Goal: Task Accomplishment & Management: Use online tool/utility

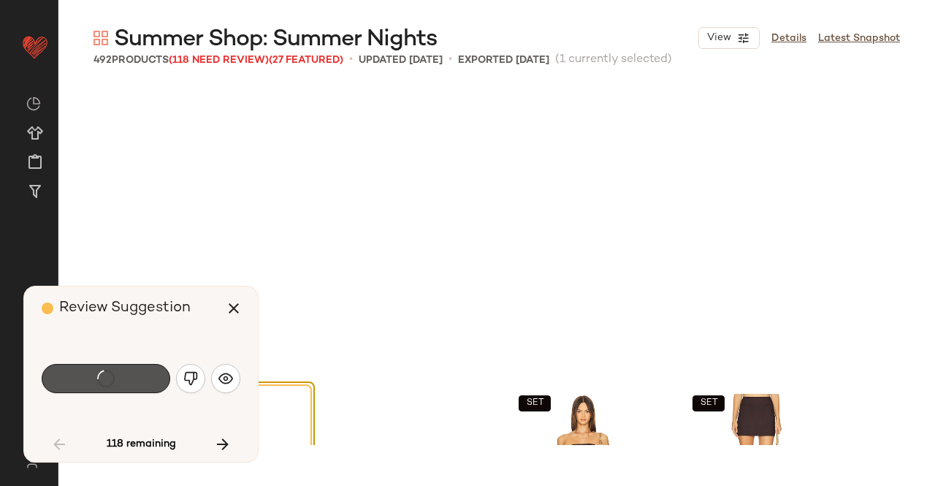
scroll to position [294, 0]
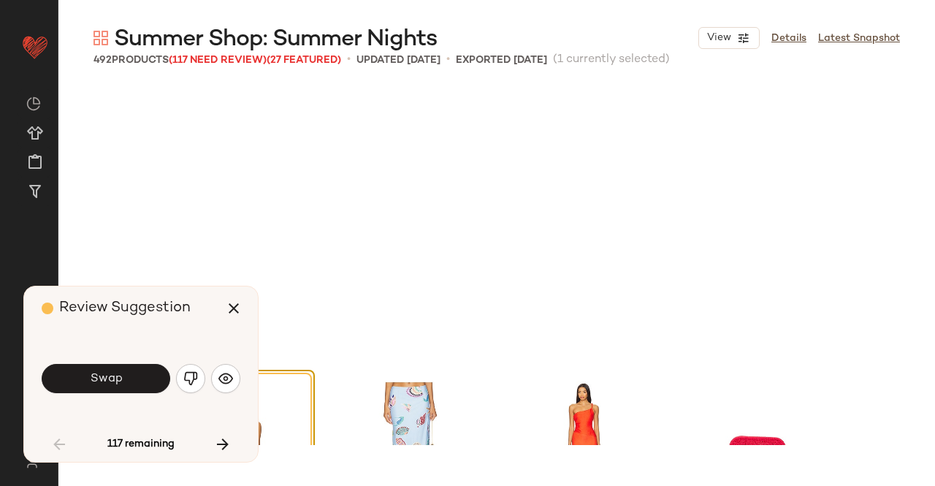
scroll to position [564, 0]
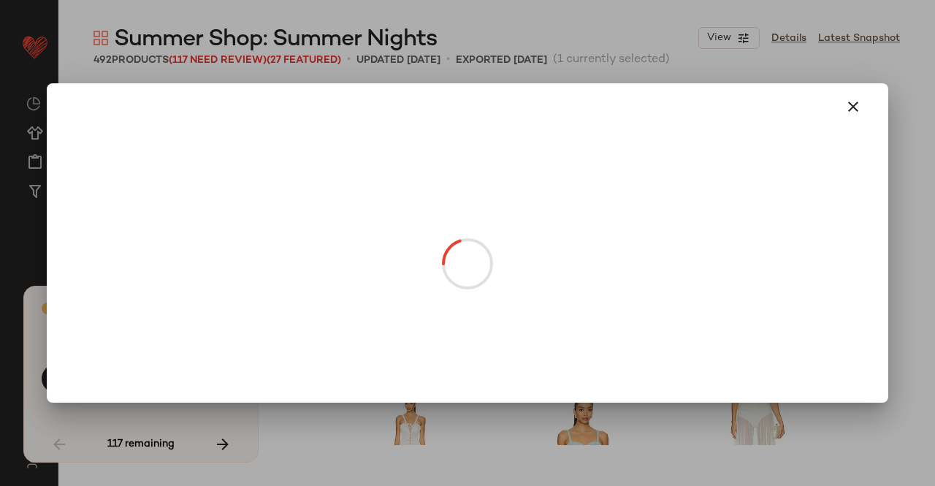
click at [251, 232] on body "Revolve ** Dashboard All Products Global Clipboards (23) Curations (511) [PERSO…" at bounding box center [467, 243] width 935 height 486
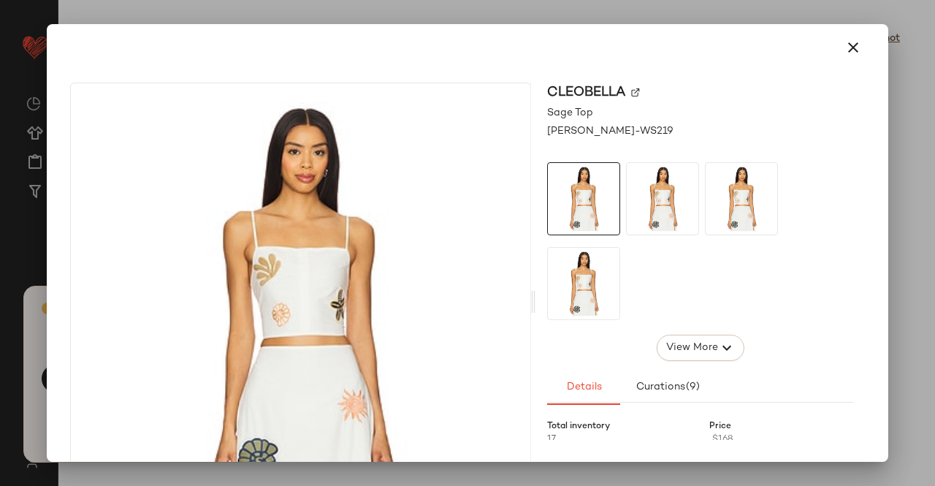
click at [934, 53] on div at bounding box center [467, 243] width 935 height 486
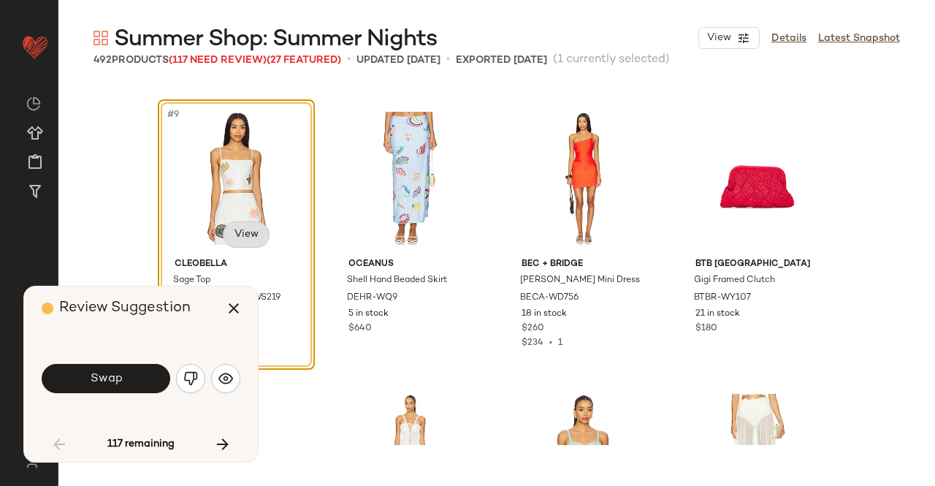
click at [248, 227] on body "Revolve ** Dashboard All Products Global Clipboards (23) Curations (511) [PERSO…" at bounding box center [467, 243] width 935 height 486
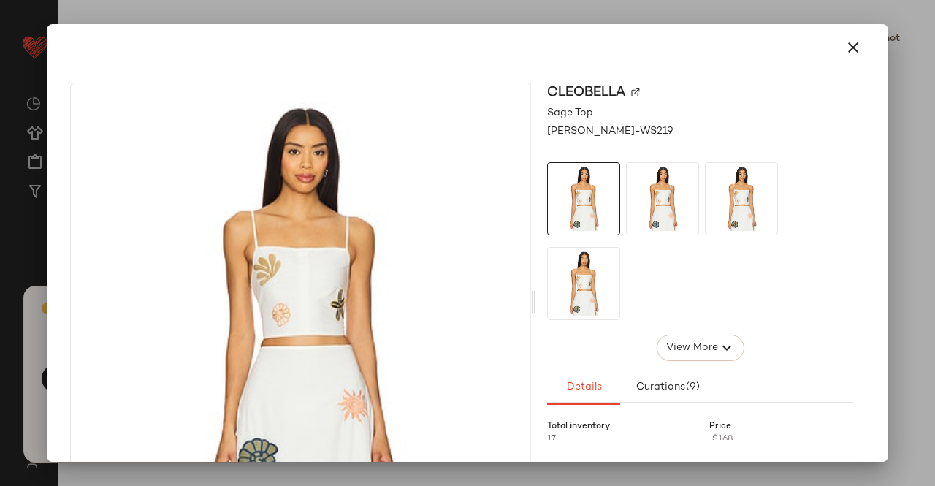
click at [631, 93] on img at bounding box center [635, 92] width 9 height 9
click at [850, 53] on icon "button" at bounding box center [853, 48] width 18 height 18
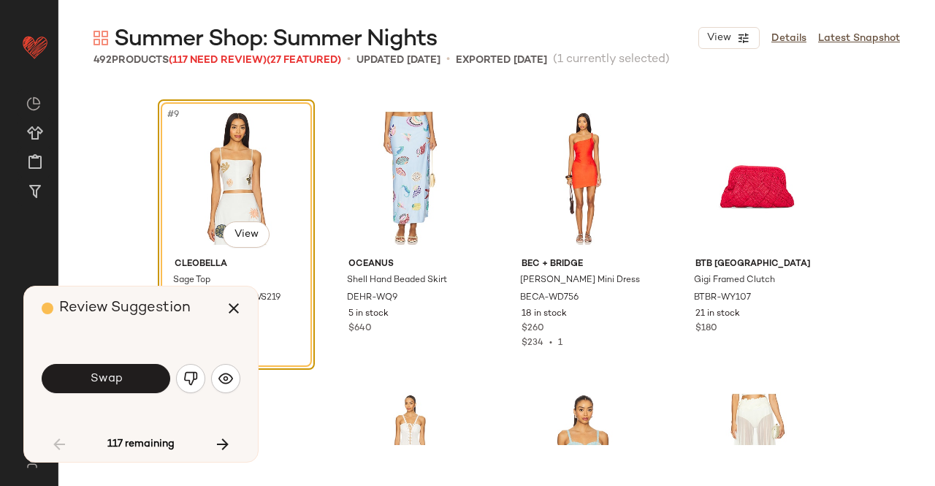
click at [238, 302] on icon "button" at bounding box center [234, 308] width 18 height 18
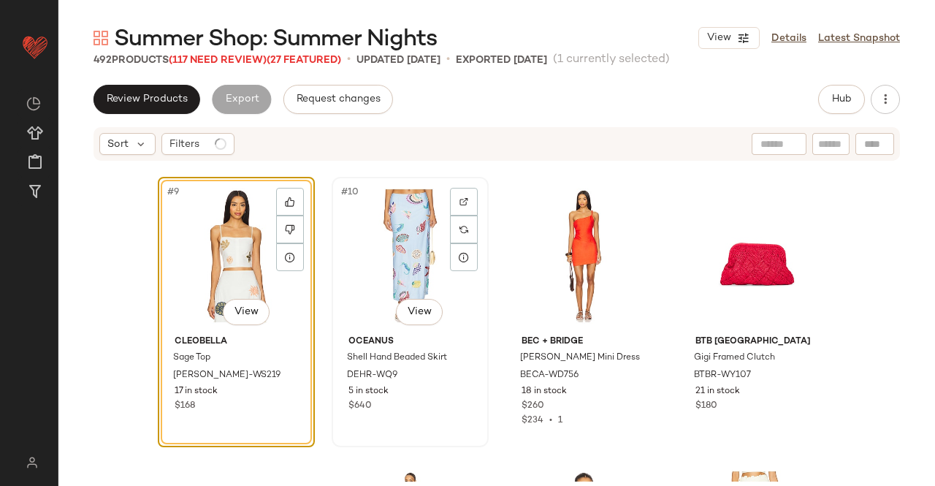
click at [372, 248] on div "#10 View" at bounding box center [410, 256] width 147 height 148
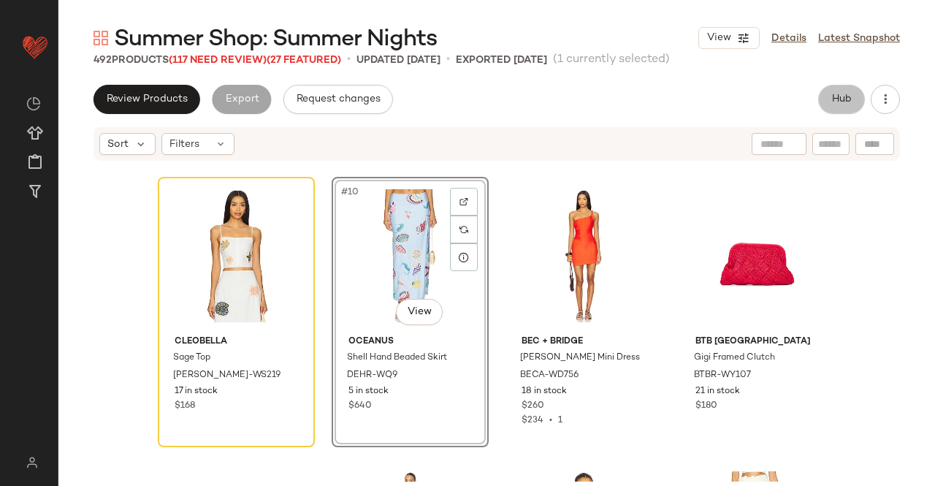
click at [836, 102] on span "Hub" at bounding box center [841, 99] width 20 height 12
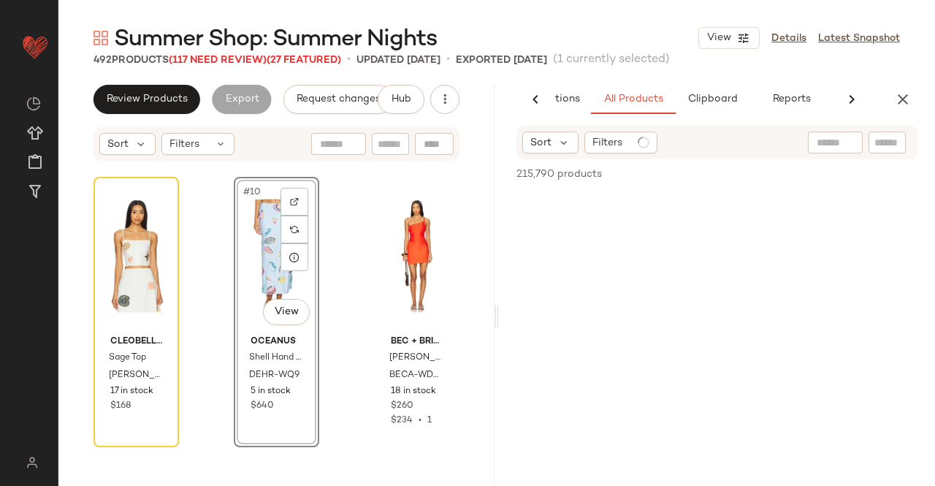
scroll to position [0, 92]
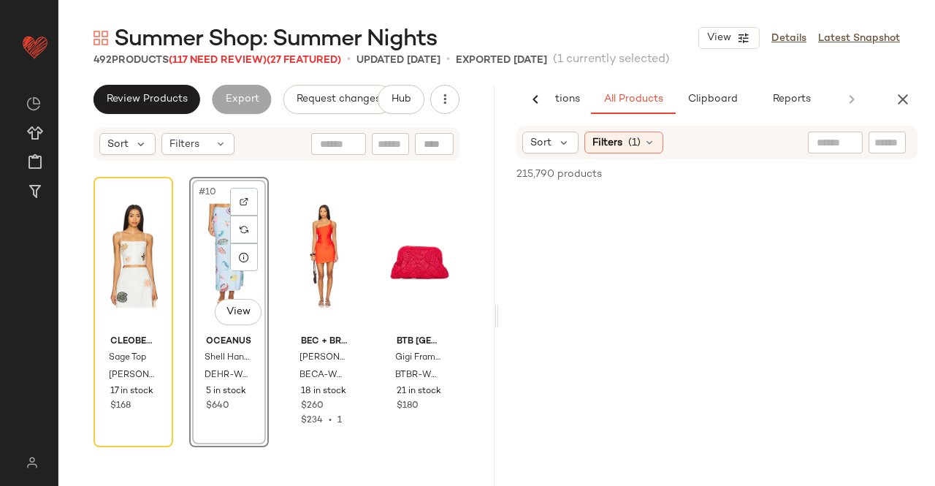
click at [894, 152] on div at bounding box center [886, 142] width 37 height 22
click at [827, 133] on div "shell" at bounding box center [808, 142] width 104 height 23
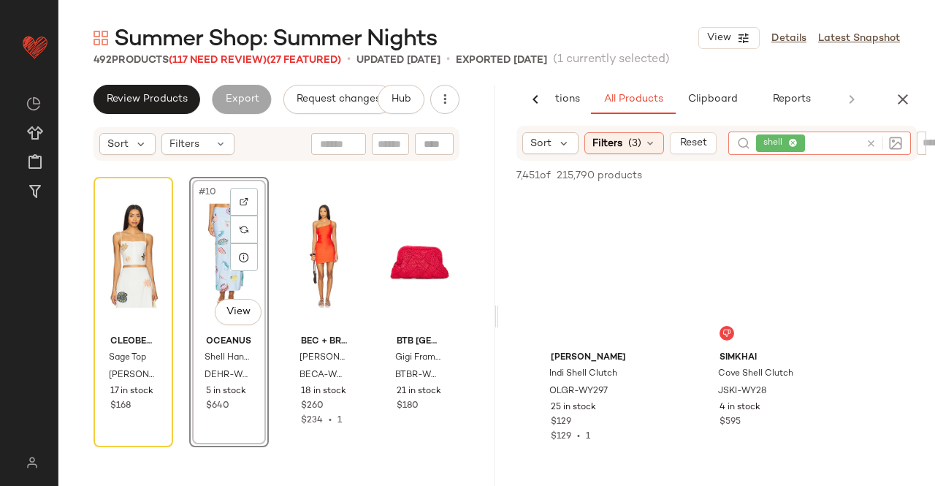
click at [805, 151] on div "shell" at bounding box center [808, 142] width 104 height 23
click at [920, 148] on div at bounding box center [923, 142] width 12 height 22
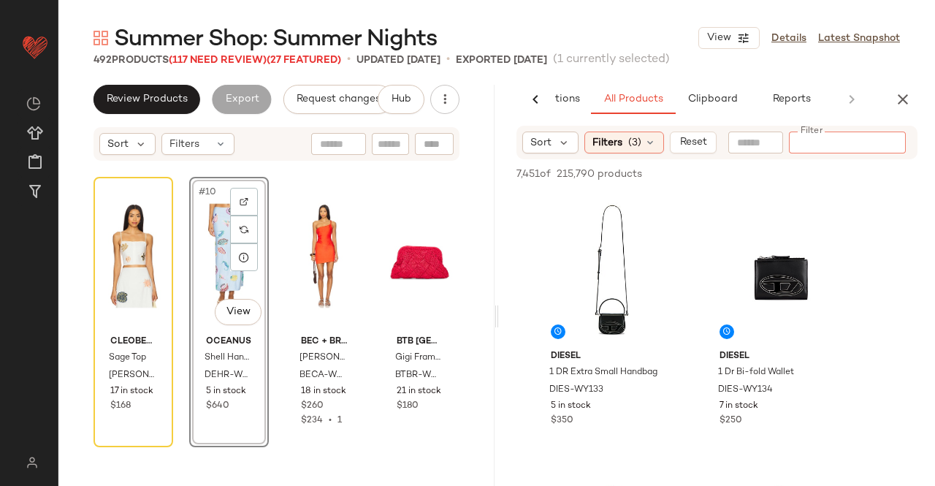
paste input "*********"
type input "*********"
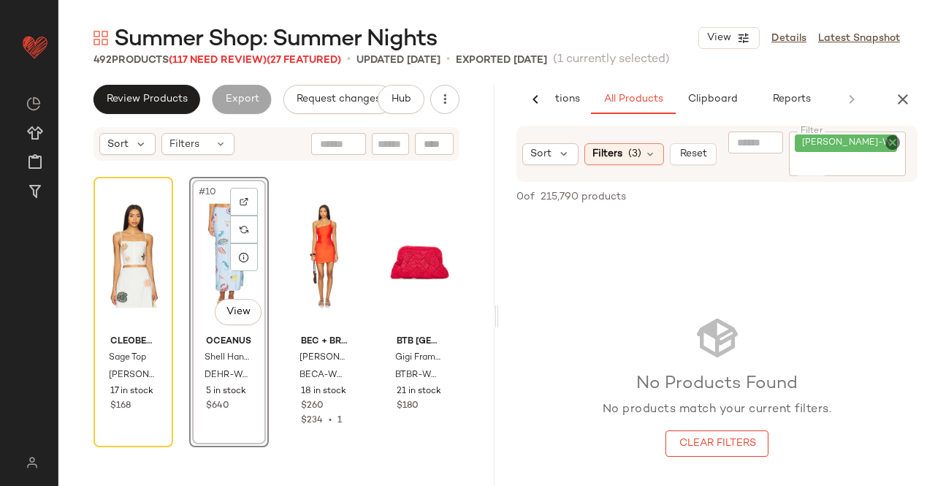
click at [205, 271] on div "#10 View" at bounding box center [228, 256] width 69 height 148
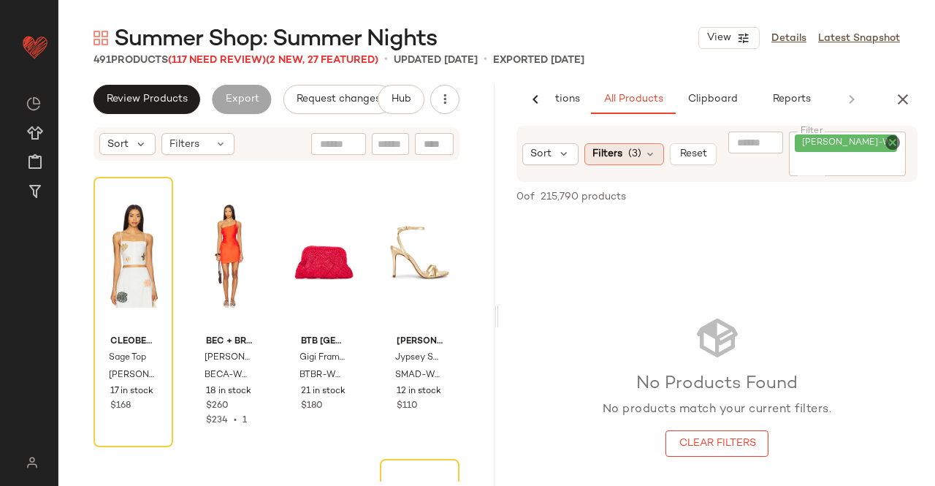
click at [611, 147] on span "Filters" at bounding box center [607, 153] width 30 height 15
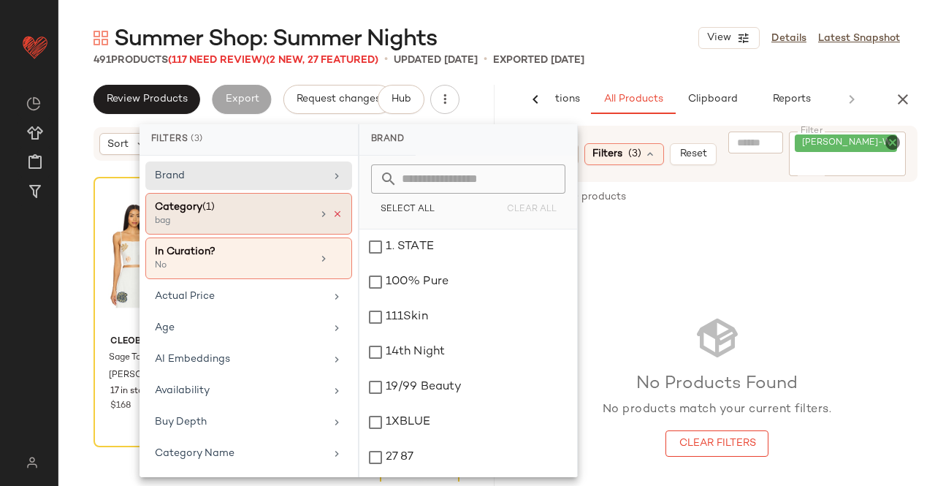
click at [332, 213] on icon at bounding box center [337, 214] width 10 height 10
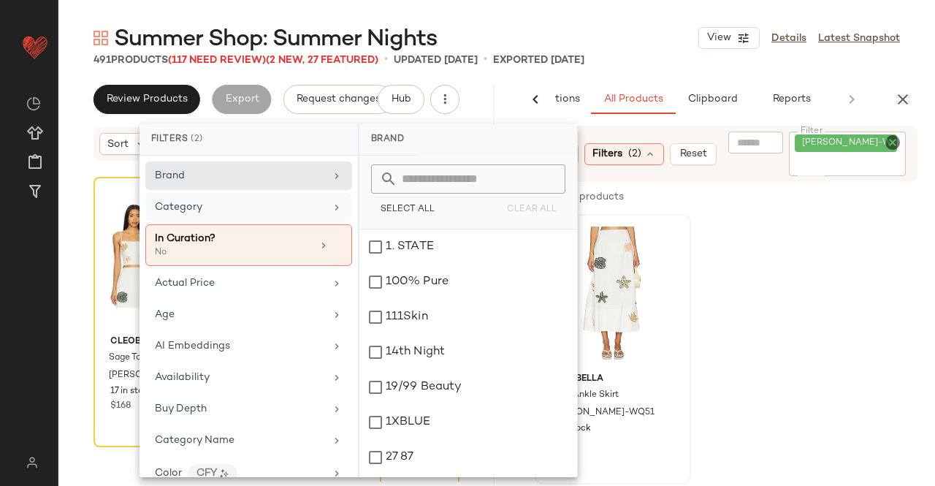
drag, startPoint x: 836, startPoint y: 258, endPoint x: 620, endPoint y: 274, distance: 216.8
click at [837, 258] on div "Cleobella Eden Ankle Skirt CLEO-WQ51 9 in stock $228" at bounding box center [717, 349] width 436 height 270
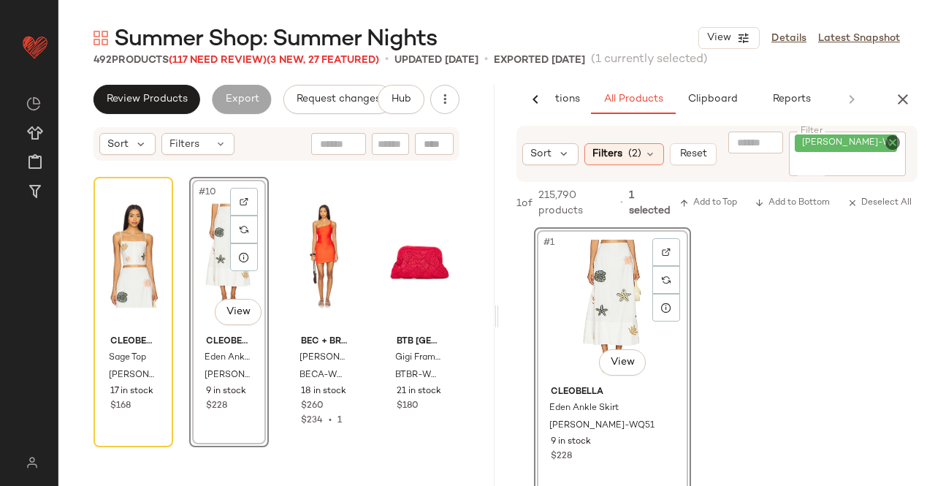
click at [892, 99] on button "button" at bounding box center [902, 99] width 29 height 29
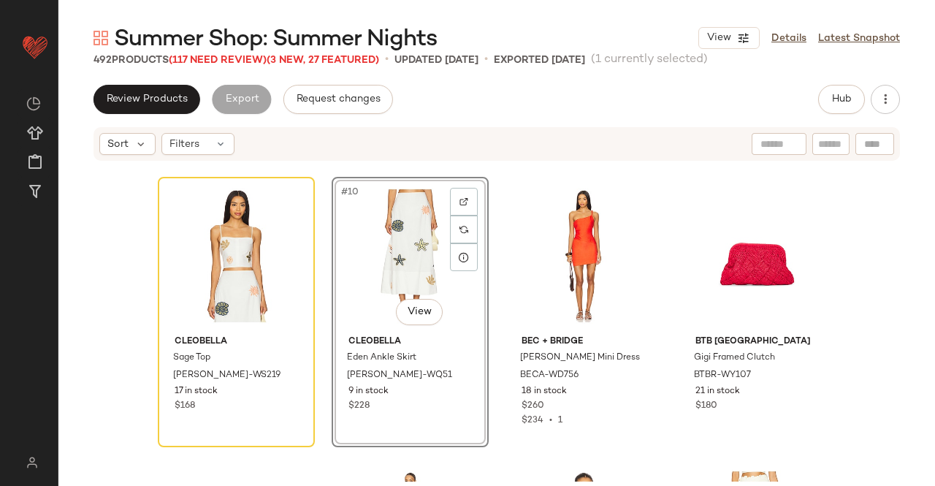
click at [190, 68] on div "Summer Shop: Summer Nights View Details Latest Snapshot 492 Products (117 Need …" at bounding box center [496, 254] width 877 height 462
click at [191, 65] on span "(117 Need Review)" at bounding box center [218, 60] width 98 height 11
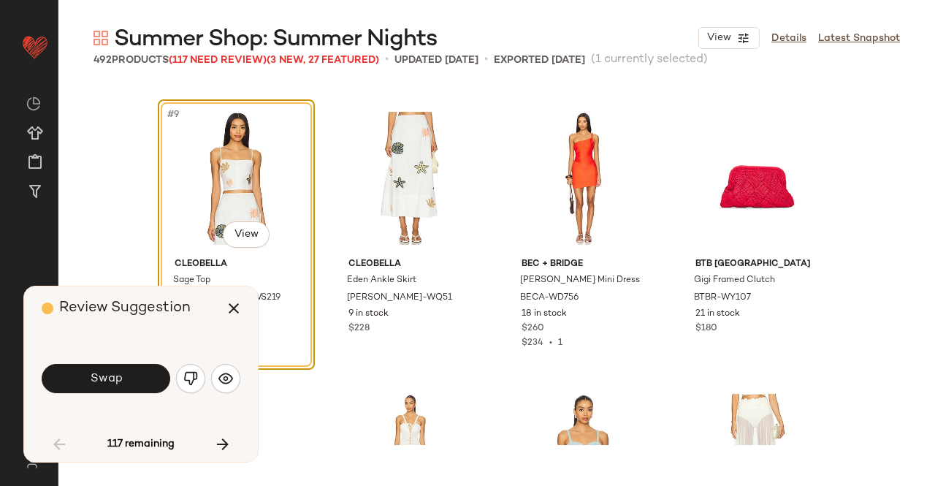
click at [98, 367] on button "Swap" at bounding box center [106, 378] width 129 height 29
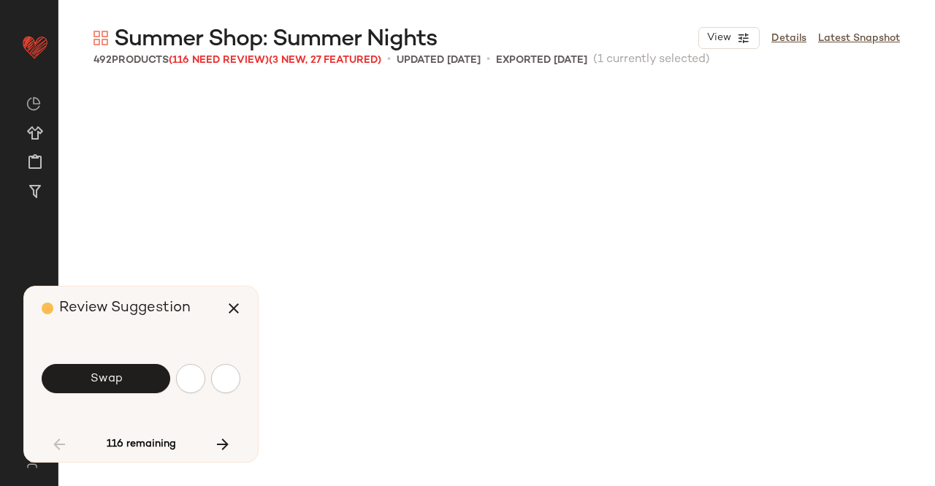
scroll to position [1128, 0]
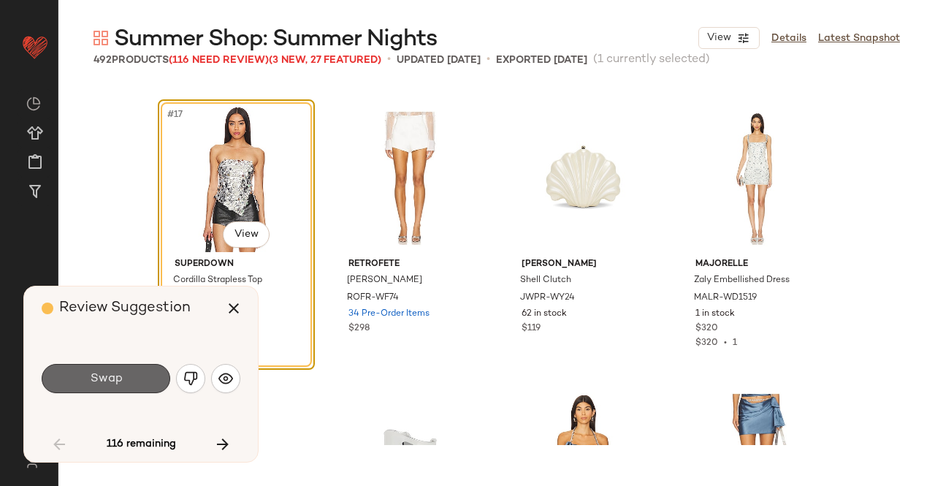
click at [126, 386] on button "Swap" at bounding box center [106, 378] width 129 height 29
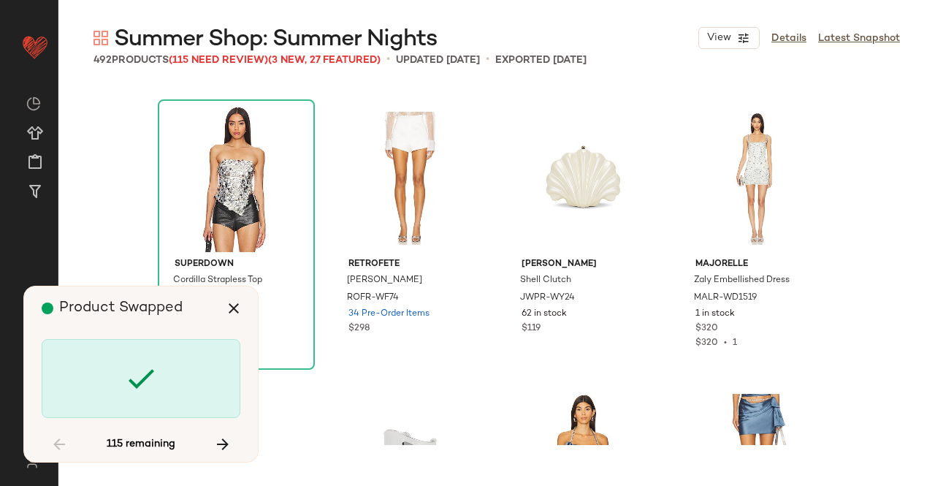
scroll to position [1692, 0]
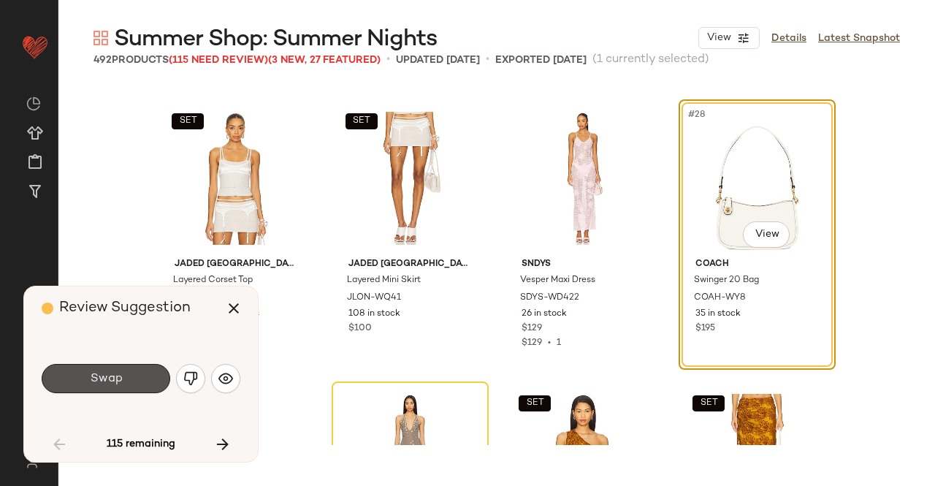
click at [120, 376] on span "Swap" at bounding box center [105, 379] width 33 height 14
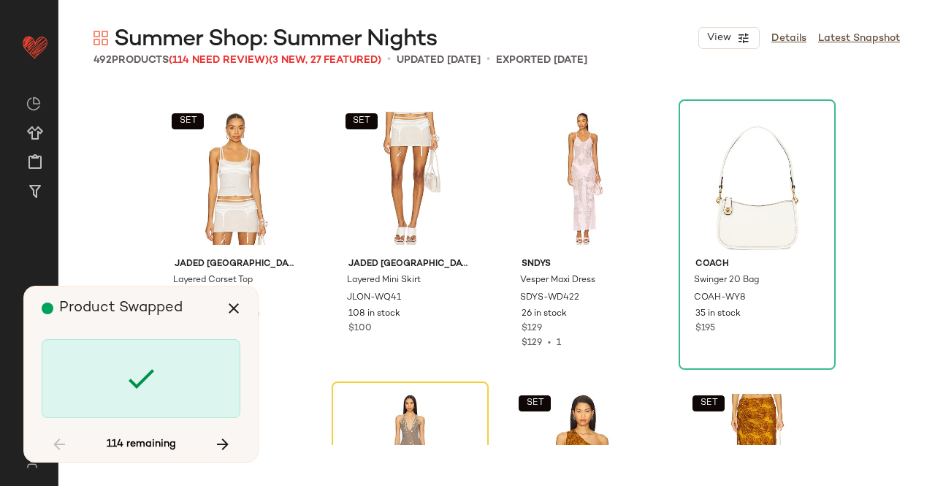
scroll to position [1974, 0]
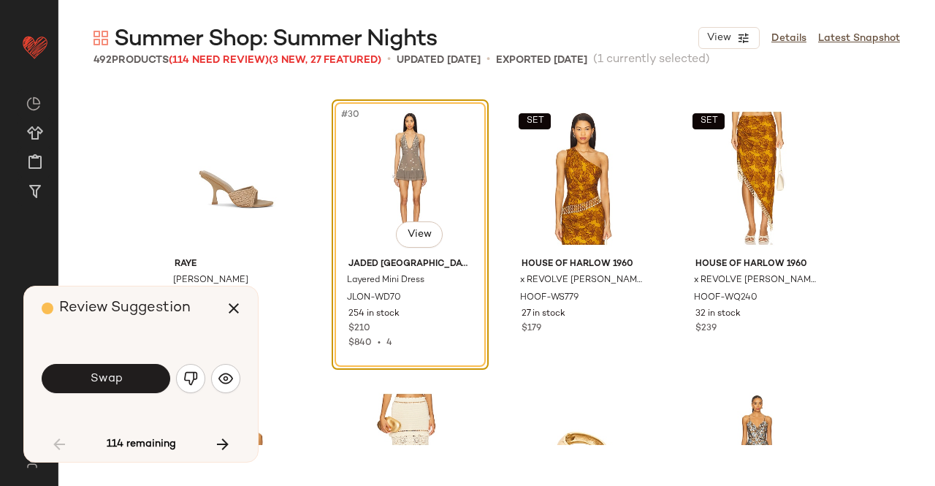
click at [120, 376] on span "Swap" at bounding box center [105, 379] width 33 height 14
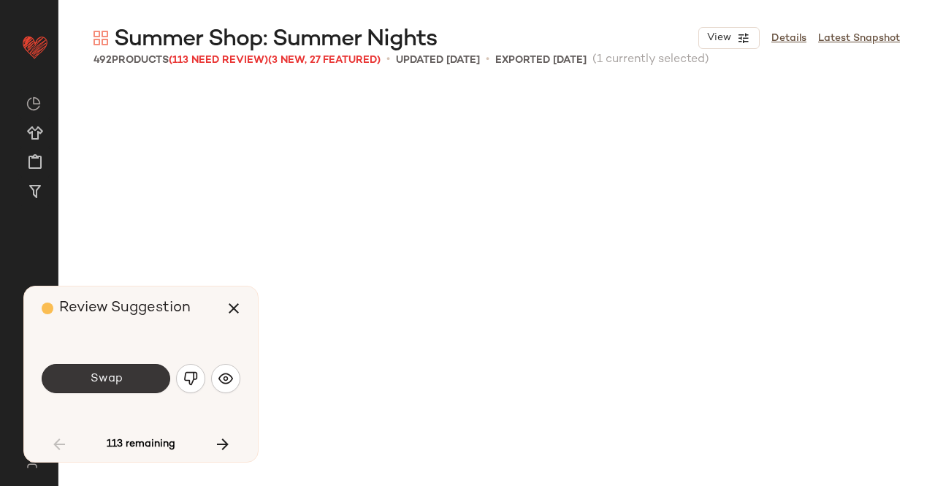
scroll to position [2537, 0]
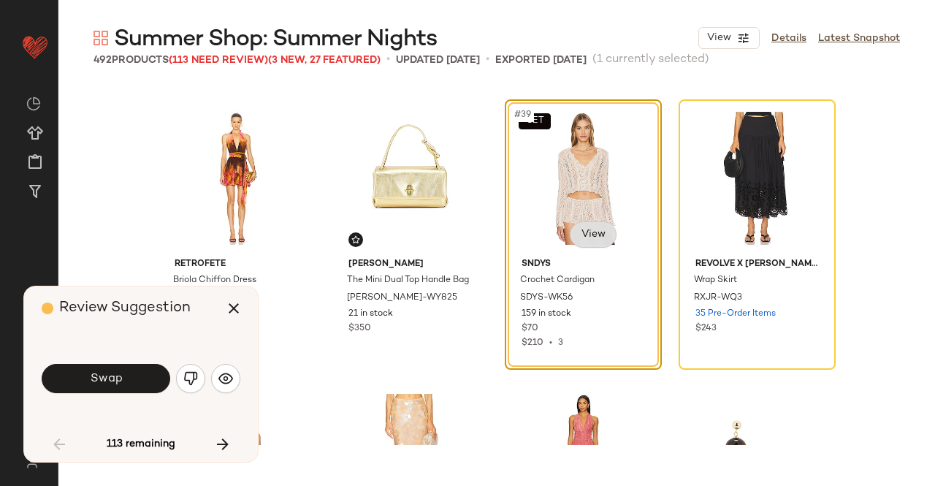
click at [588, 229] on body "Revolve ** Dashboard All Products Global Clipboards (23) Curations (511) Kriste…" at bounding box center [467, 243] width 935 height 486
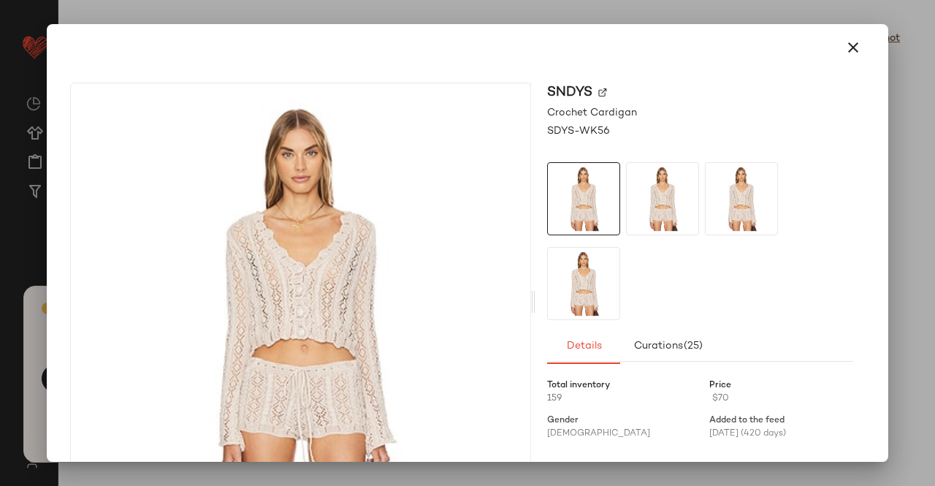
click at [598, 93] on img at bounding box center [602, 92] width 9 height 9
click at [850, 56] on icon "button" at bounding box center [853, 48] width 18 height 18
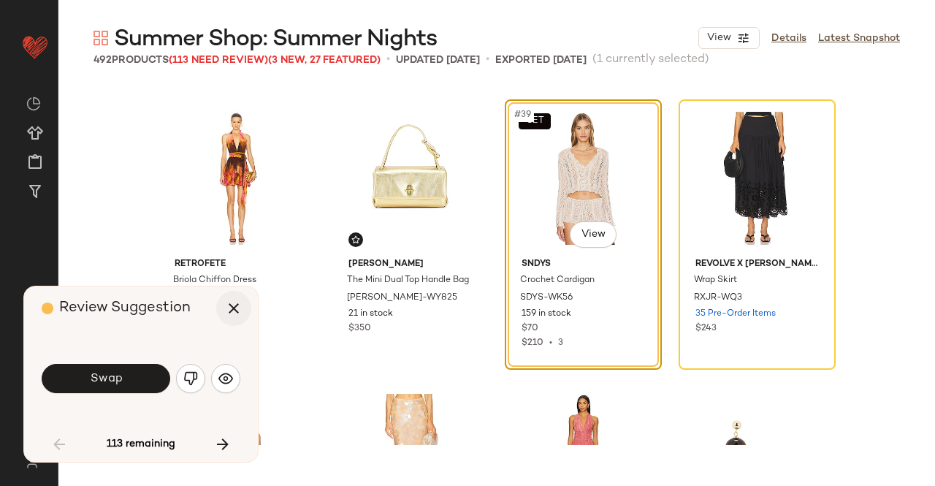
click at [226, 311] on icon "button" at bounding box center [234, 308] width 18 height 18
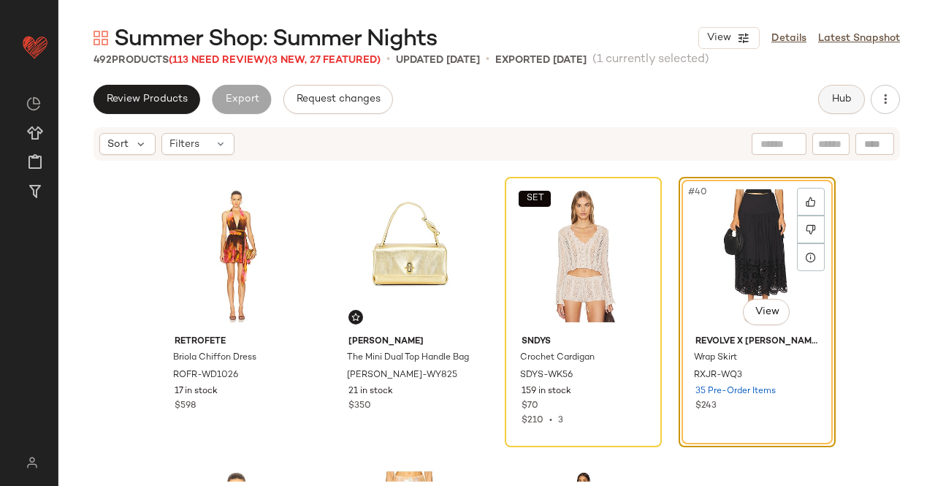
click at [838, 91] on button "Hub" at bounding box center [841, 99] width 47 height 29
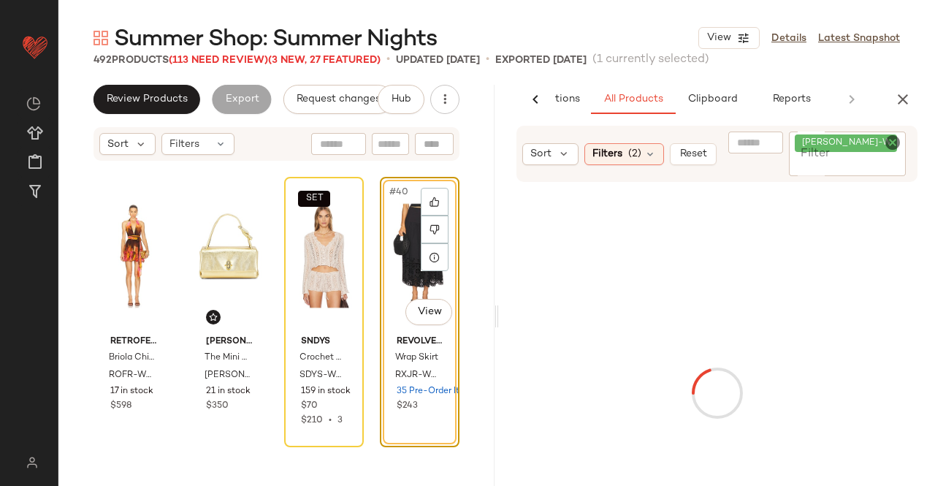
scroll to position [0, 92]
click at [852, 158] on input "Filter" at bounding box center [848, 165] width 106 height 15
paste input "*********"
type input "*********"
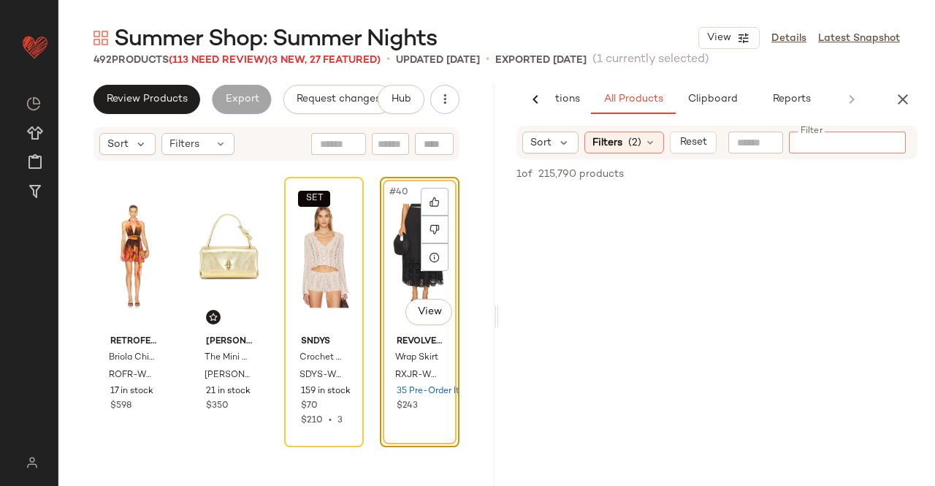
paste input "*********"
type input "*********"
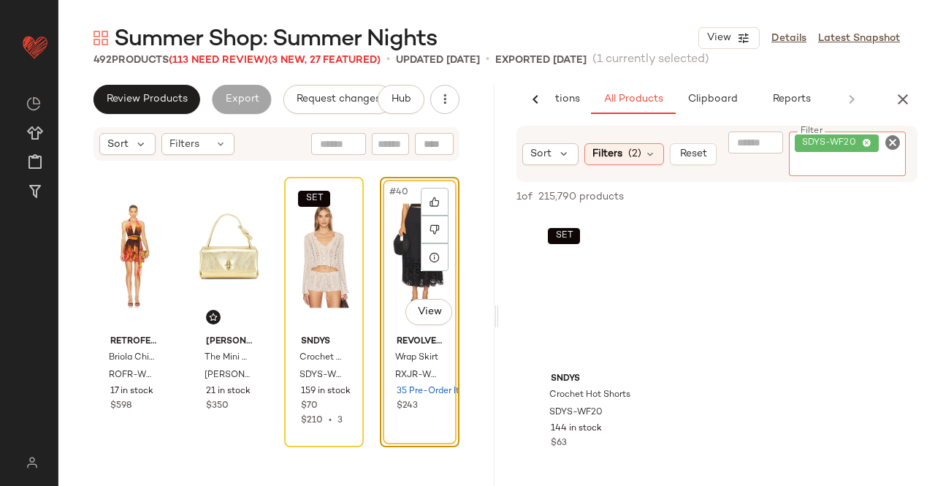
click at [408, 236] on div "#40 View" at bounding box center [419, 256] width 69 height 148
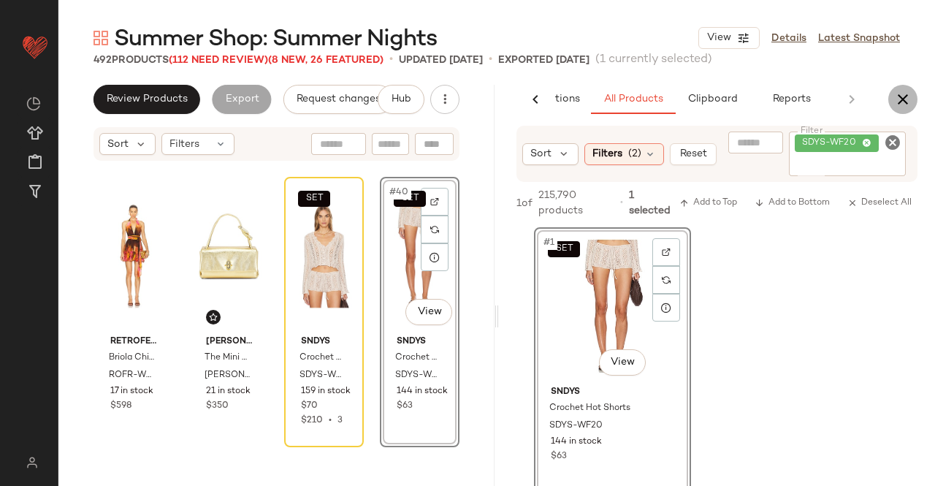
click at [893, 102] on button "button" at bounding box center [902, 99] width 29 height 29
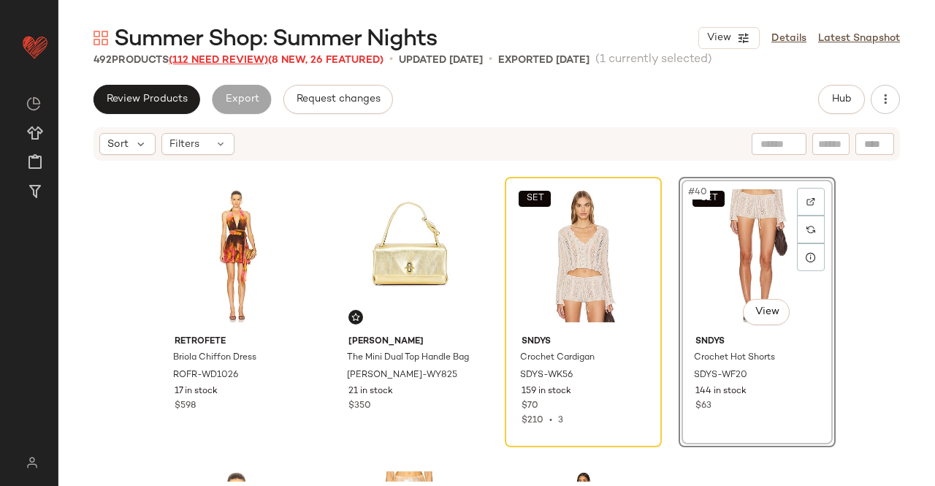
click at [218, 62] on span "(112 Need Review)" at bounding box center [218, 60] width 99 height 11
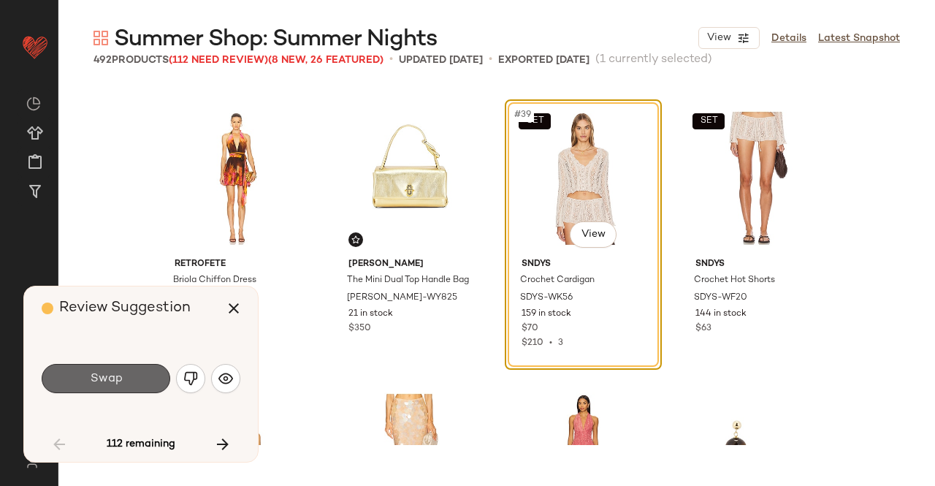
click at [106, 388] on button "Swap" at bounding box center [106, 378] width 129 height 29
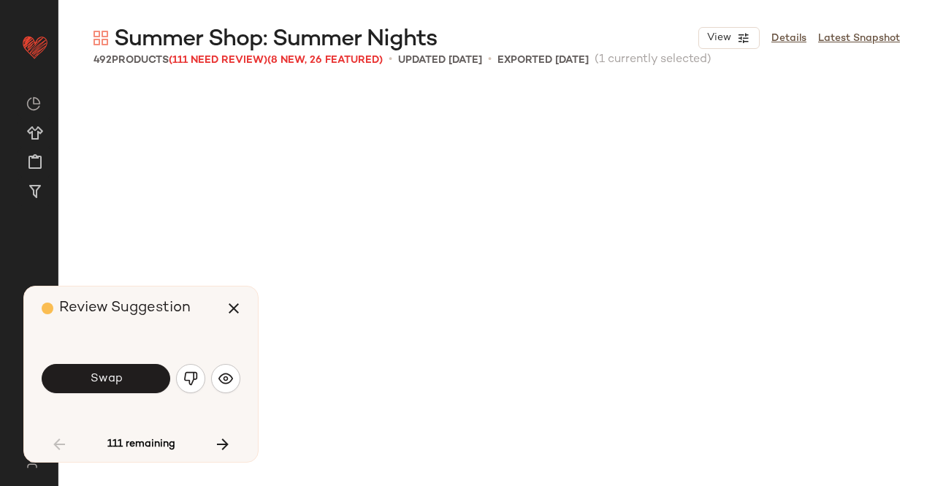
scroll to position [3383, 0]
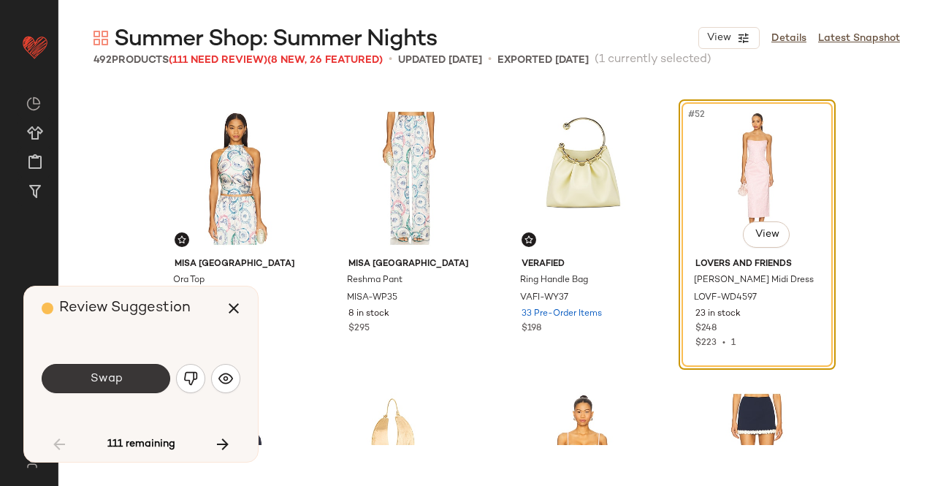
click at [76, 378] on button "Swap" at bounding box center [106, 378] width 129 height 29
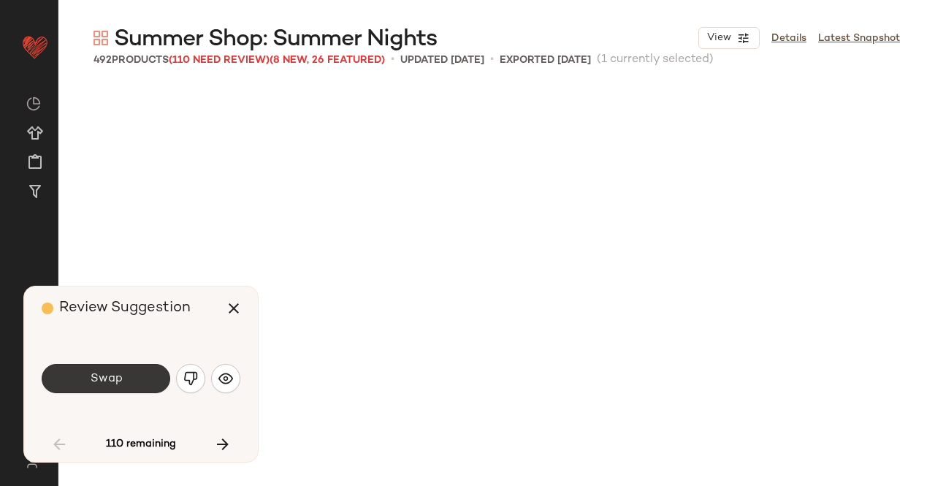
scroll to position [3947, 0]
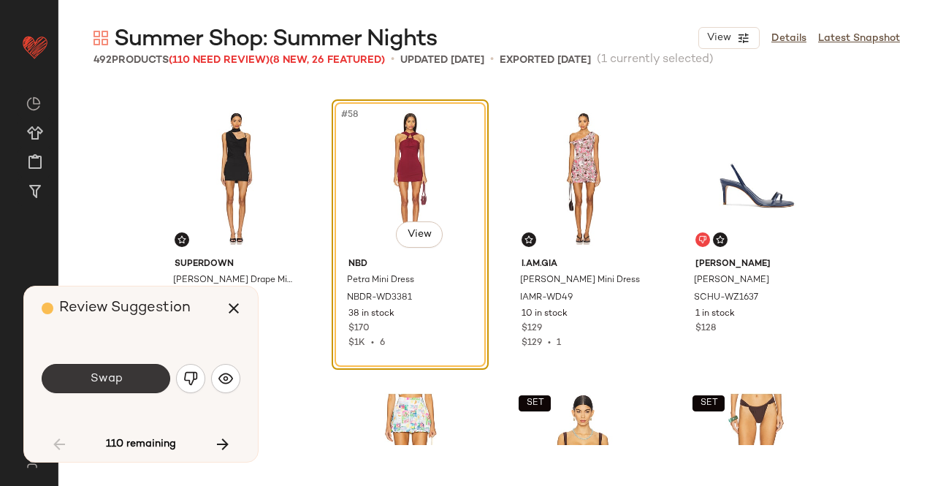
click at [113, 367] on button "Swap" at bounding box center [106, 378] width 129 height 29
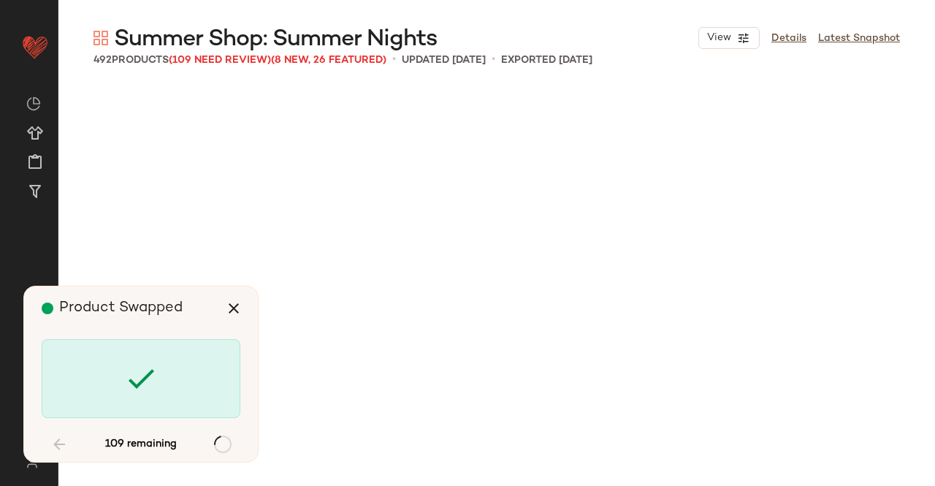
scroll to position [5075, 0]
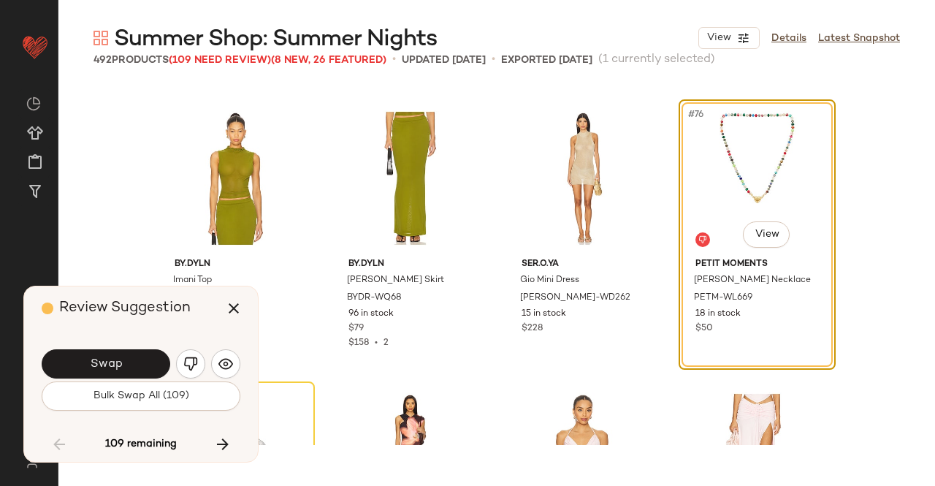
click at [150, 369] on button "Swap" at bounding box center [106, 363] width 129 height 29
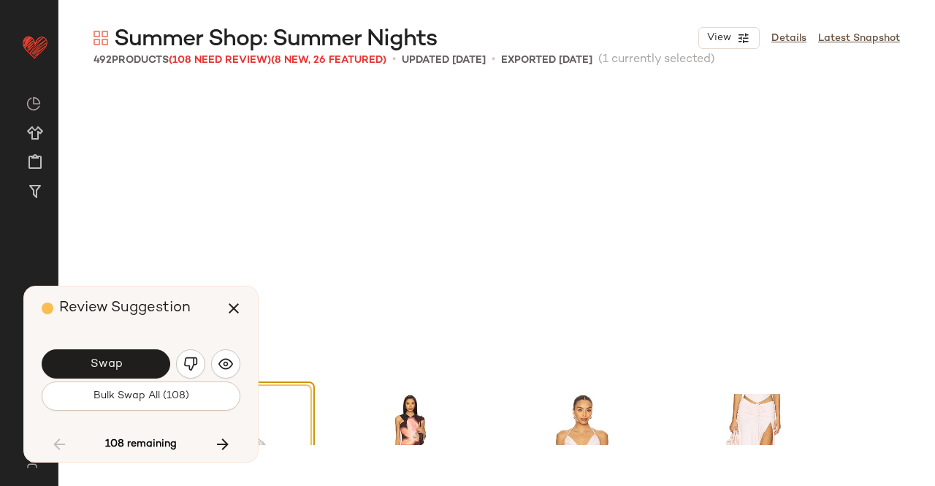
scroll to position [5357, 0]
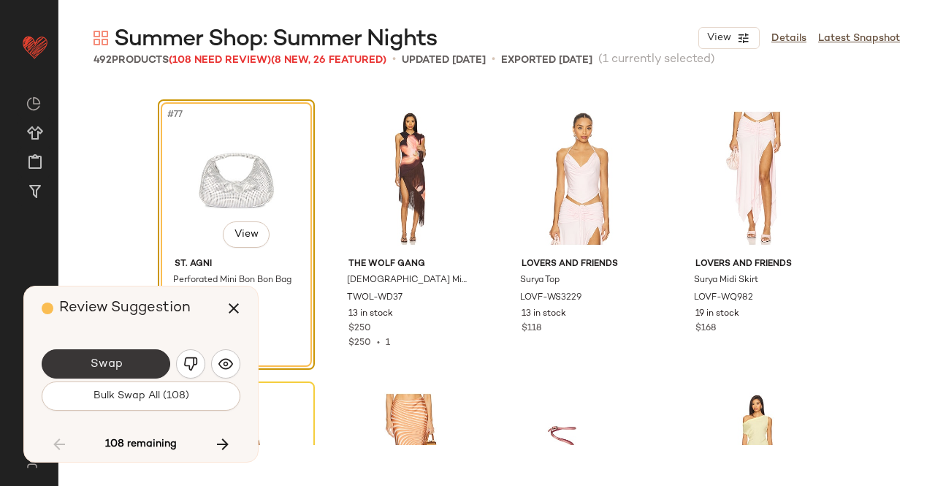
click at [134, 359] on button "Swap" at bounding box center [106, 363] width 129 height 29
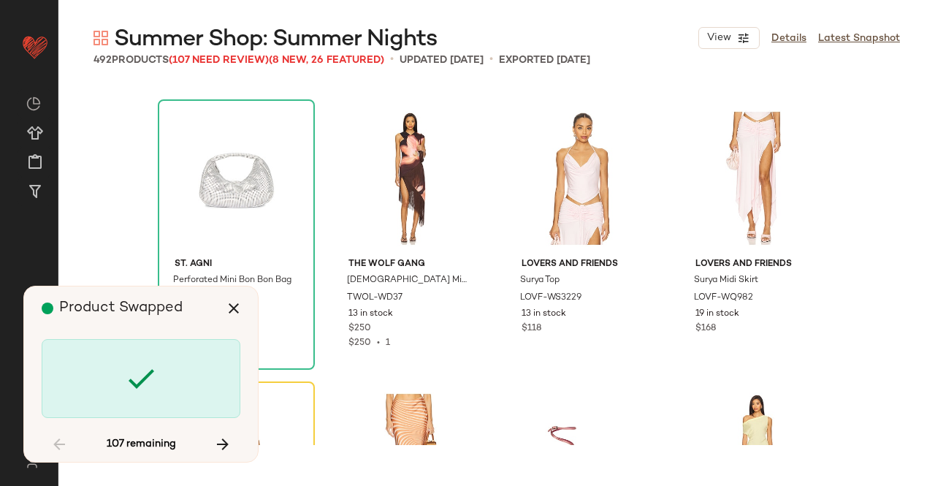
scroll to position [5639, 0]
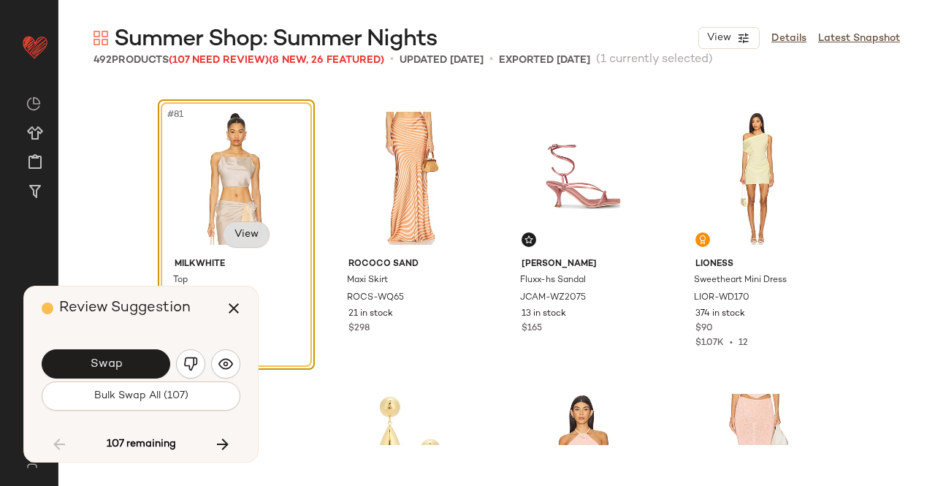
click at [225, 229] on body "Revolve ** Dashboard All Products Global Clipboards (23) Curations (511) Kriste…" at bounding box center [467, 243] width 935 height 486
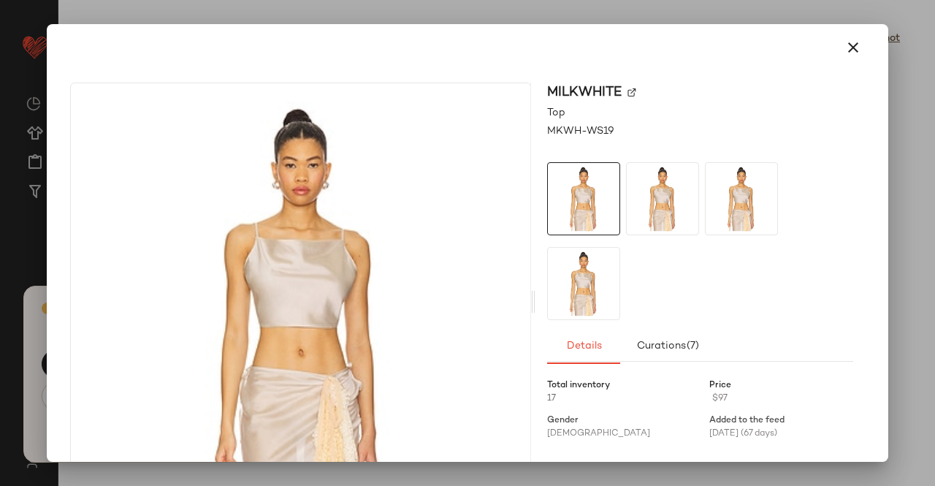
click at [625, 84] on div "Milkwhite" at bounding box center [700, 93] width 306 height 20
click at [619, 91] on div "Milkwhite" at bounding box center [700, 93] width 306 height 20
click at [627, 90] on img at bounding box center [631, 92] width 9 height 9
click at [855, 56] on div at bounding box center [468, 47] width 830 height 47
click at [851, 56] on icon "button" at bounding box center [853, 48] width 18 height 18
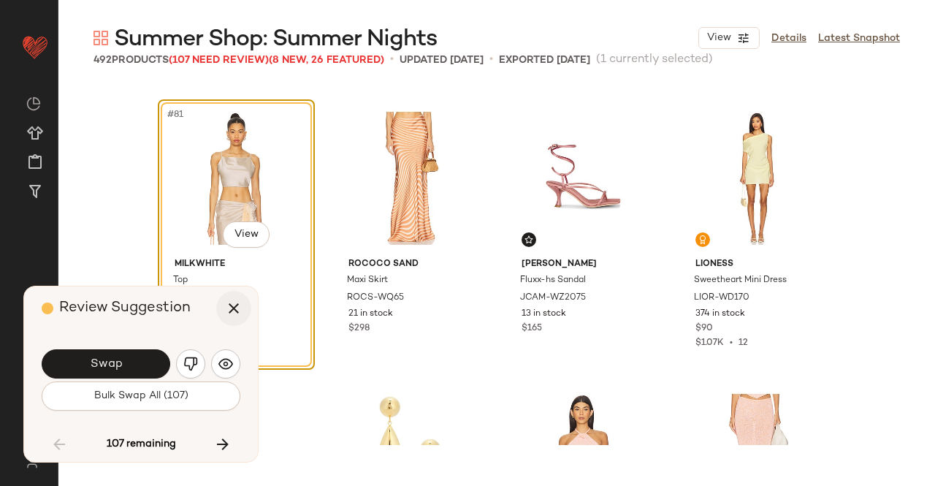
click at [224, 306] on button "button" at bounding box center [233, 308] width 35 height 35
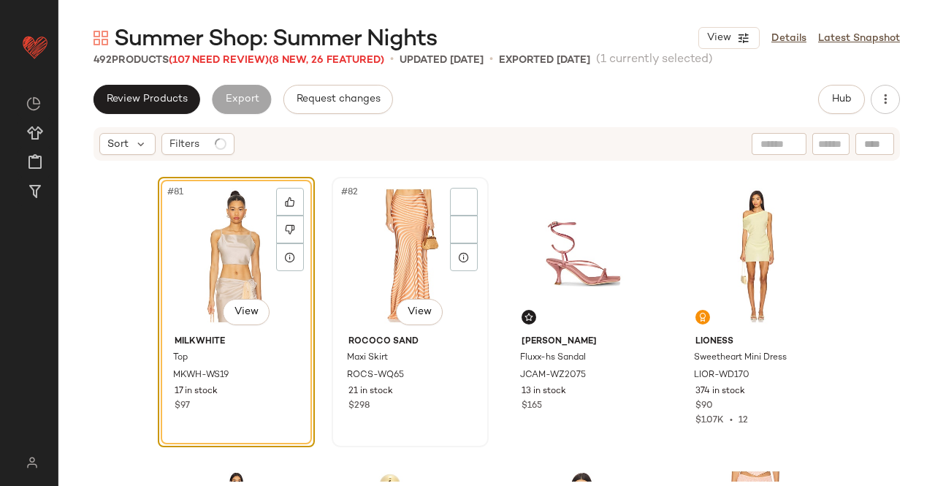
click at [408, 217] on div "#82 View" at bounding box center [410, 256] width 147 height 148
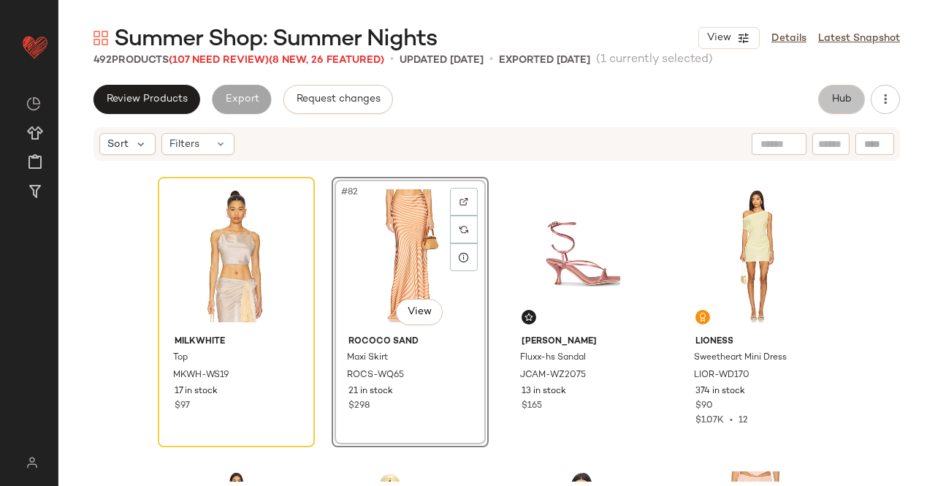
click at [849, 99] on span "Hub" at bounding box center [841, 99] width 20 height 12
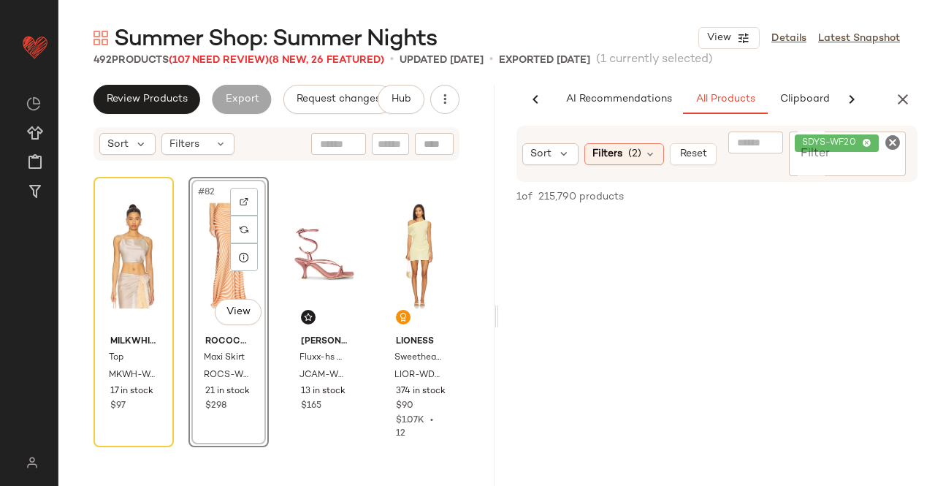
scroll to position [0, 92]
click at [856, 162] on input "Filter" at bounding box center [857, 165] width 124 height 15
paste input "*********"
type input "*********"
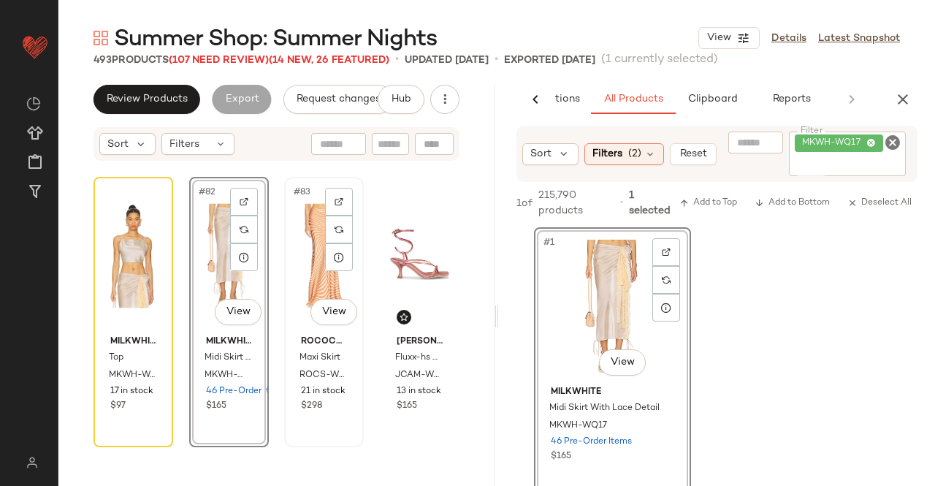
click at [304, 268] on div "#83 View" at bounding box center [323, 256] width 69 height 148
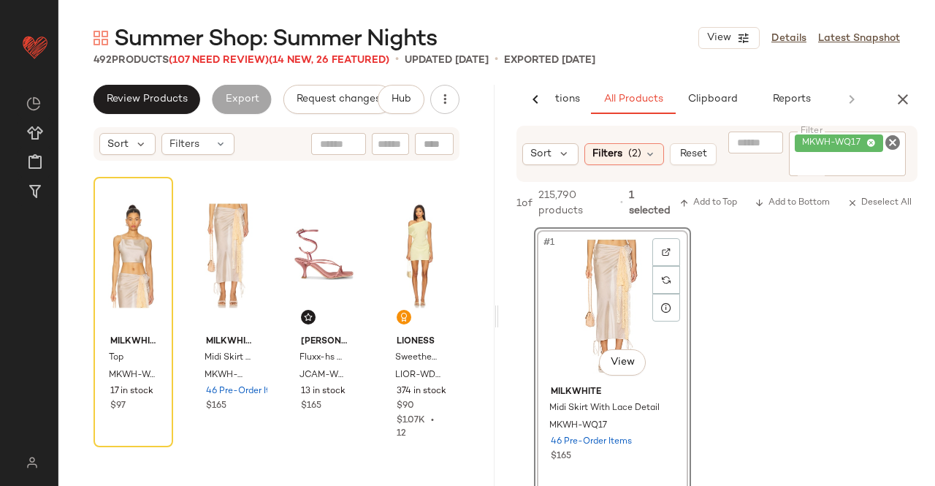
click at [907, 96] on icon "button" at bounding box center [903, 100] width 18 height 18
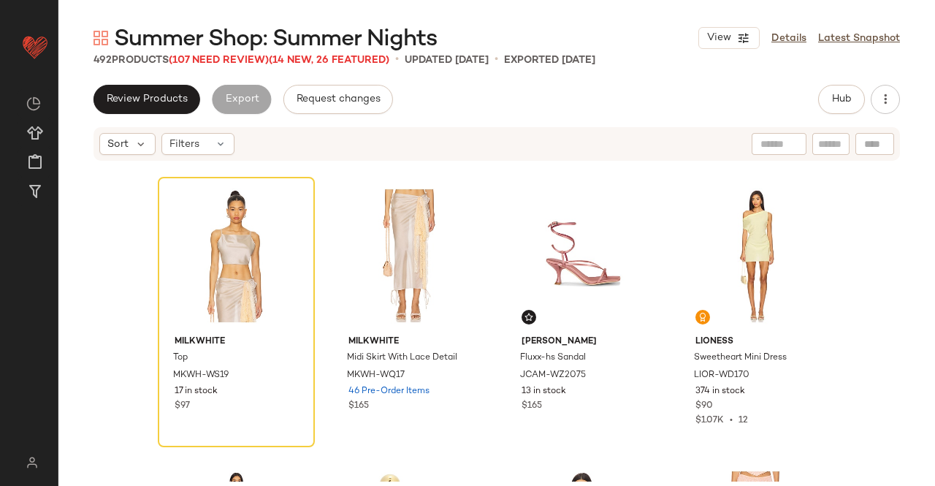
drag, startPoint x: 216, startPoint y: 60, endPoint x: 209, endPoint y: 88, distance: 29.4
click at [215, 60] on span "(107 Need Review)" at bounding box center [219, 60] width 100 height 11
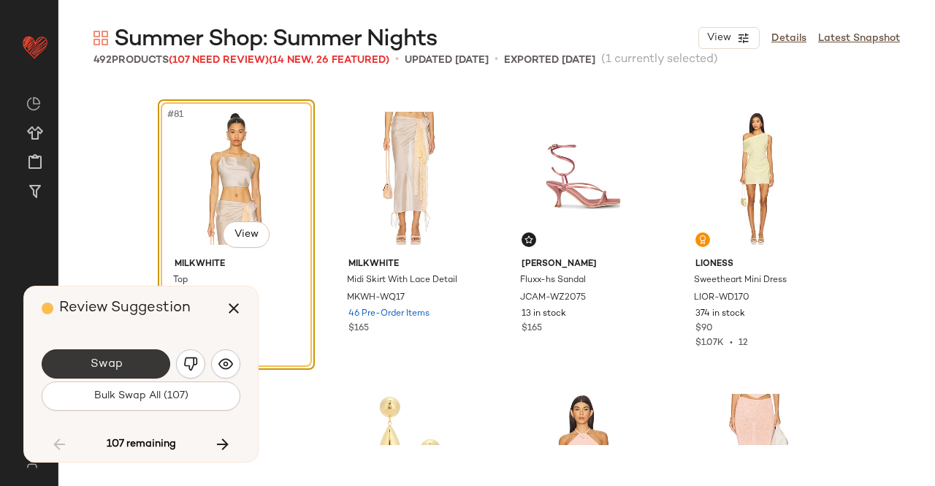
click at [114, 369] on span "Swap" at bounding box center [105, 364] width 33 height 14
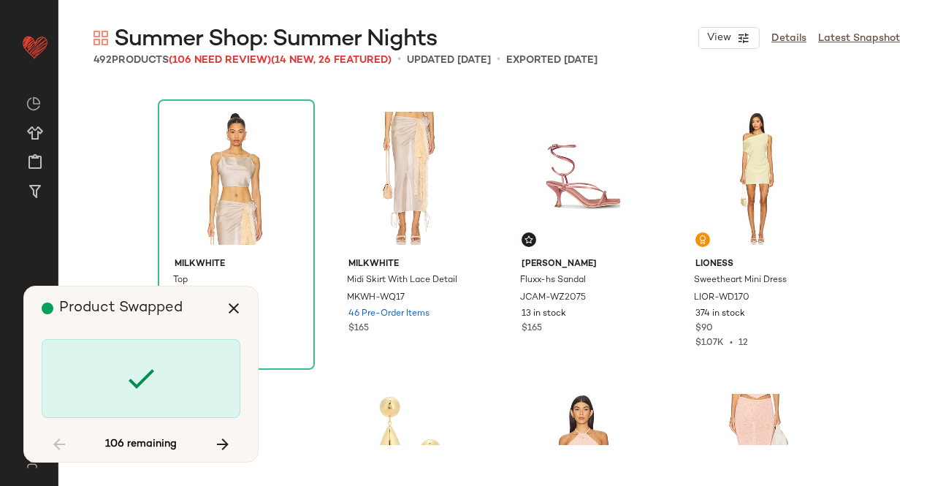
scroll to position [6203, 0]
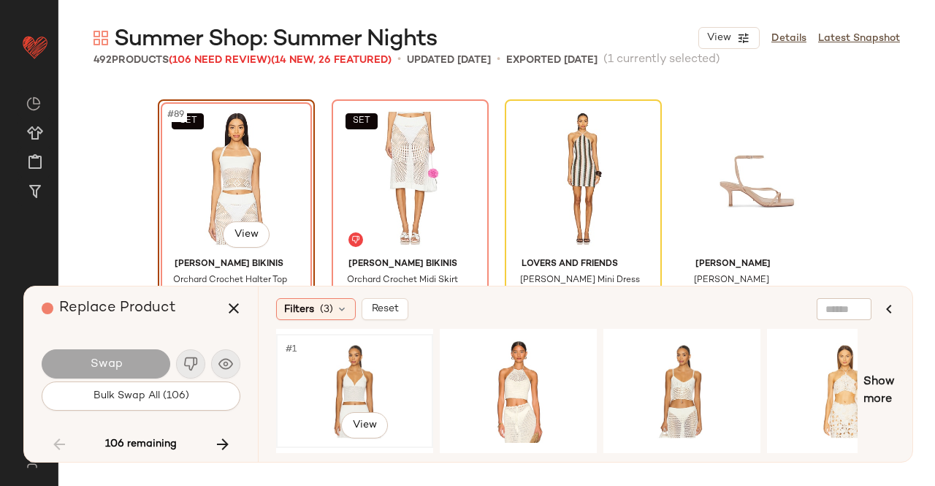
click at [373, 375] on div "#1 View" at bounding box center [354, 391] width 147 height 104
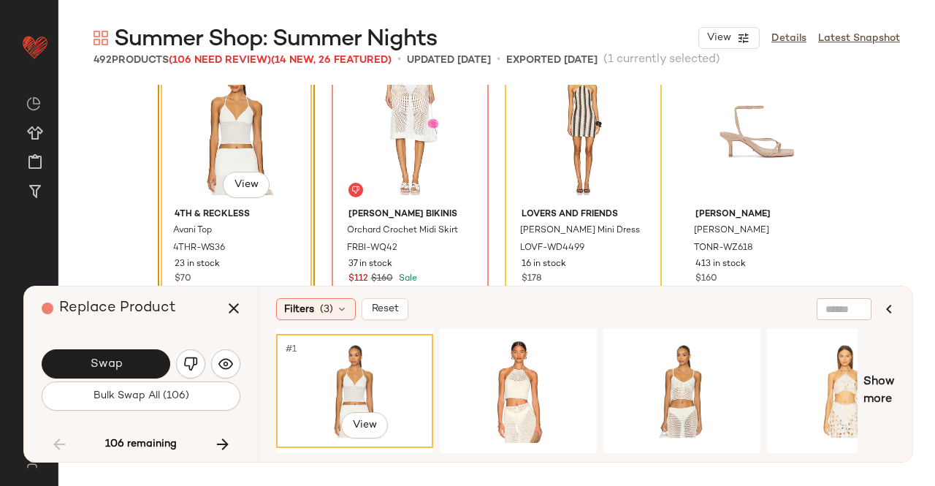
scroll to position [6276, 0]
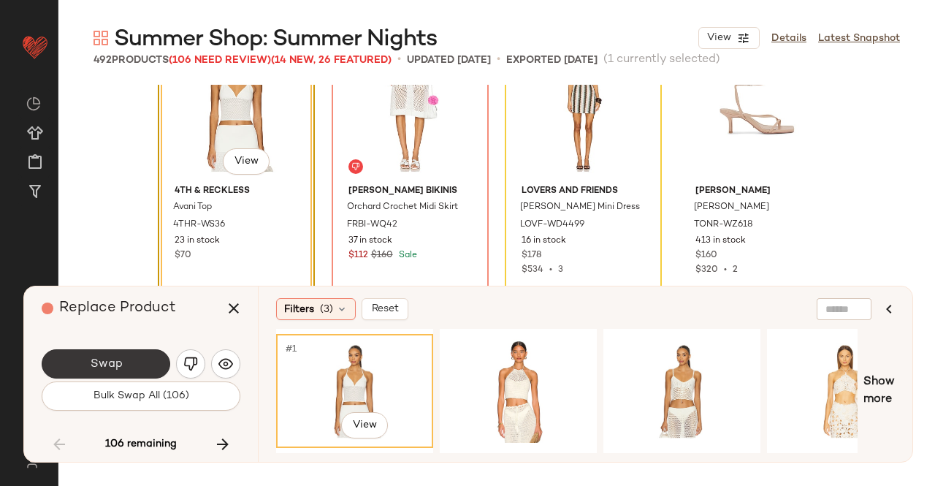
click at [105, 366] on span "Swap" at bounding box center [105, 364] width 33 height 14
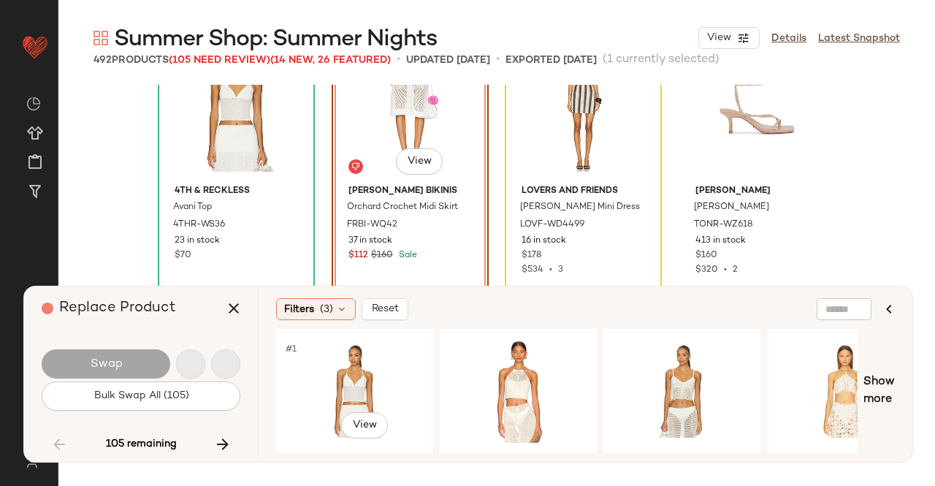
scroll to position [6203, 0]
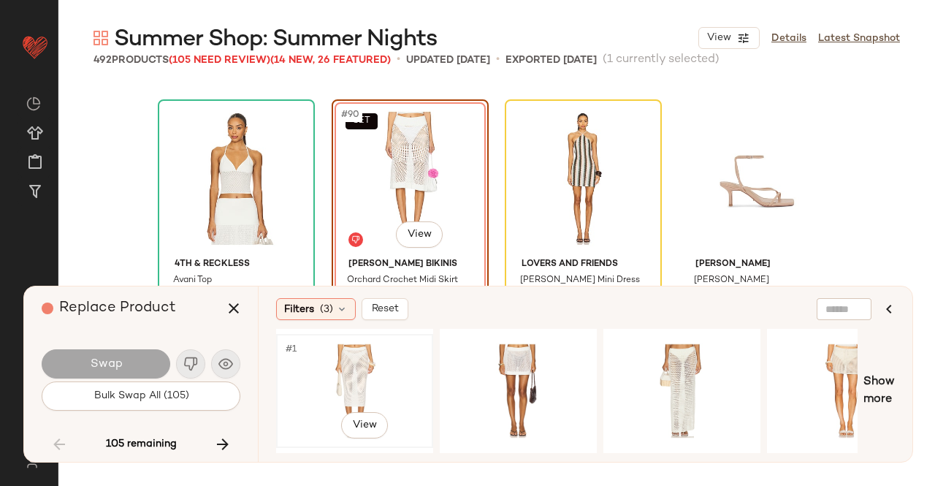
click at [383, 373] on div "#1 View" at bounding box center [354, 391] width 147 height 104
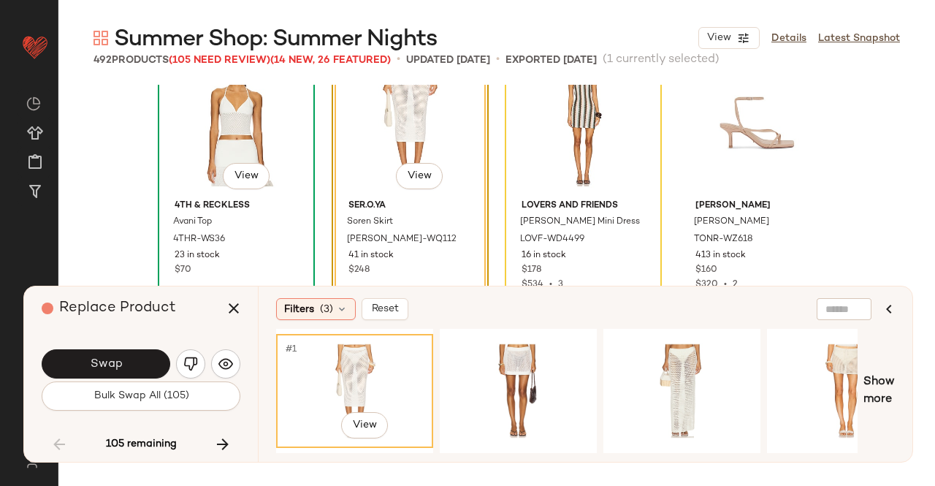
scroll to position [6276, 0]
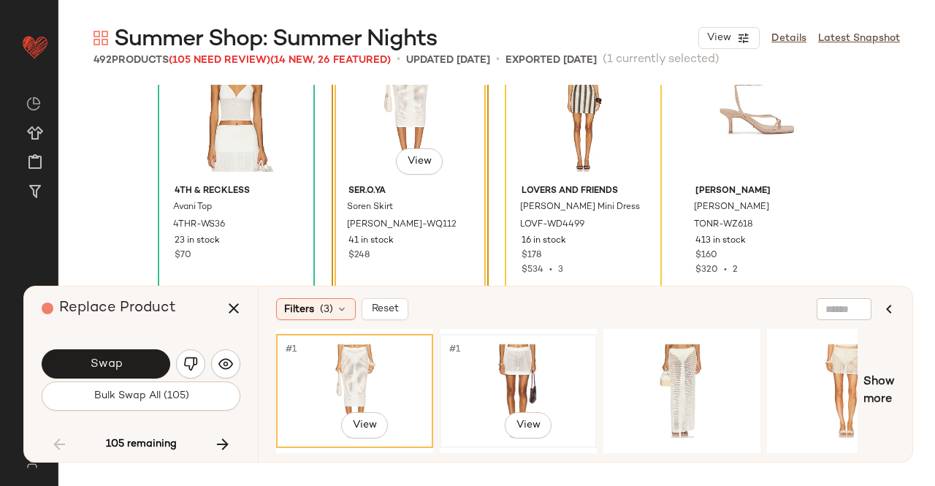
click at [494, 359] on div "#1 View" at bounding box center [518, 391] width 147 height 104
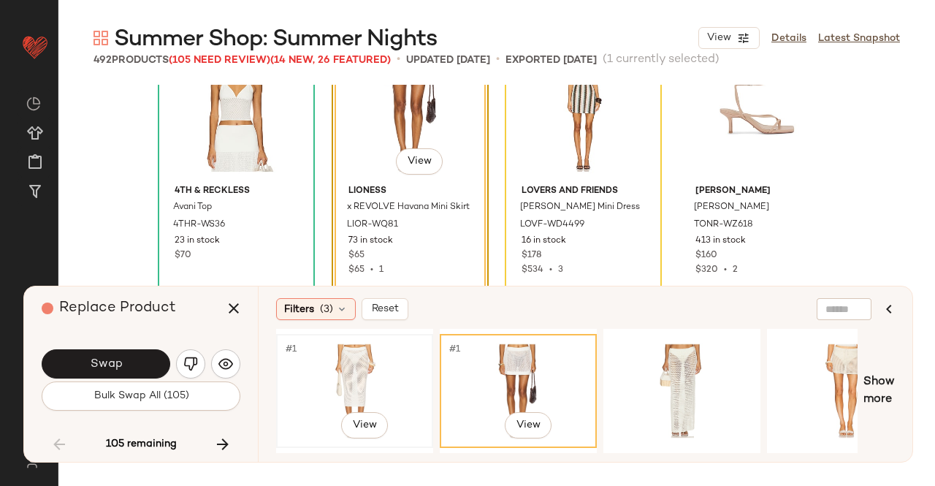
click at [373, 367] on div "#1 View" at bounding box center [354, 391] width 147 height 104
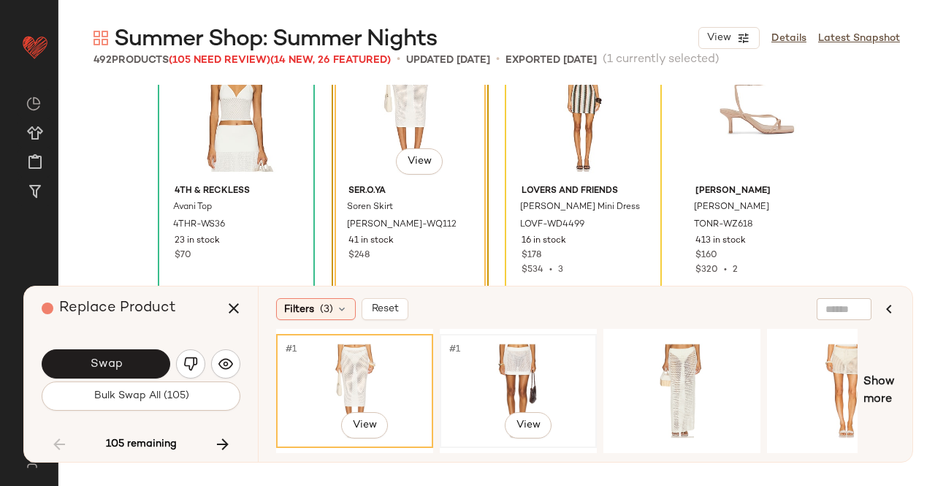
click at [530, 359] on div "#1 View" at bounding box center [518, 391] width 147 height 104
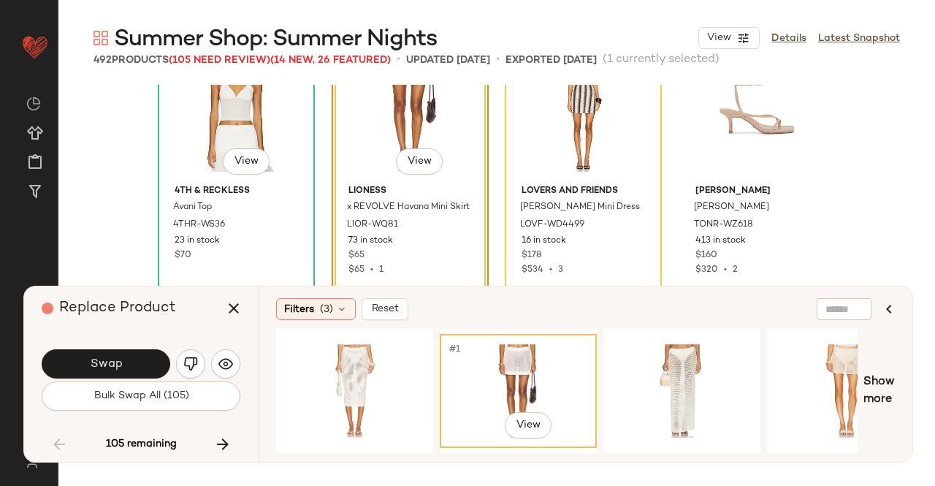
scroll to position [6203, 0]
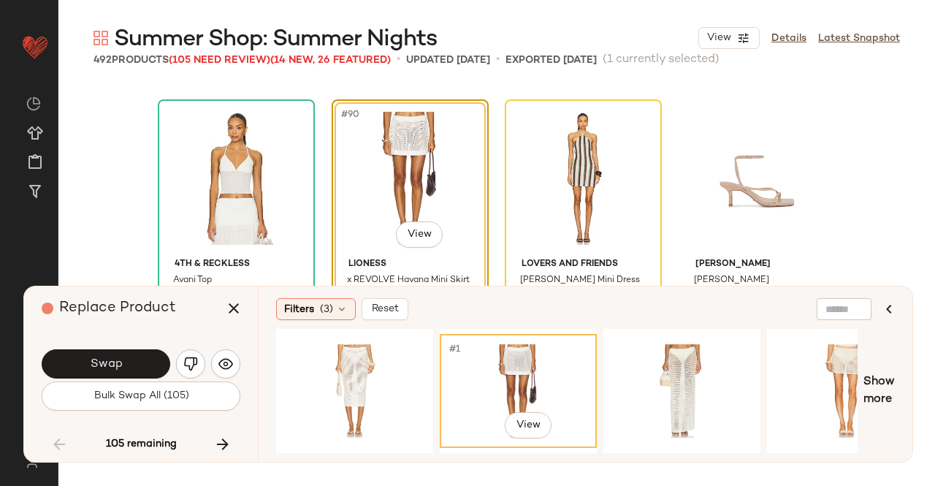
click at [115, 357] on span "Swap" at bounding box center [105, 364] width 33 height 14
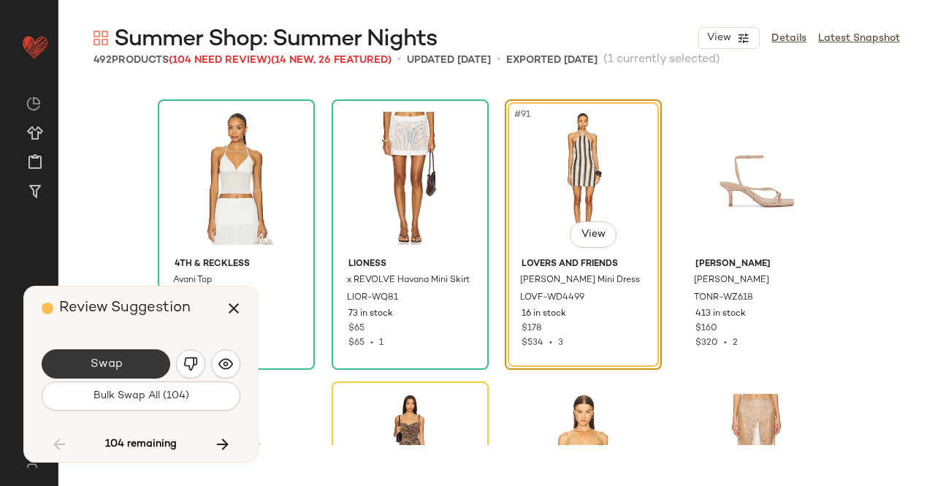
click at [112, 364] on span "Swap" at bounding box center [105, 364] width 33 height 14
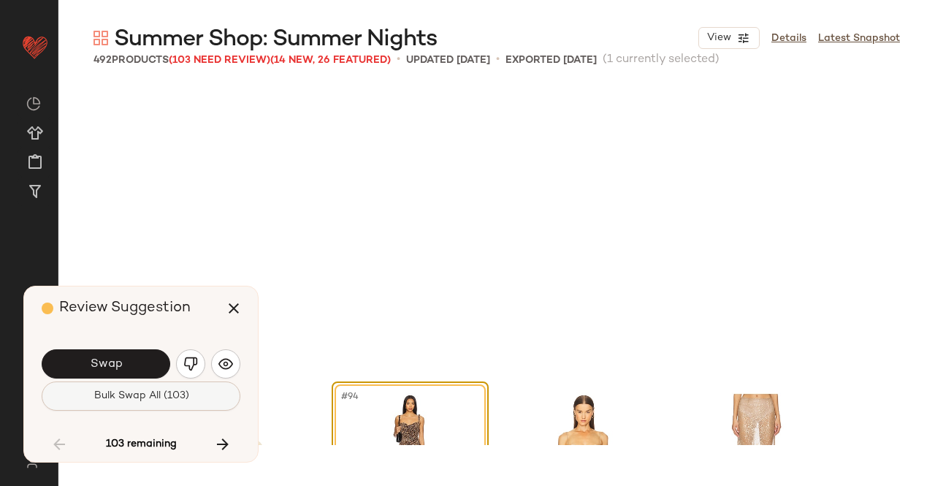
scroll to position [6485, 0]
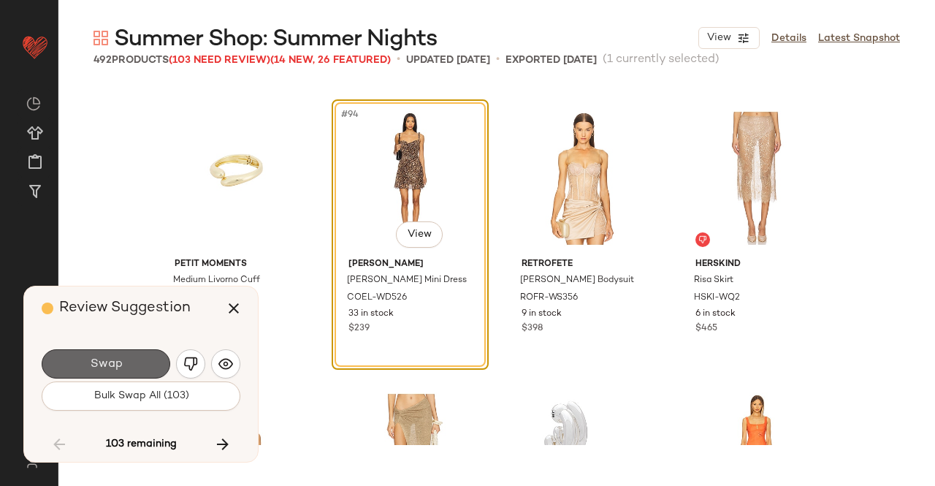
click at [104, 357] on span "Swap" at bounding box center [105, 364] width 33 height 14
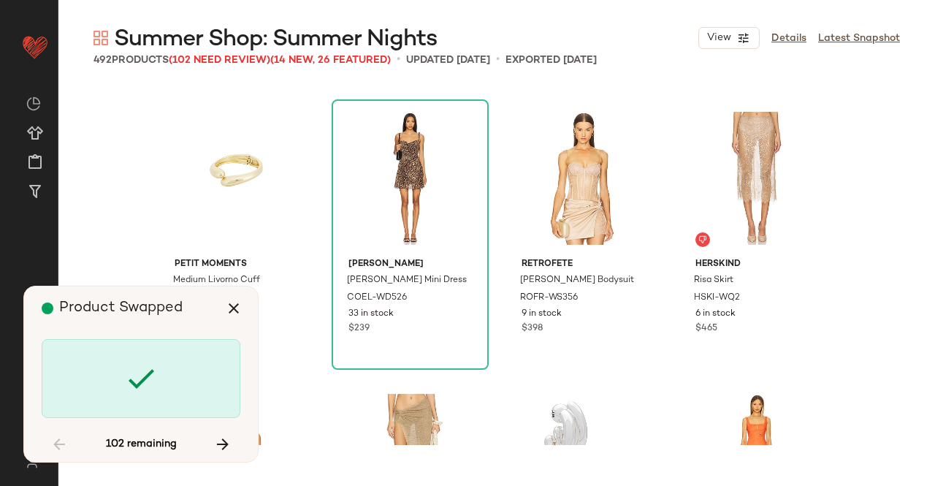
scroll to position [7331, 0]
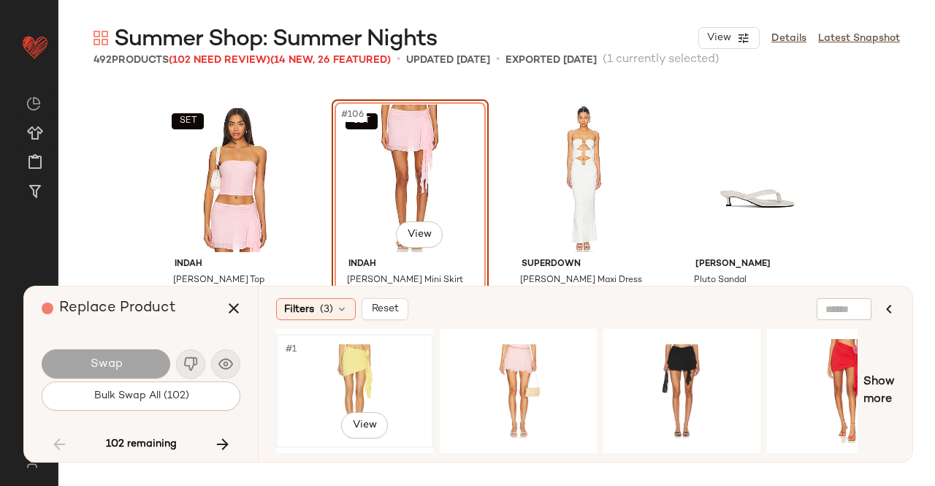
click at [372, 375] on div "#1 View" at bounding box center [354, 391] width 147 height 104
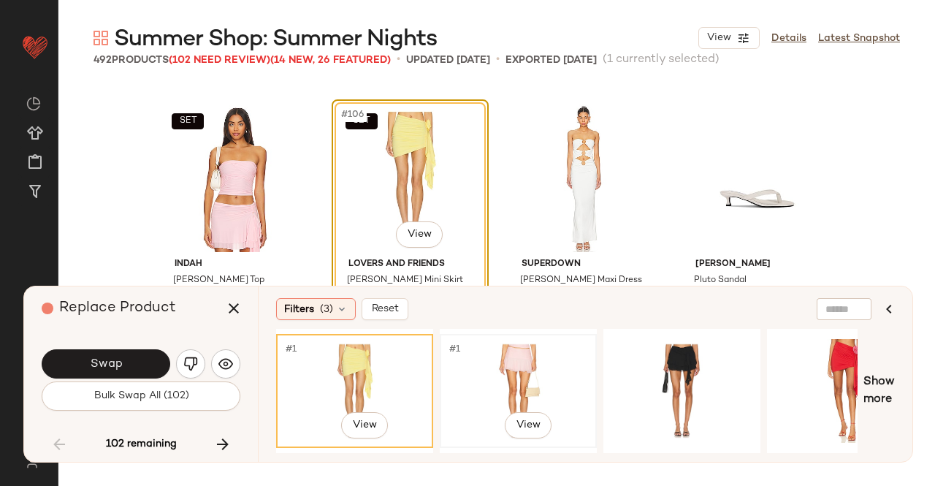
click at [527, 375] on div "#1 View" at bounding box center [518, 391] width 147 height 104
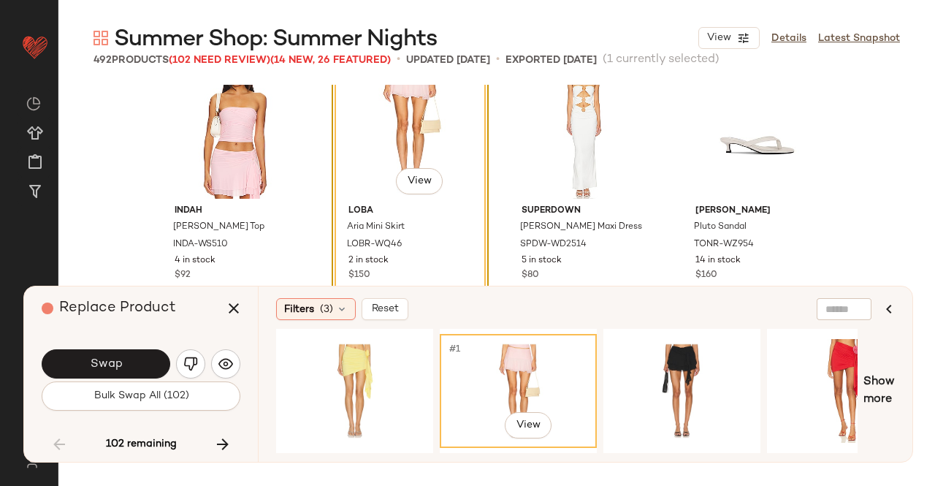
scroll to position [7404, 0]
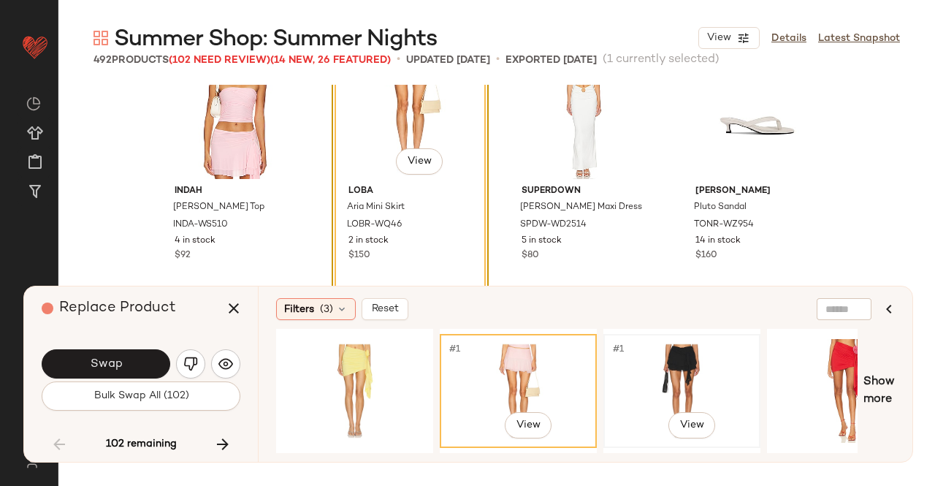
click at [697, 363] on div "#1 View" at bounding box center [681, 391] width 147 height 104
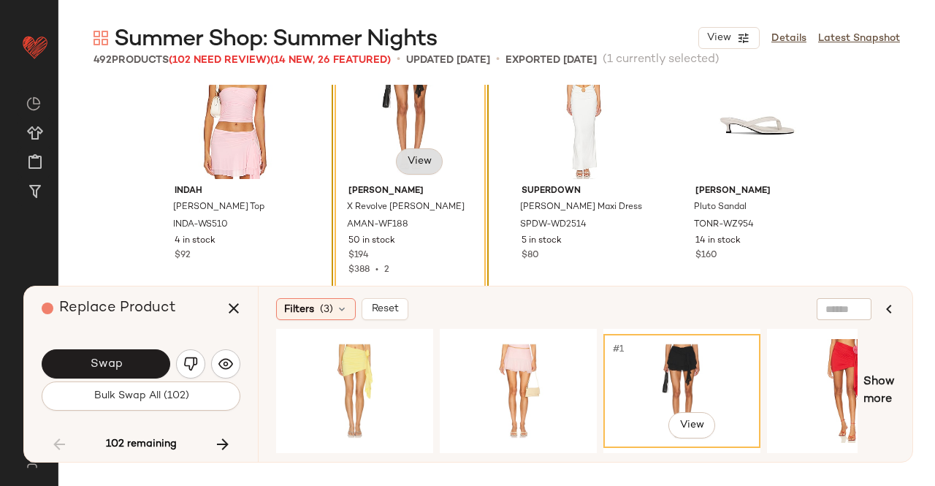
click at [413, 164] on body "Revolve ** Dashboard All Products Global Clipboards (23) Curations (511) Kriste…" at bounding box center [467, 243] width 935 height 486
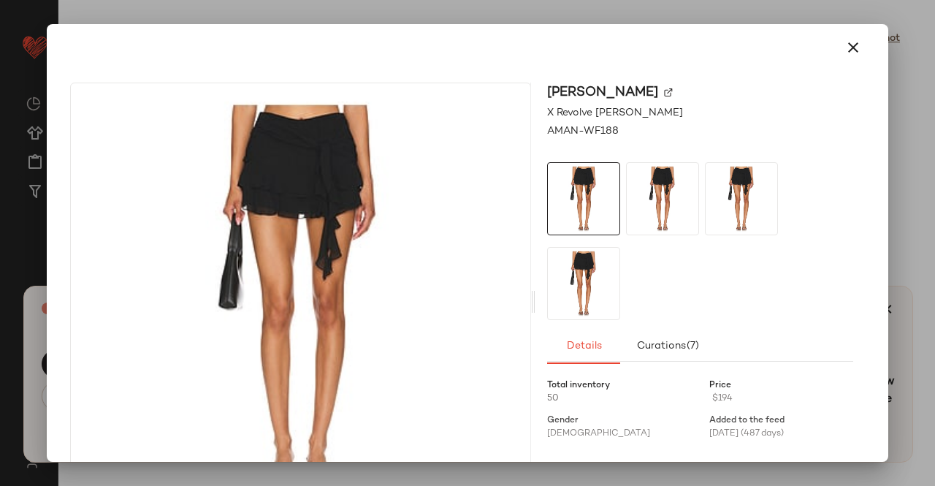
click at [673, 94] on img at bounding box center [668, 92] width 9 height 9
drag, startPoint x: 873, startPoint y: 21, endPoint x: 860, endPoint y: 46, distance: 27.8
click at [873, 23] on div at bounding box center [467, 243] width 935 height 486
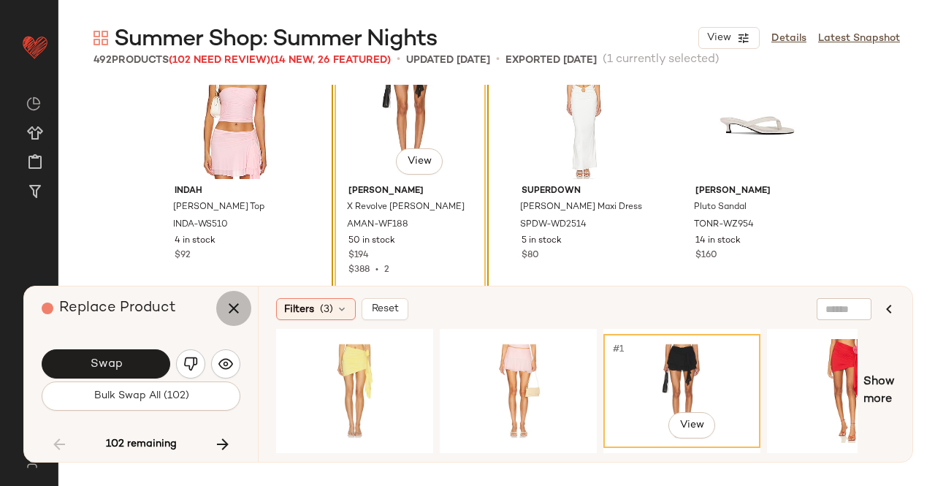
click at [229, 310] on icon "button" at bounding box center [234, 308] width 18 height 18
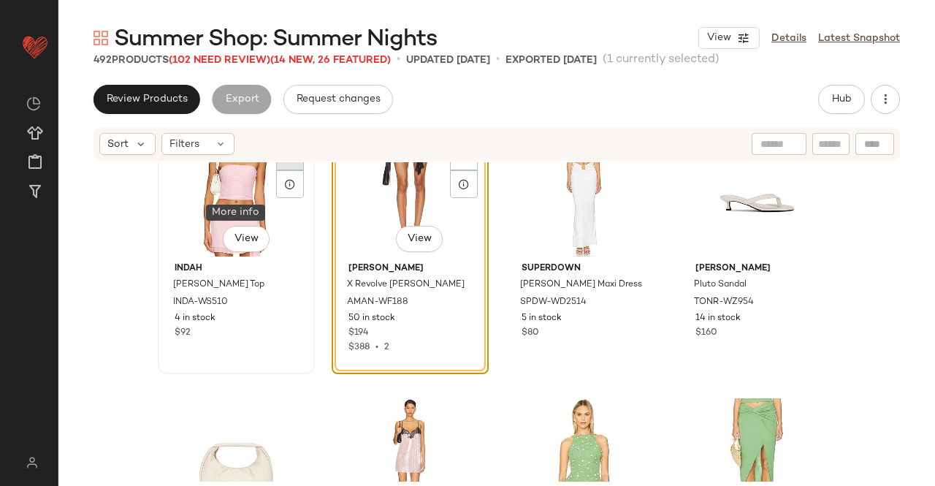
scroll to position [7331, 0]
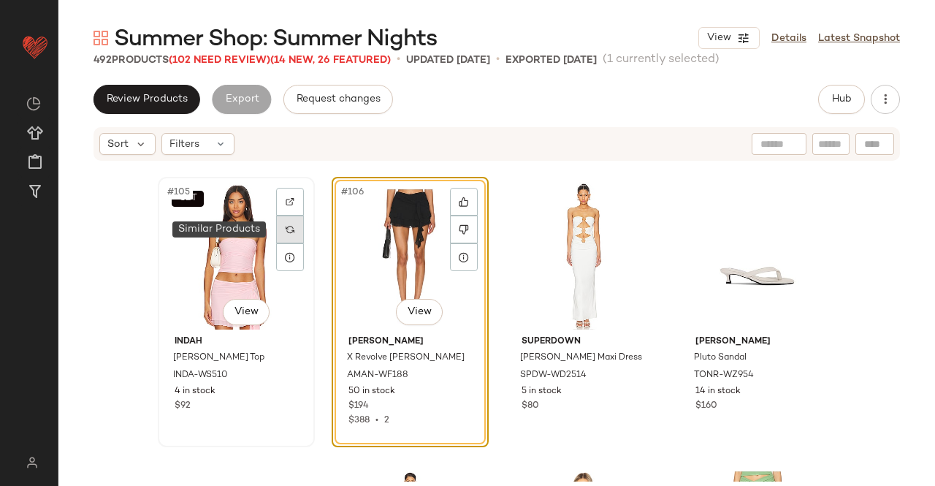
click at [286, 226] on img at bounding box center [290, 229] width 9 height 9
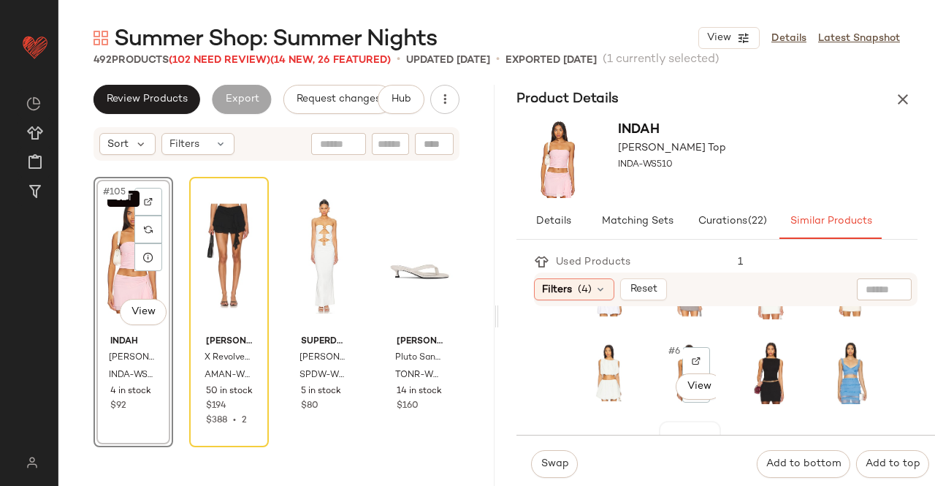
scroll to position [146, 0]
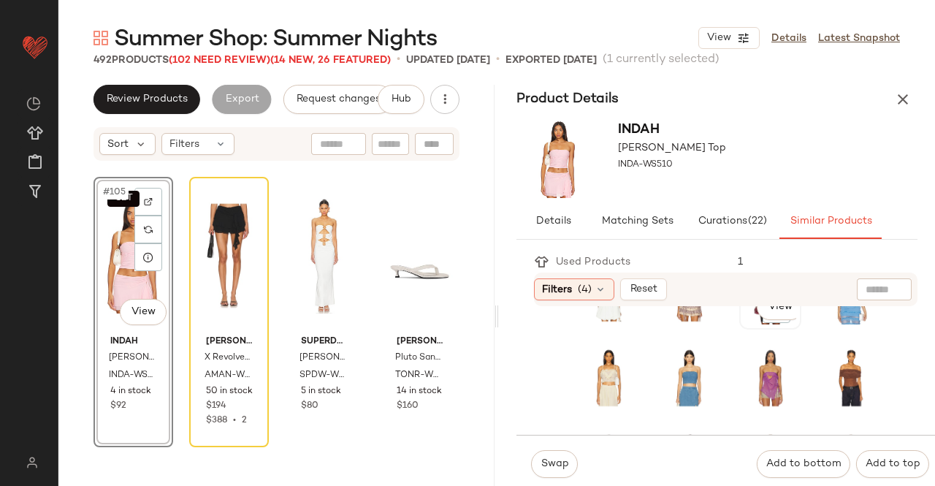
click at [744, 327] on div "#7 View" at bounding box center [770, 293] width 59 height 70
click at [561, 468] on span "Swap" at bounding box center [554, 464] width 28 height 12
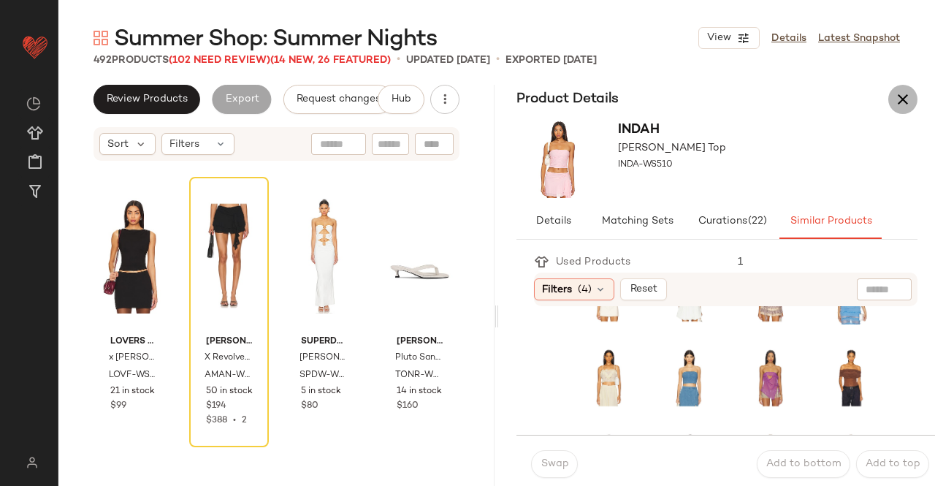
click at [904, 96] on icon "button" at bounding box center [903, 100] width 18 height 18
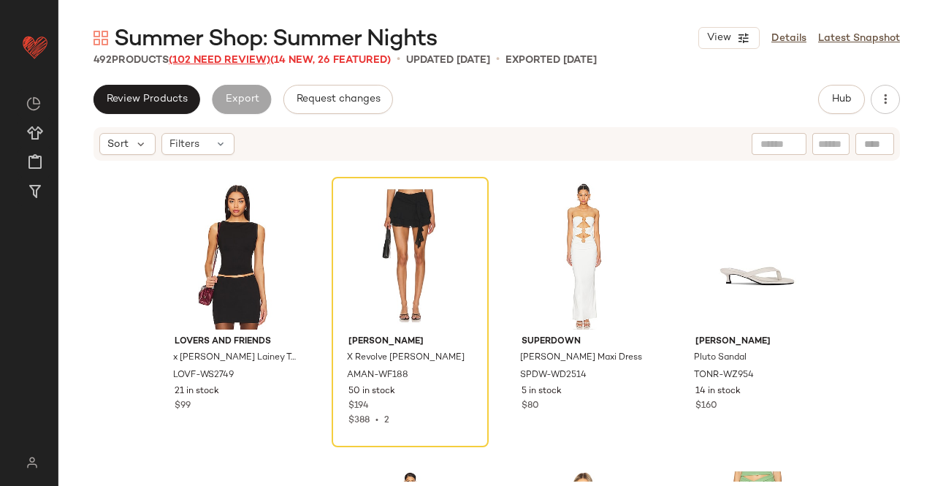
click at [241, 65] on span "(102 Need Review)" at bounding box center [220, 60] width 102 height 11
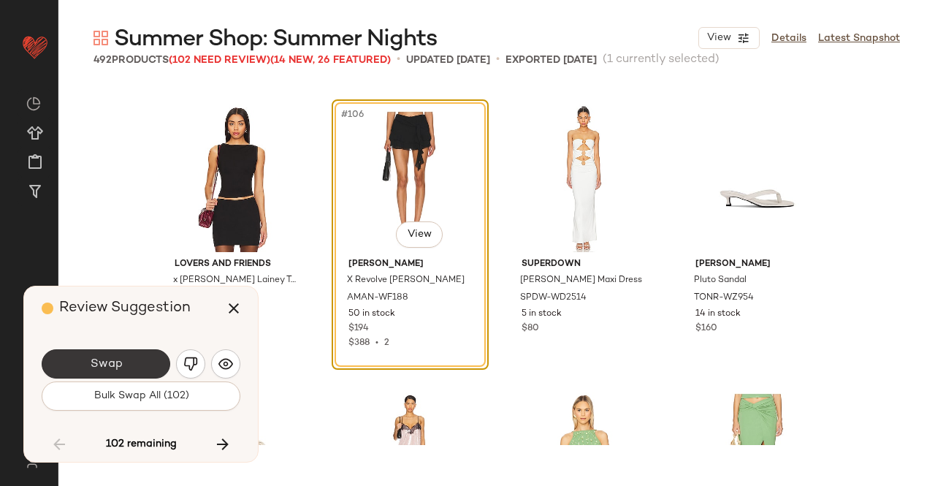
click at [138, 358] on button "Swap" at bounding box center [106, 363] width 129 height 29
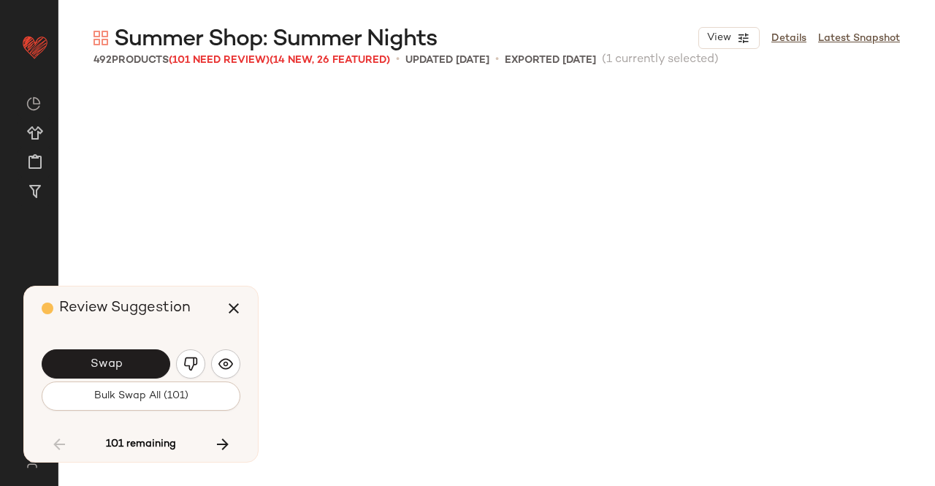
scroll to position [7894, 0]
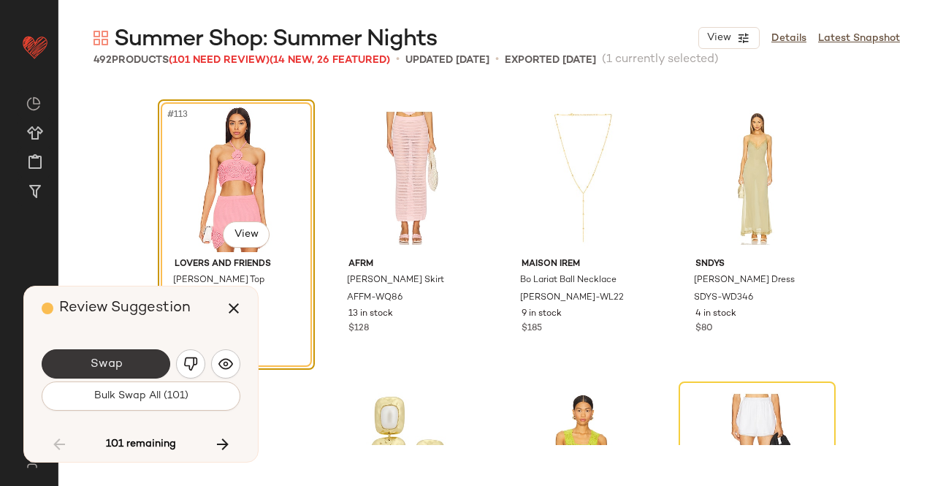
click at [131, 360] on button "Swap" at bounding box center [106, 363] width 129 height 29
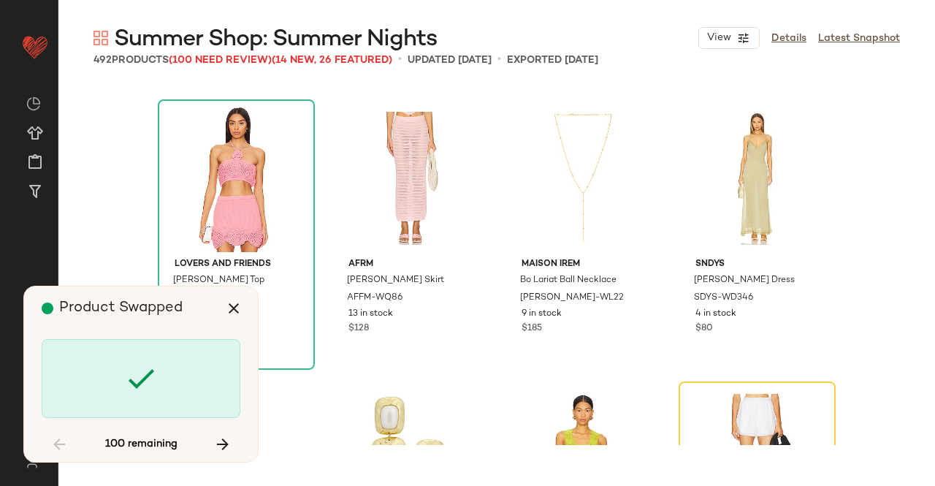
scroll to position [8176, 0]
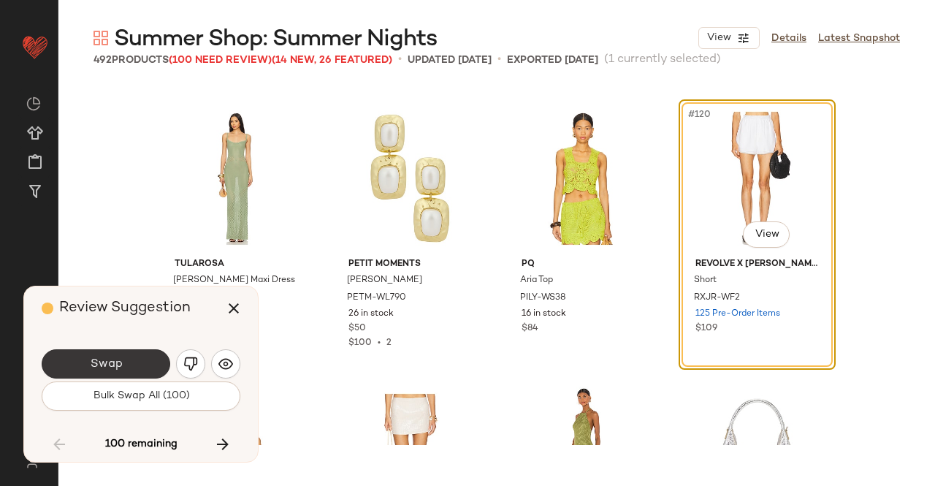
click at [121, 351] on button "Swap" at bounding box center [106, 363] width 129 height 29
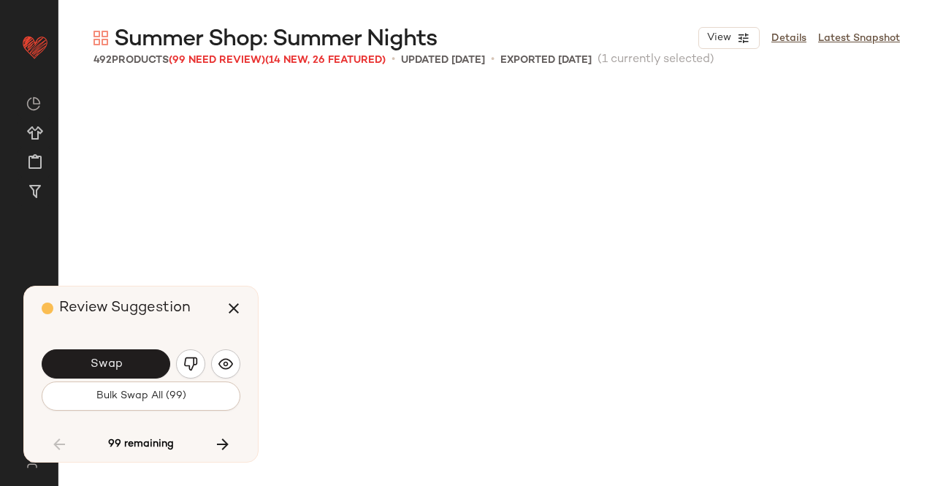
scroll to position [8740, 0]
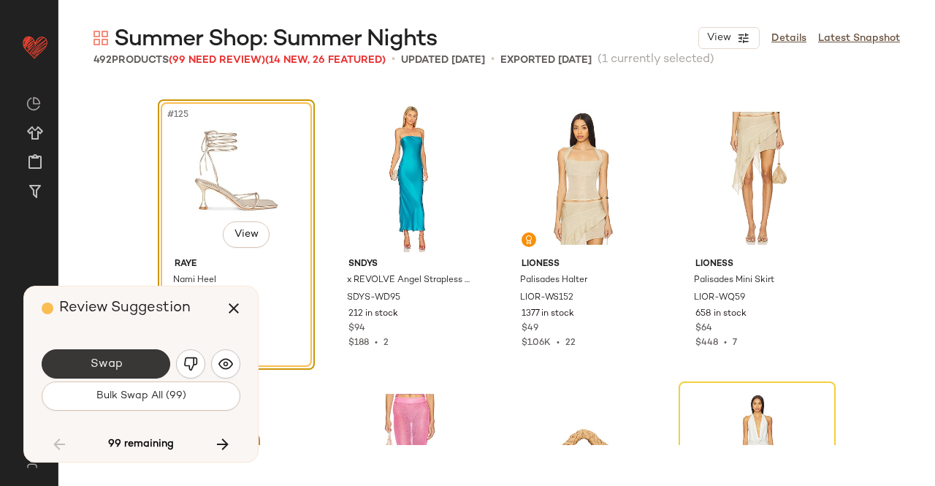
click at [114, 362] on span "Swap" at bounding box center [105, 364] width 33 height 14
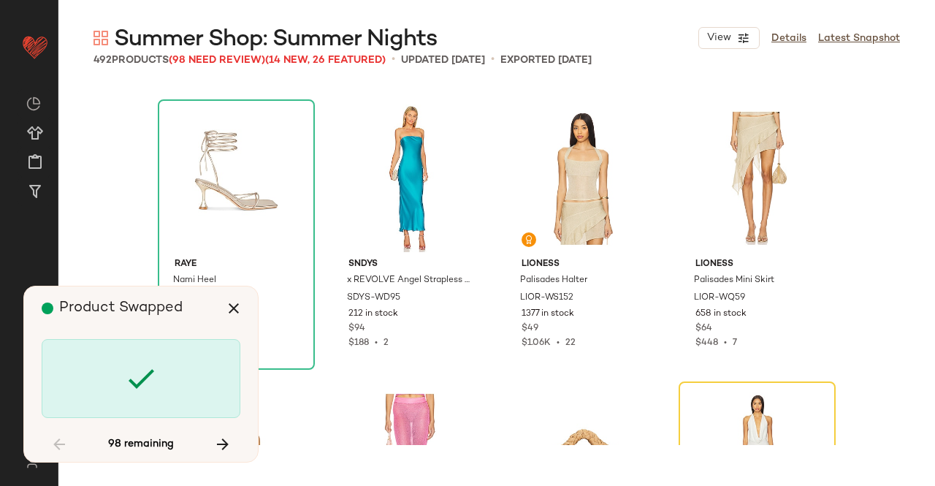
scroll to position [9022, 0]
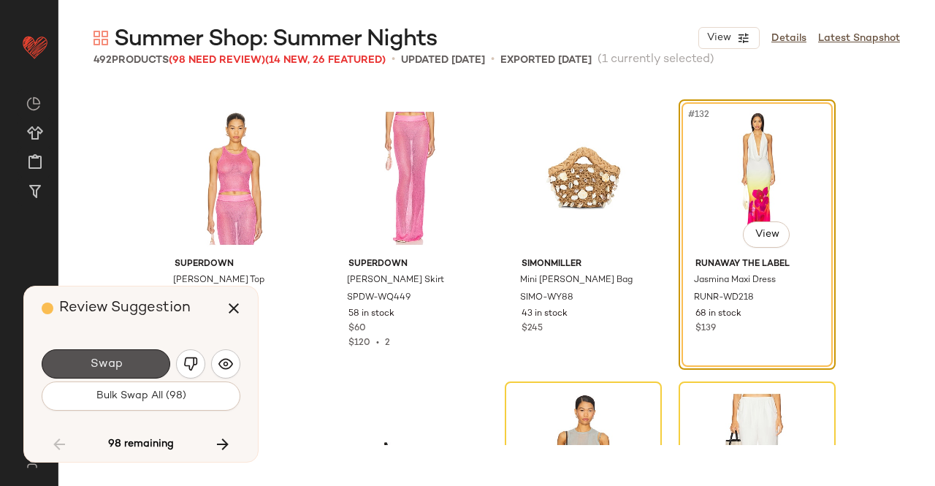
click at [114, 362] on span "Swap" at bounding box center [105, 364] width 33 height 14
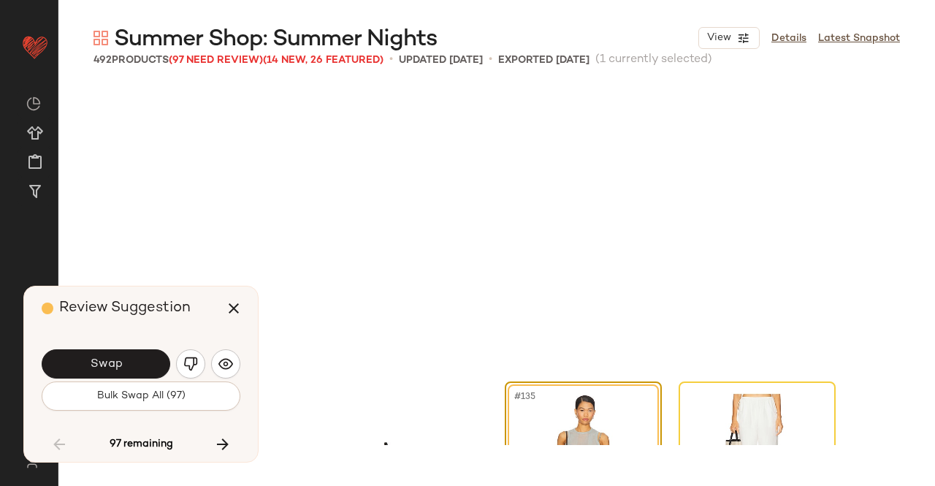
scroll to position [9304, 0]
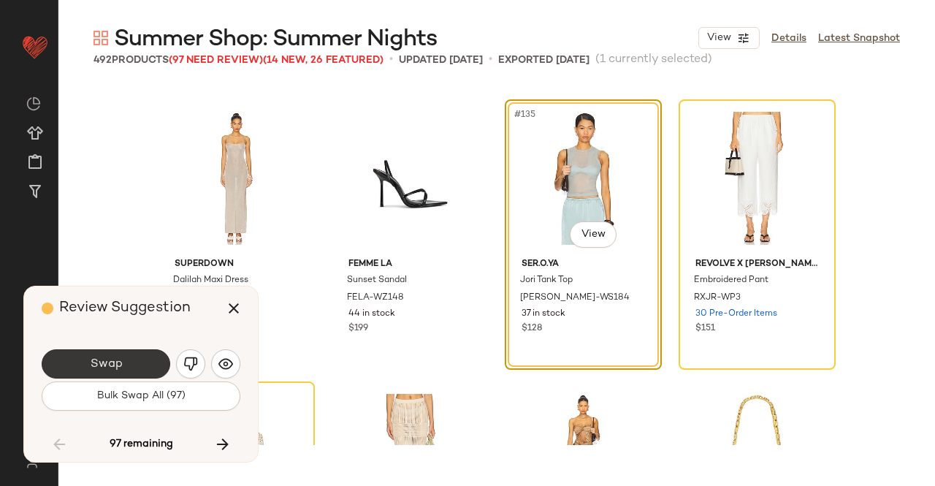
click at [73, 360] on button "Swap" at bounding box center [106, 363] width 129 height 29
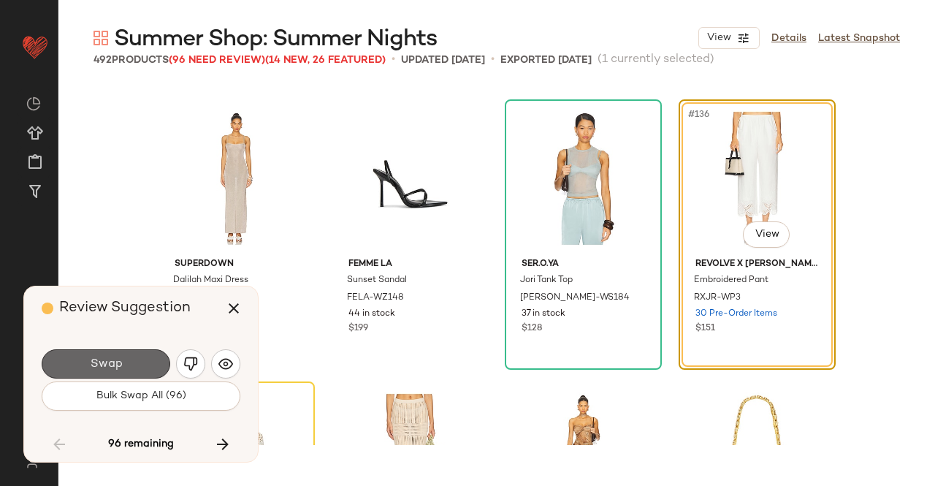
click at [96, 362] on span "Swap" at bounding box center [105, 364] width 33 height 14
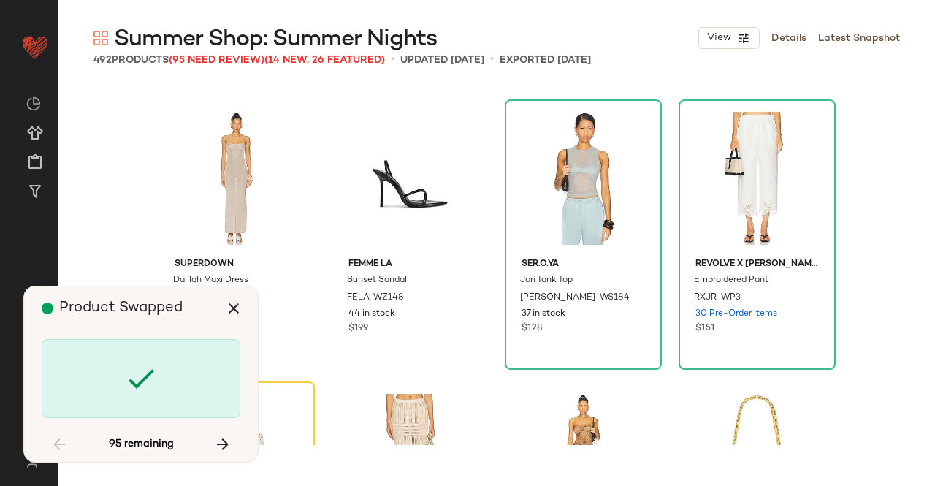
scroll to position [9586, 0]
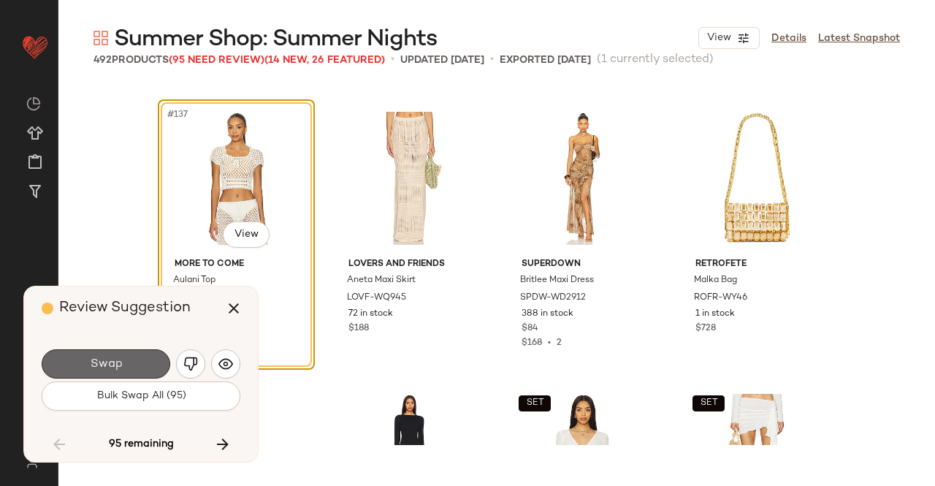
click at [131, 359] on button "Swap" at bounding box center [106, 363] width 129 height 29
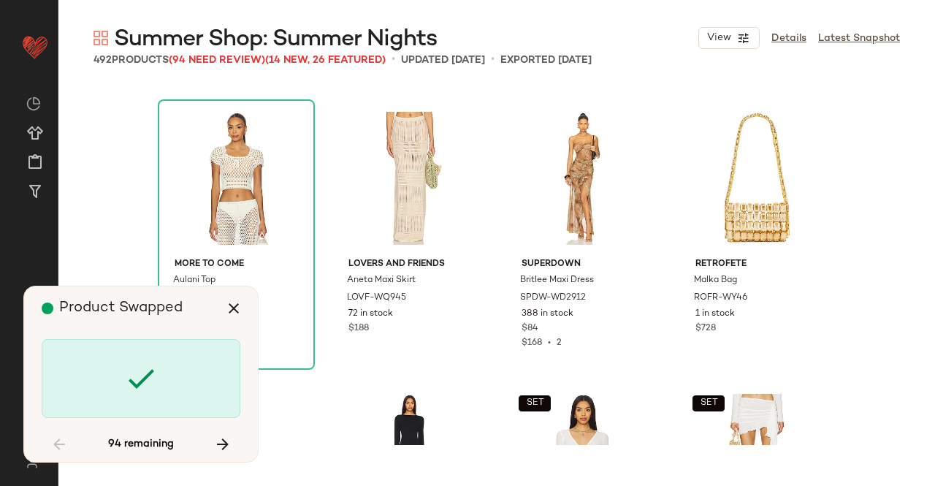
scroll to position [10150, 0]
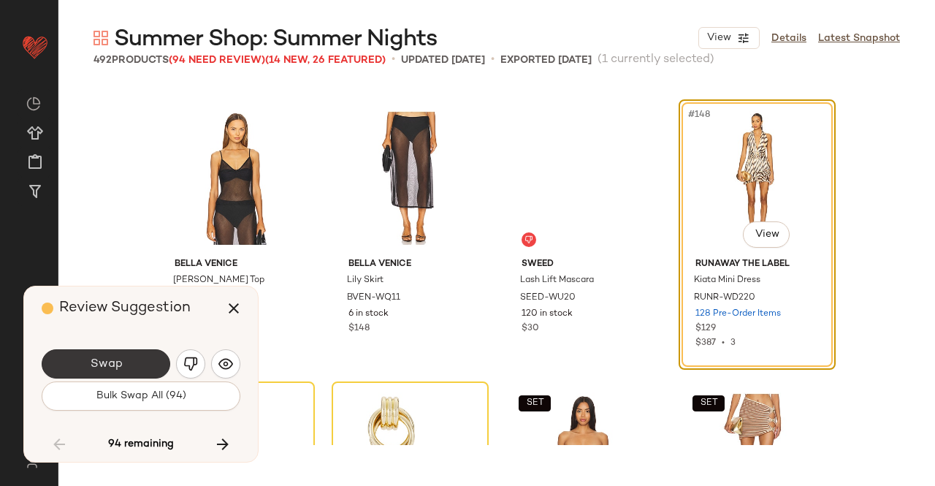
drag, startPoint x: 150, startPoint y: 363, endPoint x: 137, endPoint y: 363, distance: 13.1
click at [137, 363] on button "Swap" at bounding box center [106, 363] width 129 height 29
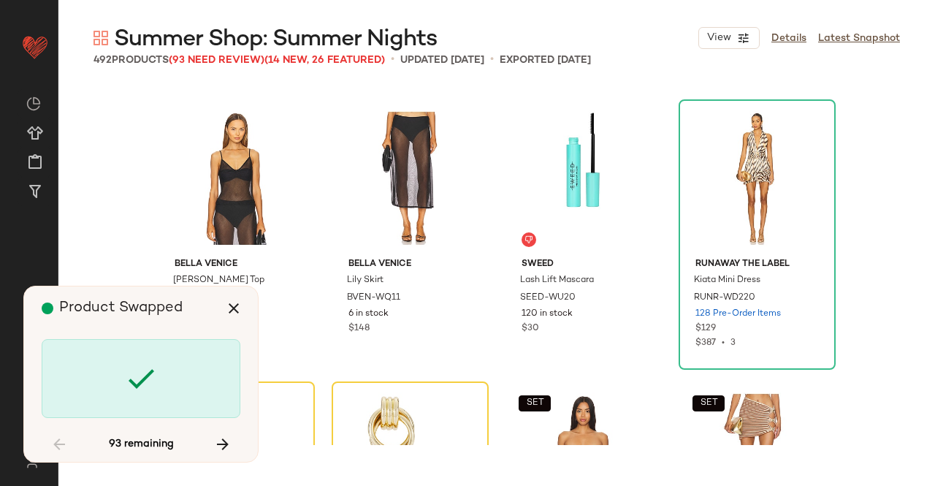
scroll to position [10432, 0]
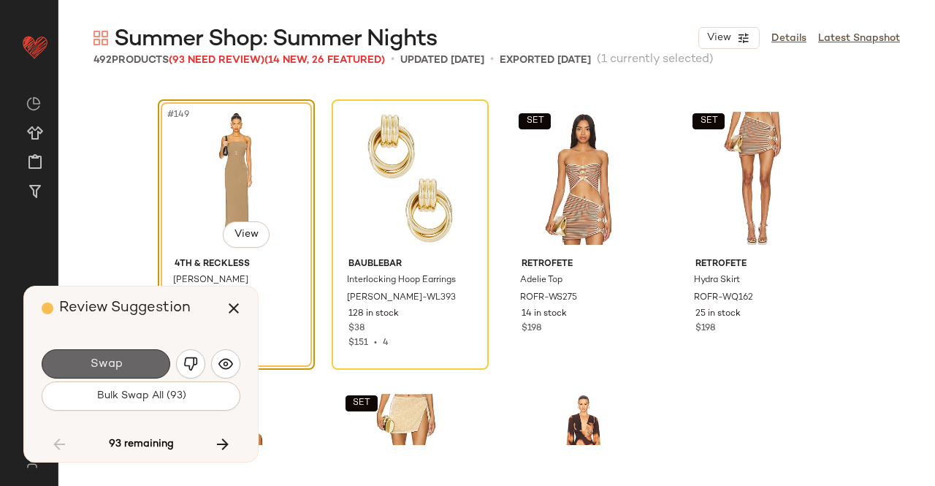
click at [127, 363] on button "Swap" at bounding box center [106, 363] width 129 height 29
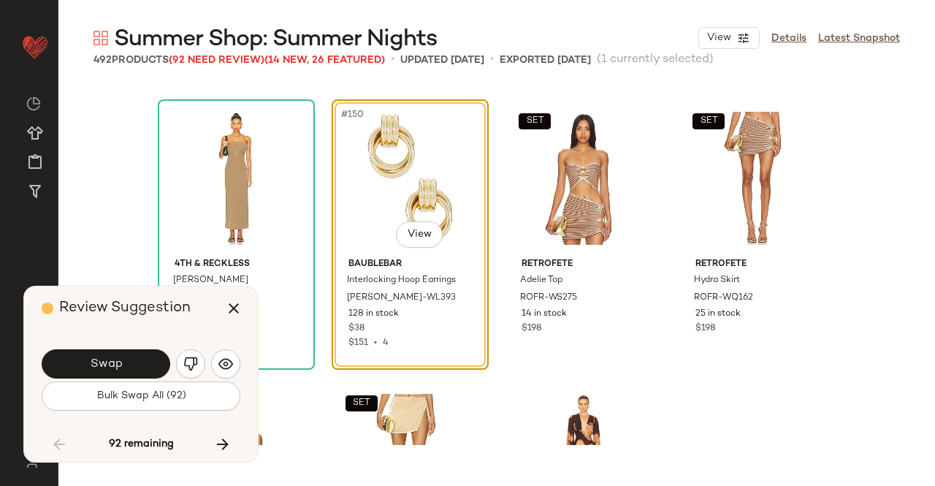
click at [127, 363] on button "Swap" at bounding box center [106, 363] width 129 height 29
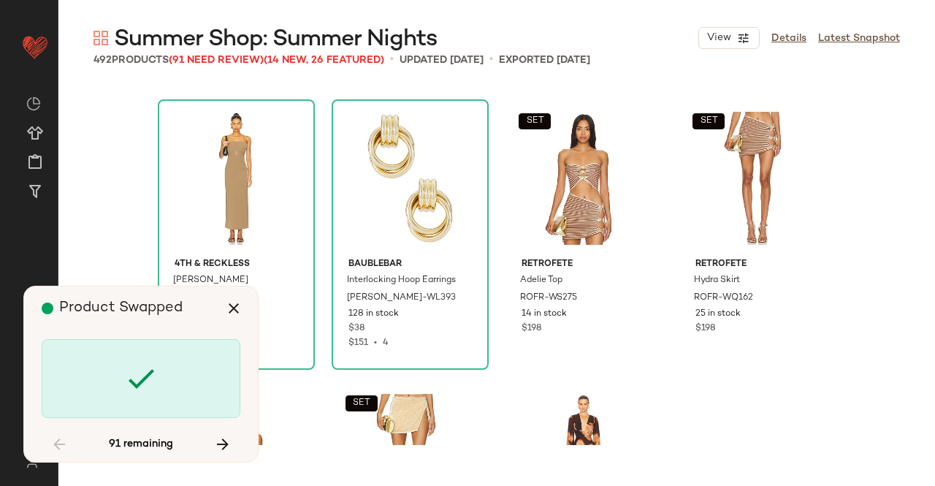
scroll to position [11842, 0]
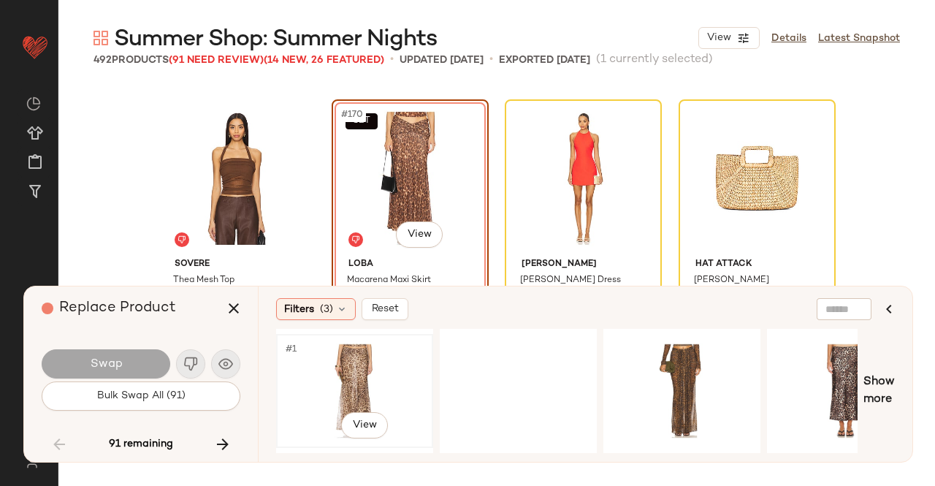
click at [399, 379] on div "#1 View" at bounding box center [354, 391] width 147 height 104
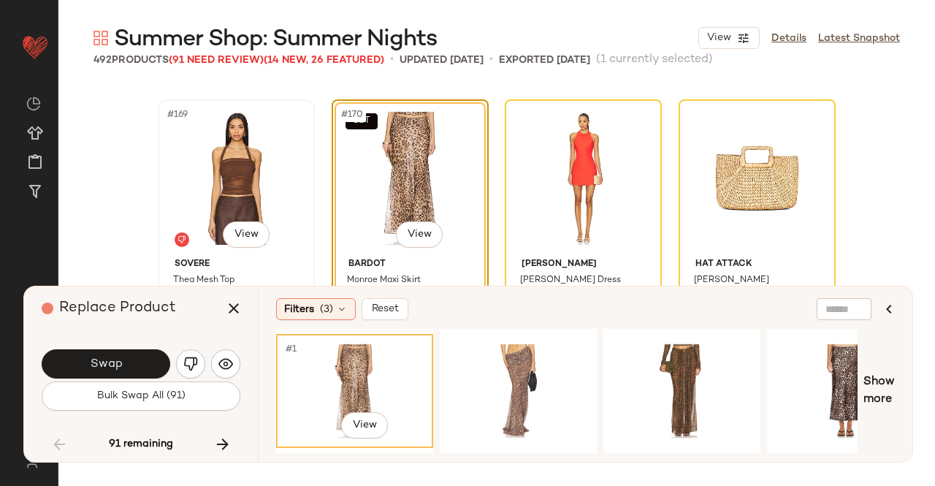
scroll to position [11915, 0]
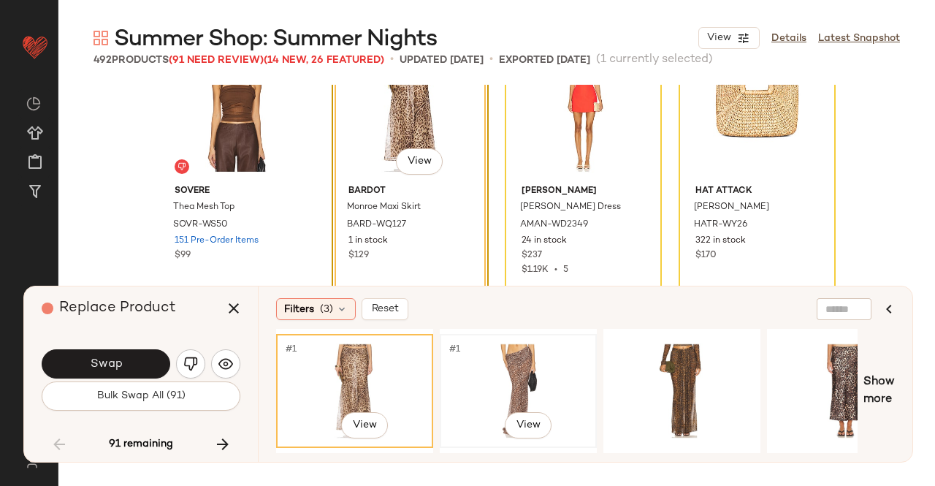
click at [559, 360] on div "#1 View" at bounding box center [518, 391] width 147 height 104
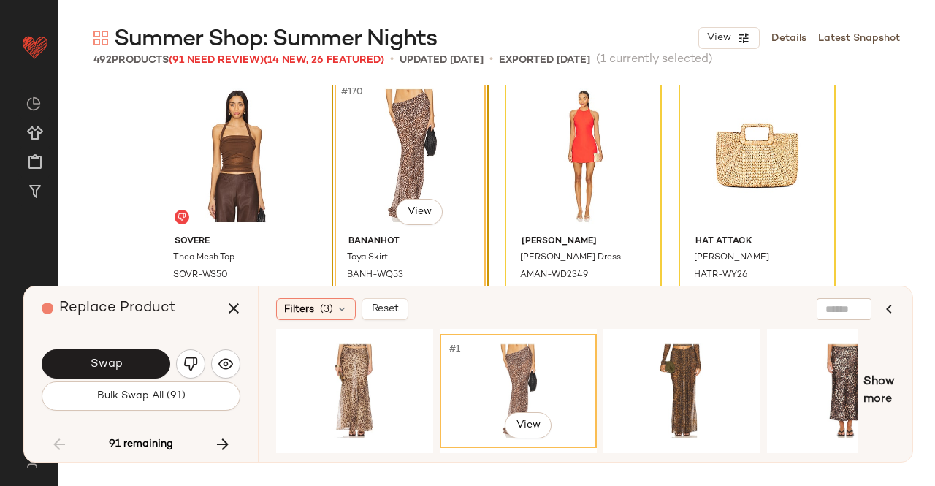
scroll to position [11842, 0]
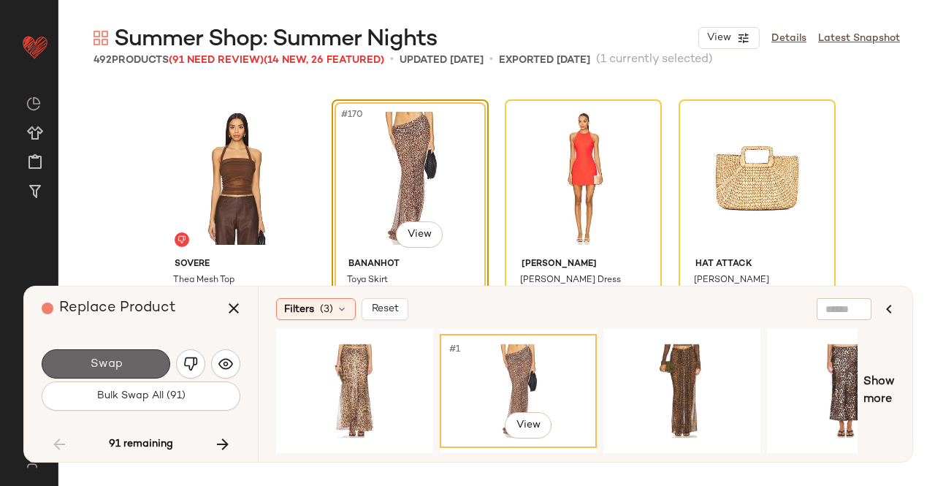
click at [108, 364] on span "Swap" at bounding box center [105, 364] width 33 height 14
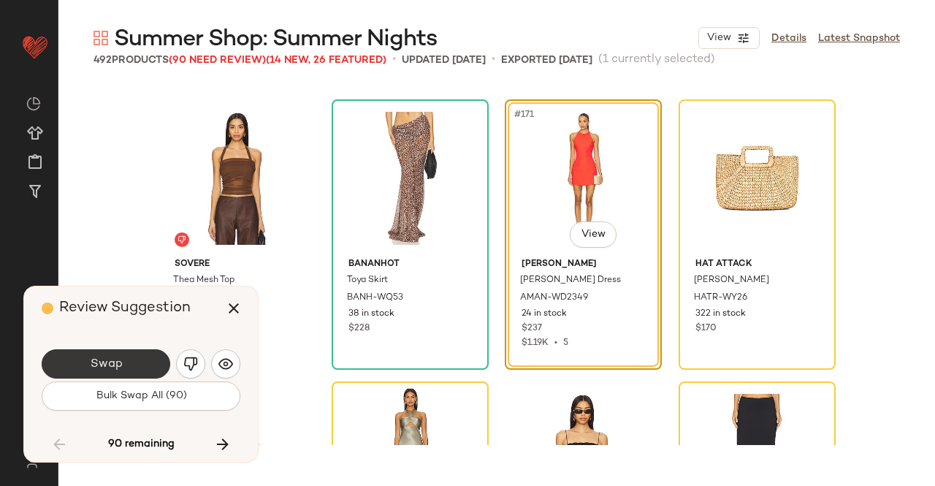
click at [126, 364] on button "Swap" at bounding box center [106, 363] width 129 height 29
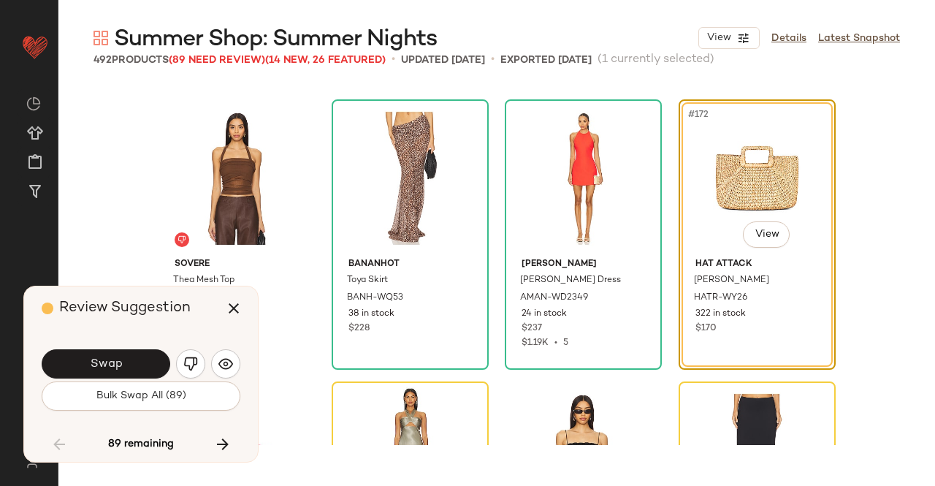
click at [145, 355] on button "Swap" at bounding box center [106, 363] width 129 height 29
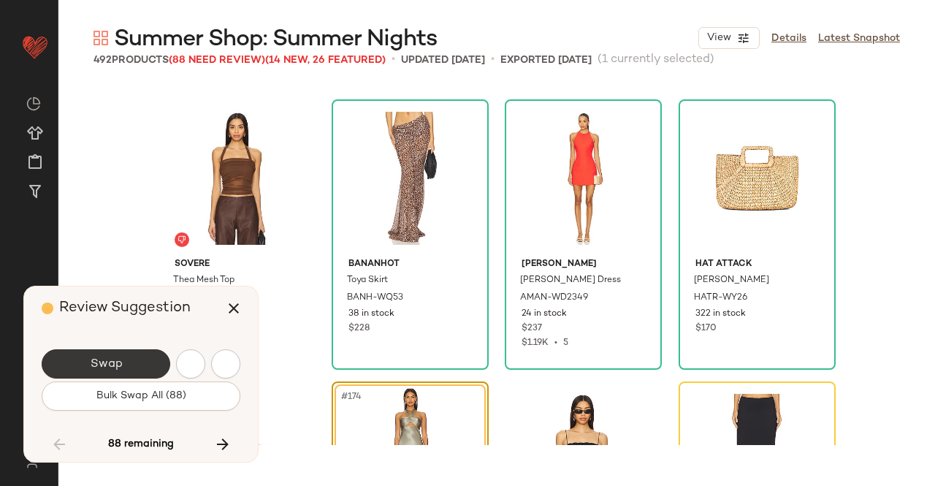
scroll to position [12124, 0]
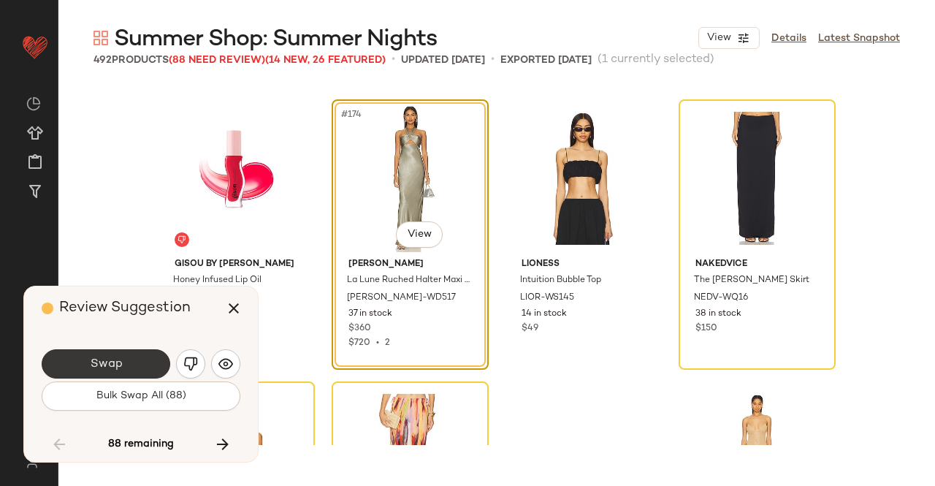
click at [127, 357] on button "Swap" at bounding box center [106, 363] width 129 height 29
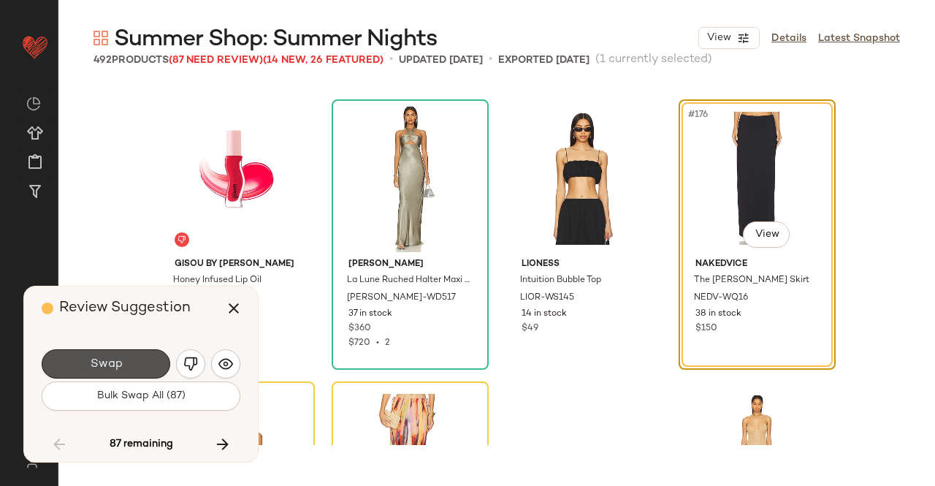
click at [149, 362] on button "Swap" at bounding box center [106, 363] width 129 height 29
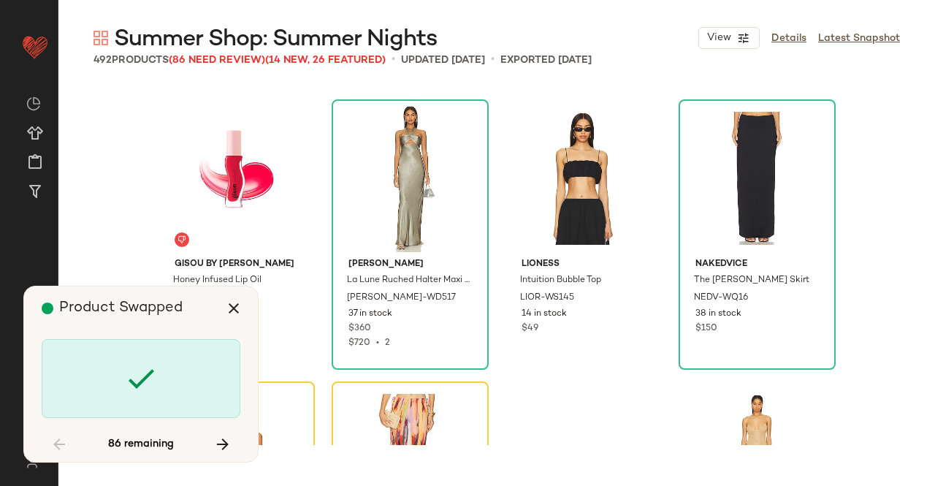
scroll to position [12406, 0]
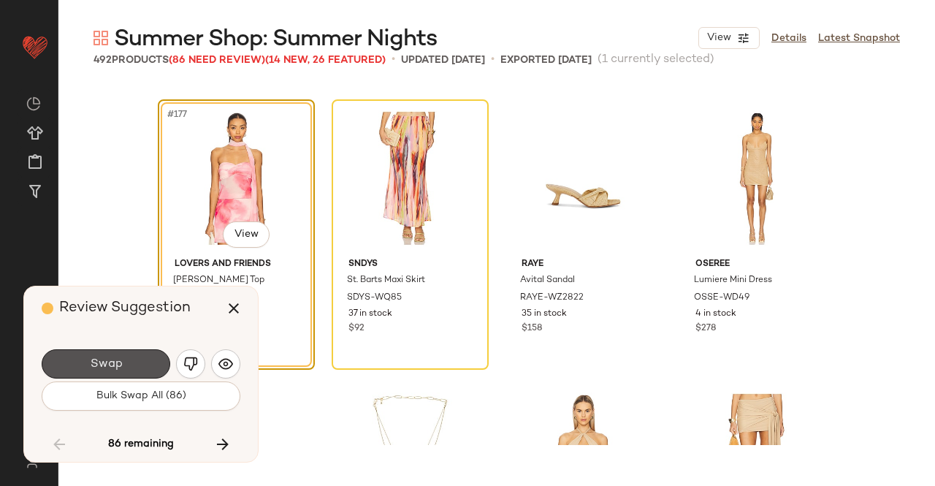
click at [149, 362] on button "Swap" at bounding box center [106, 363] width 129 height 29
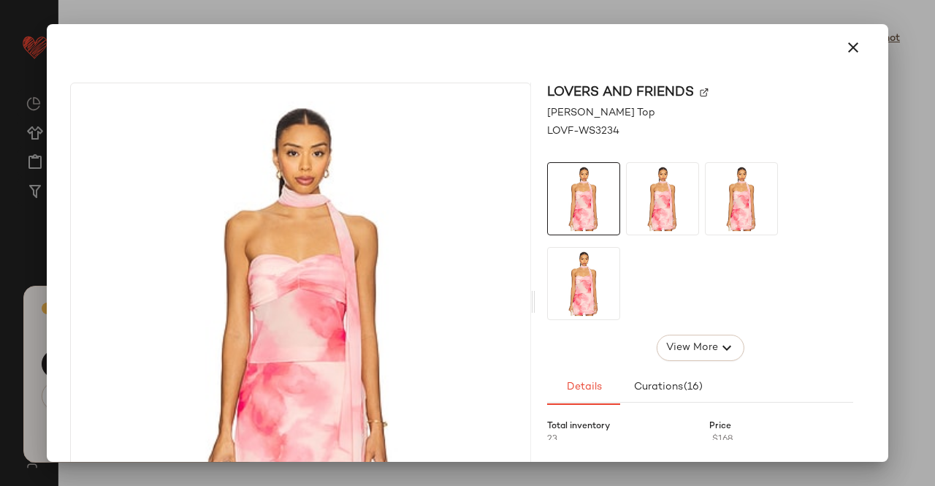
click at [700, 91] on img at bounding box center [704, 92] width 9 height 9
click at [834, 62] on div at bounding box center [467, 47] width 806 height 35
click at [839, 32] on button "button" at bounding box center [853, 47] width 35 height 35
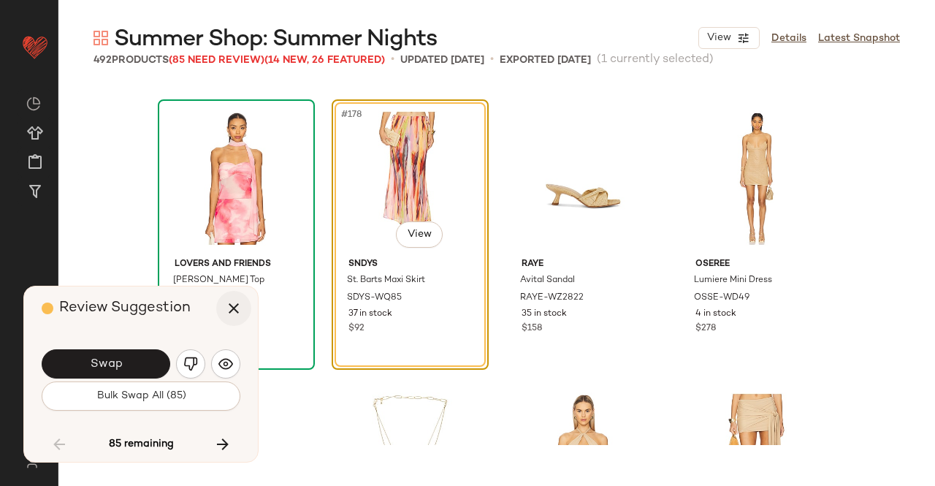
click at [240, 317] on button "button" at bounding box center [233, 308] width 35 height 35
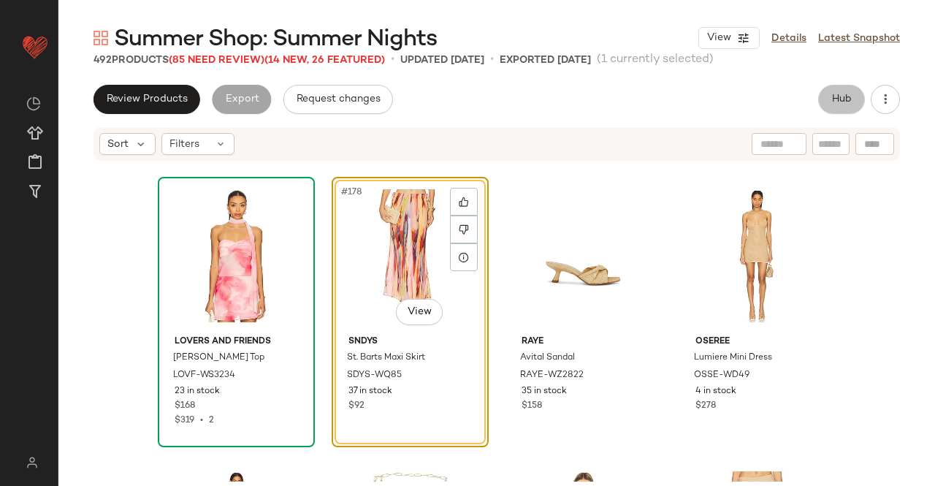
click at [841, 97] on span "Hub" at bounding box center [841, 99] width 20 height 12
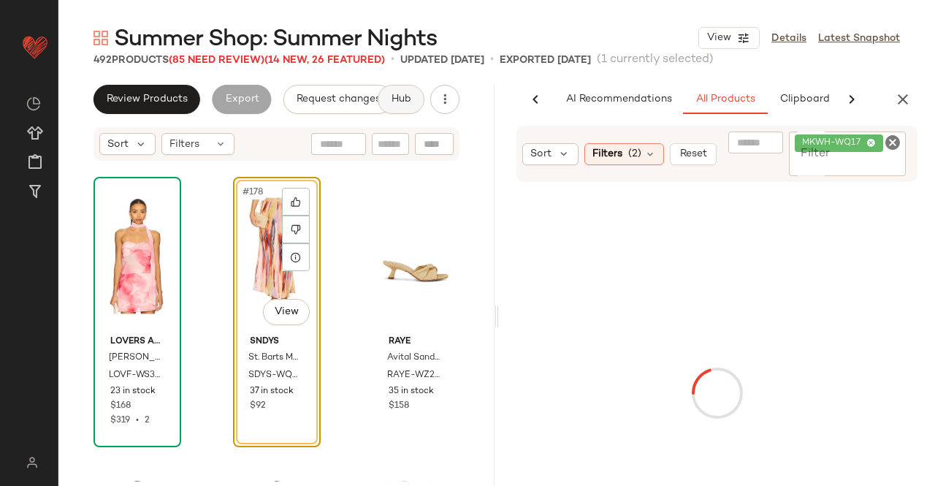
scroll to position [0, 92]
click at [853, 151] on span "MKWH-WQ17" at bounding box center [839, 143] width 88 height 18
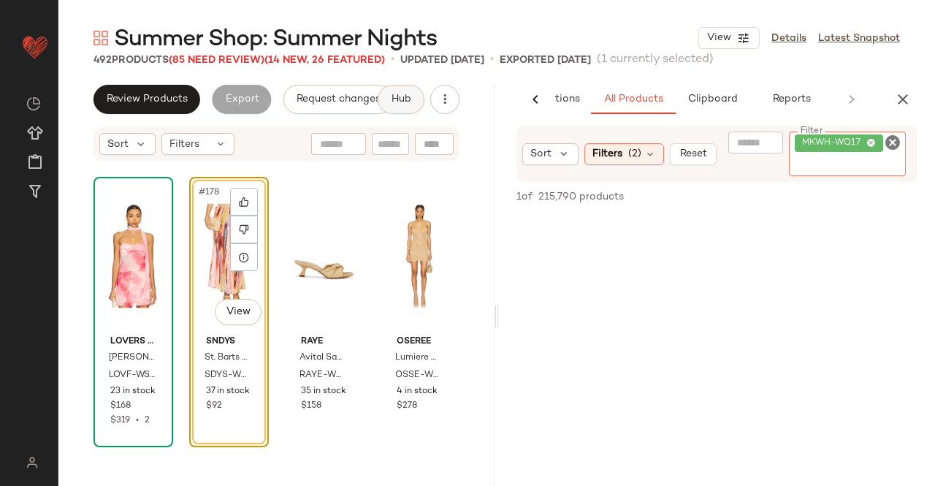
paste input "**********"
type input "**********"
click at [221, 278] on div "#178 View" at bounding box center [228, 256] width 69 height 148
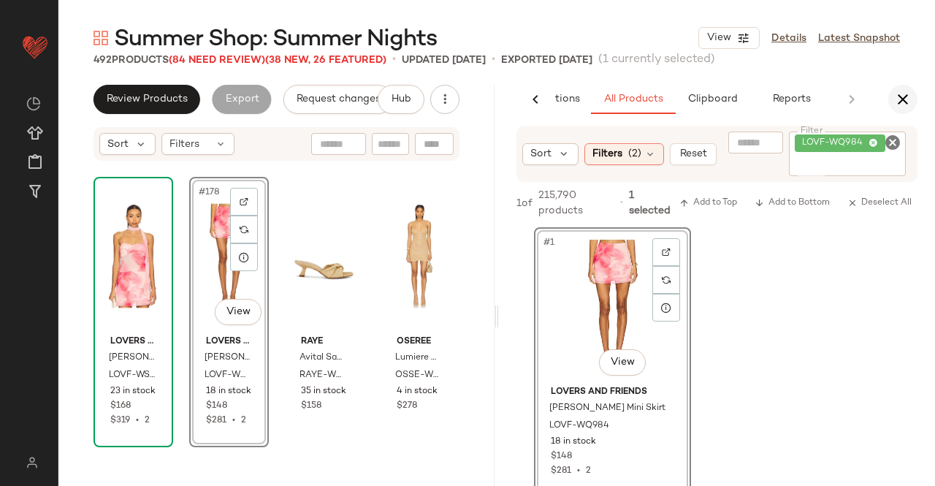
click at [904, 94] on icon "button" at bounding box center [903, 100] width 18 height 18
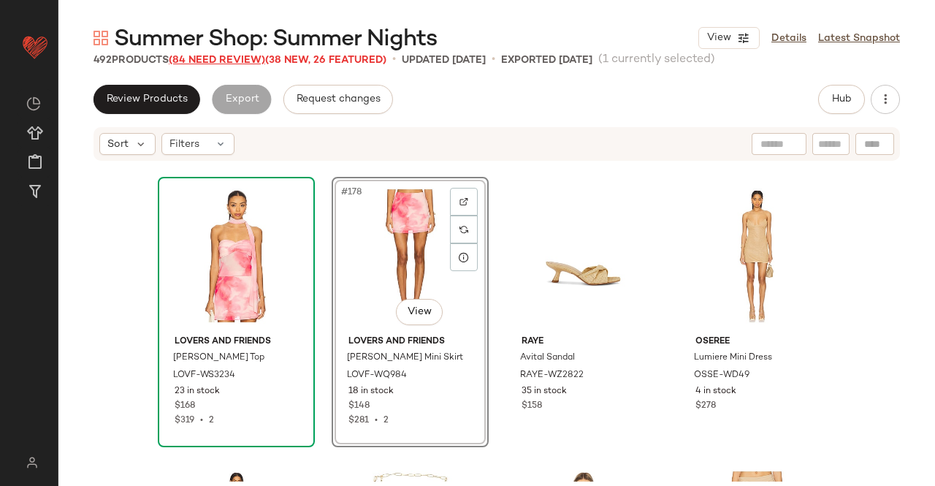
click at [183, 61] on span "(84 Need Review)" at bounding box center [217, 60] width 96 height 11
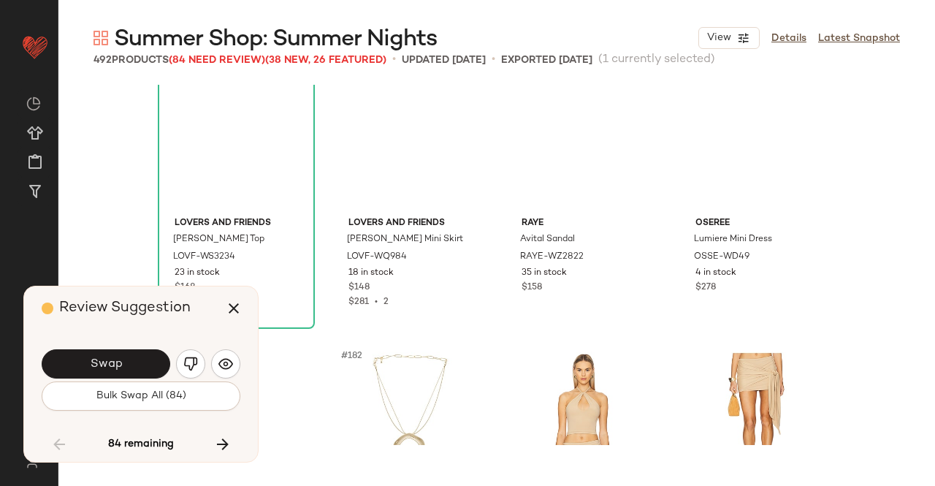
scroll to position [12427, 0]
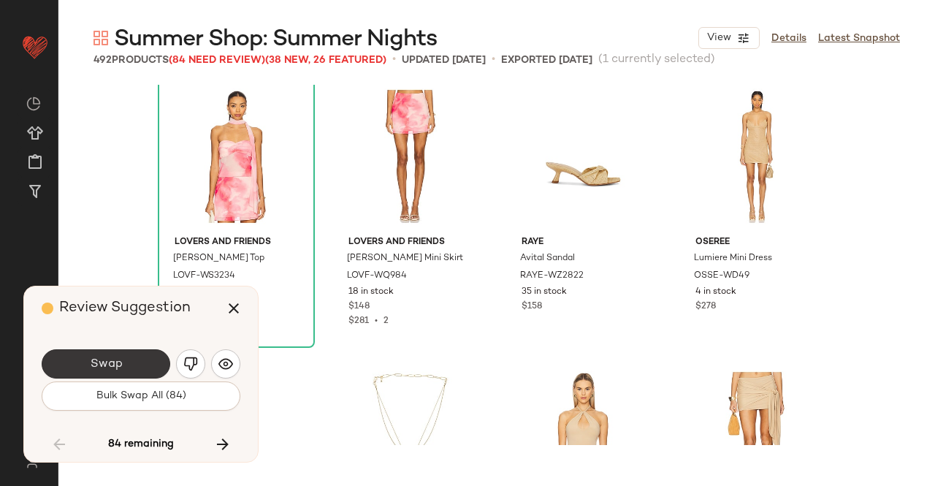
click at [131, 370] on button "Swap" at bounding box center [106, 363] width 129 height 29
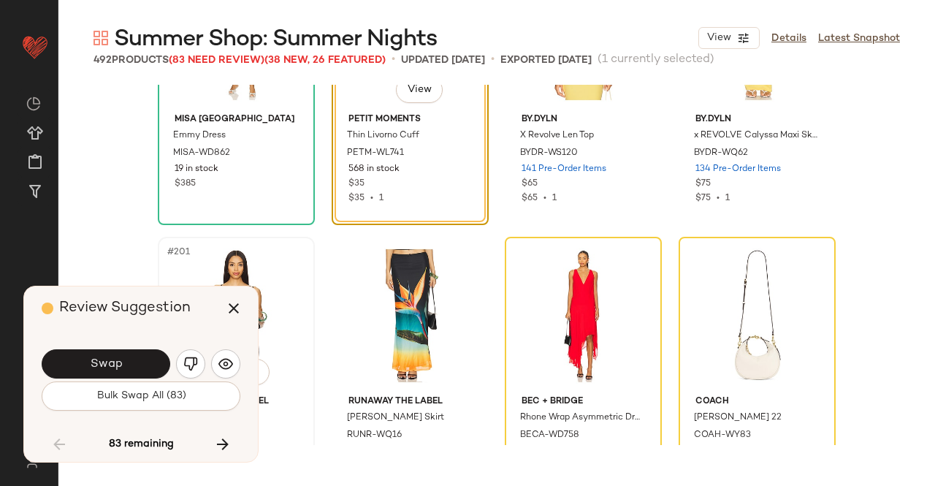
scroll to position [13814, 0]
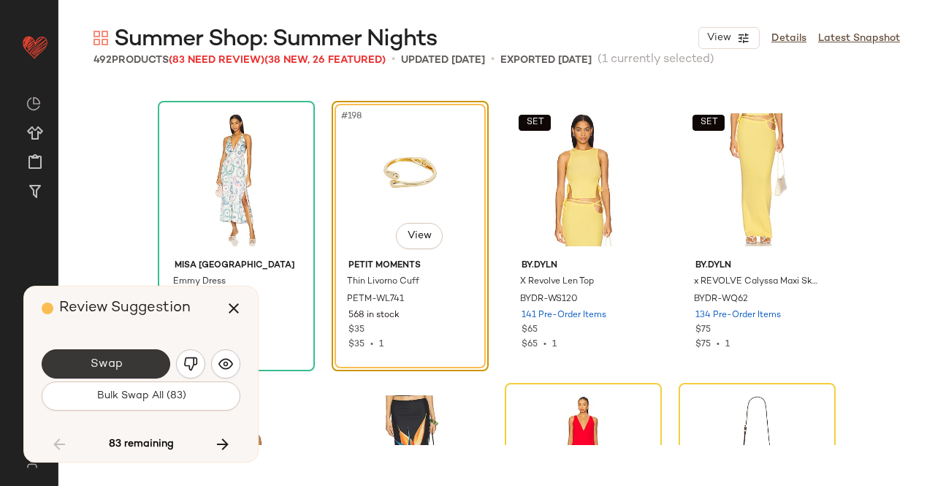
click at [149, 357] on button "Swap" at bounding box center [106, 363] width 129 height 29
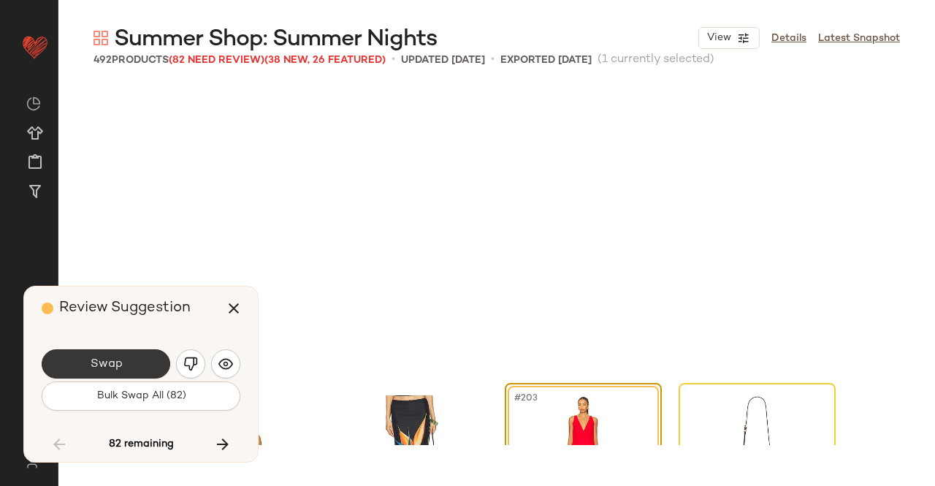
scroll to position [14097, 0]
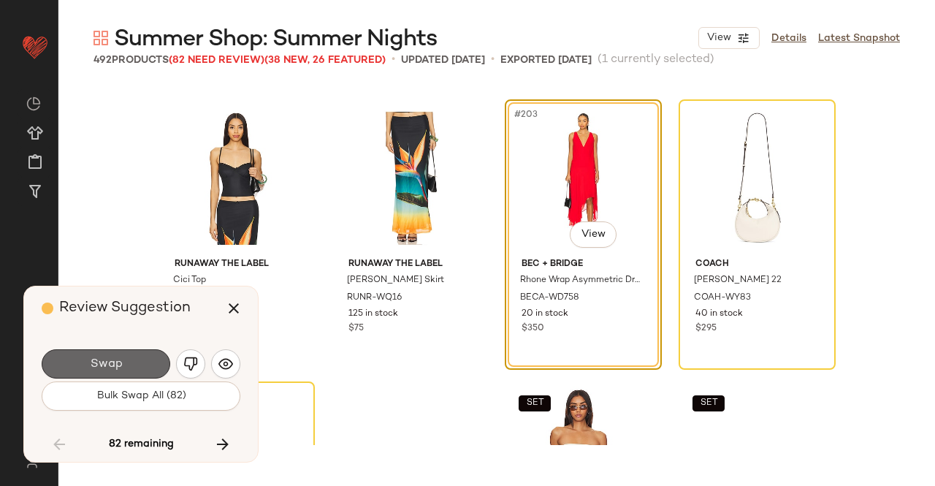
click at [142, 367] on button "Swap" at bounding box center [106, 363] width 129 height 29
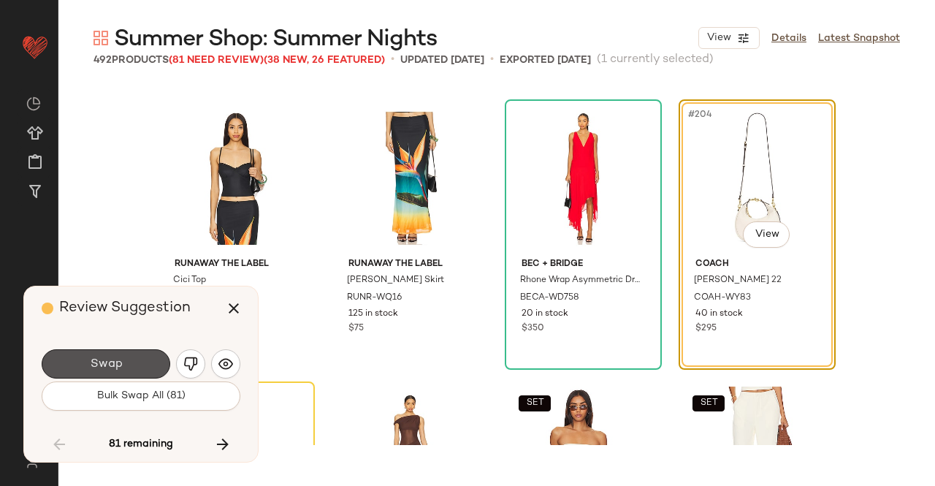
click at [125, 369] on button "Swap" at bounding box center [106, 363] width 129 height 29
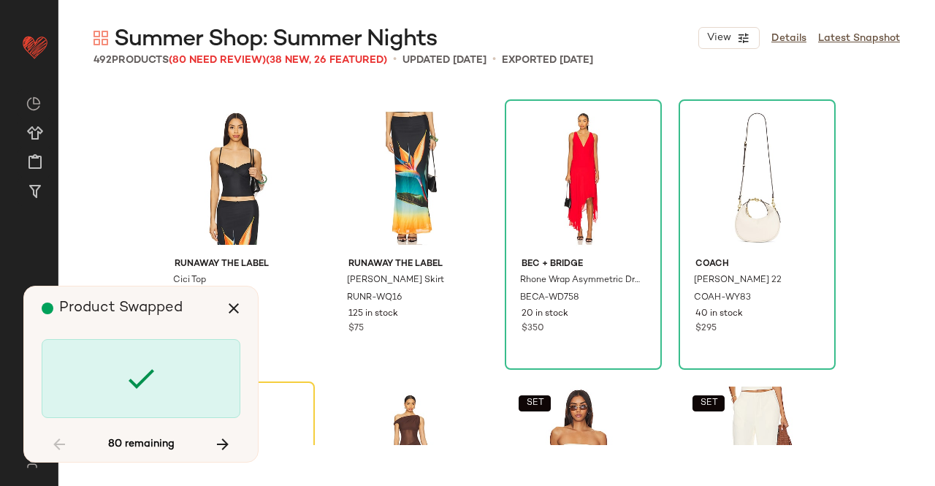
scroll to position [14379, 0]
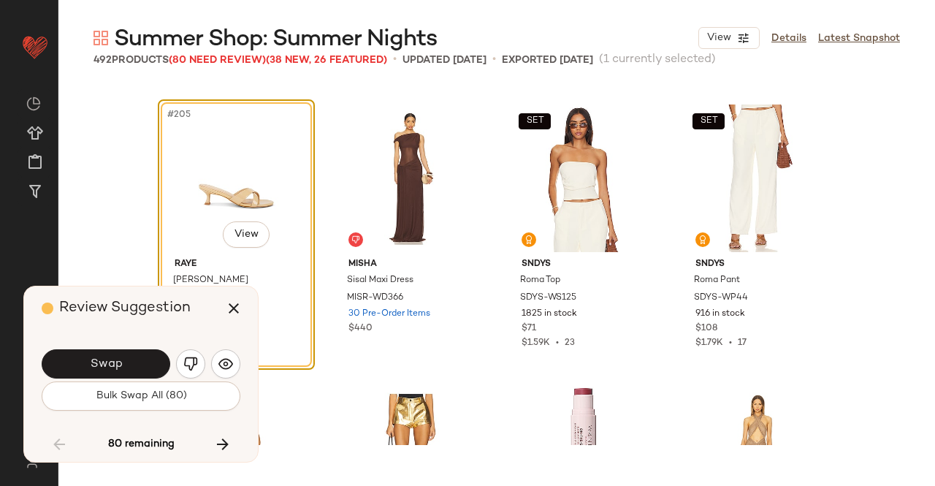
click at [129, 363] on button "Swap" at bounding box center [106, 363] width 129 height 29
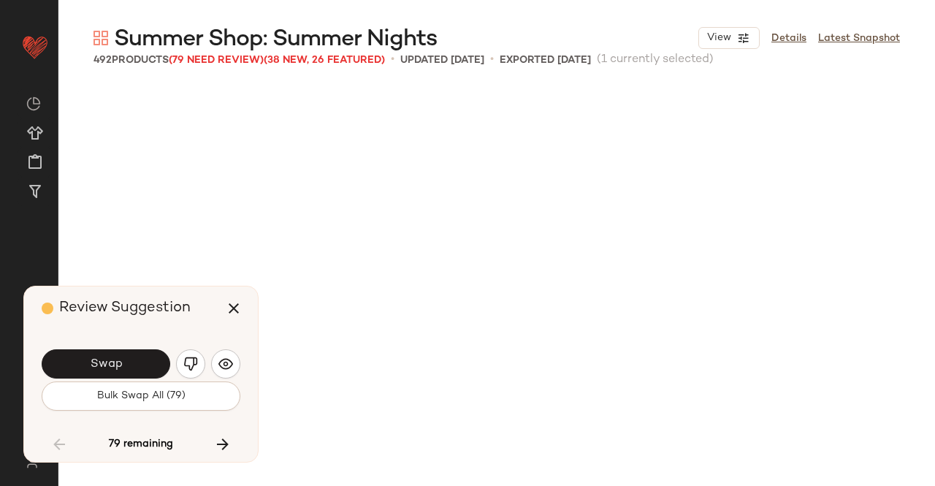
scroll to position [14943, 0]
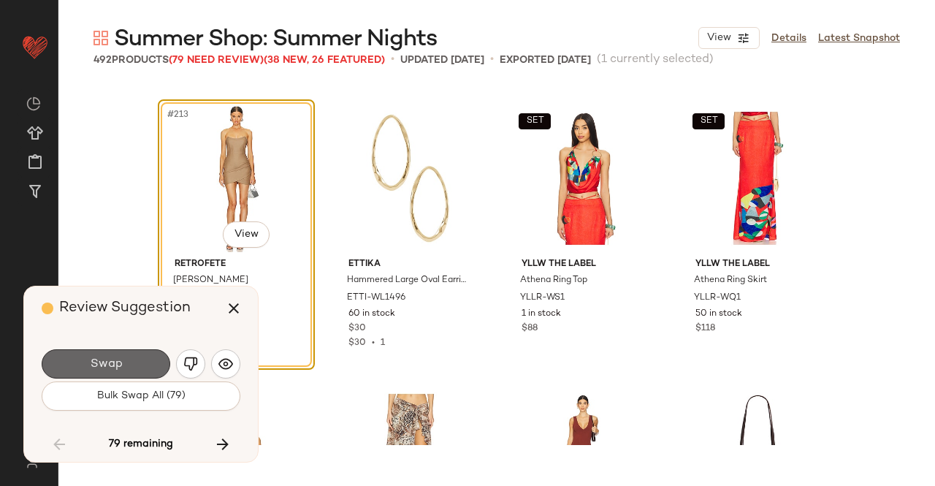
click at [142, 363] on button "Swap" at bounding box center [106, 363] width 129 height 29
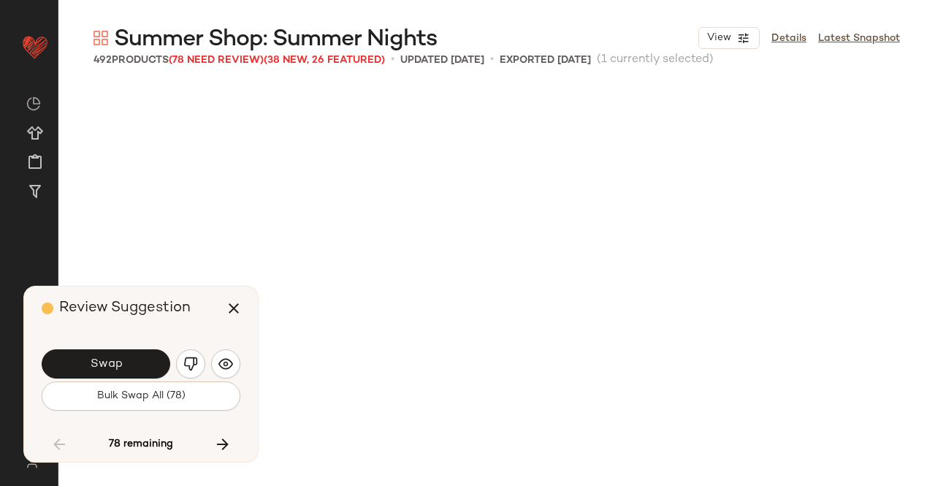
scroll to position [15789, 0]
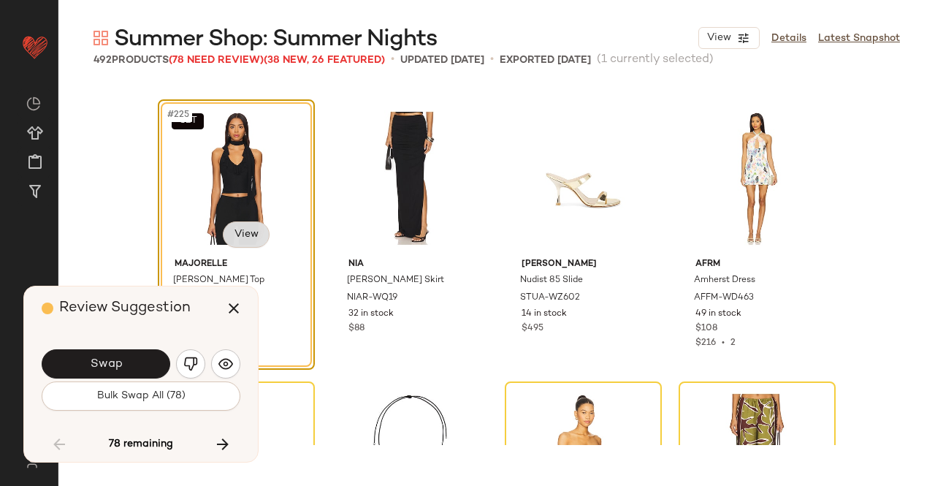
click at [251, 229] on body "Revolve ** Dashboard All Products Global Clipboards (23) Curations (511) Kriste…" at bounding box center [467, 243] width 935 height 486
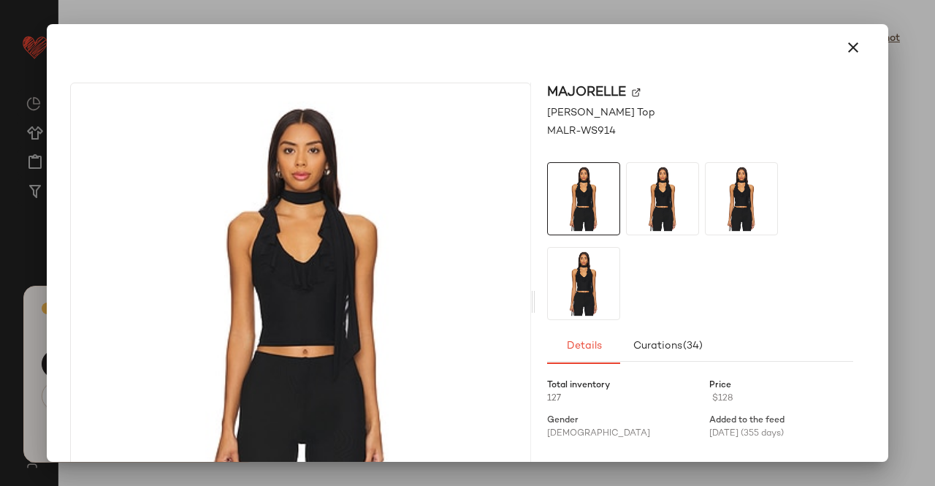
click at [632, 91] on img at bounding box center [636, 92] width 9 height 9
click at [830, 65] on div at bounding box center [467, 47] width 806 height 35
click at [845, 50] on icon "button" at bounding box center [853, 48] width 18 height 18
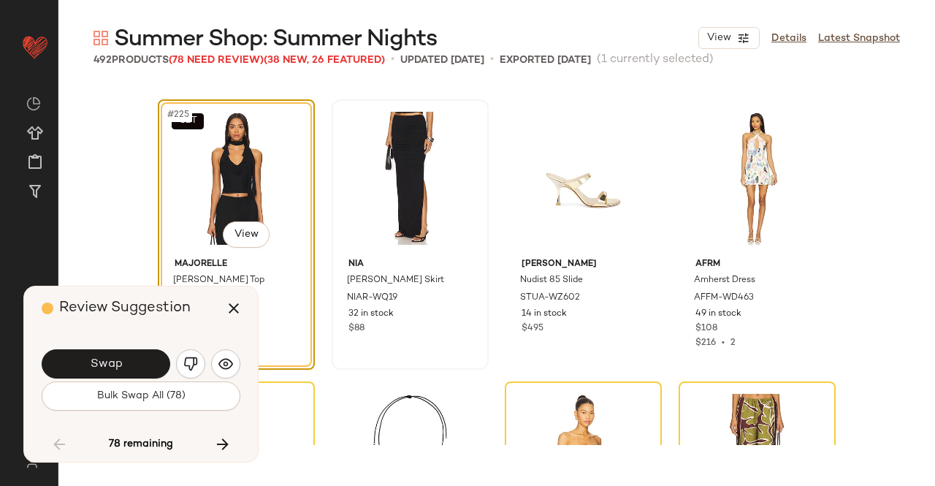
drag, startPoint x: 235, startPoint y: 310, endPoint x: 447, endPoint y: 185, distance: 245.9
click at [238, 308] on icon "button" at bounding box center [234, 308] width 18 height 18
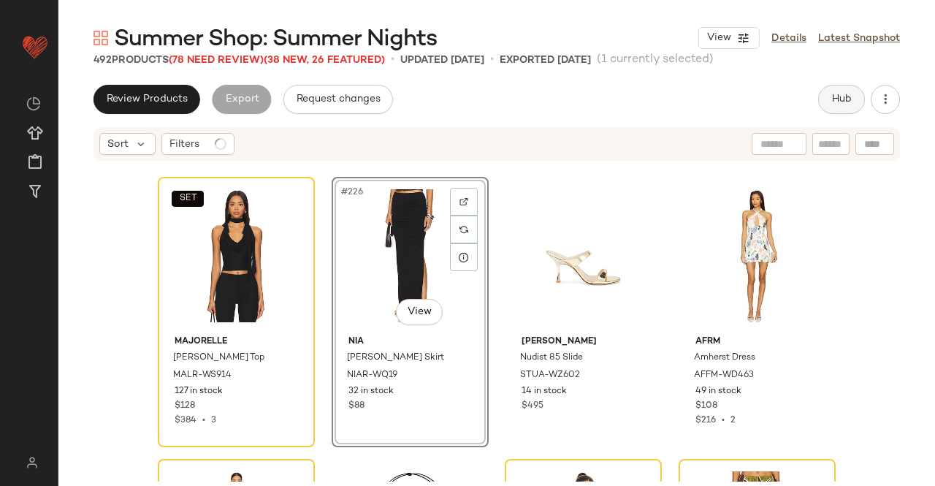
click at [847, 89] on button "Hub" at bounding box center [841, 99] width 47 height 29
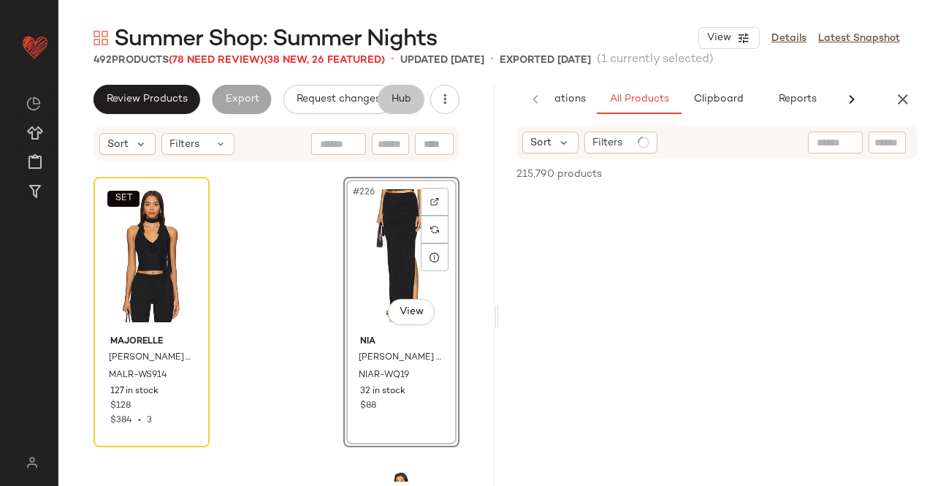
click at [855, 153] on div at bounding box center [835, 142] width 55 height 22
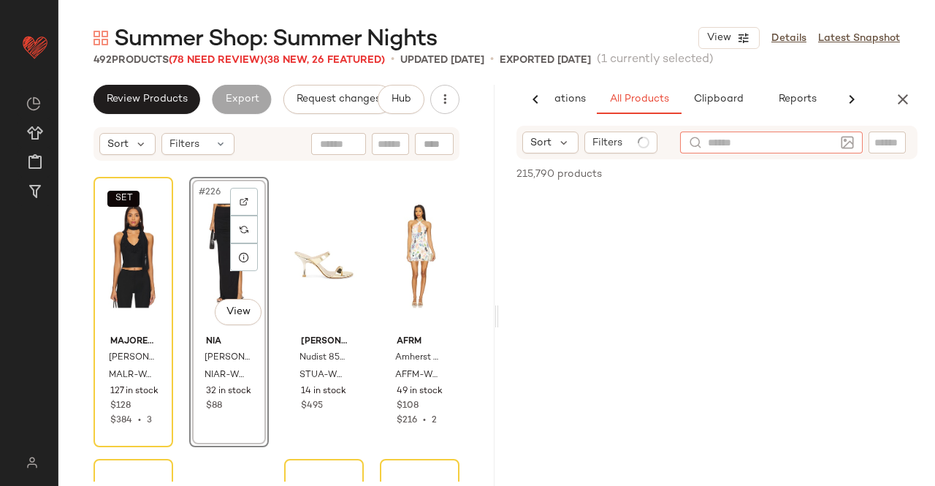
scroll to position [0, 92]
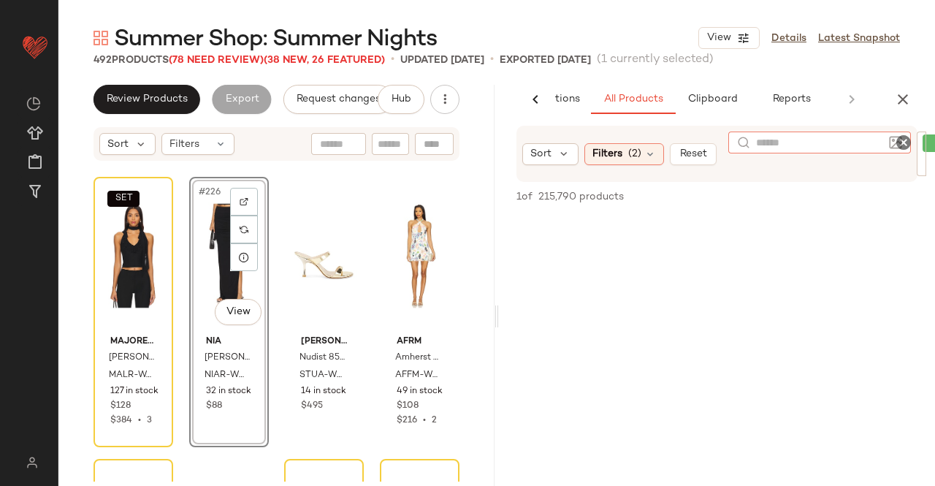
click at [920, 167] on div "Sort Filters (2) Reset Filter LOVF-WQ984 Filter" at bounding box center [717, 154] width 436 height 56
paste input "**********"
type input "**********"
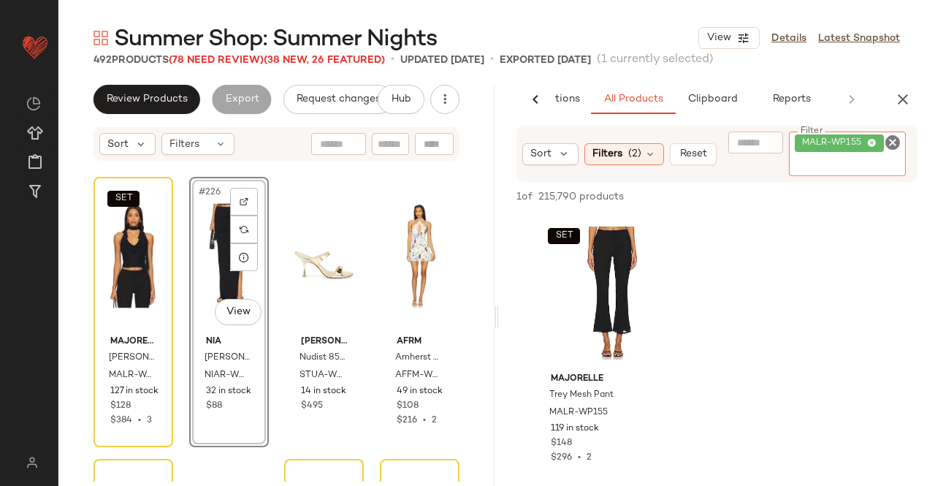
click at [194, 251] on div "#226 View" at bounding box center [228, 256] width 69 height 148
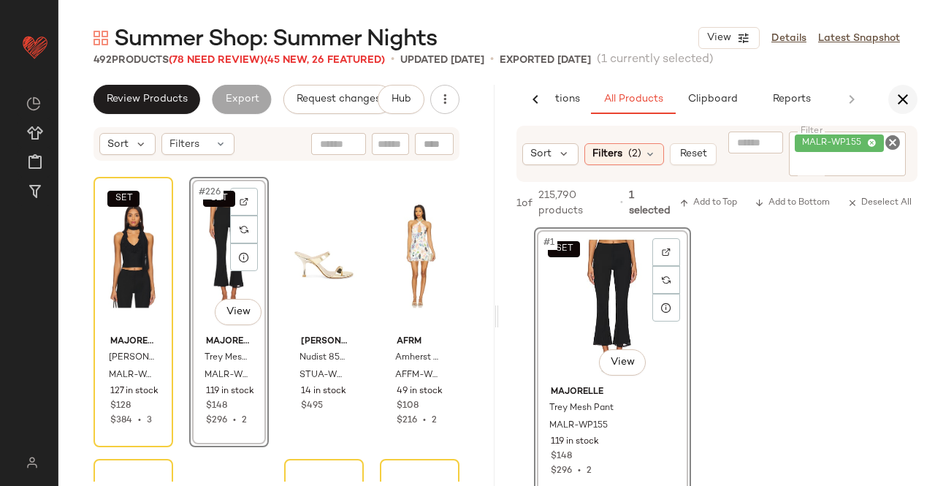
click at [904, 93] on icon "button" at bounding box center [903, 100] width 18 height 18
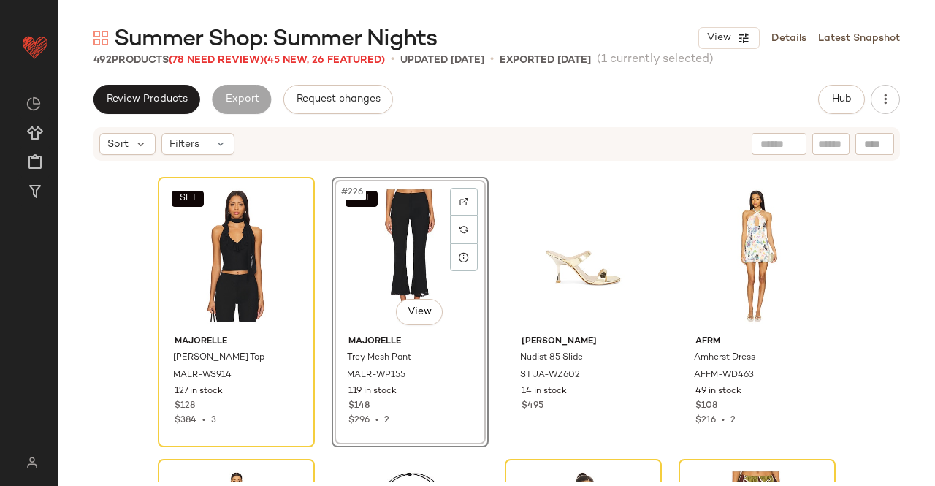
click at [212, 62] on span "(78 Need Review)" at bounding box center [216, 60] width 95 height 11
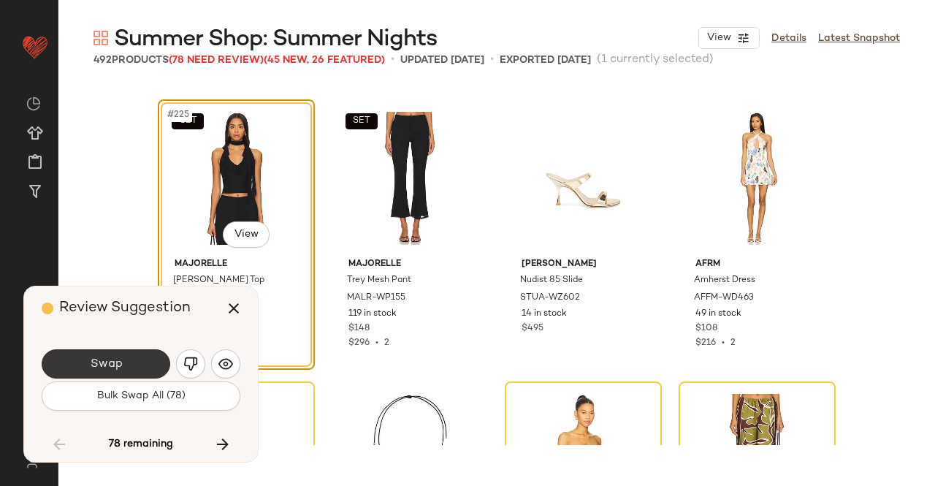
click at [93, 370] on span "Swap" at bounding box center [105, 364] width 33 height 14
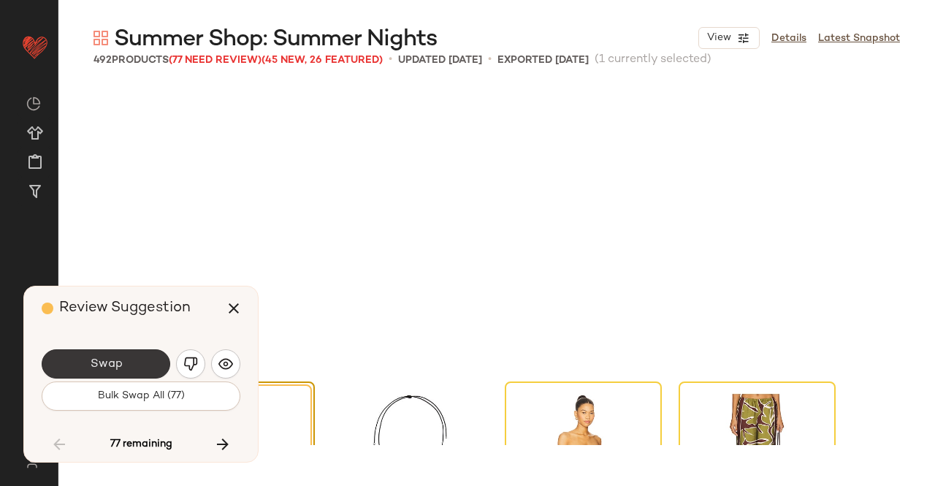
scroll to position [16071, 0]
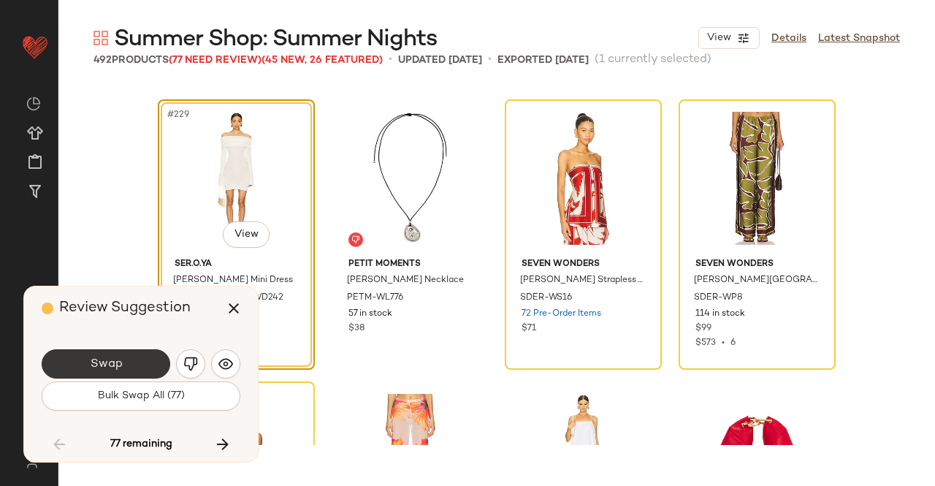
click at [147, 370] on button "Swap" at bounding box center [106, 363] width 129 height 29
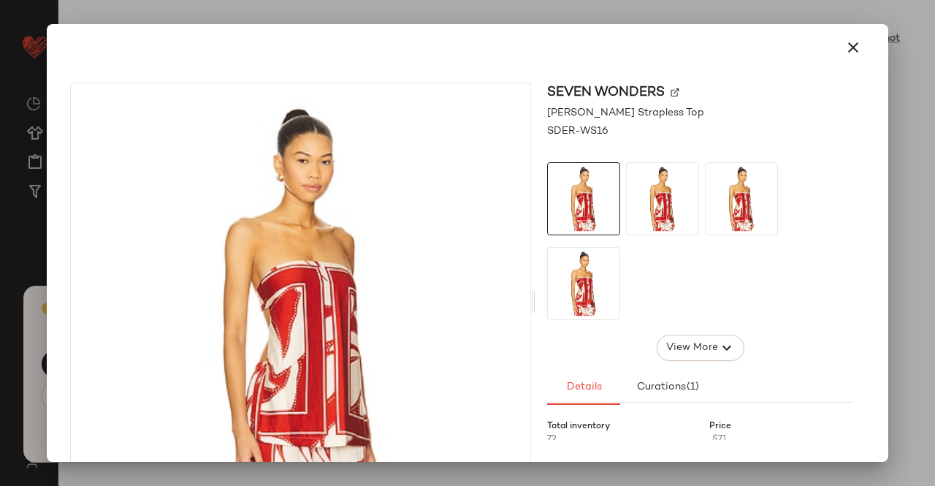
click at [673, 93] on img at bounding box center [675, 92] width 9 height 9
click at [844, 49] on icon "button" at bounding box center [853, 48] width 18 height 18
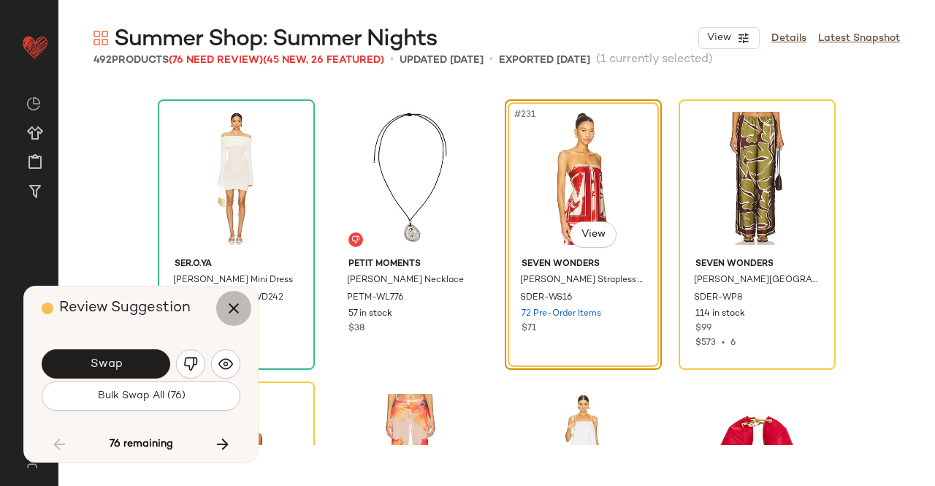
click at [229, 316] on icon "button" at bounding box center [234, 308] width 18 height 18
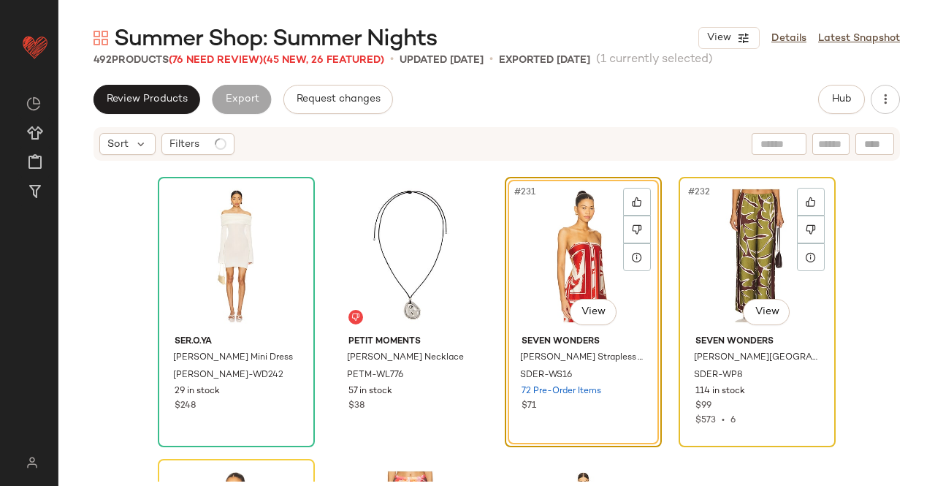
click at [750, 212] on div "#232 View" at bounding box center [757, 256] width 147 height 148
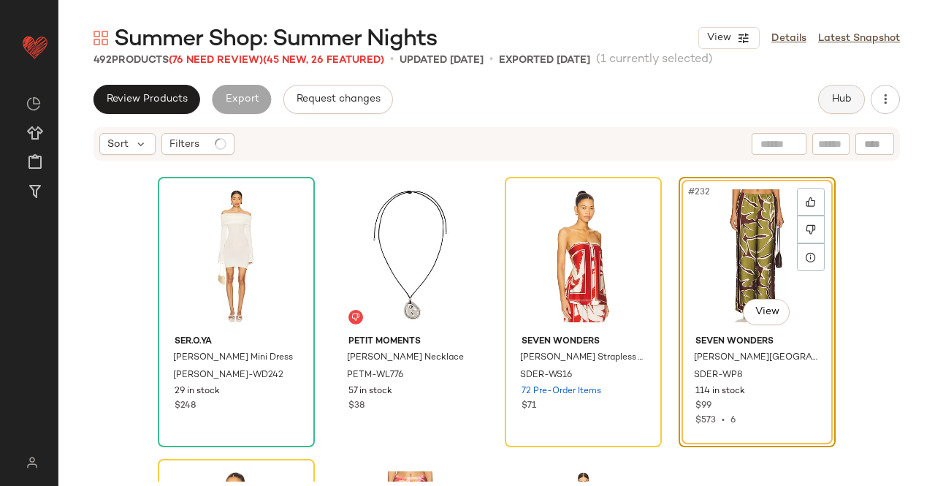
click at [853, 89] on button "Hub" at bounding box center [841, 99] width 47 height 29
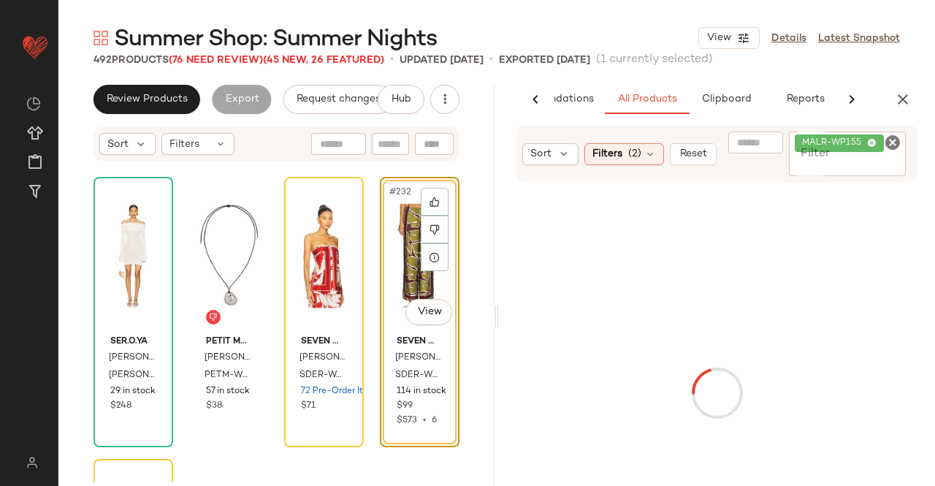
scroll to position [0, 92]
click at [849, 159] on input "Filter" at bounding box center [848, 165] width 106 height 15
paste input "********"
type input "********"
click at [385, 261] on div "#232 View" at bounding box center [419, 256] width 69 height 148
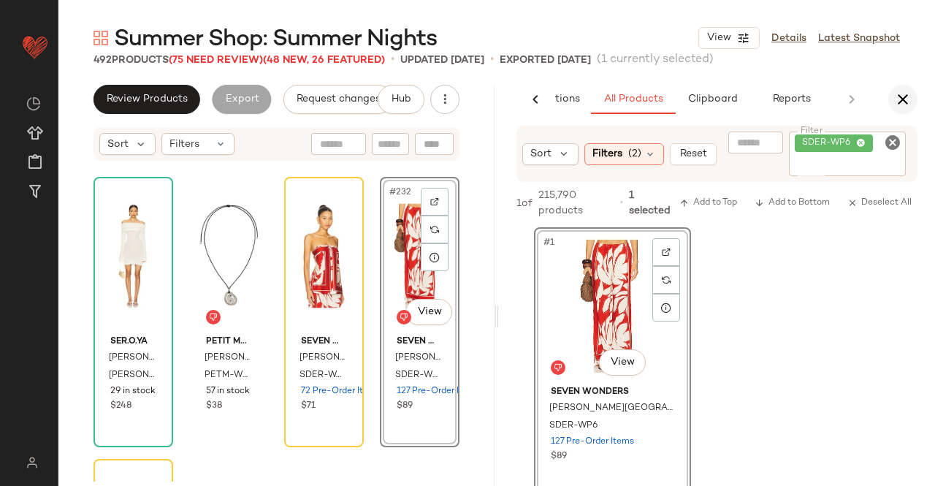
click at [905, 99] on icon "button" at bounding box center [903, 100] width 18 height 18
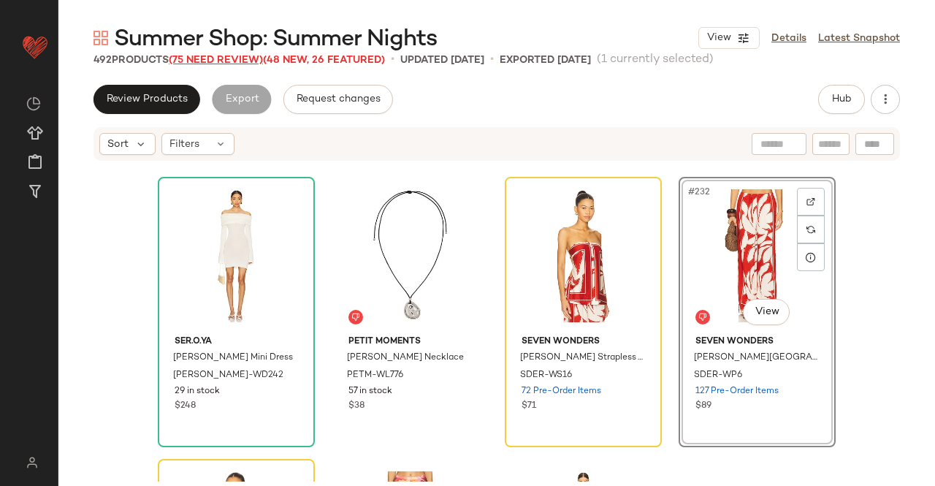
click at [226, 62] on span "(75 Need Review)" at bounding box center [216, 60] width 94 height 11
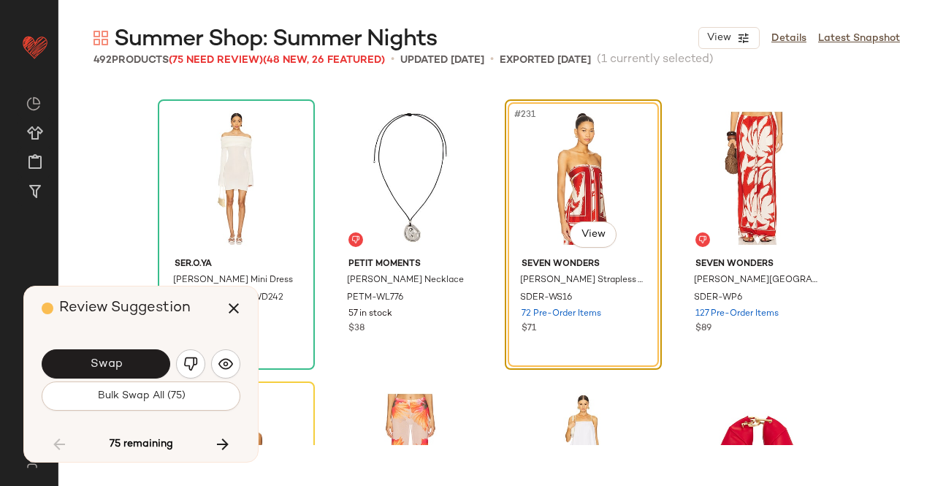
click at [104, 373] on button "Swap" at bounding box center [106, 363] width 129 height 29
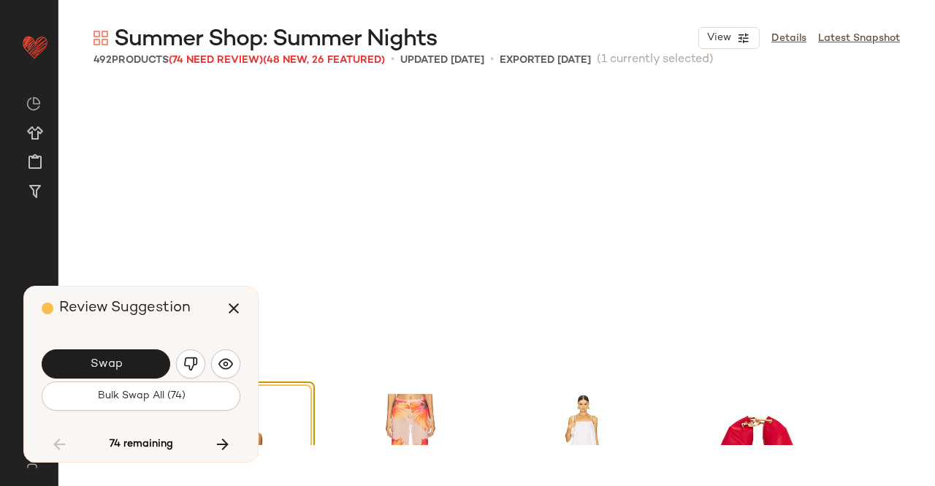
scroll to position [16353, 0]
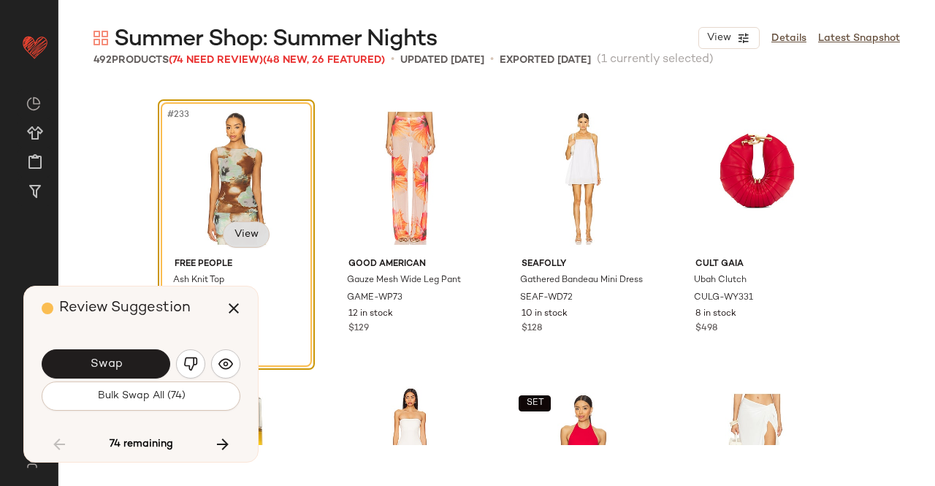
click at [253, 237] on body "Revolve ** Dashboard All Products Global Clipboards (23) Curations (511) Kriste…" at bounding box center [467, 243] width 935 height 486
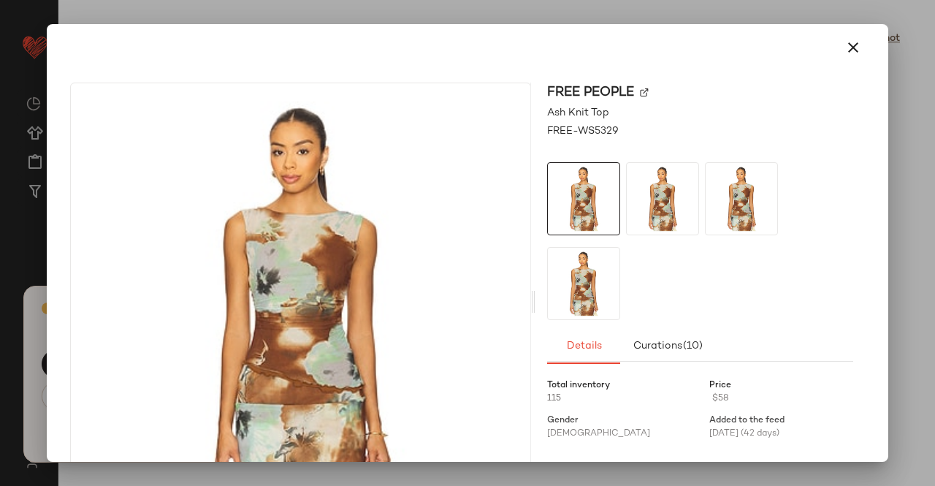
click at [640, 87] on div "Free People" at bounding box center [700, 93] width 306 height 20
click at [640, 88] on img at bounding box center [644, 92] width 9 height 9
click at [846, 51] on icon "button" at bounding box center [853, 48] width 18 height 18
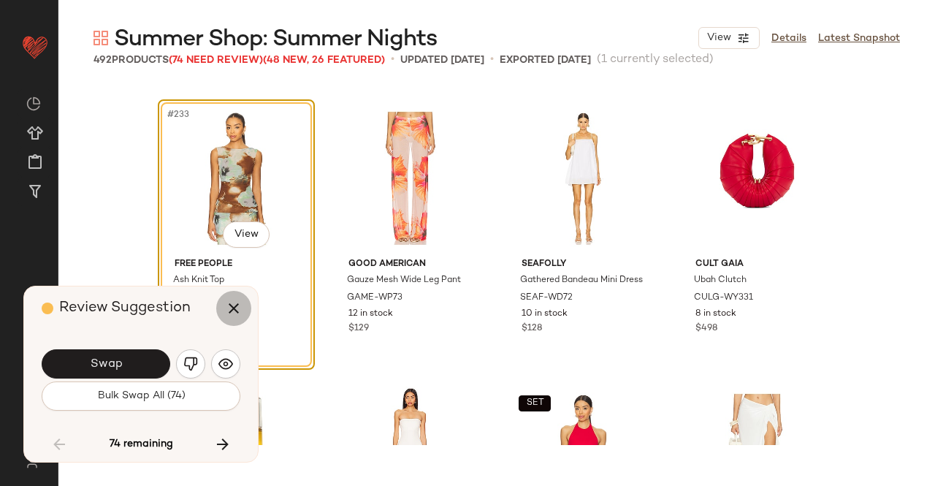
click at [242, 303] on button "button" at bounding box center [233, 308] width 35 height 35
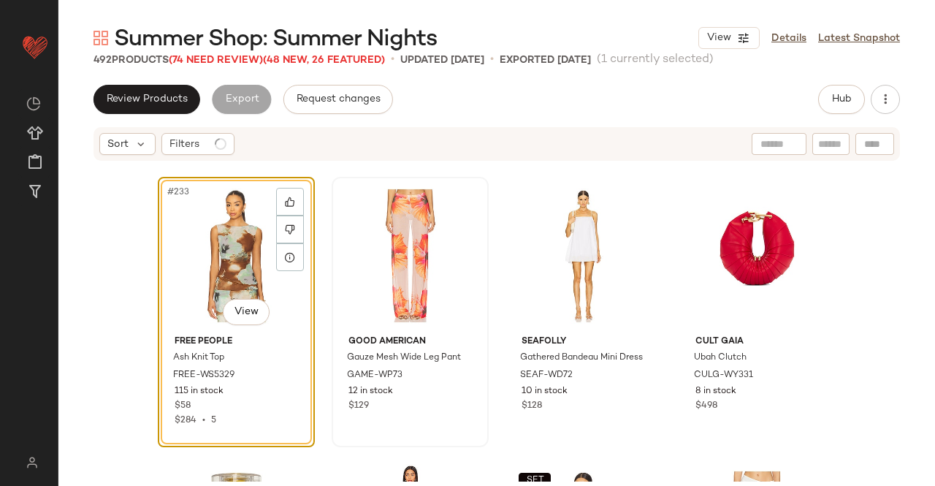
click at [429, 191] on div at bounding box center [410, 256] width 147 height 148
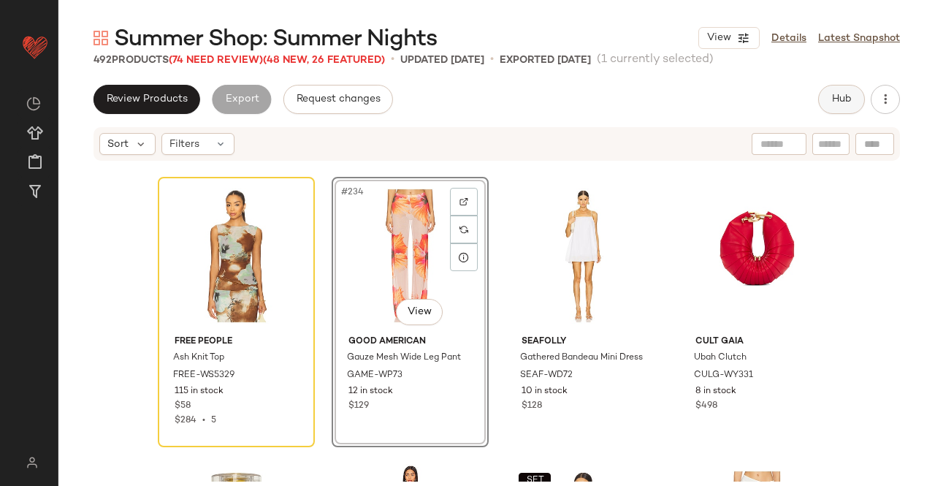
click at [834, 101] on span "Hub" at bounding box center [841, 99] width 20 height 12
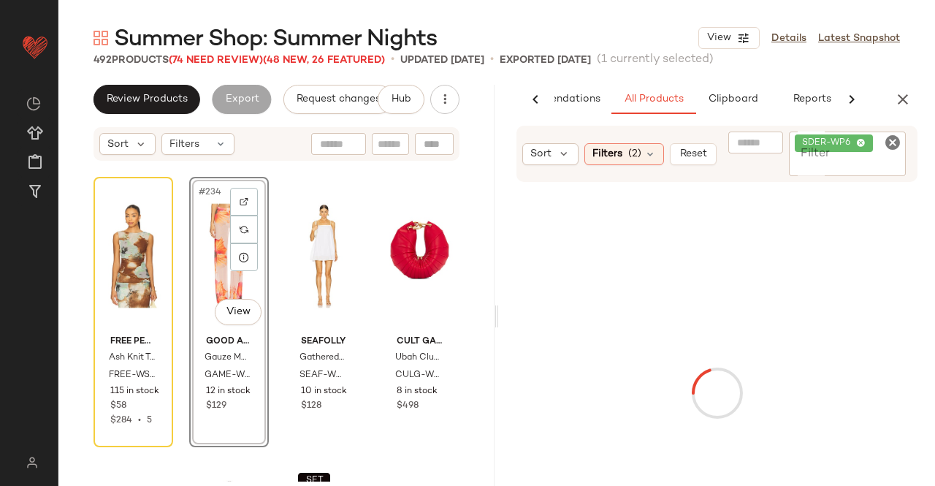
scroll to position [0, 92]
click at [866, 148] on span "SDER-WP6" at bounding box center [834, 143] width 79 height 18
paste input "**********"
type input "**********"
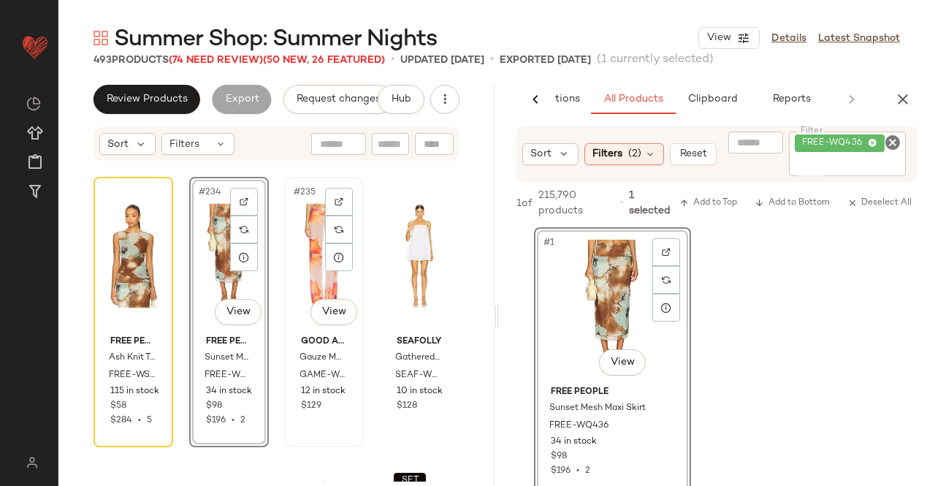
click at [310, 268] on div "#235 View" at bounding box center [323, 256] width 69 height 148
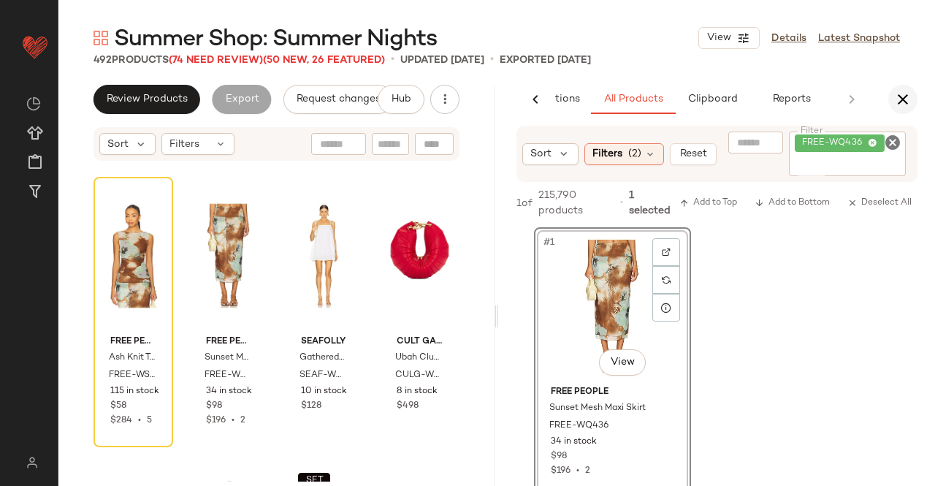
click at [909, 106] on icon "button" at bounding box center [903, 100] width 18 height 18
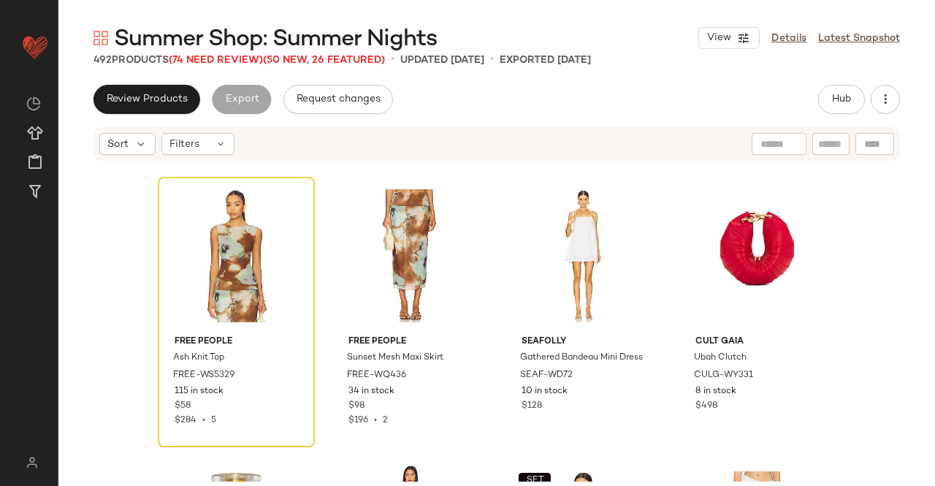
click at [235, 50] on span "Summer Shop: Summer Nights" at bounding box center [275, 39] width 323 height 29
click at [234, 60] on span "(74 Need Review)" at bounding box center [216, 60] width 94 height 11
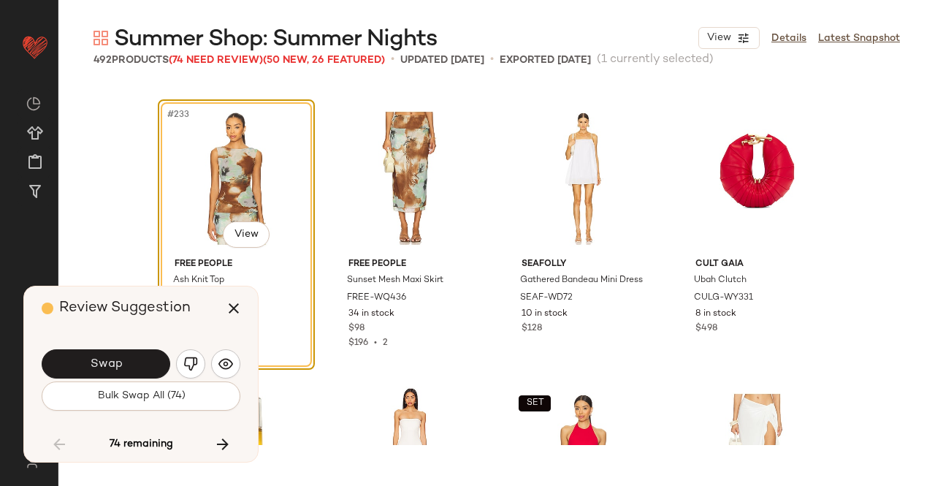
click at [126, 356] on button "Swap" at bounding box center [106, 363] width 129 height 29
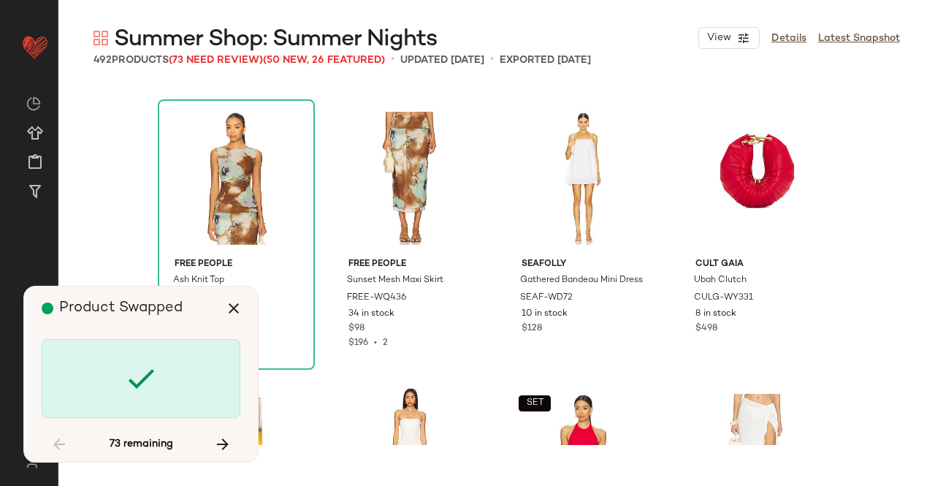
scroll to position [16917, 0]
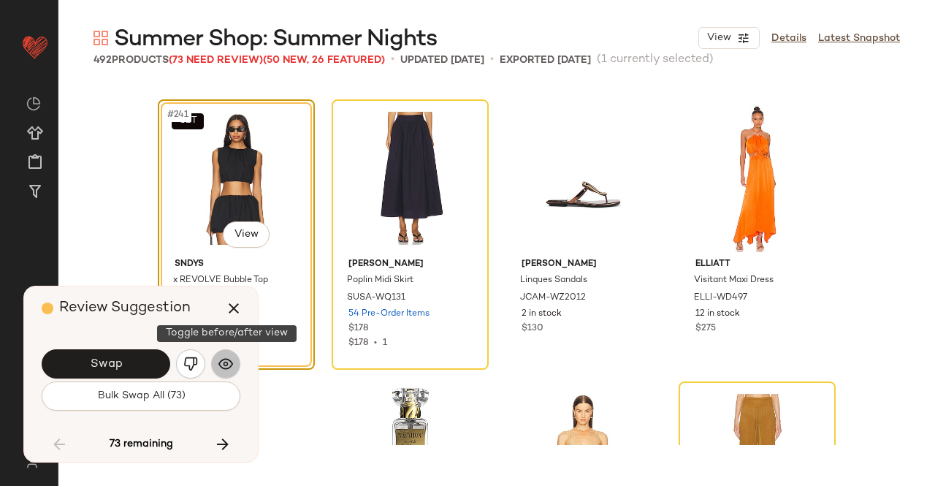
click at [227, 356] on button "button" at bounding box center [225, 363] width 29 height 29
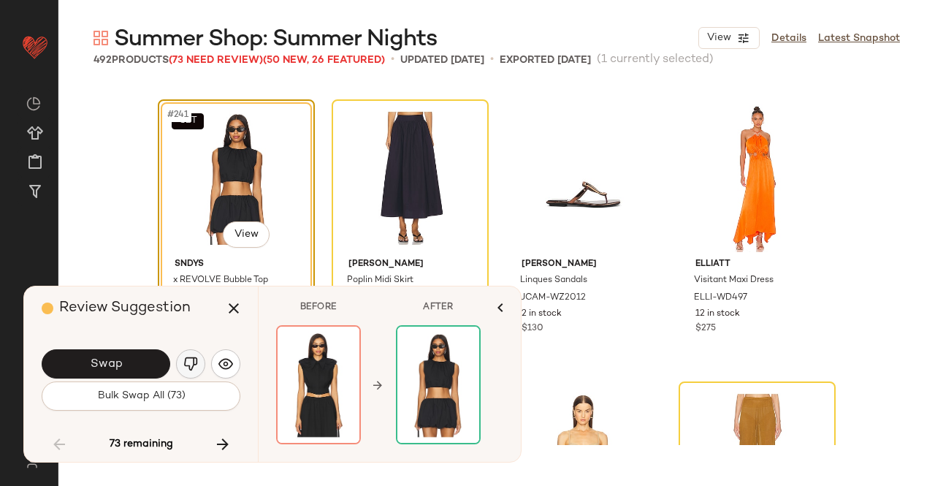
click at [189, 356] on img "button" at bounding box center [190, 363] width 15 height 15
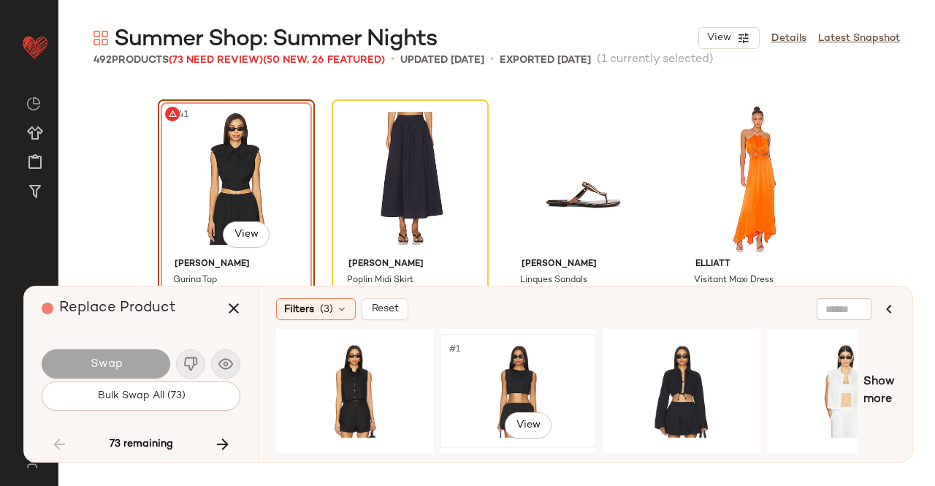
click at [524, 383] on div "#1 View" at bounding box center [518, 391] width 147 height 104
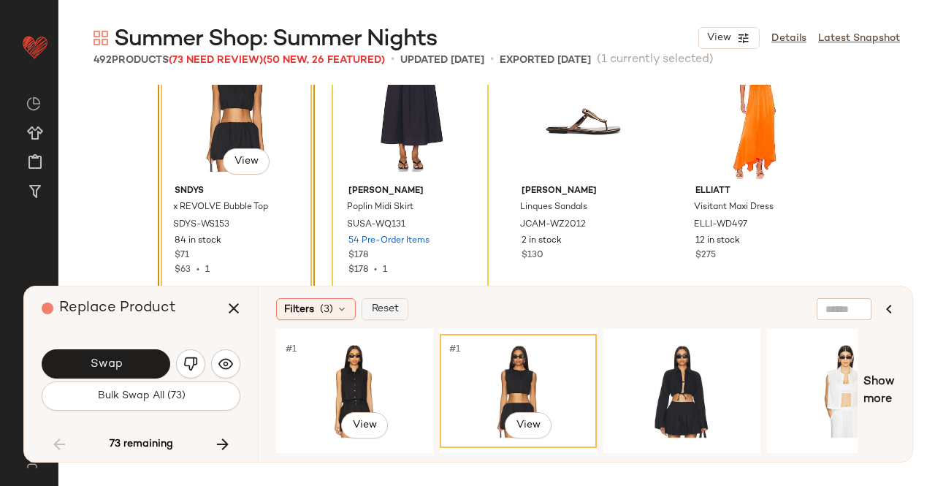
drag, startPoint x: 370, startPoint y: 369, endPoint x: 361, endPoint y: 310, distance: 59.1
click at [370, 368] on div "#1 View" at bounding box center [354, 391] width 147 height 104
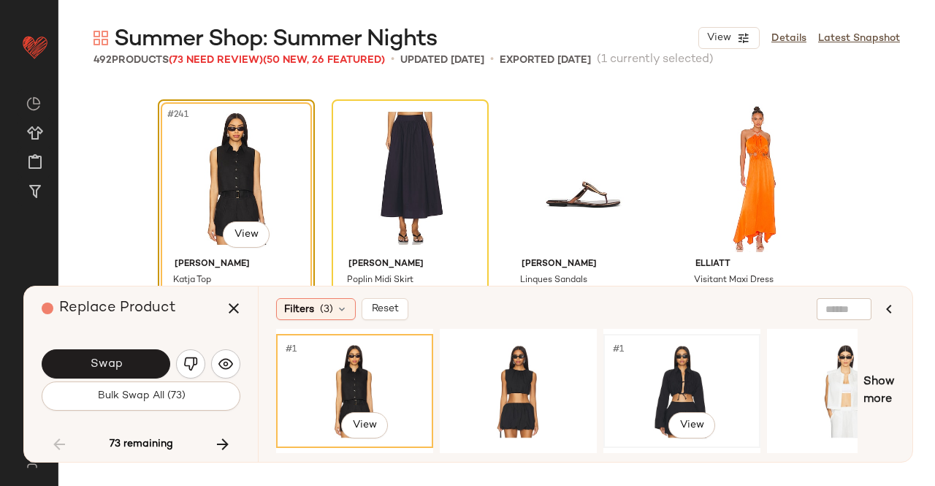
drag, startPoint x: 687, startPoint y: 377, endPoint x: 631, endPoint y: 360, distance: 58.0
click at [687, 377] on div "#1 View" at bounding box center [681, 391] width 147 height 104
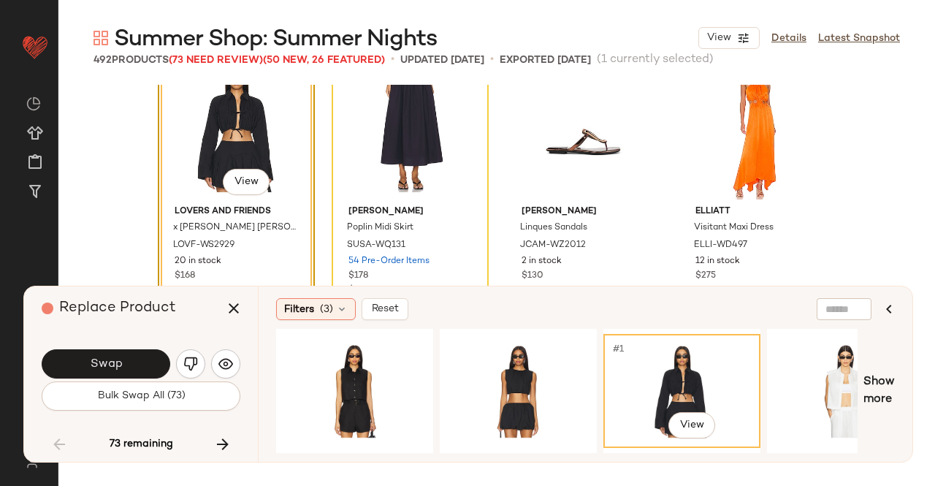
scroll to position [17063, 0]
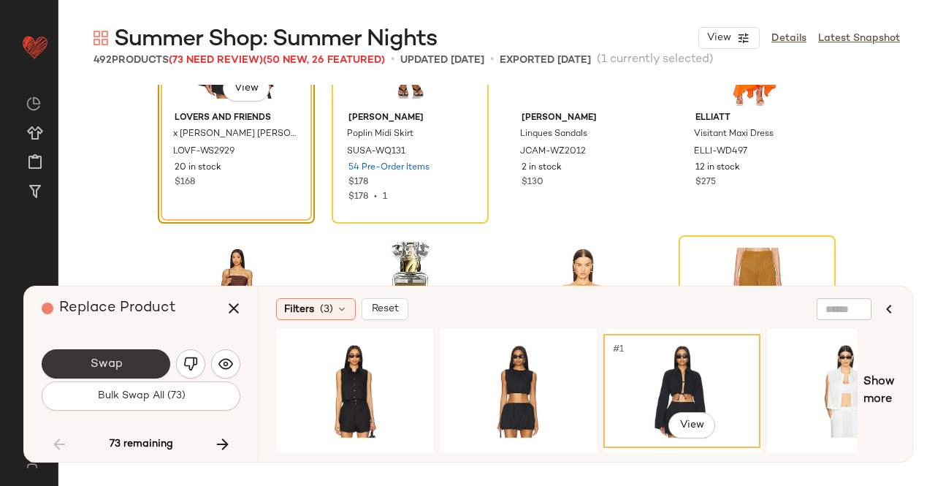
click at [116, 350] on button "Swap" at bounding box center [106, 363] width 129 height 29
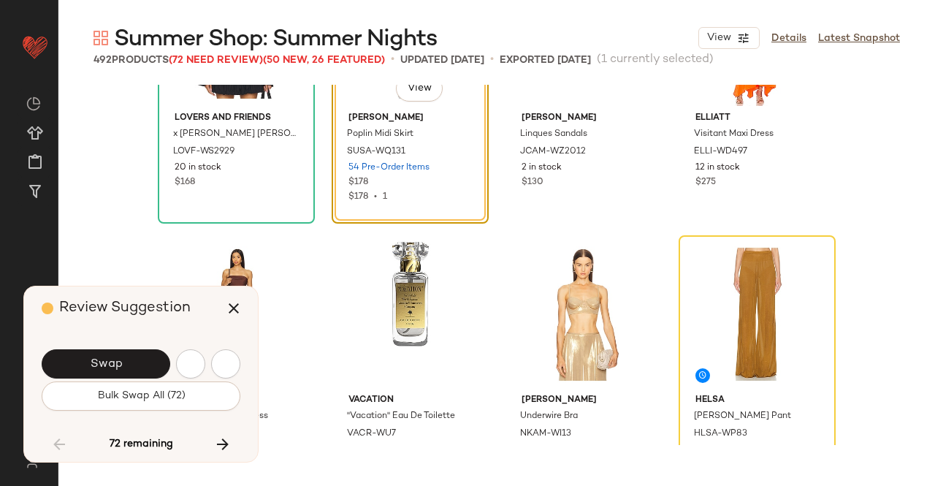
scroll to position [16917, 0]
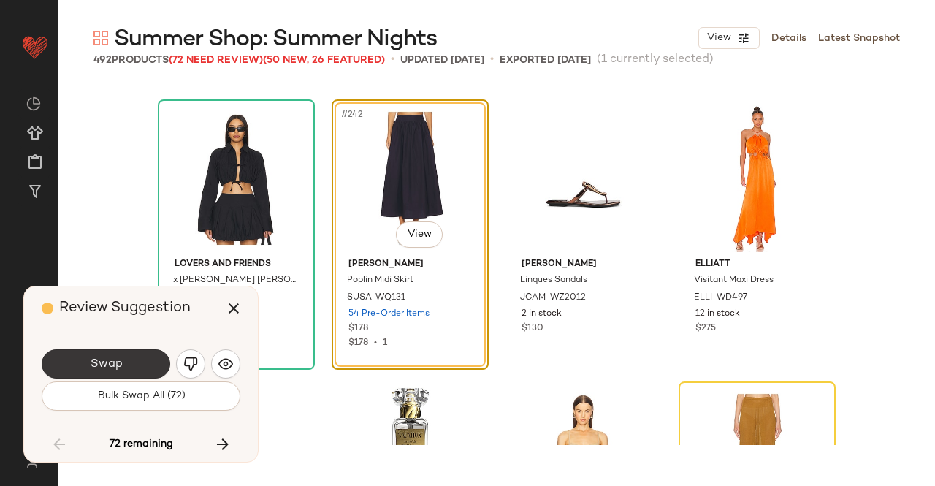
click at [105, 367] on span "Swap" at bounding box center [105, 364] width 33 height 14
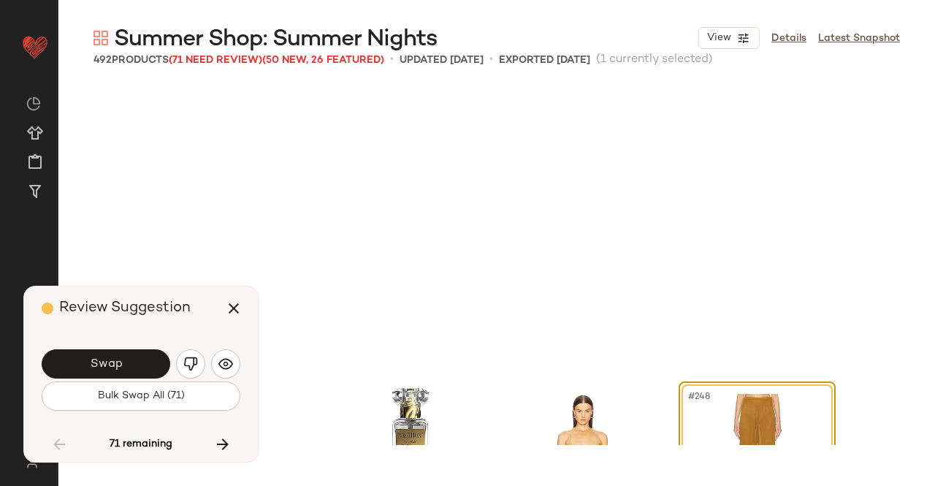
scroll to position [17199, 0]
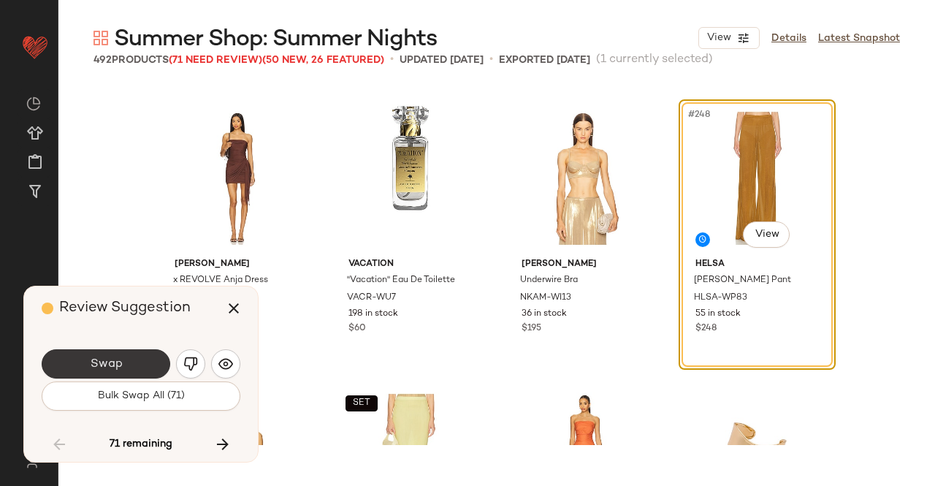
click at [117, 368] on span "Swap" at bounding box center [105, 364] width 33 height 14
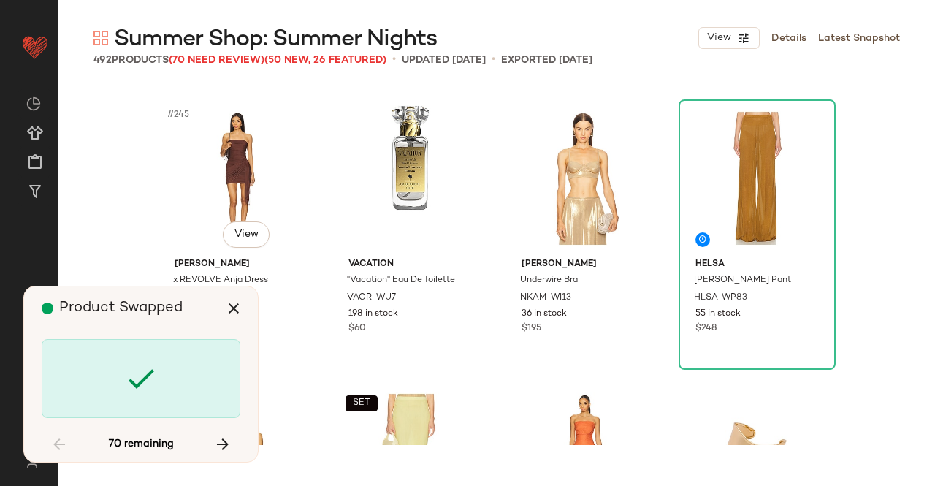
scroll to position [17762, 0]
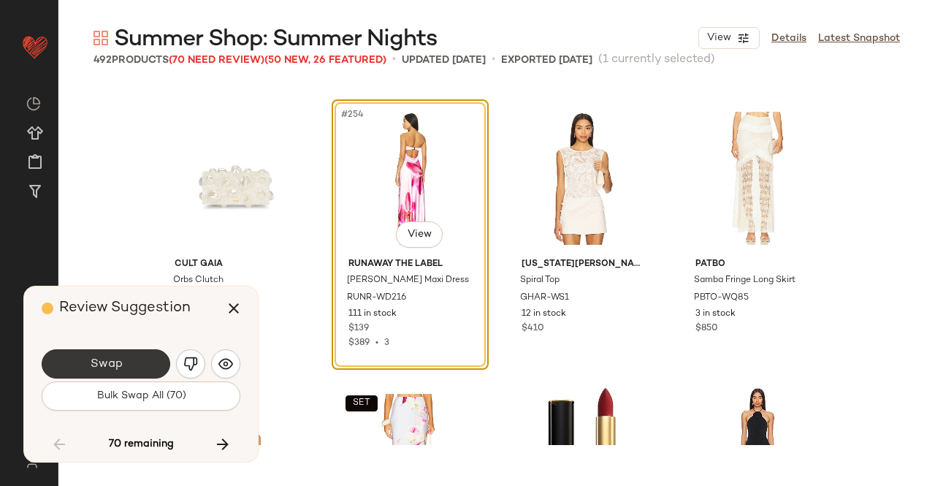
click at [110, 362] on span "Swap" at bounding box center [105, 364] width 33 height 14
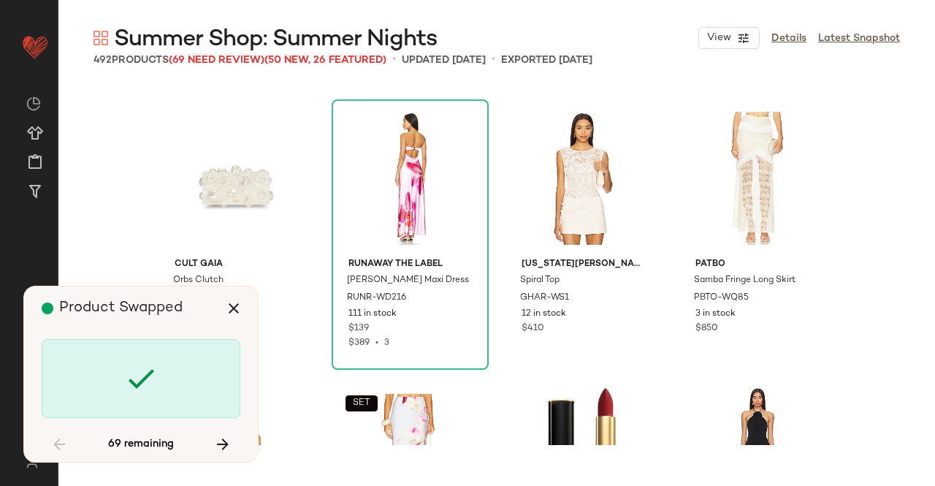
scroll to position [18890, 0]
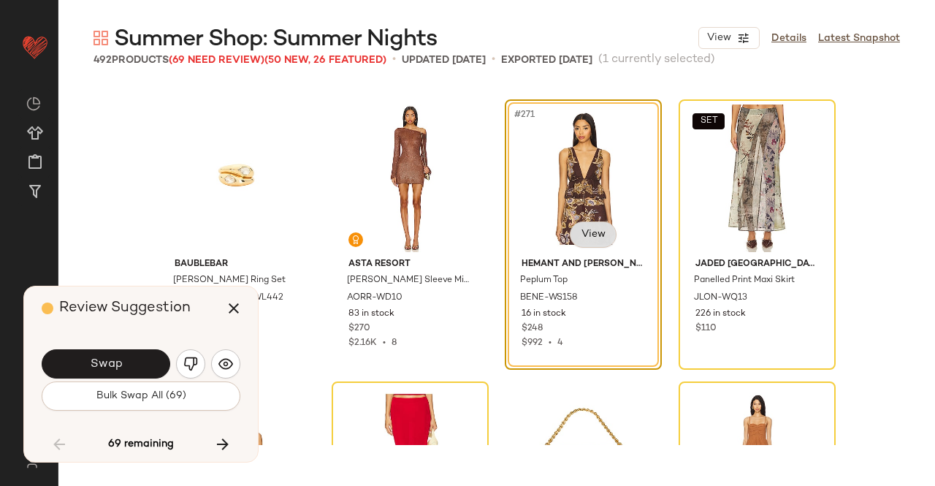
click at [571, 245] on body "Revolve ** Dashboard All Products Global Clipboards (23) Curations (511) Kriste…" at bounding box center [467, 243] width 935 height 486
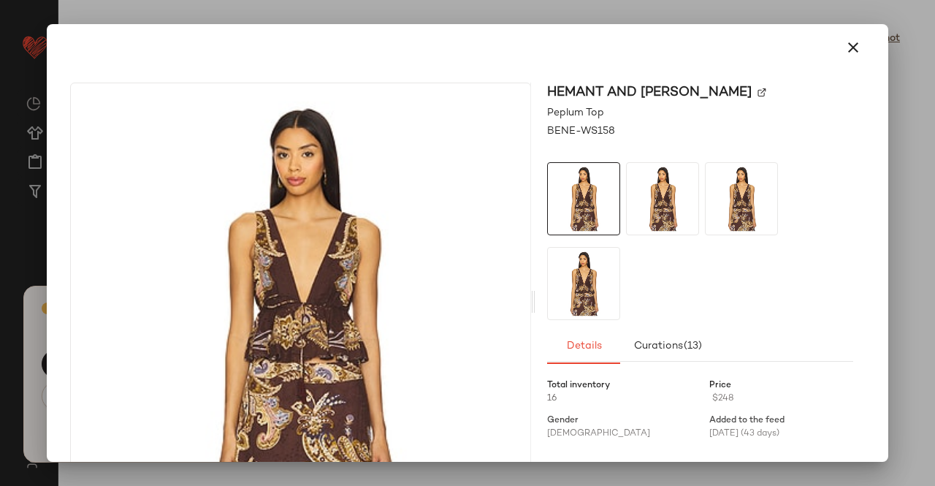
click at [757, 90] on img at bounding box center [761, 92] width 9 height 9
drag, startPoint x: 853, startPoint y: 36, endPoint x: 850, endPoint y: 53, distance: 17.8
click at [852, 37] on button "button" at bounding box center [853, 47] width 35 height 35
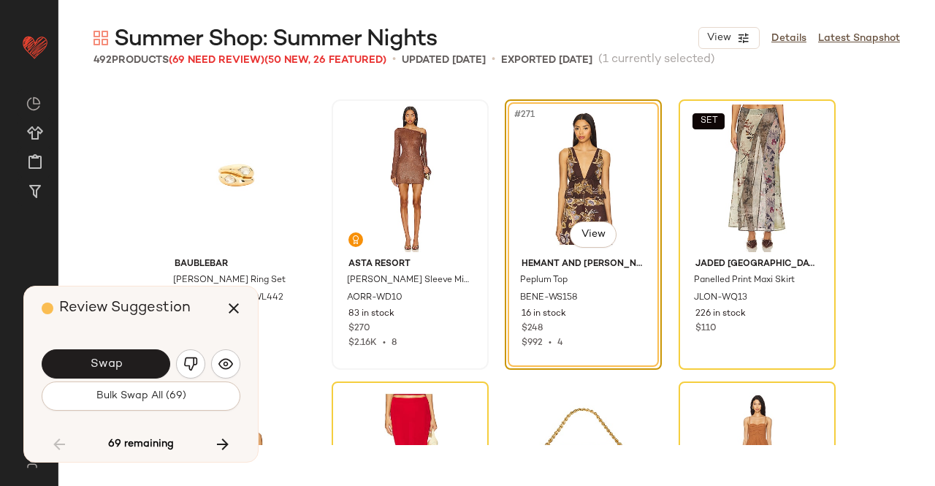
click at [228, 308] on icon "button" at bounding box center [234, 308] width 18 height 18
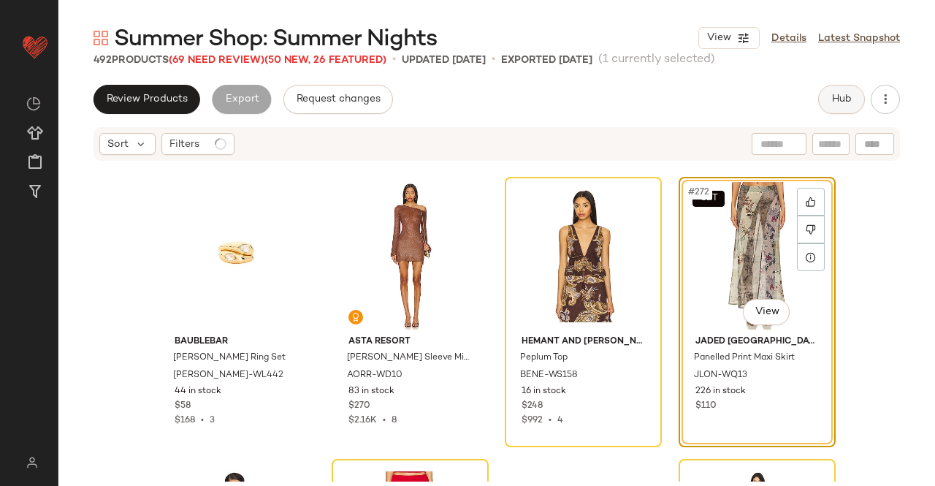
click at [852, 94] on button "Hub" at bounding box center [841, 99] width 47 height 29
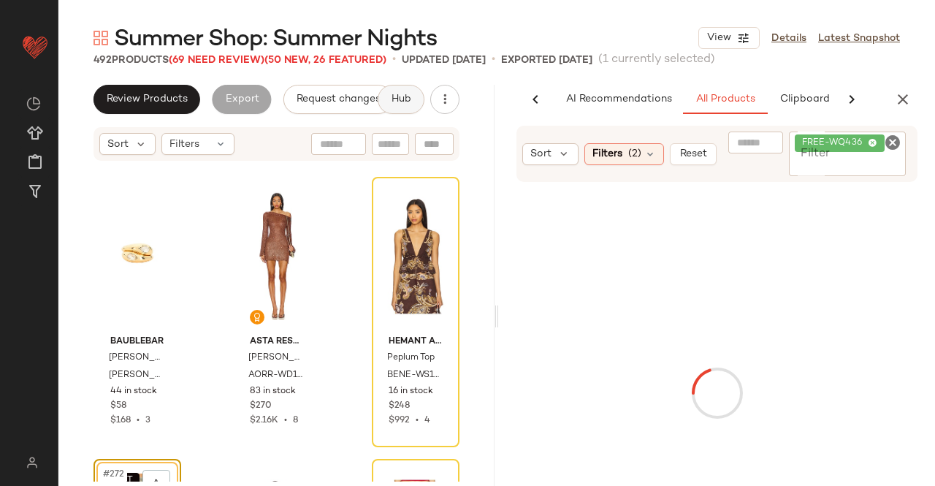
scroll to position [0, 92]
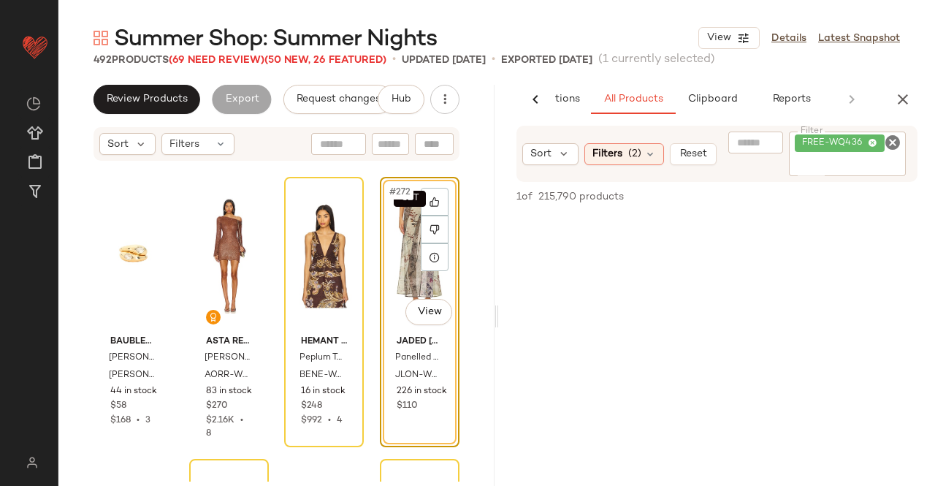
click at [855, 156] on div "FREE-WQ436" at bounding box center [848, 153] width 118 height 45
paste input "**********"
type input "**********"
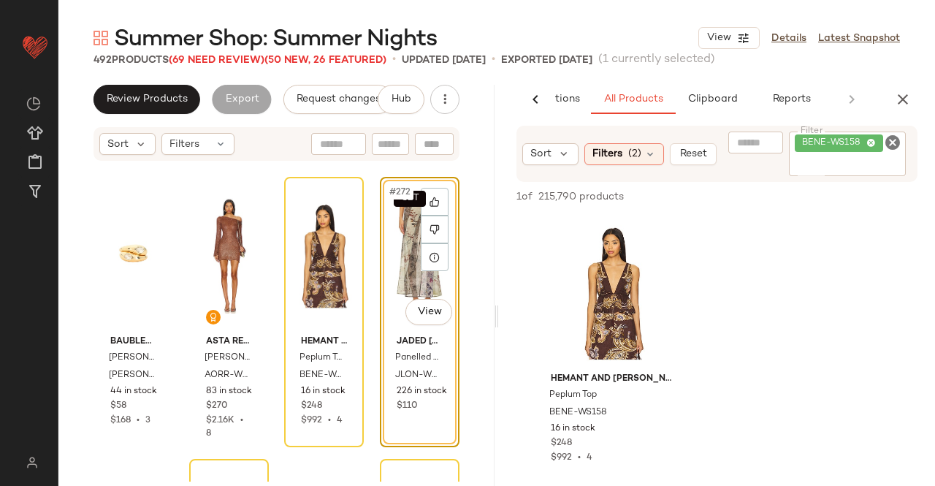
click at [386, 265] on div "SET #272 View" at bounding box center [419, 256] width 69 height 148
click at [865, 175] on div "BENE-WS158" at bounding box center [848, 153] width 118 height 45
paste input "*********"
type input "*********"
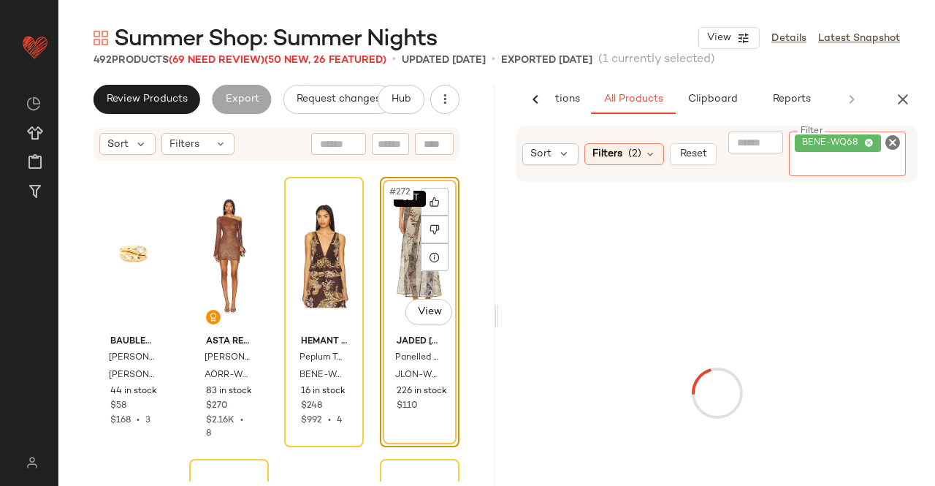
click at [408, 266] on div "SET #272 View" at bounding box center [419, 256] width 69 height 148
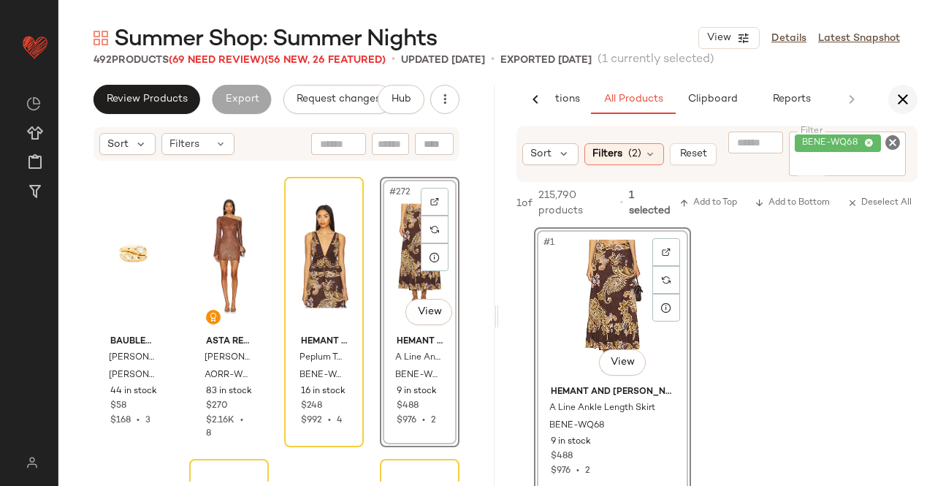
click at [898, 103] on icon "button" at bounding box center [903, 100] width 18 height 18
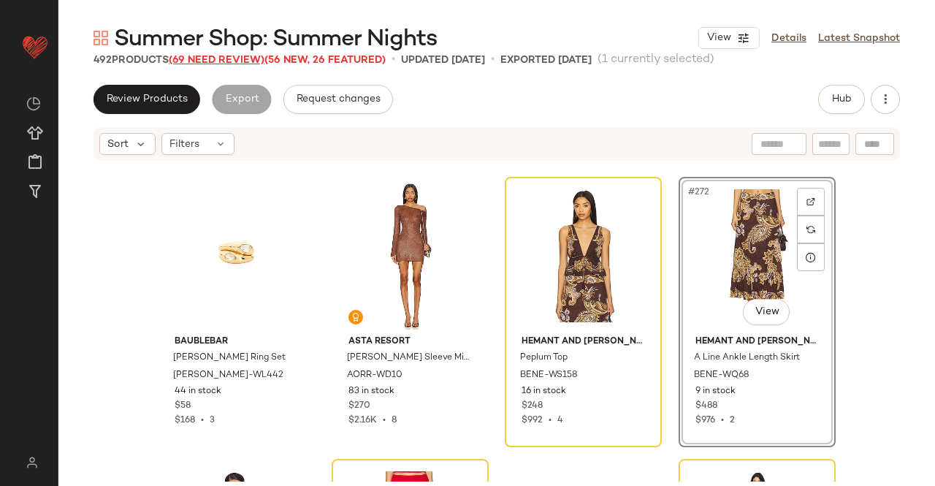
click at [198, 59] on span "(69 Need Review)" at bounding box center [217, 60] width 96 height 11
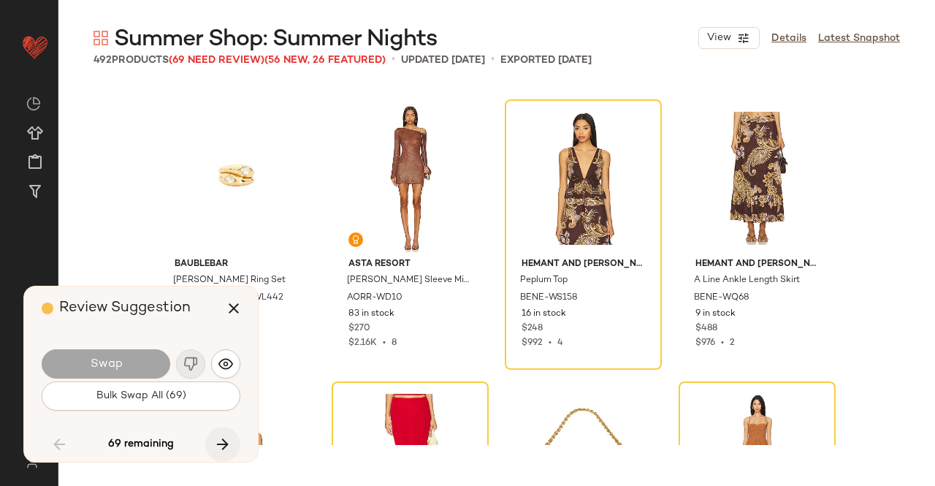
click at [218, 455] on button "button" at bounding box center [222, 444] width 35 height 35
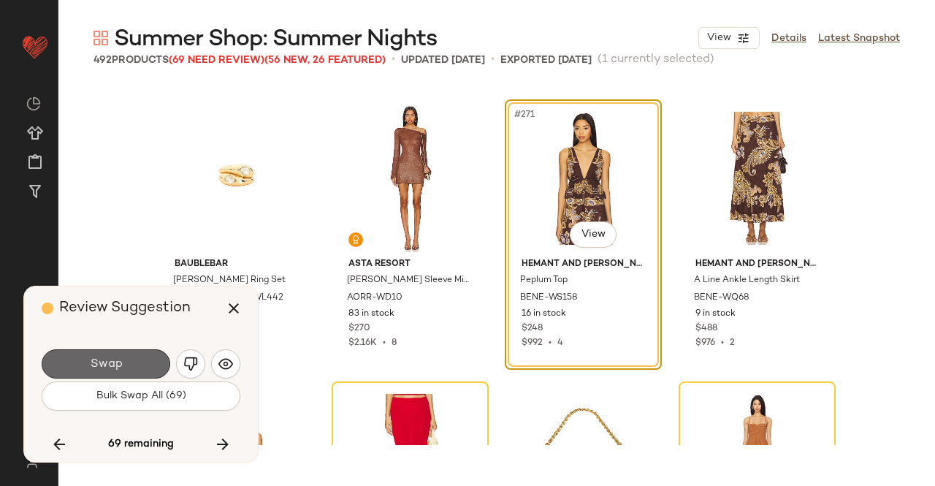
click at [111, 364] on span "Swap" at bounding box center [105, 364] width 33 height 14
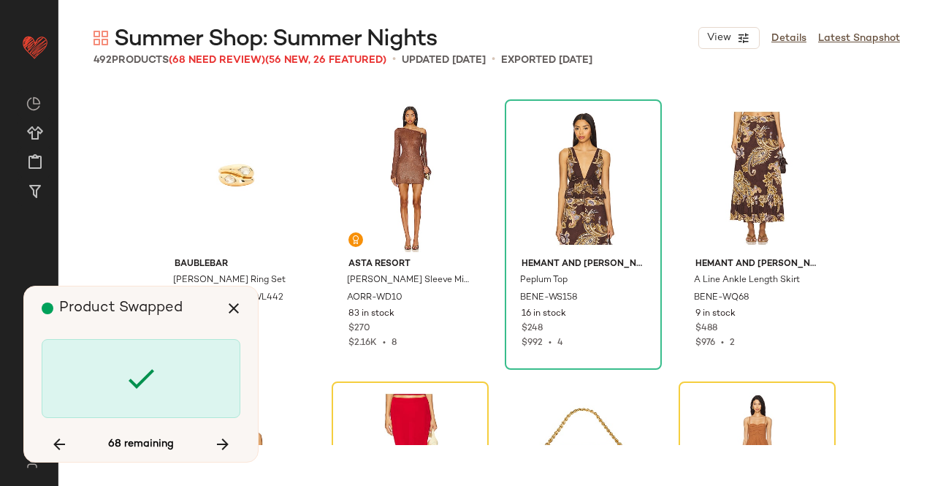
scroll to position [19172, 0]
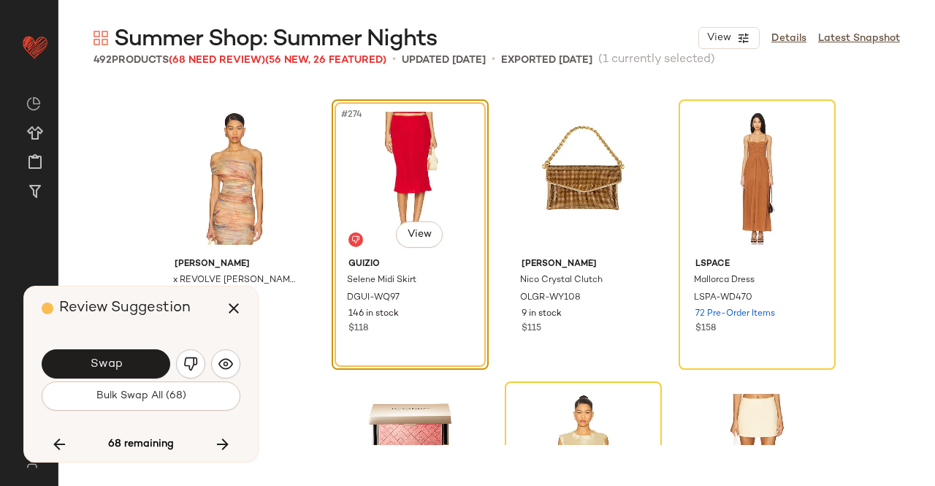
click at [187, 362] on img "button" at bounding box center [190, 363] width 15 height 15
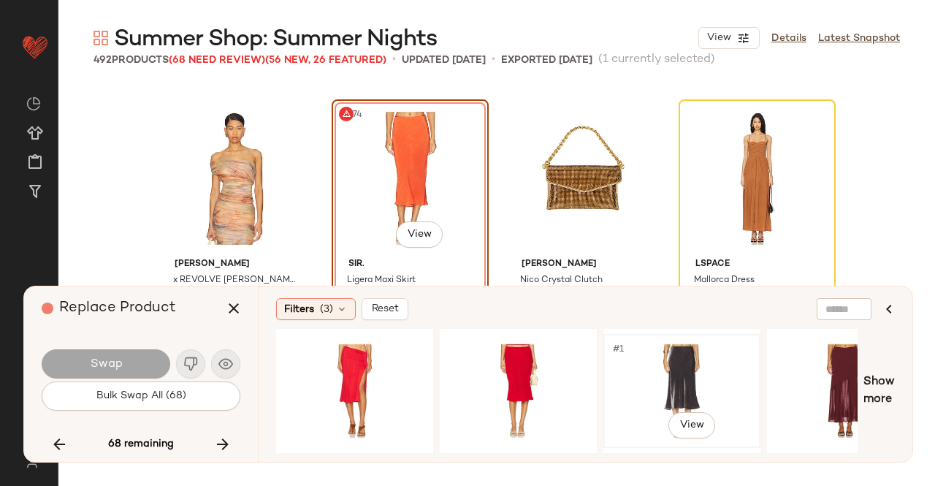
drag, startPoint x: 652, startPoint y: 378, endPoint x: 429, endPoint y: 391, distance: 223.1
click at [653, 378] on div "#1 View" at bounding box center [681, 391] width 147 height 104
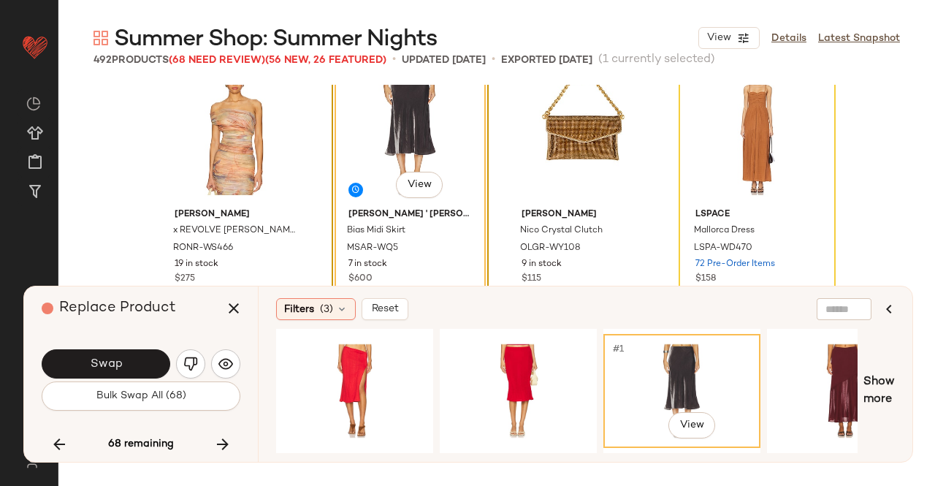
scroll to position [19245, 0]
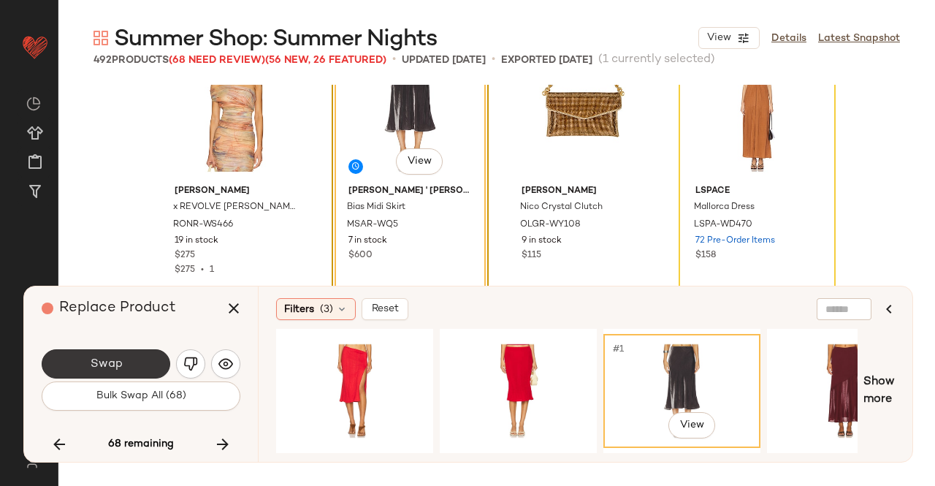
click at [121, 357] on span "Swap" at bounding box center [105, 364] width 33 height 14
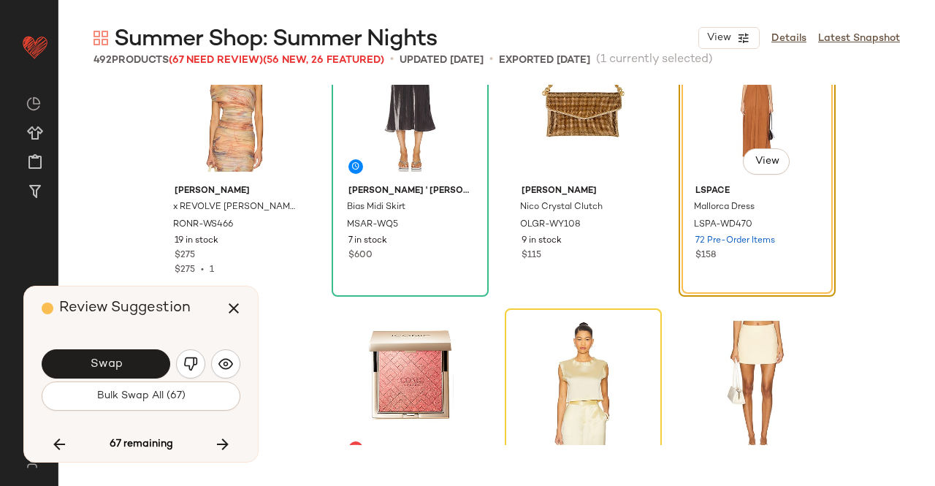
scroll to position [19172, 0]
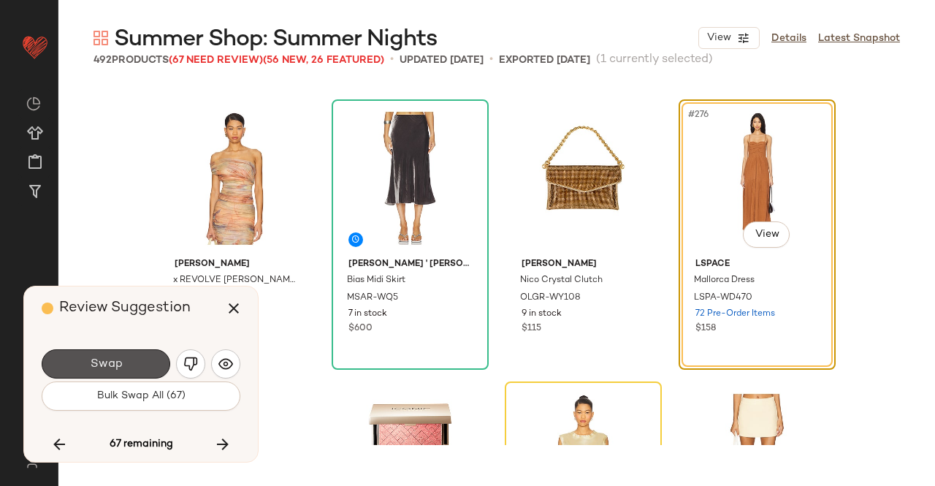
click at [118, 370] on span "Swap" at bounding box center [105, 364] width 33 height 14
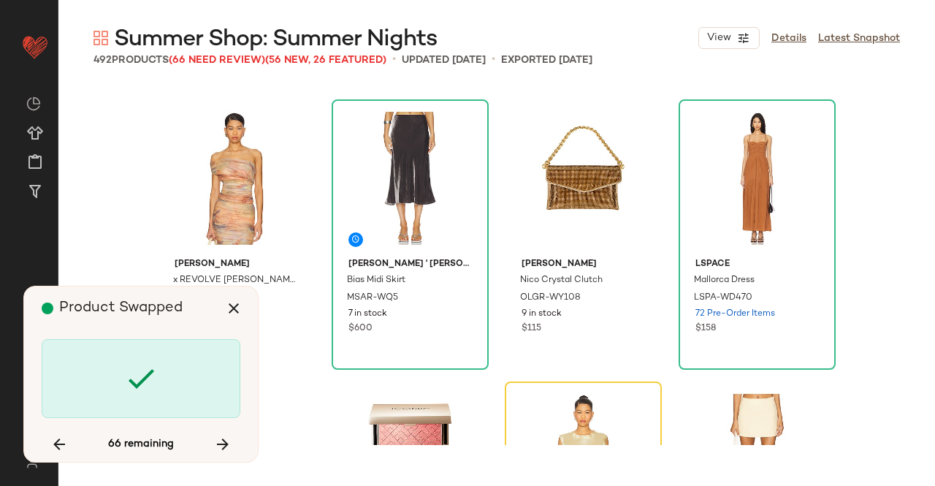
scroll to position [19454, 0]
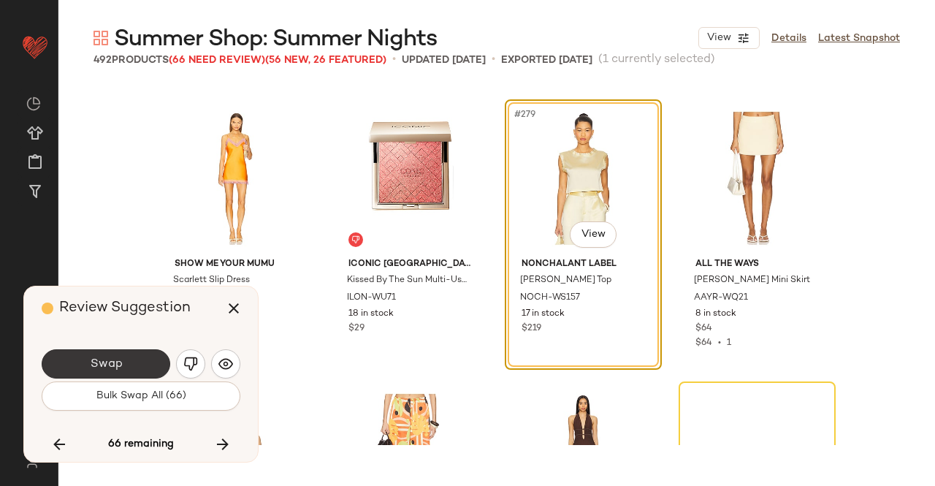
click at [115, 370] on span "Swap" at bounding box center [105, 364] width 33 height 14
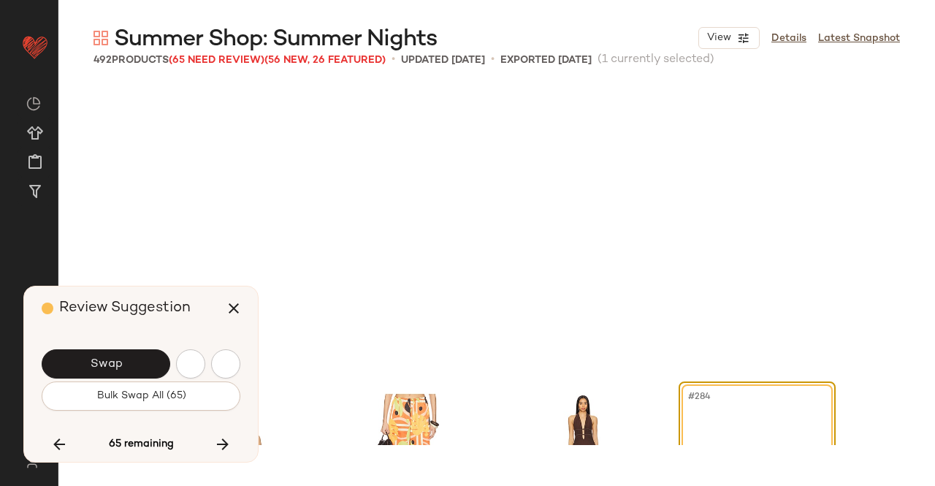
scroll to position [19736, 0]
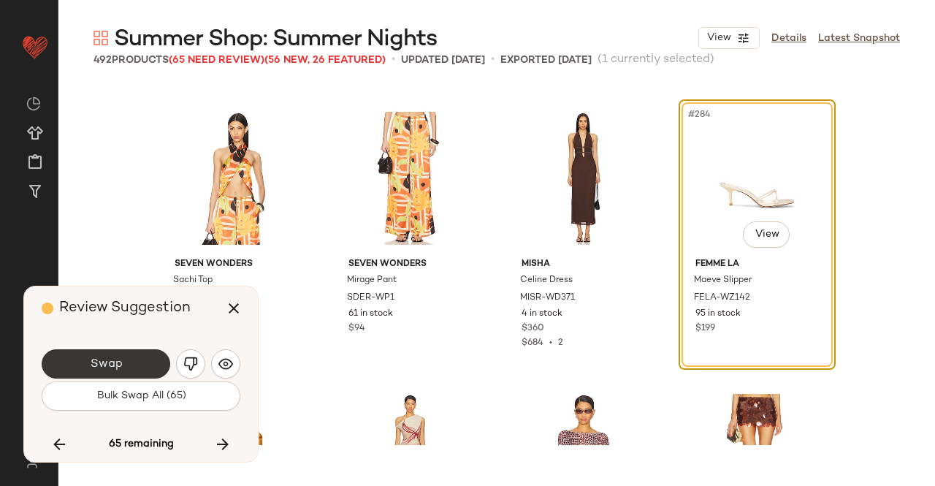
click at [99, 354] on button "Swap" at bounding box center [106, 363] width 129 height 29
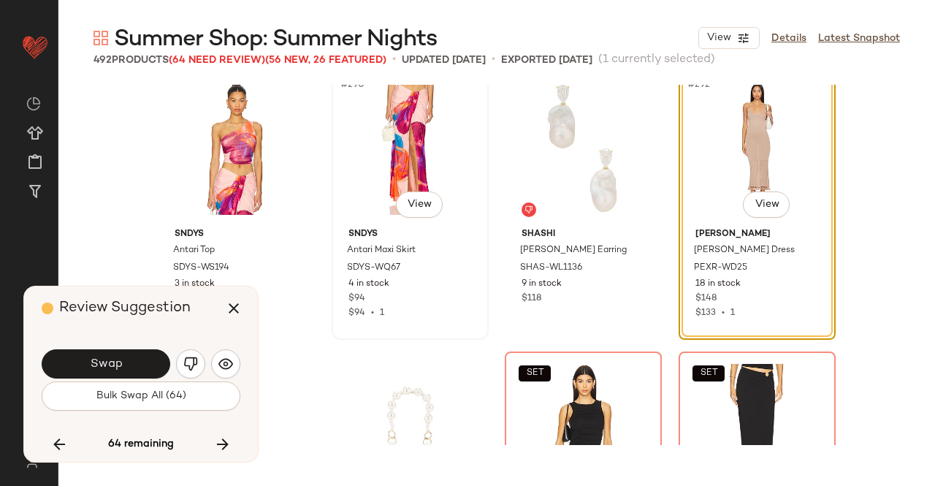
scroll to position [20227, 0]
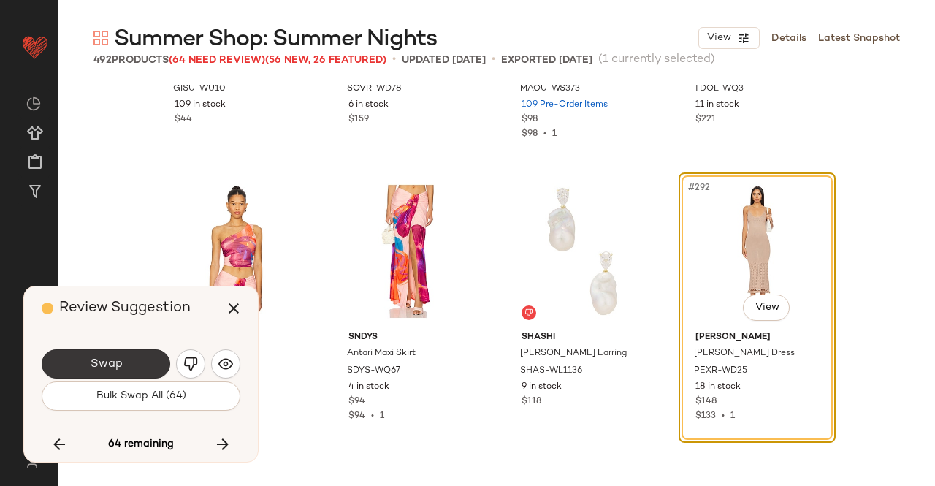
click at [80, 356] on button "Swap" at bounding box center [106, 363] width 129 height 29
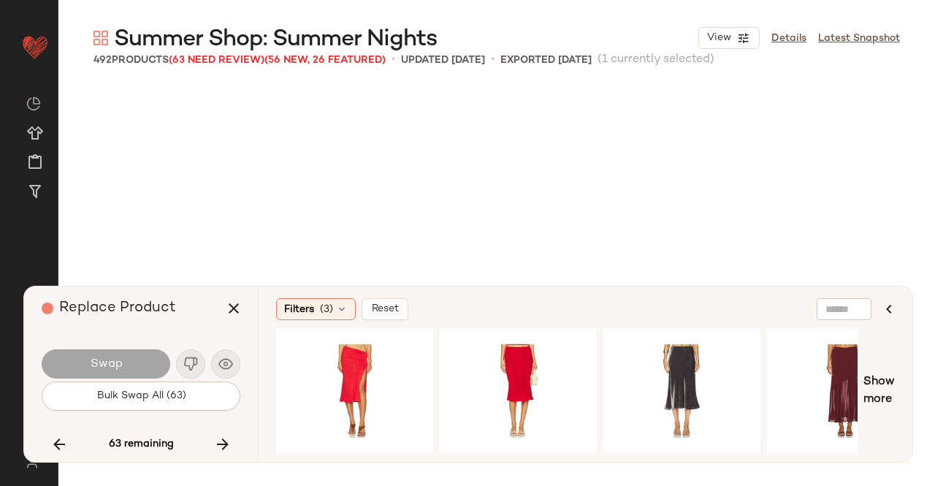
scroll to position [20582, 0]
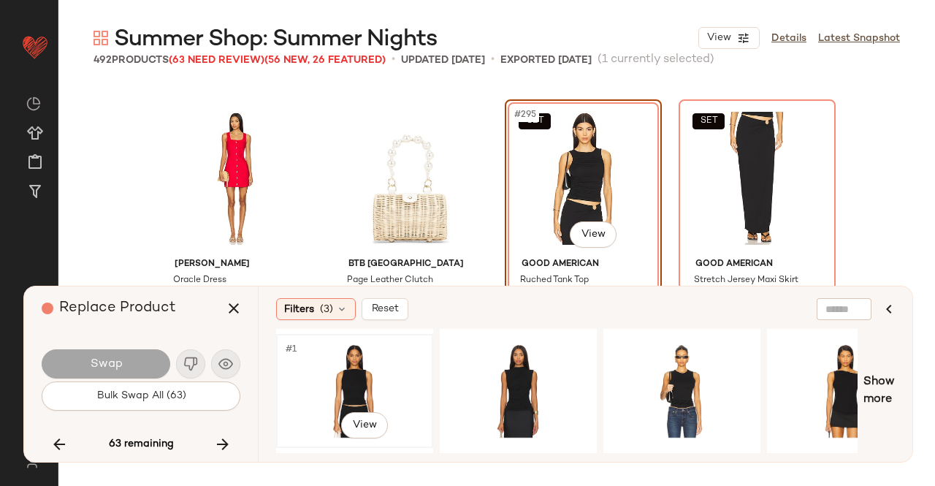
click at [345, 370] on div "#1 View" at bounding box center [354, 391] width 147 height 104
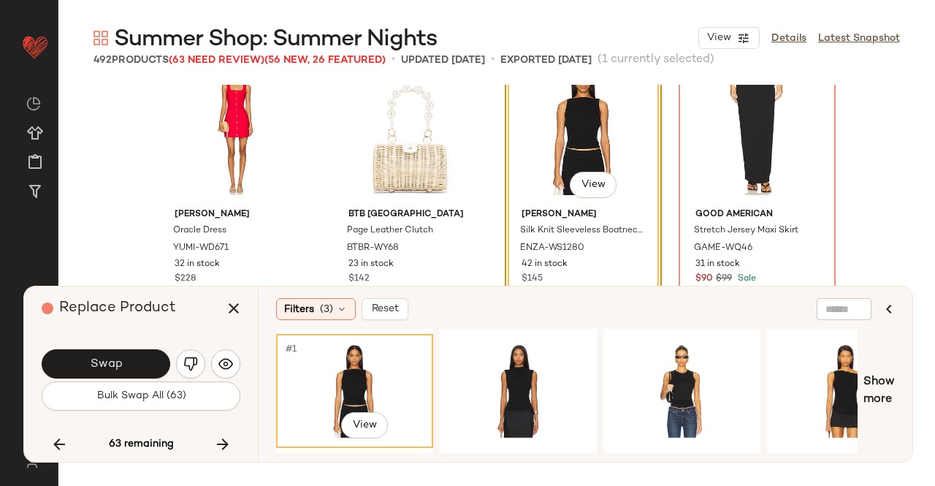
scroll to position [20655, 0]
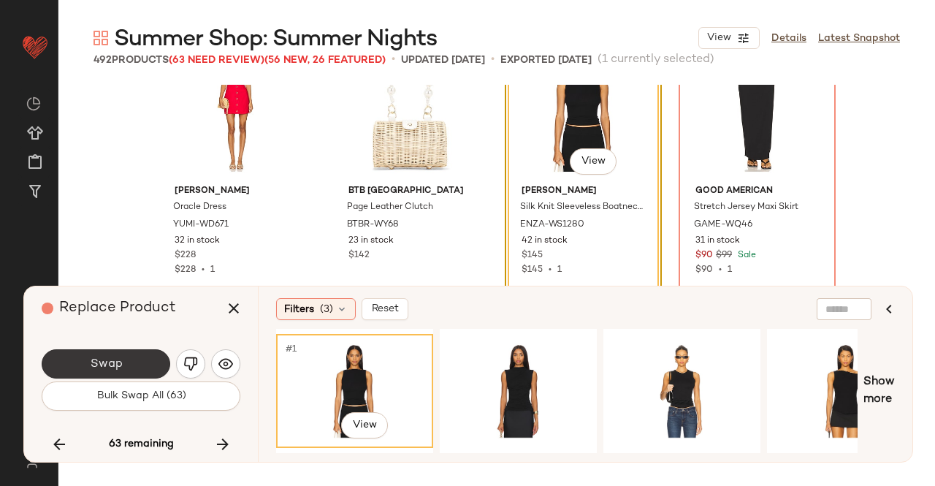
click at [104, 364] on span "Swap" at bounding box center [105, 364] width 33 height 14
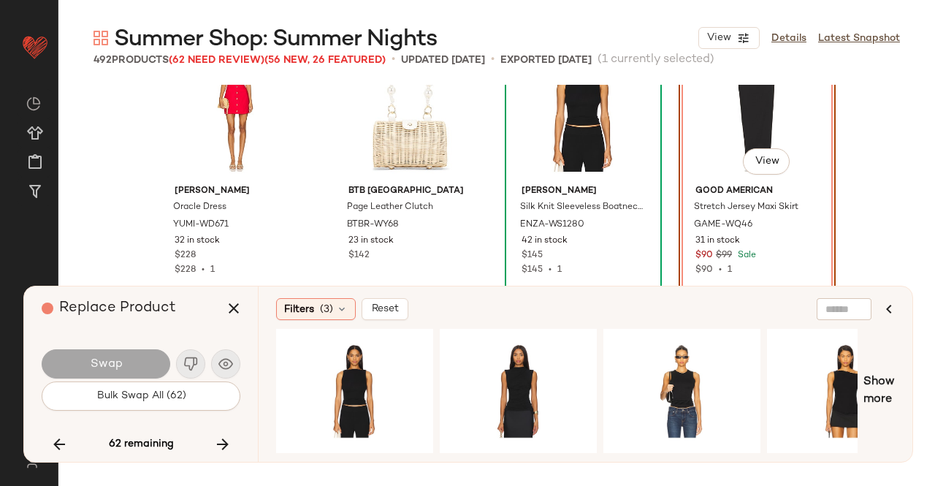
scroll to position [20582, 0]
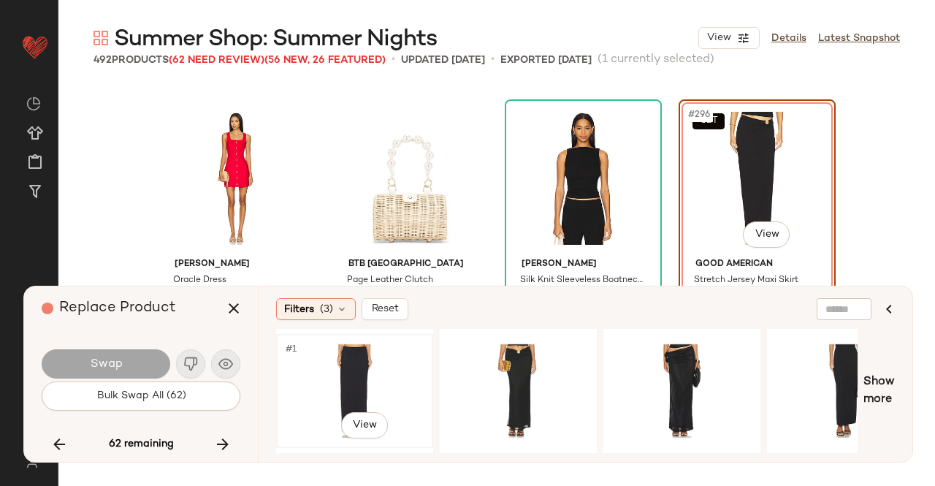
click at [376, 363] on div "#1 View" at bounding box center [354, 391] width 147 height 104
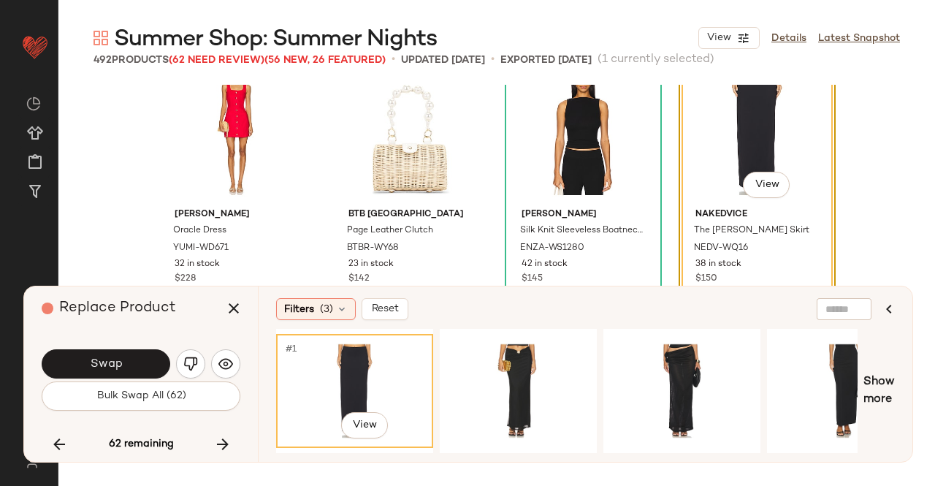
scroll to position [20655, 0]
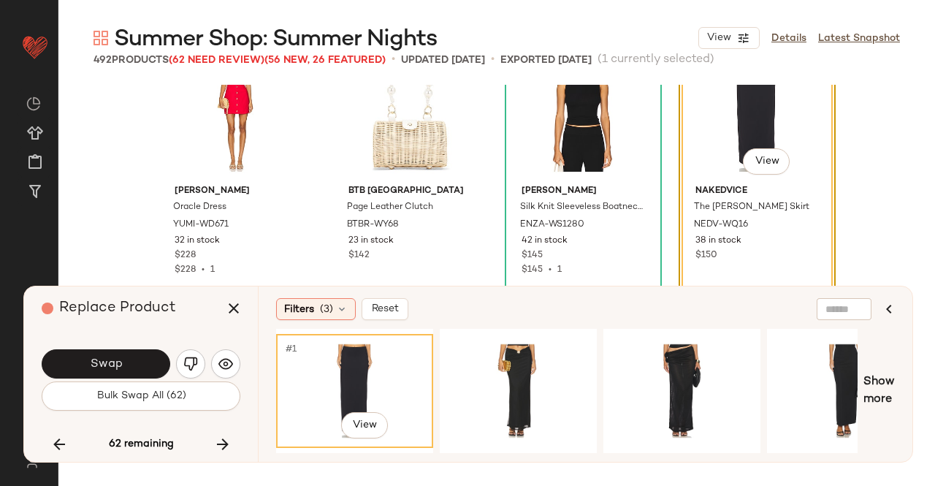
click at [110, 362] on span "Swap" at bounding box center [105, 364] width 33 height 14
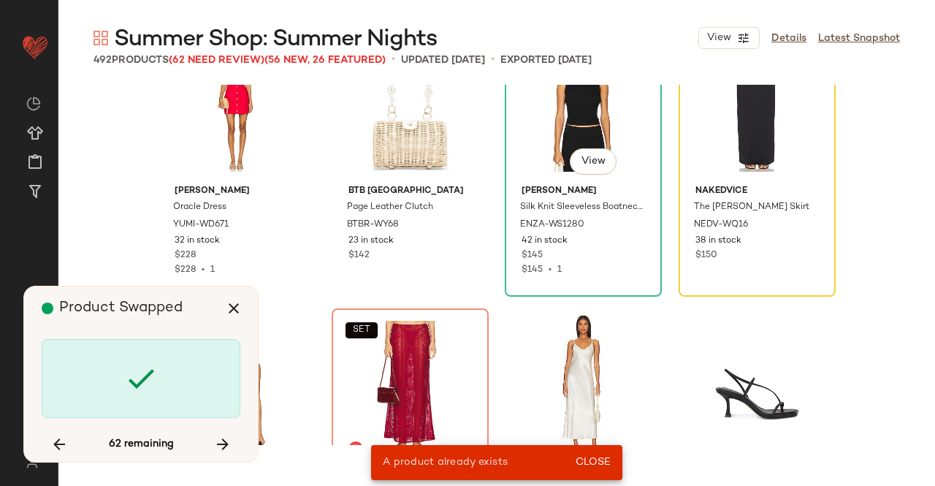
scroll to position [12124, 0]
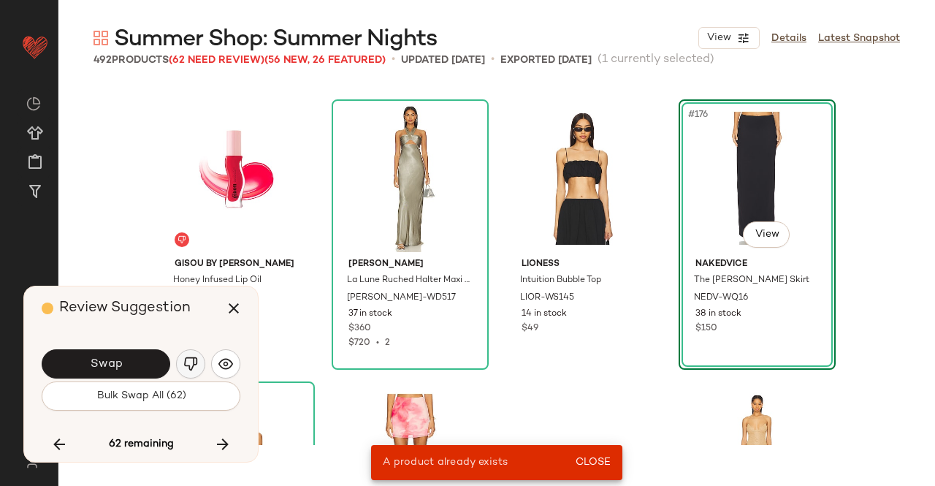
click at [197, 367] on button "button" at bounding box center [190, 363] width 29 height 29
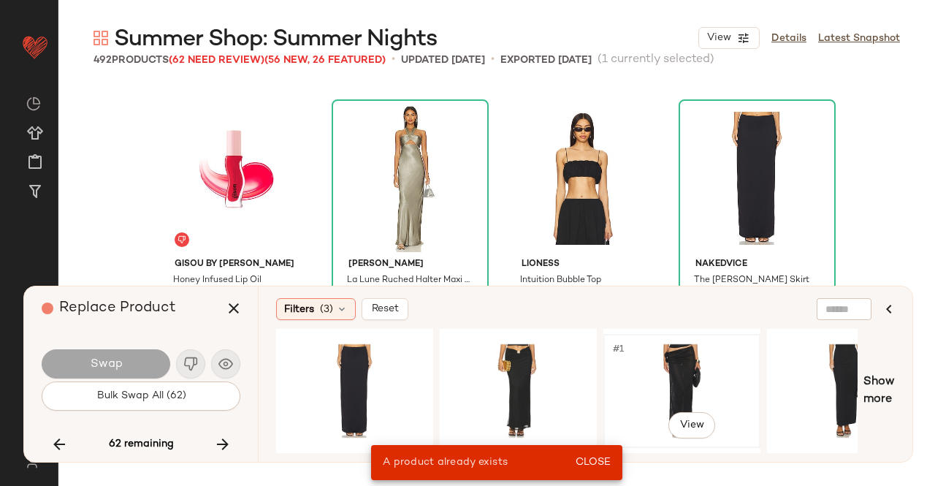
click at [725, 370] on div "#1 View" at bounding box center [681, 391] width 147 height 104
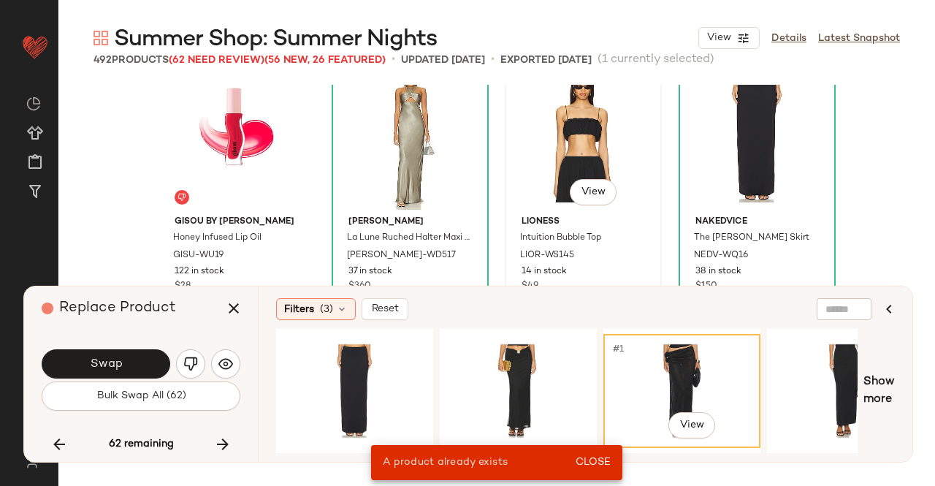
scroll to position [12197, 0]
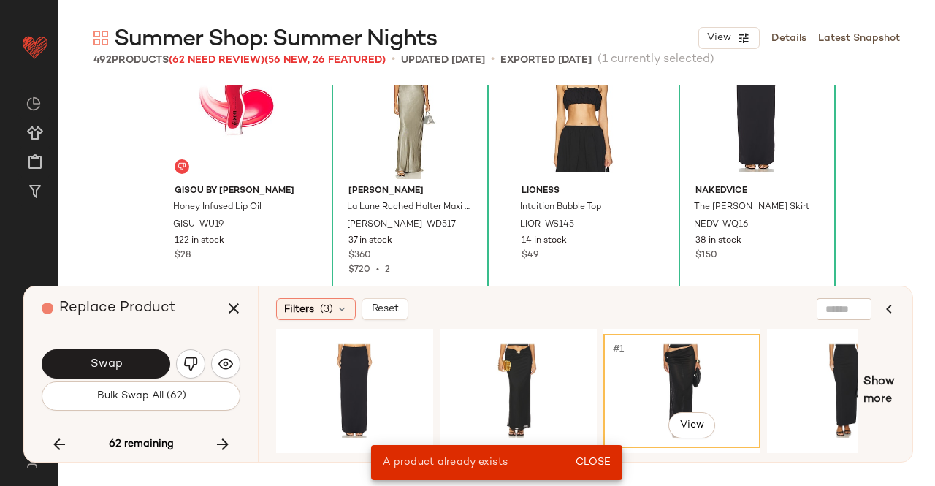
click at [668, 373] on div "#1 View" at bounding box center [681, 391] width 147 height 104
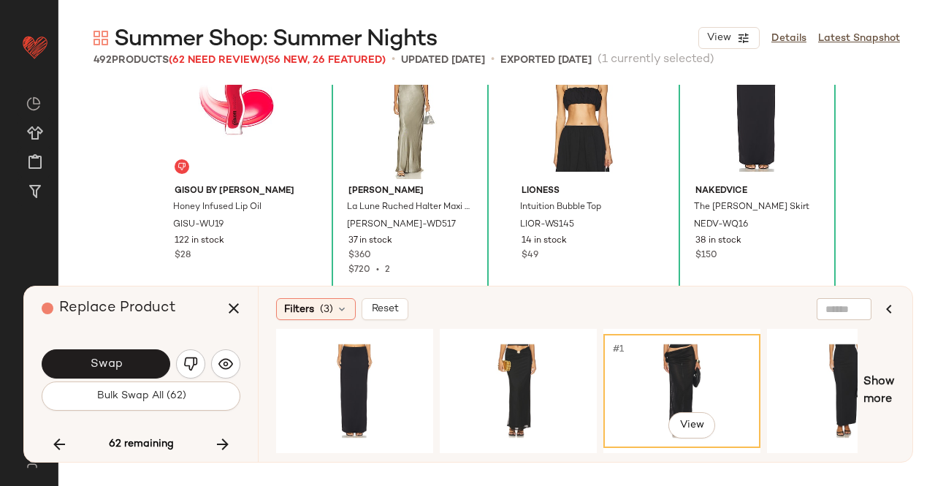
click at [186, 362] on img "button" at bounding box center [190, 363] width 15 height 15
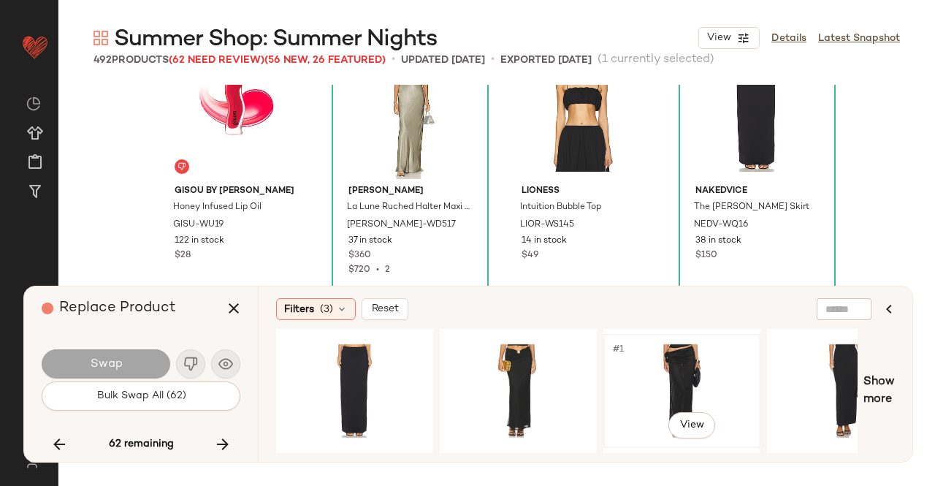
click at [676, 383] on div "#1 View" at bounding box center [681, 391] width 147 height 104
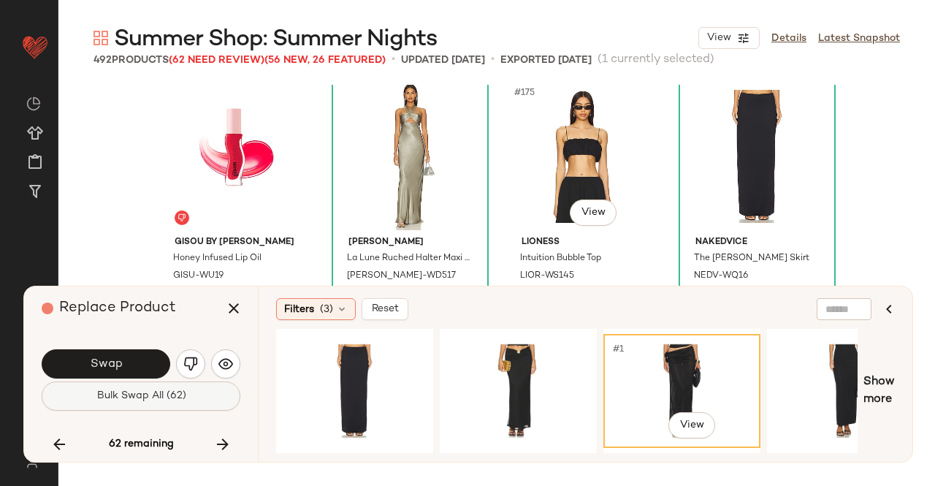
scroll to position [12124, 0]
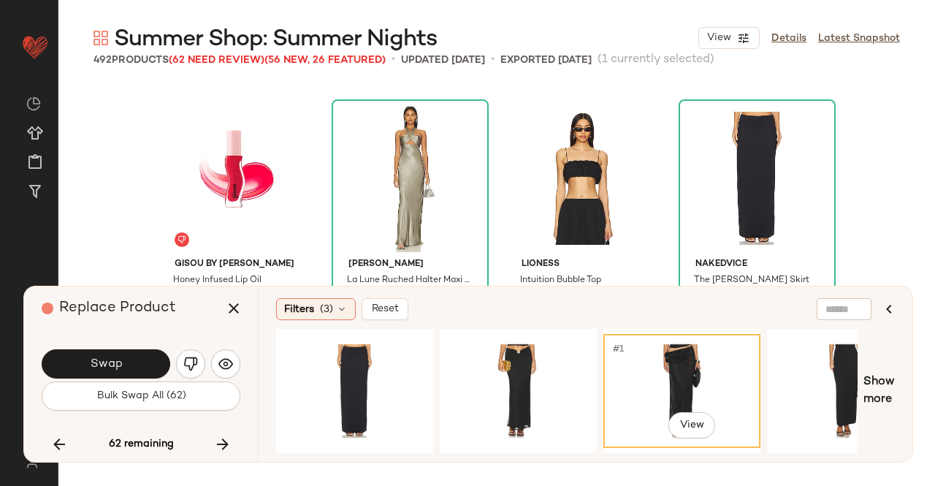
click at [137, 353] on button "Swap" at bounding box center [106, 363] width 129 height 29
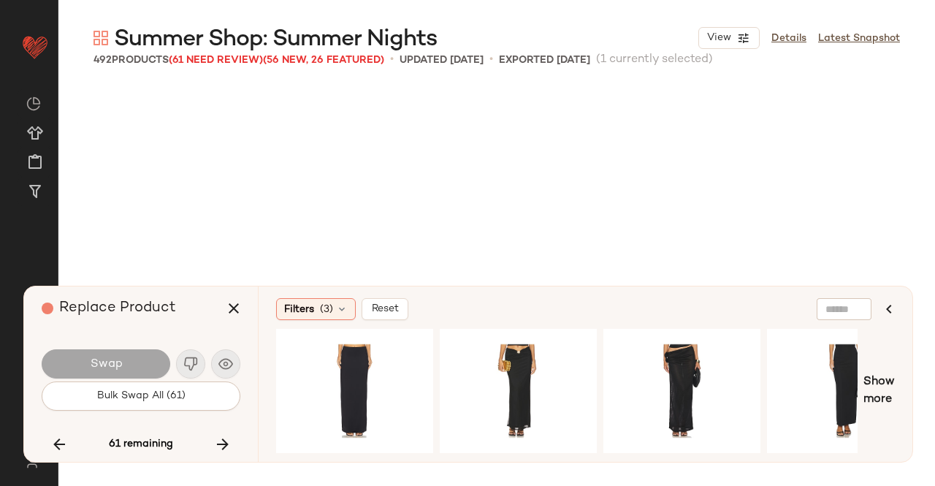
scroll to position [20864, 0]
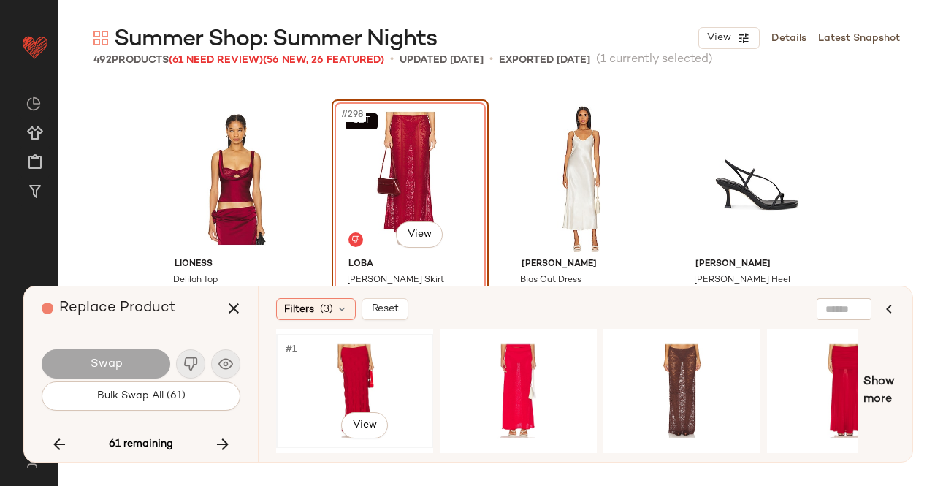
click at [356, 369] on div "#1 View" at bounding box center [354, 391] width 147 height 104
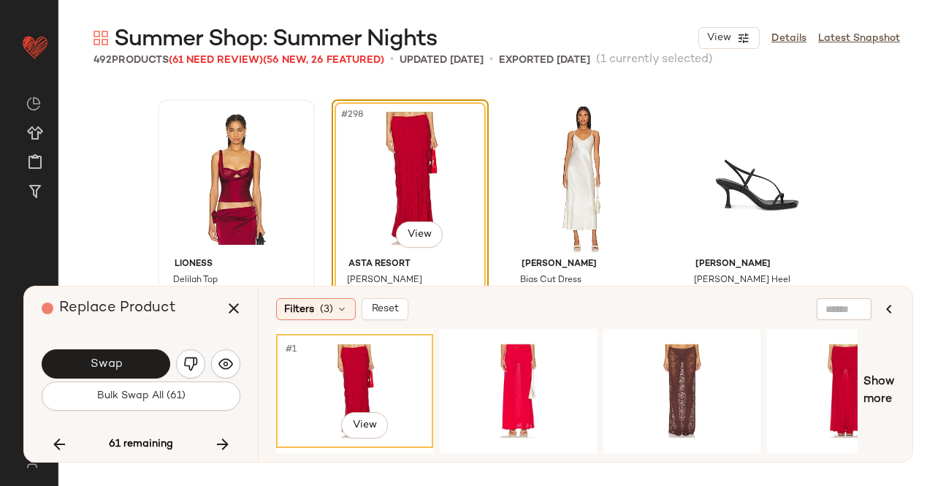
scroll to position [20937, 0]
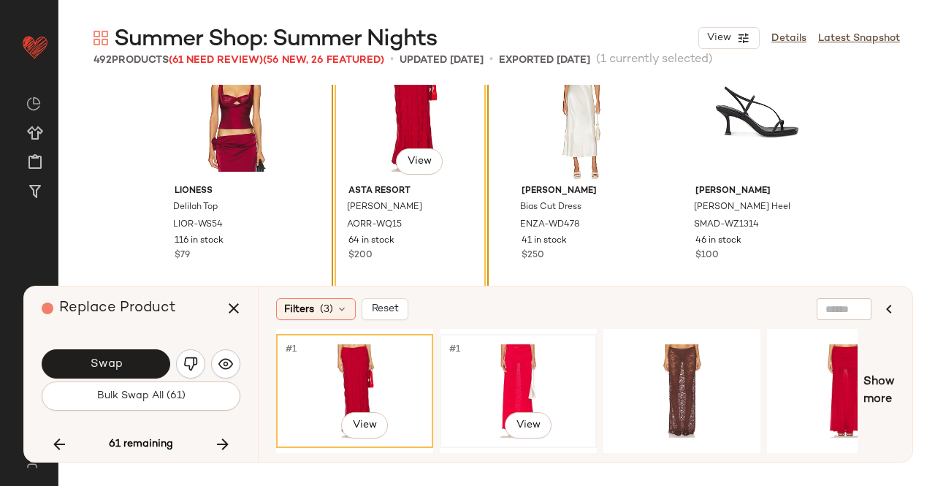
click at [493, 387] on div "#1 View" at bounding box center [518, 391] width 147 height 104
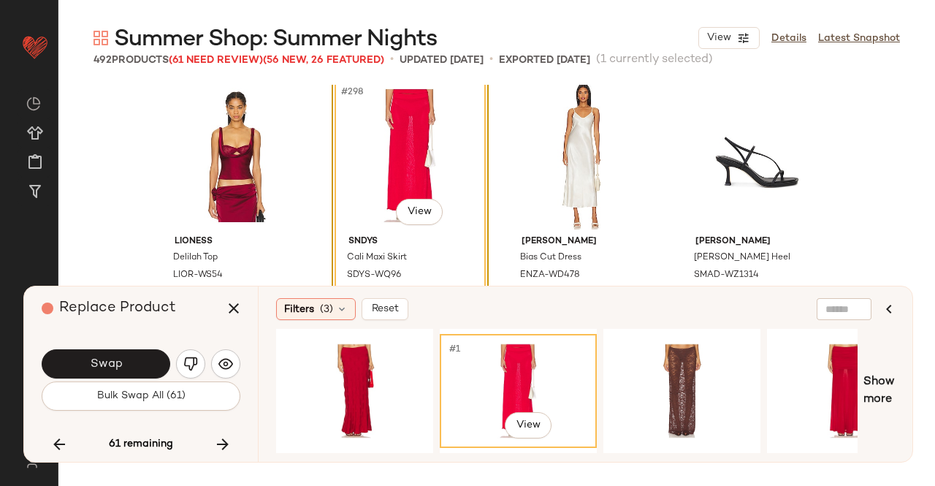
scroll to position [20864, 0]
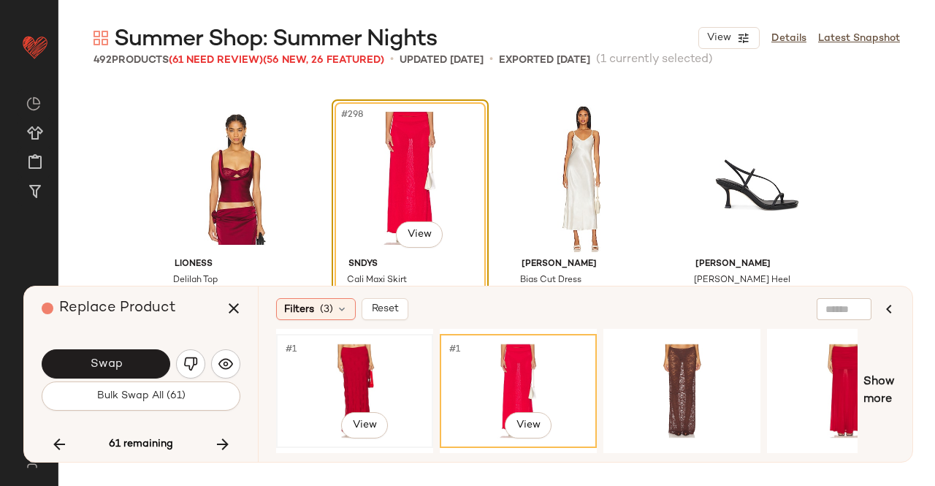
click at [359, 367] on div "#1 View" at bounding box center [354, 391] width 147 height 104
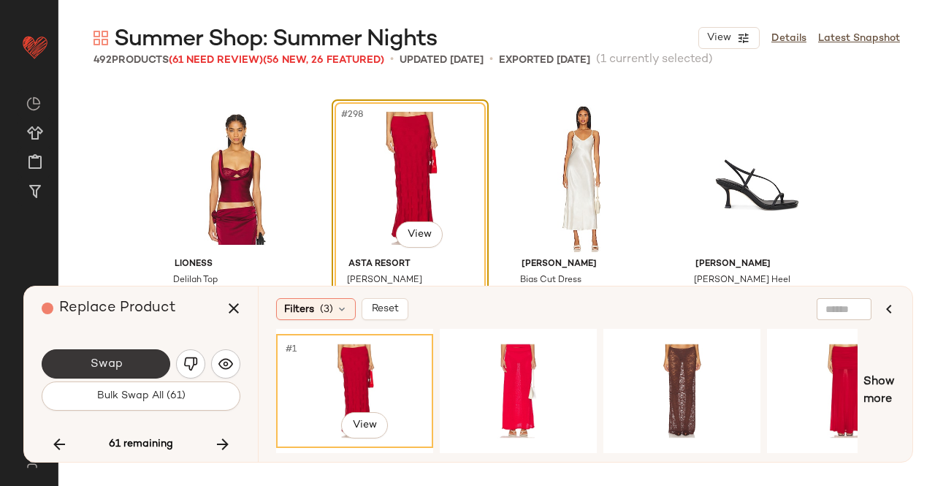
click at [142, 364] on button "Swap" at bounding box center [106, 363] width 129 height 29
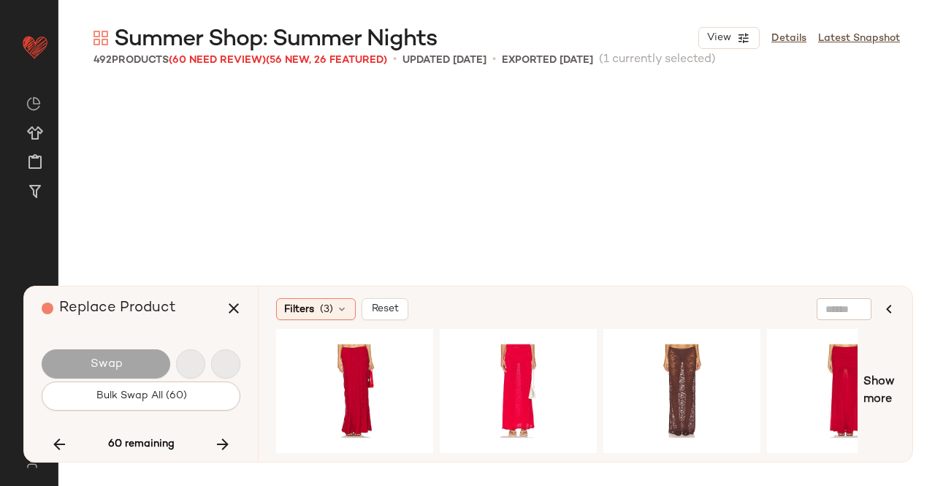
scroll to position [21428, 0]
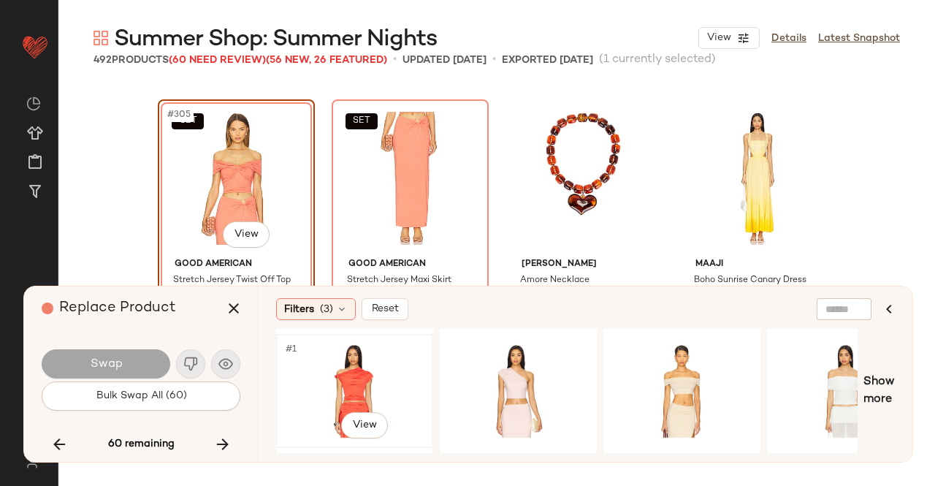
click at [393, 392] on div "#1 View" at bounding box center [354, 391] width 147 height 104
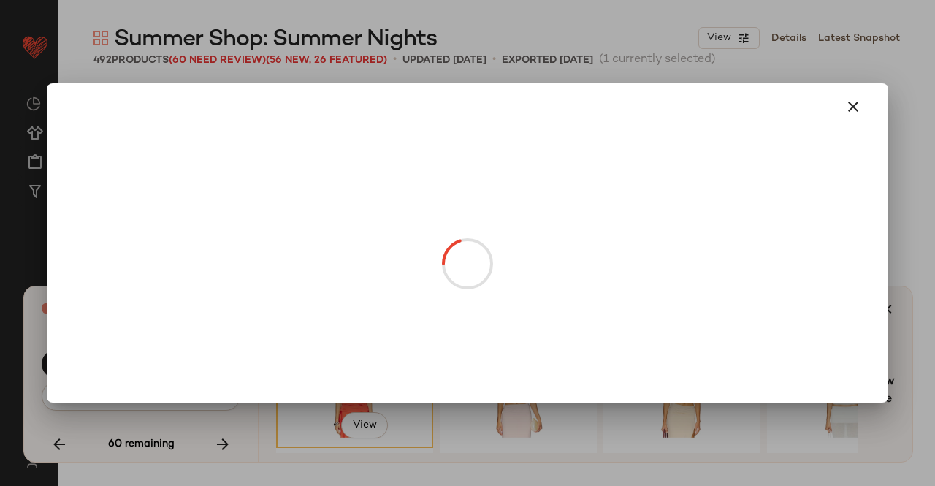
click at [232, 246] on body "Revolve ** Dashboard All Products Global Clipboards (23) Curations (511) Kriste…" at bounding box center [467, 243] width 935 height 486
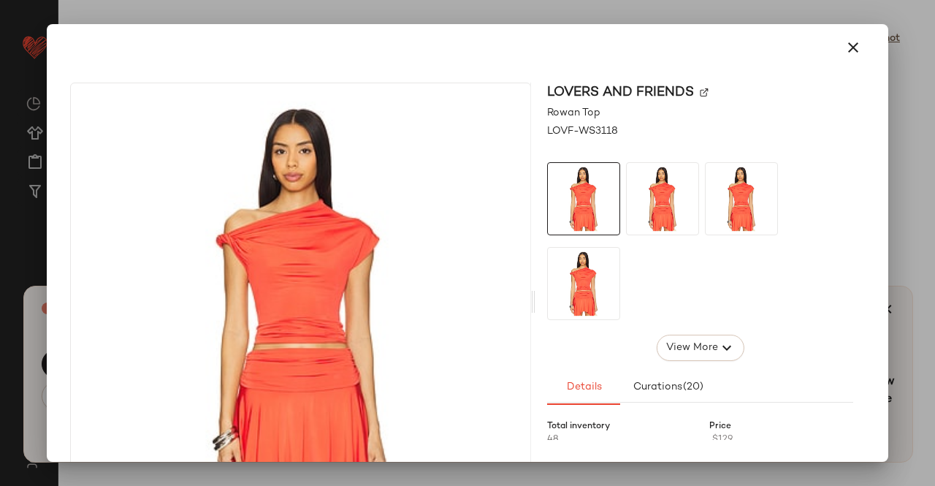
click at [700, 93] on img at bounding box center [704, 92] width 9 height 9
click at [846, 49] on icon "button" at bounding box center [853, 48] width 18 height 18
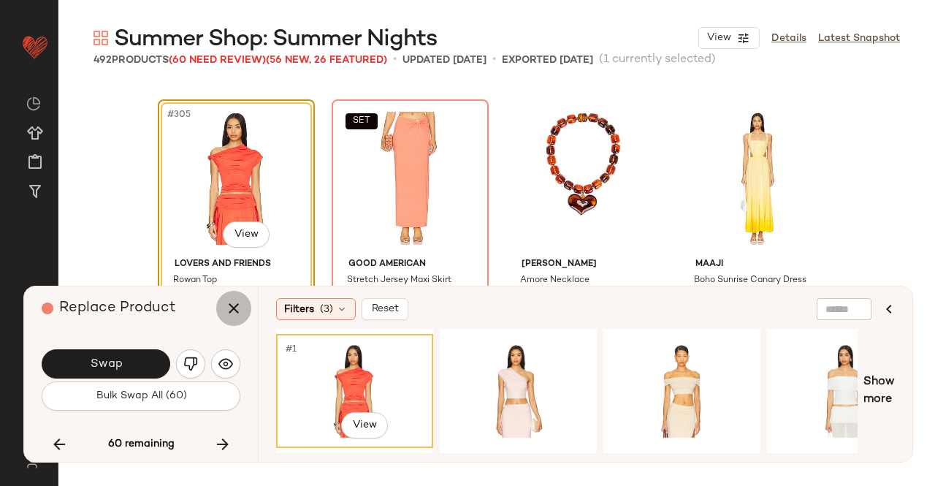
click at [232, 311] on icon "button" at bounding box center [234, 308] width 18 height 18
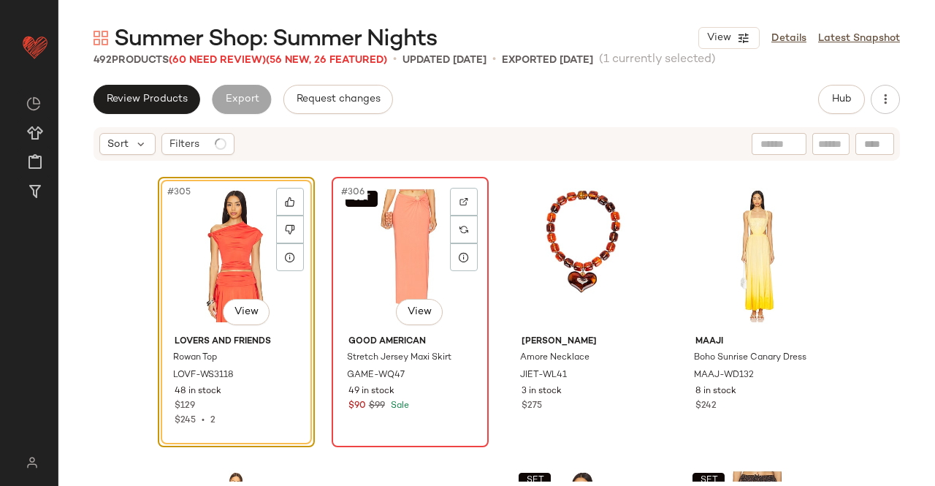
click at [377, 224] on div "SET #306 View" at bounding box center [410, 256] width 147 height 148
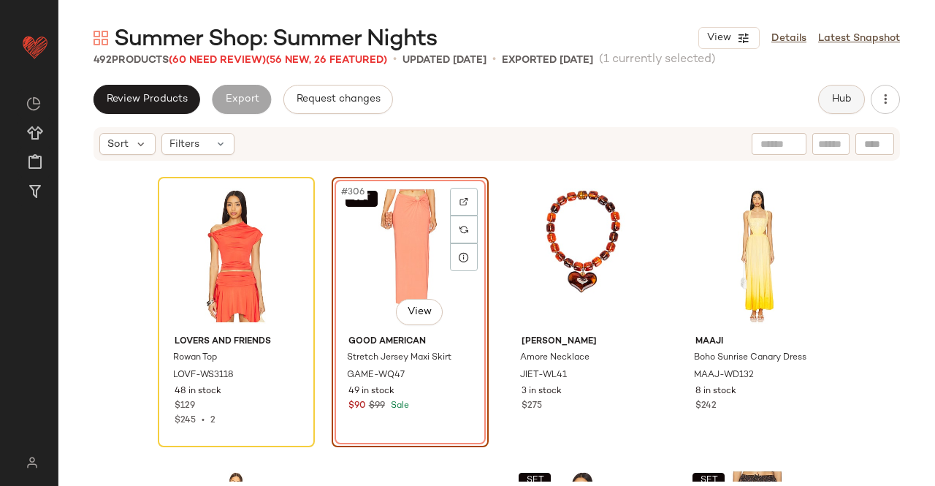
click at [847, 102] on span "Hub" at bounding box center [841, 99] width 20 height 12
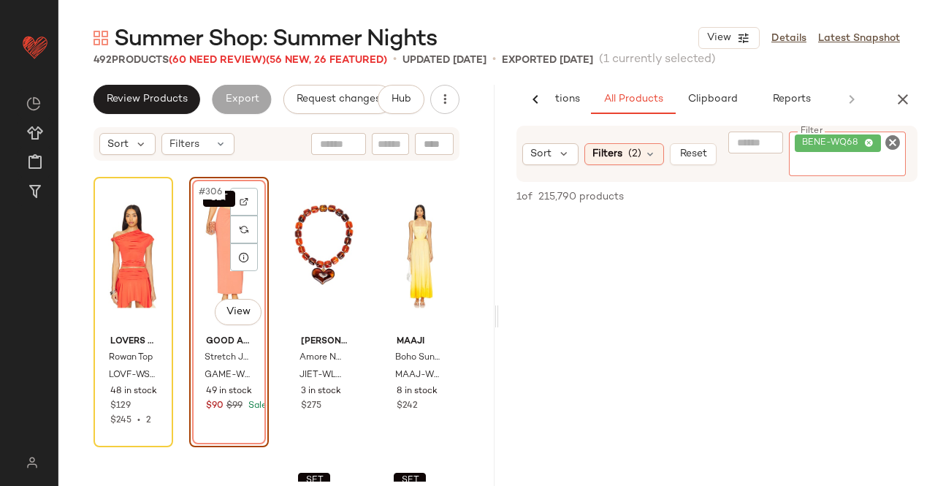
scroll to position [0, 92]
paste input "**********"
type input "**********"
click at [200, 272] on div "SET #306 View" at bounding box center [228, 256] width 69 height 148
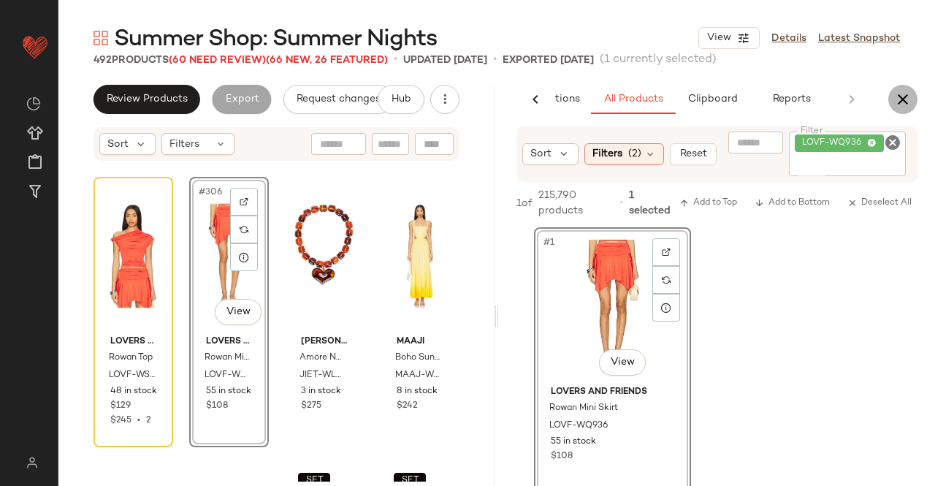
click at [906, 97] on icon "button" at bounding box center [903, 100] width 18 height 18
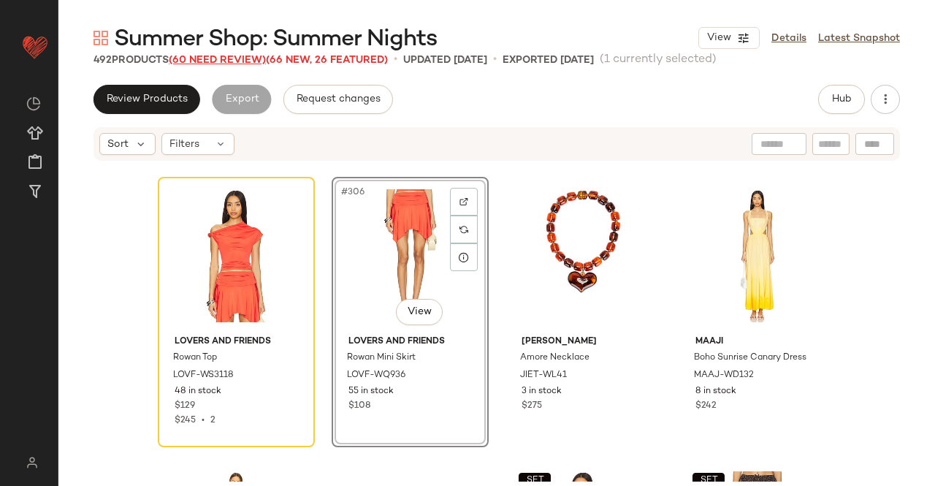
click at [215, 62] on span "(60 Need Review)" at bounding box center [217, 60] width 97 height 11
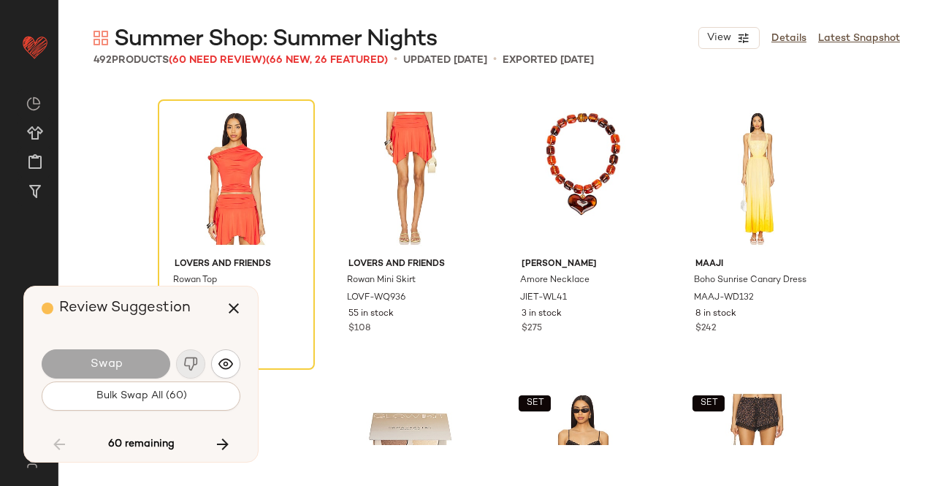
click at [226, 453] on icon "button" at bounding box center [223, 444] width 18 height 18
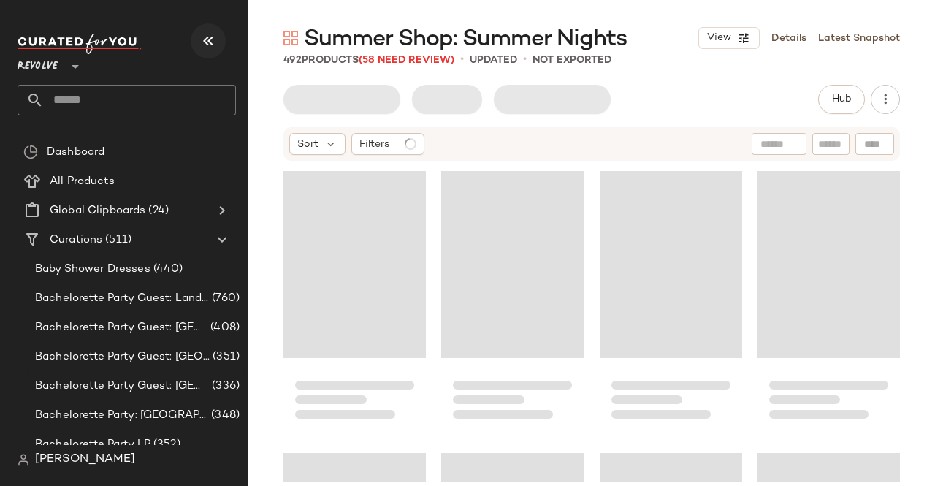
click at [202, 43] on icon "button" at bounding box center [208, 41] width 18 height 18
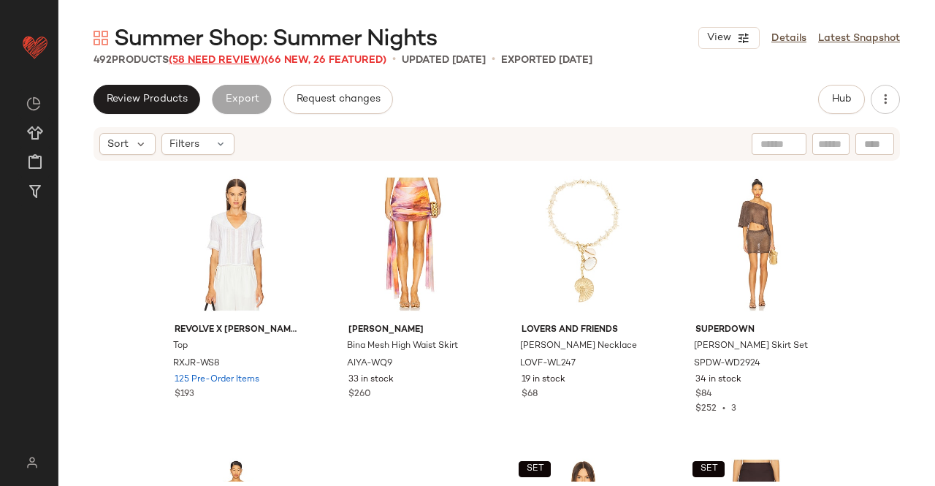
click at [207, 61] on span "(58 Need Review)" at bounding box center [217, 60] width 96 height 11
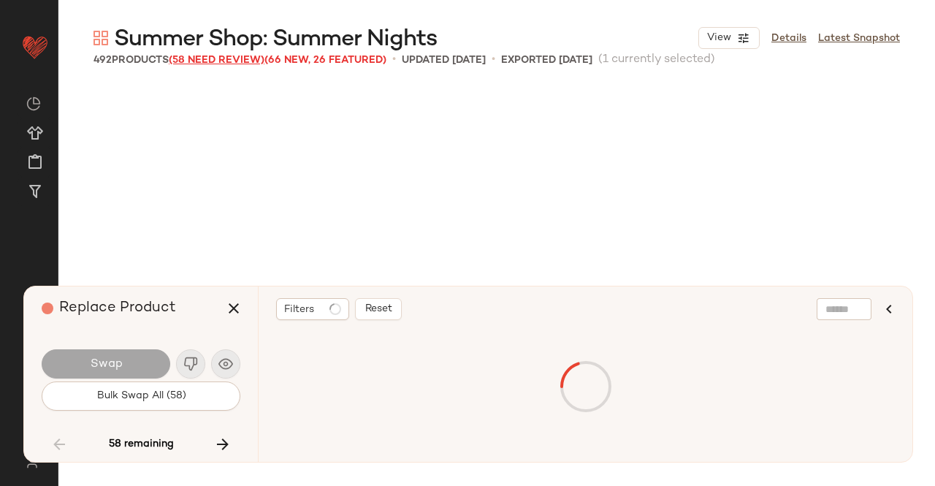
scroll to position [21428, 0]
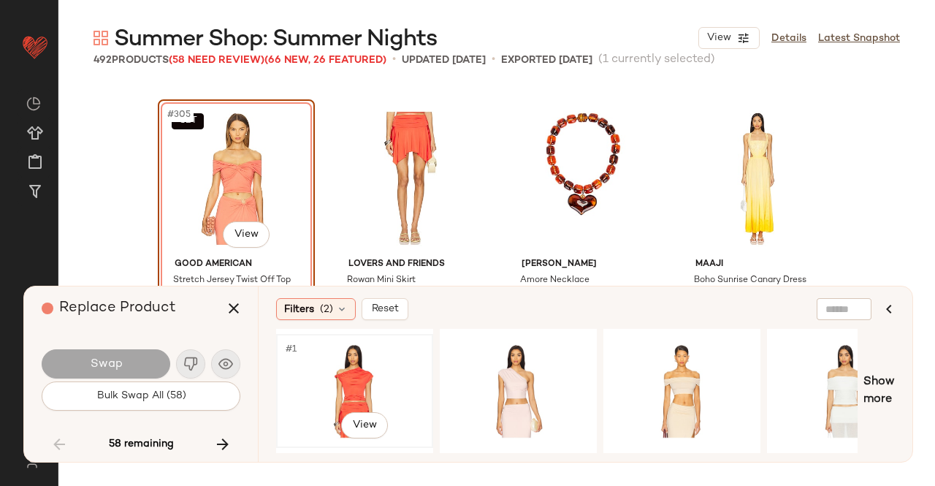
click at [381, 383] on div "#1 View" at bounding box center [354, 391] width 147 height 104
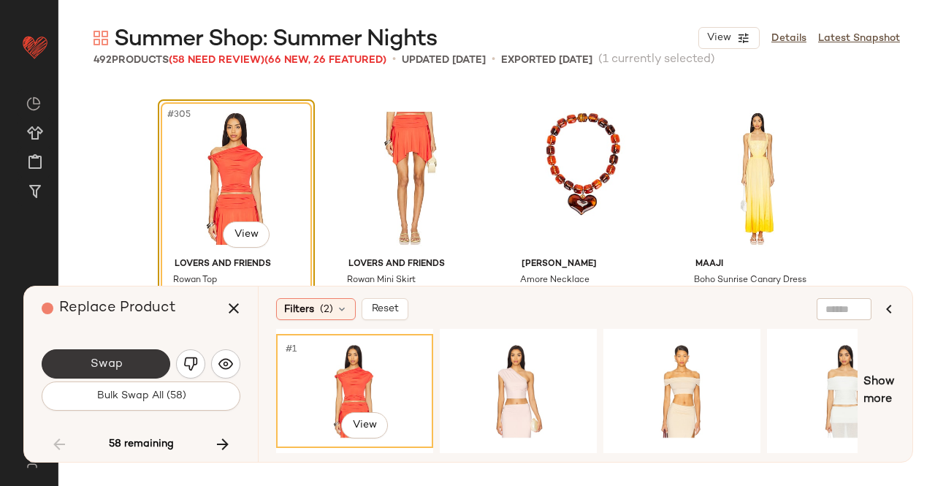
click at [123, 367] on button "Swap" at bounding box center [106, 363] width 129 height 29
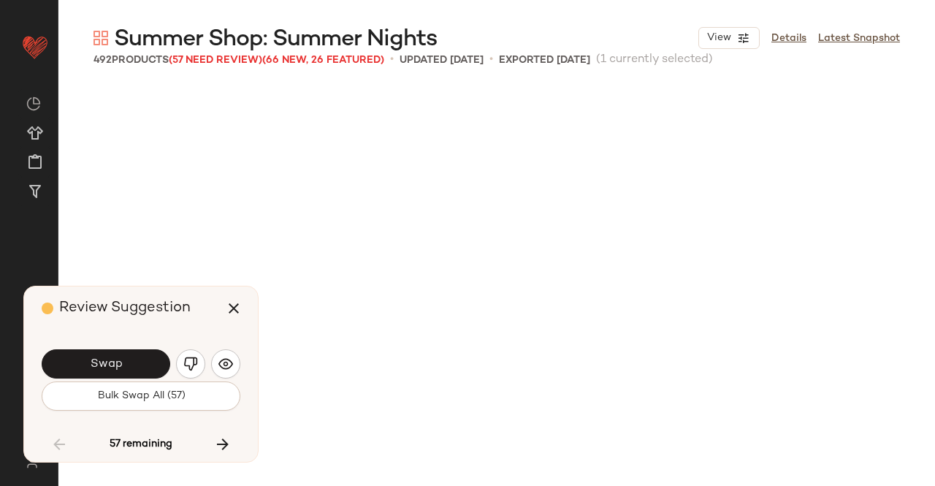
scroll to position [22274, 0]
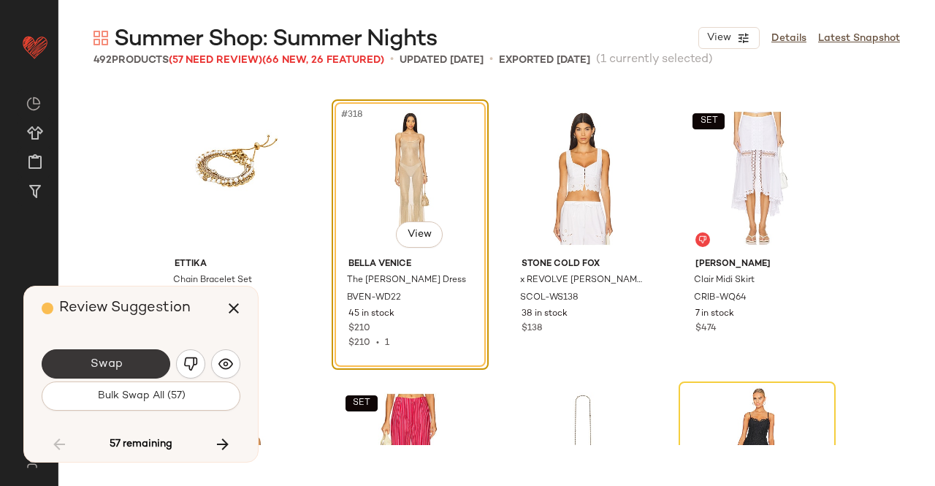
click at [112, 359] on span "Swap" at bounding box center [105, 364] width 33 height 14
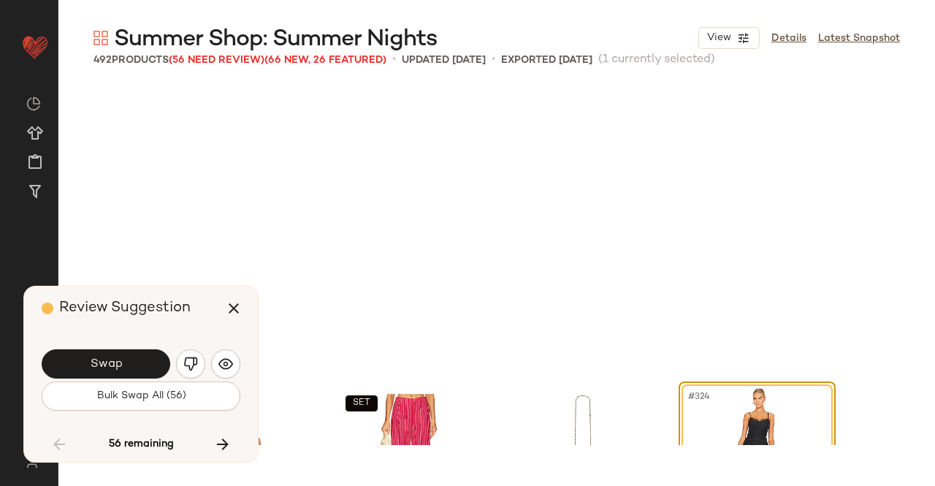
scroll to position [22556, 0]
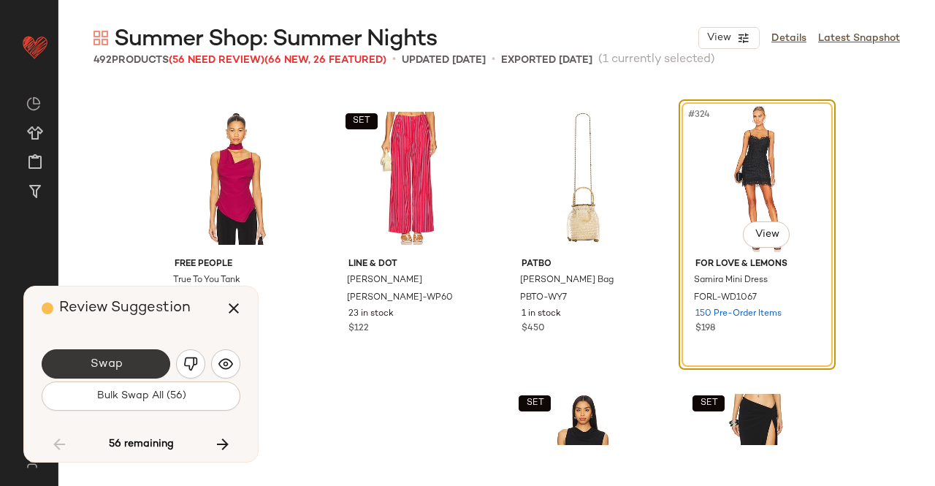
click at [129, 351] on button "Swap" at bounding box center [106, 363] width 129 height 29
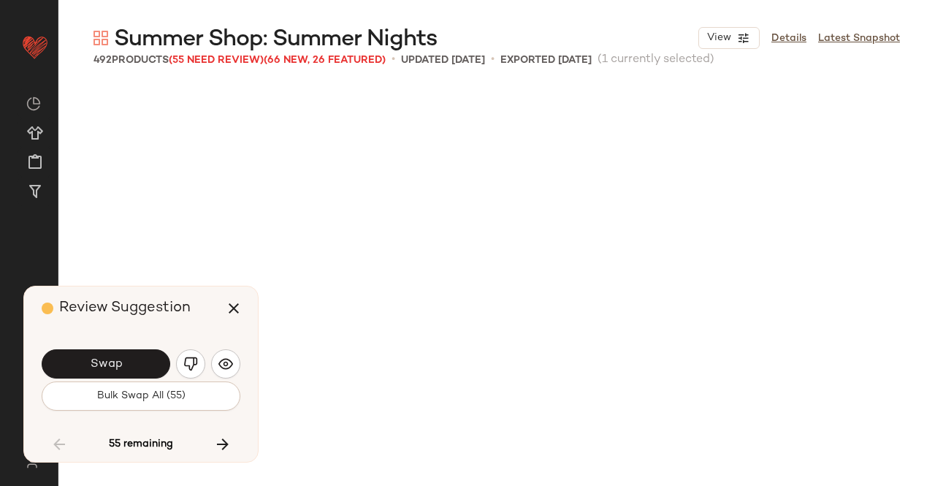
scroll to position [23119, 0]
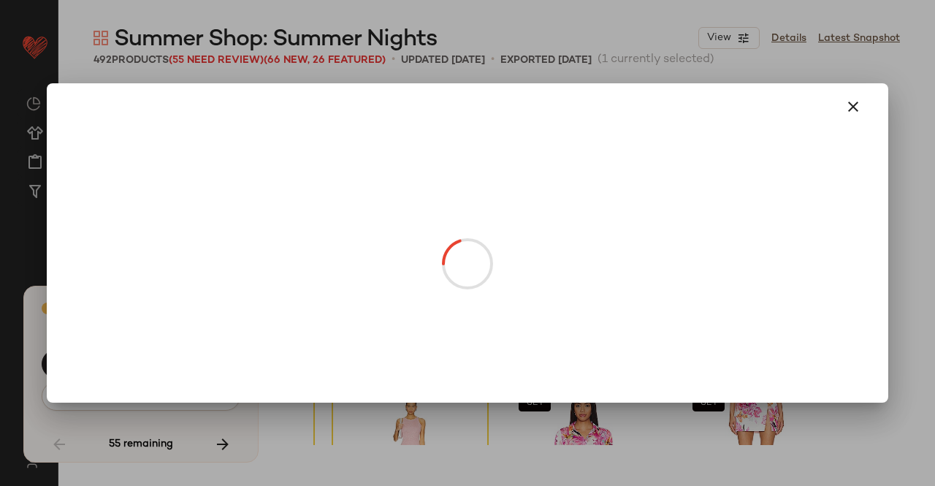
click at [237, 241] on body "Revolve ** Dashboard All Products Global Clipboards (24) Curations (511) Kriste…" at bounding box center [467, 243] width 935 height 486
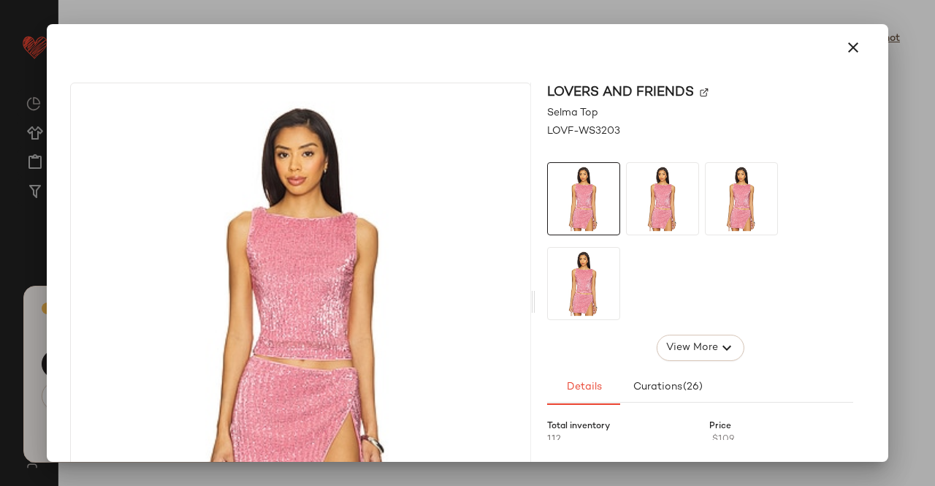
click at [700, 91] on img at bounding box center [704, 92] width 9 height 9
click at [849, 58] on button "button" at bounding box center [853, 47] width 35 height 35
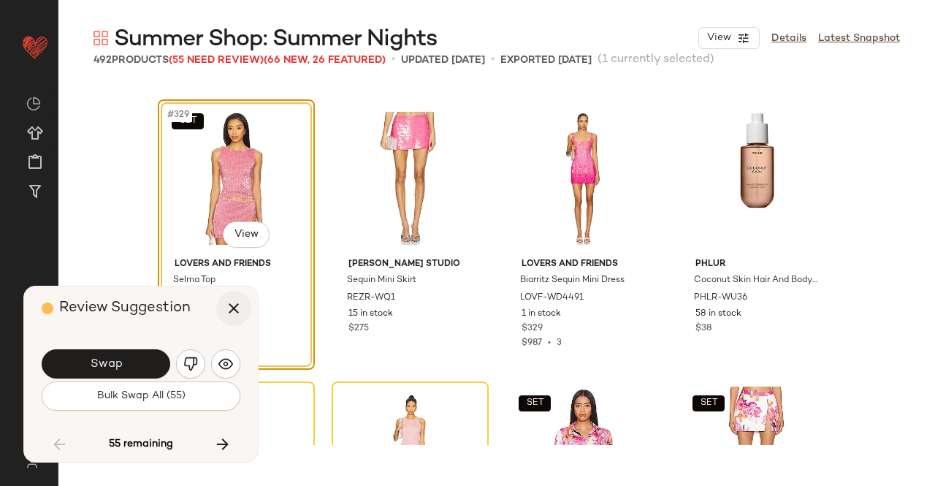
click at [224, 304] on button "button" at bounding box center [233, 308] width 35 height 35
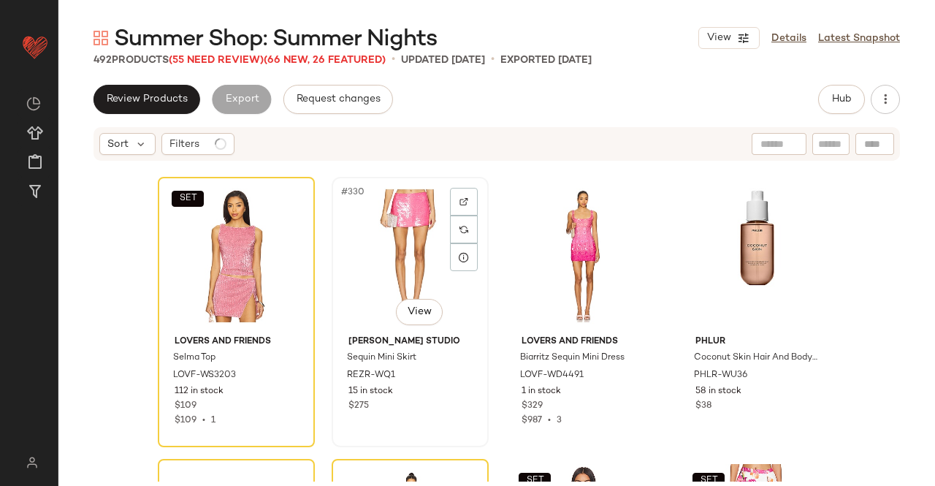
click at [368, 233] on div "#330 View" at bounding box center [410, 256] width 147 height 148
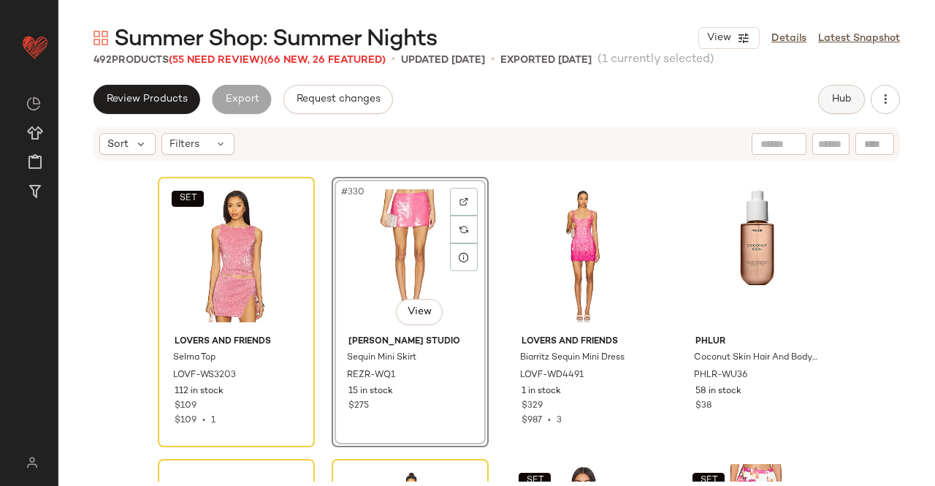
click at [840, 91] on button "Hub" at bounding box center [841, 99] width 47 height 29
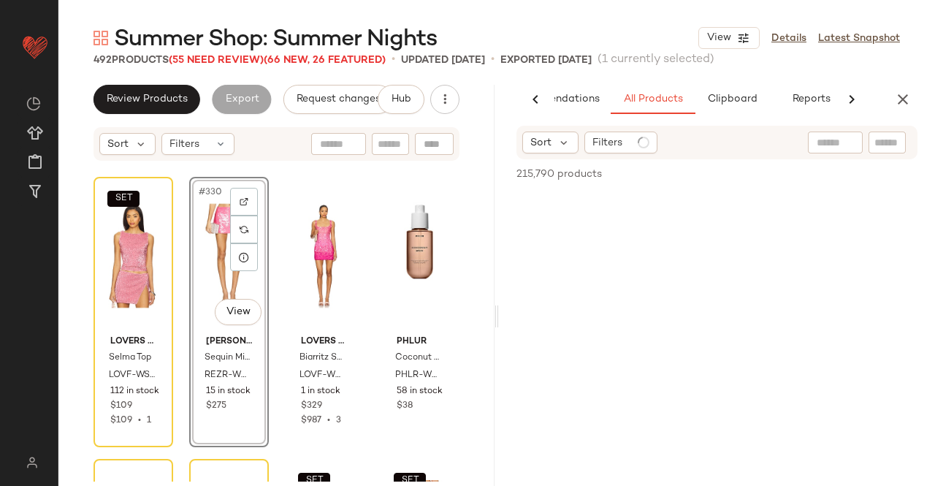
scroll to position [0, 92]
click at [866, 154] on div "Sort Filters" at bounding box center [716, 143] width 401 height 34
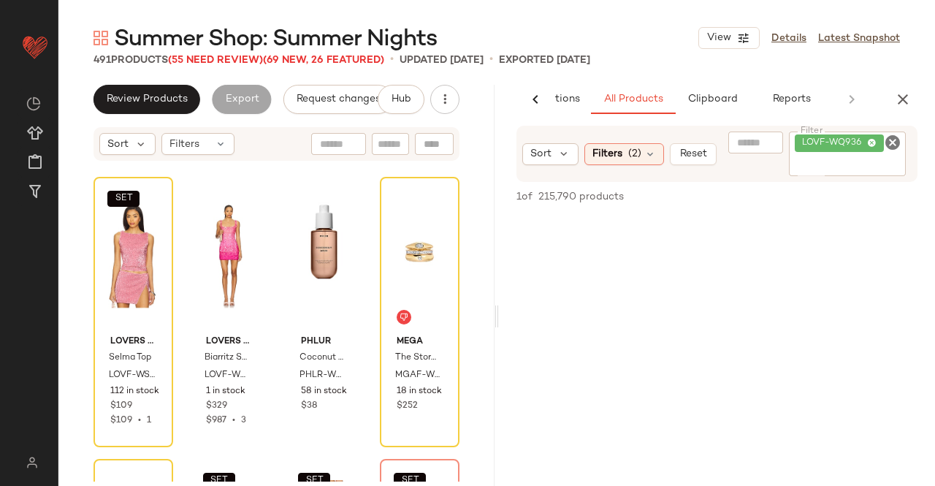
click at [847, 159] on input "Filter" at bounding box center [848, 165] width 106 height 15
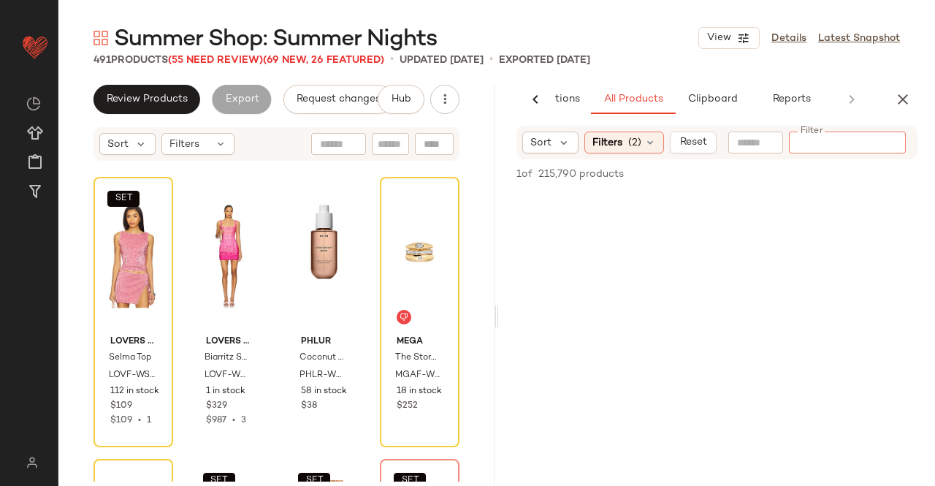
paste input "**********"
type input "**********"
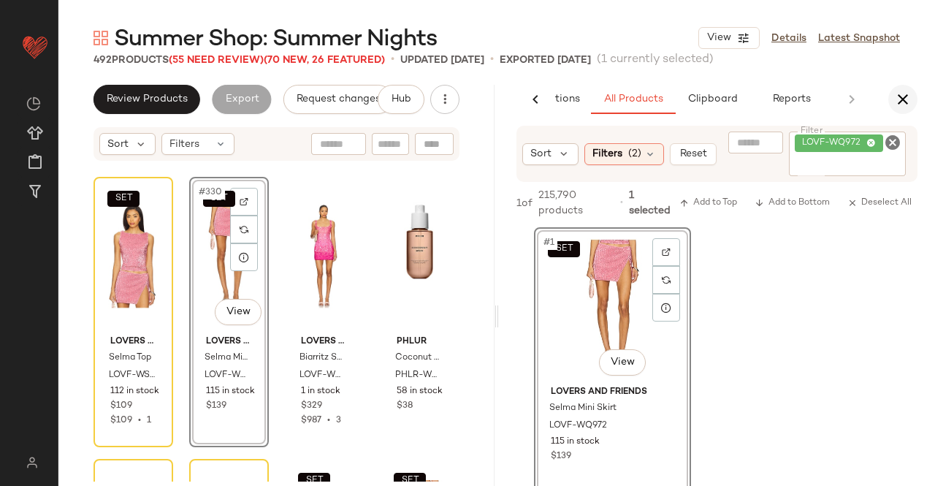
click at [903, 97] on icon "button" at bounding box center [903, 100] width 18 height 18
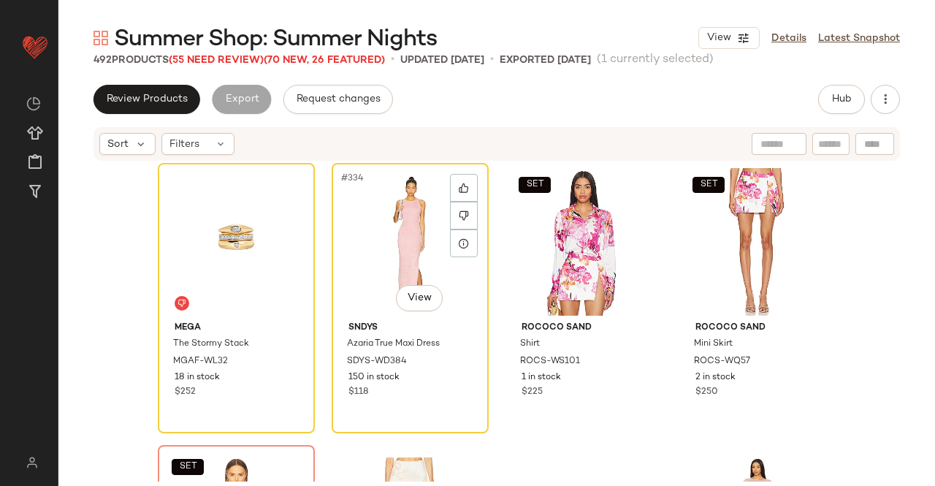
scroll to position [23339, 0]
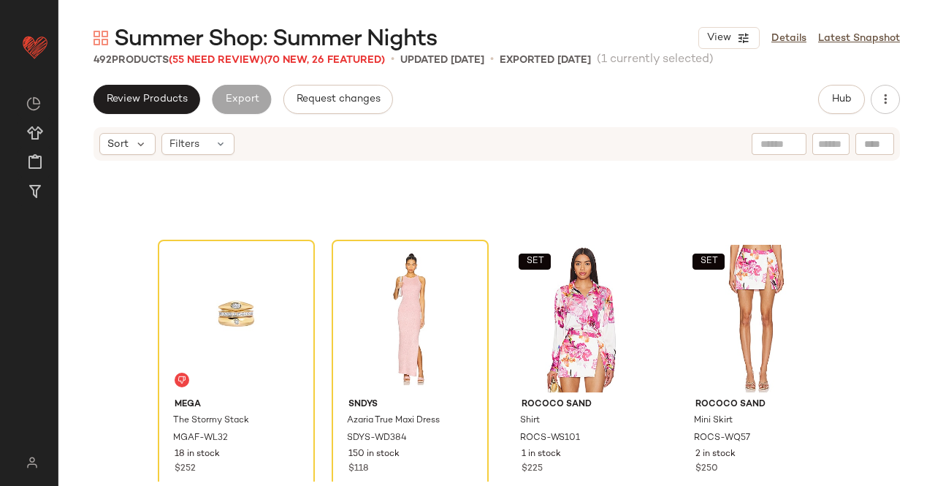
click at [236, 66] on div "492 Products (55 Need Review) (70 New, 26 Featured)" at bounding box center [238, 60] width 291 height 15
click at [243, 58] on span "(55 Need Review)" at bounding box center [216, 60] width 95 height 11
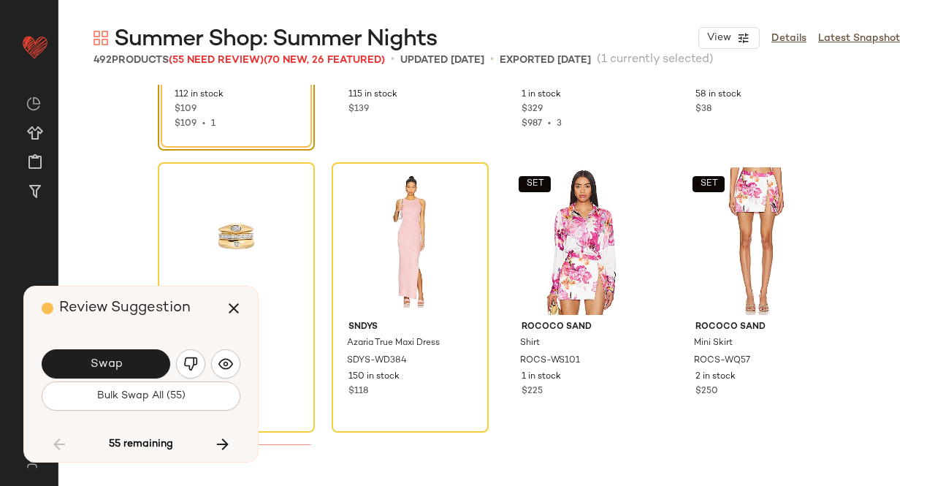
scroll to position [23119, 0]
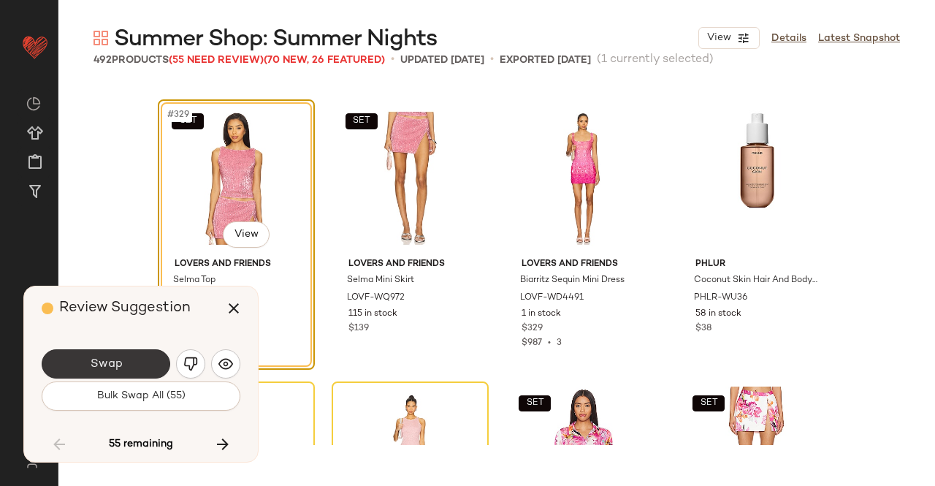
click at [133, 365] on button "Swap" at bounding box center [106, 363] width 129 height 29
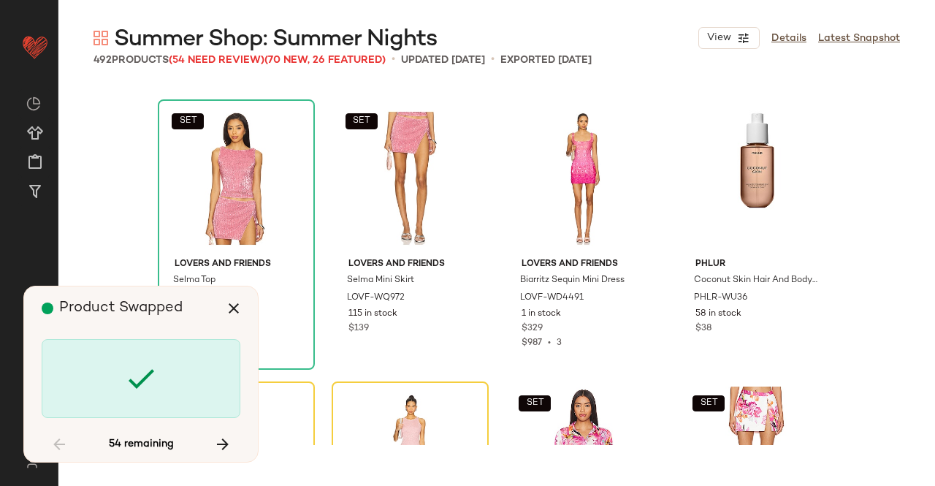
scroll to position [23401, 0]
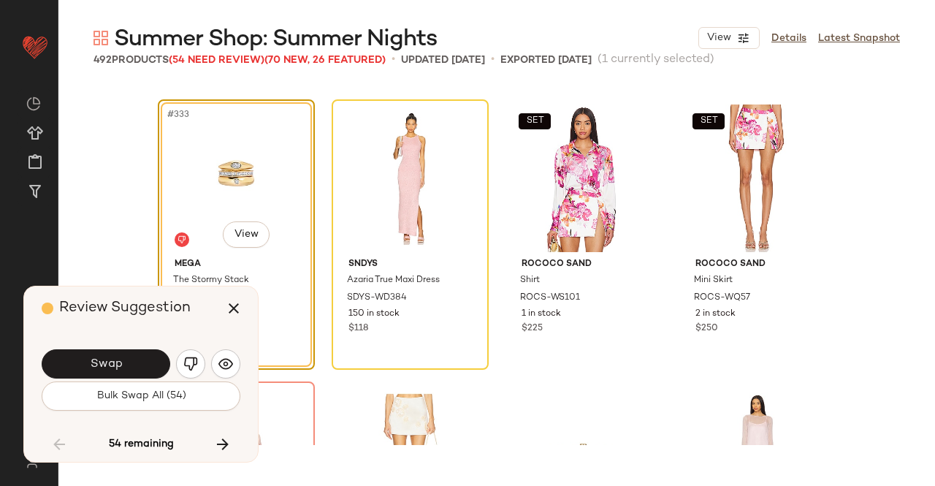
click at [89, 362] on span "Swap" at bounding box center [105, 364] width 33 height 14
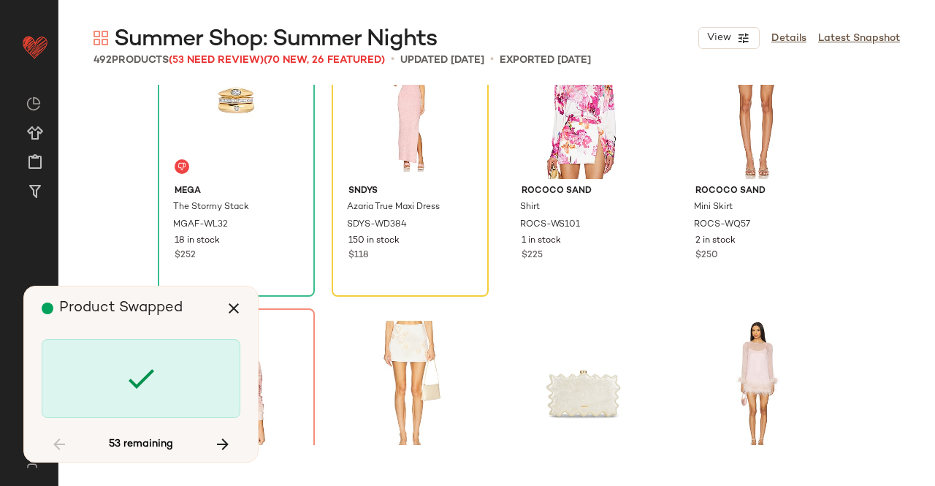
scroll to position [23401, 0]
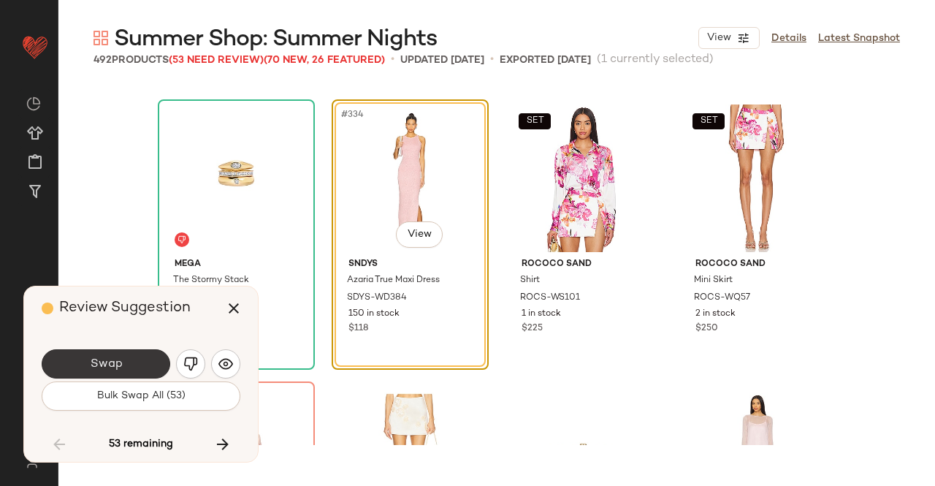
click at [110, 370] on span "Swap" at bounding box center [105, 364] width 33 height 14
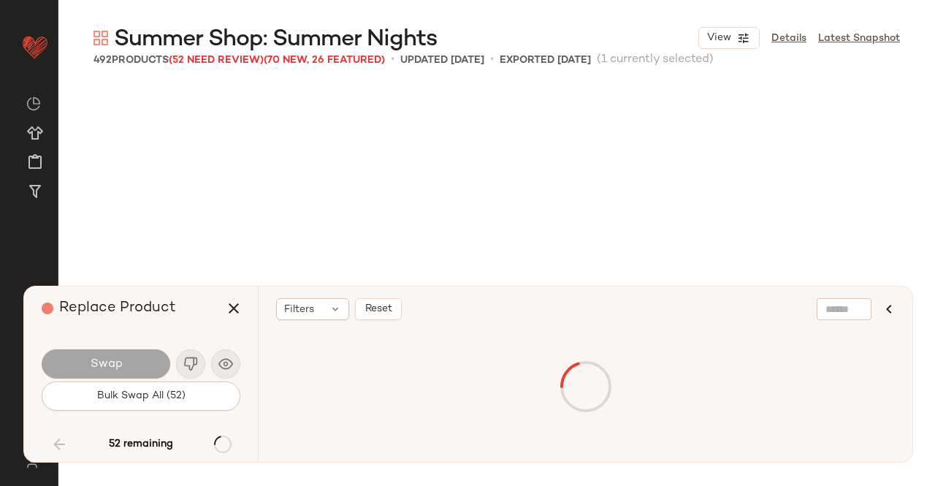
scroll to position [23683, 0]
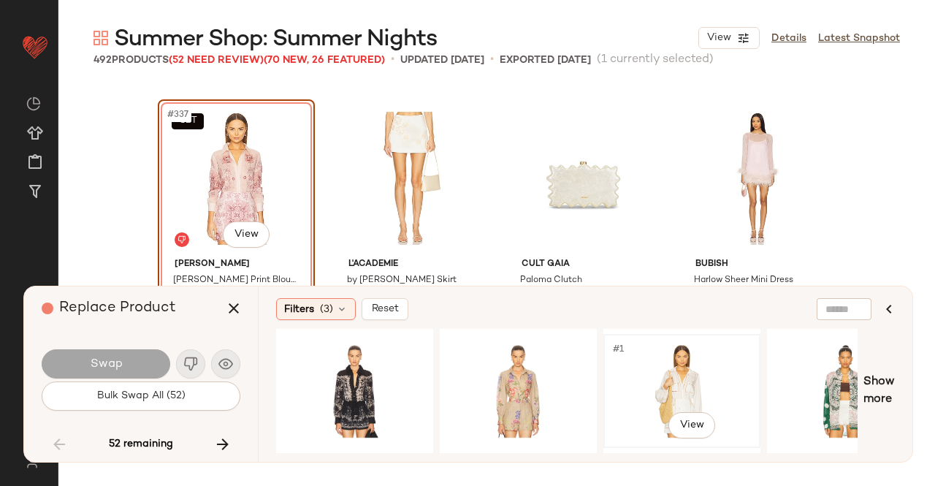
click at [649, 373] on div "#1 View" at bounding box center [681, 391] width 147 height 104
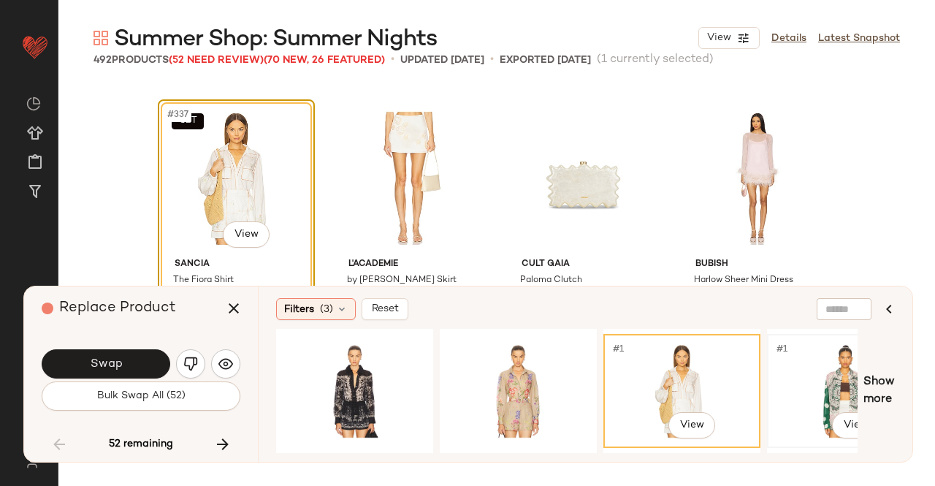
click at [828, 374] on div "#1 View" at bounding box center [845, 391] width 147 height 104
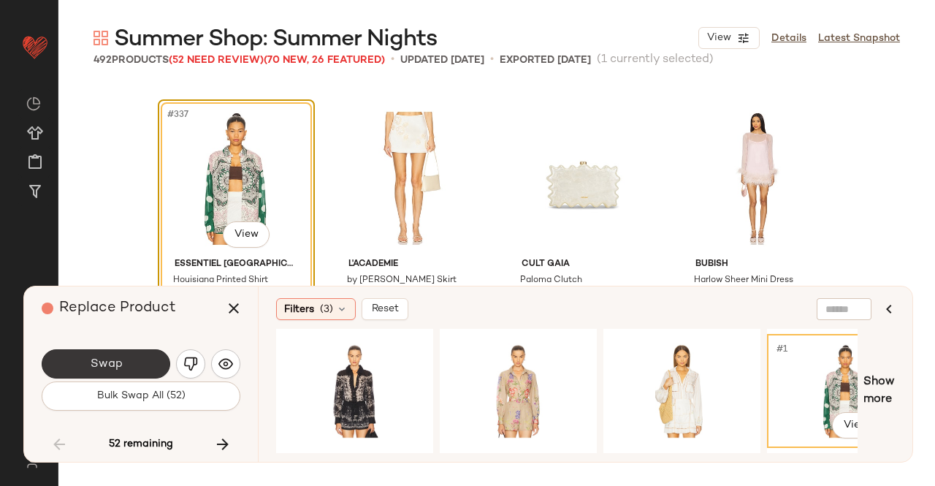
click at [127, 357] on button "Swap" at bounding box center [106, 363] width 129 height 29
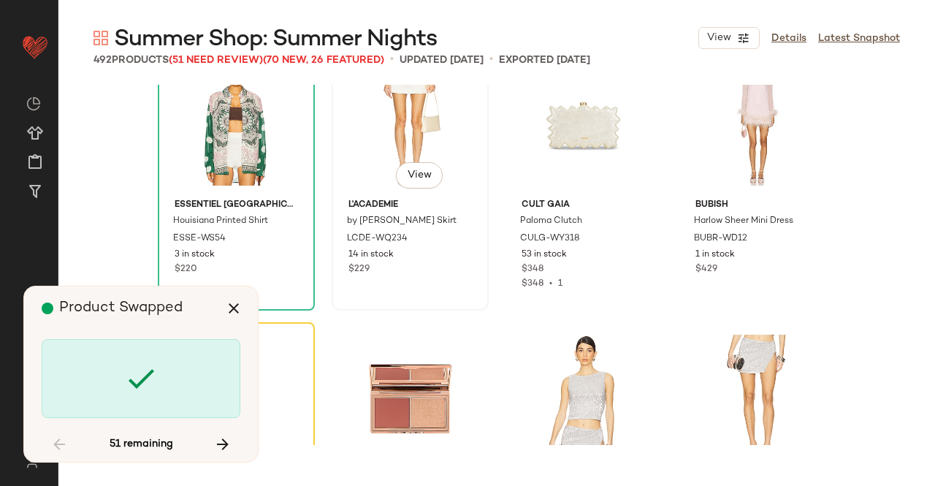
scroll to position [23756, 0]
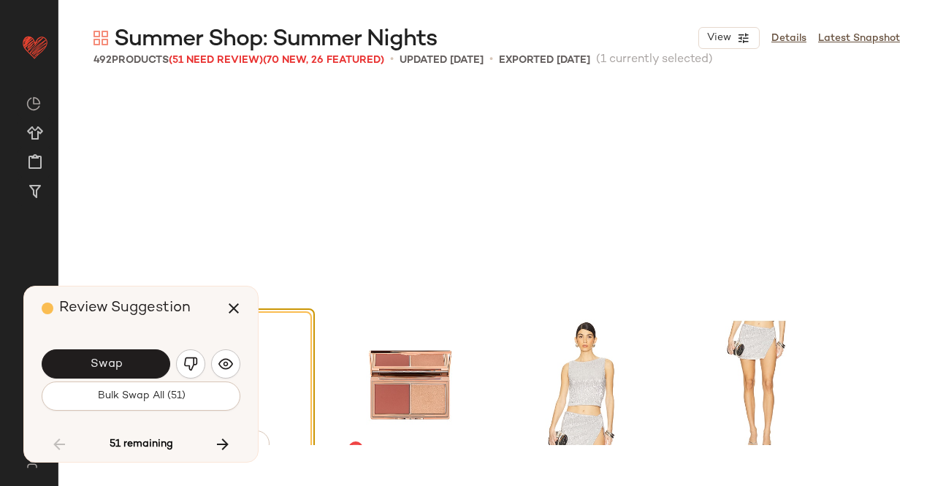
scroll to position [23965, 0]
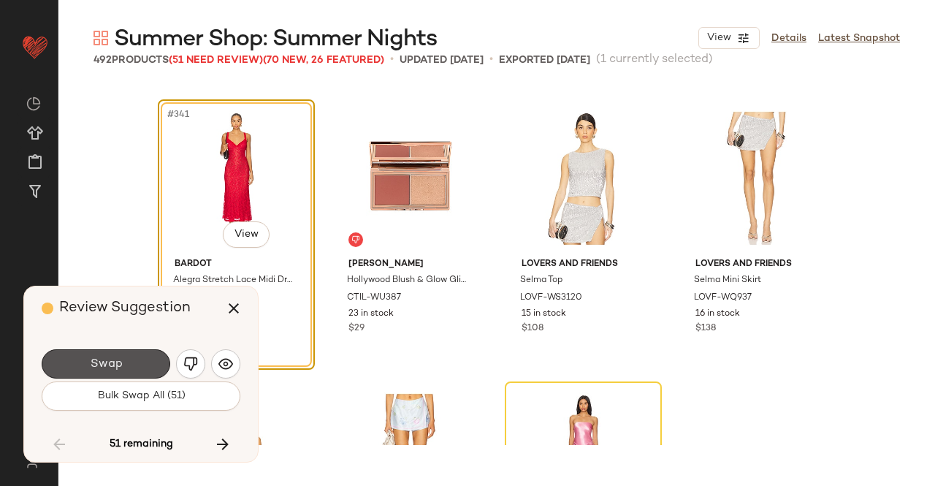
click at [83, 360] on button "Swap" at bounding box center [106, 363] width 129 height 29
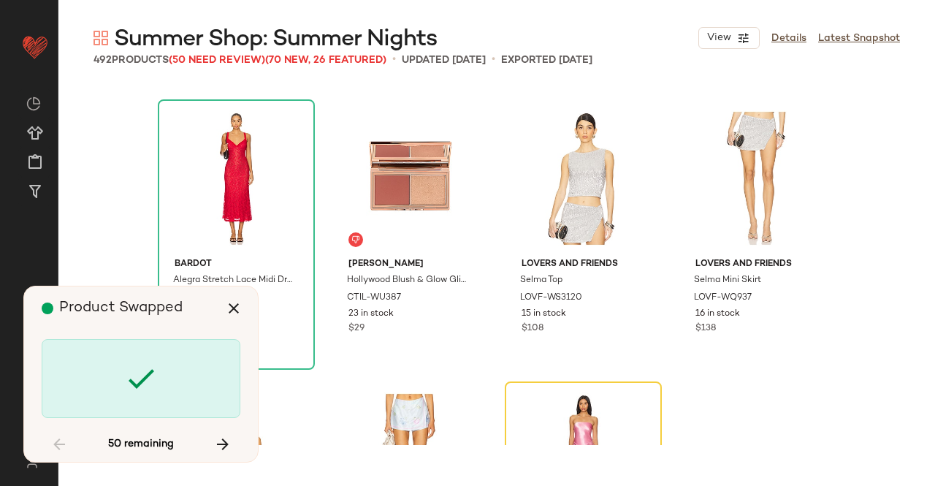
scroll to position [24247, 0]
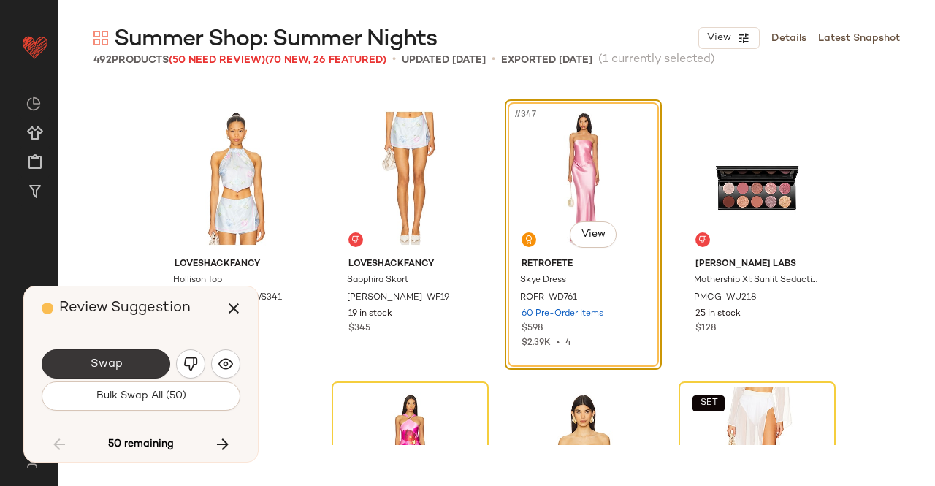
click at [143, 360] on button "Swap" at bounding box center [106, 363] width 129 height 29
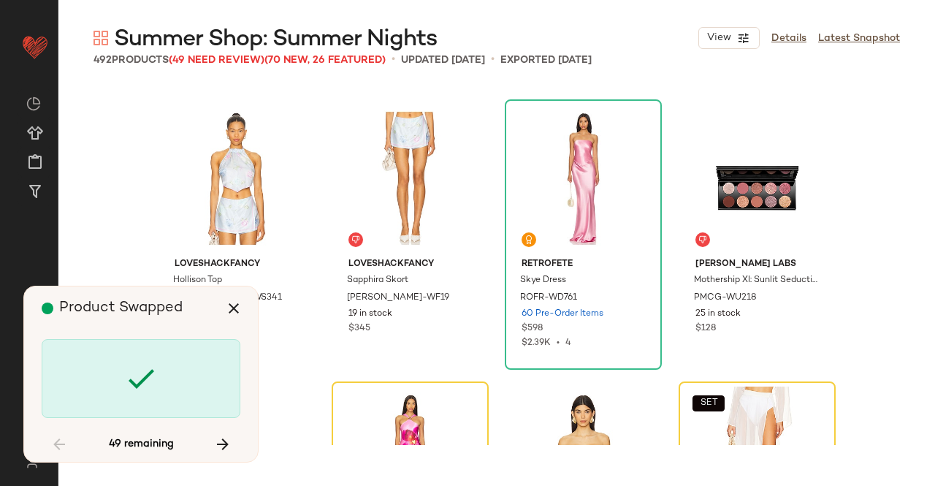
scroll to position [24529, 0]
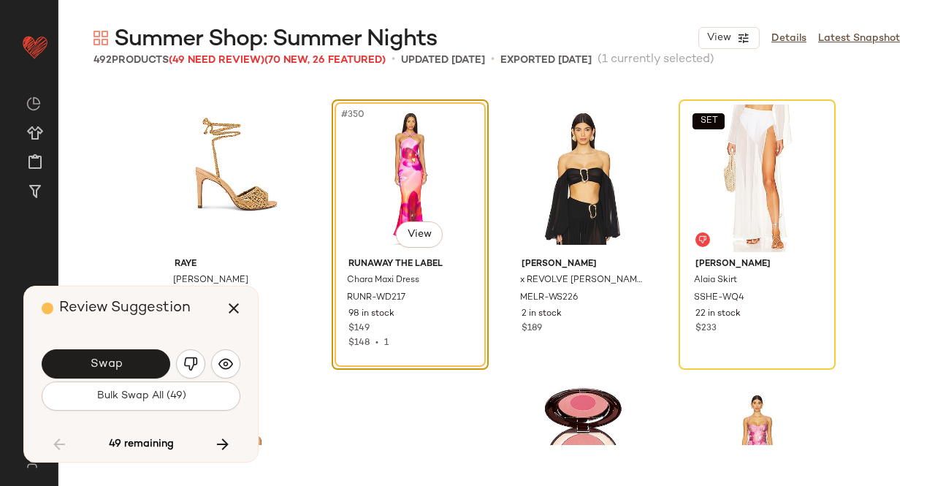
click at [136, 364] on button "Swap" at bounding box center [106, 363] width 129 height 29
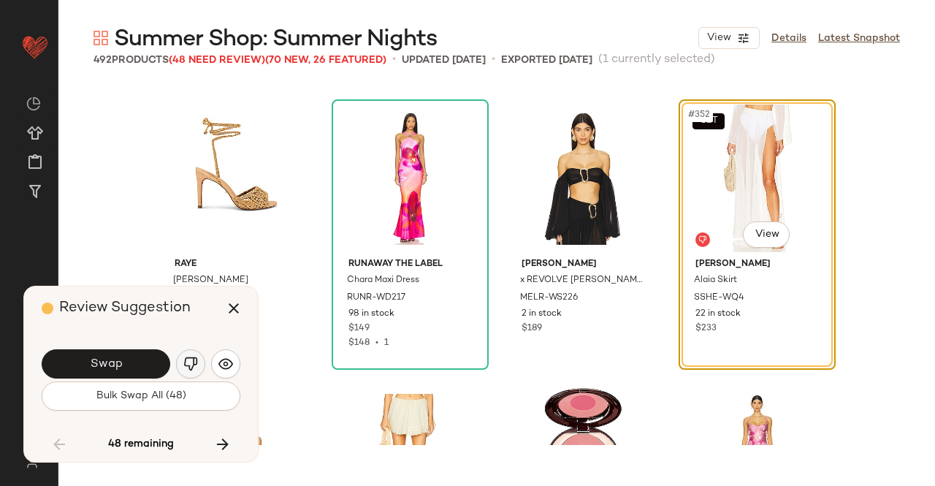
click at [199, 364] on button "button" at bounding box center [190, 363] width 29 height 29
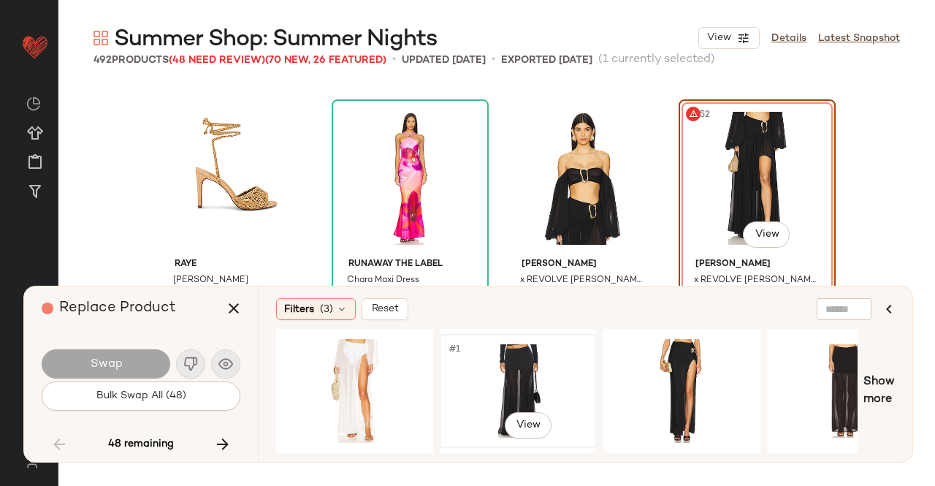
click at [519, 386] on div "#1 View" at bounding box center [518, 391] width 147 height 104
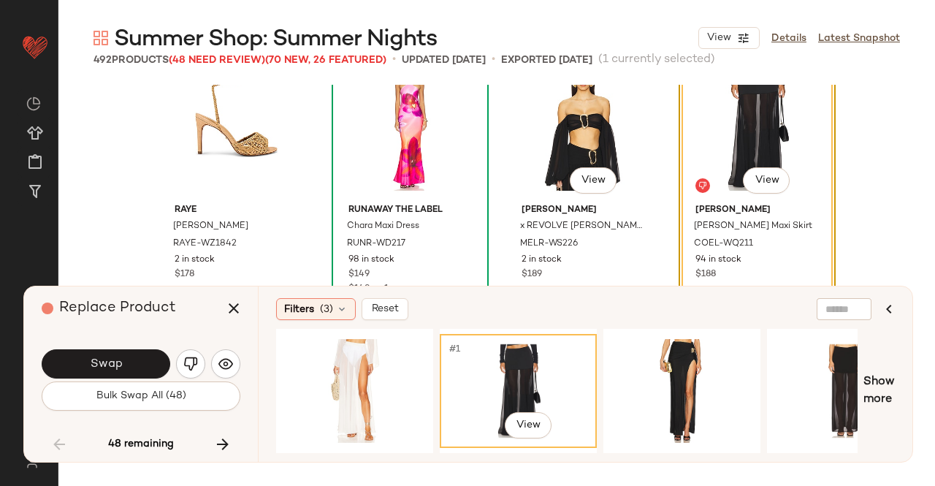
scroll to position [24602, 0]
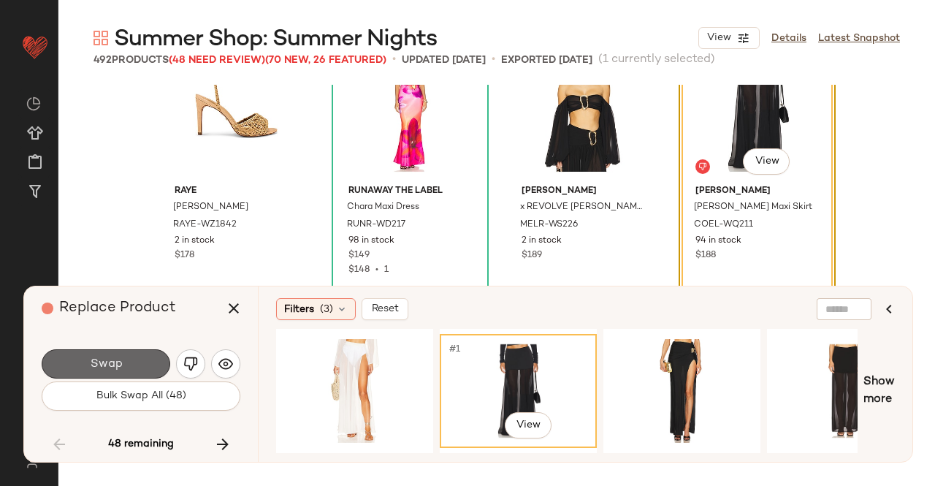
click at [130, 363] on button "Swap" at bounding box center [106, 363] width 129 height 29
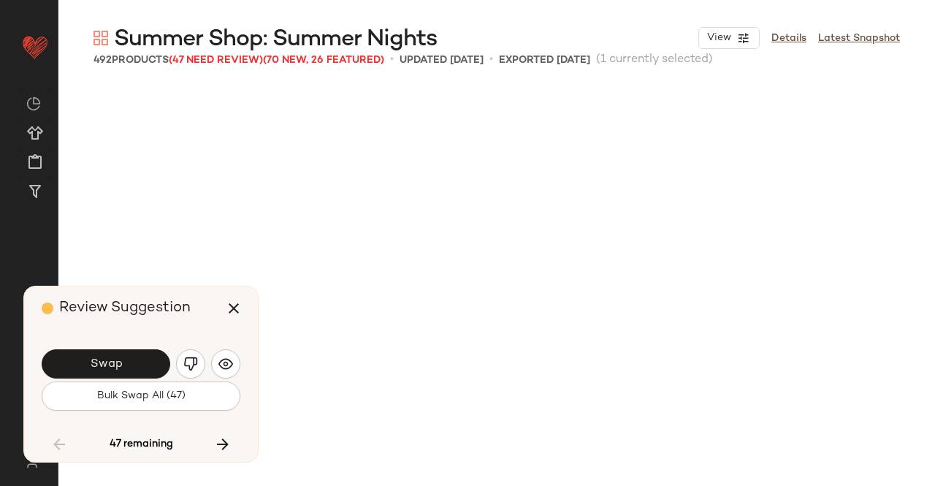
scroll to position [25093, 0]
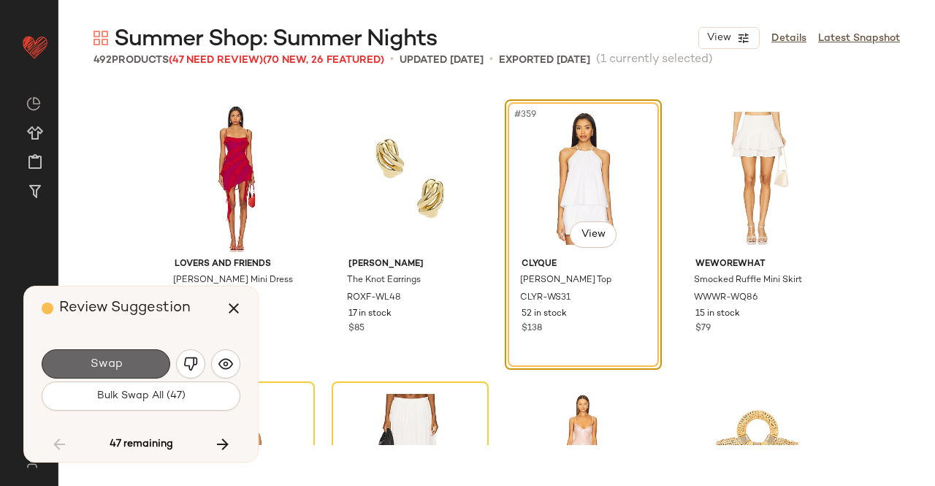
click at [130, 362] on button "Swap" at bounding box center [106, 363] width 129 height 29
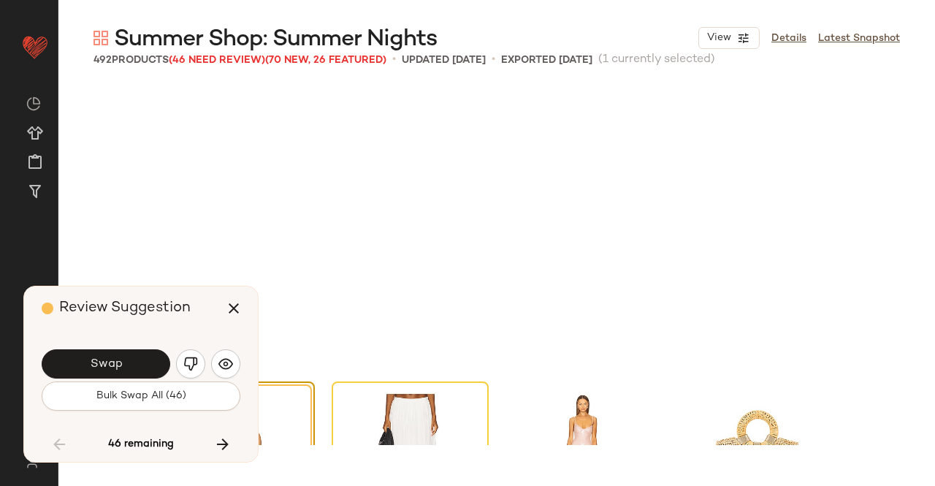
scroll to position [25375, 0]
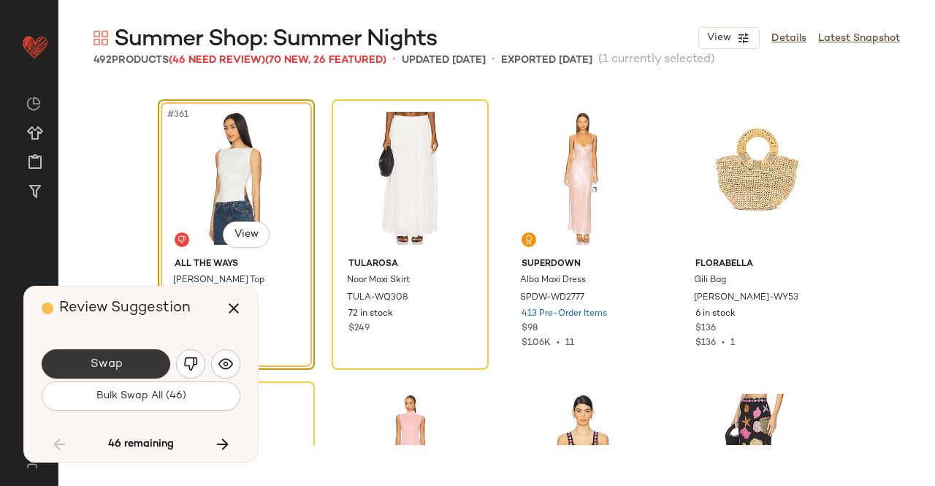
click at [107, 367] on span "Swap" at bounding box center [105, 364] width 33 height 14
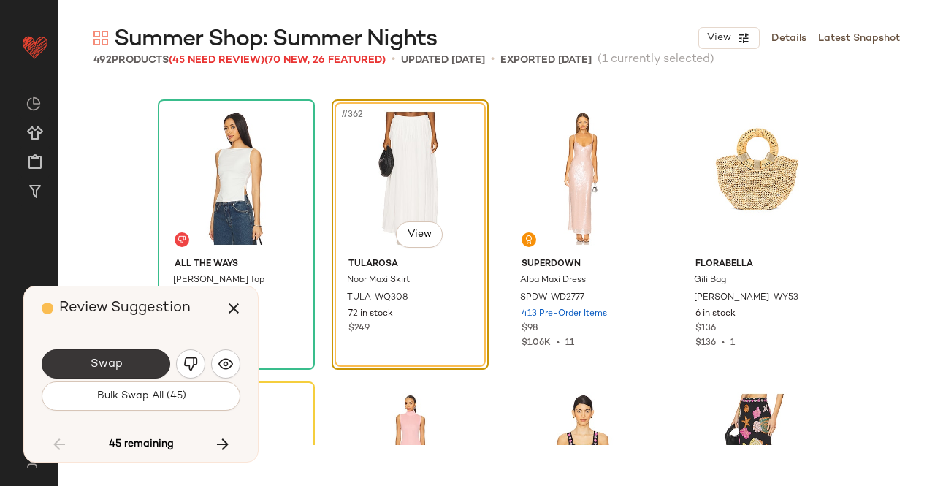
click at [127, 366] on button "Swap" at bounding box center [106, 363] width 129 height 29
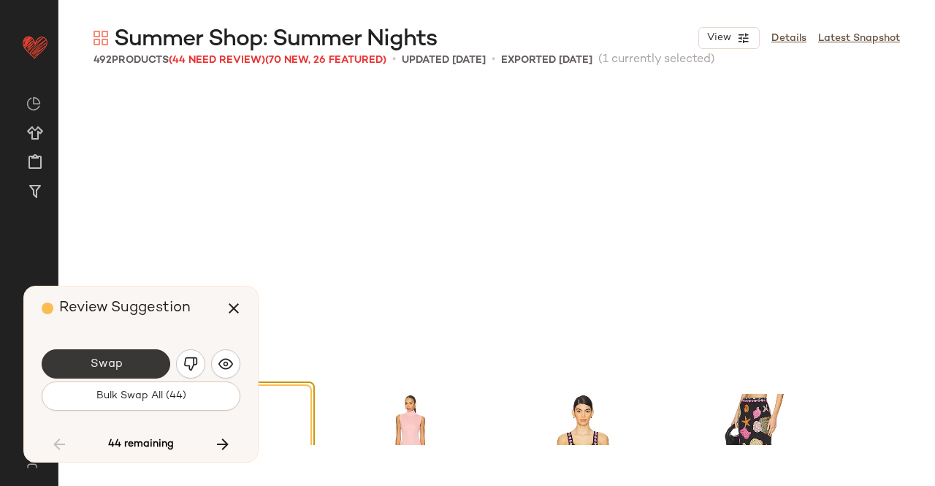
scroll to position [25657, 0]
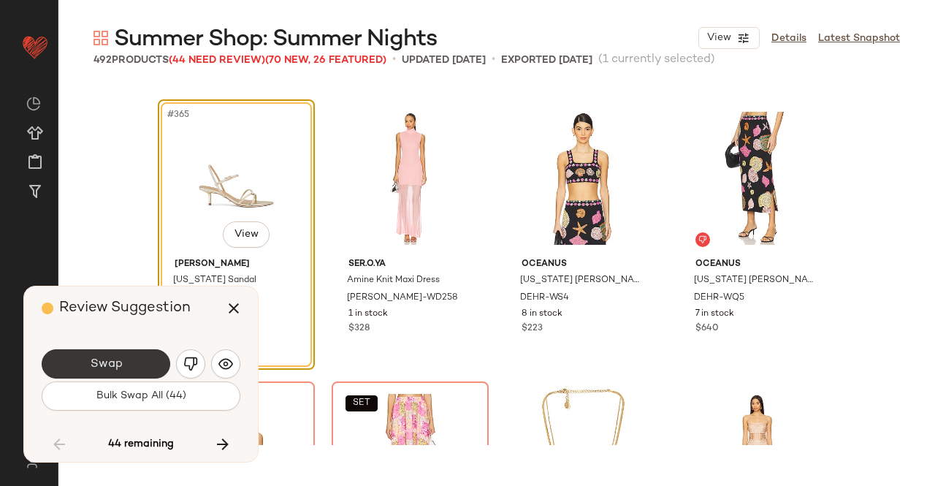
click at [114, 366] on span "Swap" at bounding box center [105, 364] width 33 height 14
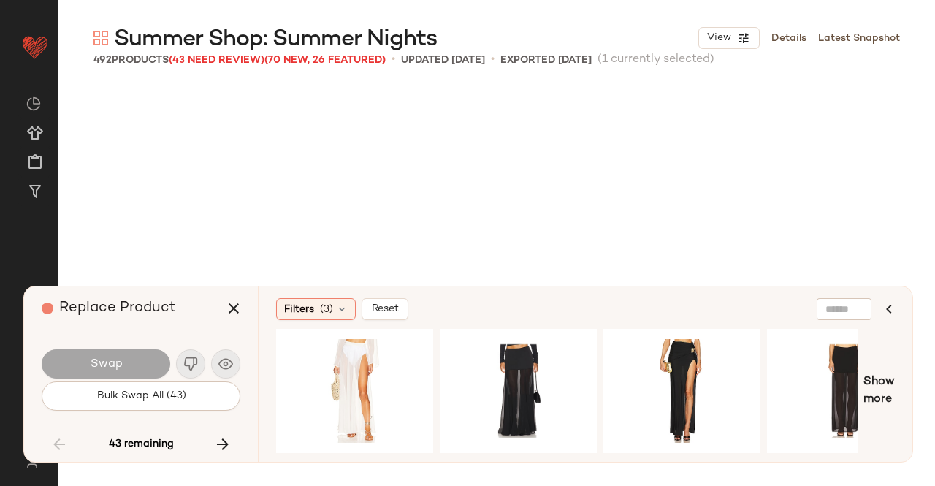
scroll to position [25939, 0]
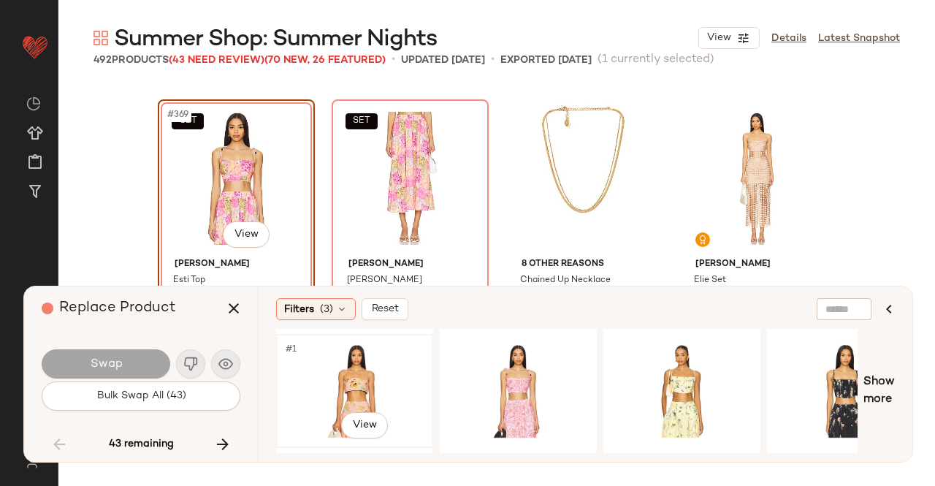
click at [413, 382] on div "#1 View" at bounding box center [354, 391] width 147 height 104
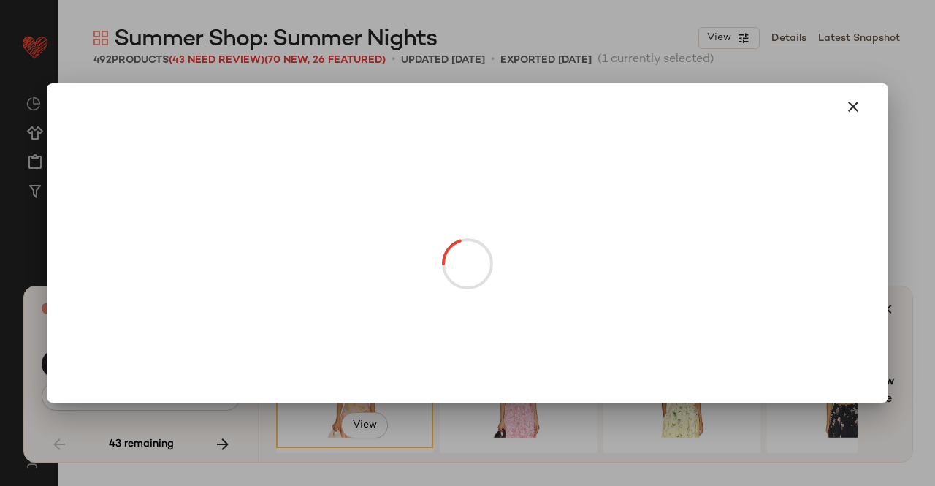
click at [236, 231] on body "Revolve ** Dashboard All Products Global Clipboards (24) Curations (511) Kriste…" at bounding box center [467, 243] width 935 height 486
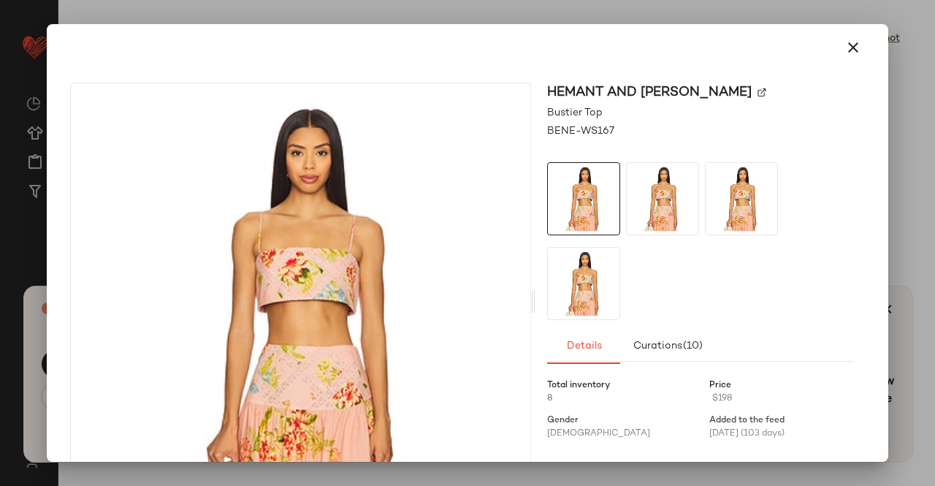
click at [706, 87] on div "HEMANT AND [PERSON_NAME]" at bounding box center [700, 93] width 306 height 20
click at [757, 90] on img at bounding box center [761, 92] width 9 height 9
click at [836, 39] on button "button" at bounding box center [853, 47] width 35 height 35
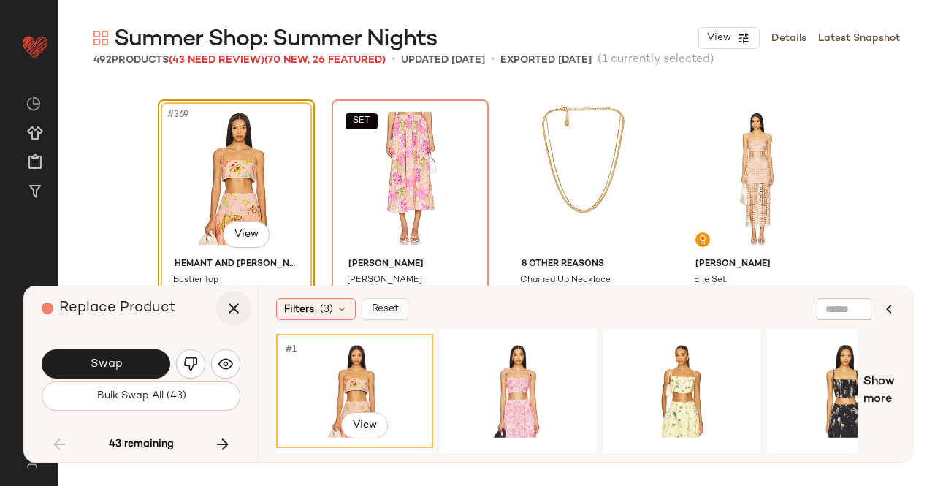
click at [231, 315] on icon "button" at bounding box center [234, 308] width 18 height 18
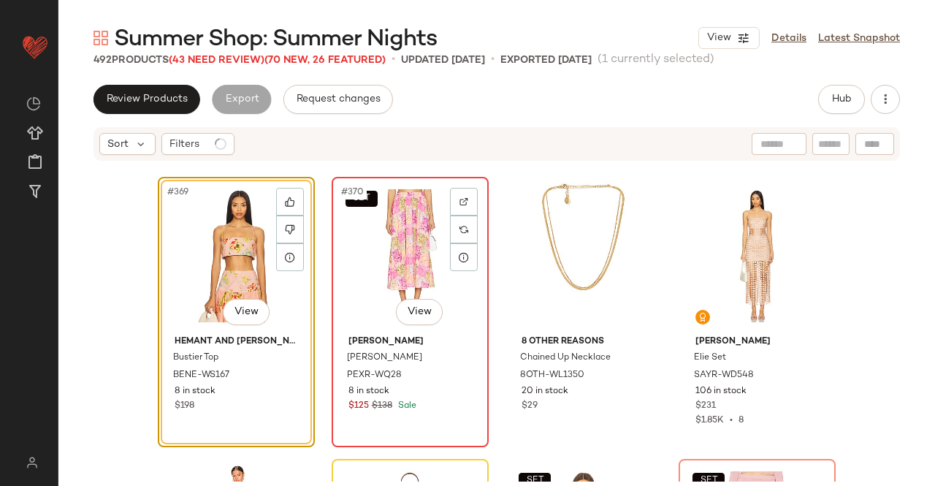
click at [359, 231] on div "SET #370 View" at bounding box center [410, 256] width 147 height 148
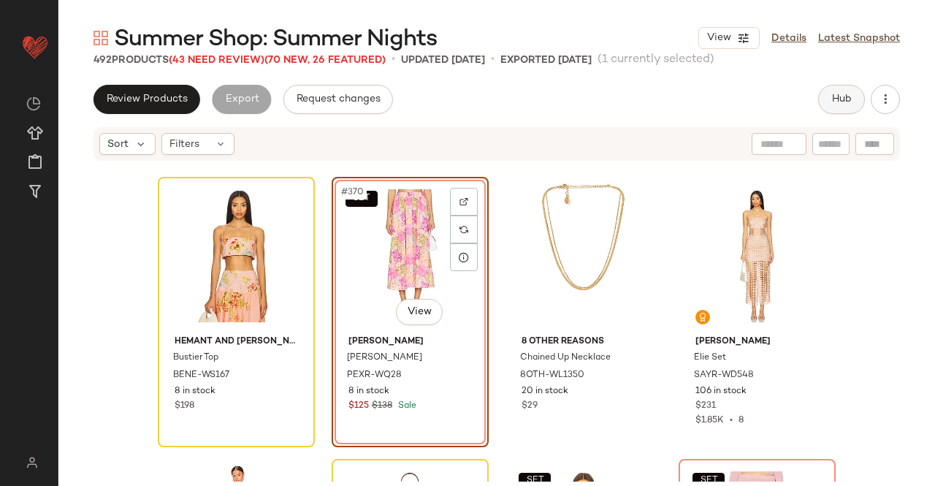
click at [827, 110] on button "Hub" at bounding box center [841, 99] width 47 height 29
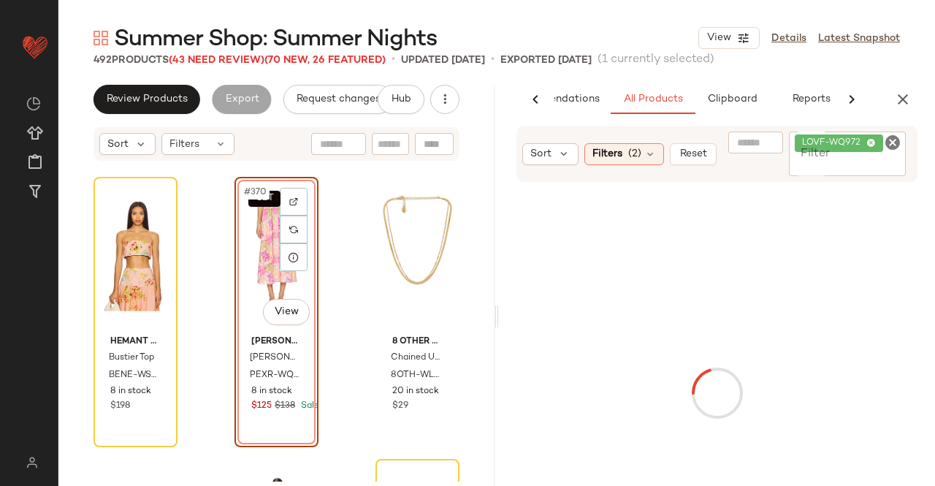
scroll to position [0, 92]
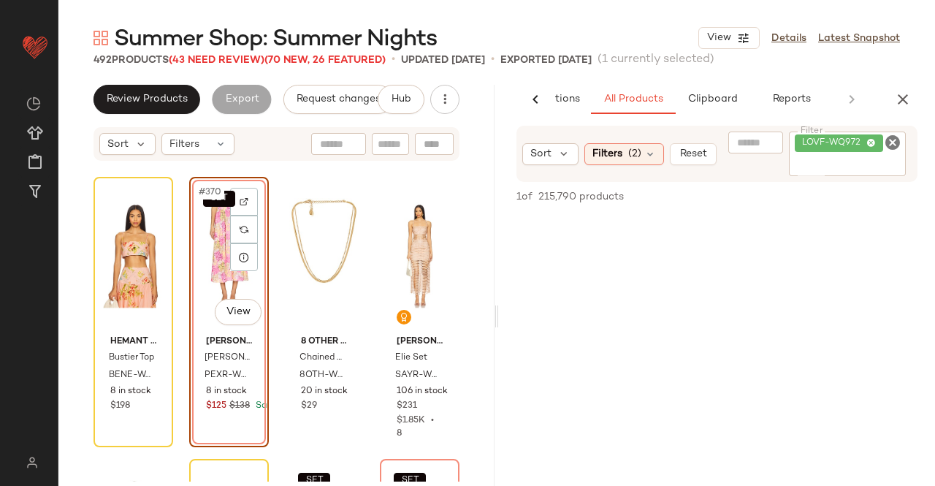
click at [842, 159] on input "Filter" at bounding box center [848, 165] width 106 height 15
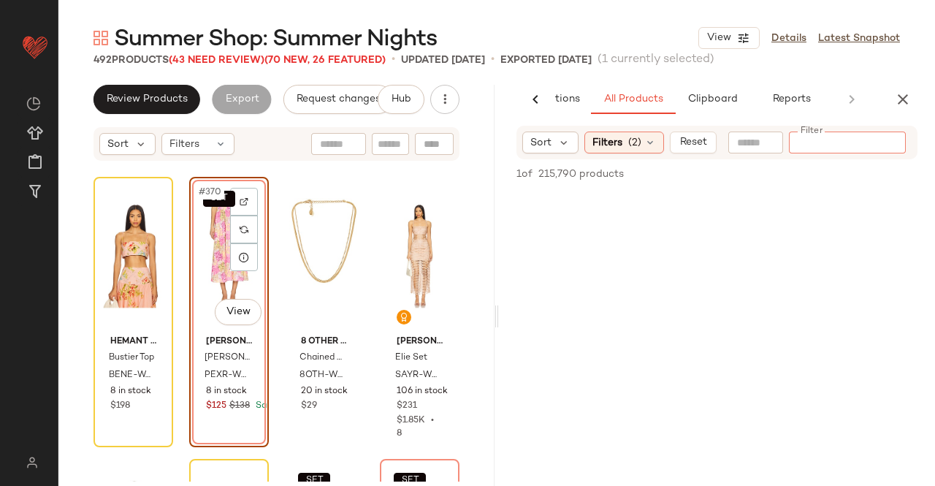
paste input "*********"
type input "*********"
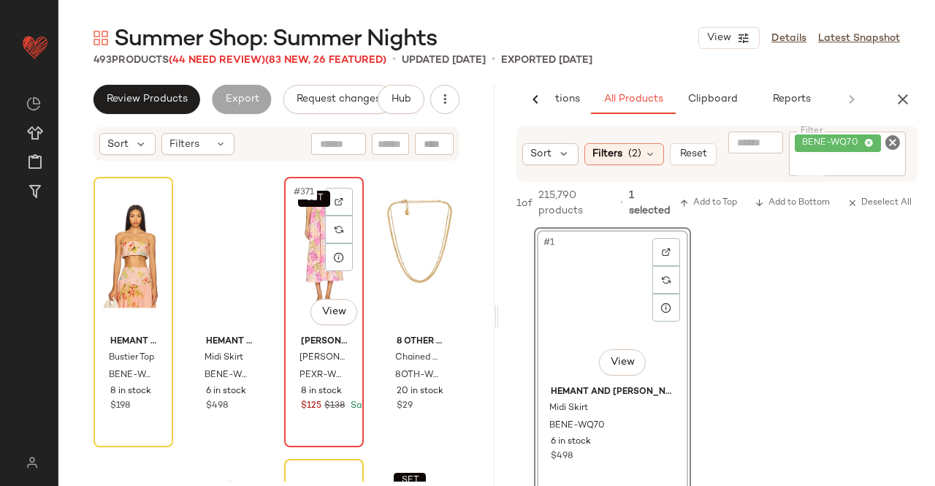
click at [289, 262] on div "SET #371 View" at bounding box center [323, 256] width 69 height 148
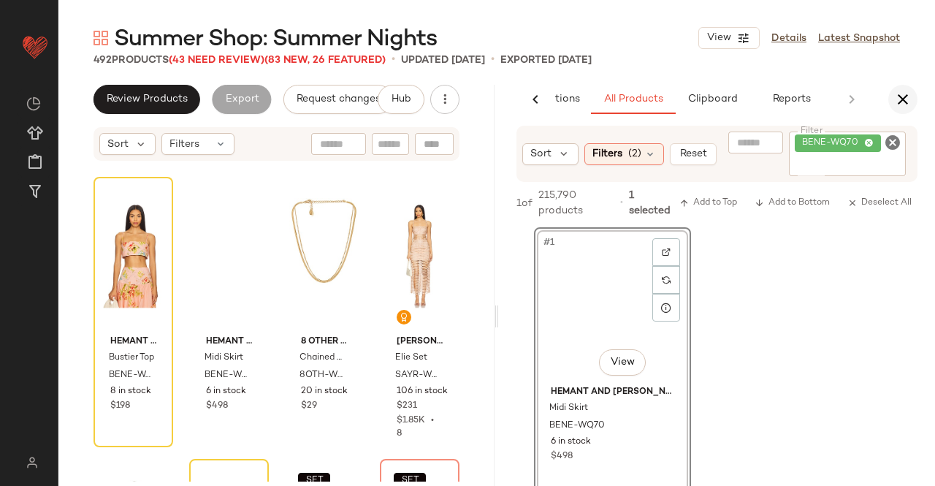
click at [900, 104] on icon "button" at bounding box center [903, 100] width 18 height 18
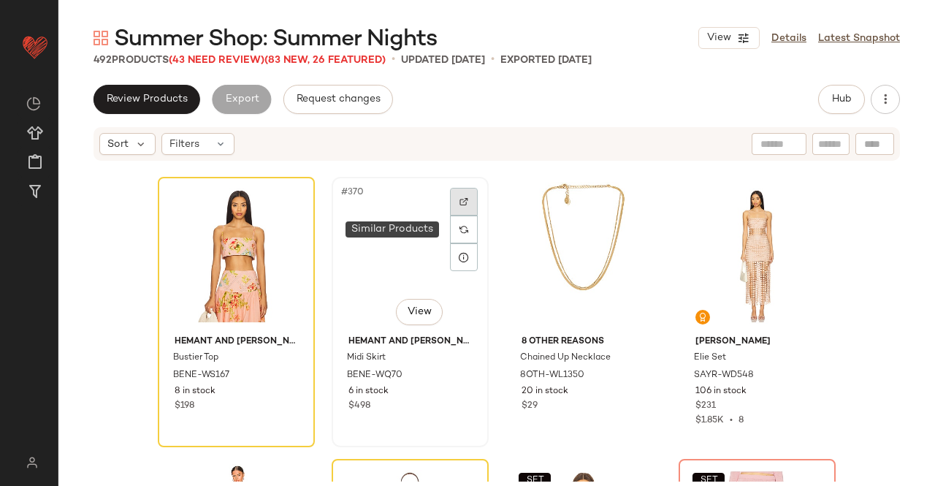
click at [459, 198] on img at bounding box center [463, 201] width 9 height 9
click at [254, 60] on span "(43 Need Review)" at bounding box center [217, 60] width 96 height 11
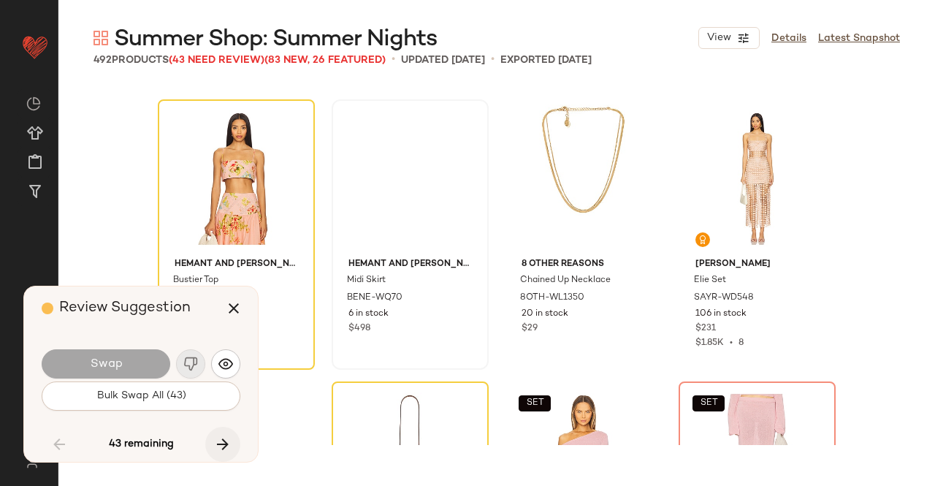
click at [218, 433] on button "button" at bounding box center [222, 444] width 35 height 35
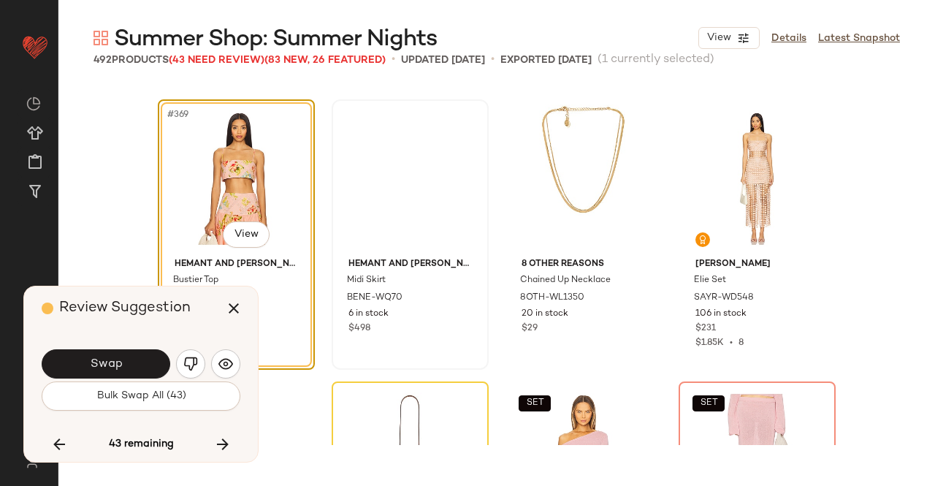
drag, startPoint x: 129, startPoint y: 354, endPoint x: 123, endPoint y: 362, distance: 9.8
click at [126, 357] on button "Swap" at bounding box center [106, 363] width 129 height 29
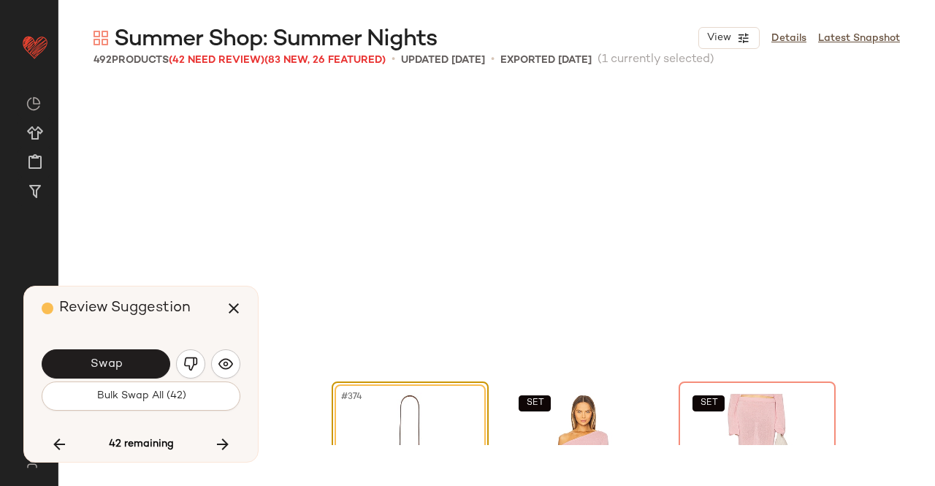
scroll to position [26221, 0]
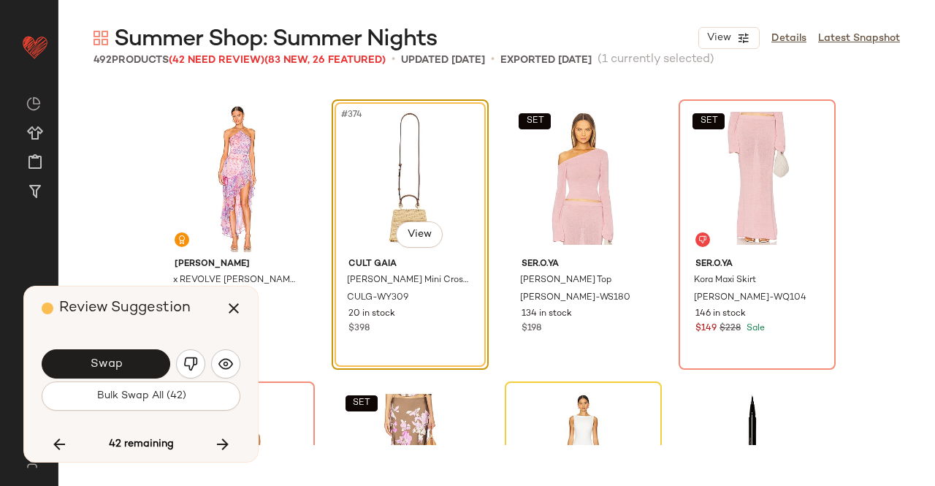
click at [123, 362] on button "Swap" at bounding box center [106, 363] width 129 height 29
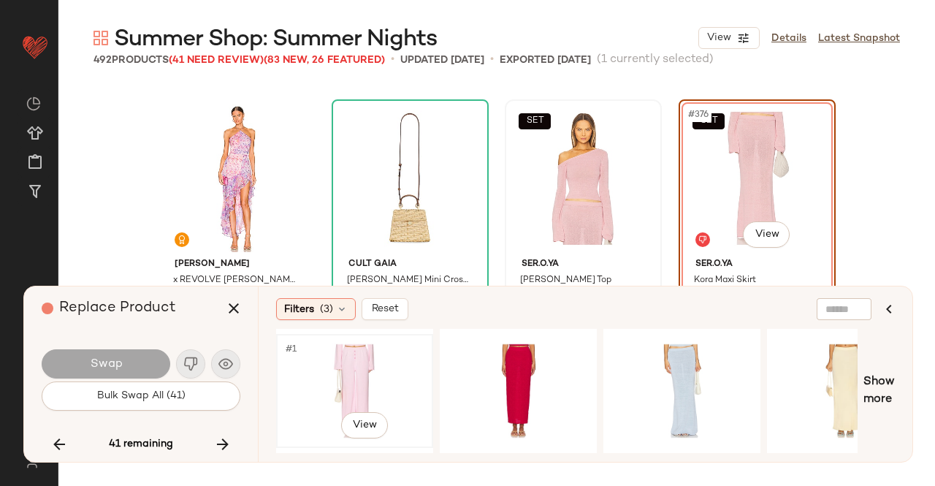
click at [394, 366] on div "#1 View" at bounding box center [354, 391] width 147 height 104
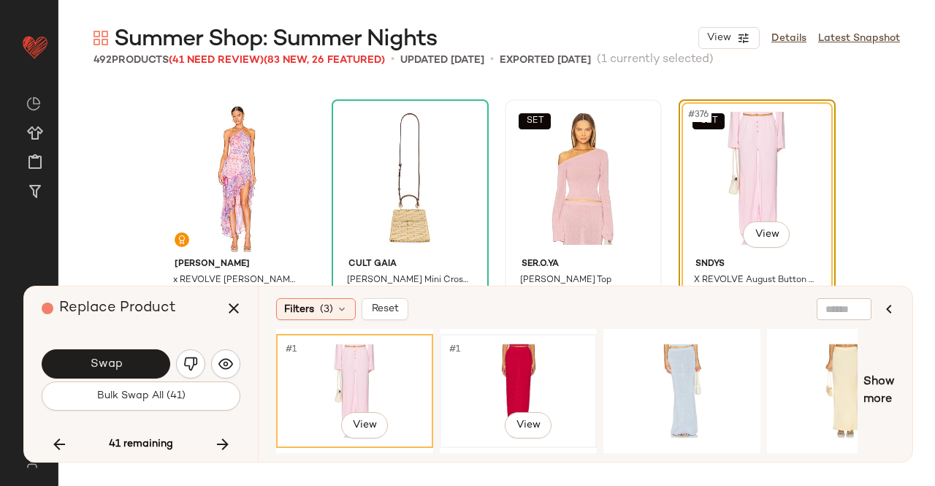
click at [539, 370] on div "#1 View" at bounding box center [518, 391] width 147 height 104
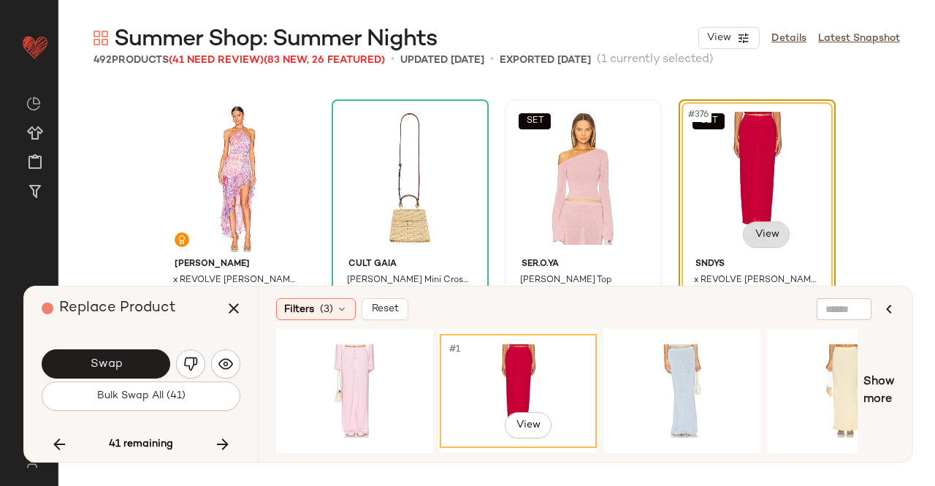
click at [770, 232] on body "Revolve ** Dashboard All Products Global Clipboards (24) Curations (511) Kriste…" at bounding box center [467, 243] width 935 height 486
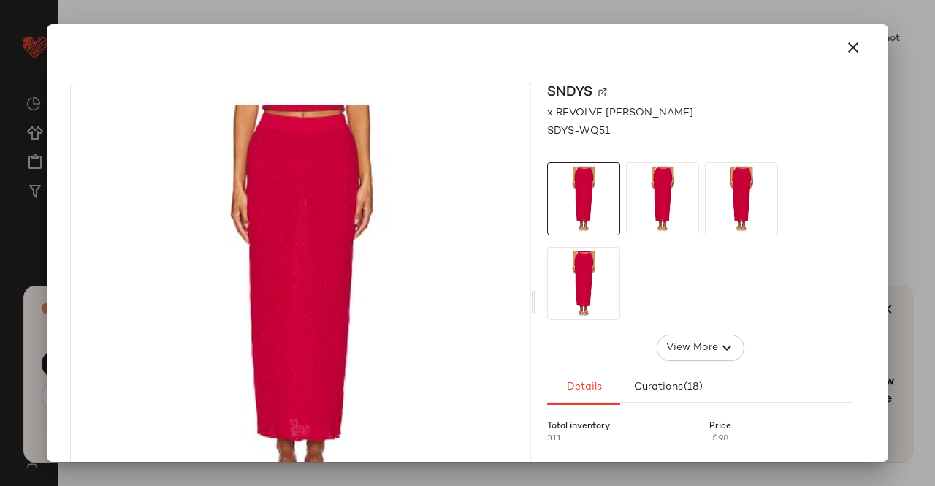
click at [598, 93] on img at bounding box center [602, 92] width 9 height 9
click at [836, 46] on button "button" at bounding box center [853, 47] width 35 height 35
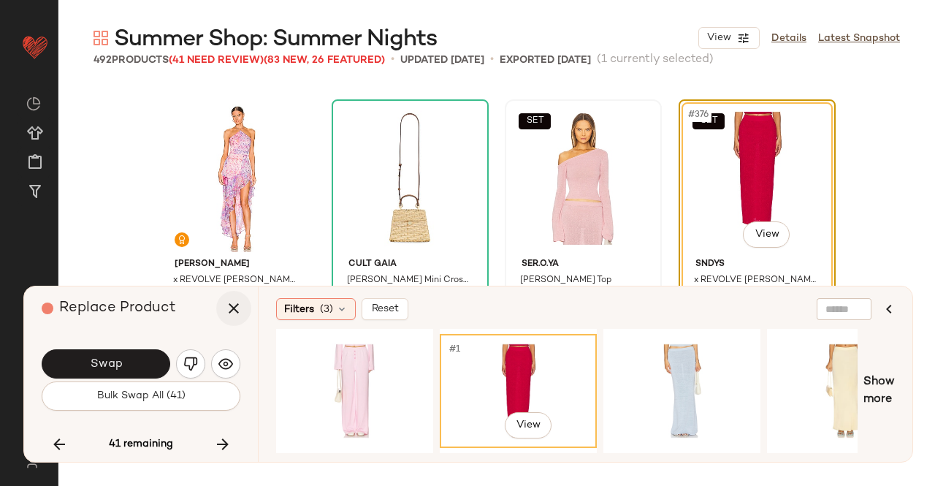
click at [233, 306] on icon "button" at bounding box center [234, 308] width 18 height 18
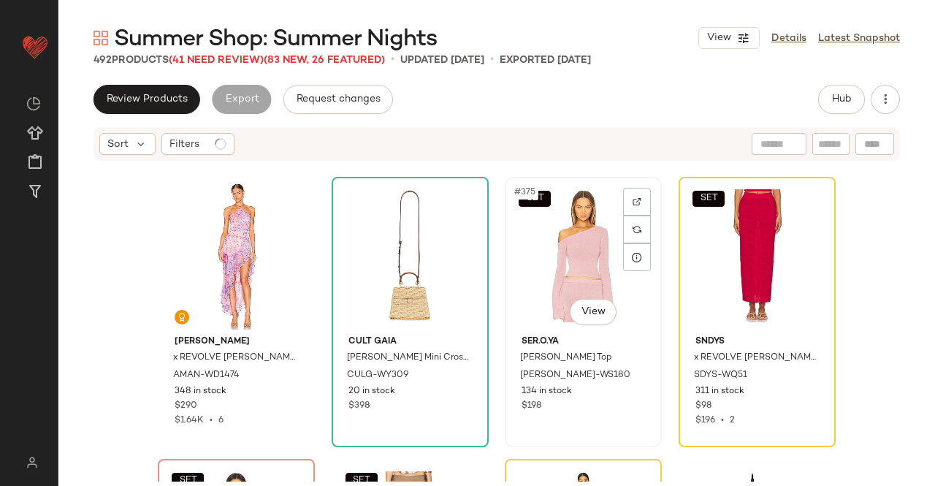
click at [575, 241] on div "SET #375 View" at bounding box center [583, 256] width 147 height 148
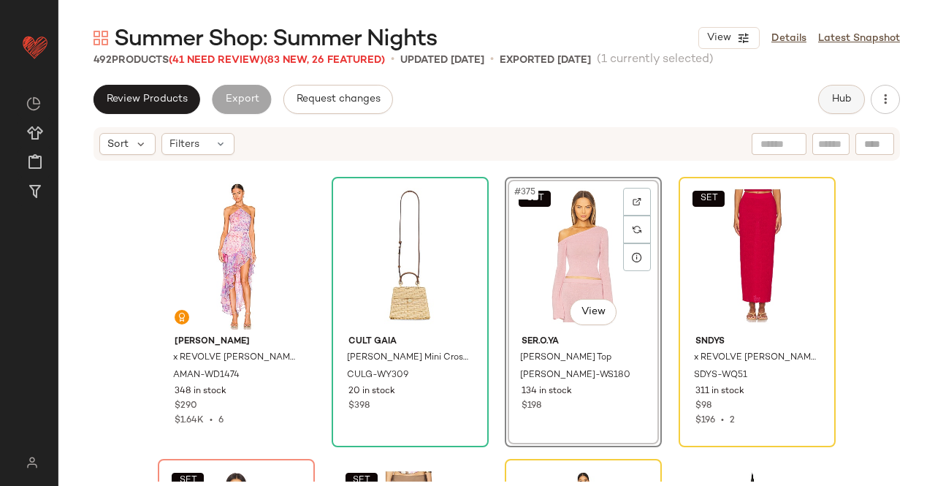
click at [845, 103] on span "Hub" at bounding box center [841, 99] width 20 height 12
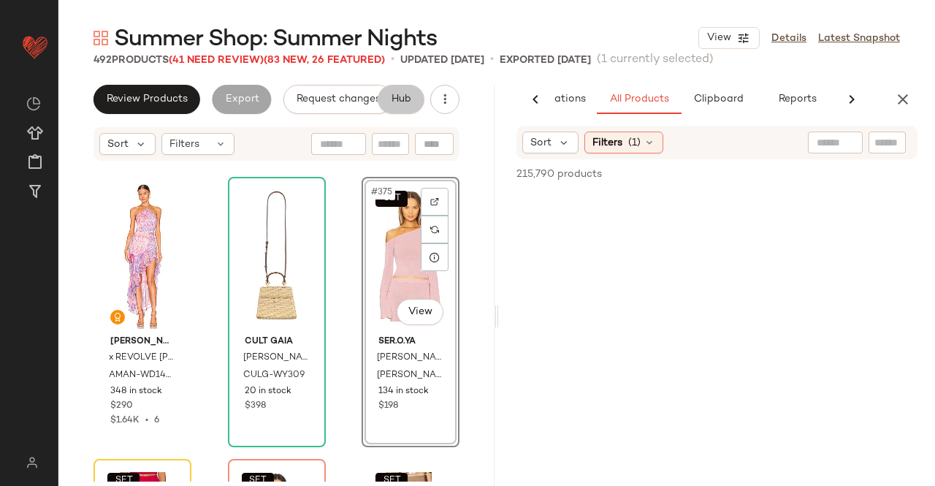
scroll to position [0, 92]
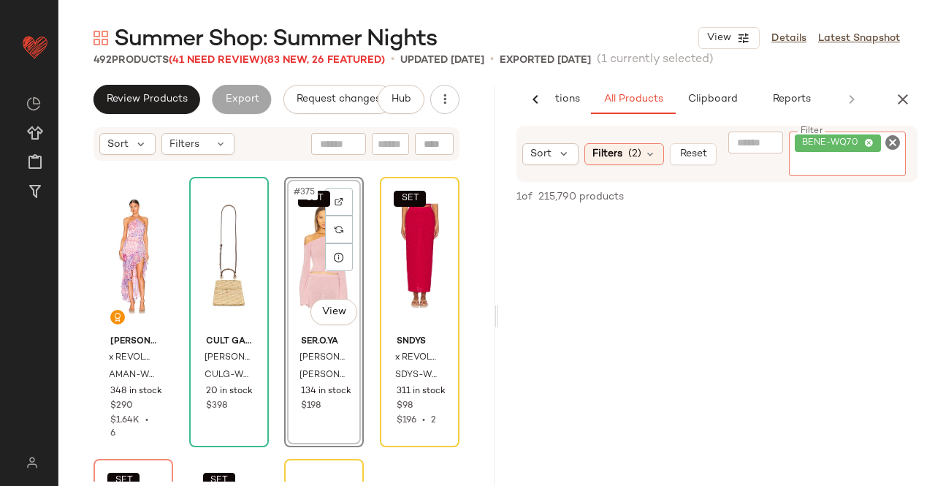
click at [855, 158] on input "Filter" at bounding box center [857, 165] width 124 height 15
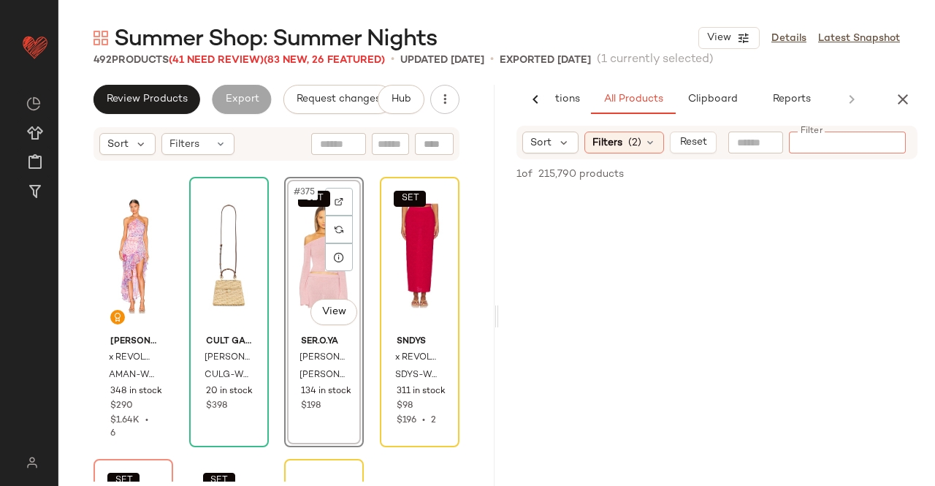
paste input "**********"
type input "**********"
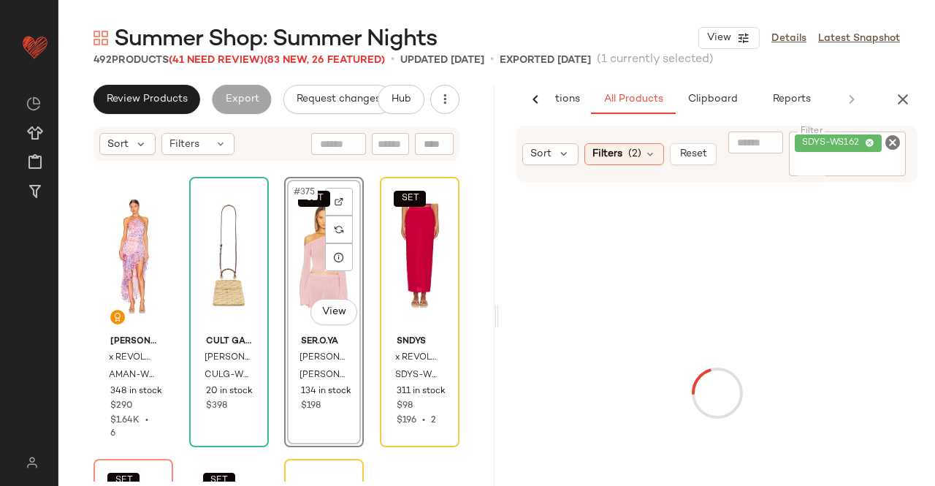
click at [311, 258] on div "SET #375 View" at bounding box center [323, 256] width 69 height 148
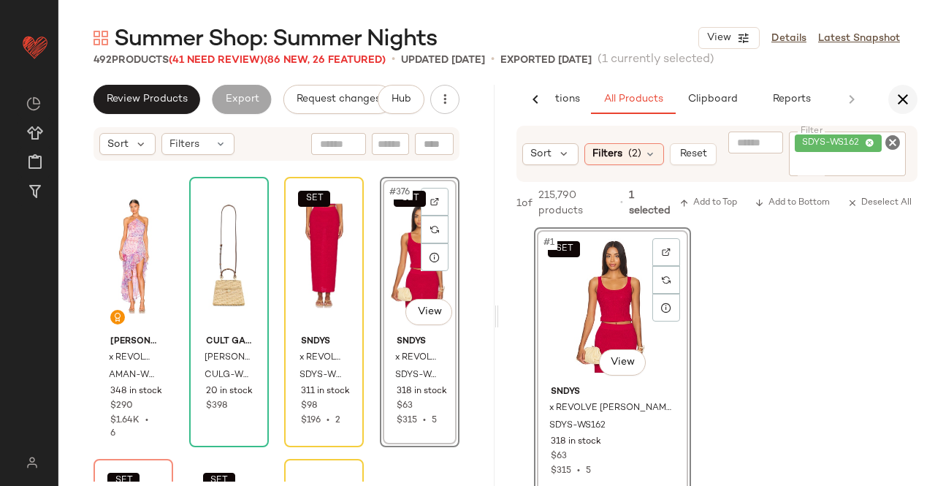
click at [891, 106] on button "button" at bounding box center [902, 99] width 29 height 29
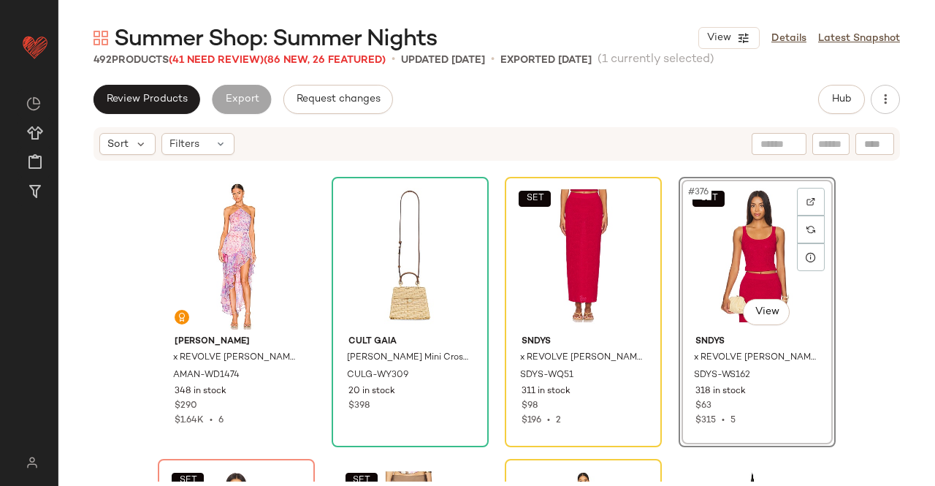
click at [187, 62] on span "(41 Need Review)" at bounding box center [216, 60] width 95 height 11
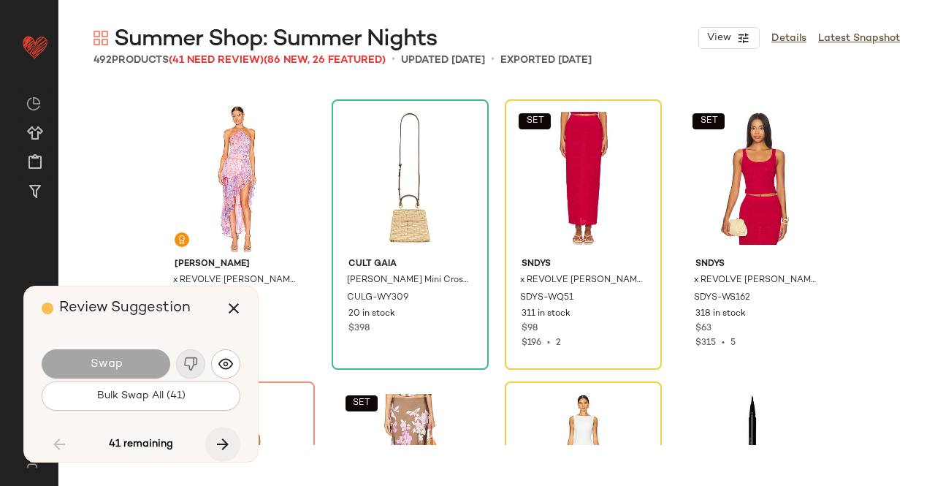
click at [231, 450] on icon "button" at bounding box center [223, 444] width 18 height 18
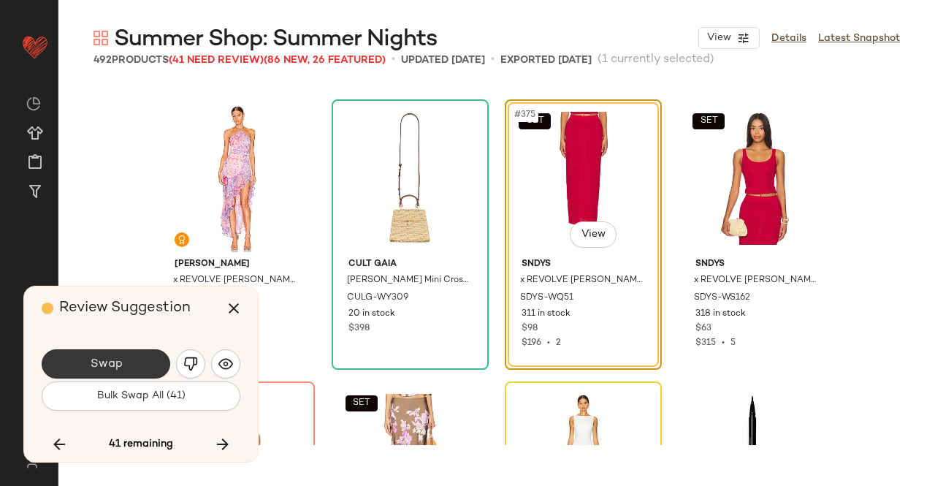
click at [117, 367] on span "Swap" at bounding box center [105, 364] width 33 height 14
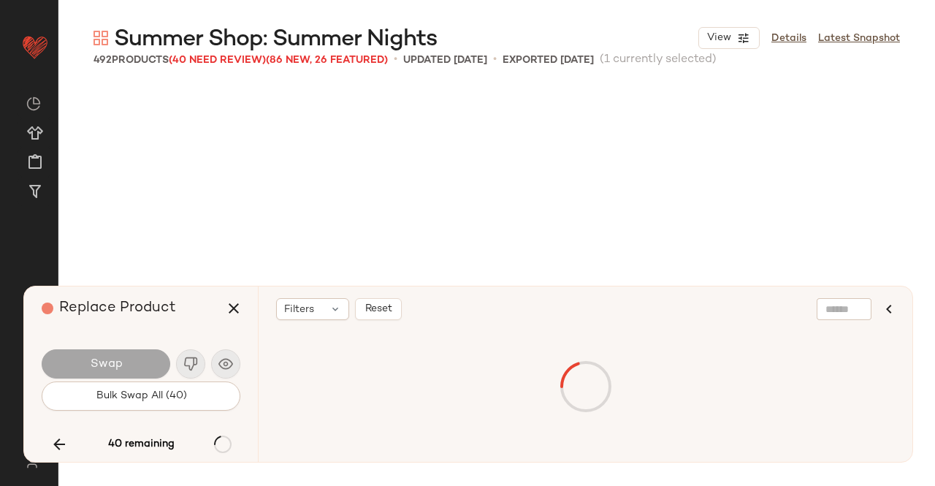
scroll to position [26503, 0]
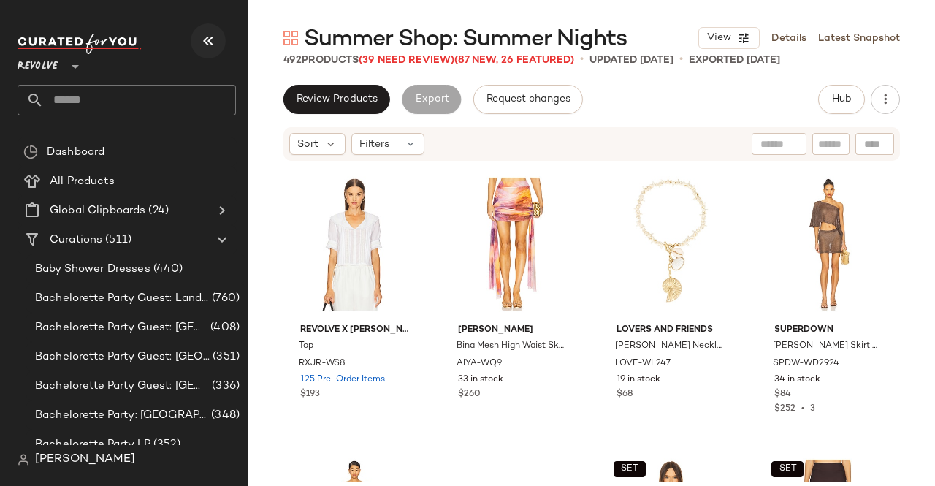
drag, startPoint x: 226, startPoint y: 34, endPoint x: 214, endPoint y: 38, distance: 12.9
click at [226, 34] on div at bounding box center [127, 44] width 218 height 20
click at [212, 38] on icon "button" at bounding box center [208, 41] width 18 height 18
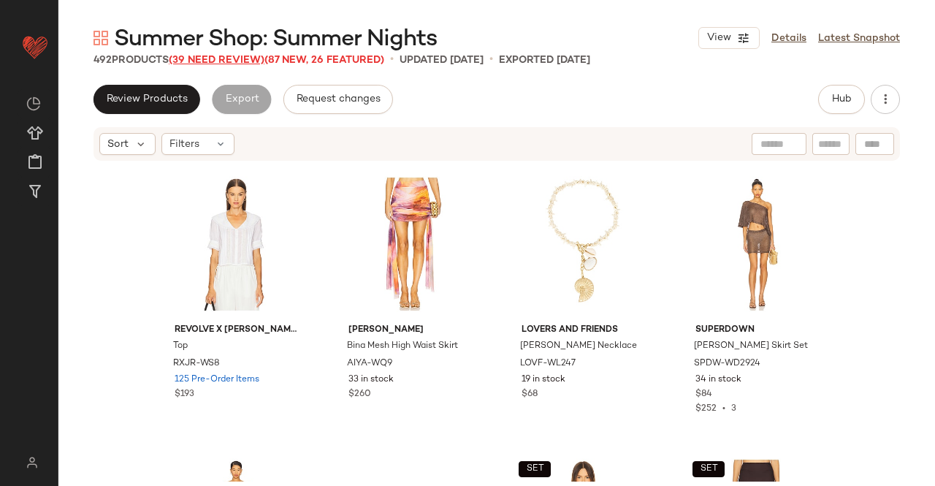
click at [233, 61] on span "(39 Need Review)" at bounding box center [217, 60] width 96 height 11
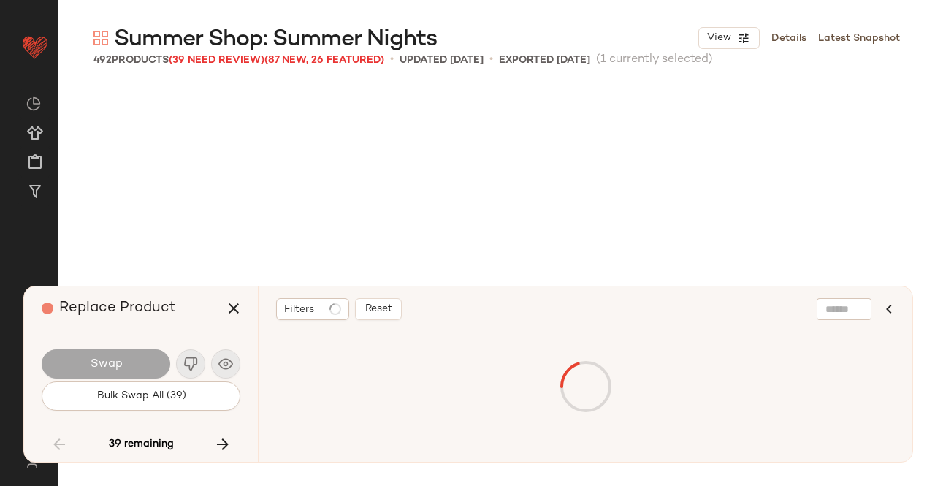
scroll to position [26503, 0]
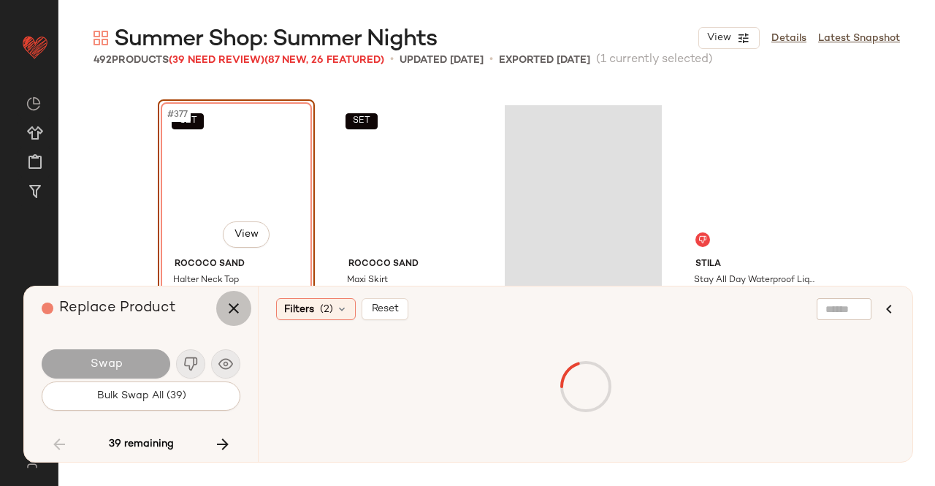
drag, startPoint x: 225, startPoint y: 302, endPoint x: 286, endPoint y: 303, distance: 60.6
click at [226, 302] on icon "button" at bounding box center [234, 308] width 18 height 18
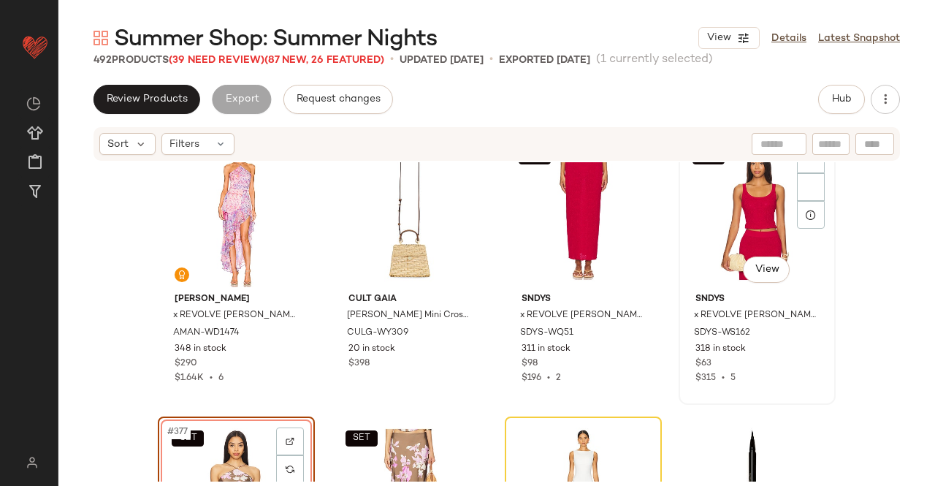
scroll to position [26211, 0]
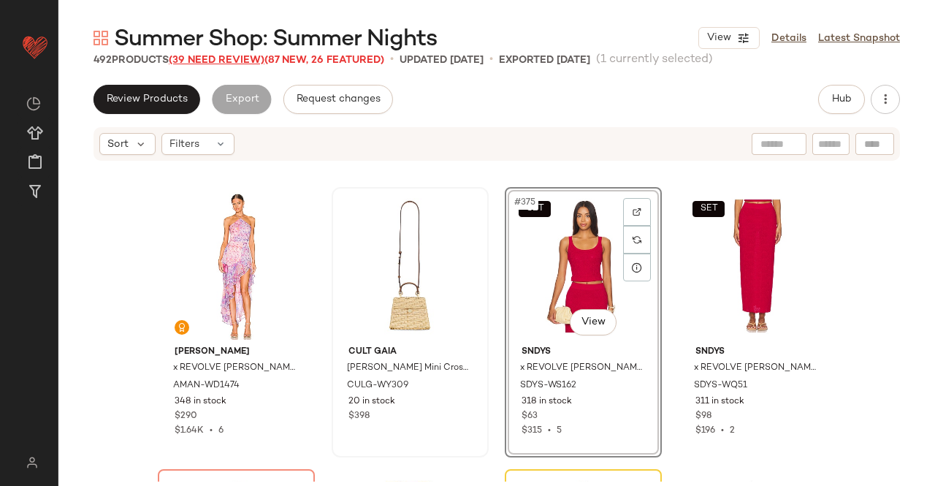
click at [190, 62] on span "(39 Need Review)" at bounding box center [217, 60] width 96 height 11
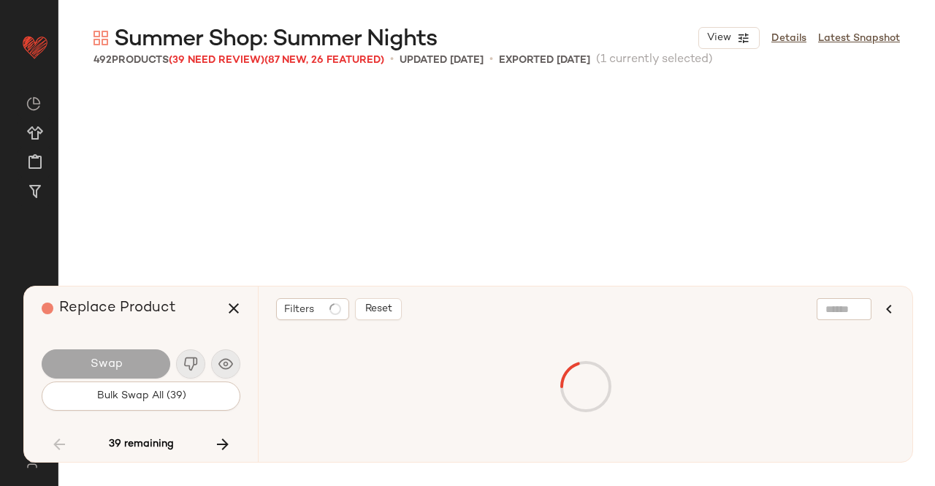
scroll to position [26503, 0]
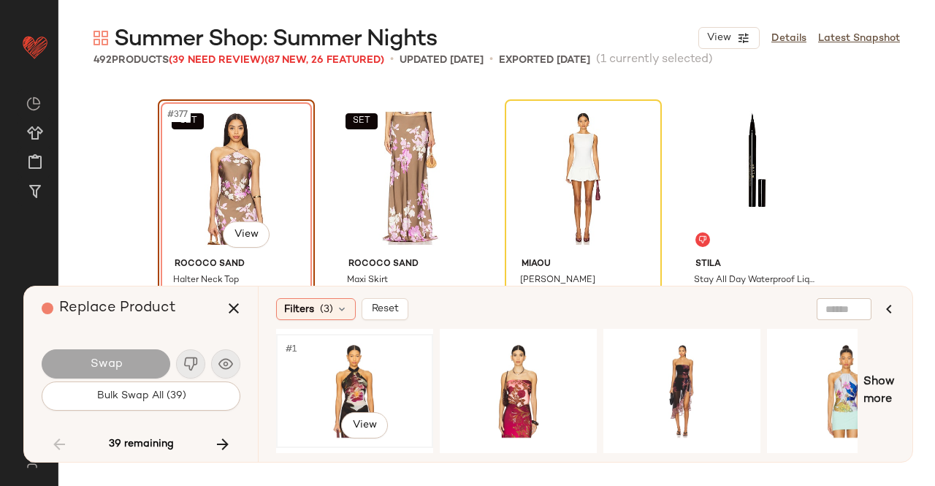
click at [324, 385] on div "#1 View" at bounding box center [354, 391] width 147 height 104
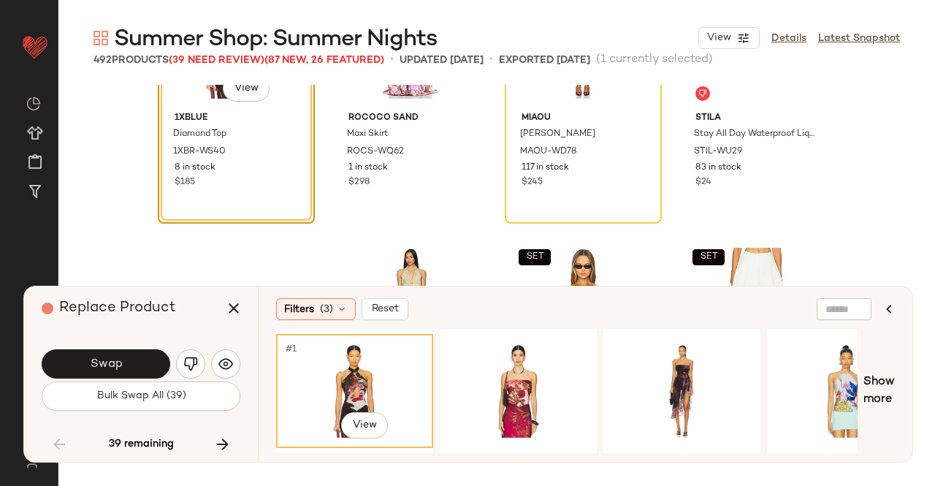
scroll to position [26576, 0]
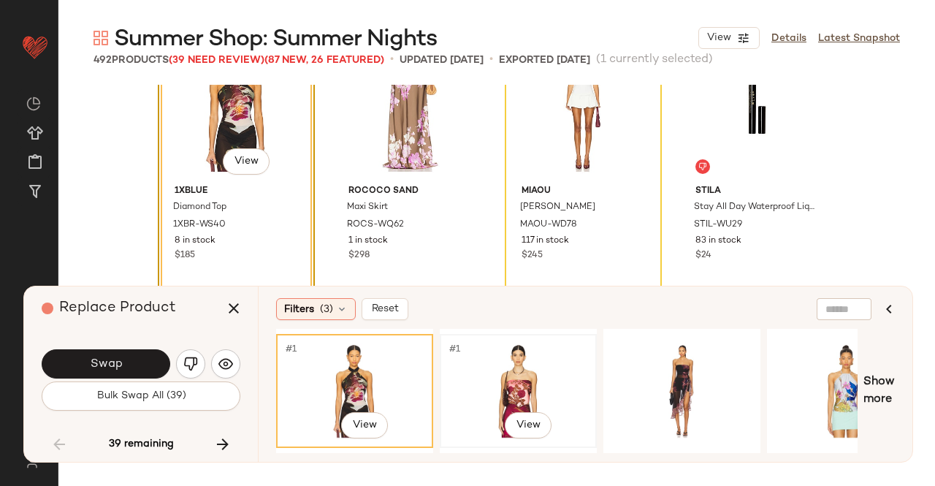
click at [516, 389] on div "#1 View" at bounding box center [518, 391] width 147 height 104
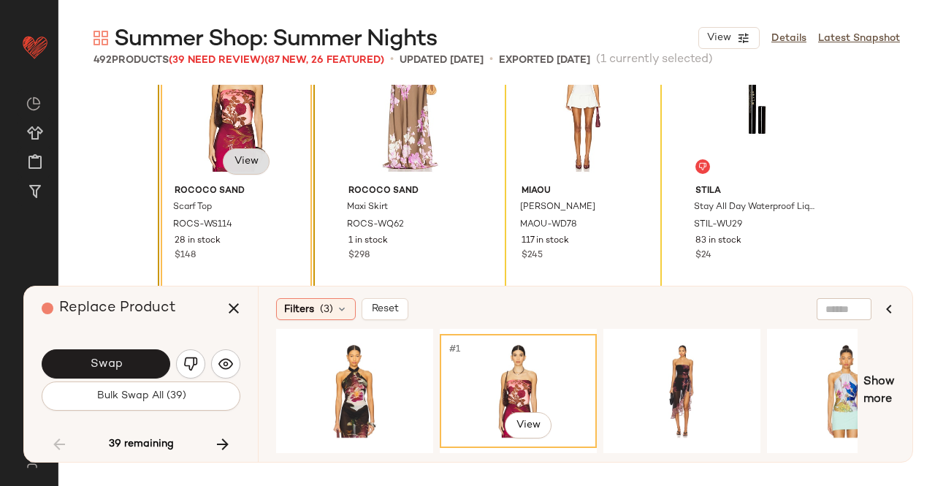
click at [242, 170] on body "Revolve ** Dashboard All Products Global Clipboards (24) Curations (511) Kriste…" at bounding box center [467, 243] width 935 height 486
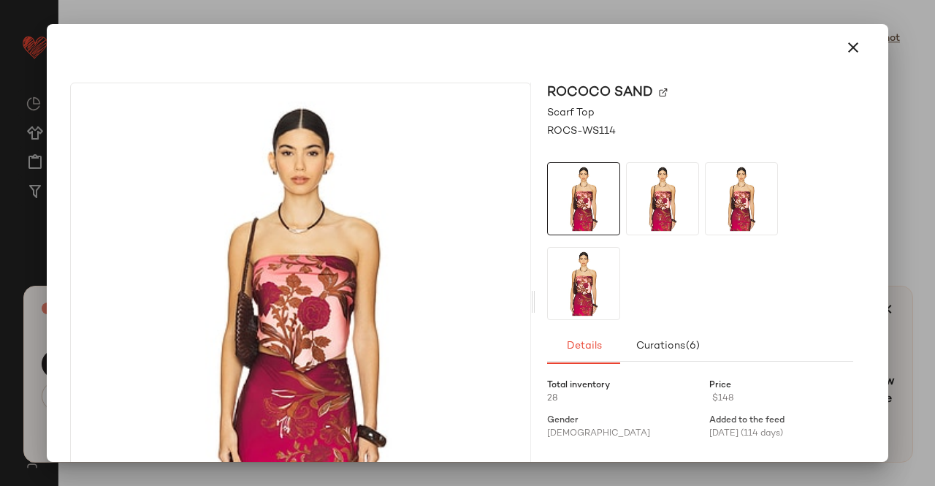
click at [659, 91] on img at bounding box center [663, 92] width 9 height 9
click at [822, 44] on div at bounding box center [467, 47] width 806 height 35
click at [848, 45] on icon "button" at bounding box center [853, 48] width 18 height 18
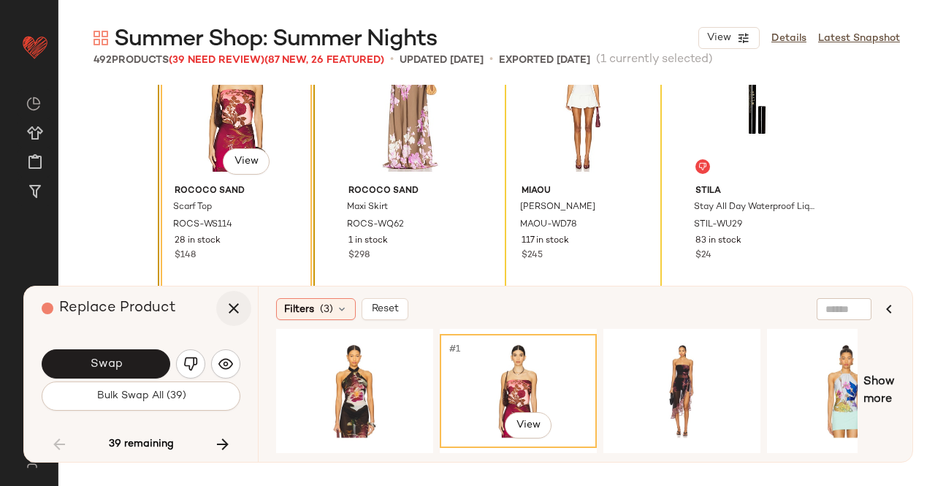
click at [221, 309] on button "button" at bounding box center [233, 308] width 35 height 35
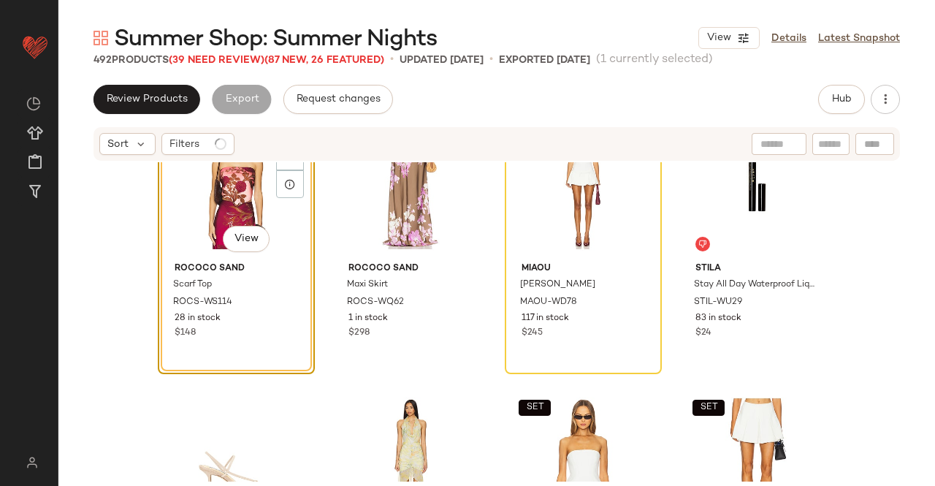
click at [387, 157] on div "Sort Filters" at bounding box center [496, 144] width 806 height 34
drag, startPoint x: 389, startPoint y: 172, endPoint x: 405, endPoint y: 172, distance: 16.1
click at [389, 172] on div "SET" at bounding box center [410, 183] width 147 height 148
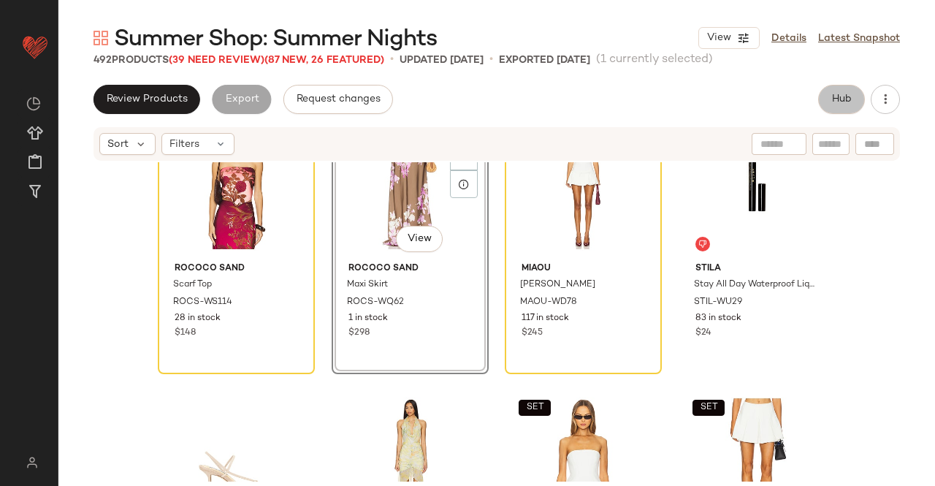
click at [846, 96] on span "Hub" at bounding box center [841, 99] width 20 height 12
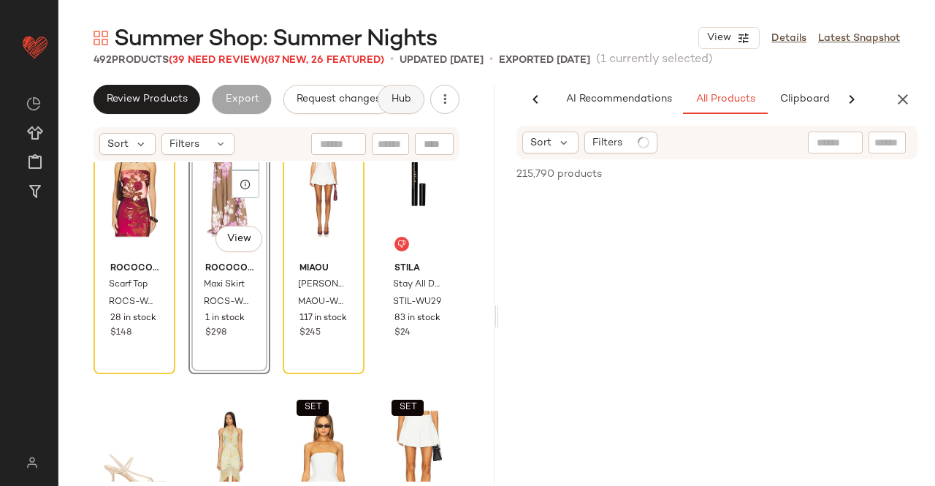
scroll to position [0, 92]
click at [863, 152] on div at bounding box center [860, 142] width 104 height 22
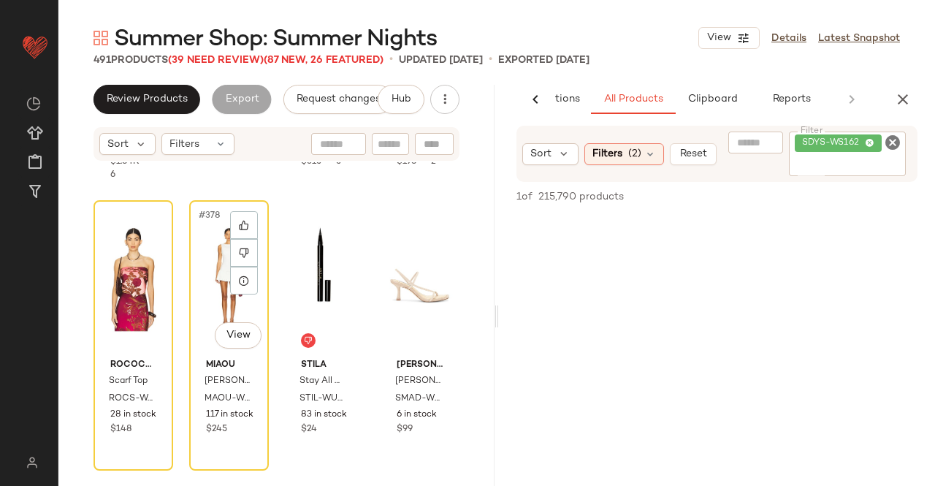
scroll to position [26430, 0]
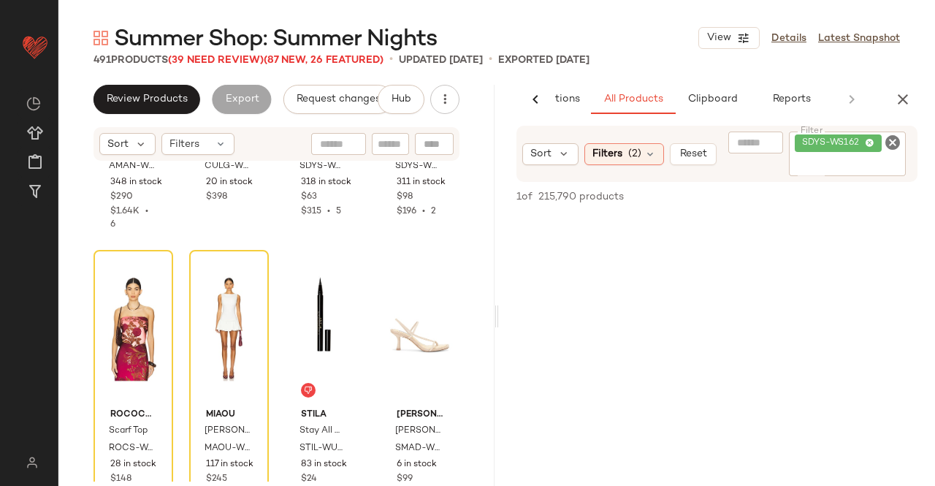
click at [844, 162] on input "Filter" at bounding box center [848, 165] width 106 height 15
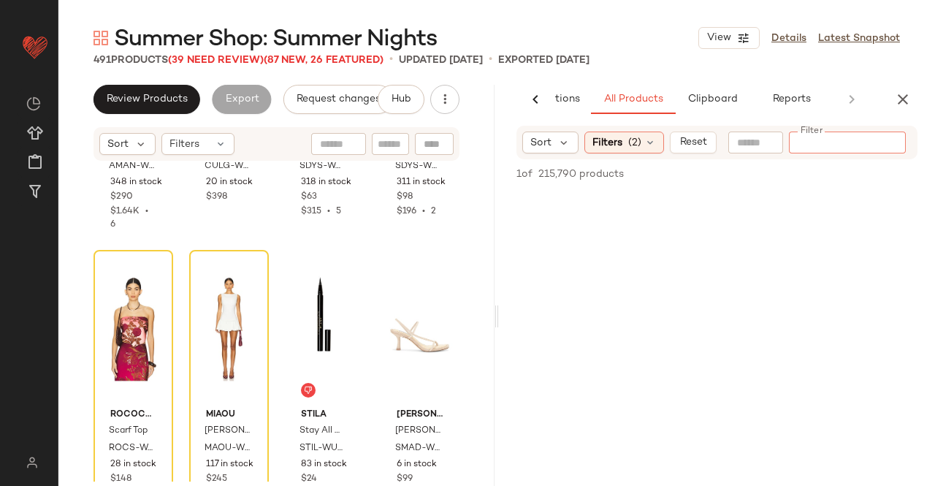
paste input "*********"
type input "*********"
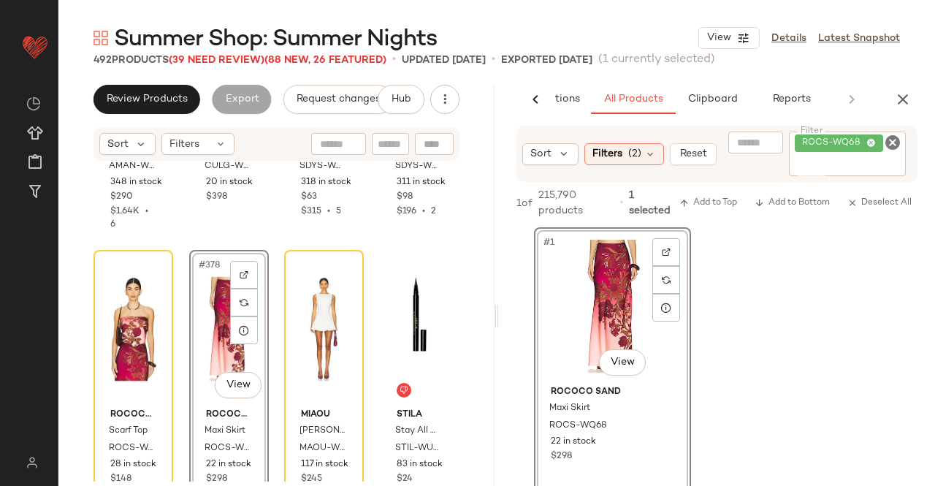
click at [898, 102] on icon "button" at bounding box center [903, 100] width 18 height 18
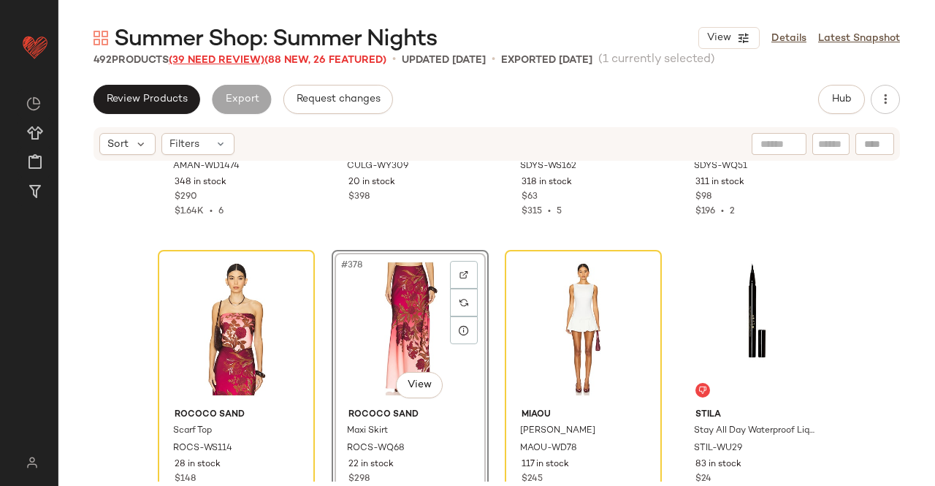
click at [216, 62] on span "(39 Need Review)" at bounding box center [217, 60] width 96 height 11
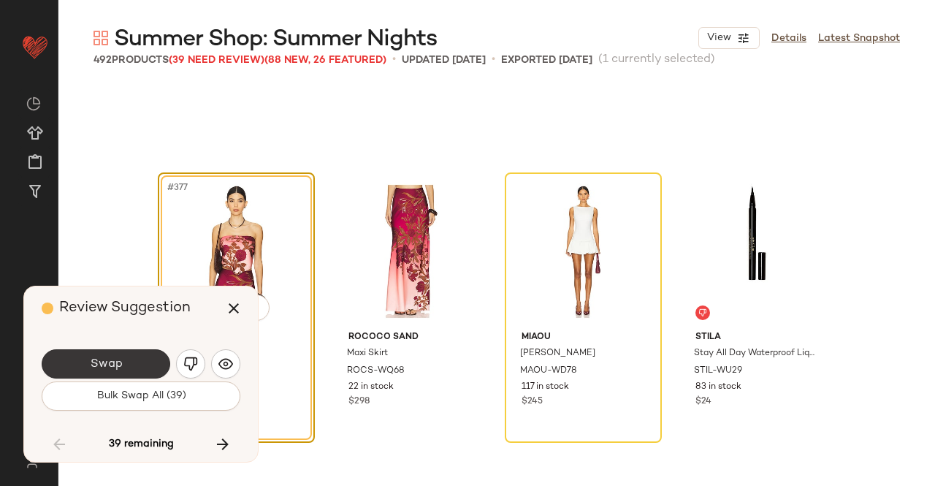
scroll to position [26503, 0]
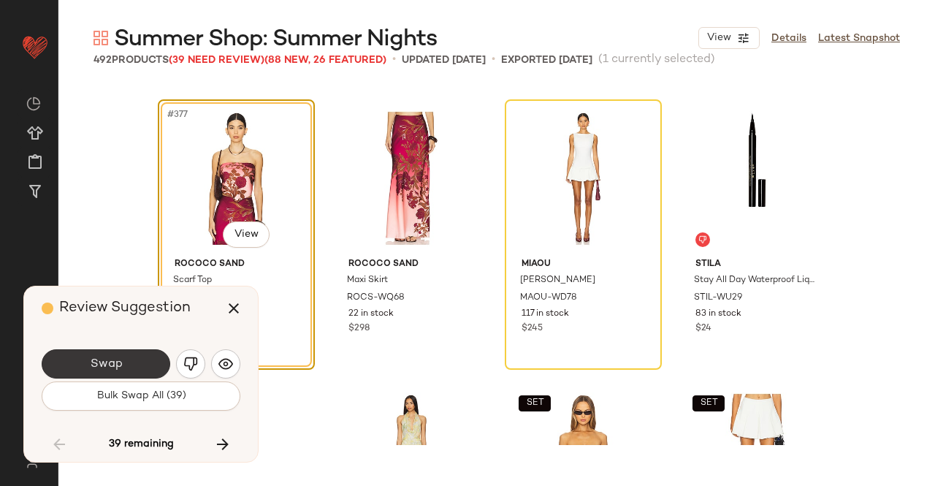
click at [126, 359] on button "Swap" at bounding box center [106, 363] width 129 height 29
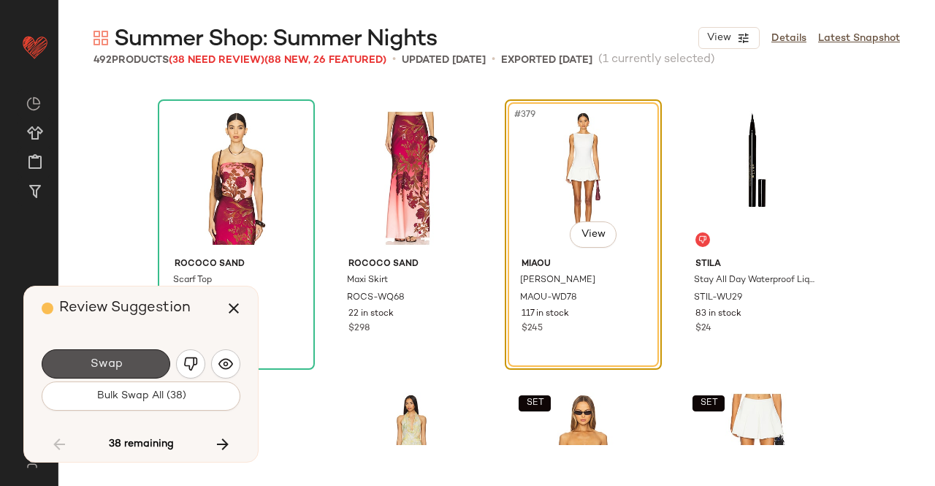
click at [134, 369] on button "Swap" at bounding box center [106, 363] width 129 height 29
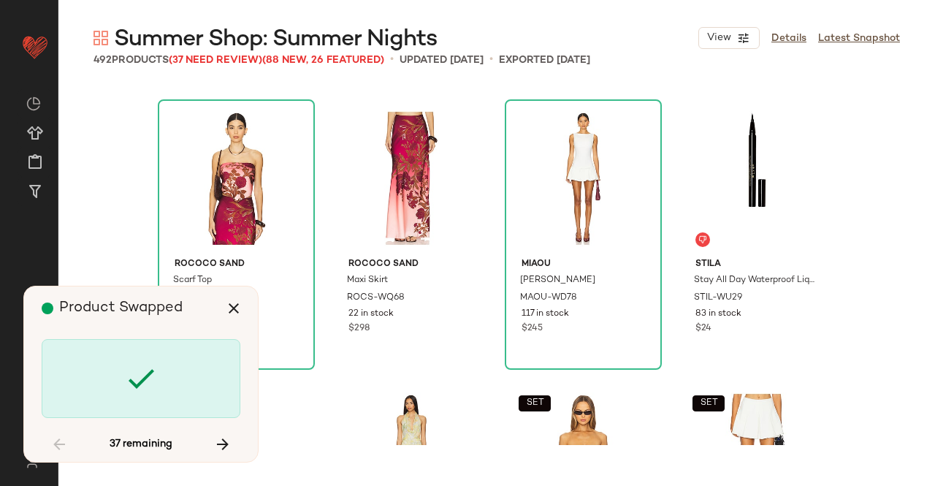
scroll to position [27349, 0]
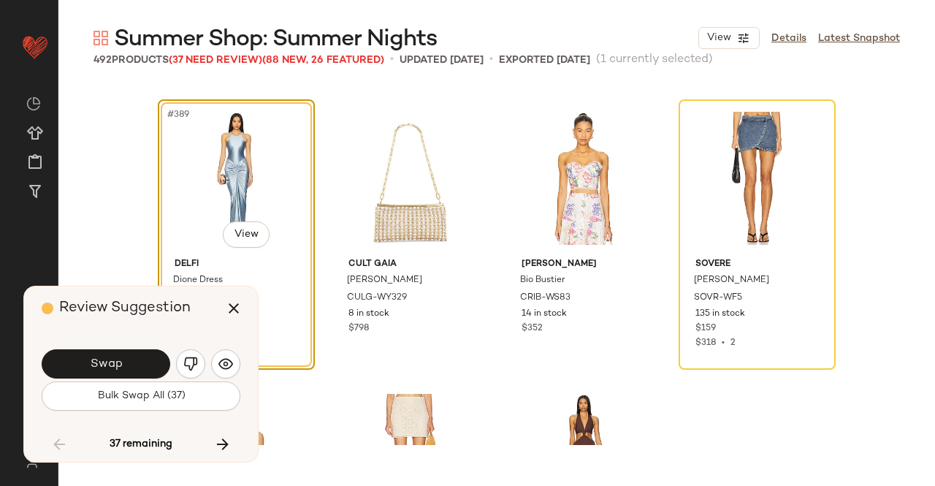
click at [160, 356] on button "Swap" at bounding box center [106, 363] width 129 height 29
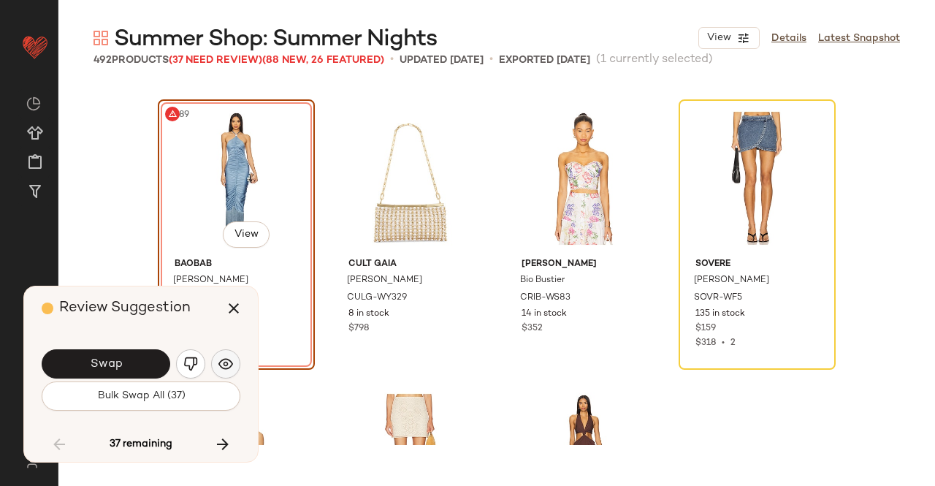
click at [244, 394] on div "Review Suggestion Swap Bulk Swap All (37) 37 remaining" at bounding box center [141, 373] width 234 height 175
click at [181, 370] on button "button" at bounding box center [190, 363] width 29 height 29
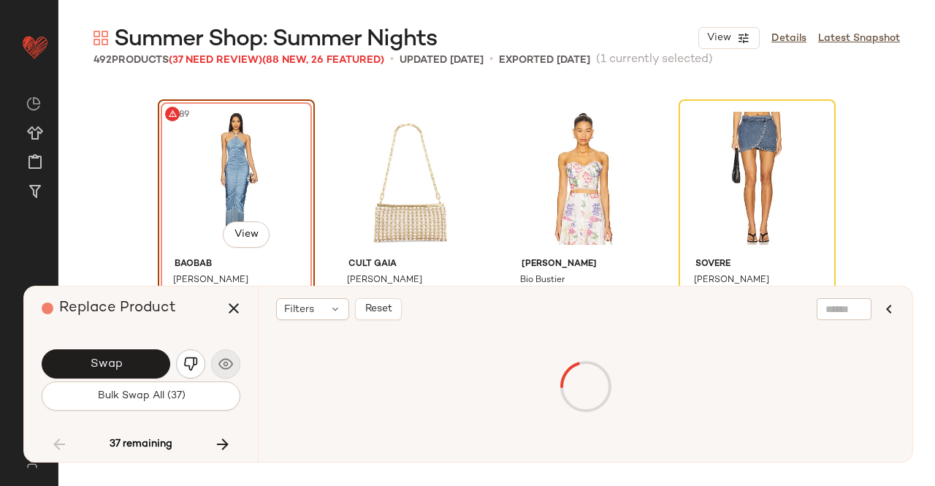
click at [353, 375] on div at bounding box center [585, 387] width 613 height 110
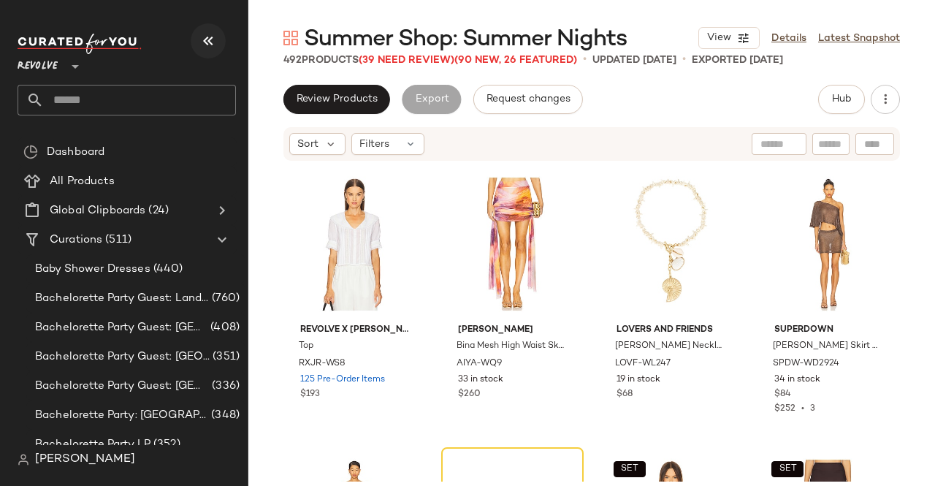
click at [202, 37] on icon "button" at bounding box center [208, 41] width 18 height 18
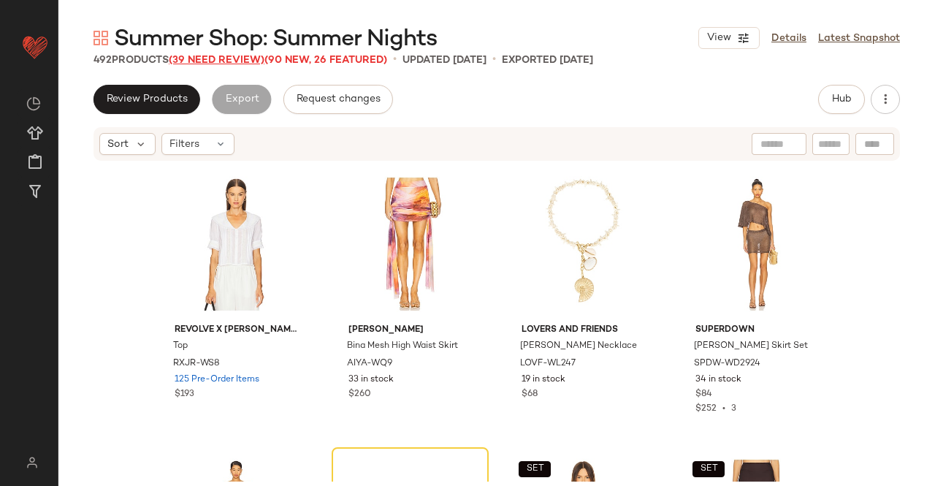
click at [248, 66] on span "(39 Need Review)" at bounding box center [217, 60] width 96 height 11
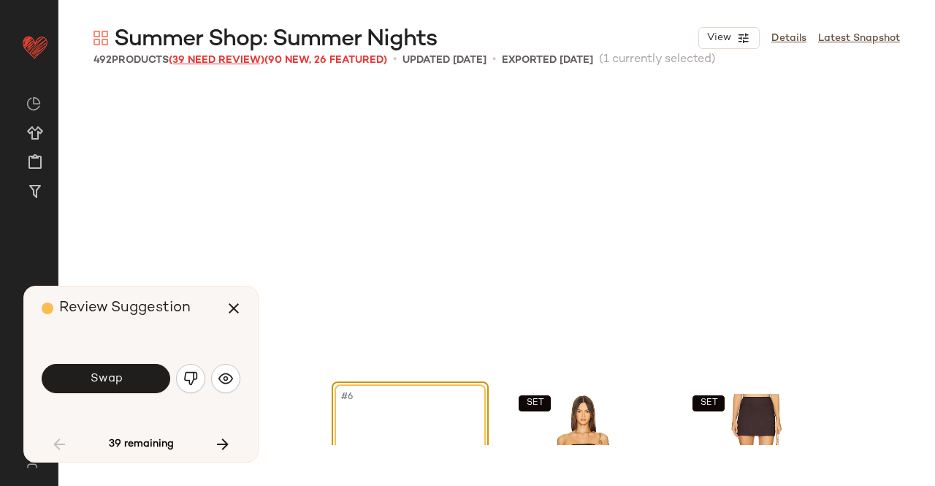
scroll to position [294, 0]
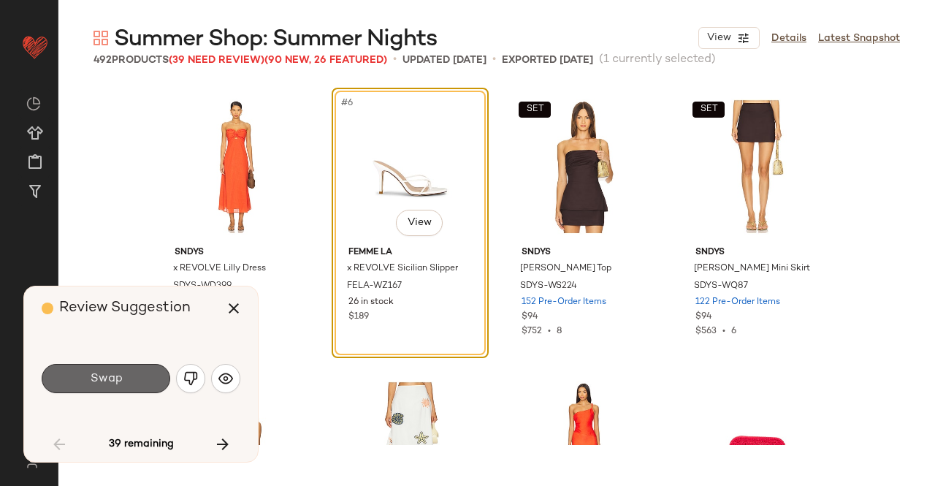
click at [97, 378] on span "Swap" at bounding box center [105, 379] width 33 height 14
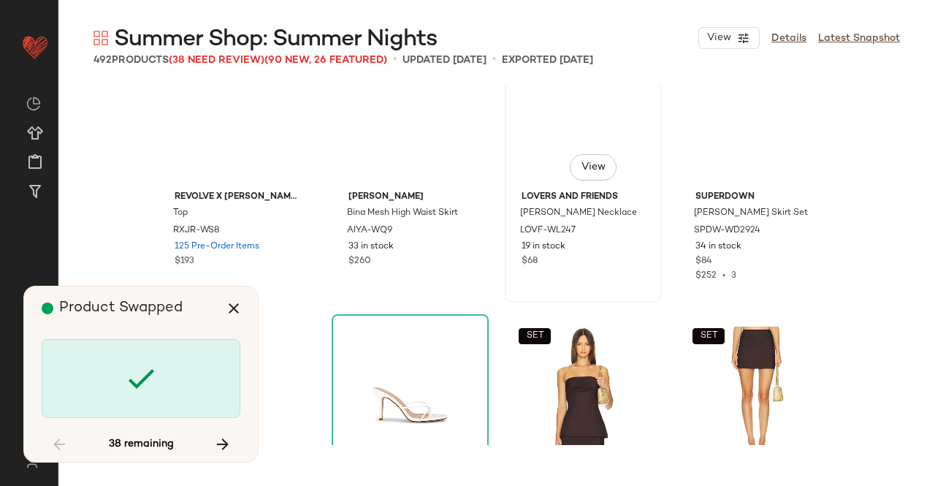
scroll to position [0, 0]
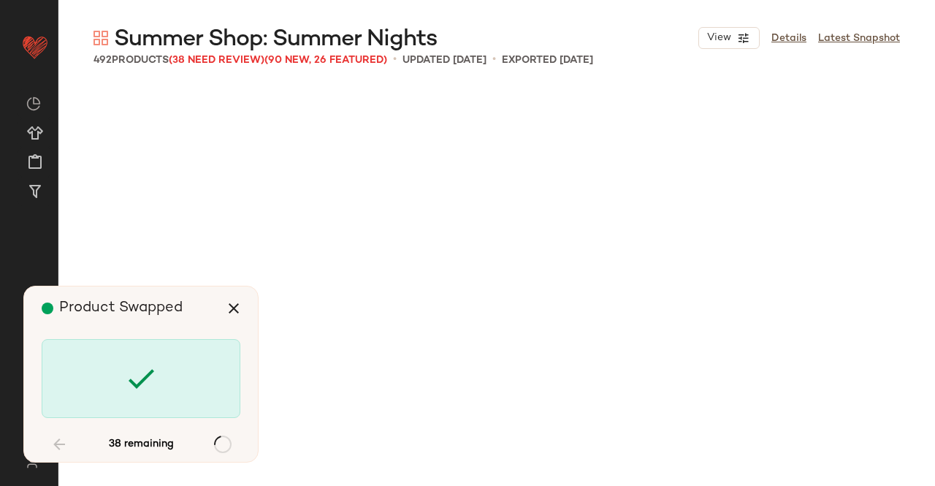
scroll to position [27349, 0]
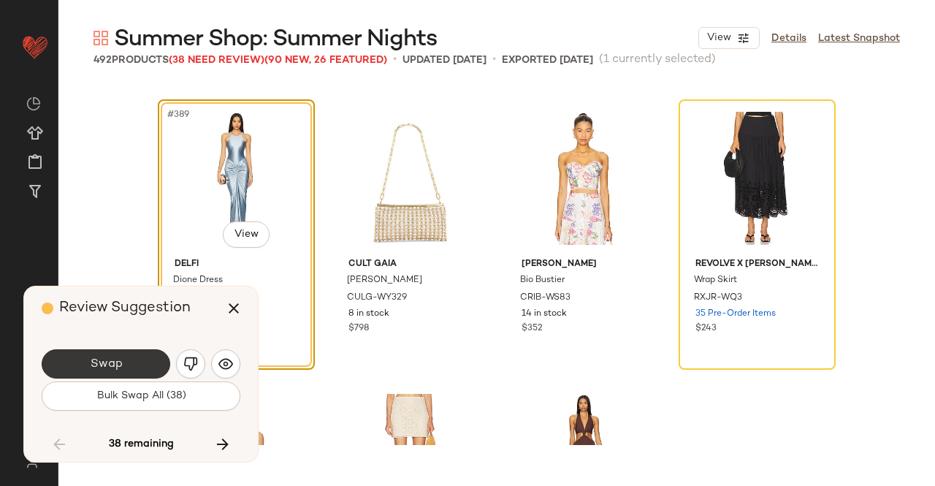
click at [66, 364] on button "Swap" at bounding box center [106, 363] width 129 height 29
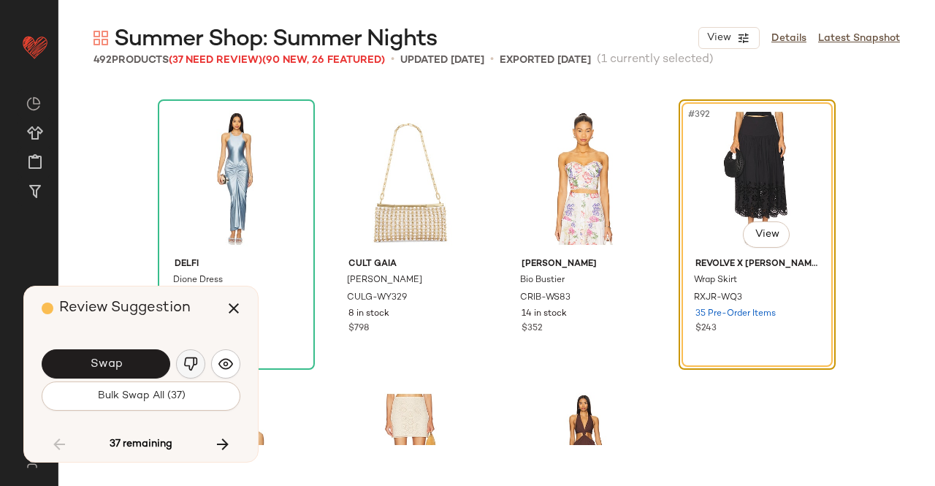
click at [178, 366] on button "button" at bounding box center [190, 363] width 29 height 29
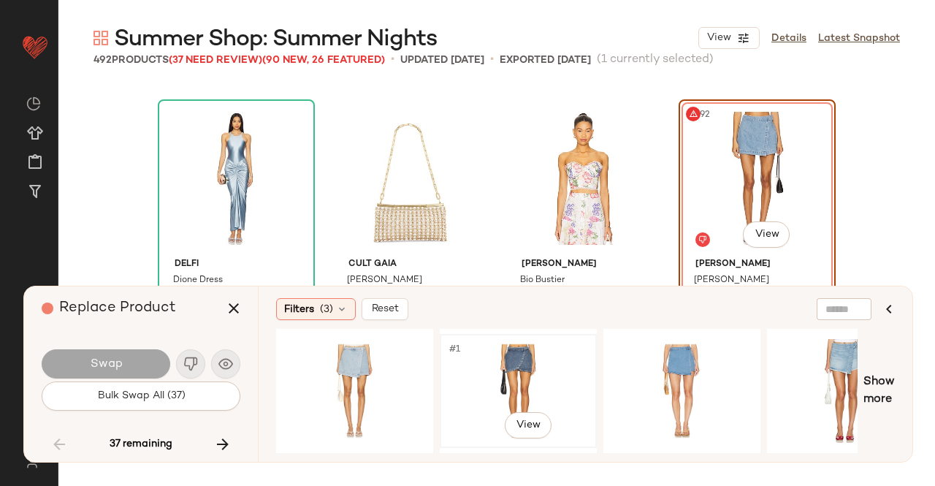
click at [543, 374] on div "#1 View" at bounding box center [518, 391] width 147 height 104
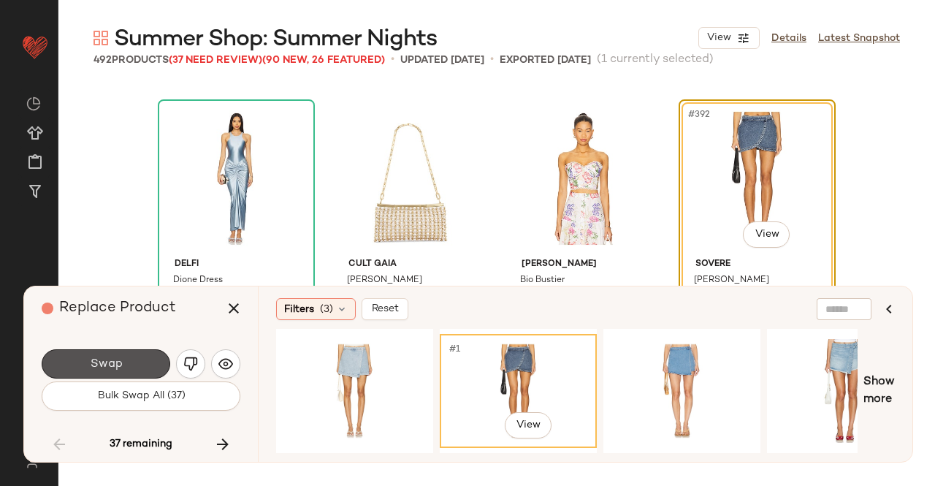
click at [127, 362] on button "Swap" at bounding box center [106, 363] width 129 height 29
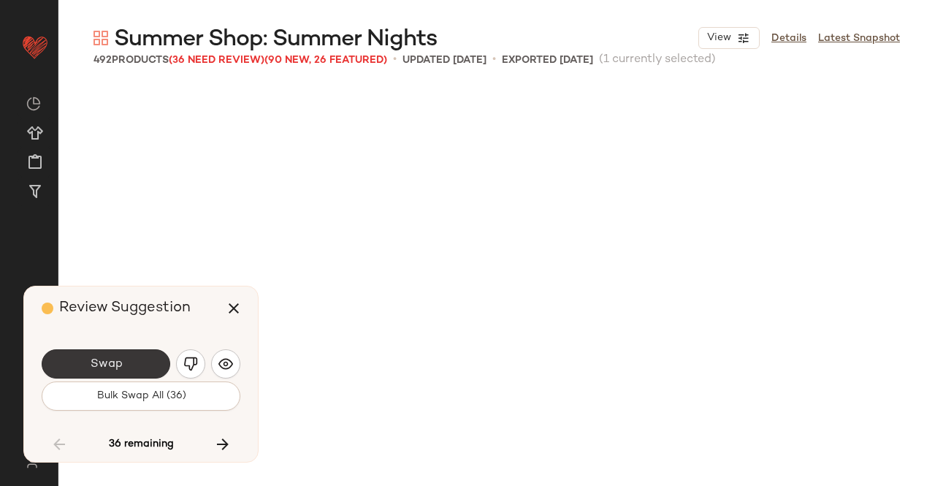
scroll to position [27912, 0]
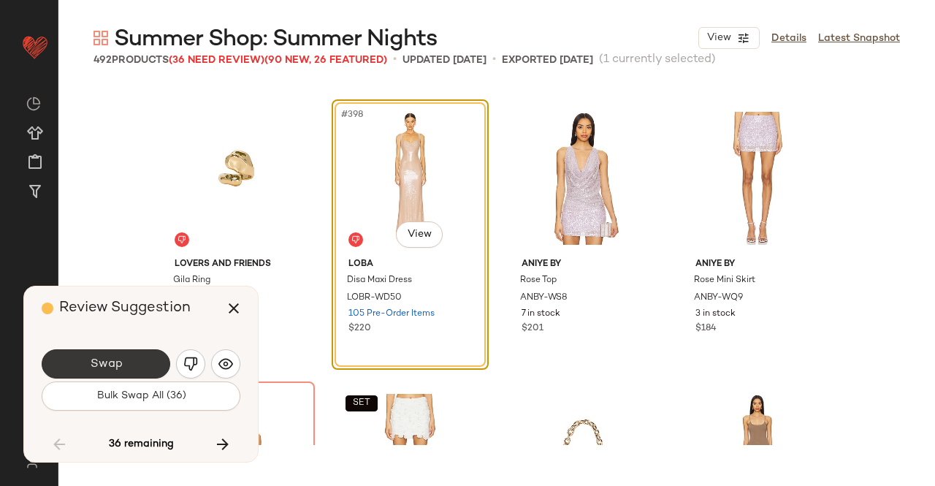
click at [142, 354] on button "Swap" at bounding box center [106, 363] width 129 height 29
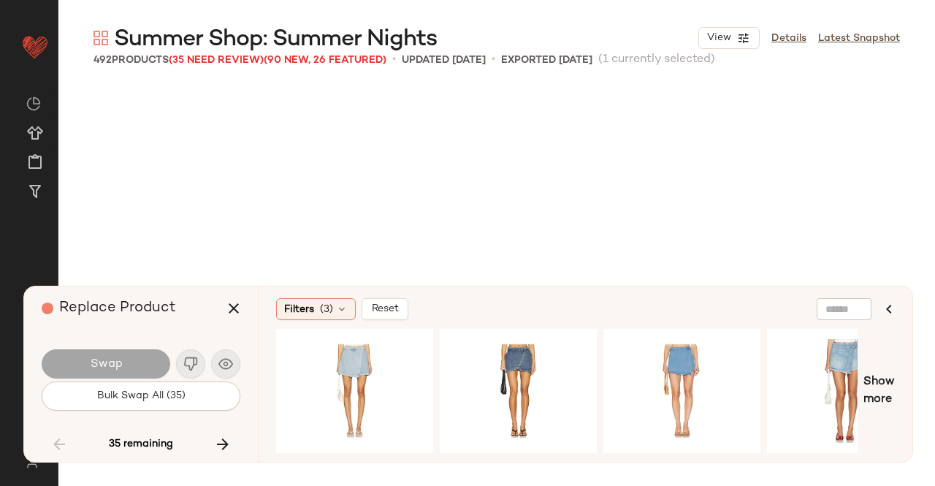
scroll to position [28194, 0]
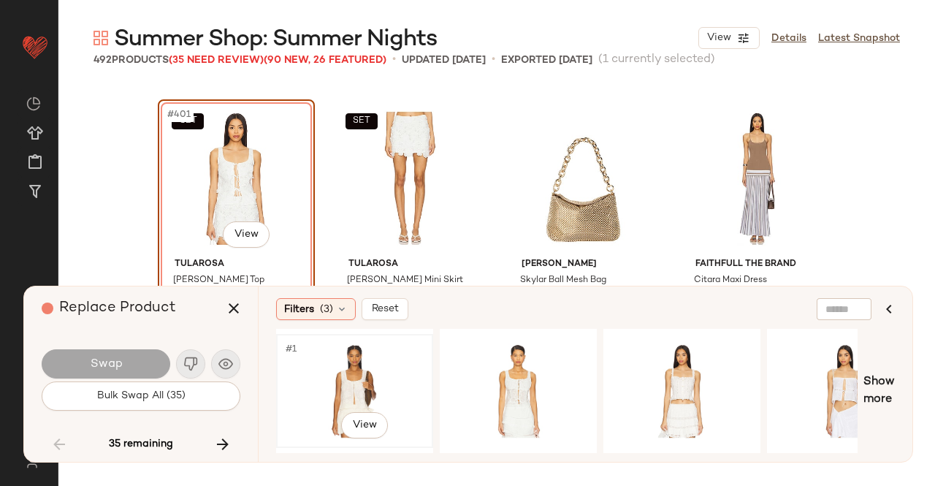
click at [375, 371] on div "#1 View" at bounding box center [354, 391] width 147 height 104
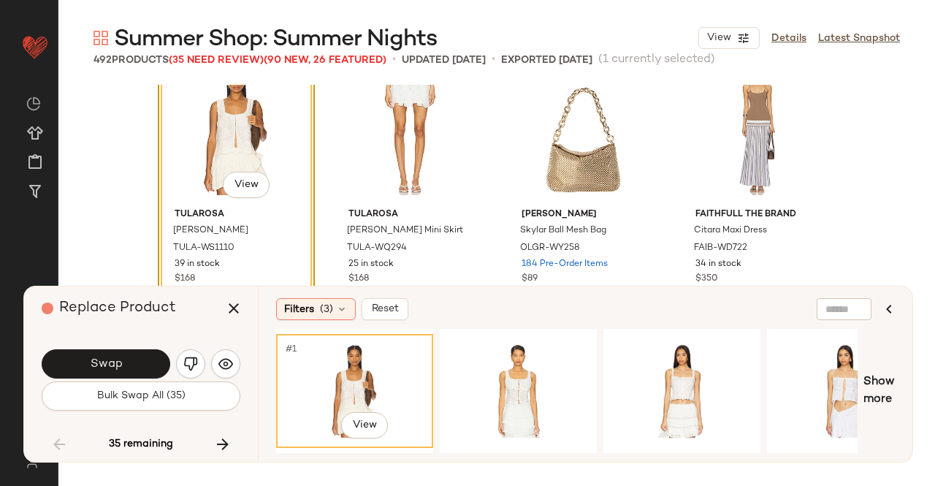
scroll to position [28267, 0]
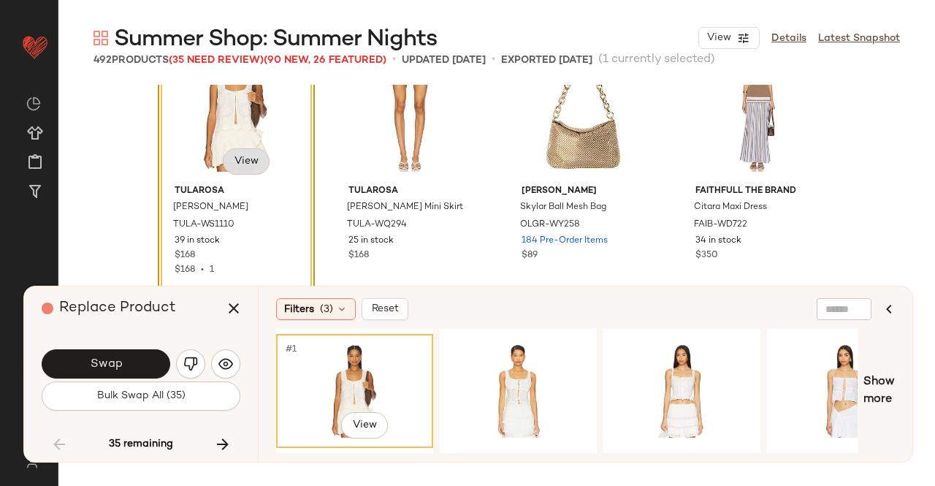
click at [244, 162] on body "Revolve ** Dashboard All Products Global Clipboards (24) Curations (511) Kriste…" at bounding box center [467, 243] width 935 height 486
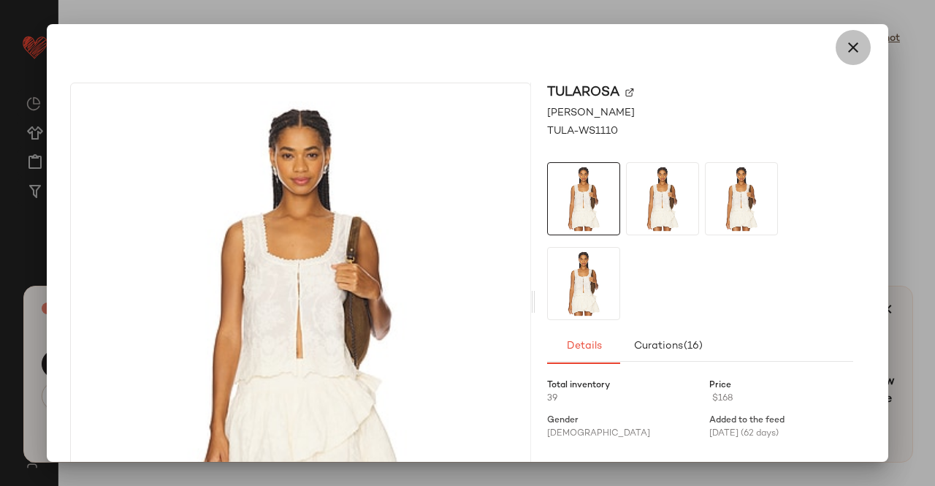
drag, startPoint x: 855, startPoint y: 58, endPoint x: 796, endPoint y: 65, distance: 58.8
click at [852, 57] on button "button" at bounding box center [853, 47] width 35 height 35
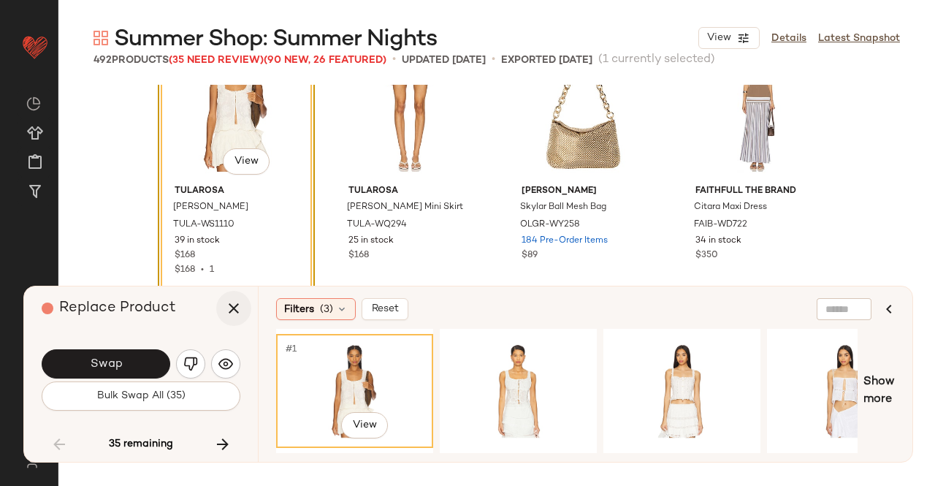
click at [235, 305] on icon "button" at bounding box center [234, 308] width 18 height 18
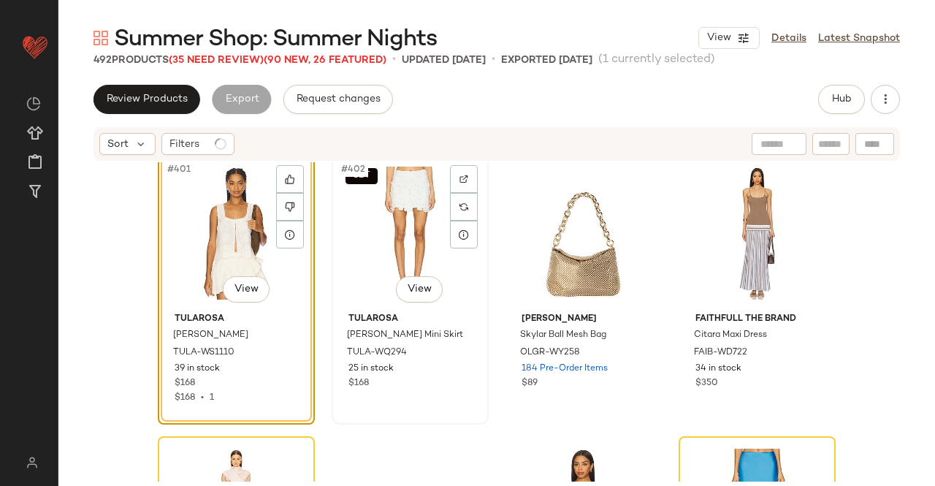
scroll to position [28194, 0]
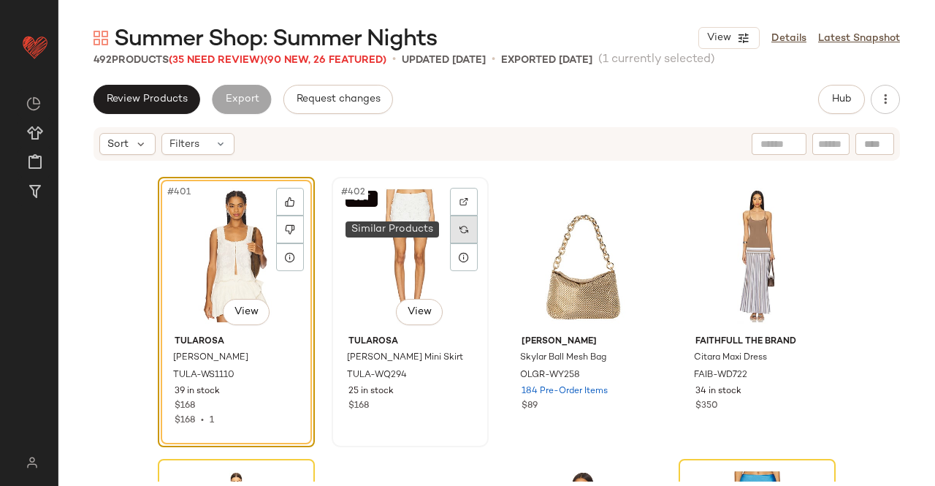
click at [463, 221] on div at bounding box center [464, 229] width 28 height 28
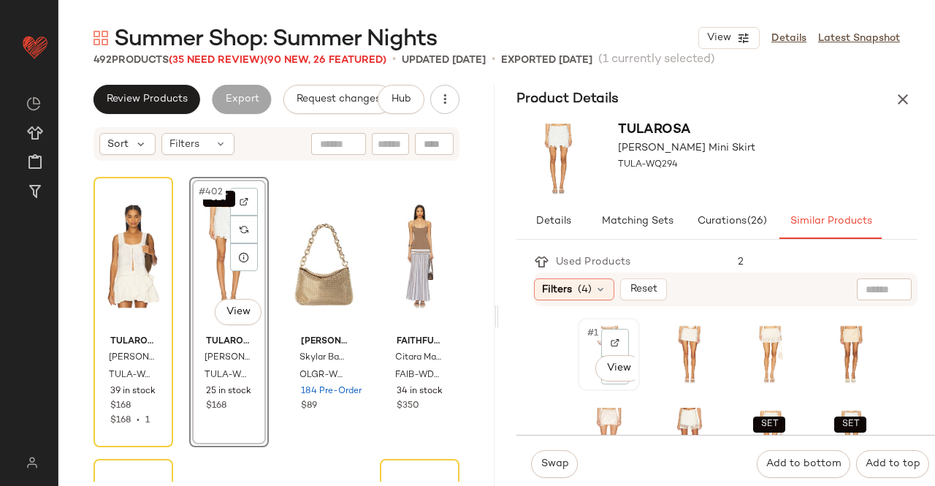
click at [587, 382] on div "#1 View" at bounding box center [609, 354] width 52 height 63
click at [561, 458] on span "Swap" at bounding box center [554, 464] width 28 height 12
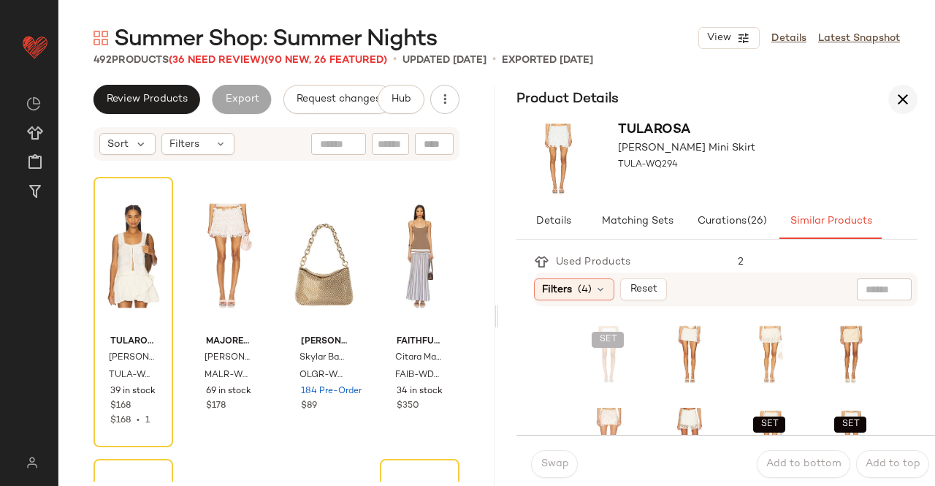
click at [896, 95] on icon "button" at bounding box center [903, 100] width 18 height 18
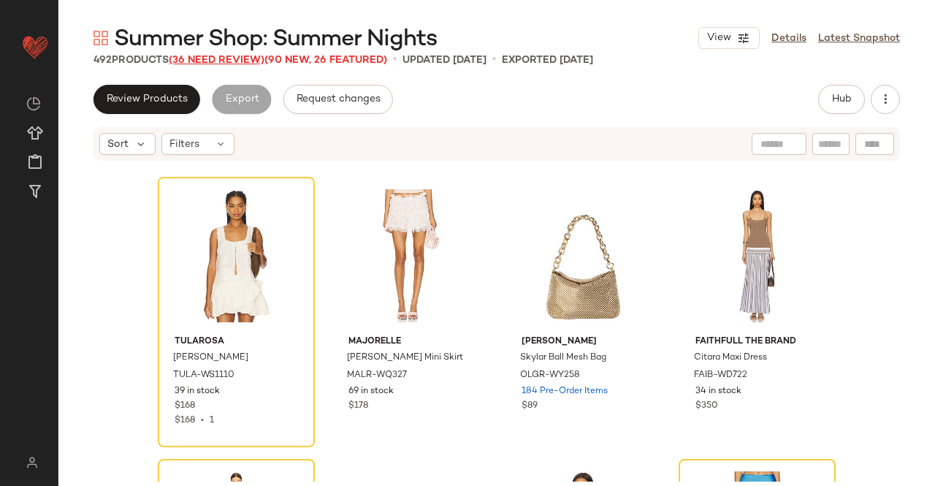
click at [225, 56] on span "(36 Need Review)" at bounding box center [217, 60] width 96 height 11
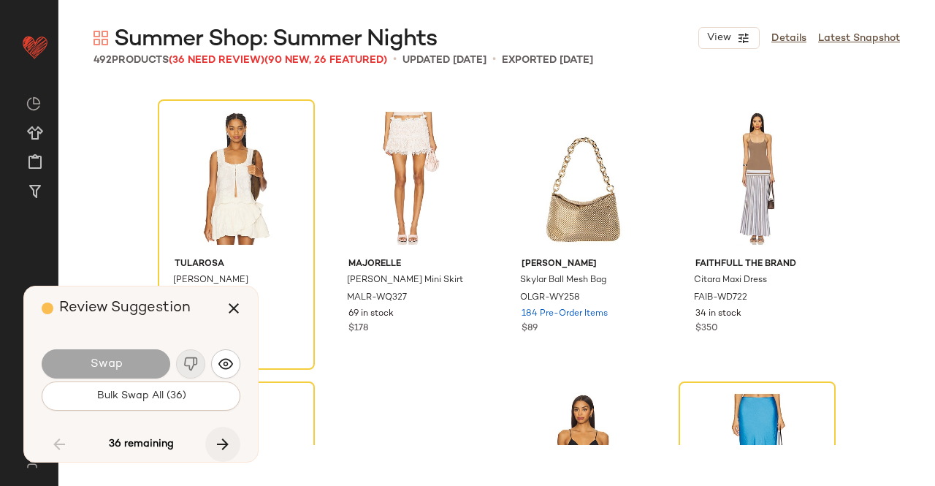
click at [218, 438] on icon "button" at bounding box center [223, 444] width 18 height 18
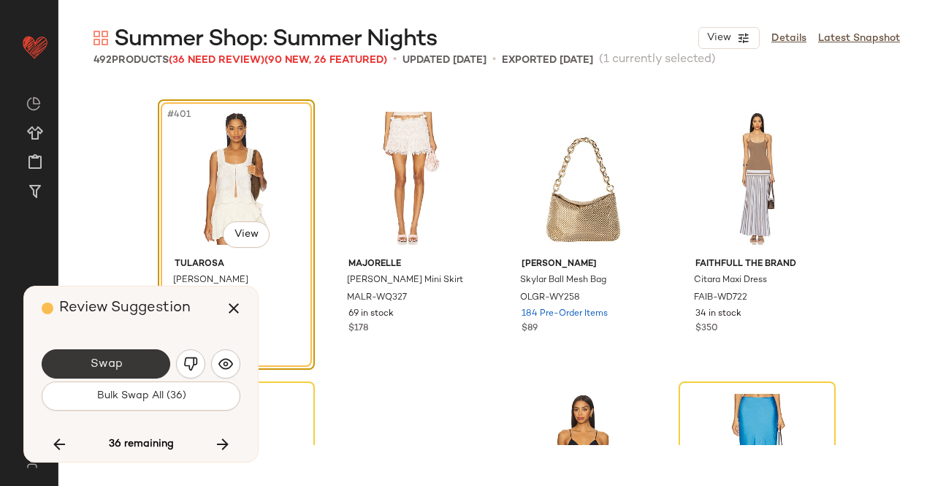
click at [85, 350] on button "Swap" at bounding box center [106, 363] width 129 height 29
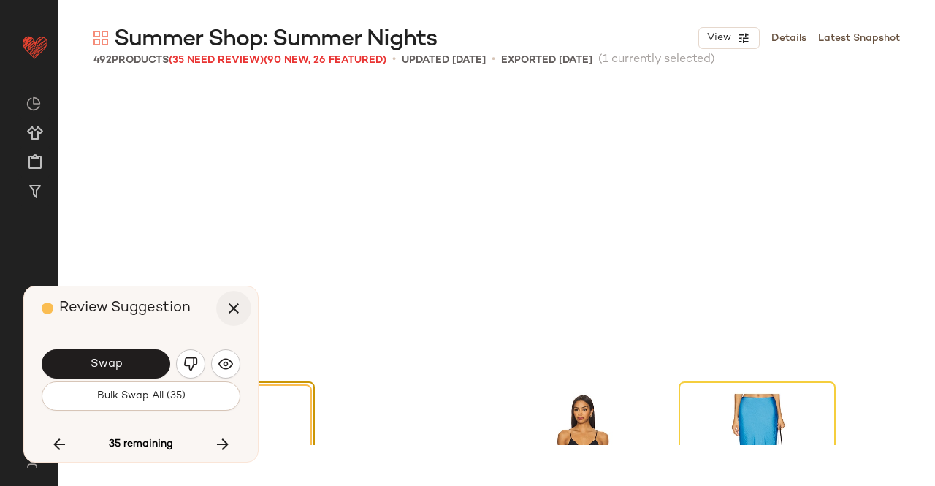
scroll to position [28476, 0]
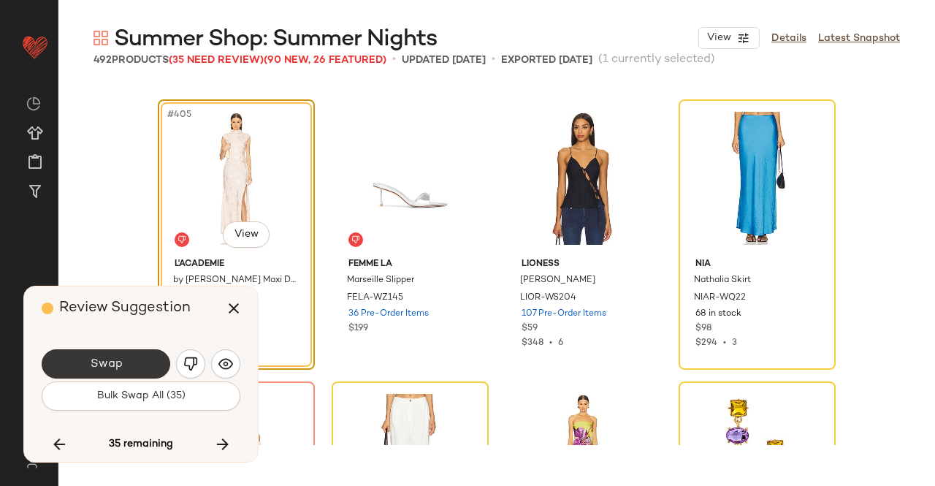
click at [142, 365] on button "Swap" at bounding box center [106, 363] width 129 height 29
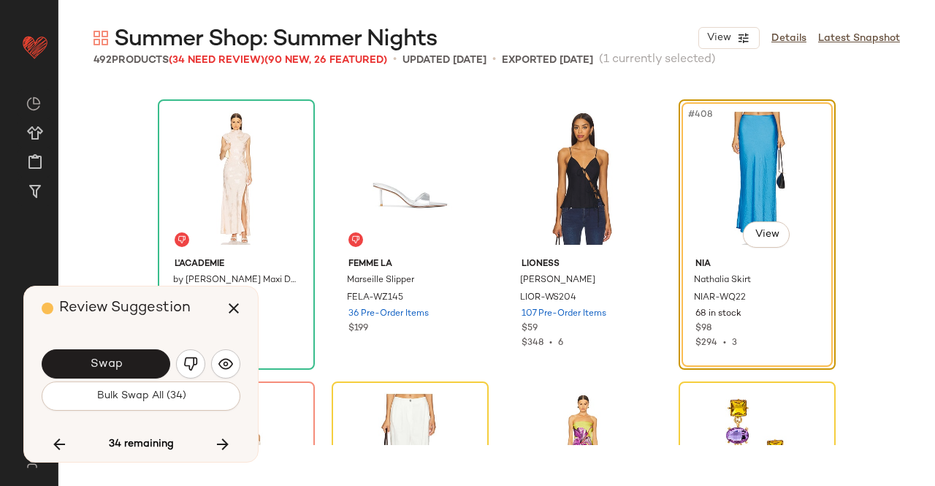
click at [184, 367] on img "button" at bounding box center [190, 363] width 15 height 15
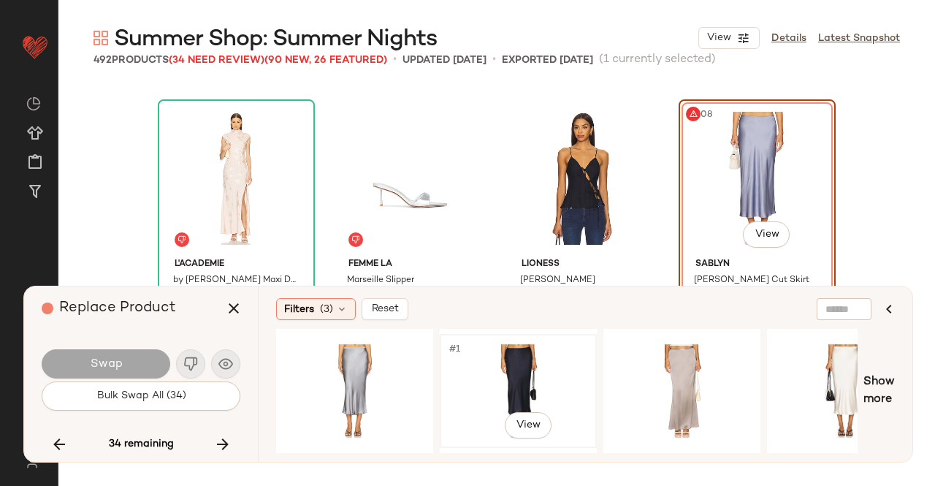
click at [527, 373] on div "#1 View" at bounding box center [518, 391] width 147 height 104
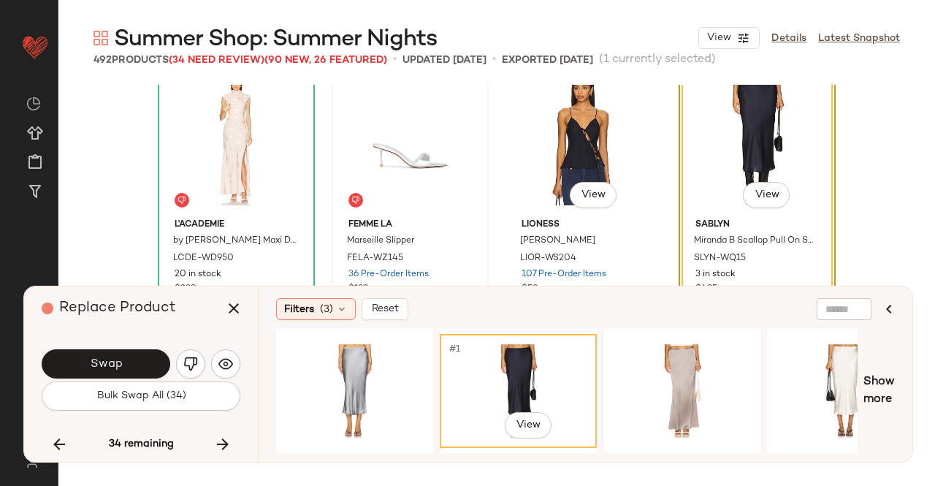
scroll to position [28549, 0]
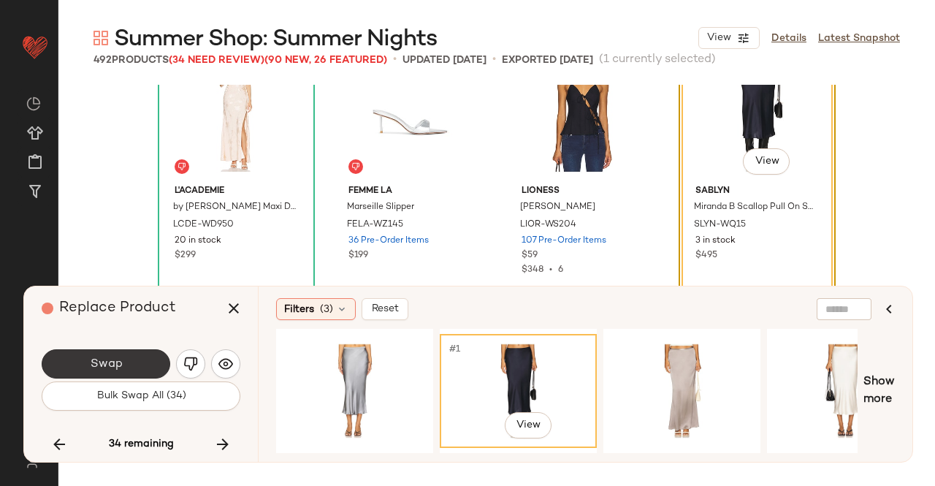
click at [137, 373] on button "Swap" at bounding box center [106, 363] width 129 height 29
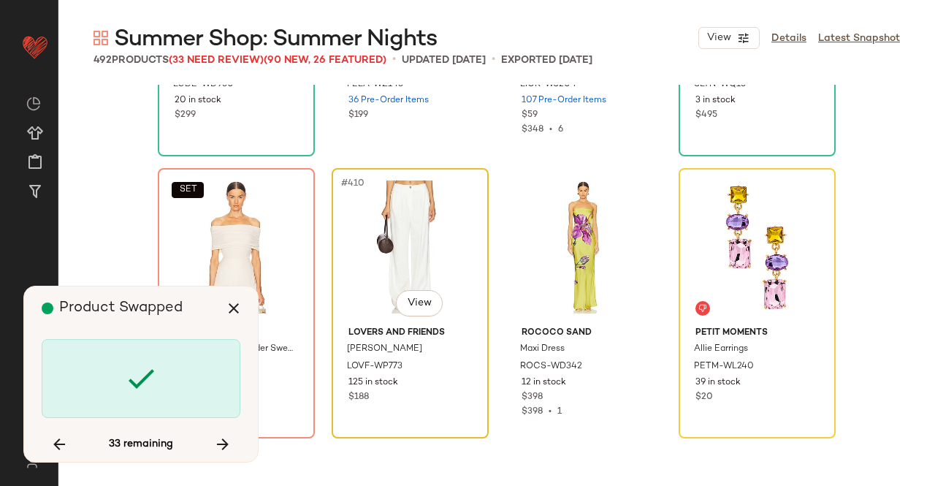
scroll to position [28758, 0]
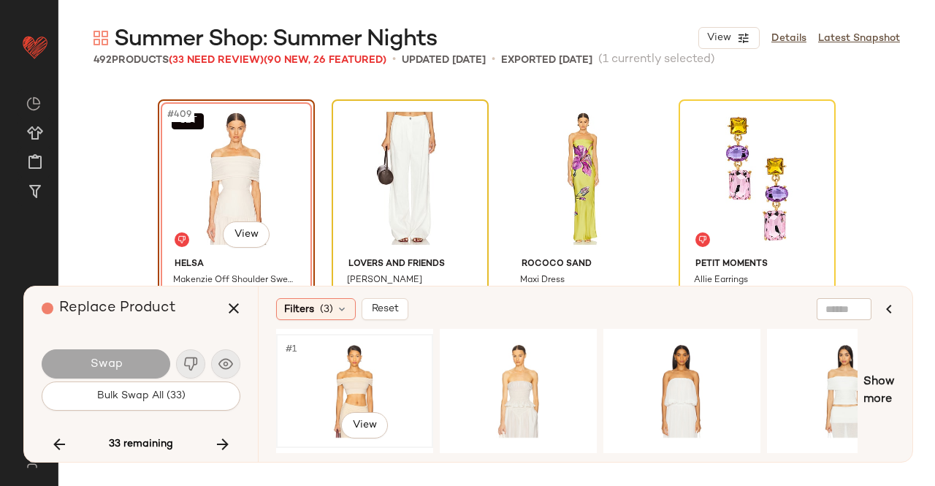
click at [375, 391] on div "#1 View" at bounding box center [354, 391] width 147 height 104
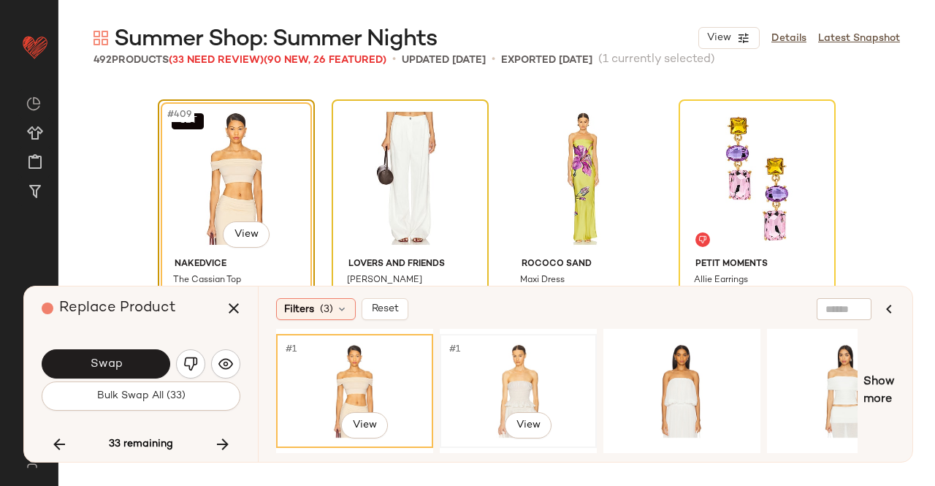
click at [481, 381] on div "#1 View" at bounding box center [518, 391] width 147 height 104
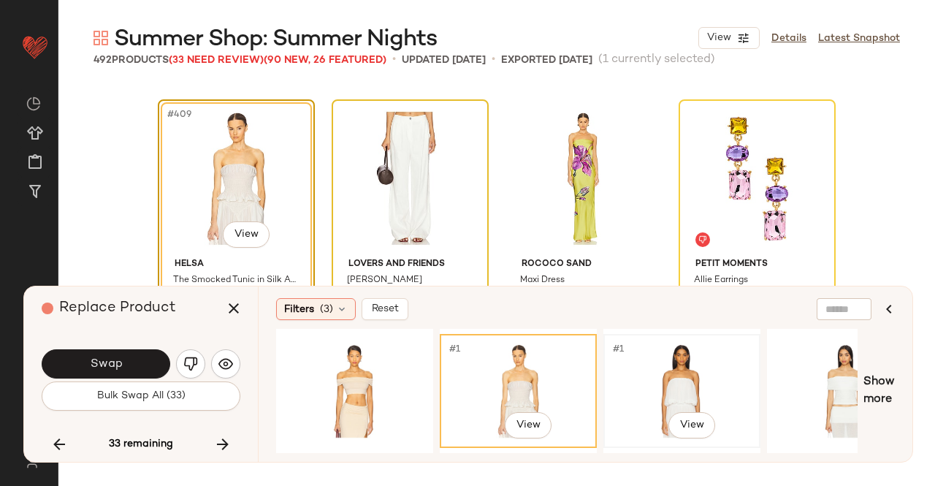
click at [712, 385] on div "#1 View" at bounding box center [681, 391] width 147 height 104
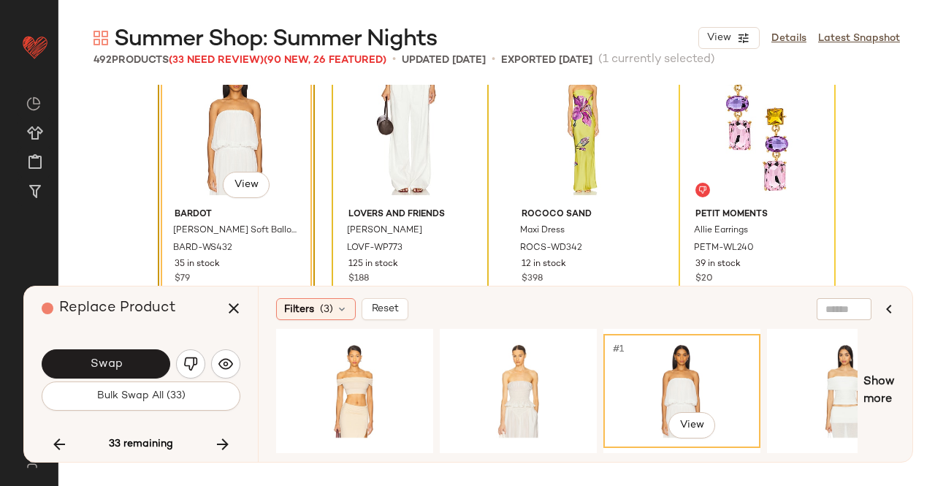
scroll to position [28831, 0]
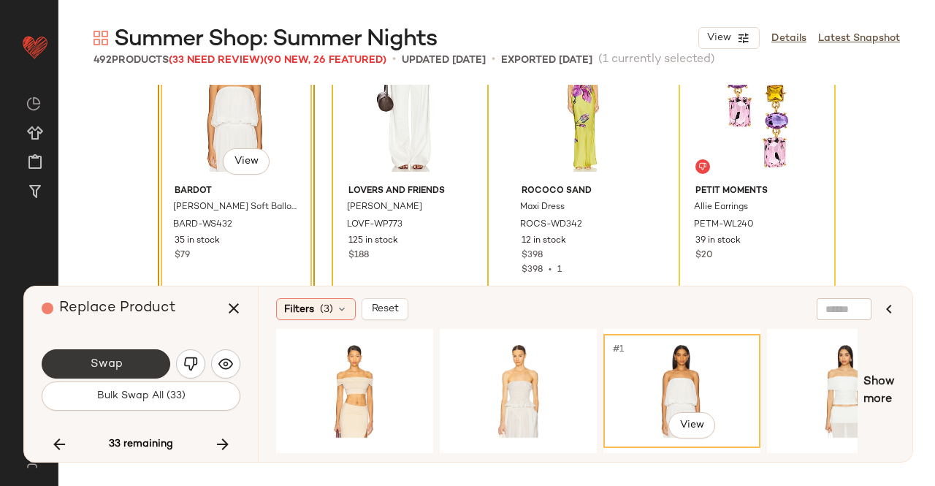
click at [126, 365] on button "Swap" at bounding box center [106, 363] width 129 height 29
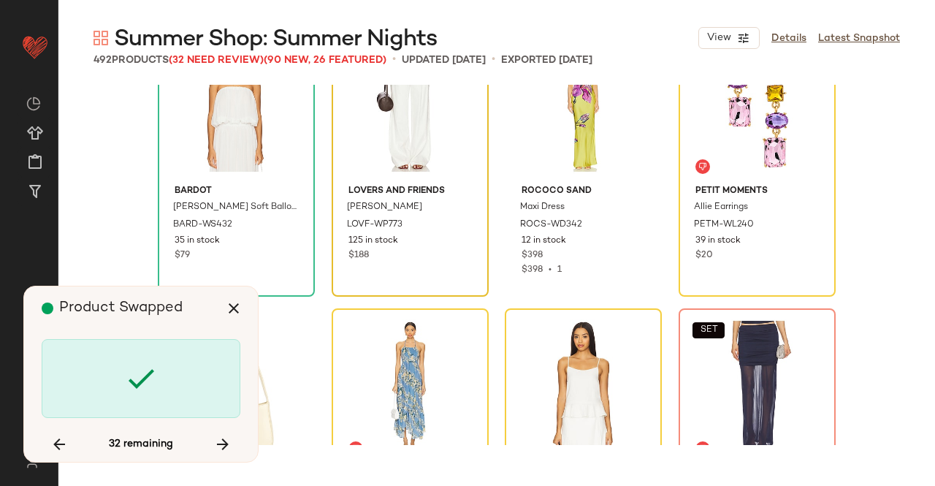
scroll to position [28758, 0]
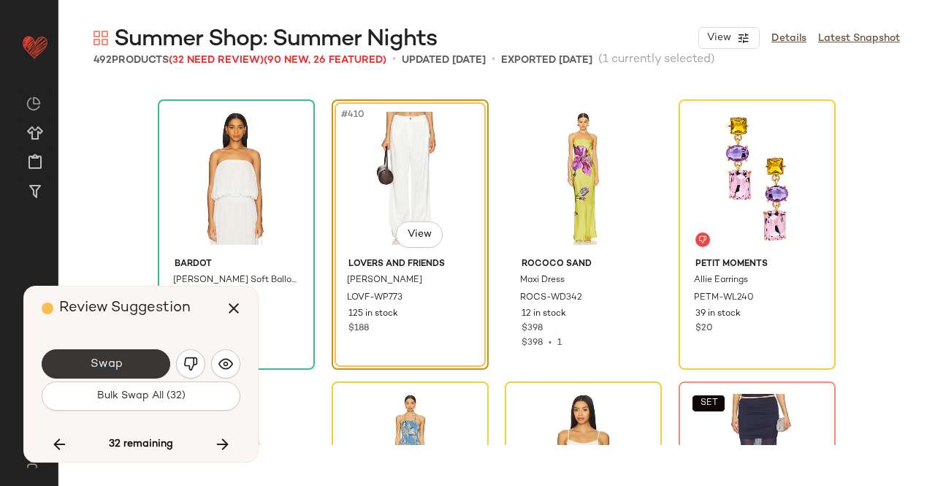
click at [137, 372] on button "Swap" at bounding box center [106, 363] width 129 height 29
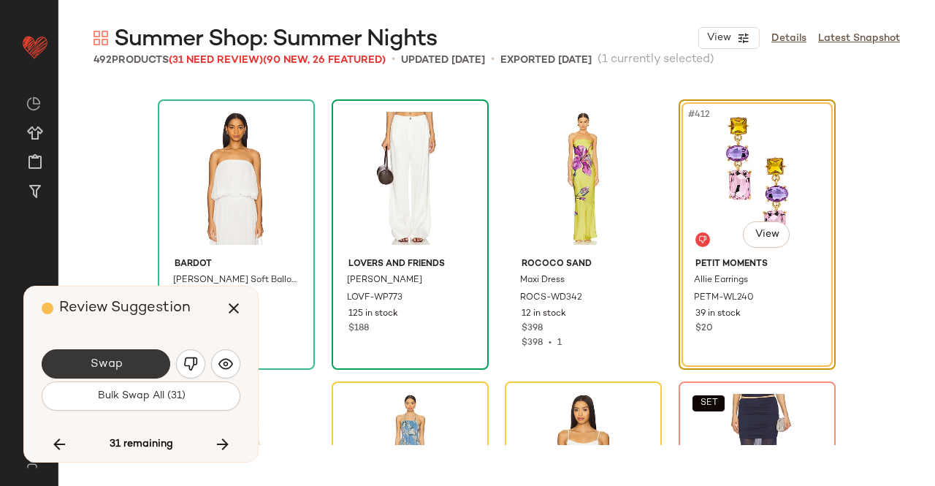
click at [136, 356] on button "Swap" at bounding box center [106, 363] width 129 height 29
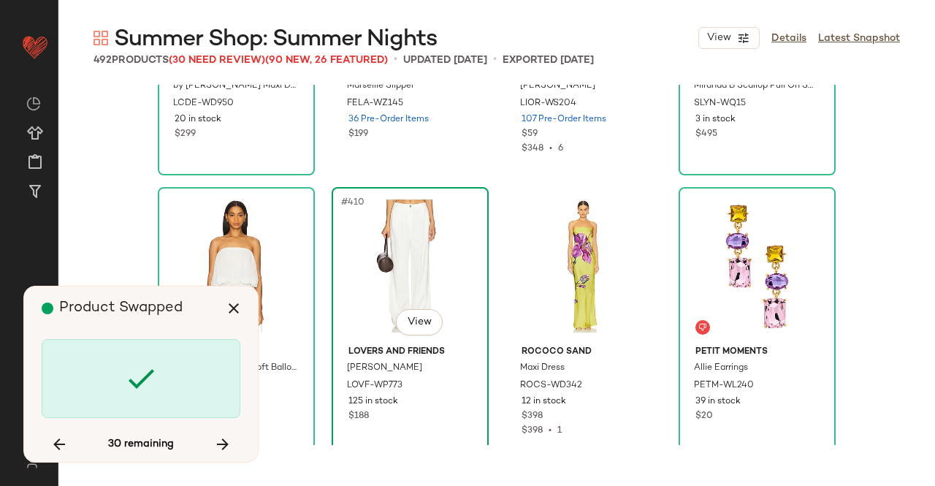
scroll to position [29040, 0]
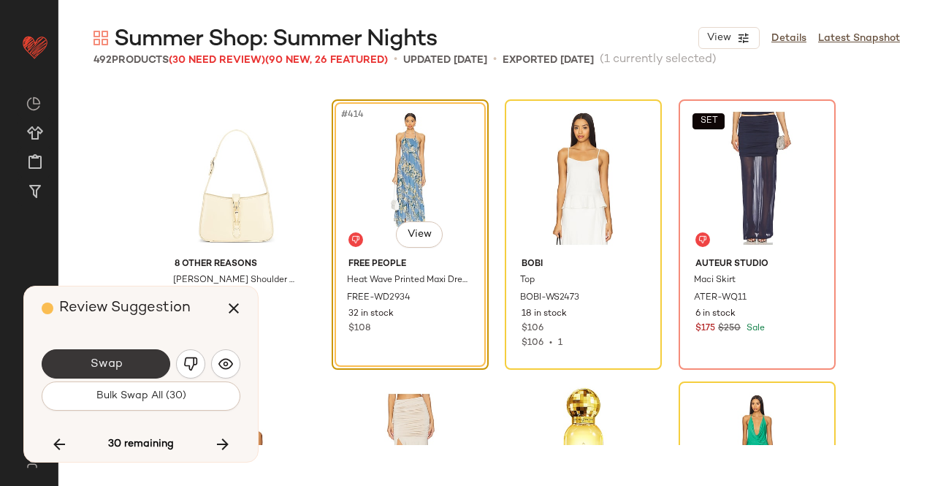
click at [131, 358] on button "Swap" at bounding box center [106, 363] width 129 height 29
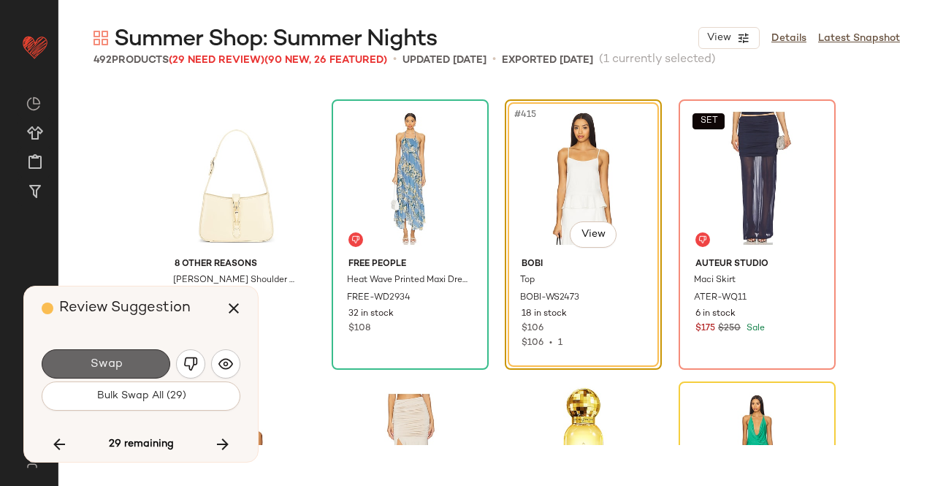
click at [128, 364] on button "Swap" at bounding box center [106, 363] width 129 height 29
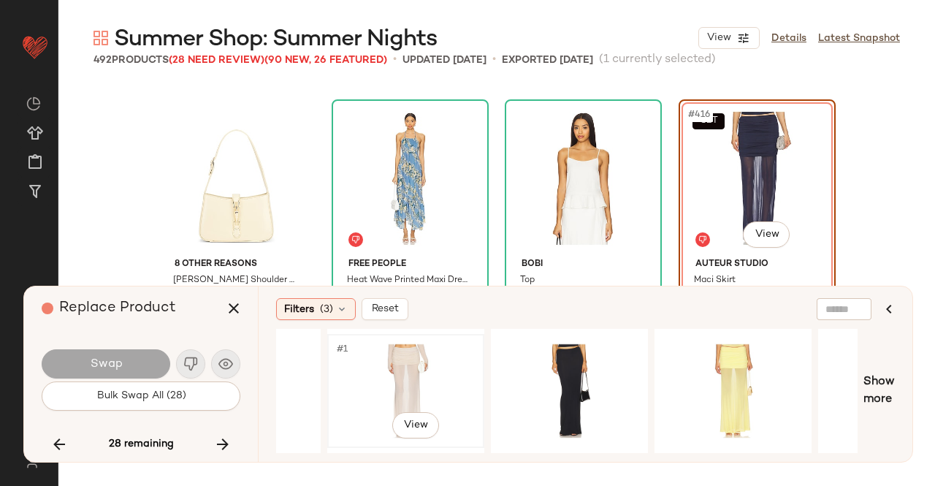
scroll to position [0, 604]
click at [409, 367] on div "#1 View" at bounding box center [405, 391] width 147 height 104
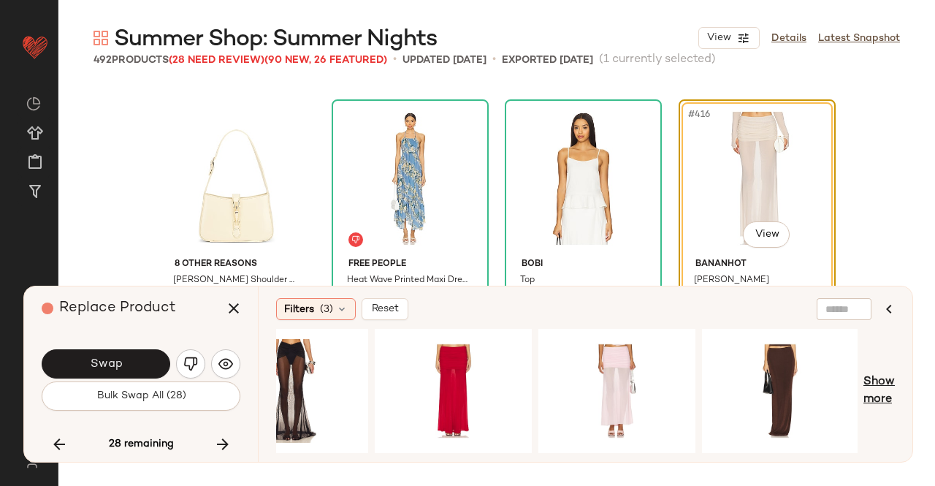
click at [890, 394] on span "Show more" at bounding box center [878, 390] width 31 height 35
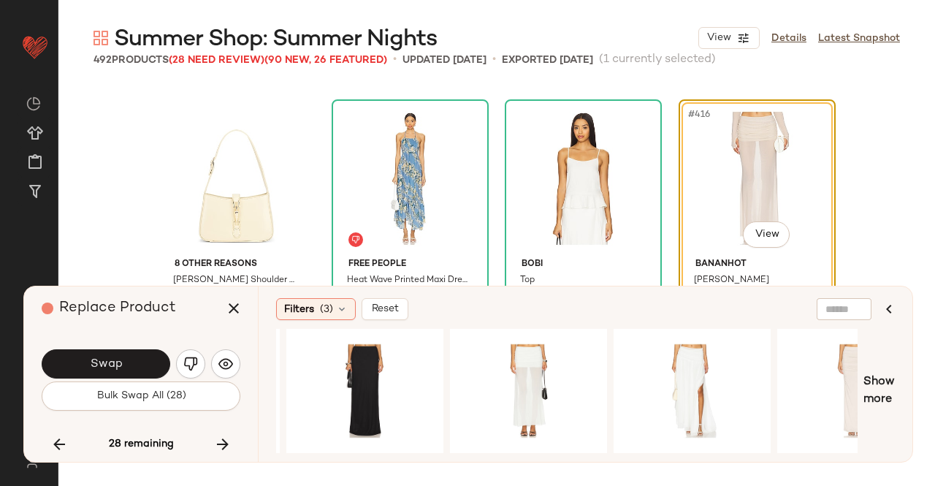
scroll to position [0, 2611]
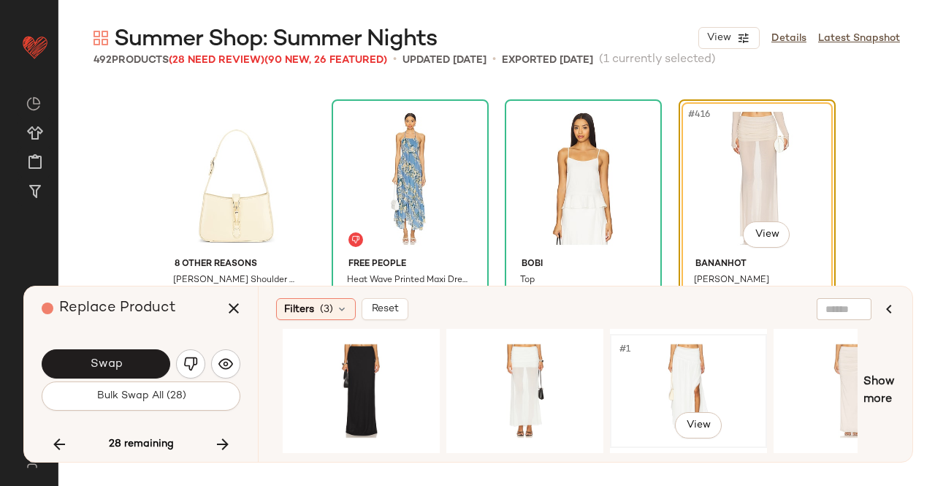
click at [673, 385] on div "#1 View" at bounding box center [688, 391] width 147 height 104
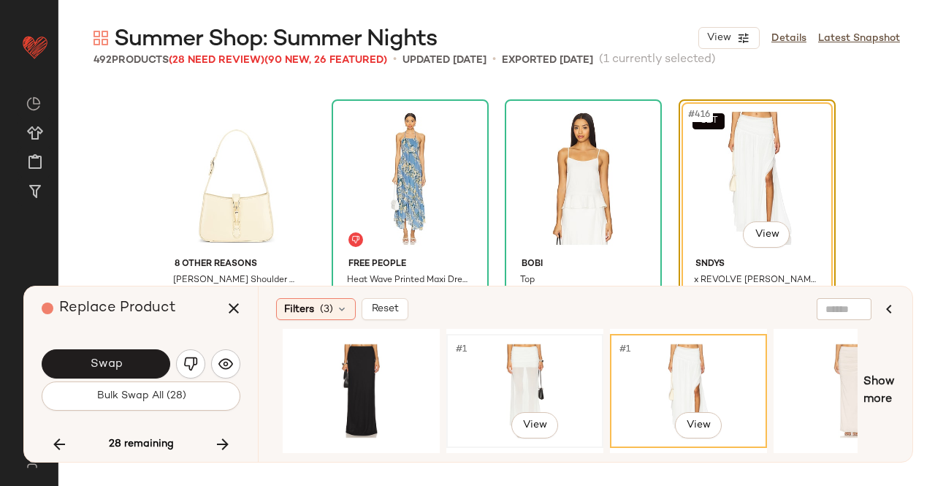
click at [540, 375] on div "#1 View" at bounding box center [524, 391] width 147 height 104
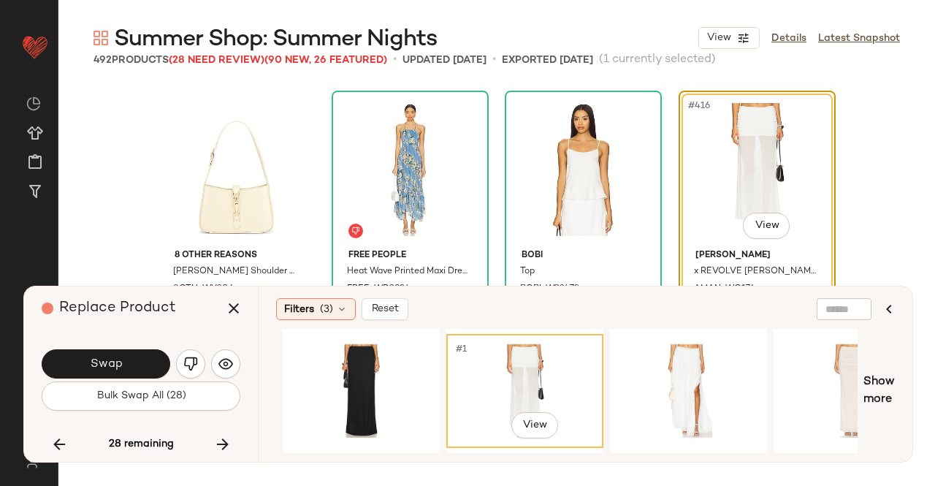
scroll to position [29113, 0]
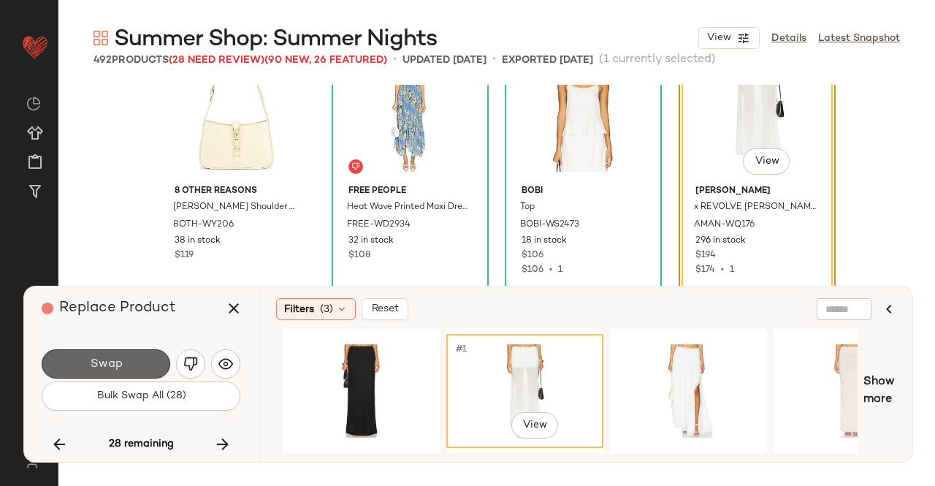
click at [141, 354] on button "Swap" at bounding box center [106, 363] width 129 height 29
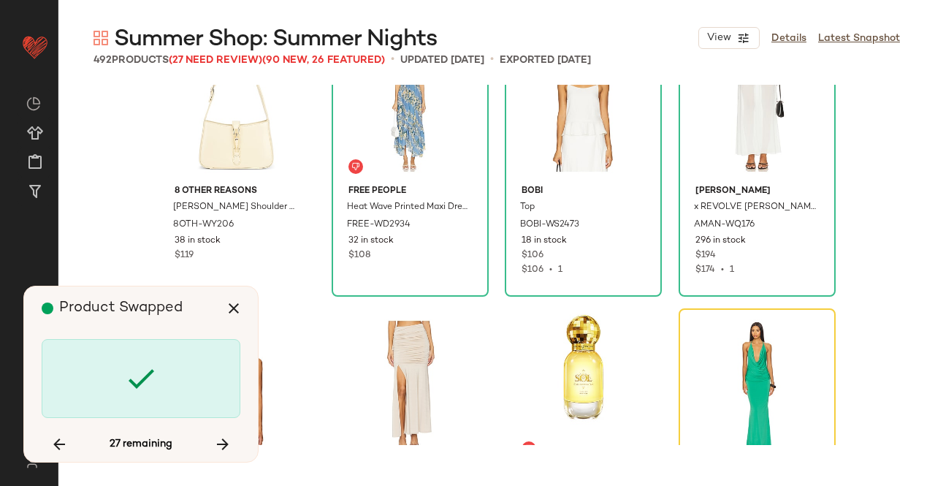
scroll to position [29322, 0]
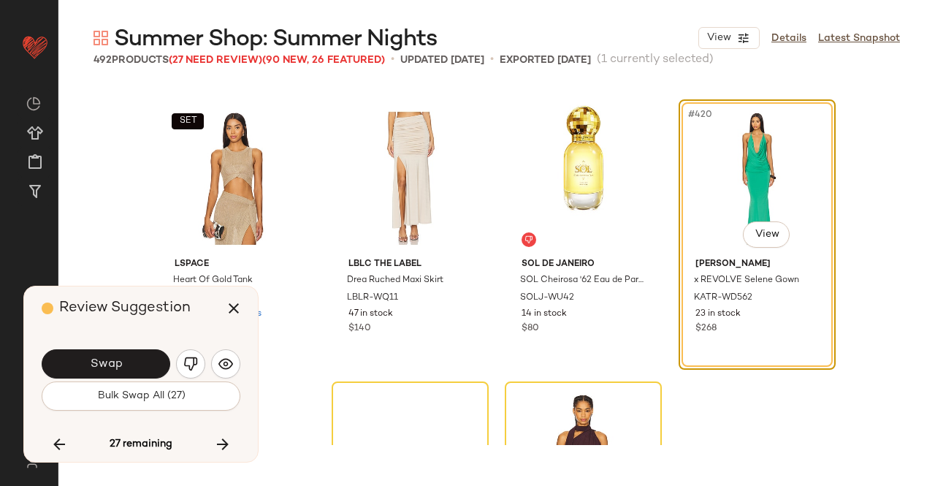
click at [123, 362] on button "Swap" at bounding box center [106, 363] width 129 height 29
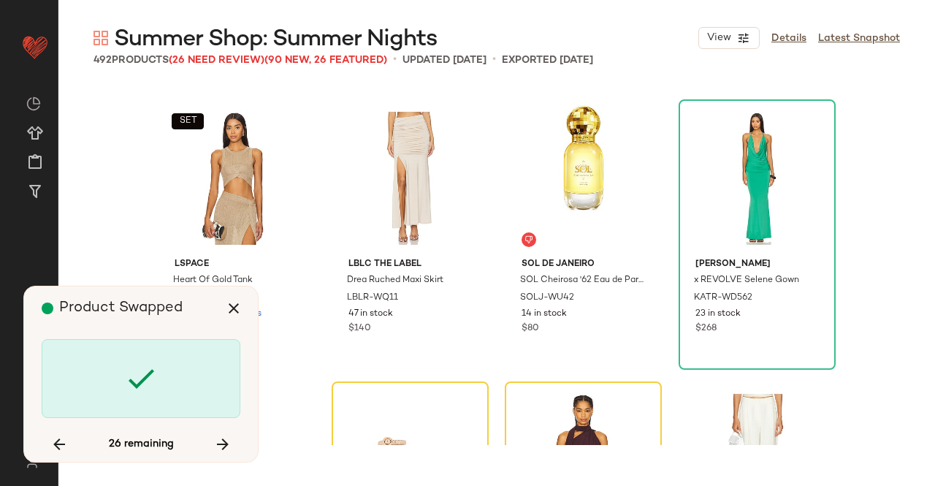
scroll to position [29604, 0]
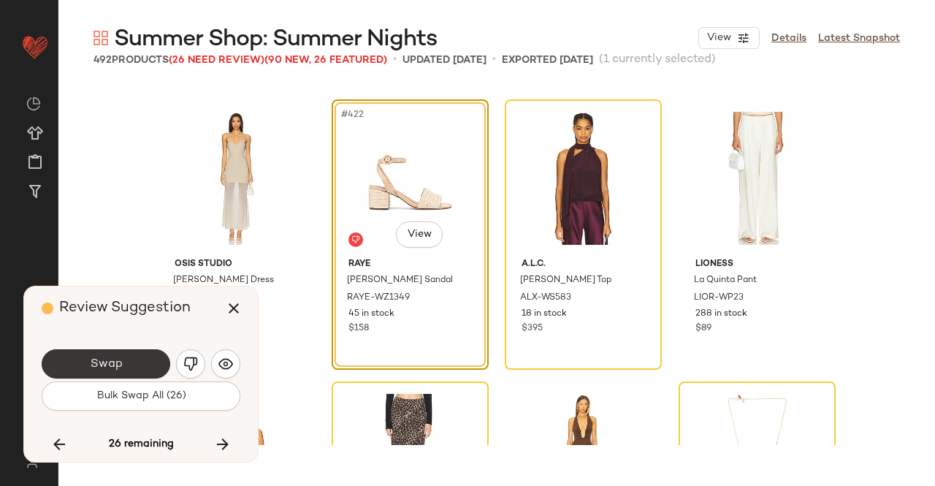
click at [120, 366] on span "Swap" at bounding box center [105, 364] width 33 height 14
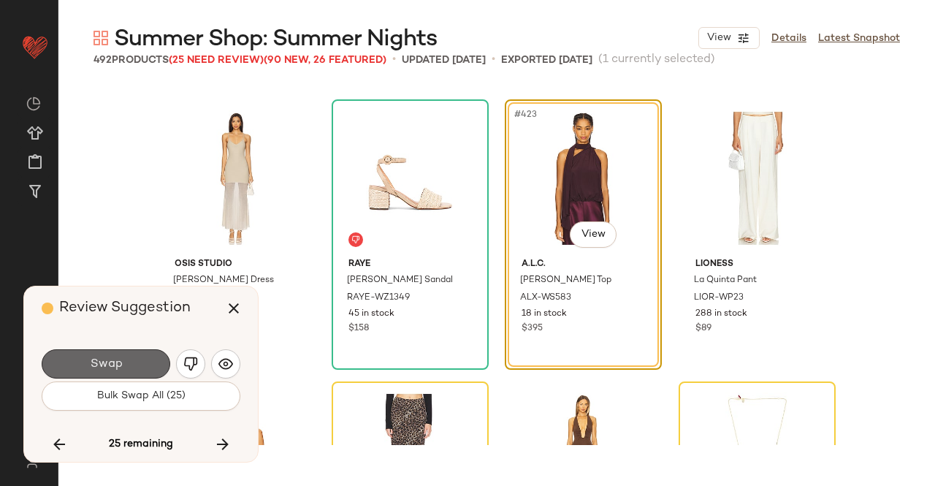
click at [148, 365] on button "Swap" at bounding box center [106, 363] width 129 height 29
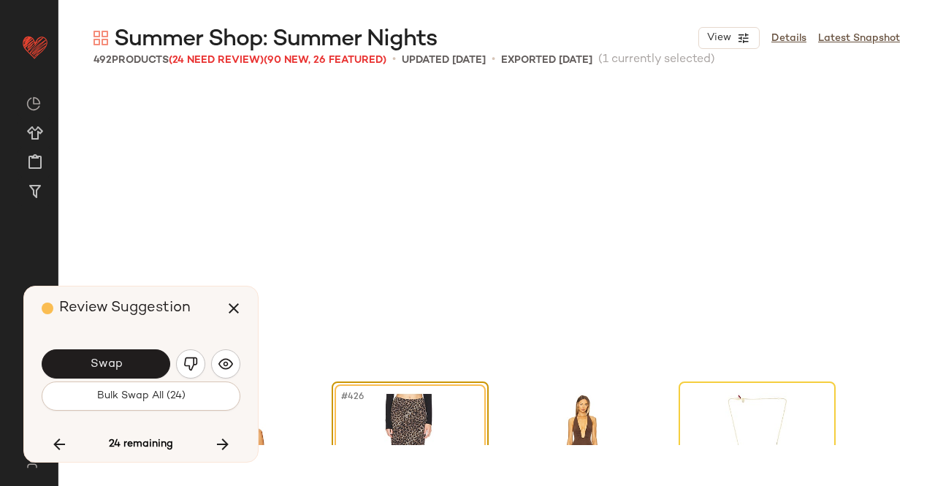
scroll to position [29886, 0]
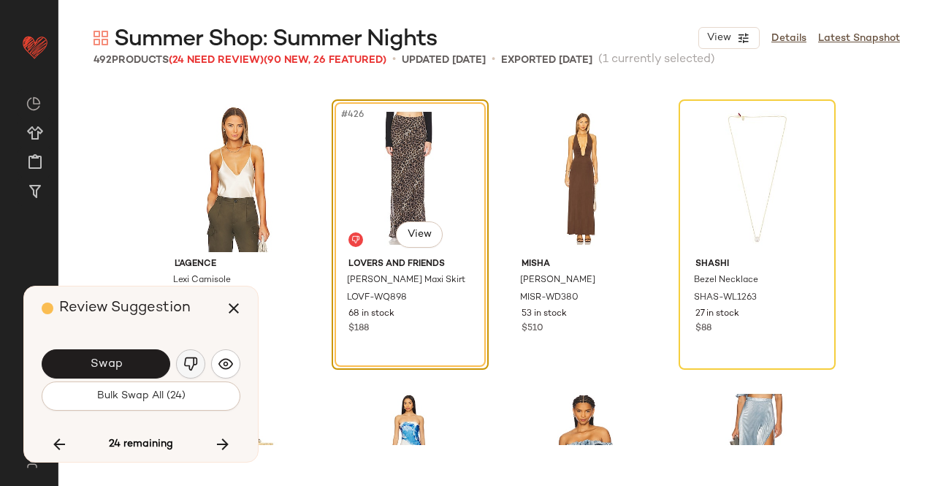
click at [196, 364] on img "button" at bounding box center [190, 363] width 15 height 15
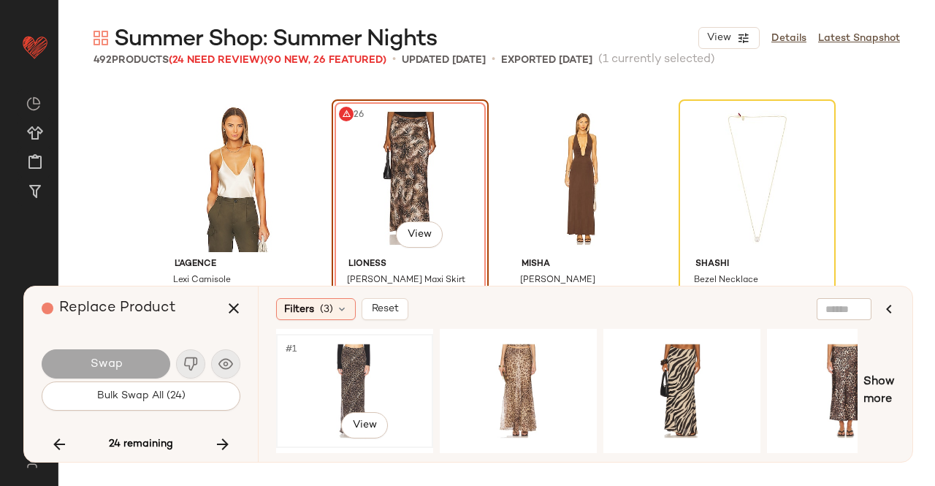
click at [341, 388] on div "#1 View" at bounding box center [354, 391] width 147 height 104
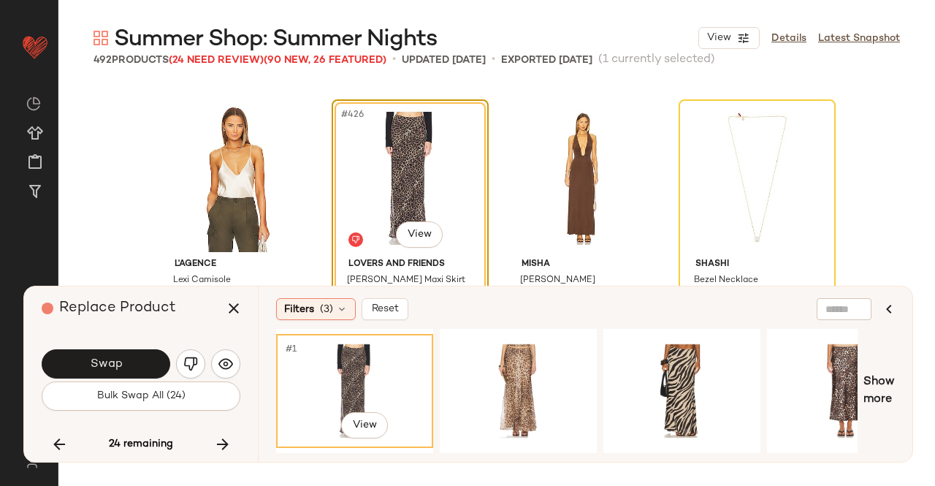
click at [143, 360] on button "Swap" at bounding box center [106, 363] width 129 height 29
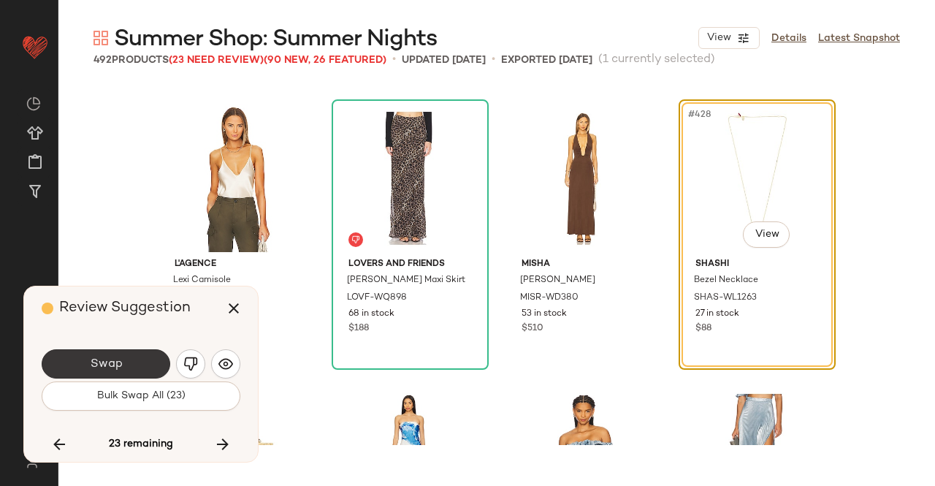
click at [139, 371] on button "Swap" at bounding box center [106, 363] width 129 height 29
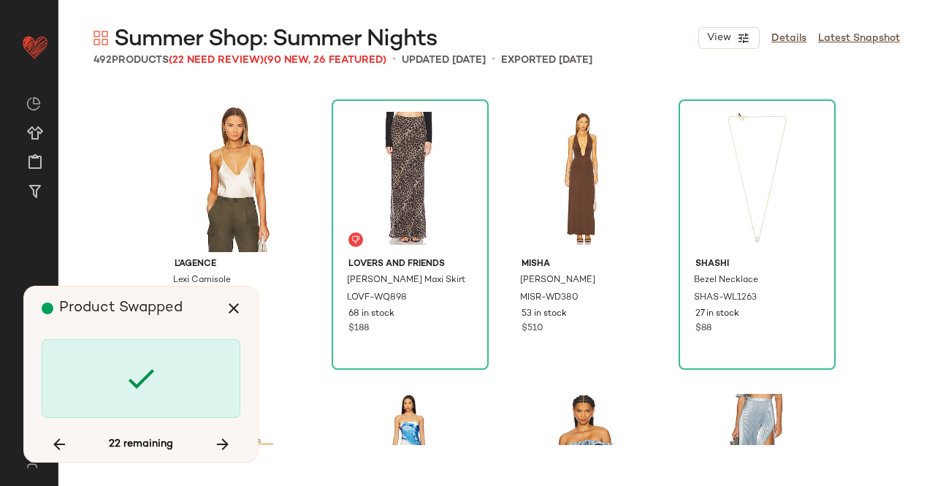
scroll to position [30450, 0]
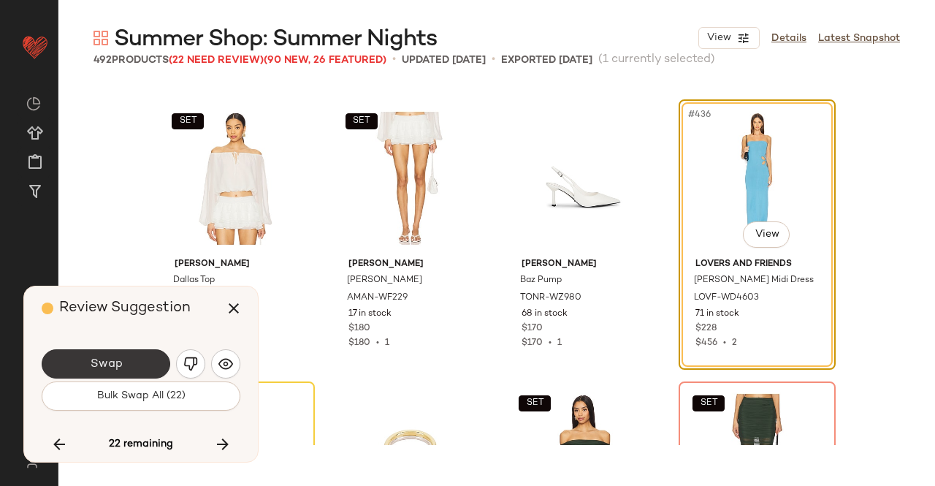
click at [112, 359] on span "Swap" at bounding box center [105, 364] width 33 height 14
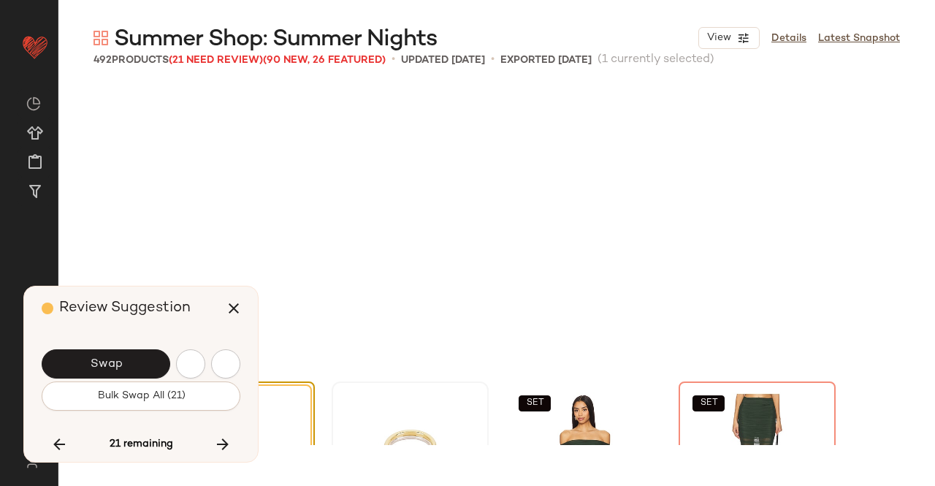
scroll to position [30732, 0]
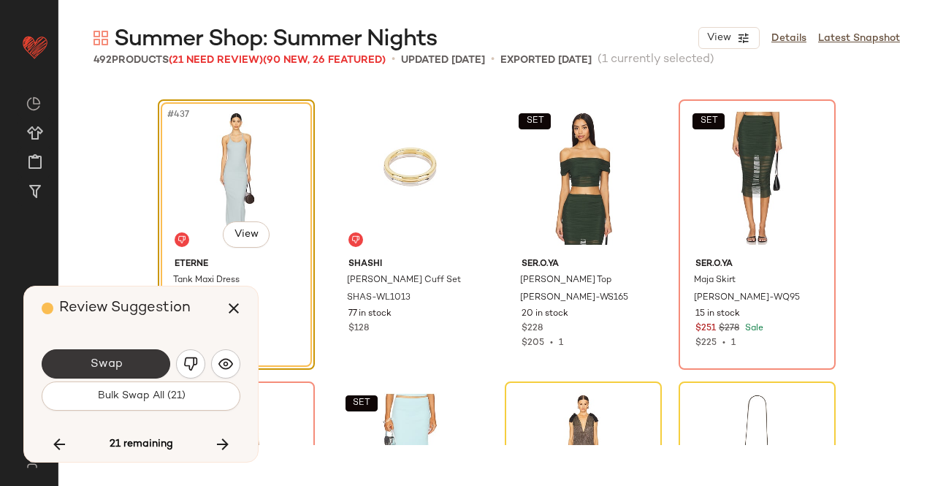
click at [152, 358] on button "Swap" at bounding box center [106, 363] width 129 height 29
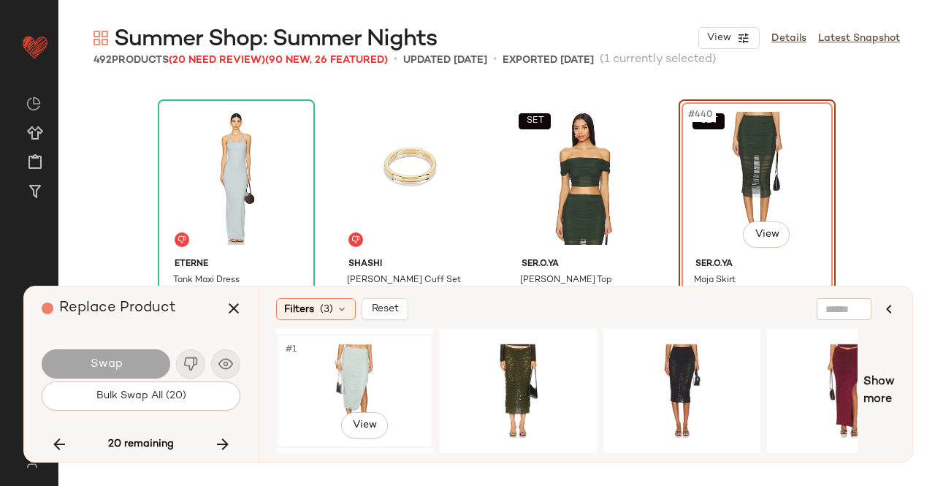
click at [372, 375] on div "#1 View" at bounding box center [354, 391] width 147 height 104
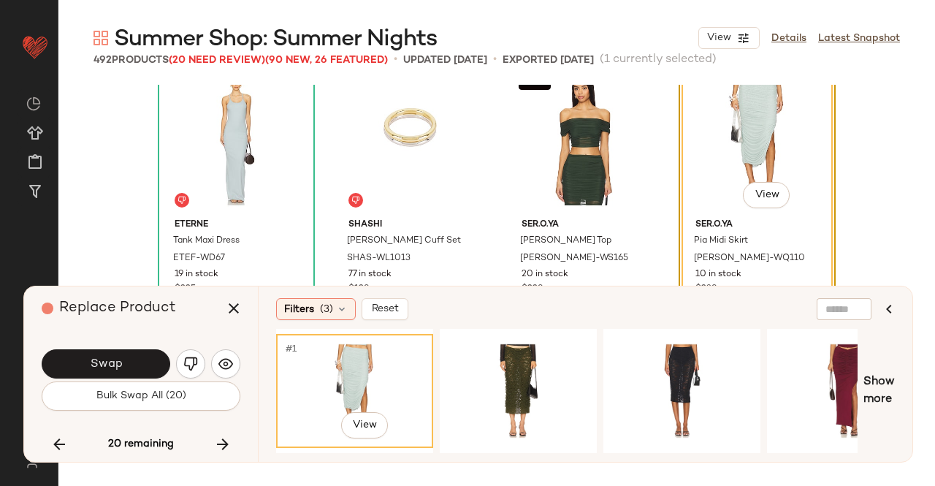
scroll to position [30805, 0]
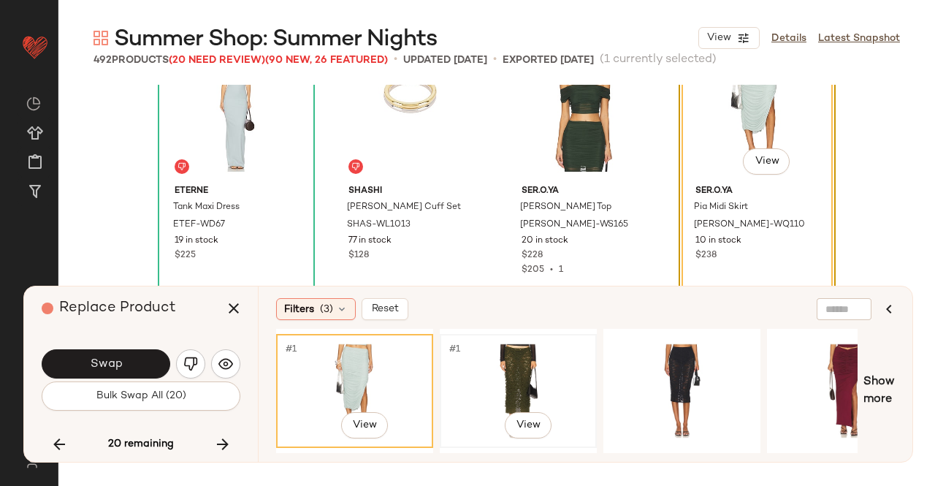
click at [520, 372] on div "#1 View" at bounding box center [518, 391] width 147 height 104
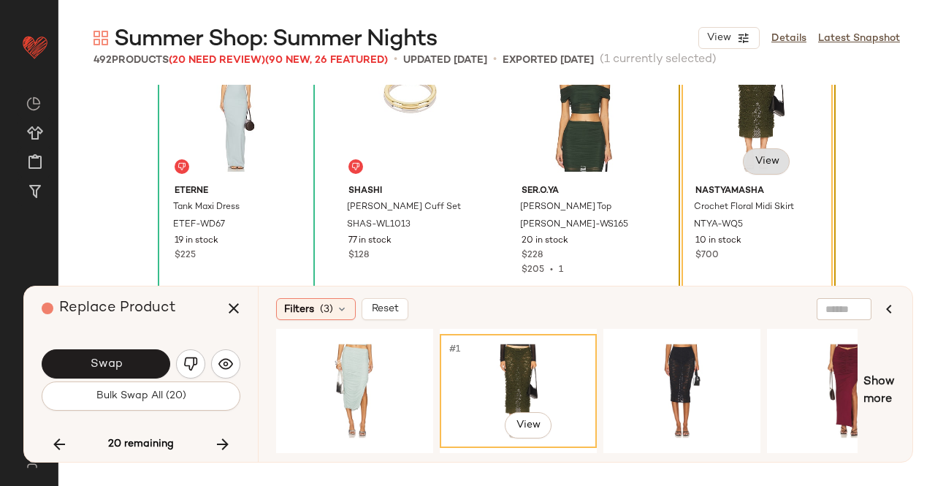
click at [772, 159] on body "Revolve ** Dashboard All Products Global Clipboards (24) Curations (511) Kriste…" at bounding box center [467, 243] width 935 height 486
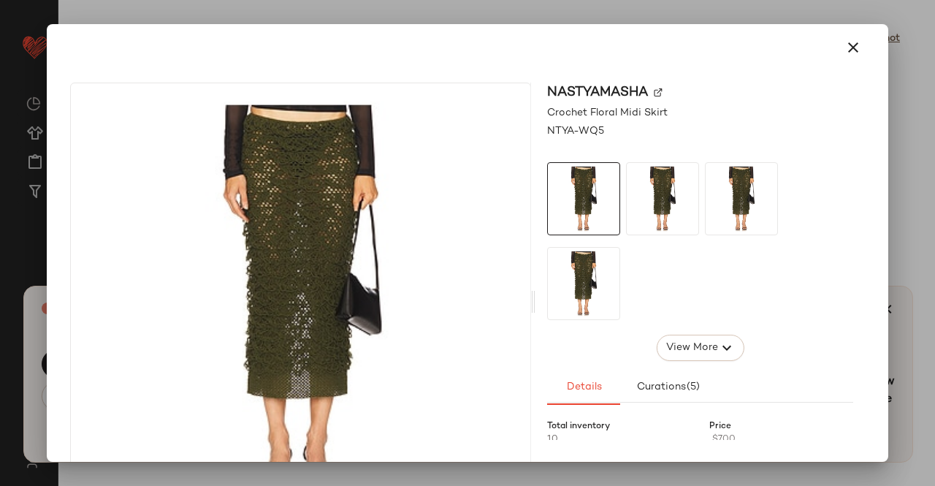
click at [660, 94] on div "nastyamasha" at bounding box center [700, 93] width 306 height 20
click at [657, 87] on div "nastyamasha" at bounding box center [700, 93] width 306 height 20
click at [649, 92] on div "nastyamasha" at bounding box center [700, 93] width 306 height 20
click at [656, 91] on img at bounding box center [658, 92] width 9 height 9
click at [839, 37] on button "button" at bounding box center [853, 47] width 35 height 35
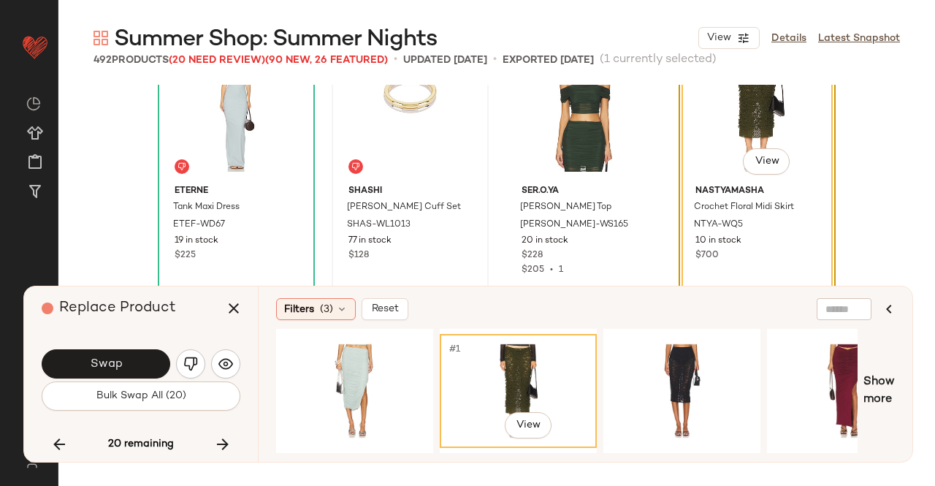
drag, startPoint x: 232, startPoint y: 313, endPoint x: 381, endPoint y: 255, distance: 160.7
click at [232, 313] on icon "button" at bounding box center [234, 308] width 18 height 18
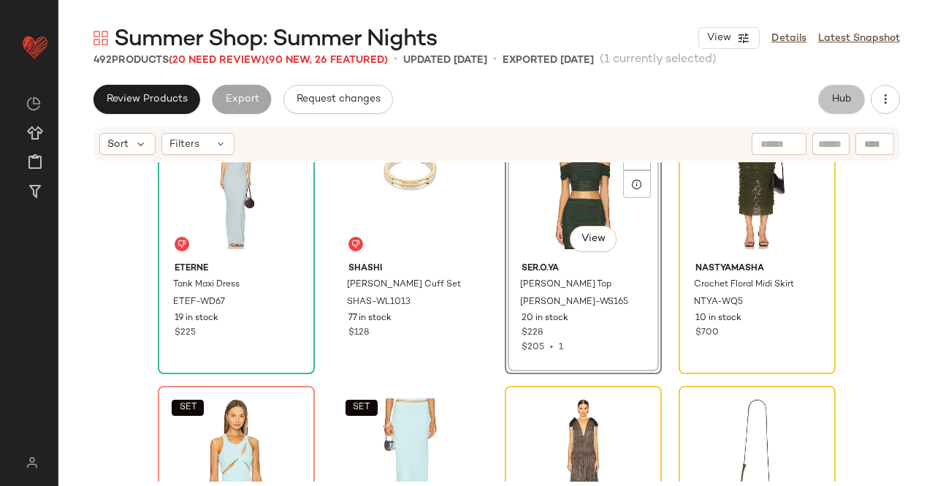
click at [857, 100] on button "Hub" at bounding box center [841, 99] width 47 height 29
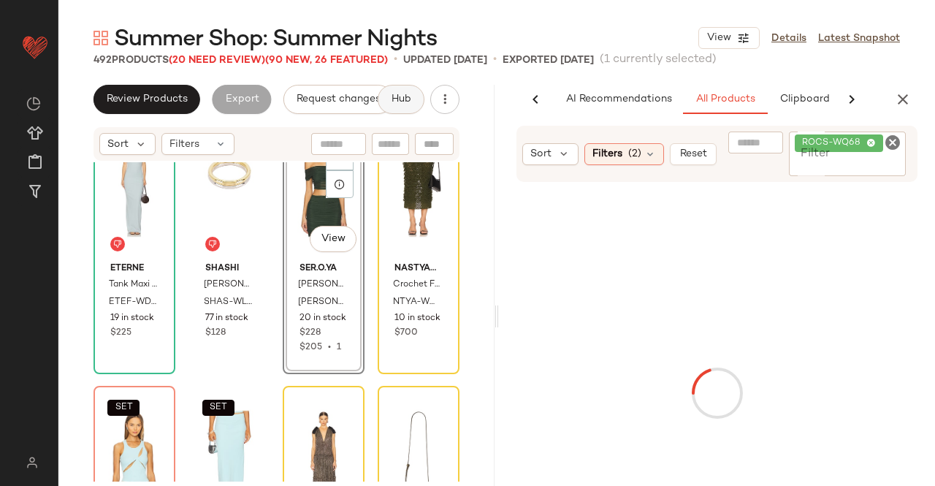
scroll to position [0, 92]
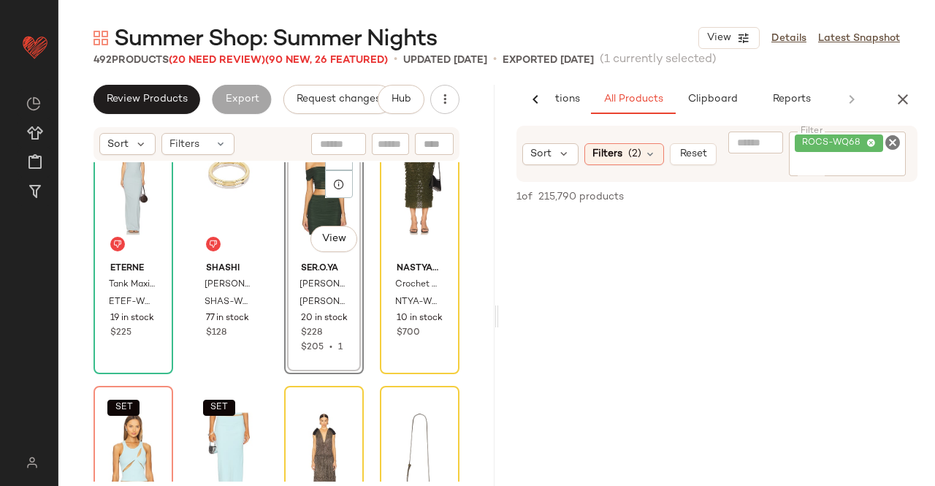
click at [844, 171] on input "Filter" at bounding box center [848, 165] width 106 height 15
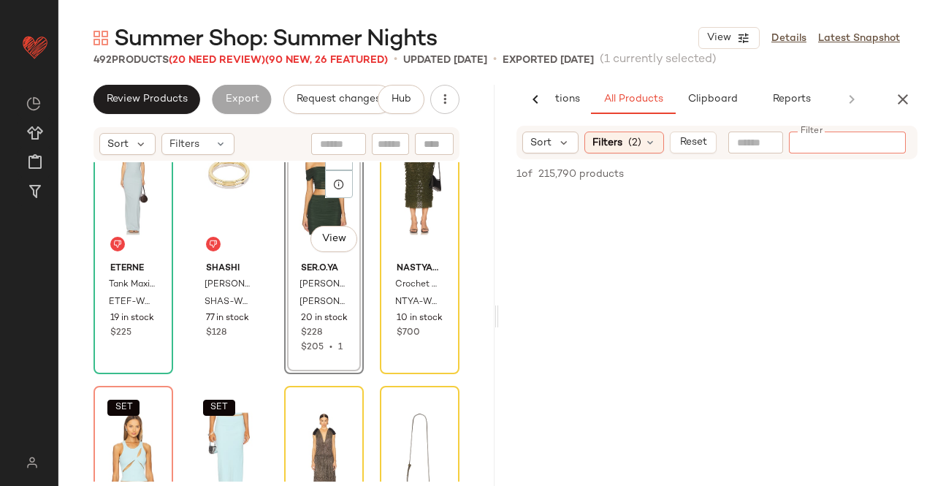
paste input "********"
type input "********"
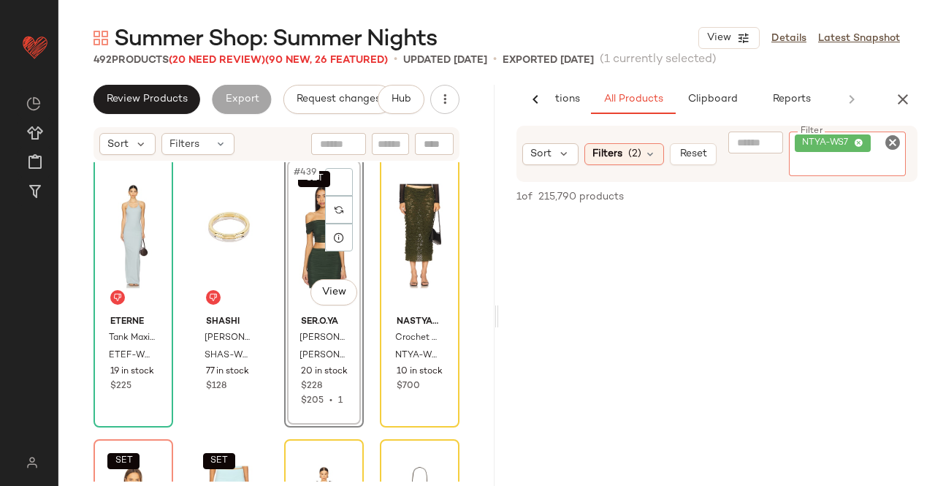
scroll to position [30732, 0]
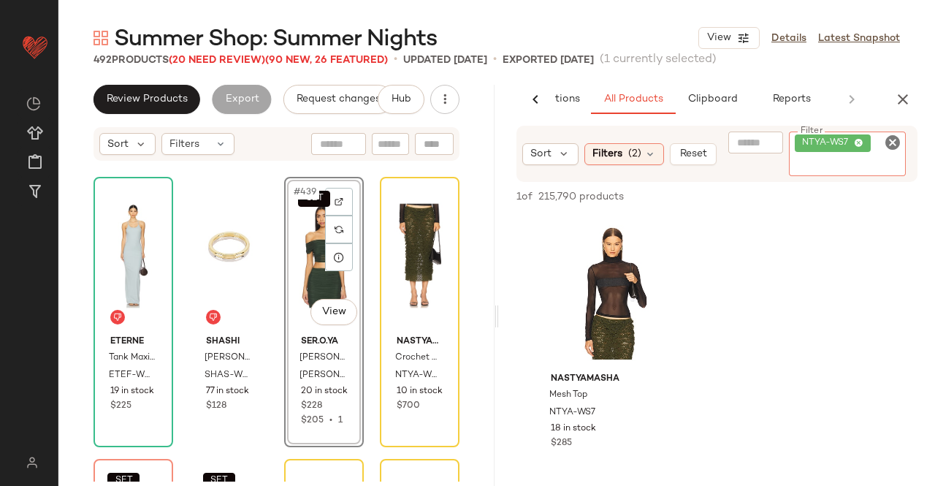
click at [299, 245] on div "SET #439 View" at bounding box center [323, 256] width 69 height 148
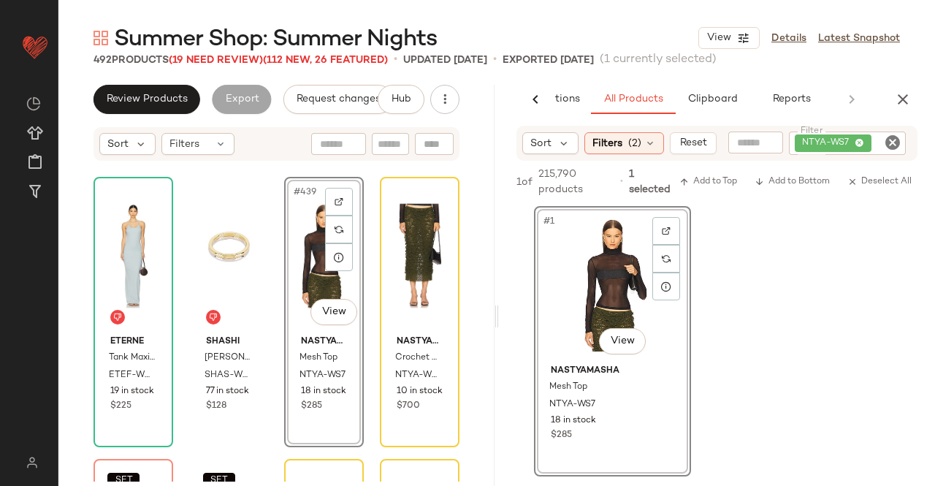
click at [900, 97] on icon "button" at bounding box center [903, 100] width 18 height 18
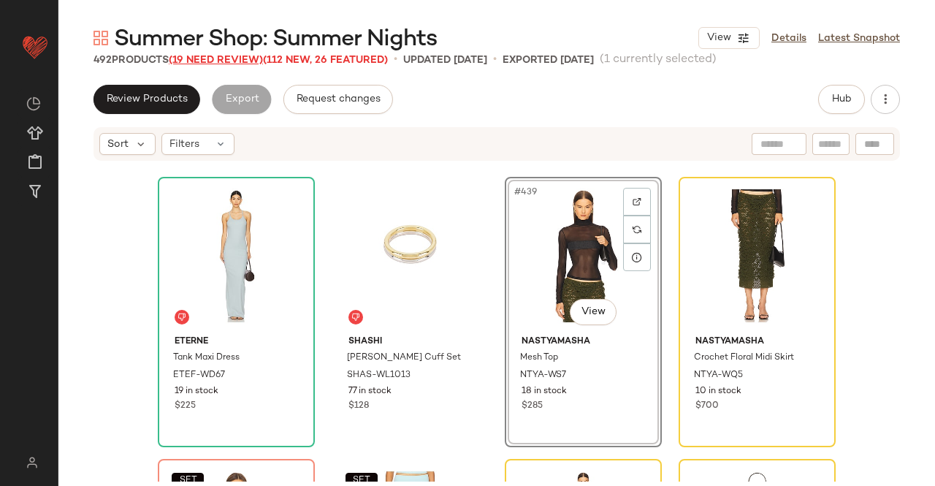
click at [202, 56] on span "(19 Need Review)" at bounding box center [216, 60] width 94 height 11
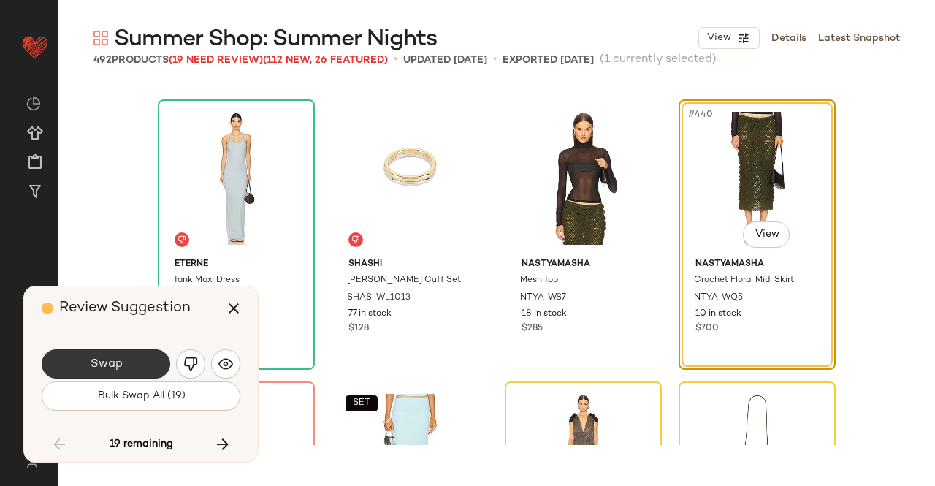
click at [90, 364] on span "Swap" at bounding box center [105, 364] width 33 height 14
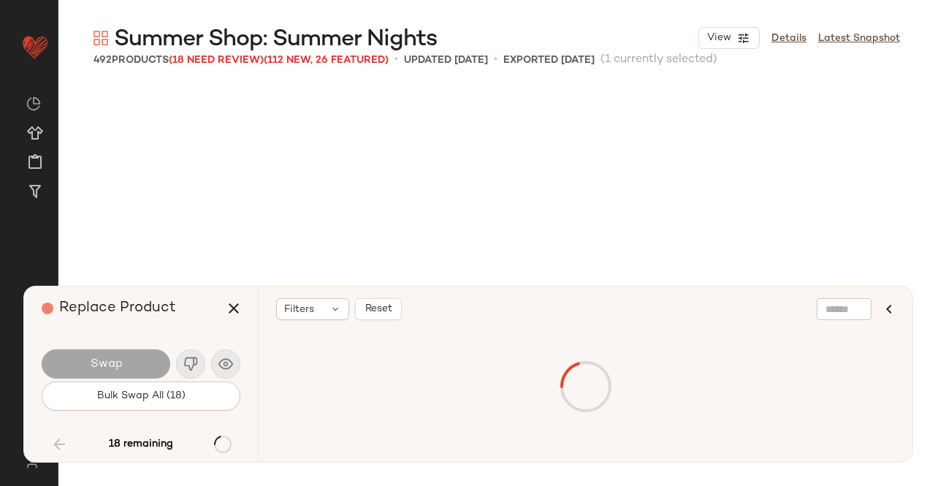
scroll to position [31014, 0]
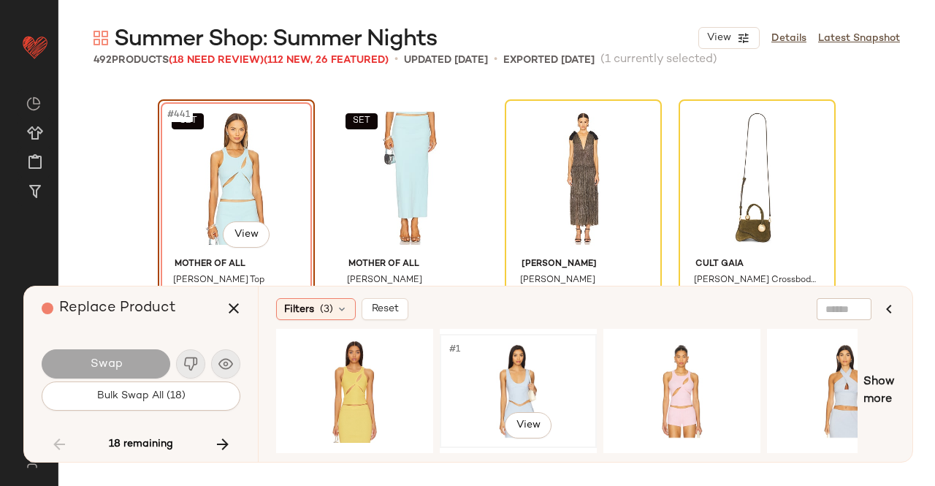
click at [551, 385] on div "#1 View" at bounding box center [518, 391] width 147 height 104
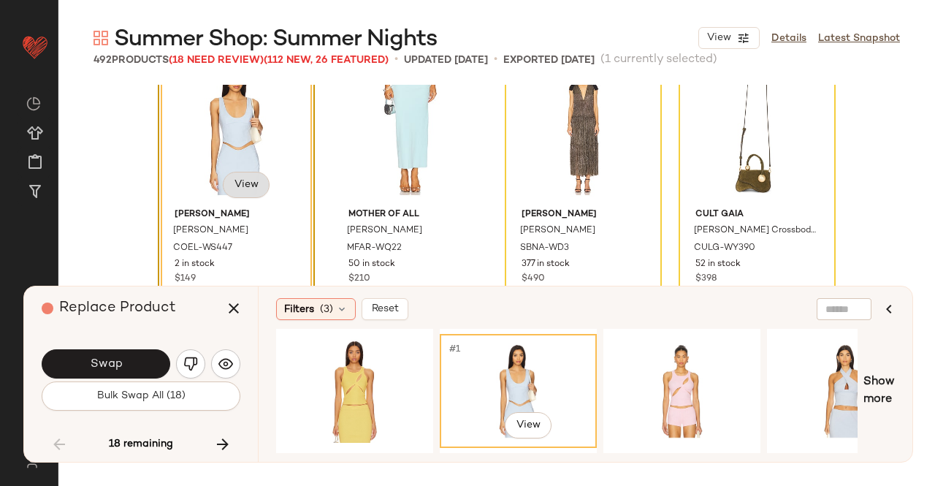
scroll to position [31087, 0]
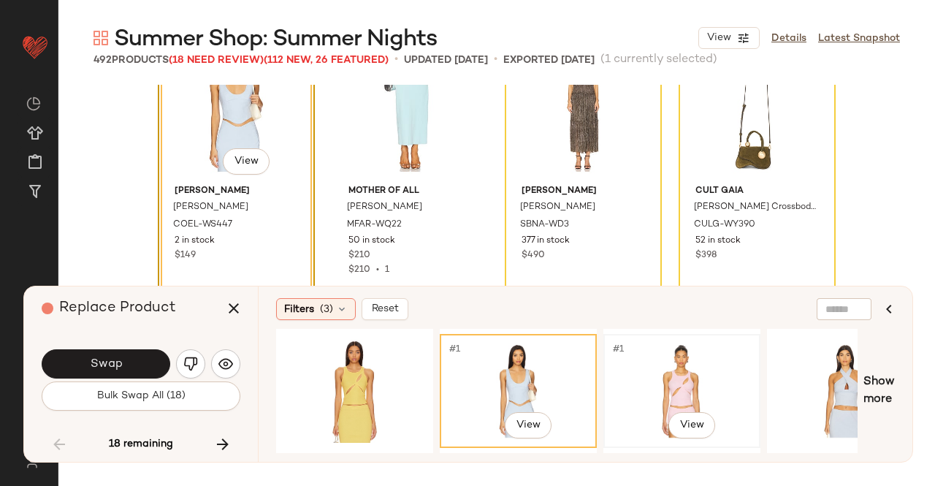
click at [674, 369] on div "#1 View" at bounding box center [681, 391] width 147 height 104
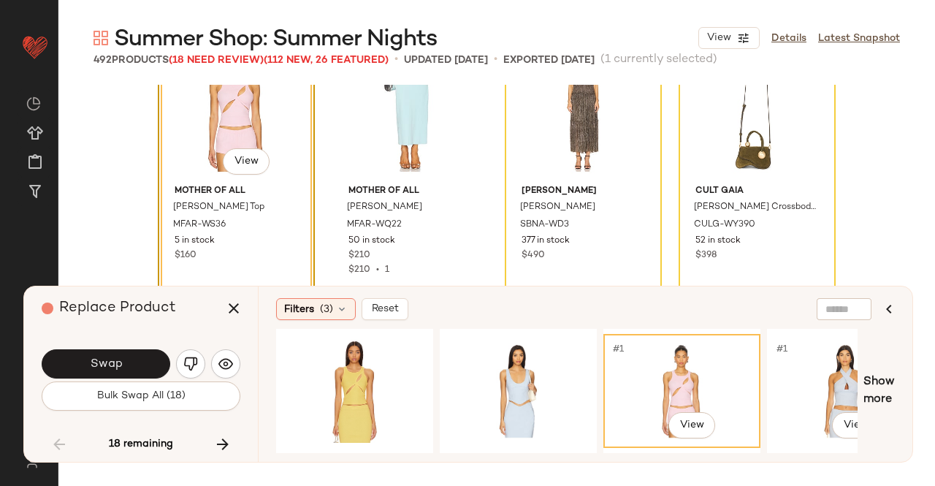
drag, startPoint x: 836, startPoint y: 389, endPoint x: 752, endPoint y: 413, distance: 87.2
click at [837, 389] on div "#1 View" at bounding box center [845, 391] width 147 height 104
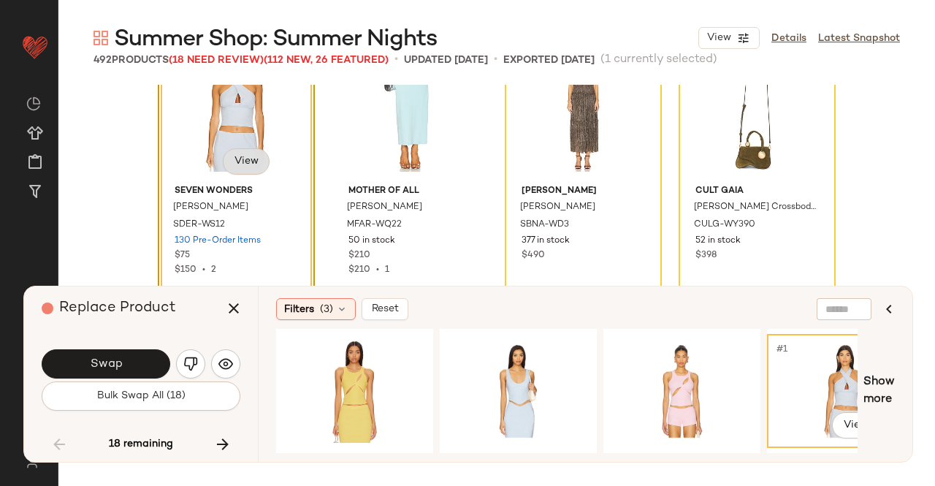
click at [238, 153] on body "Revolve ** Dashboard All Products Global Clipboards (24) Curations (511) Kriste…" at bounding box center [467, 243] width 935 height 486
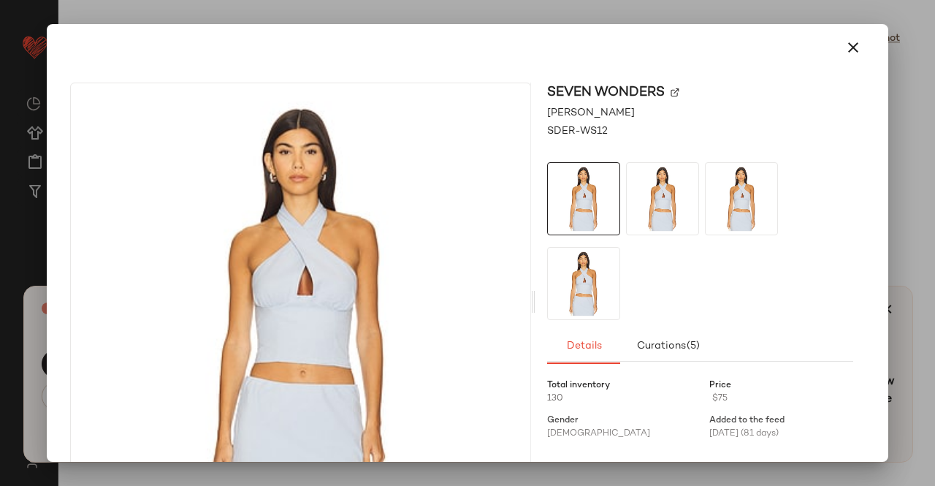
click at [671, 90] on img at bounding box center [675, 92] width 9 height 9
click at [845, 35] on button "button" at bounding box center [853, 47] width 35 height 35
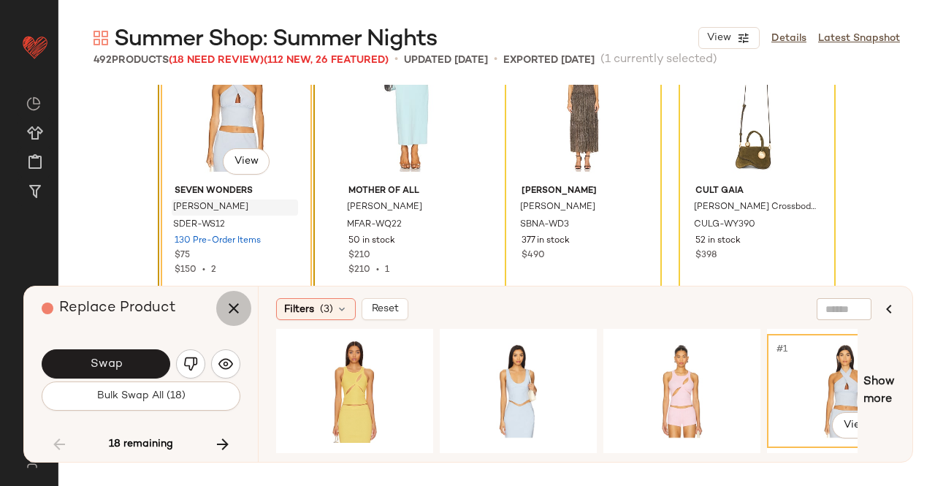
drag, startPoint x: 247, startPoint y: 316, endPoint x: 257, endPoint y: 286, distance: 32.3
click at [248, 316] on button "button" at bounding box center [233, 308] width 35 height 35
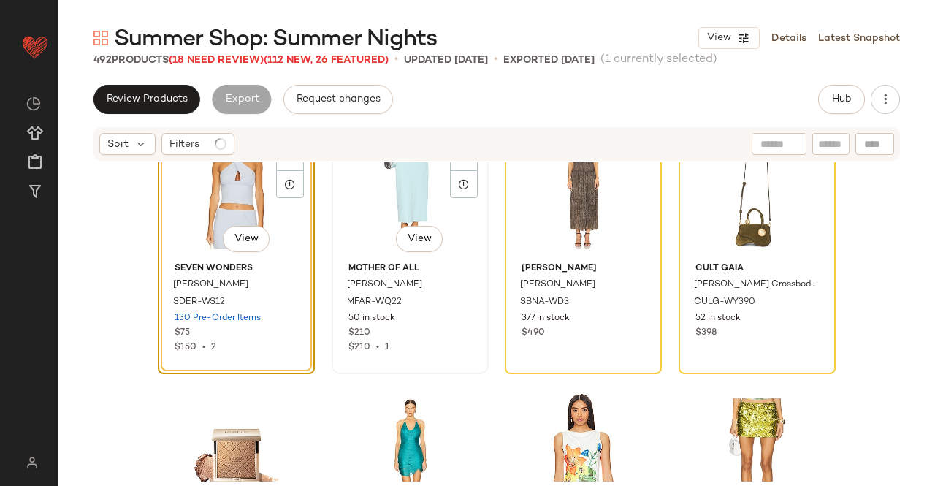
click at [389, 186] on div "SET #442 View" at bounding box center [410, 183] width 147 height 148
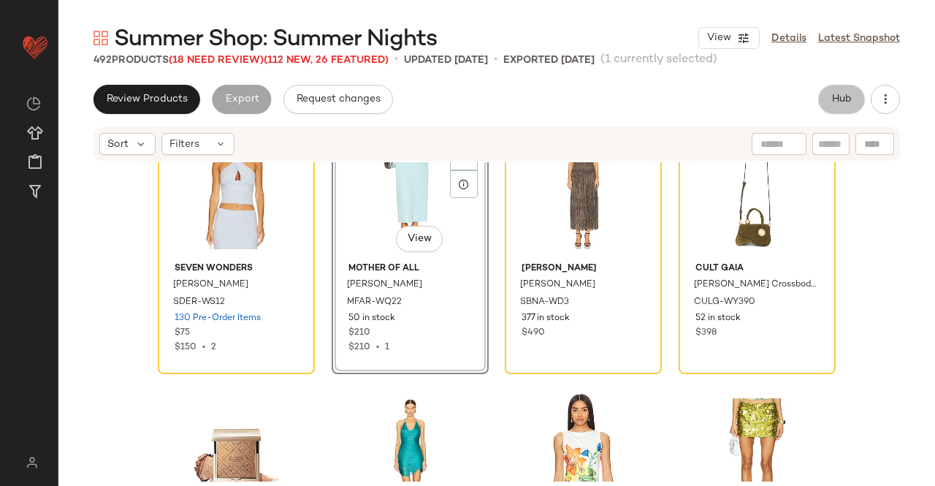
click at [836, 94] on span "Hub" at bounding box center [841, 99] width 20 height 12
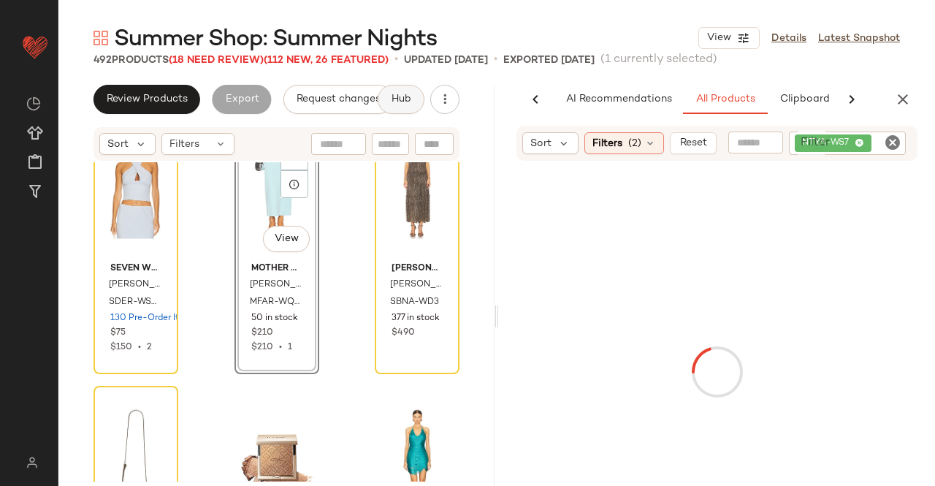
scroll to position [0, 92]
click at [879, 159] on div "Sort Filters (2) Reset Filter NTYA-WS7 Filter" at bounding box center [716, 143] width 401 height 35
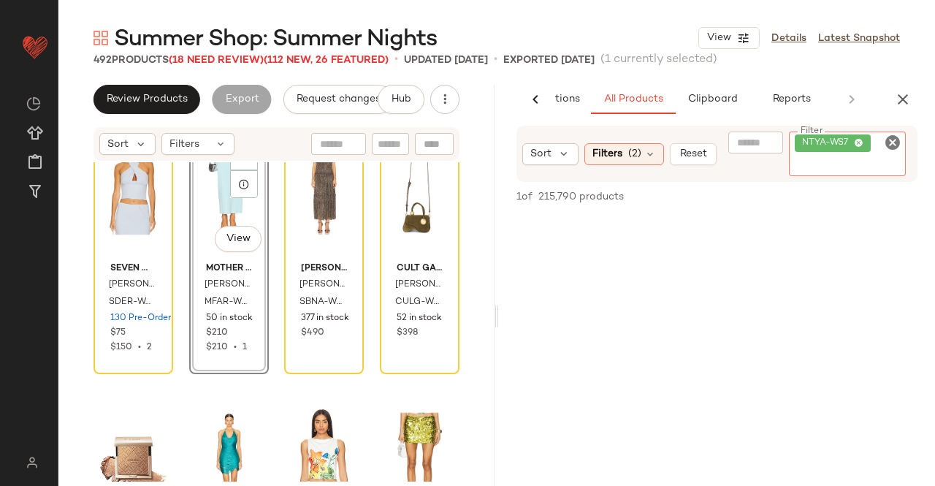
click at [860, 145] on icon at bounding box center [859, 143] width 9 height 9
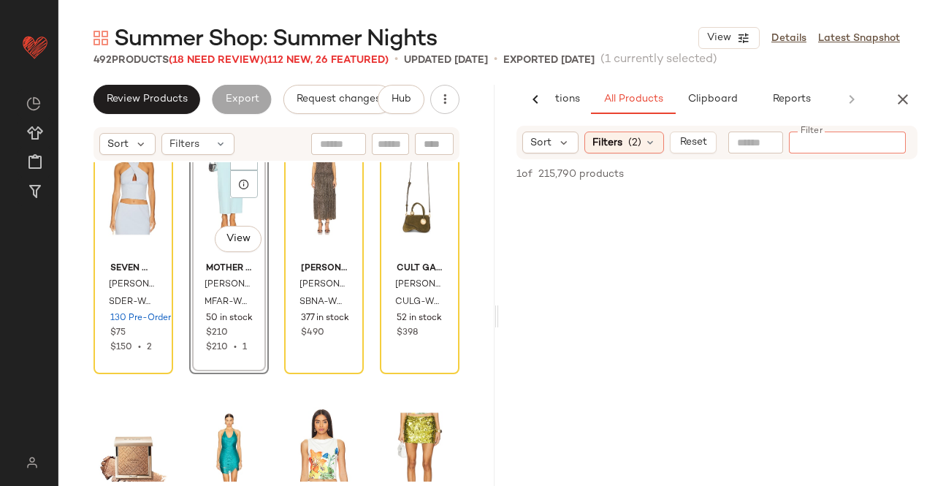
paste input "********"
type input "********"
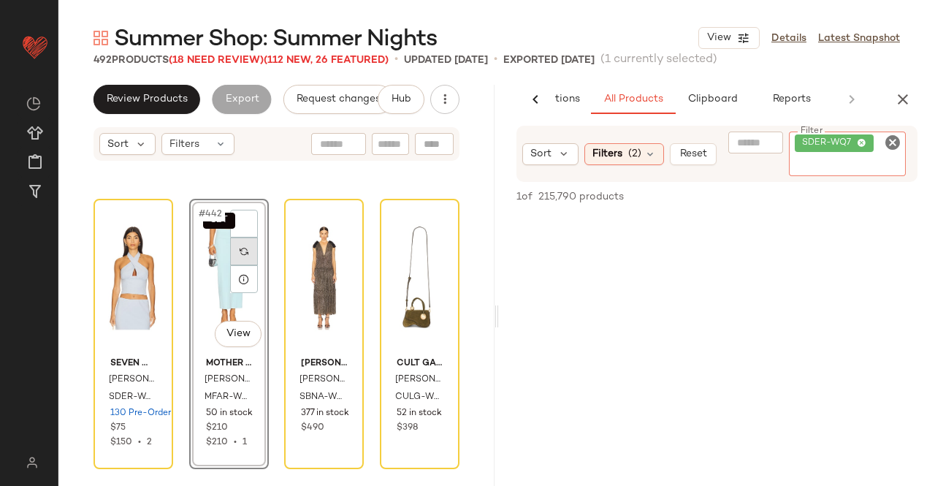
scroll to position [30941, 0]
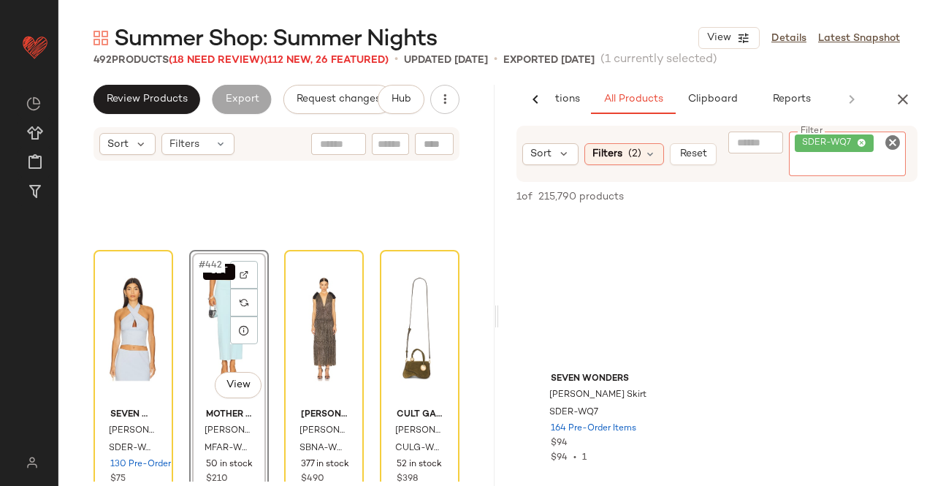
click at [202, 335] on div "SET #442 View" at bounding box center [228, 329] width 69 height 148
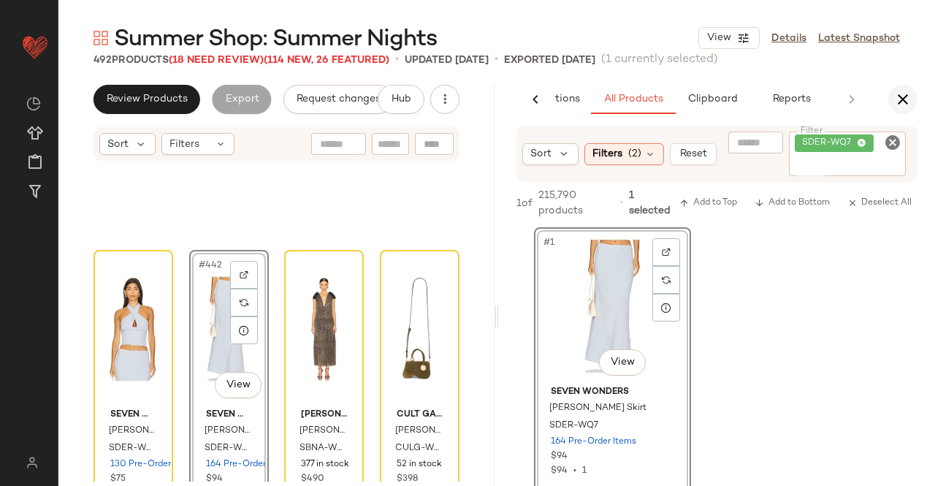
click at [904, 110] on button "button" at bounding box center [902, 99] width 29 height 29
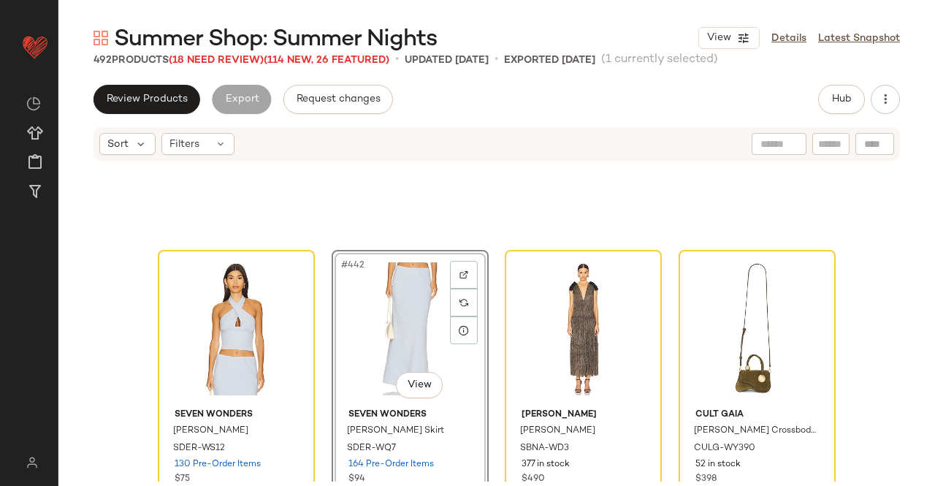
drag, startPoint x: 231, startPoint y: 64, endPoint x: 207, endPoint y: 106, distance: 48.4
click at [230, 64] on span "(18 Need Review)" at bounding box center [216, 60] width 95 height 11
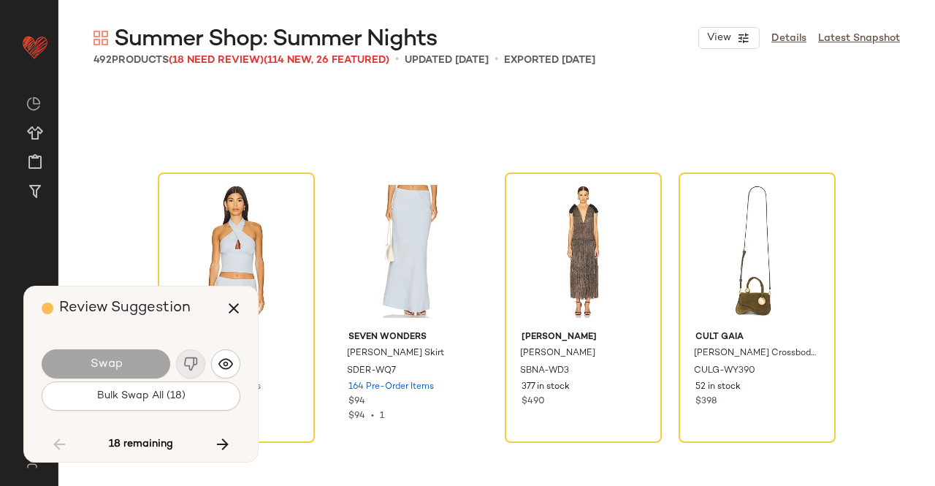
scroll to position [31014, 0]
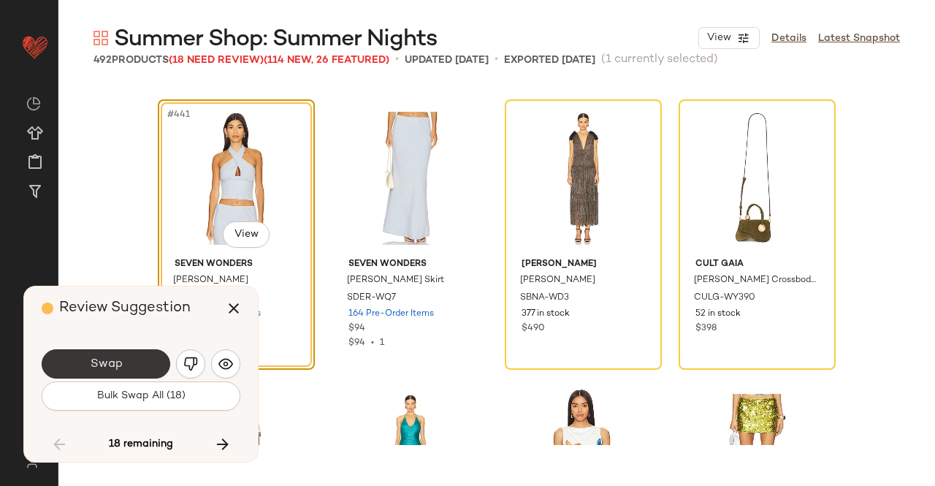
click at [102, 366] on span "Swap" at bounding box center [105, 364] width 33 height 14
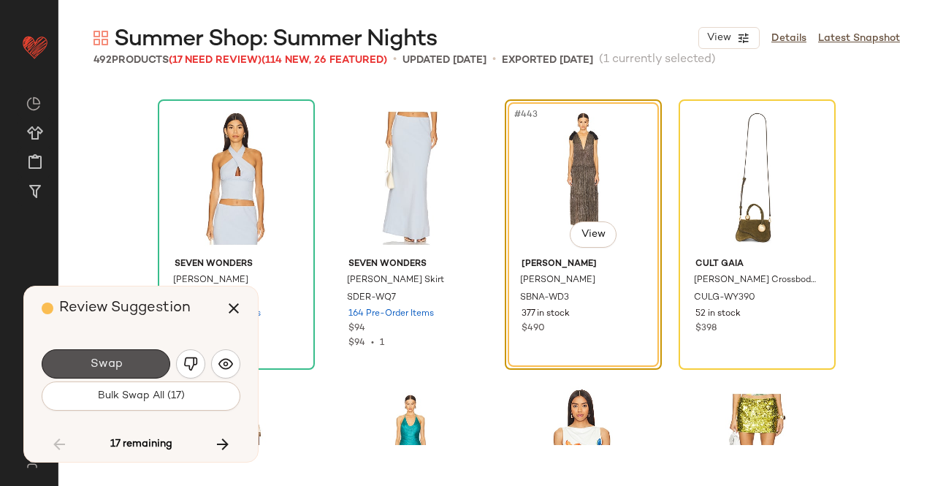
click at [144, 356] on button "Swap" at bounding box center [106, 363] width 129 height 29
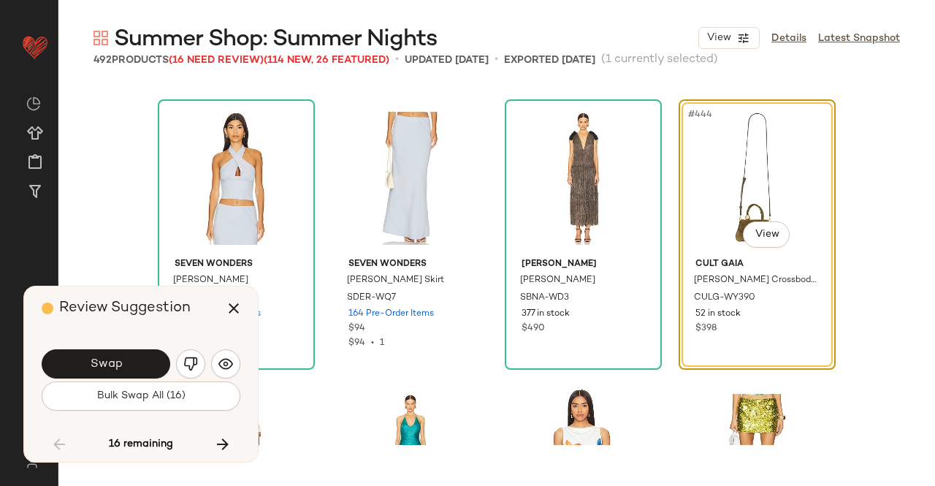
click at [115, 360] on span "Swap" at bounding box center [105, 364] width 33 height 14
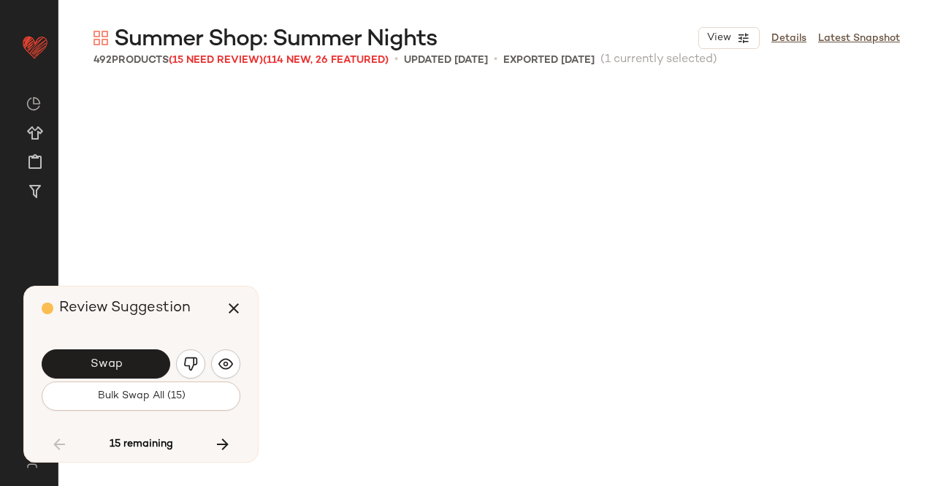
scroll to position [31578, 0]
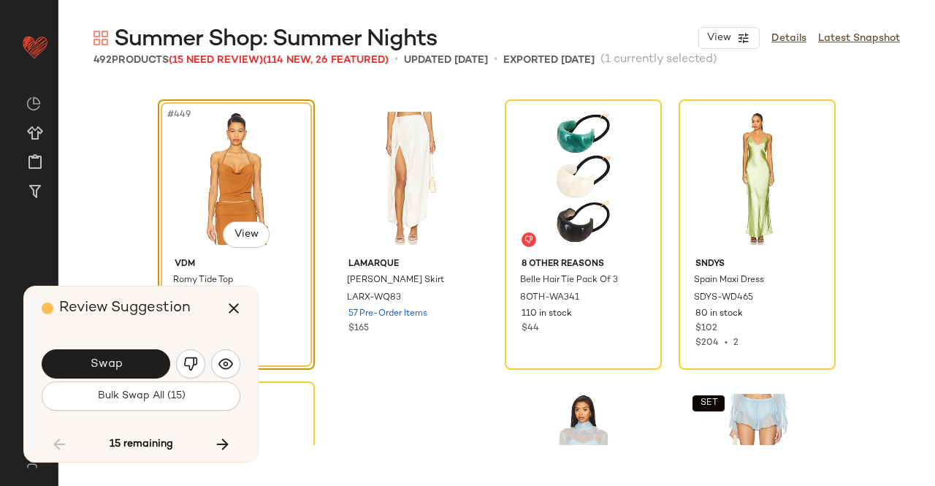
click at [112, 356] on button "Swap" at bounding box center [106, 363] width 129 height 29
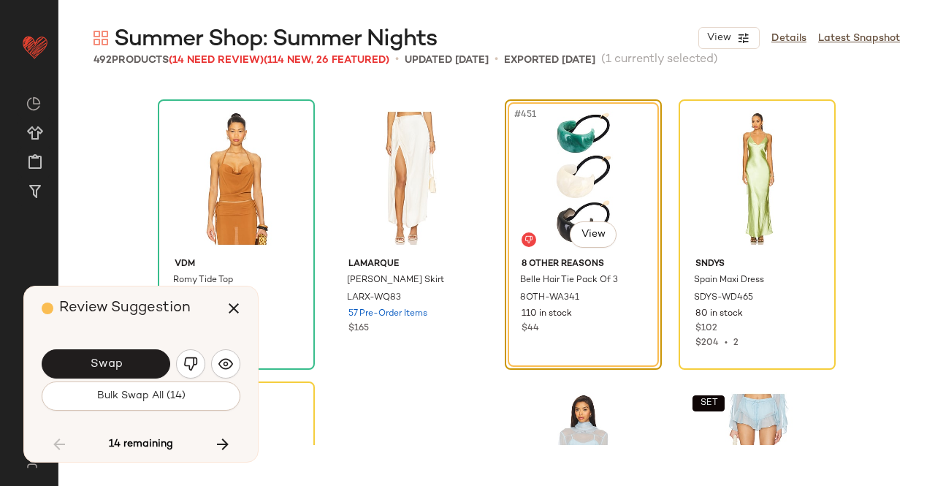
click at [126, 369] on button "Swap" at bounding box center [106, 363] width 129 height 29
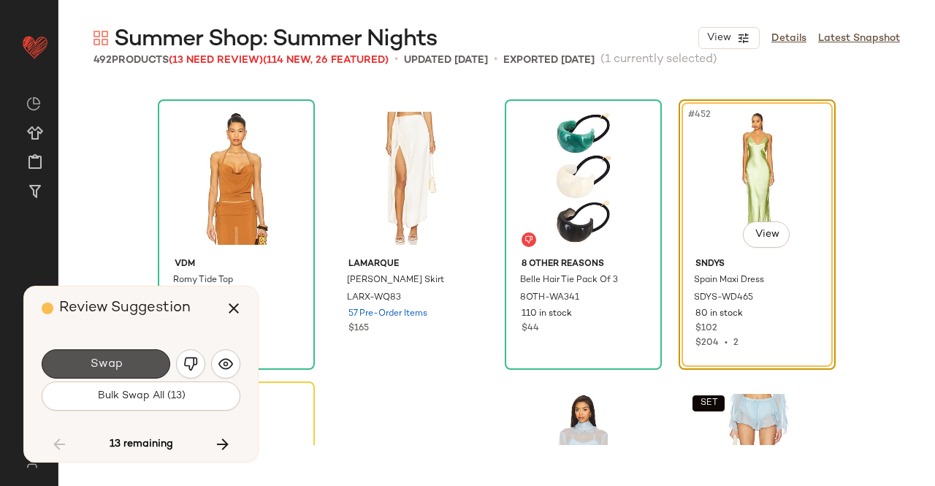
click at [126, 367] on button "Swap" at bounding box center [106, 363] width 129 height 29
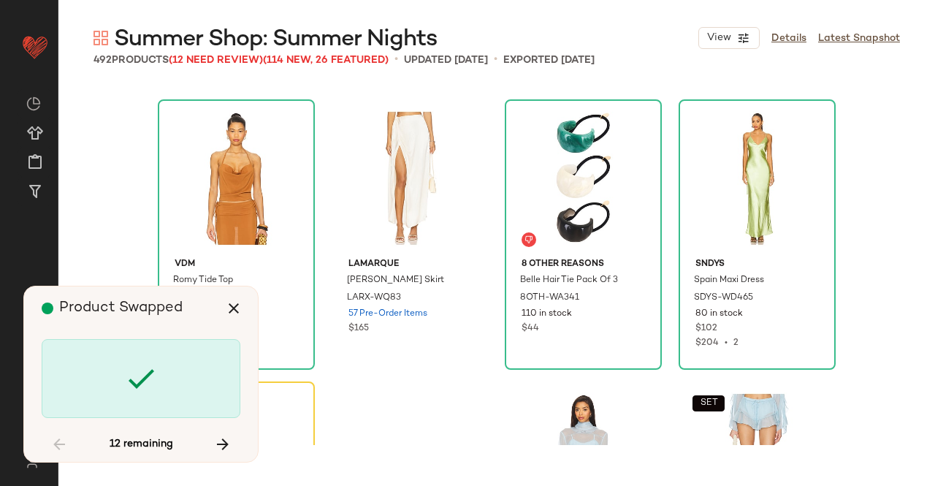
scroll to position [31860, 0]
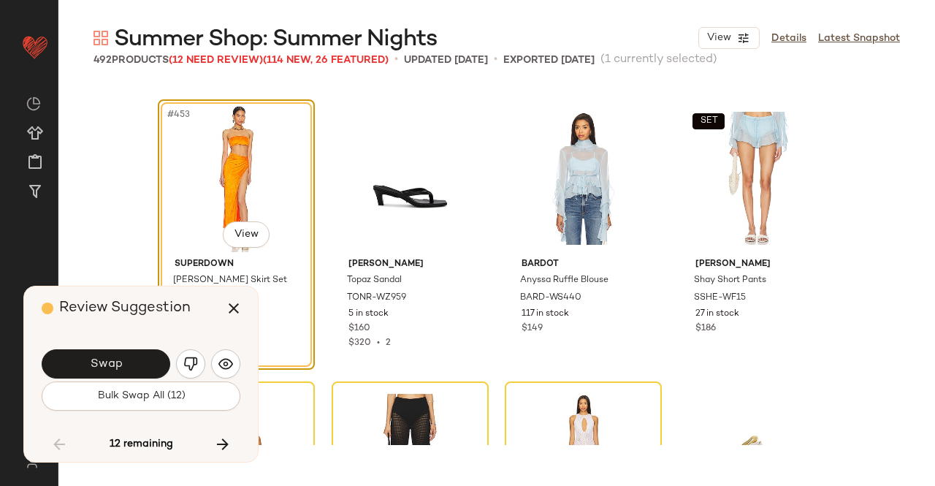
click at [126, 367] on button "Swap" at bounding box center [106, 363] width 129 height 29
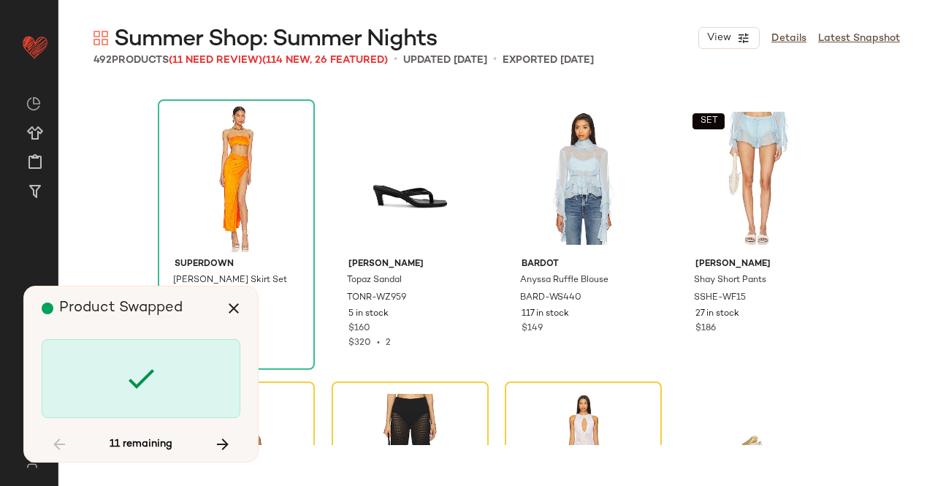
scroll to position [32142, 0]
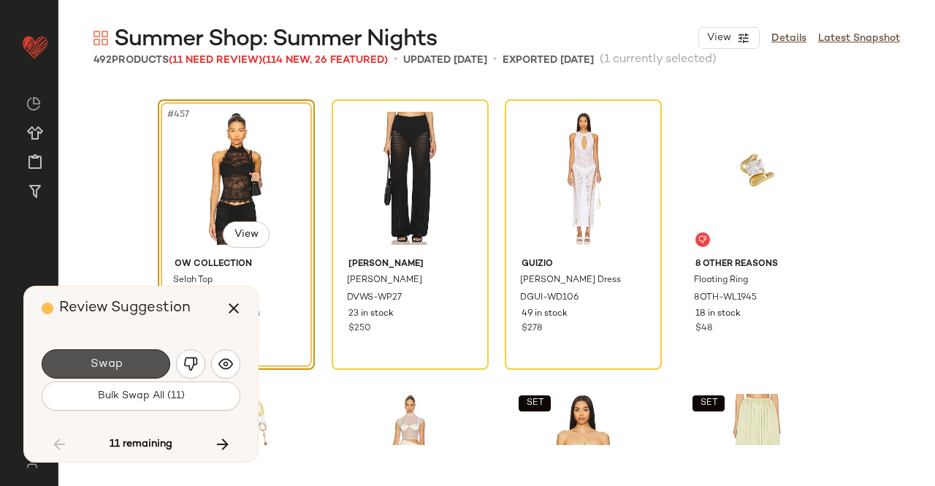
click at [126, 367] on button "Swap" at bounding box center [106, 363] width 129 height 29
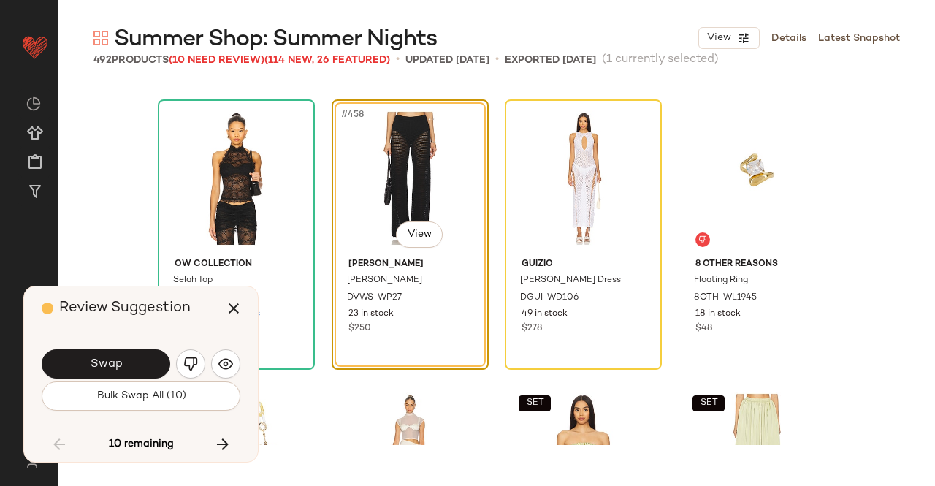
click at [155, 356] on button "Swap" at bounding box center [106, 363] width 129 height 29
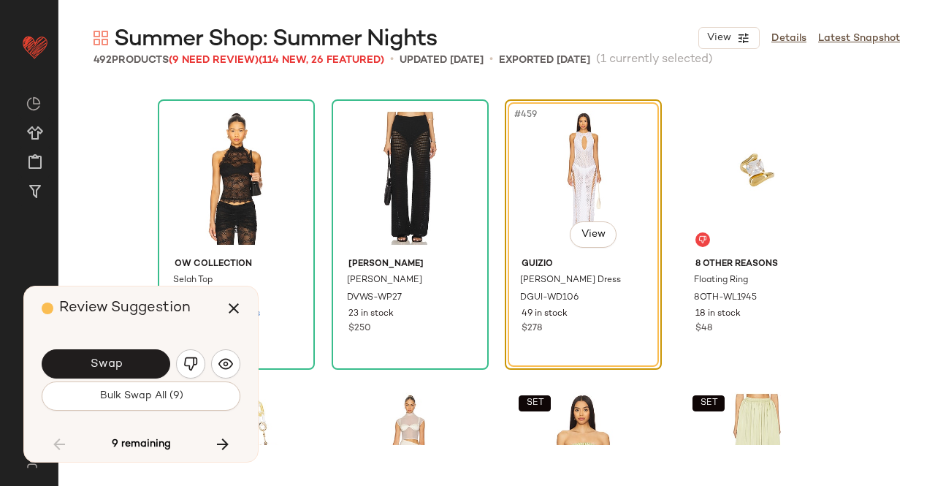
click at [122, 343] on div "Swap Bulk Swap All (9)" at bounding box center [141, 378] width 199 height 79
click at [120, 351] on button "Swap" at bounding box center [106, 363] width 129 height 29
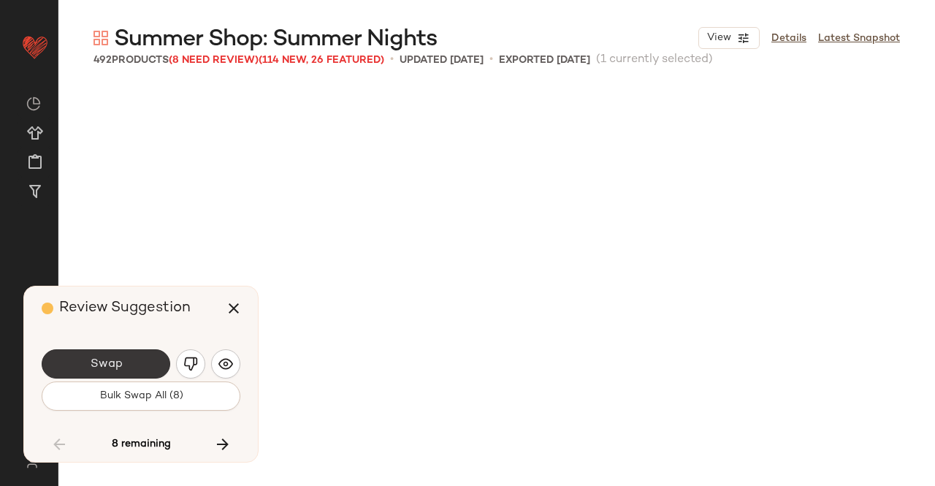
scroll to position [32706, 0]
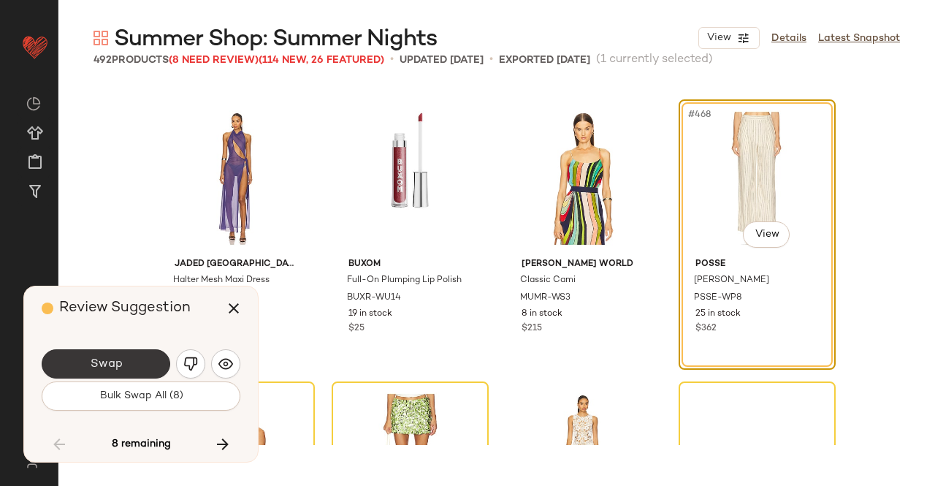
click at [124, 366] on button "Swap" at bounding box center [106, 363] width 129 height 29
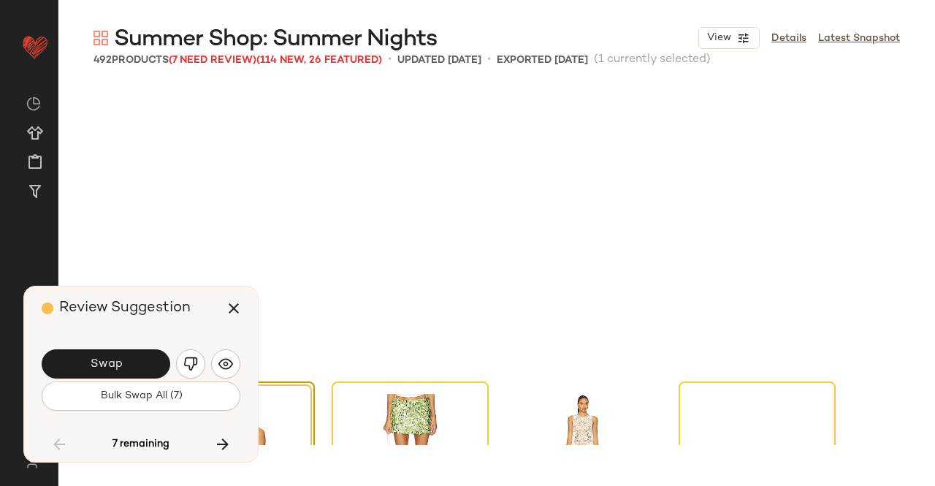
scroll to position [32987, 0]
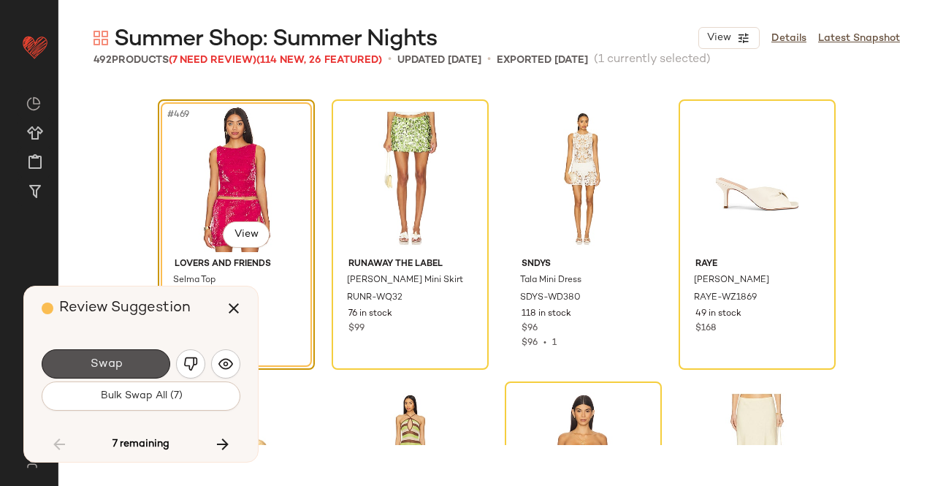
click at [124, 366] on button "Swap" at bounding box center [106, 363] width 129 height 29
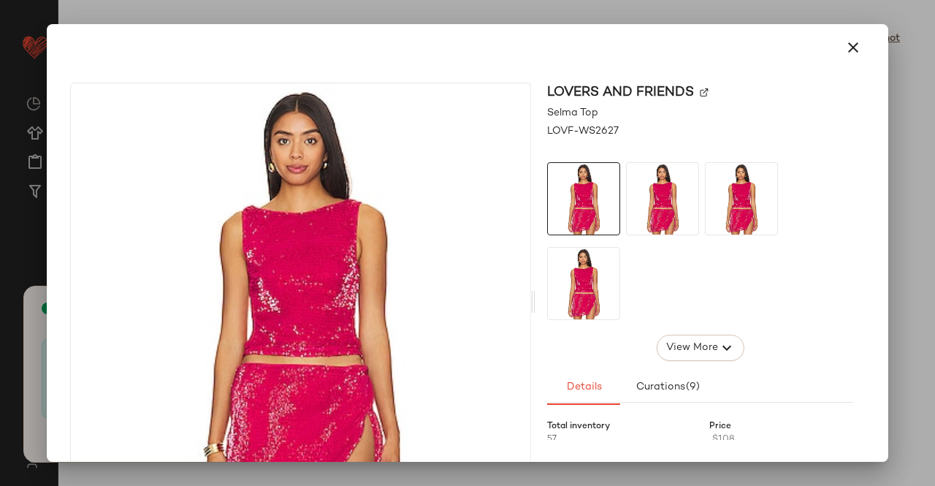
click at [700, 92] on img at bounding box center [704, 92] width 9 height 9
click at [862, 49] on div at bounding box center [468, 47] width 830 height 47
click at [844, 50] on icon "button" at bounding box center [853, 48] width 18 height 18
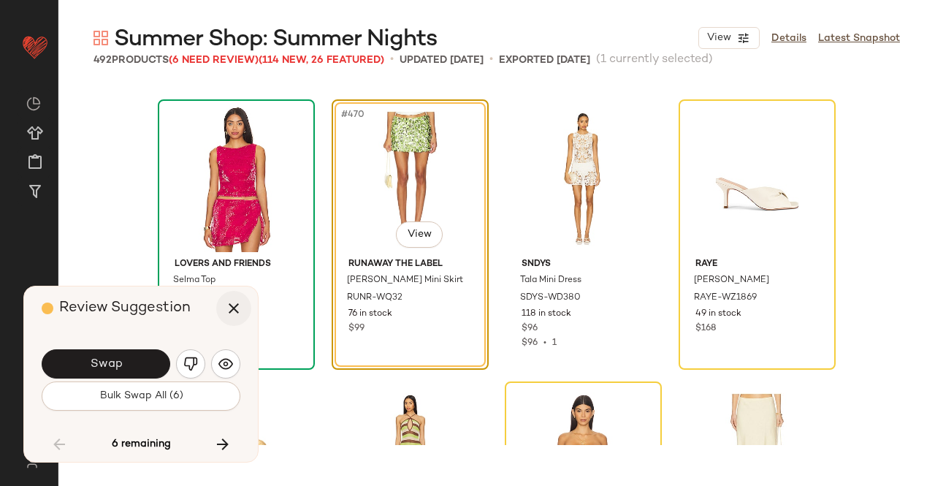
drag, startPoint x: 213, startPoint y: 305, endPoint x: 225, endPoint y: 300, distance: 12.5
click at [213, 304] on div "Review Suggestion" at bounding box center [147, 308] width 210 height 44
click at [196, 365] on img "button" at bounding box center [190, 363] width 15 height 15
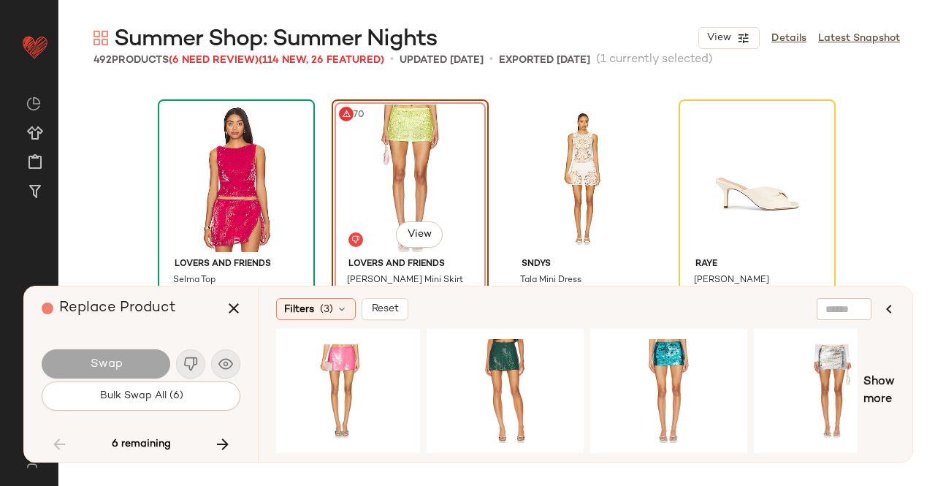
scroll to position [0, 1089]
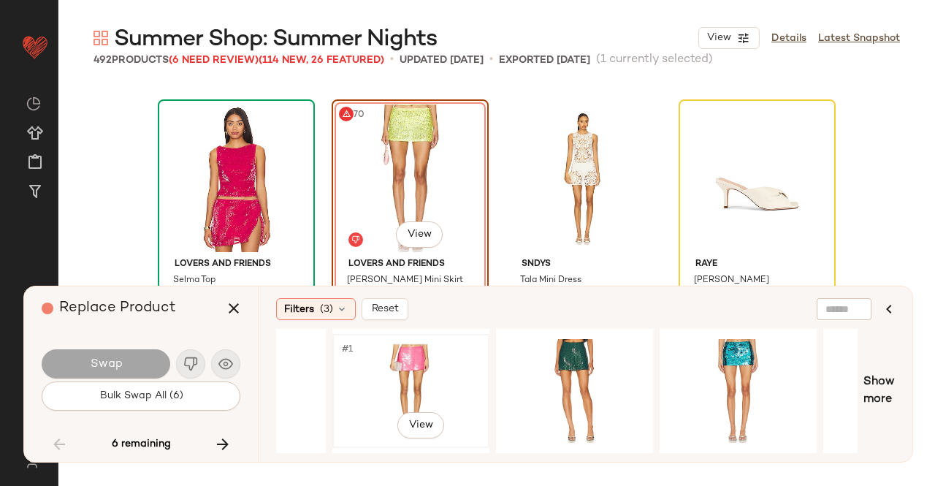
click at [405, 363] on div "#1 View" at bounding box center [410, 391] width 147 height 104
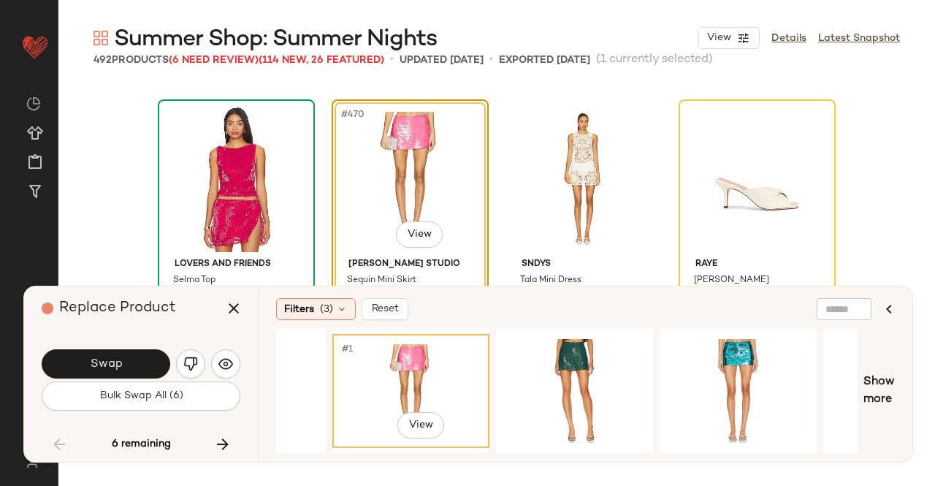
scroll to position [33061, 0]
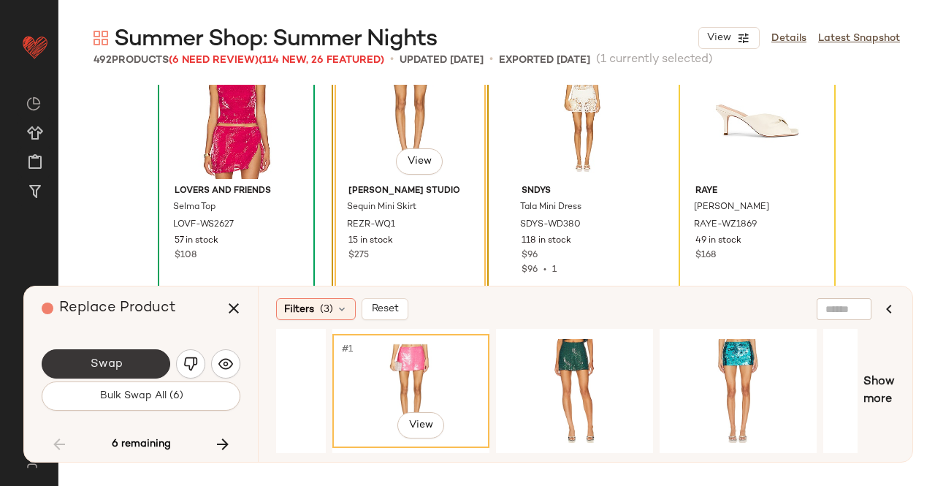
click at [118, 360] on span "Swap" at bounding box center [105, 364] width 33 height 14
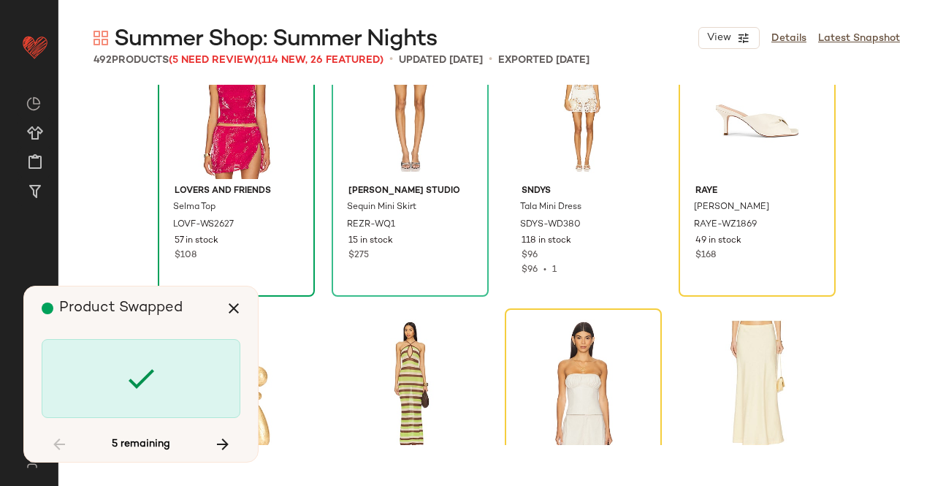
scroll to position [32987, 0]
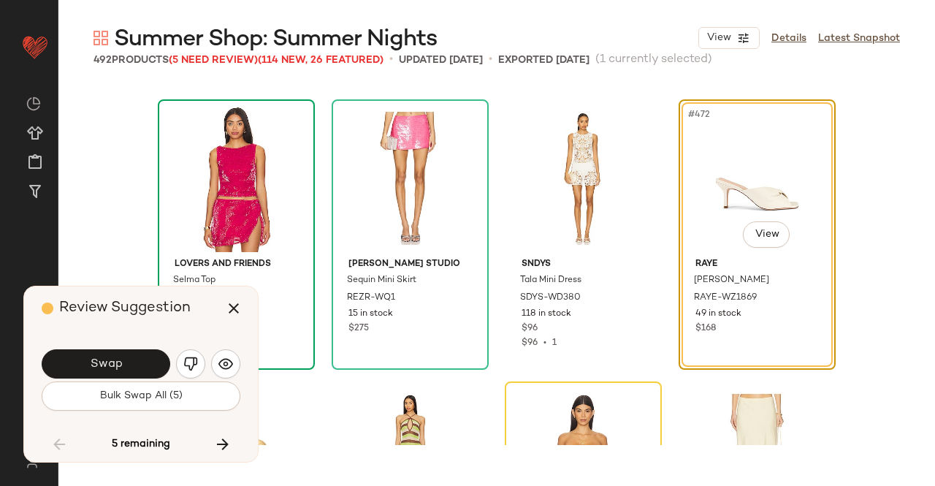
click at [137, 369] on button "Swap" at bounding box center [106, 363] width 129 height 29
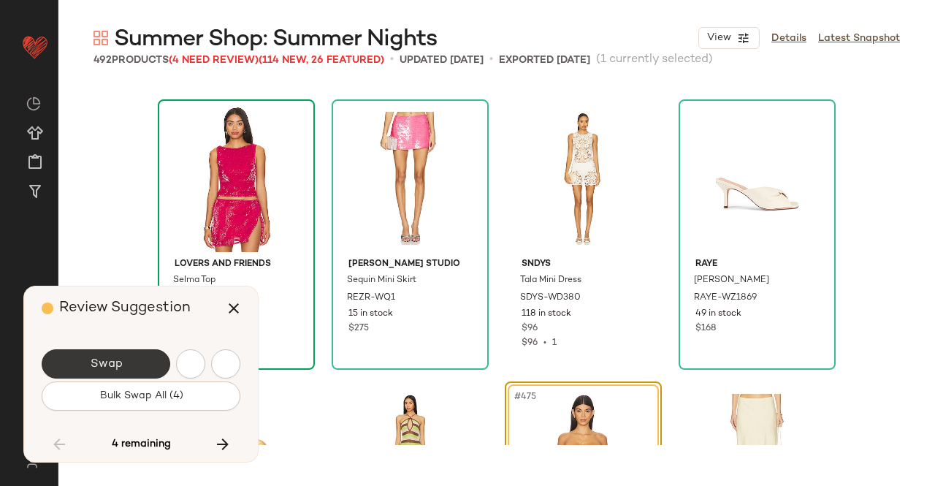
scroll to position [33269, 0]
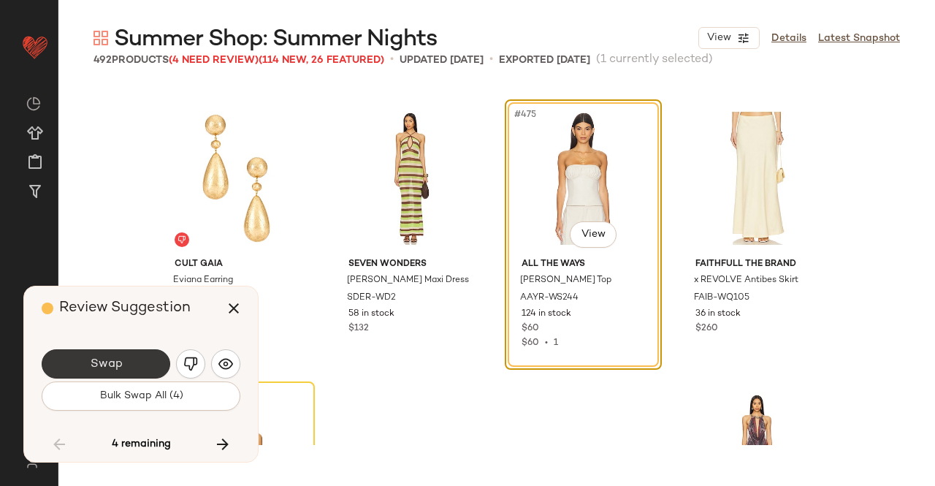
click at [137, 369] on button "Swap" at bounding box center [106, 363] width 129 height 29
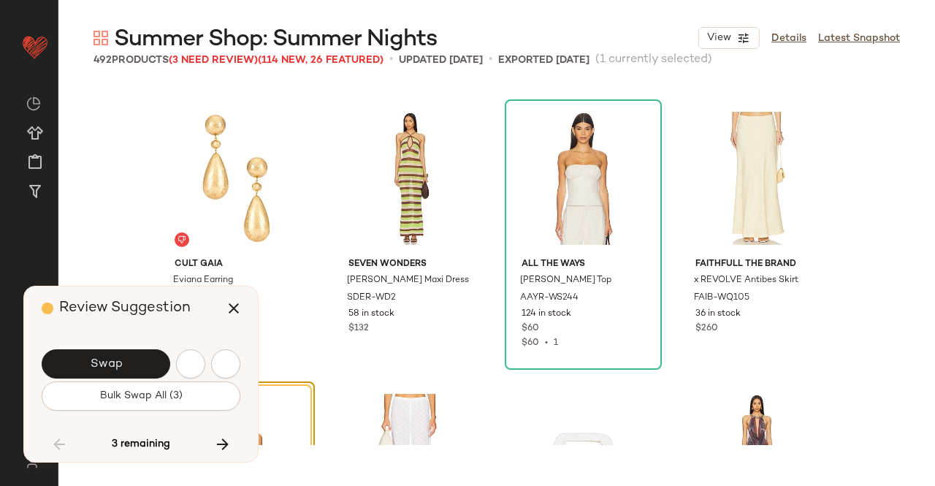
scroll to position [33551, 0]
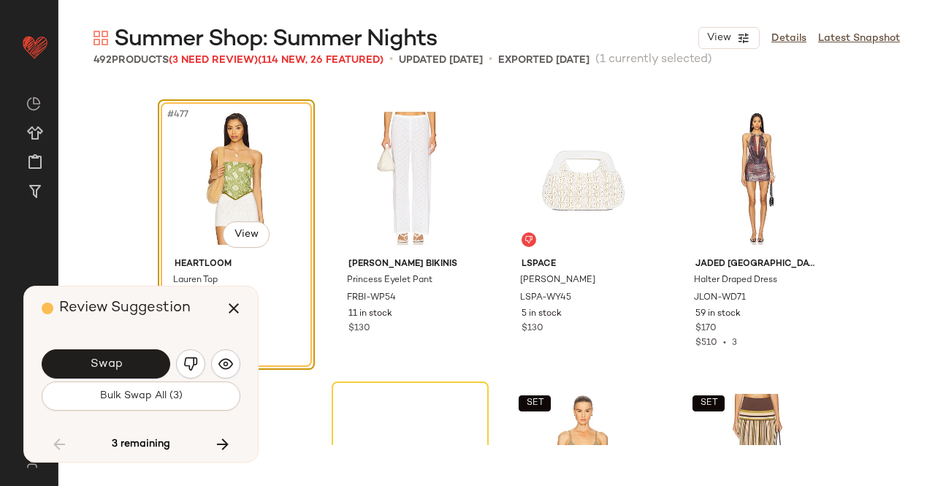
drag, startPoint x: 121, startPoint y: 362, endPoint x: 114, endPoint y: 369, distance: 9.8
click at [121, 363] on span "Swap" at bounding box center [105, 364] width 33 height 14
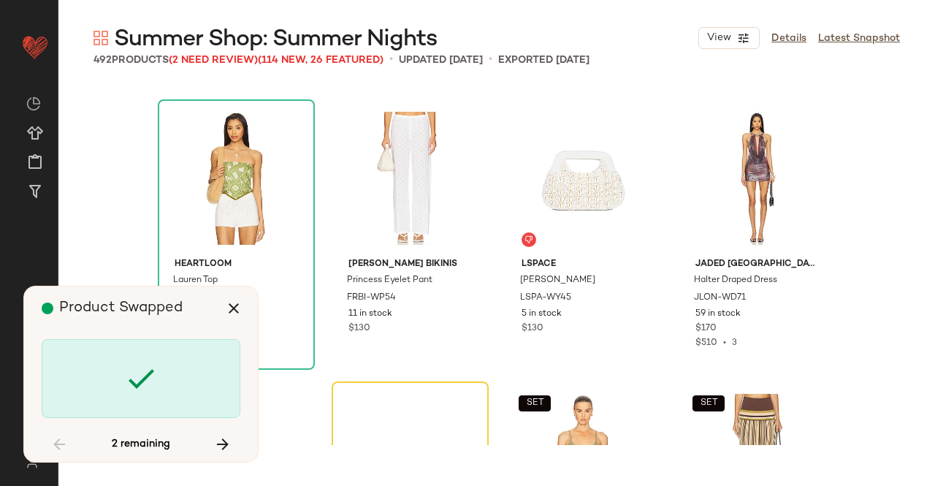
scroll to position [33833, 0]
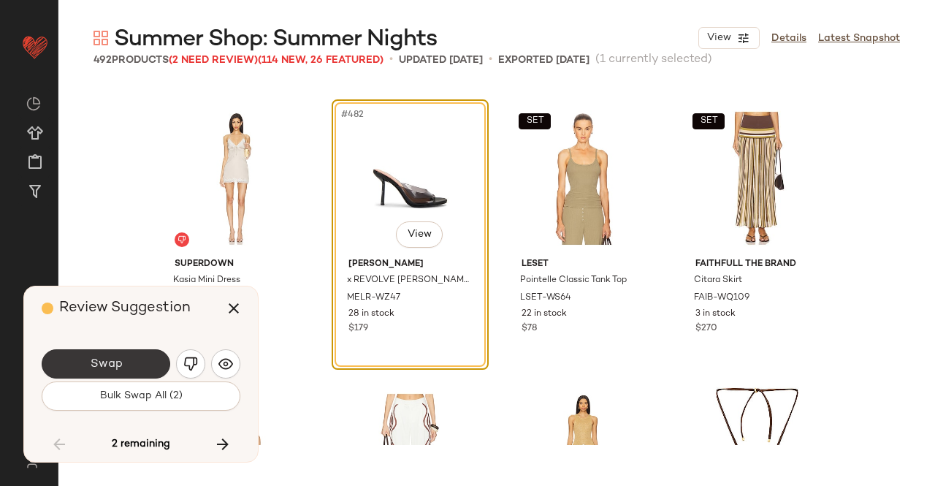
click at [156, 369] on button "Swap" at bounding box center [106, 363] width 129 height 29
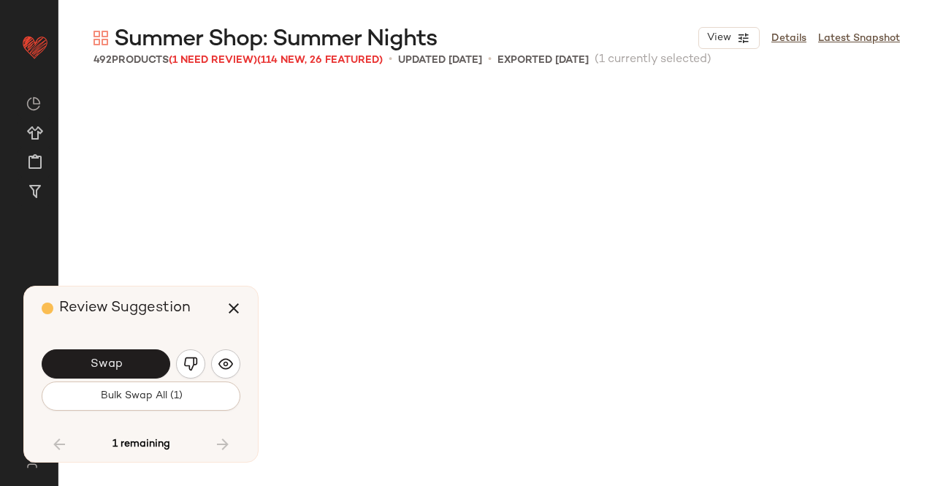
scroll to position [34321, 0]
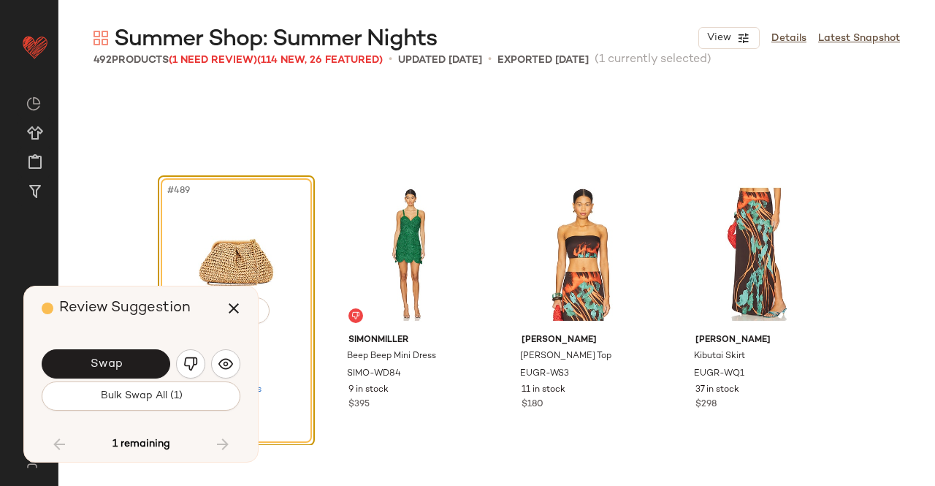
click at [121, 367] on span "Swap" at bounding box center [105, 364] width 33 height 14
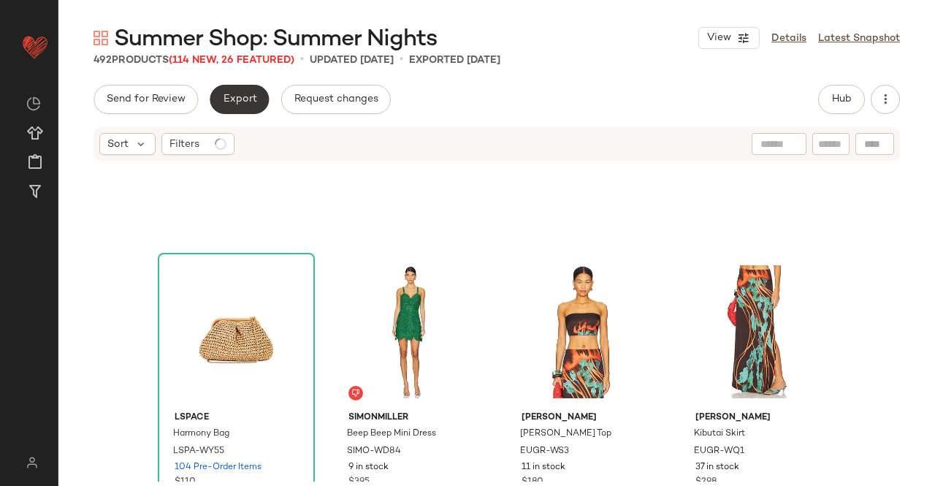
click at [226, 96] on span "Export" at bounding box center [239, 99] width 34 height 12
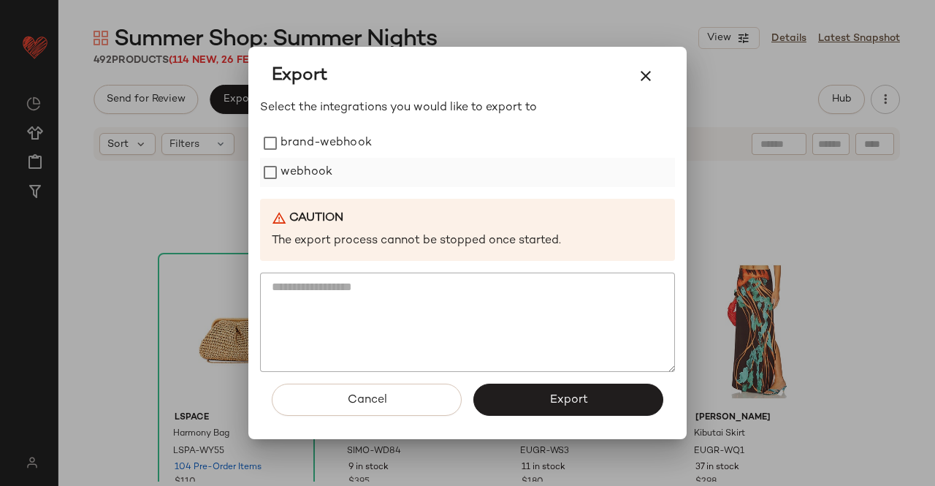
click at [299, 167] on label "webhook" at bounding box center [306, 172] width 52 height 29
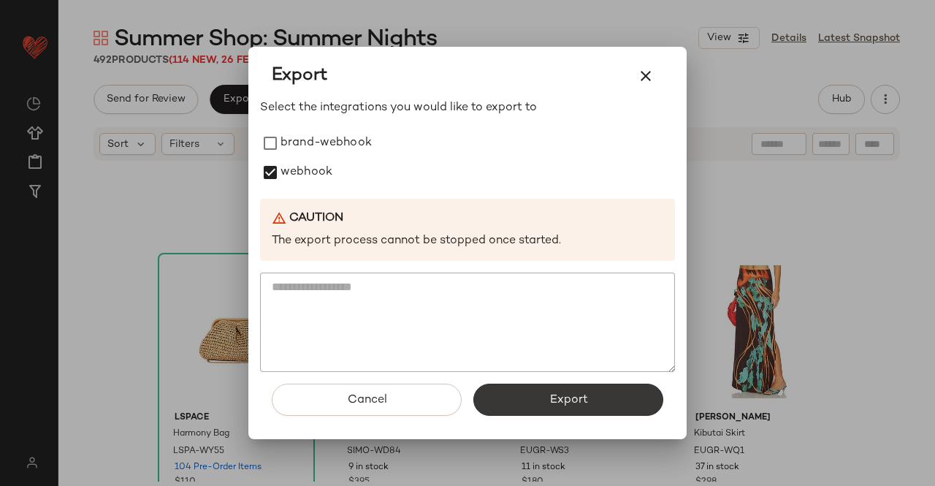
click at [570, 404] on span "Export" at bounding box center [568, 400] width 39 height 14
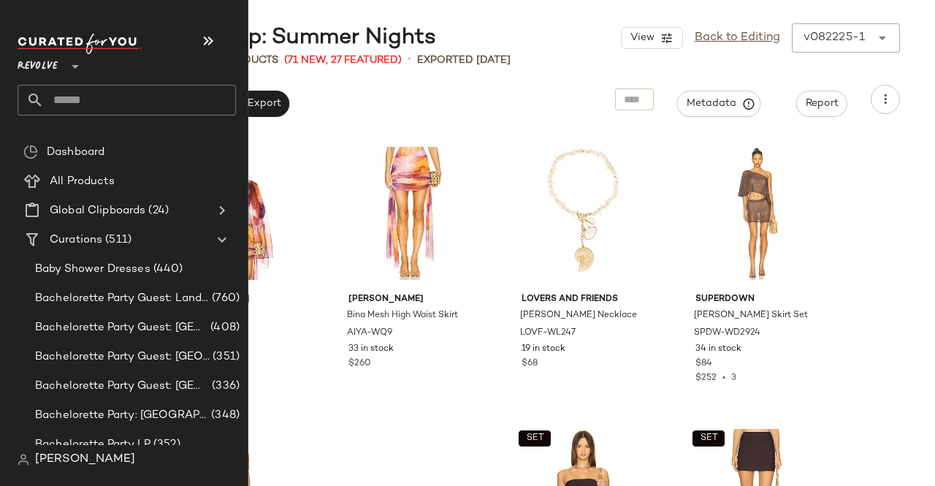
click at [69, 97] on input "text" at bounding box center [140, 100] width 192 height 31
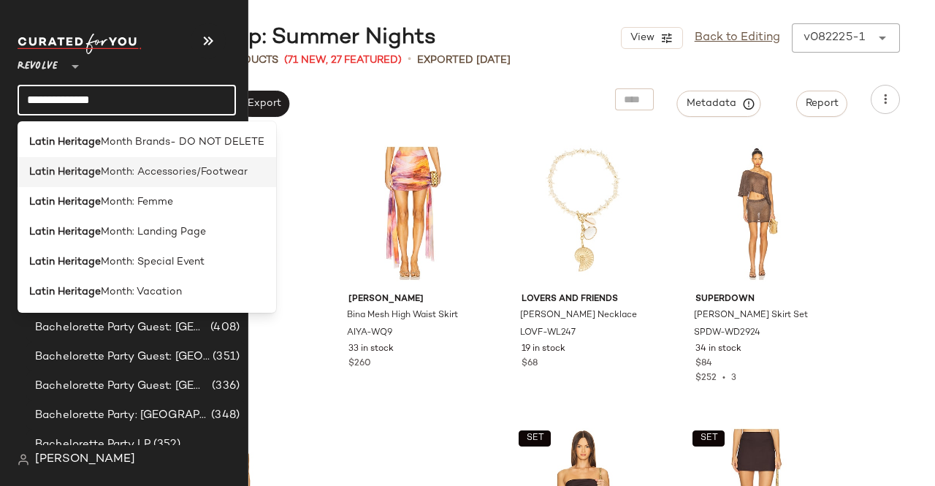
type input "**********"
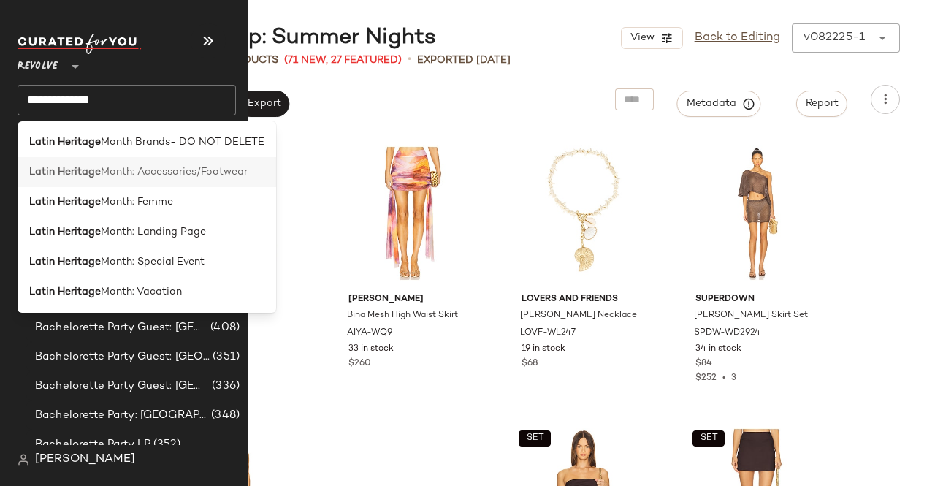
click at [132, 164] on span "Month: Accessories/Footwear" at bounding box center [174, 171] width 147 height 15
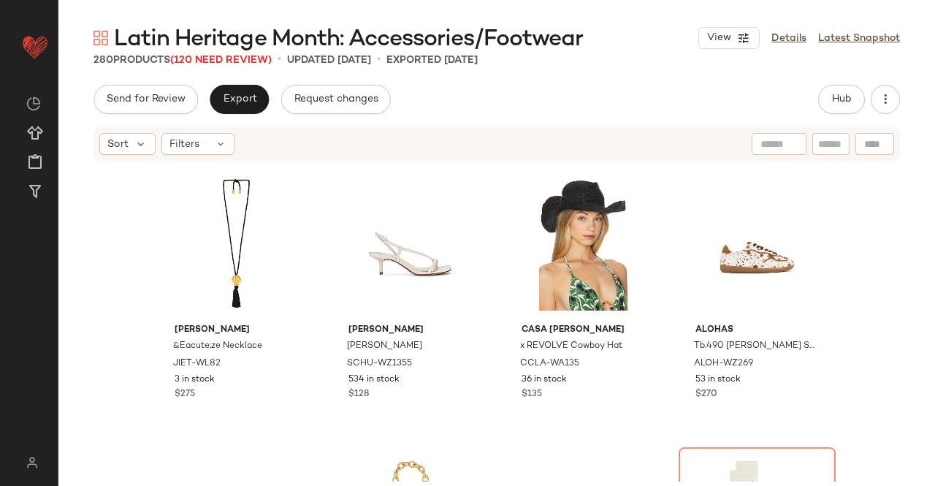
click at [228, 66] on div "280 Products (120 Need Review)" at bounding box center [182, 60] width 178 height 15
click at [230, 53] on span "Latin Heritage Month: Accessories/Footwear" at bounding box center [348, 39] width 469 height 29
click at [232, 62] on span "(120 Need Review)" at bounding box center [221, 60] width 102 height 11
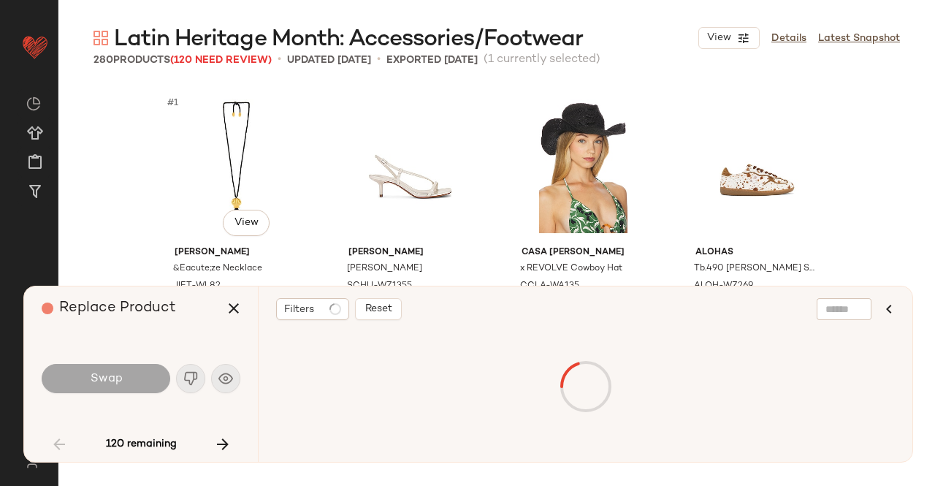
scroll to position [294, 0]
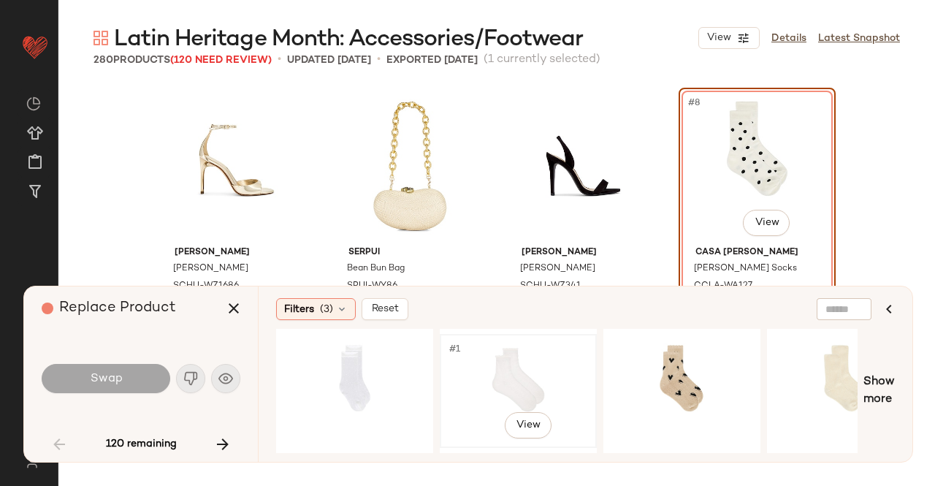
click at [523, 379] on div "#1 View" at bounding box center [518, 391] width 147 height 104
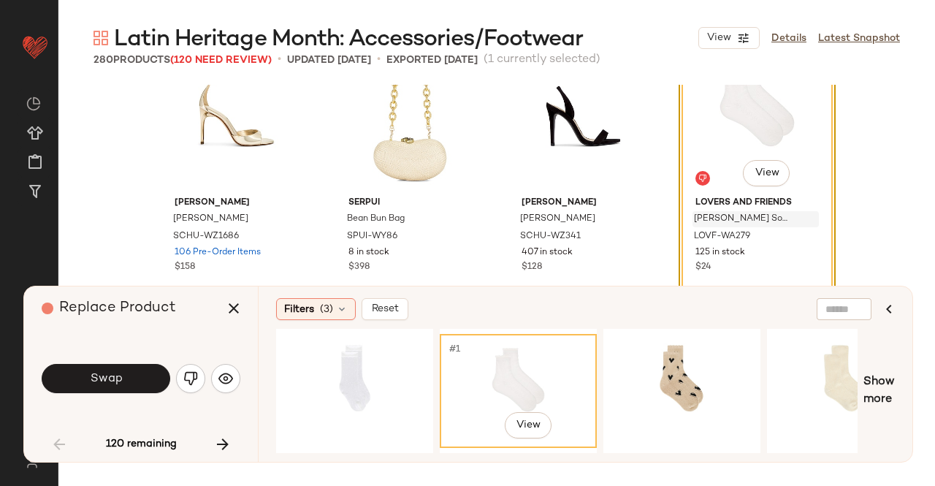
scroll to position [367, 0]
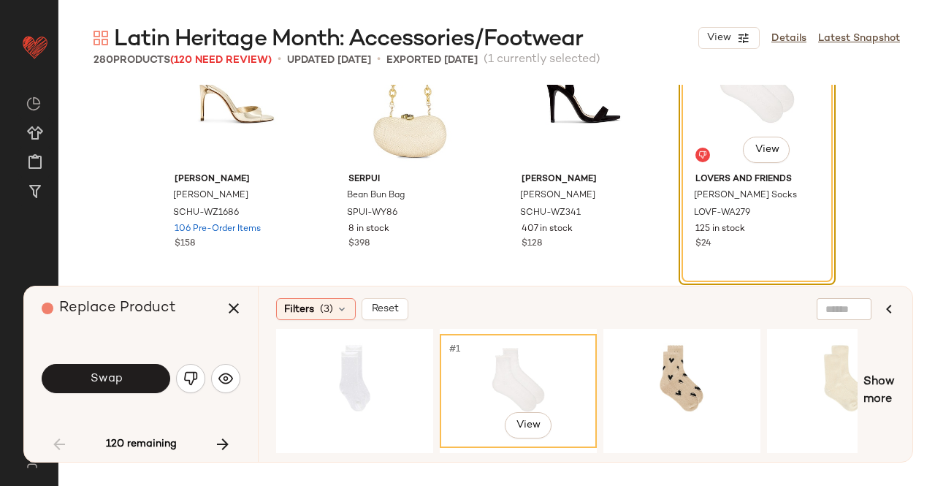
click at [112, 378] on span "Swap" at bounding box center [105, 379] width 33 height 14
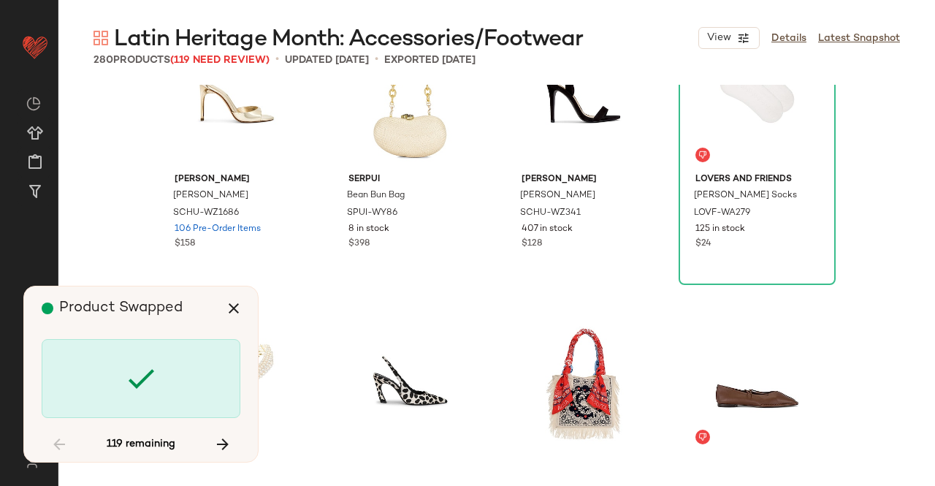
scroll to position [846, 0]
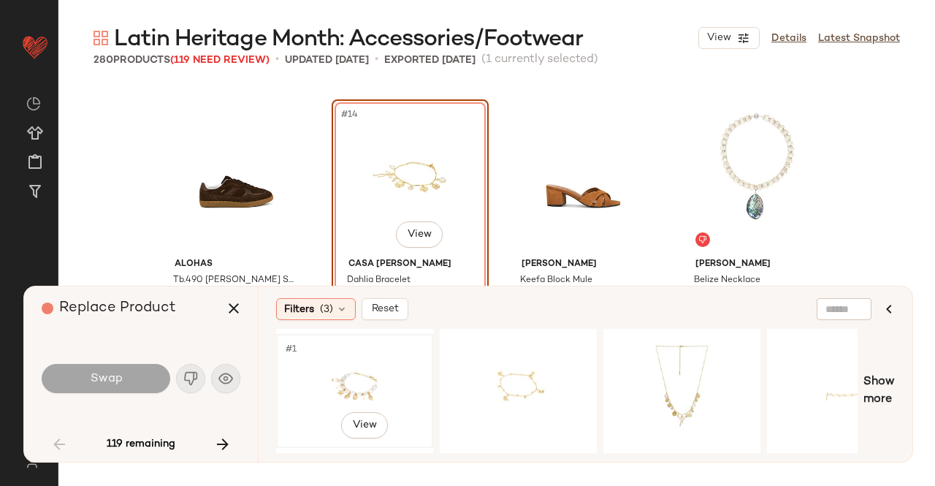
click at [358, 383] on div "#1 View" at bounding box center [354, 391] width 147 height 104
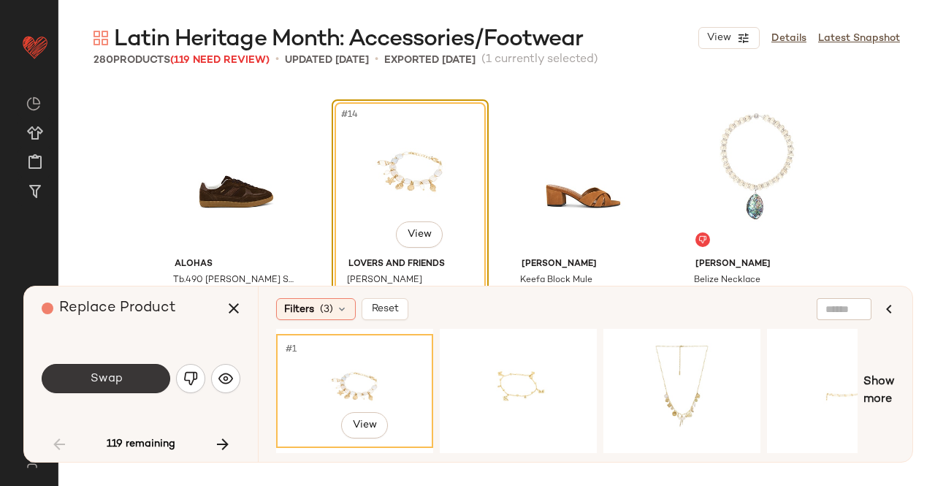
click at [146, 373] on button "Swap" at bounding box center [106, 378] width 129 height 29
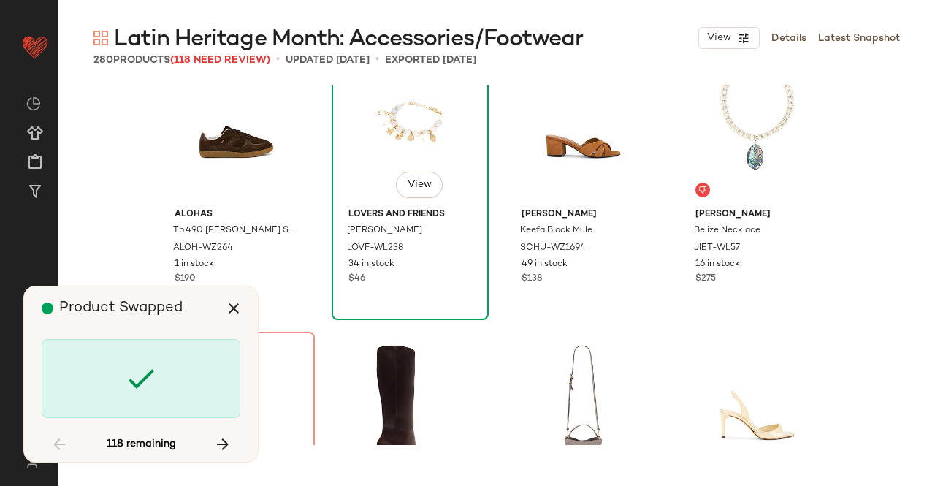
scroll to position [919, 0]
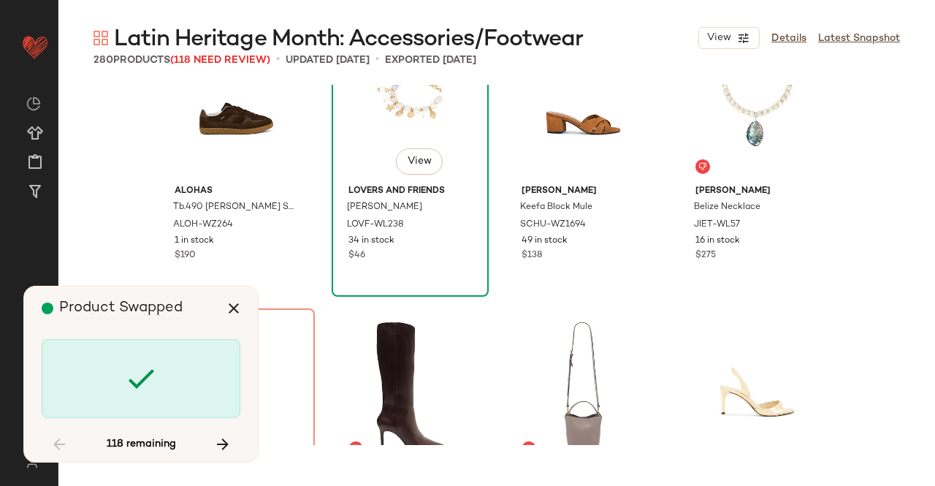
scroll to position [1128, 0]
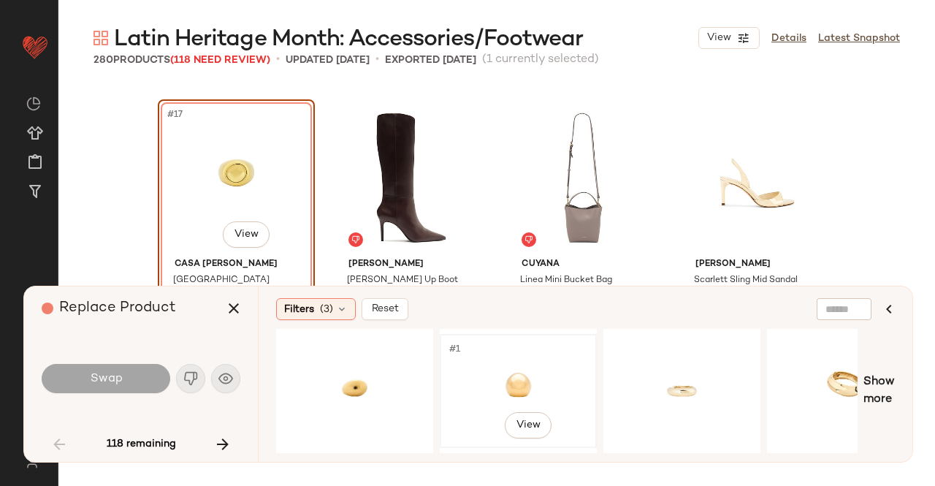
click at [470, 380] on div "#1 View" at bounding box center [518, 391] width 147 height 104
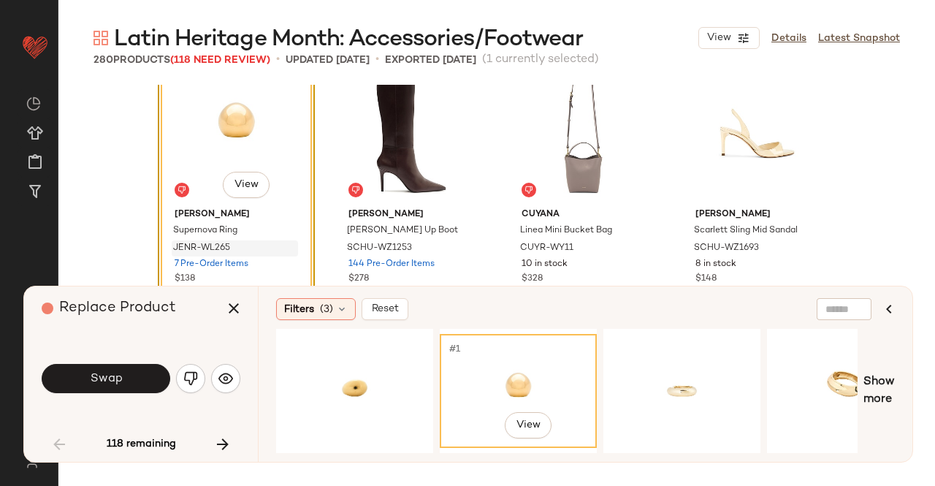
scroll to position [1201, 0]
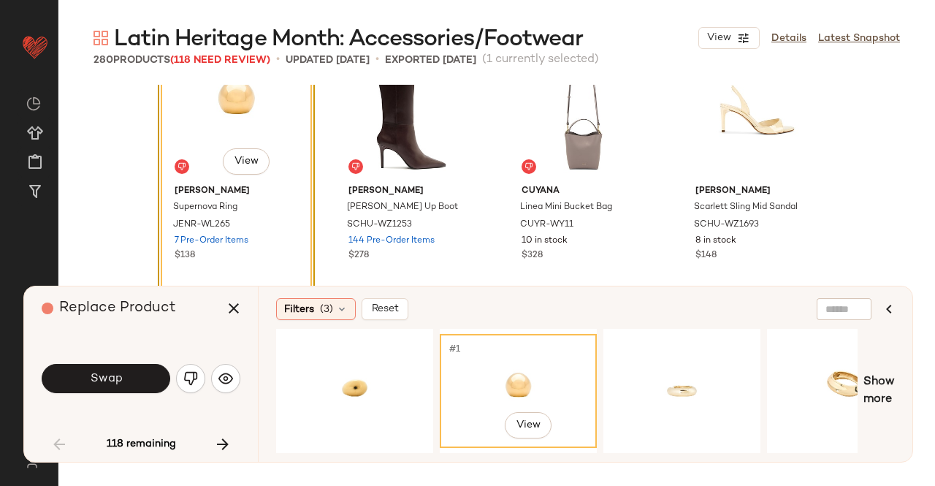
click at [118, 382] on span "Swap" at bounding box center [105, 379] width 33 height 14
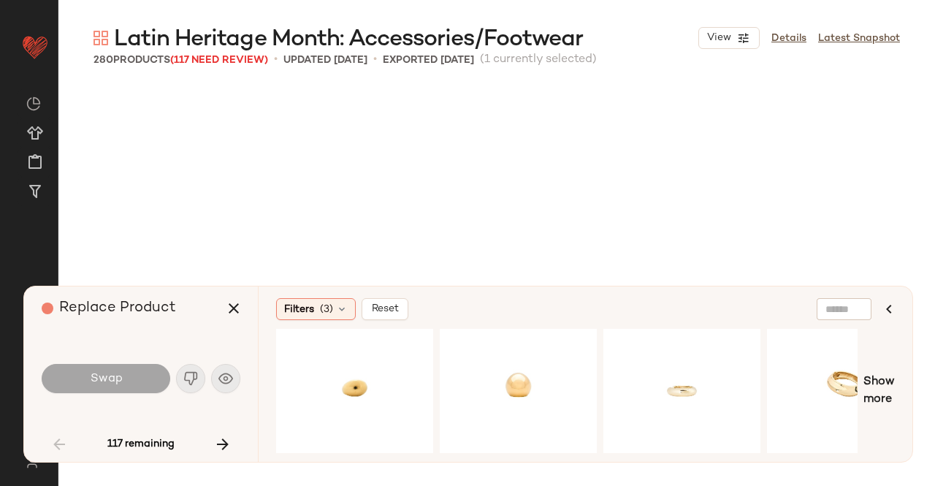
scroll to position [1410, 0]
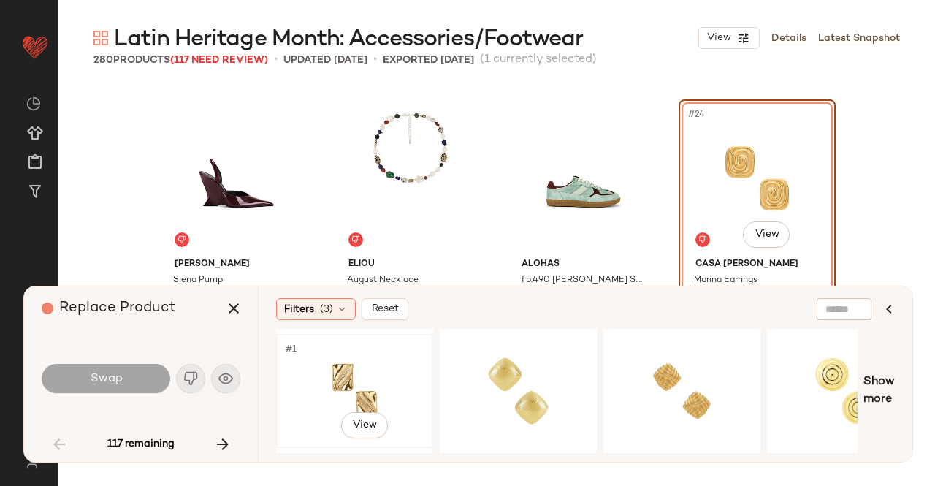
click at [431, 355] on div "#1 View" at bounding box center [354, 391] width 157 height 114
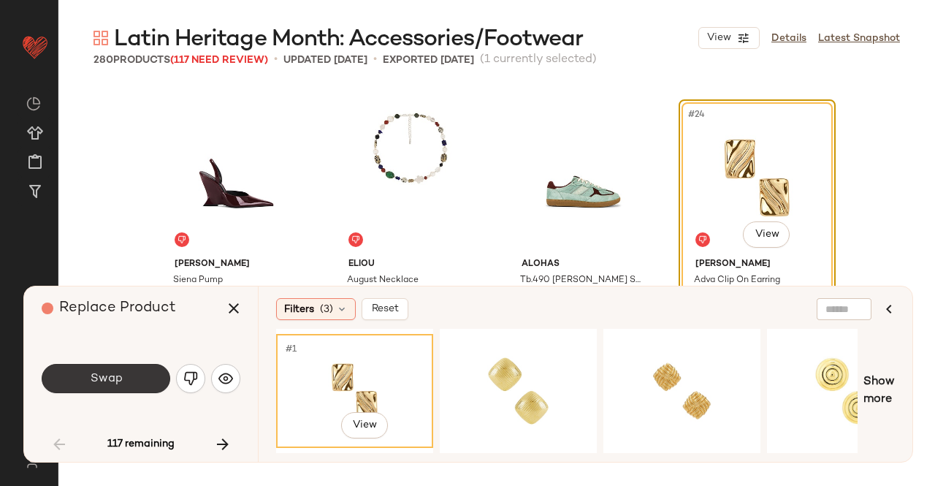
click at [120, 378] on span "Swap" at bounding box center [105, 379] width 33 height 14
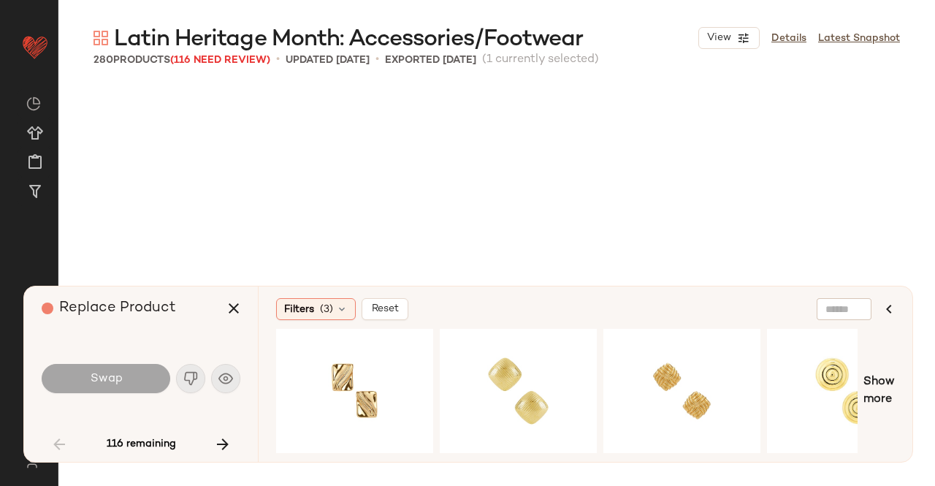
scroll to position [1974, 0]
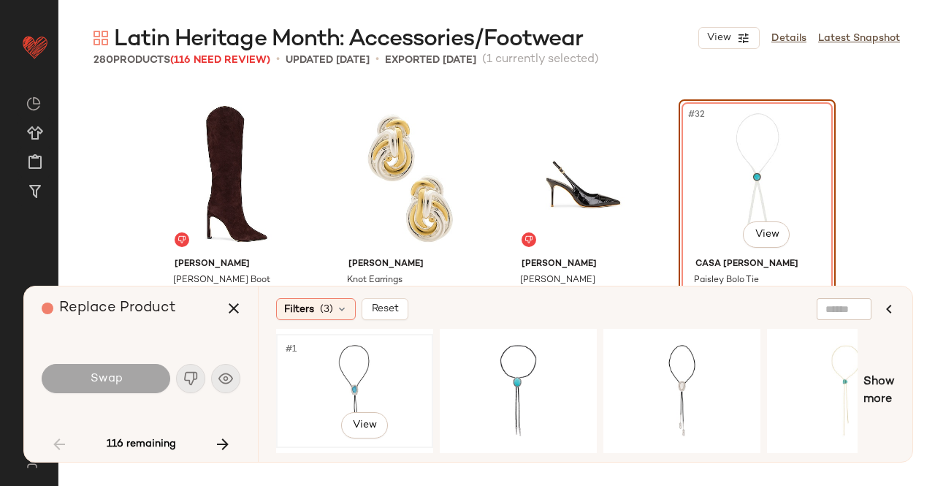
click at [339, 381] on div "#1 View" at bounding box center [354, 391] width 147 height 104
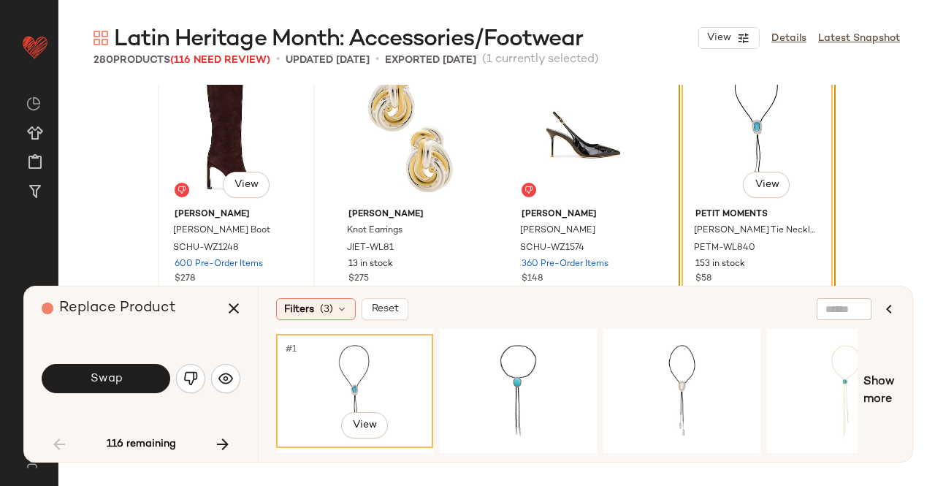
scroll to position [2047, 0]
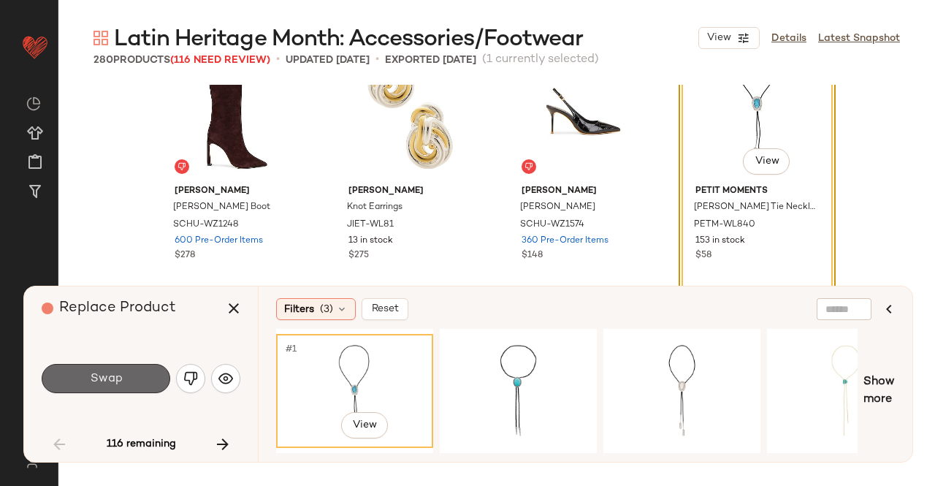
click at [120, 373] on span "Swap" at bounding box center [105, 379] width 33 height 14
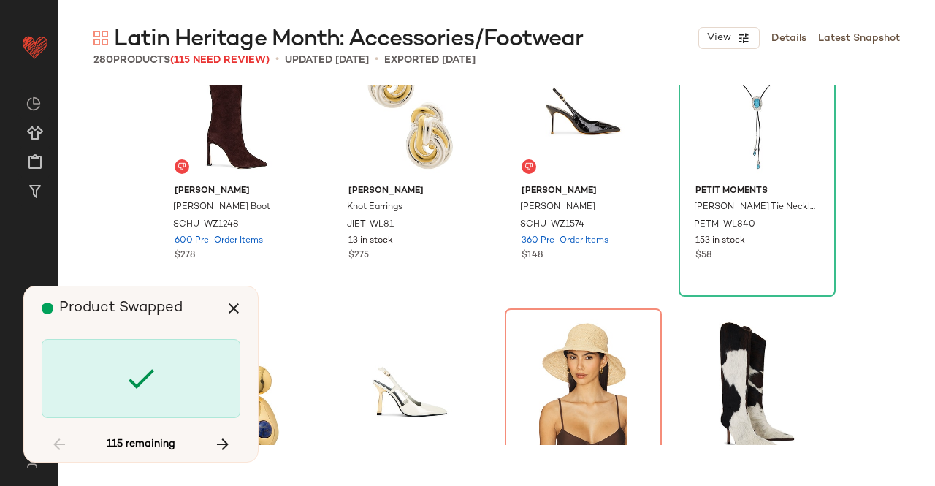
scroll to position [2256, 0]
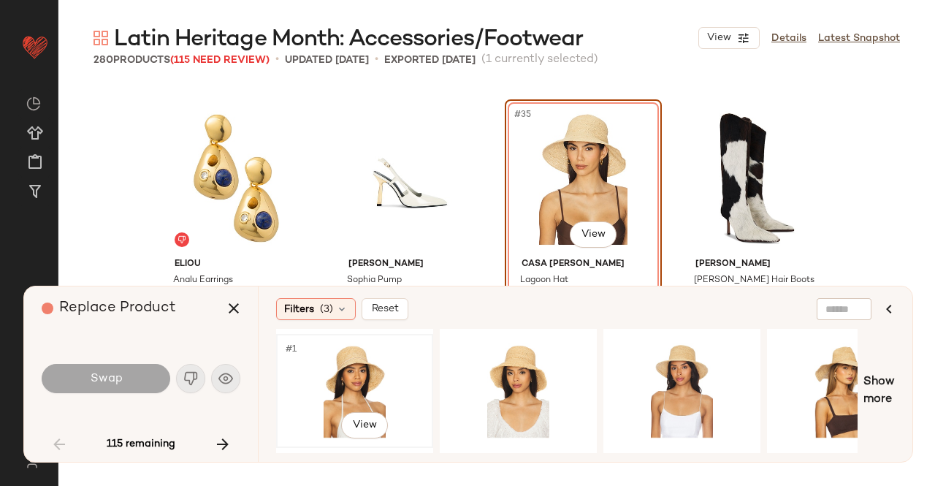
click at [388, 376] on div "#1 View" at bounding box center [354, 391] width 147 height 104
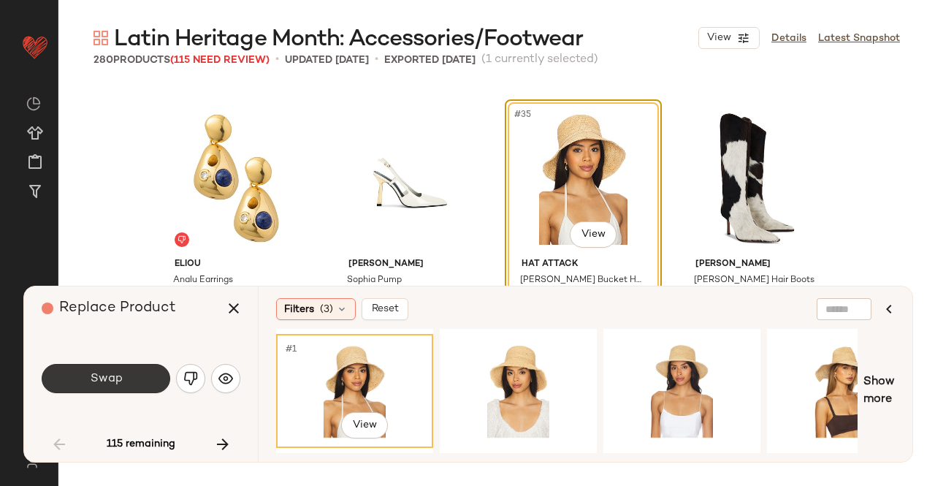
click at [118, 378] on span "Swap" at bounding box center [105, 379] width 33 height 14
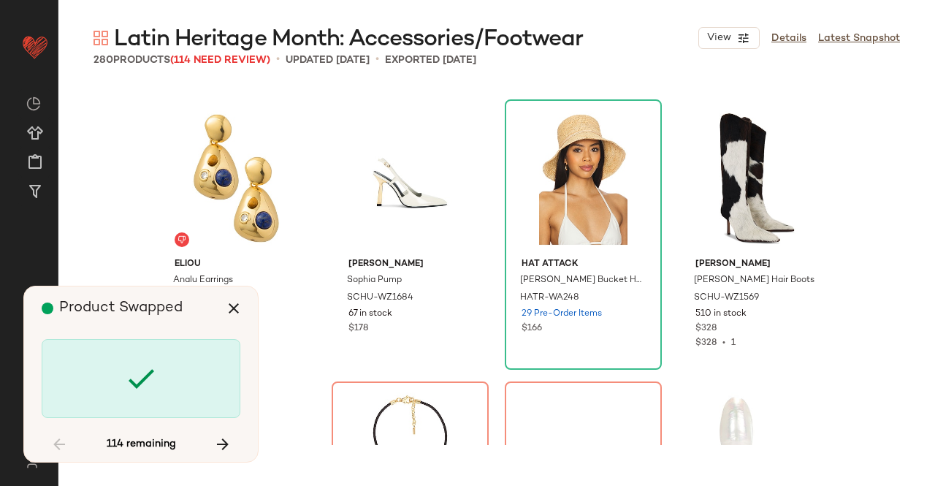
scroll to position [2537, 0]
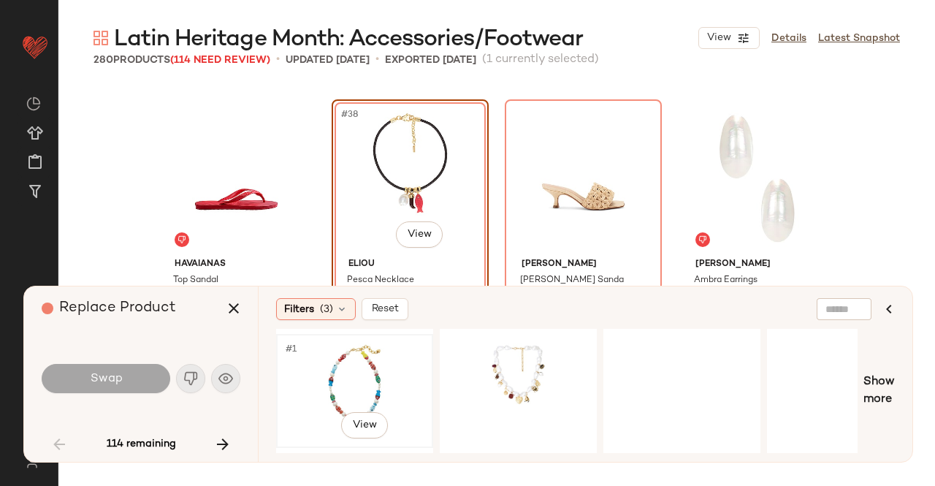
click at [375, 381] on div "#1 View" at bounding box center [354, 391] width 147 height 104
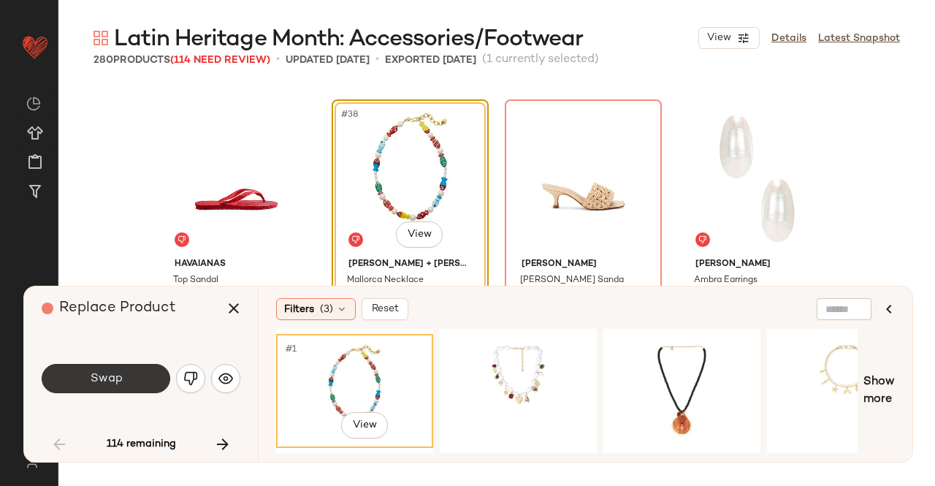
click at [137, 379] on button "Swap" at bounding box center [106, 378] width 129 height 29
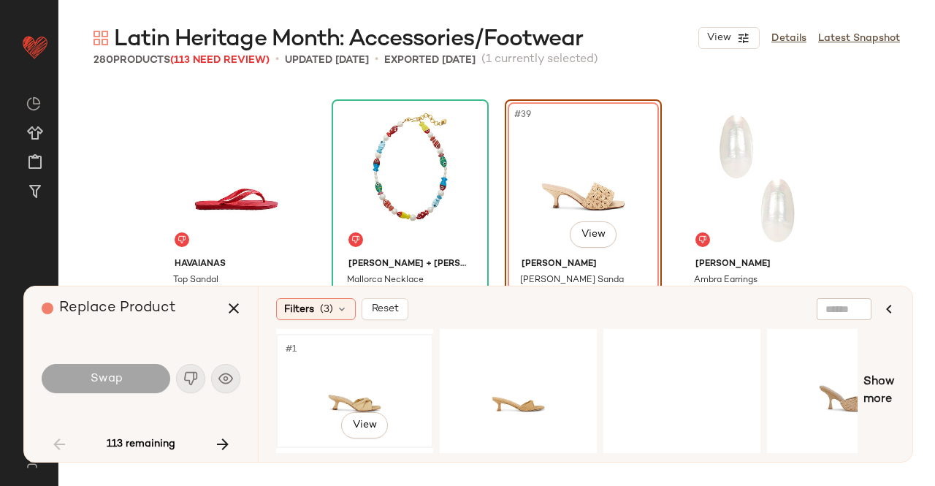
click at [359, 362] on div "#1 View" at bounding box center [354, 391] width 147 height 104
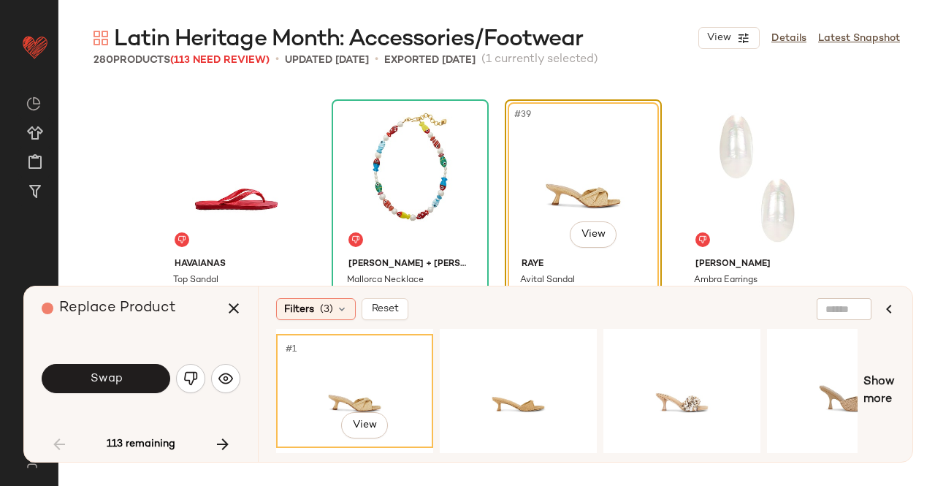
click at [86, 367] on button "Swap" at bounding box center [106, 378] width 129 height 29
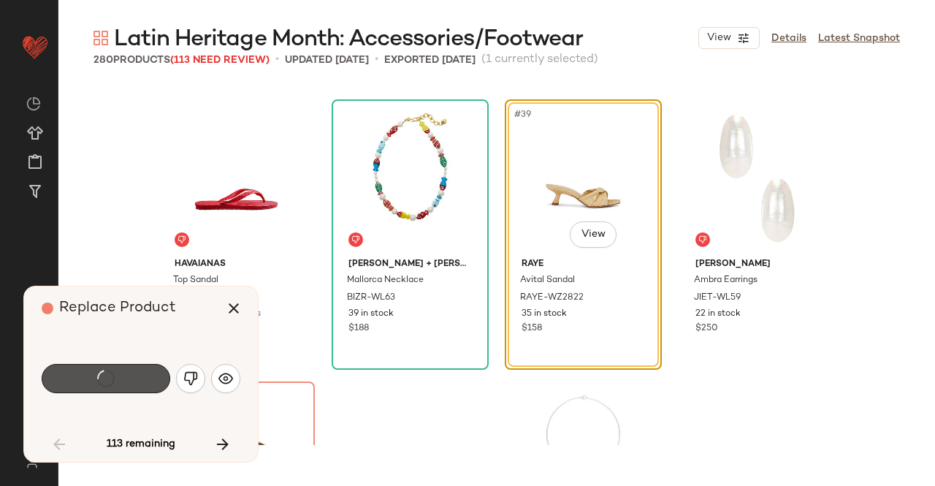
click at [89, 373] on div "Swap" at bounding box center [106, 378] width 129 height 29
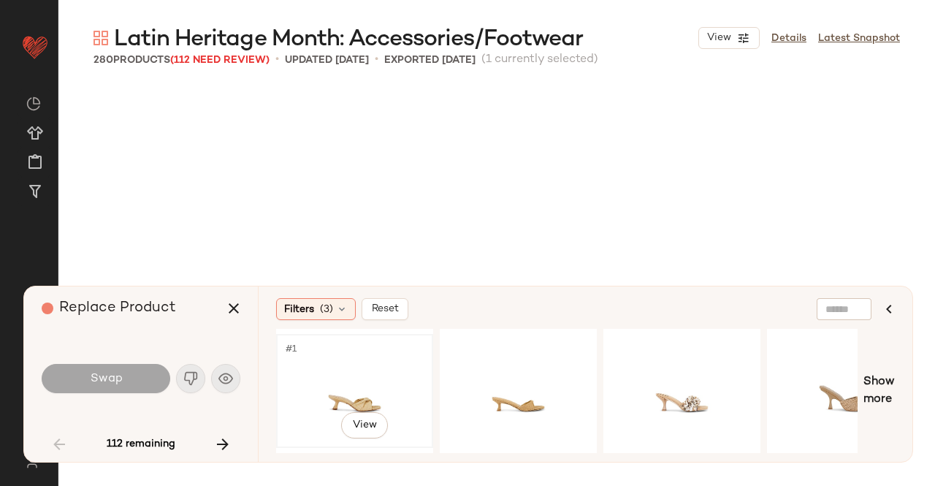
scroll to position [2819, 0]
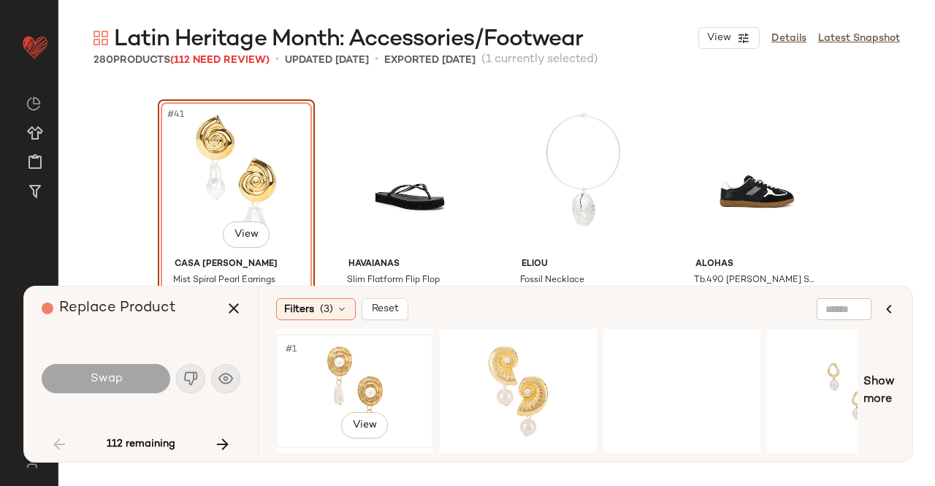
click at [356, 386] on div "#1 View" at bounding box center [354, 391] width 147 height 104
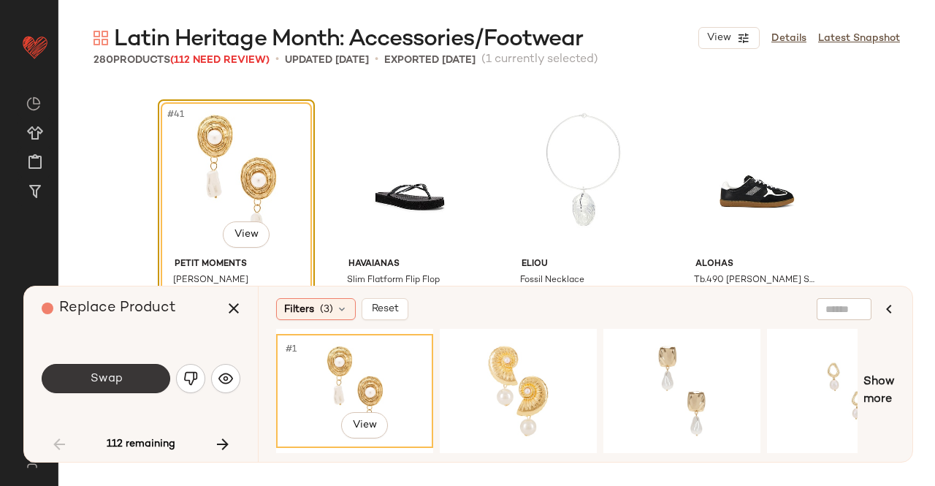
click at [146, 387] on button "Swap" at bounding box center [106, 378] width 129 height 29
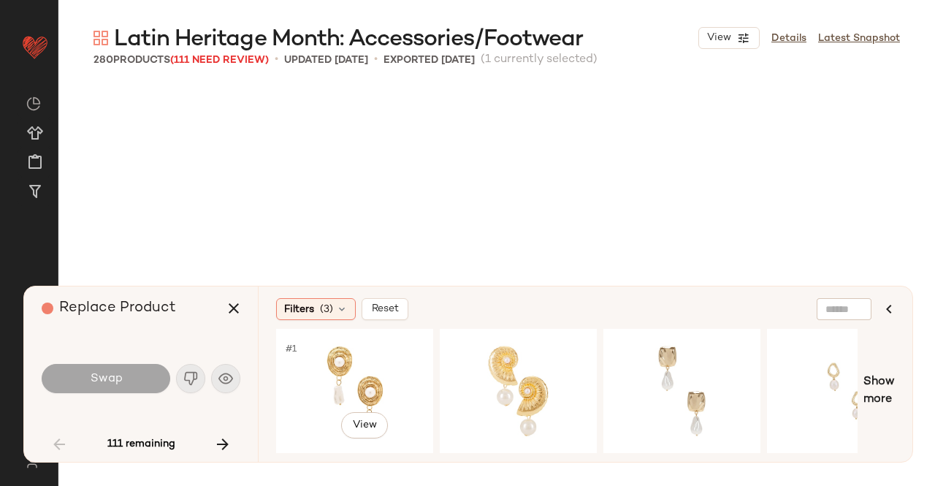
scroll to position [3101, 0]
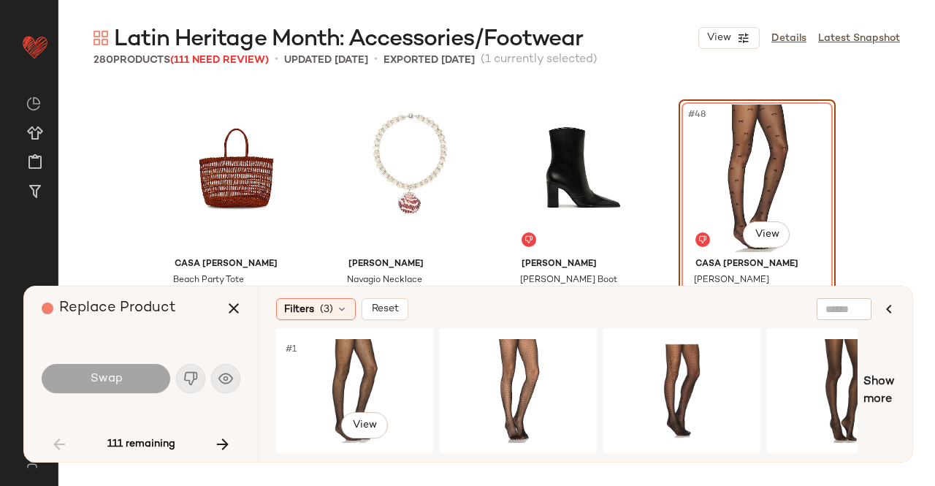
drag, startPoint x: 397, startPoint y: 367, endPoint x: 33, endPoint y: 389, distance: 365.2
click at [405, 366] on div "#1 View" at bounding box center [354, 391] width 147 height 104
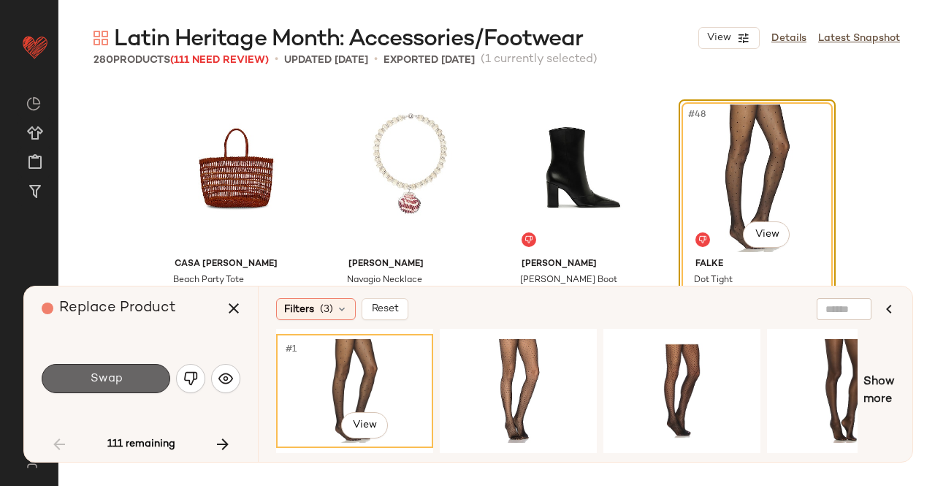
click at [105, 373] on span "Swap" at bounding box center [105, 379] width 33 height 14
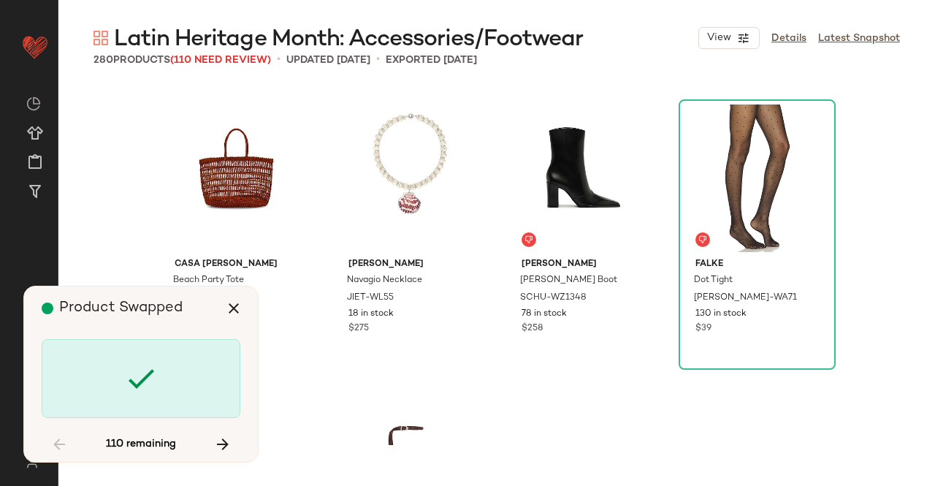
scroll to position [3947, 0]
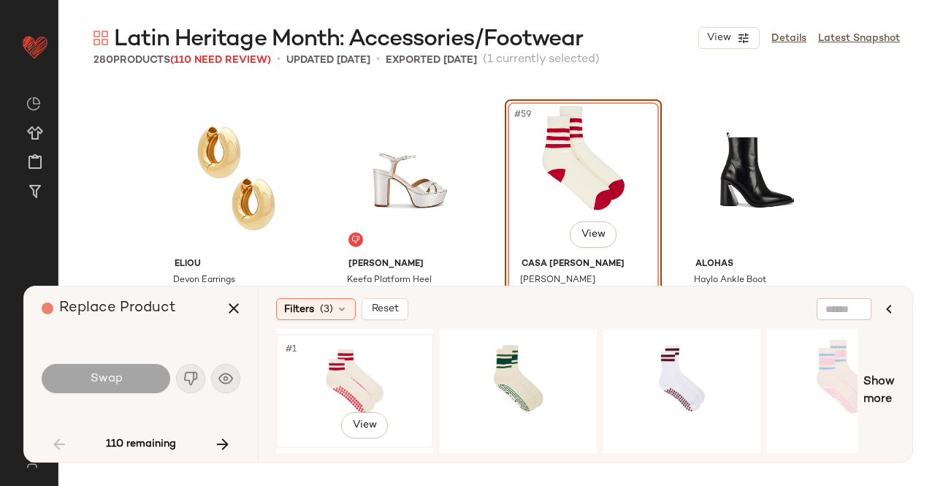
click at [358, 366] on div "#1 View" at bounding box center [354, 391] width 147 height 104
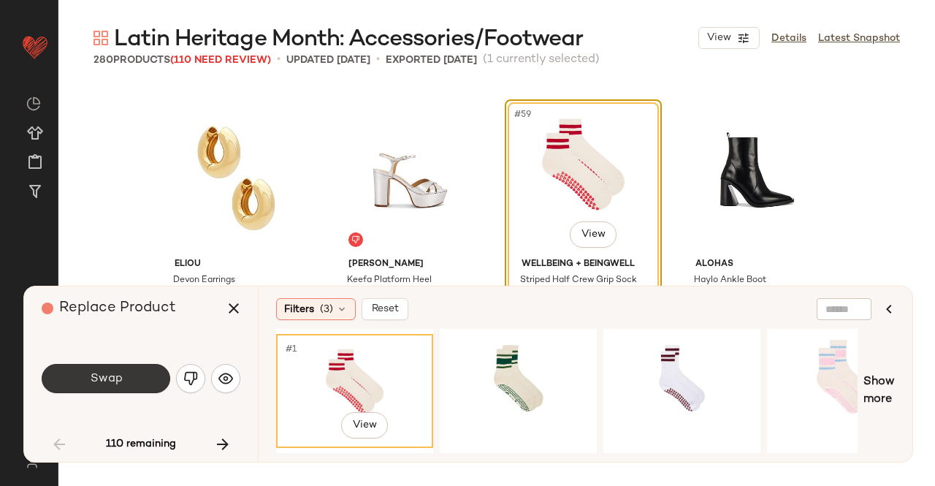
click at [129, 379] on button "Swap" at bounding box center [106, 378] width 129 height 29
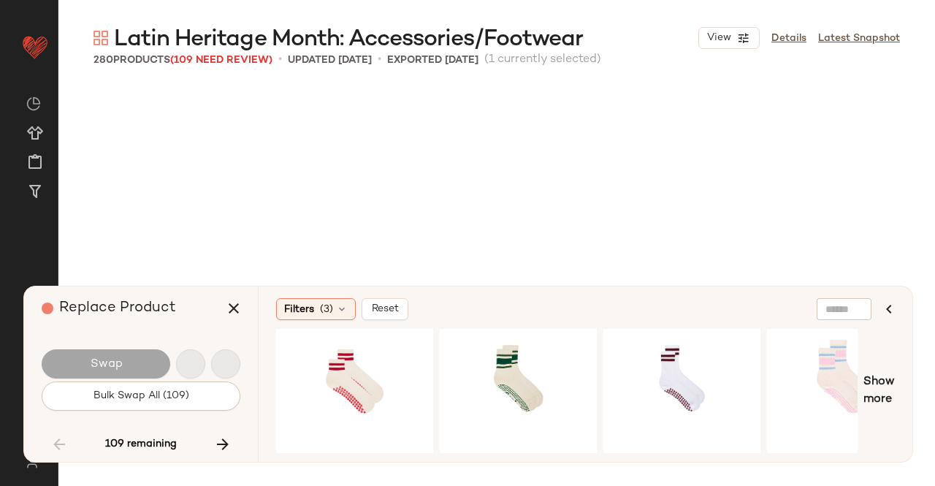
scroll to position [5357, 0]
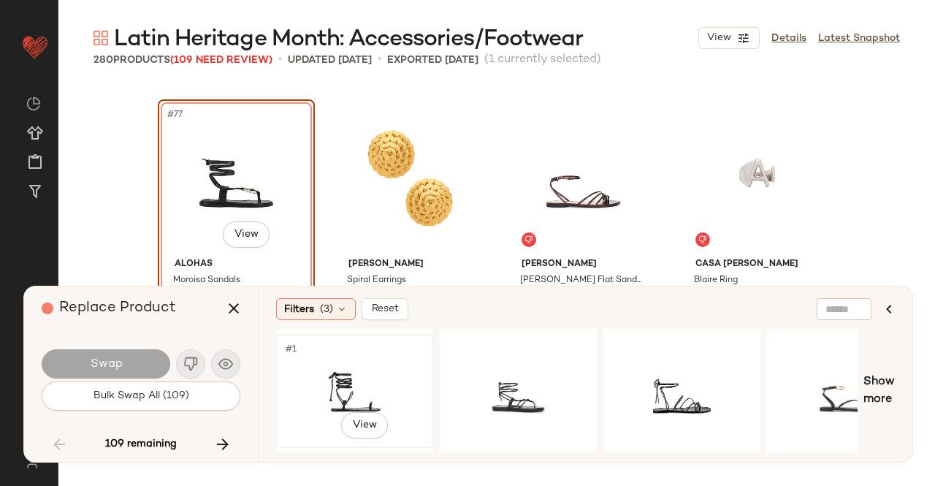
drag, startPoint x: 368, startPoint y: 381, endPoint x: 360, endPoint y: 372, distance: 11.9
click at [368, 378] on div "#1 View" at bounding box center [354, 391] width 147 height 104
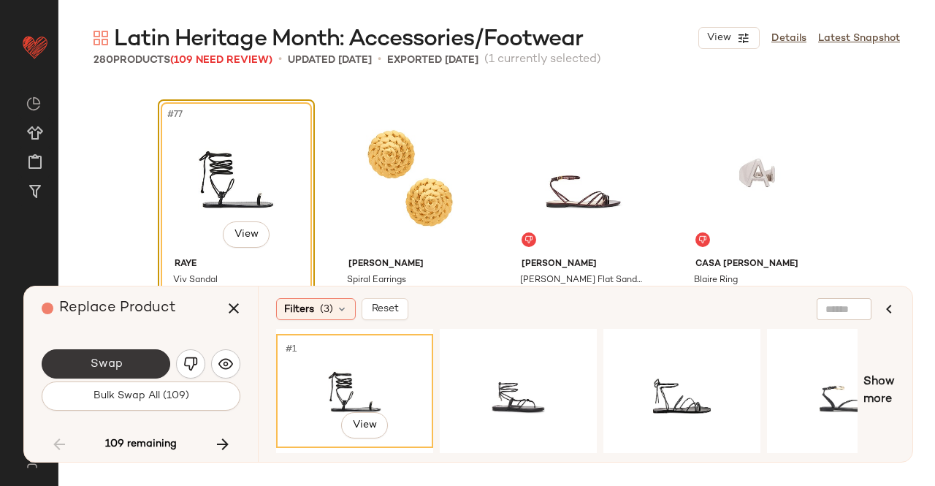
click at [95, 366] on span "Swap" at bounding box center [105, 364] width 33 height 14
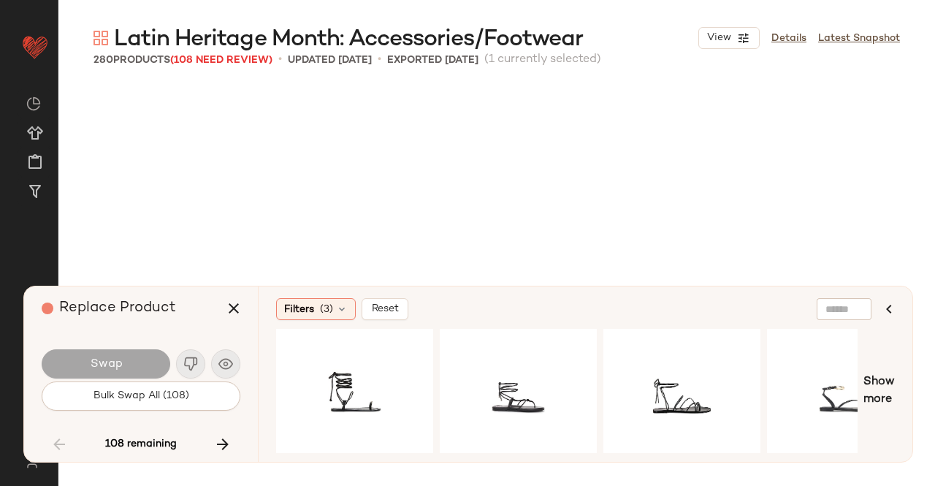
scroll to position [5921, 0]
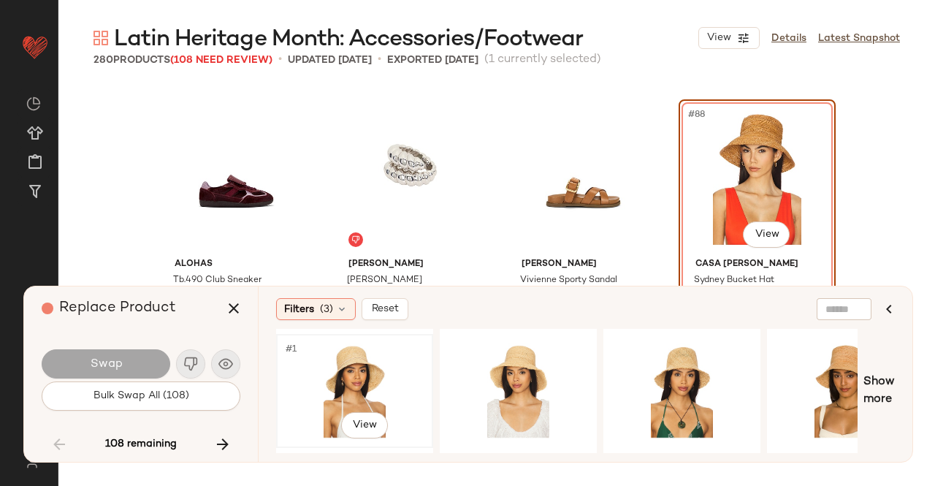
drag, startPoint x: 364, startPoint y: 373, endPoint x: 231, endPoint y: 362, distance: 134.1
click at [363, 373] on div "#1 View" at bounding box center [354, 391] width 147 height 104
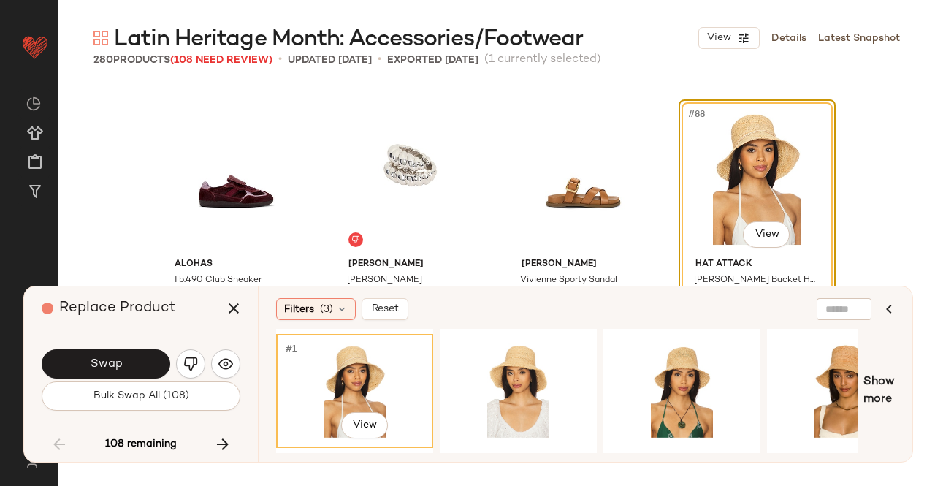
click at [88, 362] on button "Swap" at bounding box center [106, 363] width 129 height 29
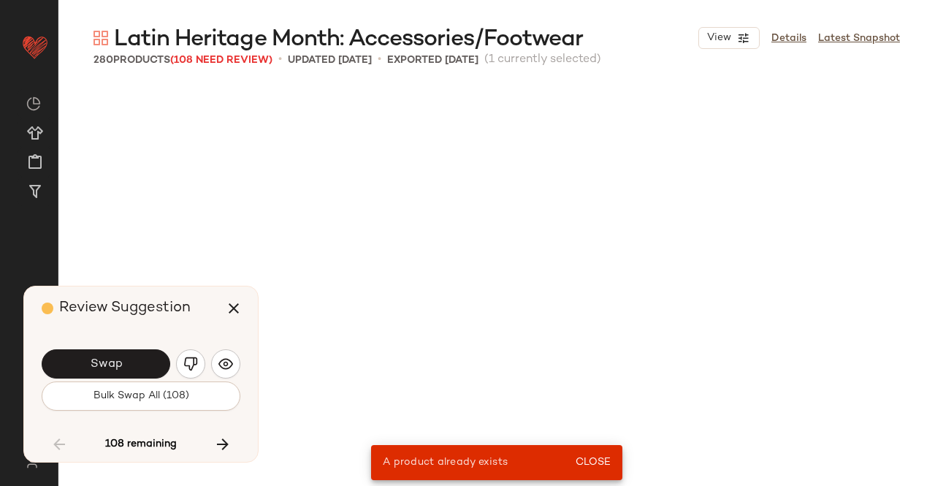
scroll to position [2256, 0]
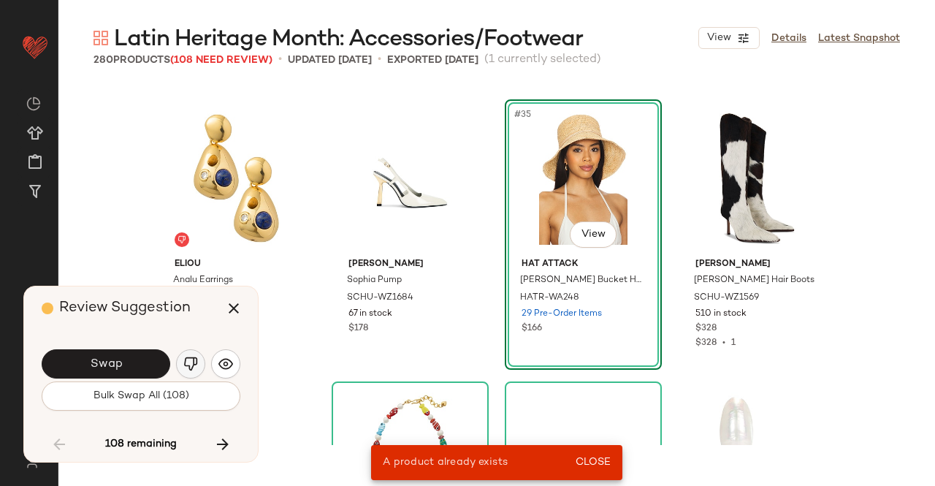
click at [180, 370] on button "button" at bounding box center [190, 363] width 29 height 29
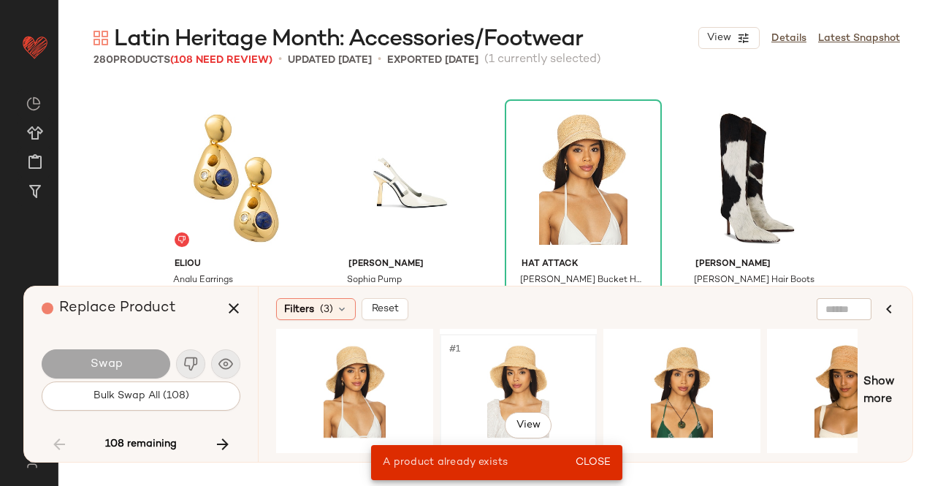
click at [472, 373] on div "#1 View" at bounding box center [518, 391] width 147 height 104
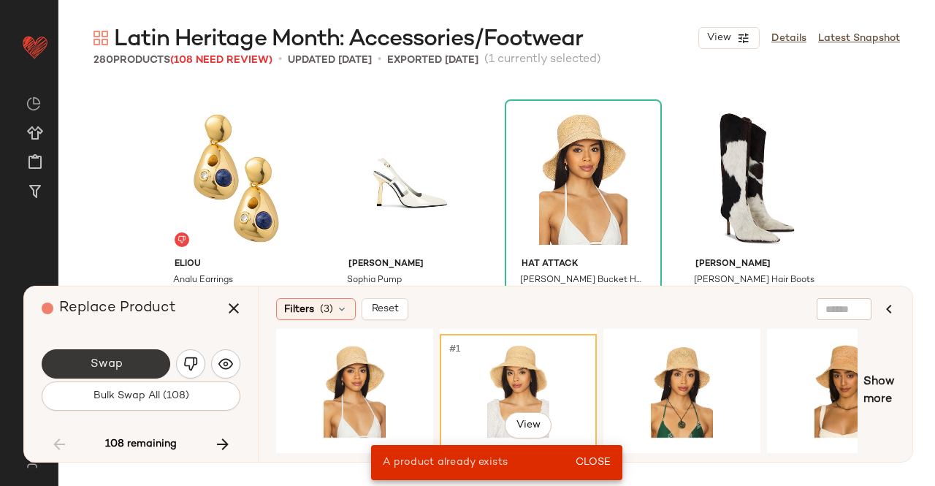
click at [114, 364] on span "Swap" at bounding box center [105, 364] width 33 height 14
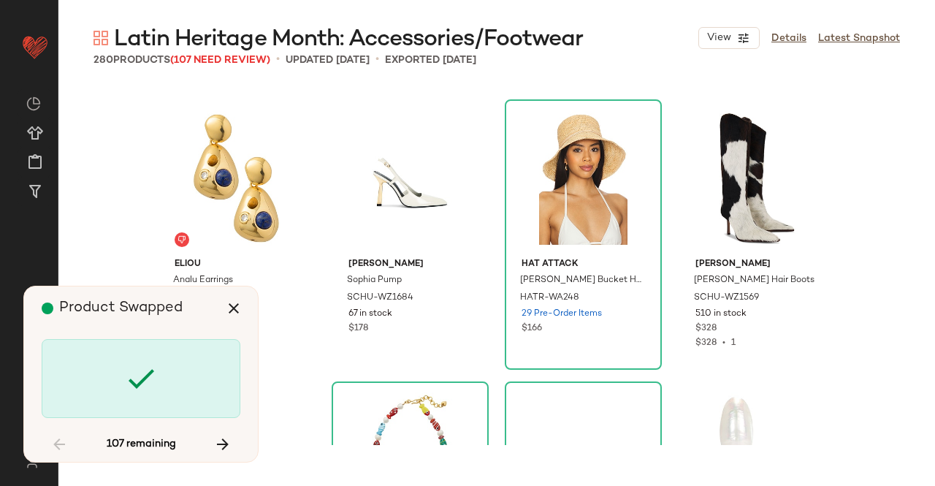
scroll to position [6203, 0]
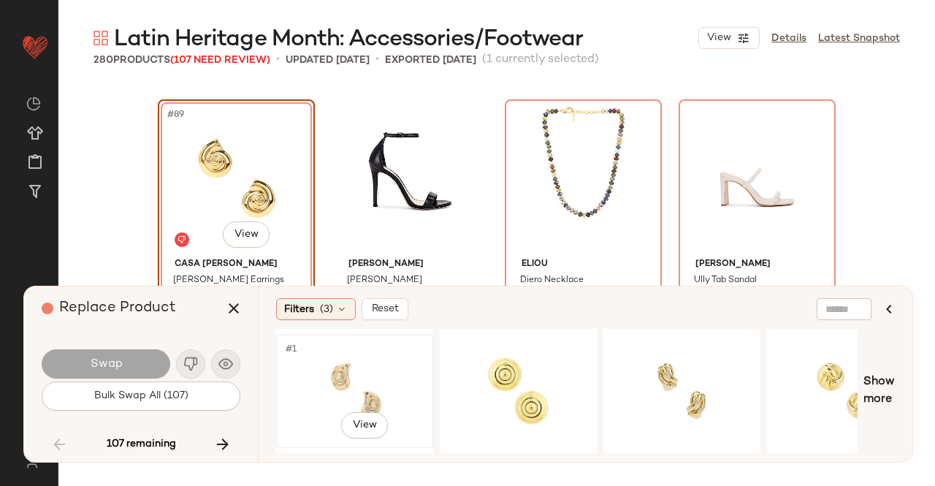
click at [351, 390] on div "#1 View" at bounding box center [354, 391] width 147 height 104
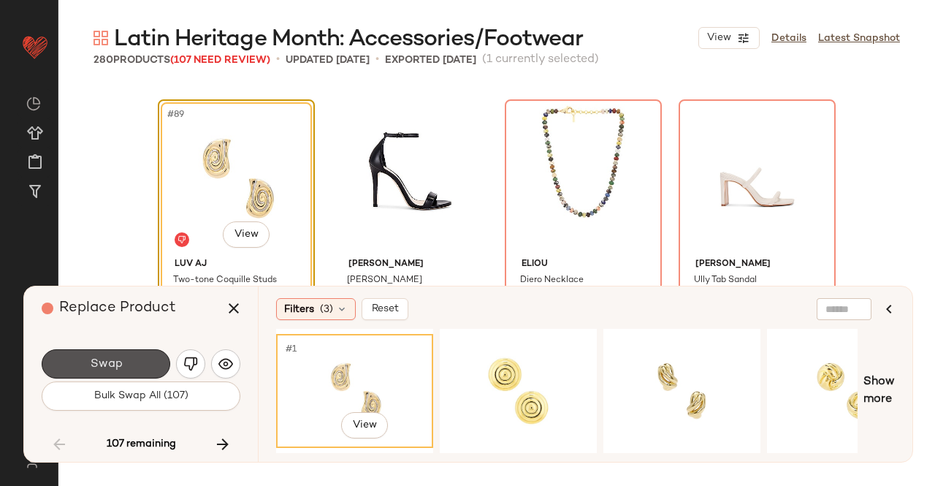
drag, startPoint x: 103, startPoint y: 351, endPoint x: 126, endPoint y: 355, distance: 23.8
click at [112, 351] on button "Swap" at bounding box center [106, 363] width 129 height 29
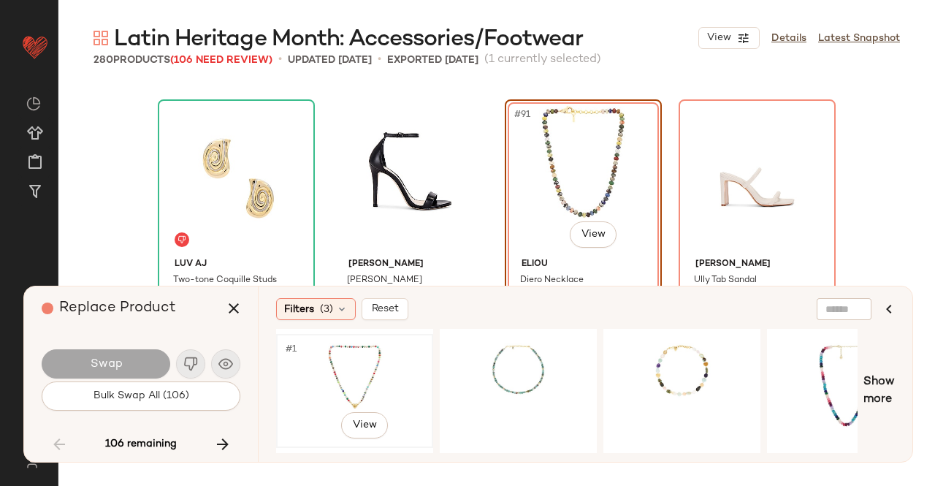
click at [383, 385] on div "#1 View" at bounding box center [354, 391] width 147 height 104
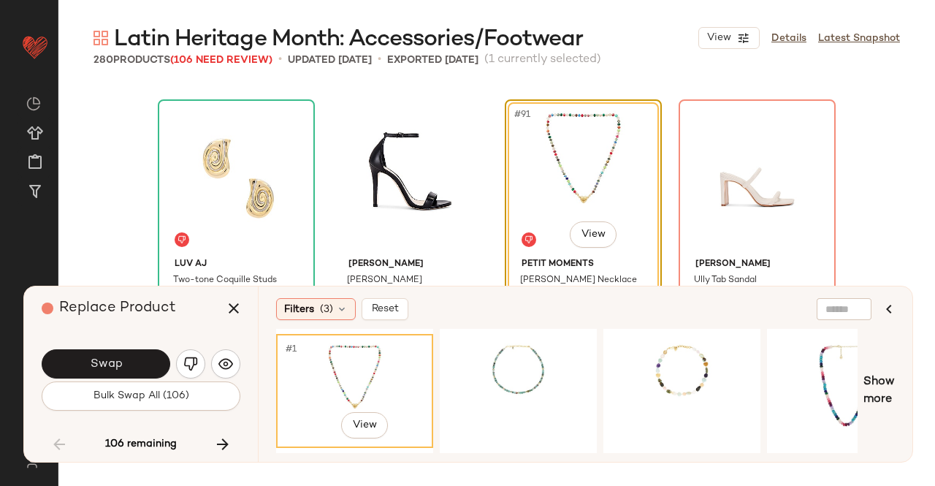
click at [140, 359] on button "Swap" at bounding box center [106, 363] width 129 height 29
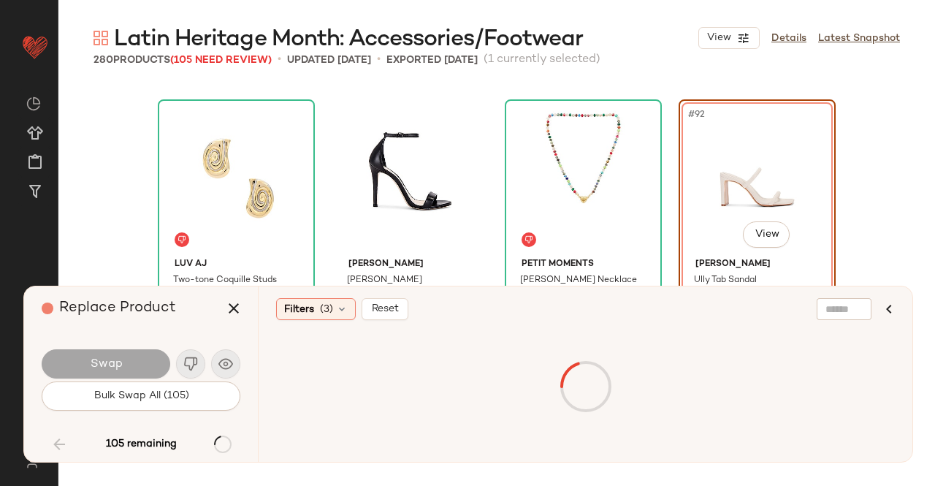
click at [356, 372] on div at bounding box center [585, 387] width 613 height 110
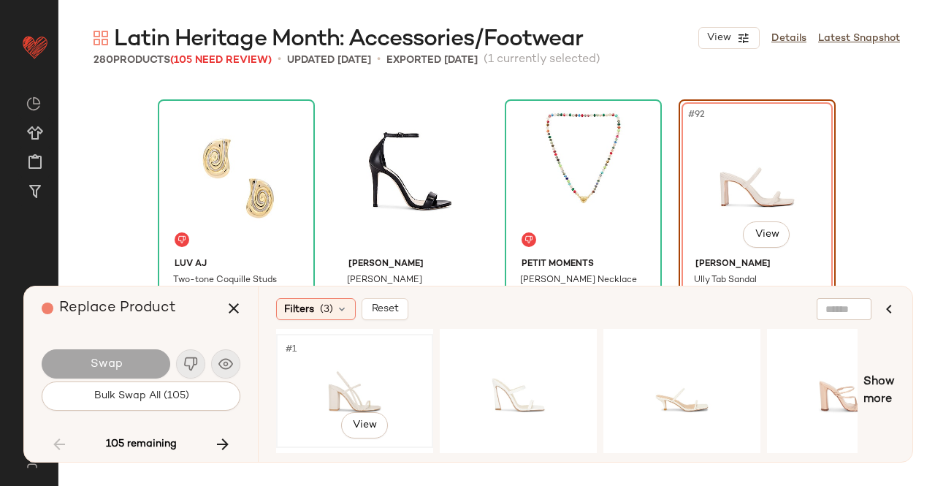
click at [353, 370] on div "#1 View" at bounding box center [354, 391] width 147 height 104
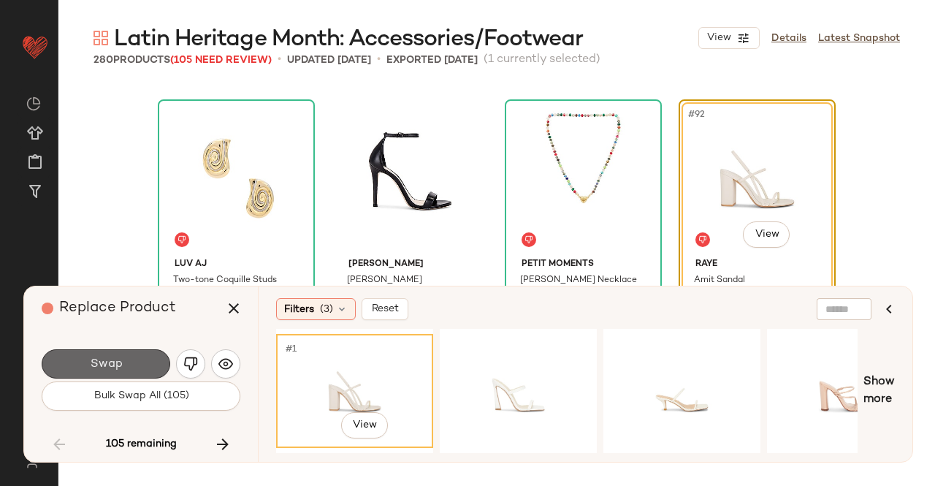
click at [131, 362] on button "Swap" at bounding box center [106, 363] width 129 height 29
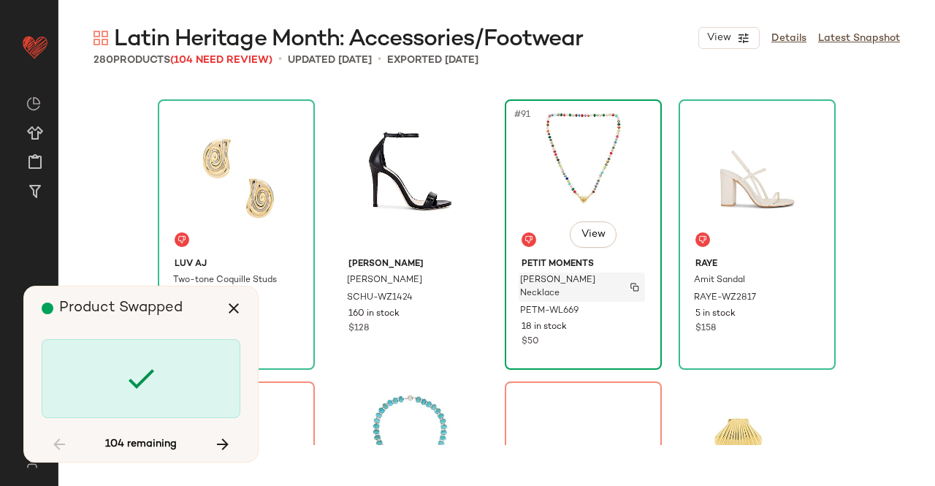
scroll to position [6349, 0]
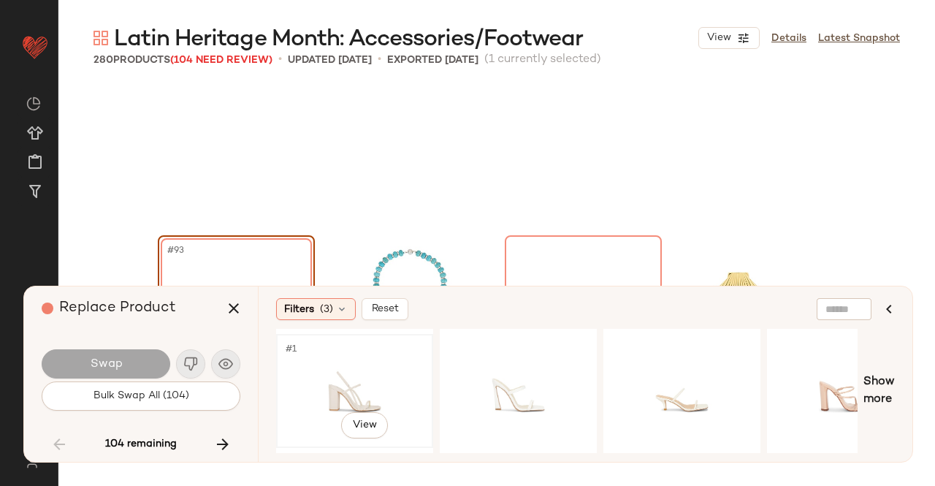
scroll to position [6485, 0]
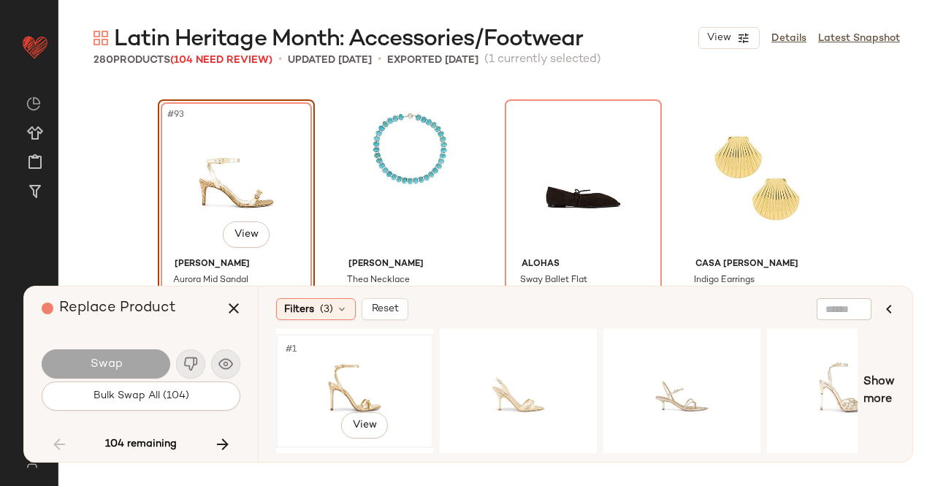
click at [342, 383] on div "#1 View" at bounding box center [354, 391] width 147 height 104
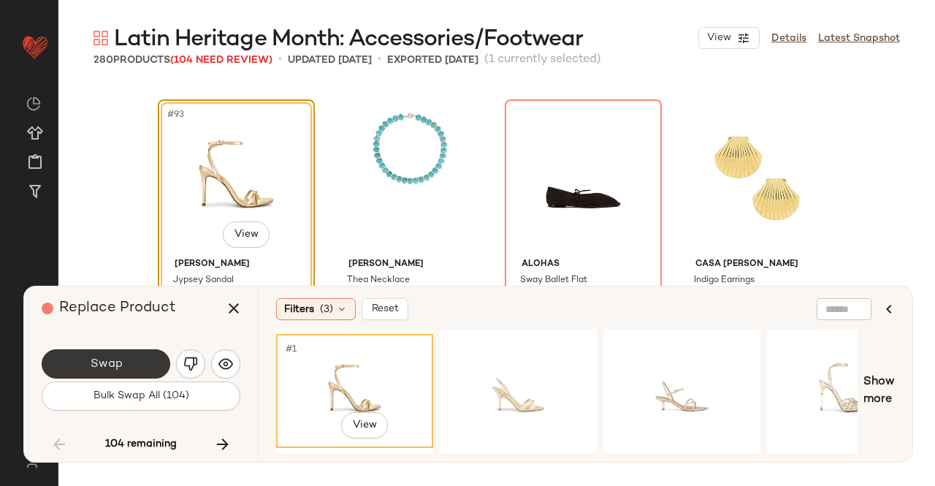
click at [118, 372] on button "Swap" at bounding box center [106, 363] width 129 height 29
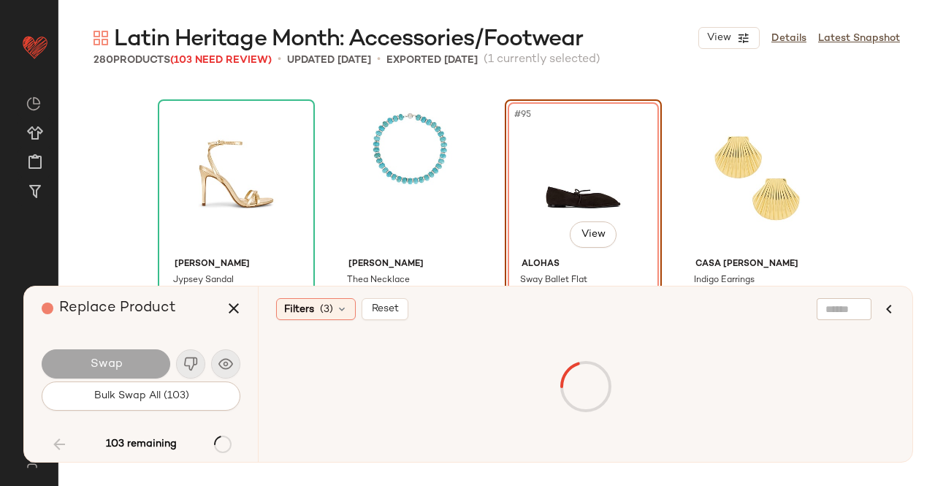
click at [332, 367] on div at bounding box center [585, 387] width 613 height 110
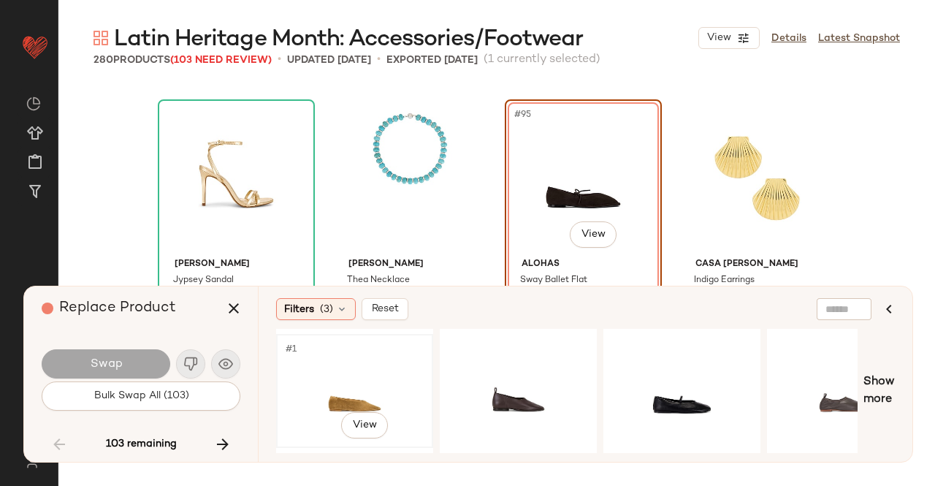
click at [337, 360] on div "#1 View" at bounding box center [354, 391] width 147 height 104
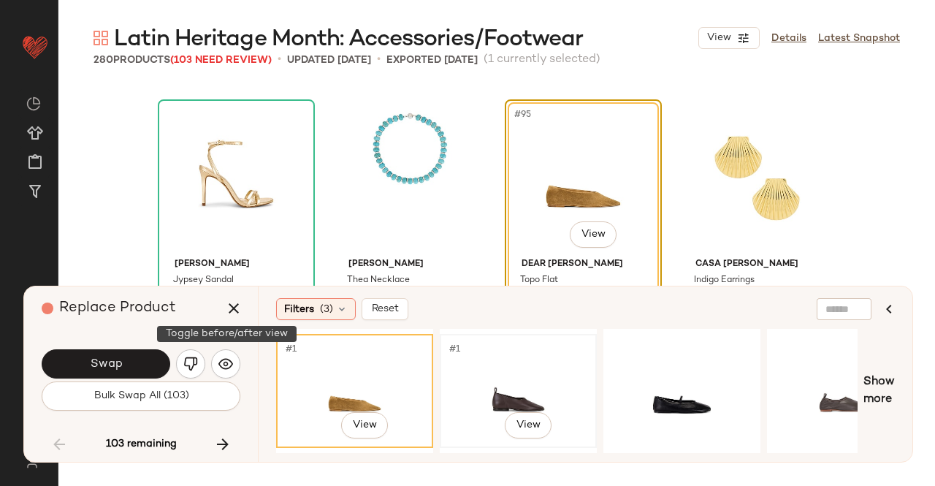
click at [546, 367] on div "#1 View" at bounding box center [518, 391] width 147 height 104
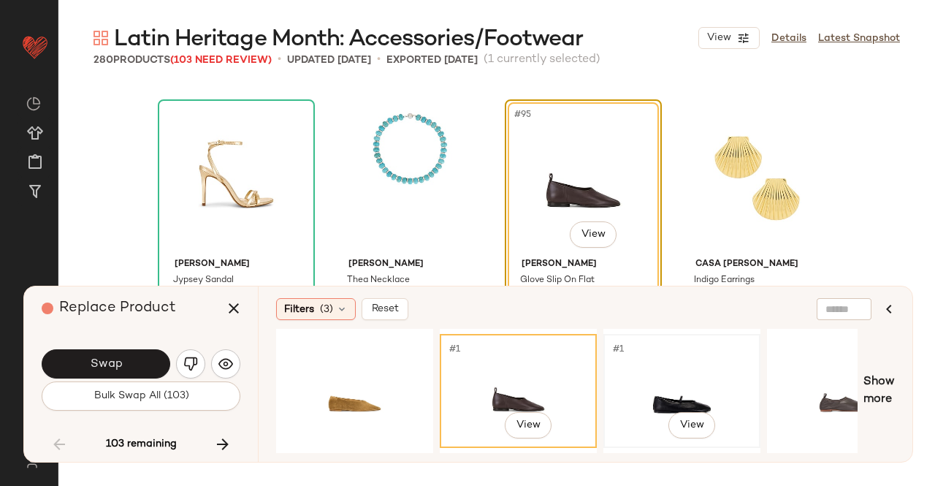
click at [662, 367] on div "#1 View" at bounding box center [681, 391] width 147 height 104
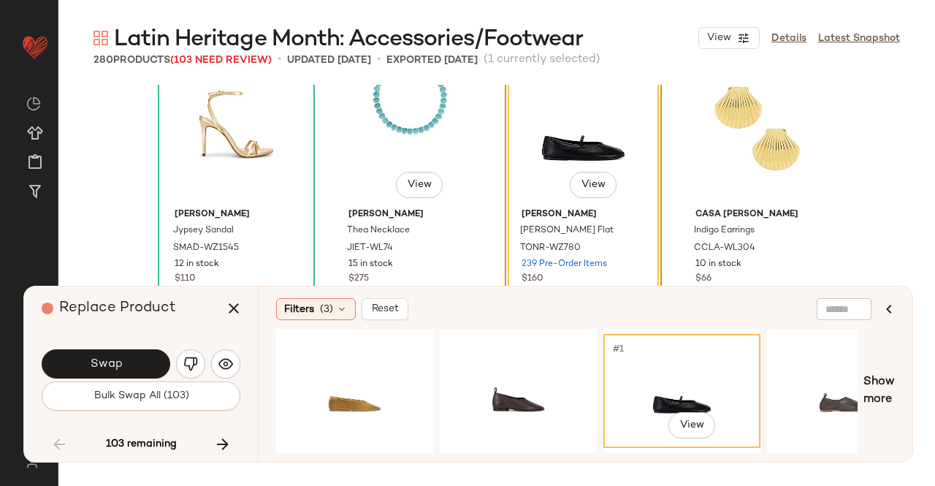
scroll to position [6558, 0]
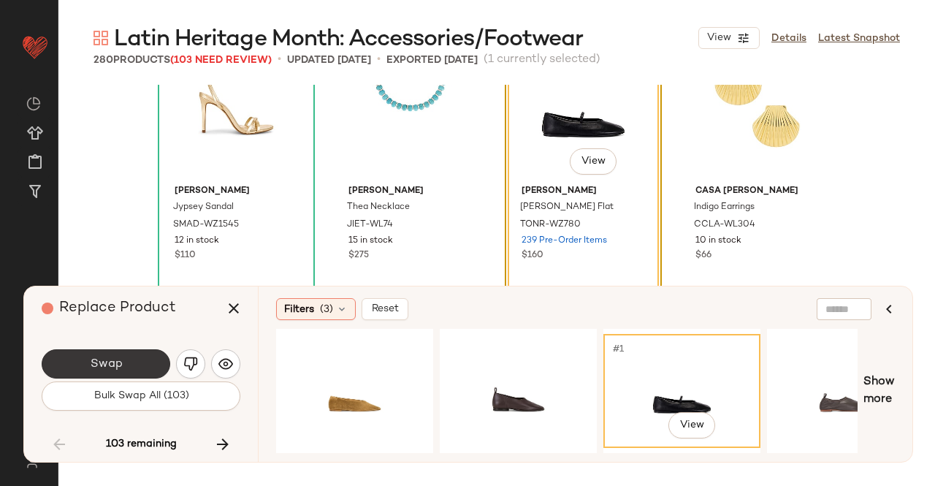
click at [103, 362] on span "Swap" at bounding box center [105, 364] width 33 height 14
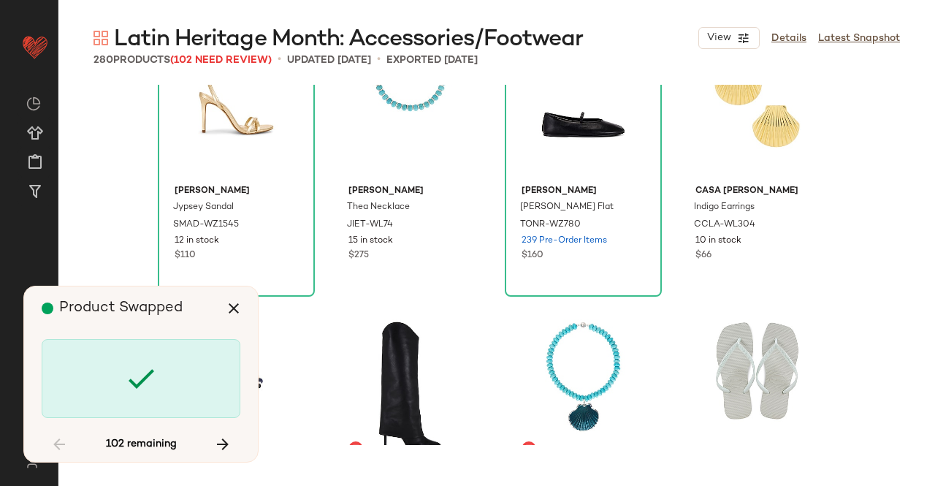
scroll to position [7049, 0]
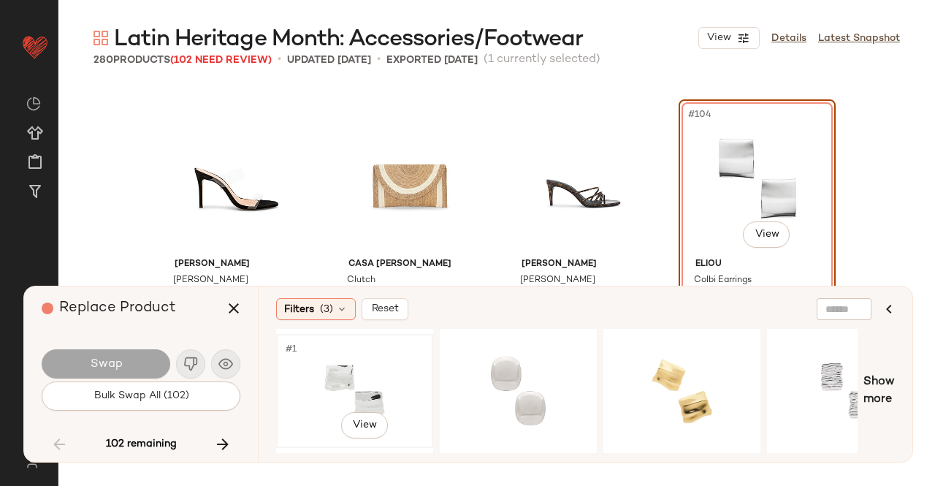
click at [317, 375] on div "#1 View" at bounding box center [354, 391] width 147 height 104
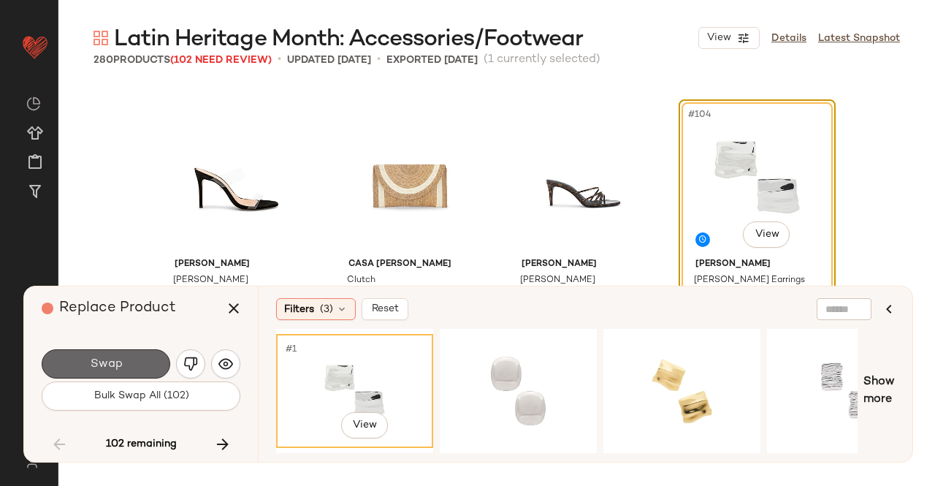
click at [129, 364] on button "Swap" at bounding box center [106, 363] width 129 height 29
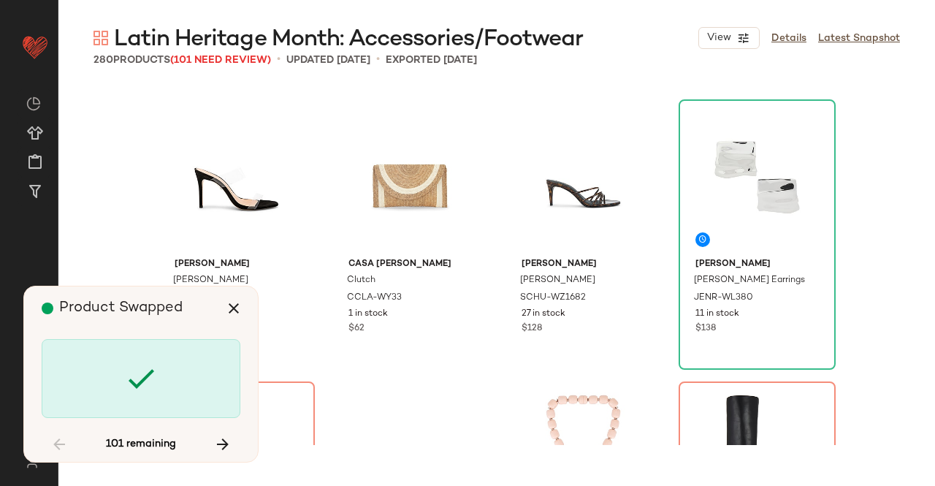
scroll to position [7331, 0]
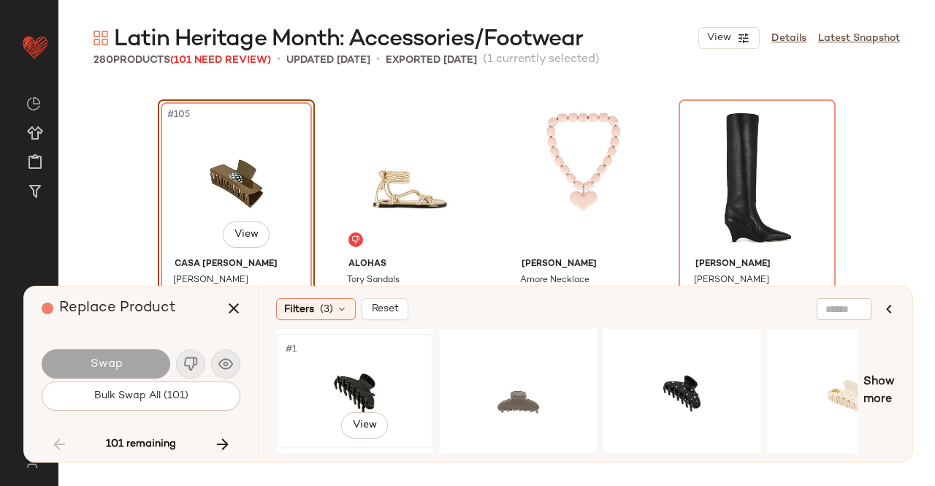
click at [340, 375] on div "#1 View" at bounding box center [354, 391] width 147 height 104
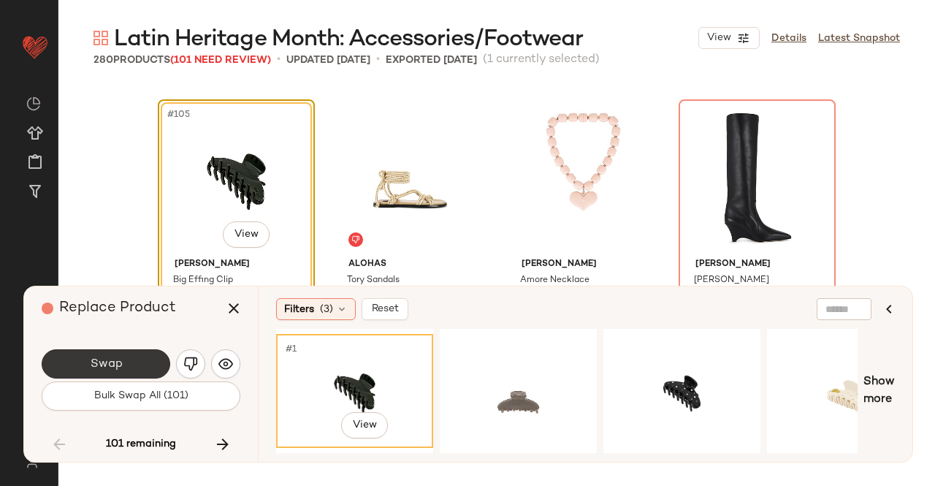
click at [76, 360] on button "Swap" at bounding box center [106, 363] width 129 height 29
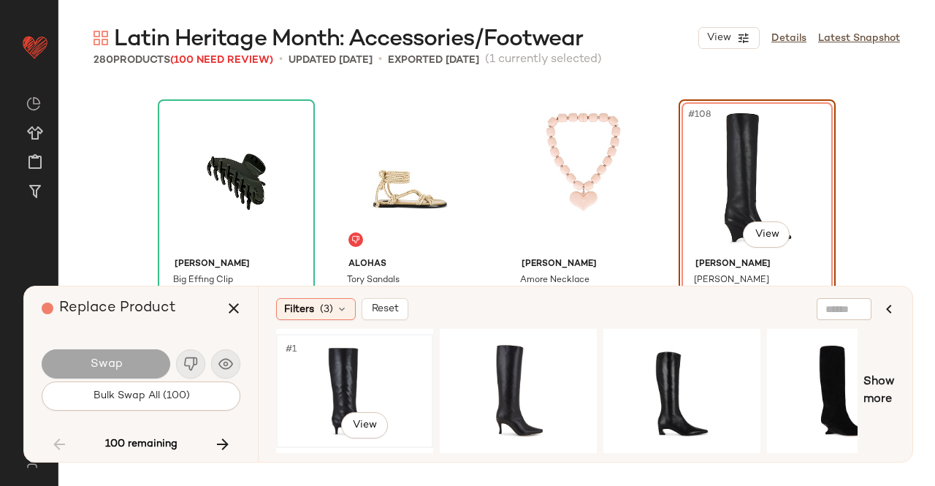
click at [323, 374] on div "#1 View" at bounding box center [354, 391] width 147 height 104
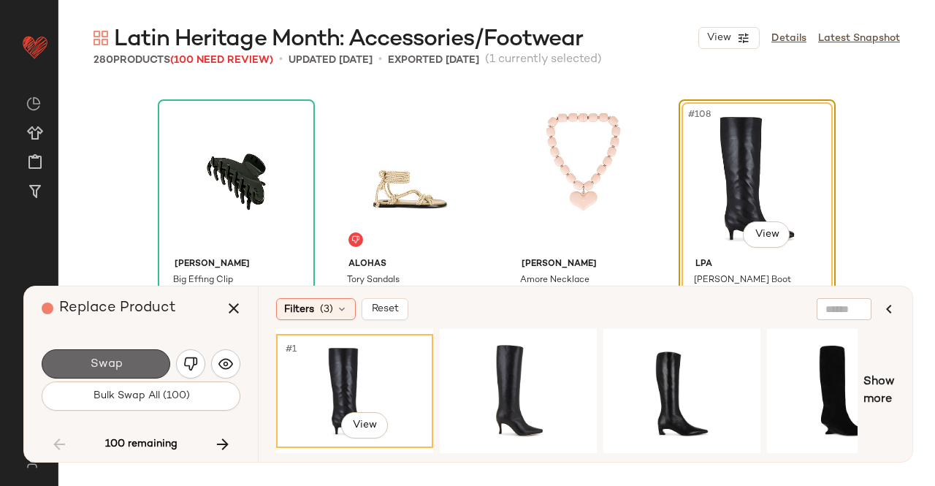
click at [102, 364] on span "Swap" at bounding box center [105, 364] width 33 height 14
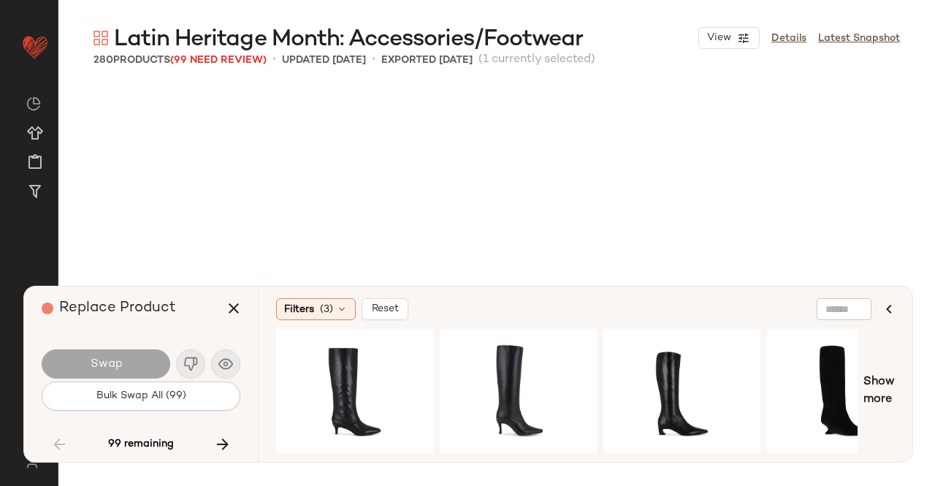
scroll to position [8176, 0]
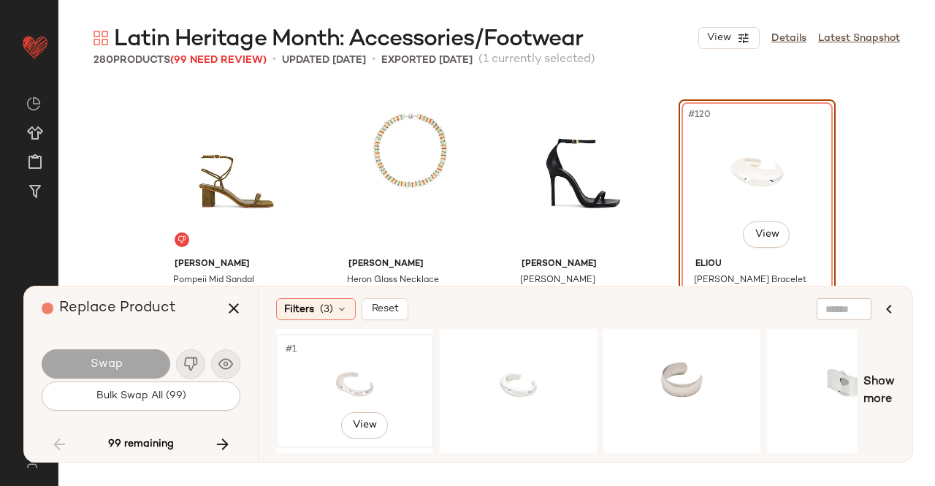
click at [395, 374] on div "#1 View" at bounding box center [354, 391] width 147 height 104
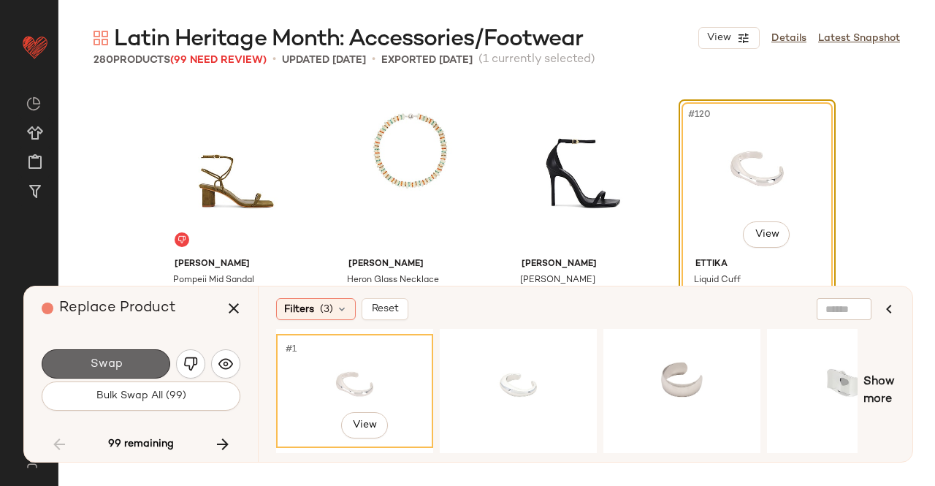
click at [131, 364] on button "Swap" at bounding box center [106, 363] width 129 height 29
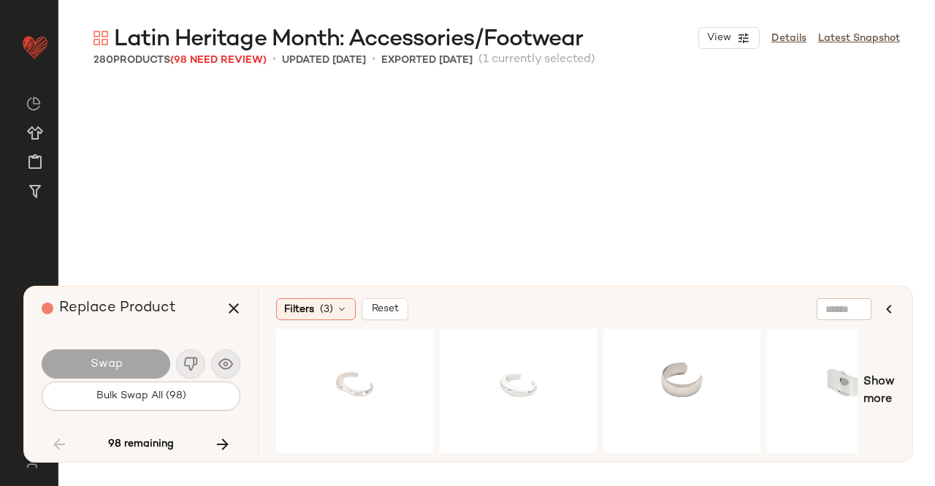
scroll to position [8740, 0]
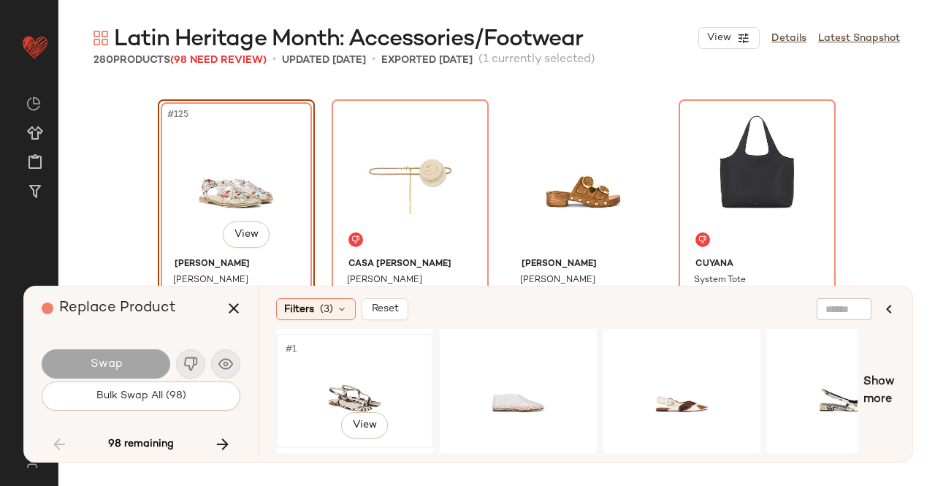
click at [342, 369] on div "#1 View" at bounding box center [354, 391] width 147 height 104
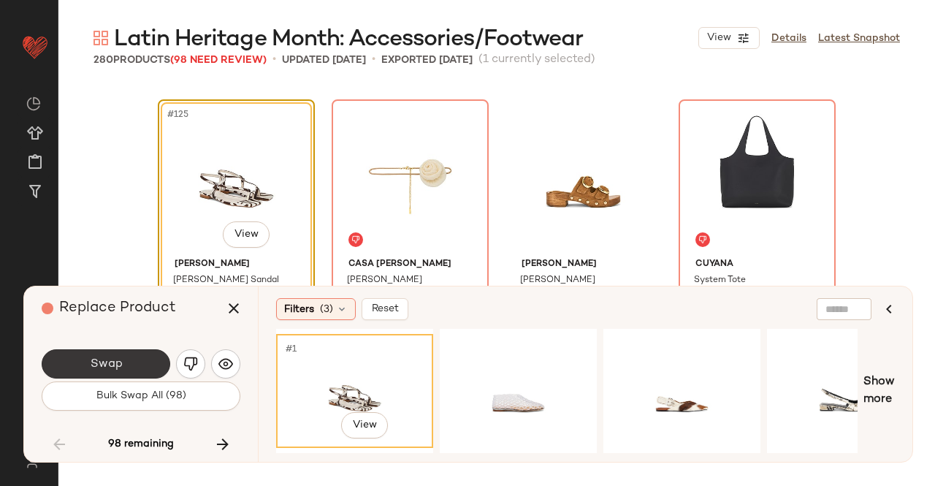
click at [142, 369] on button "Swap" at bounding box center [106, 363] width 129 height 29
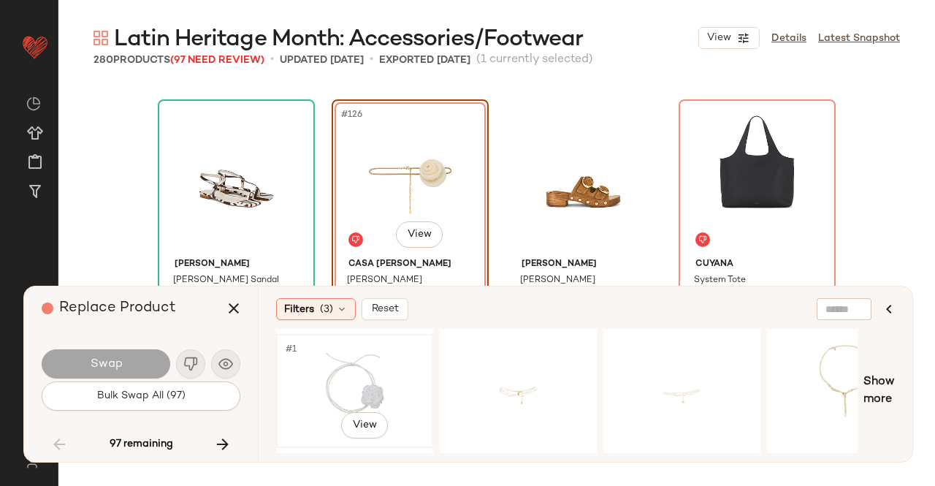
click at [370, 375] on div "#1 View" at bounding box center [354, 391] width 147 height 104
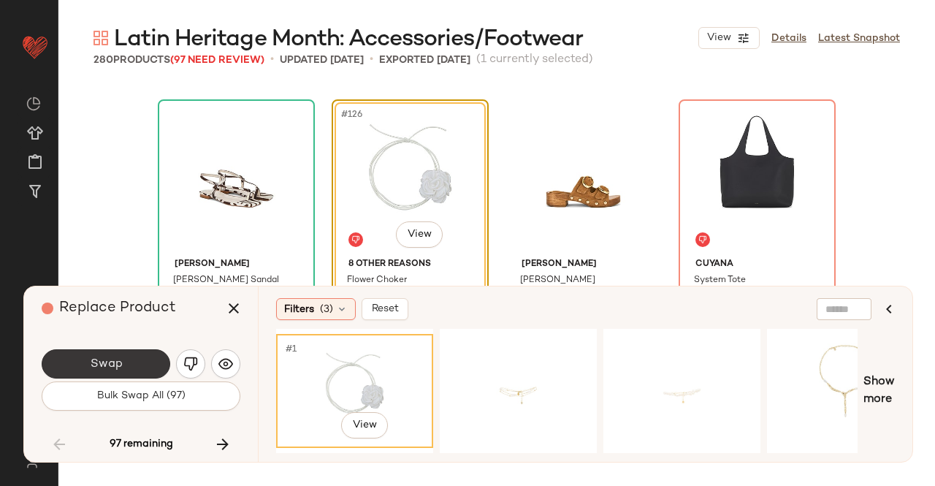
click at [144, 359] on button "Swap" at bounding box center [106, 363] width 129 height 29
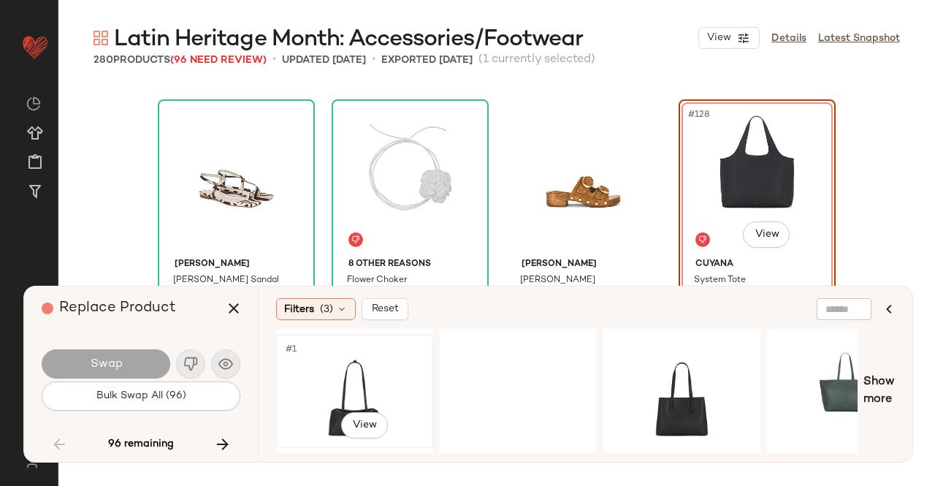
drag, startPoint x: 349, startPoint y: 346, endPoint x: 308, endPoint y: 386, distance: 57.3
click at [348, 375] on div "#1 View" at bounding box center [354, 391] width 147 height 104
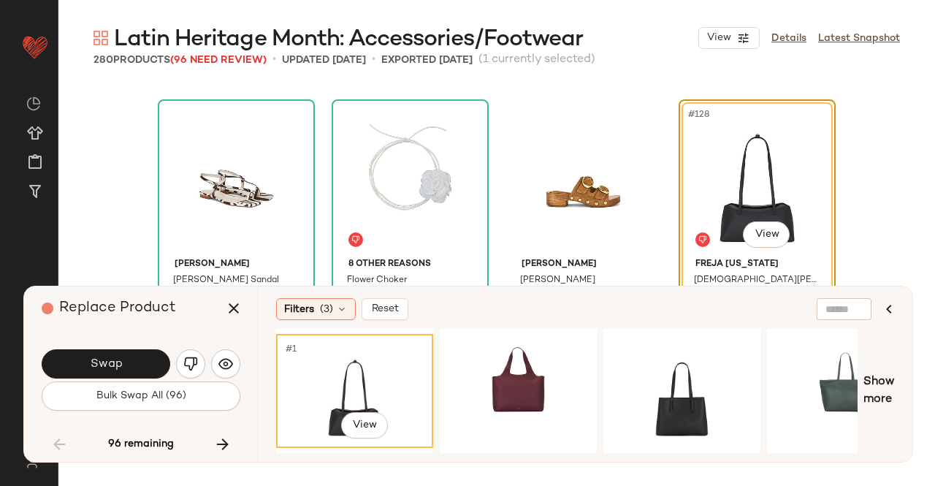
click at [133, 359] on button "Swap" at bounding box center [106, 363] width 129 height 29
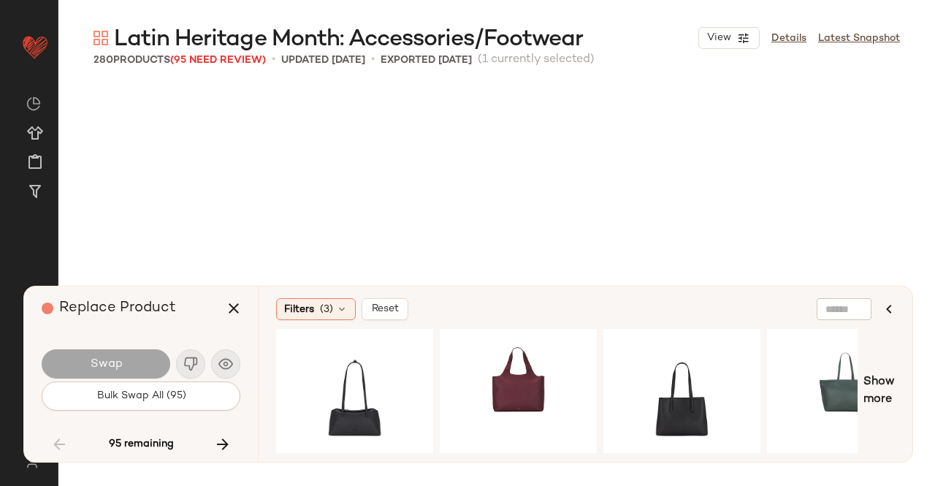
scroll to position [9022, 0]
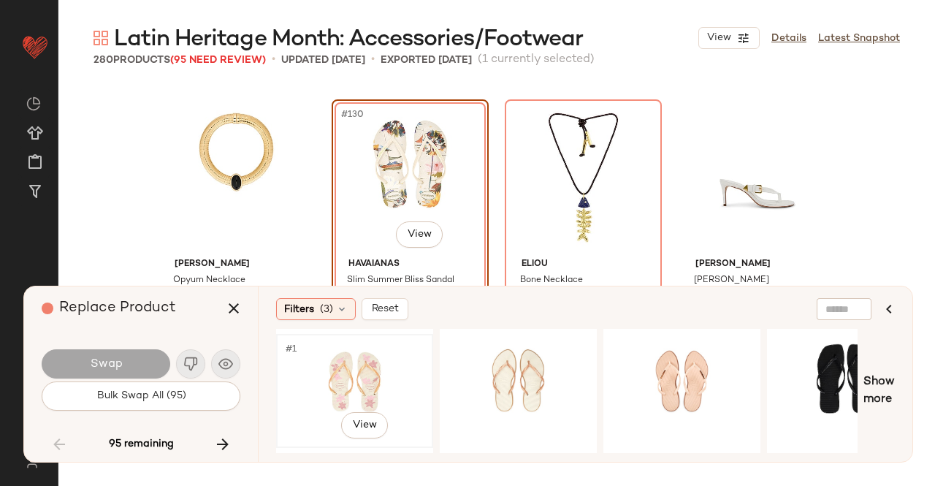
drag, startPoint x: 361, startPoint y: 376, endPoint x: 336, endPoint y: 375, distance: 24.8
click at [361, 376] on div "#1 View" at bounding box center [354, 391] width 147 height 104
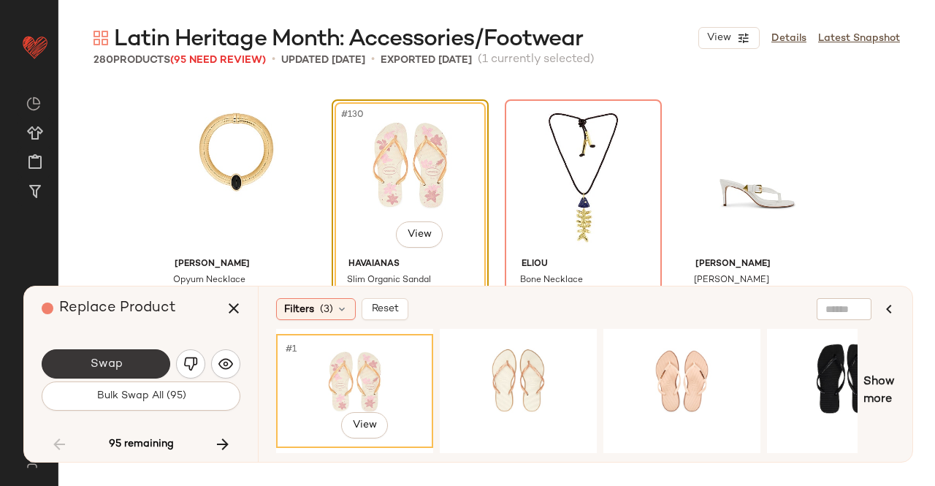
click at [121, 356] on button "Swap" at bounding box center [106, 363] width 129 height 29
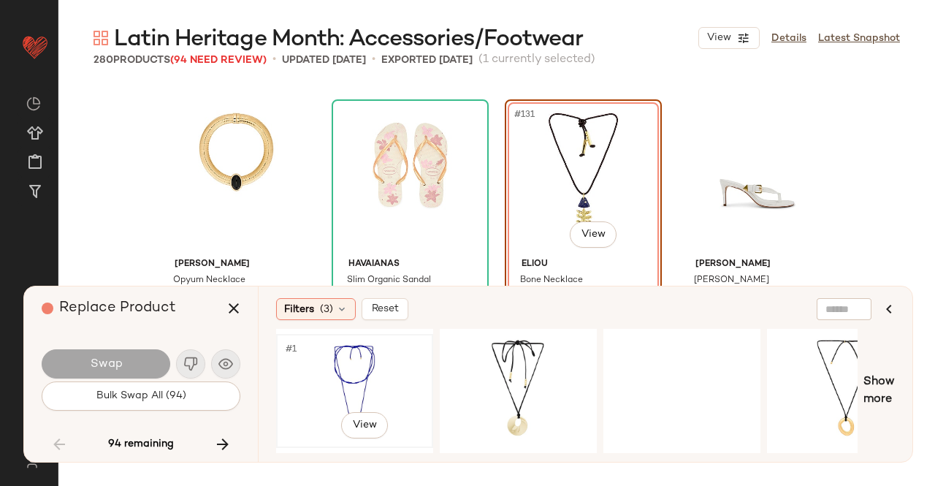
click at [381, 360] on div "#1 View" at bounding box center [354, 391] width 147 height 104
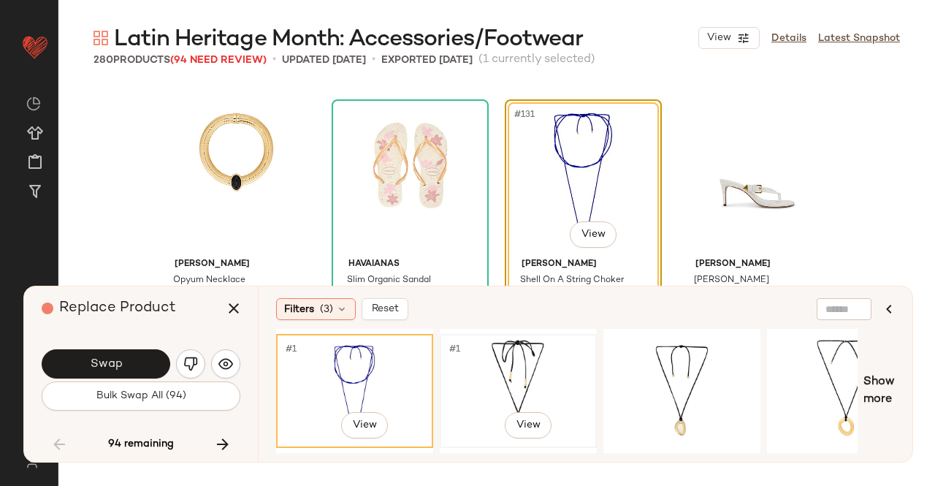
click at [506, 359] on div "#1 View" at bounding box center [518, 391] width 147 height 104
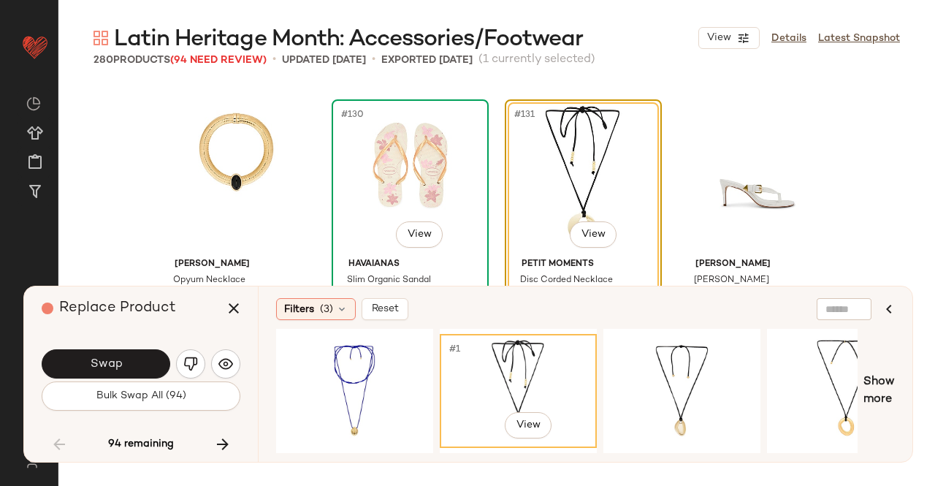
scroll to position [9095, 0]
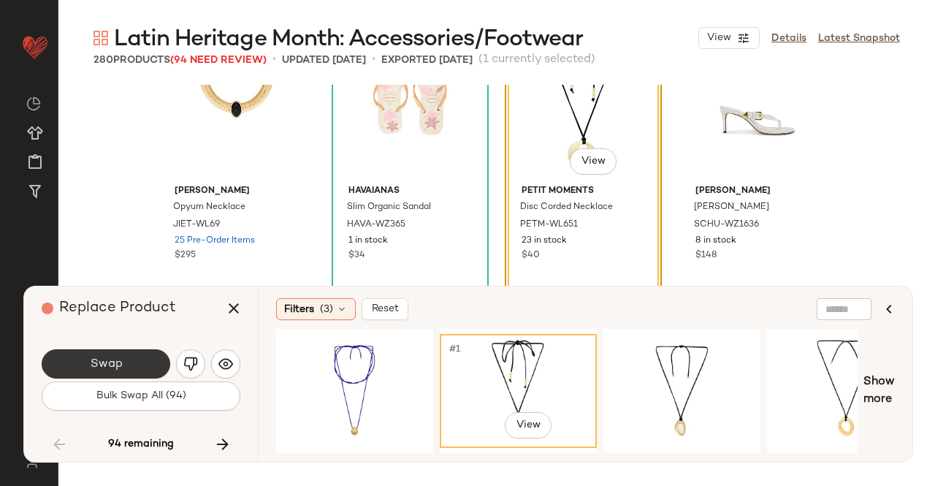
click at [140, 359] on button "Swap" at bounding box center [106, 363] width 129 height 29
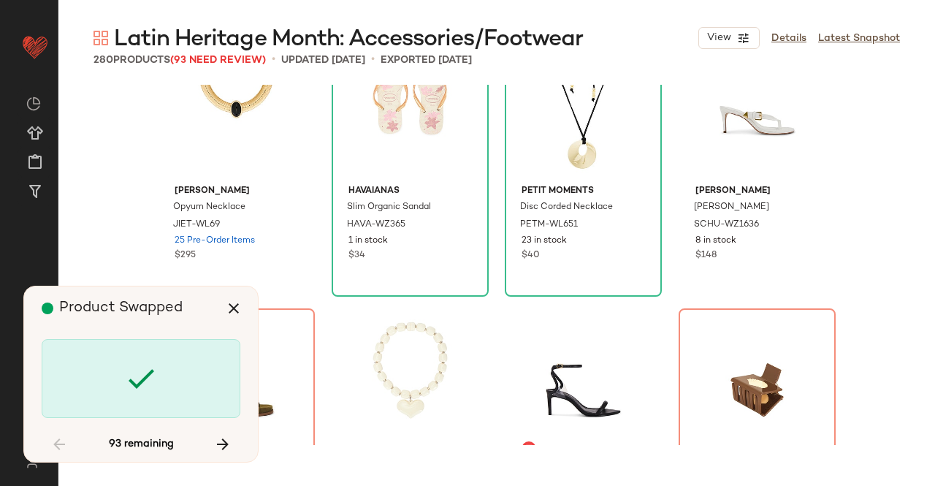
scroll to position [9304, 0]
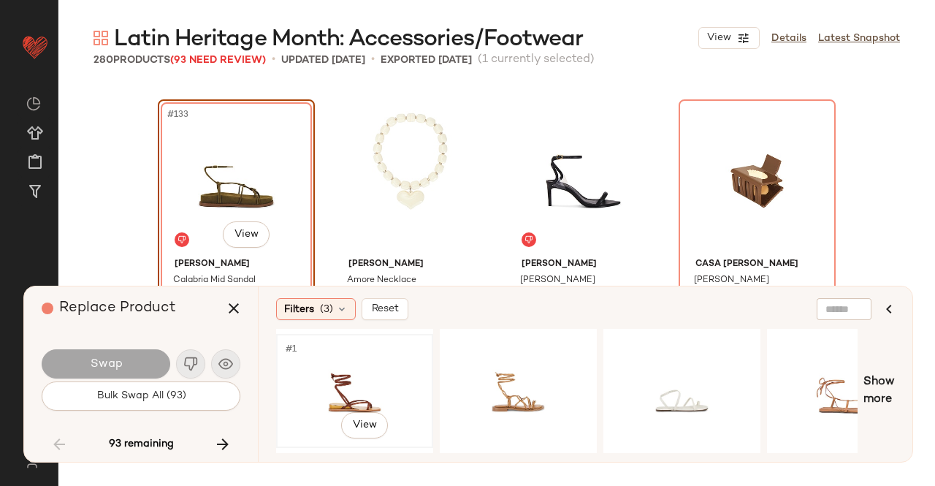
drag, startPoint x: 368, startPoint y: 371, endPoint x: 178, endPoint y: 375, distance: 189.9
click at [367, 371] on div "#1 View" at bounding box center [354, 391] width 147 height 104
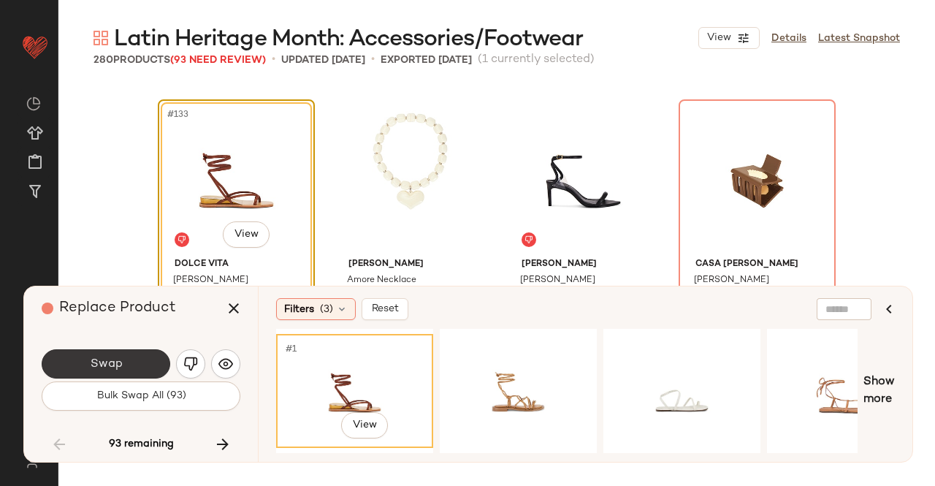
click at [140, 367] on button "Swap" at bounding box center [106, 363] width 129 height 29
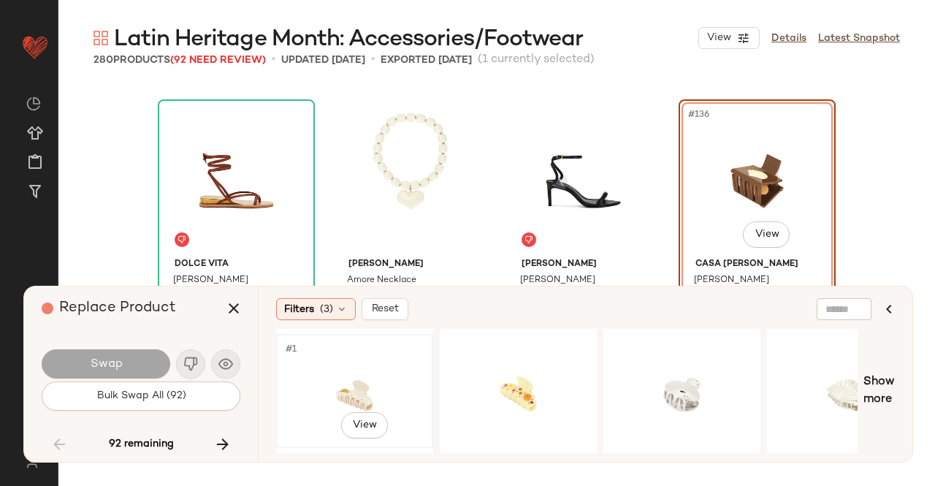
click at [372, 368] on div "#1 View" at bounding box center [354, 391] width 147 height 104
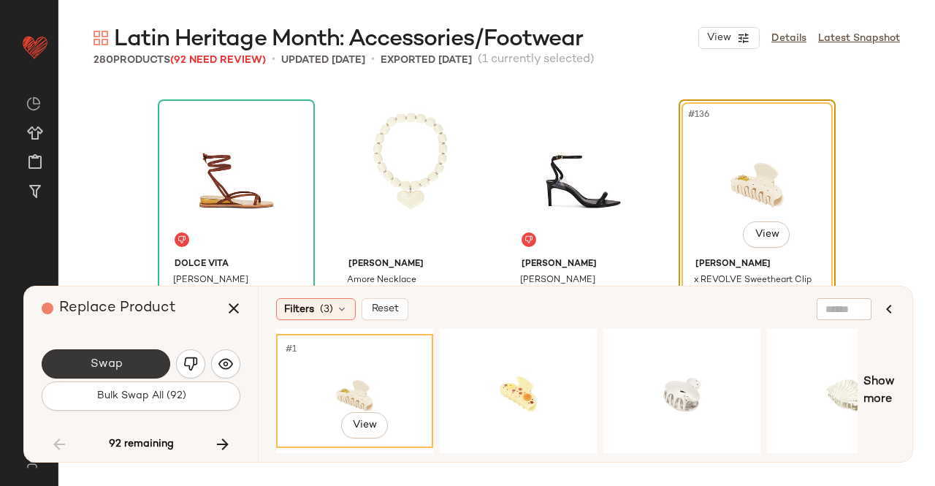
click at [135, 367] on button "Swap" at bounding box center [106, 363] width 129 height 29
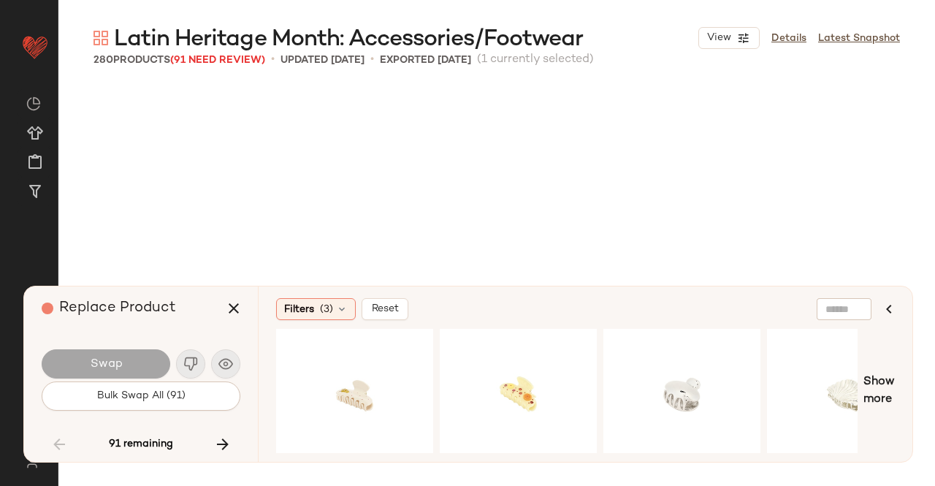
scroll to position [9586, 0]
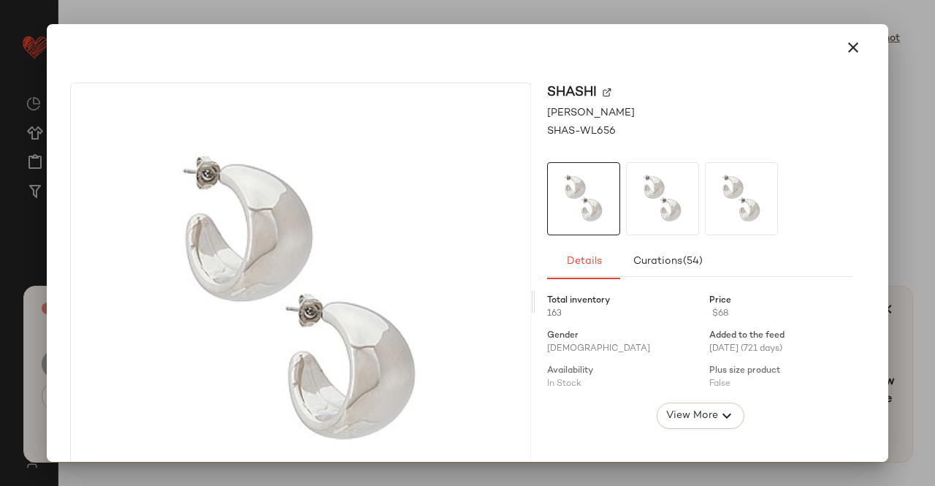
click at [934, 175] on div at bounding box center [467, 243] width 935 height 486
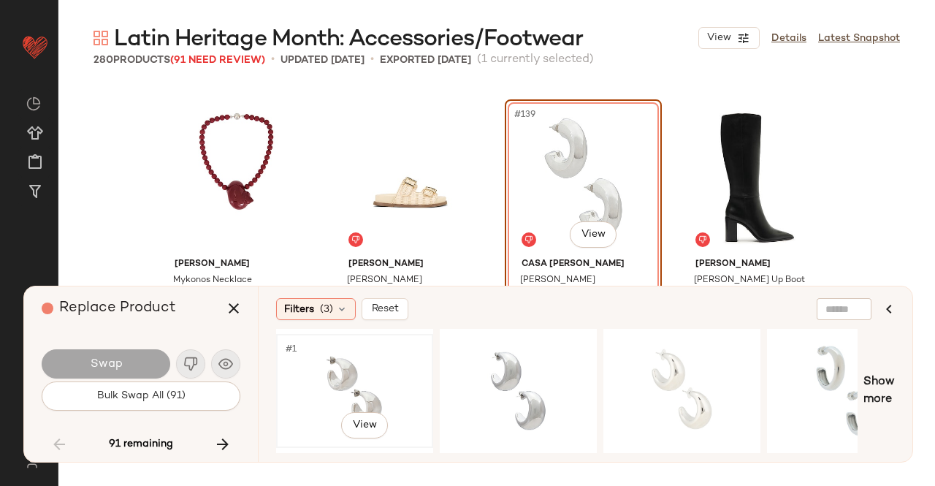
drag, startPoint x: 333, startPoint y: 383, endPoint x: 291, endPoint y: 381, distance: 42.5
click at [333, 383] on div "#1 View" at bounding box center [354, 391] width 147 height 104
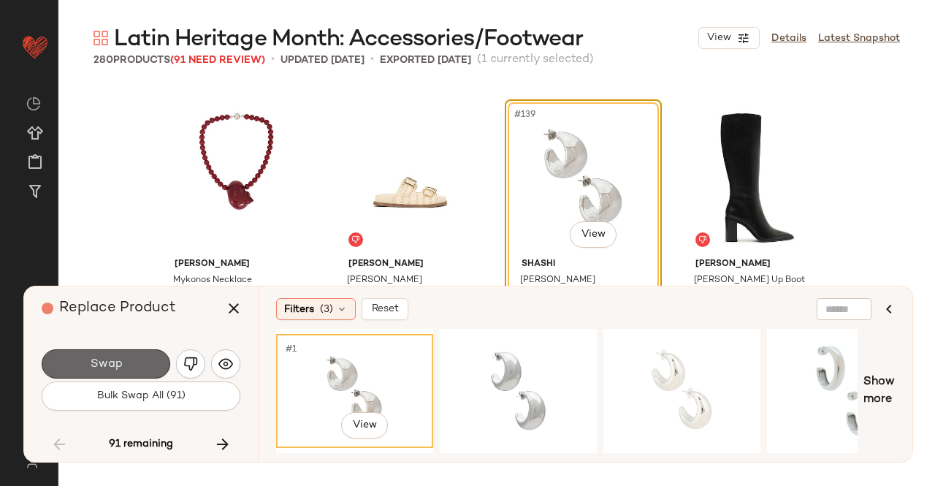
click at [164, 362] on button "Swap" at bounding box center [106, 363] width 129 height 29
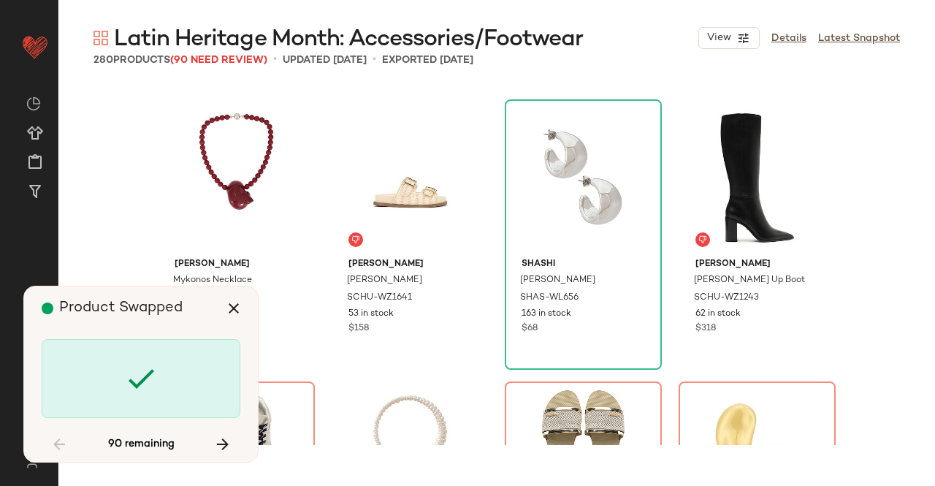
scroll to position [9868, 0]
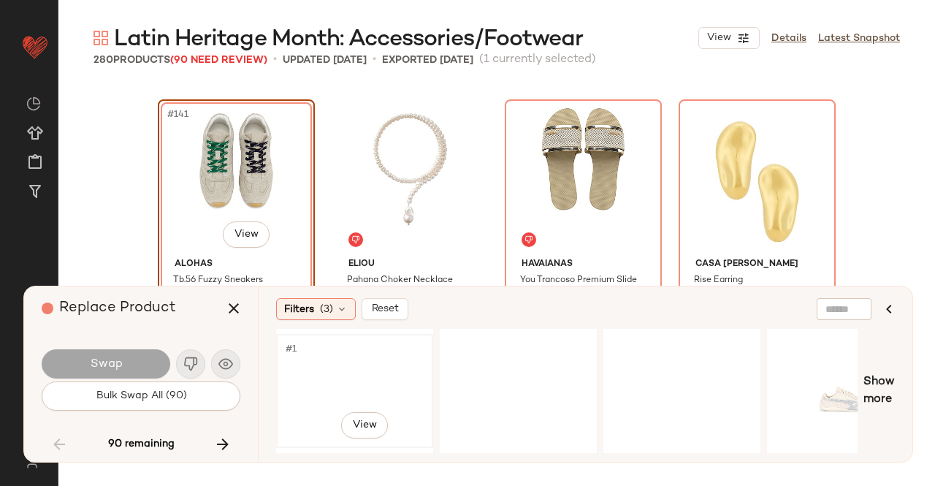
drag, startPoint x: 326, startPoint y: 373, endPoint x: 318, endPoint y: 373, distance: 7.3
click at [327, 373] on div "#1 View" at bounding box center [354, 391] width 147 height 104
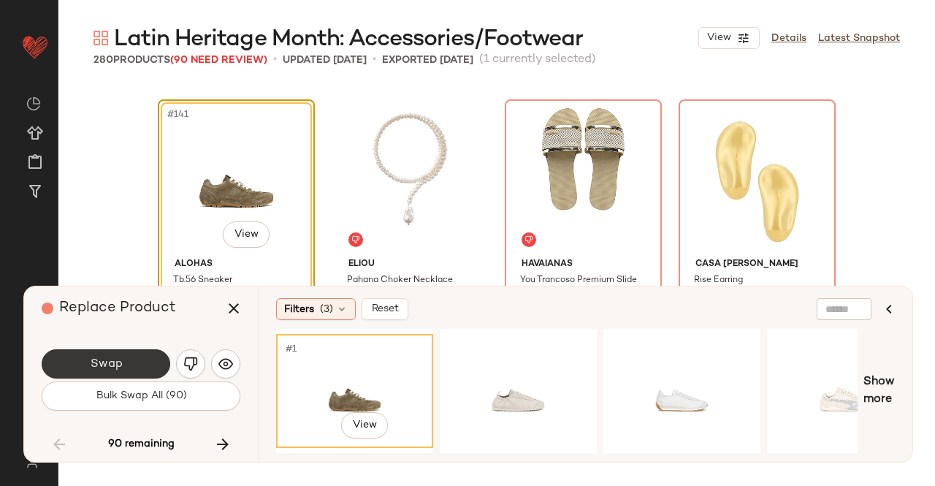
click at [111, 373] on button "Swap" at bounding box center [106, 363] width 129 height 29
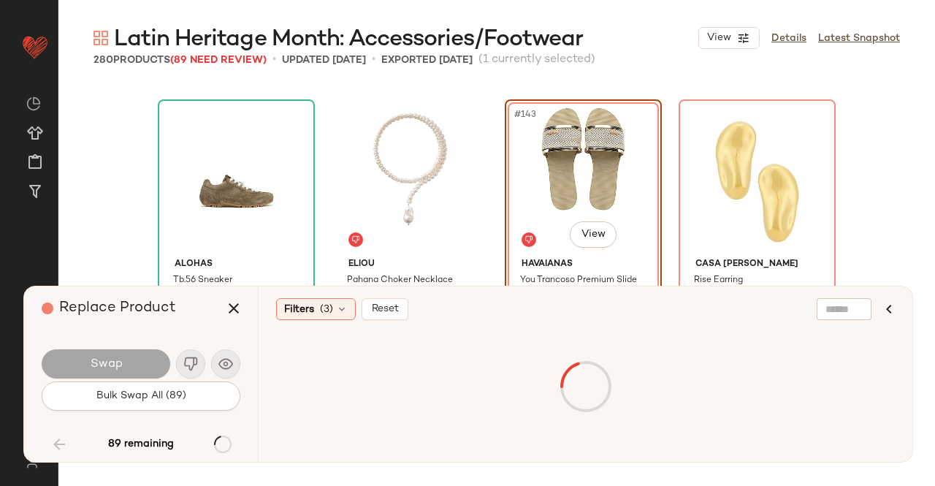
click at [356, 364] on div at bounding box center [585, 387] width 613 height 110
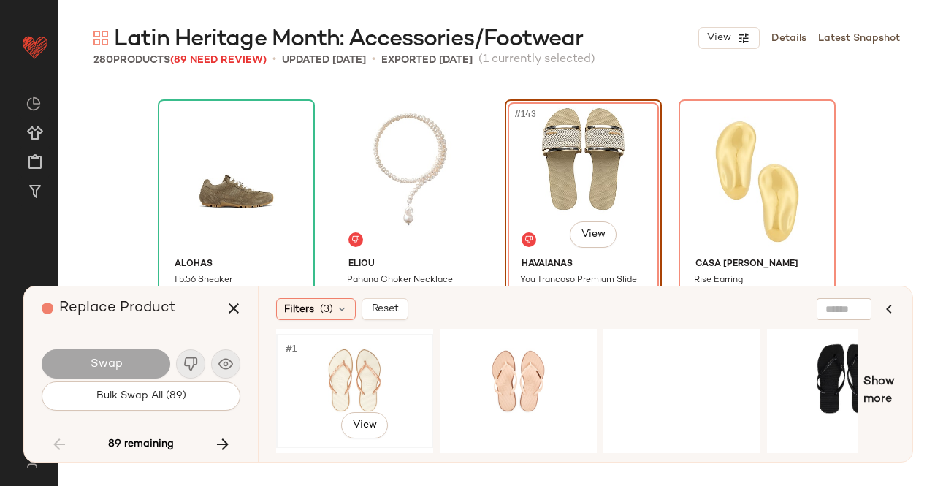
click at [362, 369] on div "#1 View" at bounding box center [354, 391] width 147 height 104
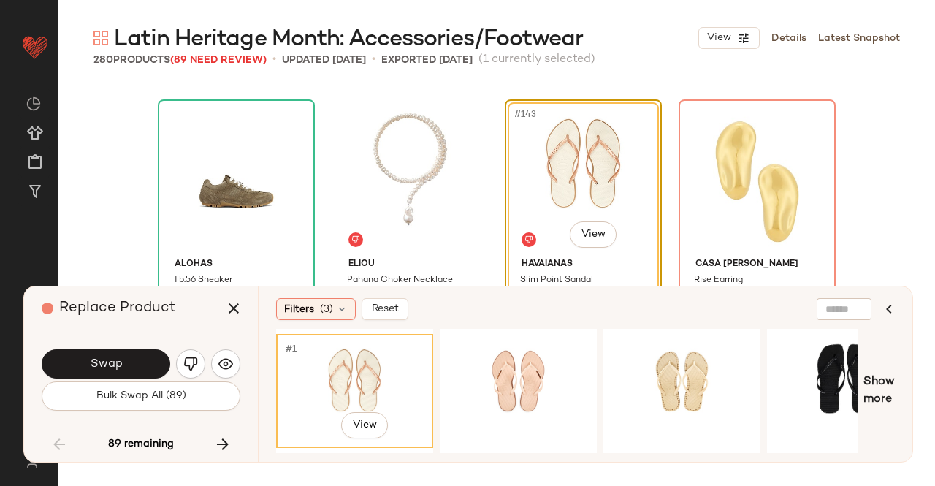
click at [138, 366] on button "Swap" at bounding box center [106, 363] width 129 height 29
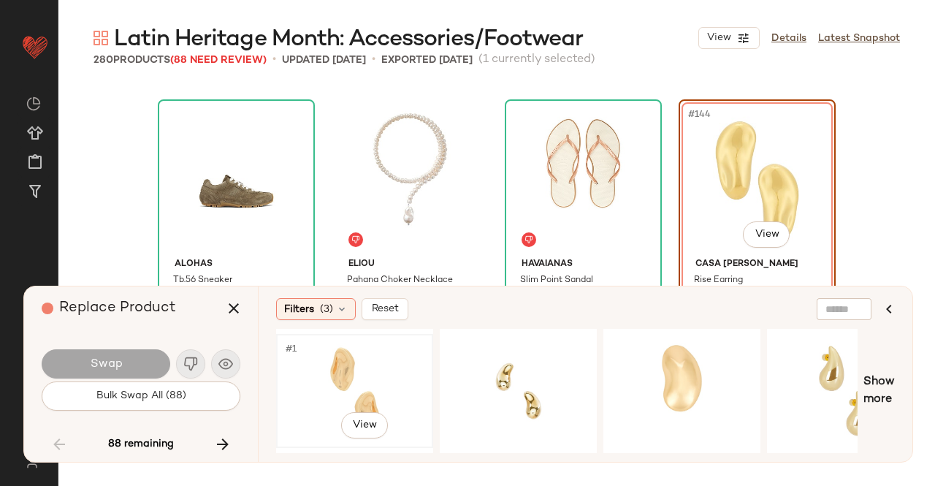
drag, startPoint x: 366, startPoint y: 368, endPoint x: 282, endPoint y: 372, distance: 84.1
click at [367, 368] on div "#1 View" at bounding box center [354, 391] width 147 height 104
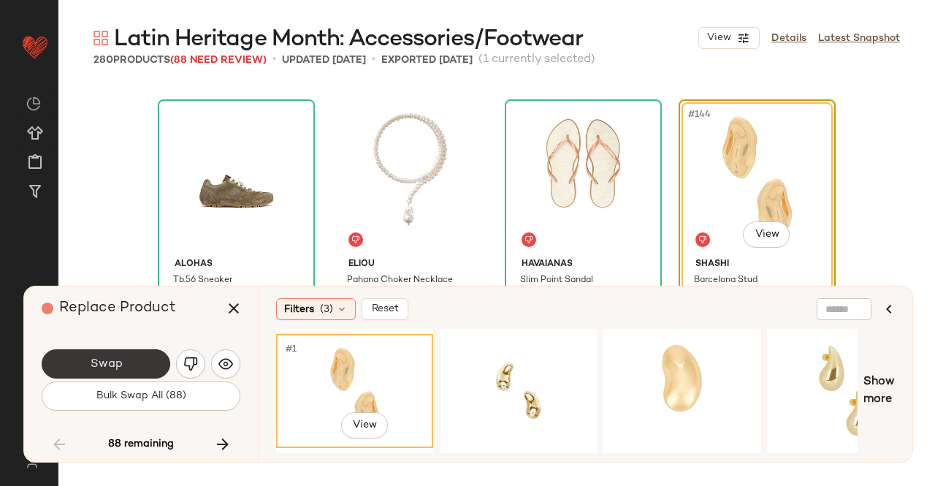
click at [131, 362] on button "Swap" at bounding box center [106, 363] width 129 height 29
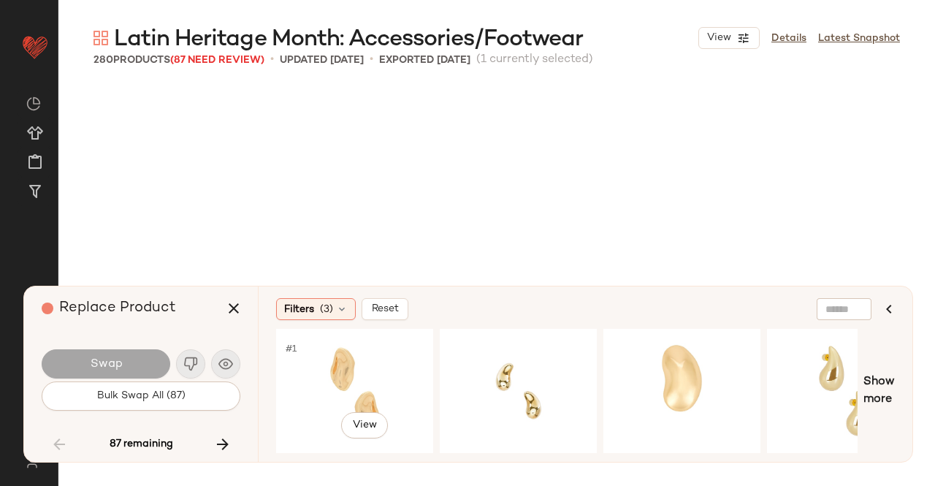
scroll to position [10150, 0]
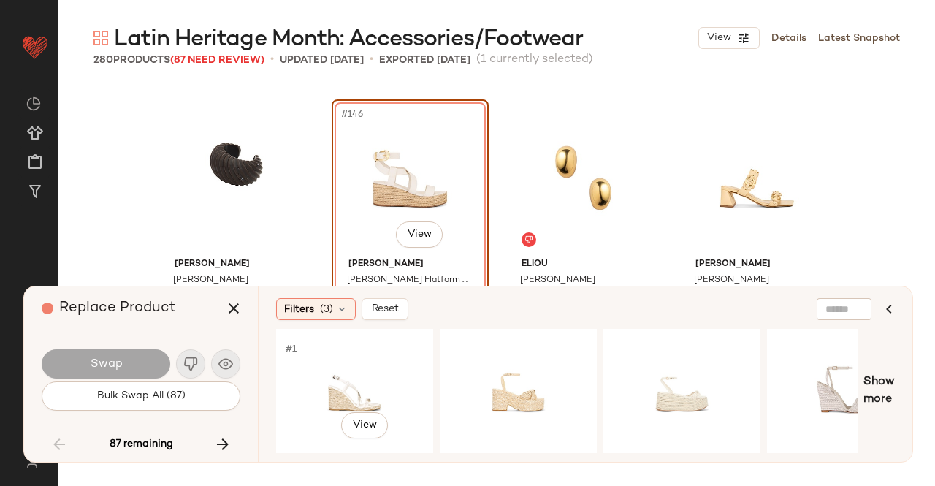
drag, startPoint x: 366, startPoint y: 356, endPoint x: 105, endPoint y: 379, distance: 261.8
click at [362, 356] on div "#1 View" at bounding box center [354, 391] width 147 height 104
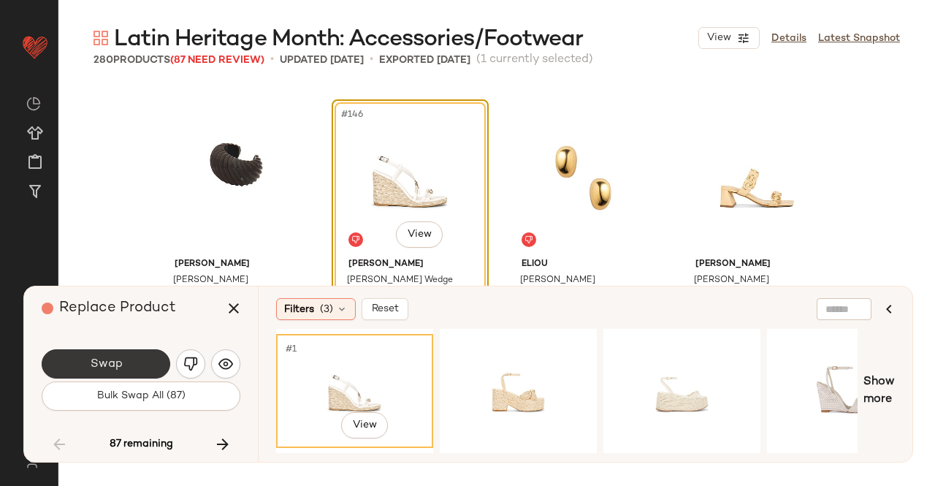
click at [109, 374] on button "Swap" at bounding box center [106, 363] width 129 height 29
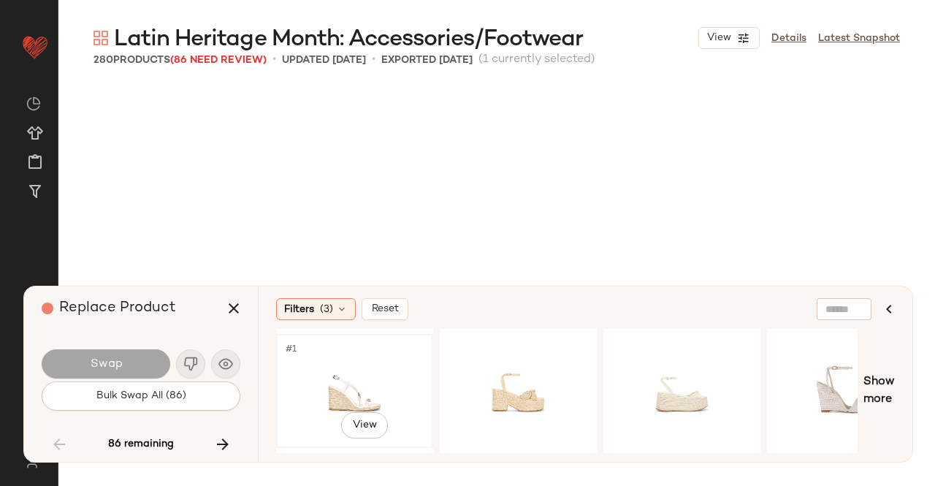
scroll to position [10432, 0]
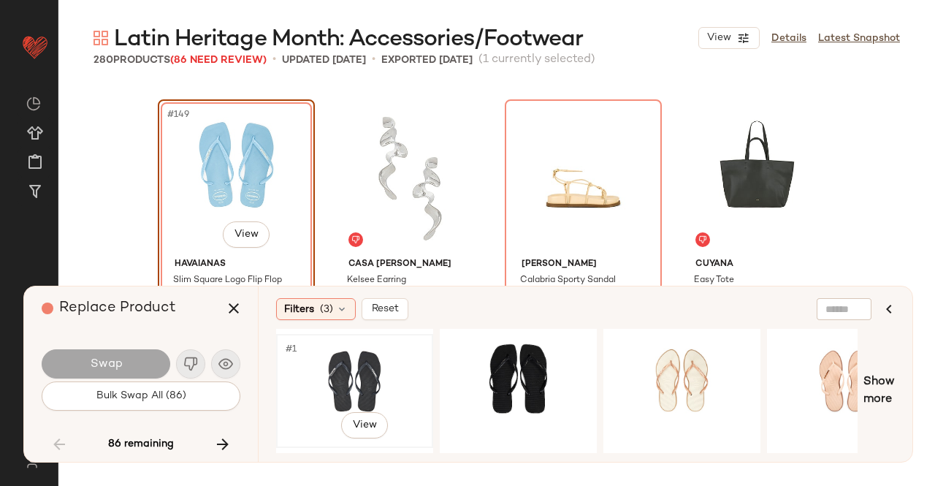
click at [366, 358] on div "#1 View" at bounding box center [354, 391] width 147 height 104
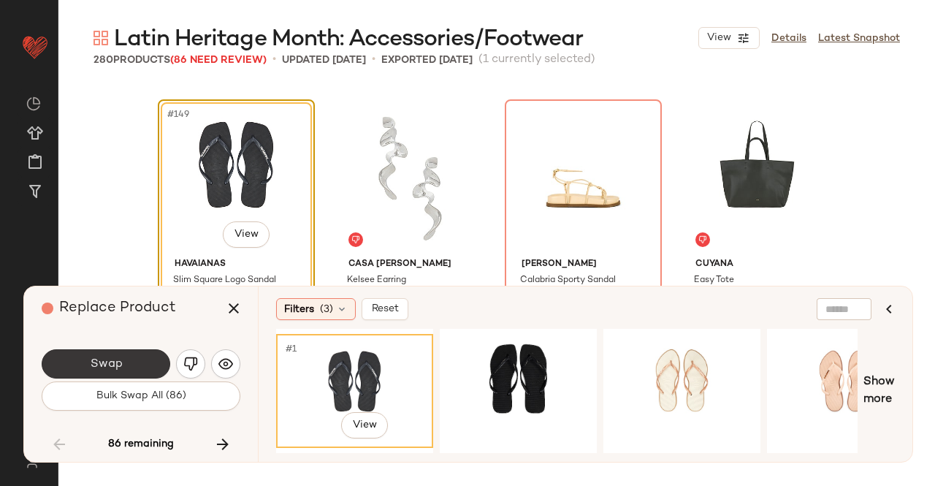
click at [112, 358] on span "Swap" at bounding box center [105, 364] width 33 height 14
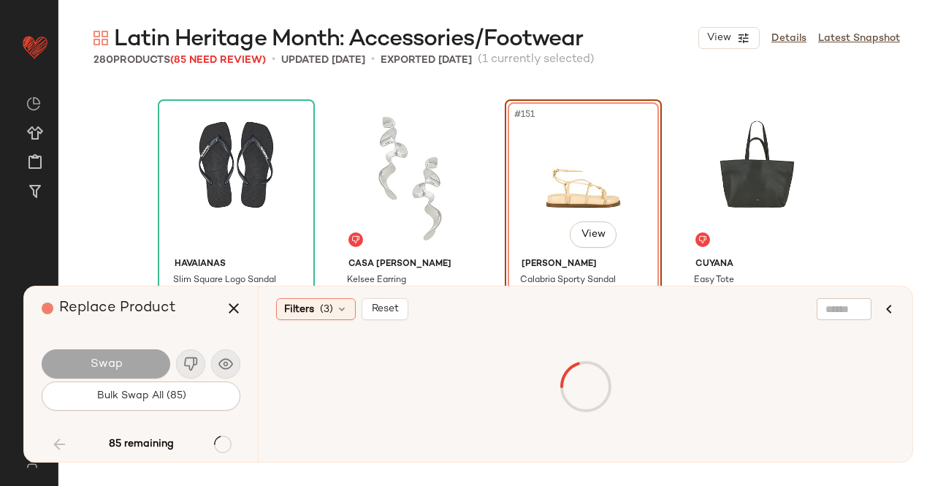
click at [354, 377] on div at bounding box center [585, 387] width 613 height 110
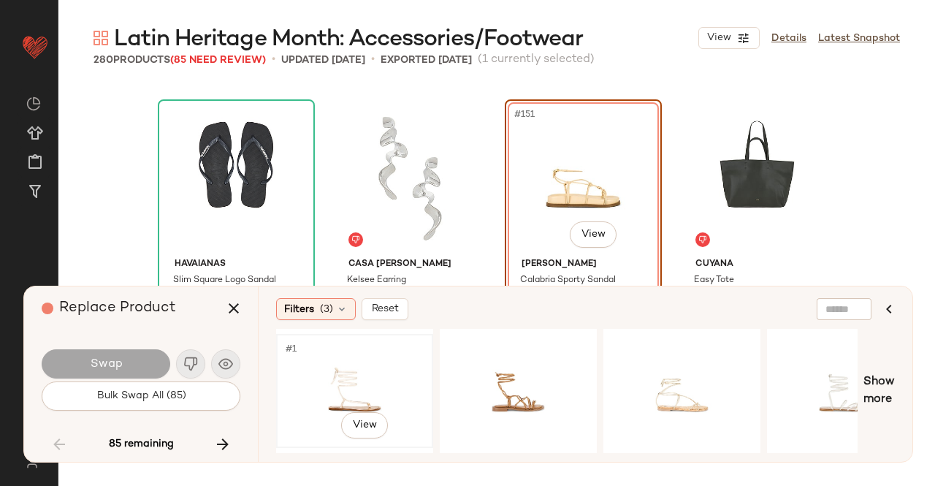
drag, startPoint x: 374, startPoint y: 382, endPoint x: 351, endPoint y: 386, distance: 23.7
click at [371, 383] on div "#1 View" at bounding box center [354, 391] width 147 height 104
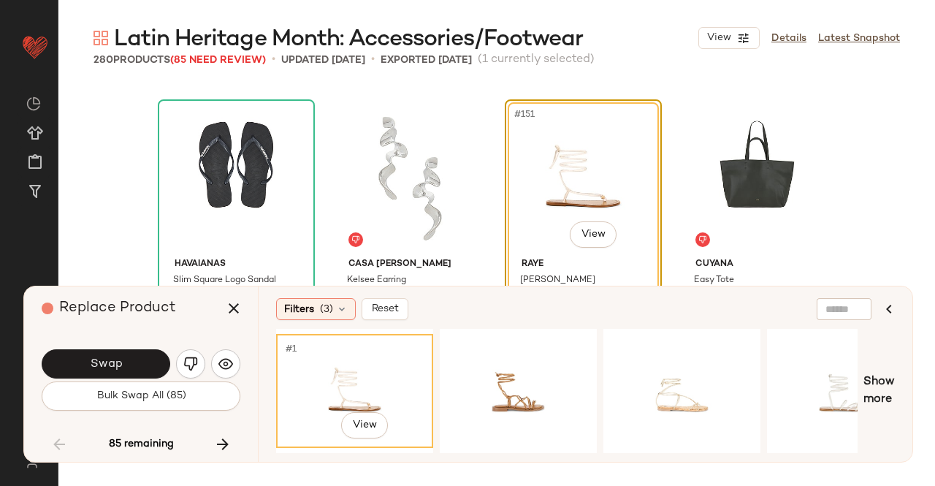
click at [107, 366] on span "Swap" at bounding box center [105, 364] width 33 height 14
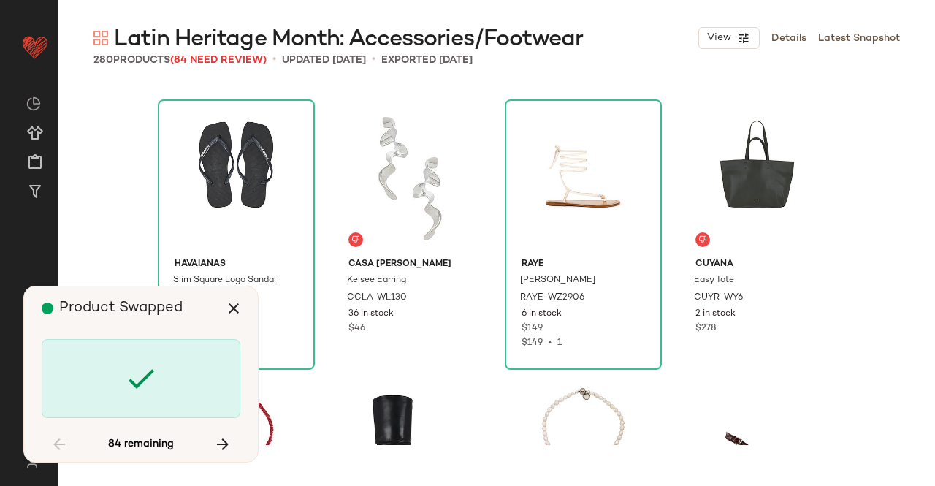
scroll to position [10996, 0]
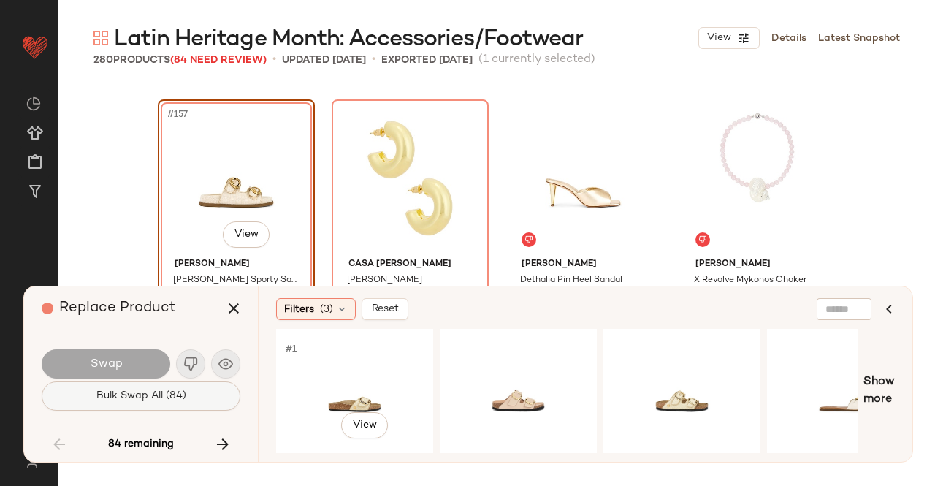
drag, startPoint x: 368, startPoint y: 379, endPoint x: 226, endPoint y: 383, distance: 141.8
click at [370, 379] on div "#1 View" at bounding box center [354, 391] width 147 height 104
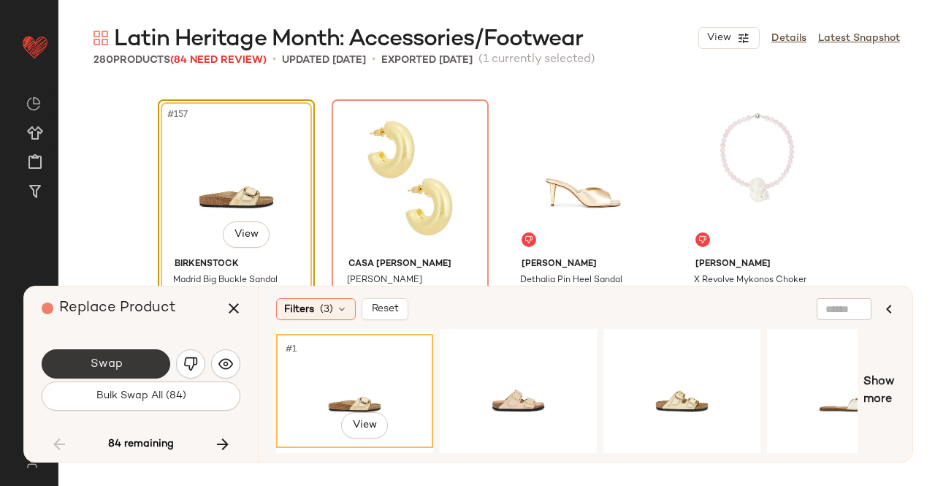
click at [132, 365] on button "Swap" at bounding box center [106, 363] width 129 height 29
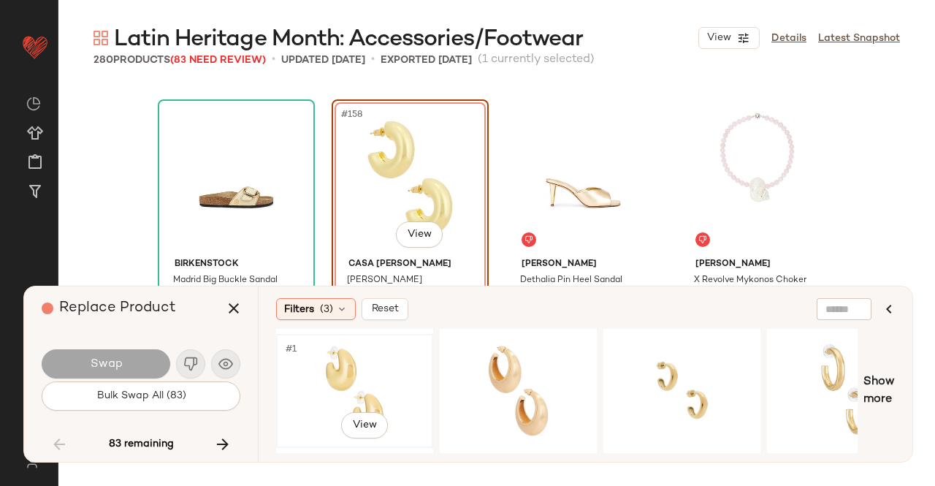
click at [367, 383] on div "#1 View" at bounding box center [354, 391] width 147 height 104
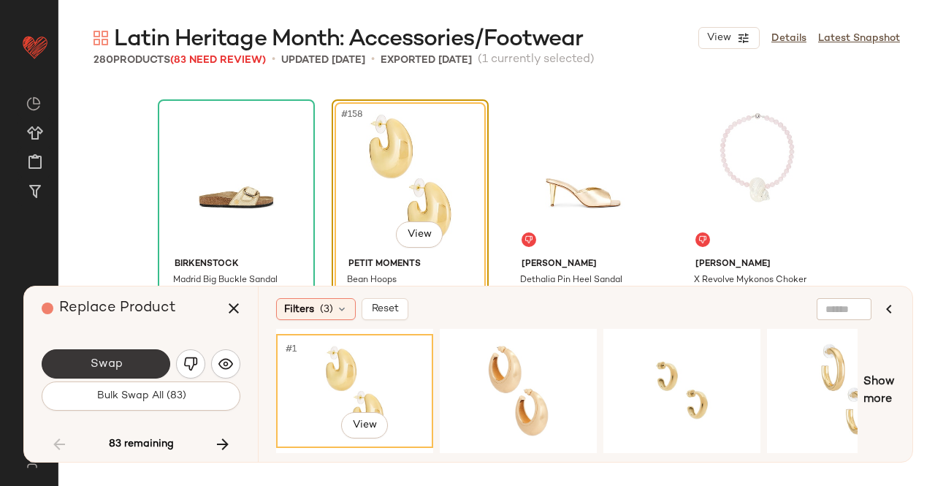
click at [90, 370] on span "Swap" at bounding box center [105, 364] width 33 height 14
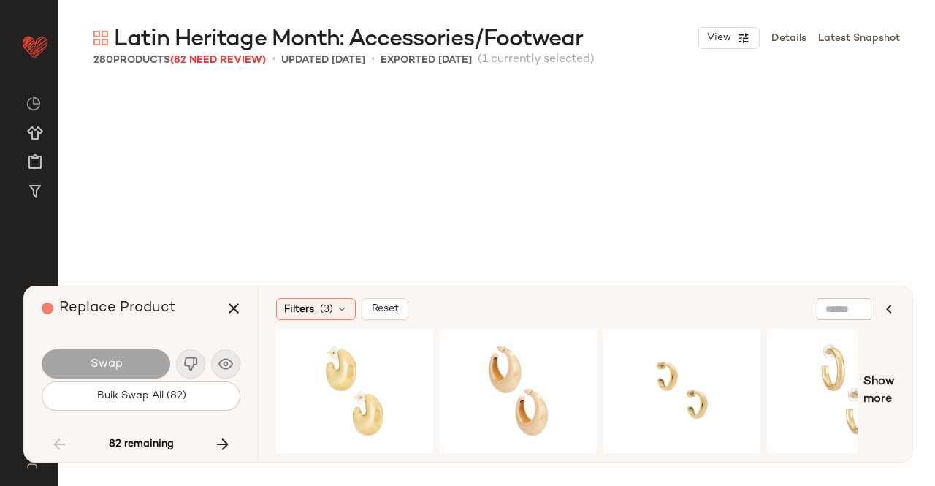
scroll to position [11278, 0]
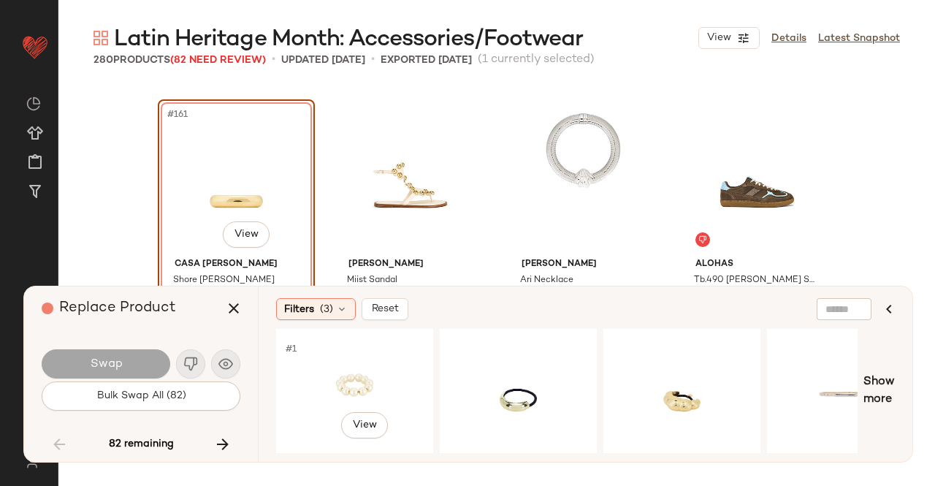
drag, startPoint x: 412, startPoint y: 391, endPoint x: 227, endPoint y: 376, distance: 185.4
click at [412, 391] on div "#1 View" at bounding box center [354, 391] width 147 height 104
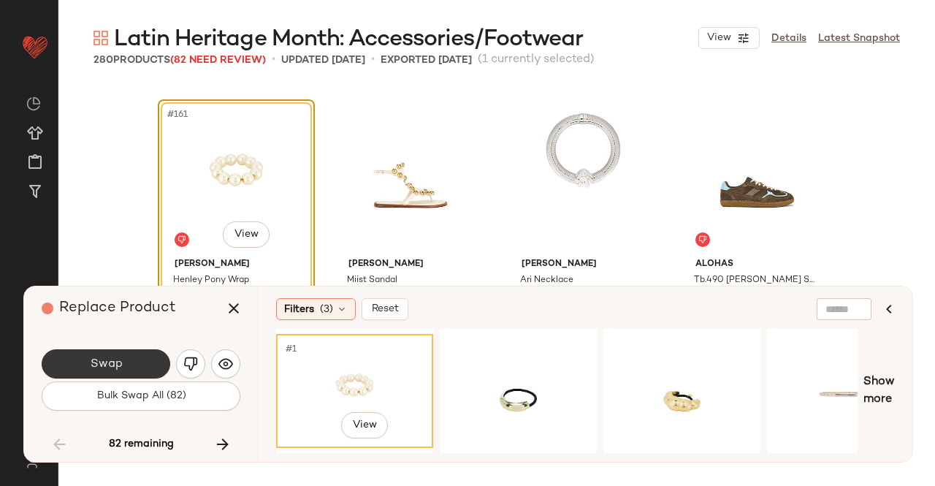
click at [137, 360] on button "Swap" at bounding box center [106, 363] width 129 height 29
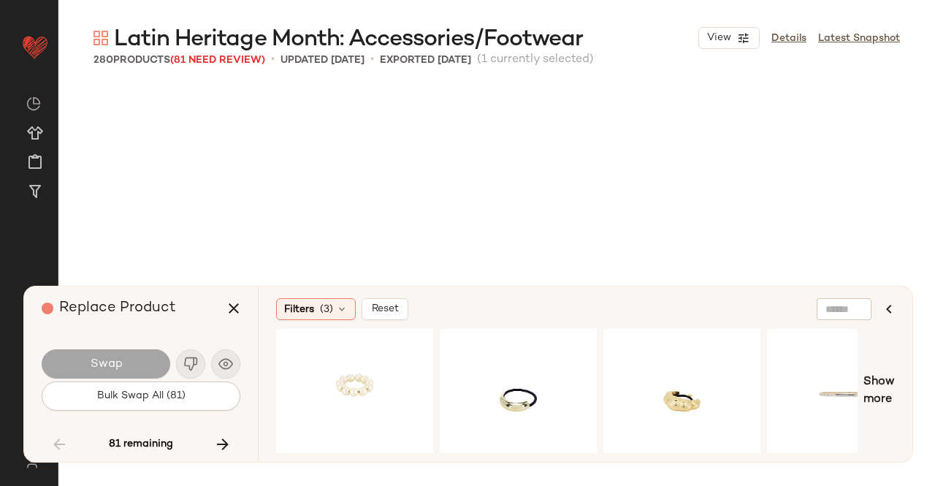
scroll to position [11560, 0]
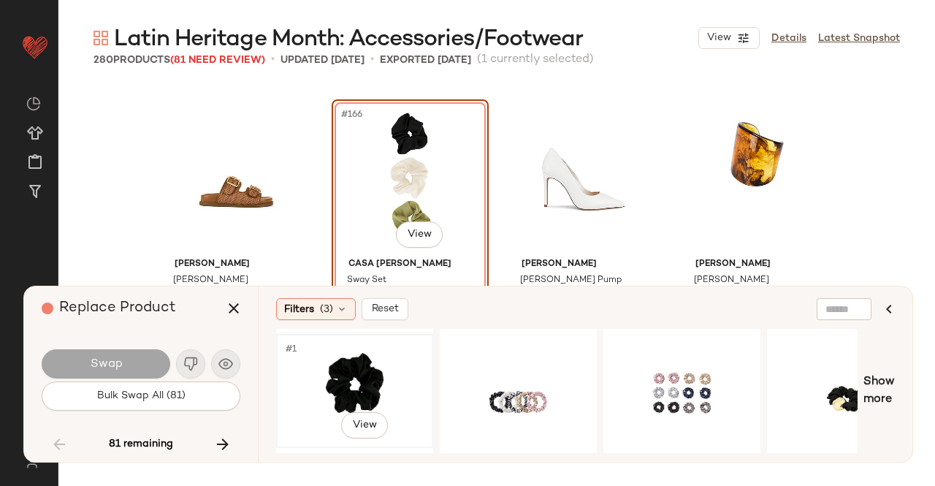
click at [346, 378] on div "#1 View" at bounding box center [354, 391] width 147 height 104
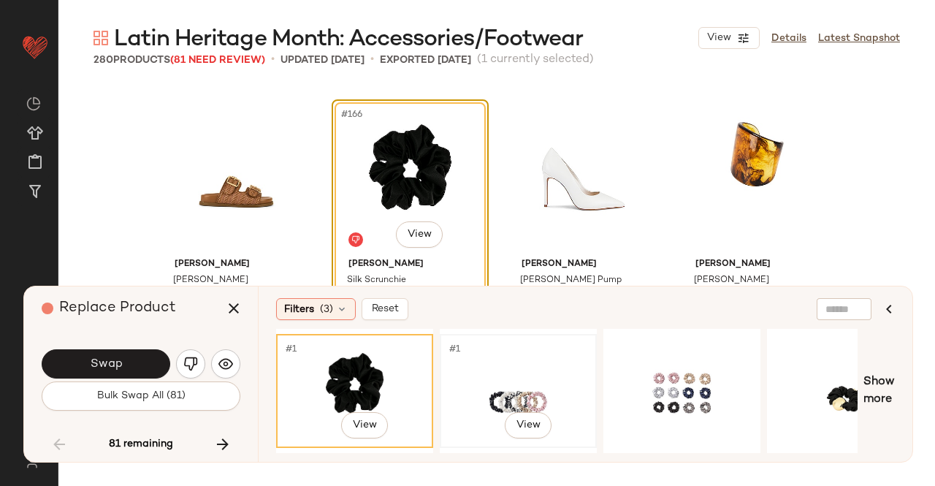
click at [555, 358] on div "#1 View" at bounding box center [518, 391] width 147 height 104
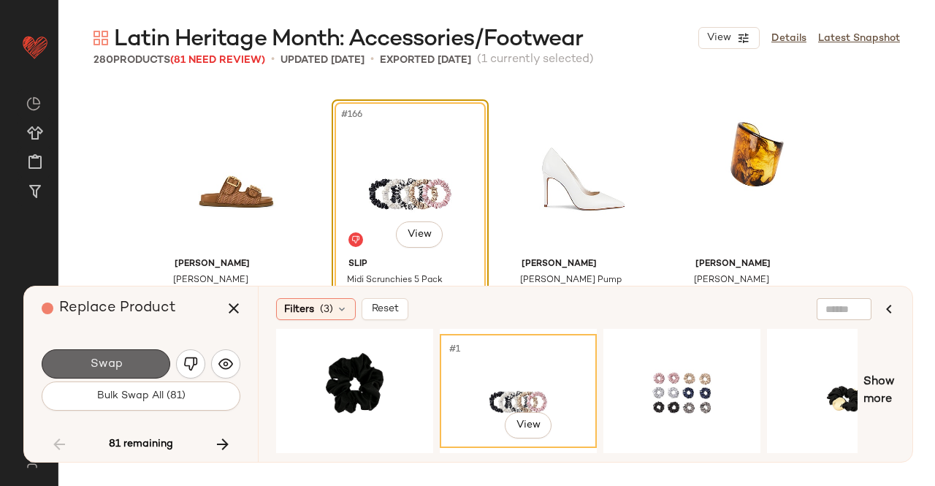
click at [110, 358] on span "Swap" at bounding box center [105, 364] width 33 height 14
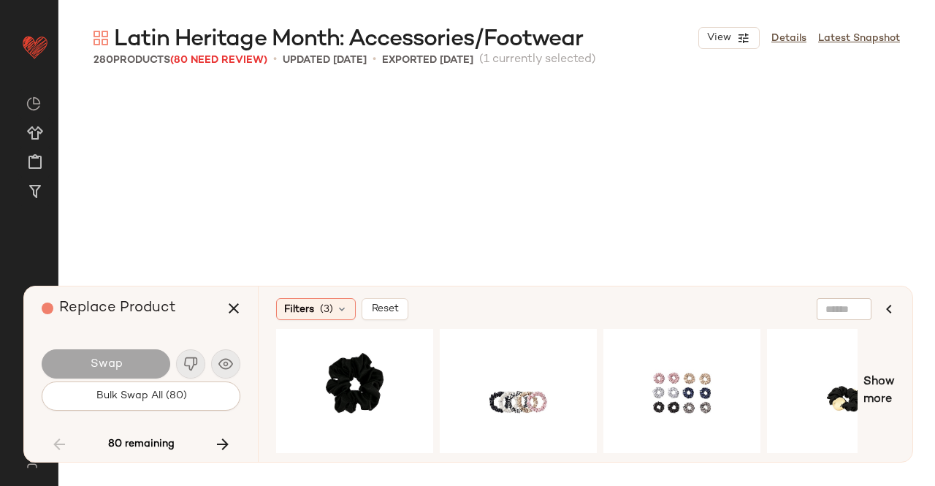
scroll to position [11842, 0]
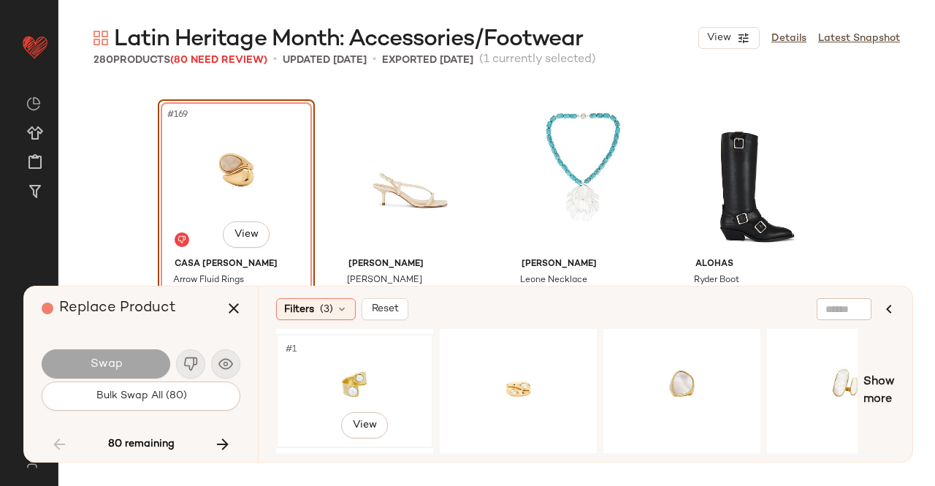
drag, startPoint x: 393, startPoint y: 390, endPoint x: 326, endPoint y: 386, distance: 67.3
click at [384, 389] on div "#1 View" at bounding box center [354, 391] width 147 height 104
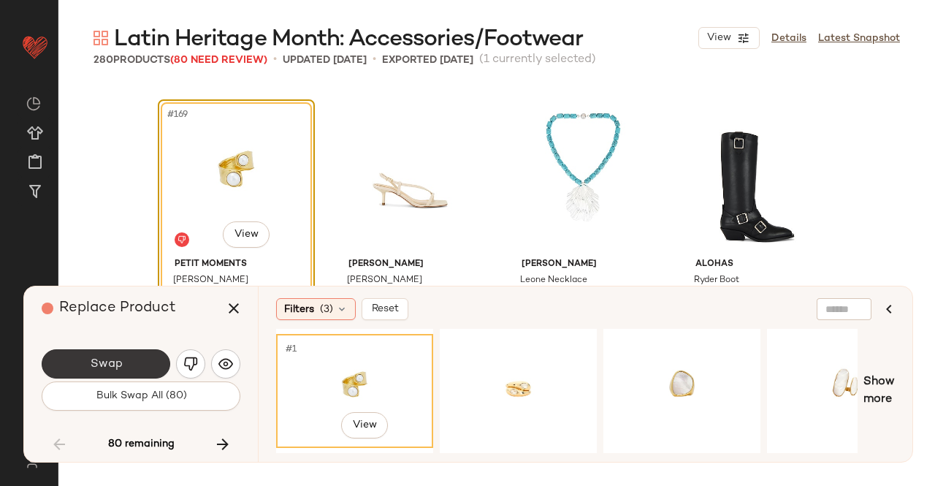
click at [155, 359] on button "Swap" at bounding box center [106, 363] width 129 height 29
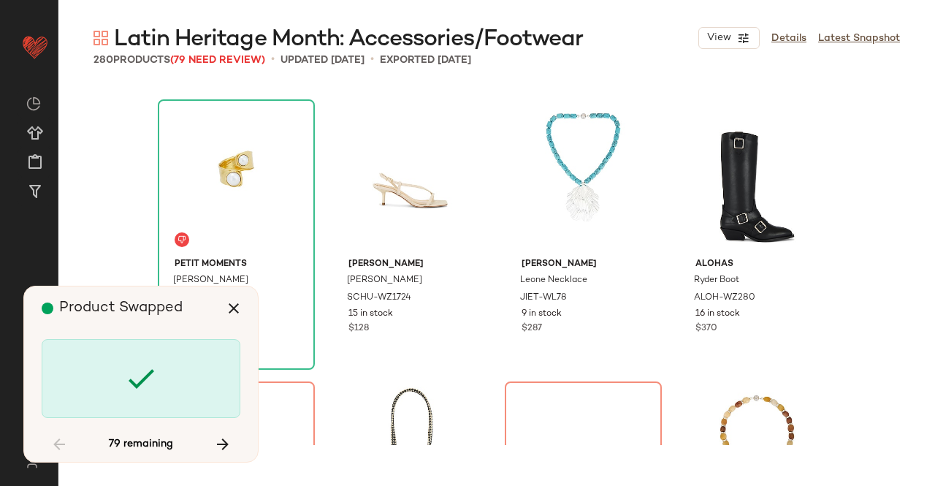
scroll to position [12124, 0]
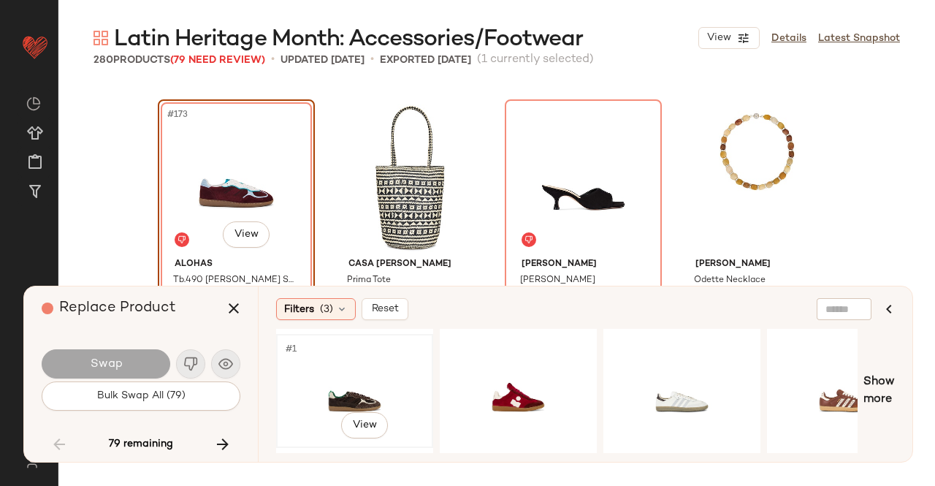
drag, startPoint x: 375, startPoint y: 382, endPoint x: 348, endPoint y: 386, distance: 27.3
click at [375, 382] on div "#1 View" at bounding box center [354, 391] width 147 height 104
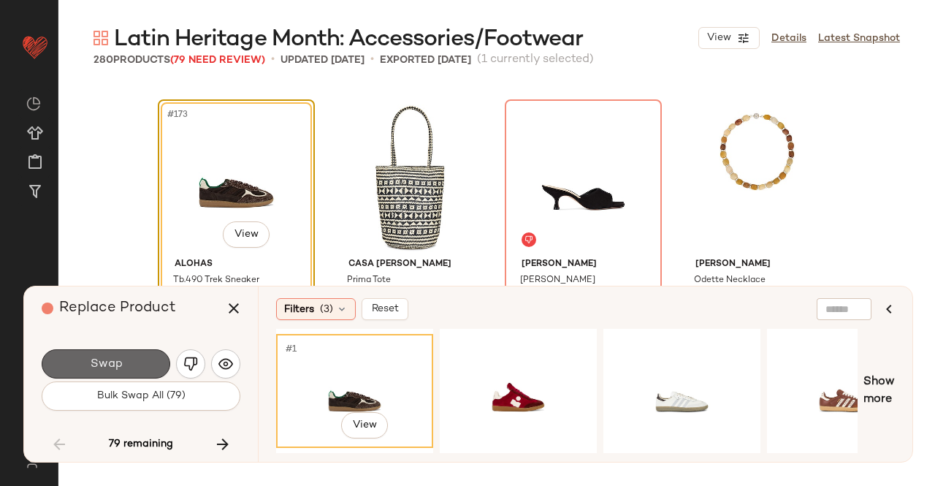
click at [107, 350] on button "Swap" at bounding box center [106, 363] width 129 height 29
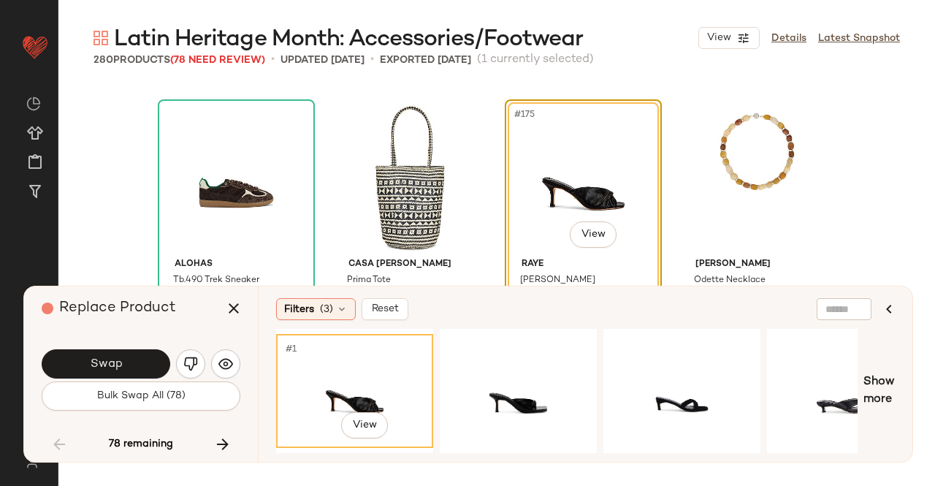
click at [373, 372] on div "#1 View" at bounding box center [354, 391] width 147 height 104
click at [155, 362] on button "Swap" at bounding box center [106, 363] width 129 height 29
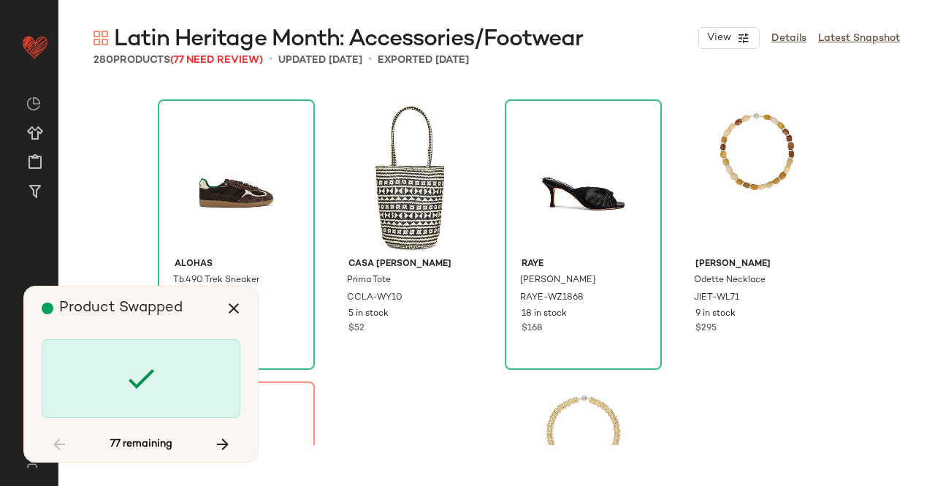
scroll to position [12406, 0]
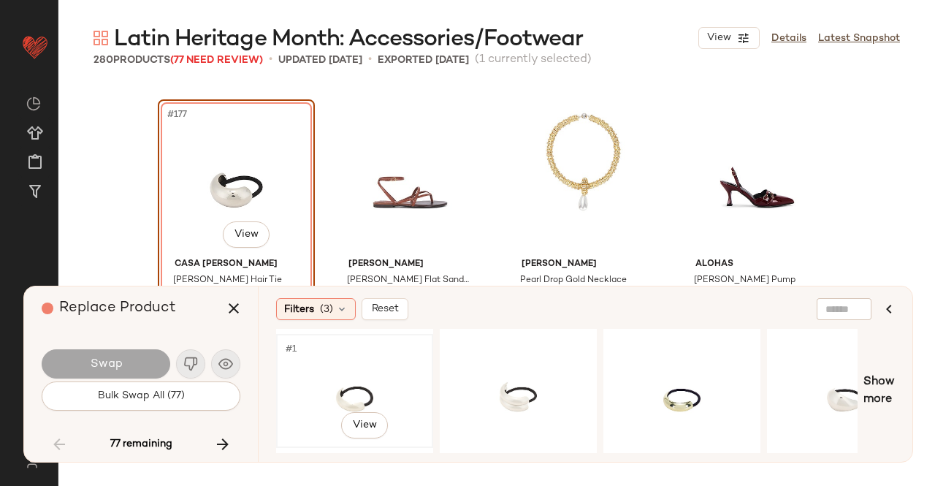
click at [343, 381] on div "#1 View" at bounding box center [354, 391] width 147 height 104
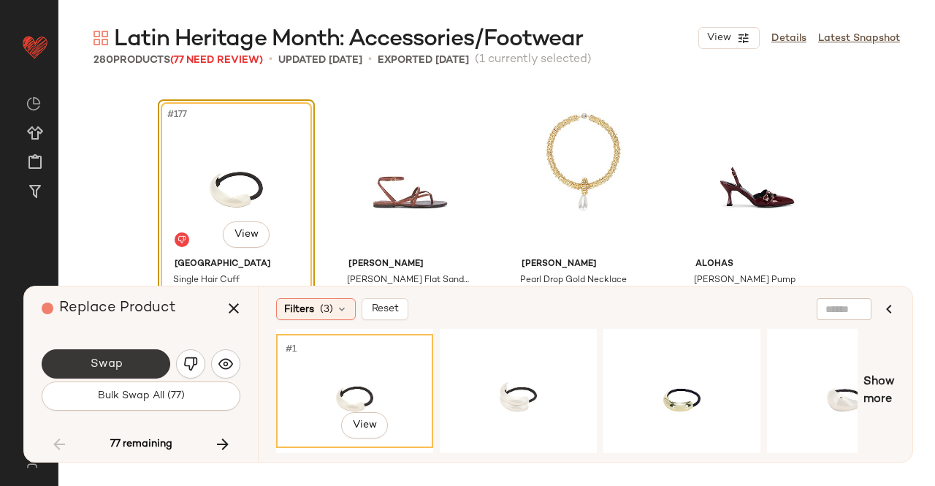
click at [133, 359] on button "Swap" at bounding box center [106, 363] width 129 height 29
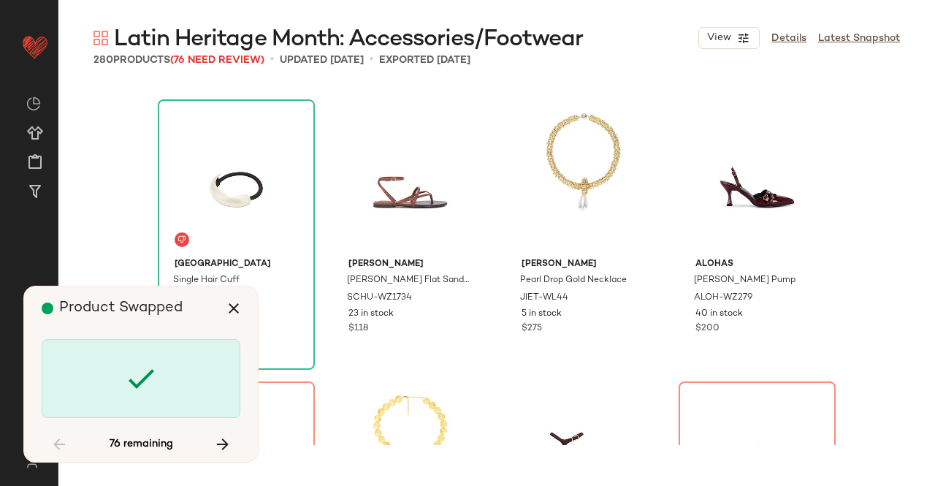
scroll to position [12687, 0]
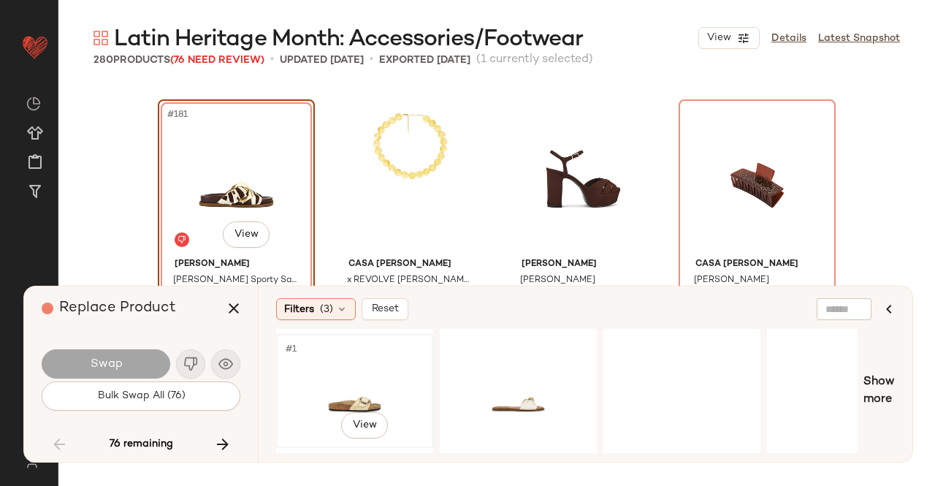
click at [340, 366] on div "#1 View" at bounding box center [354, 391] width 147 height 104
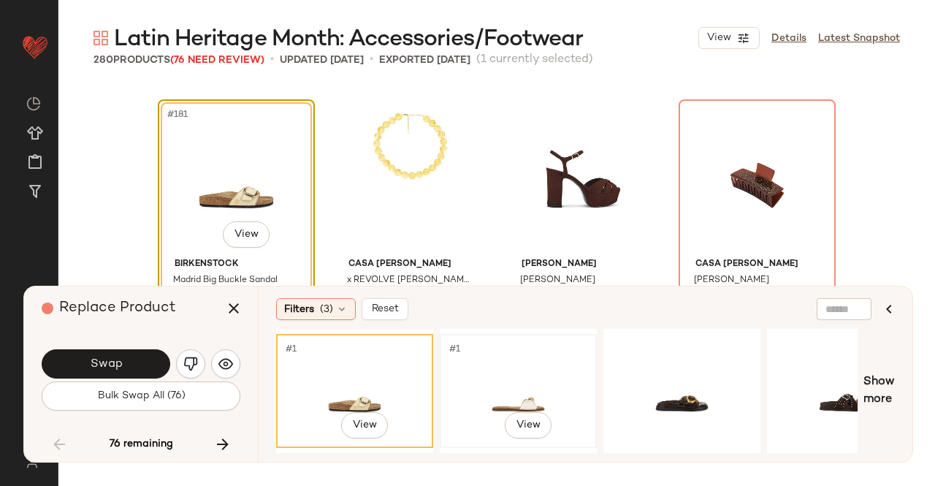
drag, startPoint x: 564, startPoint y: 375, endPoint x: 665, endPoint y: 379, distance: 100.9
click at [565, 375] on div "#1 View" at bounding box center [518, 391] width 147 height 104
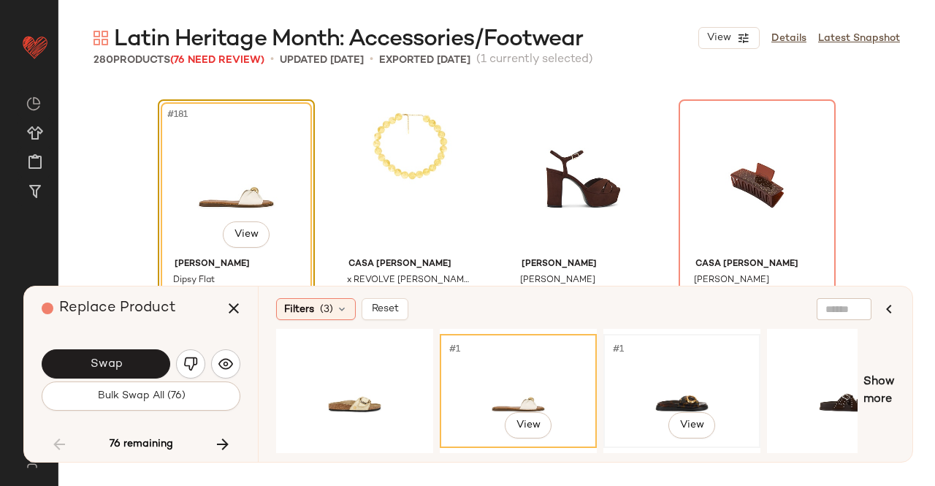
click at [668, 379] on div "#1 View" at bounding box center [681, 391] width 147 height 104
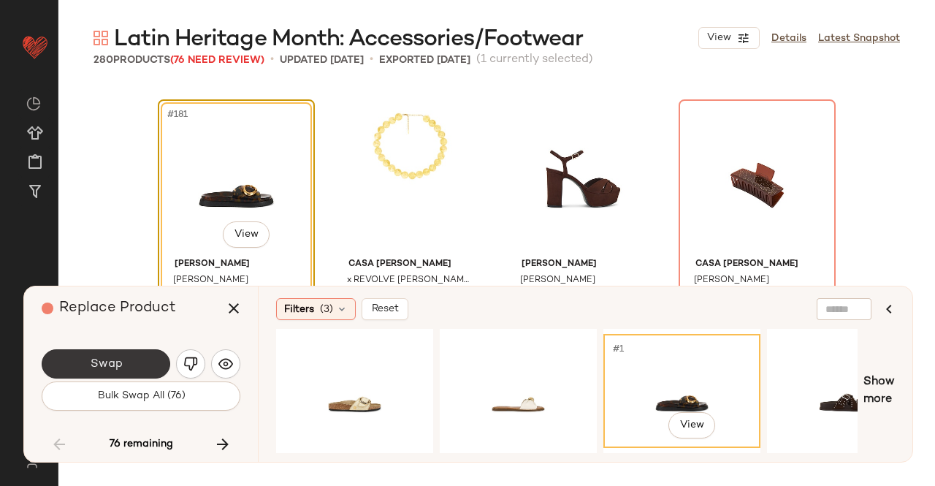
click at [127, 356] on button "Swap" at bounding box center [106, 363] width 129 height 29
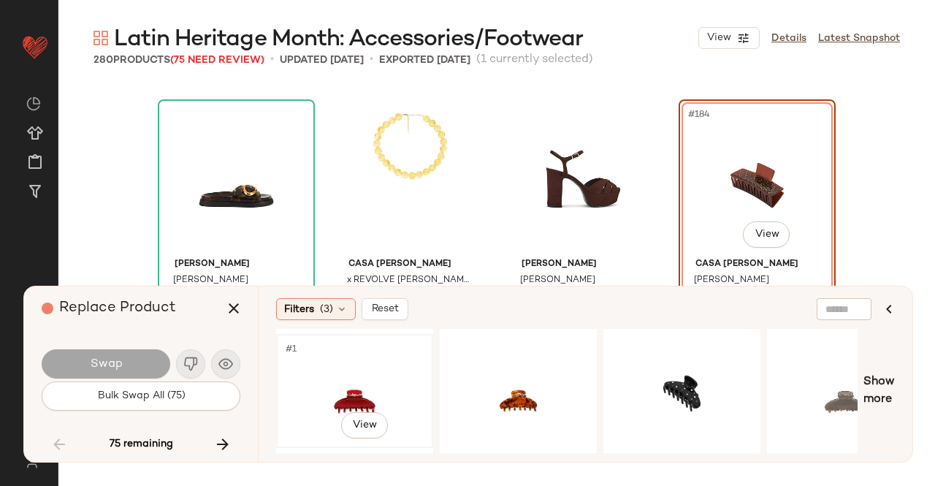
click at [381, 363] on div "#1 View" at bounding box center [354, 391] width 147 height 104
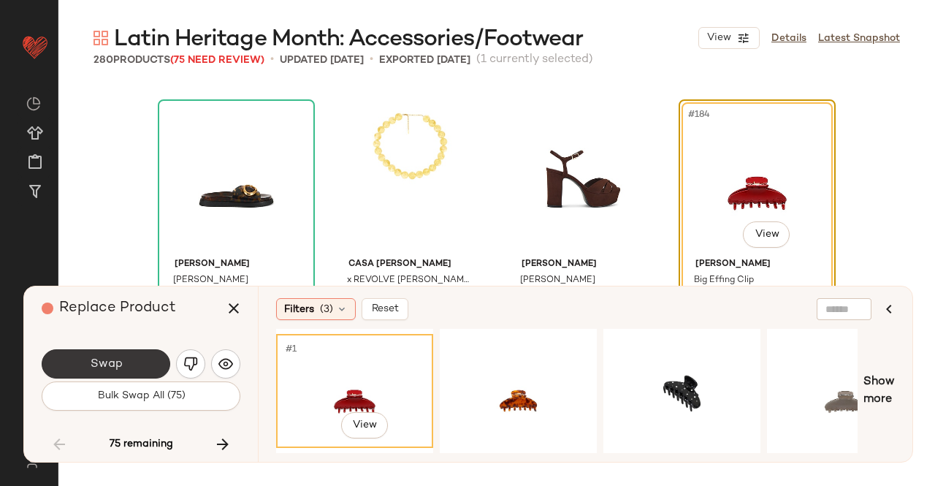
click at [143, 364] on button "Swap" at bounding box center [106, 363] width 129 height 29
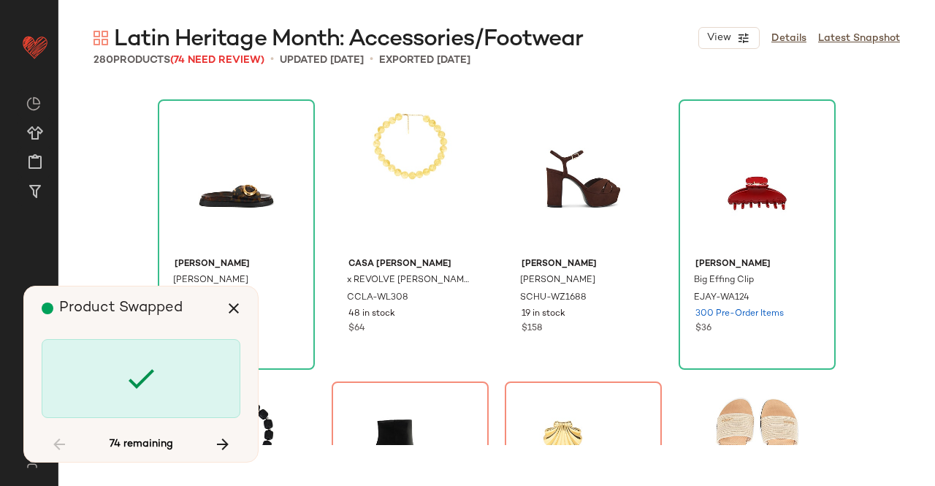
scroll to position [12969, 0]
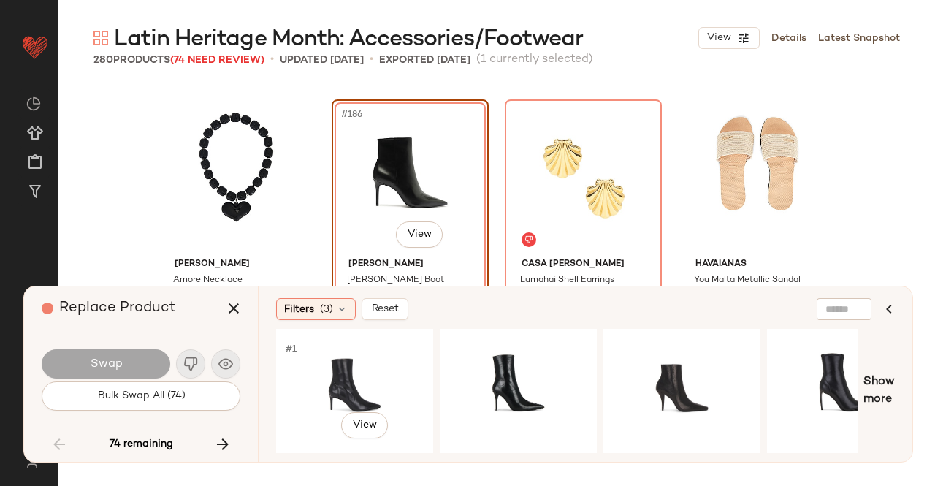
drag, startPoint x: 343, startPoint y: 373, endPoint x: 244, endPoint y: 362, distance: 100.0
click at [343, 373] on div "#1 View" at bounding box center [354, 391] width 147 height 104
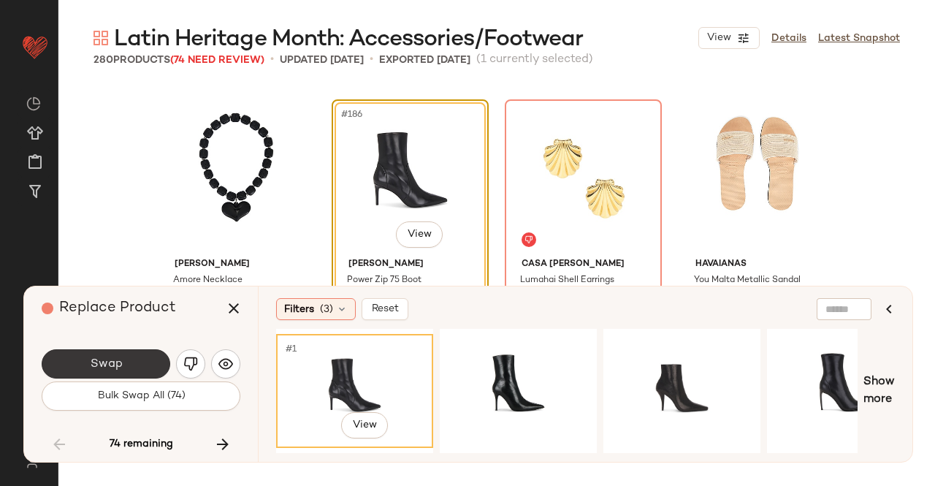
click at [131, 363] on button "Swap" at bounding box center [106, 363] width 129 height 29
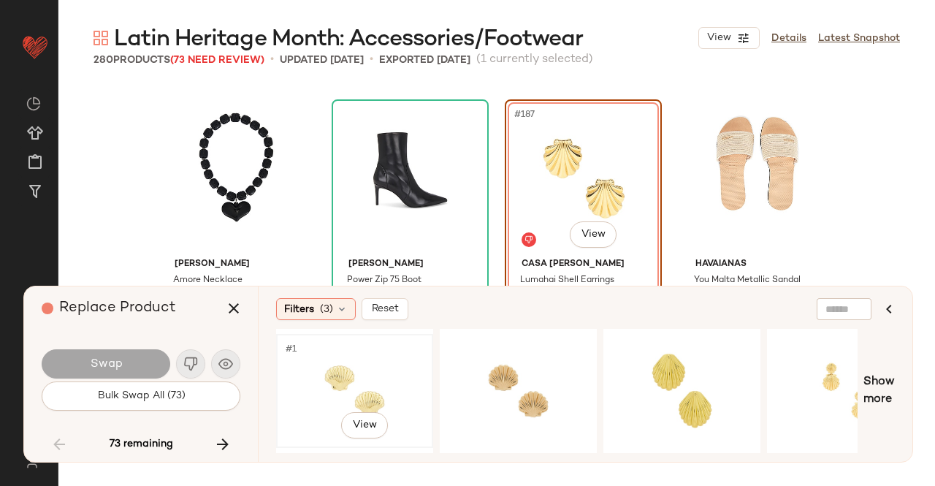
click at [380, 350] on div "#1 View" at bounding box center [354, 391] width 147 height 104
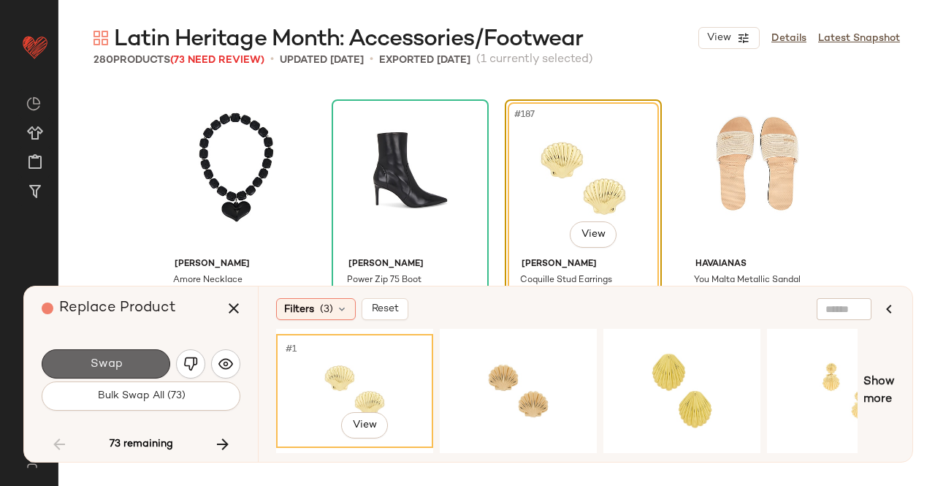
click at [73, 372] on button "Swap" at bounding box center [106, 363] width 129 height 29
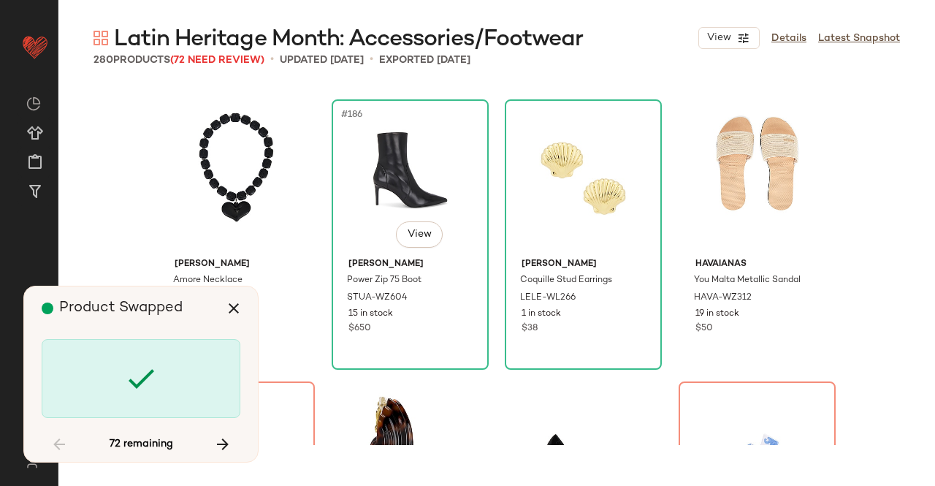
scroll to position [13251, 0]
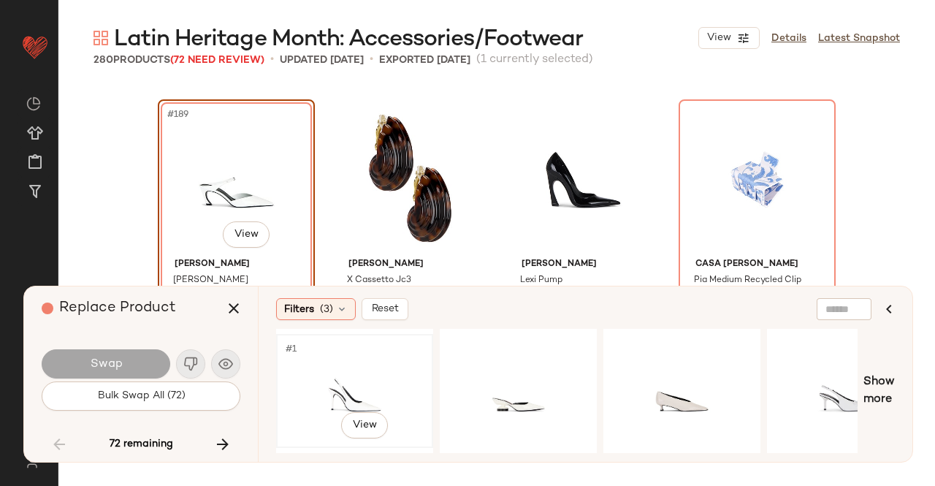
click at [321, 367] on div "#1 View" at bounding box center [354, 391] width 147 height 104
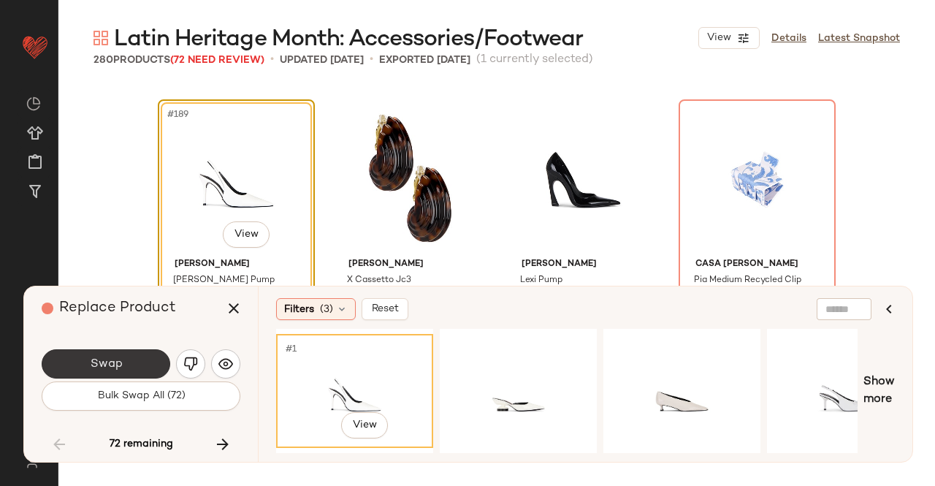
click at [114, 356] on button "Swap" at bounding box center [106, 363] width 129 height 29
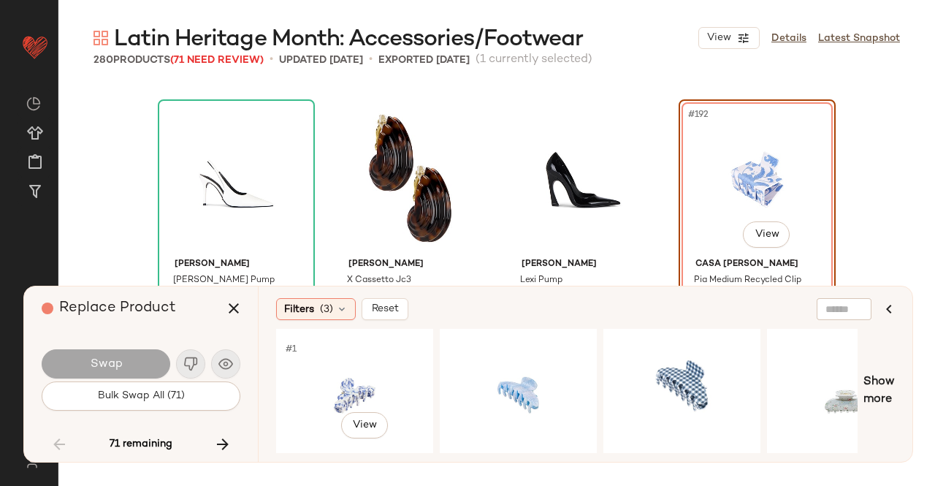
click at [351, 375] on div "#1 View" at bounding box center [354, 391] width 147 height 104
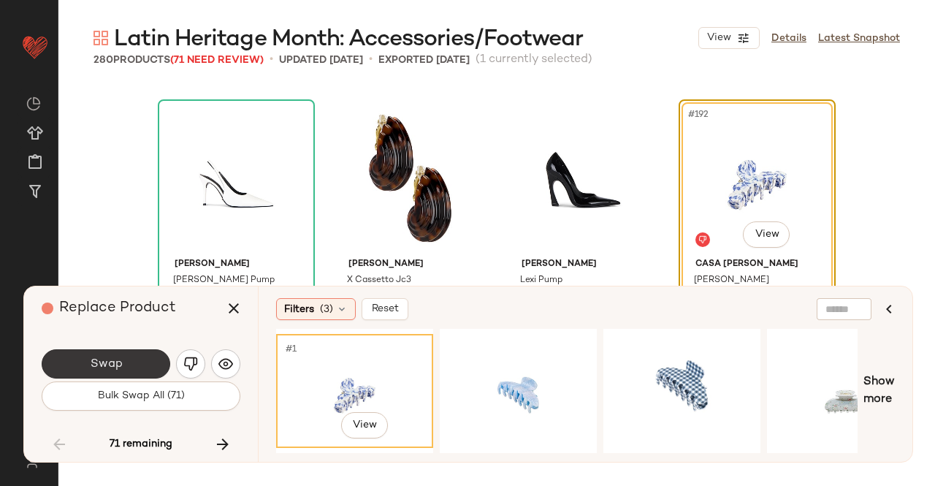
click at [129, 359] on button "Swap" at bounding box center [106, 363] width 129 height 29
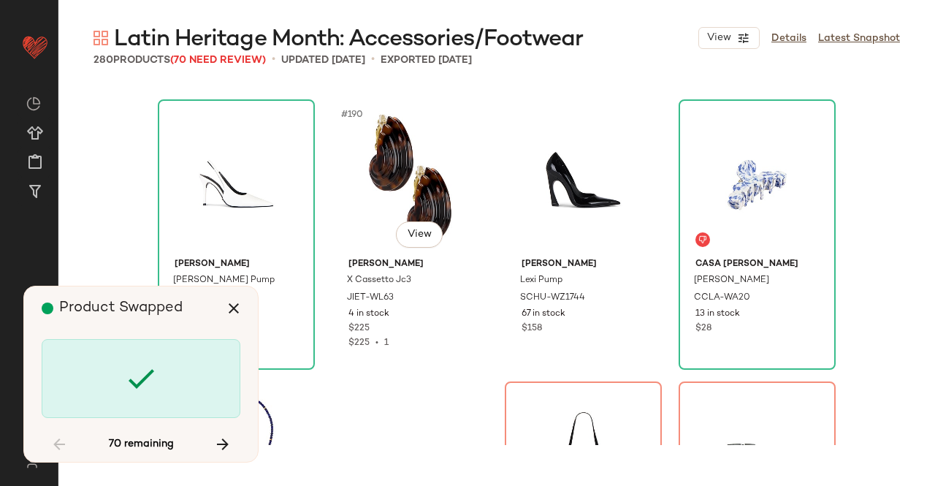
scroll to position [13533, 0]
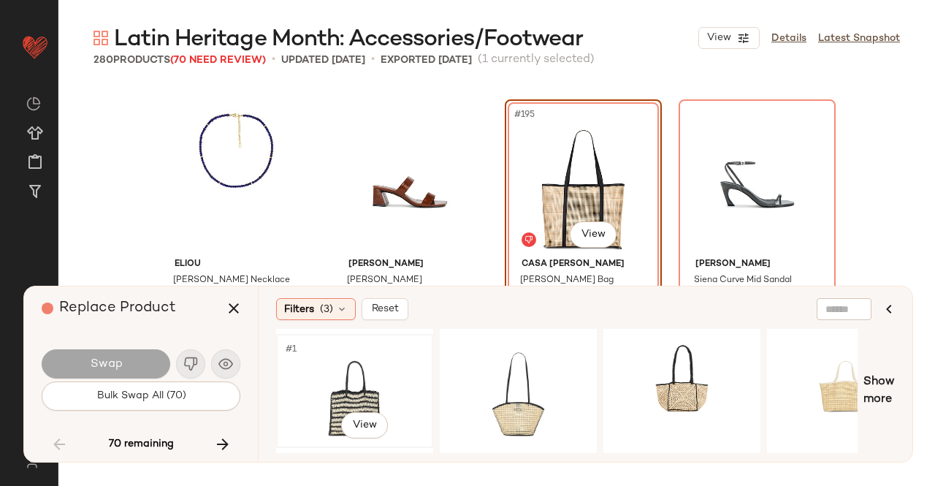
click at [324, 381] on div "#1 View" at bounding box center [354, 391] width 147 height 104
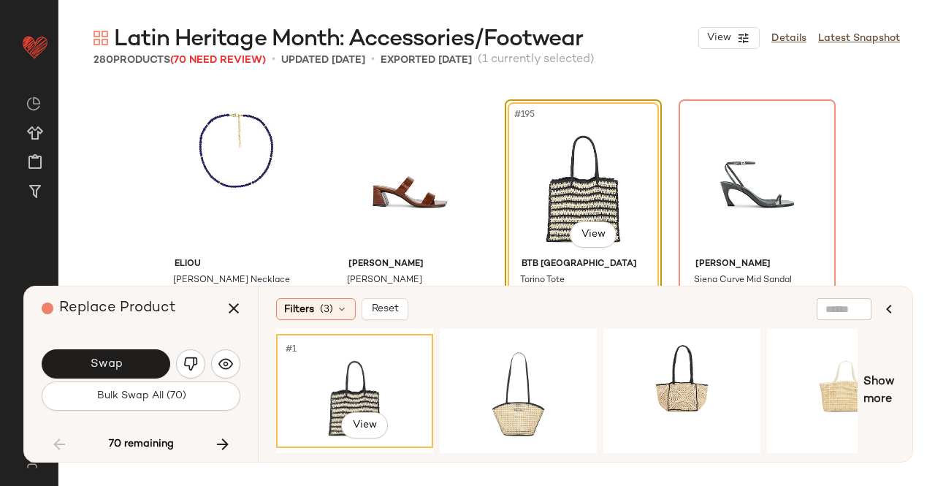
click at [139, 363] on button "Swap" at bounding box center [106, 363] width 129 height 29
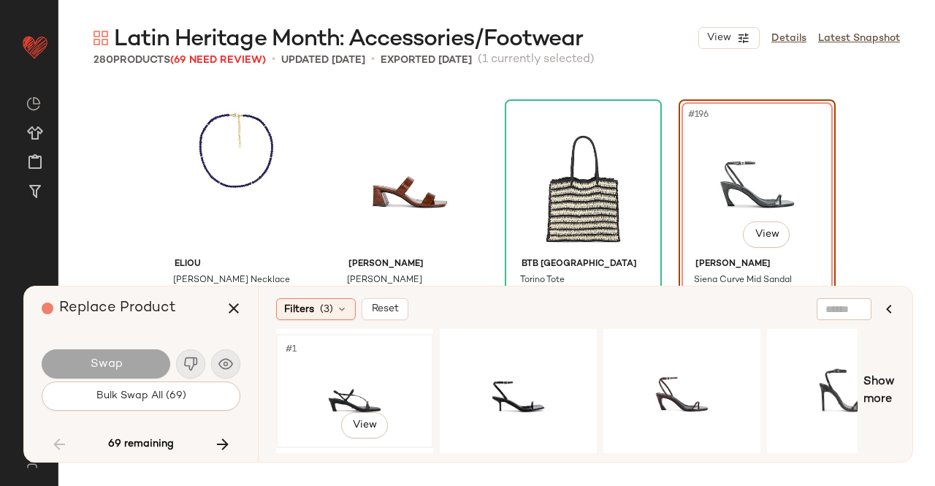
click at [341, 364] on div "#1 View" at bounding box center [354, 391] width 147 height 104
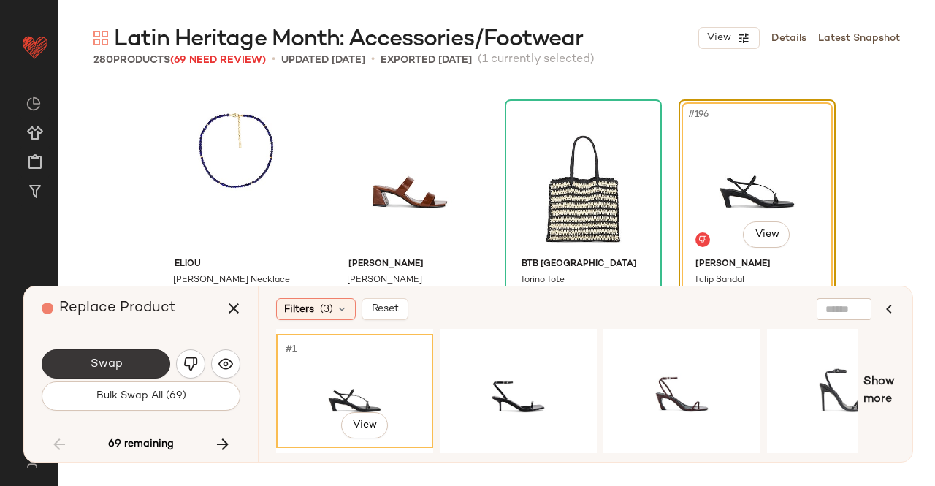
click at [98, 354] on button "Swap" at bounding box center [106, 363] width 129 height 29
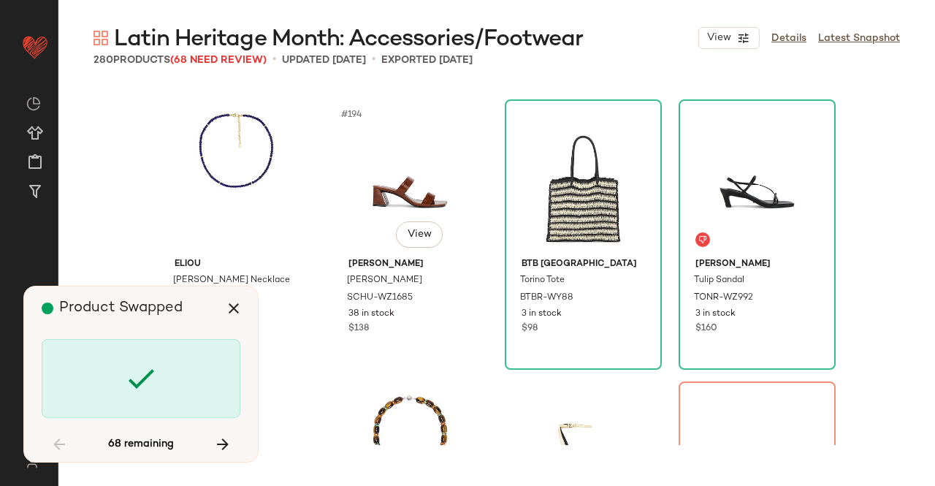
scroll to position [13815, 0]
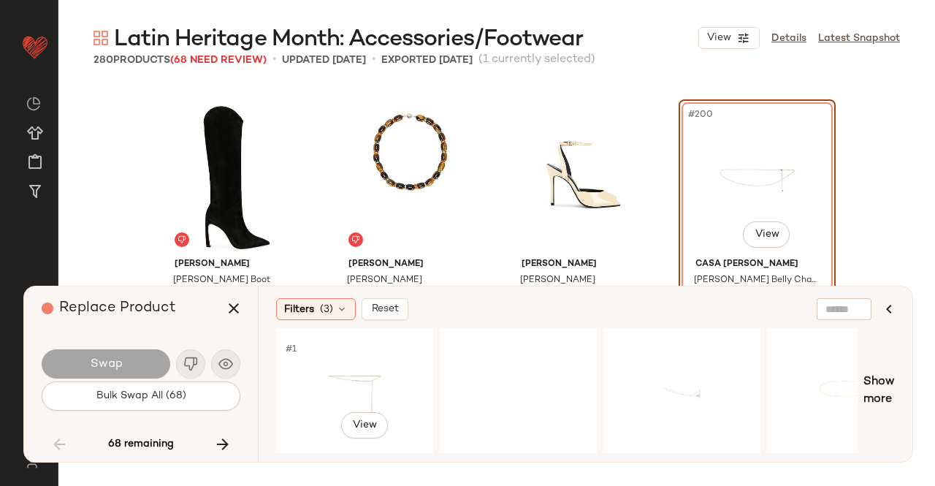
drag, startPoint x: 299, startPoint y: 370, endPoint x: 126, endPoint y: 370, distance: 173.8
click at [347, 369] on div "#1 View" at bounding box center [354, 391] width 147 height 104
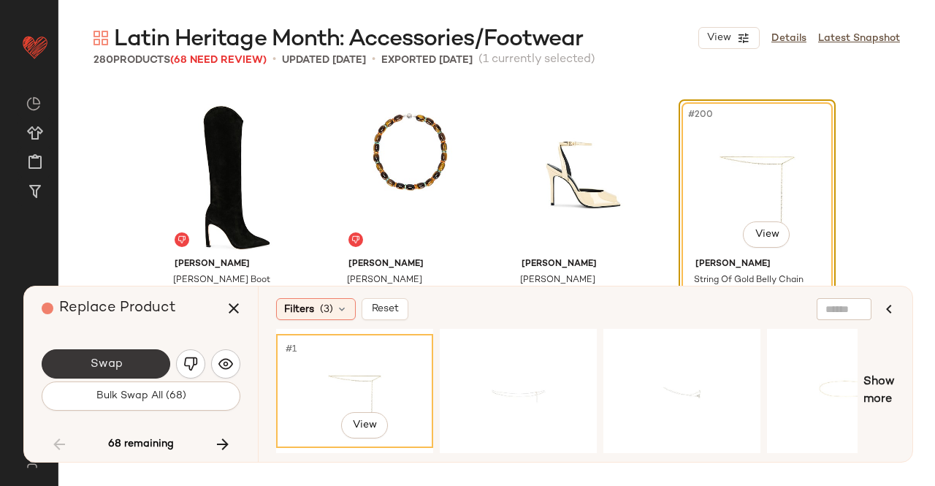
click at [118, 370] on span "Swap" at bounding box center [105, 364] width 33 height 14
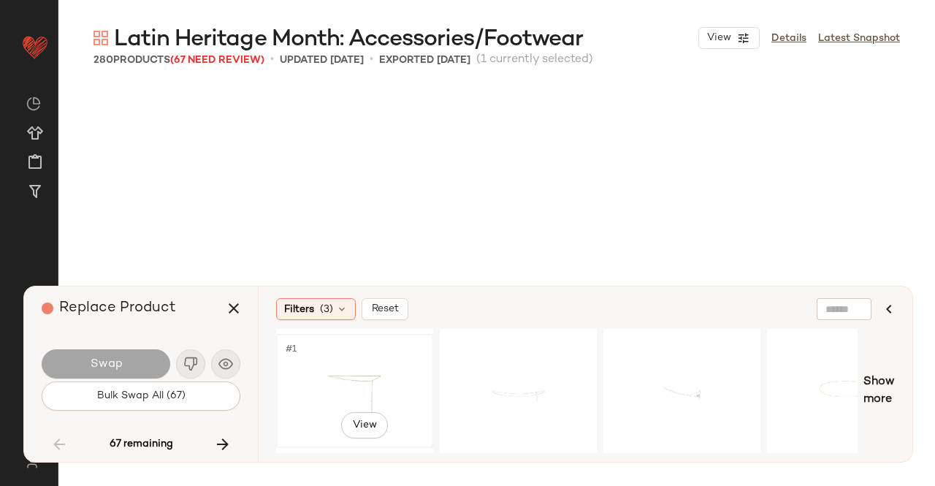
scroll to position [14097, 0]
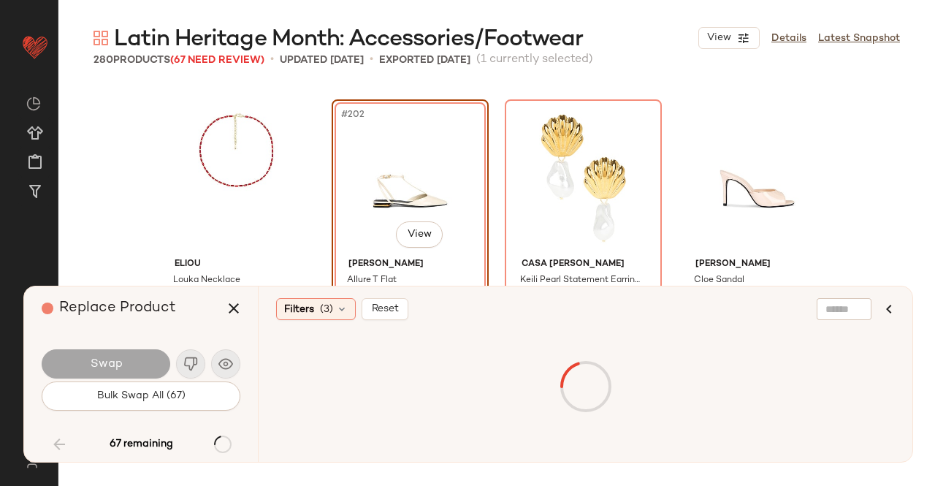
click at [342, 363] on div at bounding box center [585, 387] width 613 height 110
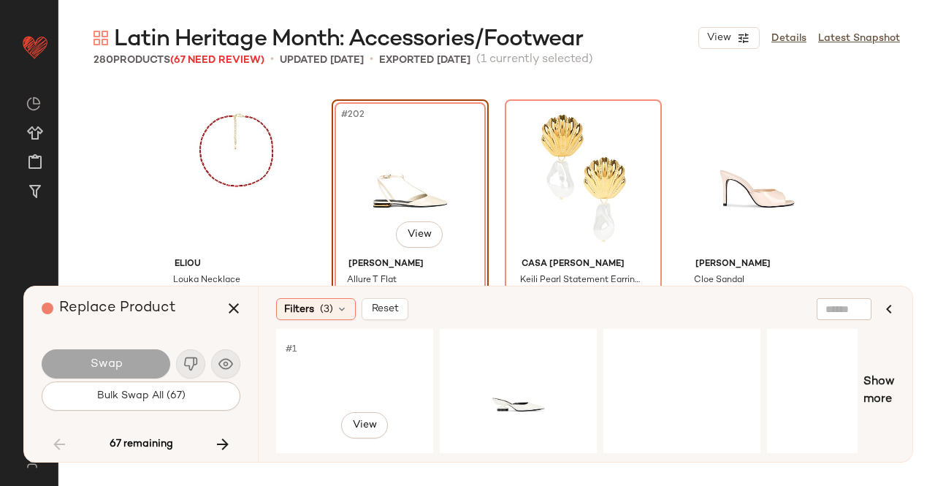
click at [343, 364] on div "#1 View" at bounding box center [354, 391] width 147 height 104
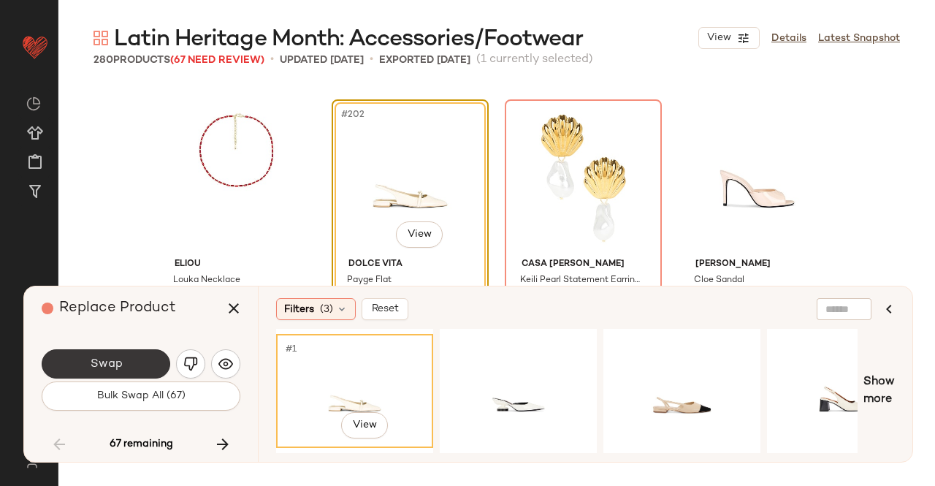
click at [145, 367] on button "Swap" at bounding box center [106, 363] width 129 height 29
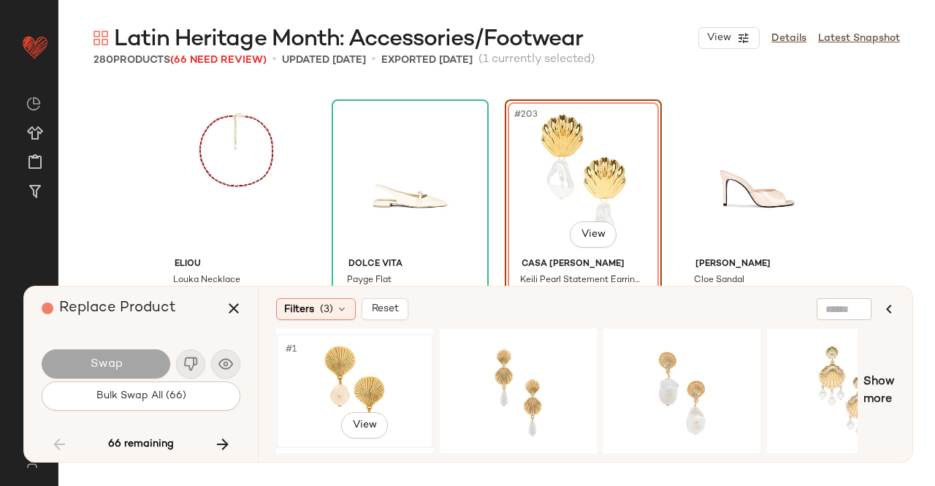
drag, startPoint x: 351, startPoint y: 375, endPoint x: 186, endPoint y: 375, distance: 165.1
click at [349, 375] on div "#1 View" at bounding box center [354, 391] width 147 height 104
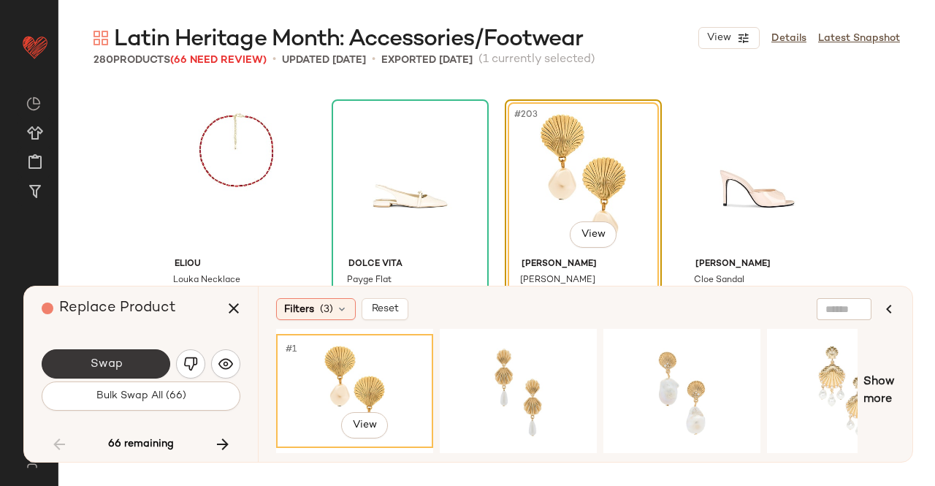
click at [112, 367] on span "Swap" at bounding box center [105, 364] width 33 height 14
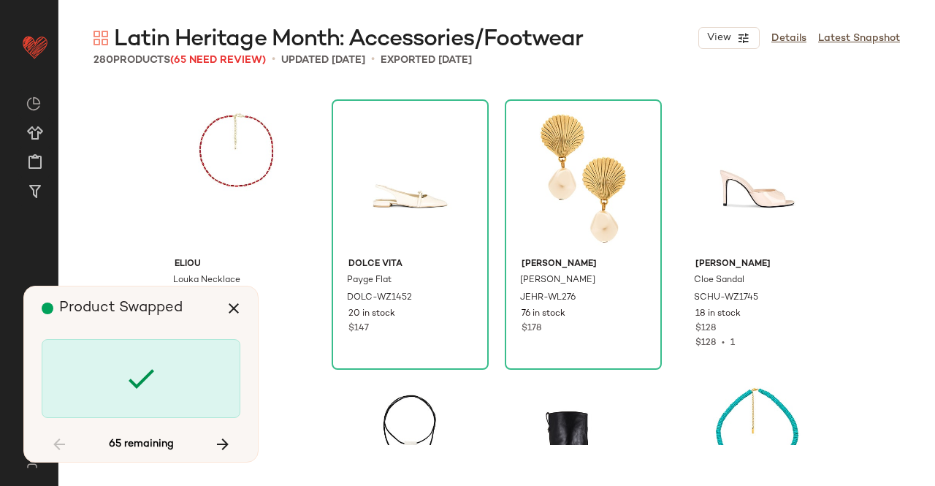
scroll to position [14661, 0]
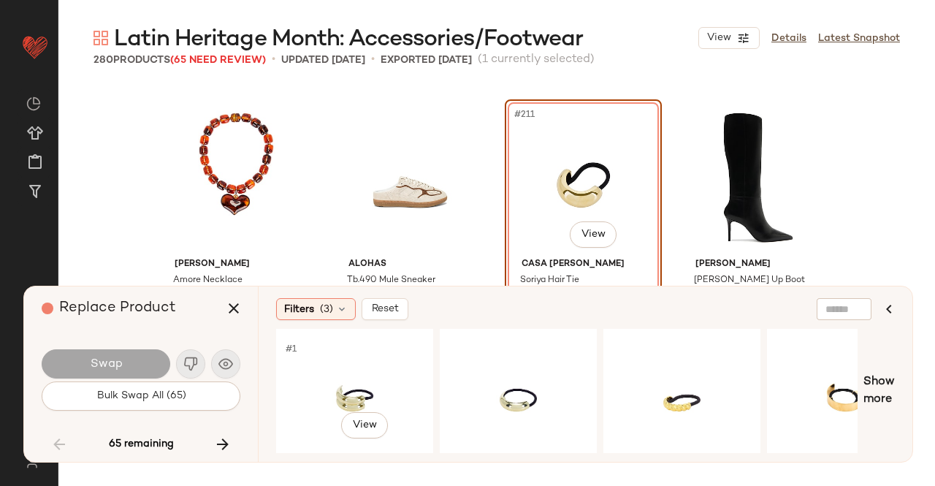
click at [349, 382] on div "#1 View" at bounding box center [354, 391] width 147 height 104
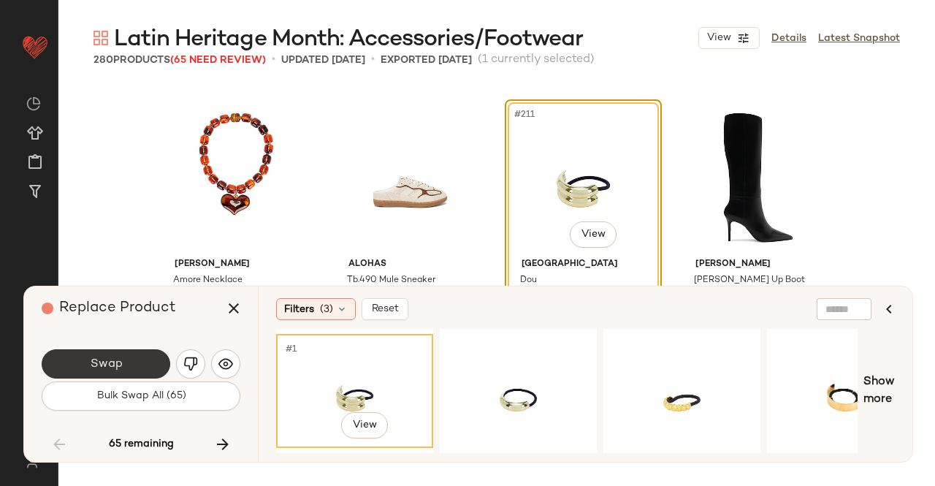
click at [135, 364] on button "Swap" at bounding box center [106, 363] width 129 height 29
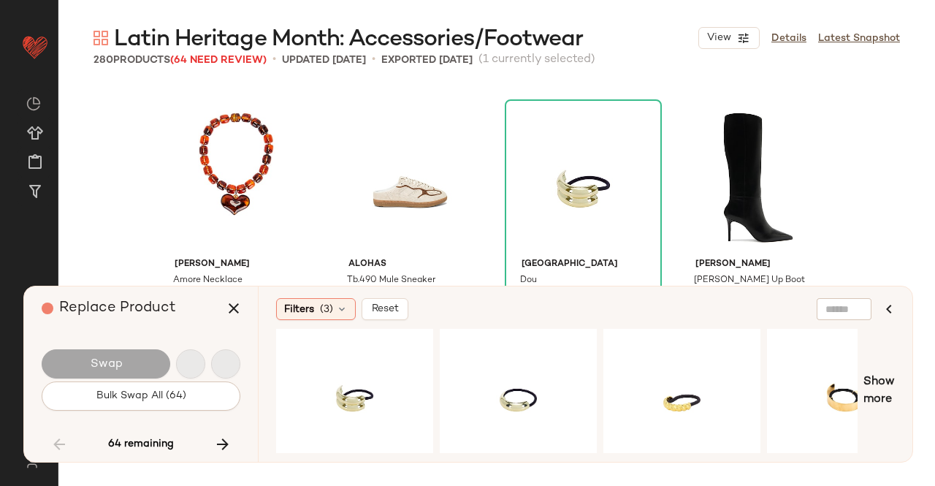
scroll to position [15225, 0]
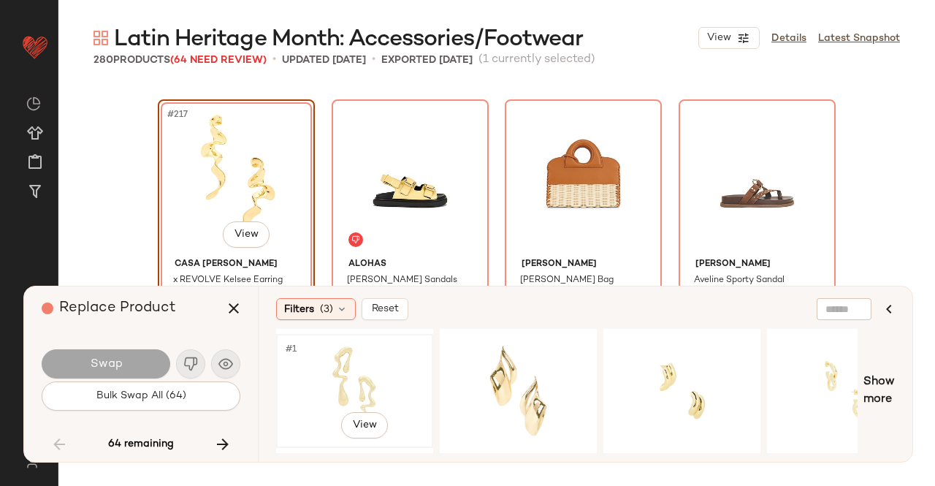
click at [336, 368] on div "#1 View" at bounding box center [354, 391] width 147 height 104
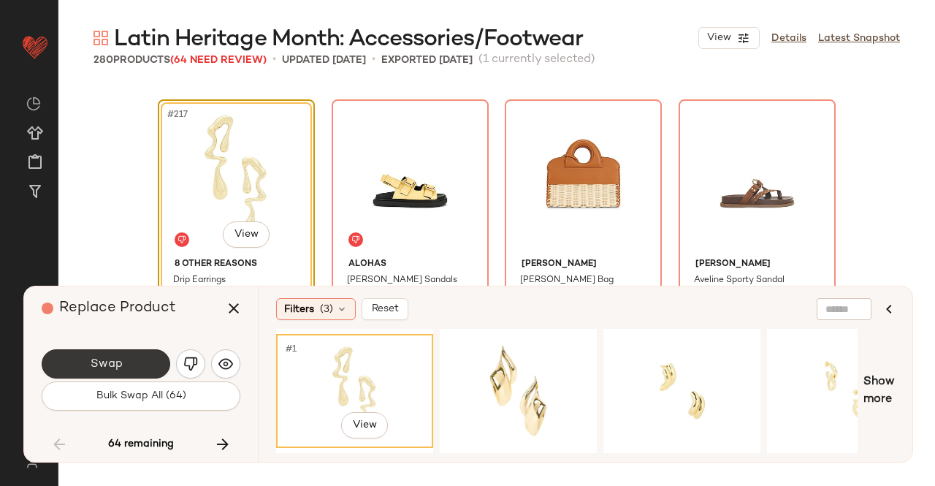
click at [136, 364] on button "Swap" at bounding box center [106, 363] width 129 height 29
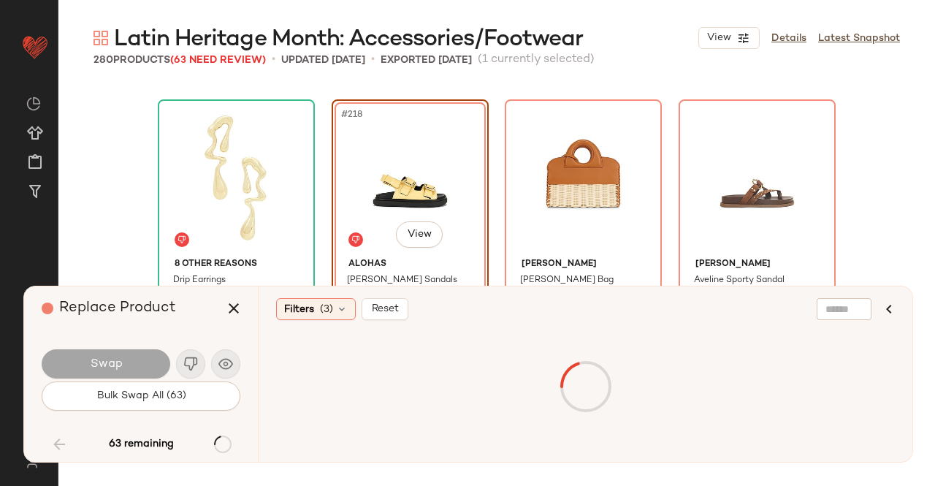
click at [371, 387] on div at bounding box center [585, 387] width 613 height 110
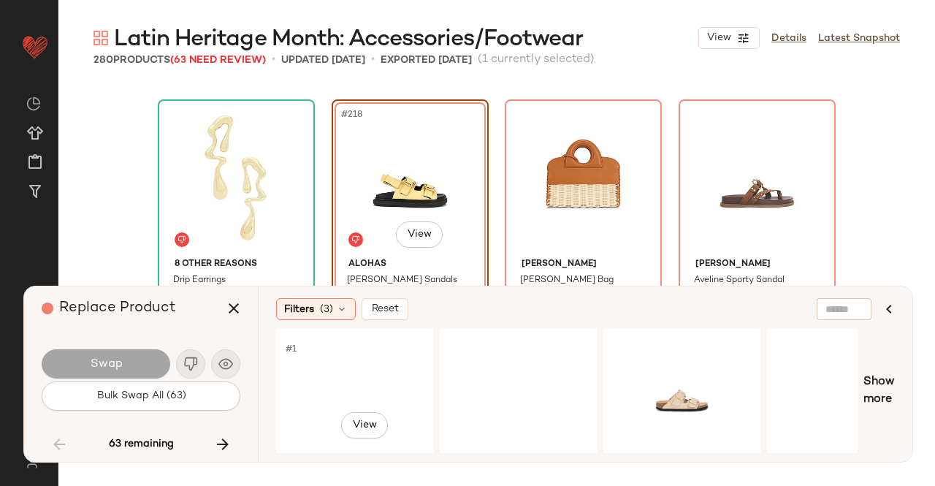
click at [348, 387] on div "#1 View" at bounding box center [354, 391] width 147 height 104
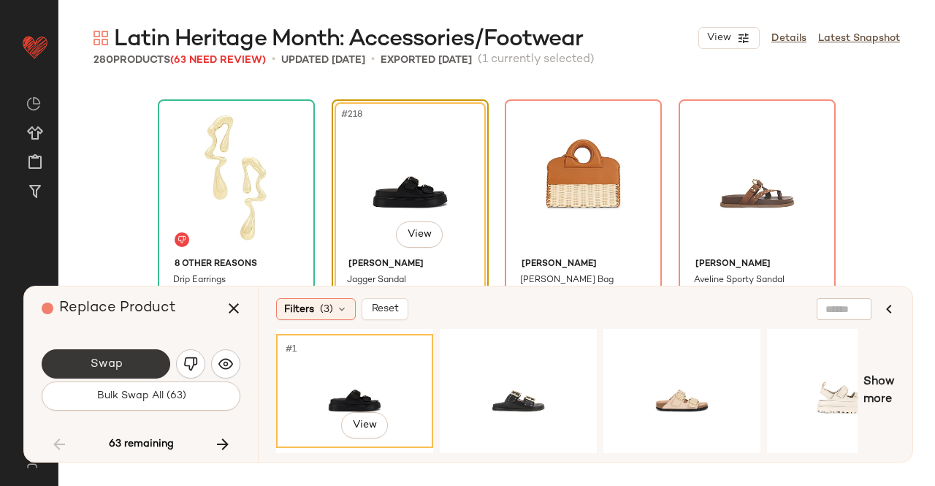
click at [81, 362] on button "Swap" at bounding box center [106, 363] width 129 height 29
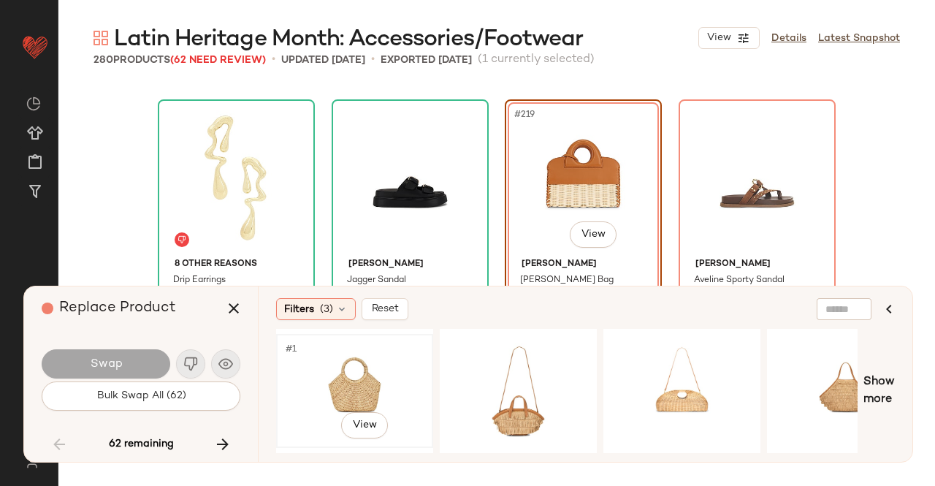
click at [345, 366] on div "#1 View" at bounding box center [354, 391] width 147 height 104
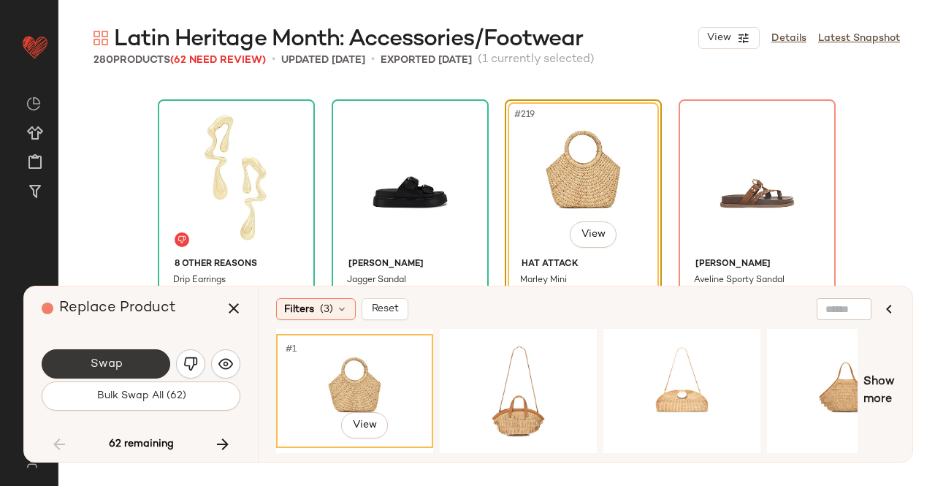
click at [75, 363] on button "Swap" at bounding box center [106, 363] width 129 height 29
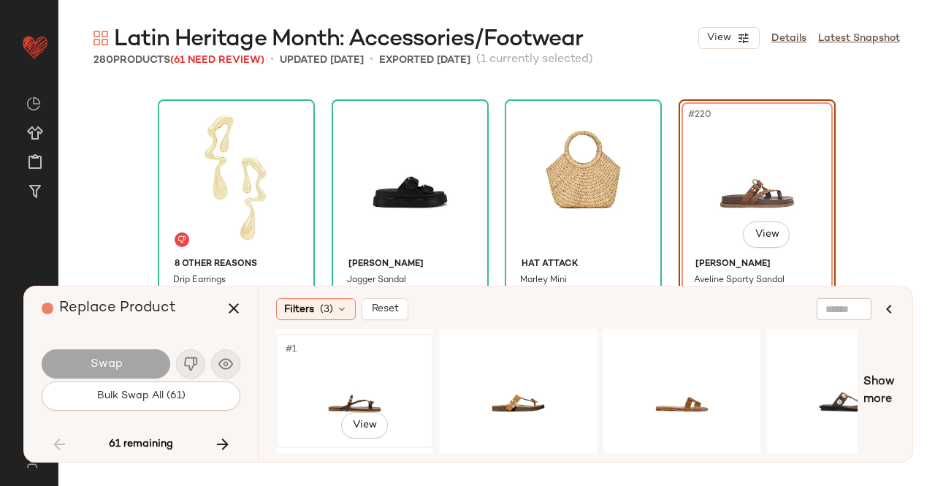
click at [351, 378] on div "#1 View" at bounding box center [354, 391] width 147 height 104
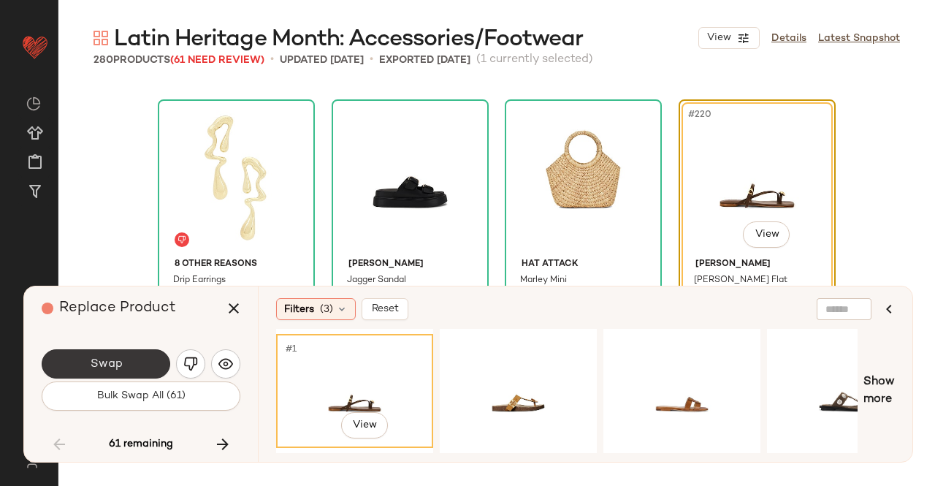
click at [75, 364] on button "Swap" at bounding box center [106, 363] width 129 height 29
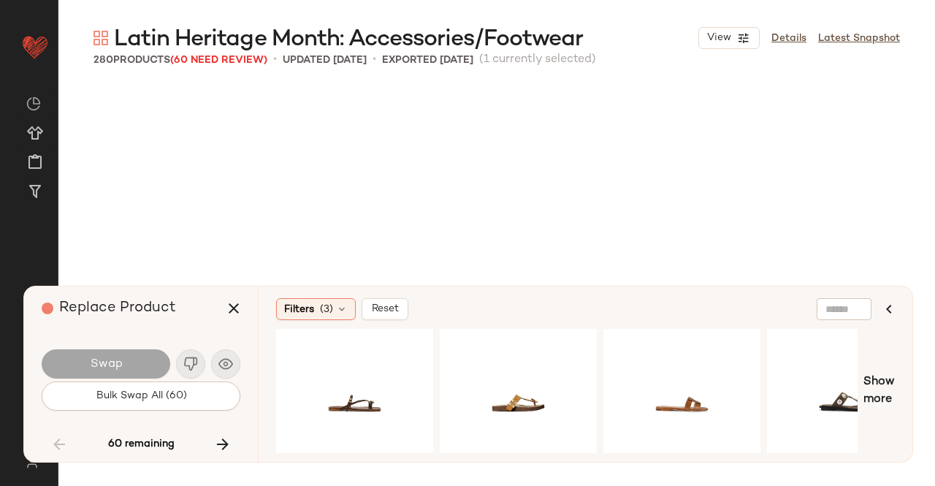
scroll to position [15507, 0]
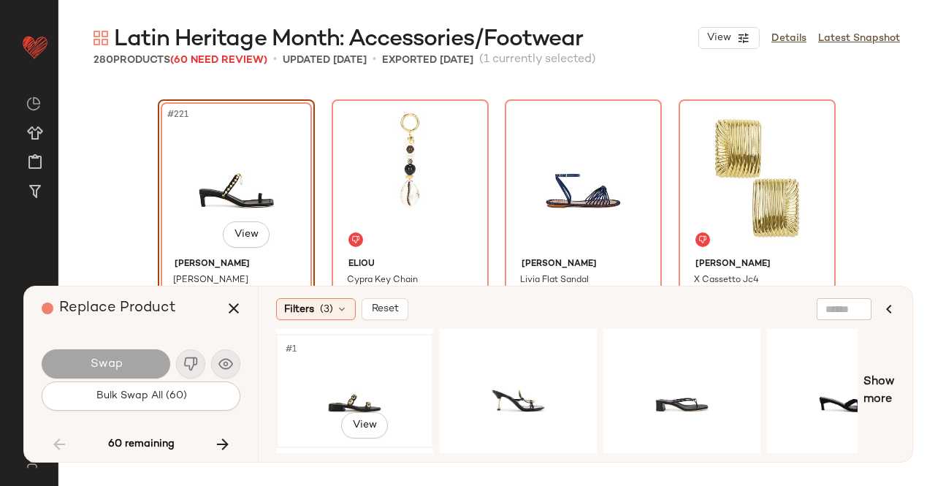
click at [364, 385] on div "#1 View" at bounding box center [354, 391] width 147 height 104
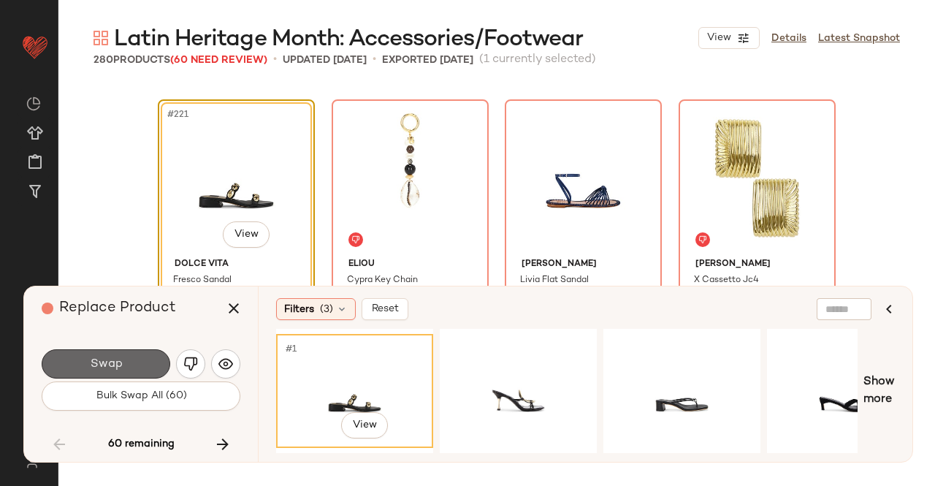
click at [142, 377] on button "Swap" at bounding box center [106, 363] width 129 height 29
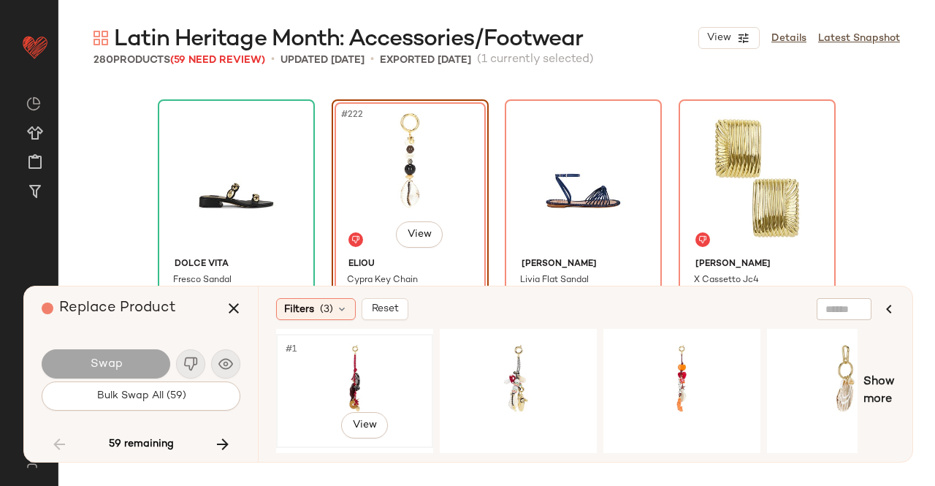
click at [392, 382] on div "#1 View" at bounding box center [354, 391] width 147 height 104
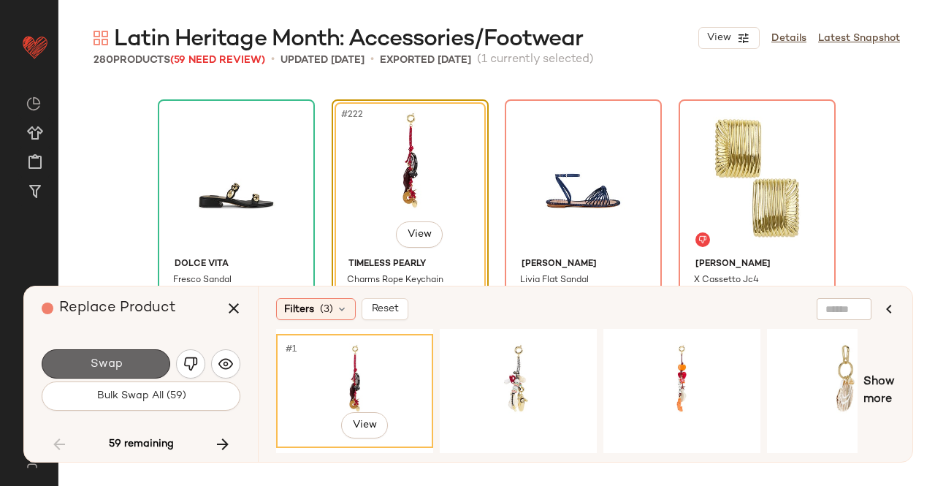
click at [104, 355] on button "Swap" at bounding box center [106, 363] width 129 height 29
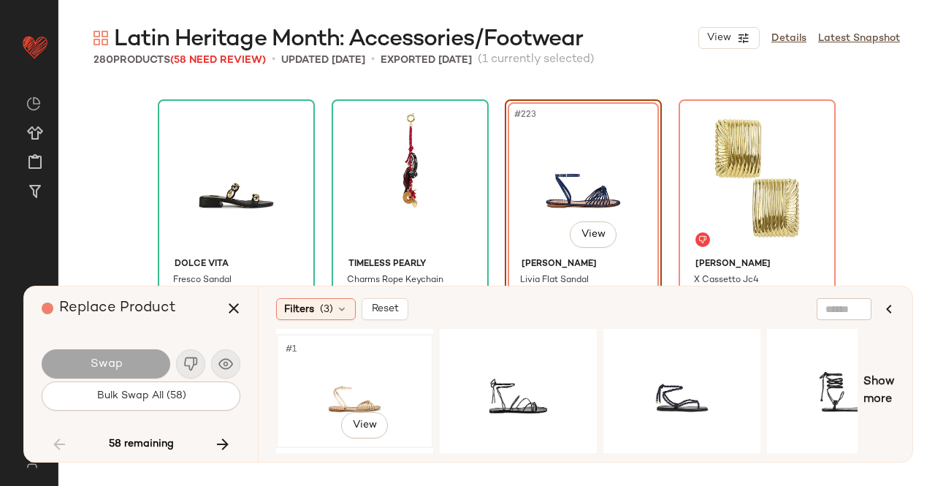
click at [320, 375] on div "#1 View" at bounding box center [354, 391] width 147 height 104
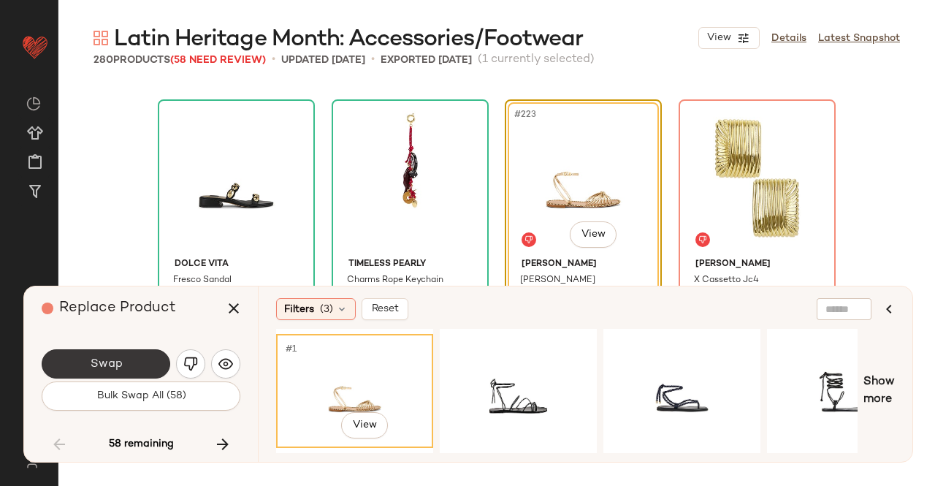
click at [113, 360] on span "Swap" at bounding box center [105, 364] width 33 height 14
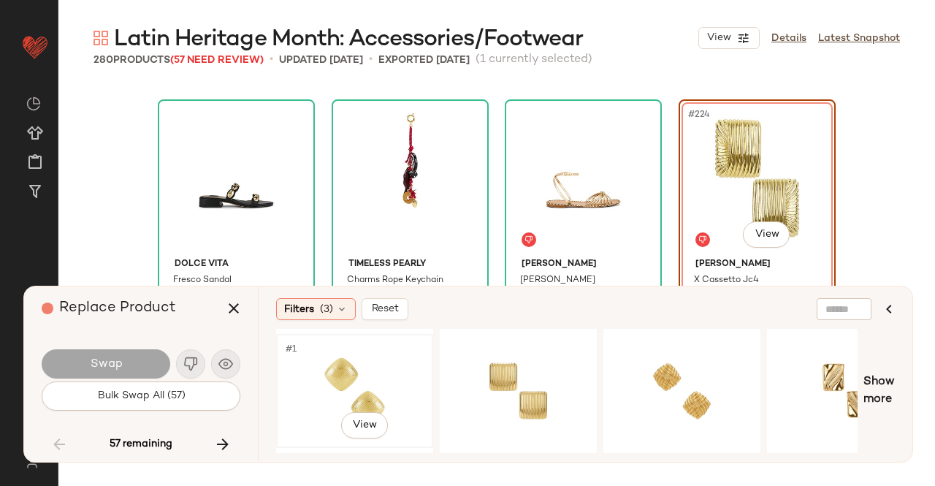
click at [364, 383] on div "#1 View" at bounding box center [354, 391] width 147 height 104
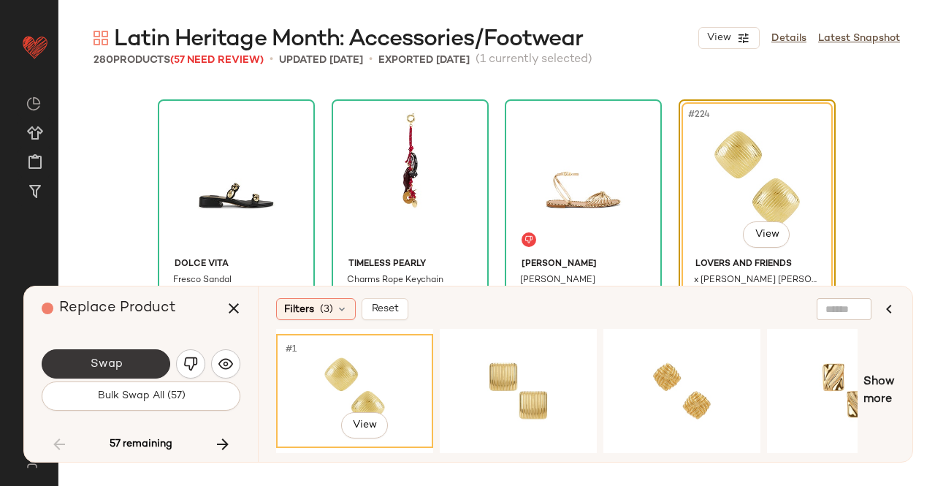
click at [145, 363] on button "Swap" at bounding box center [106, 363] width 129 height 29
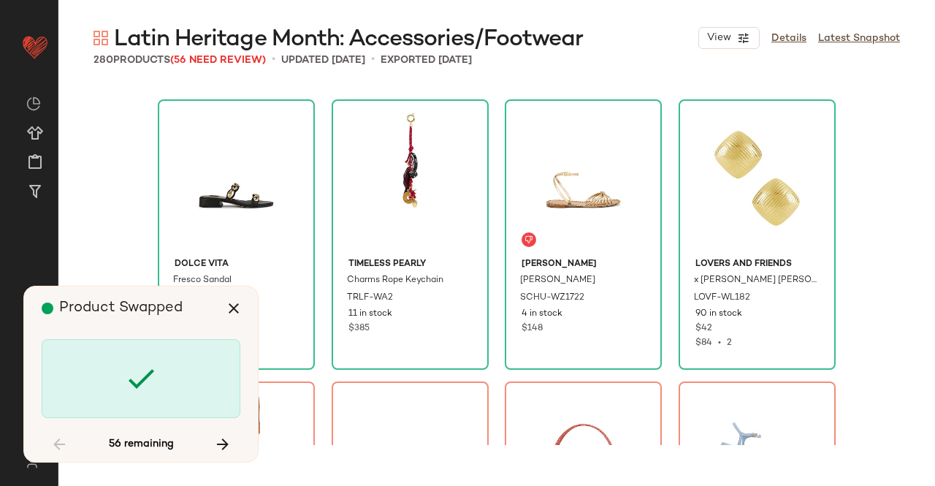
scroll to position [15789, 0]
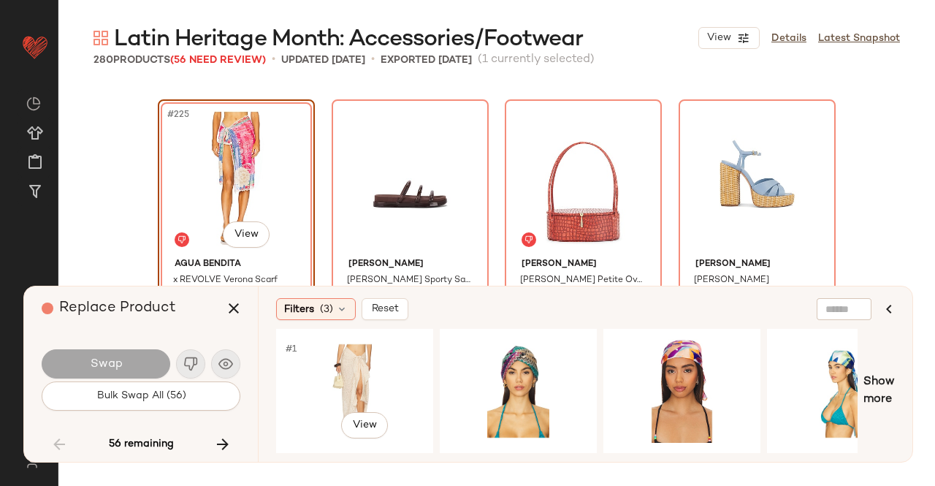
drag, startPoint x: 318, startPoint y: 365, endPoint x: 118, endPoint y: 368, distance: 200.9
click at [318, 365] on div "#1 View" at bounding box center [354, 391] width 147 height 104
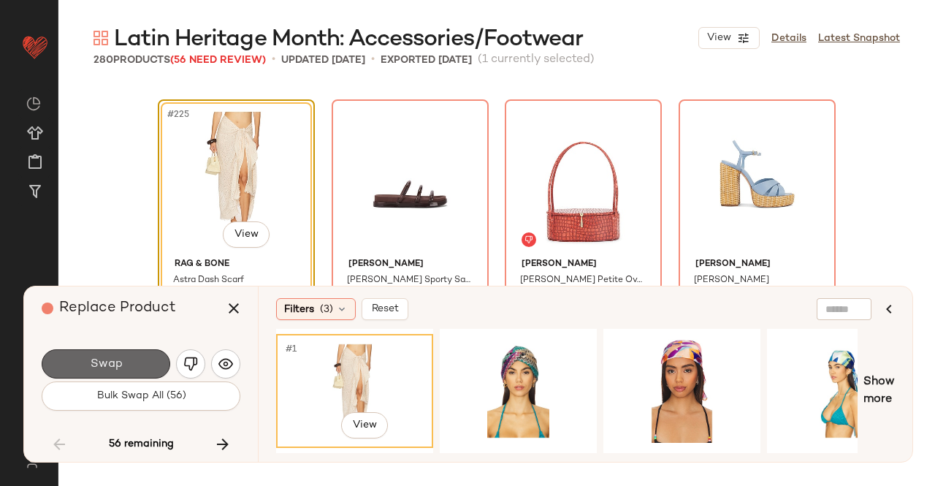
click at [104, 367] on span "Swap" at bounding box center [105, 364] width 33 height 14
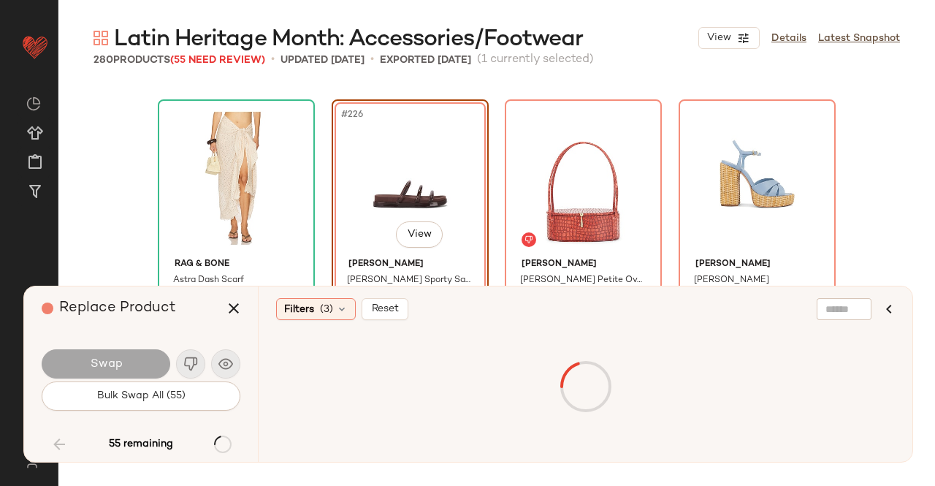
click at [335, 369] on div at bounding box center [585, 387] width 613 height 110
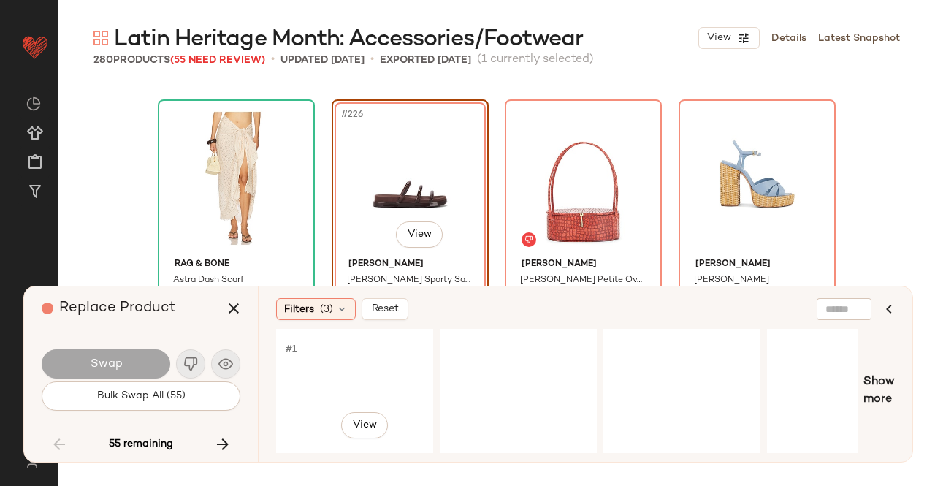
click at [346, 372] on div "#1 View" at bounding box center [354, 391] width 147 height 104
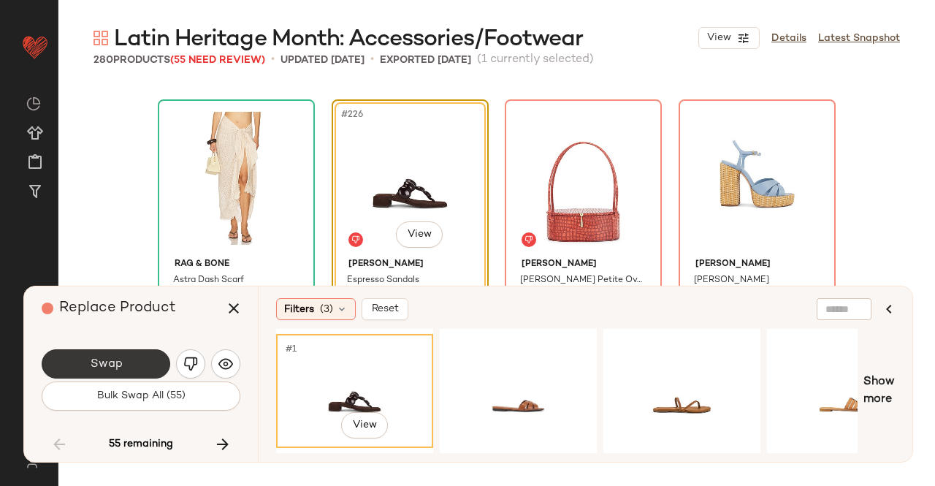
click at [145, 359] on button "Swap" at bounding box center [106, 363] width 129 height 29
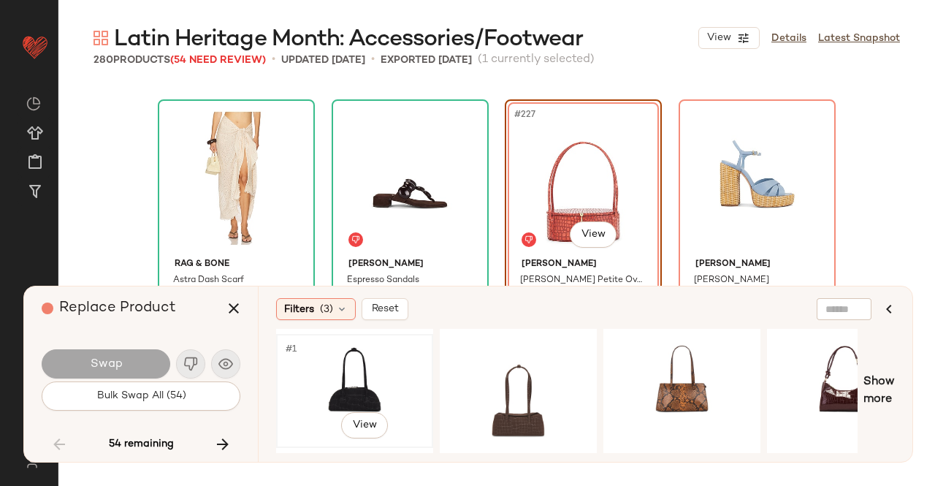
click at [365, 388] on div "#1 View" at bounding box center [354, 391] width 147 height 104
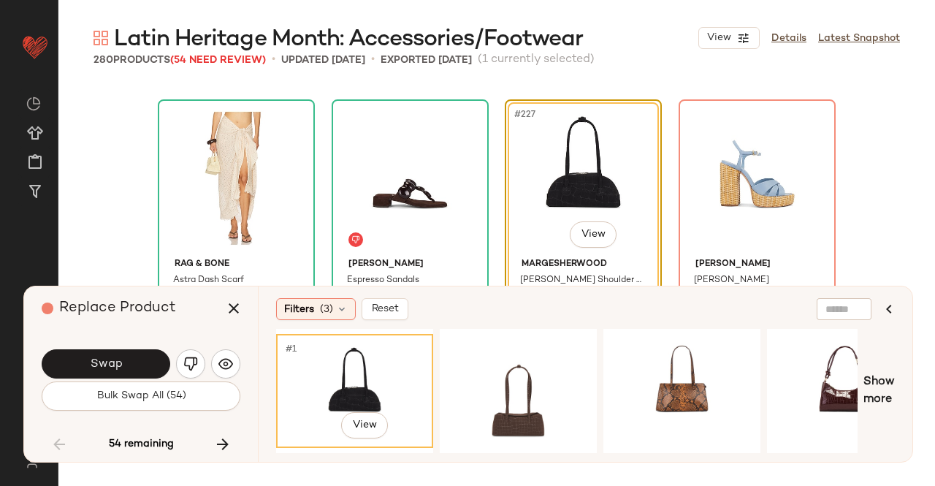
click at [112, 375] on button "Swap" at bounding box center [106, 363] width 129 height 29
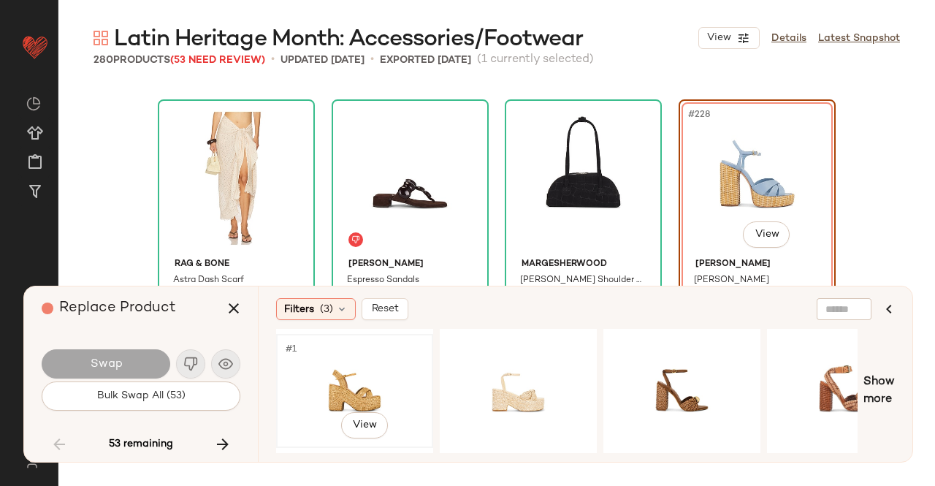
drag, startPoint x: 377, startPoint y: 389, endPoint x: 342, endPoint y: 388, distance: 35.1
click at [373, 389] on div "#1 View" at bounding box center [354, 391] width 147 height 104
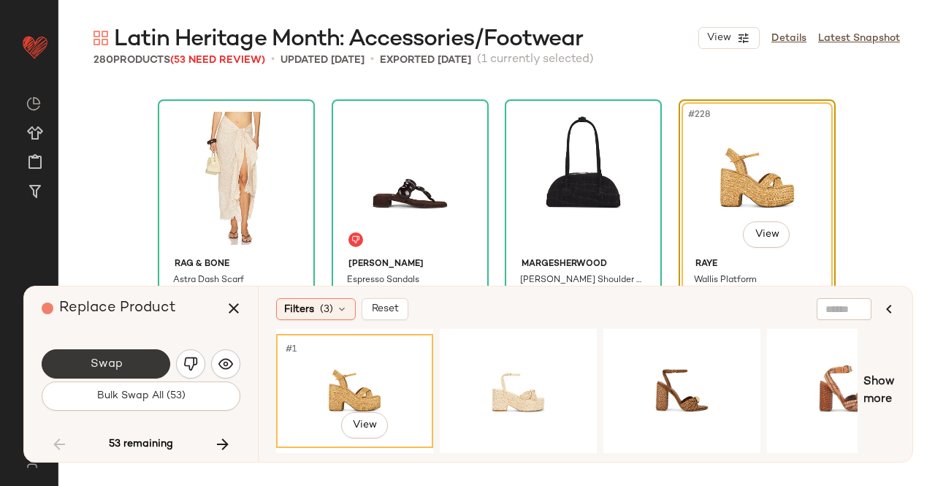
click at [131, 360] on button "Swap" at bounding box center [106, 363] width 129 height 29
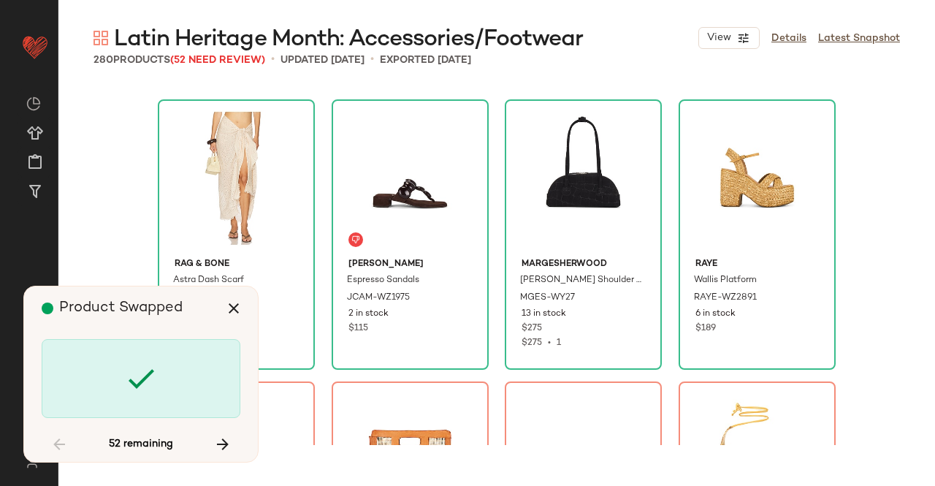
scroll to position [16071, 0]
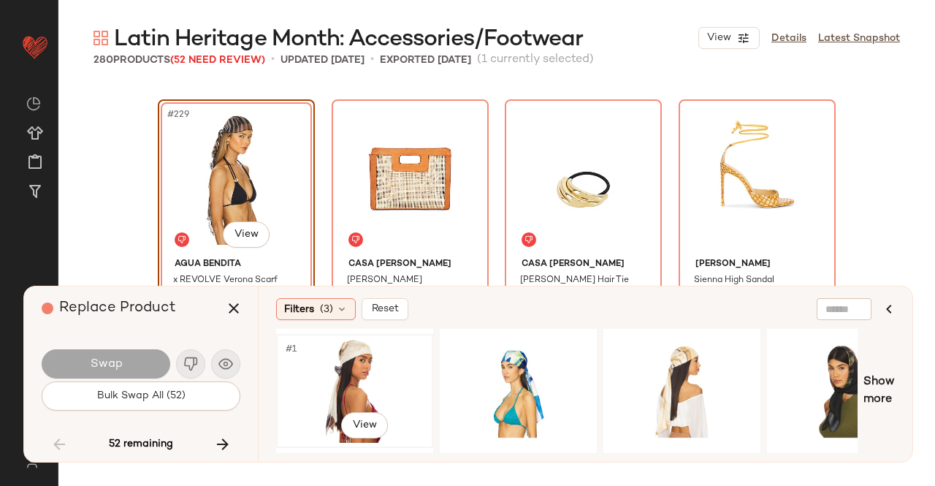
click at [381, 391] on div "#1 View" at bounding box center [354, 391] width 147 height 104
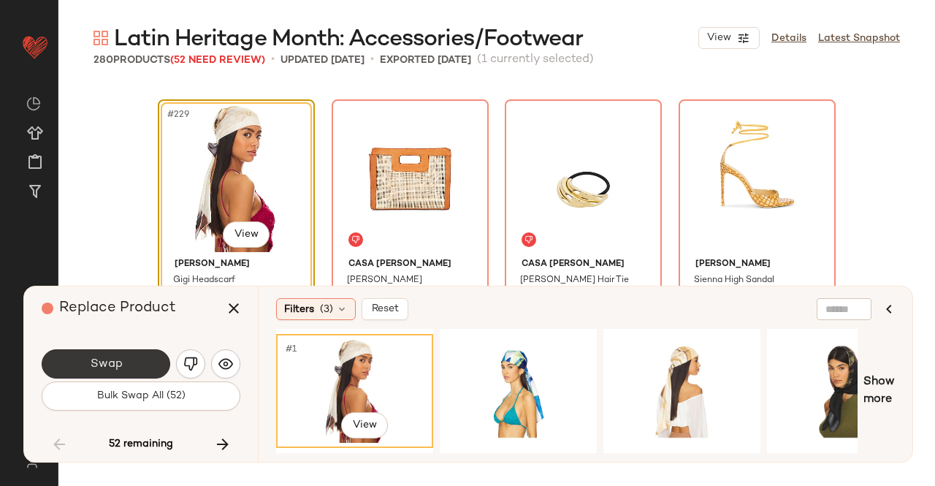
click at [142, 362] on button "Swap" at bounding box center [106, 363] width 129 height 29
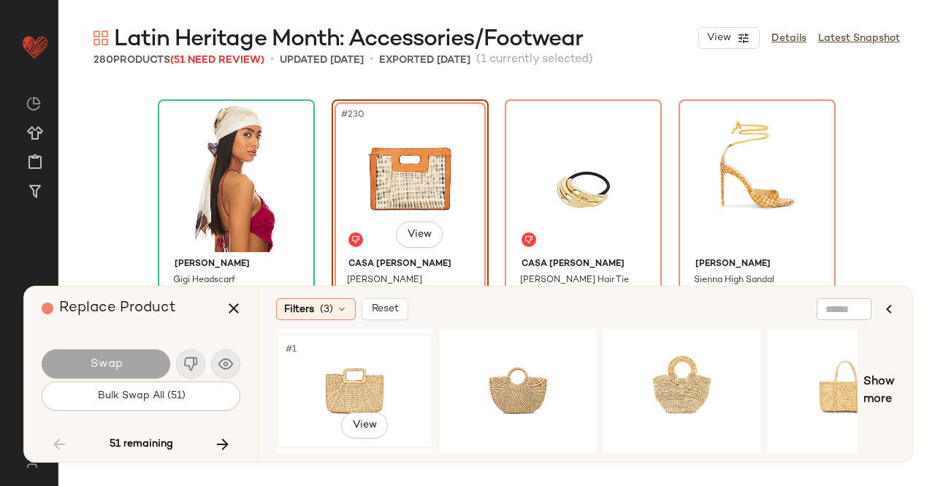
click at [354, 376] on div "#1 View" at bounding box center [354, 391] width 147 height 104
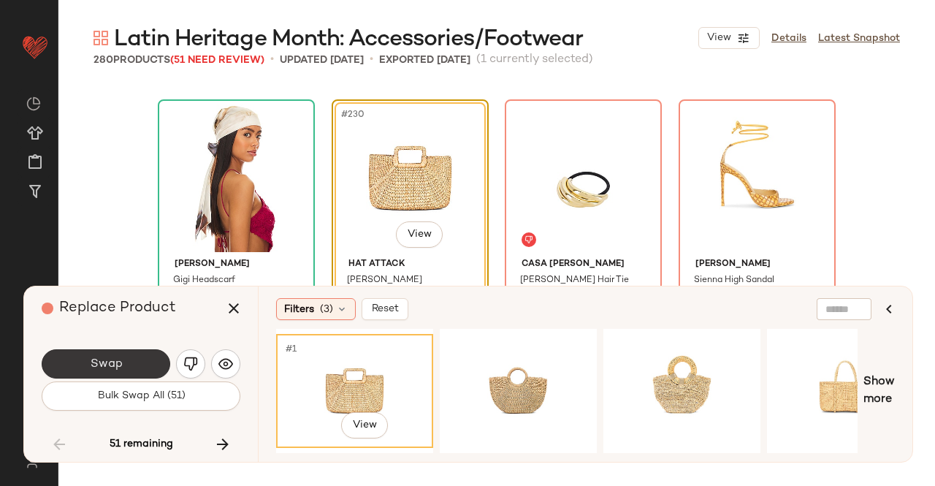
click at [155, 362] on button "Swap" at bounding box center [106, 363] width 129 height 29
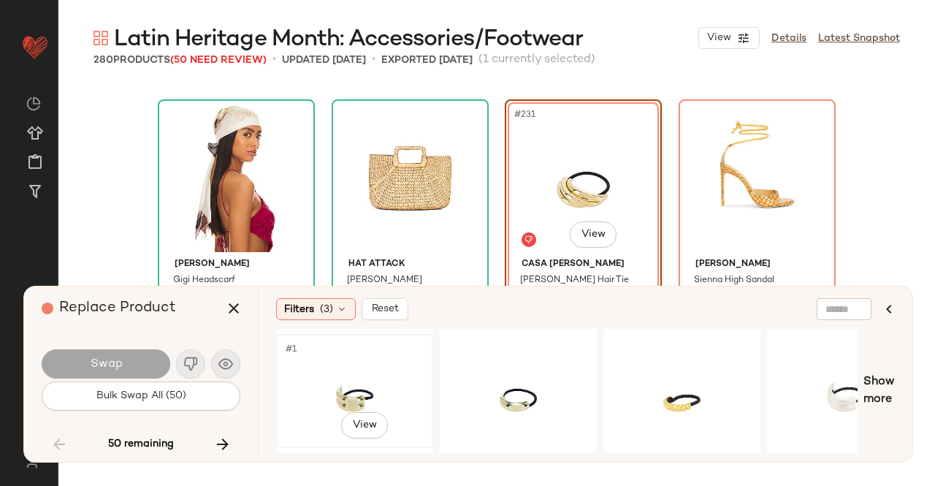
click at [366, 377] on div "#1 View" at bounding box center [354, 391] width 147 height 104
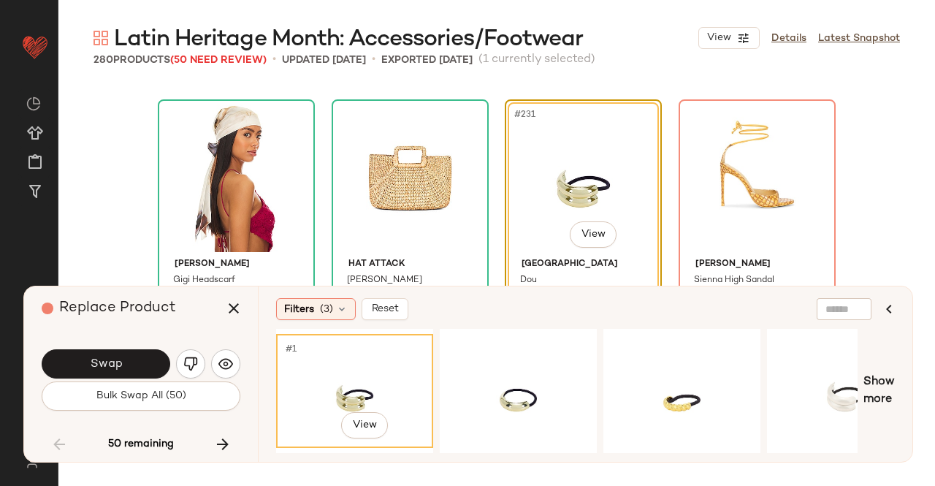
click at [137, 364] on button "Swap" at bounding box center [106, 363] width 129 height 29
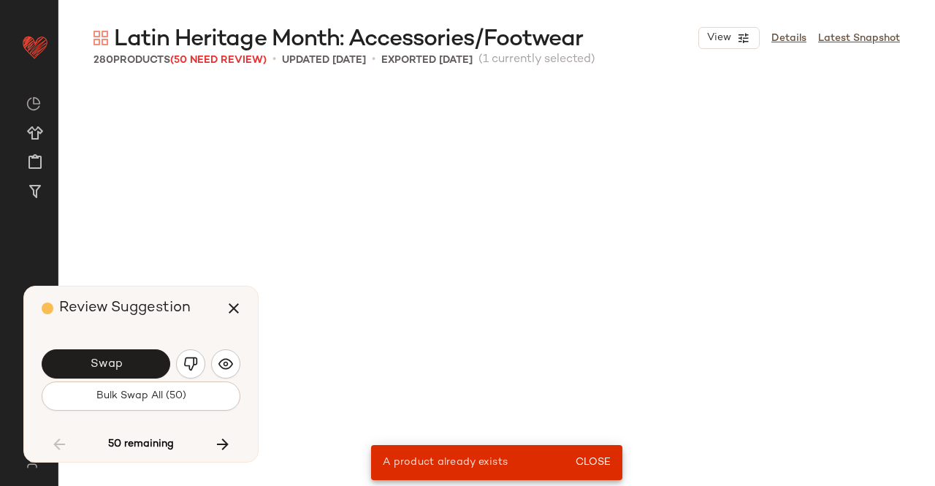
scroll to position [14661, 0]
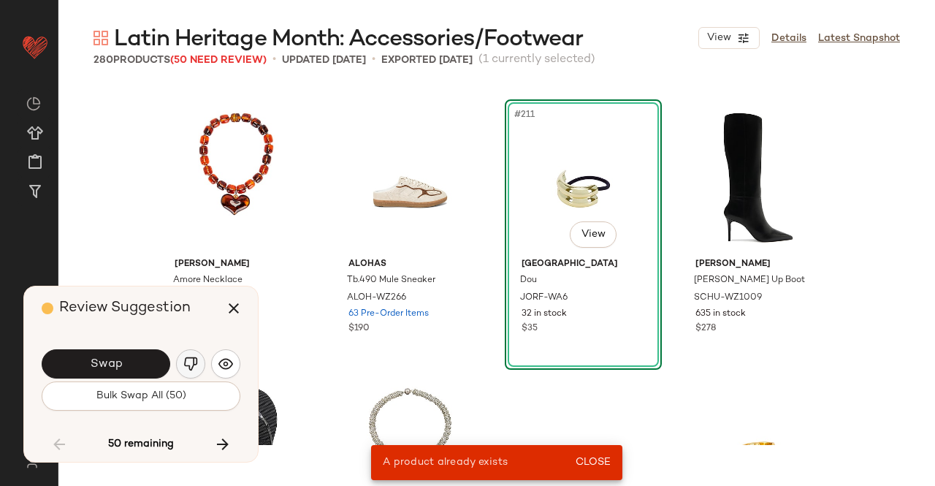
click at [184, 365] on img "button" at bounding box center [190, 363] width 15 height 15
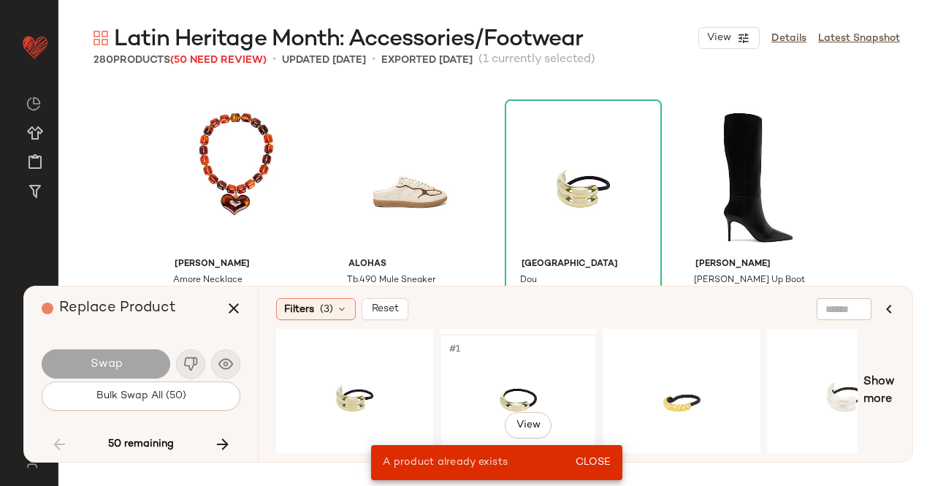
click at [518, 393] on div "#1 View" at bounding box center [518, 391] width 147 height 104
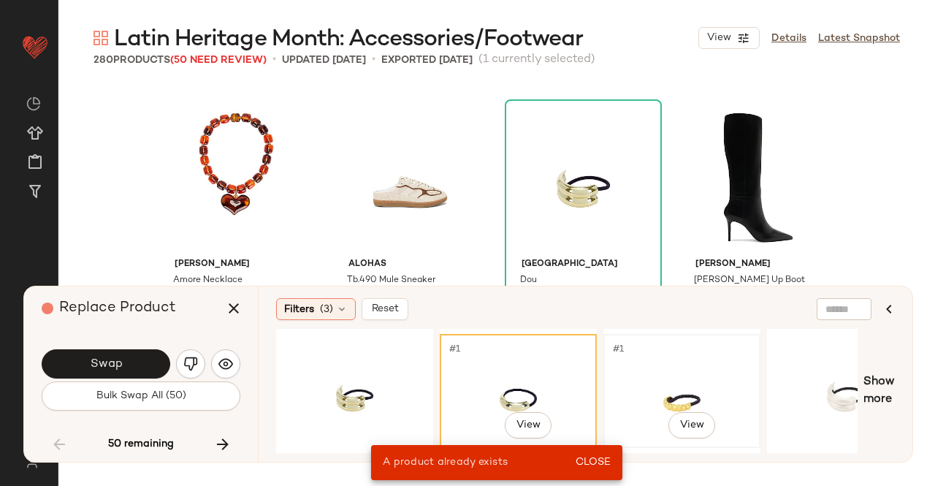
click at [742, 386] on div "#1 View" at bounding box center [681, 391] width 147 height 104
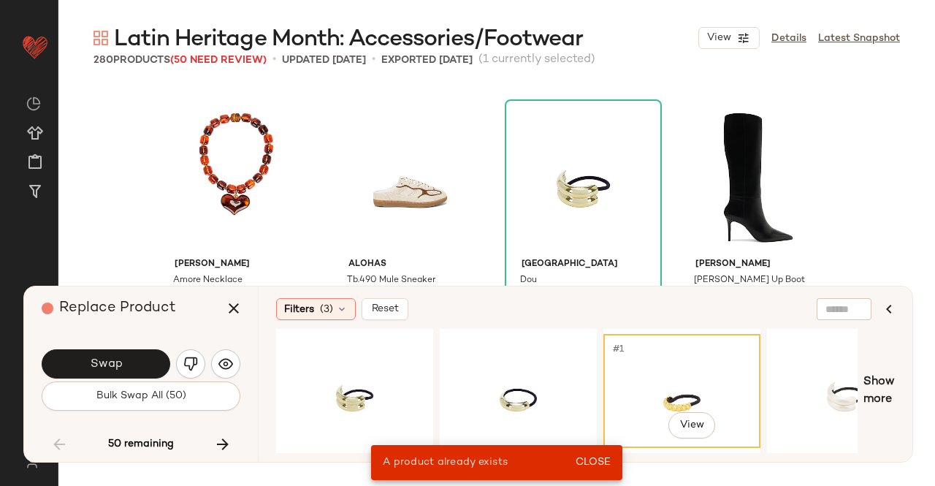
click at [127, 356] on button "Swap" at bounding box center [106, 363] width 129 height 29
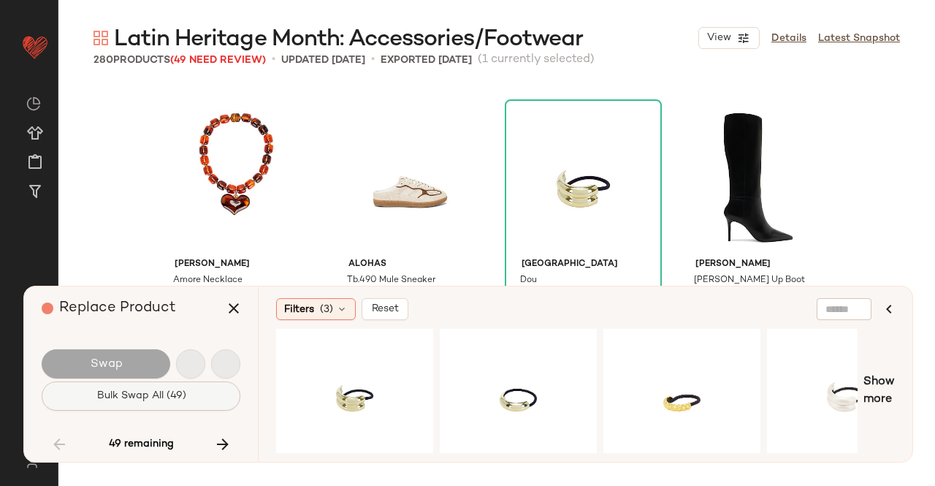
scroll to position [16071, 0]
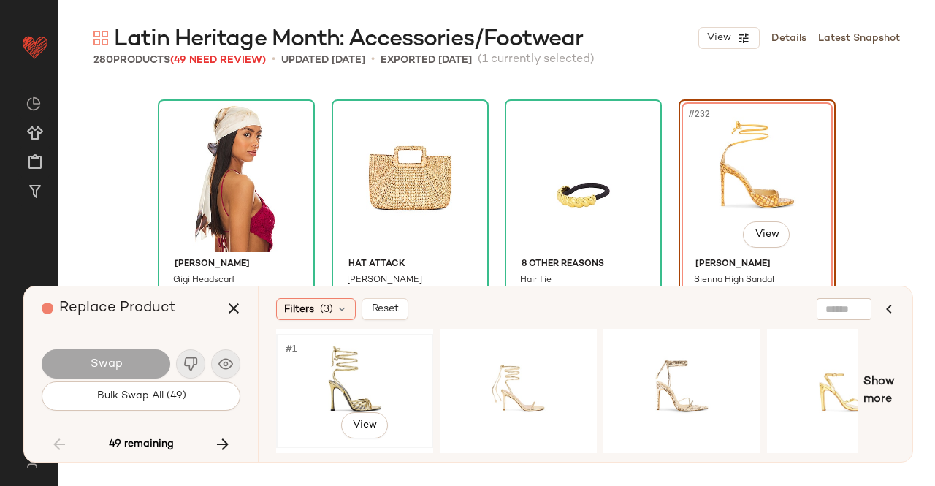
drag, startPoint x: 375, startPoint y: 388, endPoint x: 329, endPoint y: 380, distance: 46.0
click at [375, 388] on div "#1 View" at bounding box center [354, 391] width 147 height 104
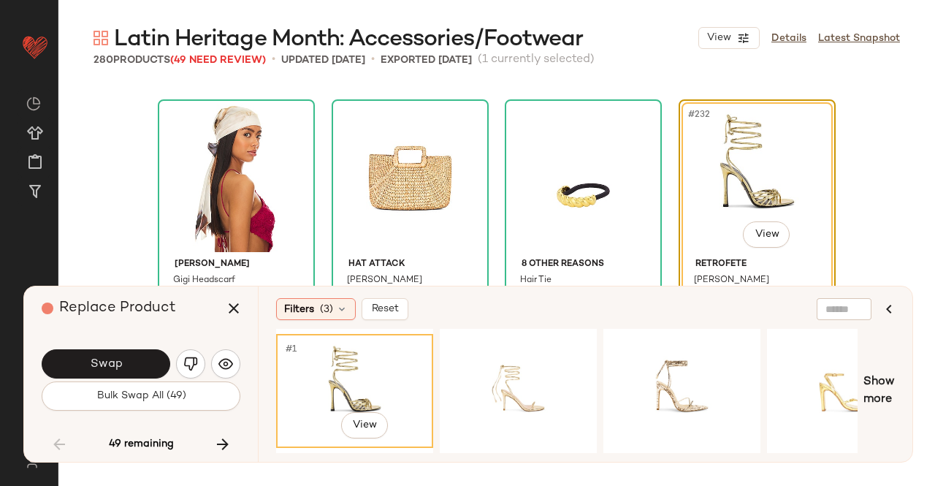
click at [115, 363] on span "Swap" at bounding box center [105, 364] width 33 height 14
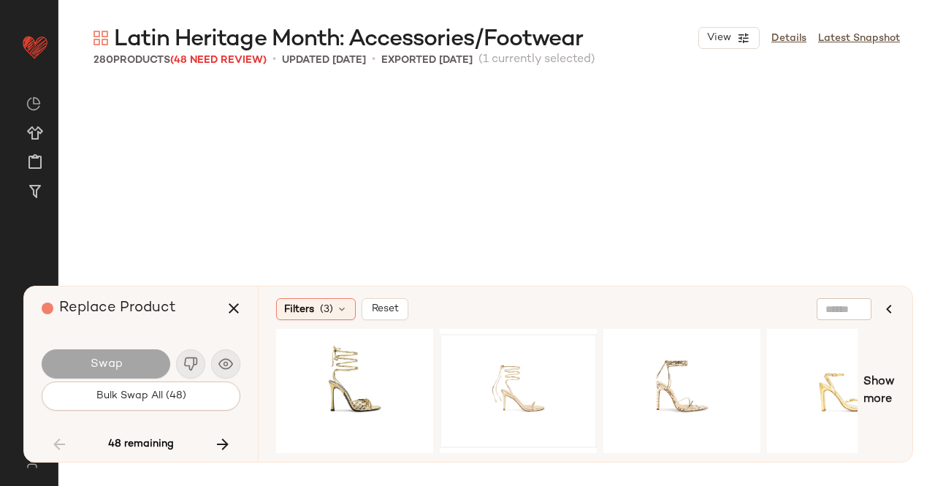
scroll to position [16353, 0]
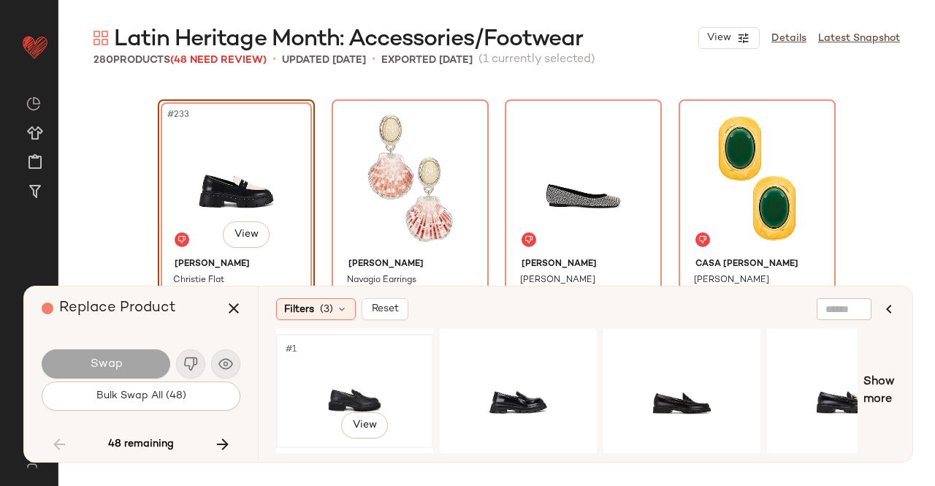
click at [340, 376] on div "#1 View" at bounding box center [354, 391] width 147 height 104
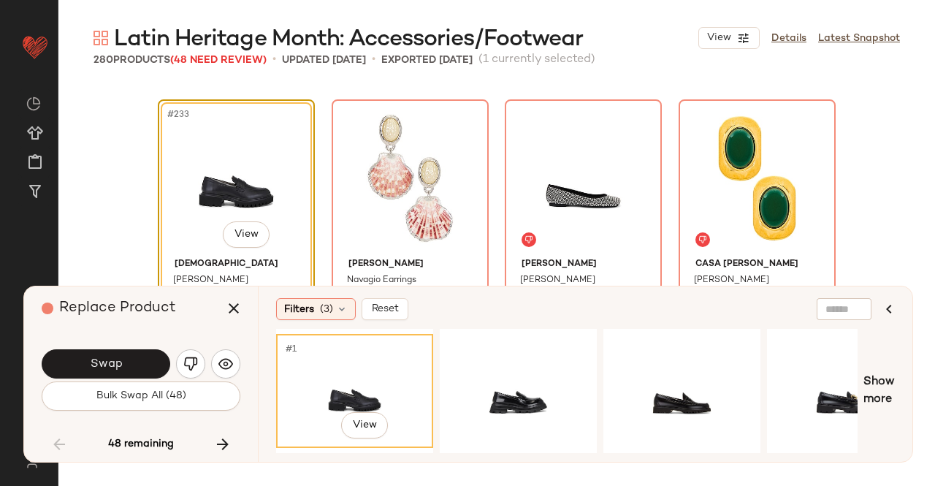
click at [102, 362] on span "Swap" at bounding box center [105, 364] width 33 height 14
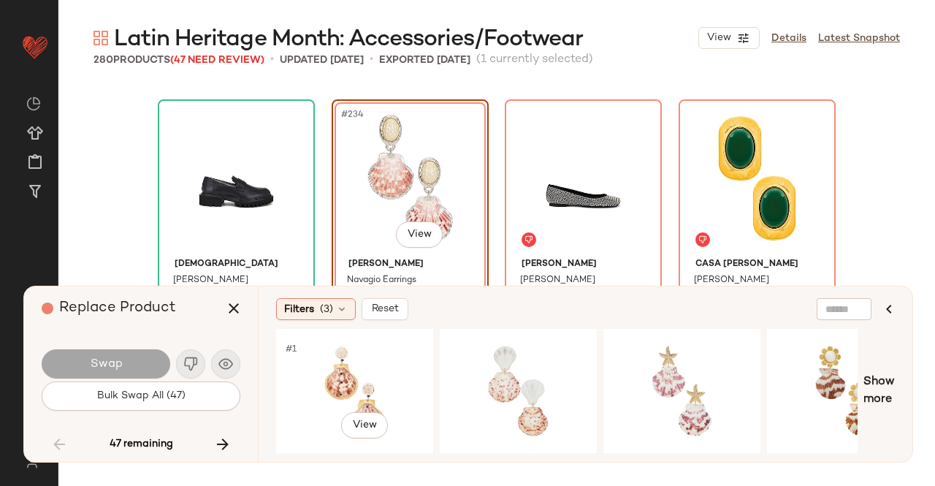
click at [359, 365] on div "#1 View" at bounding box center [354, 391] width 147 height 104
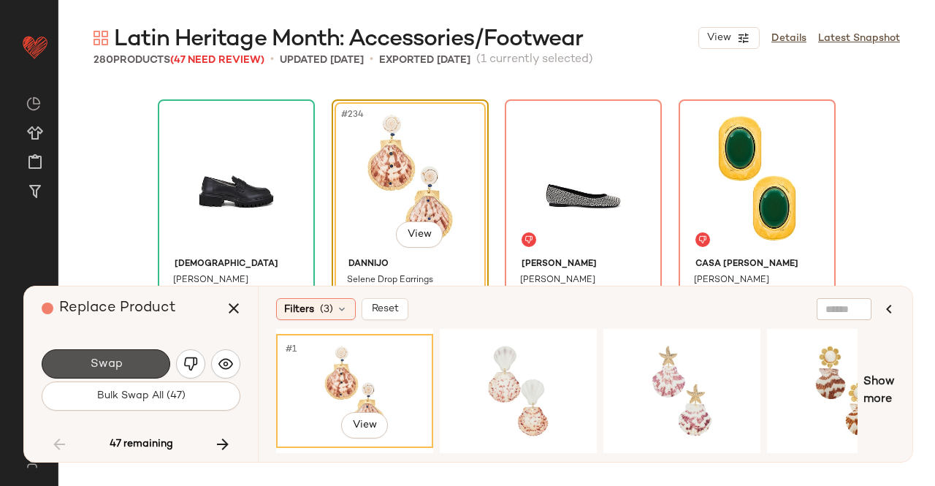
click at [150, 367] on button "Swap" at bounding box center [106, 363] width 129 height 29
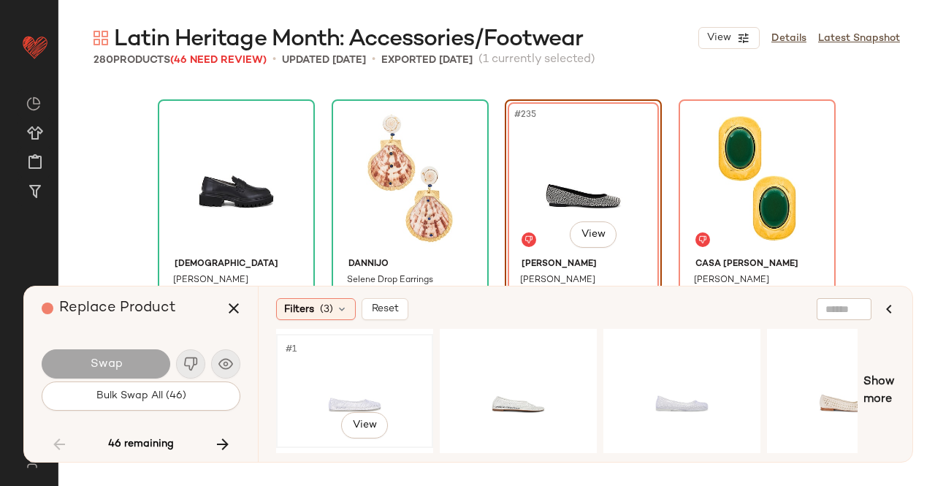
click at [359, 386] on div "#1 View" at bounding box center [354, 391] width 147 height 104
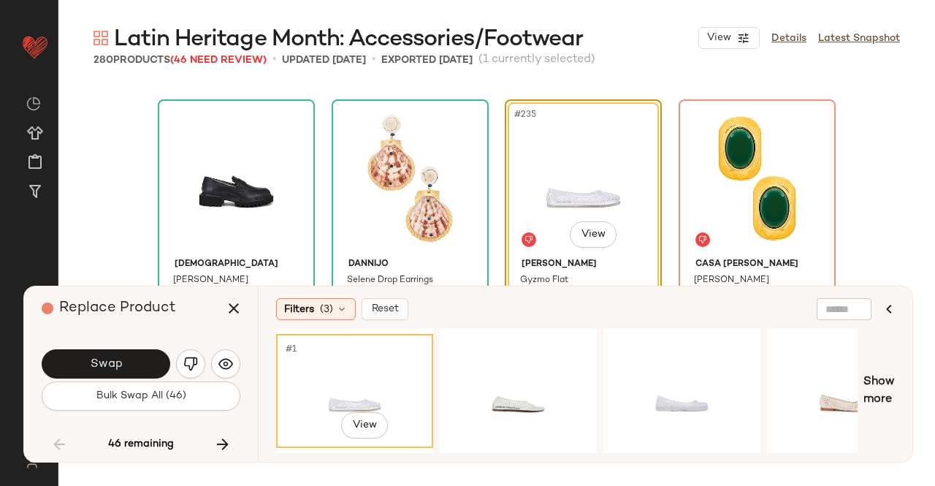
click at [92, 362] on span "Swap" at bounding box center [105, 364] width 33 height 14
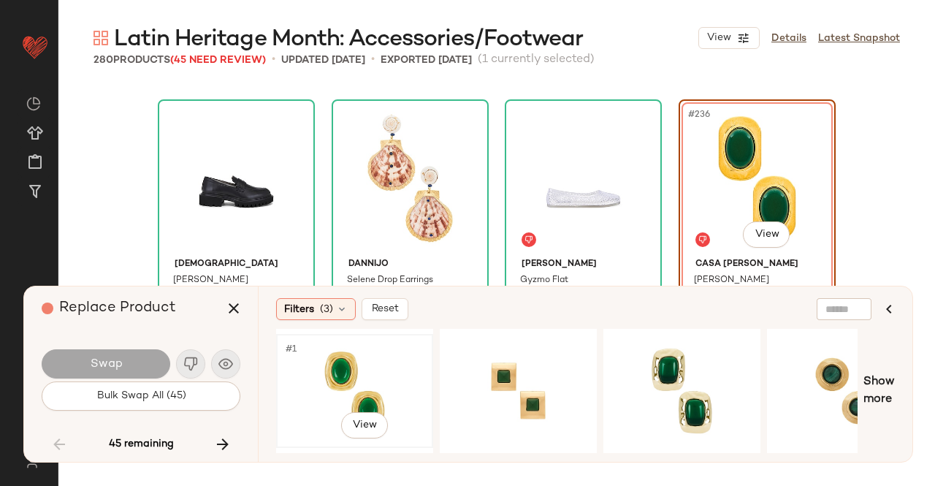
click at [380, 381] on div "#1 View" at bounding box center [354, 391] width 147 height 104
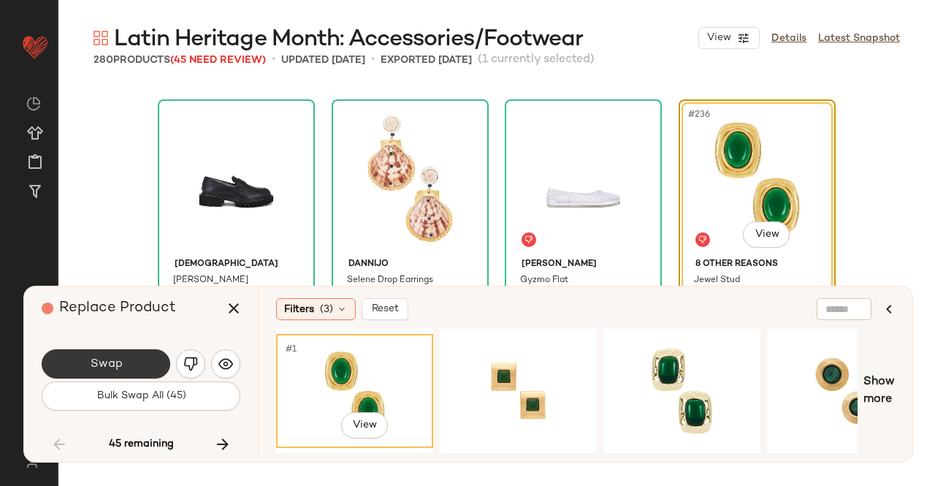
click at [129, 360] on button "Swap" at bounding box center [106, 363] width 129 height 29
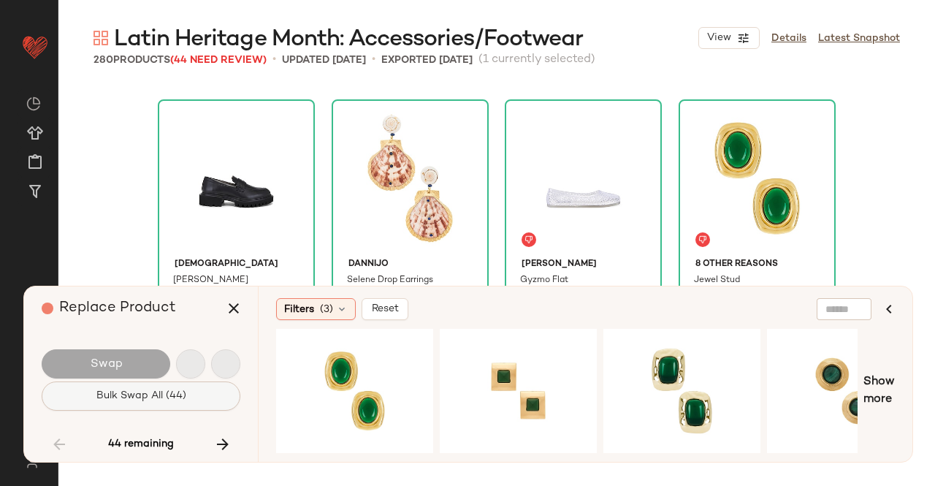
scroll to position [16635, 0]
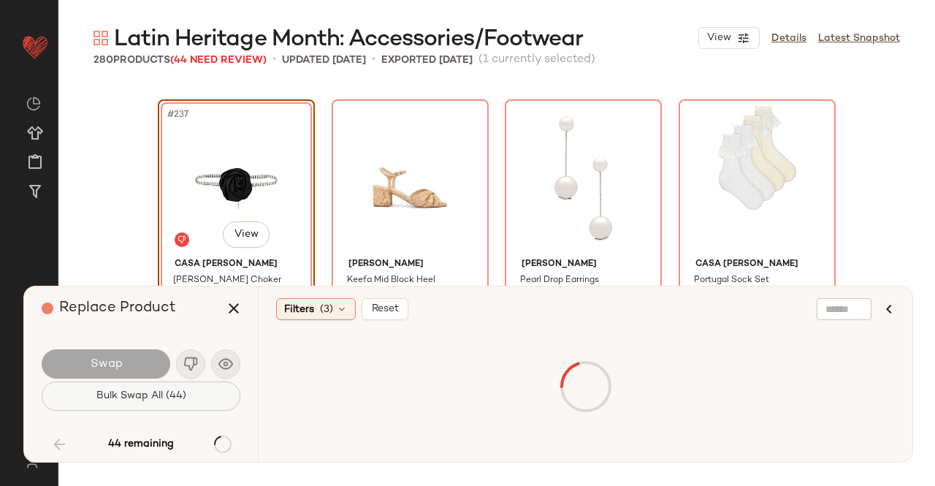
click at [190, 402] on button "Bulk Swap All (44)" at bounding box center [141, 395] width 199 height 29
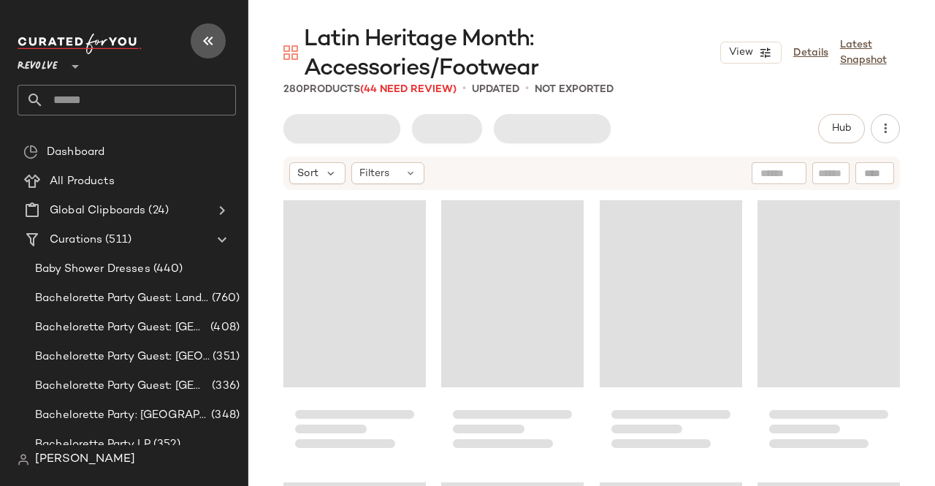
click at [207, 45] on icon "button" at bounding box center [208, 41] width 18 height 18
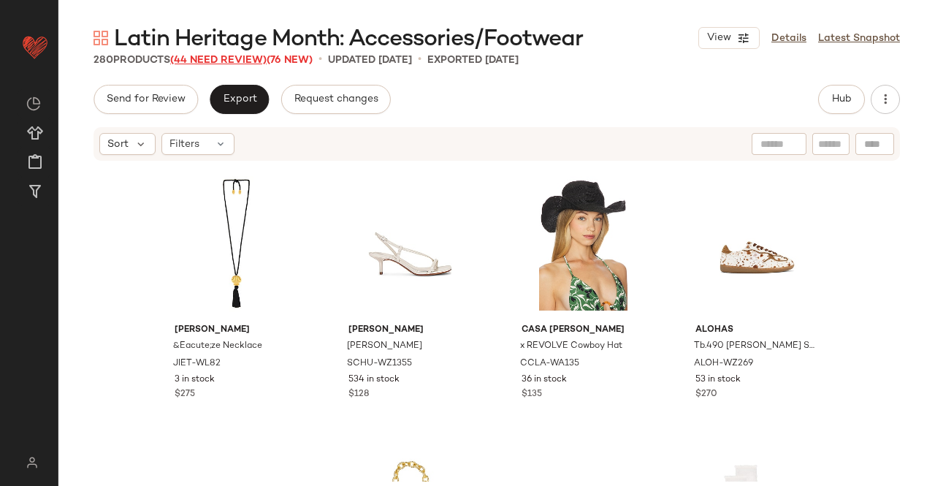
click at [213, 58] on span "(44 Need Review)" at bounding box center [218, 60] width 96 height 11
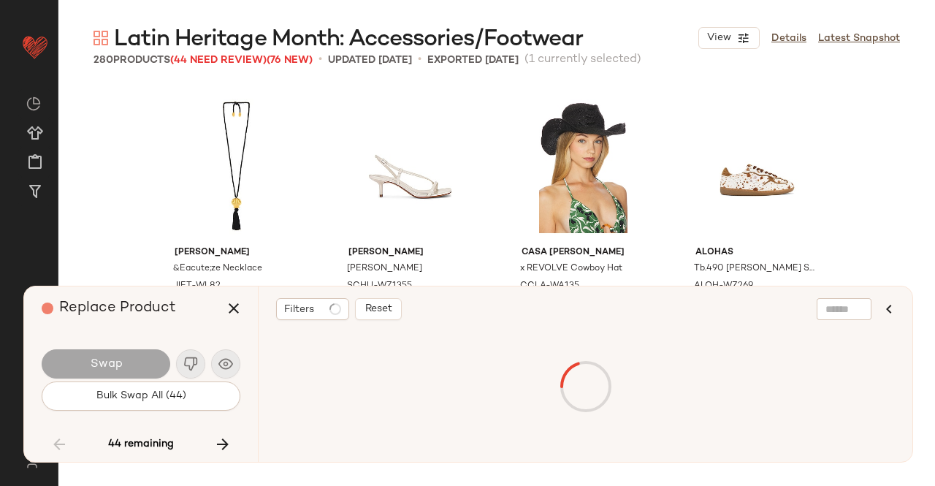
scroll to position [16635, 0]
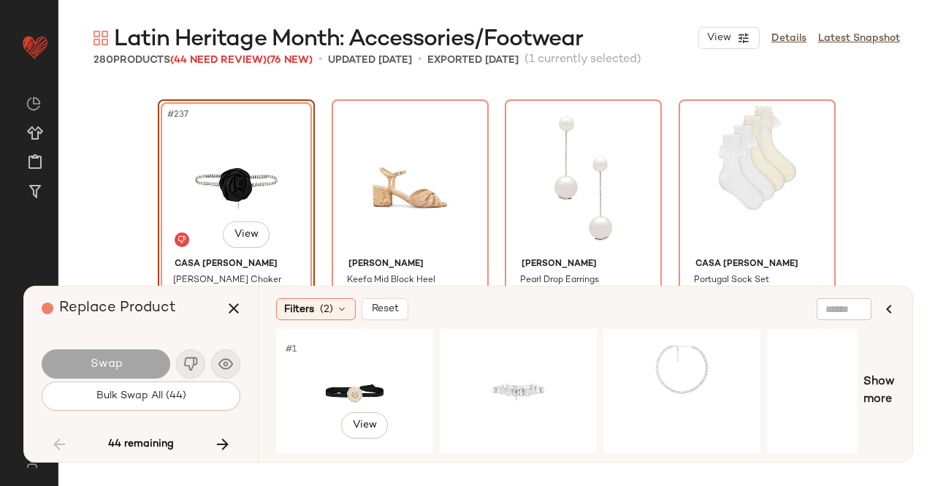
click at [327, 375] on div "#1 View" at bounding box center [354, 391] width 147 height 104
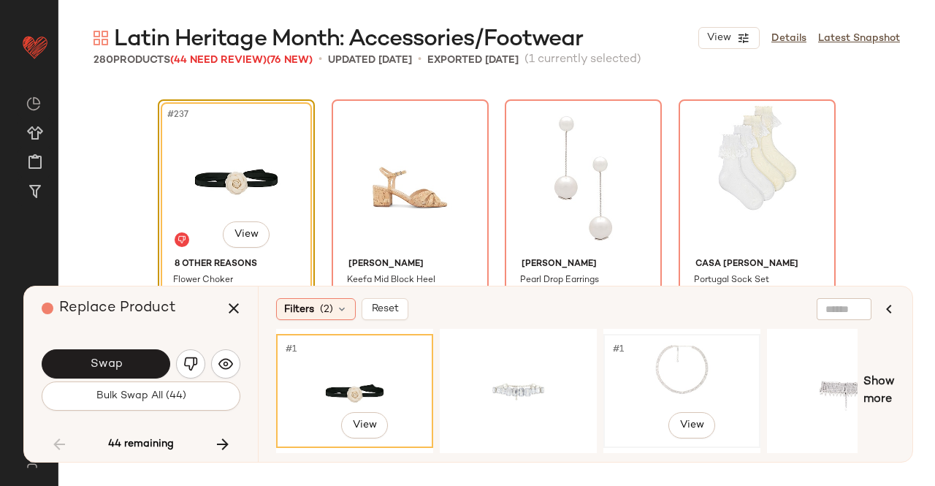
click at [635, 377] on div "#1 View" at bounding box center [681, 391] width 147 height 104
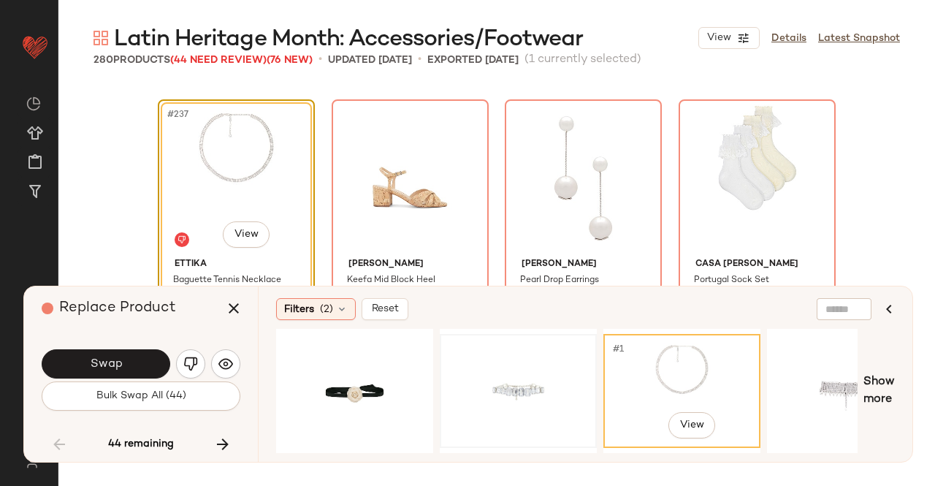
click at [517, 382] on div at bounding box center [518, 391] width 147 height 104
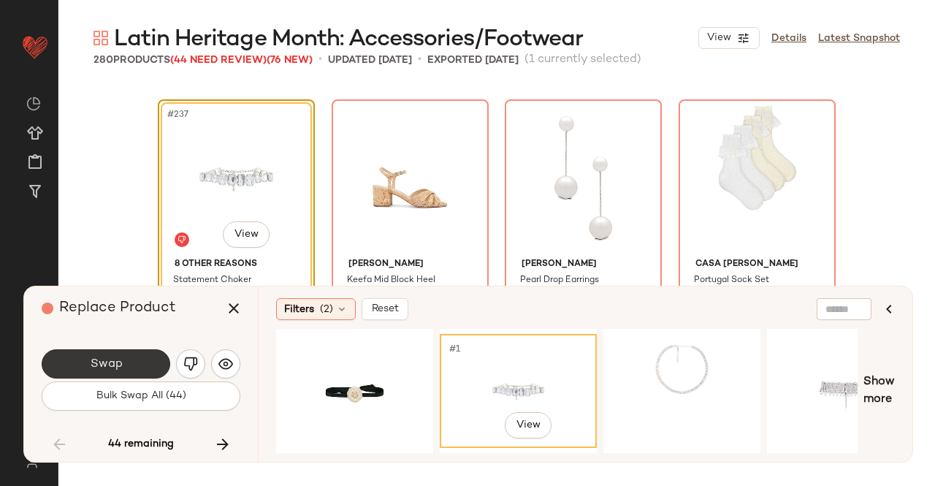
click at [138, 366] on button "Swap" at bounding box center [106, 363] width 129 height 29
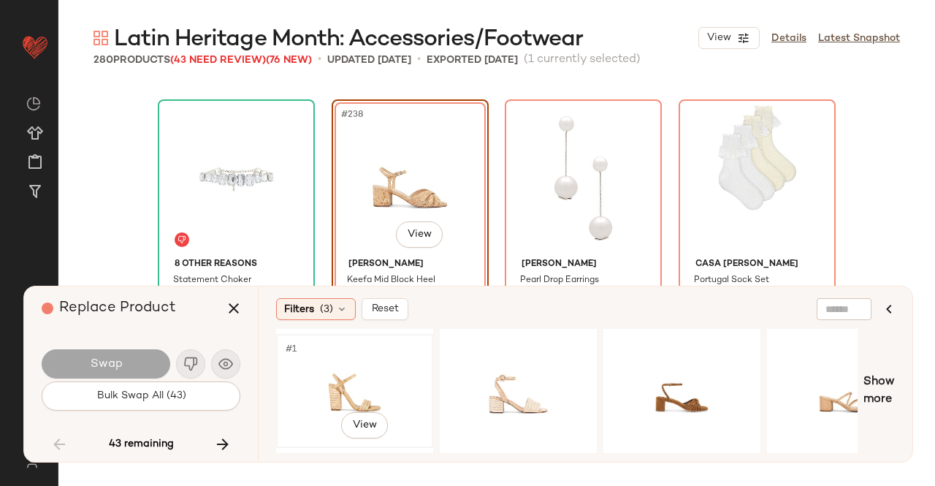
click at [355, 372] on div "#1 View" at bounding box center [354, 391] width 147 height 104
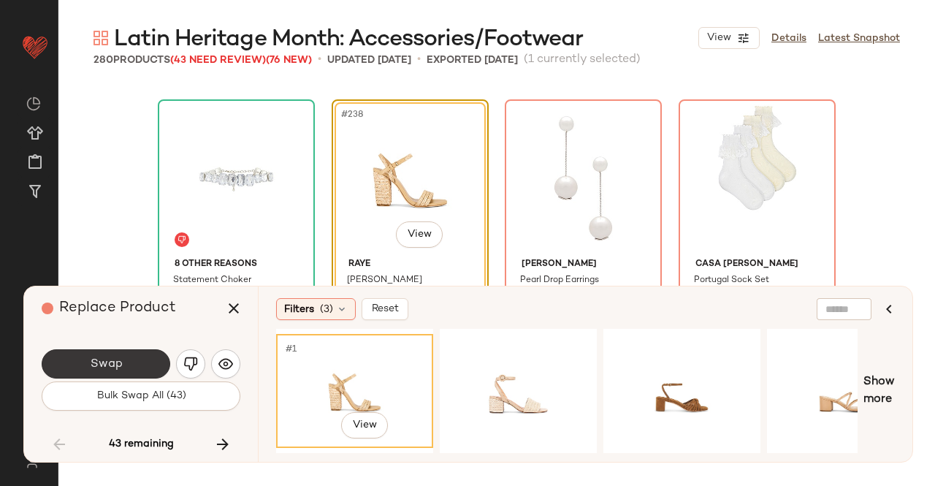
click at [142, 359] on button "Swap" at bounding box center [106, 363] width 129 height 29
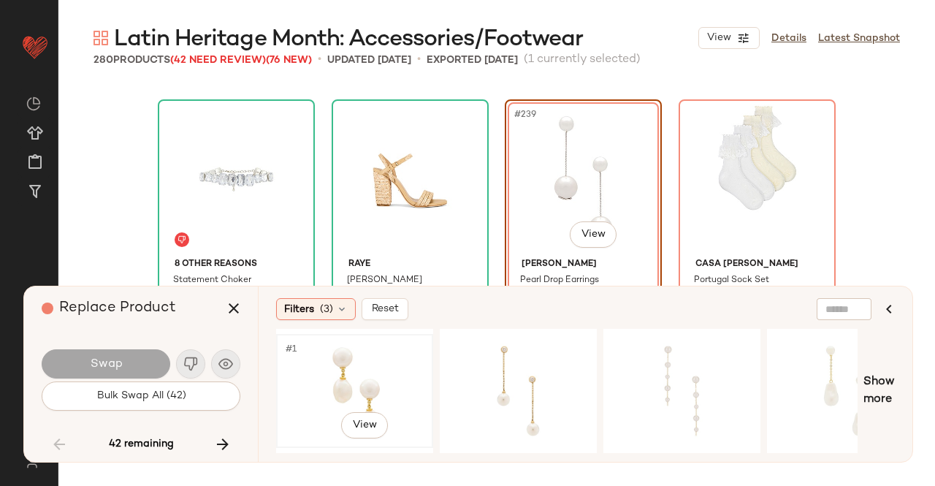
click at [355, 370] on div "#1 View" at bounding box center [354, 391] width 147 height 104
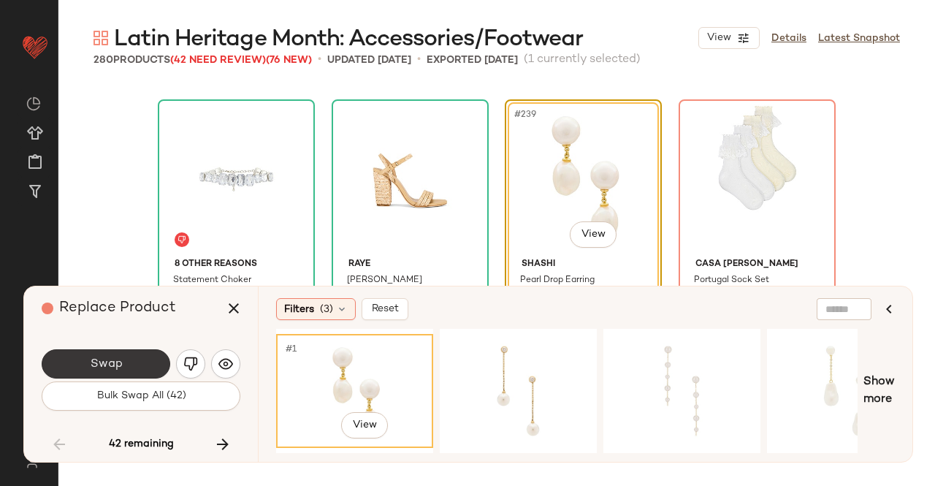
click at [143, 359] on button "Swap" at bounding box center [106, 363] width 129 height 29
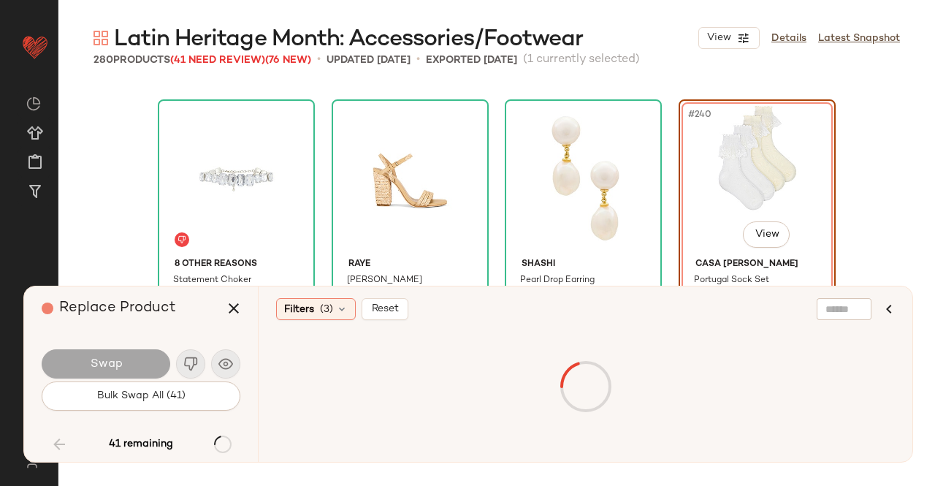
click at [313, 382] on div at bounding box center [585, 387] width 613 height 110
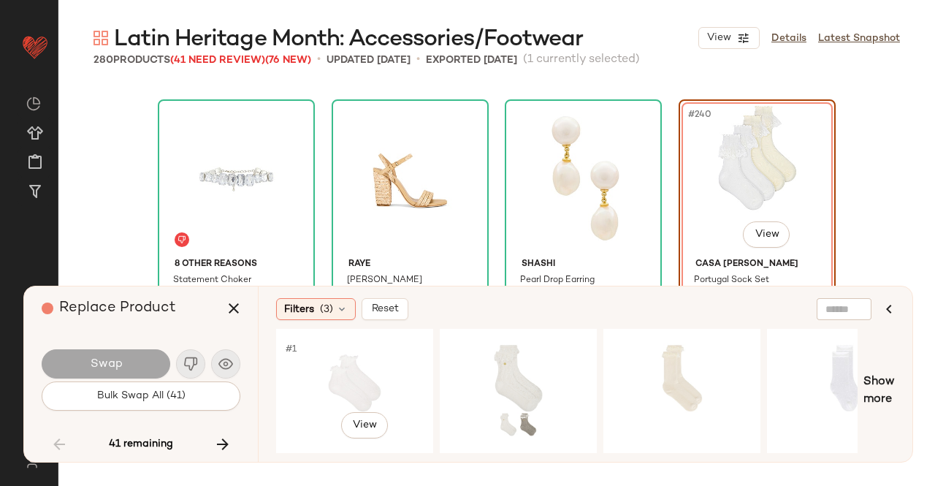
click at [329, 380] on div "#1 View" at bounding box center [354, 391] width 147 height 104
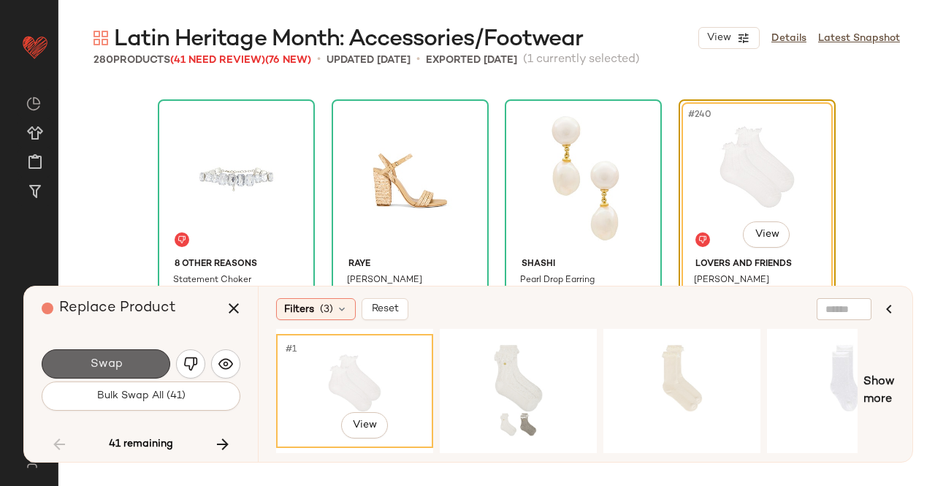
click at [117, 360] on span "Swap" at bounding box center [105, 364] width 33 height 14
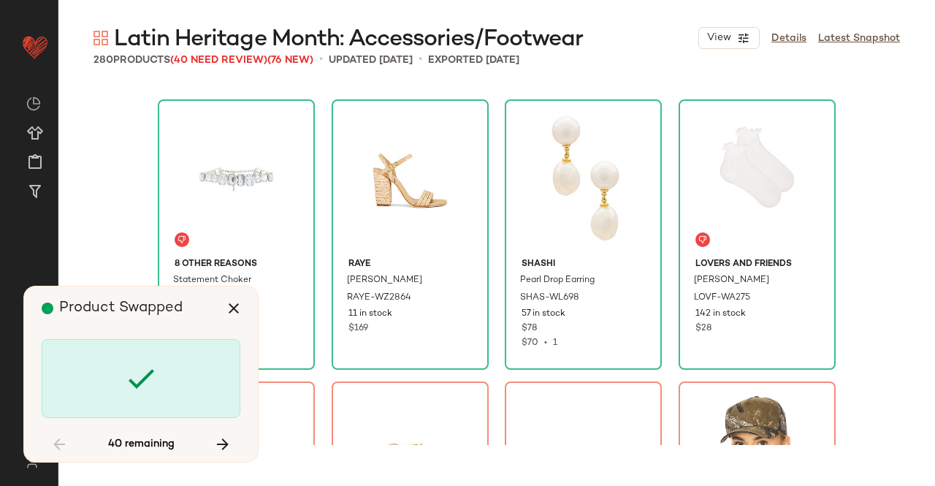
scroll to position [16917, 0]
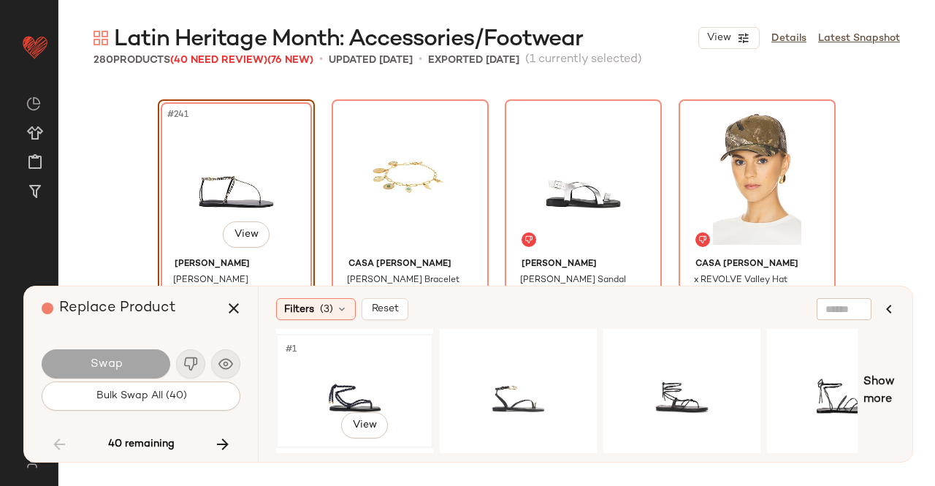
click at [378, 381] on div "#1 View" at bounding box center [354, 391] width 147 height 104
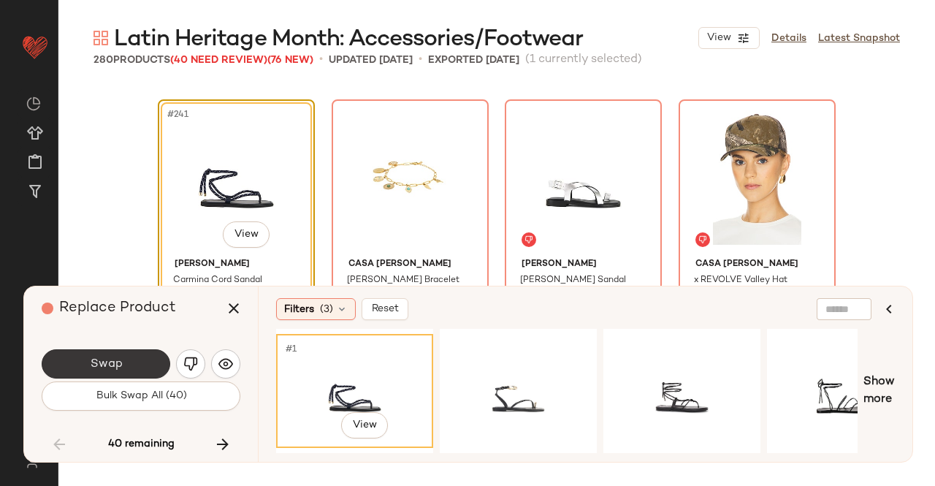
click at [102, 361] on span "Swap" at bounding box center [105, 364] width 33 height 14
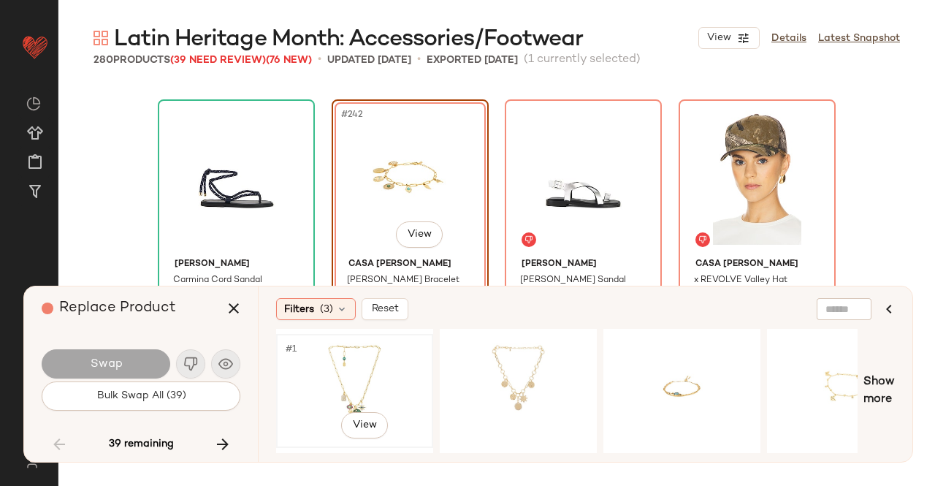
click at [370, 383] on div "#1 View" at bounding box center [354, 391] width 147 height 104
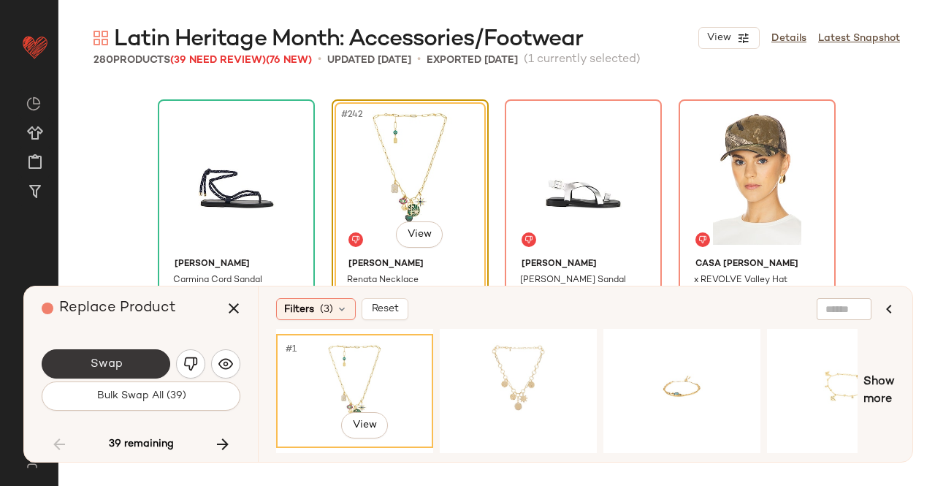
click at [148, 358] on button "Swap" at bounding box center [106, 363] width 129 height 29
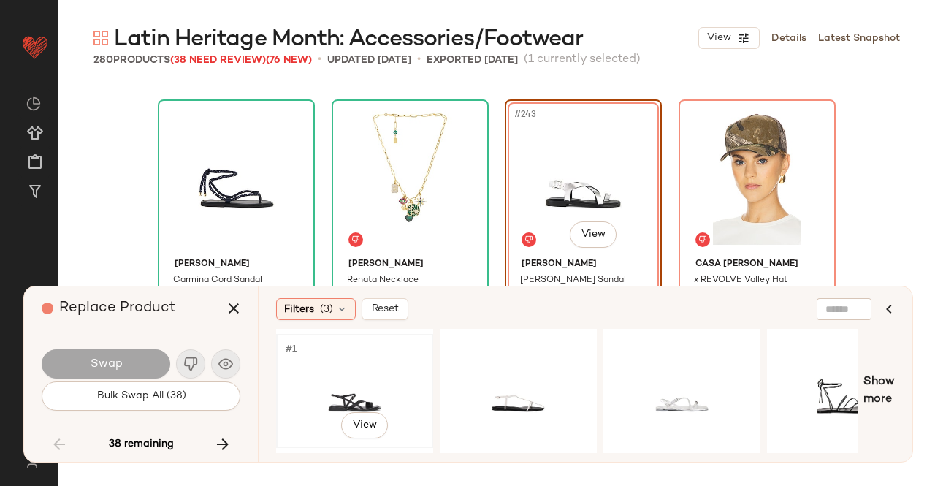
click at [356, 373] on div "#1 View" at bounding box center [354, 391] width 147 height 104
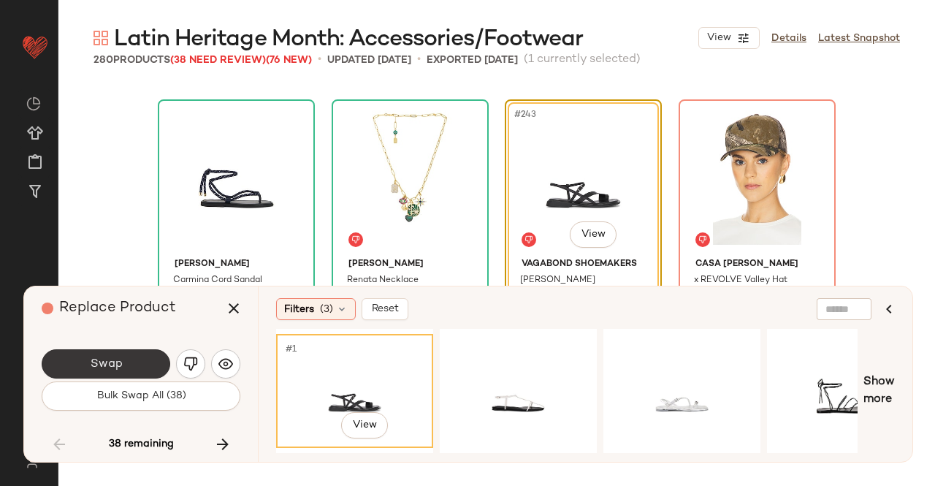
click at [105, 367] on span "Swap" at bounding box center [105, 364] width 33 height 14
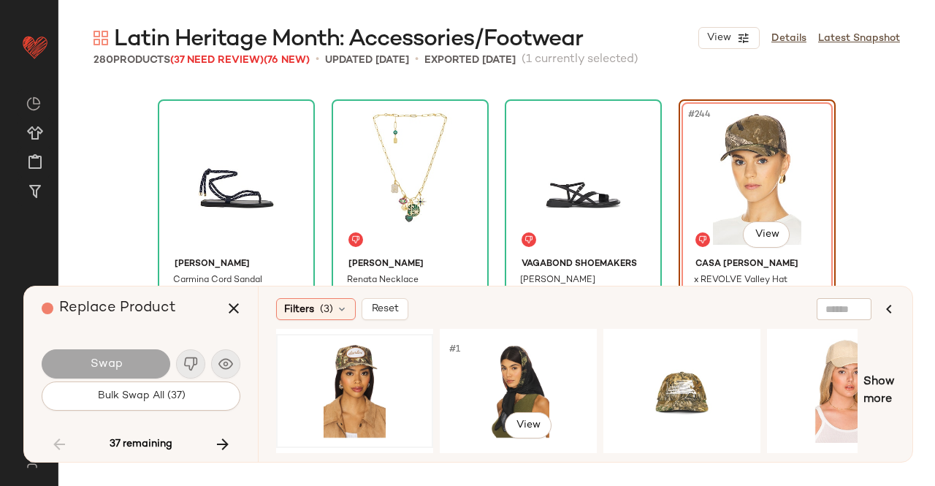
drag, startPoint x: 530, startPoint y: 373, endPoint x: 364, endPoint y: 376, distance: 165.1
click at [530, 373] on div "#1 View" at bounding box center [518, 391] width 147 height 104
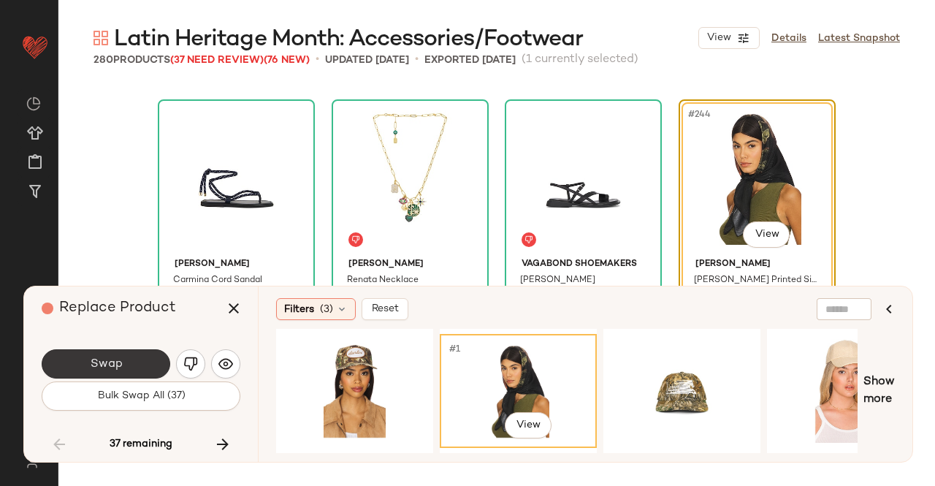
click at [134, 364] on button "Swap" at bounding box center [106, 363] width 129 height 29
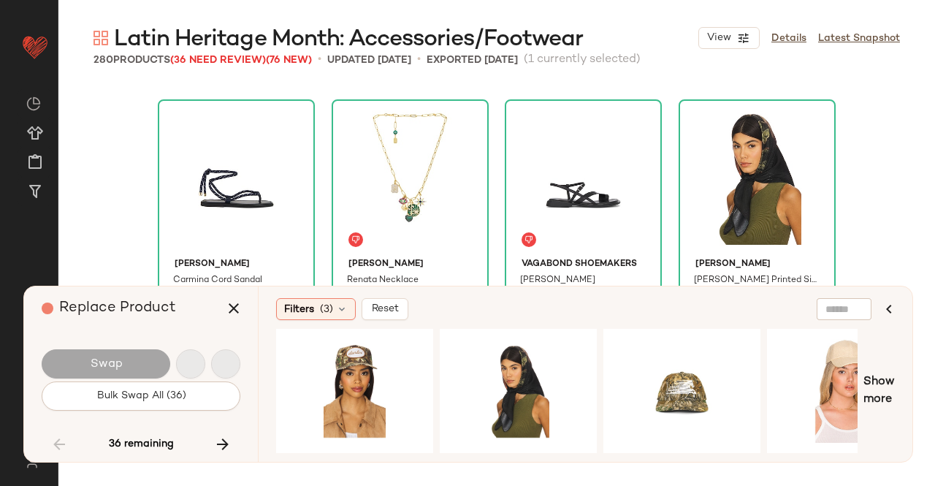
scroll to position [17199, 0]
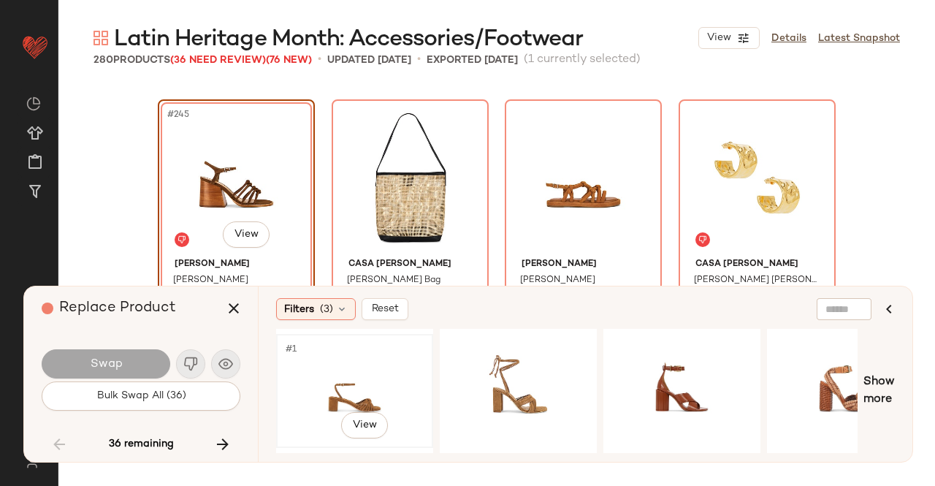
click at [340, 364] on div "#1 View" at bounding box center [354, 391] width 147 height 104
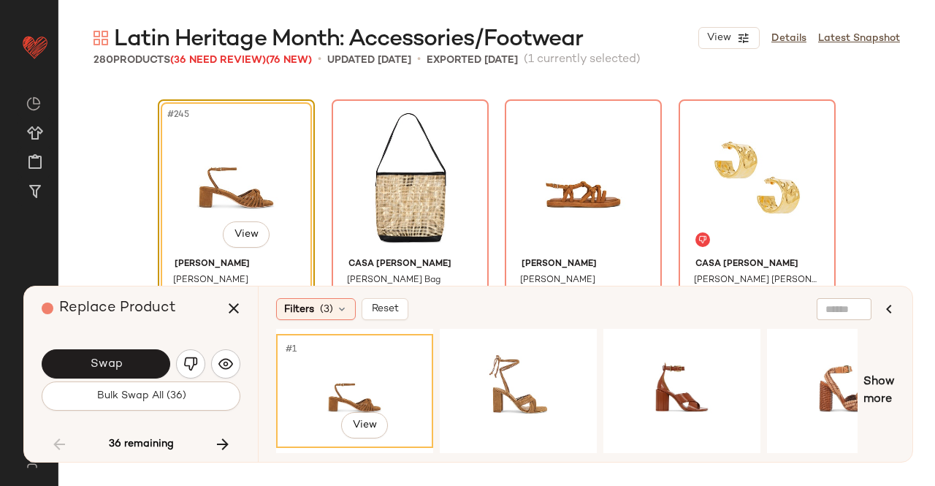
click at [98, 348] on div "Swap" at bounding box center [141, 363] width 199 height 35
click at [99, 364] on span "Swap" at bounding box center [105, 364] width 33 height 14
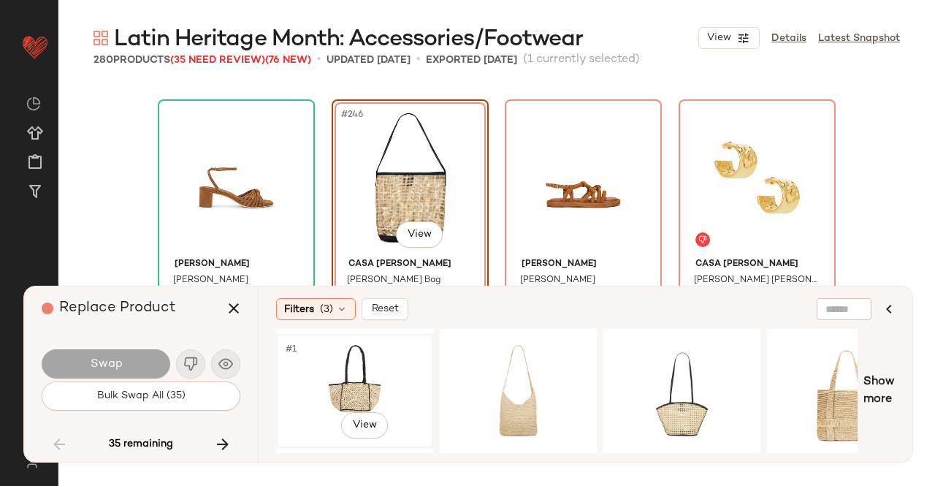
click at [337, 379] on div "#1 View" at bounding box center [354, 391] width 147 height 104
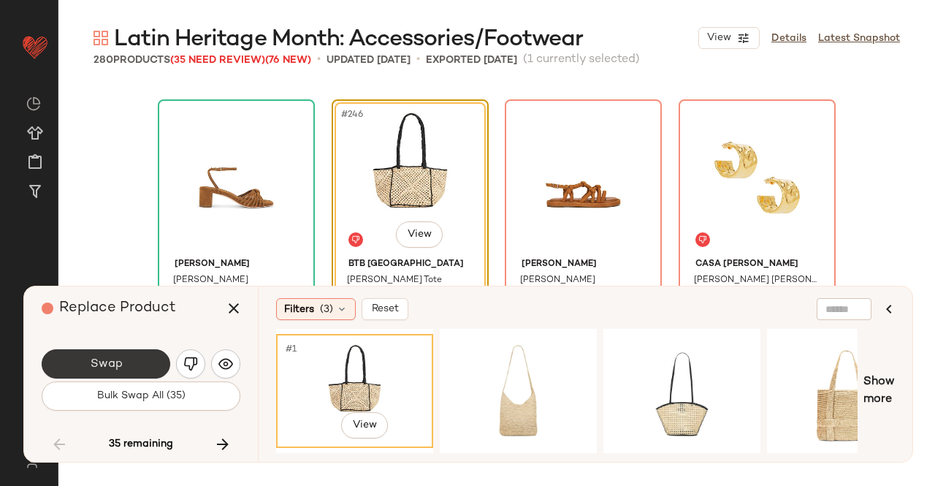
click at [148, 367] on button "Swap" at bounding box center [106, 363] width 129 height 29
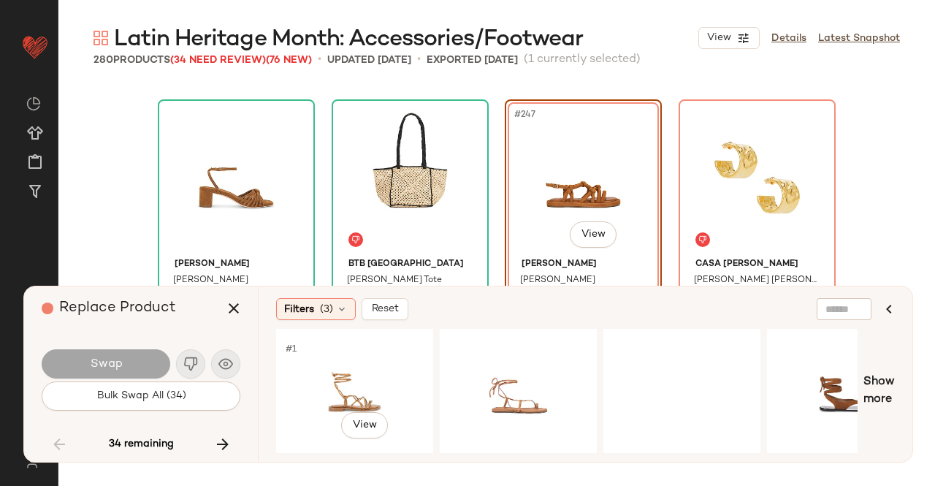
drag, startPoint x: 261, startPoint y: 378, endPoint x: 305, endPoint y: 379, distance: 44.6
click at [305, 379] on div "#1 View" at bounding box center [354, 391] width 147 height 104
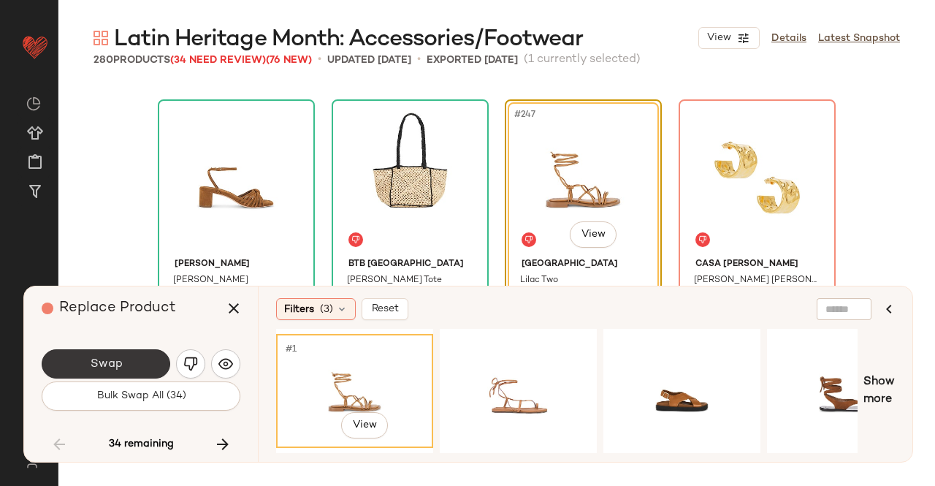
click at [95, 362] on span "Swap" at bounding box center [105, 364] width 33 height 14
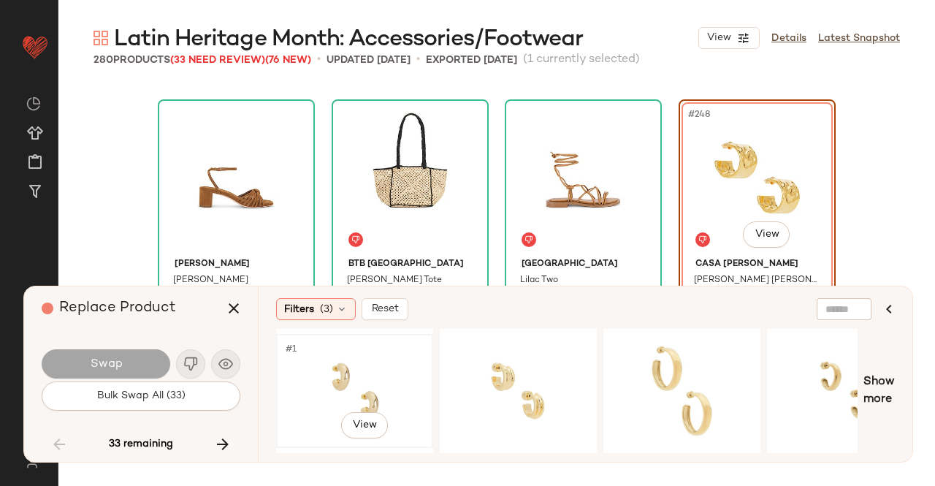
click at [329, 385] on div "#1 View" at bounding box center [354, 391] width 147 height 104
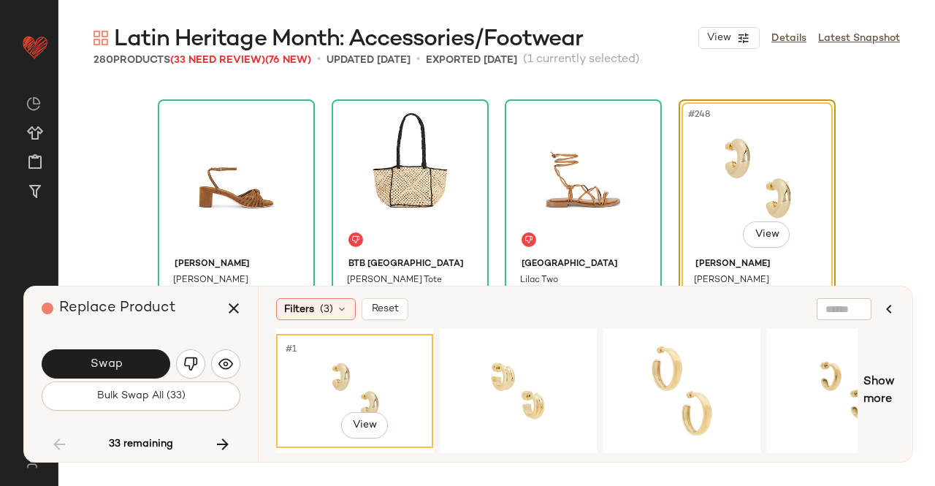
click at [129, 367] on button "Swap" at bounding box center [106, 363] width 129 height 29
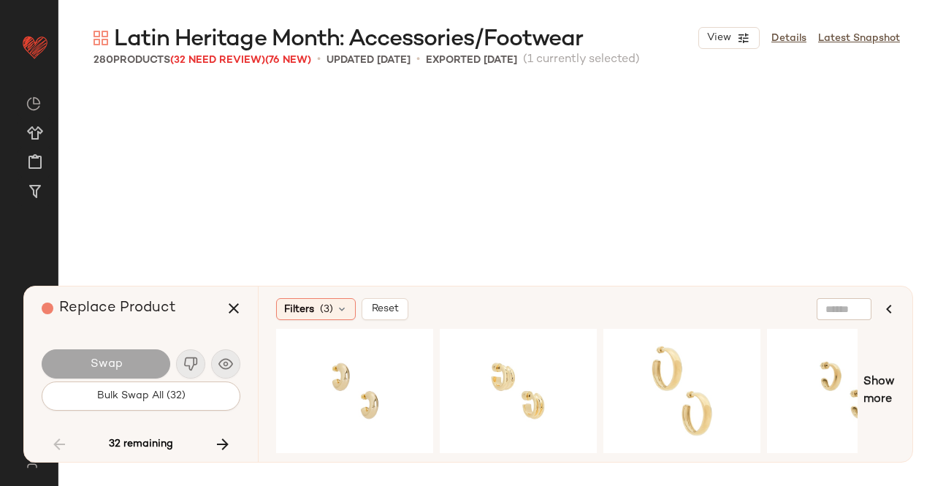
scroll to position [17481, 0]
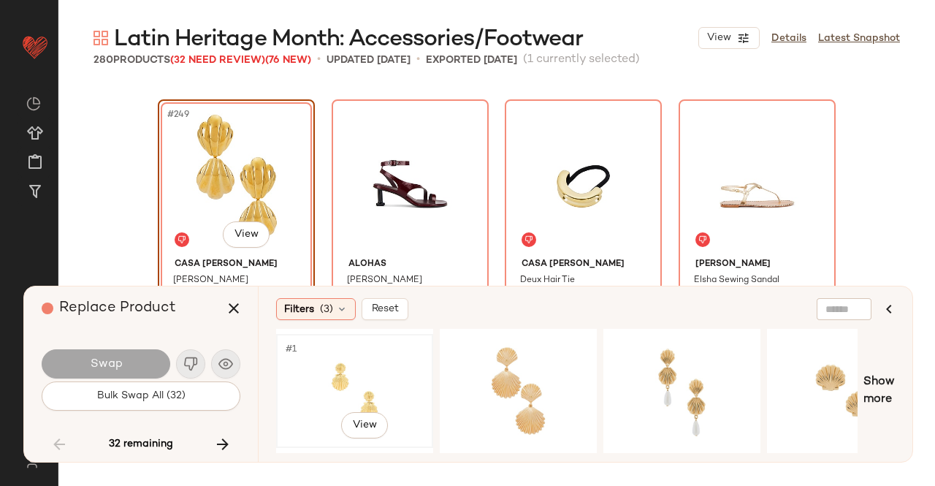
click at [382, 381] on div "#1 View" at bounding box center [354, 391] width 147 height 104
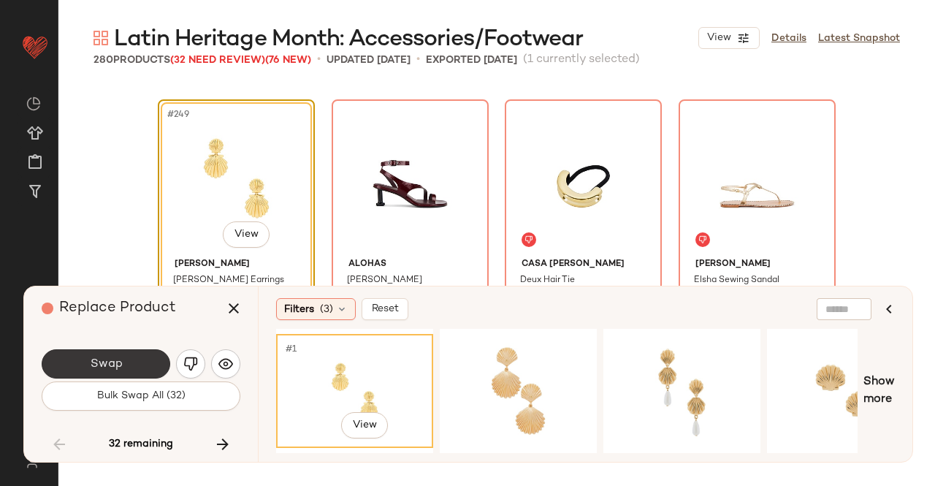
click at [120, 370] on span "Swap" at bounding box center [105, 364] width 33 height 14
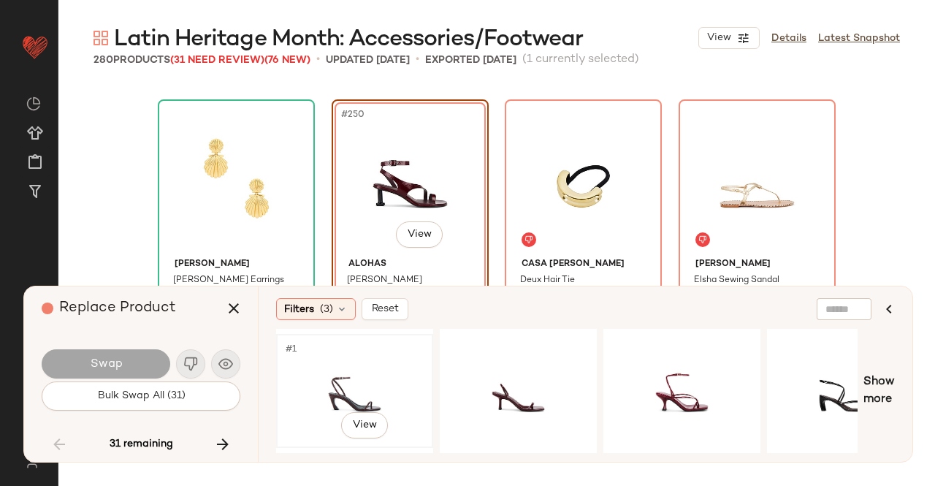
click at [359, 386] on div "#1 View" at bounding box center [354, 391] width 147 height 104
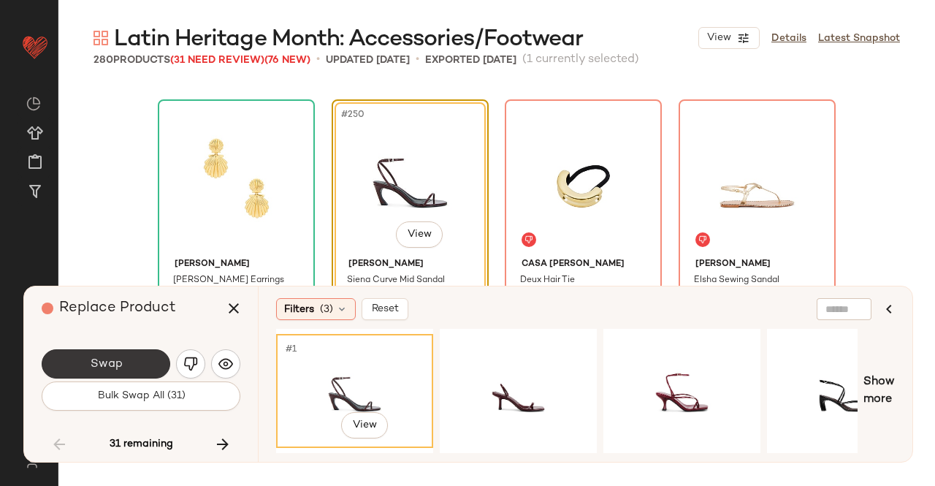
click at [127, 359] on button "Swap" at bounding box center [106, 363] width 129 height 29
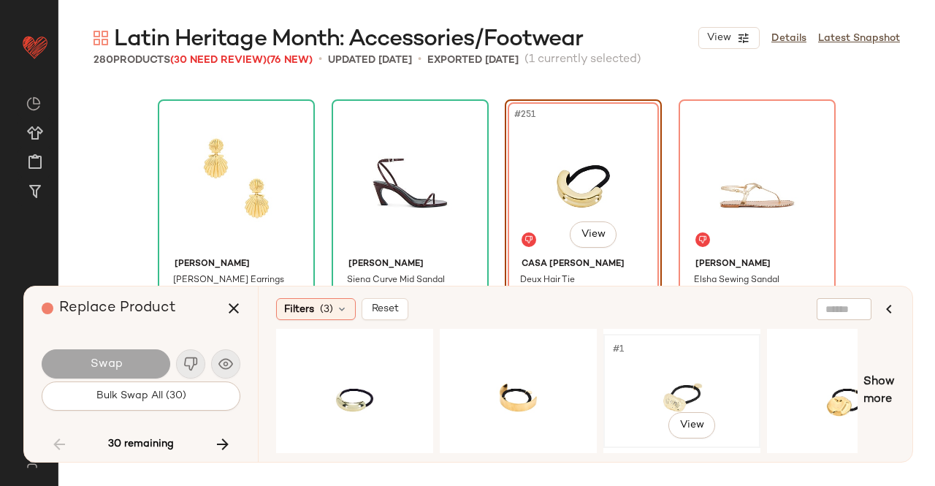
click at [671, 361] on div "#1 View" at bounding box center [681, 391] width 147 height 104
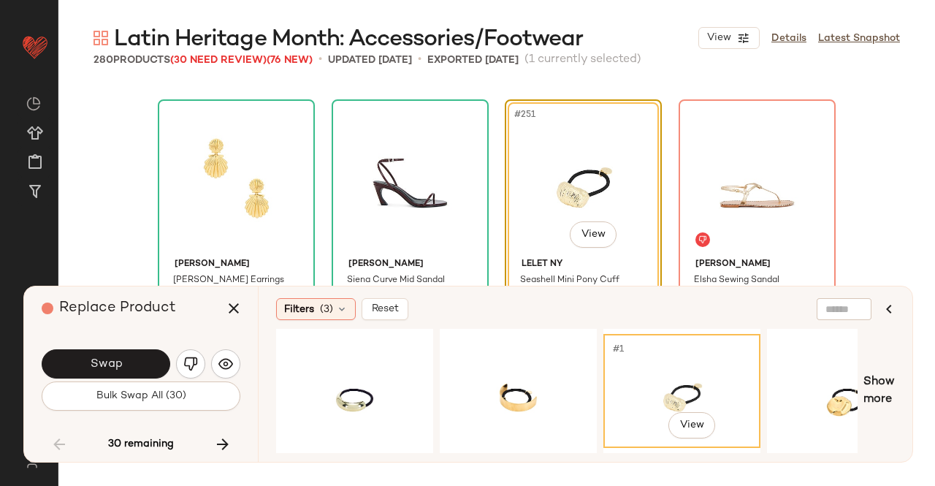
click at [66, 353] on button "Swap" at bounding box center [106, 363] width 129 height 29
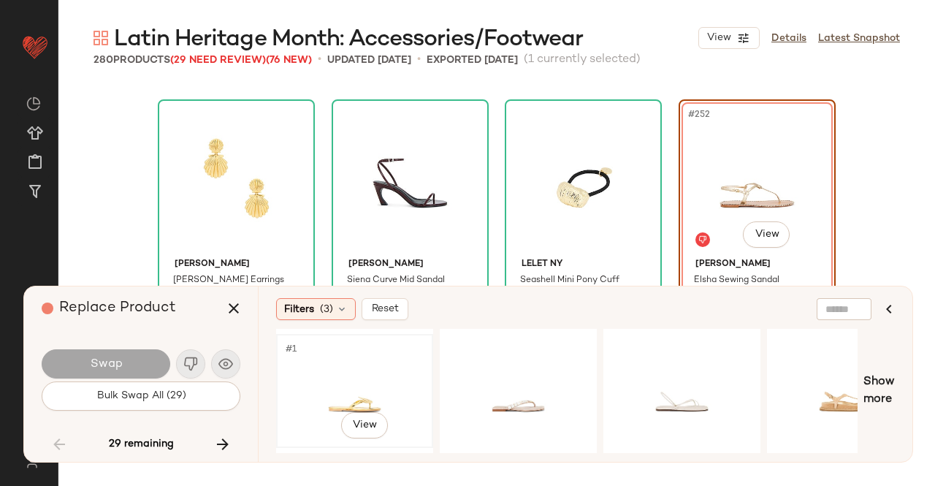
click at [390, 388] on div "#1 View" at bounding box center [354, 391] width 147 height 104
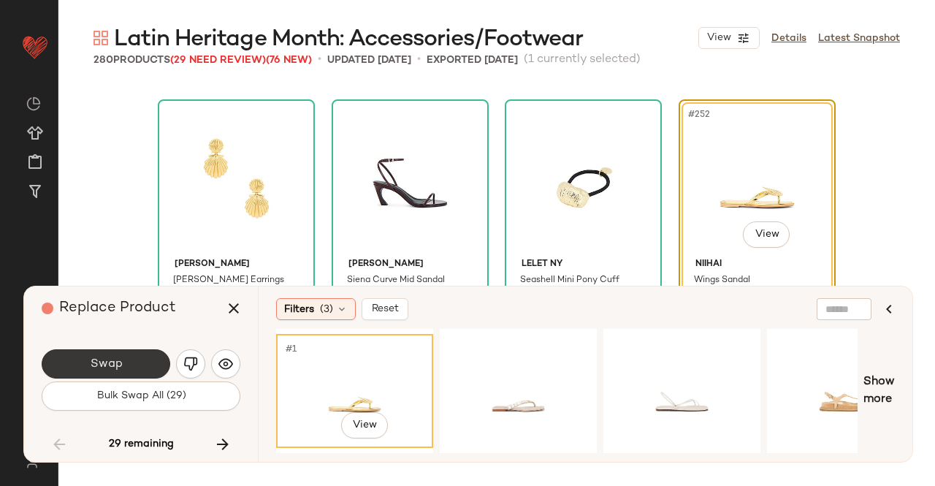
click at [111, 372] on button "Swap" at bounding box center [106, 363] width 129 height 29
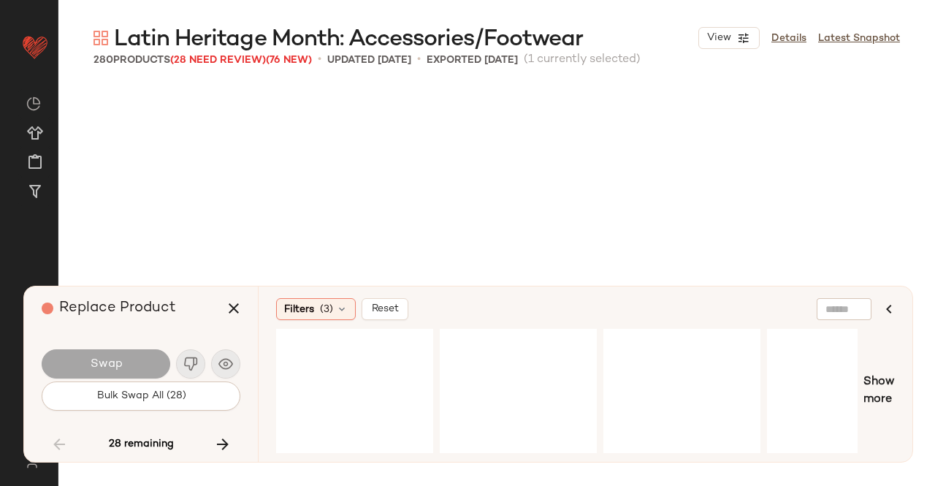
scroll to position [17762, 0]
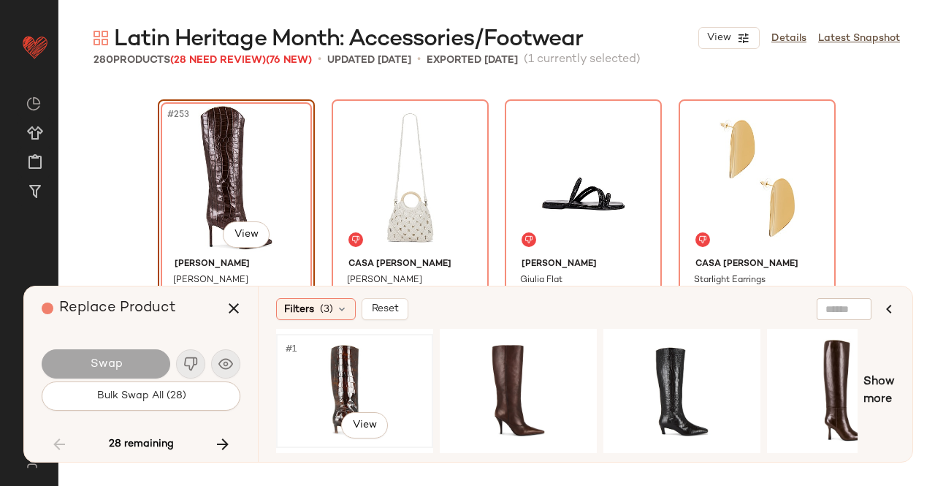
click at [357, 379] on div "#1 View" at bounding box center [354, 391] width 147 height 104
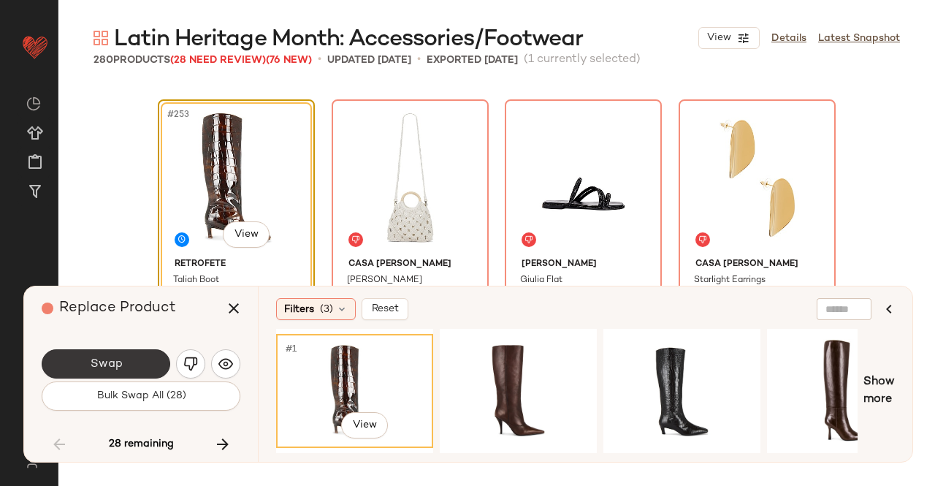
click at [146, 372] on button "Swap" at bounding box center [106, 363] width 129 height 29
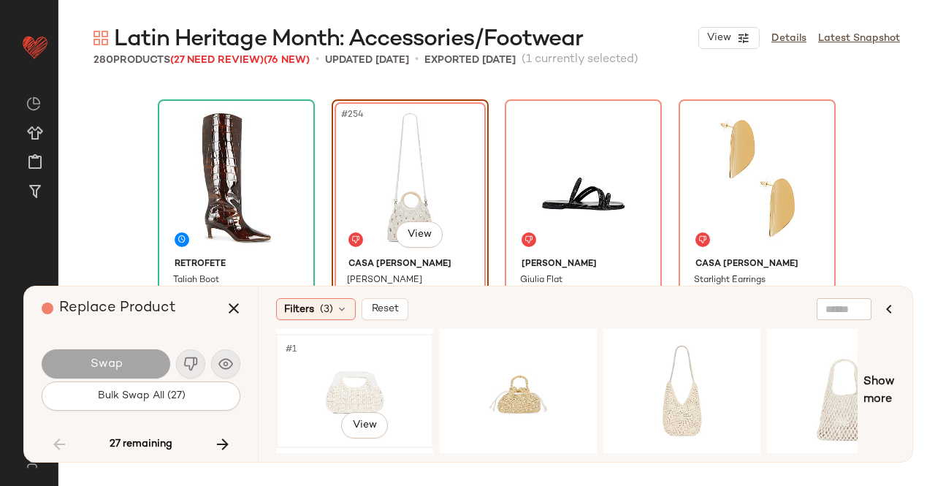
click at [366, 359] on div "#1 View" at bounding box center [354, 391] width 147 height 104
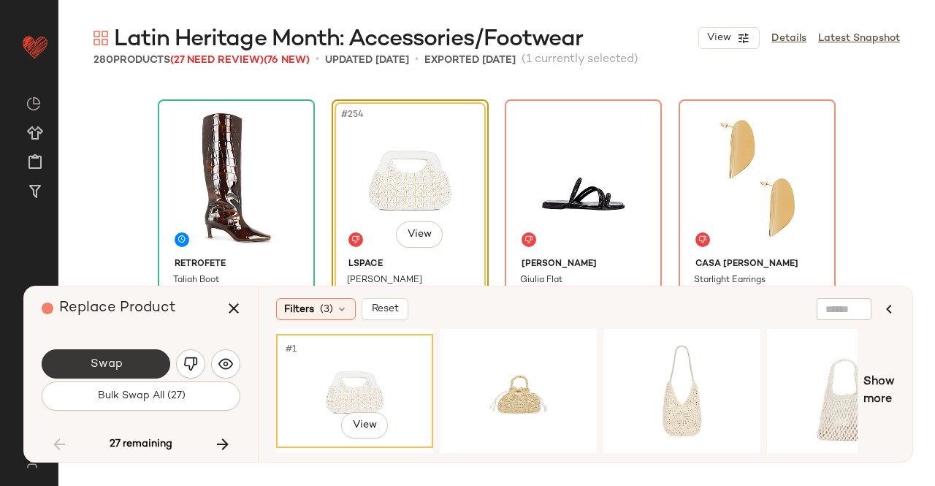
click at [148, 370] on button "Swap" at bounding box center [106, 363] width 129 height 29
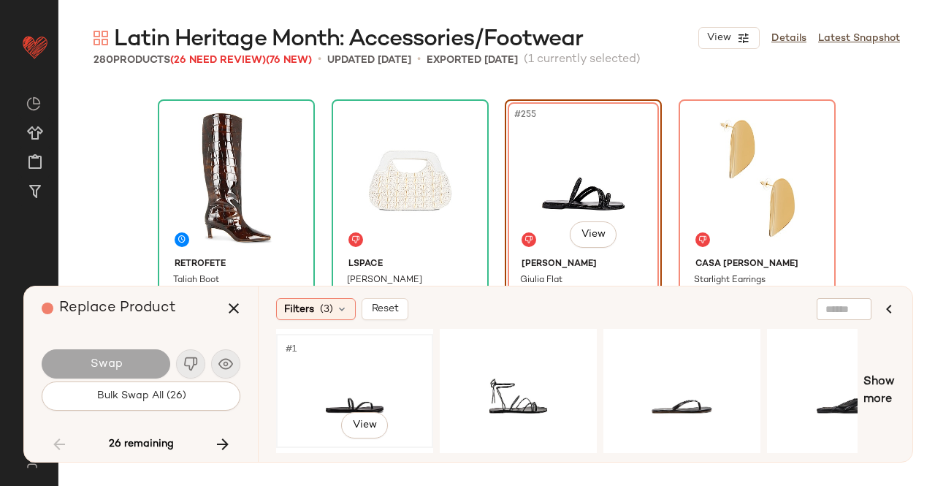
click at [381, 375] on div "#1 View" at bounding box center [354, 391] width 147 height 104
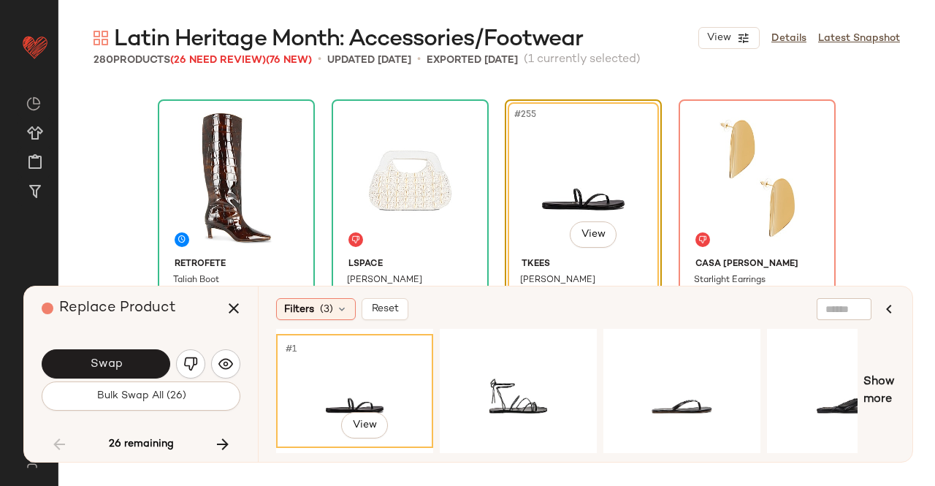
click at [137, 362] on button "Swap" at bounding box center [106, 363] width 129 height 29
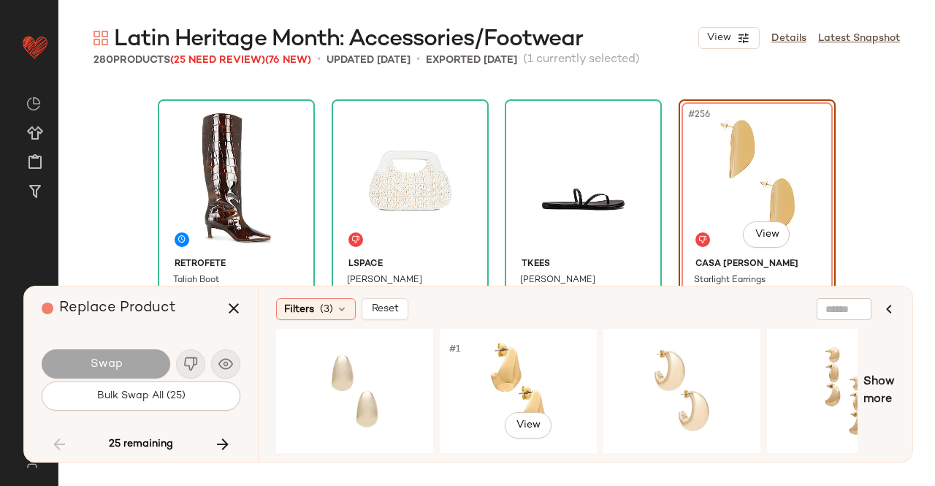
drag, startPoint x: 517, startPoint y: 356, endPoint x: 175, endPoint y: 366, distance: 342.0
click at [517, 356] on div "#1 View" at bounding box center [518, 391] width 147 height 104
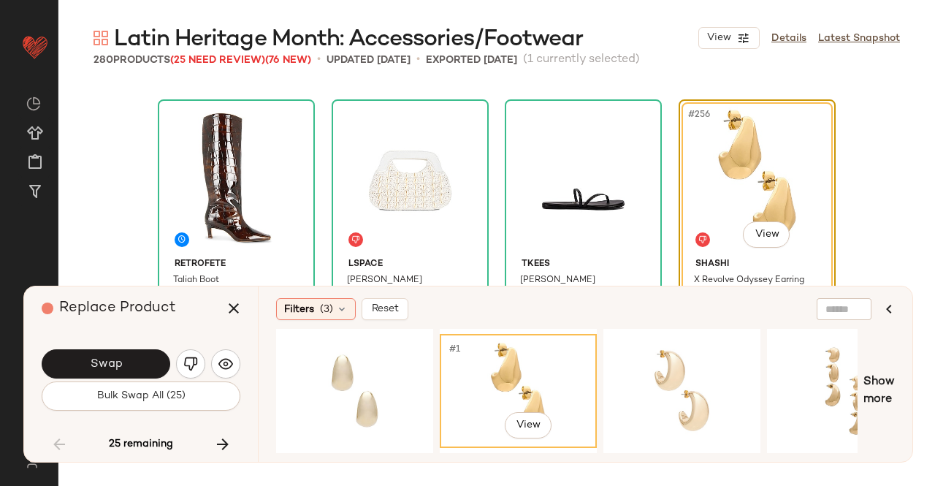
click at [105, 372] on button "Swap" at bounding box center [106, 363] width 129 height 29
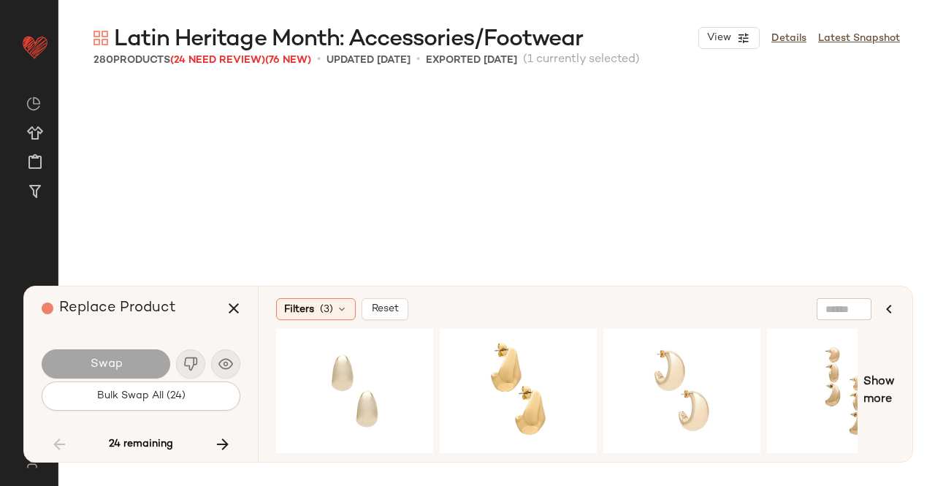
scroll to position [18044, 0]
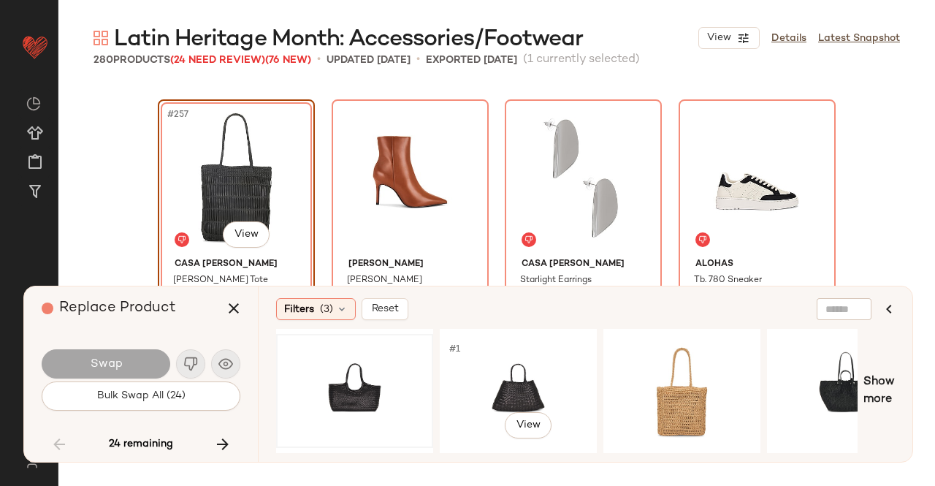
click at [402, 387] on div at bounding box center [354, 391] width 147 height 104
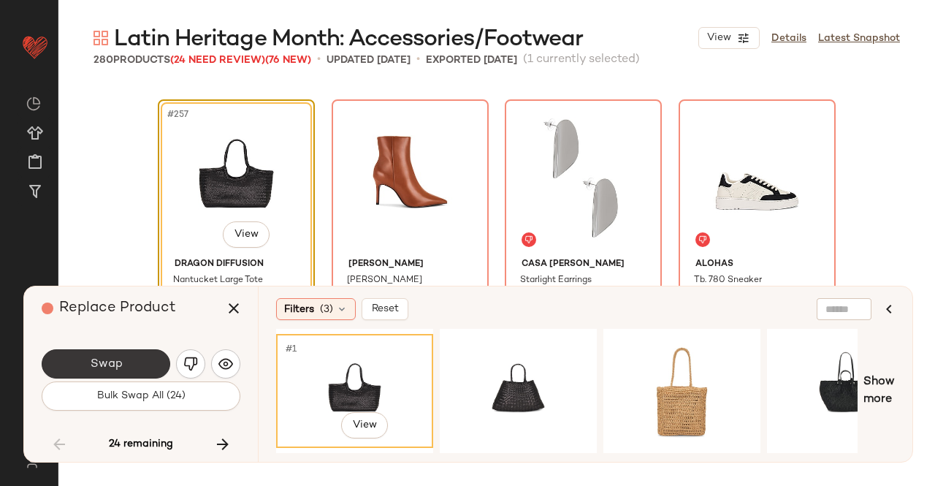
click at [135, 356] on button "Swap" at bounding box center [106, 363] width 129 height 29
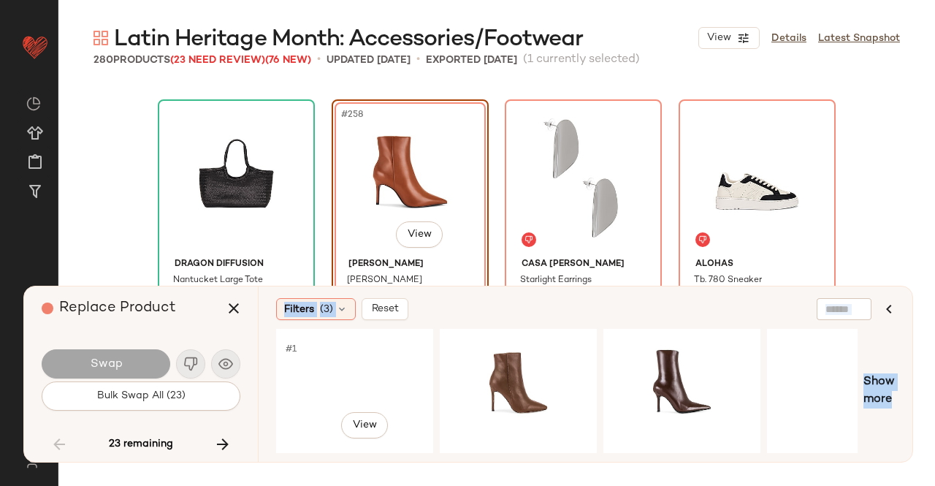
click at [370, 375] on div "#1 View" at bounding box center [354, 391] width 147 height 104
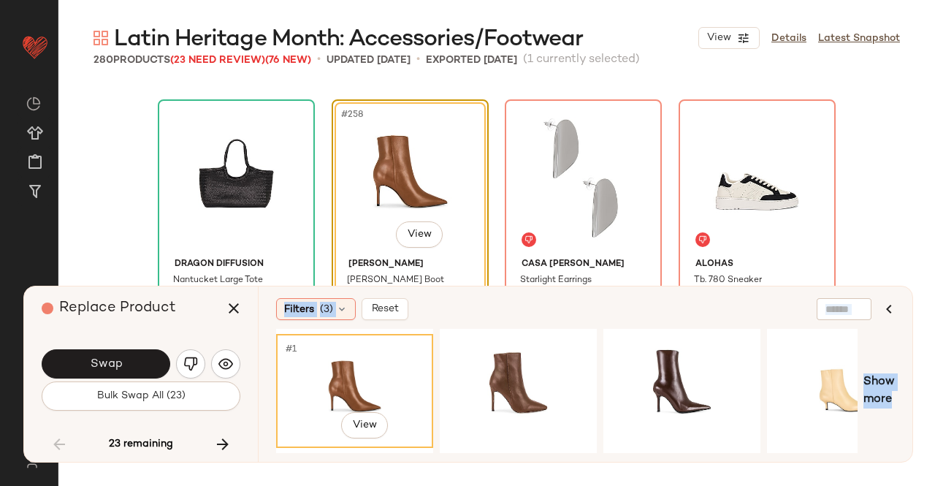
drag, startPoint x: 140, startPoint y: 362, endPoint x: 137, endPoint y: 348, distance: 14.2
click at [140, 359] on button "Swap" at bounding box center [106, 363] width 129 height 29
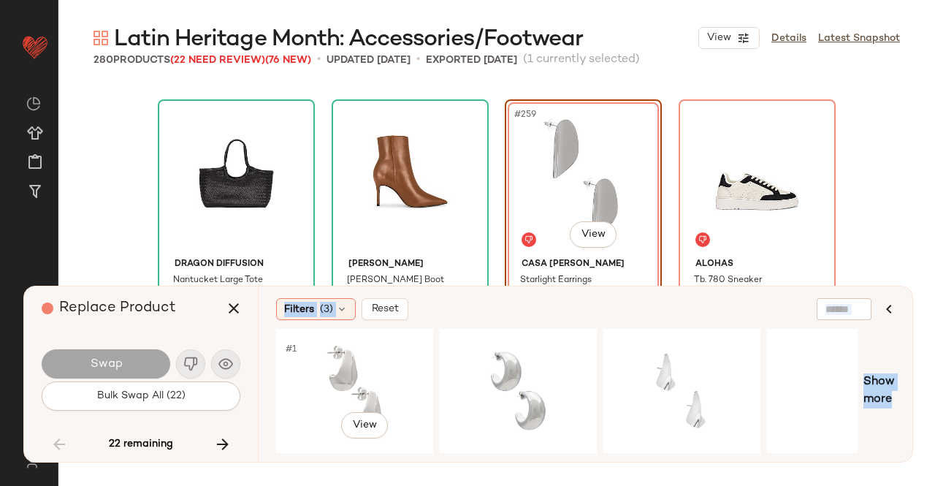
click at [381, 364] on div "#1 View" at bounding box center [354, 391] width 147 height 104
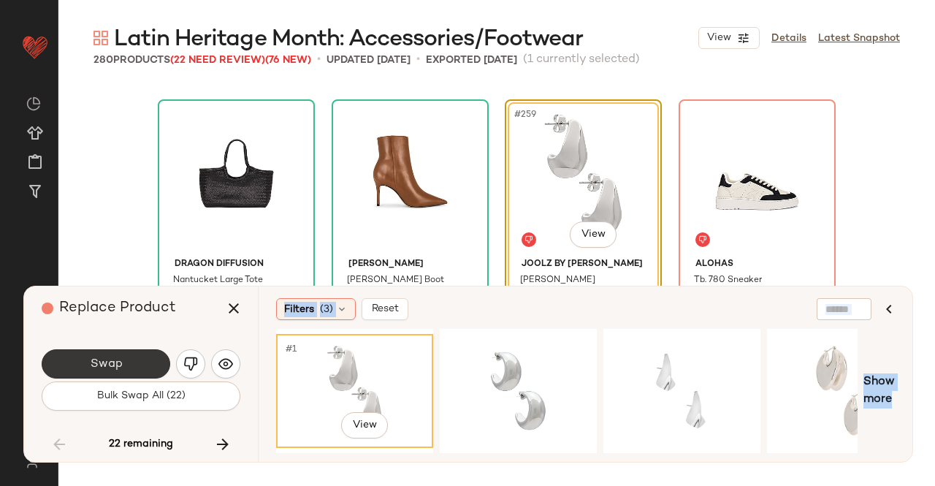
click at [131, 367] on button "Swap" at bounding box center [106, 363] width 129 height 29
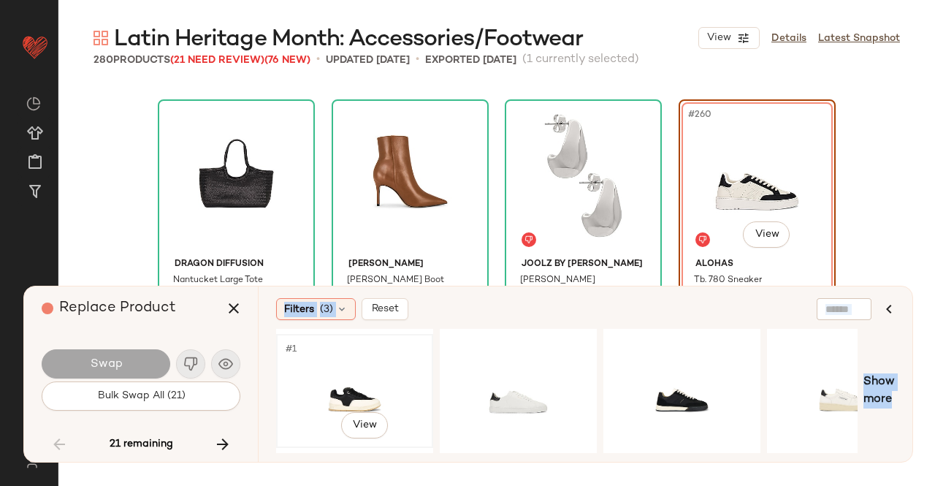
click at [377, 378] on div "#1 View" at bounding box center [354, 391] width 147 height 104
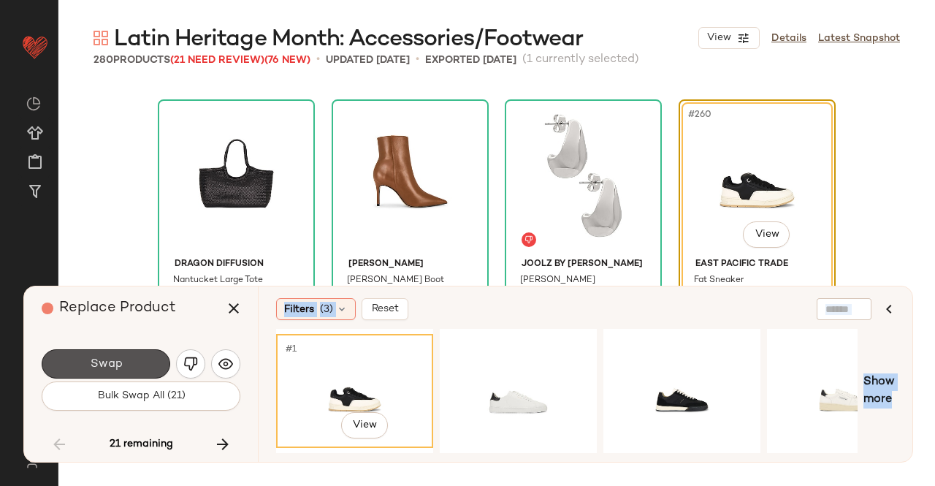
click at [145, 366] on button "Swap" at bounding box center [106, 363] width 129 height 29
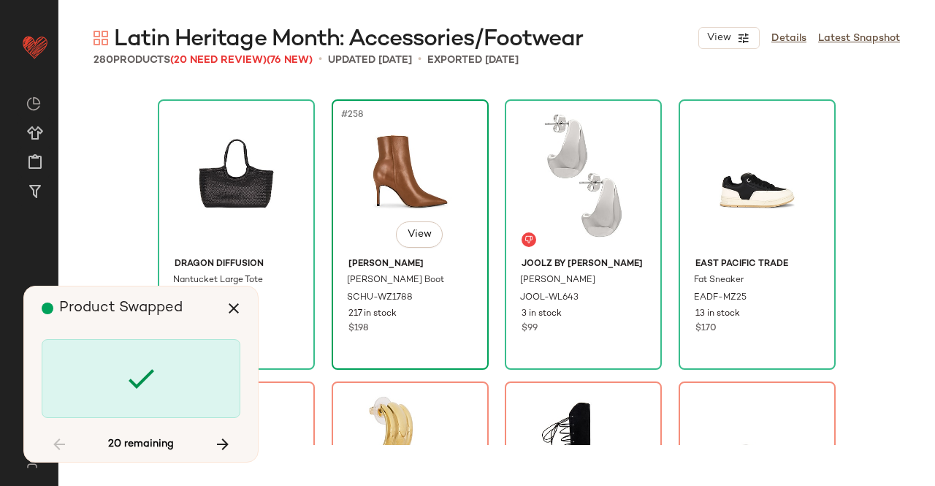
scroll to position [18326, 0]
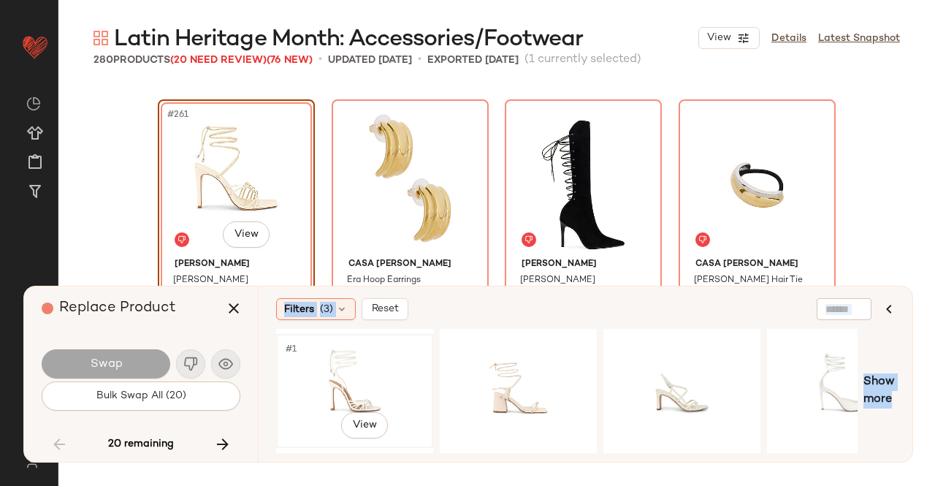
click at [348, 343] on div "#1 View" at bounding box center [354, 391] width 147 height 104
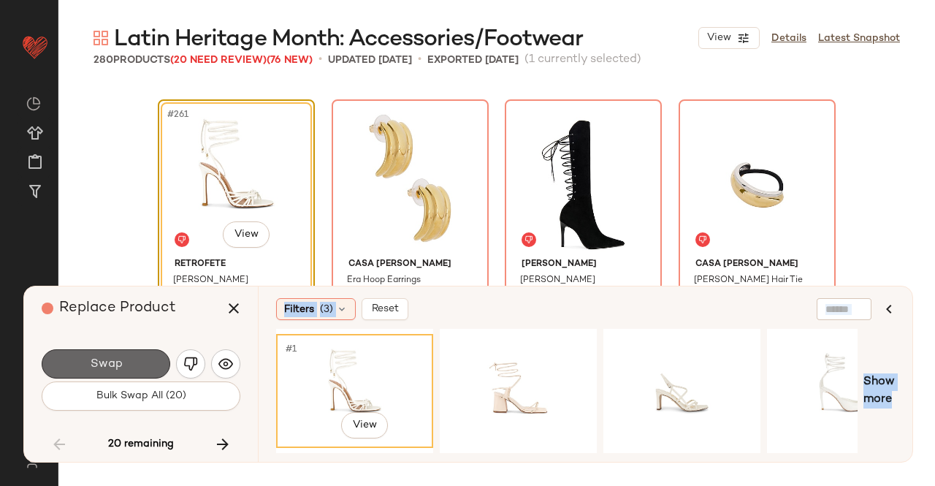
click at [107, 370] on span "Swap" at bounding box center [105, 364] width 33 height 14
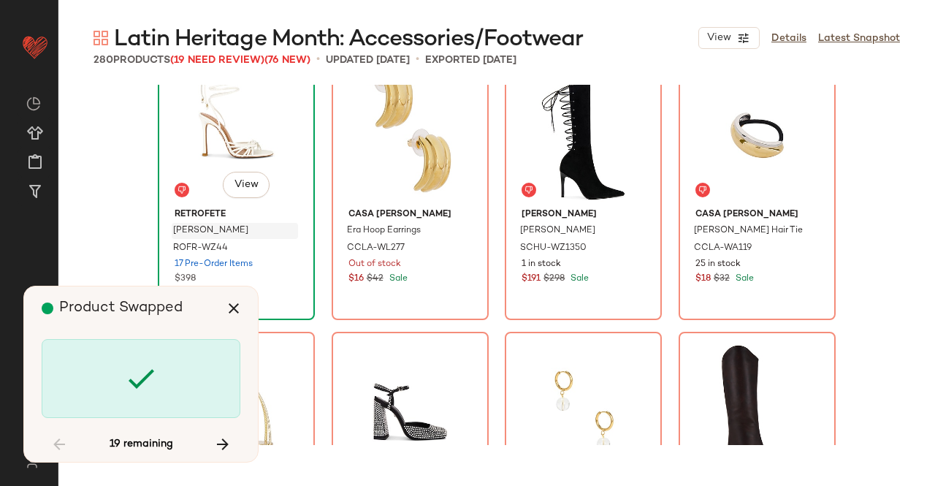
scroll to position [18399, 0]
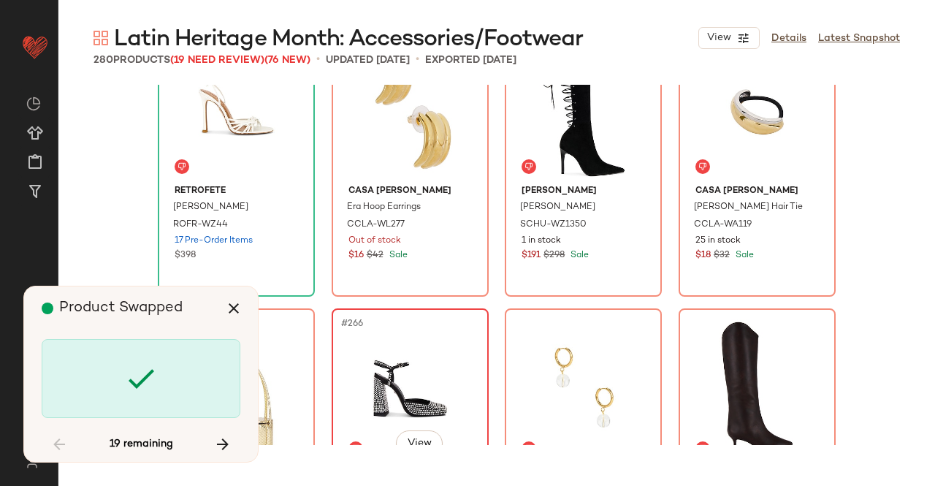
scroll to position [18326, 0]
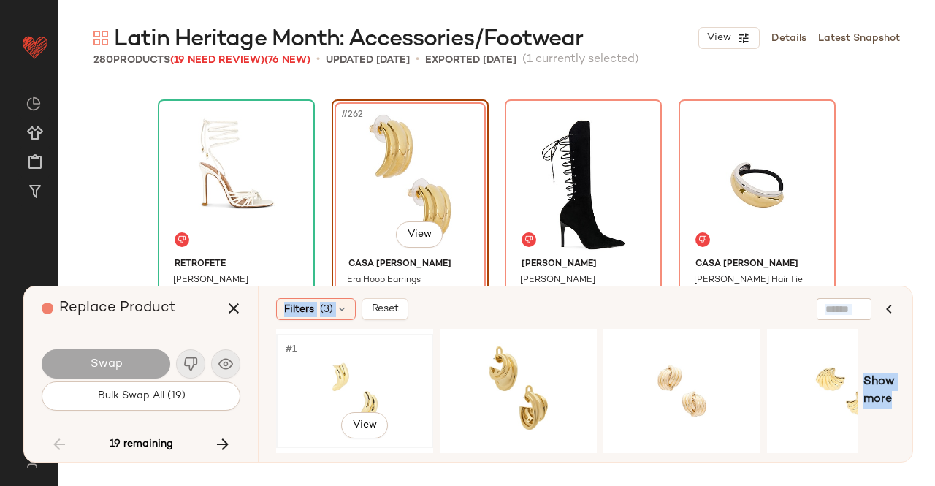
click at [368, 370] on div "#1 View" at bounding box center [354, 391] width 147 height 104
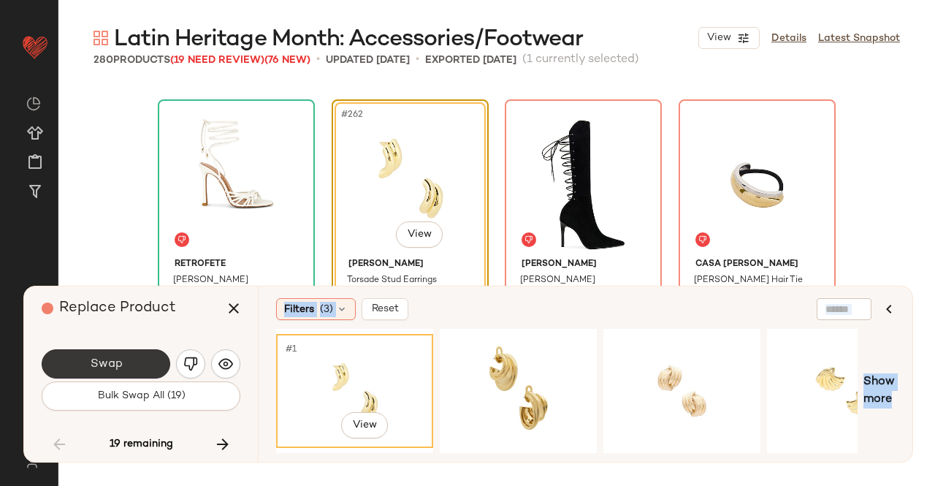
click at [133, 360] on button "Swap" at bounding box center [106, 363] width 129 height 29
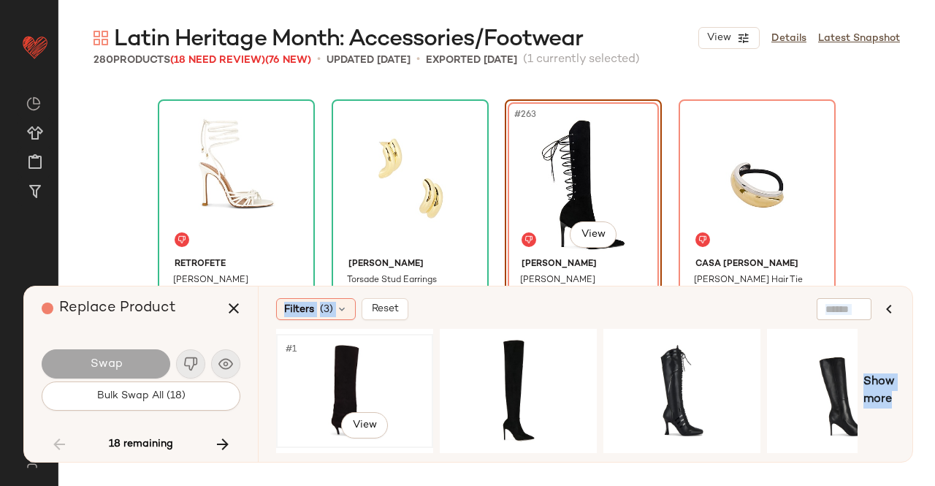
click at [378, 385] on div "#1 View" at bounding box center [354, 391] width 147 height 104
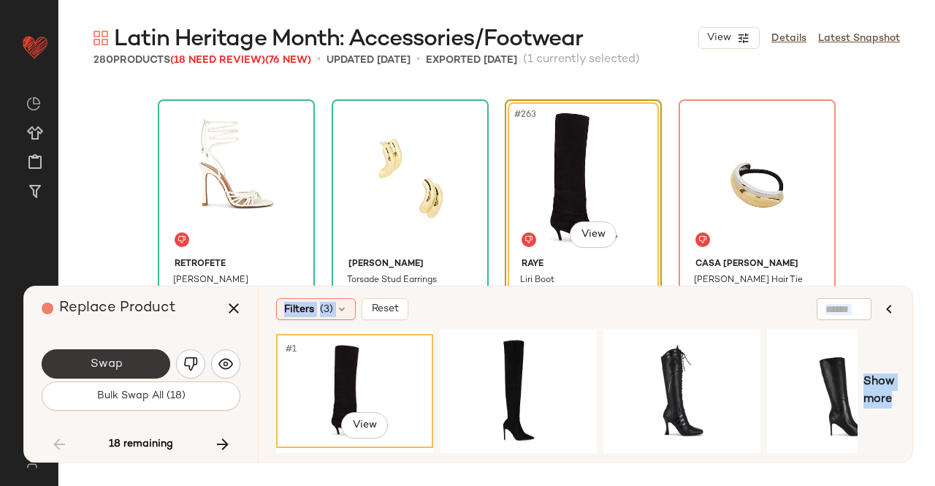
click at [150, 366] on button "Swap" at bounding box center [106, 363] width 129 height 29
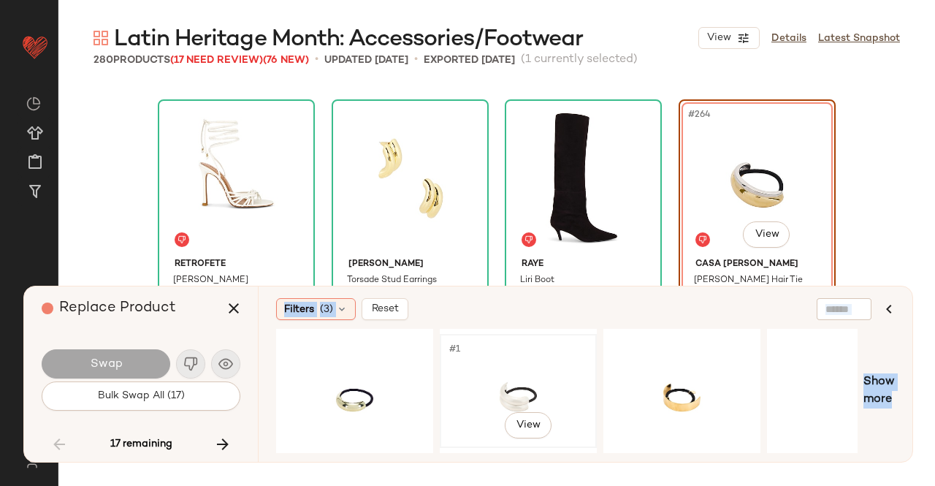
click at [485, 373] on div "#1 View" at bounding box center [518, 391] width 147 height 104
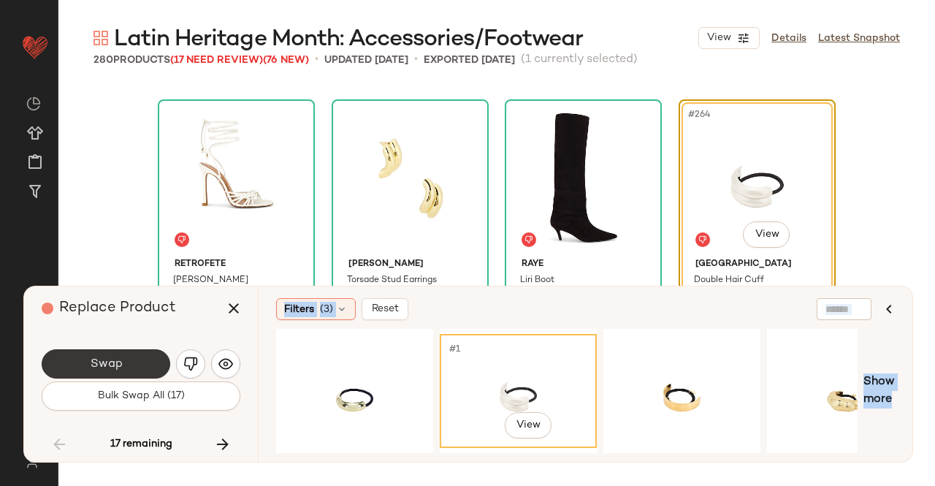
click at [142, 356] on button "Swap" at bounding box center [106, 363] width 129 height 29
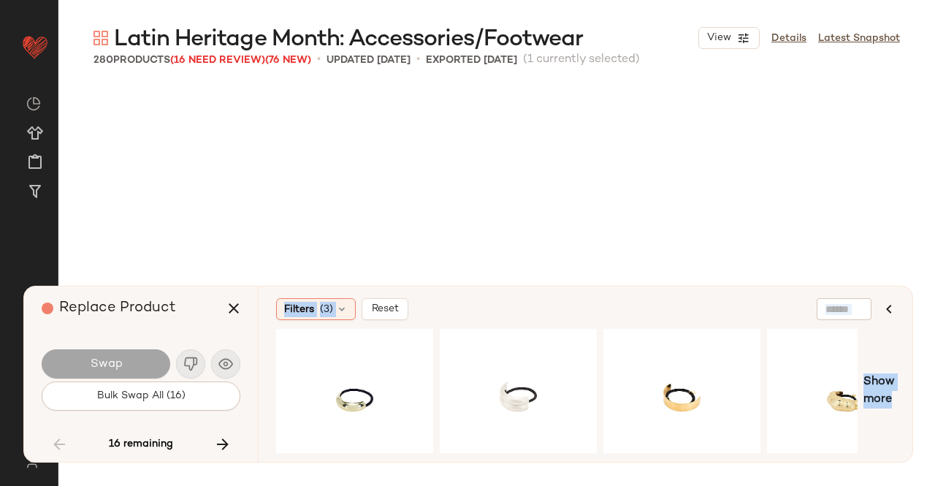
scroll to position [18608, 0]
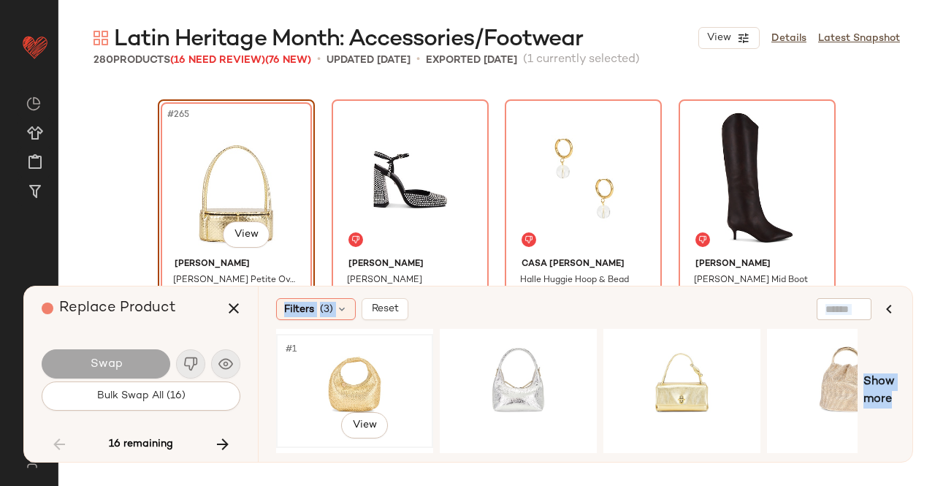
click at [332, 345] on div "#1 View" at bounding box center [354, 391] width 147 height 104
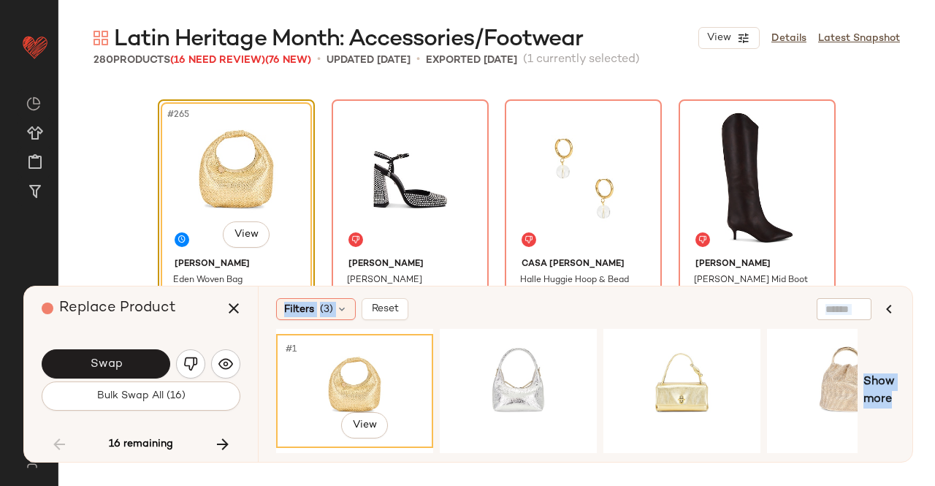
click at [123, 351] on button "Swap" at bounding box center [106, 363] width 129 height 29
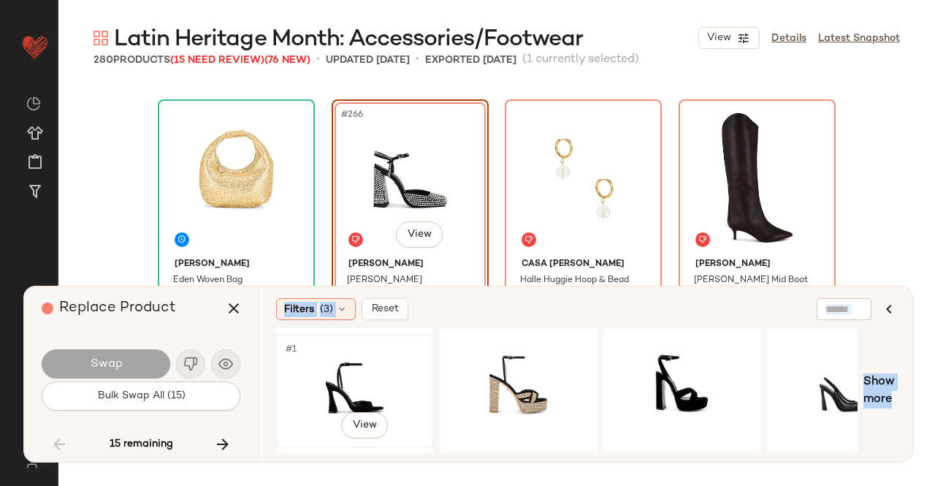
click at [351, 370] on div "#1 View" at bounding box center [354, 391] width 147 height 104
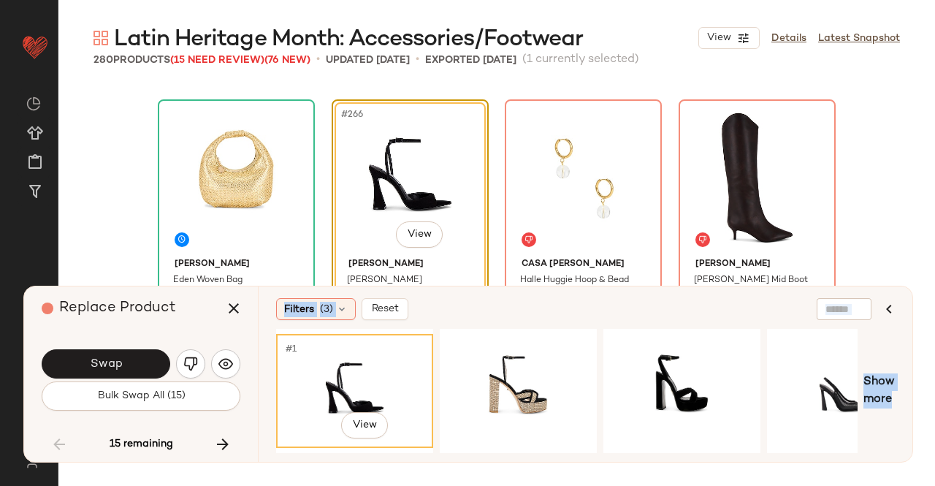
click at [104, 367] on span "Swap" at bounding box center [105, 364] width 33 height 14
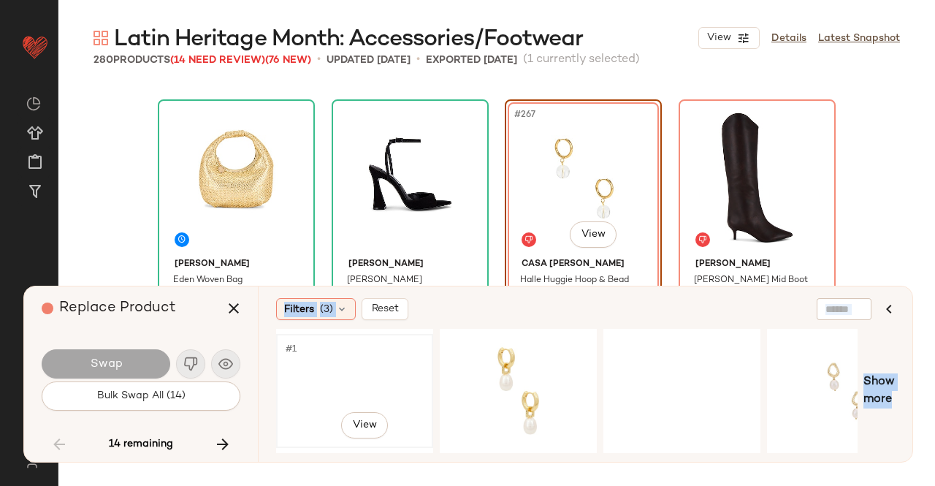
click at [329, 370] on div "#1 View" at bounding box center [354, 391] width 147 height 104
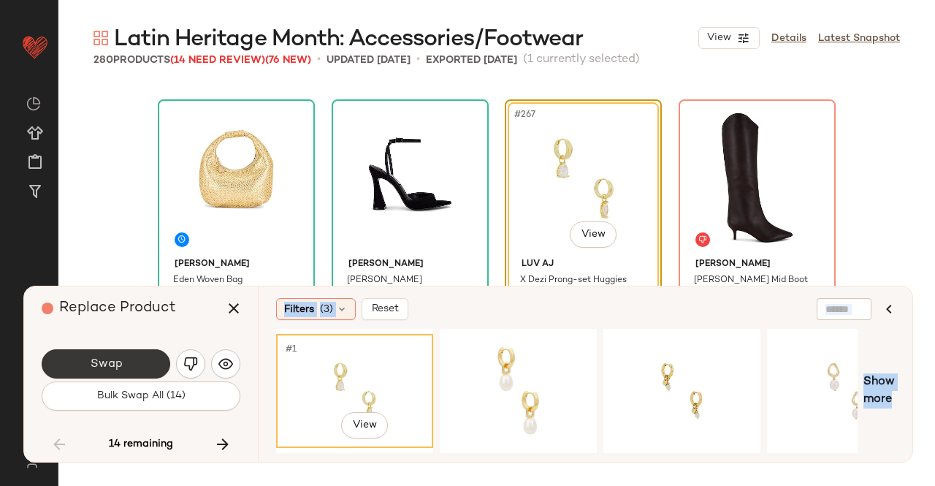
click at [136, 366] on button "Swap" at bounding box center [106, 363] width 129 height 29
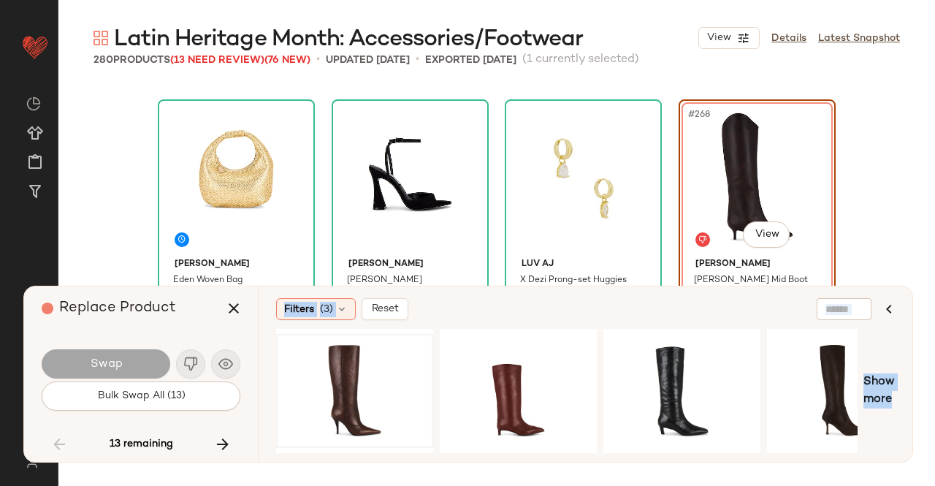
click at [380, 394] on div at bounding box center [354, 391] width 147 height 104
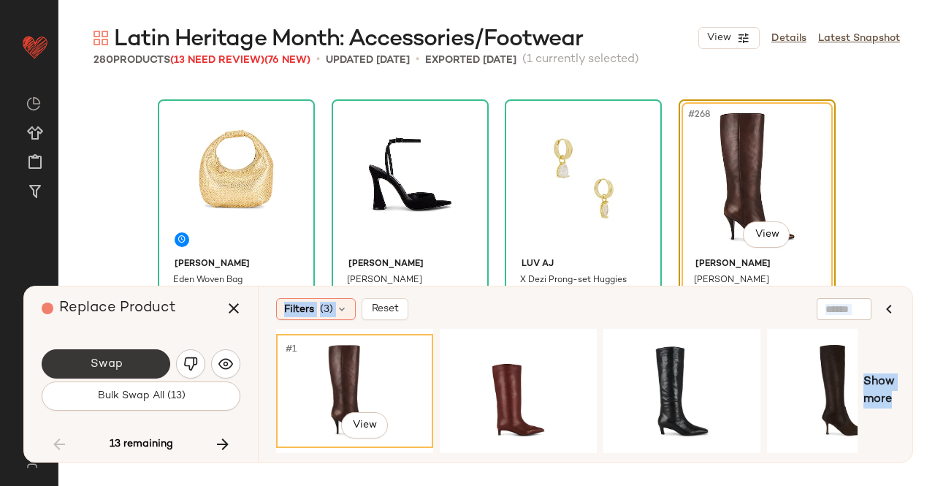
click at [124, 375] on button "Swap" at bounding box center [106, 363] width 129 height 29
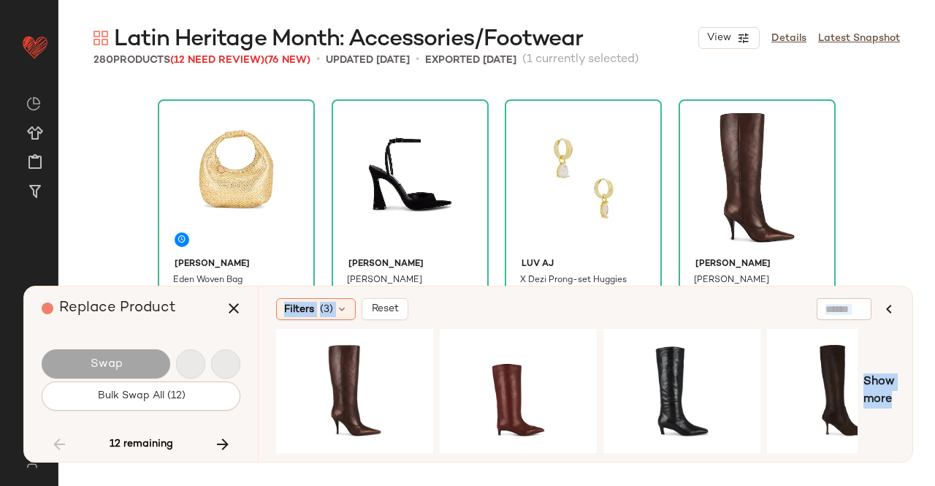
scroll to position [18890, 0]
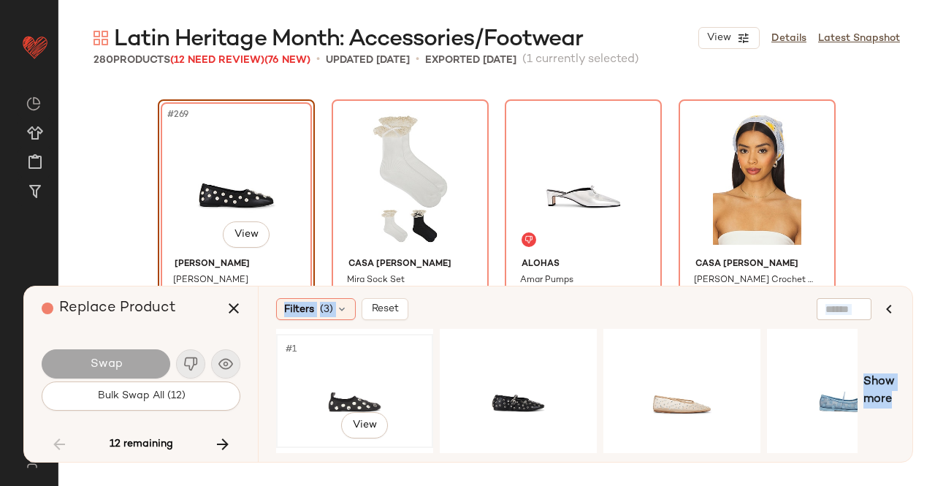
click at [378, 384] on div "#1 View" at bounding box center [354, 391] width 147 height 104
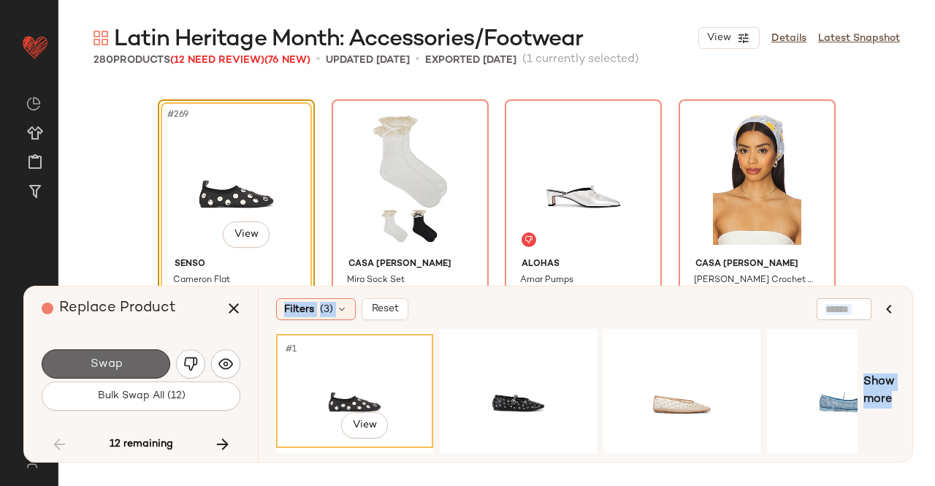
click at [96, 370] on span "Swap" at bounding box center [105, 364] width 33 height 14
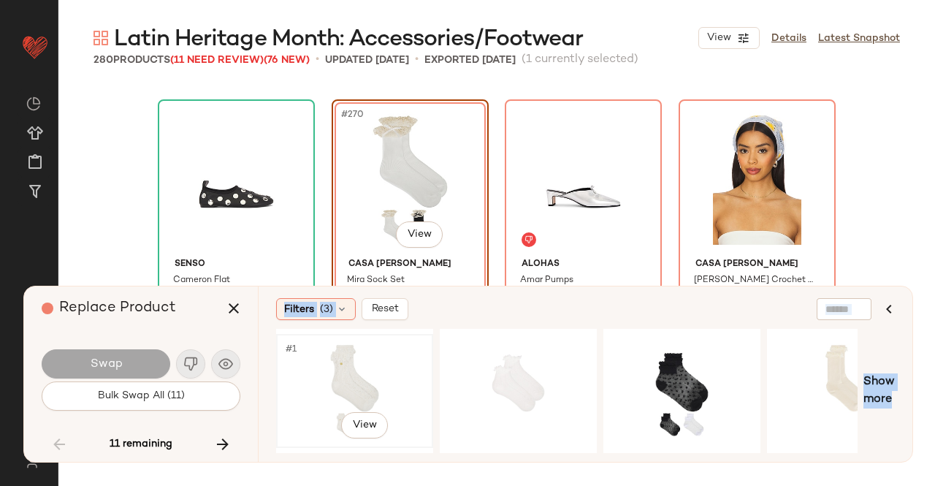
drag, startPoint x: 329, startPoint y: 352, endPoint x: 112, endPoint y: 384, distance: 218.6
click at [329, 353] on div "#1 View" at bounding box center [354, 391] width 147 height 104
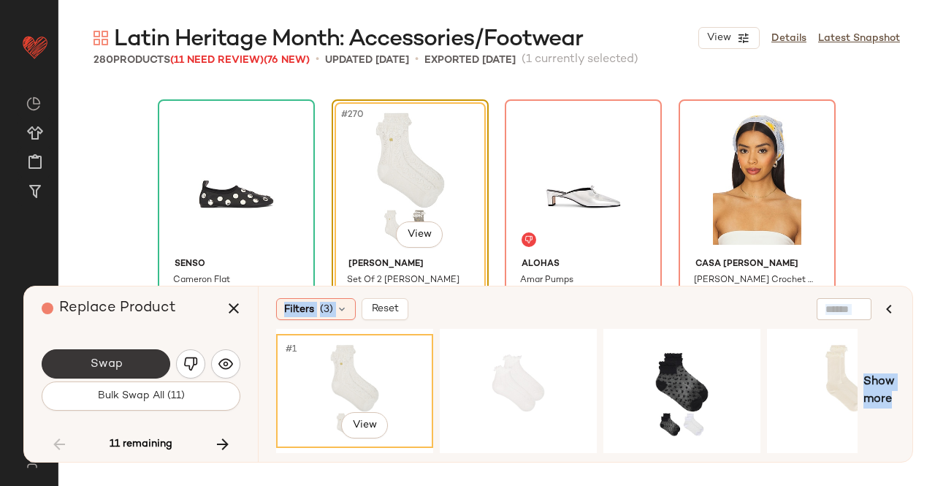
click at [94, 366] on span "Swap" at bounding box center [105, 364] width 33 height 14
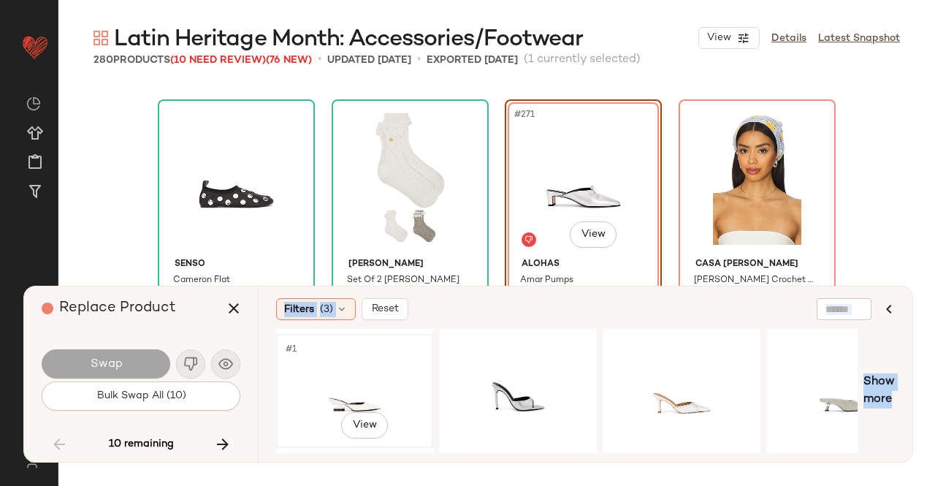
click at [308, 381] on div "#1 View" at bounding box center [354, 391] width 147 height 104
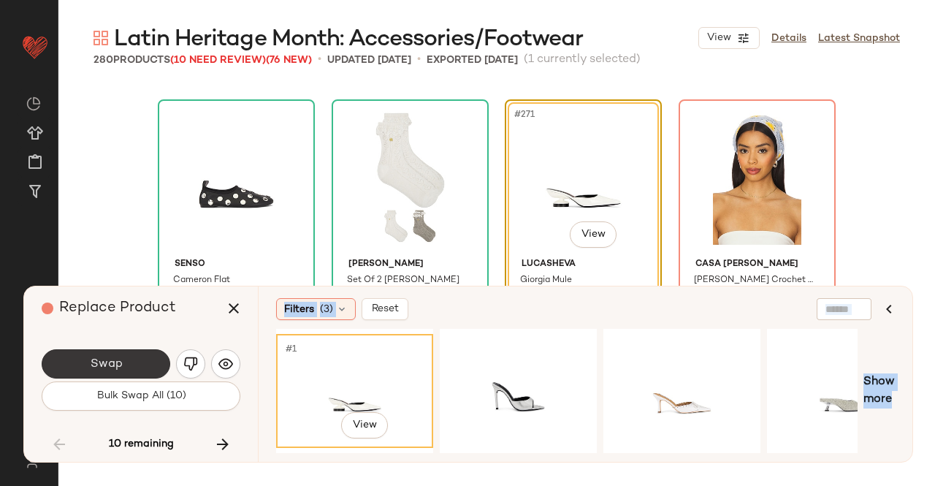
click at [118, 366] on span "Swap" at bounding box center [105, 364] width 33 height 14
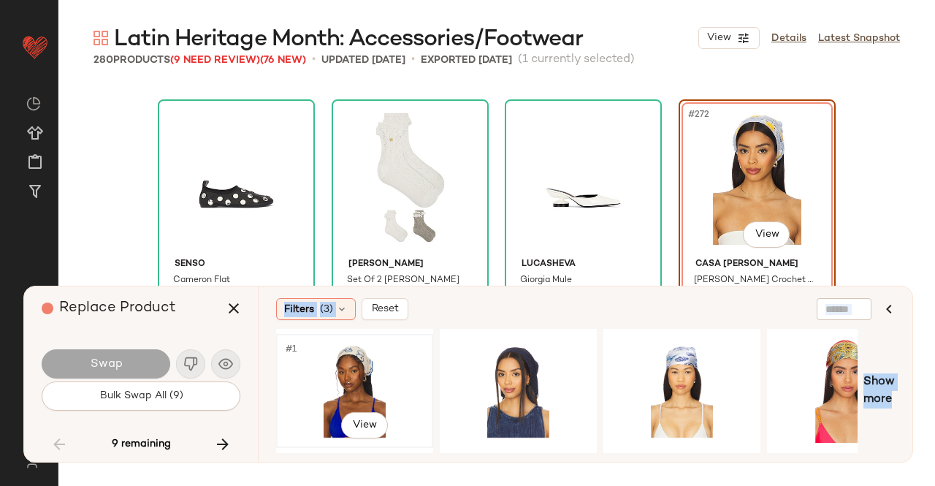
click at [377, 395] on div "#1 View" at bounding box center [354, 391] width 147 height 104
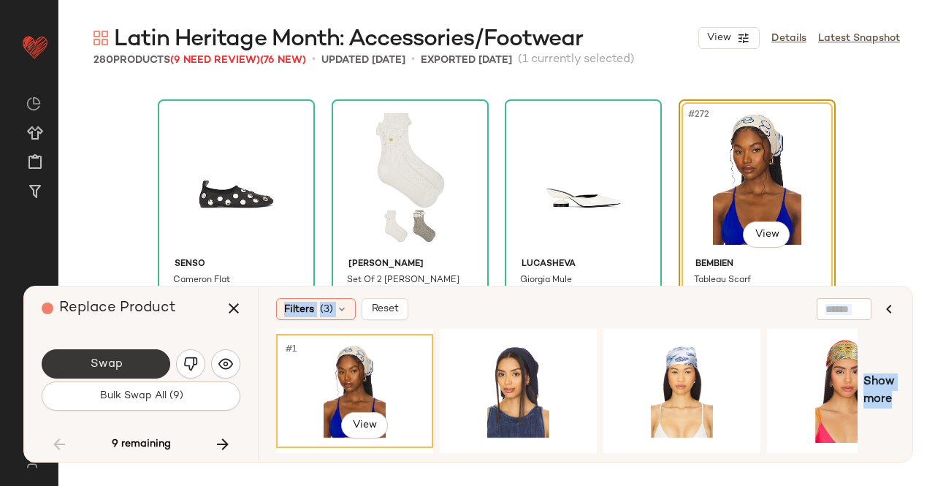
click at [98, 360] on span "Swap" at bounding box center [105, 364] width 33 height 14
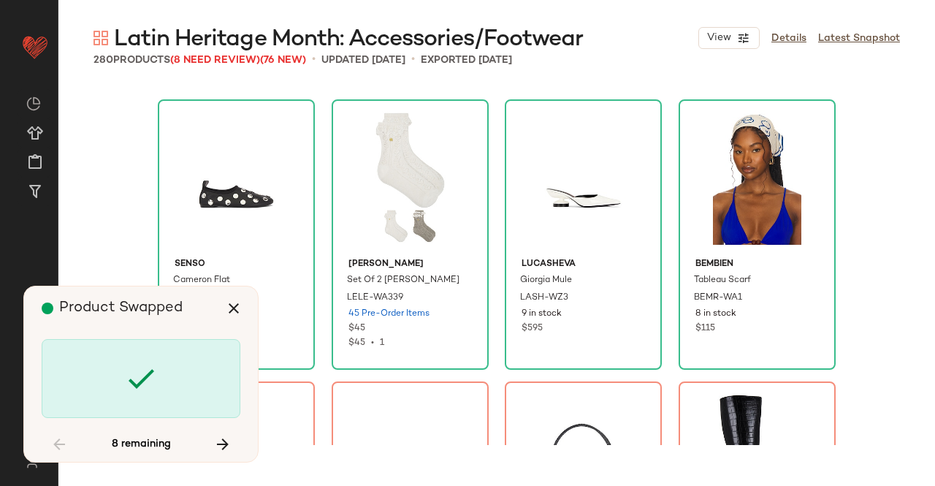
scroll to position [19172, 0]
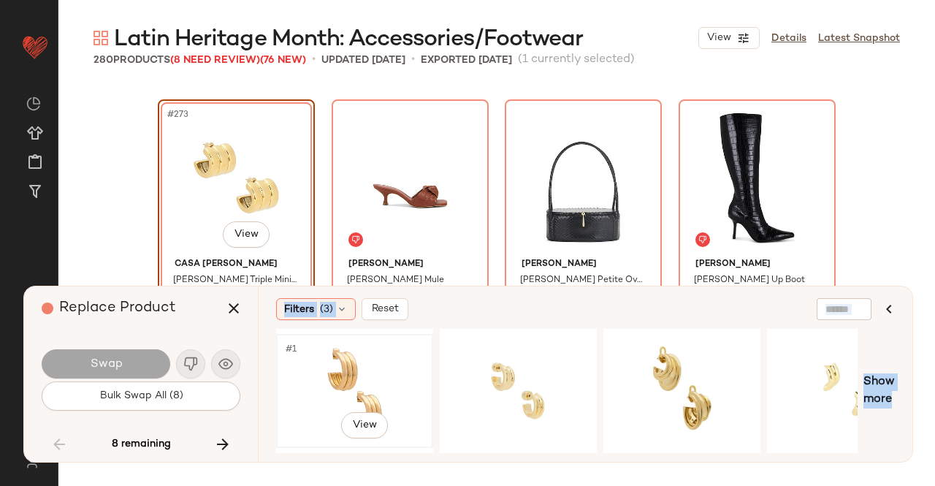
click at [299, 380] on div "#1 View" at bounding box center [354, 391] width 147 height 104
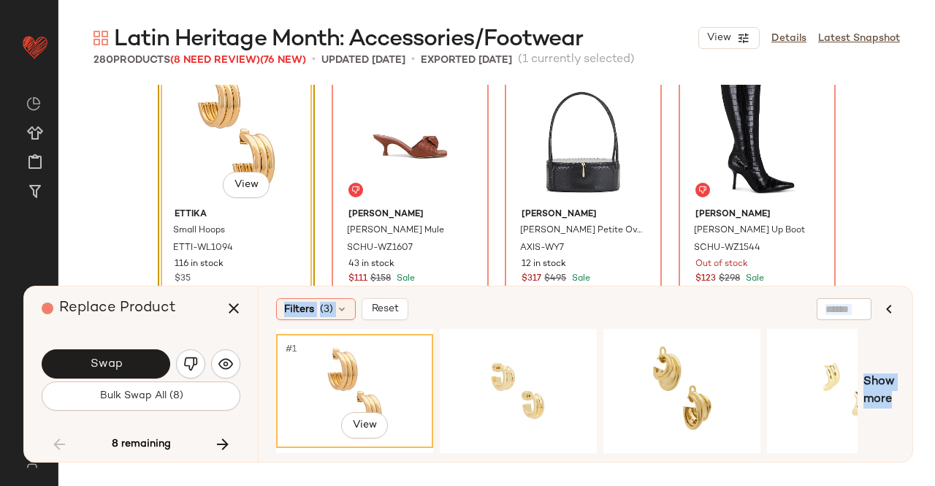
scroll to position [19245, 0]
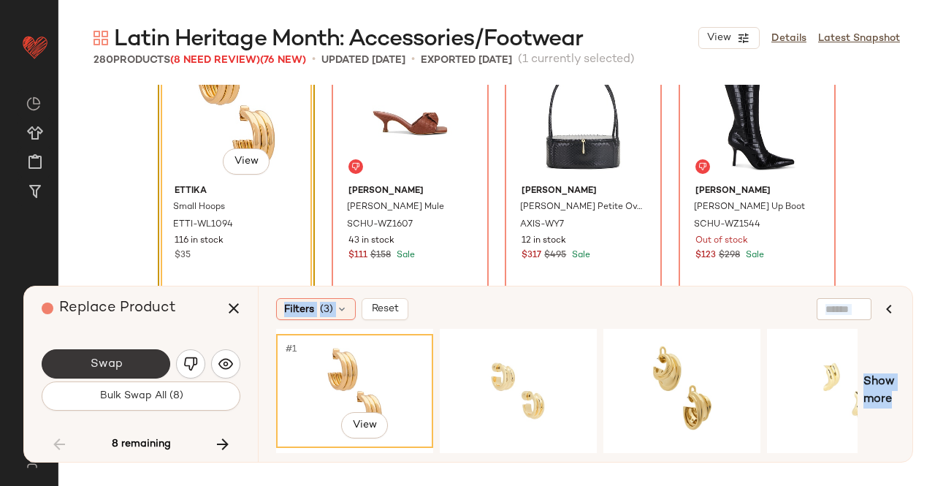
click at [134, 362] on button "Swap" at bounding box center [106, 363] width 129 height 29
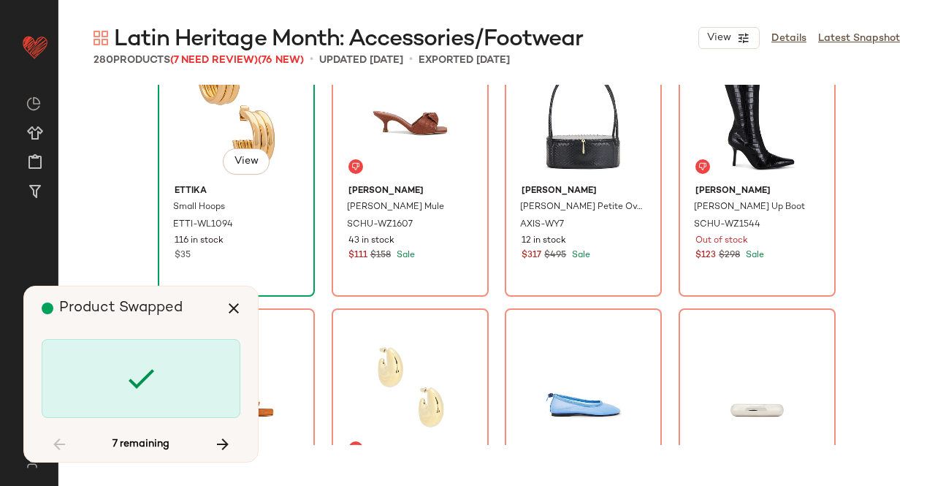
scroll to position [19172, 0]
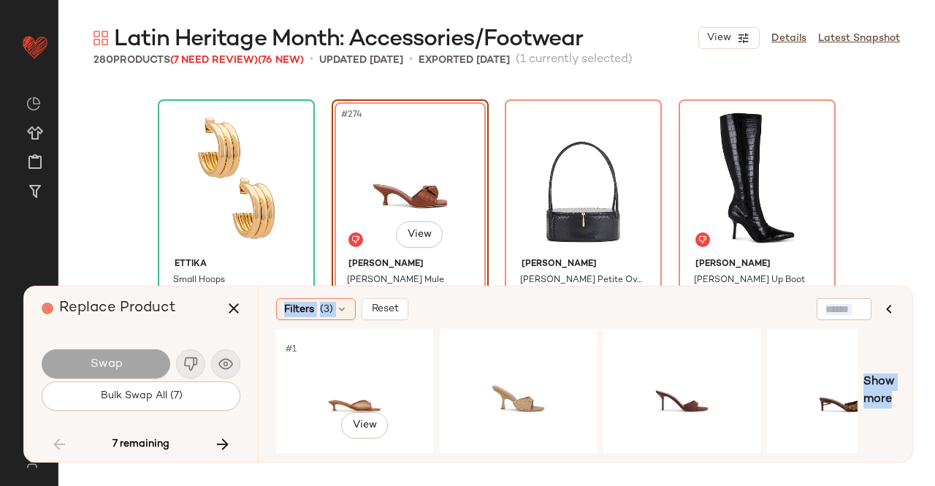
drag, startPoint x: 356, startPoint y: 386, endPoint x: 162, endPoint y: 375, distance: 193.9
click at [356, 385] on div "#1 View" at bounding box center [354, 391] width 147 height 104
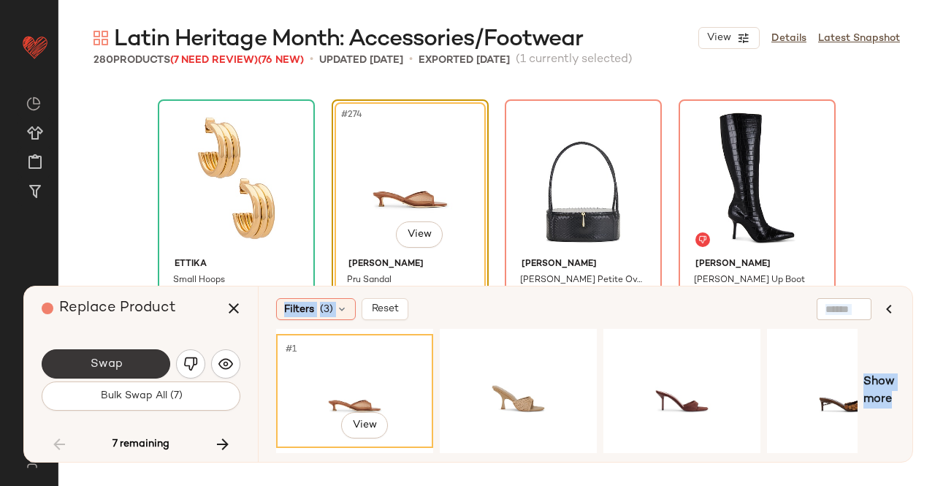
click at [143, 369] on button "Swap" at bounding box center [106, 363] width 129 height 29
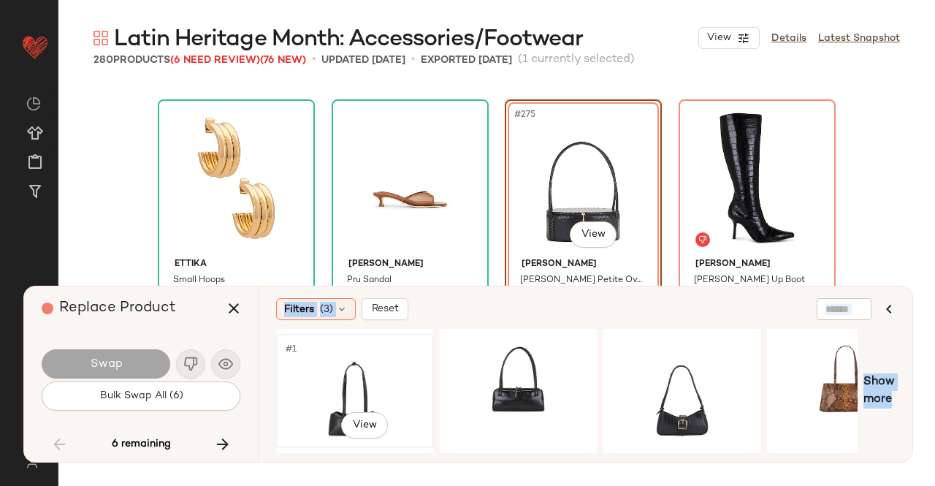
click at [351, 381] on div "#1 View" at bounding box center [354, 391] width 147 height 104
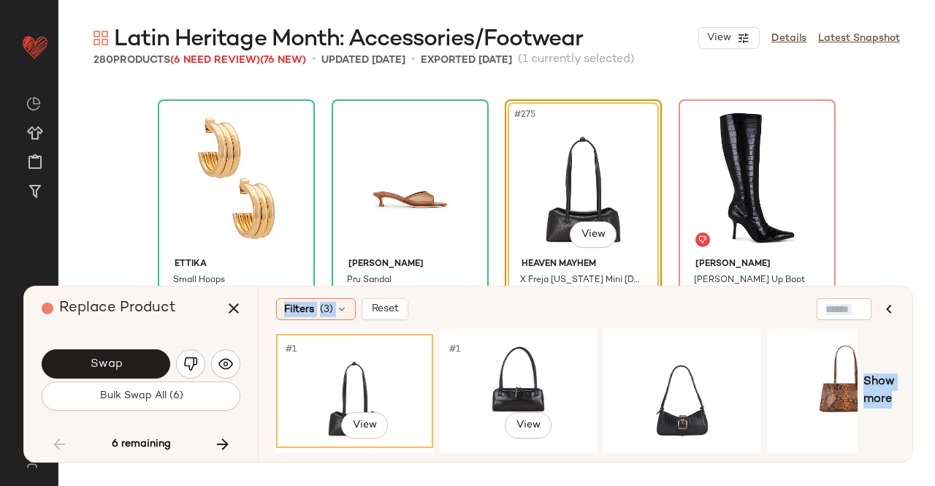
drag, startPoint x: 565, startPoint y: 378, endPoint x: 275, endPoint y: 379, distance: 290.7
click at [565, 377] on div "#1 View" at bounding box center [518, 391] width 147 height 104
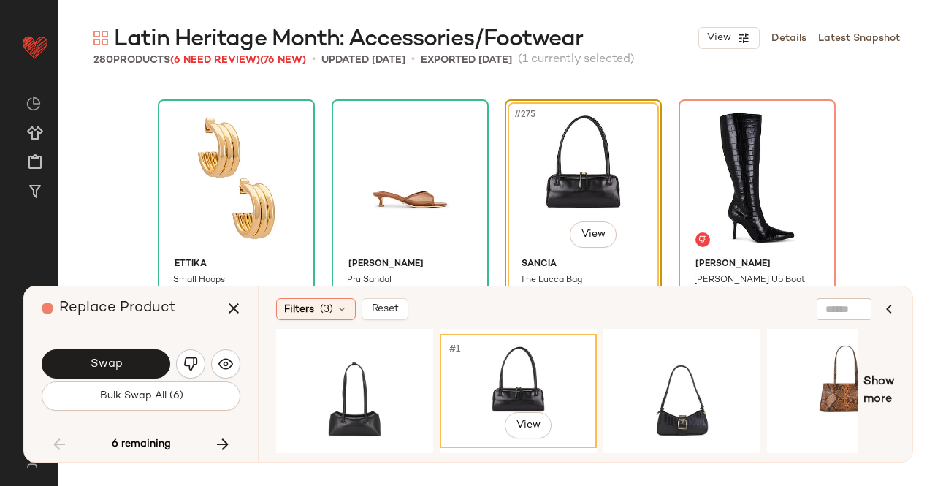
click at [117, 345] on div "Swap Bulk Swap All (6)" at bounding box center [141, 378] width 199 height 79
click at [129, 367] on button "Swap" at bounding box center [106, 363] width 129 height 29
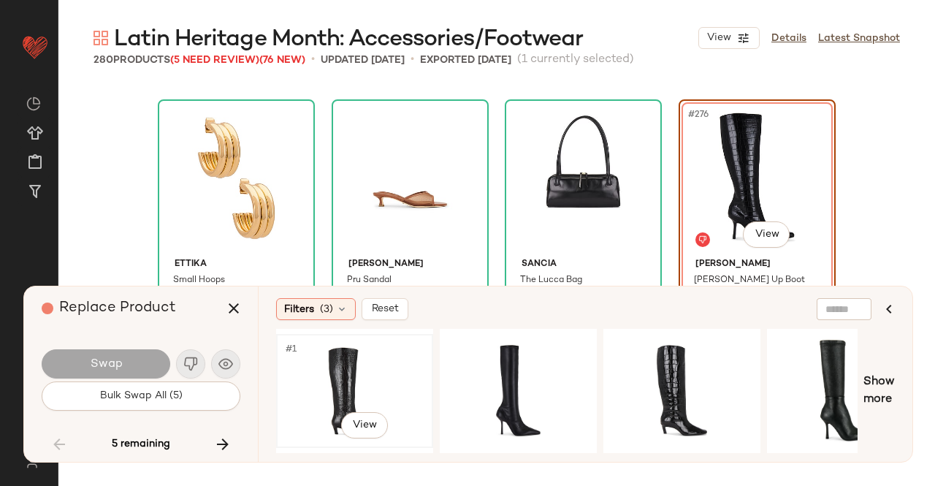
click at [356, 359] on div "#1 View" at bounding box center [354, 391] width 147 height 104
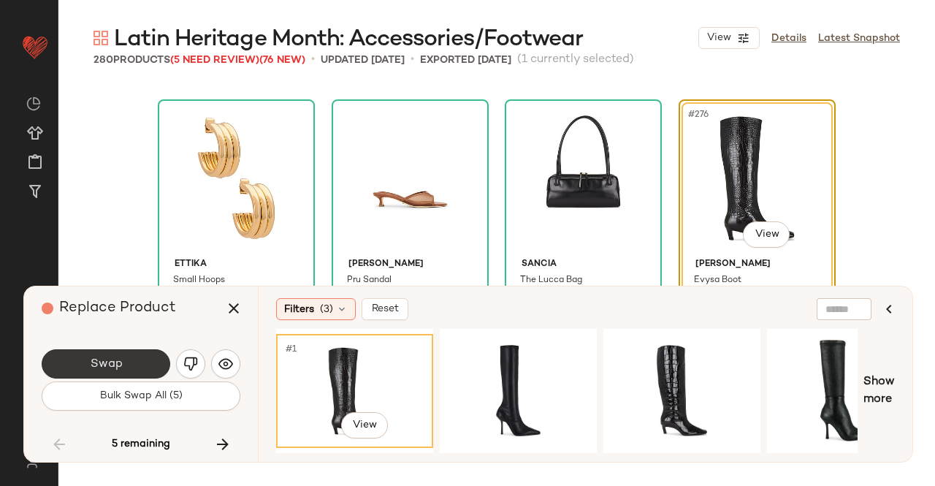
click at [140, 354] on button "Swap" at bounding box center [106, 363] width 129 height 29
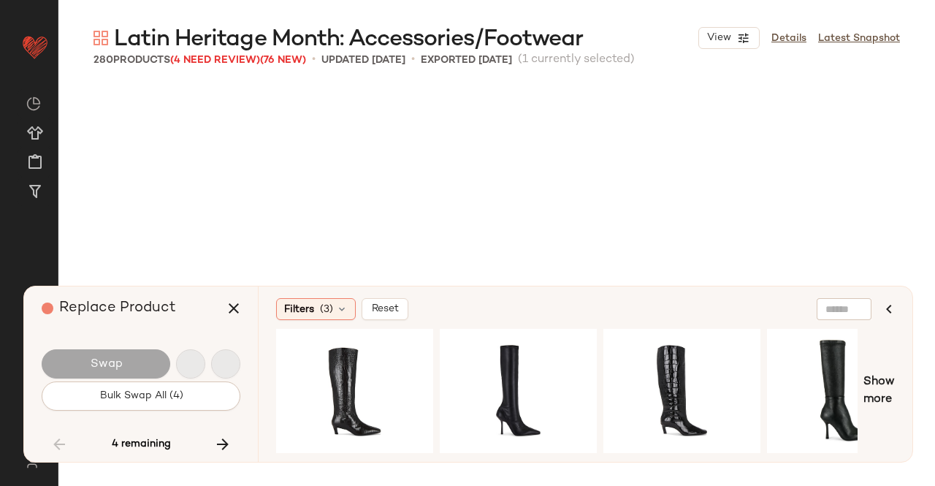
scroll to position [19378, 0]
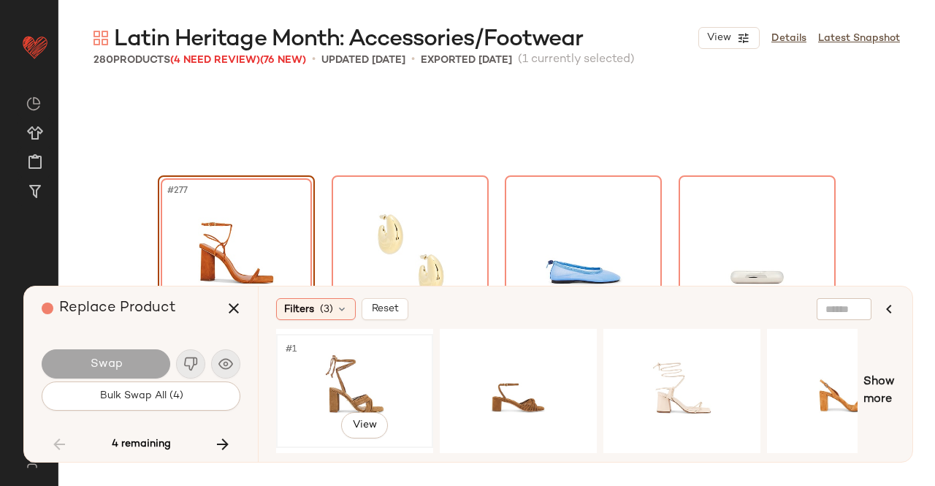
click at [356, 367] on div "#1 View" at bounding box center [354, 391] width 147 height 104
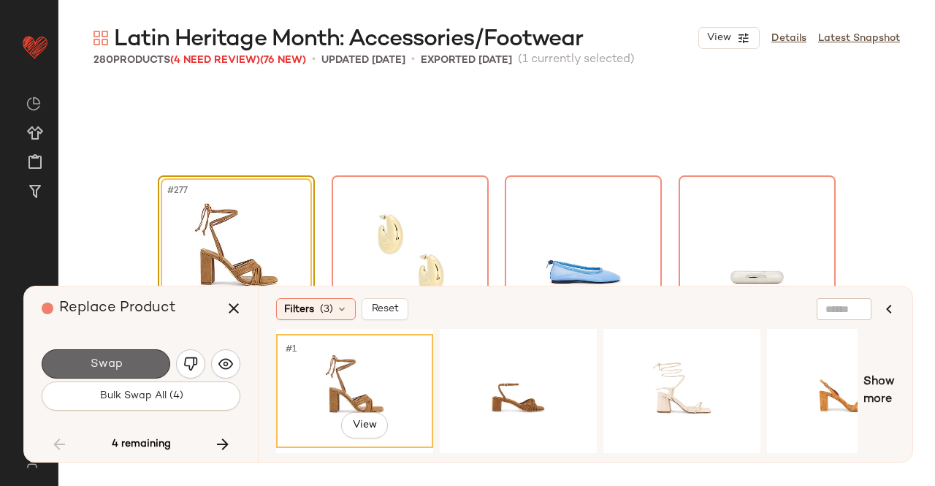
click at [153, 364] on button "Swap" at bounding box center [106, 363] width 129 height 29
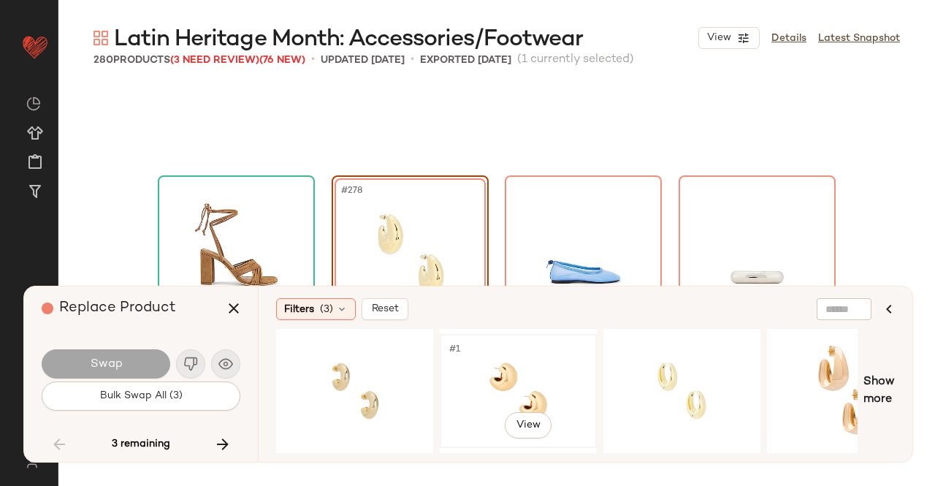
click at [467, 375] on div "#1 View" at bounding box center [518, 391] width 147 height 104
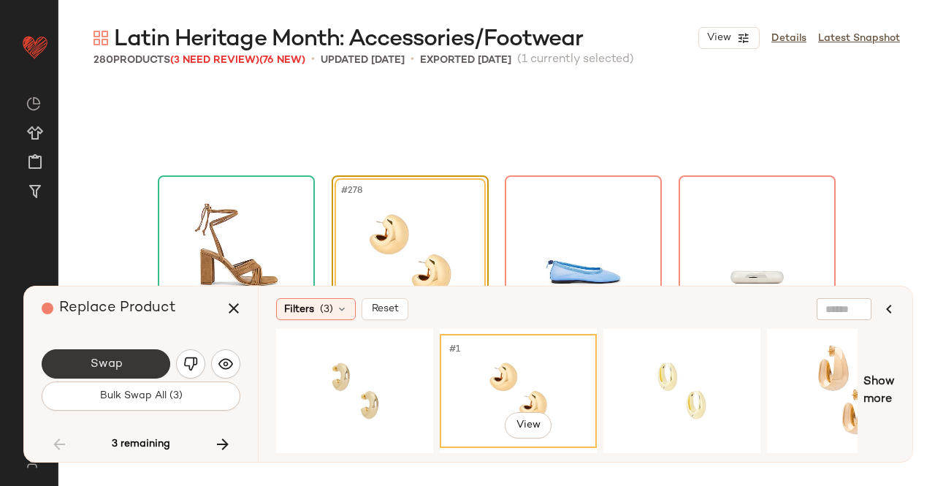
click at [136, 364] on button "Swap" at bounding box center [106, 363] width 129 height 29
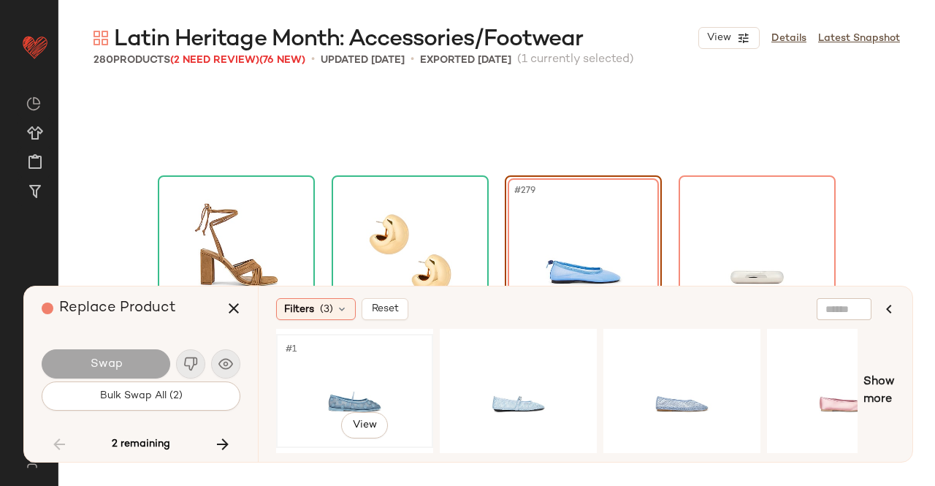
click at [393, 367] on div "#1 View" at bounding box center [354, 391] width 147 height 104
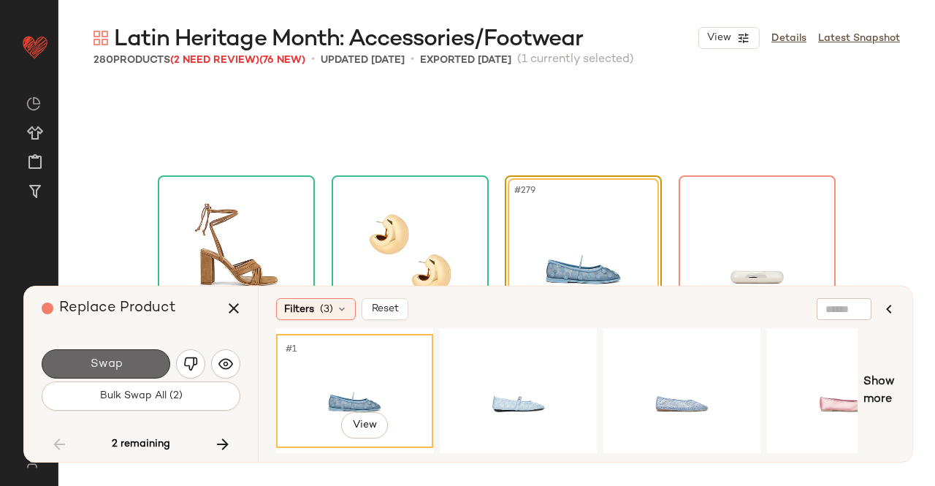
click at [131, 372] on button "Swap" at bounding box center [106, 363] width 129 height 29
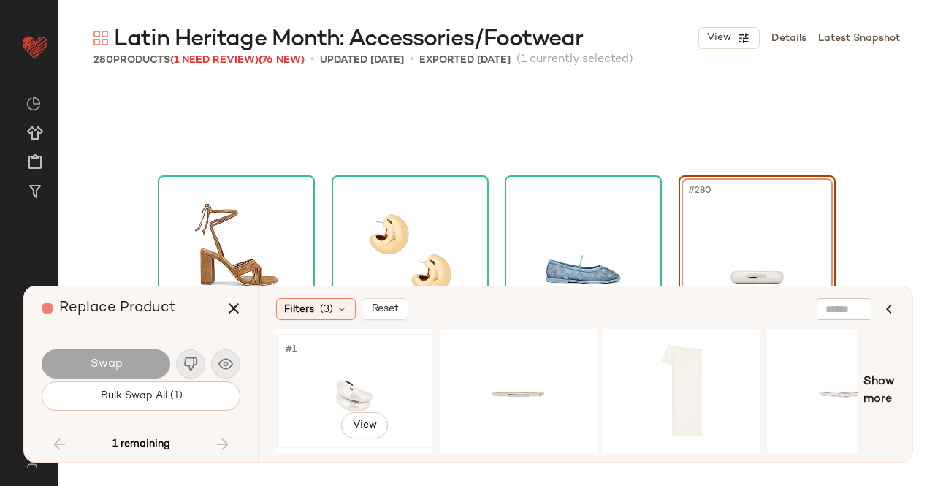
click at [390, 362] on div "#1 View" at bounding box center [354, 391] width 147 height 104
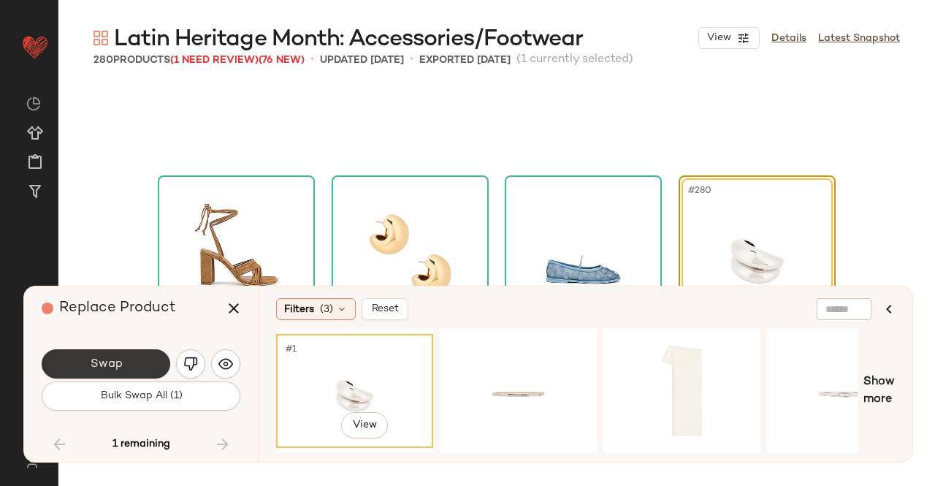
click at [147, 368] on button "Swap" at bounding box center [106, 363] width 129 height 29
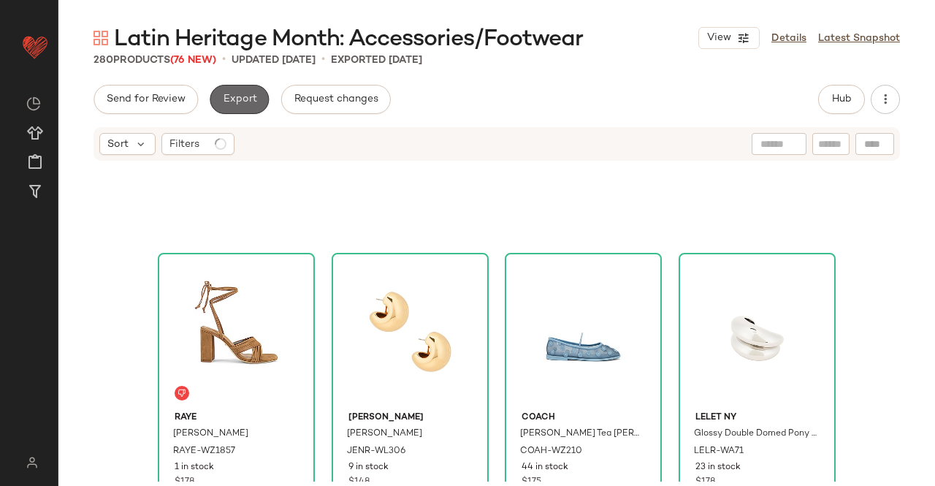
click at [224, 98] on span "Export" at bounding box center [239, 99] width 34 height 12
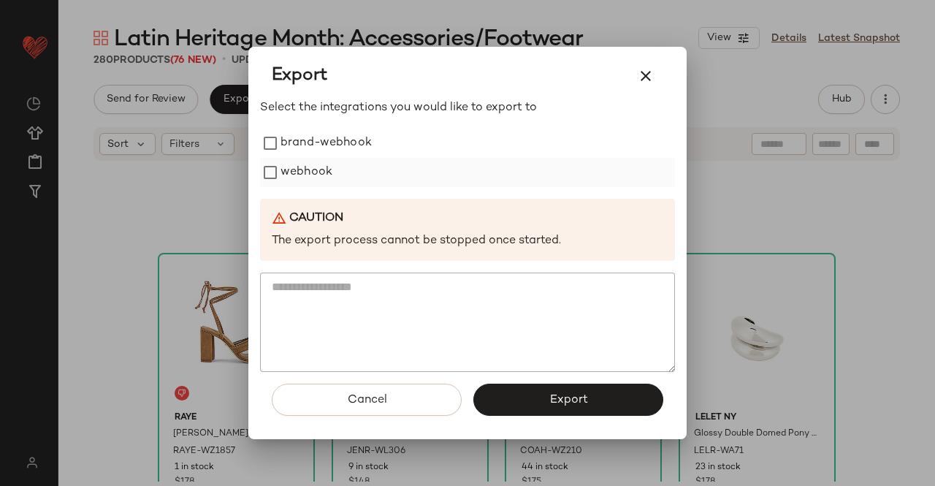
click at [295, 169] on label "webhook" at bounding box center [306, 172] width 52 height 29
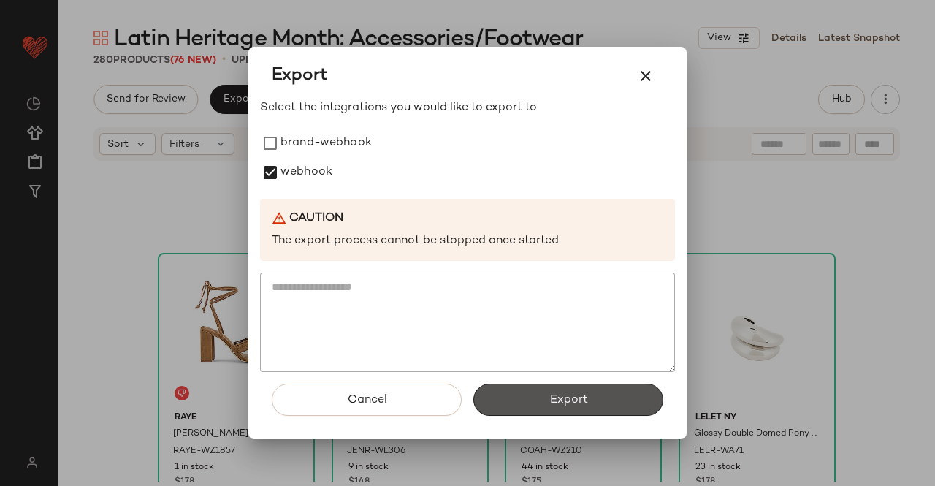
click at [523, 390] on button "Export" at bounding box center [568, 399] width 190 height 32
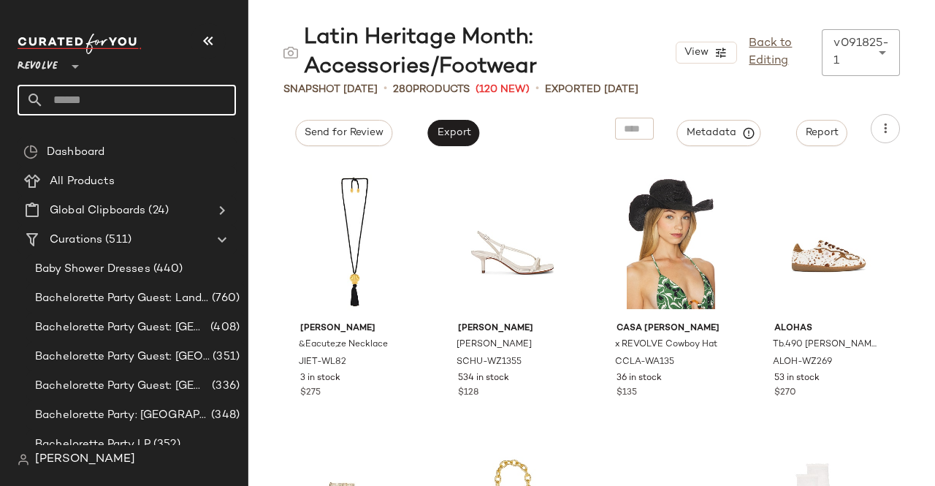
click at [134, 102] on input "text" at bounding box center [140, 100] width 192 height 31
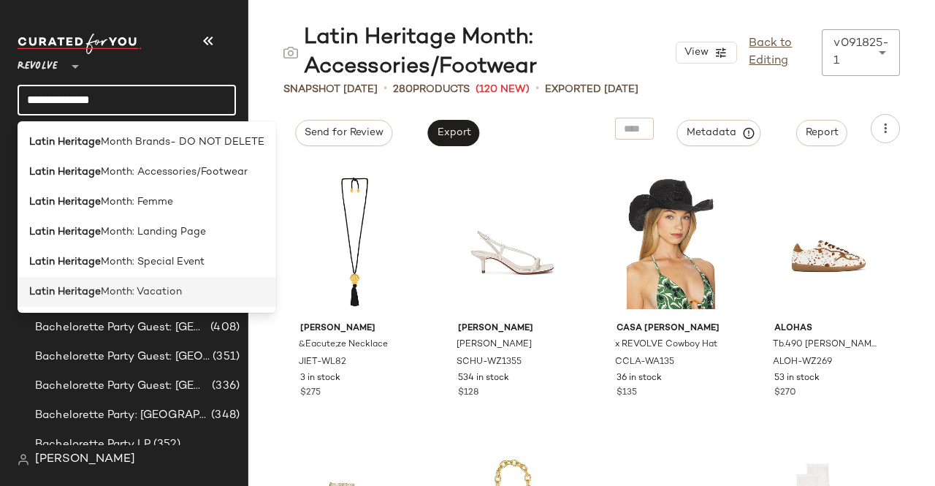
type input "**********"
click at [159, 286] on span "Month: Vacation" at bounding box center [141, 291] width 81 height 15
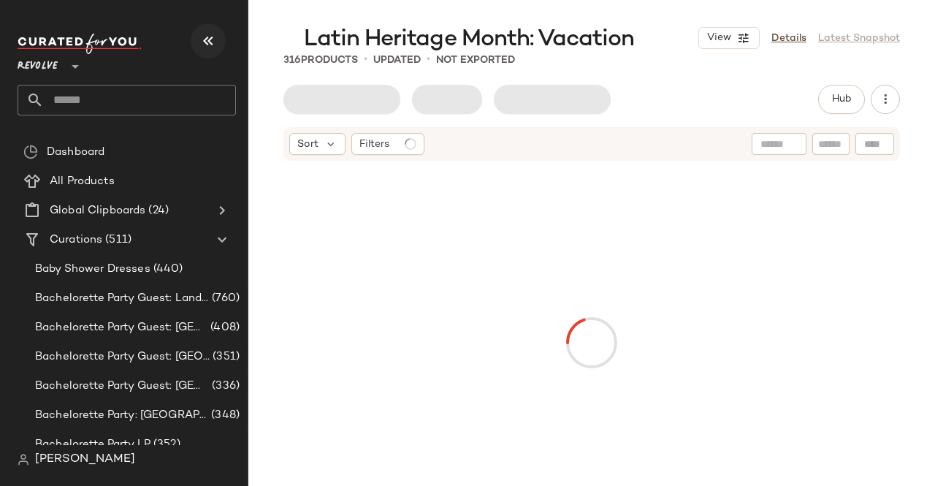
click at [205, 37] on icon "button" at bounding box center [208, 41] width 18 height 18
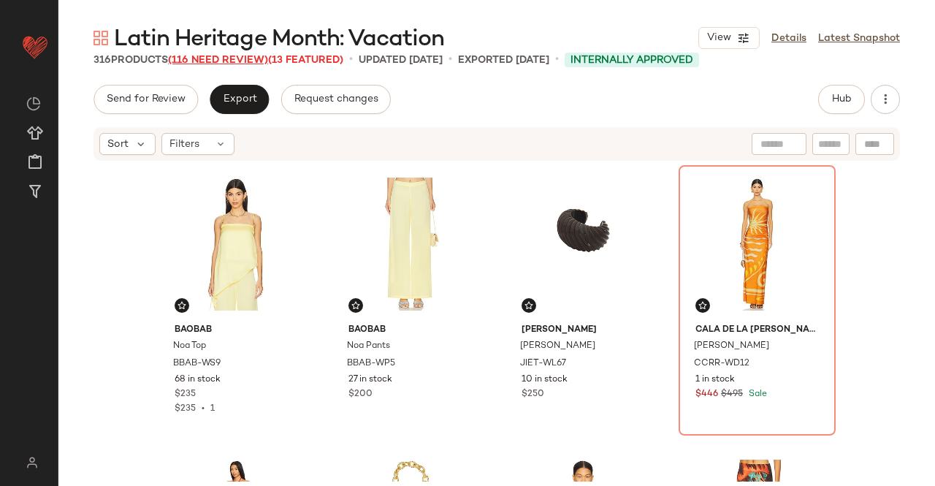
click at [243, 57] on span "(116 Need Review)" at bounding box center [218, 60] width 100 height 11
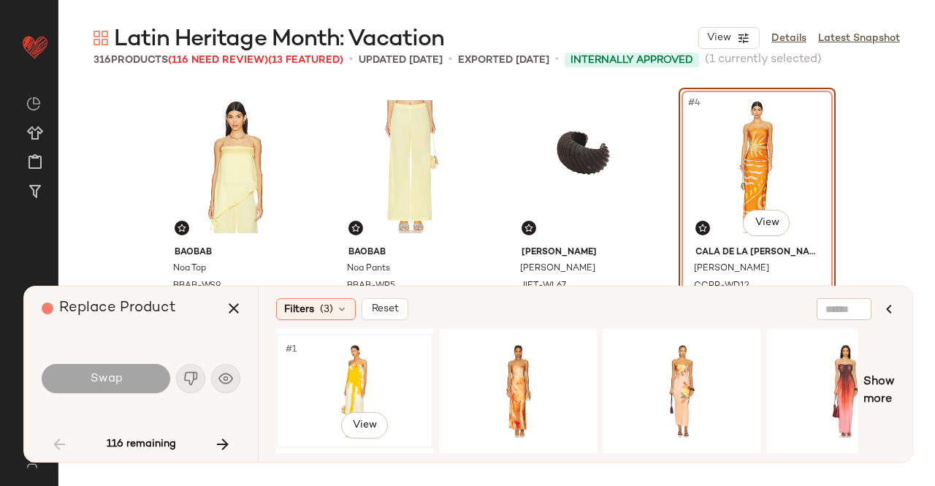
drag, startPoint x: 348, startPoint y: 365, endPoint x: 318, endPoint y: 363, distance: 29.3
click at [346, 365] on div "#1 View" at bounding box center [354, 391] width 147 height 104
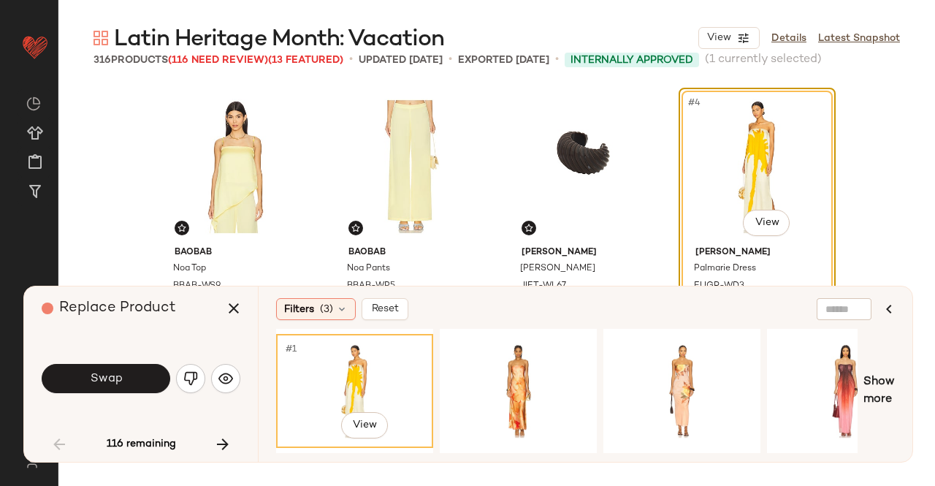
click at [154, 371] on button "Swap" at bounding box center [106, 378] width 129 height 29
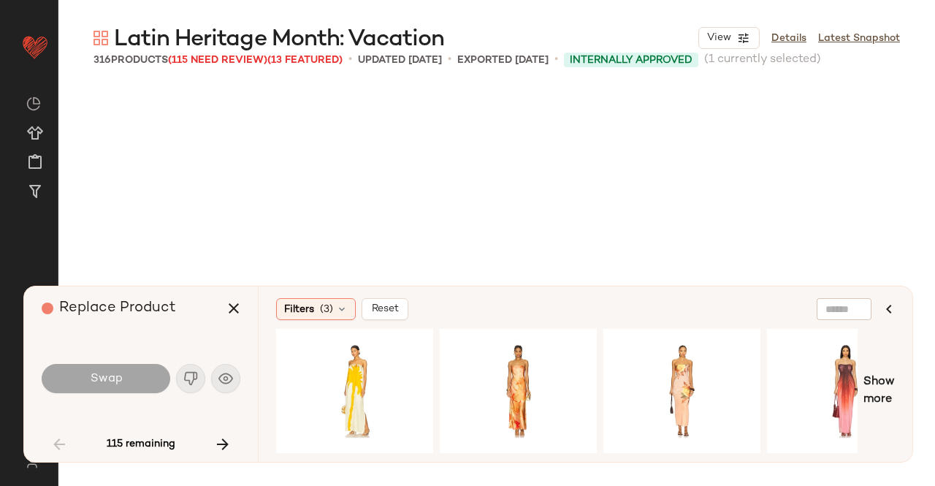
scroll to position [1692, 0]
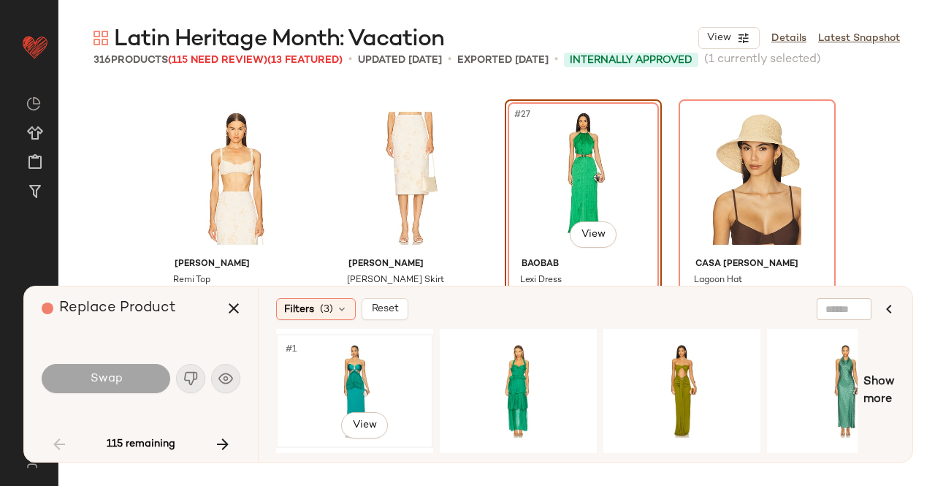
drag, startPoint x: 373, startPoint y: 399, endPoint x: 362, endPoint y: 394, distance: 12.1
click at [375, 398] on div "#1 View" at bounding box center [354, 391] width 147 height 104
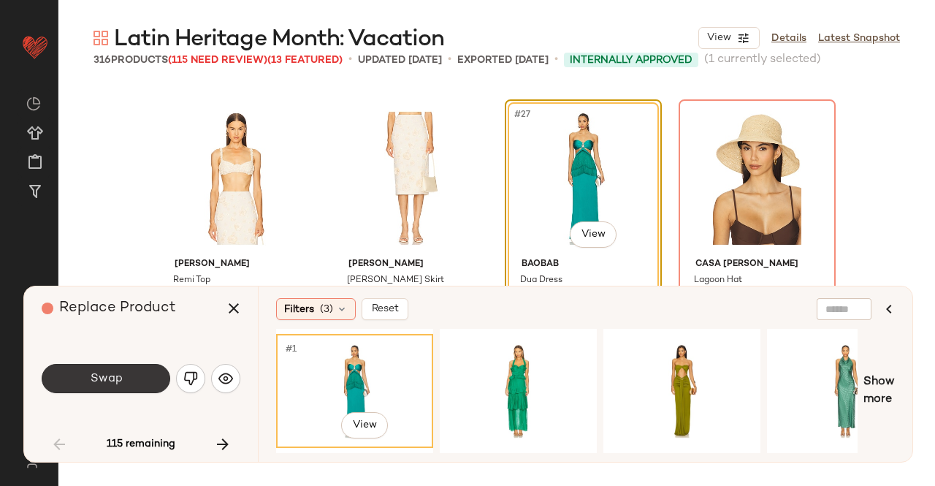
click at [129, 381] on button "Swap" at bounding box center [106, 378] width 129 height 29
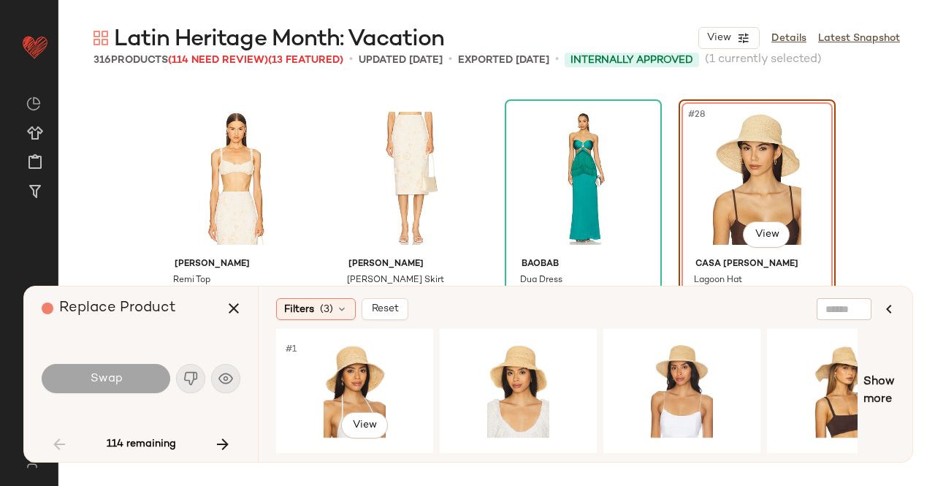
click at [356, 373] on div "#1 View" at bounding box center [354, 391] width 147 height 104
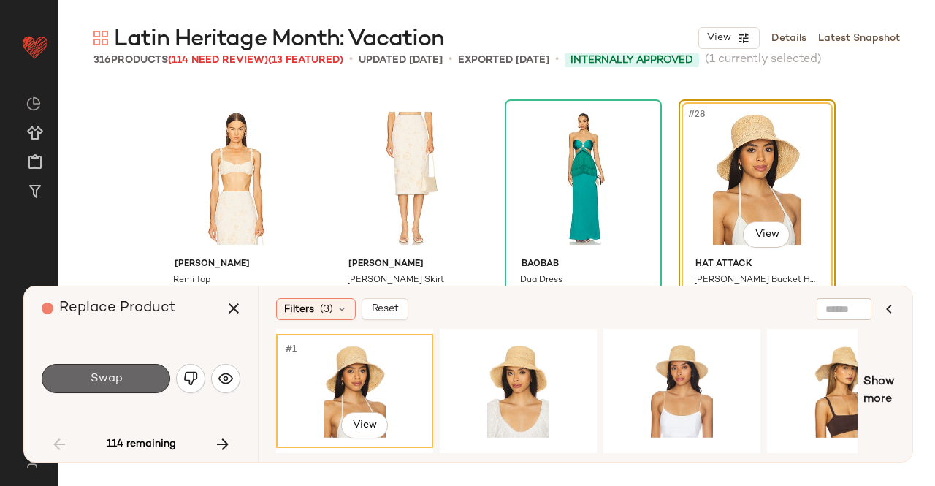
click at [110, 378] on span "Swap" at bounding box center [105, 379] width 33 height 14
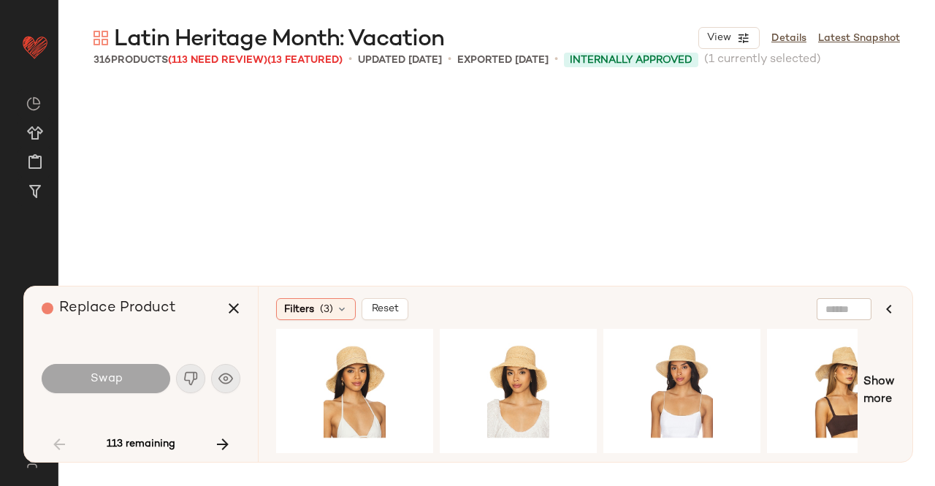
scroll to position [1974, 0]
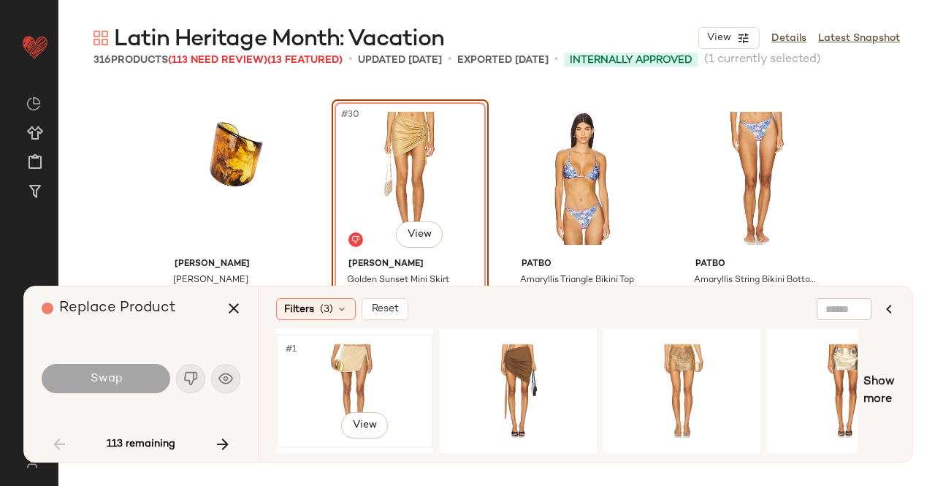
click at [351, 370] on div "#1 View" at bounding box center [354, 391] width 147 height 104
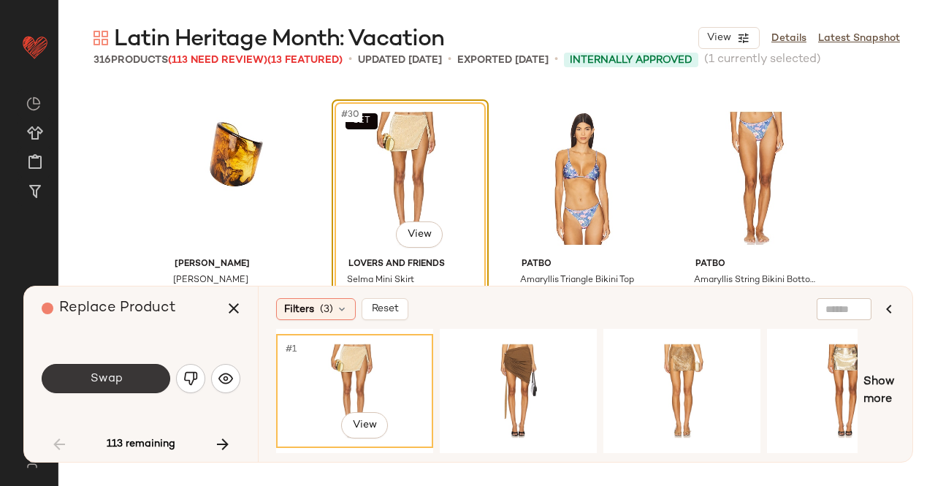
click at [100, 383] on span "Swap" at bounding box center [105, 379] width 33 height 14
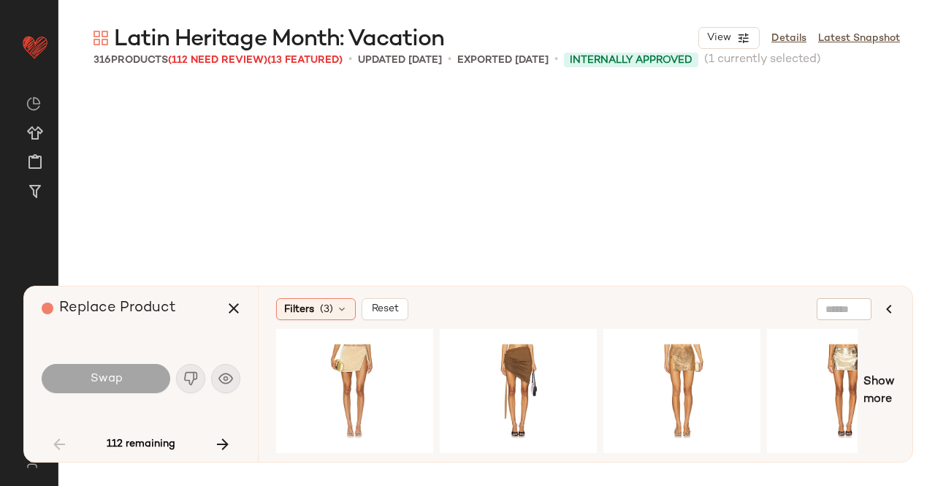
scroll to position [2819, 0]
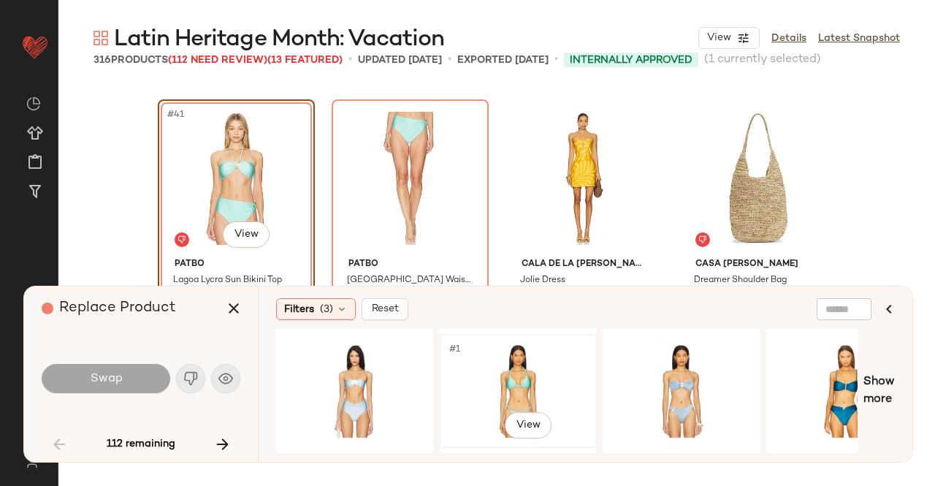
click at [500, 372] on div "#1 View" at bounding box center [518, 391] width 147 height 104
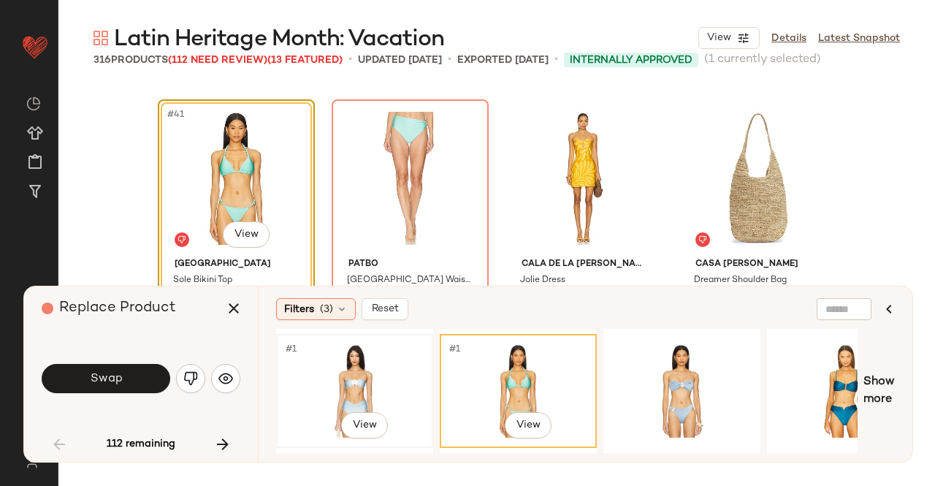
click at [371, 369] on div "#1 View" at bounding box center [354, 391] width 147 height 104
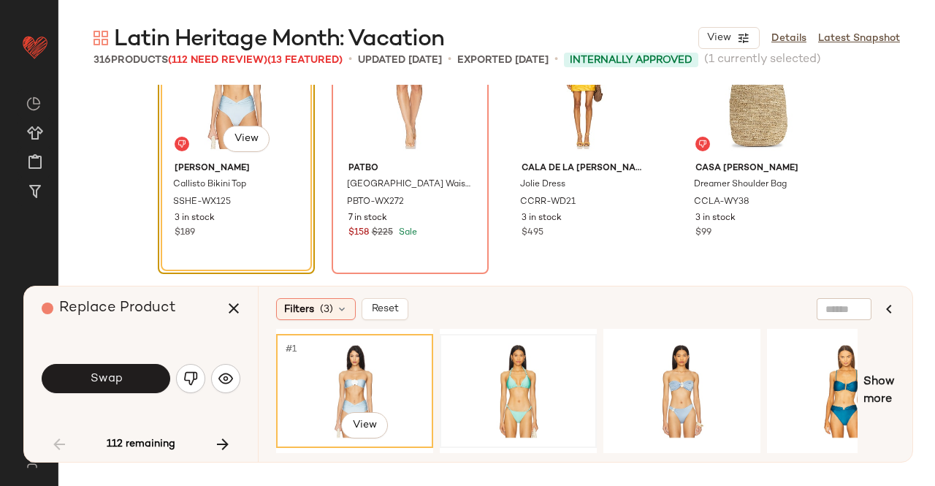
scroll to position [2892, 0]
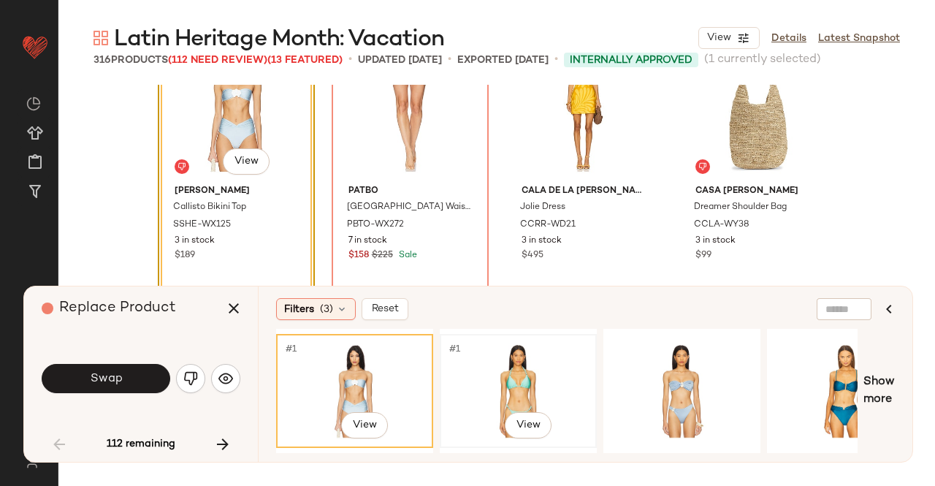
click at [484, 377] on div "#1 View" at bounding box center [518, 391] width 147 height 104
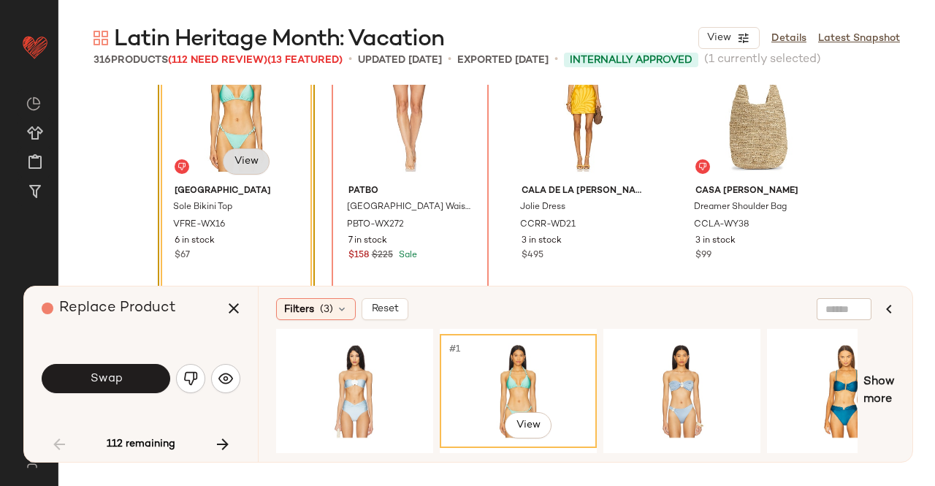
click at [240, 167] on body "Revolve ** Dashboard All Products Global Clipboards (24) Curations (511) [PERSO…" at bounding box center [467, 243] width 935 height 486
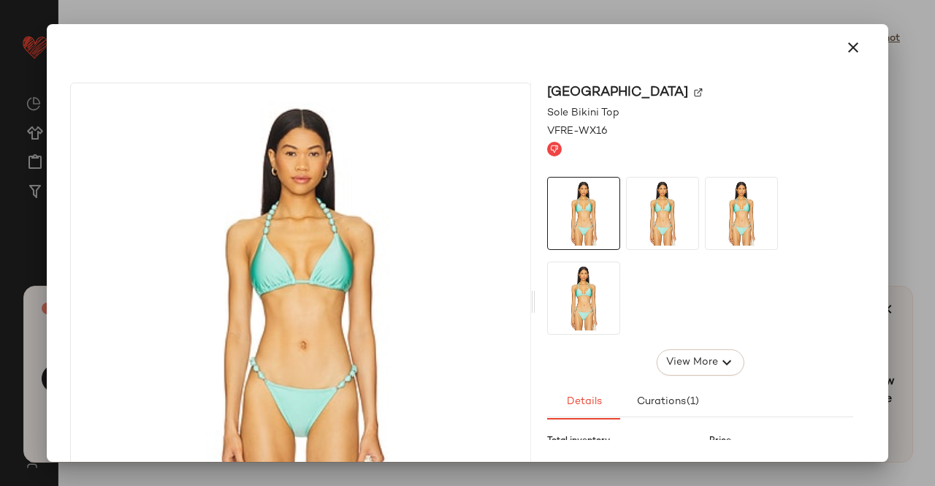
click at [694, 91] on img at bounding box center [698, 92] width 9 height 9
click at [934, 147] on div at bounding box center [467, 243] width 935 height 486
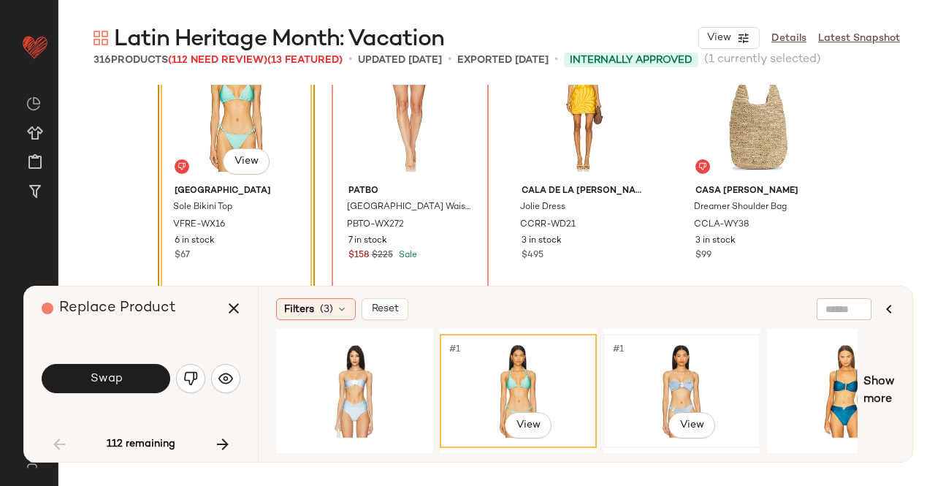
click at [705, 389] on div "#1 View" at bounding box center [681, 391] width 147 height 104
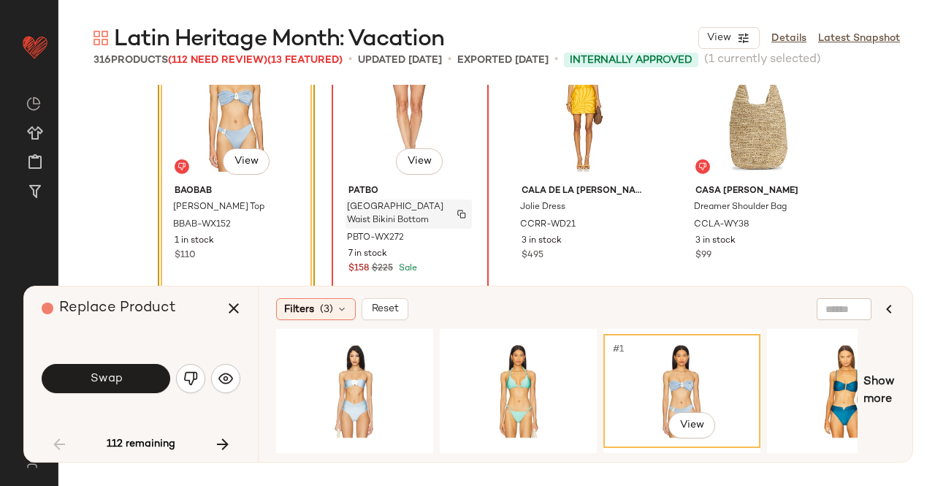
scroll to position [2819, 0]
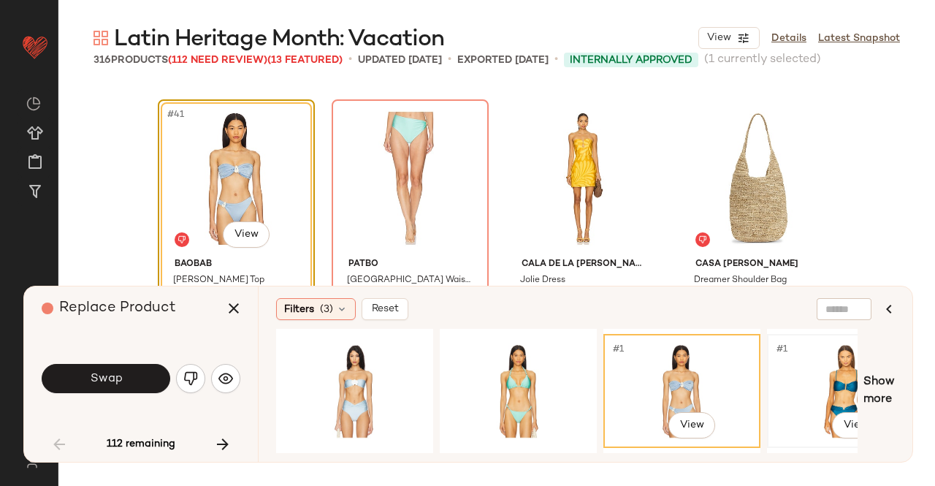
click at [850, 385] on div "#1 View" at bounding box center [845, 391] width 147 height 104
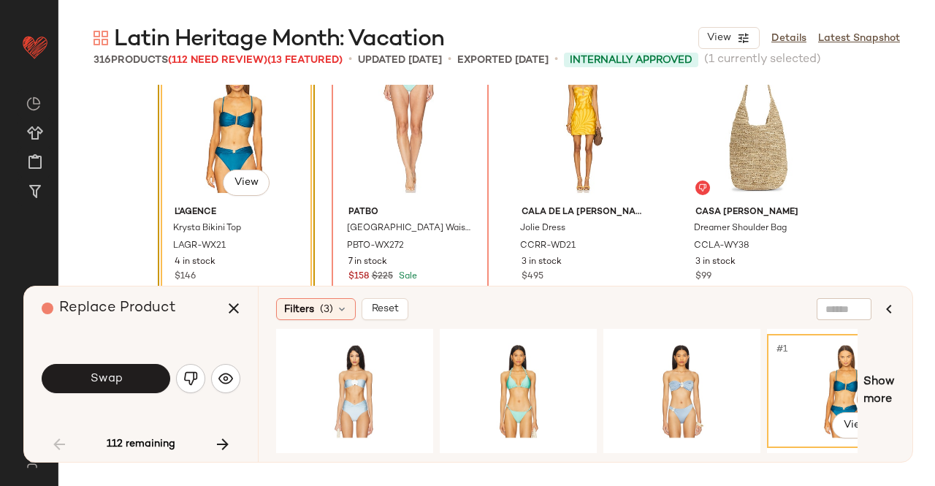
scroll to position [2892, 0]
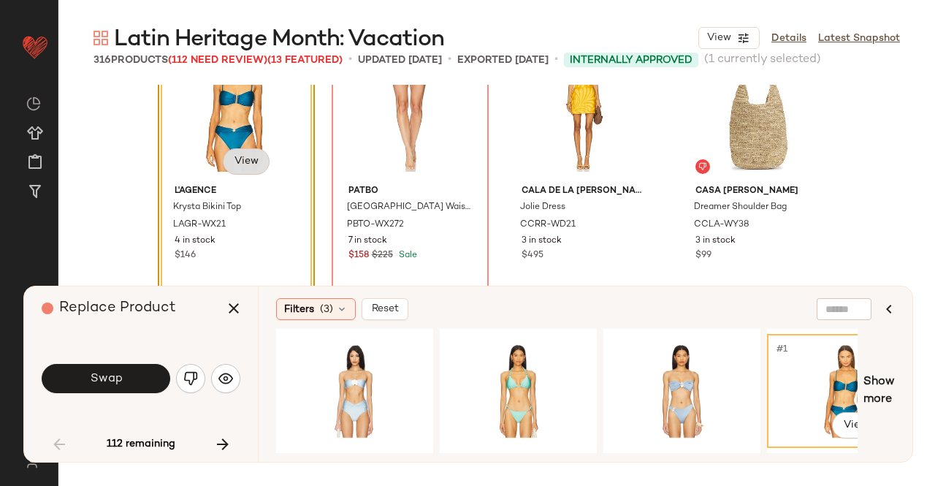
click at [240, 159] on body "Revolve ** Dashboard All Products Global Clipboards (24) Curations (511) [PERSO…" at bounding box center [467, 243] width 935 height 486
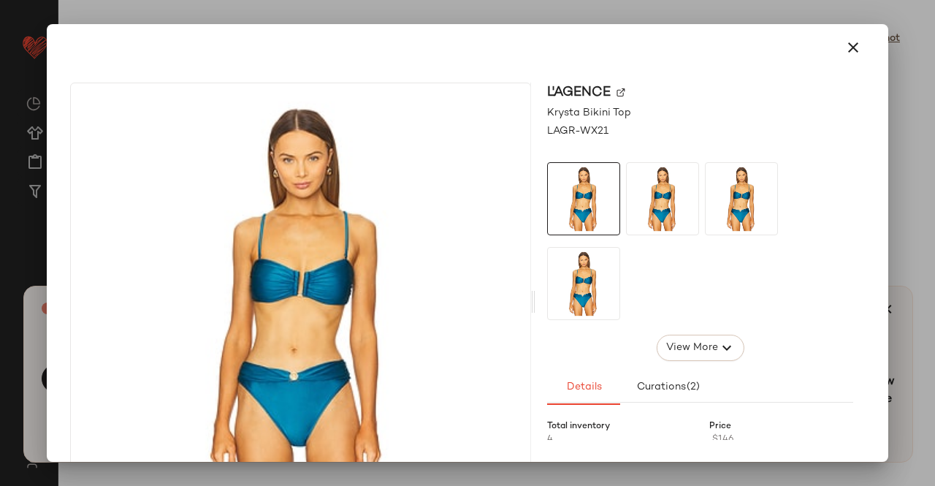
click at [618, 93] on img at bounding box center [620, 92] width 9 height 9
click at [844, 52] on icon "button" at bounding box center [853, 48] width 18 height 18
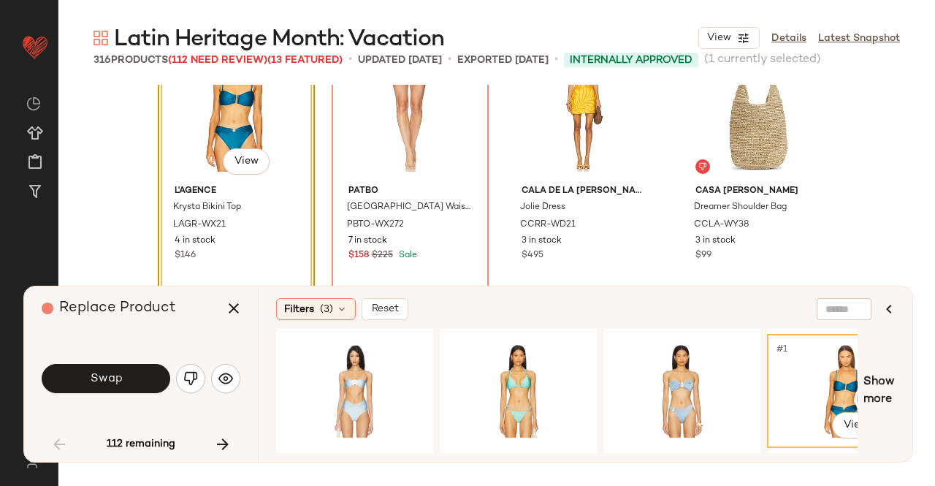
drag, startPoint x: 233, startPoint y: 316, endPoint x: 272, endPoint y: 299, distance: 42.2
click at [234, 315] on icon "button" at bounding box center [234, 308] width 18 height 18
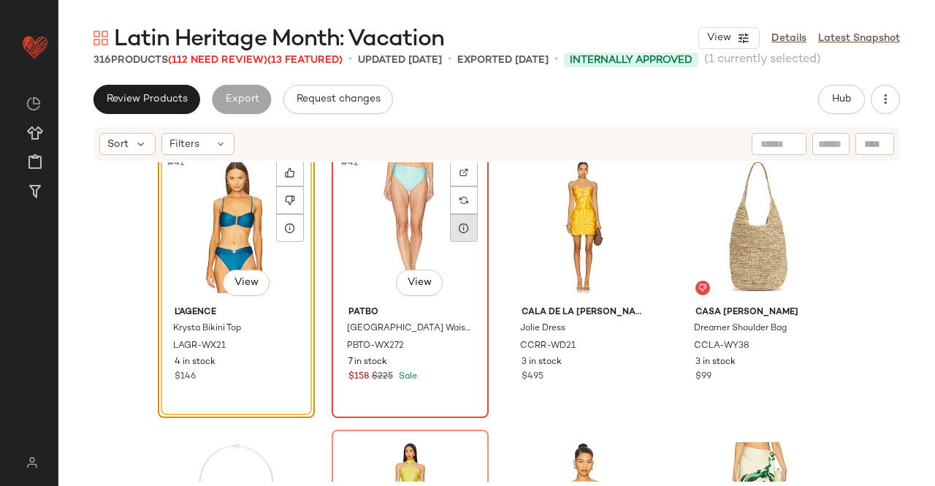
scroll to position [2819, 0]
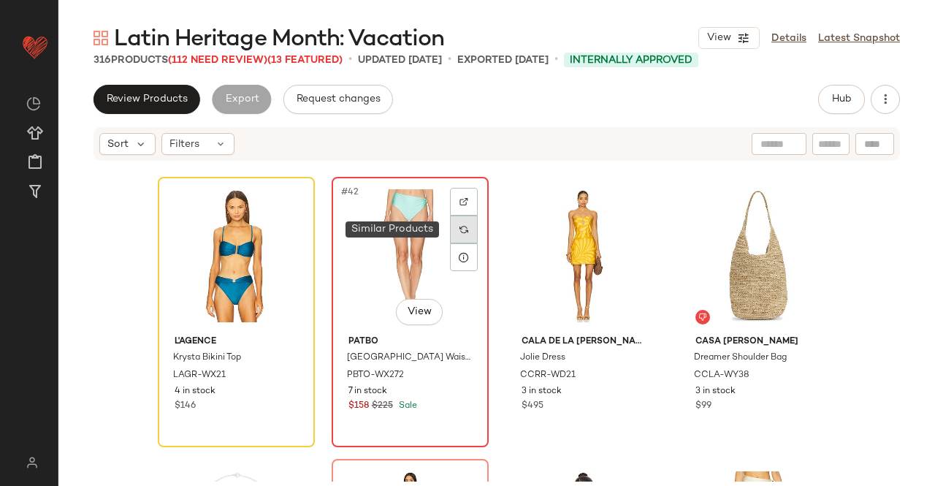
click at [459, 231] on img at bounding box center [463, 229] width 9 height 9
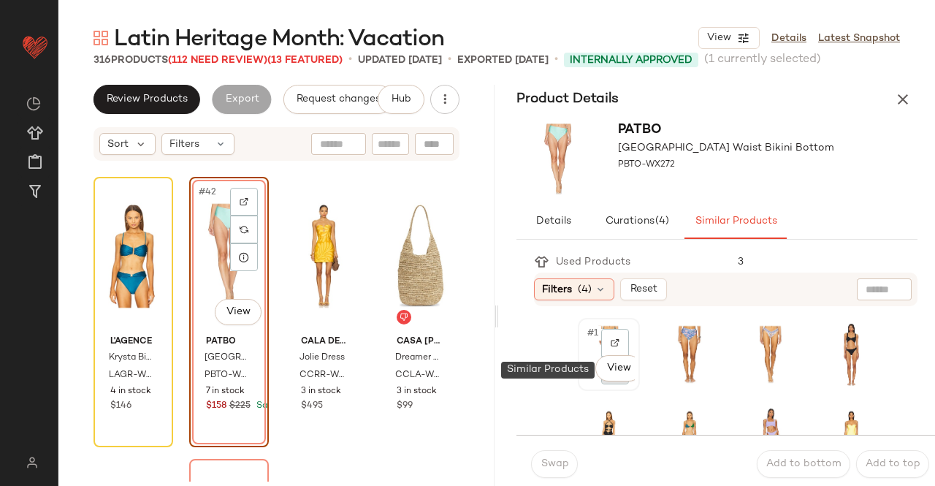
click at [609, 383] on div at bounding box center [615, 370] width 28 height 28
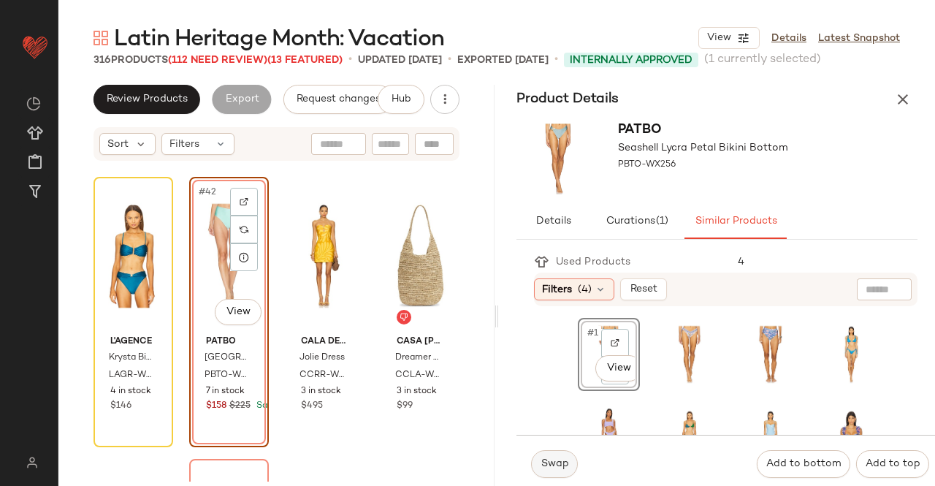
click at [554, 462] on span "Swap" at bounding box center [554, 464] width 28 height 12
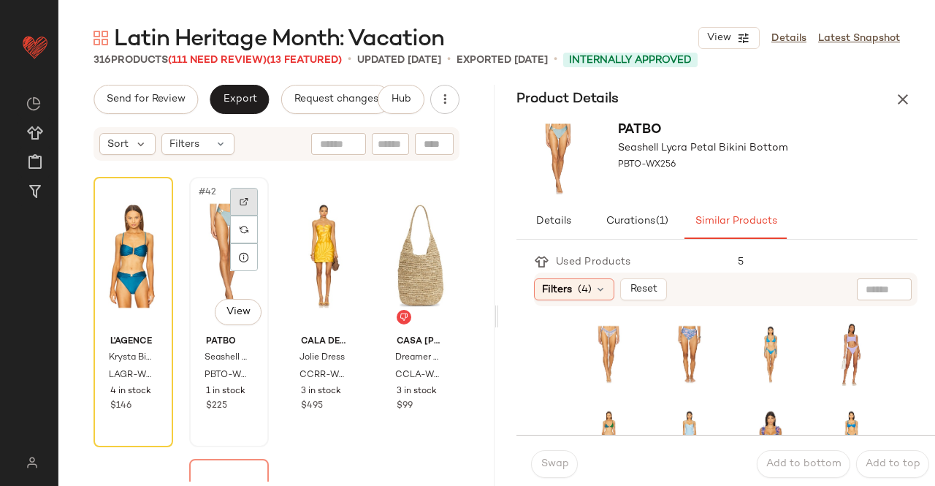
click at [235, 200] on div at bounding box center [244, 202] width 28 height 28
click at [893, 101] on button "button" at bounding box center [902, 99] width 29 height 29
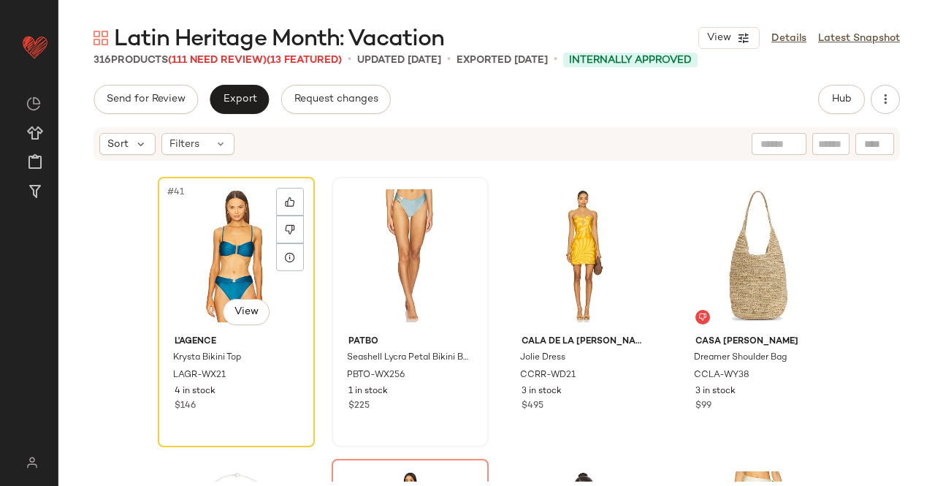
drag, startPoint x: 223, startPoint y: 265, endPoint x: 369, endPoint y: 202, distance: 159.3
click at [222, 266] on div "#41 View" at bounding box center [236, 256] width 147 height 148
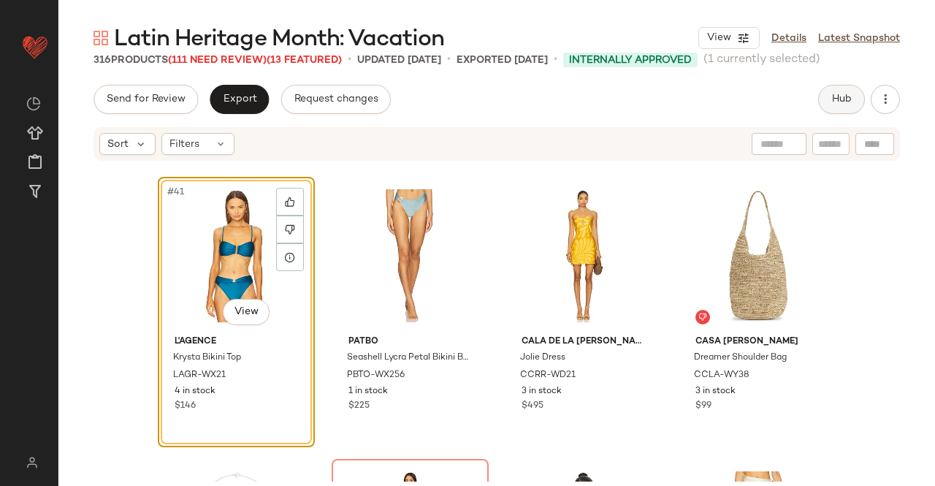
click at [840, 91] on button "Hub" at bounding box center [841, 99] width 47 height 29
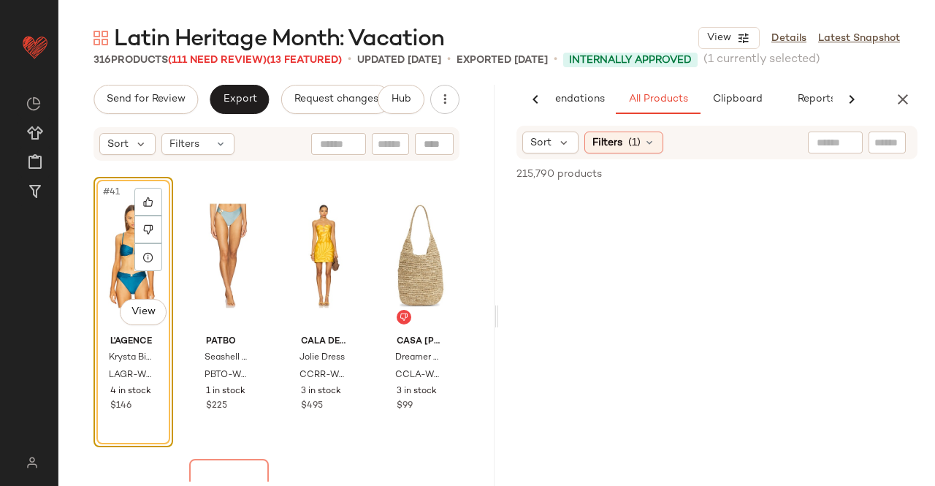
scroll to position [0, 92]
click at [884, 153] on div at bounding box center [886, 142] width 37 height 22
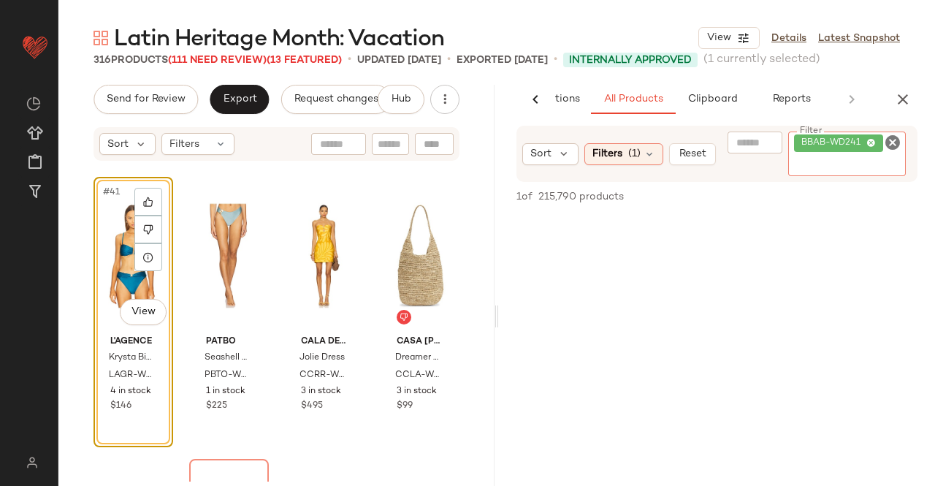
paste input "**********"
type input "**********"
click at [121, 220] on div "#41 View" at bounding box center [133, 256] width 69 height 148
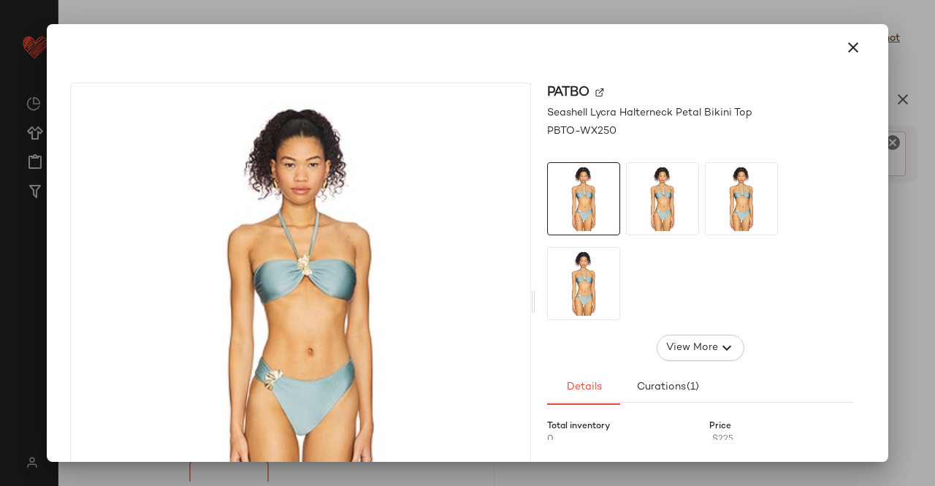
drag, startPoint x: 584, startPoint y: 343, endPoint x: 516, endPoint y: 134, distance: 219.9
click at [845, 47] on icon "button" at bounding box center [853, 48] width 18 height 18
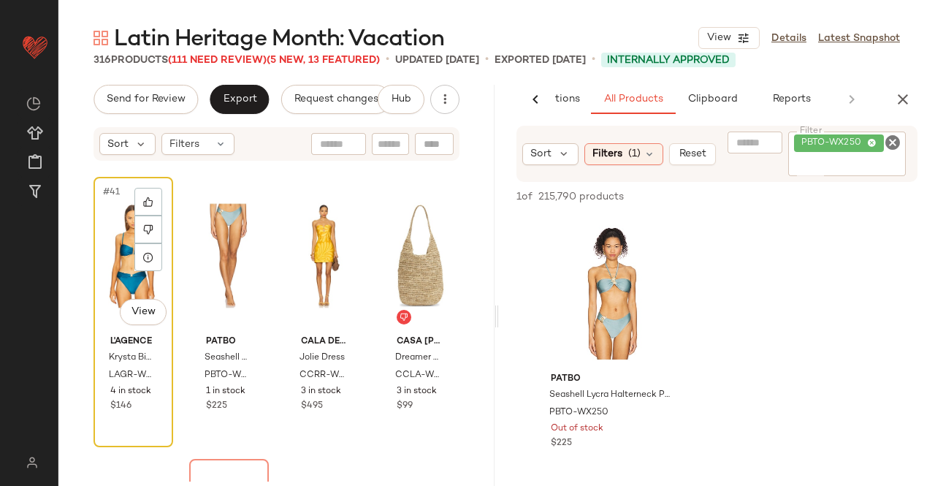
click at [117, 275] on div "#41 View" at bounding box center [133, 256] width 69 height 148
click at [118, 274] on div "#41 View" at bounding box center [133, 256] width 69 height 148
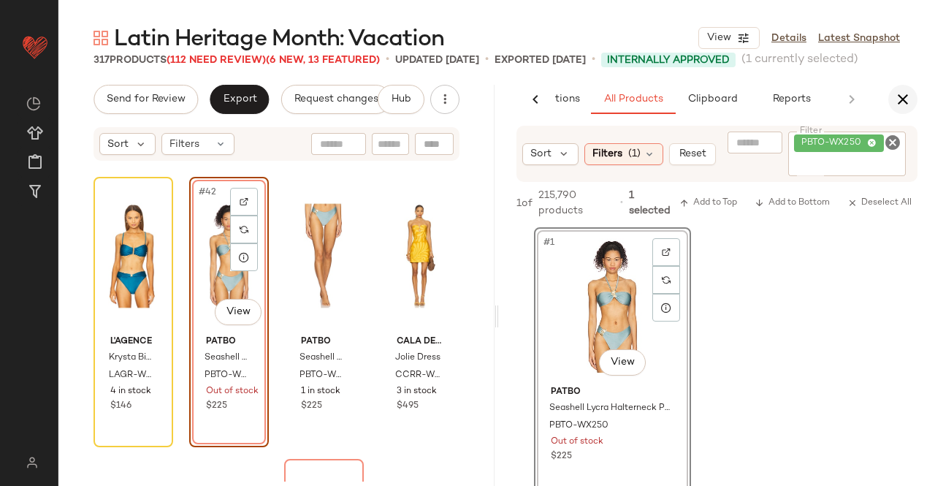
click at [901, 97] on icon "button" at bounding box center [903, 100] width 18 height 18
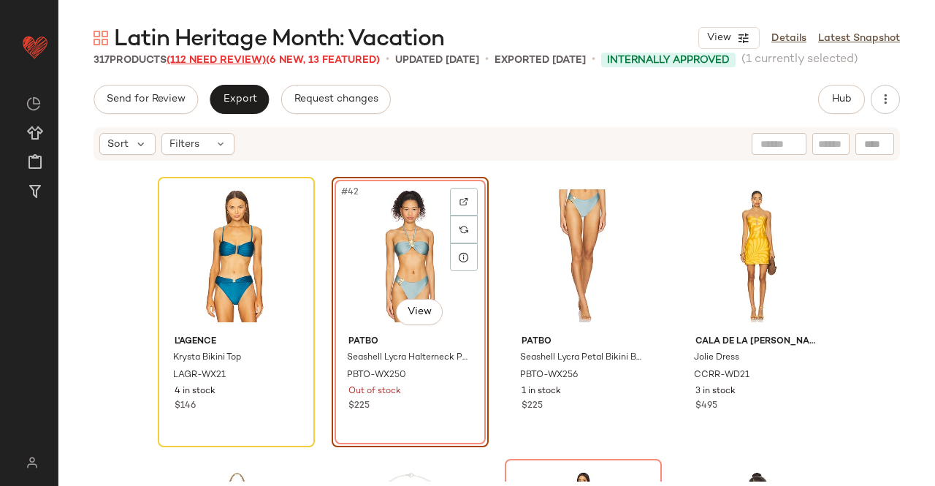
click at [210, 61] on span "(112 Need Review)" at bounding box center [216, 60] width 99 height 11
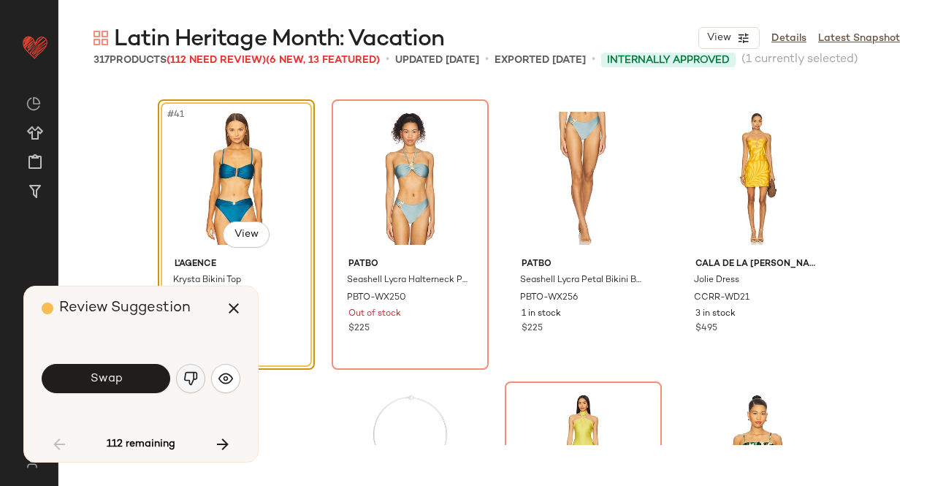
click at [200, 375] on button "button" at bounding box center [190, 378] width 29 height 29
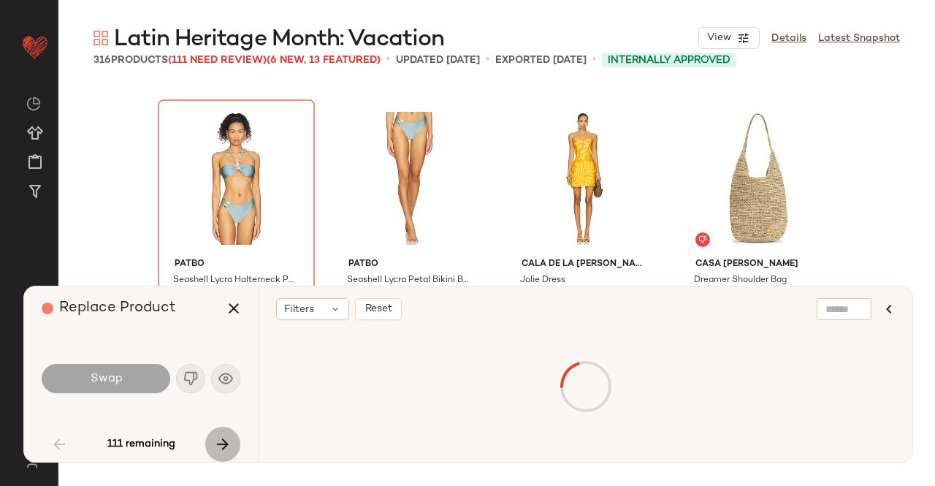
click at [218, 446] on icon "button" at bounding box center [223, 444] width 18 height 18
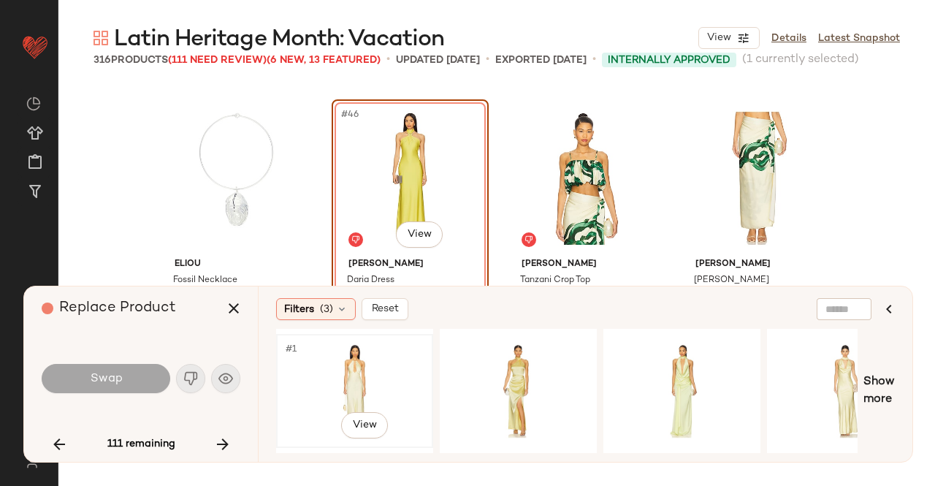
click at [329, 377] on div "#1 View" at bounding box center [354, 391] width 147 height 104
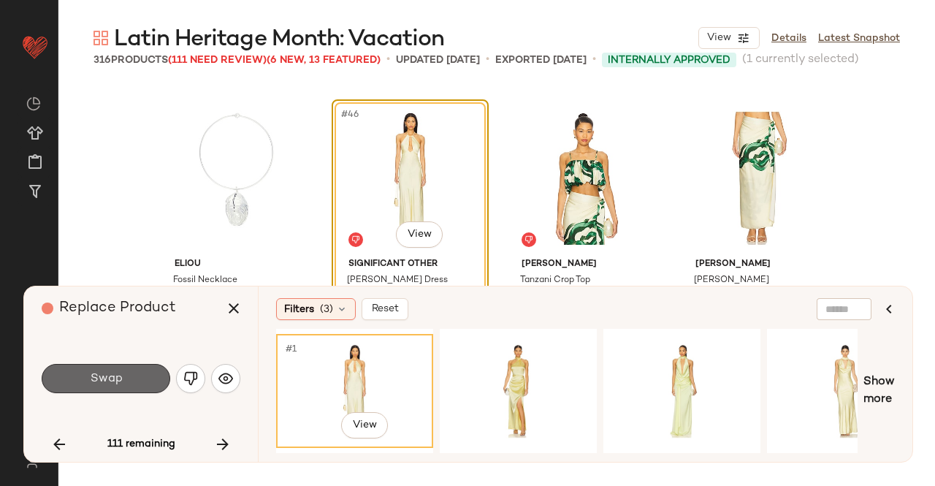
click at [110, 381] on span "Swap" at bounding box center [105, 379] width 33 height 14
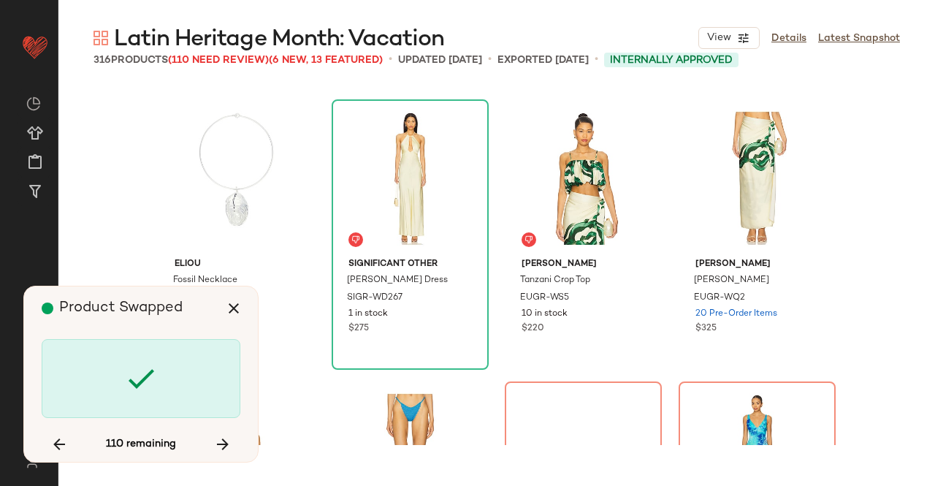
scroll to position [3383, 0]
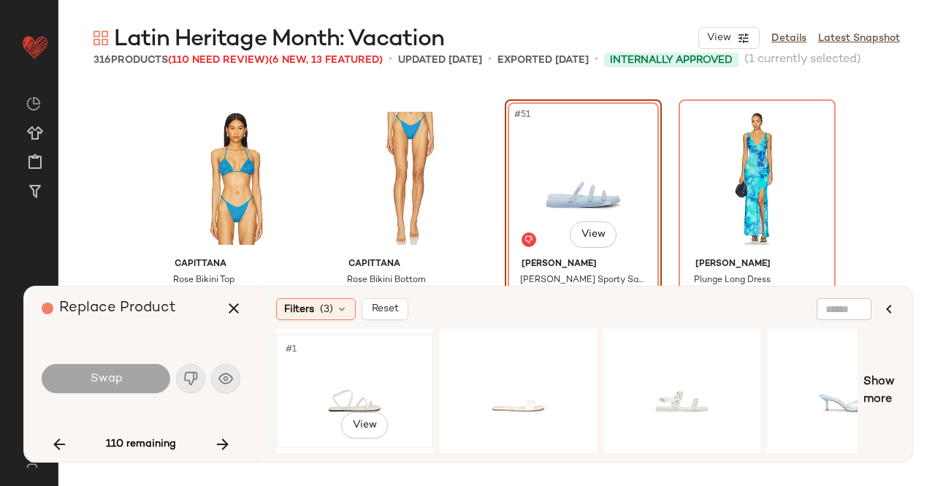
click at [397, 371] on div "#1 View" at bounding box center [354, 391] width 147 height 104
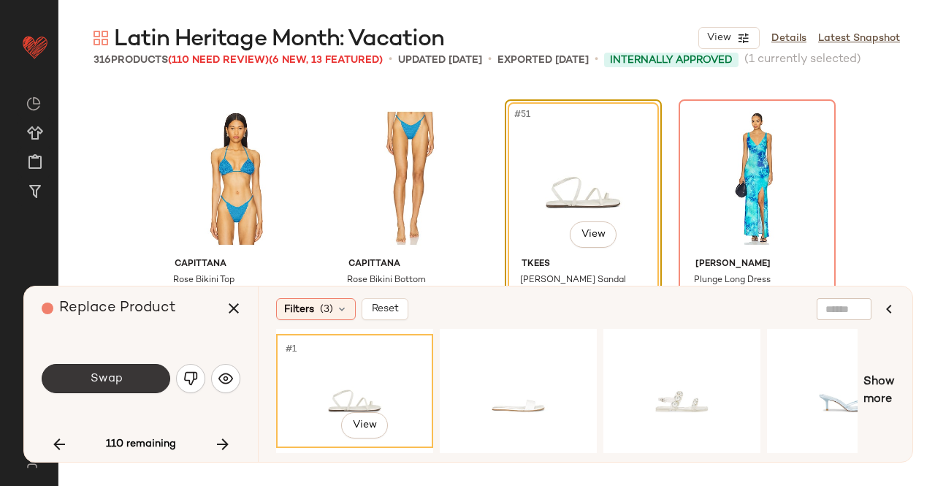
click at [133, 373] on button "Swap" at bounding box center [106, 378] width 129 height 29
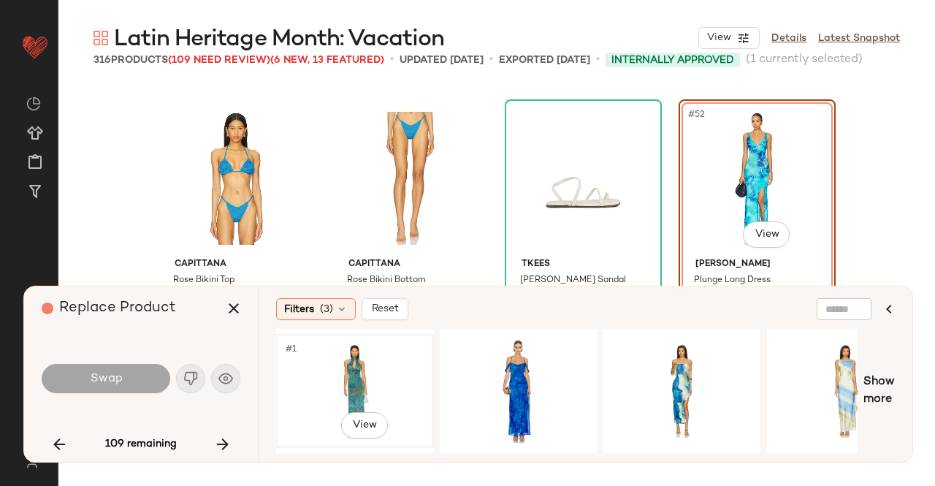
click at [362, 379] on div "#1 View" at bounding box center [354, 391] width 147 height 104
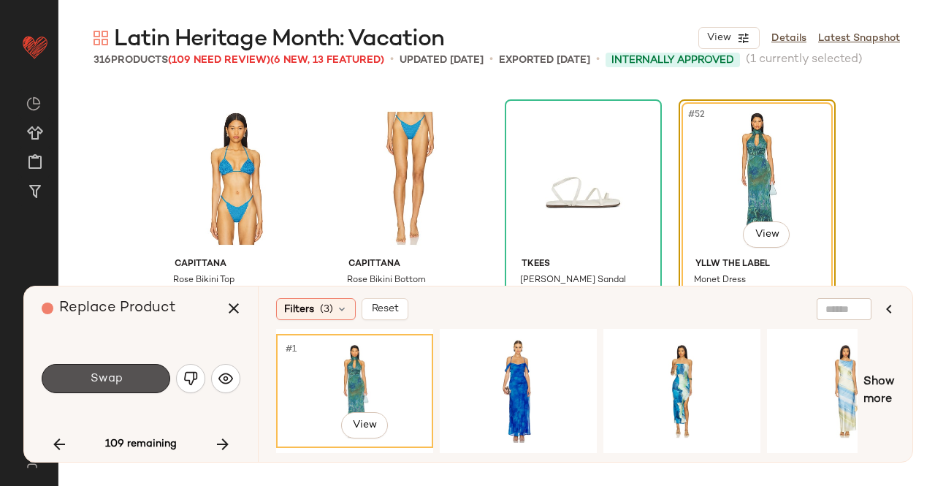
click at [64, 391] on button "Swap" at bounding box center [106, 378] width 129 height 29
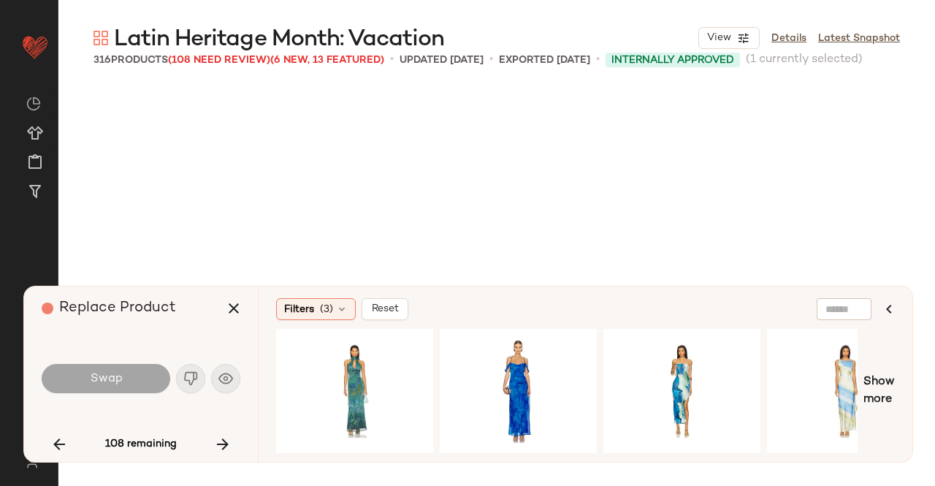
scroll to position [3665, 0]
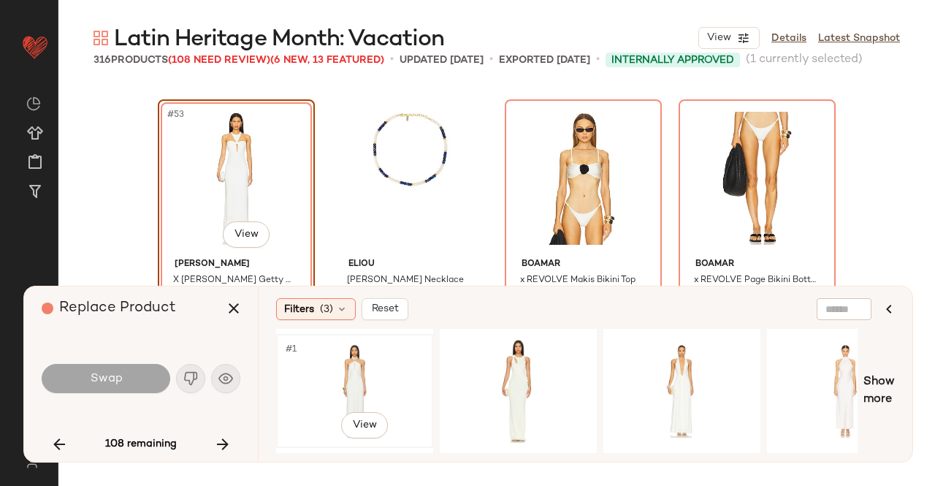
click at [374, 388] on div "#1 View" at bounding box center [354, 391] width 147 height 104
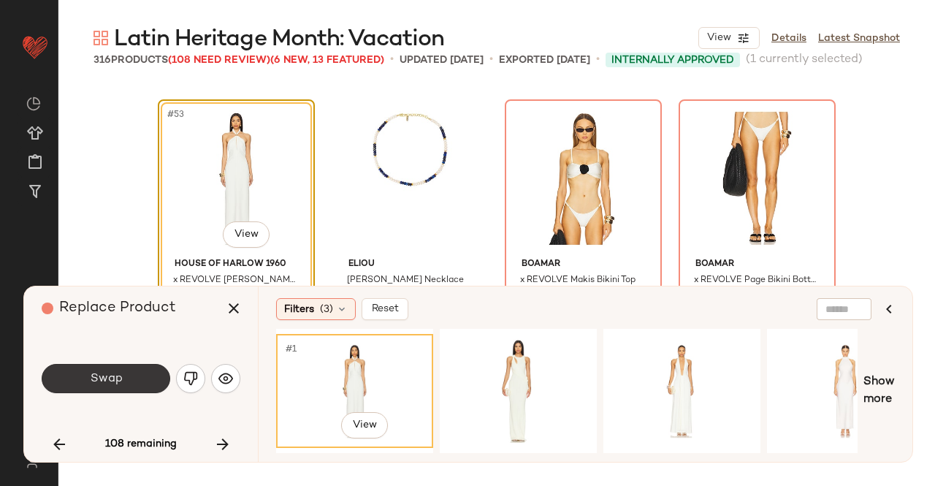
click at [122, 381] on button "Swap" at bounding box center [106, 378] width 129 height 29
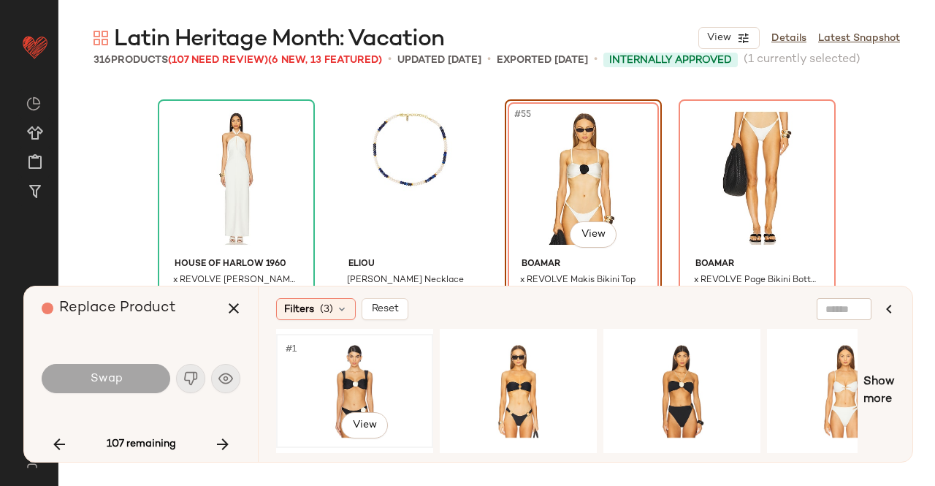
click at [352, 375] on div "#1 View" at bounding box center [354, 391] width 147 height 104
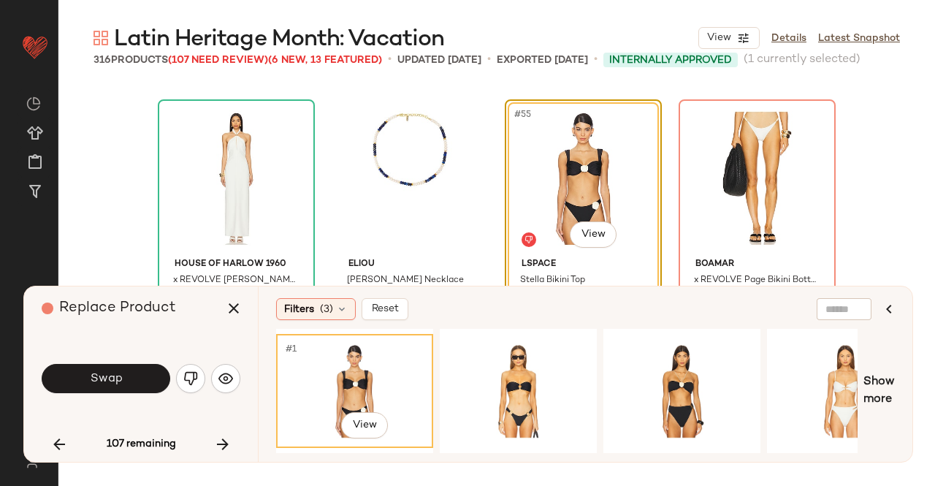
scroll to position [3738, 0]
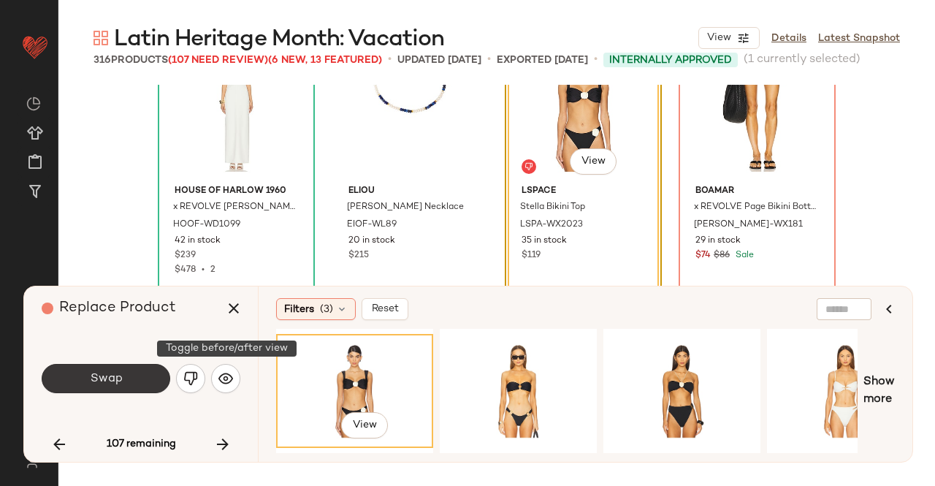
click at [128, 373] on button "Swap" at bounding box center [106, 378] width 129 height 29
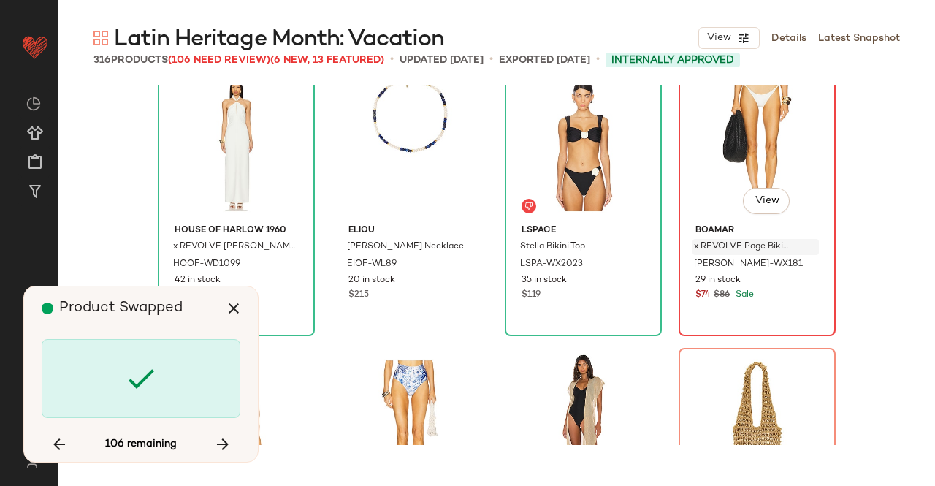
scroll to position [3665, 0]
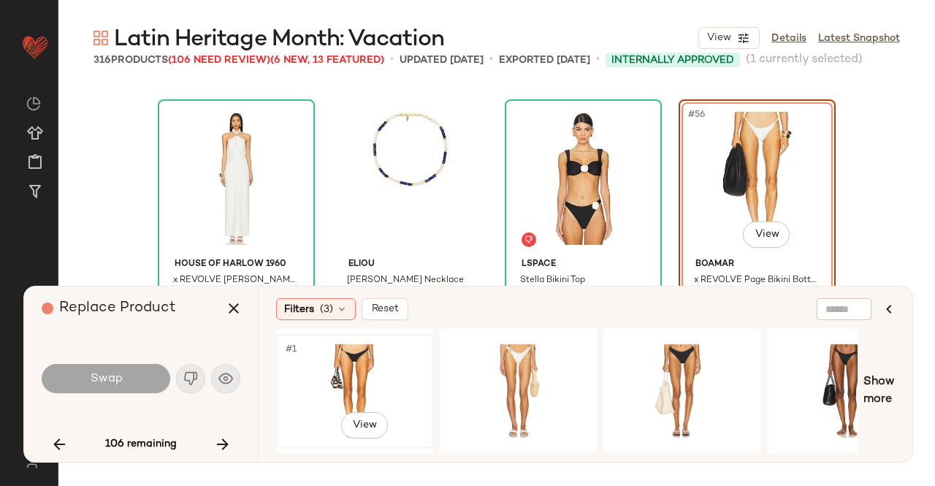
click at [365, 378] on div "#1 View" at bounding box center [354, 391] width 147 height 104
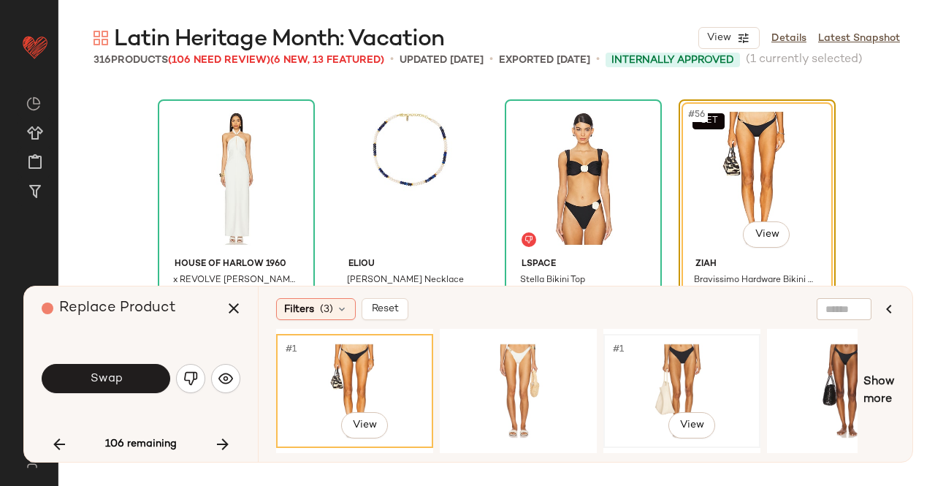
click at [644, 366] on div "#1 View" at bounding box center [681, 391] width 147 height 104
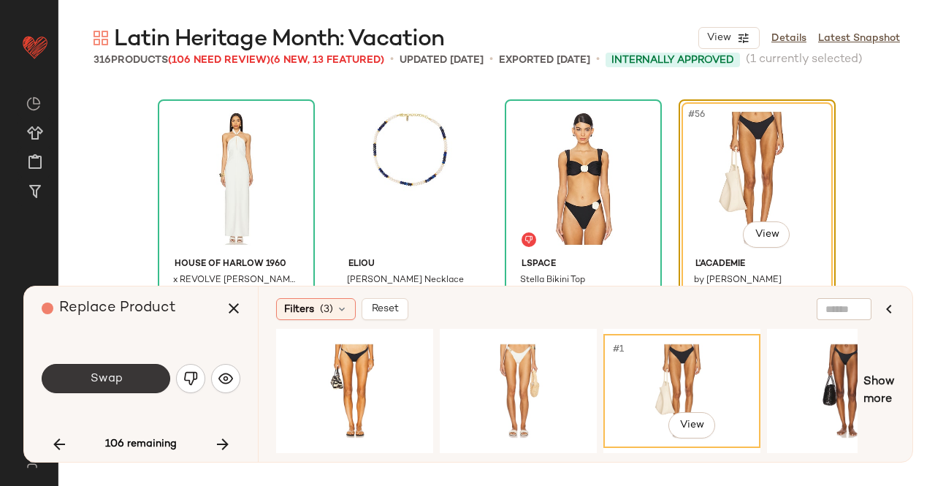
click at [135, 365] on button "Swap" at bounding box center [106, 378] width 129 height 29
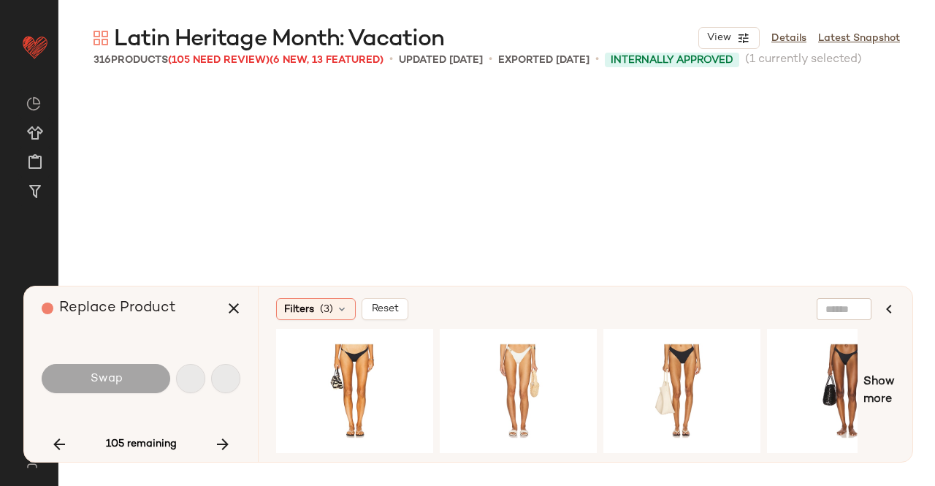
scroll to position [3947, 0]
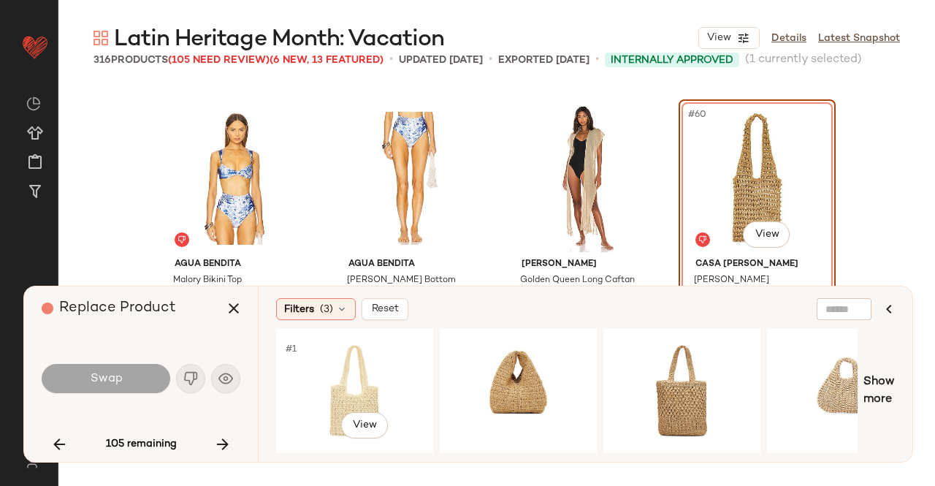
drag, startPoint x: 415, startPoint y: 398, endPoint x: 234, endPoint y: 386, distance: 181.6
click at [413, 398] on div "#1 View" at bounding box center [354, 391] width 147 height 104
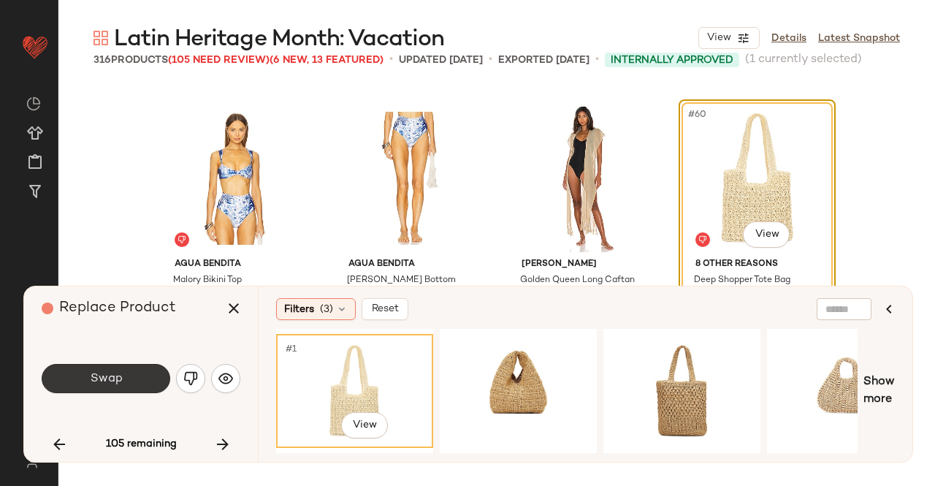
click at [118, 378] on span "Swap" at bounding box center [105, 379] width 33 height 14
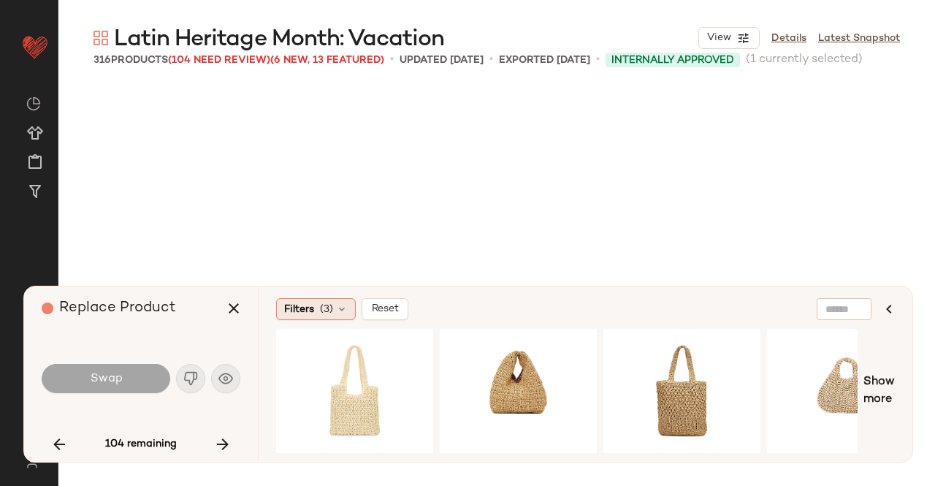
scroll to position [4511, 0]
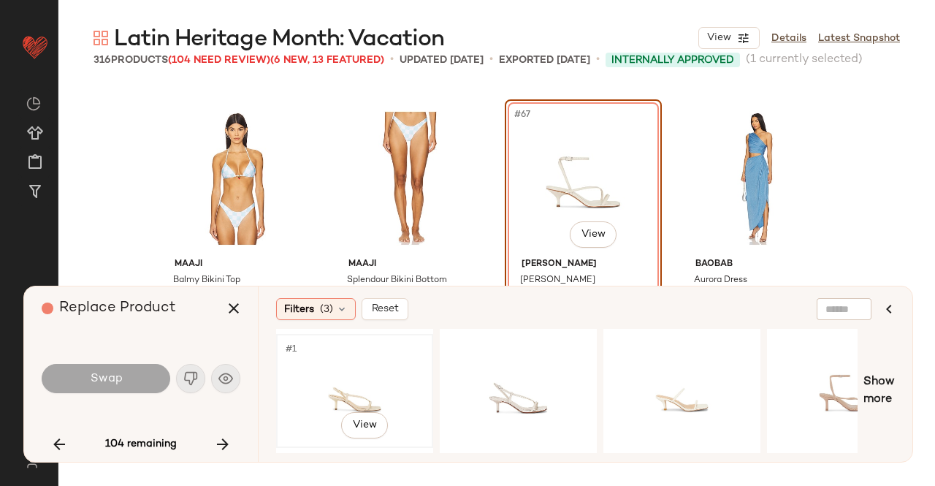
click at [329, 370] on div "#1 View" at bounding box center [354, 391] width 147 height 104
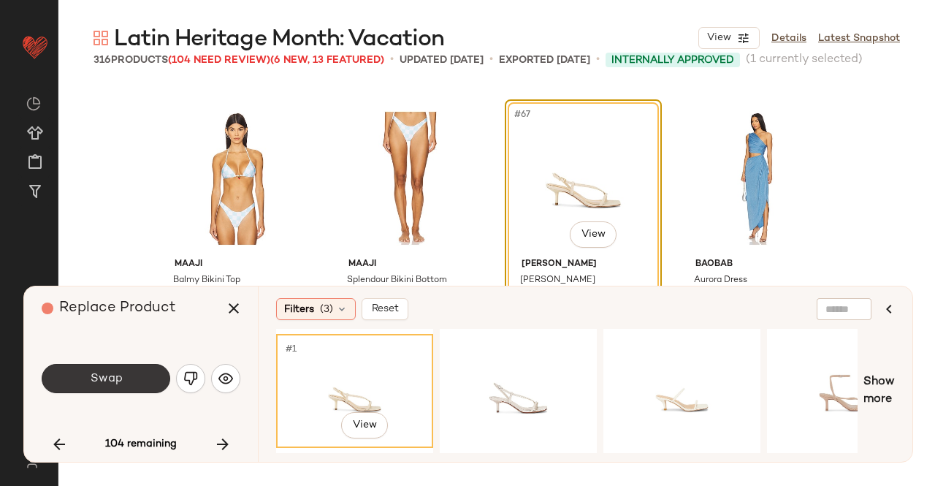
click at [136, 375] on button "Swap" at bounding box center [106, 378] width 129 height 29
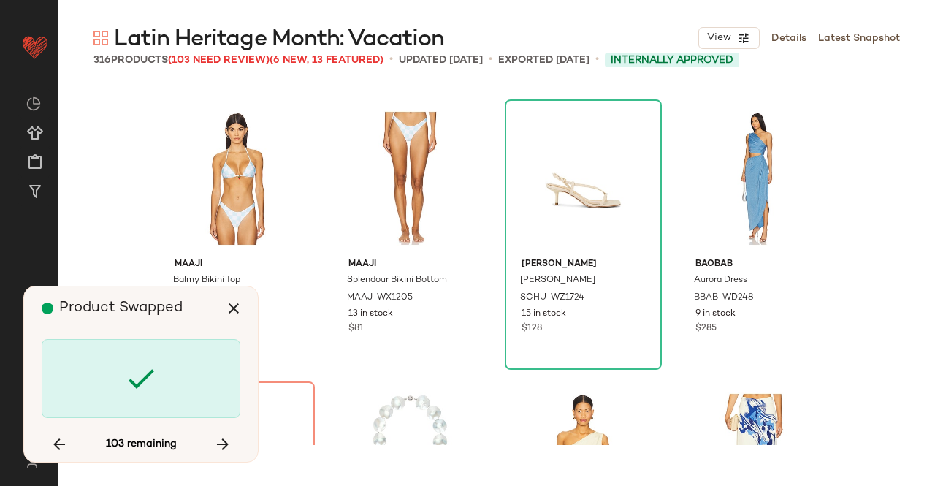
scroll to position [4793, 0]
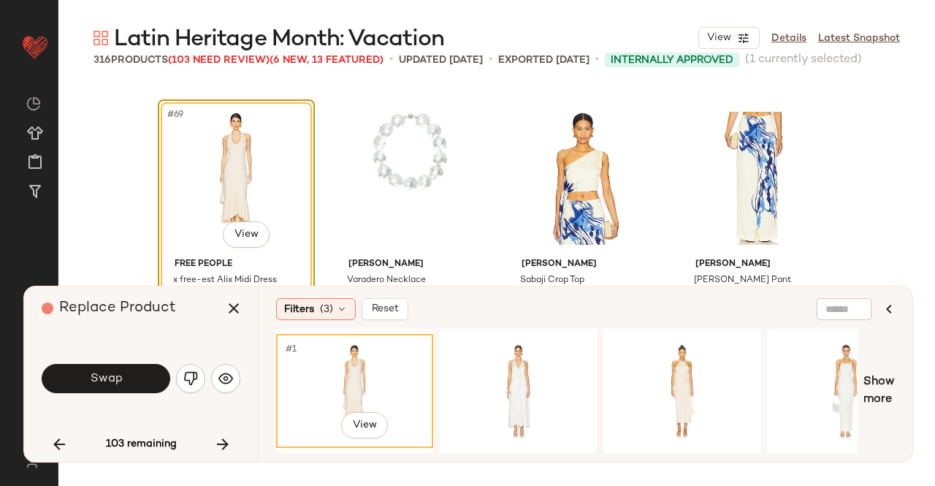
click at [383, 373] on div "#1 View" at bounding box center [354, 391] width 147 height 104
click at [69, 370] on button "Swap" at bounding box center [106, 378] width 129 height 29
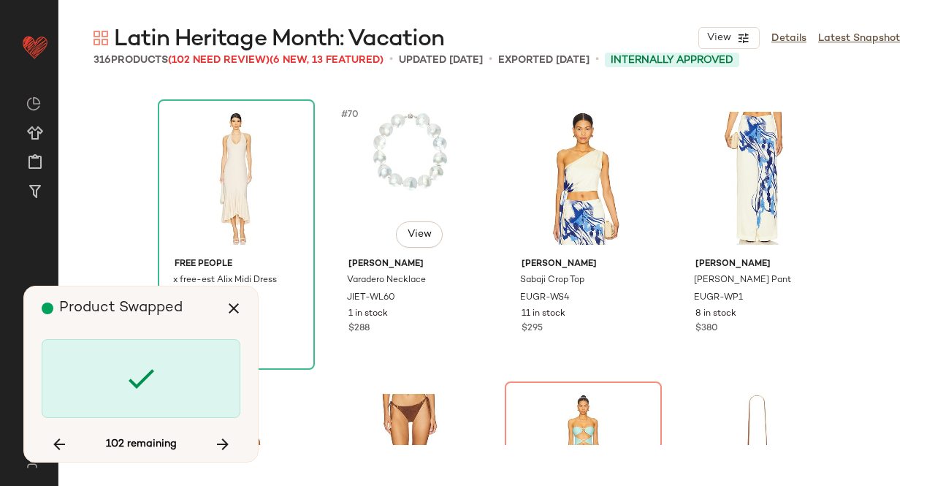
scroll to position [5075, 0]
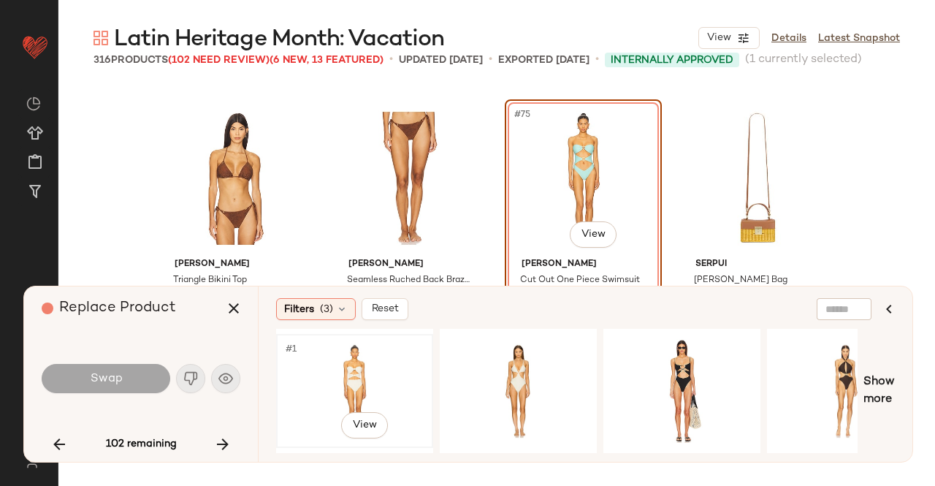
click at [354, 375] on div "#1 View" at bounding box center [354, 391] width 147 height 104
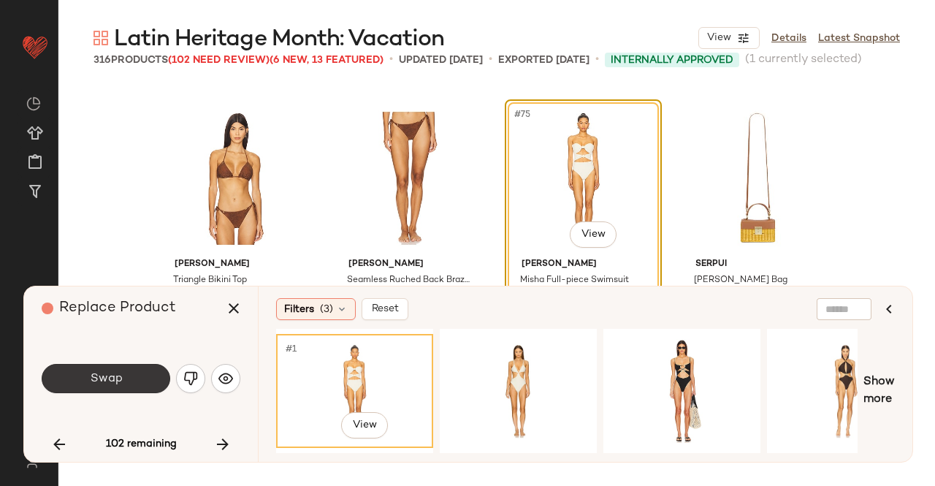
click at [145, 374] on button "Swap" at bounding box center [106, 378] width 129 height 29
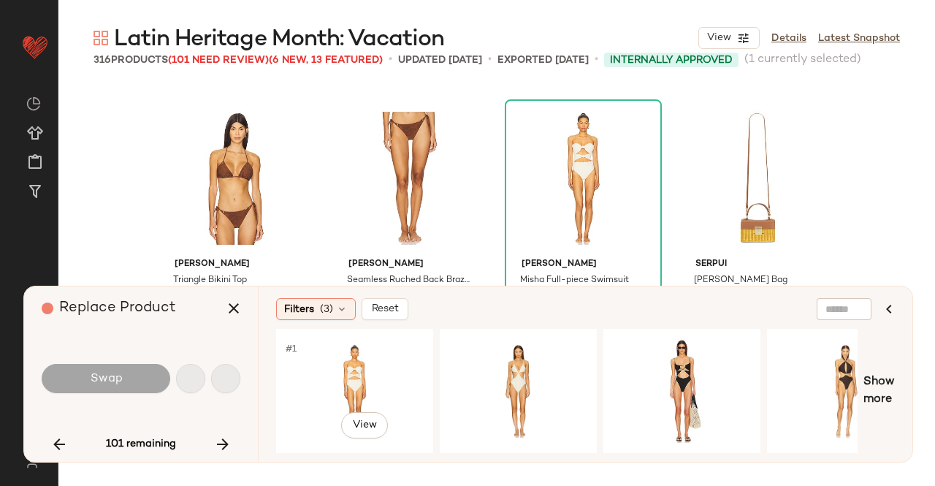
scroll to position [5921, 0]
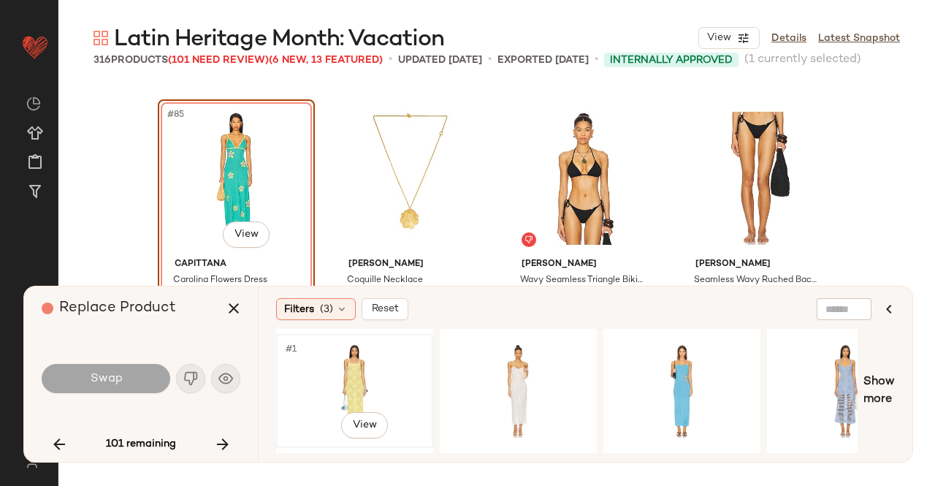
drag, startPoint x: 392, startPoint y: 369, endPoint x: 291, endPoint y: 375, distance: 100.2
click at [392, 369] on div "#1 View" at bounding box center [354, 391] width 147 height 104
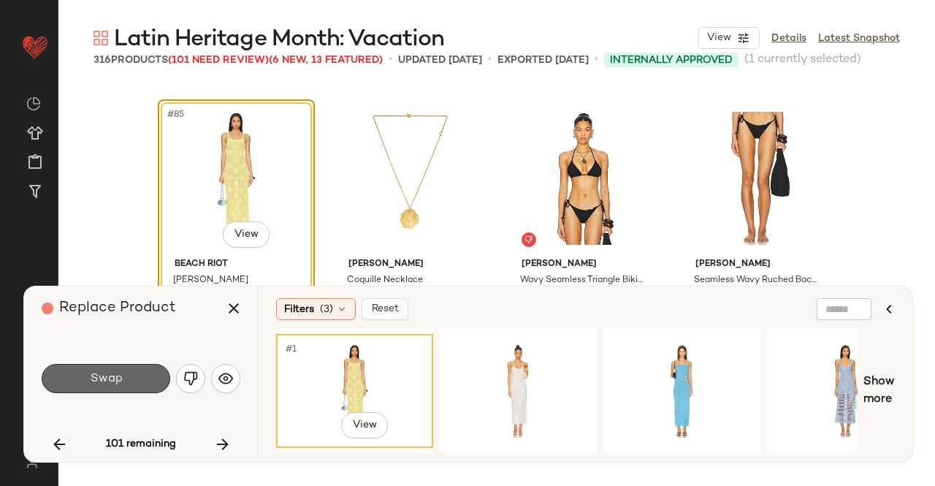
click at [140, 370] on button "Swap" at bounding box center [106, 378] width 129 height 29
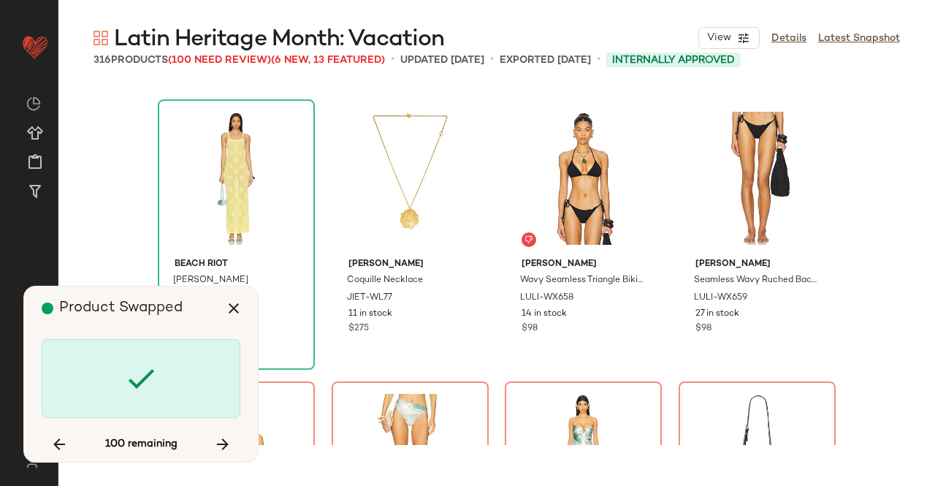
scroll to position [6203, 0]
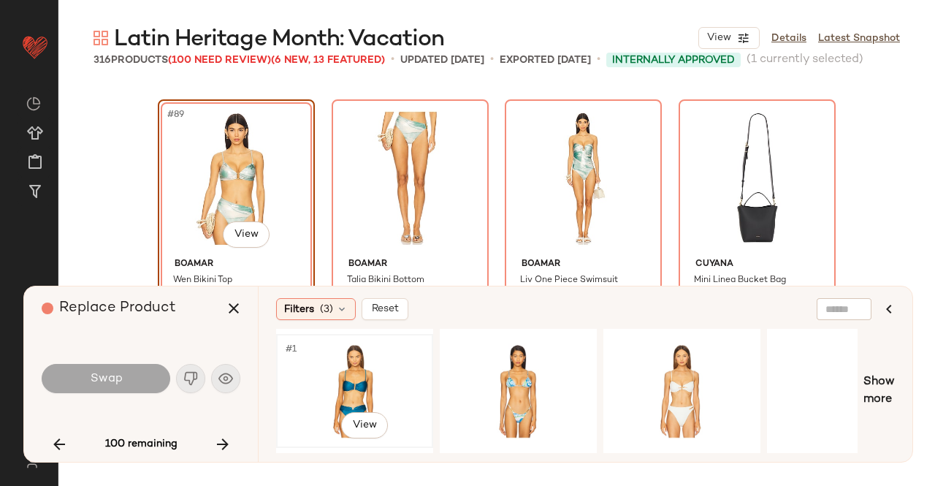
click at [388, 384] on div "#1 View" at bounding box center [354, 391] width 147 height 104
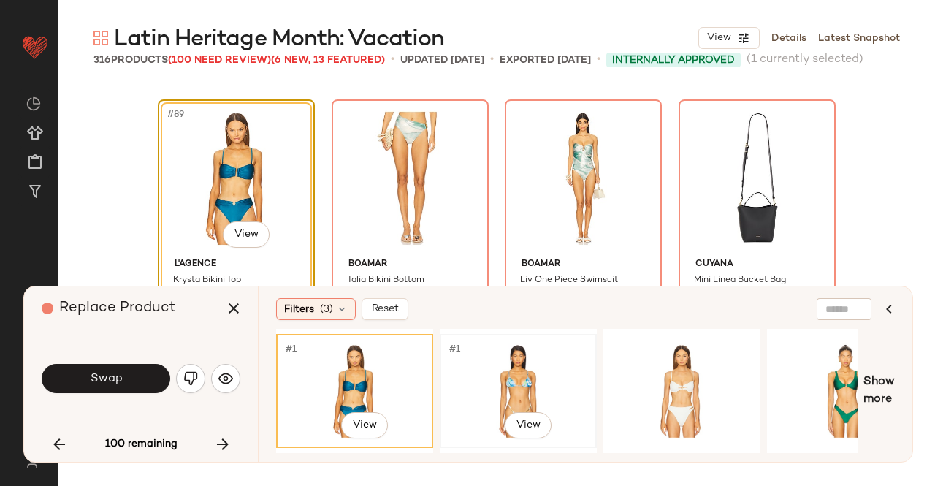
click at [555, 386] on div "#1 View" at bounding box center [518, 391] width 147 height 104
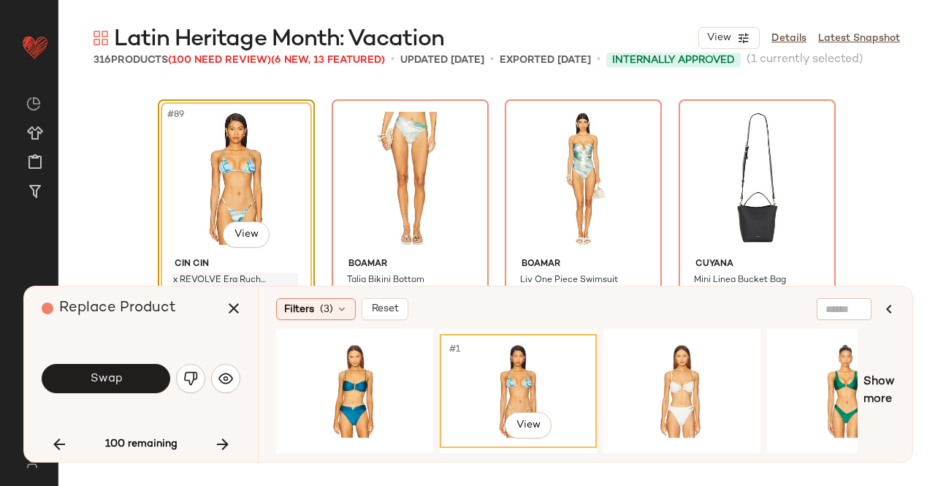
scroll to position [6276, 0]
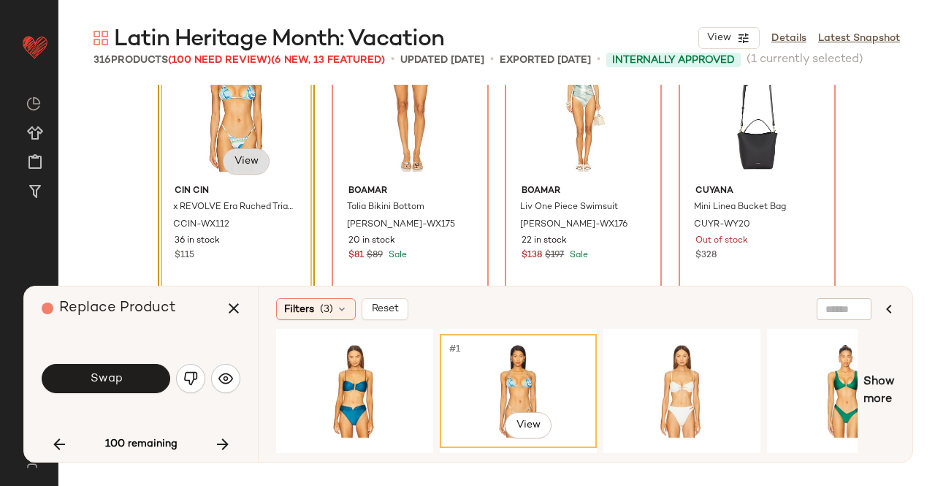
click at [234, 171] on body "Revolve ** Dashboard All Products Global Clipboards (24) Curations (511) [PERSO…" at bounding box center [467, 243] width 935 height 486
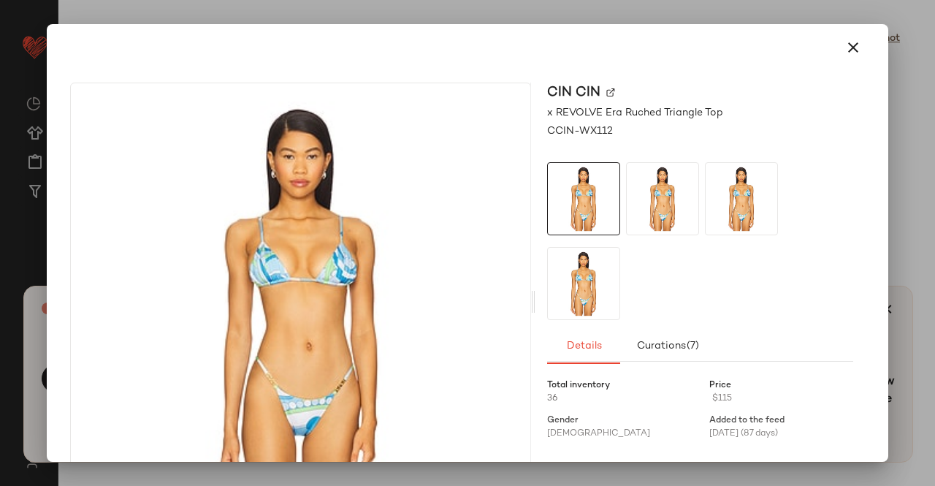
click at [606, 91] on img at bounding box center [610, 92] width 9 height 9
click at [844, 52] on icon "button" at bounding box center [853, 48] width 18 height 18
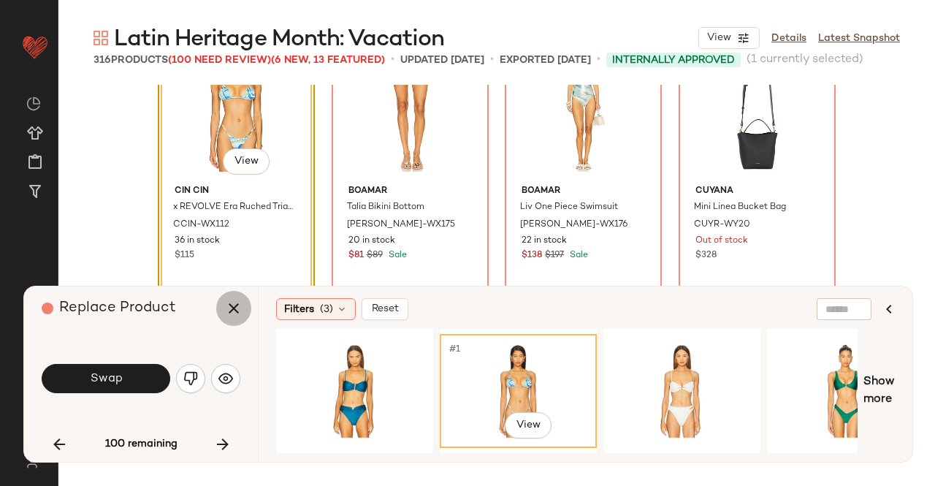
click at [226, 307] on icon "button" at bounding box center [234, 308] width 18 height 18
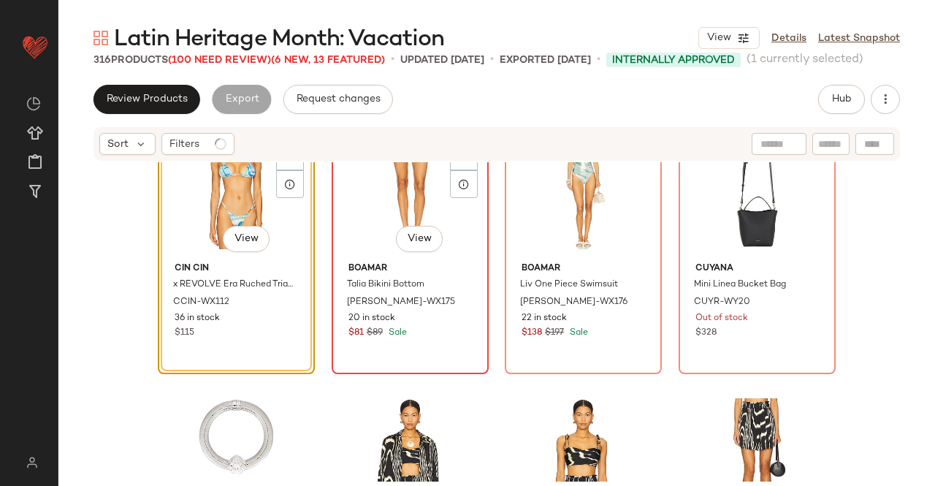
click at [384, 205] on div "#90 View" at bounding box center [410, 183] width 147 height 148
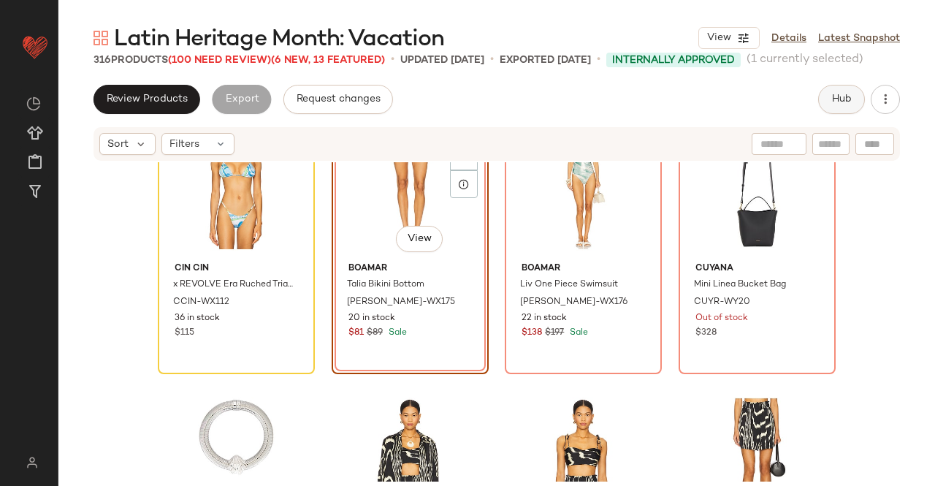
click at [847, 88] on button "Hub" at bounding box center [841, 99] width 47 height 29
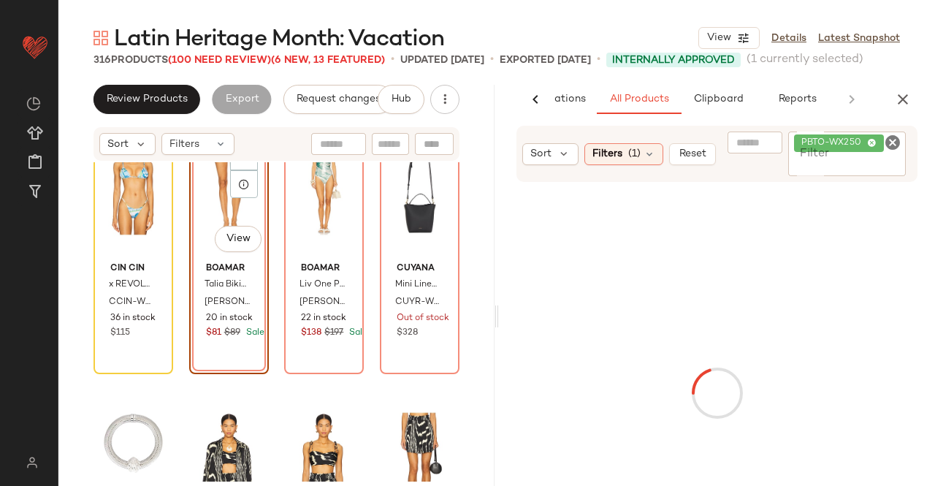
scroll to position [0, 92]
click at [858, 138] on span "PBTO-WX250" at bounding box center [834, 143] width 66 height 13
paste input "**********"
type input "**********"
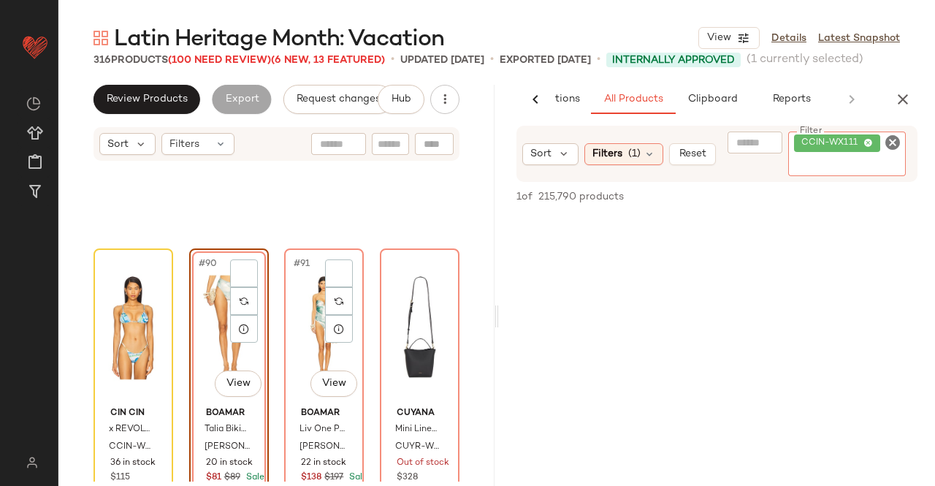
scroll to position [6130, 0]
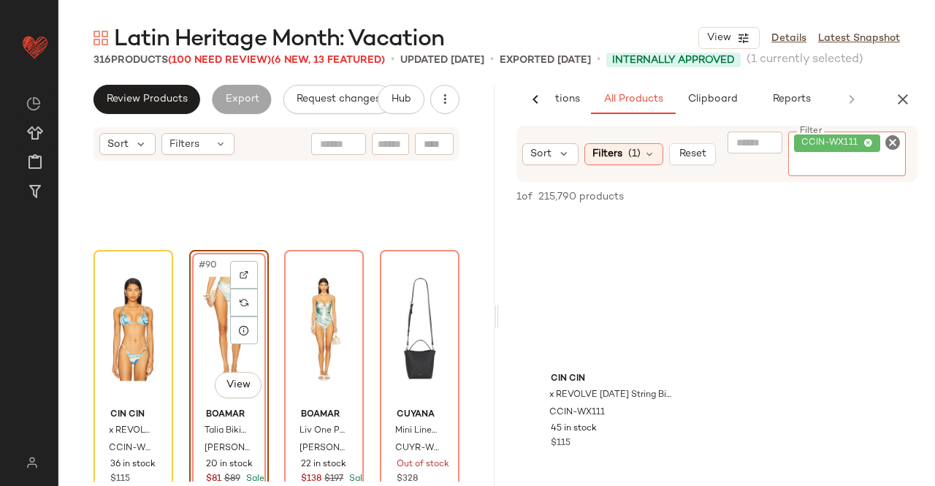
click at [209, 325] on div "#90 View" at bounding box center [228, 329] width 69 height 148
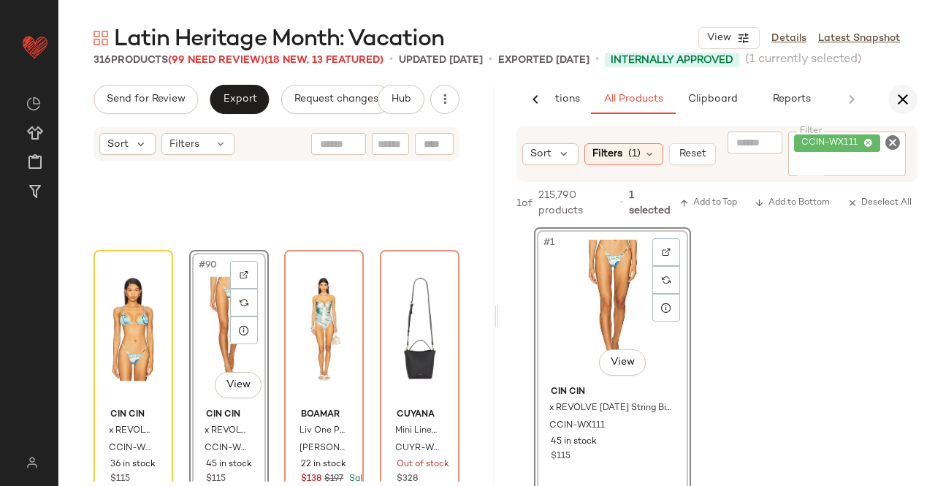
click at [899, 99] on icon "button" at bounding box center [903, 100] width 18 height 18
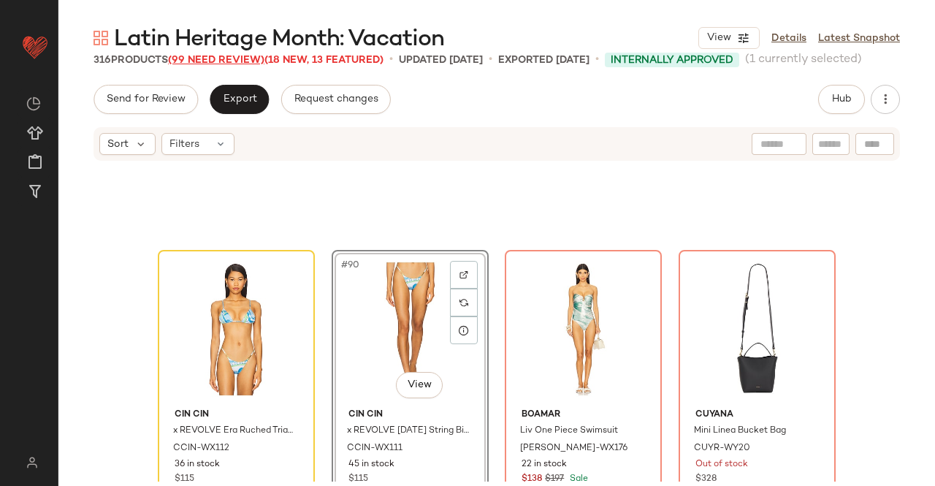
click at [207, 64] on span "(99 Need Review)" at bounding box center [216, 60] width 96 height 11
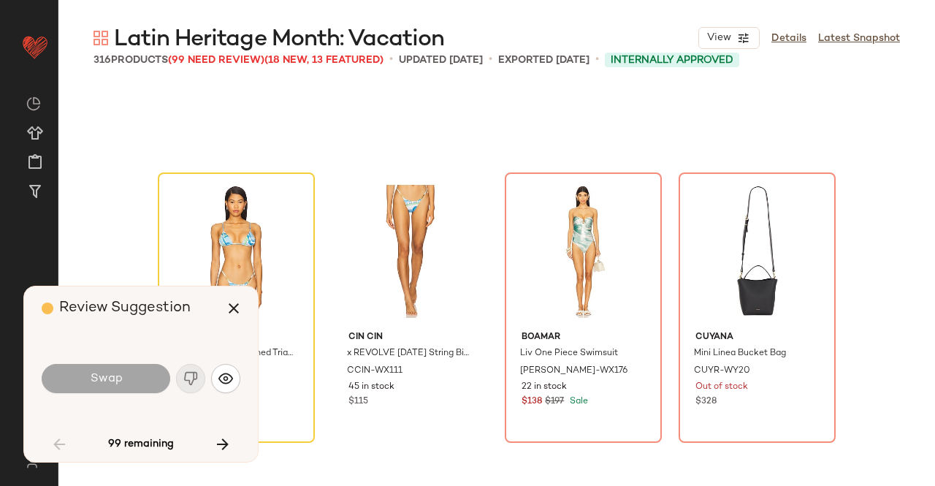
scroll to position [2819, 0]
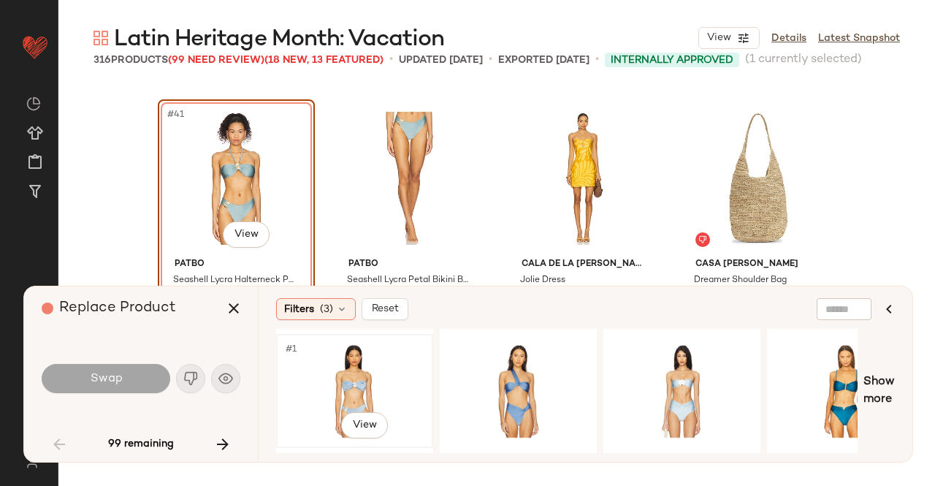
drag, startPoint x: 383, startPoint y: 380, endPoint x: 422, endPoint y: 387, distance: 39.4
click at [383, 380] on div "#1 View" at bounding box center [354, 391] width 147 height 104
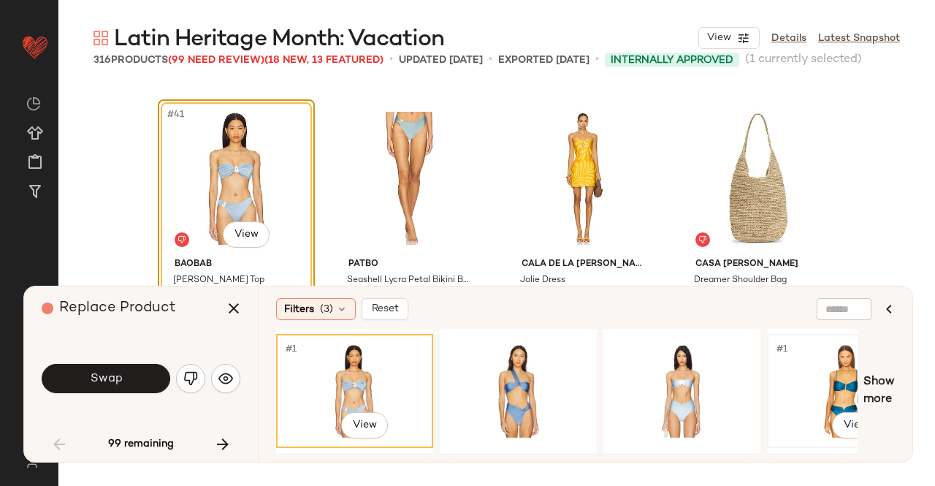
click at [768, 364] on div "#1 View" at bounding box center [845, 390] width 154 height 111
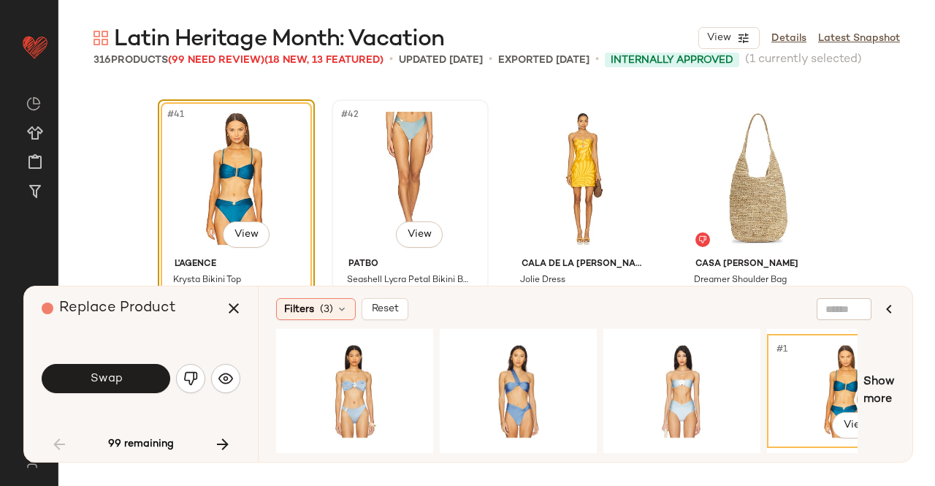
scroll to position [2600, 0]
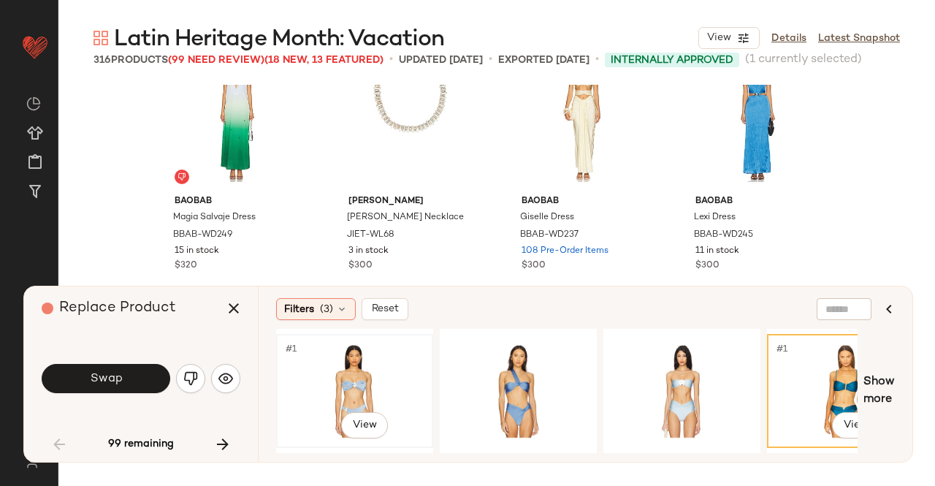
click at [364, 363] on div "#1 View" at bounding box center [354, 391] width 147 height 104
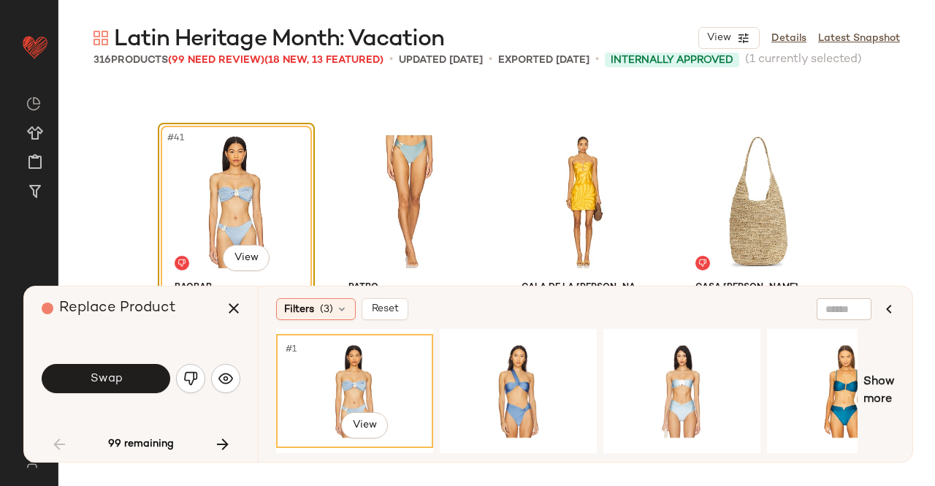
scroll to position [2819, 0]
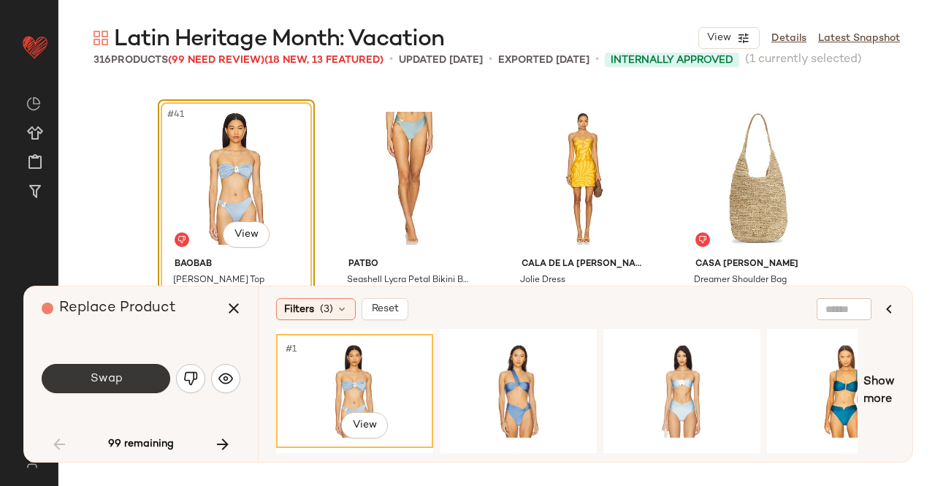
click at [110, 382] on span "Swap" at bounding box center [105, 379] width 33 height 14
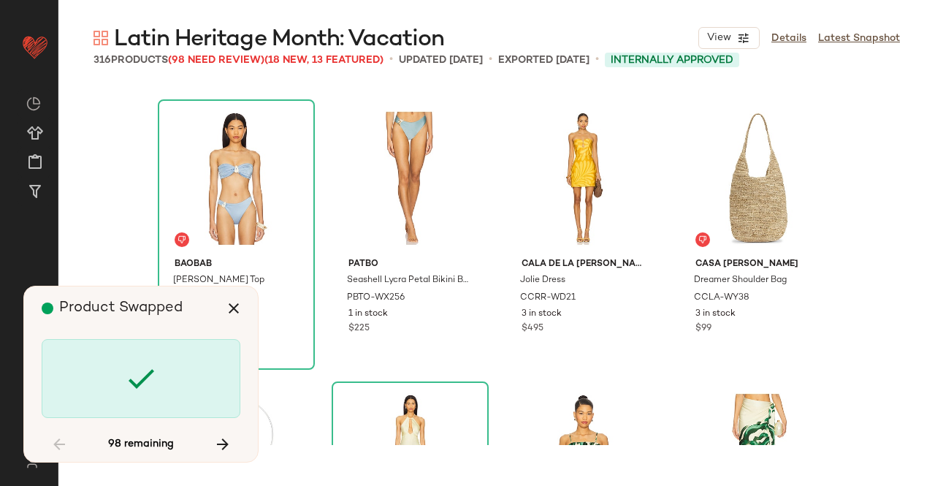
scroll to position [6209, 0]
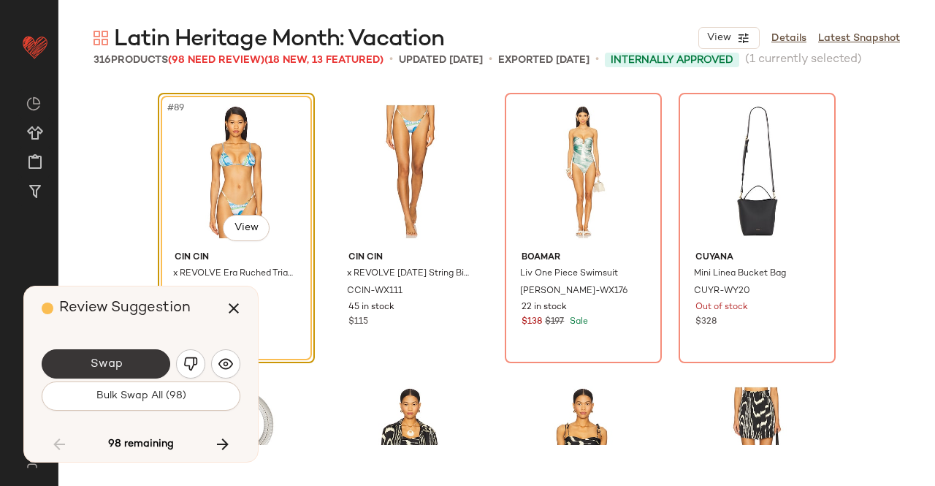
click at [126, 355] on button "Swap" at bounding box center [106, 363] width 129 height 29
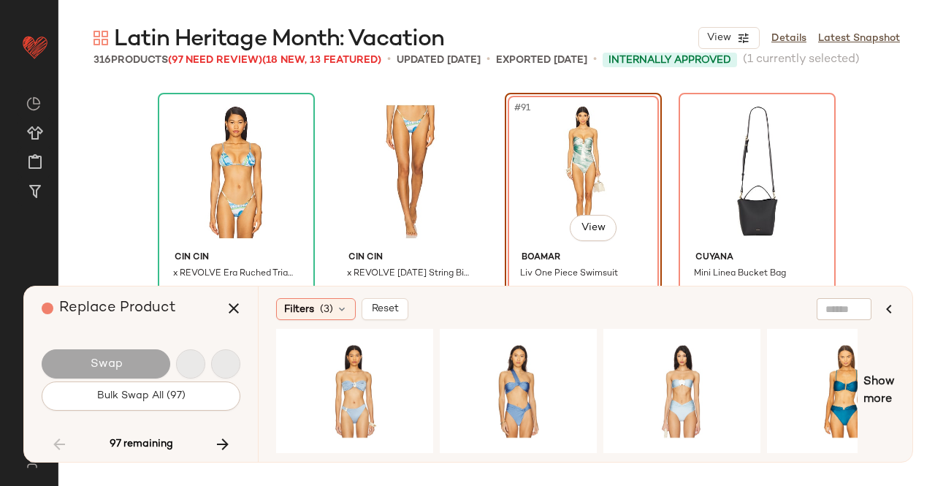
scroll to position [6203, 0]
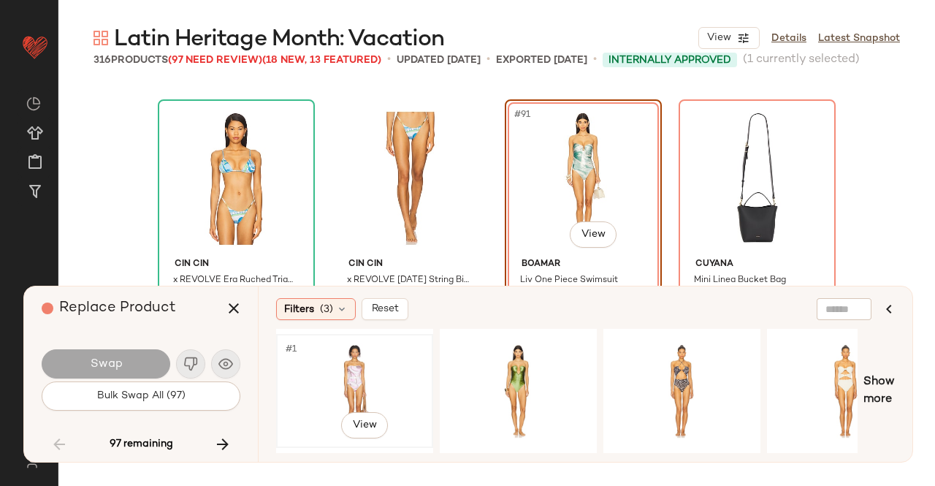
click at [385, 378] on div "#1 View" at bounding box center [354, 391] width 147 height 104
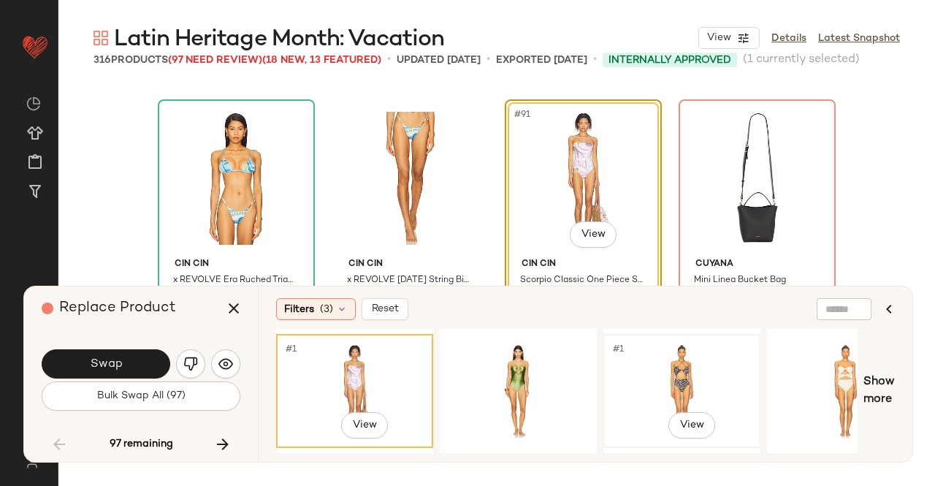
drag, startPoint x: 736, startPoint y: 363, endPoint x: 694, endPoint y: 367, distance: 41.8
click at [734, 364] on div "#1 View" at bounding box center [681, 391] width 147 height 104
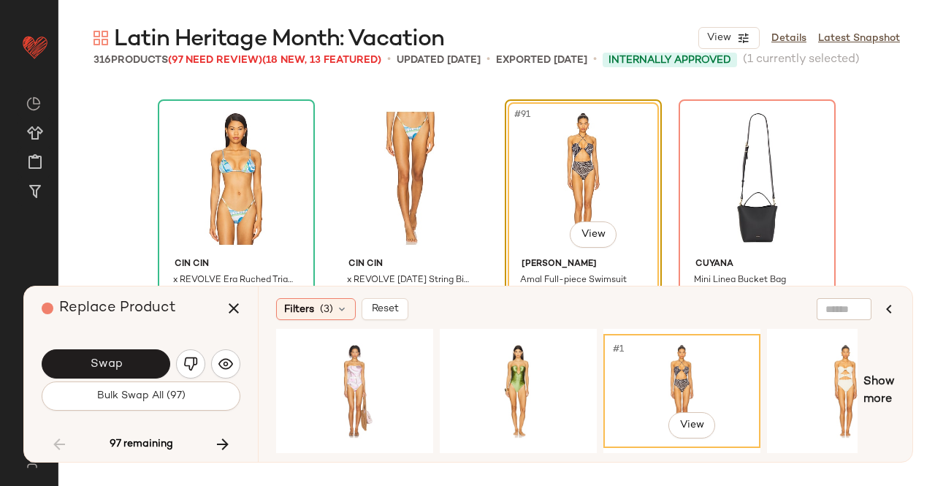
click at [137, 364] on button "Swap" at bounding box center [106, 363] width 129 height 29
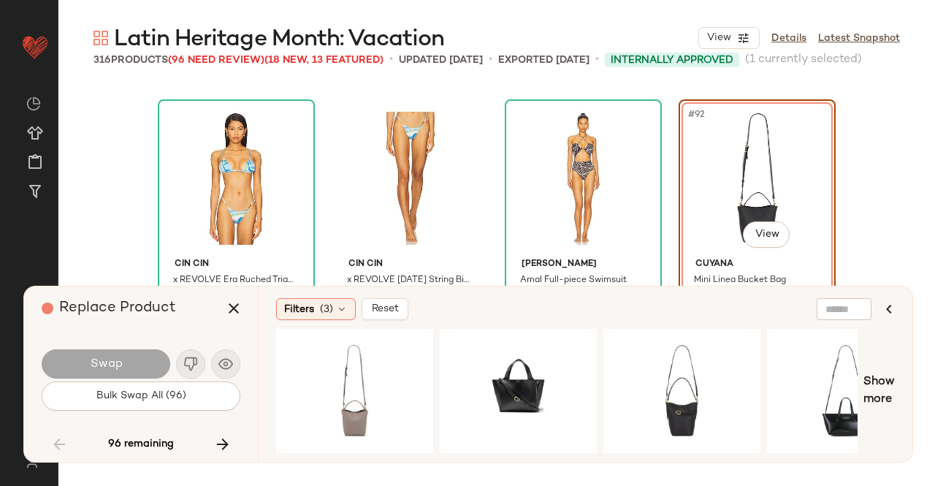
click at [120, 345] on div "Swap Bulk Swap All (96)" at bounding box center [141, 378] width 199 height 79
click at [315, 376] on div "#1 View" at bounding box center [354, 391] width 147 height 104
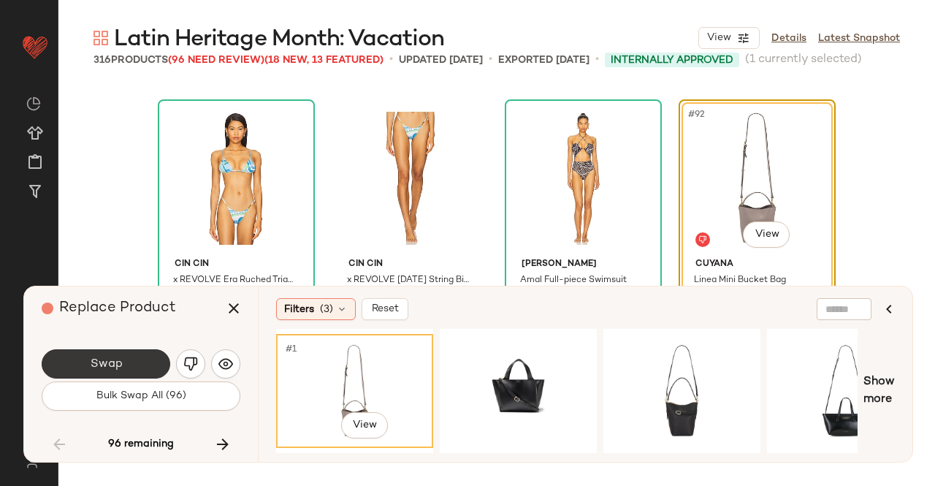
click at [79, 356] on button "Swap" at bounding box center [106, 363] width 129 height 29
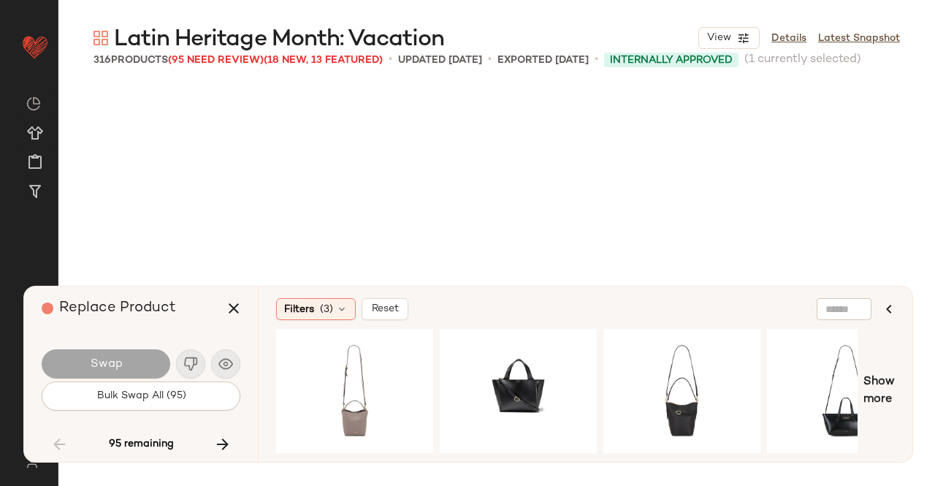
scroll to position [6767, 0]
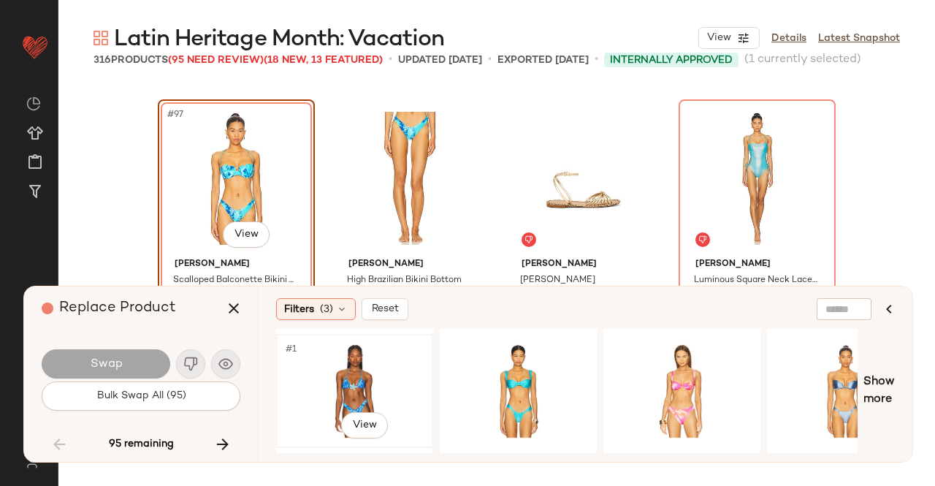
click at [345, 364] on div "#1 View" at bounding box center [354, 391] width 147 height 104
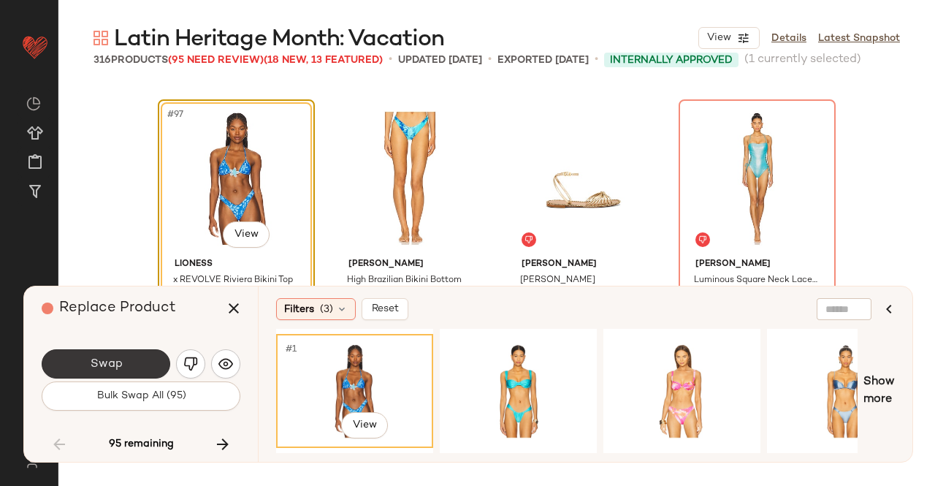
click at [115, 369] on span "Swap" at bounding box center [105, 364] width 33 height 14
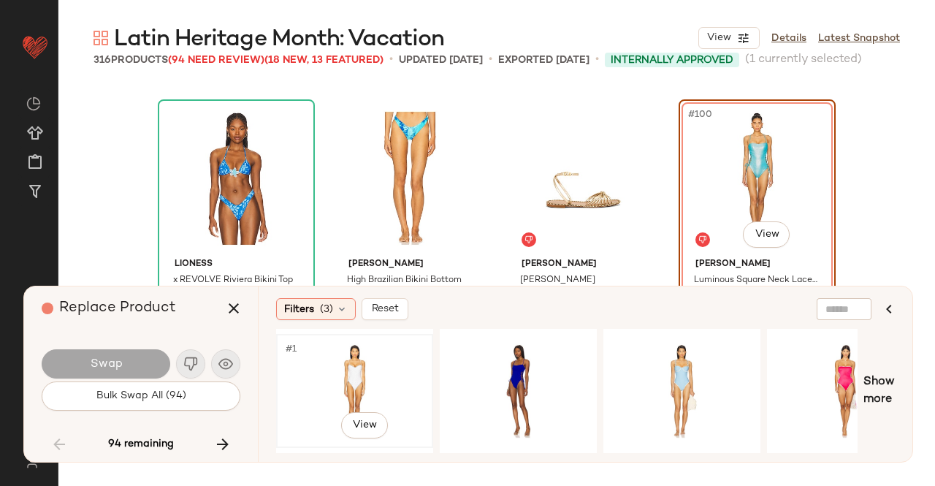
click at [372, 379] on div "#1 View" at bounding box center [354, 391] width 147 height 104
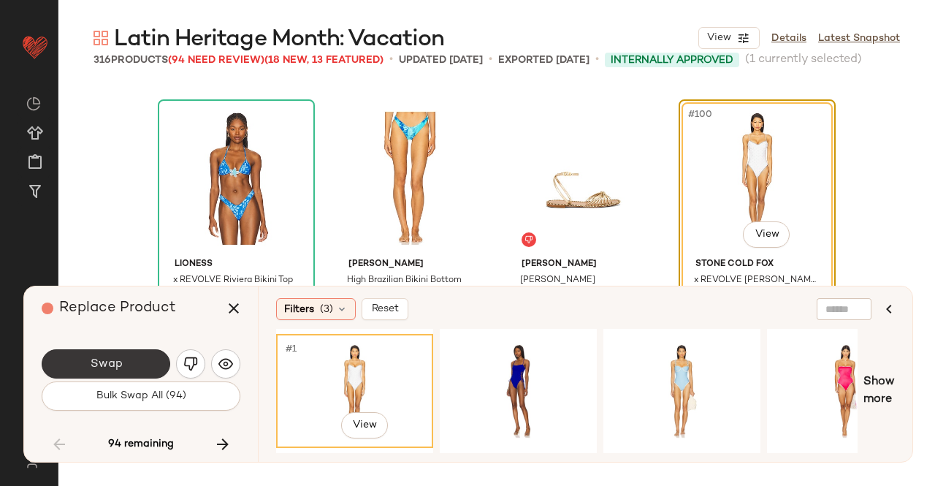
click at [137, 362] on button "Swap" at bounding box center [106, 363] width 129 height 29
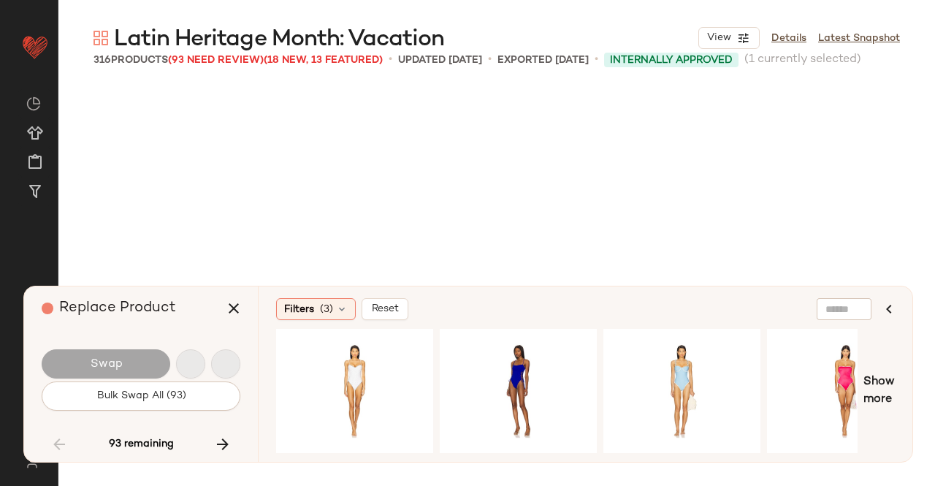
scroll to position [7049, 0]
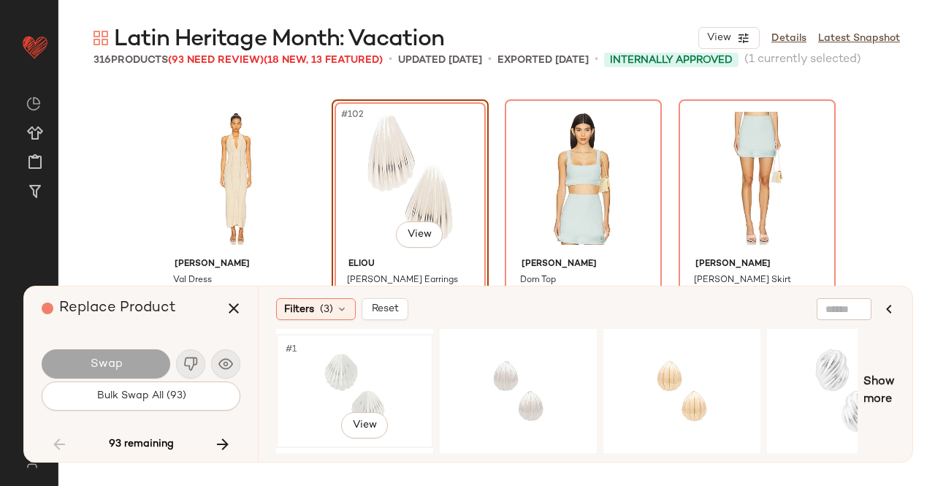
click at [415, 372] on div "#1 View" at bounding box center [354, 391] width 147 height 104
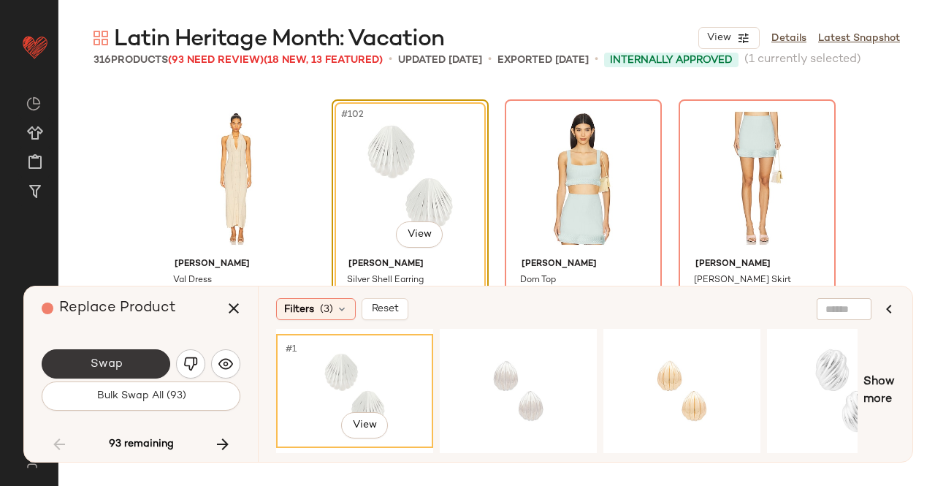
click at [118, 362] on span "Swap" at bounding box center [105, 364] width 33 height 14
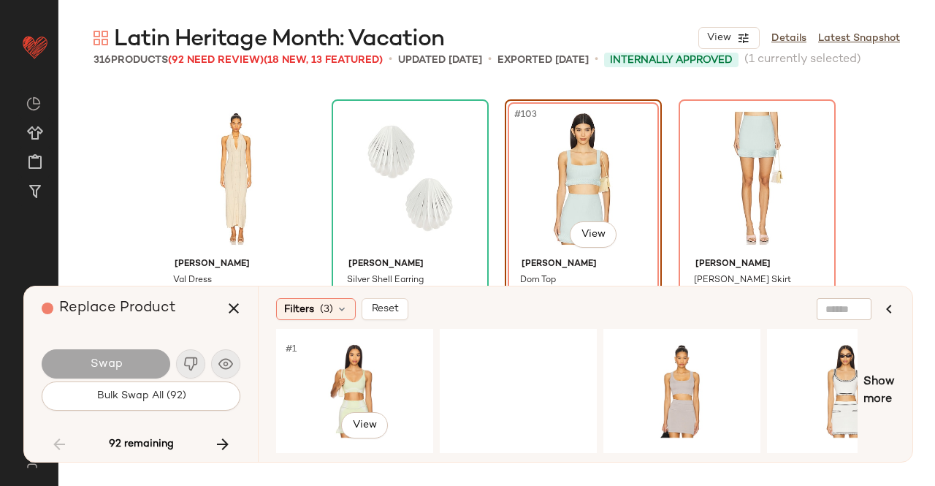
click at [339, 366] on div "#1 View" at bounding box center [354, 391] width 147 height 104
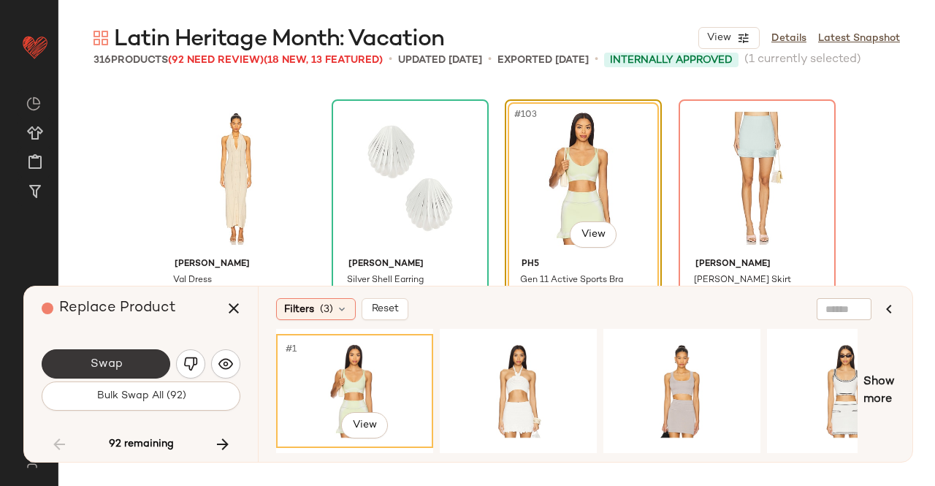
click at [126, 360] on button "Swap" at bounding box center [106, 363] width 129 height 29
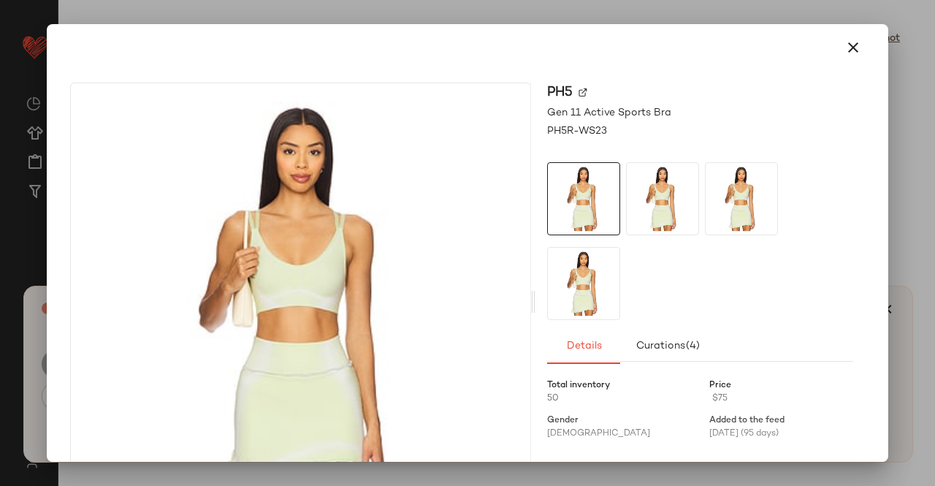
click at [585, 92] on div "PH5" at bounding box center [700, 93] width 306 height 20
click at [581, 91] on img at bounding box center [582, 92] width 9 height 9
click at [836, 41] on button "button" at bounding box center [853, 47] width 35 height 35
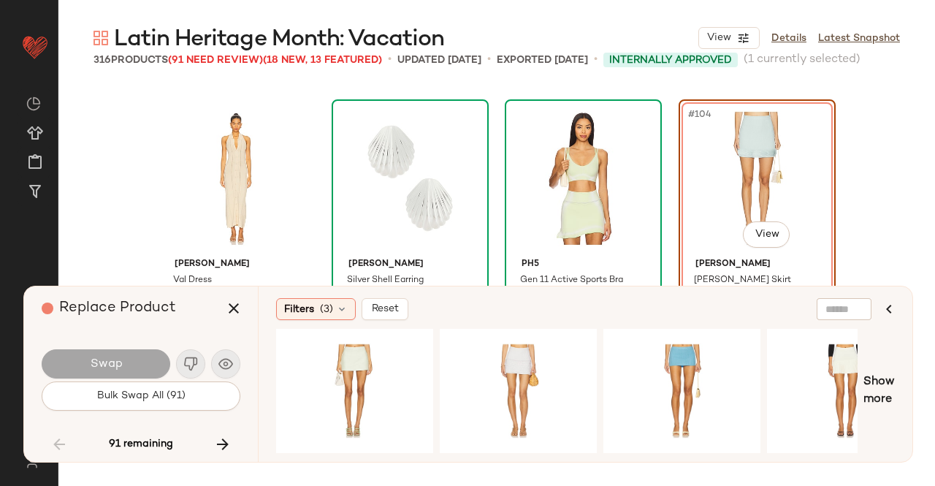
drag, startPoint x: 232, startPoint y: 304, endPoint x: 429, endPoint y: 231, distance: 210.3
click at [235, 304] on icon "button" at bounding box center [234, 308] width 18 height 18
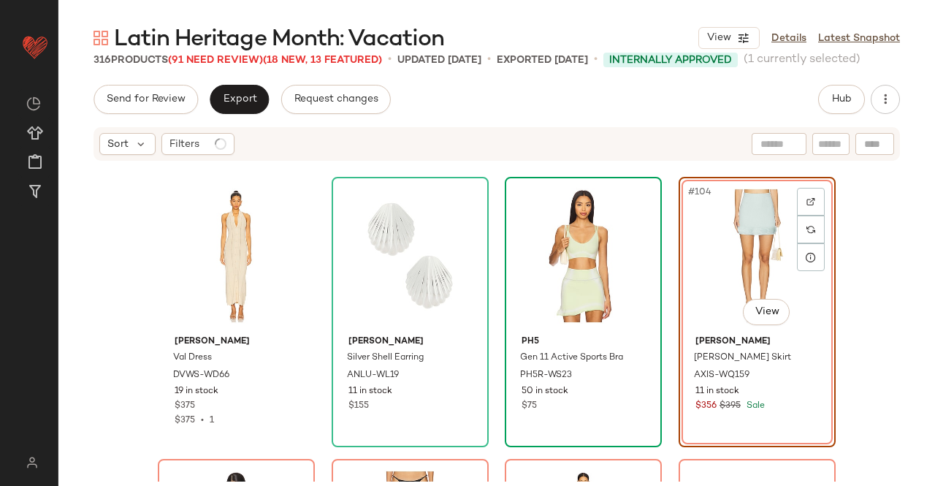
click at [771, 220] on div "#104 View" at bounding box center [757, 256] width 147 height 148
click at [843, 90] on button "Hub" at bounding box center [841, 99] width 47 height 29
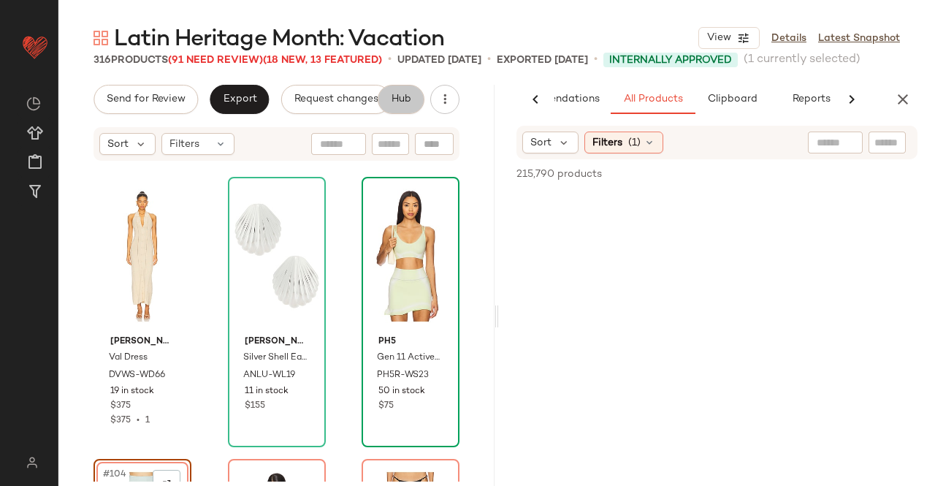
scroll to position [0, 92]
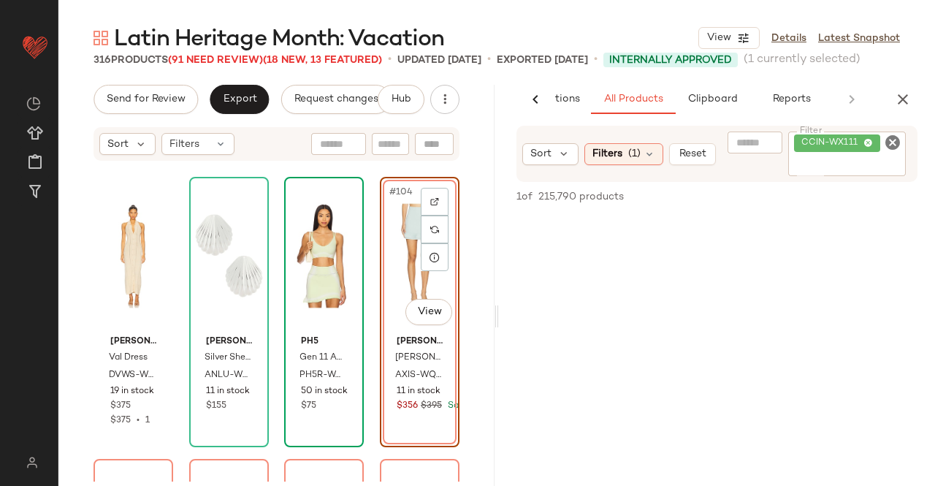
click at [866, 160] on input "Filter" at bounding box center [847, 165] width 107 height 15
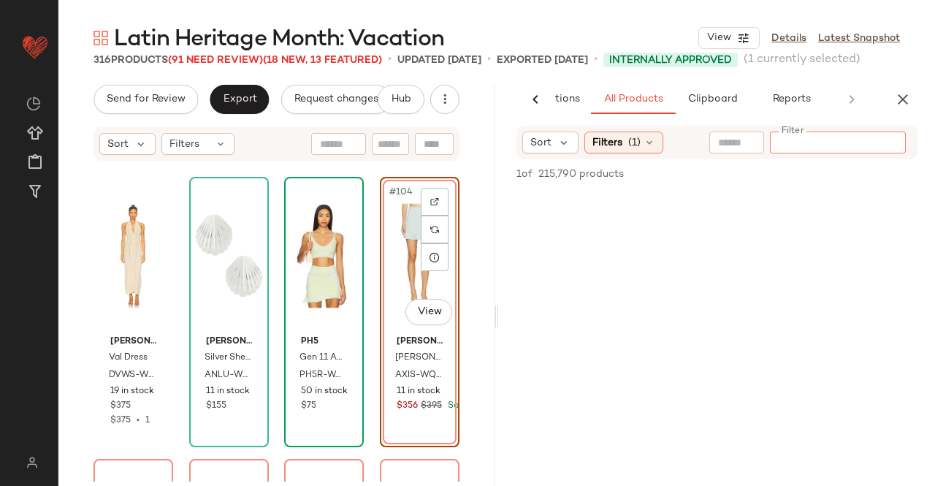
paste input "********"
type input "********"
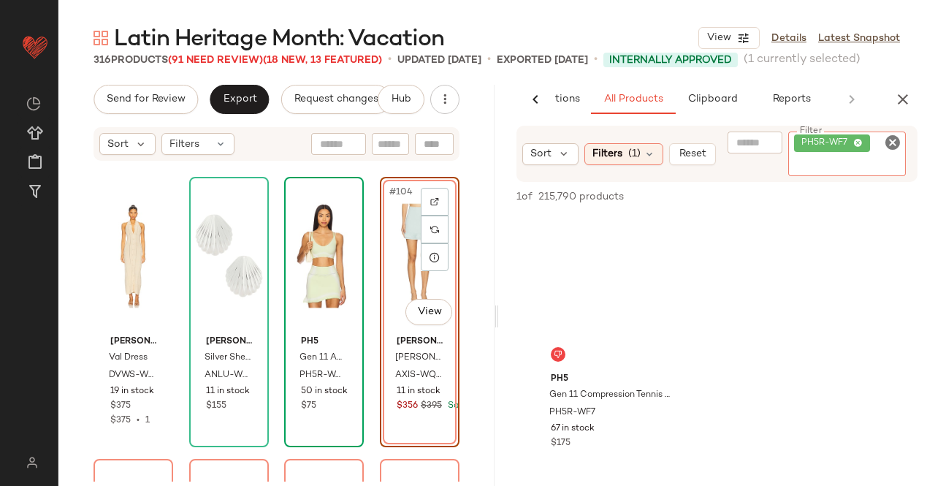
click at [407, 274] on div "#104 View" at bounding box center [419, 256] width 69 height 148
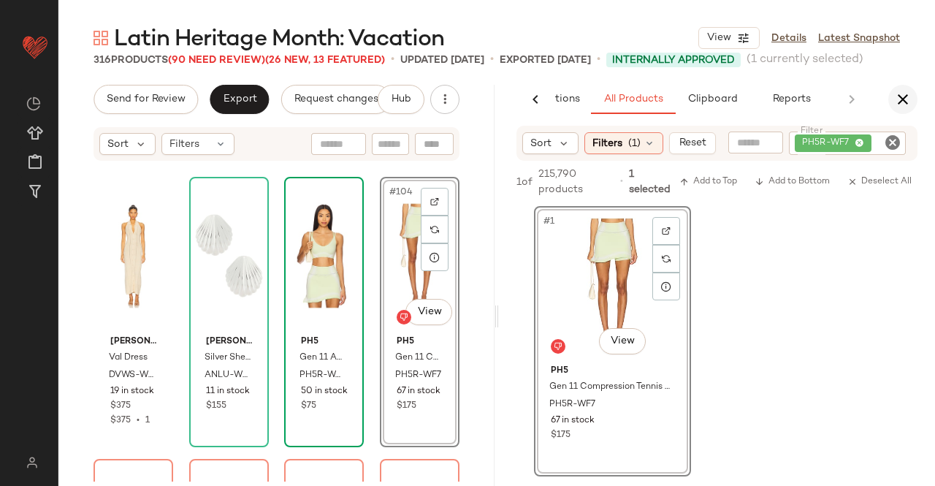
click at [912, 109] on button "button" at bounding box center [902, 99] width 29 height 29
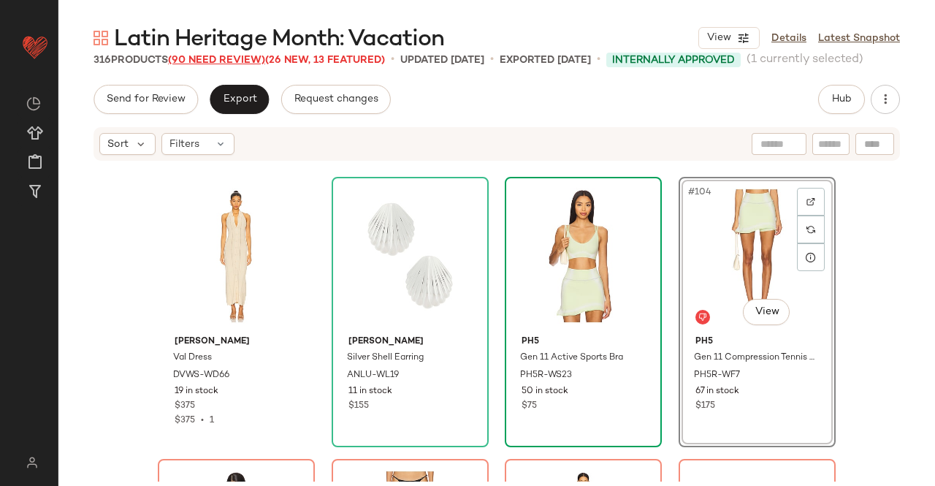
click at [219, 57] on span "(90 Need Review)" at bounding box center [216, 60] width 97 height 11
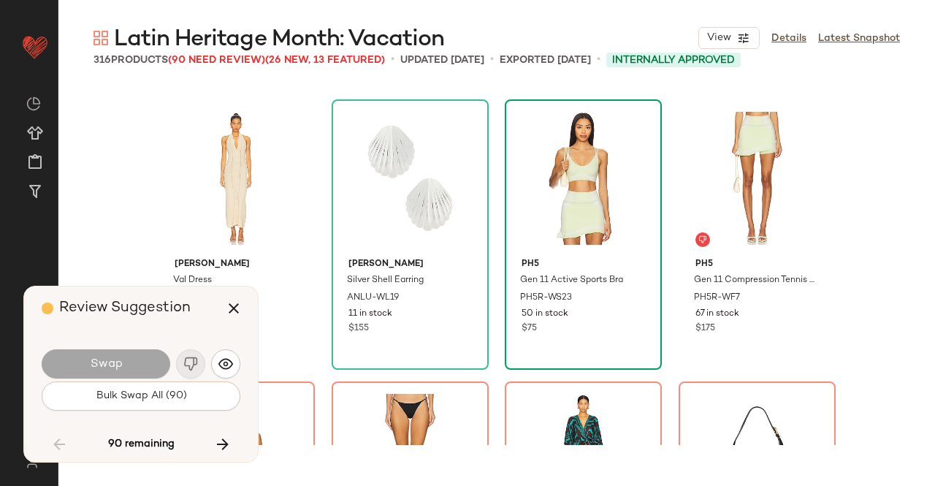
scroll to position [7331, 0]
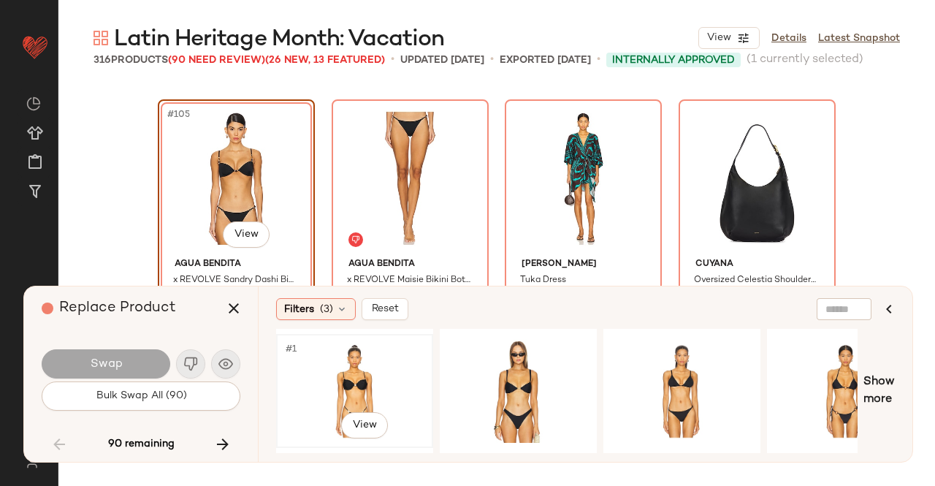
drag, startPoint x: 380, startPoint y: 373, endPoint x: 339, endPoint y: 246, distance: 133.5
click at [380, 373] on div "#1 View" at bounding box center [354, 391] width 147 height 104
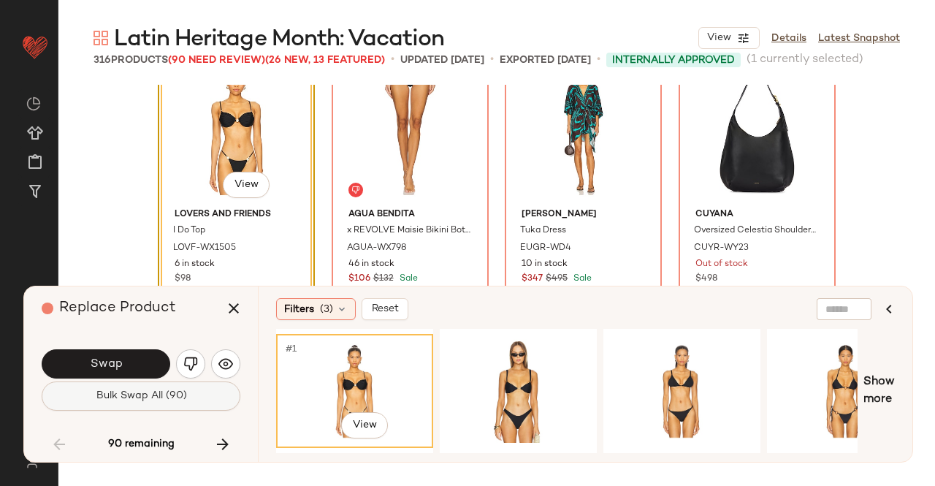
scroll to position [7404, 0]
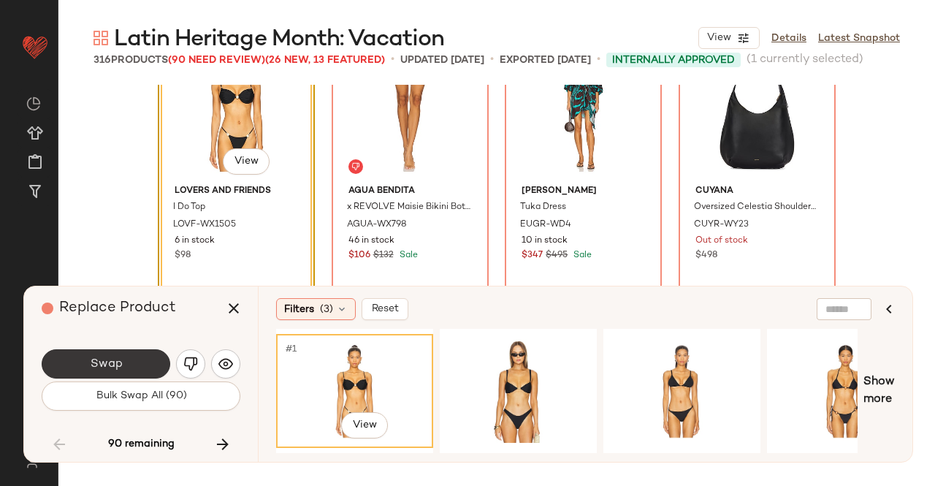
click at [112, 358] on span "Swap" at bounding box center [105, 364] width 33 height 14
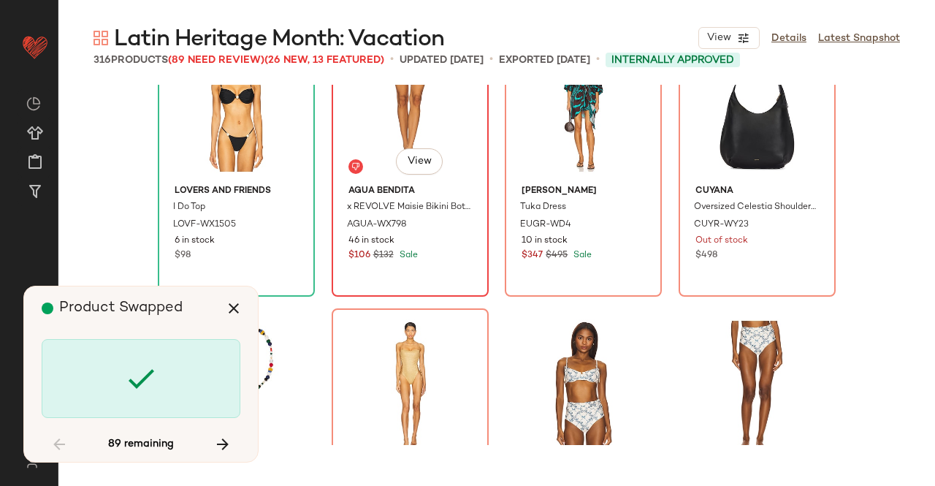
scroll to position [7331, 0]
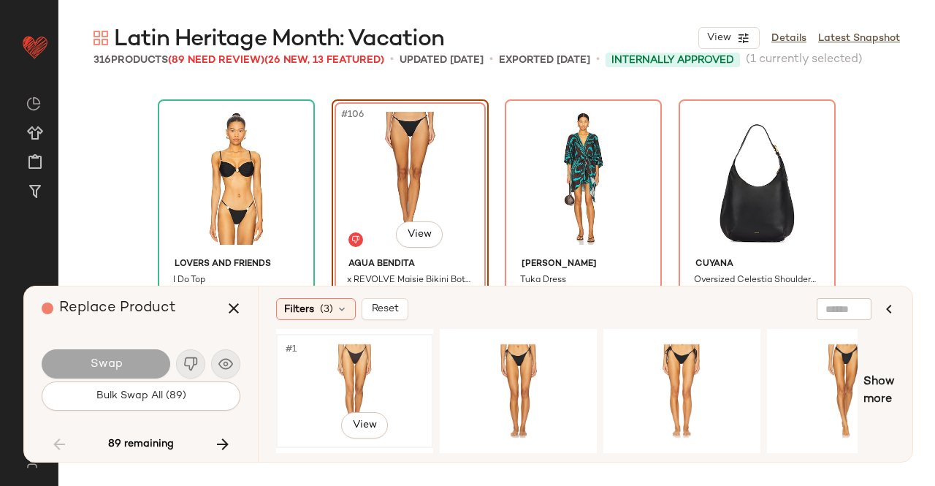
drag, startPoint x: 351, startPoint y: 385, endPoint x: 356, endPoint y: 377, distance: 9.9
click at [351, 385] on div "#1 View" at bounding box center [354, 391] width 147 height 104
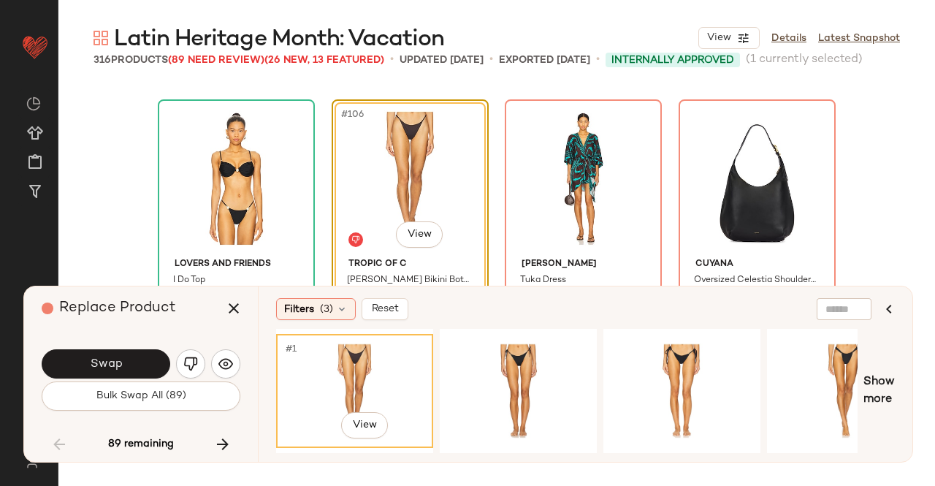
scroll to position [7477, 0]
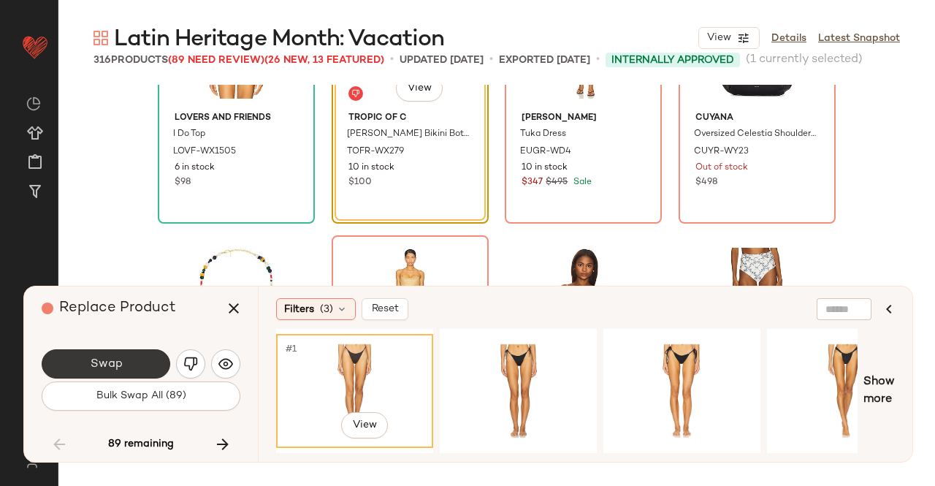
click at [112, 359] on span "Swap" at bounding box center [105, 364] width 33 height 14
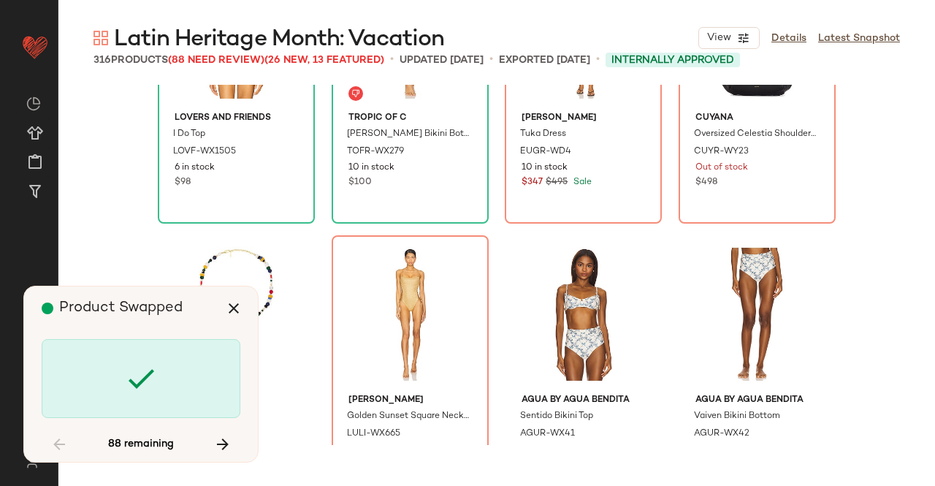
scroll to position [7331, 0]
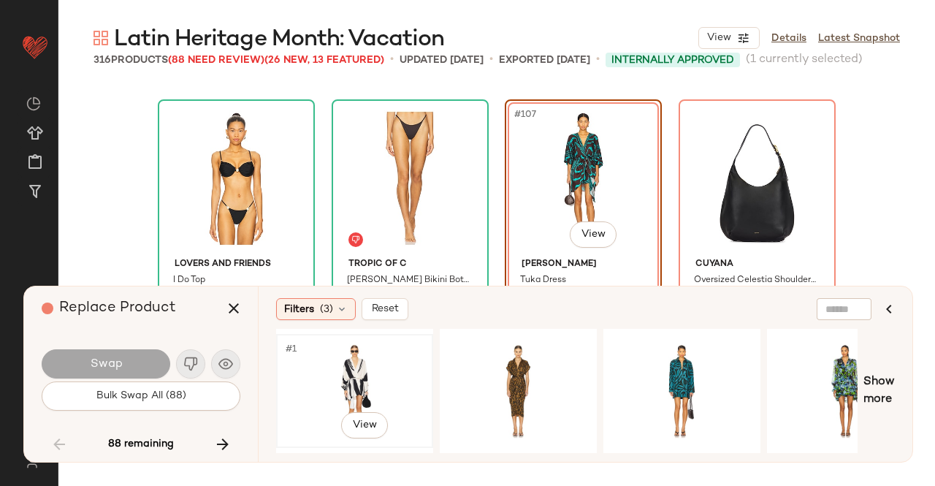
click at [397, 378] on div "#1 View" at bounding box center [354, 391] width 147 height 104
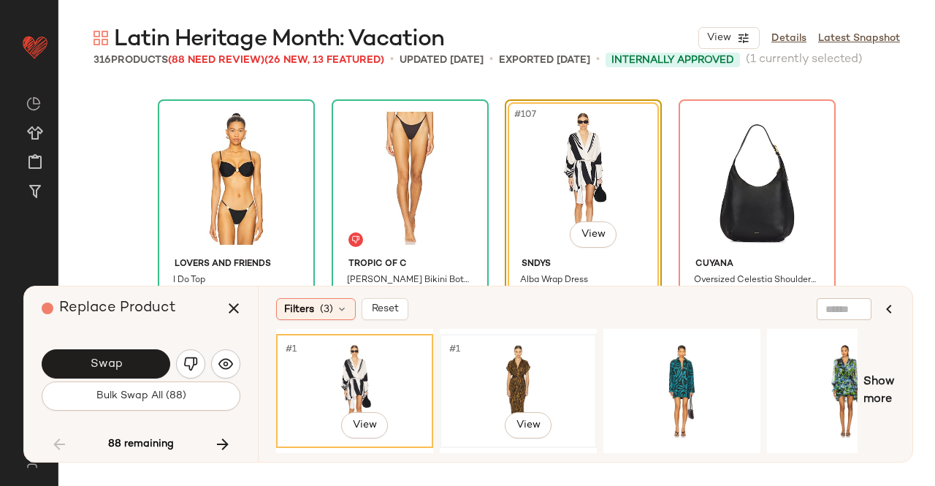
click at [544, 370] on div "#1 View" at bounding box center [518, 391] width 147 height 104
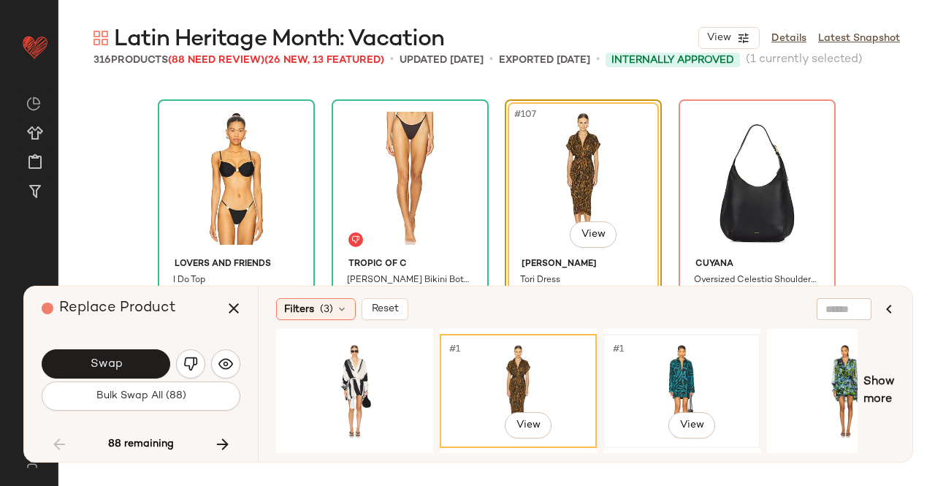
click at [691, 378] on div "#1 View" at bounding box center [681, 391] width 147 height 104
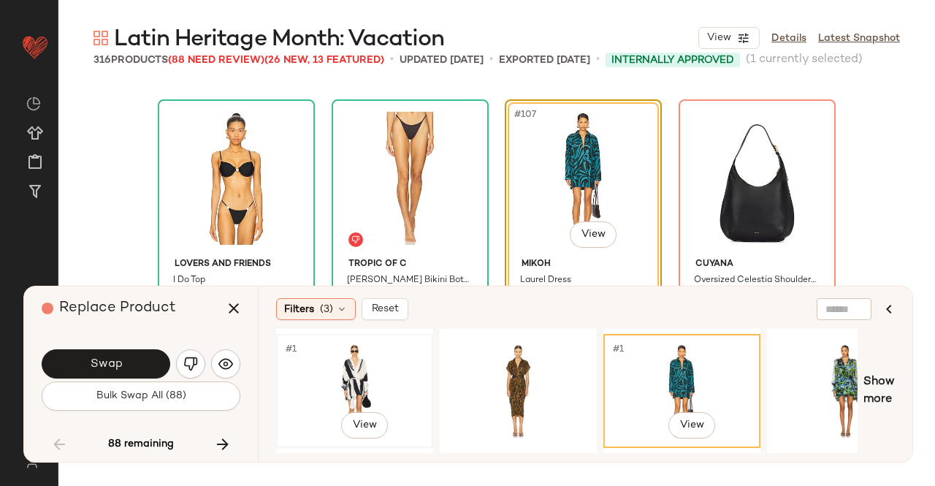
click at [344, 351] on div "#1 View" at bounding box center [354, 391] width 147 height 104
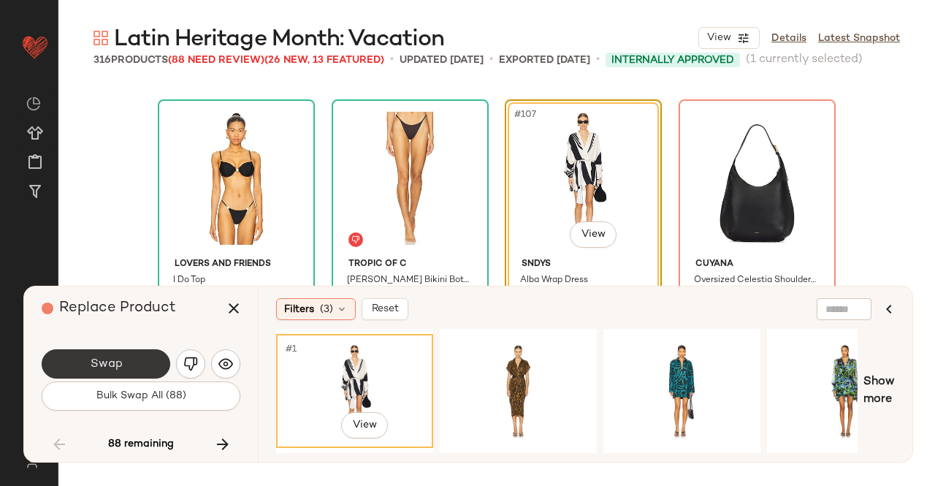
drag, startPoint x: 134, startPoint y: 354, endPoint x: 342, endPoint y: 322, distance: 209.9
click at [137, 355] on button "Swap" at bounding box center [106, 363] width 129 height 29
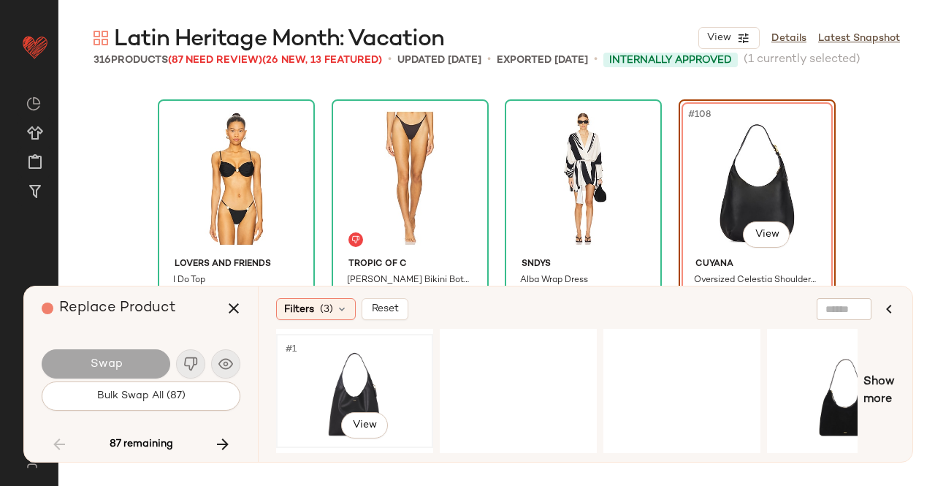
click at [383, 373] on div "#1 View" at bounding box center [354, 391] width 147 height 104
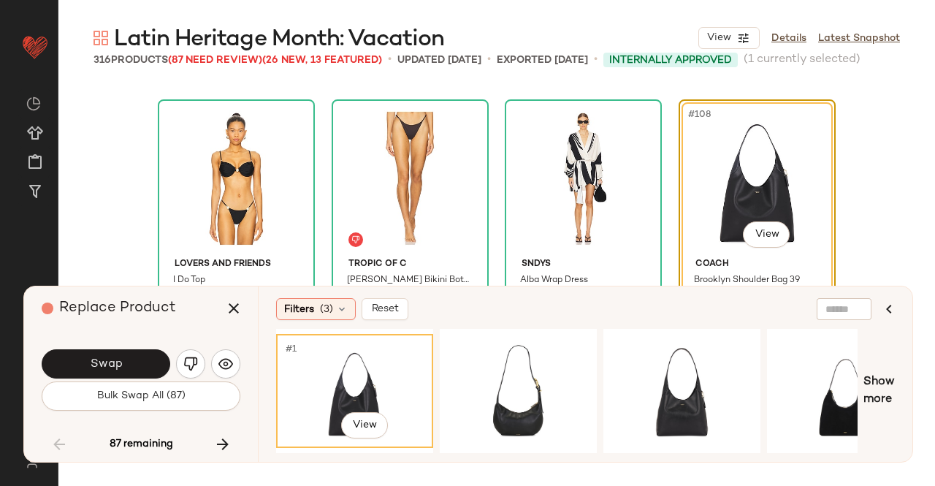
click at [129, 366] on button "Swap" at bounding box center [106, 363] width 129 height 29
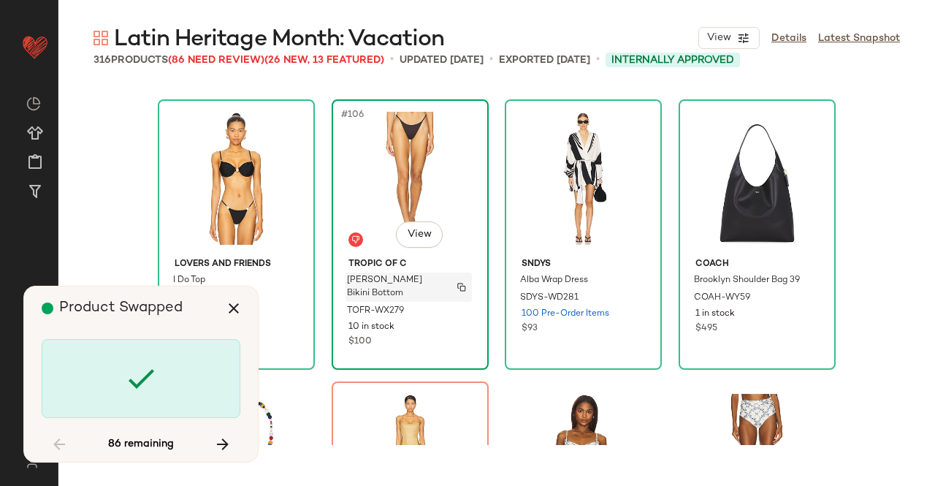
scroll to position [7612, 0]
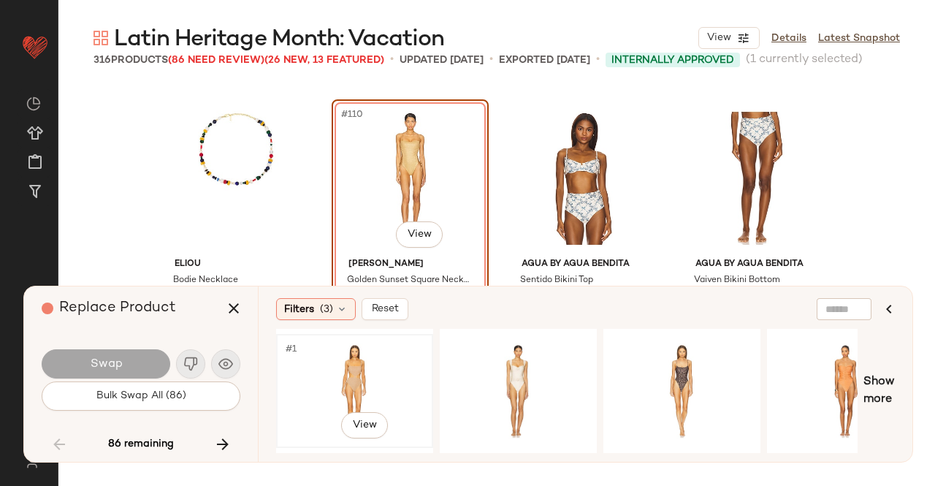
click at [336, 398] on div "#1 View" at bounding box center [354, 391] width 147 height 104
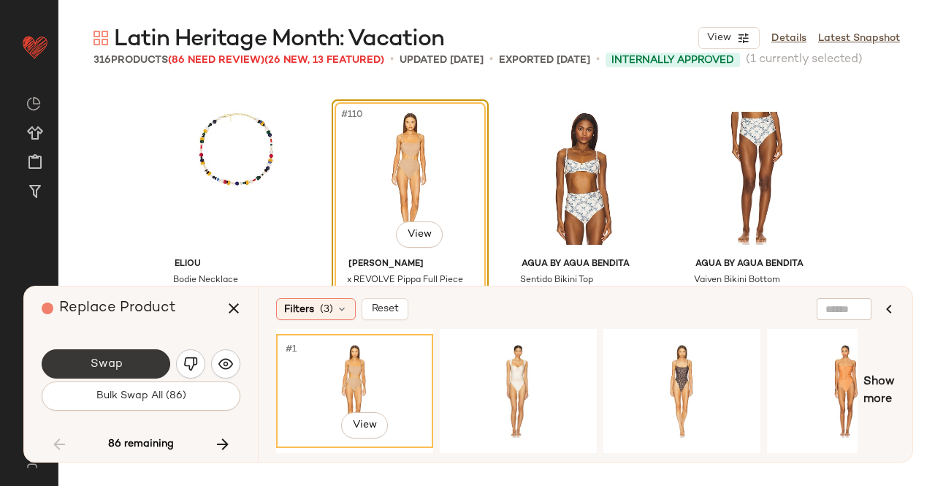
click at [93, 359] on span "Swap" at bounding box center [105, 364] width 33 height 14
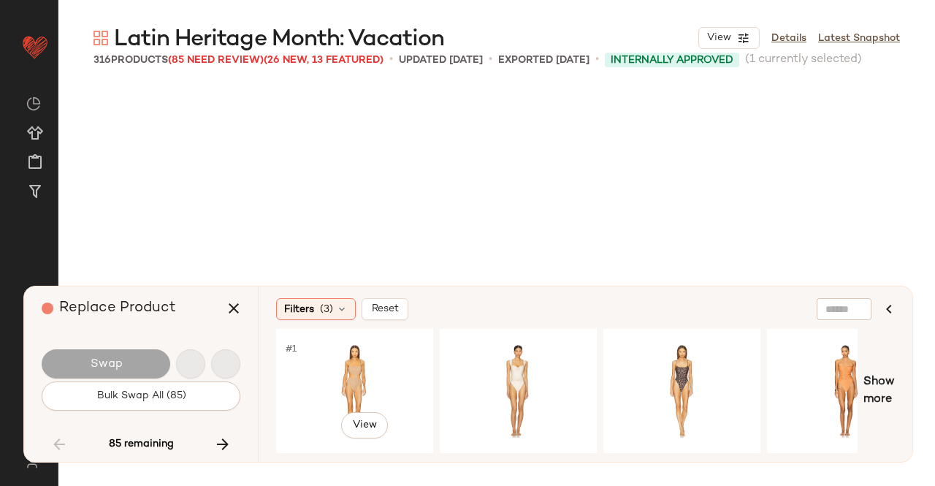
scroll to position [7894, 0]
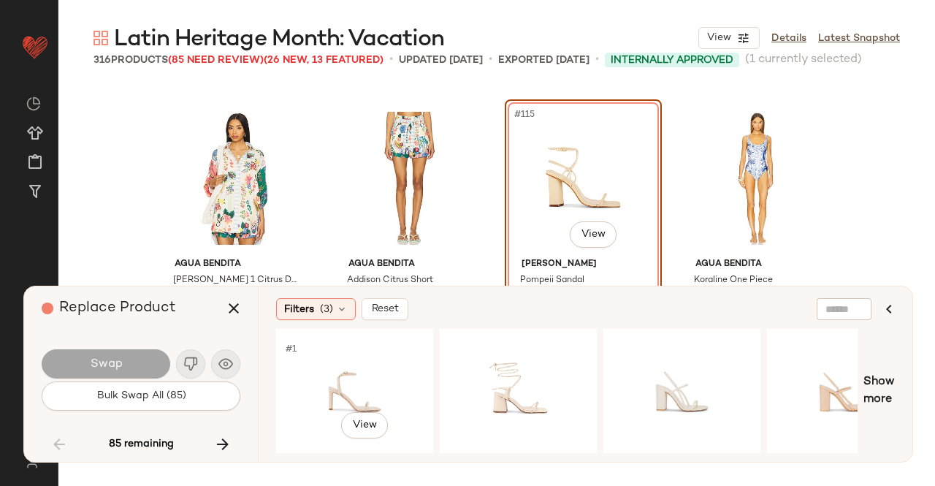
click at [326, 357] on div "#1 View" at bounding box center [354, 391] width 147 height 104
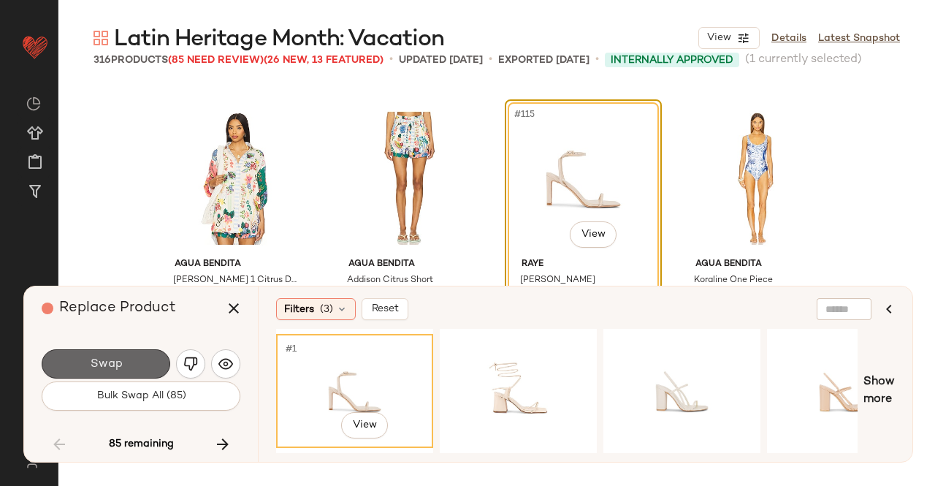
click at [104, 360] on span "Swap" at bounding box center [105, 364] width 33 height 14
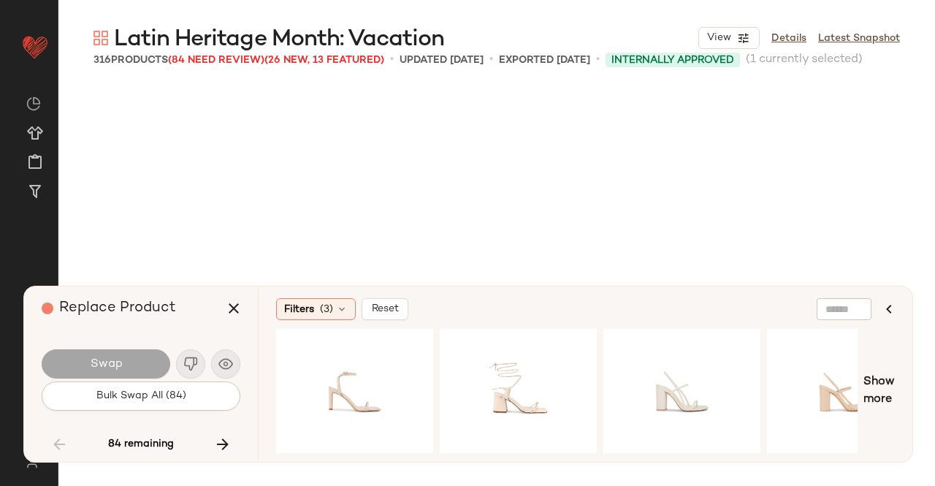
scroll to position [8458, 0]
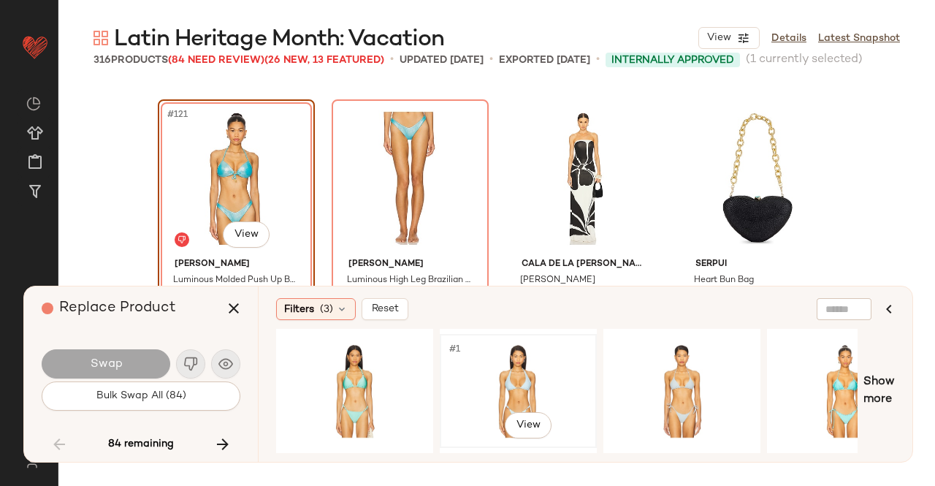
click at [522, 374] on div "#1 View" at bounding box center [518, 391] width 147 height 104
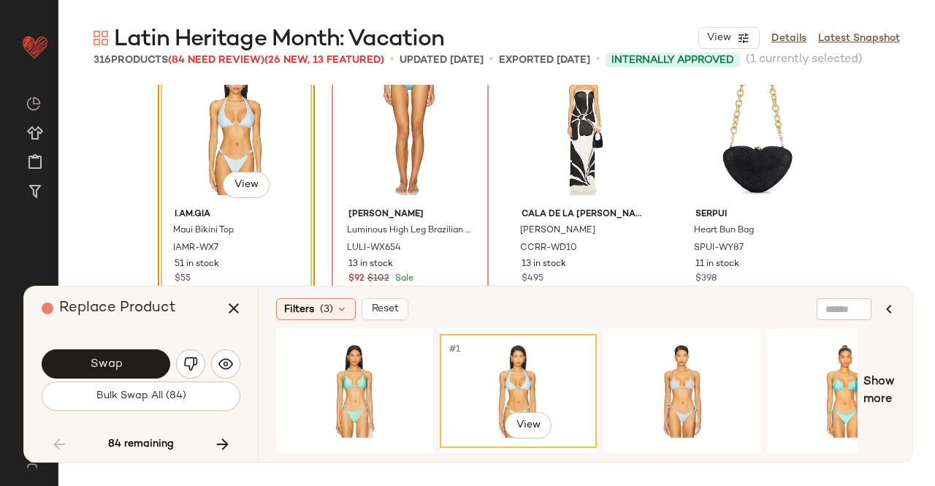
scroll to position [8531, 0]
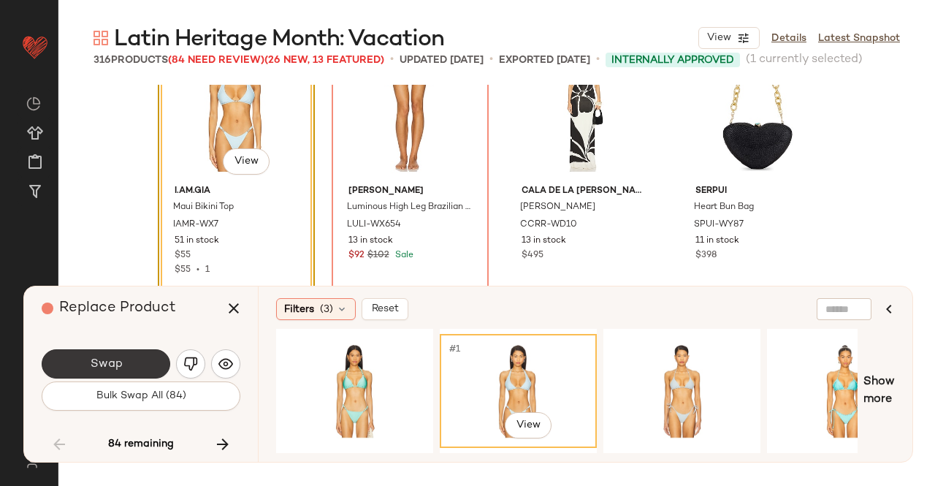
click at [128, 353] on div "Swap Bulk Swap All (84)" at bounding box center [141, 378] width 199 height 79
click at [124, 367] on button "Swap" at bounding box center [106, 363] width 129 height 29
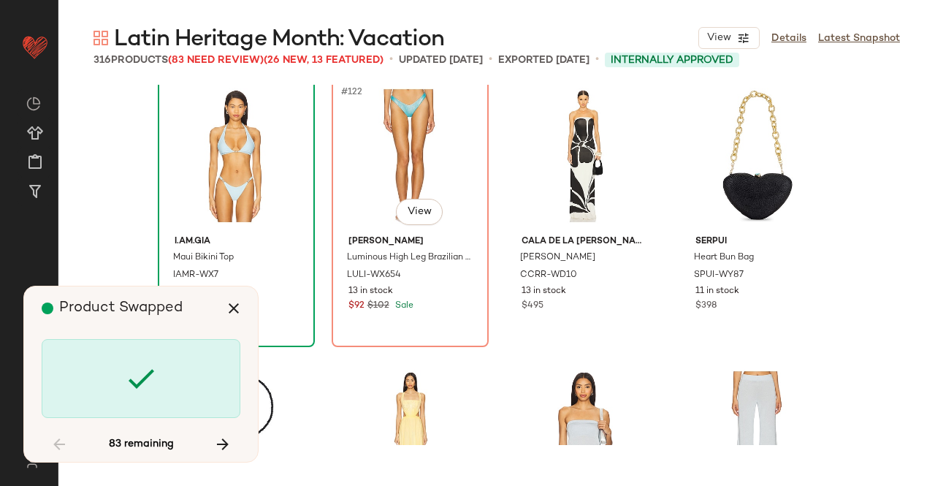
scroll to position [8458, 0]
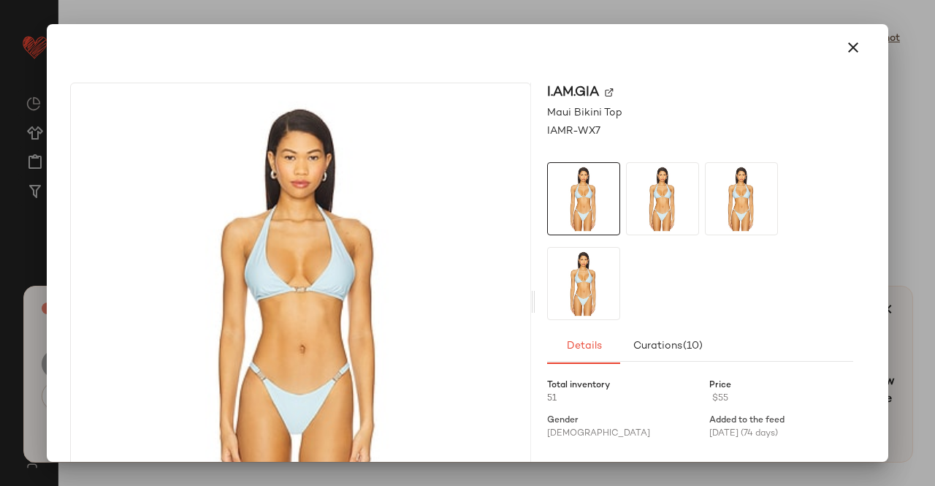
click at [605, 91] on img at bounding box center [609, 92] width 9 height 9
click at [865, 57] on div at bounding box center [468, 47] width 830 height 47
click at [844, 53] on icon "button" at bounding box center [853, 48] width 18 height 18
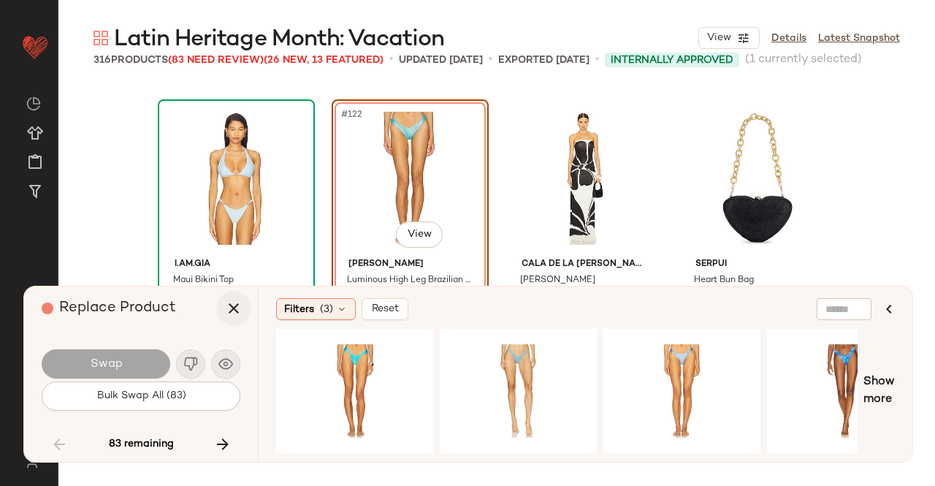
drag, startPoint x: 215, startPoint y: 314, endPoint x: 223, endPoint y: 313, distance: 8.1
click at [223, 313] on div "Replace Product" at bounding box center [147, 308] width 210 height 44
drag, startPoint x: 233, startPoint y: 313, endPoint x: 354, endPoint y: 236, distance: 143.5
click at [232, 313] on icon "button" at bounding box center [234, 308] width 18 height 18
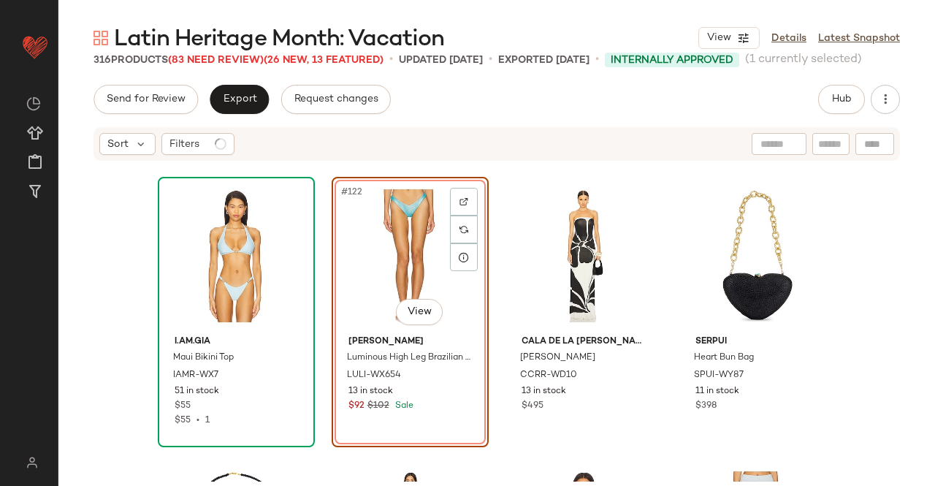
click at [409, 230] on div "#122 View" at bounding box center [410, 256] width 147 height 148
click at [855, 107] on button "Hub" at bounding box center [841, 99] width 47 height 29
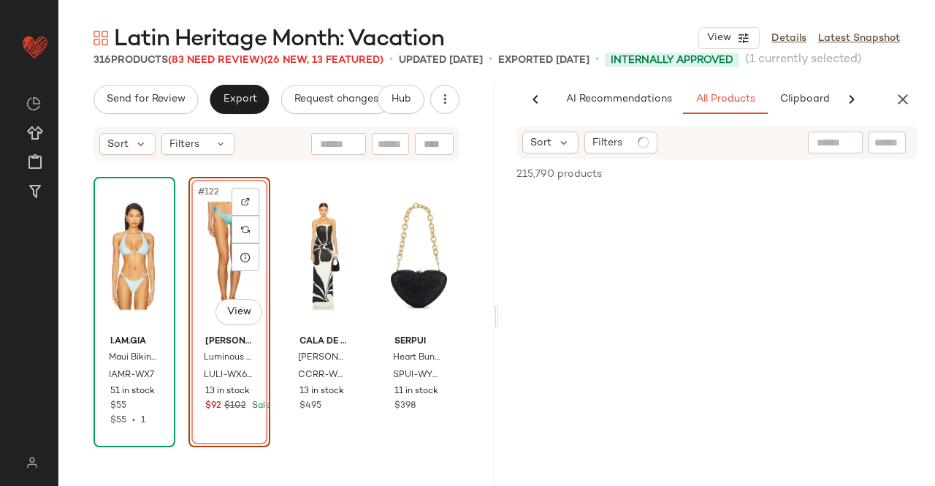
scroll to position [0, 92]
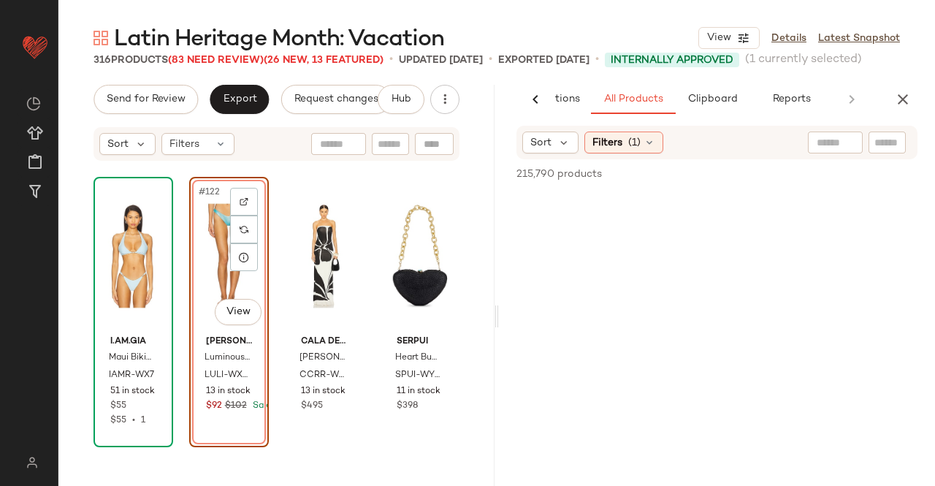
click at [856, 148] on div at bounding box center [835, 142] width 55 height 22
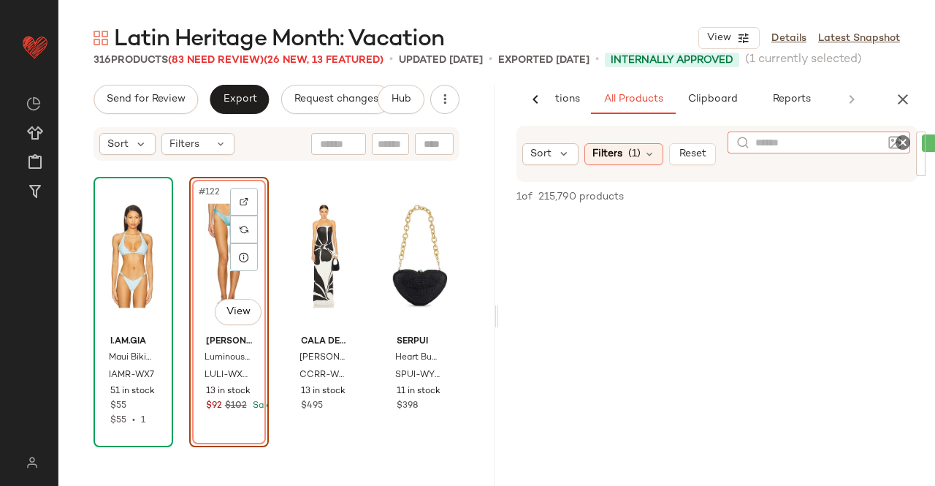
click at [917, 157] on div "Sort Filters (1) Reset Filter PH5R-WF7 Filter" at bounding box center [717, 154] width 436 height 56
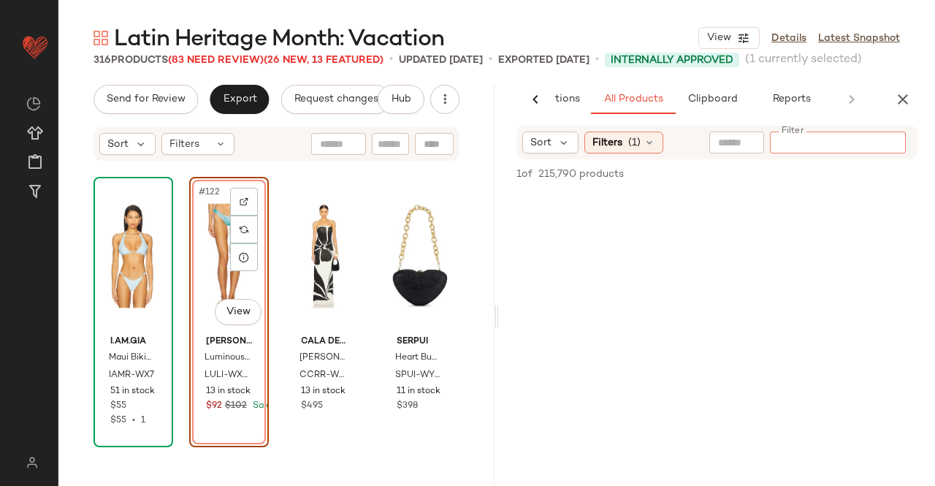
paste input "********"
type input "********"
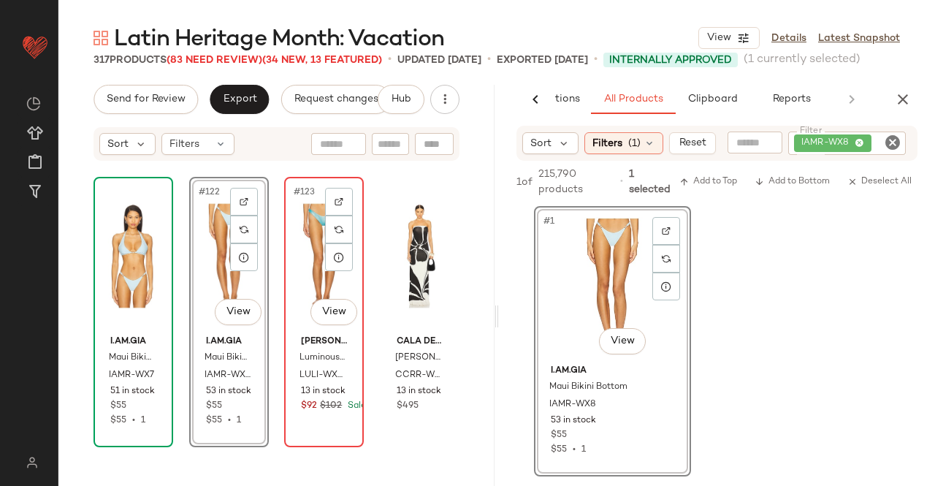
click at [314, 275] on div "#123 View" at bounding box center [323, 256] width 69 height 148
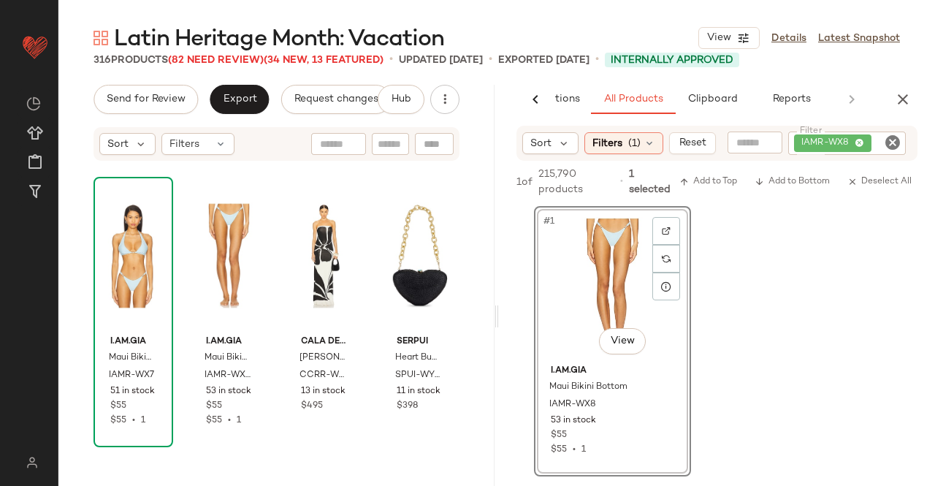
click at [907, 106] on icon "button" at bounding box center [903, 100] width 18 height 18
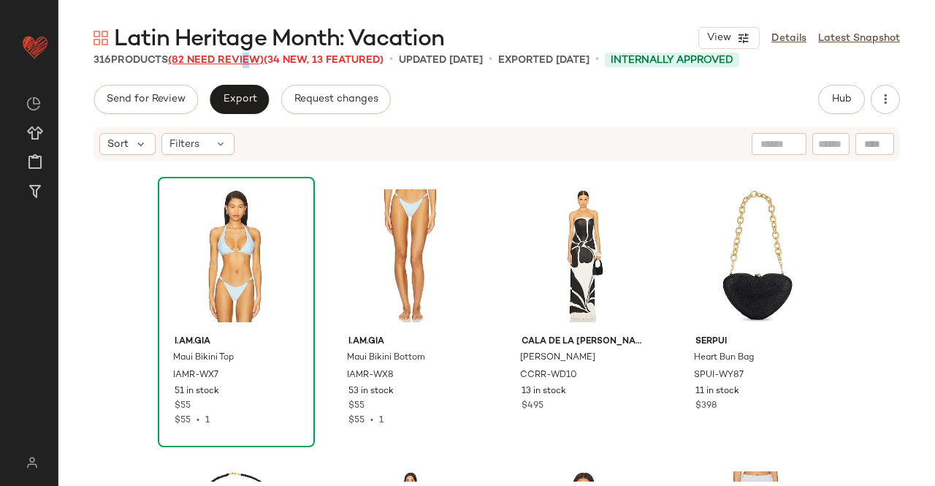
click at [245, 62] on span "(82 Need Review)" at bounding box center [216, 60] width 96 height 11
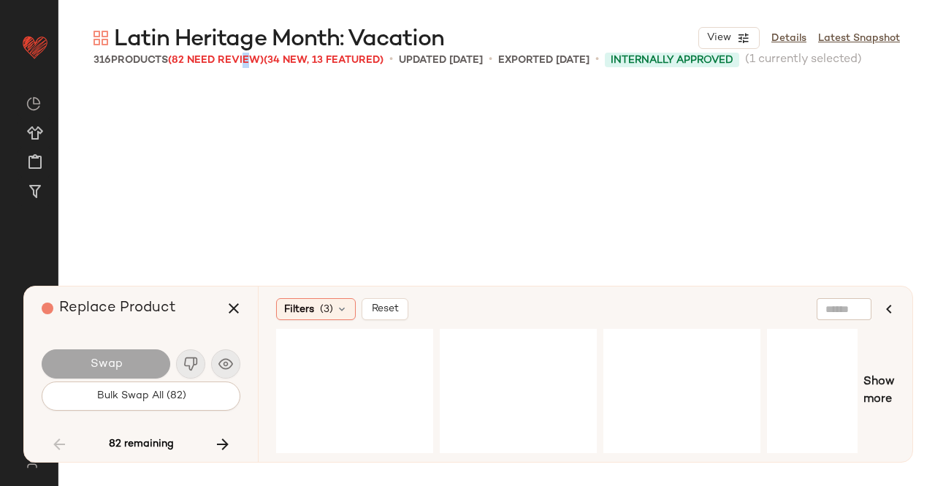
scroll to position [9022, 0]
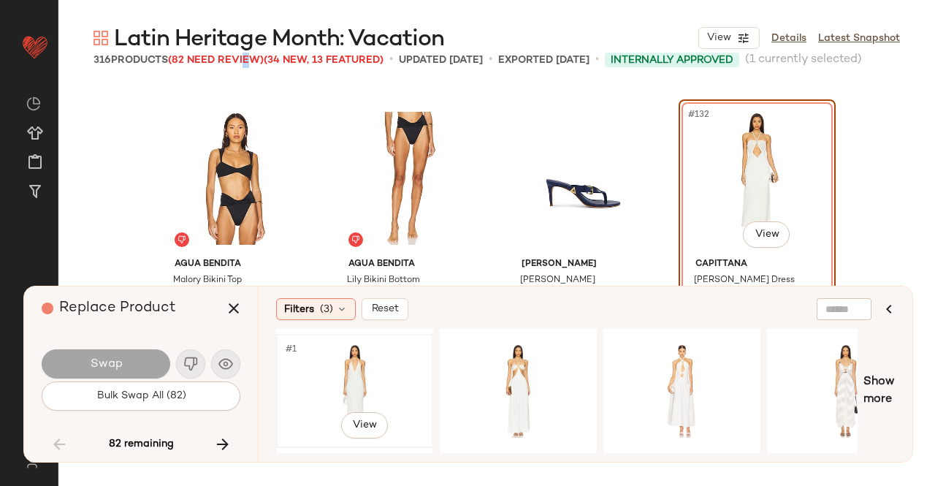
click at [345, 374] on div "#1 View" at bounding box center [354, 391] width 147 height 104
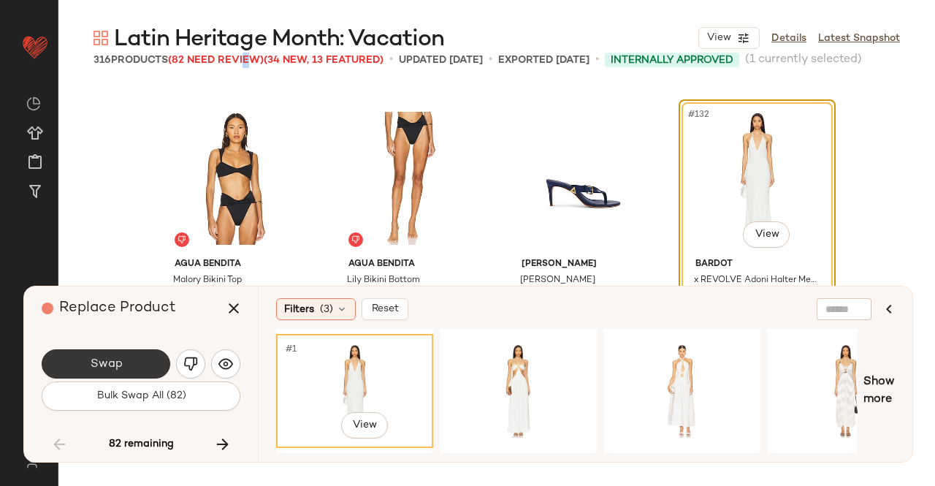
click at [116, 360] on span "Swap" at bounding box center [105, 364] width 33 height 14
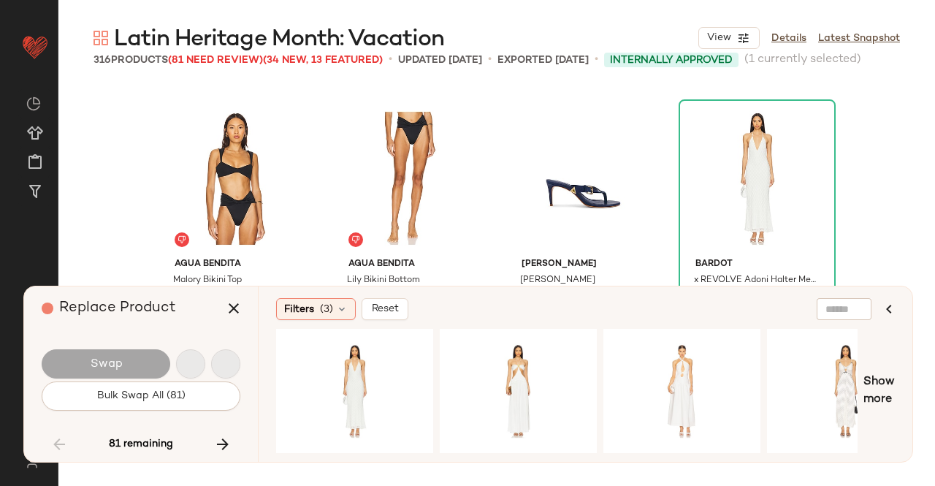
scroll to position [9304, 0]
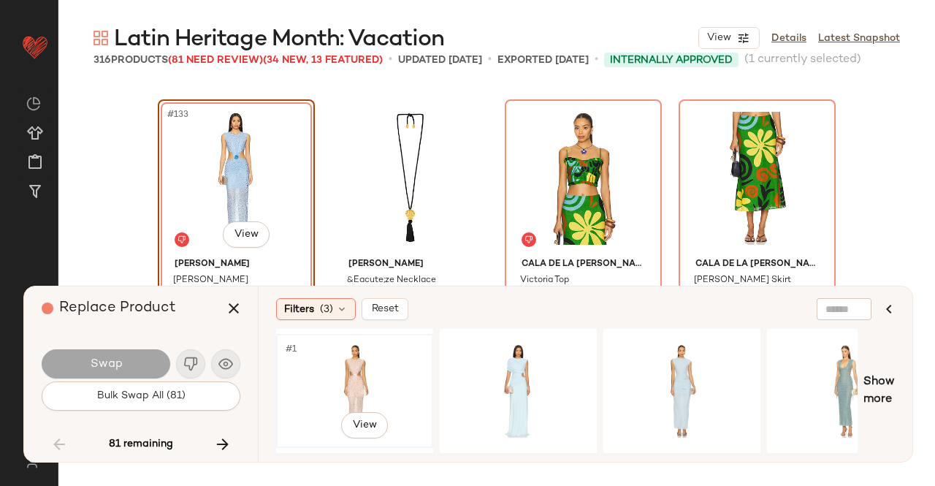
click at [389, 383] on div "#1 View" at bounding box center [354, 391] width 147 height 104
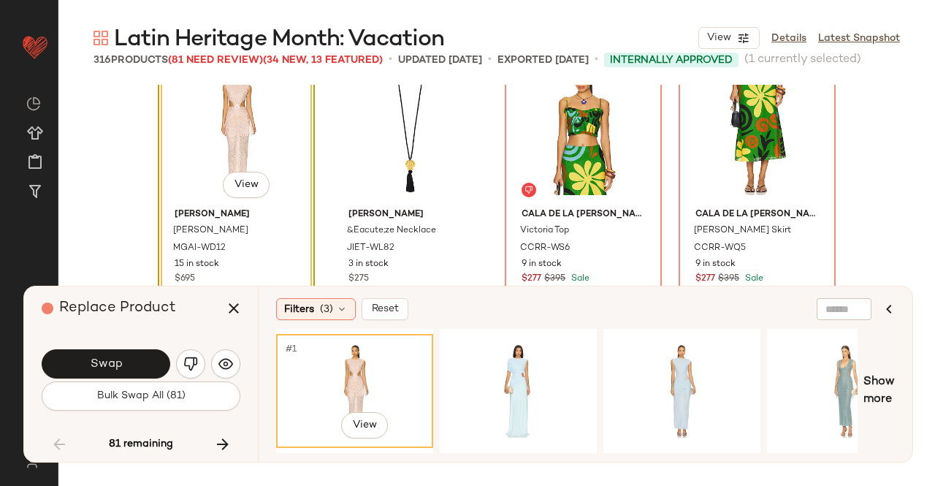
scroll to position [9377, 0]
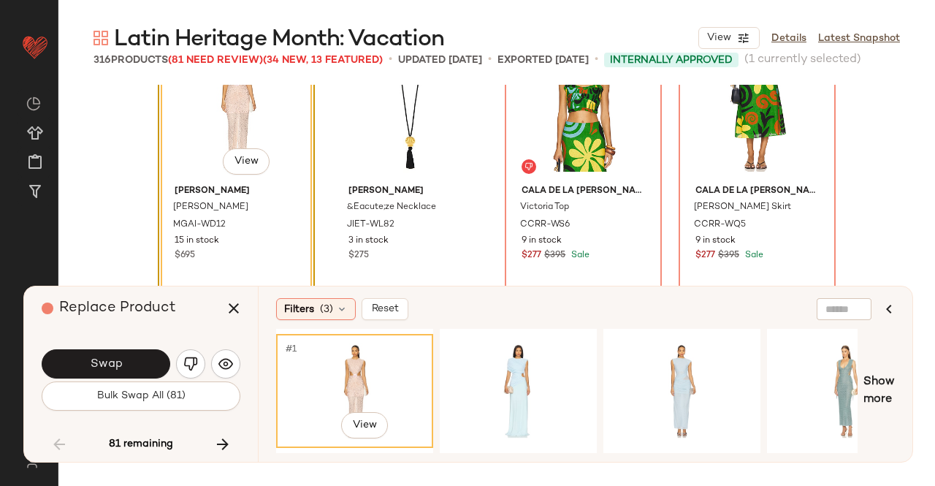
click at [136, 363] on button "Swap" at bounding box center [106, 363] width 129 height 29
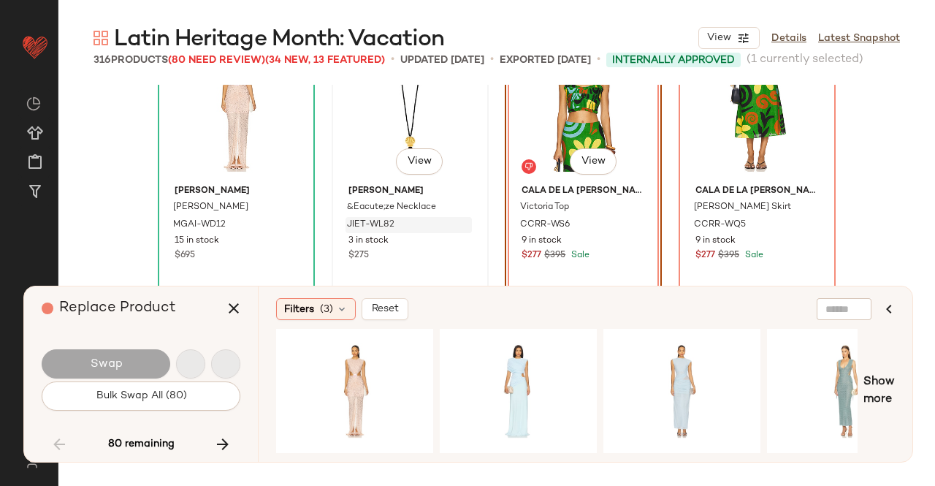
scroll to position [9304, 0]
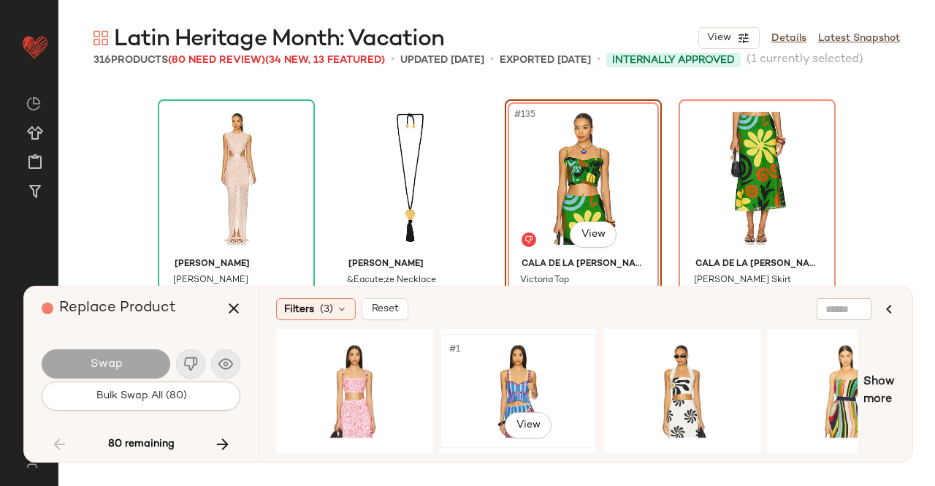
click at [489, 367] on div "#1 View" at bounding box center [518, 391] width 147 height 104
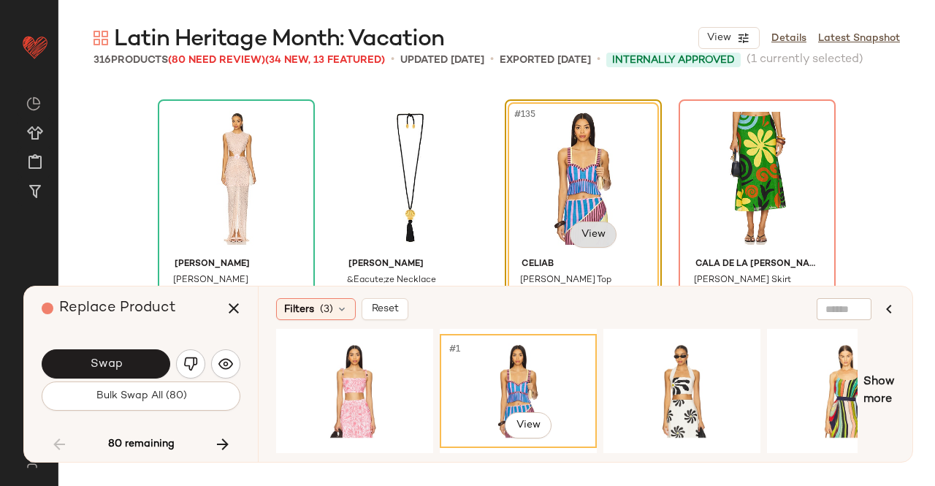
click at [599, 230] on body "Revolve ** Dashboard All Products Global Clipboards (24) Curations (511) Kriste…" at bounding box center [467, 243] width 935 height 486
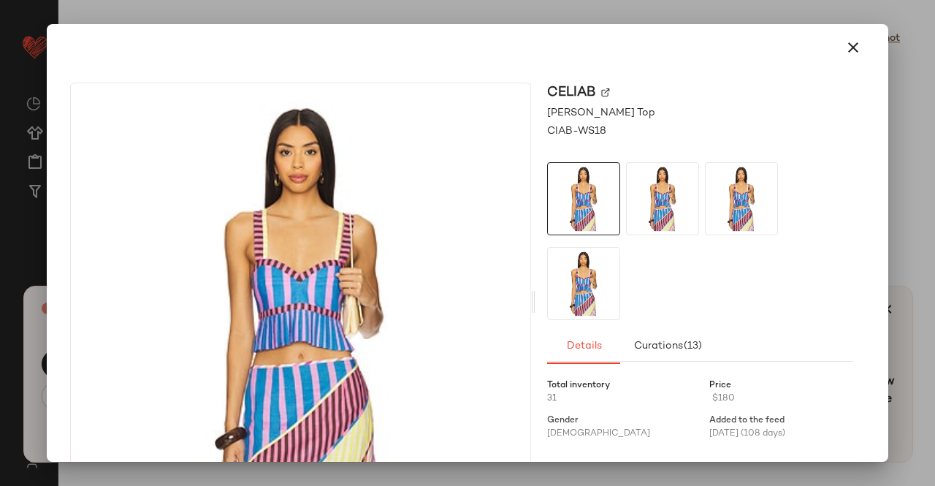
click at [601, 96] on img at bounding box center [605, 92] width 9 height 9
click at [871, 45] on div at bounding box center [468, 47] width 830 height 47
click at [836, 46] on button "button" at bounding box center [853, 47] width 35 height 35
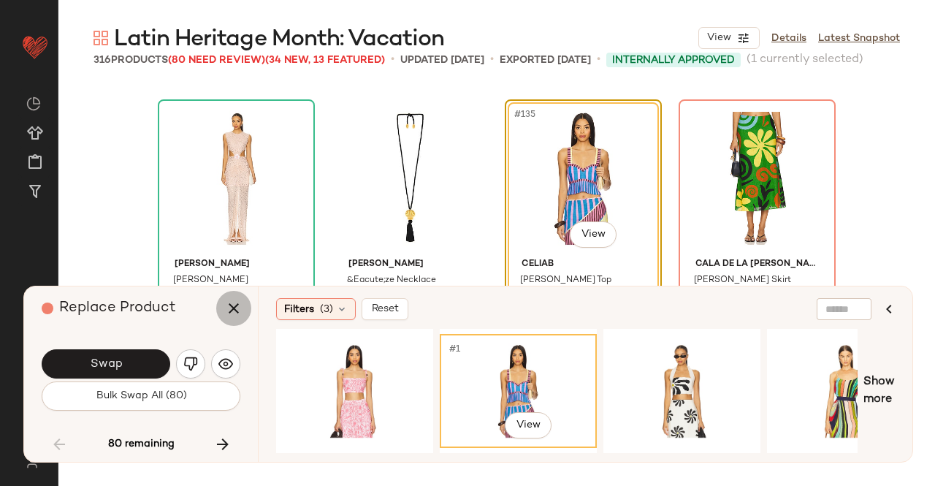
click at [245, 306] on button "button" at bounding box center [233, 308] width 35 height 35
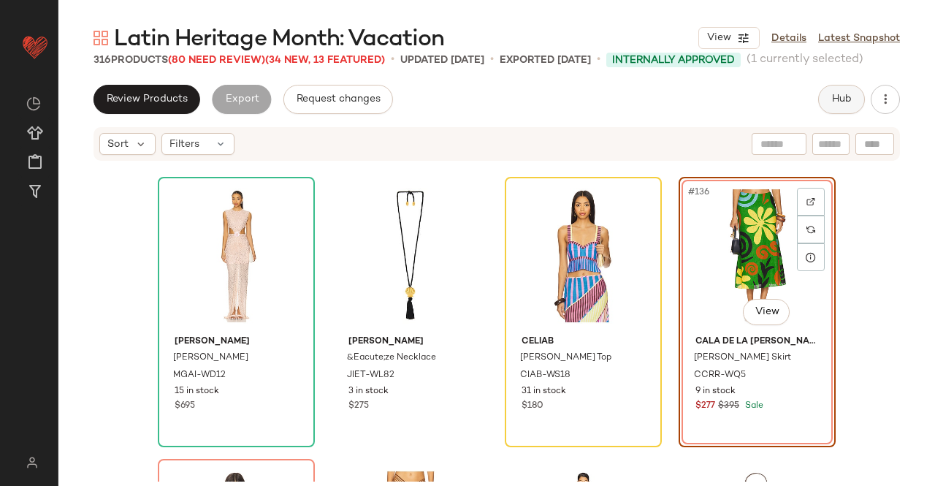
click at [841, 85] on button "Hub" at bounding box center [841, 99] width 47 height 29
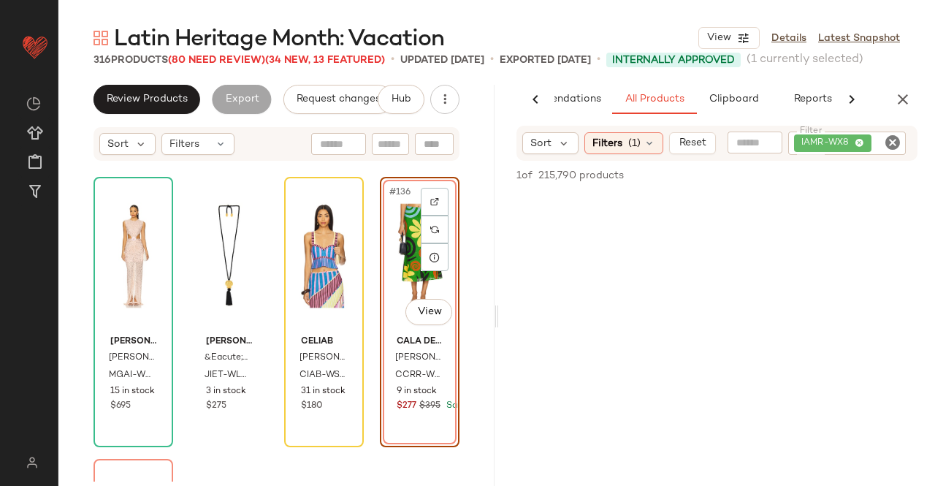
scroll to position [0, 92]
click at [858, 148] on icon at bounding box center [859, 143] width 9 height 9
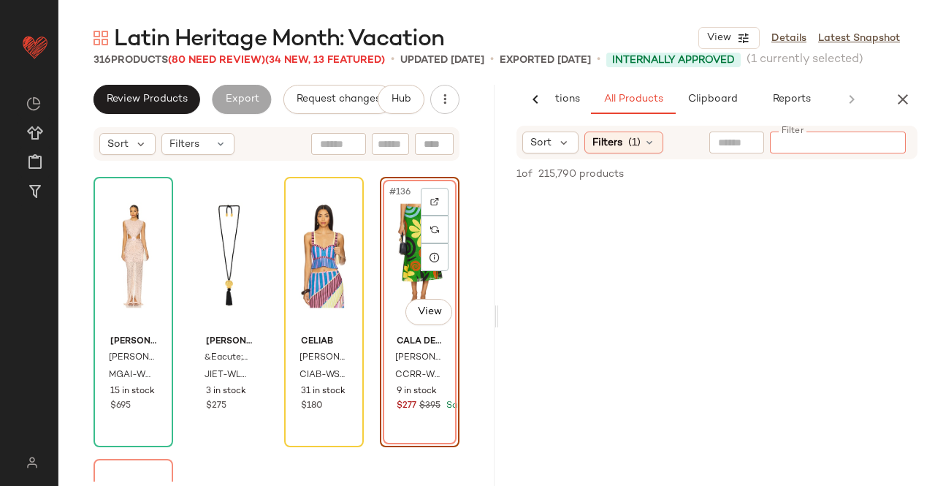
paste input "*********"
type input "*********"
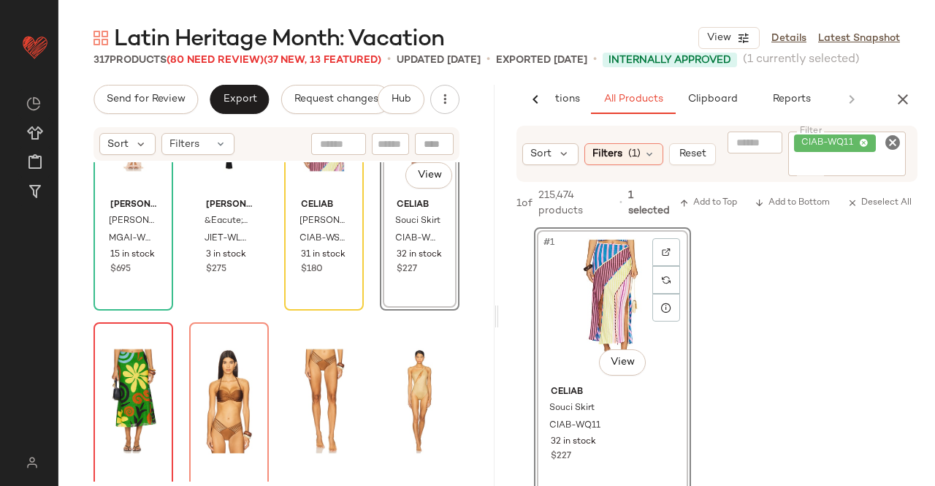
scroll to position [9523, 0]
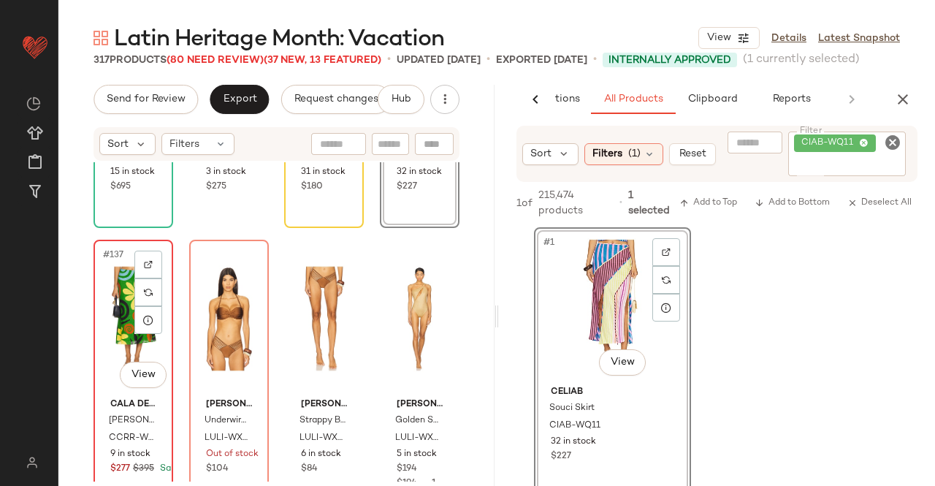
click at [112, 319] on div "#137 View" at bounding box center [133, 319] width 69 height 148
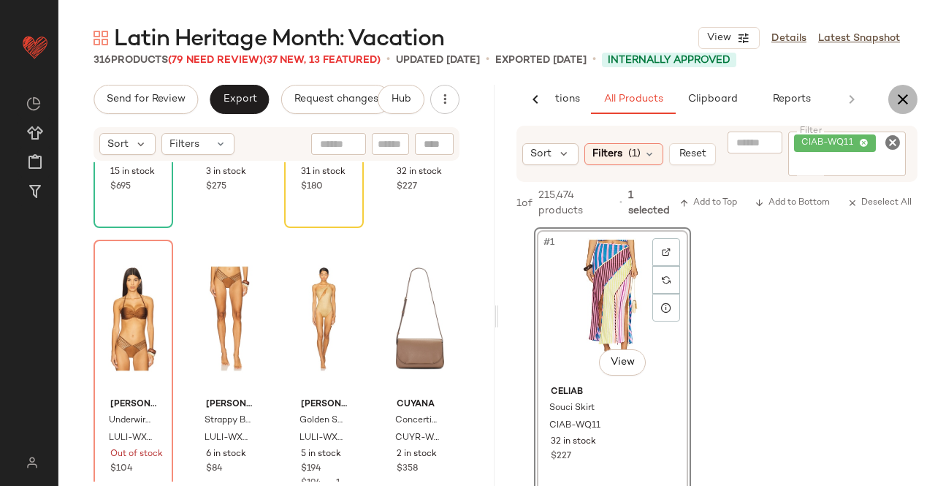
click at [897, 94] on icon "button" at bounding box center [903, 100] width 18 height 18
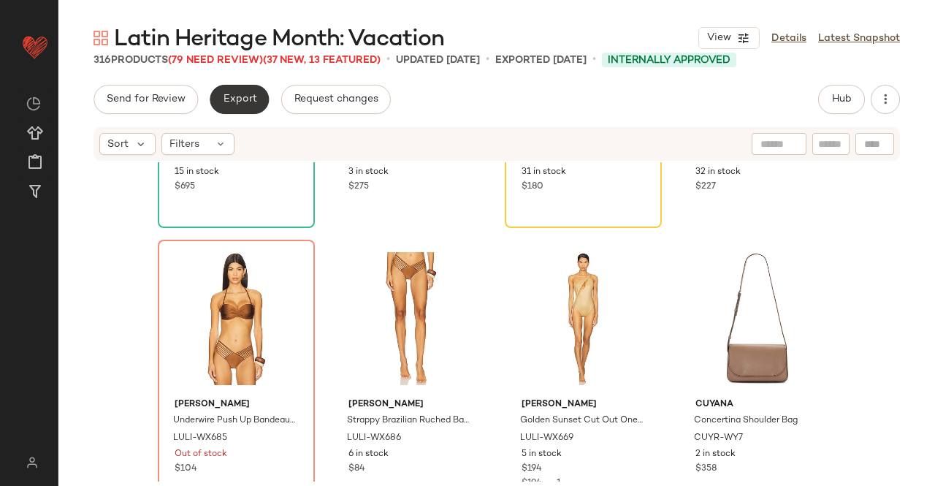
click at [240, 95] on span "Export" at bounding box center [239, 99] width 34 height 12
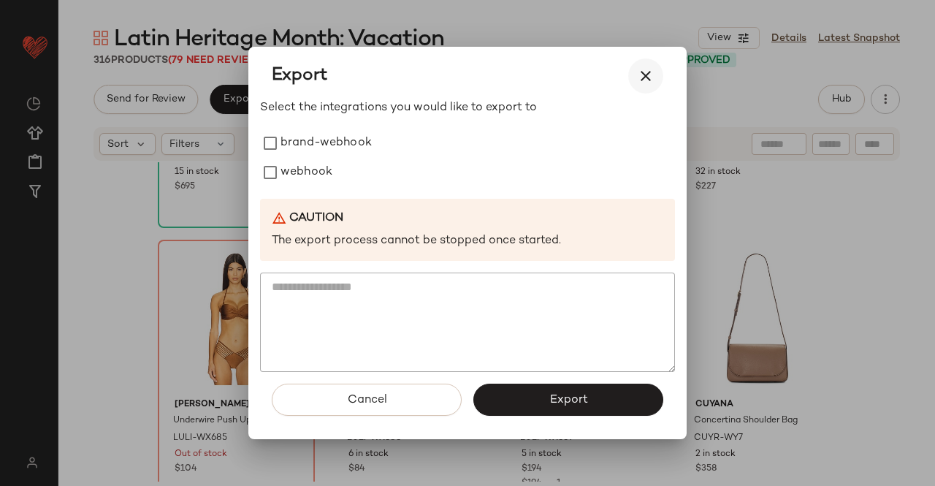
click at [649, 83] on icon "button" at bounding box center [646, 76] width 18 height 18
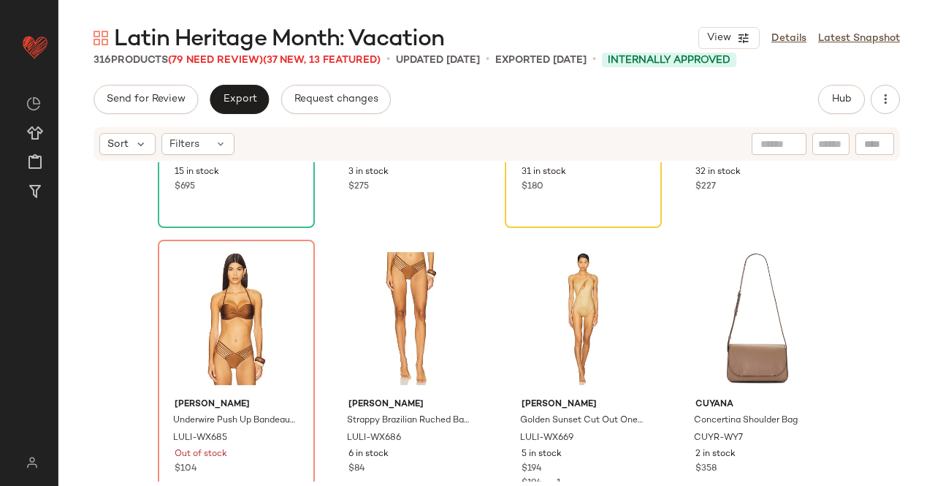
click at [218, 65] on span "(79 Need Review)" at bounding box center [215, 60] width 95 height 11
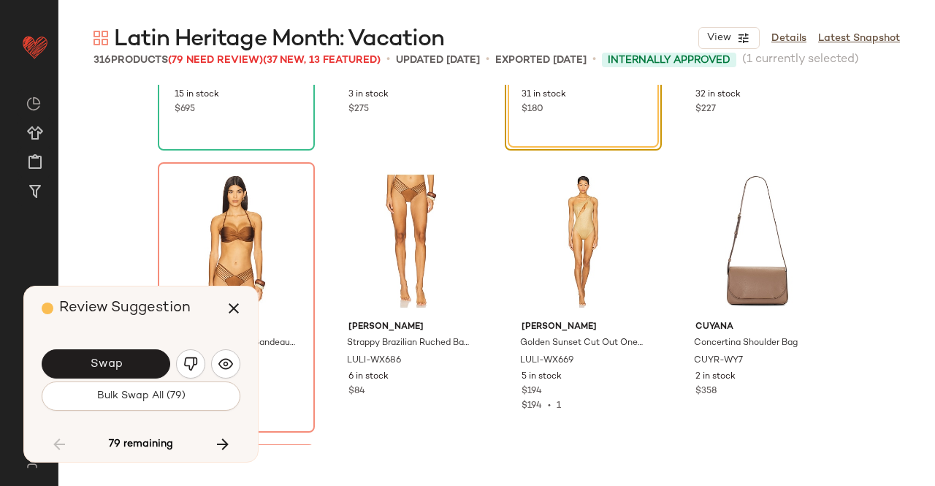
scroll to position [9304, 0]
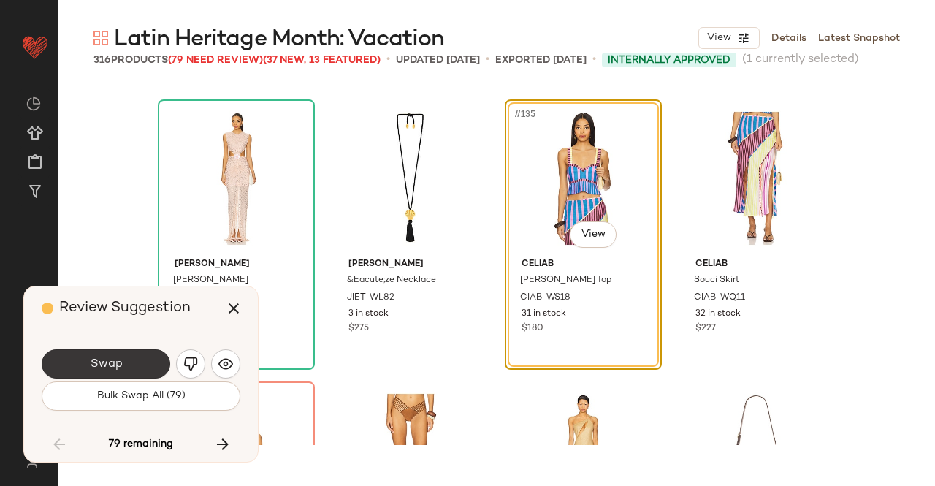
click at [114, 359] on span "Swap" at bounding box center [105, 364] width 33 height 14
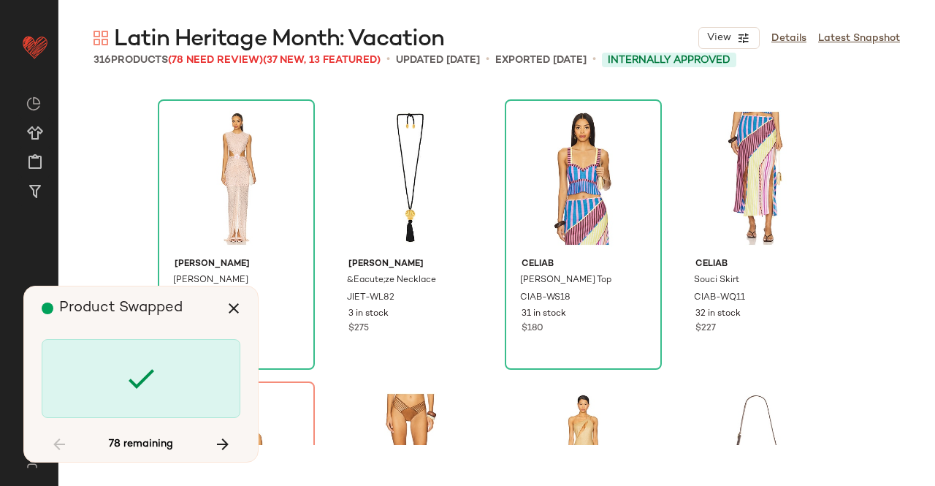
scroll to position [9586, 0]
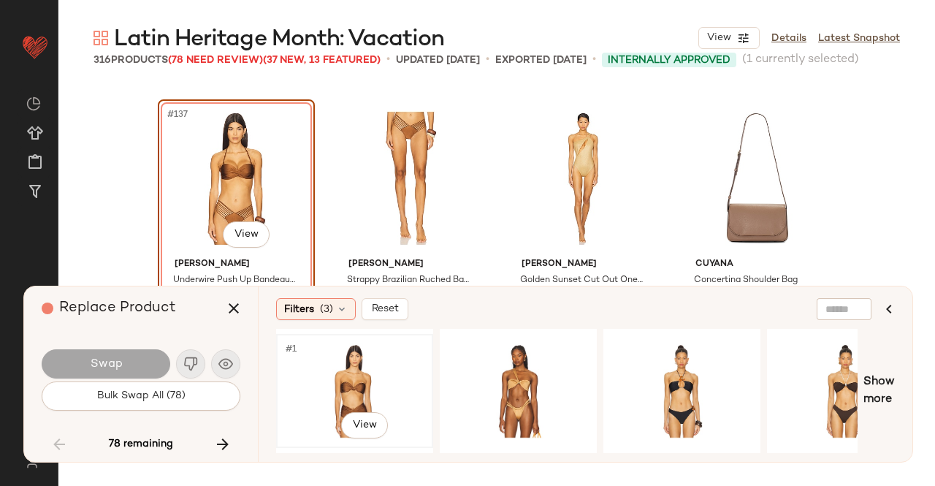
click at [397, 370] on div "#1 View" at bounding box center [354, 391] width 147 height 104
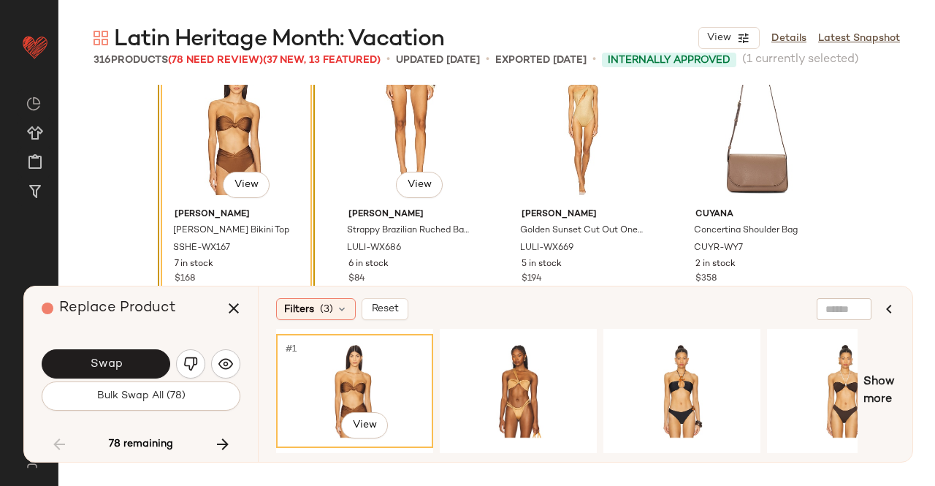
scroll to position [9659, 0]
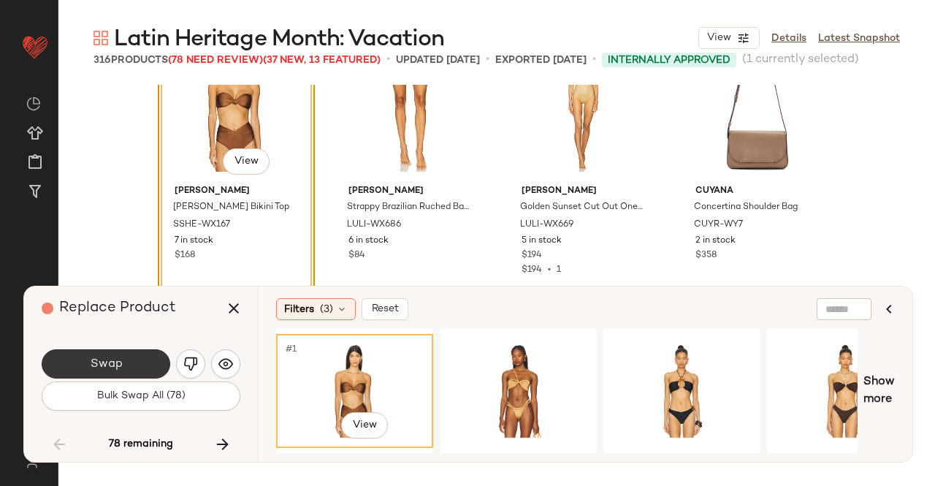
click at [121, 366] on span "Swap" at bounding box center [105, 364] width 33 height 14
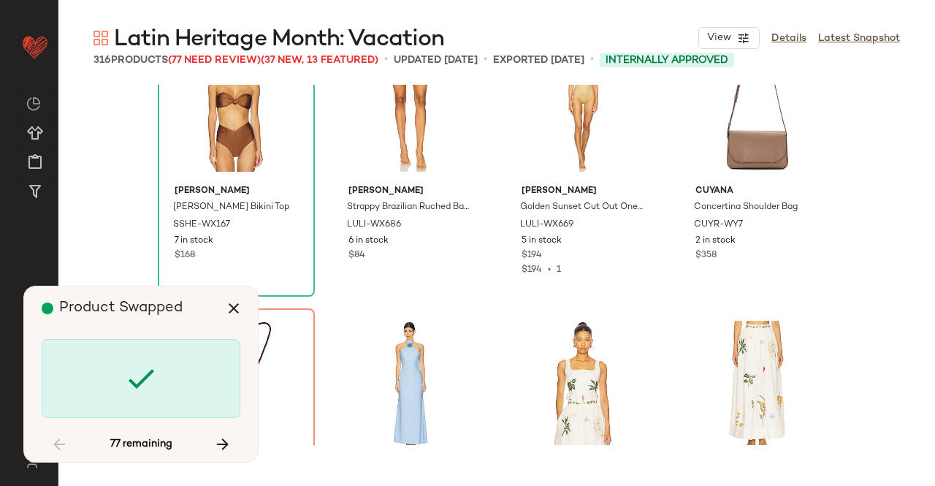
scroll to position [9868, 0]
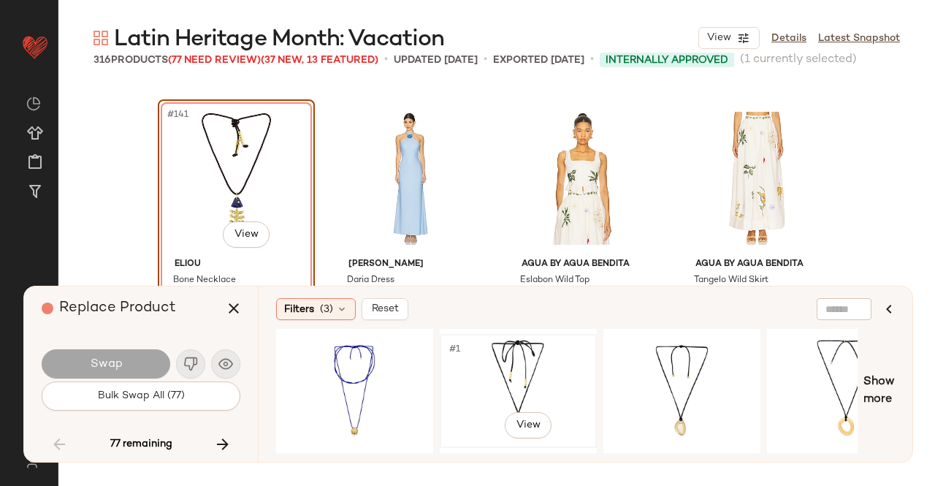
drag, startPoint x: 533, startPoint y: 375, endPoint x: 516, endPoint y: 373, distance: 17.7
click at [533, 375] on div "#1 View" at bounding box center [518, 391] width 147 height 104
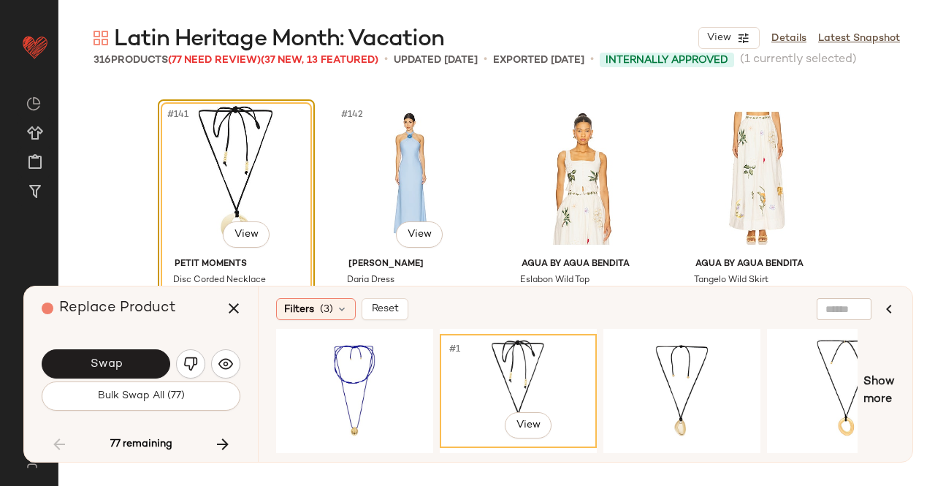
scroll to position [10014, 0]
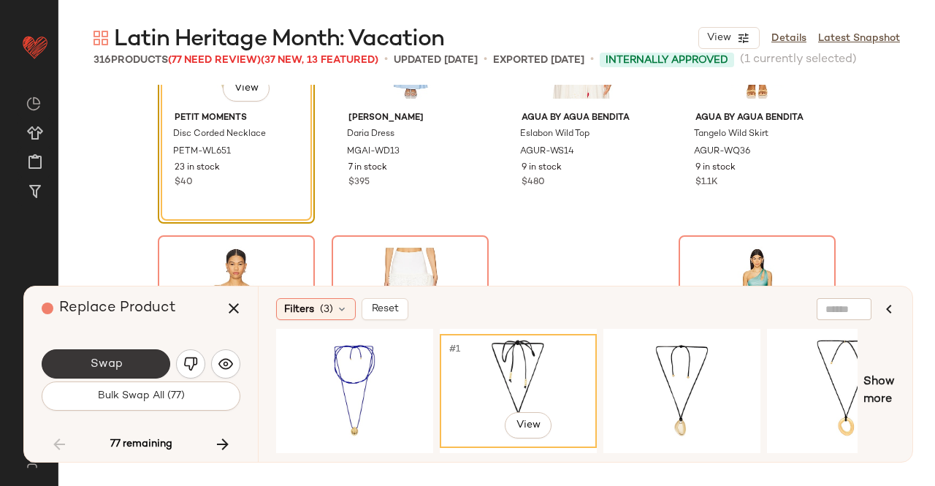
click at [129, 359] on button "Swap" at bounding box center [106, 363] width 129 height 29
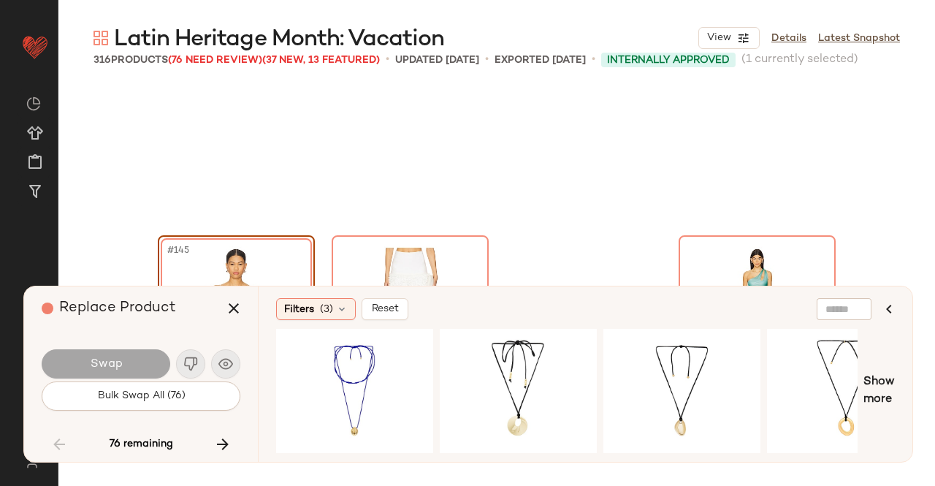
scroll to position [10150, 0]
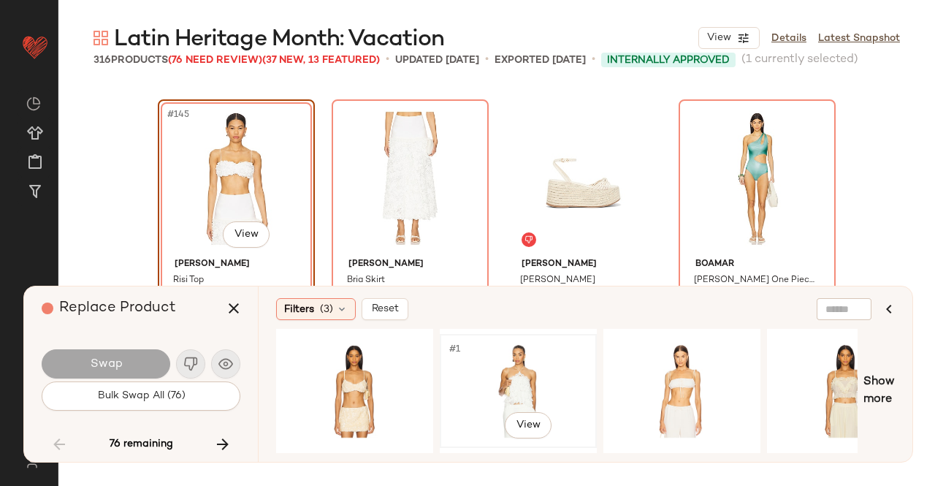
click at [511, 394] on div "#1 View" at bounding box center [518, 391] width 147 height 104
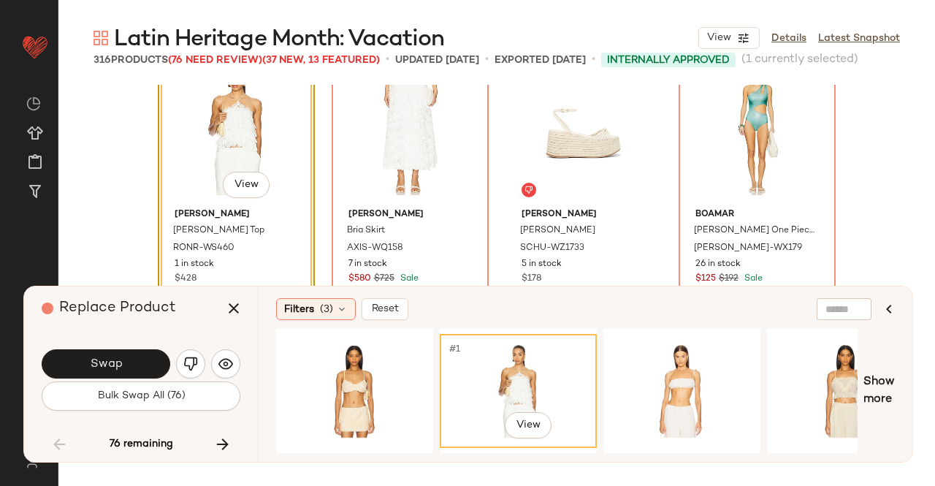
scroll to position [10223, 0]
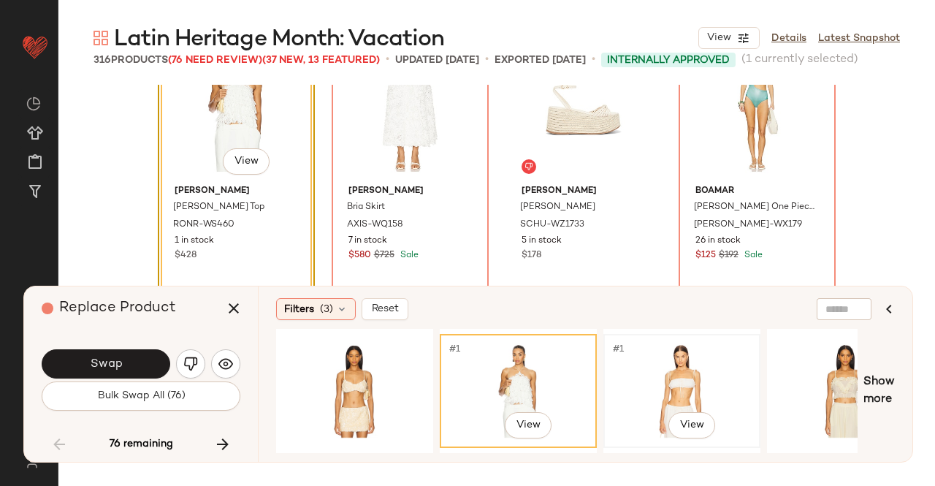
drag, startPoint x: 665, startPoint y: 356, endPoint x: 653, endPoint y: 360, distance: 12.5
click at [665, 357] on div "#1 View" at bounding box center [681, 391] width 147 height 104
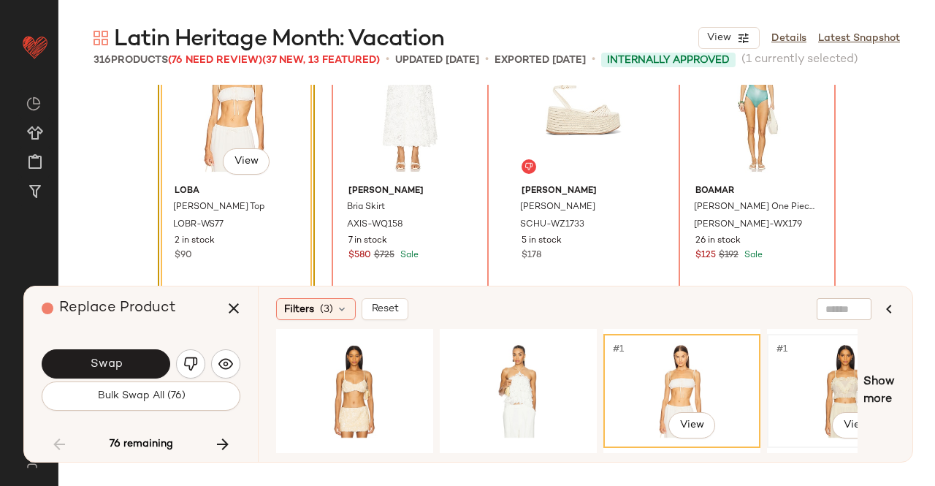
drag, startPoint x: 809, startPoint y: 372, endPoint x: 801, endPoint y: 375, distance: 8.5
click at [809, 373] on div "#1 View" at bounding box center [845, 391] width 147 height 104
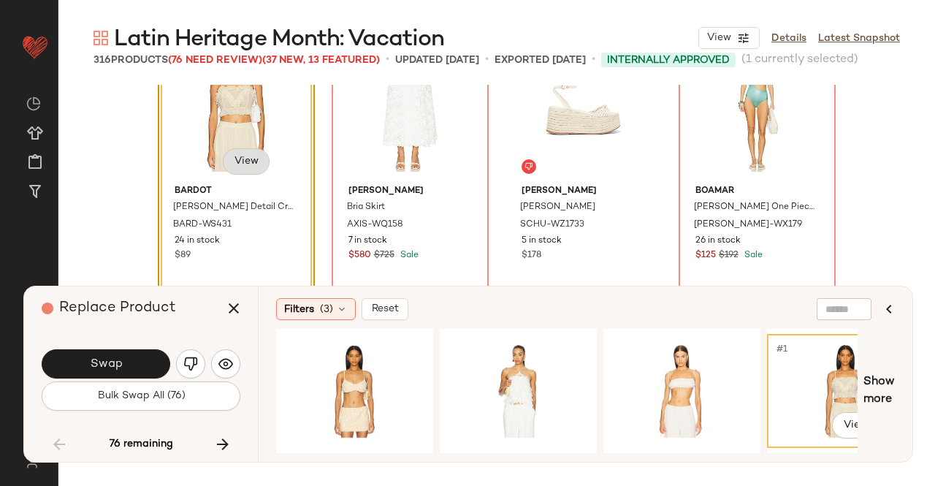
click at [252, 160] on body "Revolve ** Dashboard All Products Global Clipboards (24) Curations (511) Kriste…" at bounding box center [467, 243] width 935 height 486
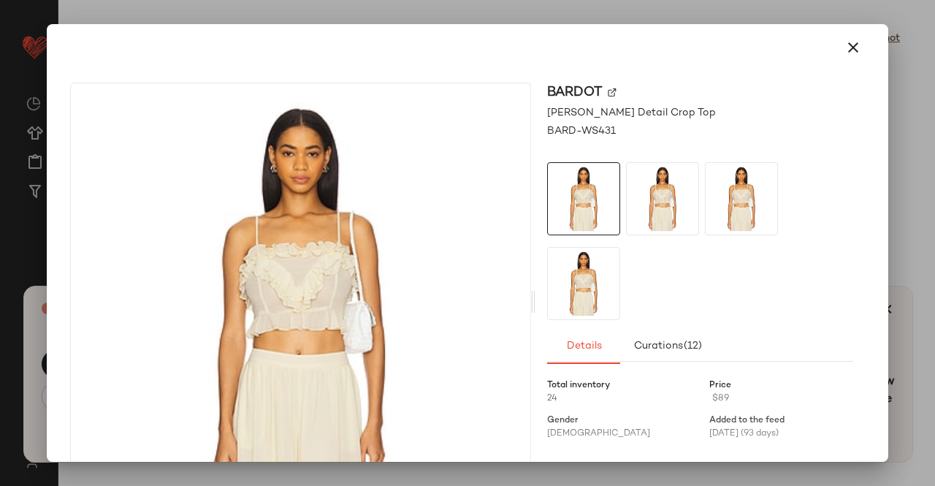
click at [617, 99] on div "Bardot" at bounding box center [700, 93] width 306 height 20
drag, startPoint x: 614, startPoint y: 97, endPoint x: 601, endPoint y: 95, distance: 13.3
click at [611, 97] on div "Bardot" at bounding box center [700, 93] width 306 height 20
click at [601, 95] on div "Bardot" at bounding box center [700, 93] width 306 height 20
click at [608, 94] on img at bounding box center [612, 92] width 9 height 9
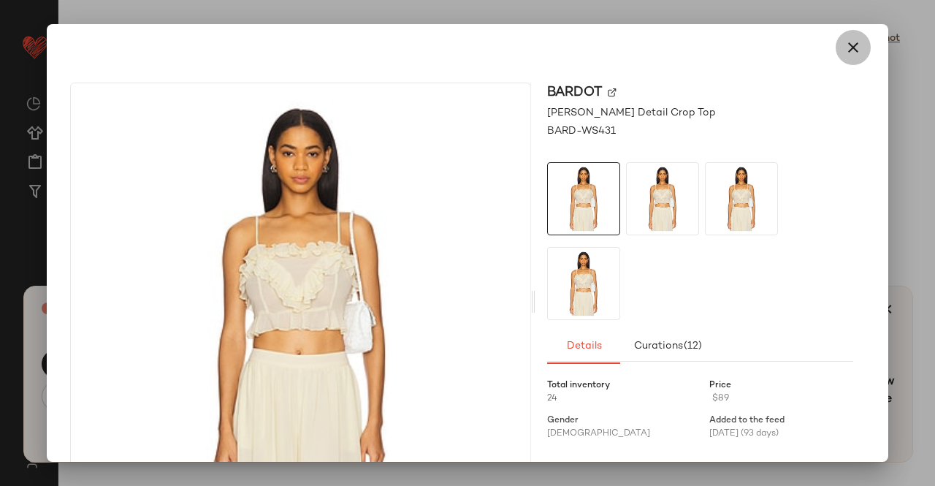
click at [850, 42] on icon "button" at bounding box center [853, 48] width 18 height 18
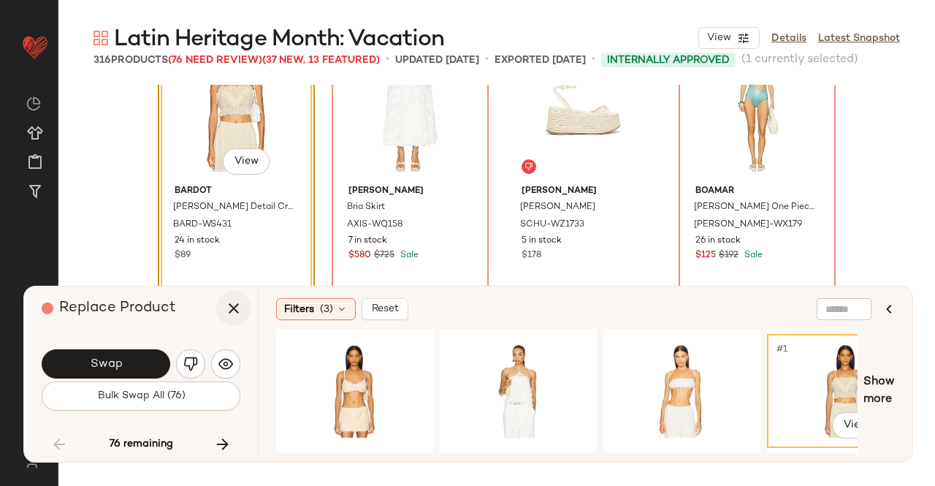
click at [236, 312] on icon "button" at bounding box center [234, 308] width 18 height 18
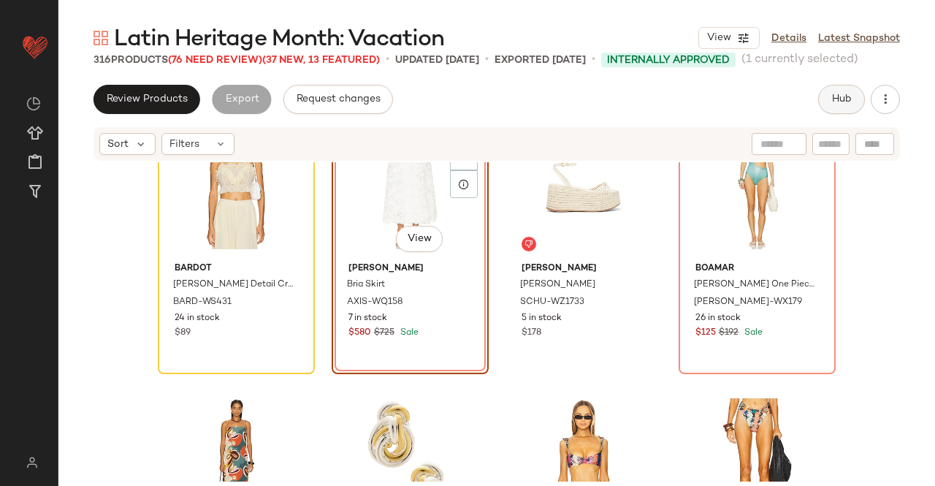
click at [829, 102] on button "Hub" at bounding box center [841, 99] width 47 height 29
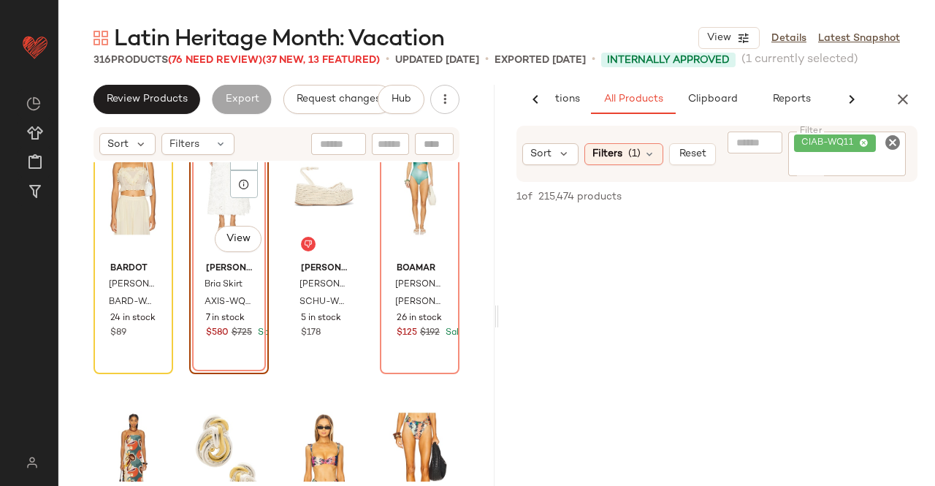
scroll to position [0, 92]
click at [881, 146] on div "CIAB-WQ11" at bounding box center [847, 153] width 118 height 45
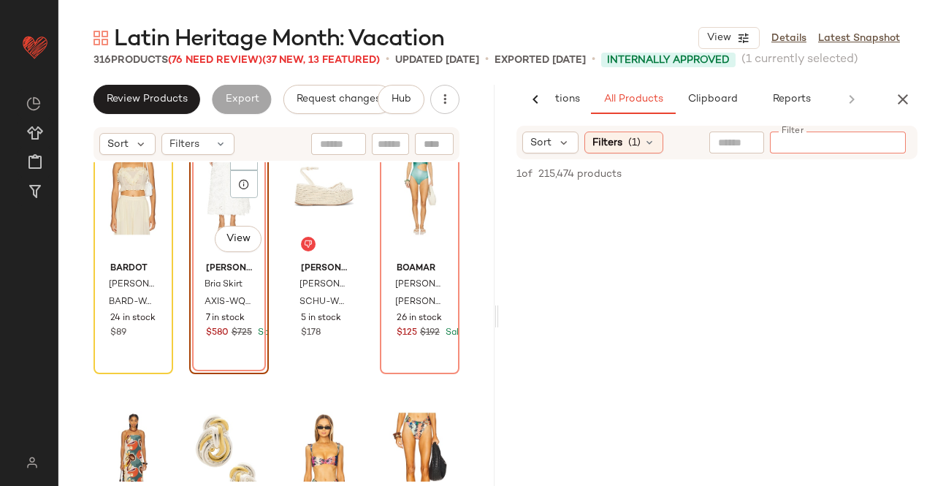
paste input "*********"
type input "*********"
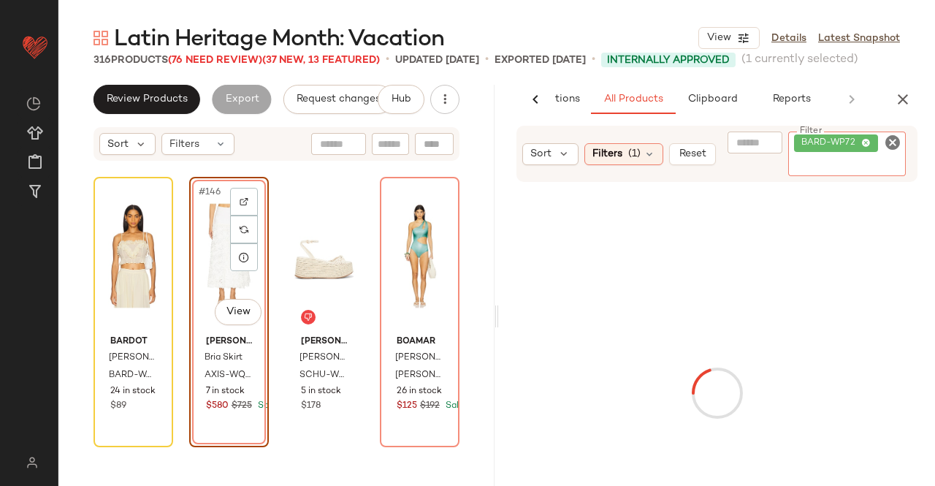
click at [240, 258] on icon at bounding box center [244, 257] width 12 height 12
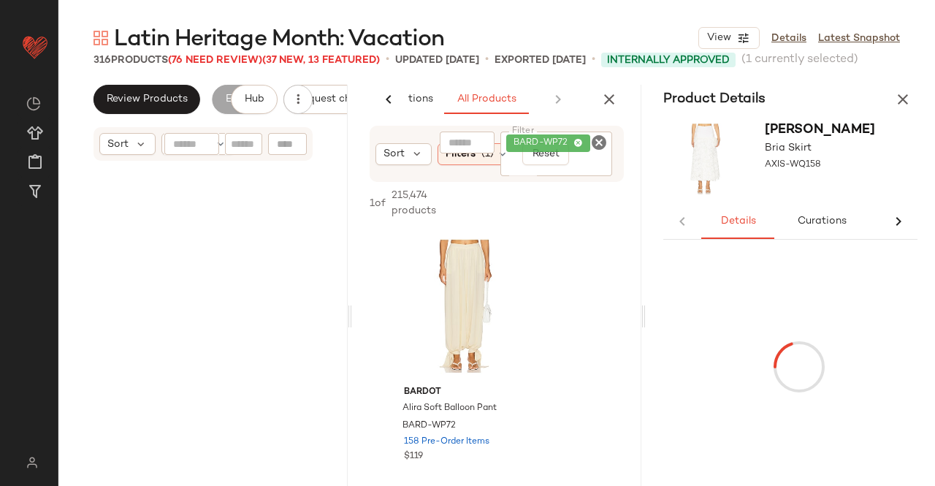
scroll to position [2966, 0]
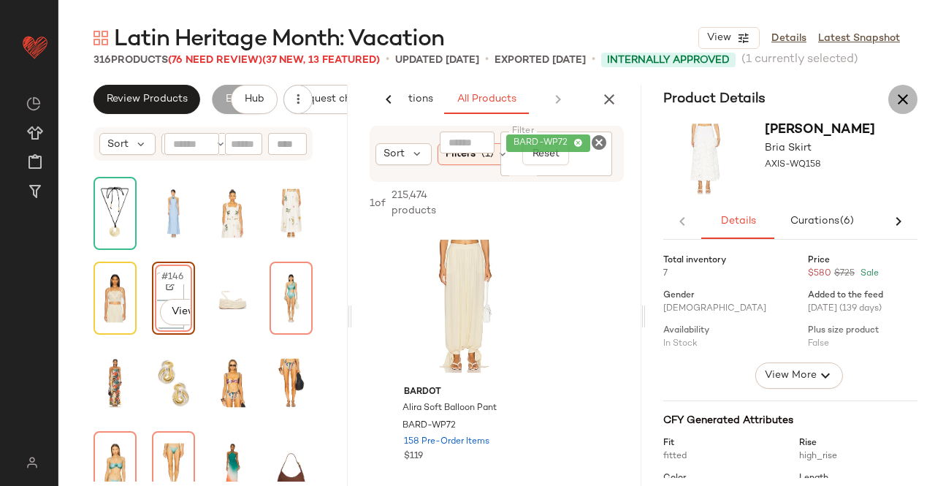
click at [914, 99] on button "button" at bounding box center [902, 99] width 29 height 29
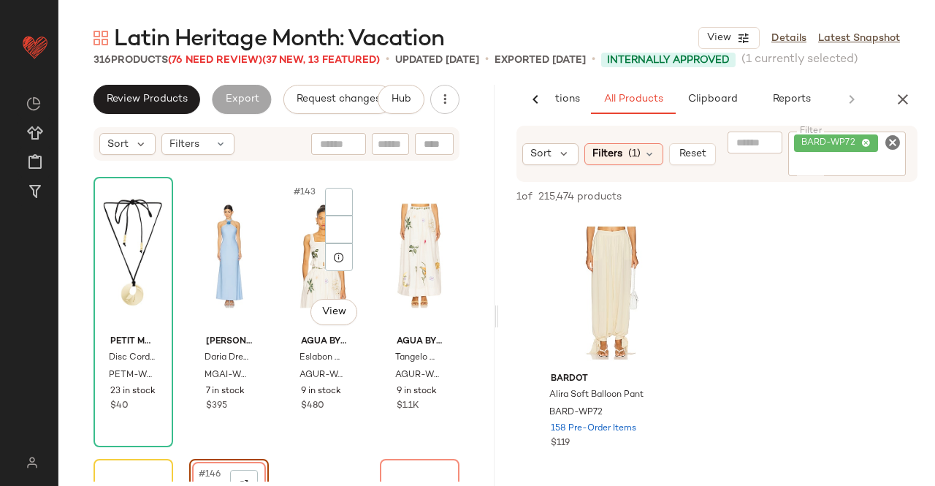
scroll to position [7572, 0]
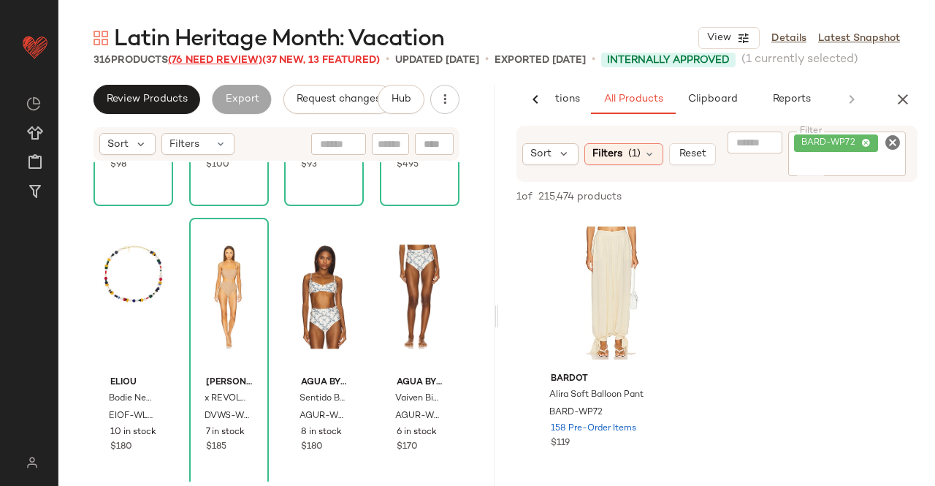
click at [223, 64] on span "(76 Need Review)" at bounding box center [215, 60] width 94 height 11
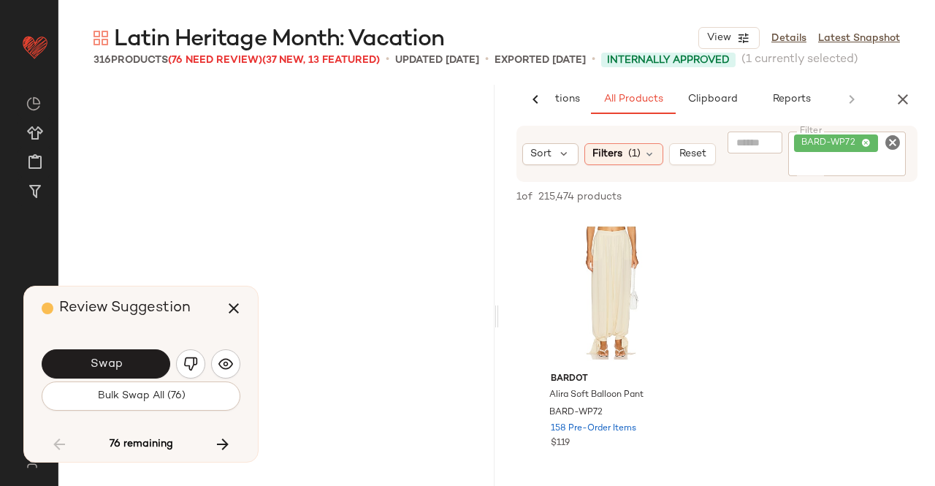
scroll to position [10150, 0]
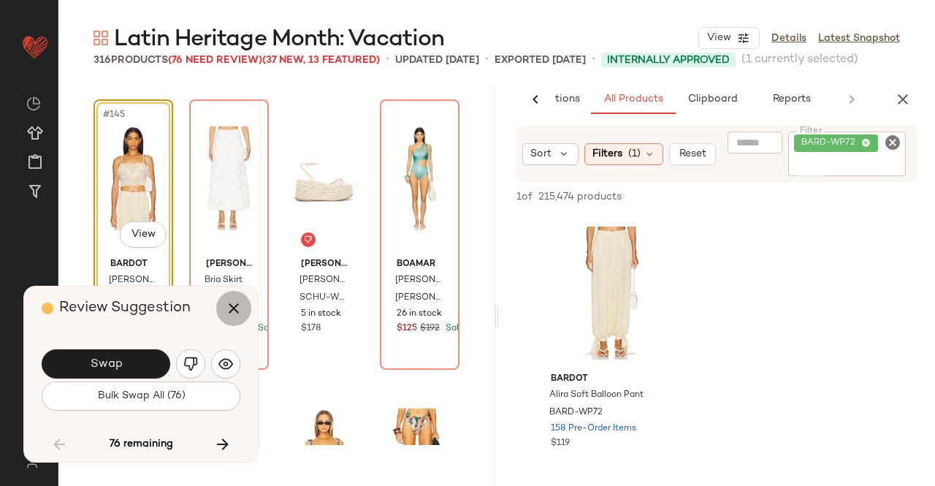
click at [225, 309] on icon "button" at bounding box center [234, 308] width 18 height 18
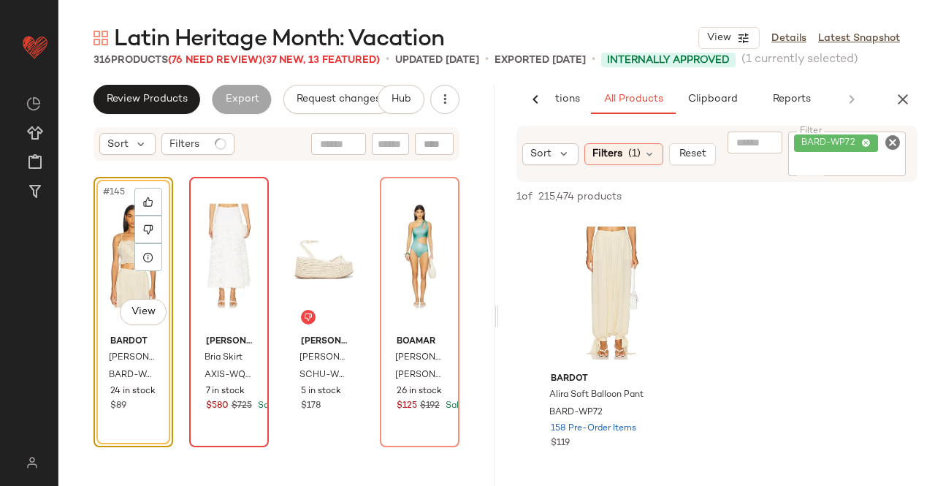
click at [197, 249] on div at bounding box center [228, 256] width 69 height 148
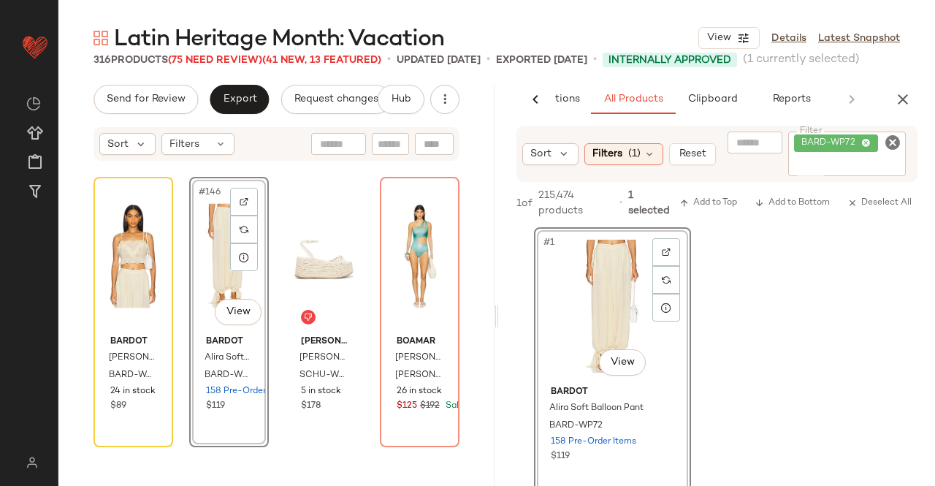
click at [896, 106] on icon "button" at bounding box center [903, 100] width 18 height 18
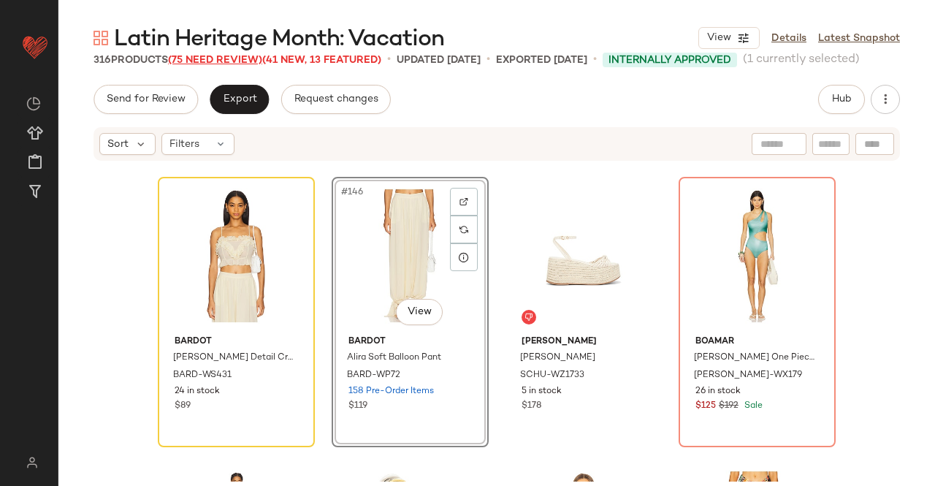
click at [238, 63] on span "(75 Need Review)" at bounding box center [215, 60] width 94 height 11
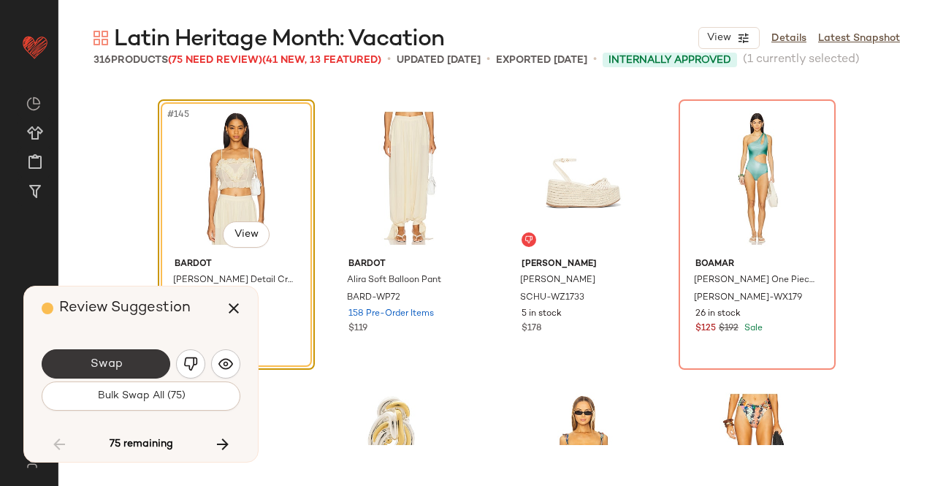
click at [136, 354] on button "Swap" at bounding box center [106, 363] width 129 height 29
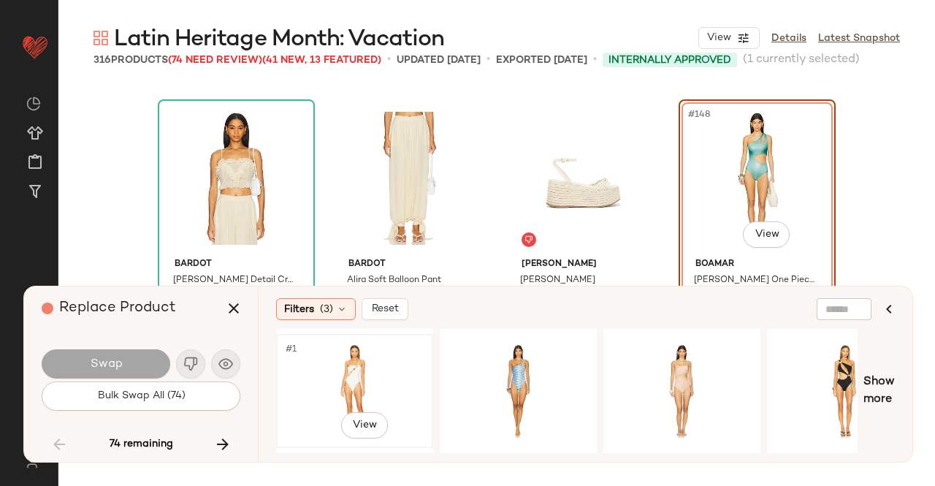
click at [346, 366] on div "#1 View" at bounding box center [354, 391] width 147 height 104
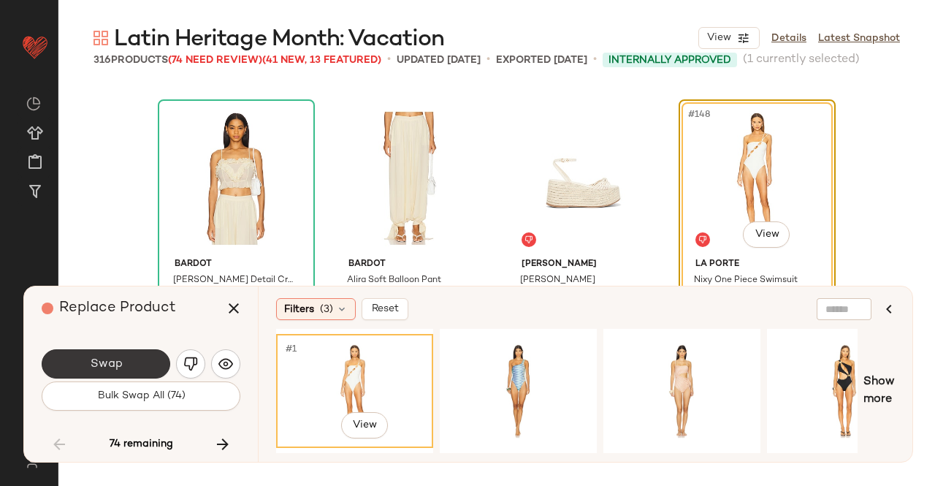
click at [102, 353] on button "Swap" at bounding box center [106, 363] width 129 height 29
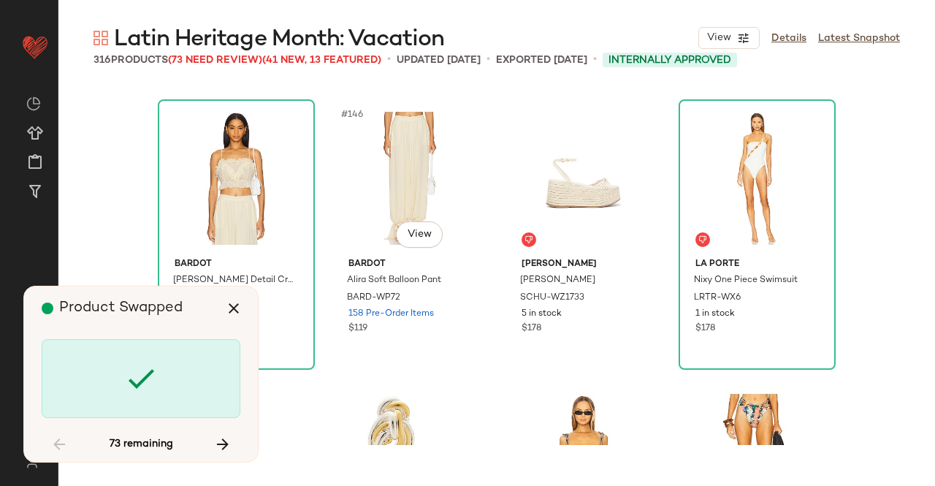
scroll to position [10714, 0]
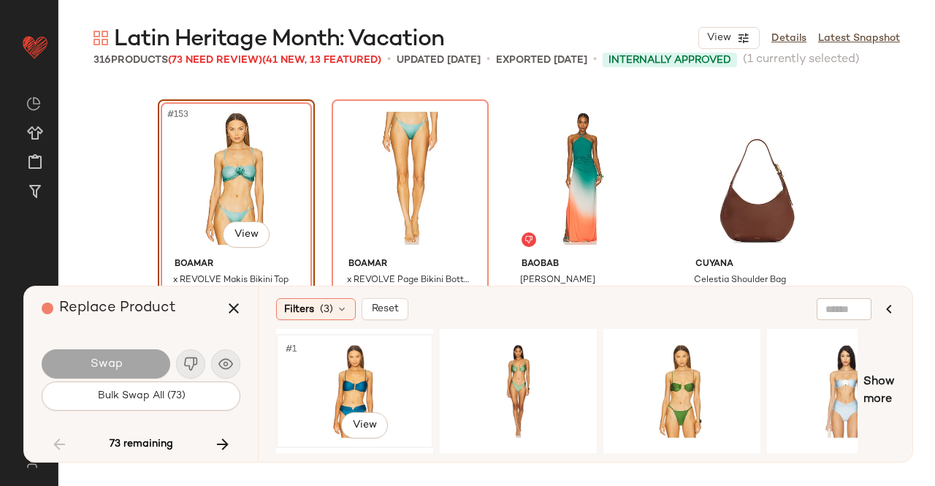
click at [339, 367] on div "#1 View" at bounding box center [354, 391] width 147 height 104
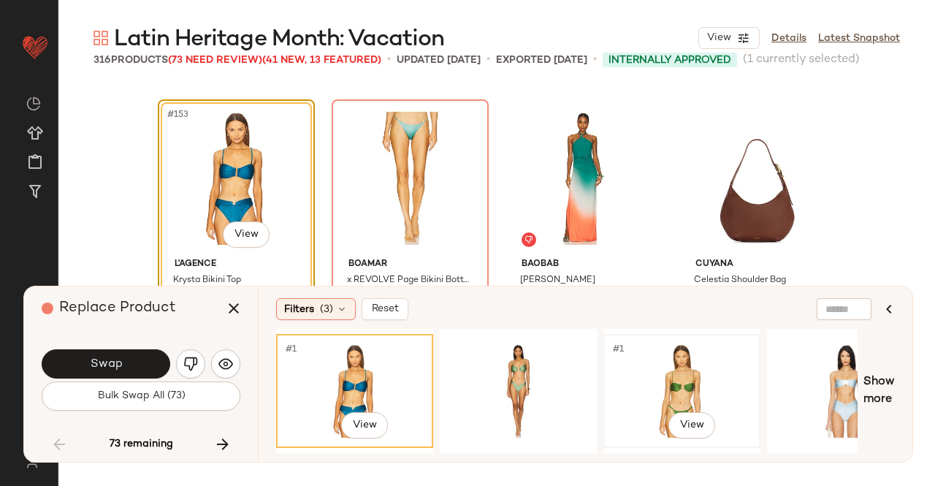
click at [612, 373] on div "#1 View" at bounding box center [681, 391] width 147 height 104
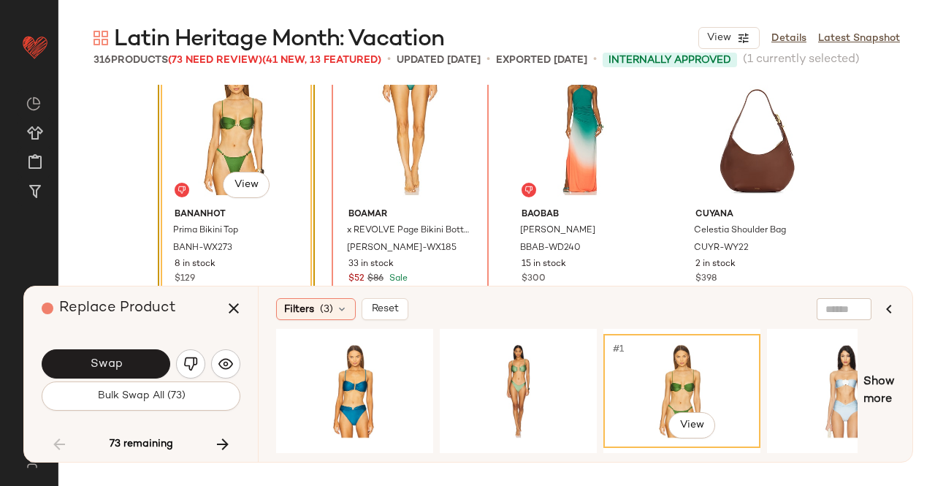
scroll to position [10787, 0]
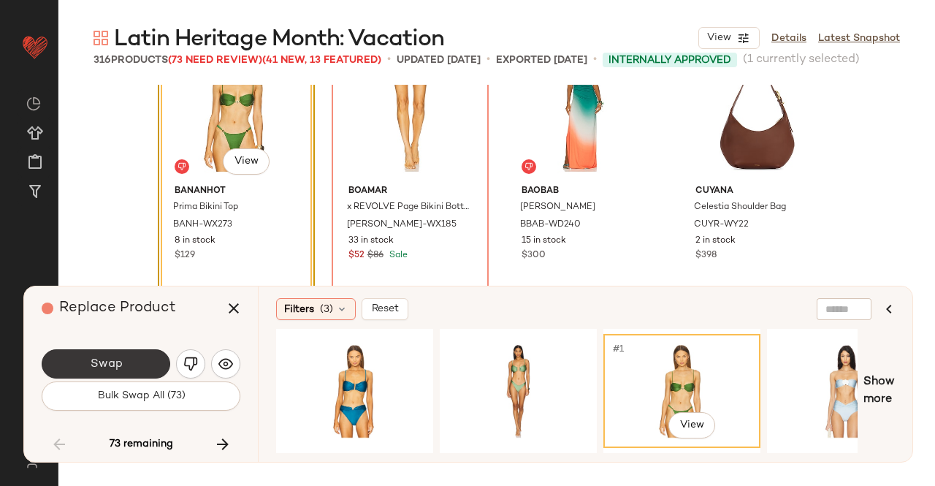
click at [137, 356] on button "Swap" at bounding box center [106, 363] width 129 height 29
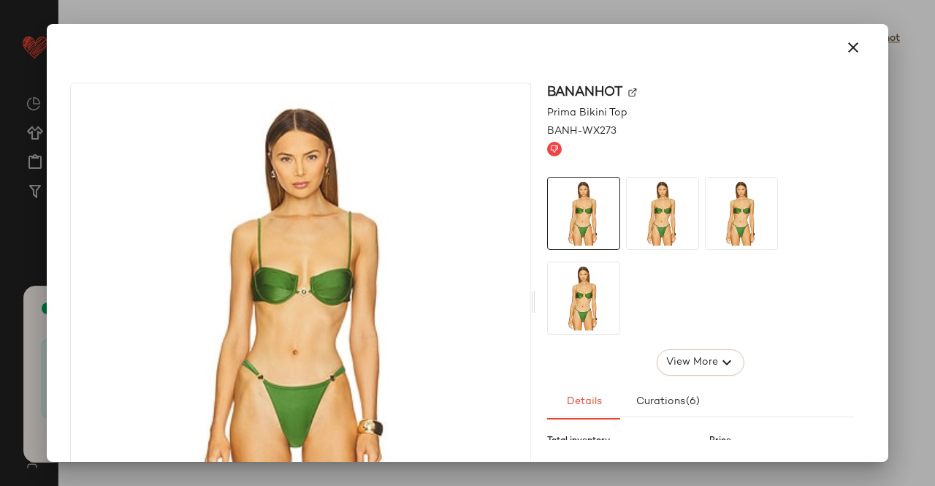
click at [628, 93] on img at bounding box center [632, 92] width 9 height 9
click at [844, 43] on icon "button" at bounding box center [853, 48] width 18 height 18
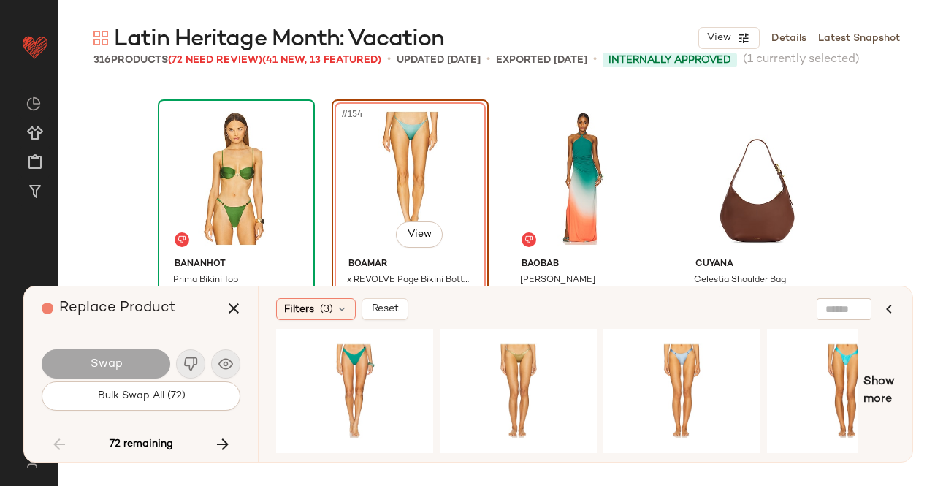
click at [234, 316] on icon "button" at bounding box center [234, 308] width 18 height 18
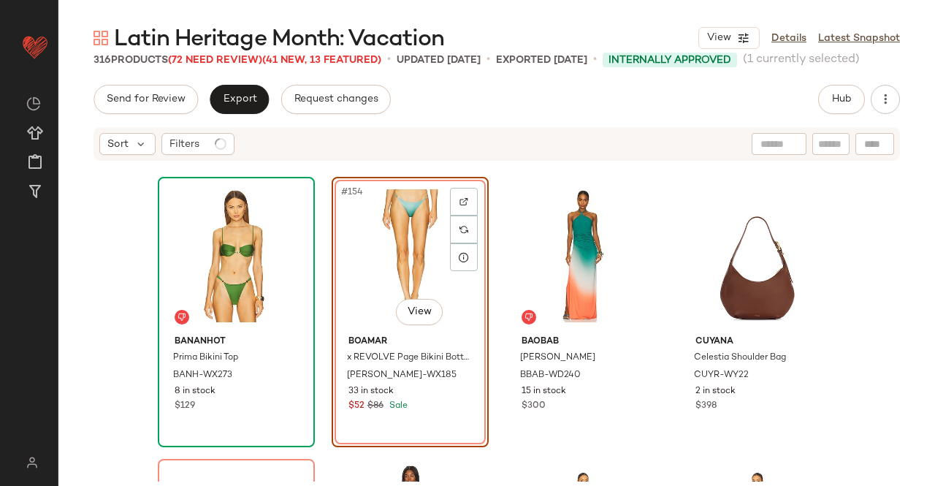
click at [366, 252] on div "#154 View" at bounding box center [410, 256] width 147 height 148
click at [834, 110] on button "Hub" at bounding box center [841, 99] width 47 height 29
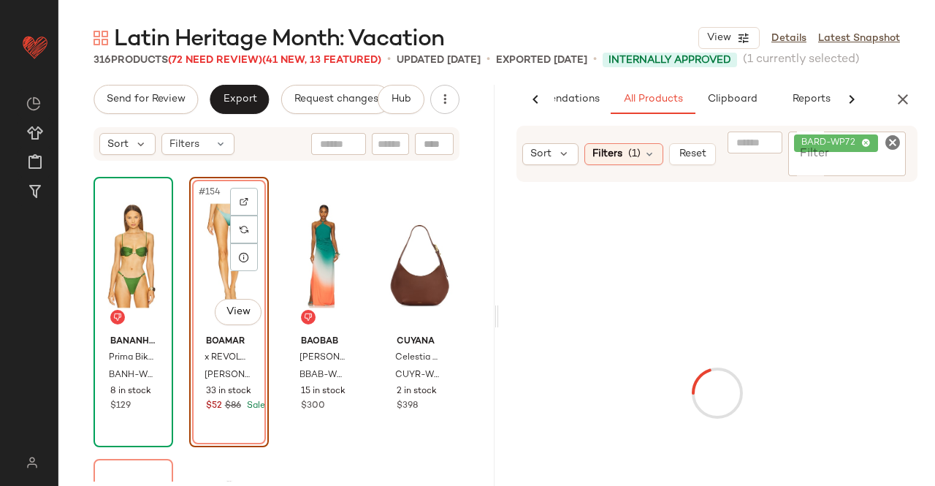
scroll to position [0, 92]
click at [882, 159] on input "Filter" at bounding box center [856, 165] width 124 height 15
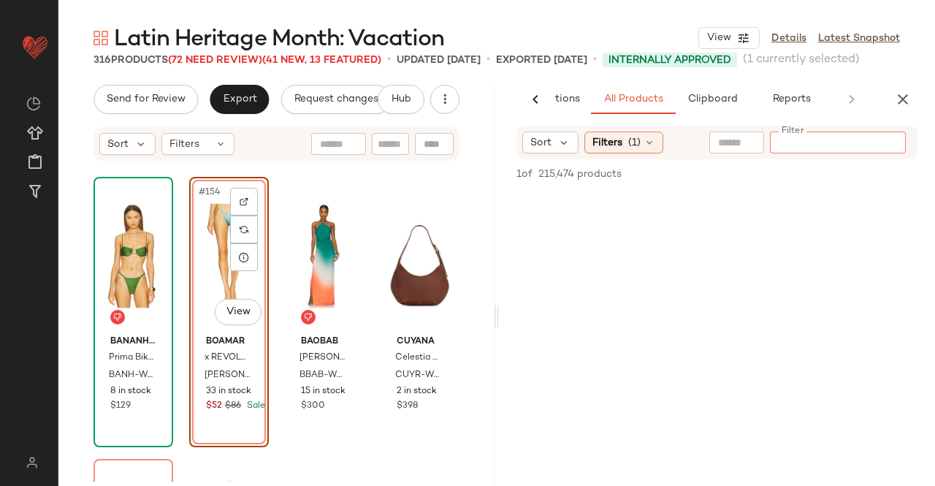
paste input "*******"
type input "*******"
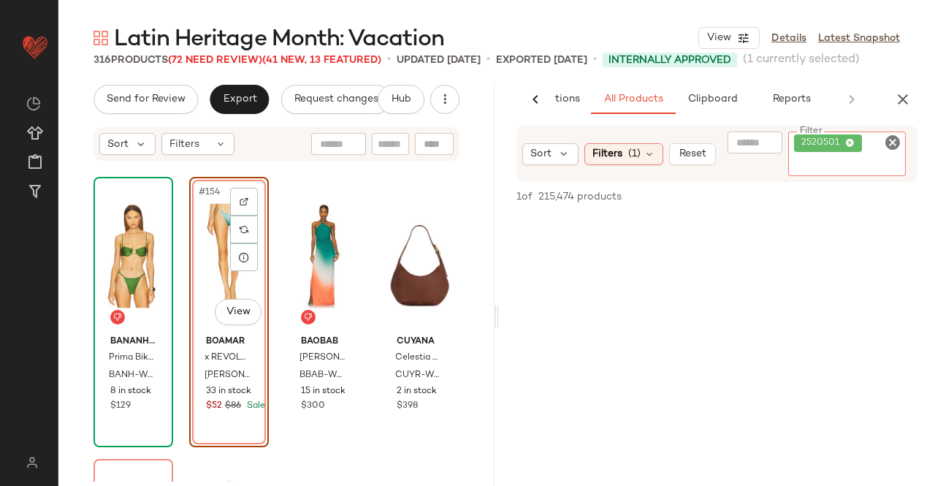
click at [199, 283] on div "#154 View" at bounding box center [228, 256] width 69 height 148
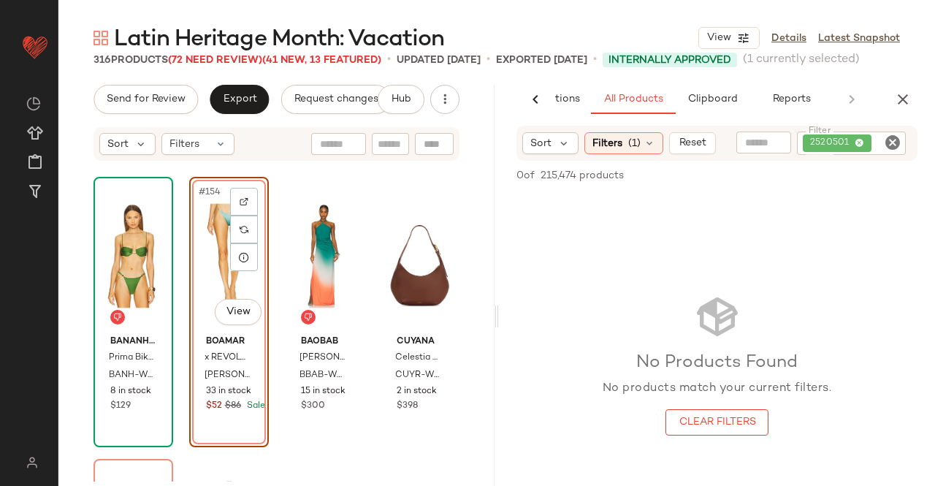
click at [865, 140] on div "2520501" at bounding box center [851, 142] width 109 height 23
paste input "**********"
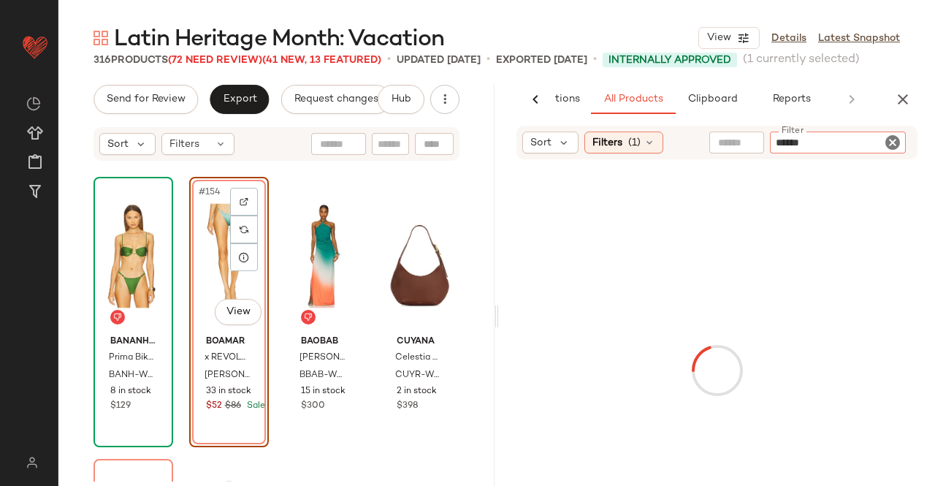
paste input "**********"
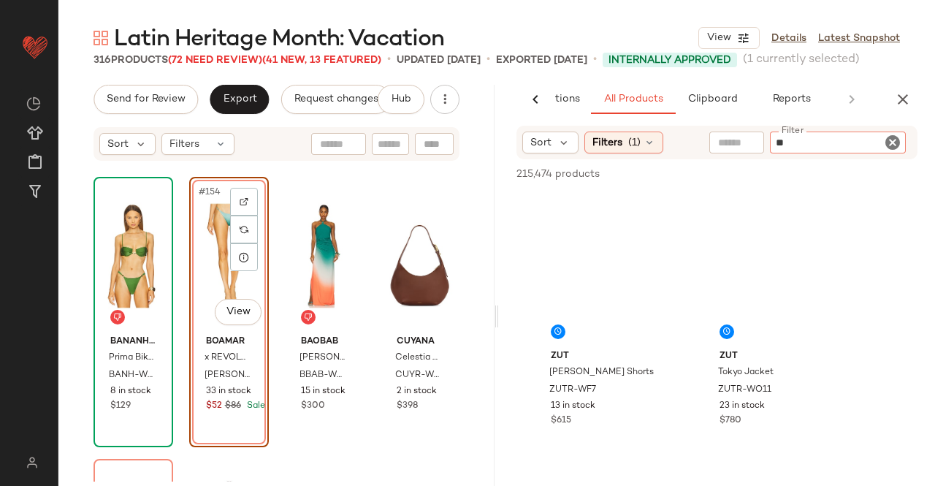
type input "*"
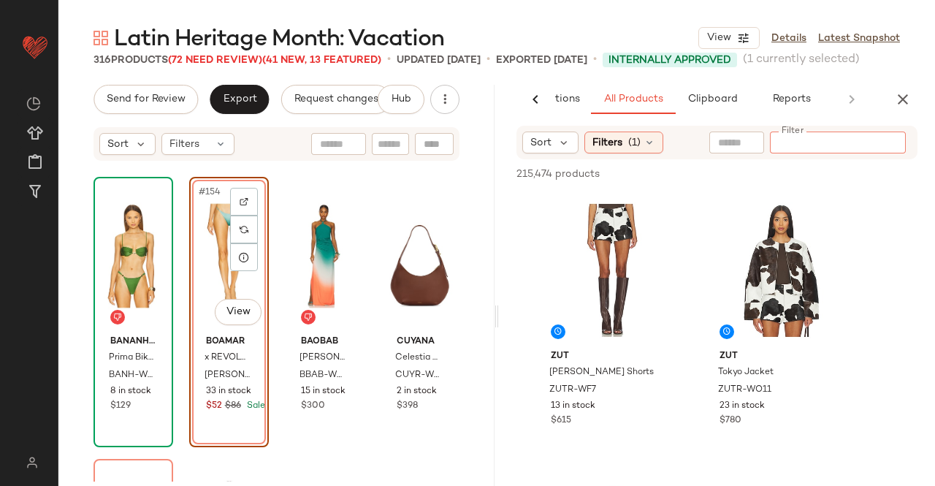
paste input "**********"
type input "**********"
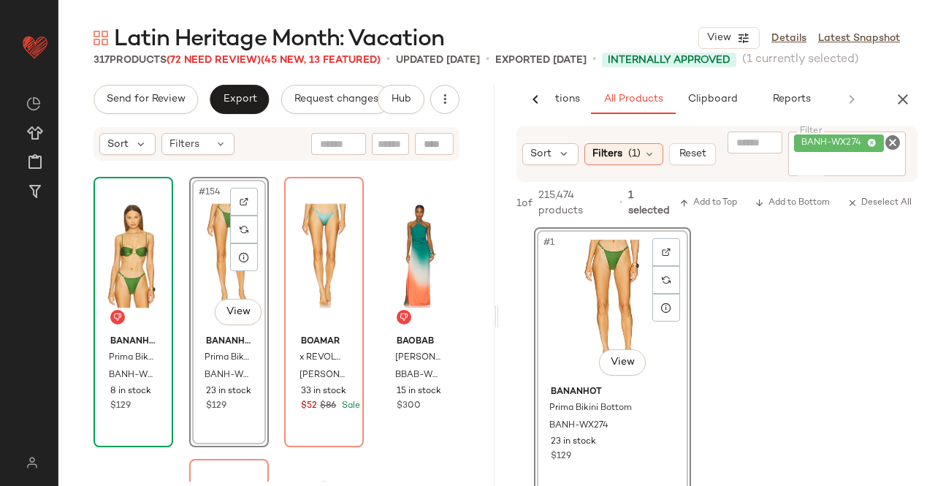
click at [912, 100] on button "button" at bounding box center [902, 99] width 29 height 29
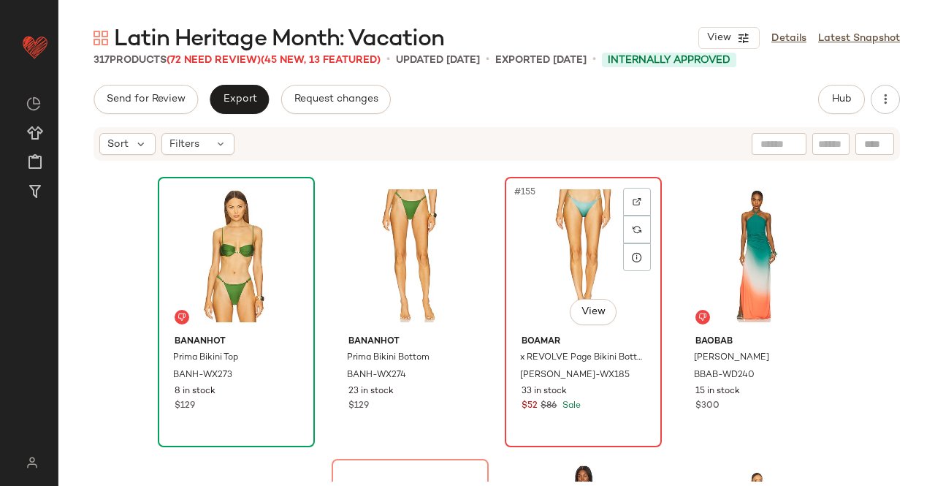
click at [561, 267] on div "#155 View" at bounding box center [583, 256] width 147 height 148
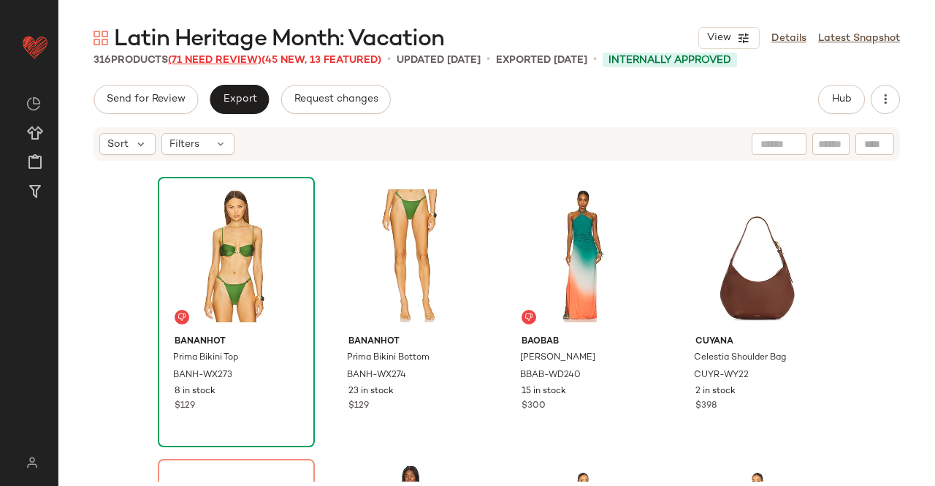
click at [234, 65] on span "(71 Need Review)" at bounding box center [214, 60] width 93 height 11
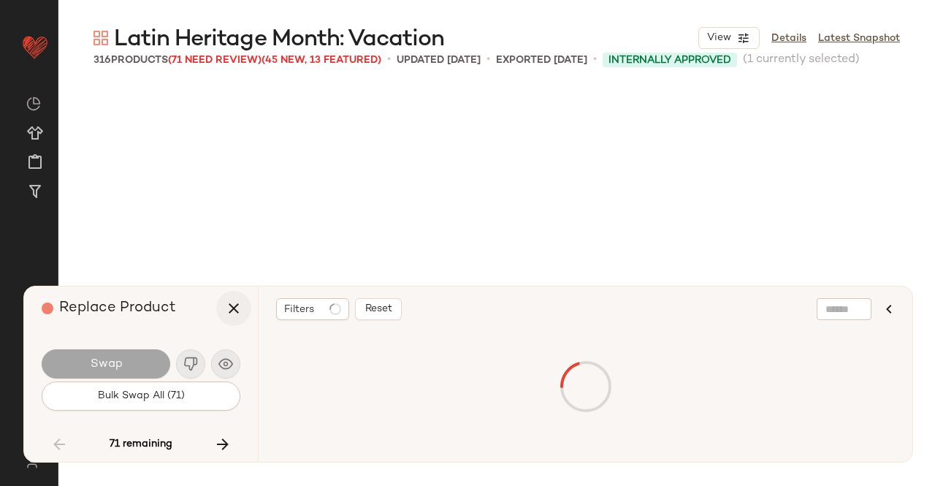
scroll to position [10996, 0]
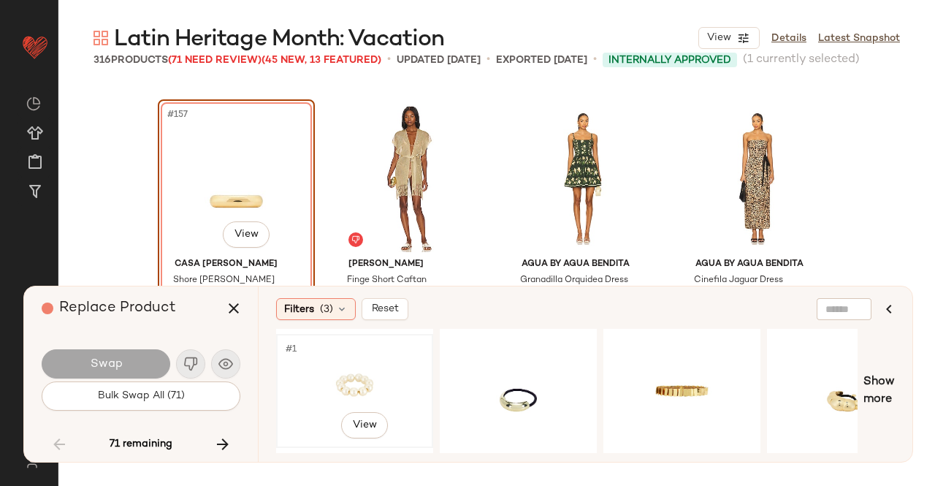
click at [285, 376] on div "#1 View" at bounding box center [354, 391] width 147 height 104
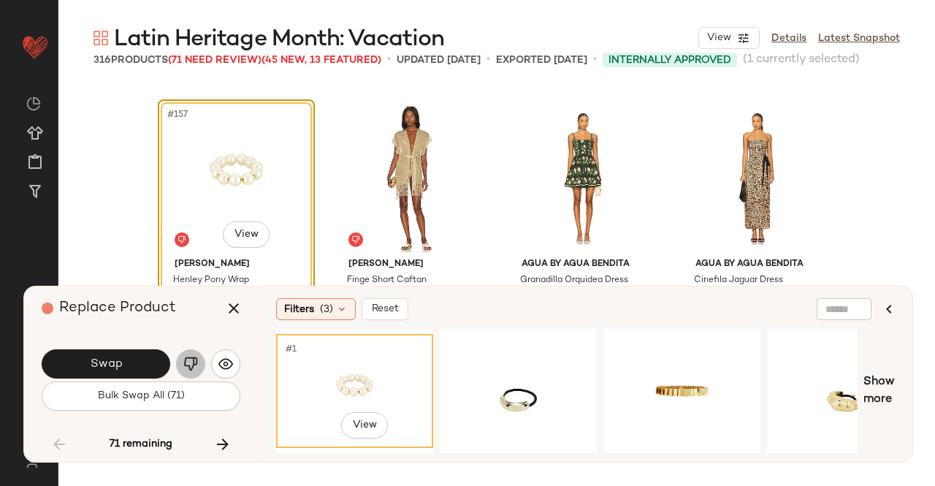
click at [177, 369] on button "button" at bounding box center [190, 363] width 29 height 29
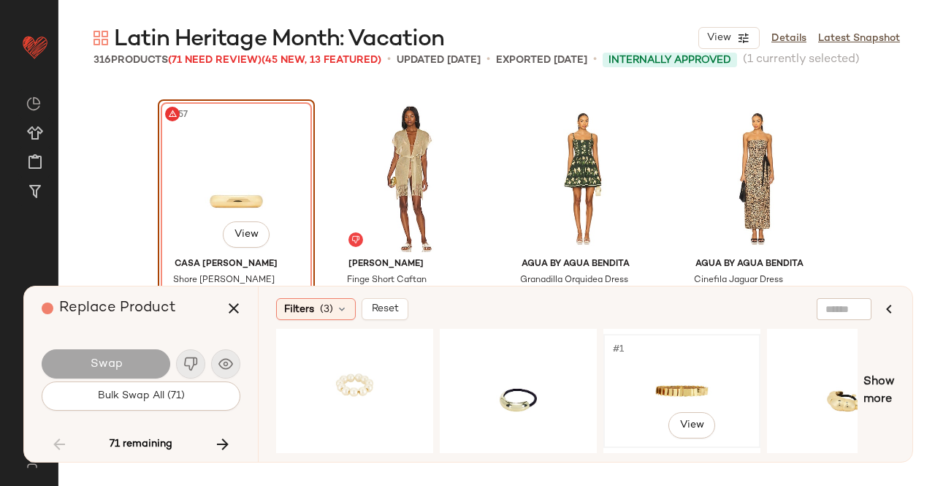
click at [671, 373] on div "#1 View" at bounding box center [681, 391] width 147 height 104
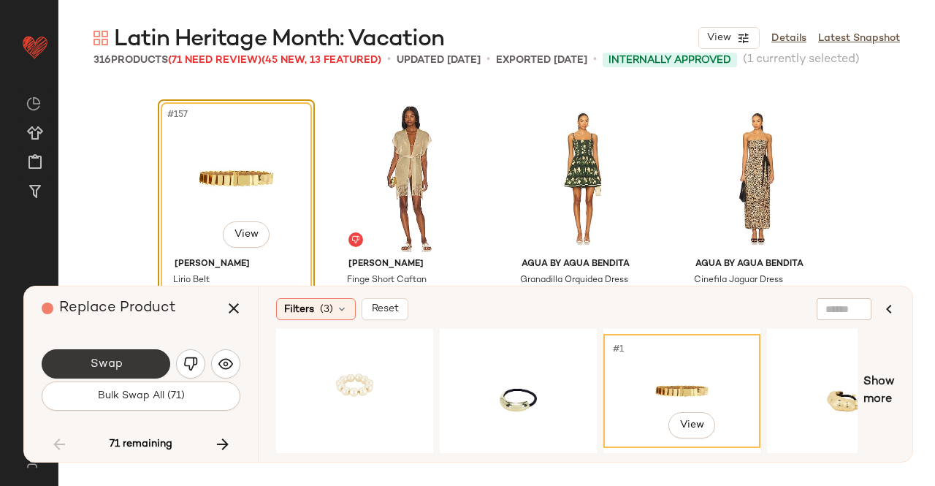
click at [145, 371] on button "Swap" at bounding box center [106, 363] width 129 height 29
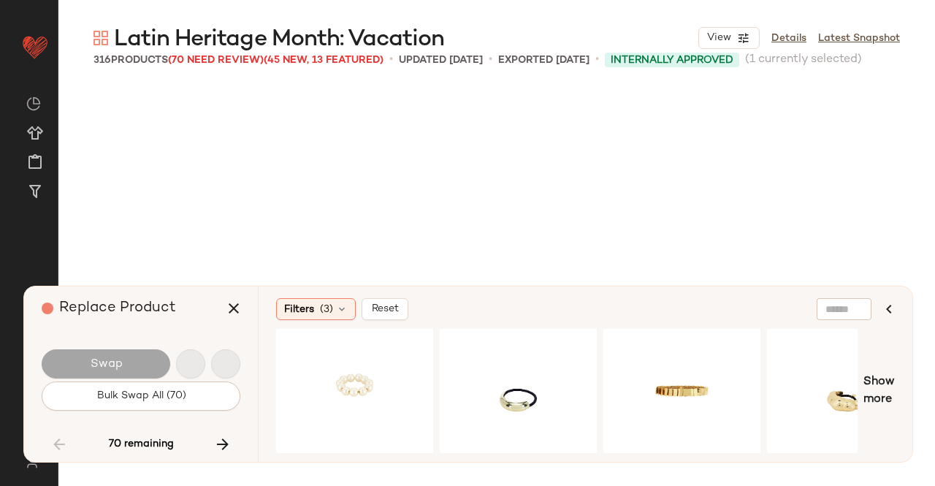
scroll to position [11278, 0]
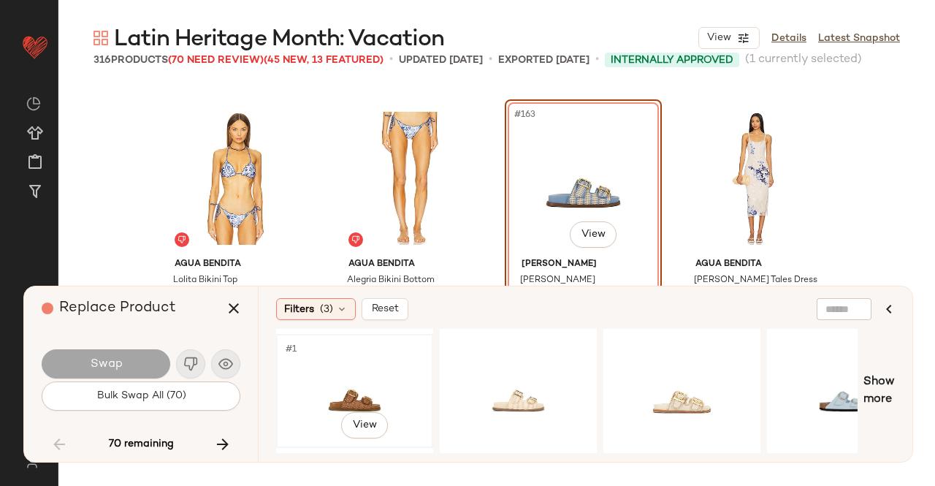
drag, startPoint x: 326, startPoint y: 357, endPoint x: 311, endPoint y: 364, distance: 16.3
click at [326, 358] on div "#1 View" at bounding box center [354, 391] width 147 height 104
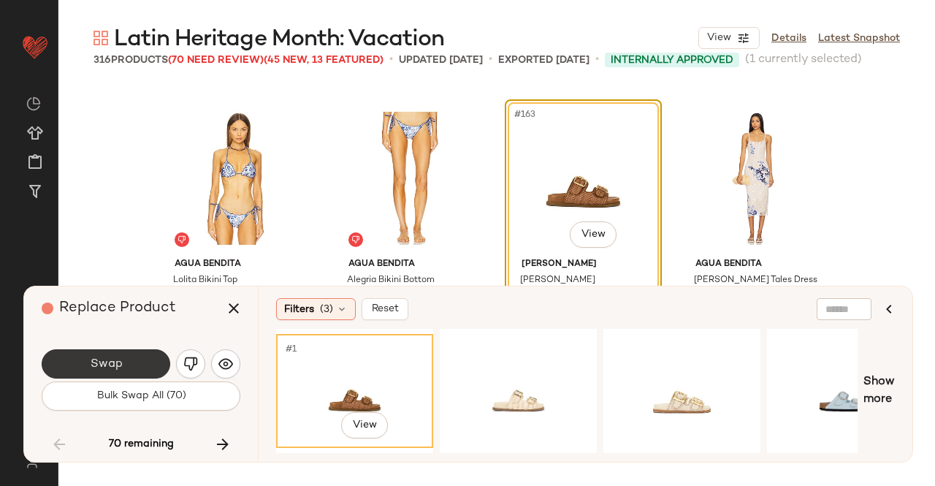
click at [66, 362] on button "Swap" at bounding box center [106, 363] width 129 height 29
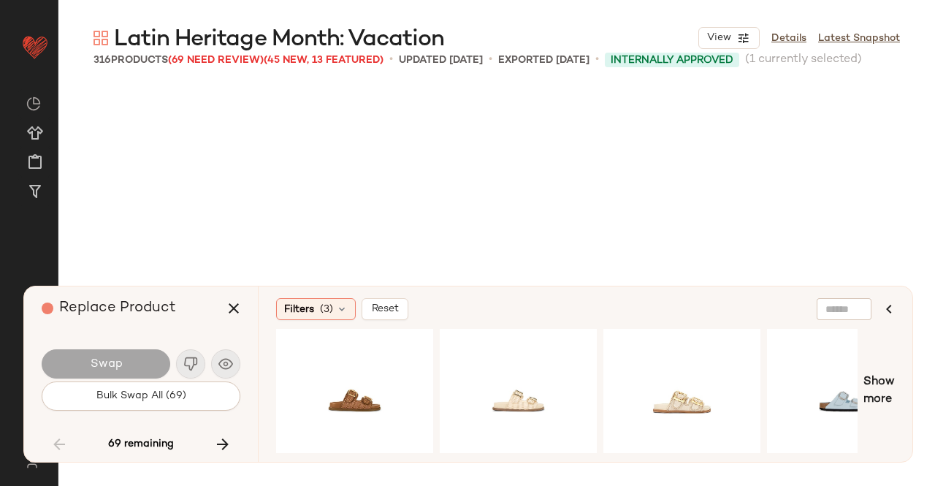
scroll to position [11842, 0]
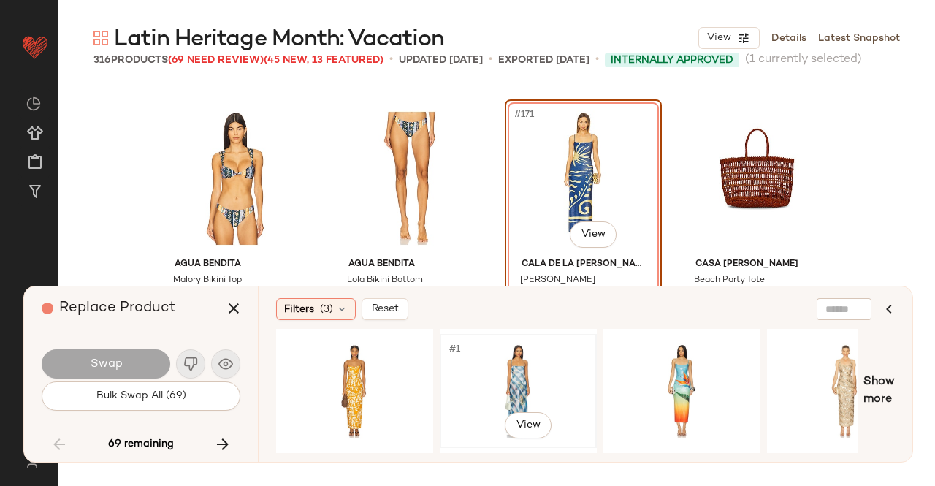
click at [514, 360] on div "#1 View" at bounding box center [518, 391] width 147 height 104
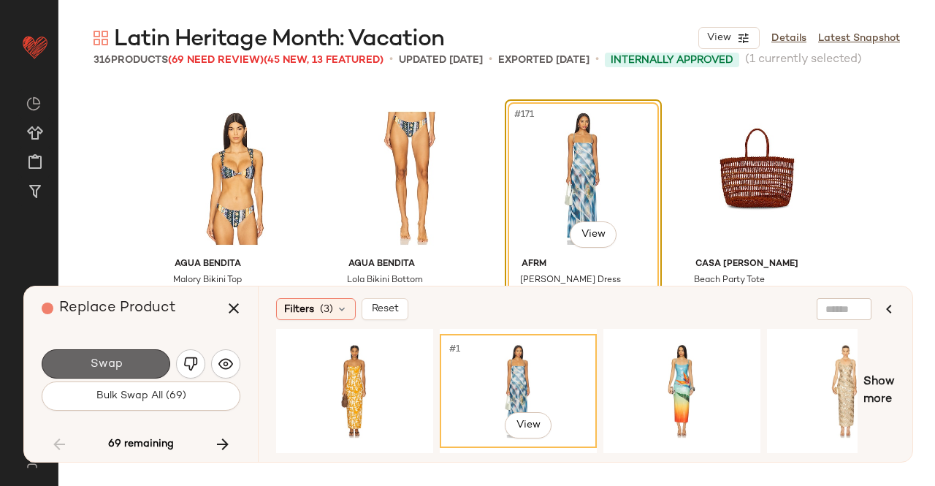
click at [146, 366] on button "Swap" at bounding box center [106, 363] width 129 height 29
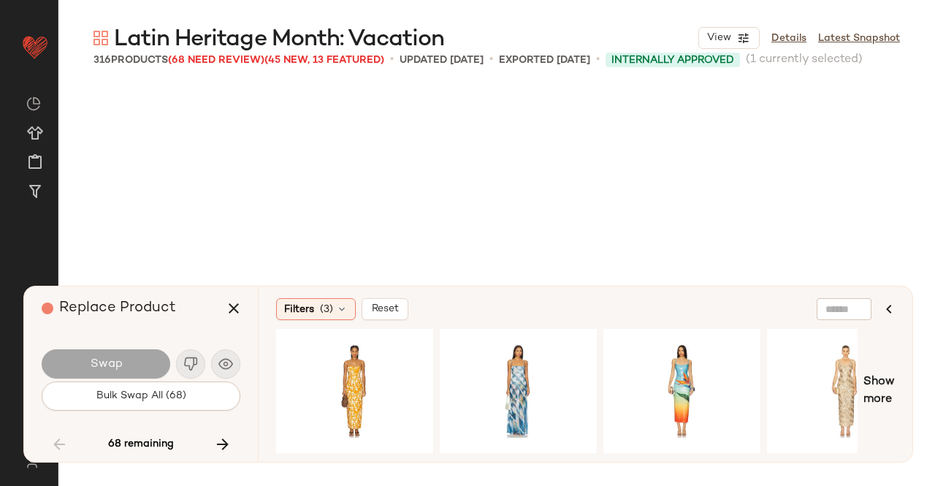
scroll to position [12406, 0]
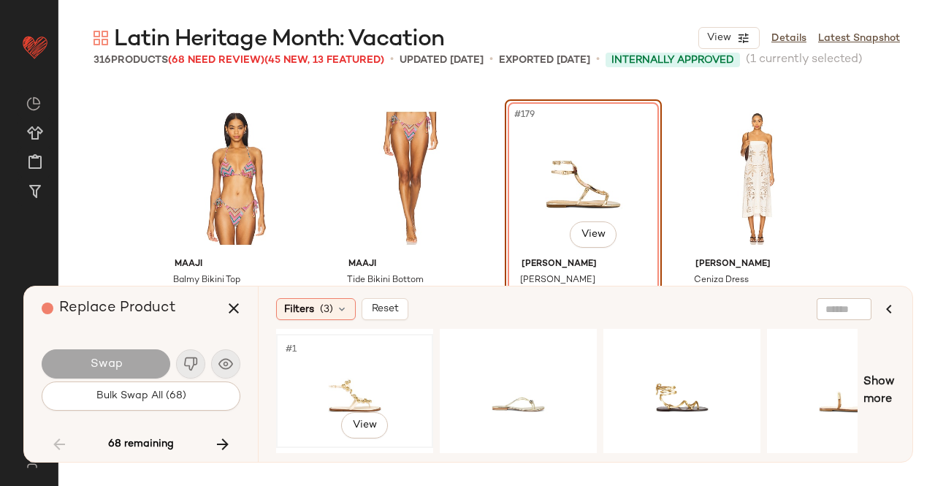
click at [362, 376] on div "#1 View" at bounding box center [354, 391] width 147 height 104
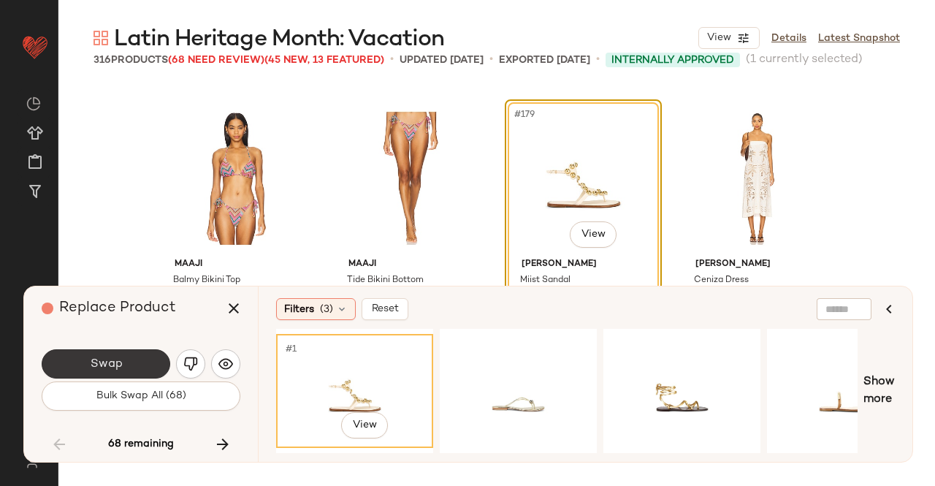
click at [156, 364] on button "Swap" at bounding box center [106, 363] width 129 height 29
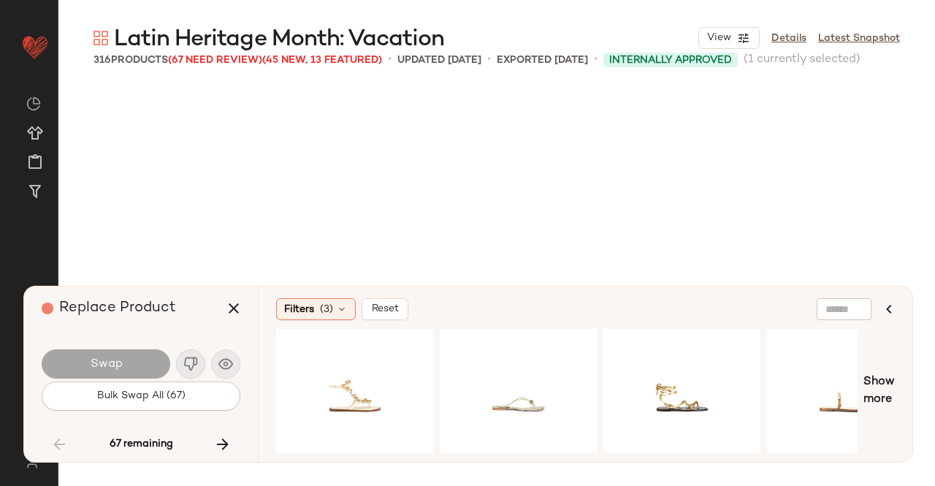
scroll to position [12687, 0]
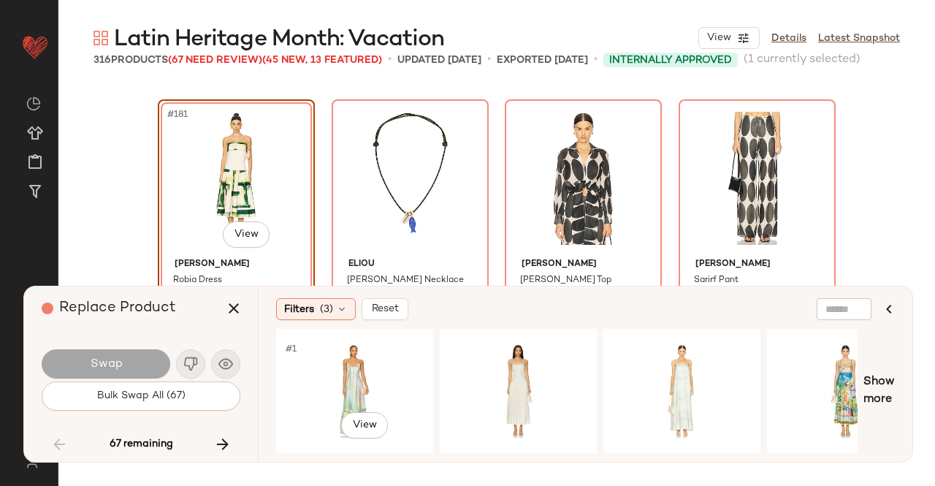
drag, startPoint x: 347, startPoint y: 369, endPoint x: 131, endPoint y: 362, distance: 215.6
click at [344, 369] on div "#1 View" at bounding box center [354, 391] width 147 height 104
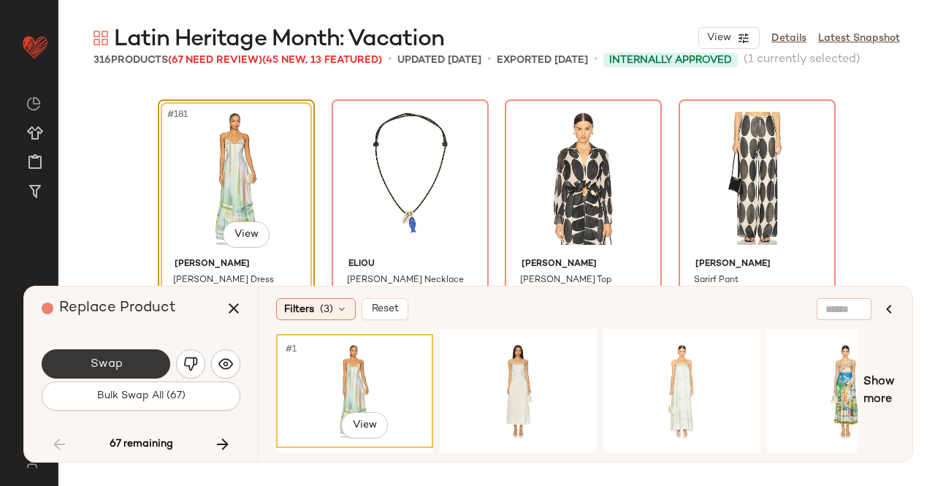
click at [123, 362] on button "Swap" at bounding box center [106, 363] width 129 height 29
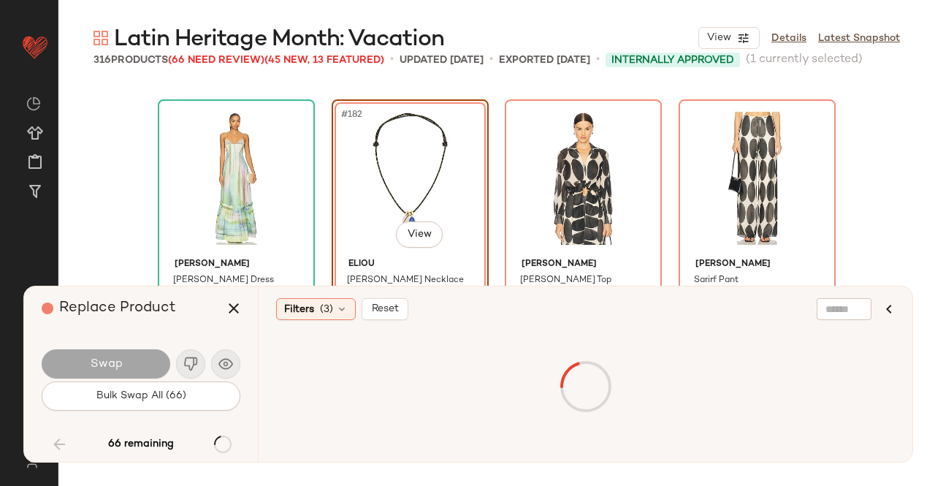
click at [348, 382] on div at bounding box center [585, 387] width 613 height 110
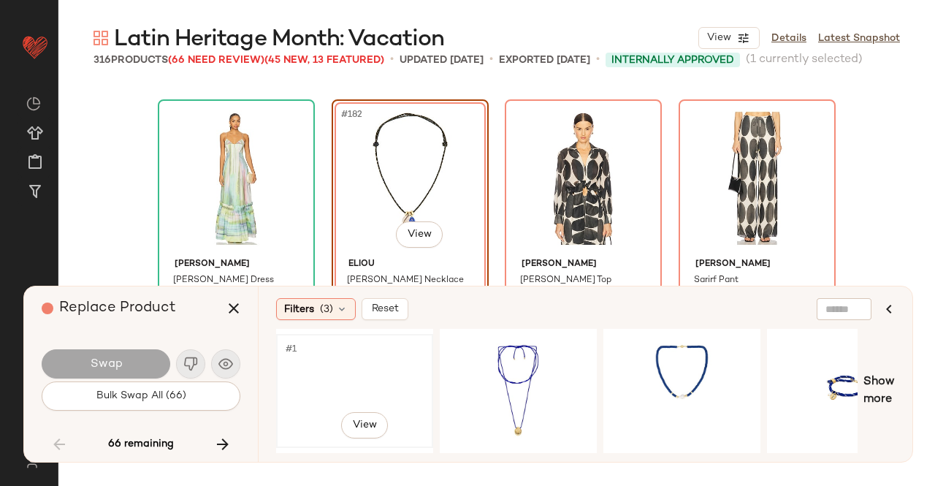
click at [351, 379] on div "#1 View" at bounding box center [354, 391] width 147 height 104
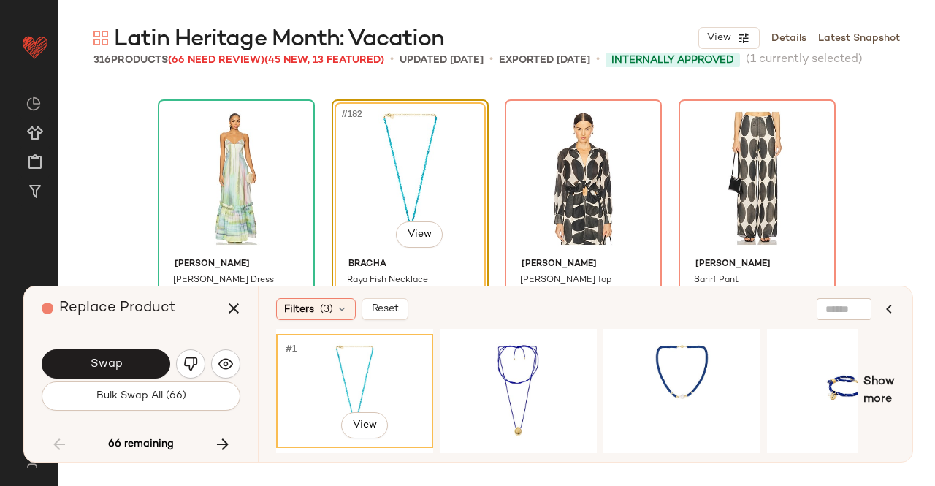
click at [144, 364] on button "Swap" at bounding box center [106, 363] width 129 height 29
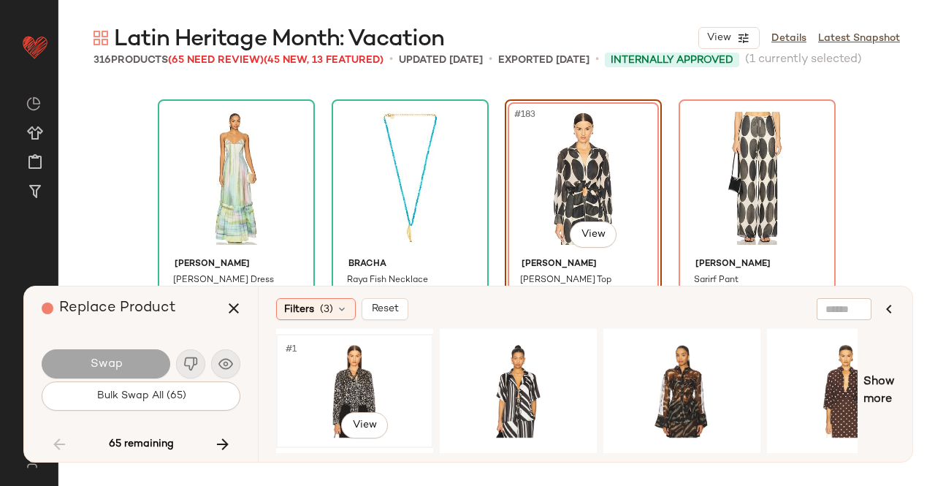
click at [362, 369] on div "#1 View" at bounding box center [354, 391] width 147 height 104
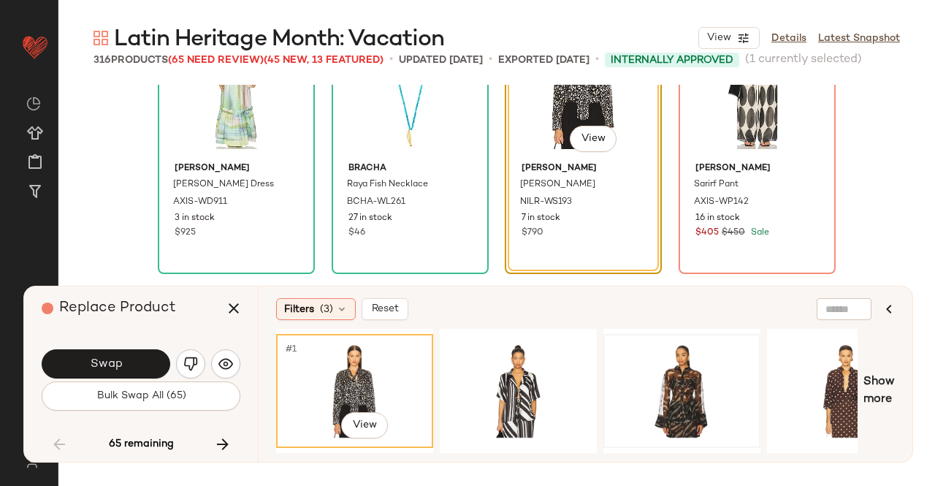
scroll to position [12761, 0]
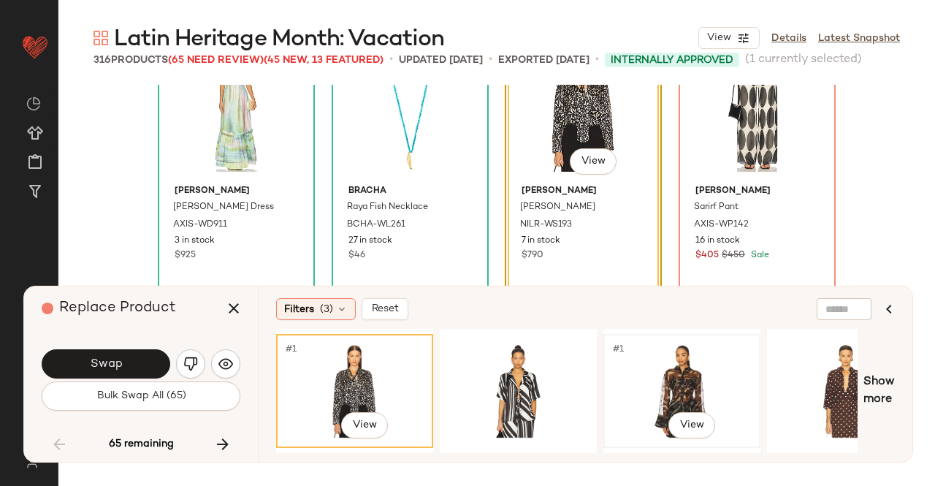
click at [714, 367] on div "#1 View" at bounding box center [681, 391] width 147 height 104
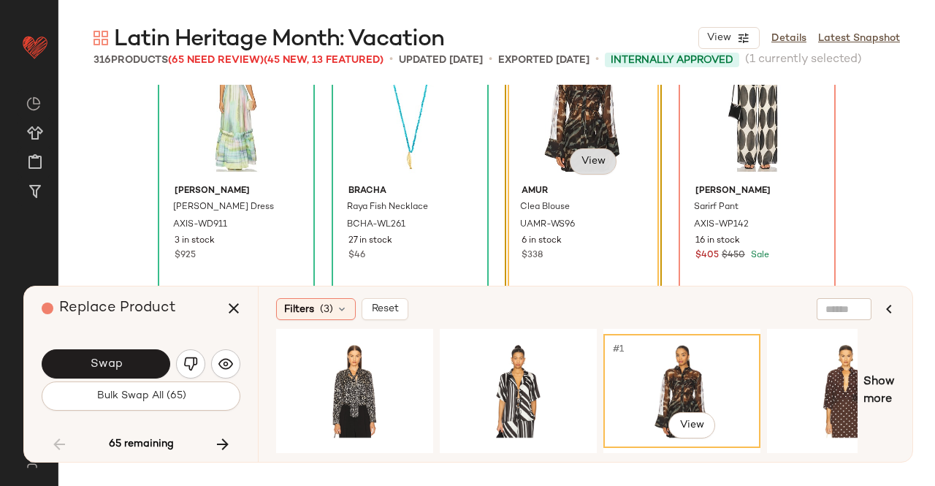
click at [580, 150] on body "Revolve ** Dashboard All Products Global Clipboards (24) Curations (511) Kriste…" at bounding box center [467, 243] width 935 height 486
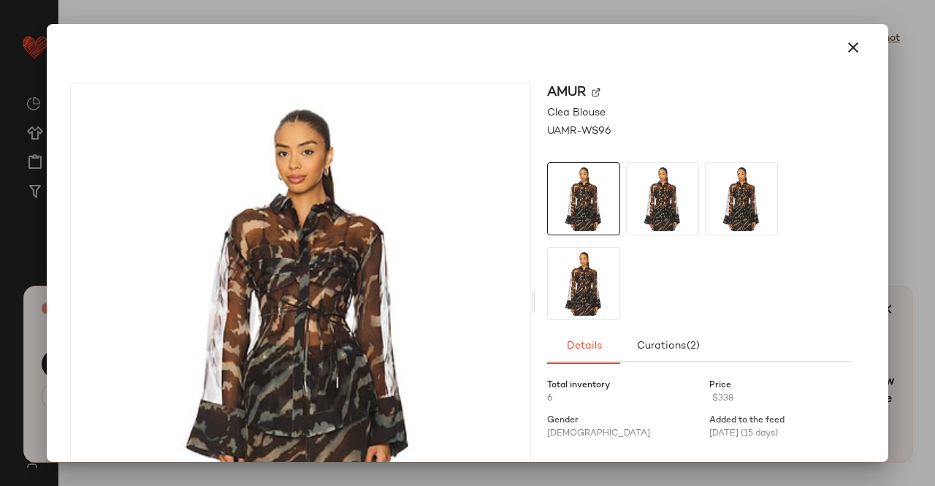
click at [592, 91] on img at bounding box center [596, 92] width 9 height 9
click at [858, 58] on button "button" at bounding box center [853, 47] width 35 height 35
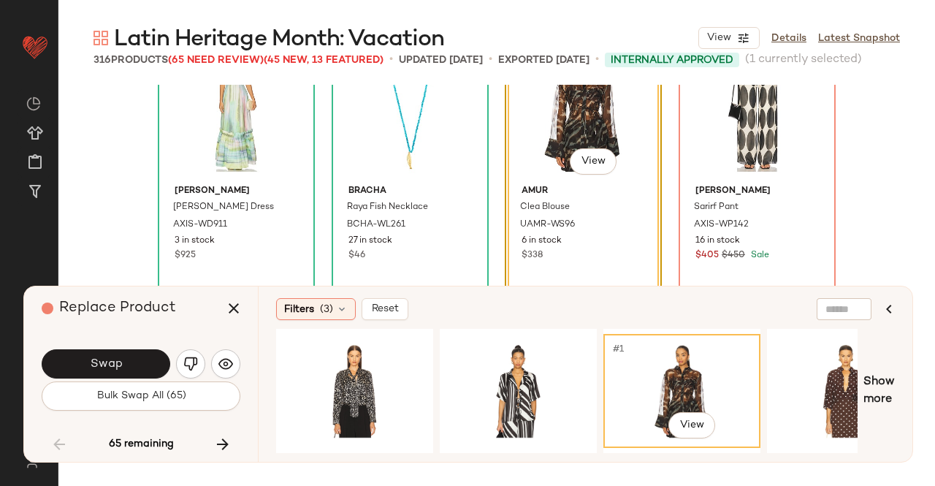
drag, startPoint x: 226, startPoint y: 309, endPoint x: 283, endPoint y: 308, distance: 57.7
click at [226, 309] on icon "button" at bounding box center [234, 308] width 18 height 18
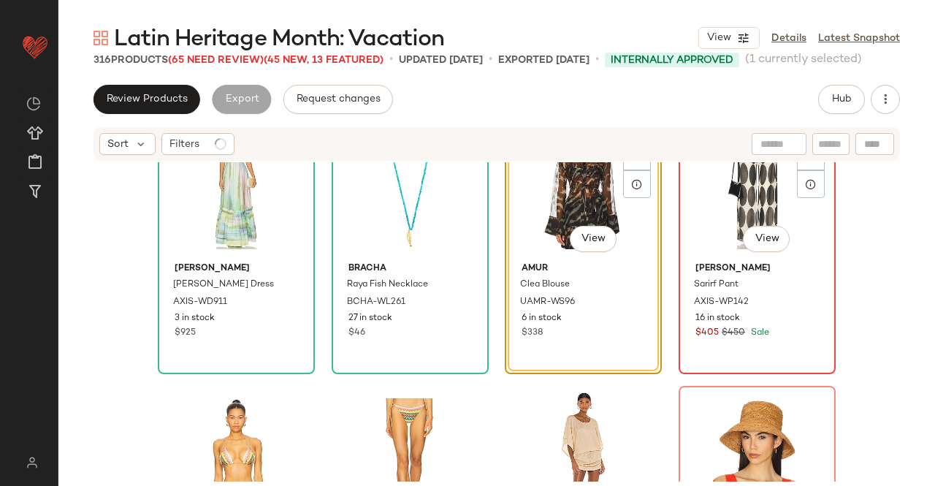
click at [761, 199] on div "#184 View" at bounding box center [757, 183] width 147 height 148
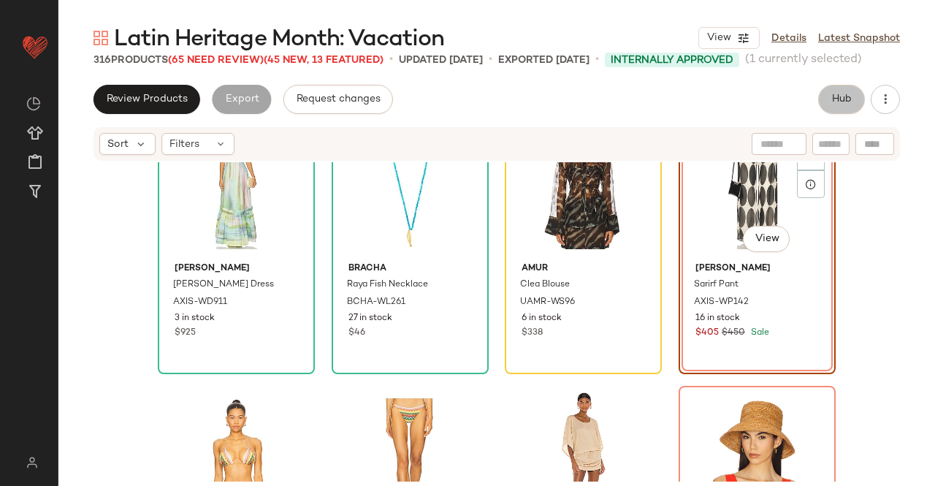
click at [852, 93] on button "Hub" at bounding box center [841, 99] width 47 height 29
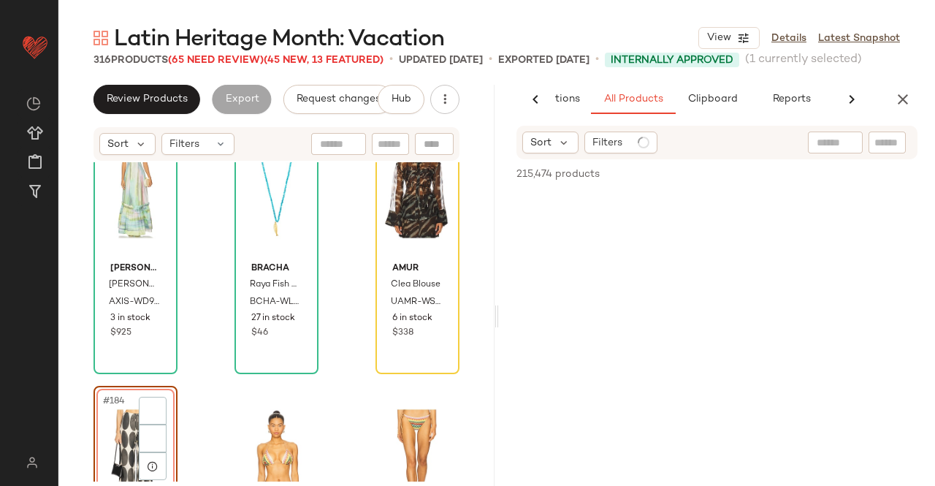
scroll to position [0, 92]
click at [895, 147] on input "text" at bounding box center [887, 142] width 26 height 15
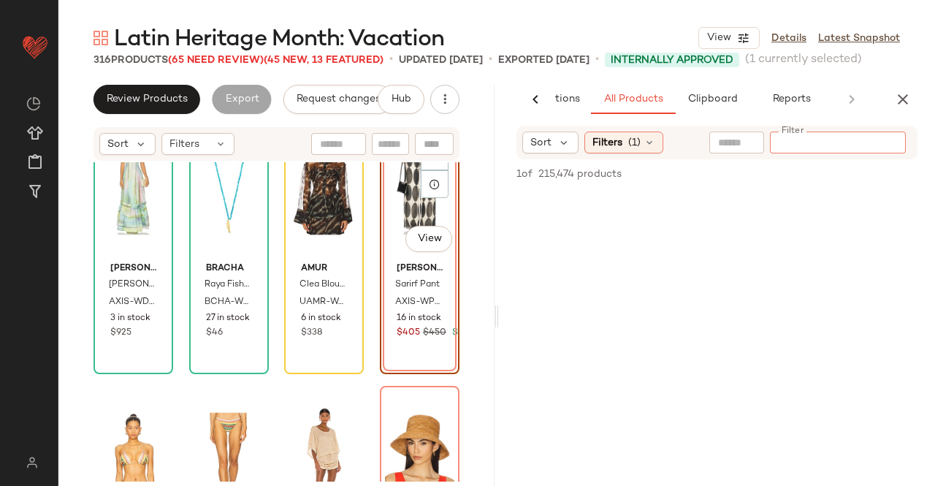
paste input "*********"
type input "*********"
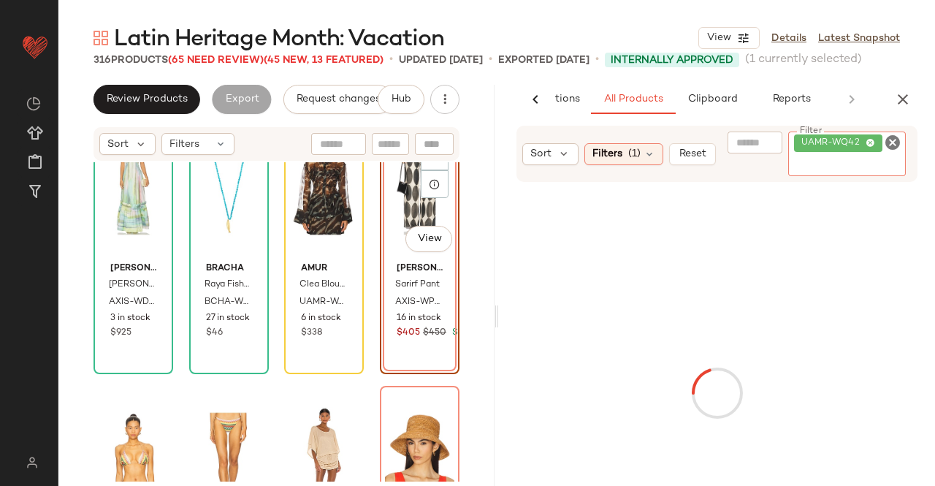
click at [400, 207] on div "#184 View" at bounding box center [419, 183] width 69 height 148
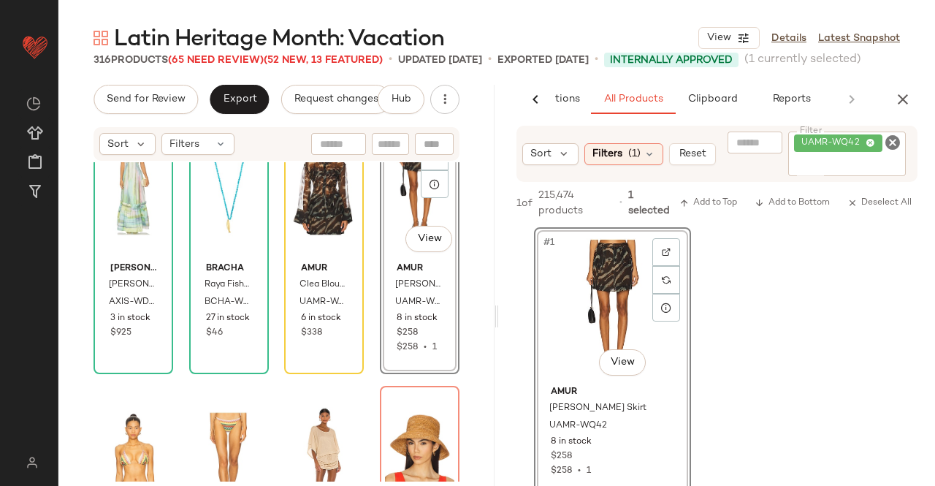
drag, startPoint x: 896, startPoint y: 97, endPoint x: 839, endPoint y: 107, distance: 57.9
click at [896, 98] on icon "button" at bounding box center [903, 100] width 18 height 18
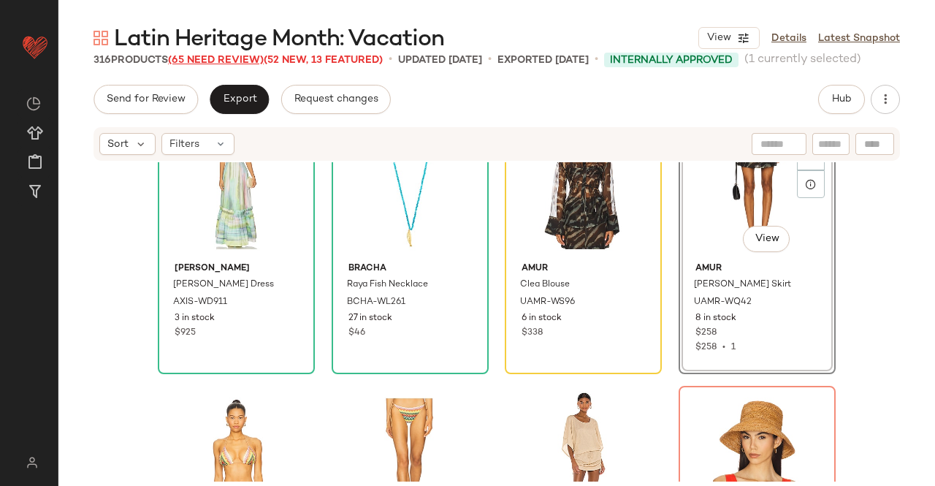
click at [238, 56] on span "(65 Need Review)" at bounding box center [216, 60] width 96 height 11
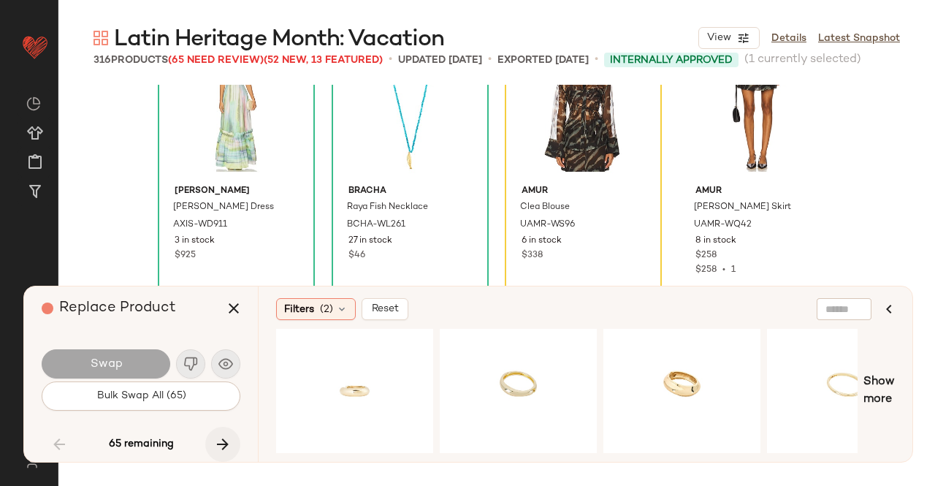
click at [225, 442] on icon "button" at bounding box center [223, 444] width 18 height 18
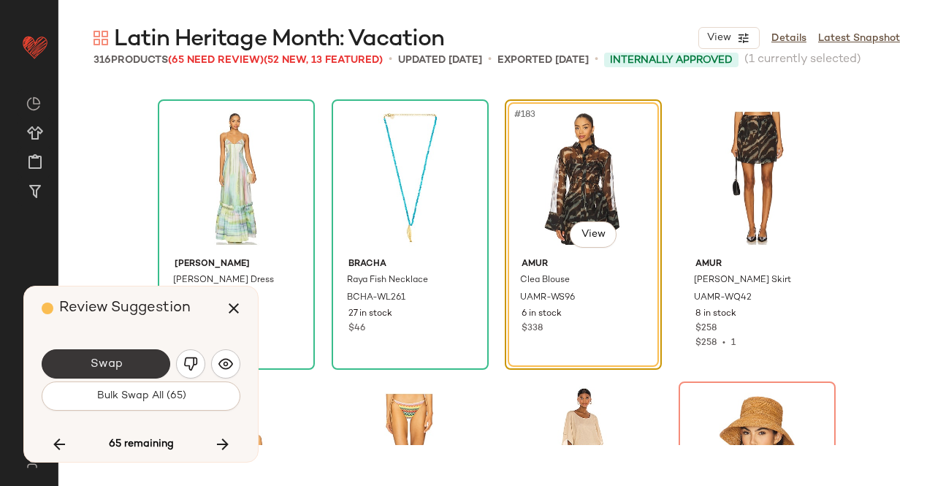
click at [136, 365] on button "Swap" at bounding box center [106, 363] width 129 height 29
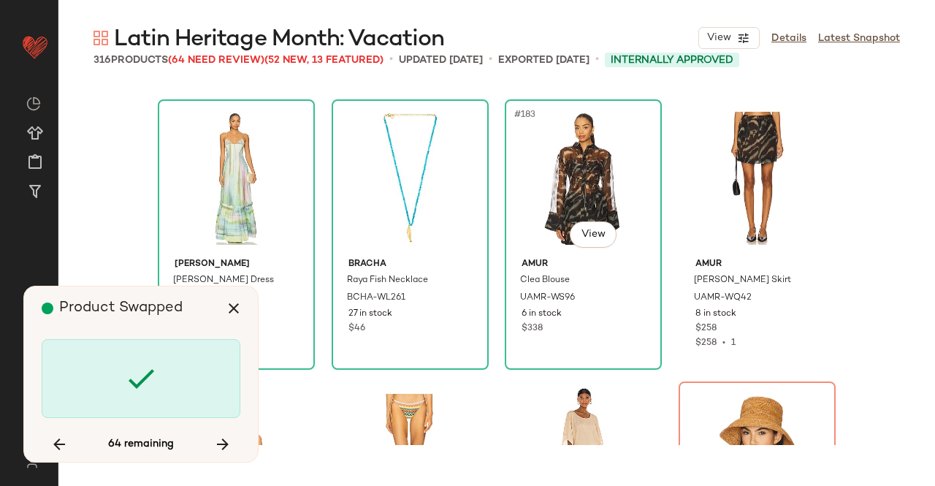
scroll to position [12969, 0]
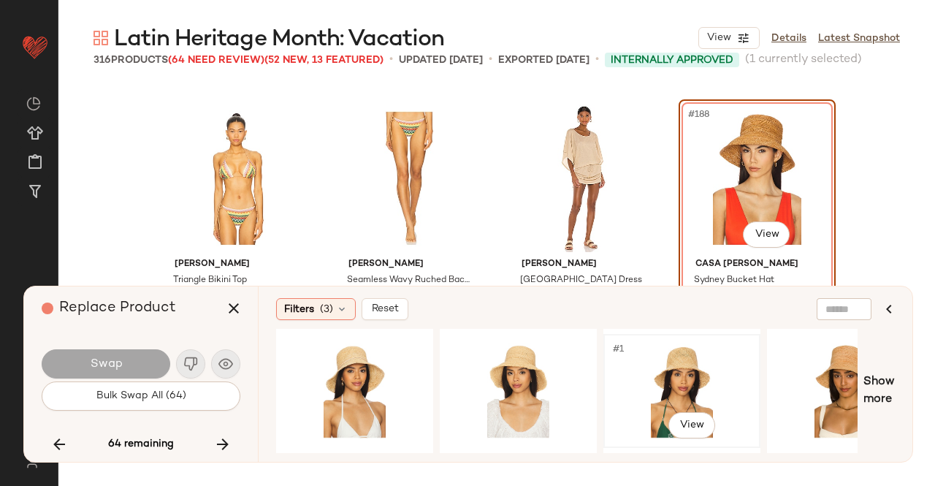
click at [646, 372] on div "#1 View" at bounding box center [681, 391] width 147 height 104
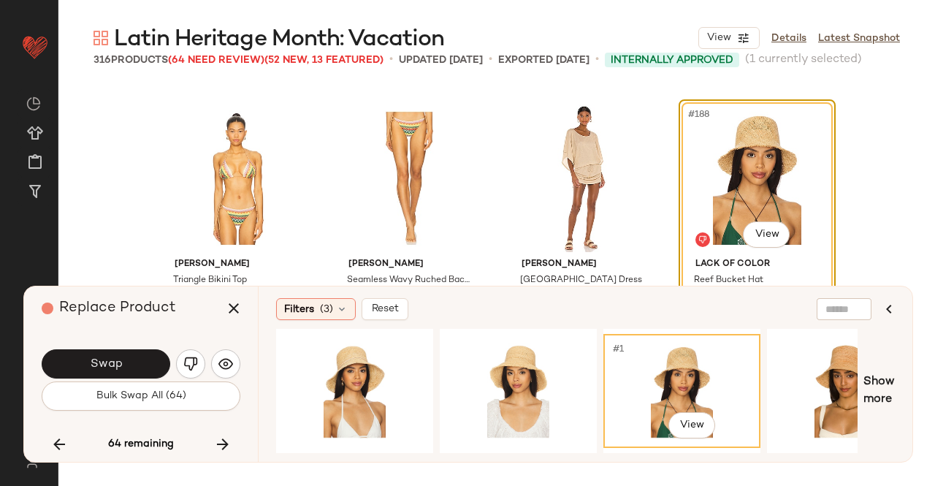
click at [126, 362] on button "Swap" at bounding box center [106, 363] width 129 height 29
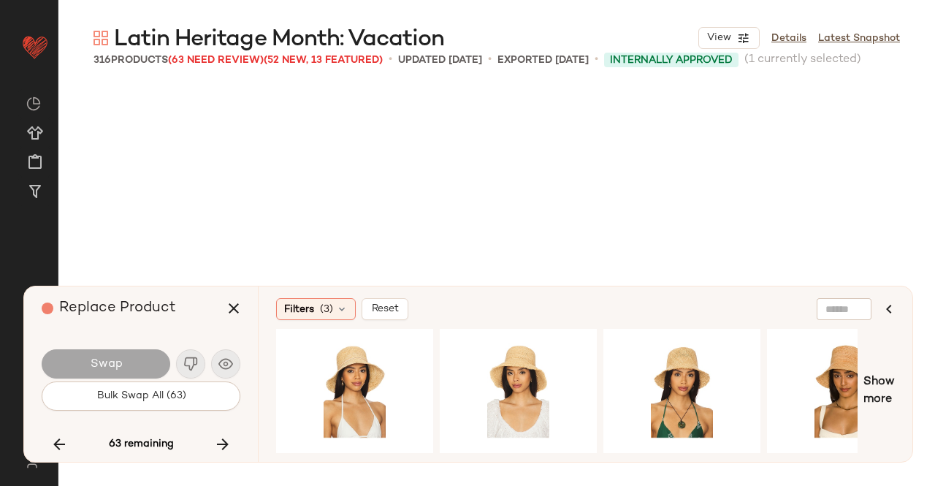
scroll to position [13533, 0]
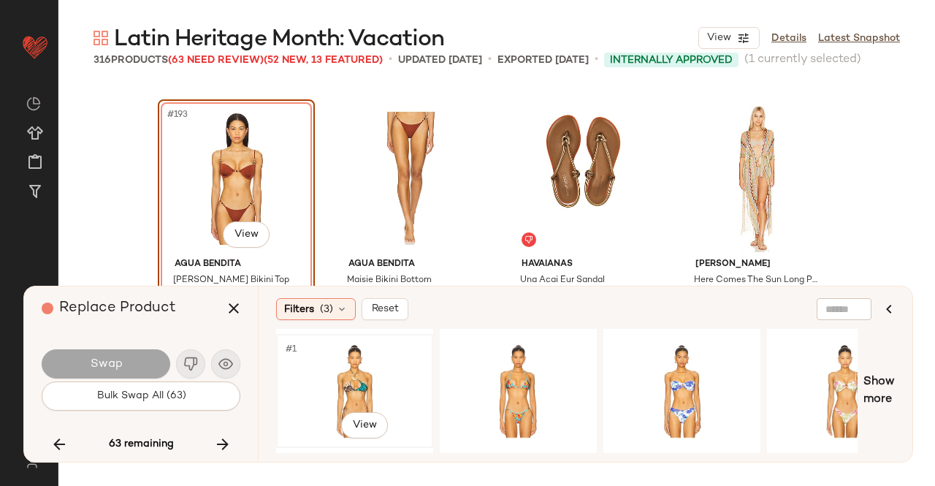
click at [370, 380] on div "#1 View" at bounding box center [354, 391] width 147 height 104
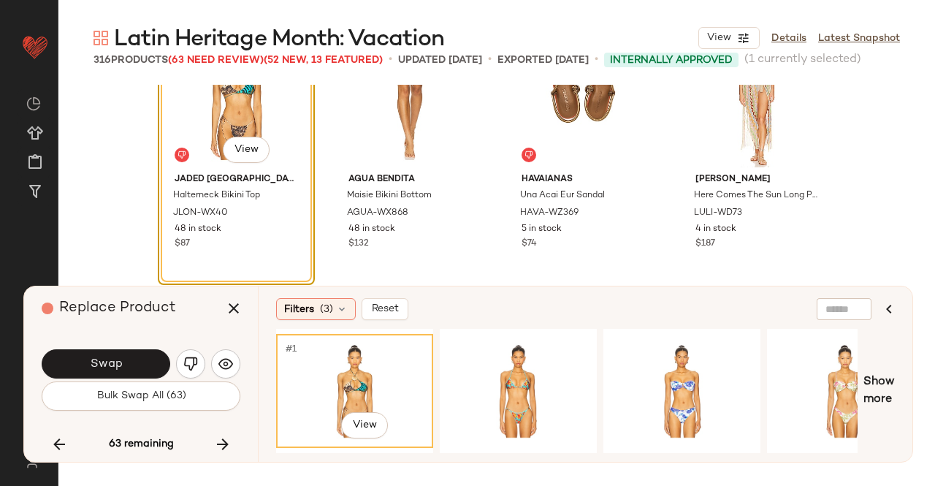
scroll to position [13679, 0]
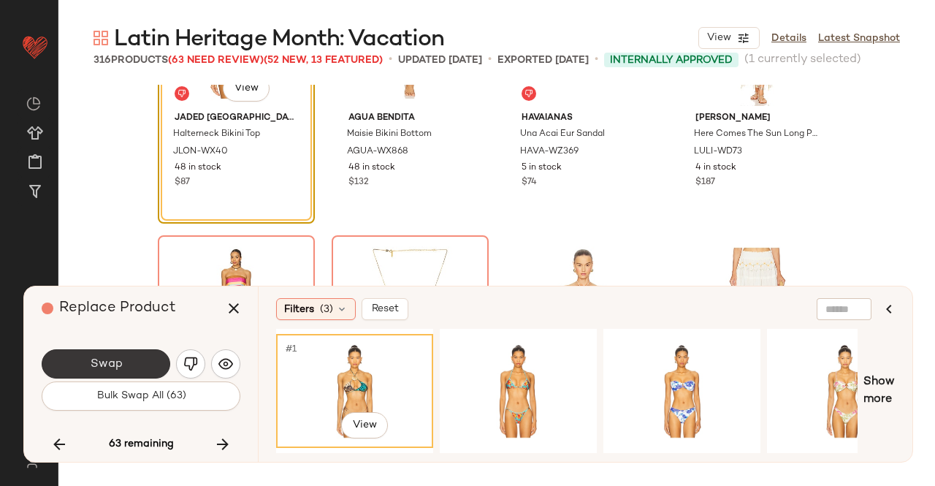
click at [135, 364] on button "Swap" at bounding box center [106, 363] width 129 height 29
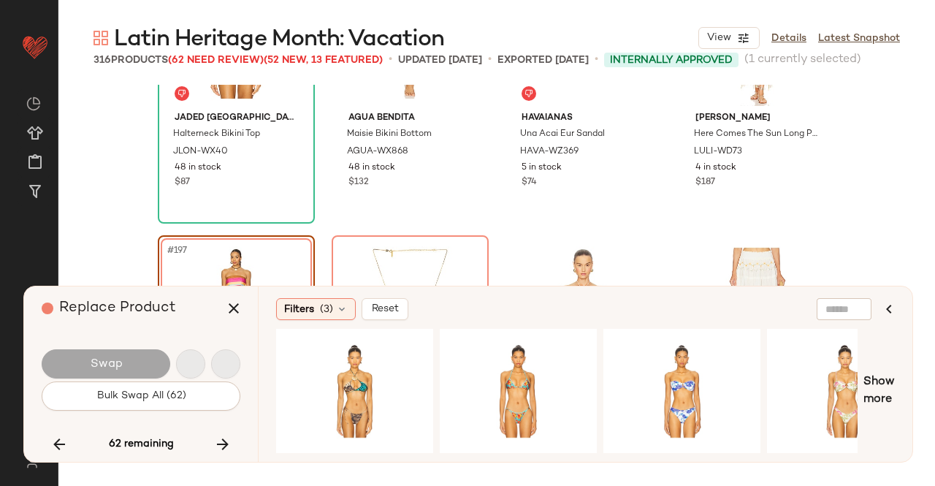
scroll to position [13815, 0]
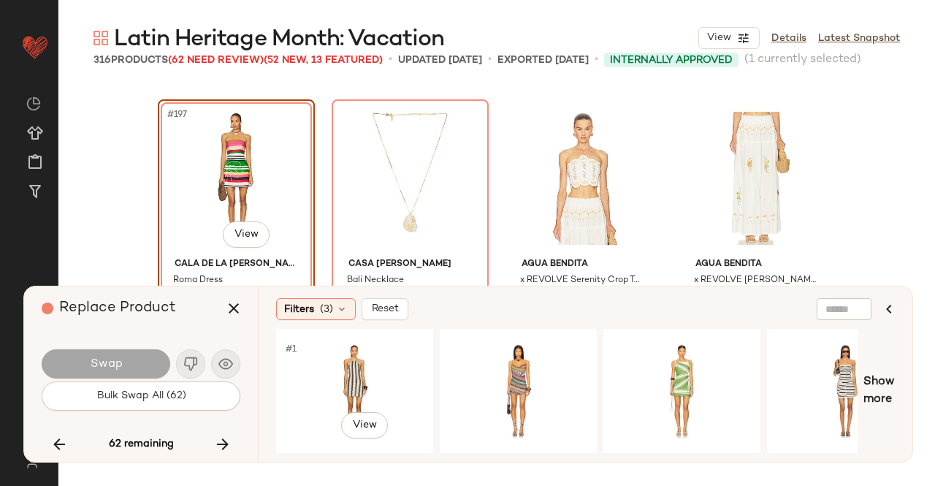
drag, startPoint x: 314, startPoint y: 391, endPoint x: 214, endPoint y: 370, distance: 102.3
click at [314, 392] on div "#1 View" at bounding box center [354, 391] width 147 height 104
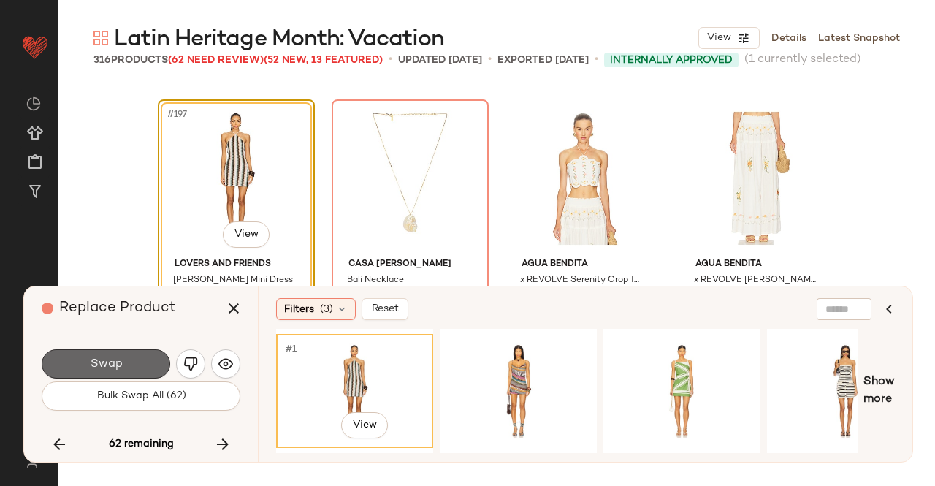
click at [122, 361] on button "Swap" at bounding box center [106, 363] width 129 height 29
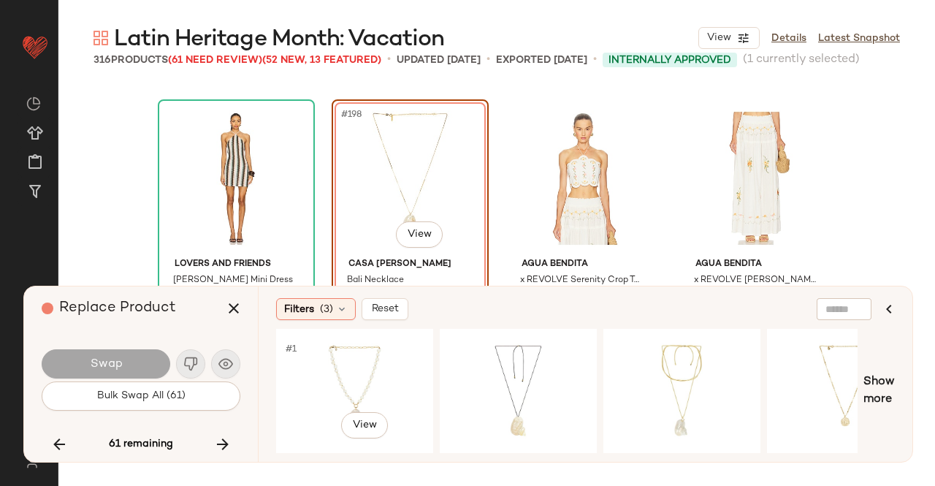
drag, startPoint x: 348, startPoint y: 381, endPoint x: 124, endPoint y: 367, distance: 223.9
click at [346, 381] on div "#1 View" at bounding box center [354, 391] width 147 height 104
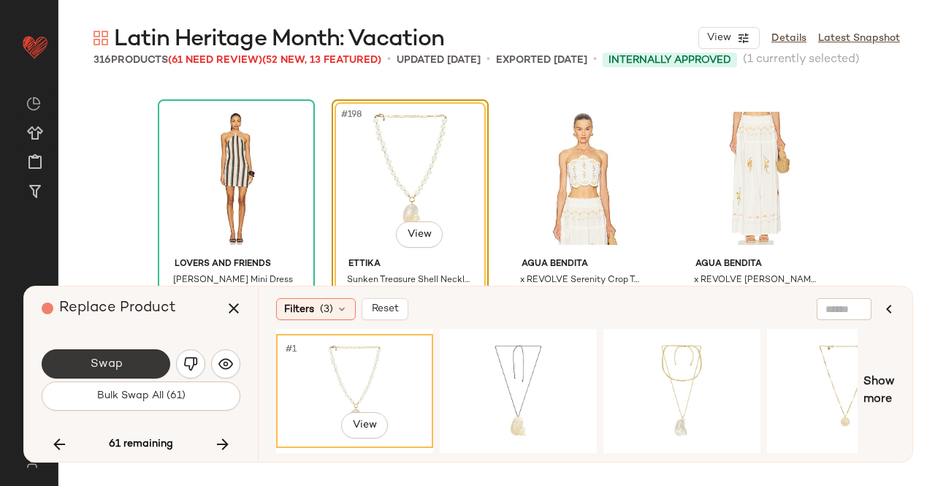
click at [94, 366] on span "Swap" at bounding box center [105, 364] width 33 height 14
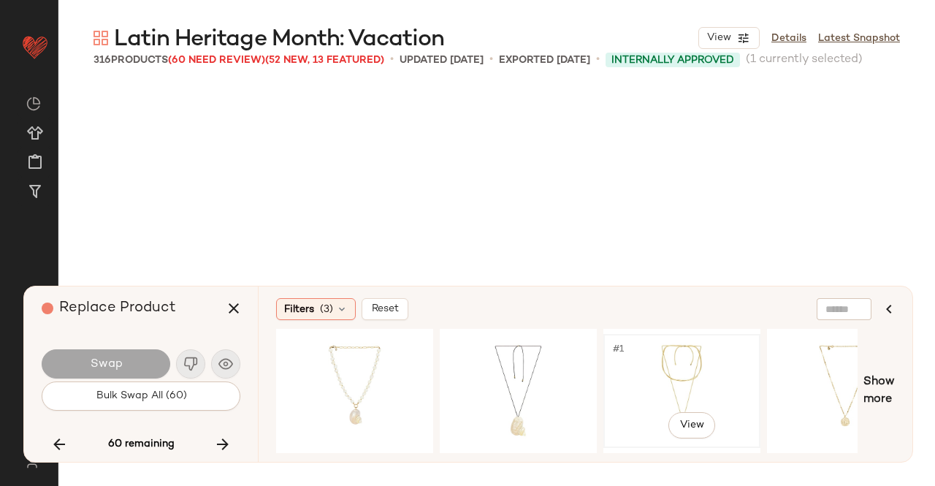
scroll to position [14097, 0]
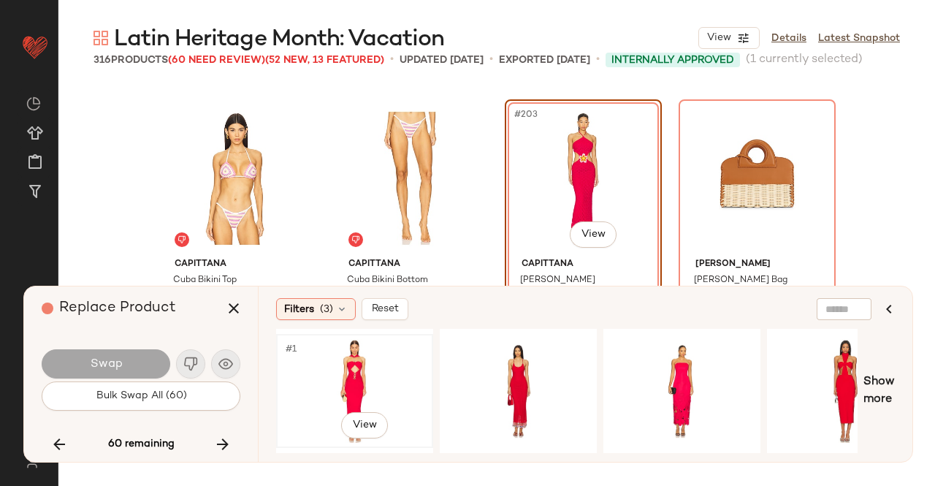
click at [359, 361] on div "#1 View" at bounding box center [354, 391] width 147 height 104
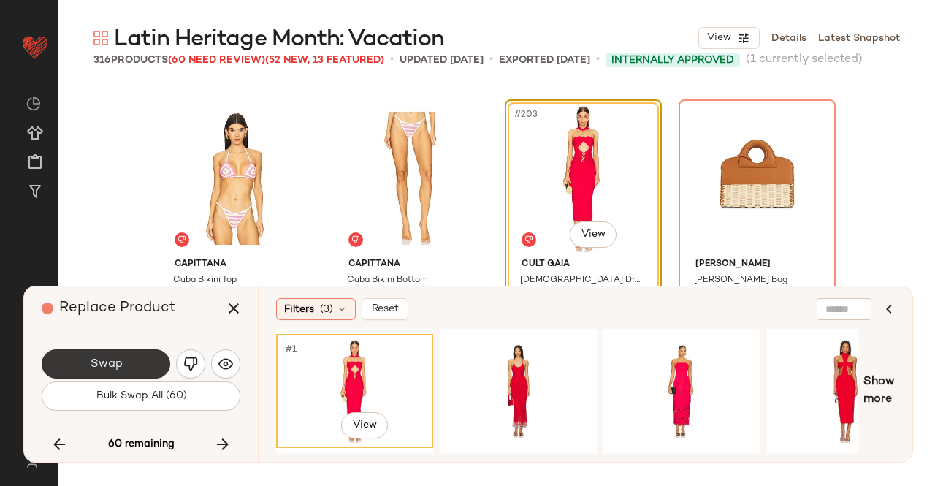
click at [140, 363] on button "Swap" at bounding box center [106, 363] width 129 height 29
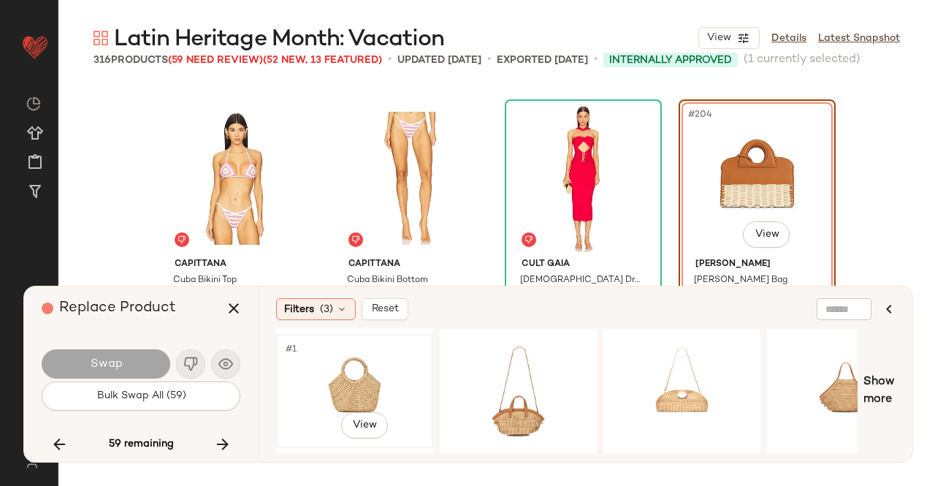
click at [327, 384] on div "#1 View" at bounding box center [354, 391] width 147 height 104
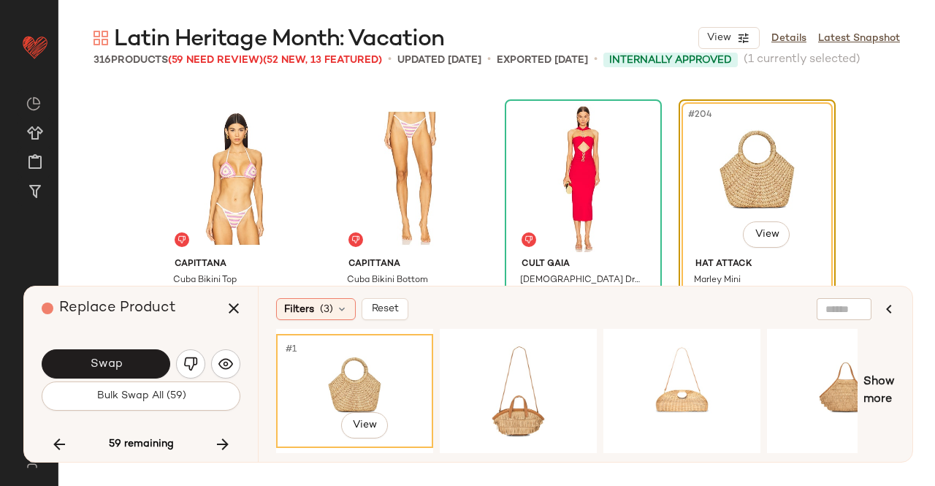
click at [116, 361] on span "Swap" at bounding box center [105, 364] width 33 height 14
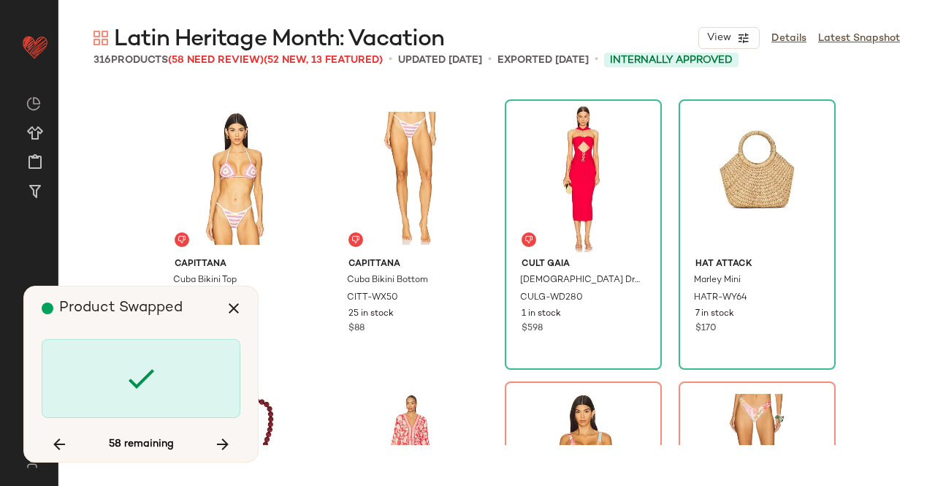
scroll to position [14379, 0]
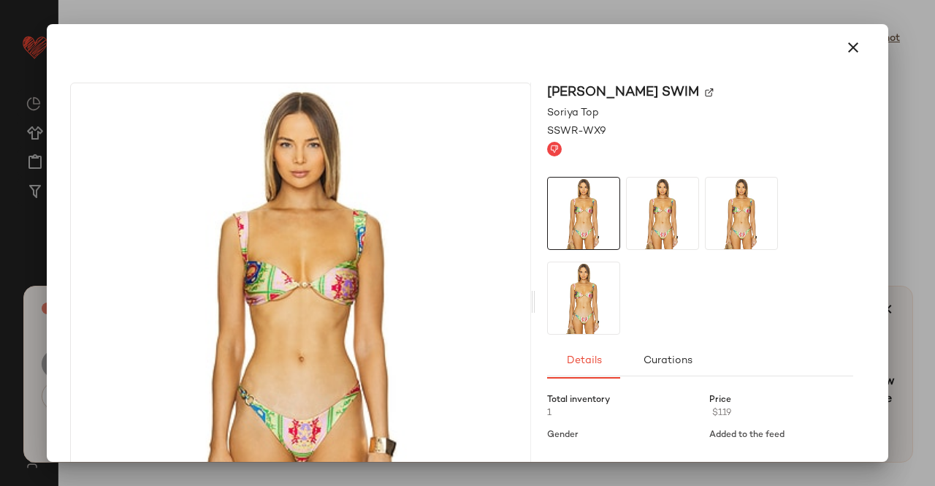
click at [932, 281] on div at bounding box center [467, 243] width 935 height 486
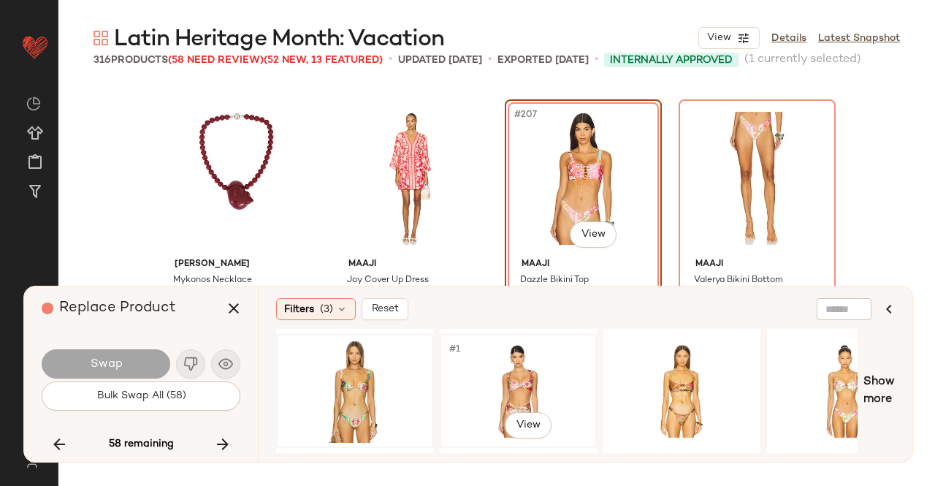
click at [521, 384] on div "#1 View" at bounding box center [518, 391] width 147 height 104
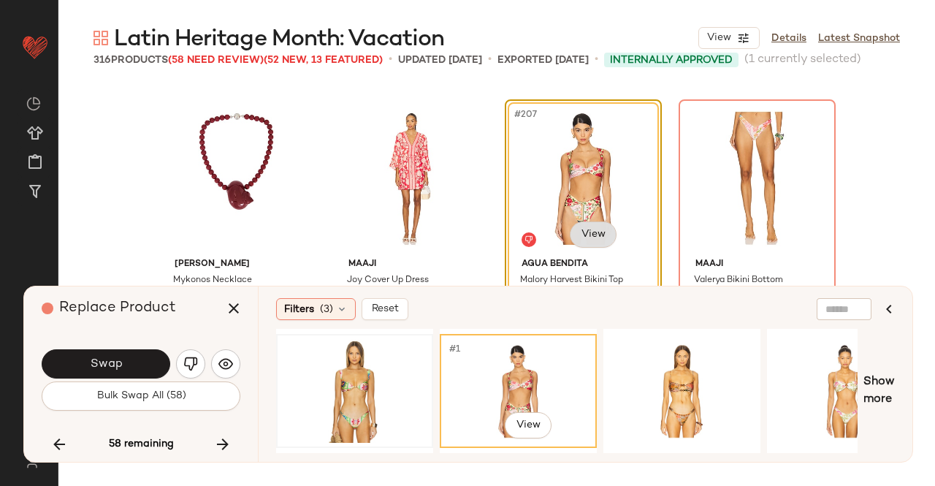
click at [574, 229] on body "Revolve ** Dashboard All Products Global Clipboards (24) Curations (511) Kriste…" at bounding box center [467, 243] width 935 height 486
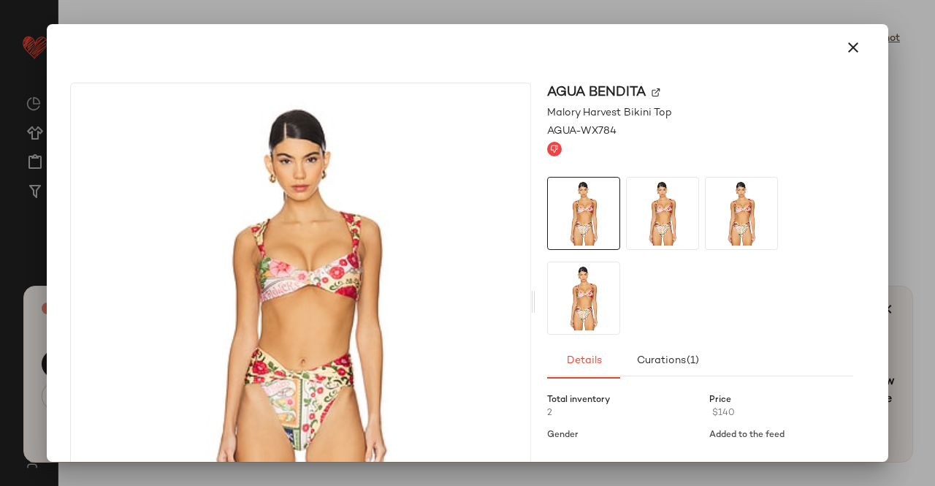
drag, startPoint x: 930, startPoint y: 188, endPoint x: 906, endPoint y: 201, distance: 27.5
click at [929, 188] on div at bounding box center [467, 243] width 935 height 486
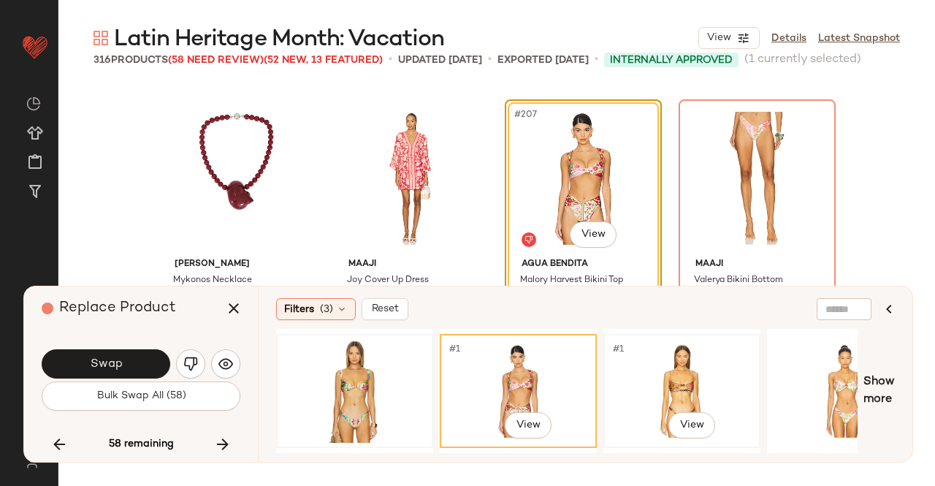
drag, startPoint x: 689, startPoint y: 375, endPoint x: 688, endPoint y: 354, distance: 21.9
click at [688, 376] on div "#1 View" at bounding box center [681, 391] width 147 height 104
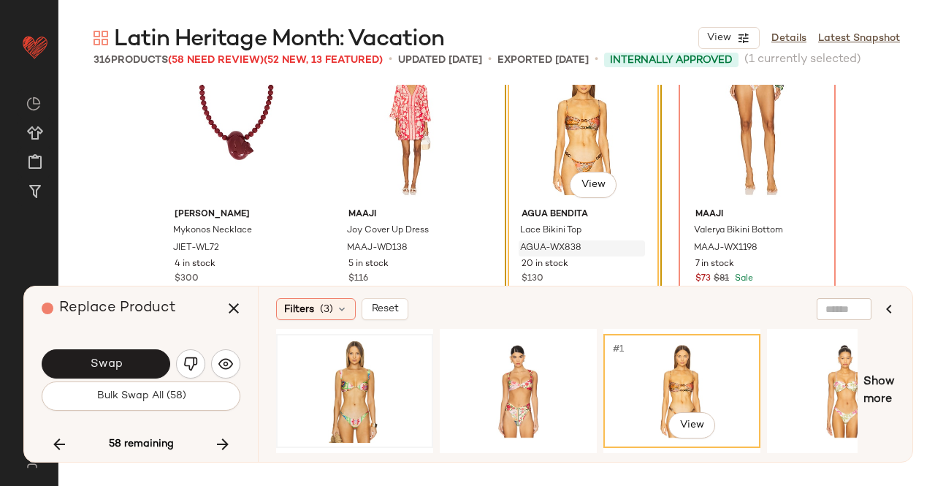
scroll to position [14452, 0]
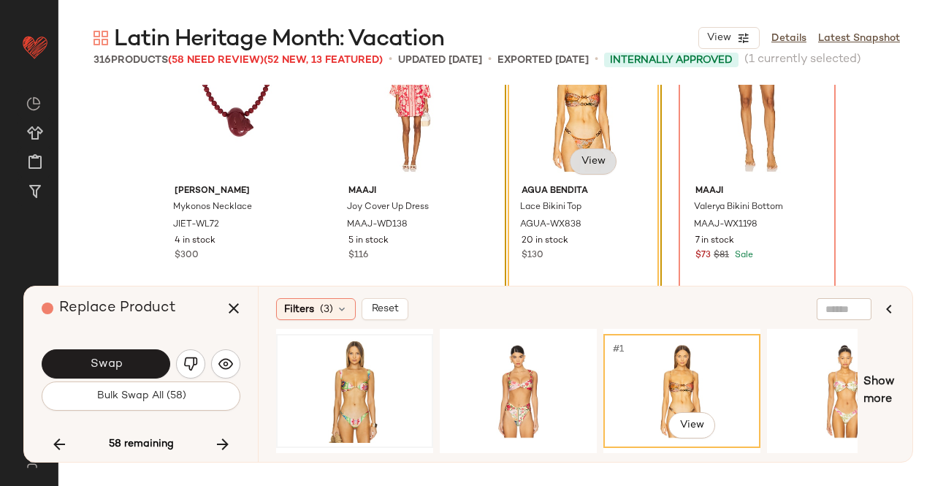
click at [592, 168] on body "Revolve ** Dashboard All Products Global Clipboards (24) Curations (511) Kriste…" at bounding box center [467, 243] width 935 height 486
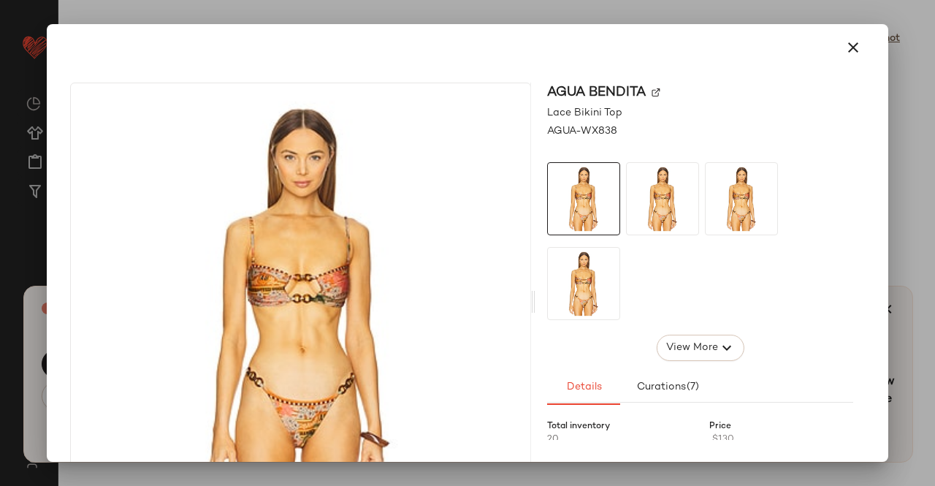
click at [656, 92] on img at bounding box center [656, 92] width 9 height 9
click at [836, 45] on button "button" at bounding box center [853, 47] width 35 height 35
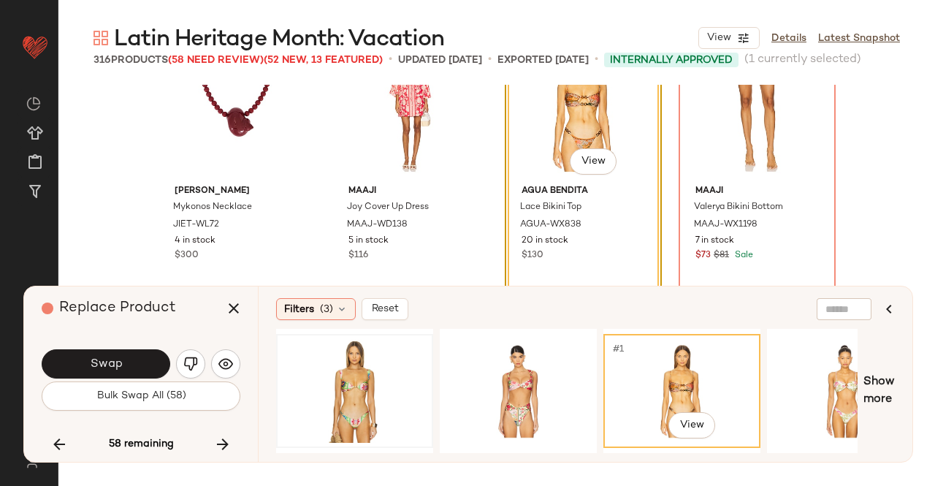
click at [230, 309] on icon "button" at bounding box center [234, 308] width 18 height 18
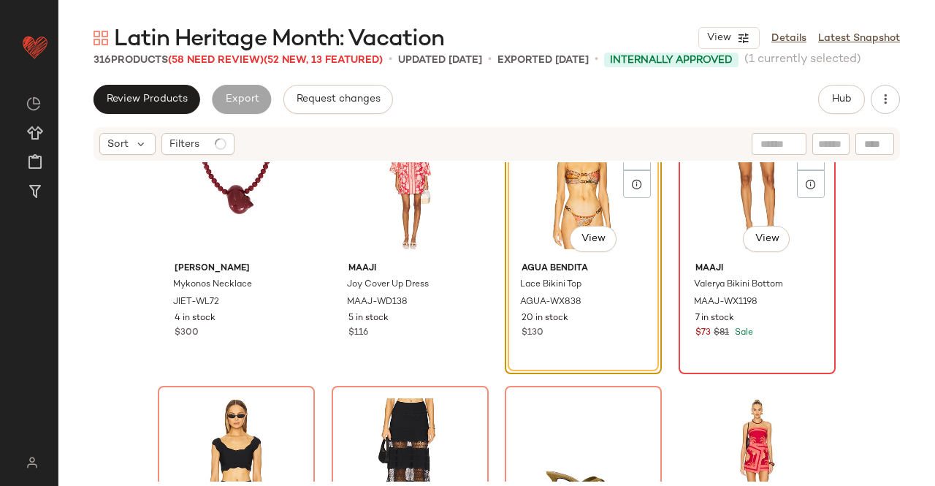
click at [723, 224] on div "#208 View" at bounding box center [757, 183] width 147 height 148
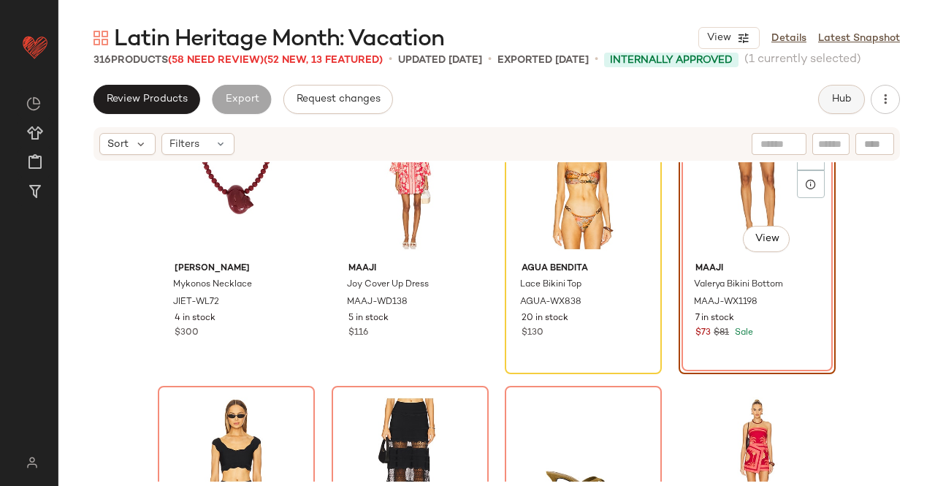
click at [835, 96] on span "Hub" at bounding box center [841, 99] width 20 height 12
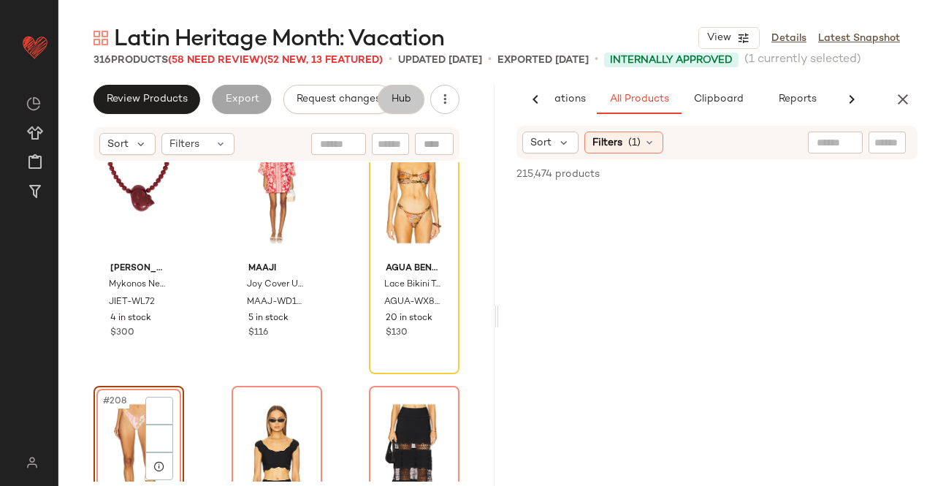
scroll to position [0, 92]
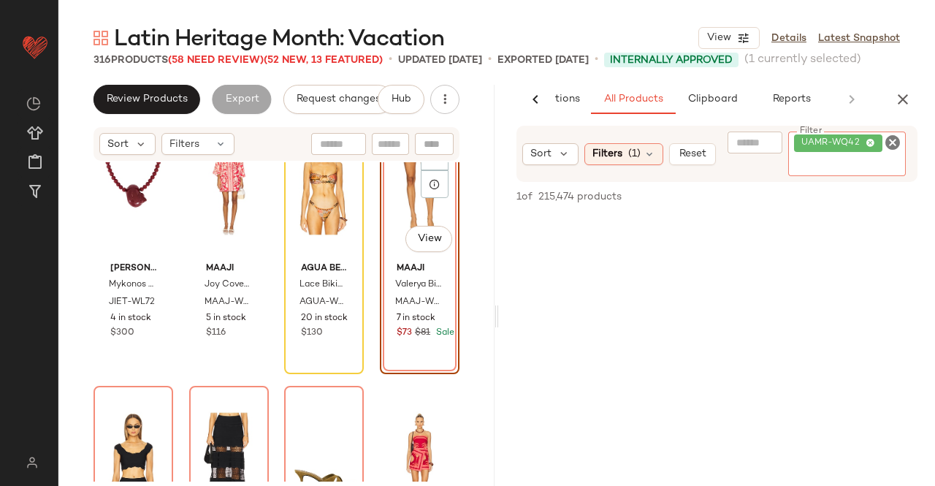
click at [866, 145] on icon at bounding box center [870, 143] width 9 height 9
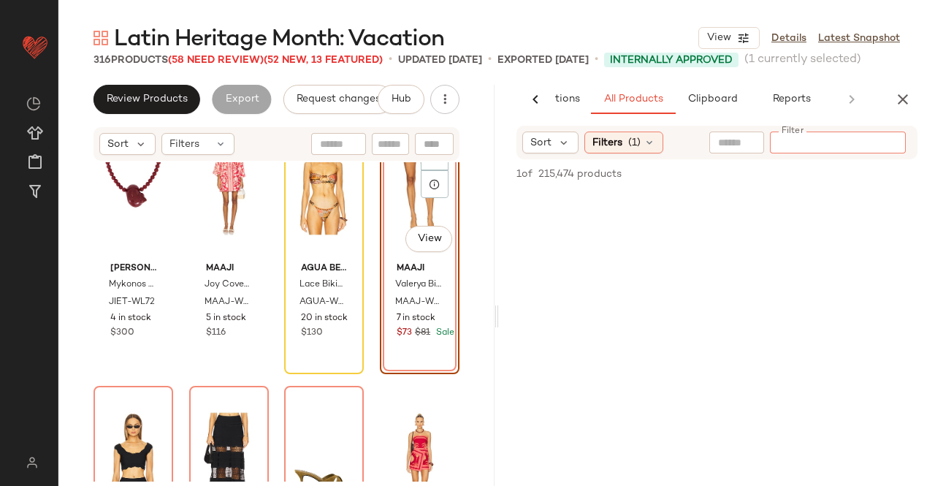
paste input "**********"
type input "**********"
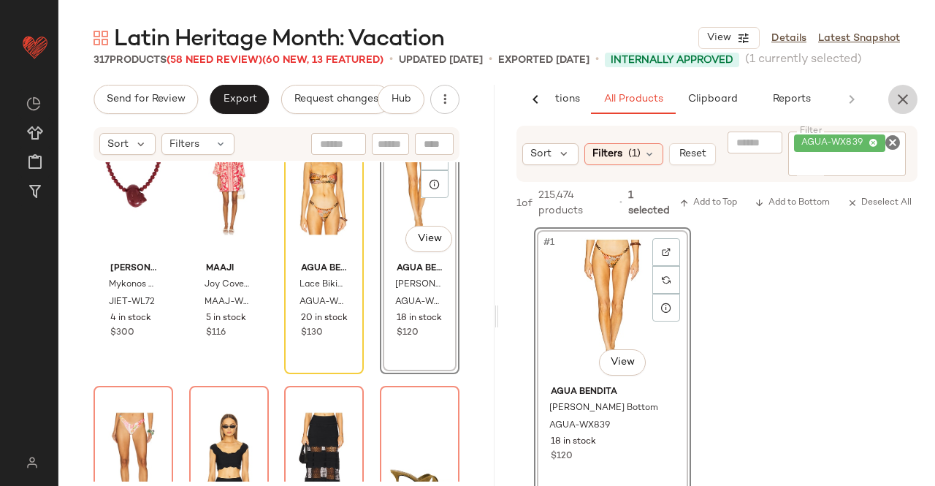
drag, startPoint x: 912, startPoint y: 96, endPoint x: 678, endPoint y: 207, distance: 259.1
click at [912, 97] on button "button" at bounding box center [902, 99] width 29 height 29
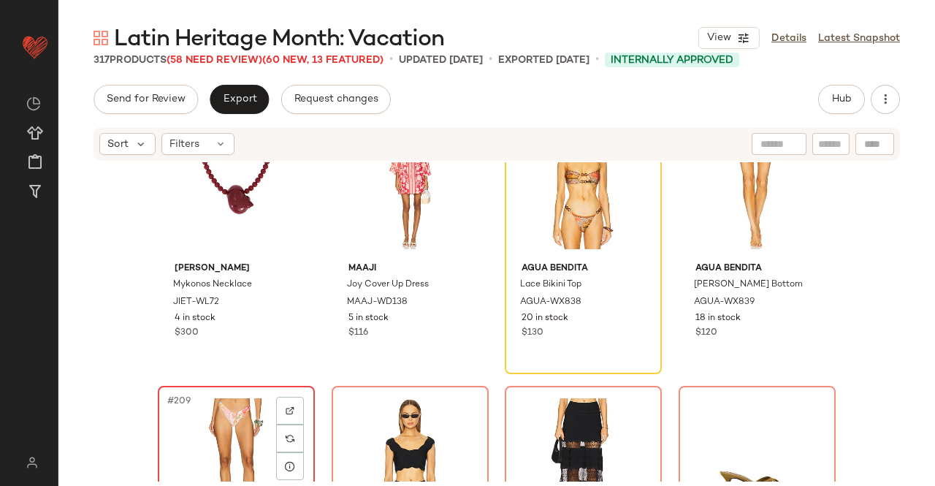
click at [210, 420] on div "#209 View" at bounding box center [236, 465] width 147 height 148
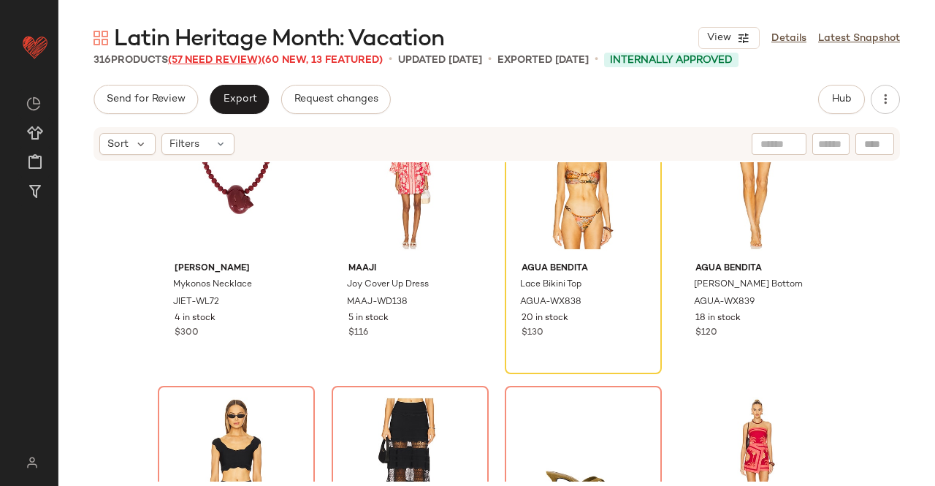
click at [253, 61] on span "(57 Need Review)" at bounding box center [214, 60] width 93 height 11
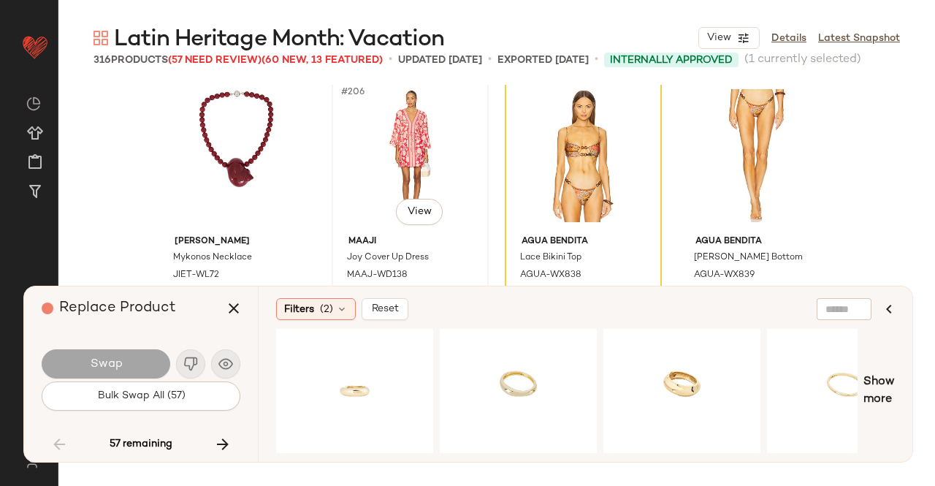
scroll to position [14379, 0]
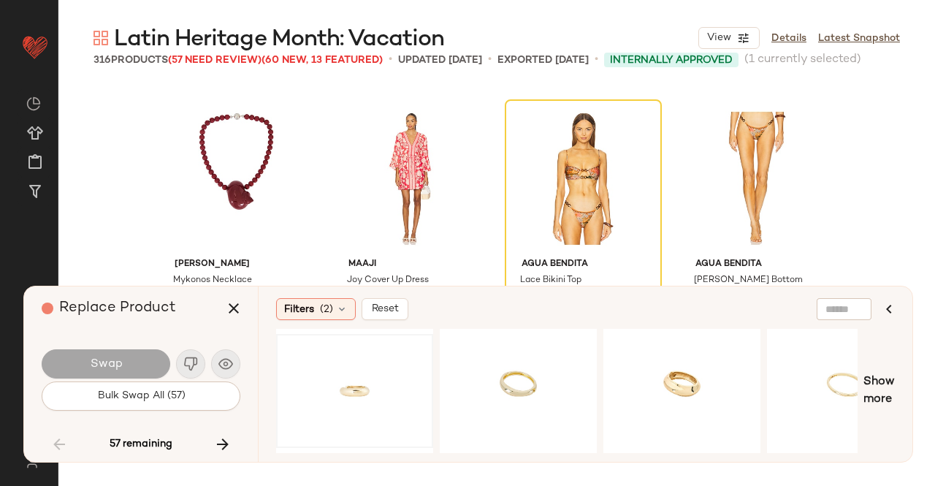
click at [358, 397] on div at bounding box center [354, 391] width 147 height 104
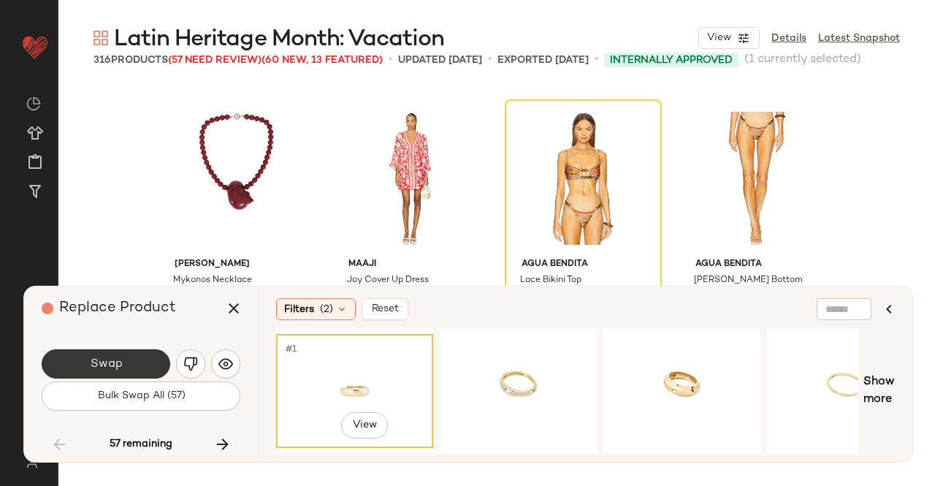
click at [153, 363] on button "Swap" at bounding box center [106, 363] width 129 height 29
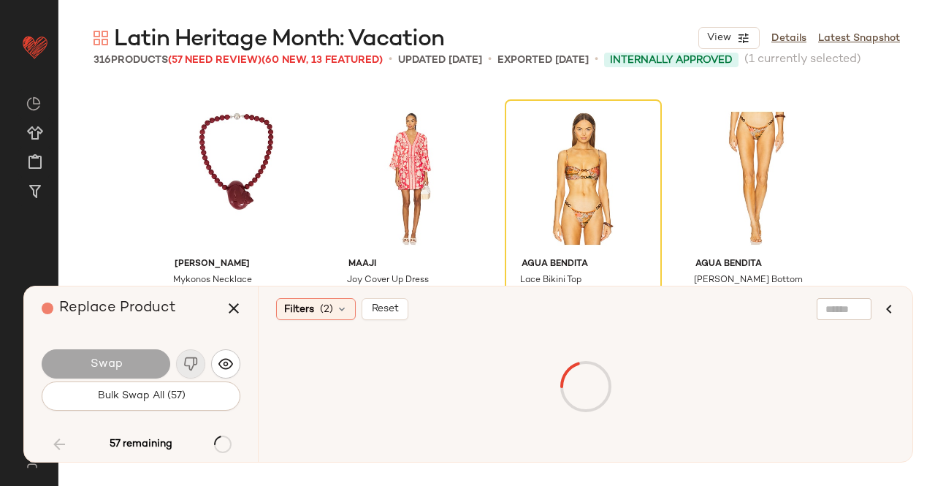
click at [134, 369] on div "Swap" at bounding box center [106, 363] width 129 height 29
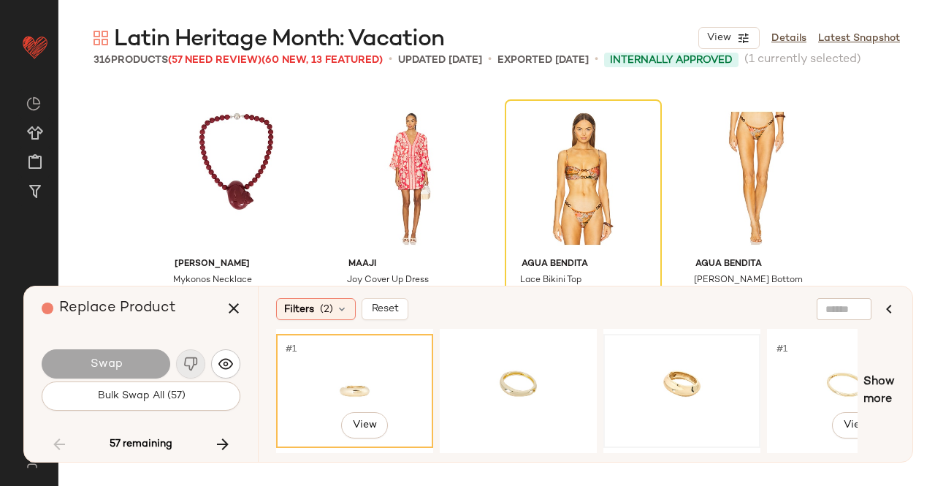
click at [749, 373] on div at bounding box center [681, 391] width 147 height 104
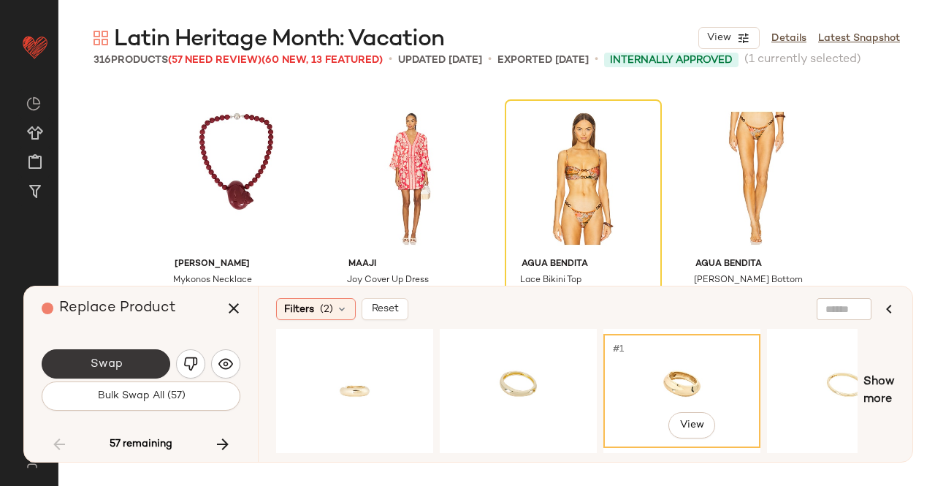
click at [113, 360] on span "Swap" at bounding box center [105, 364] width 33 height 14
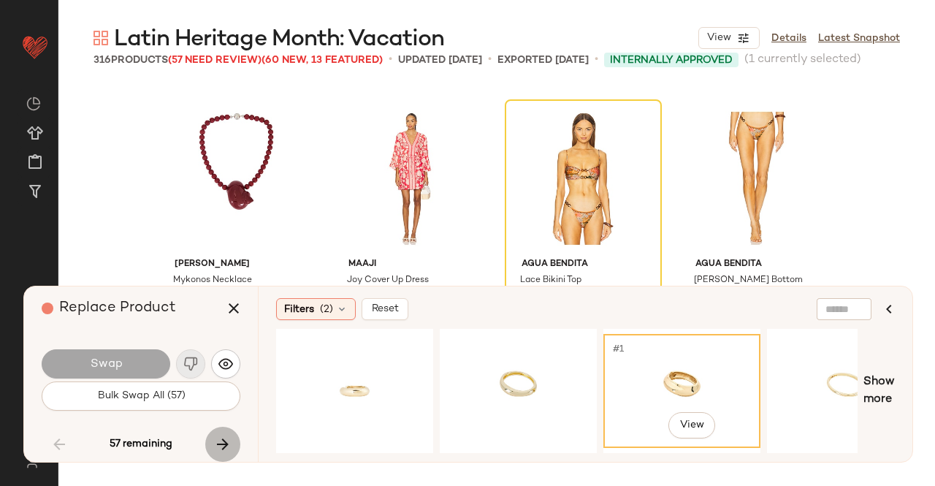
click at [221, 440] on icon "button" at bounding box center [223, 444] width 18 height 18
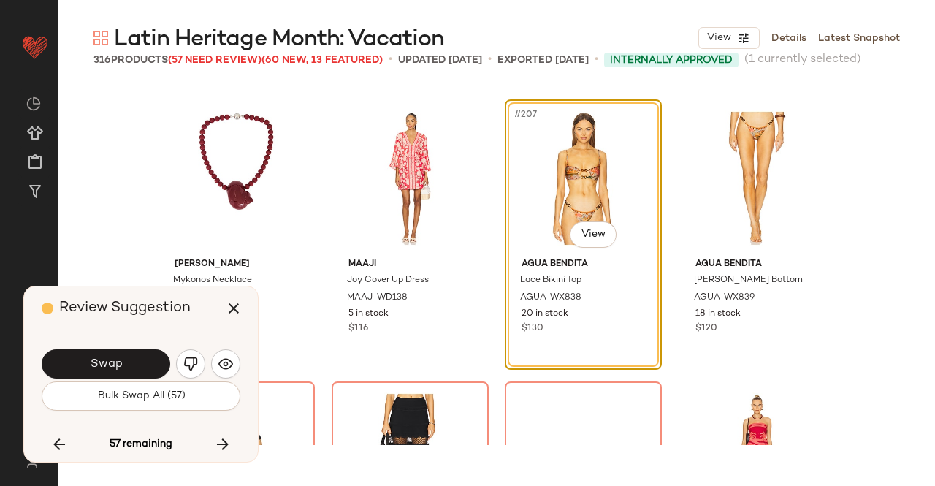
click at [136, 366] on button "Swap" at bounding box center [106, 363] width 129 height 29
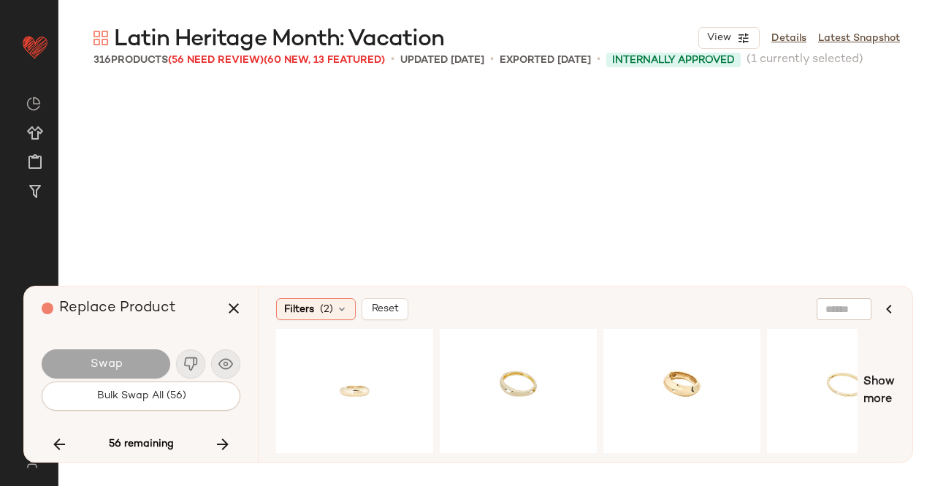
scroll to position [14661, 0]
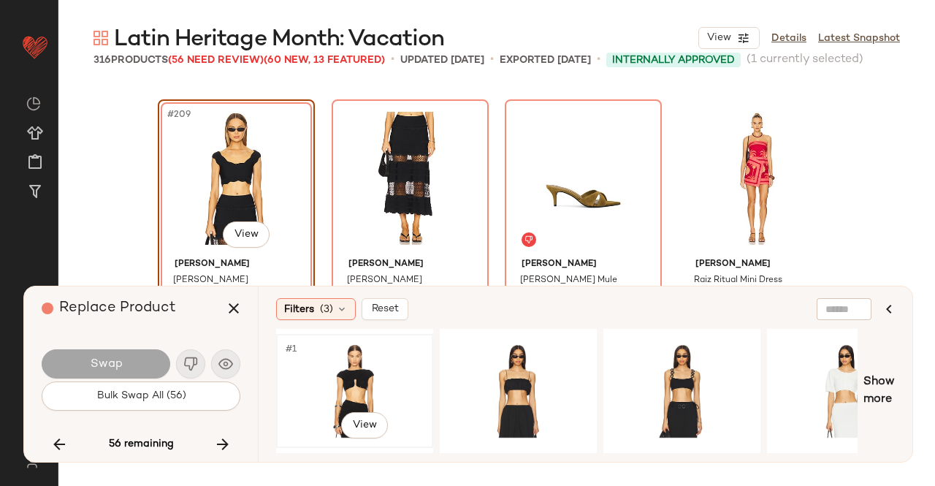
click at [317, 374] on div "#1 View" at bounding box center [354, 391] width 147 height 104
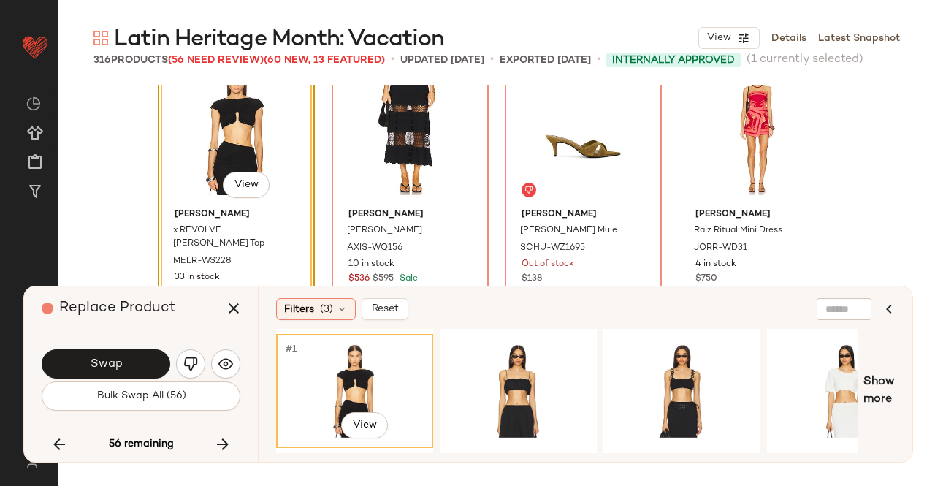
scroll to position [14734, 0]
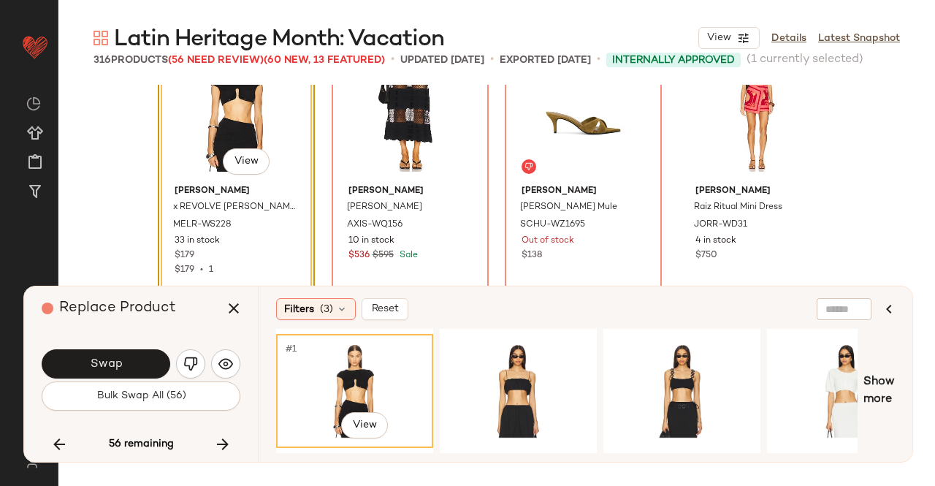
click at [120, 367] on span "Swap" at bounding box center [105, 364] width 33 height 14
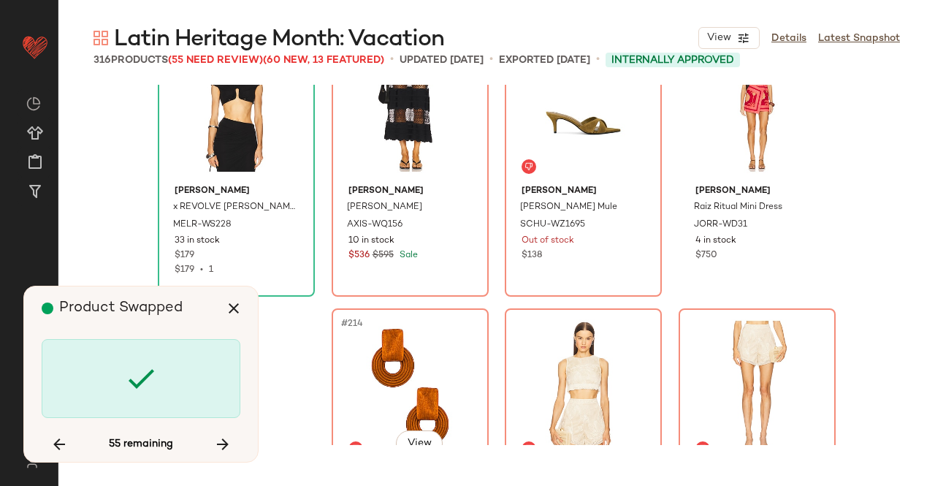
scroll to position [14661, 0]
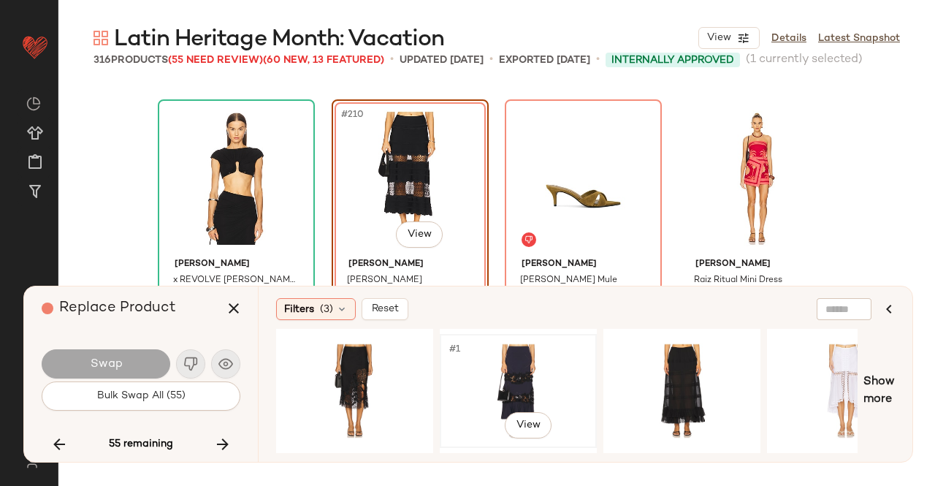
click at [494, 378] on div "#1 View" at bounding box center [518, 391] width 147 height 104
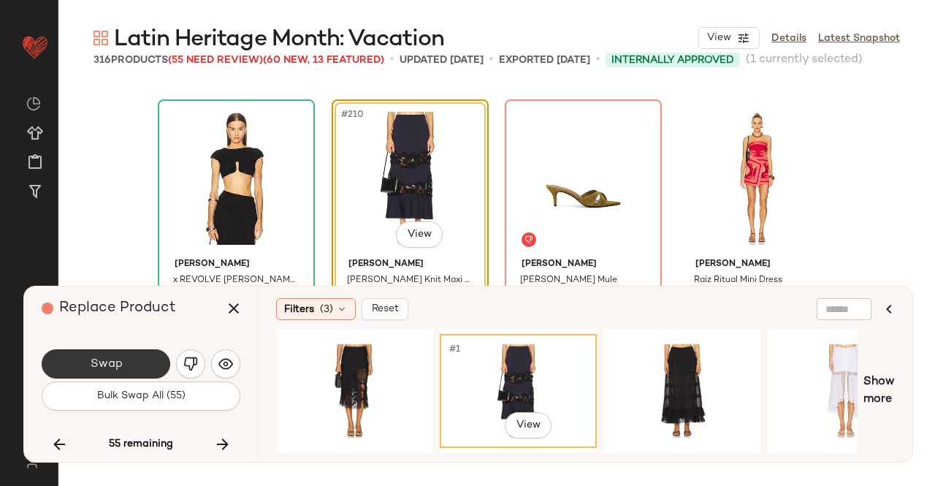
click at [132, 370] on button "Swap" at bounding box center [106, 363] width 129 height 29
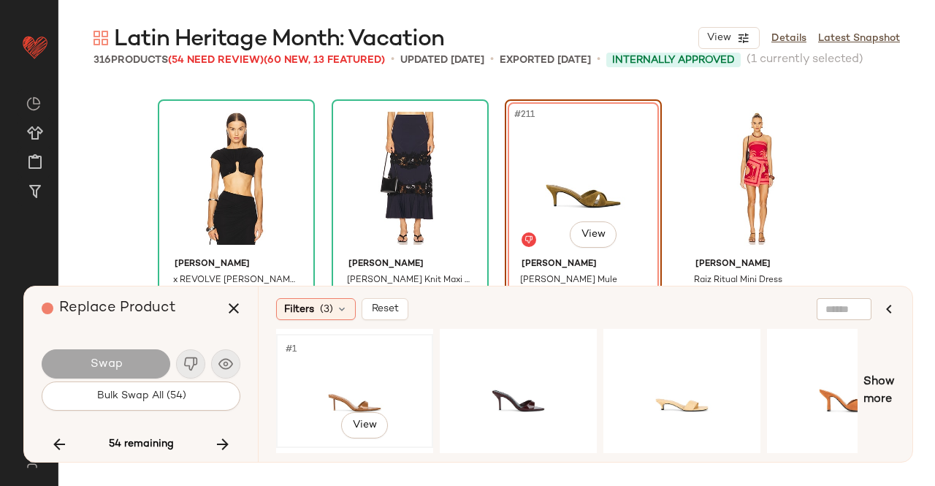
click at [368, 375] on div "#1 View" at bounding box center [354, 391] width 147 height 104
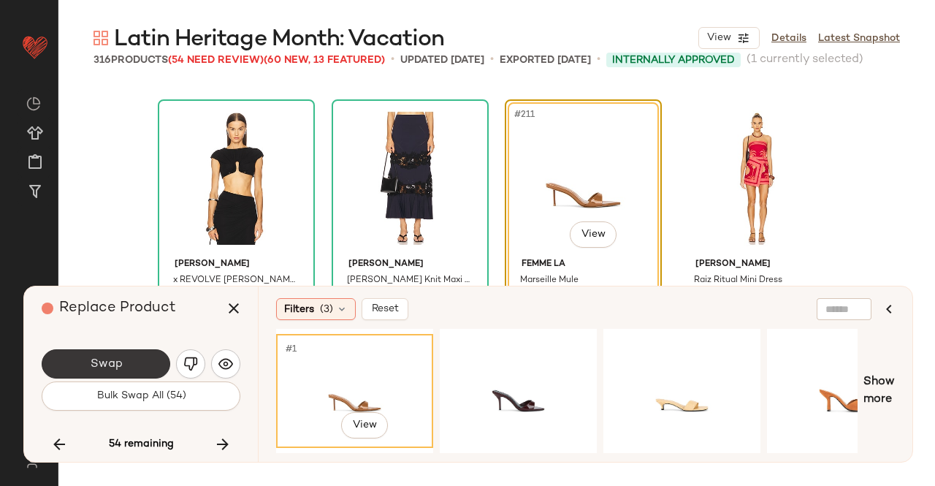
click at [121, 358] on button "Swap" at bounding box center [106, 363] width 129 height 29
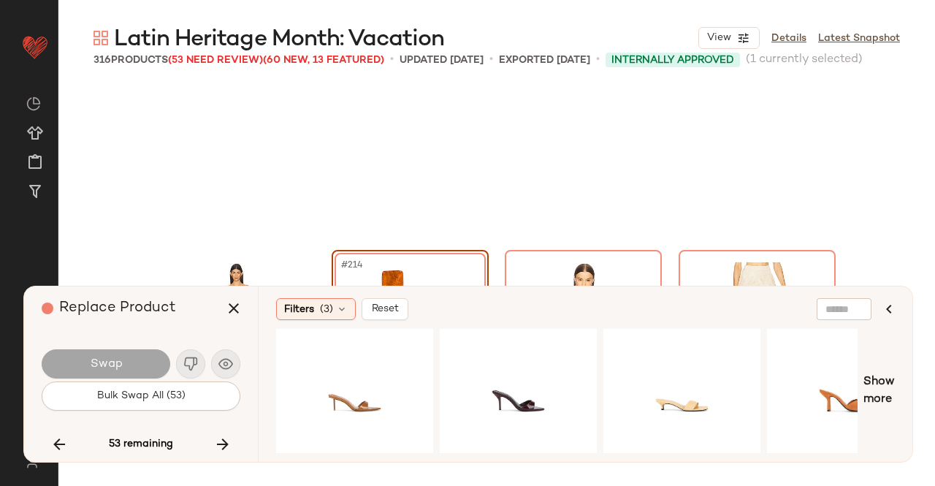
scroll to position [14943, 0]
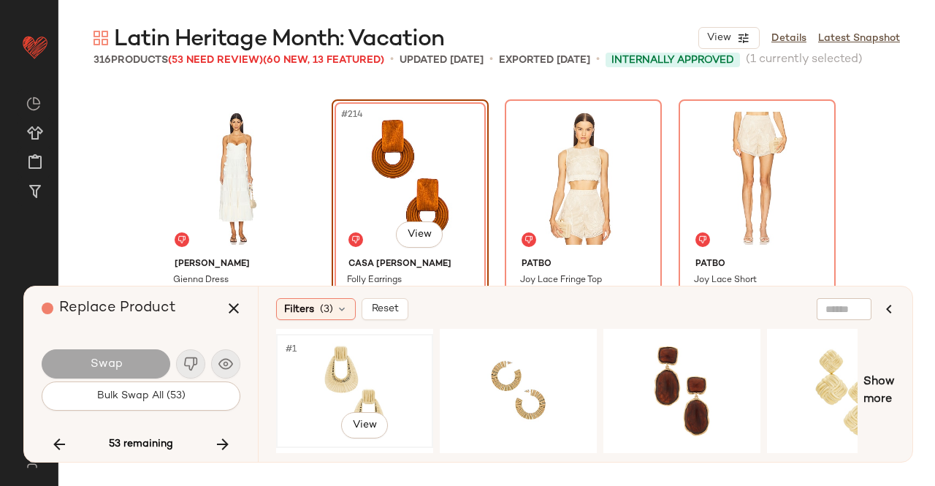
click at [356, 370] on div "#1 View" at bounding box center [354, 391] width 147 height 104
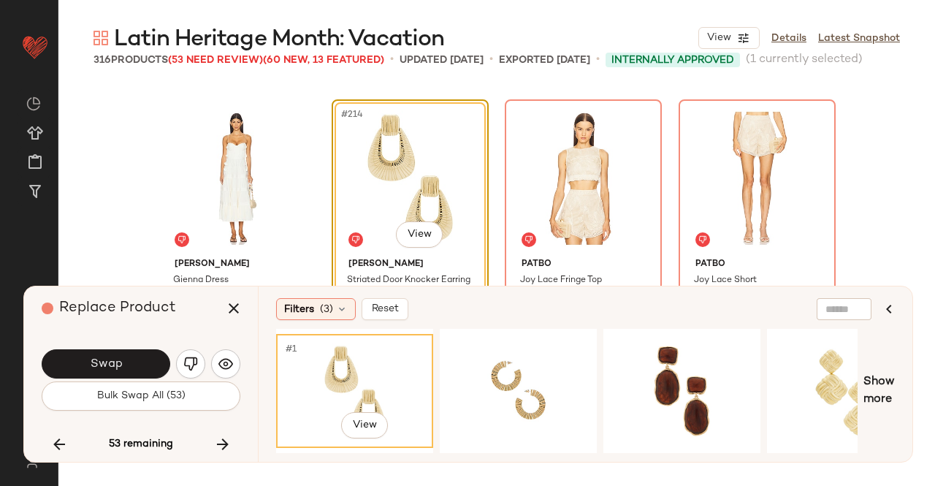
click at [112, 362] on span "Swap" at bounding box center [105, 364] width 33 height 14
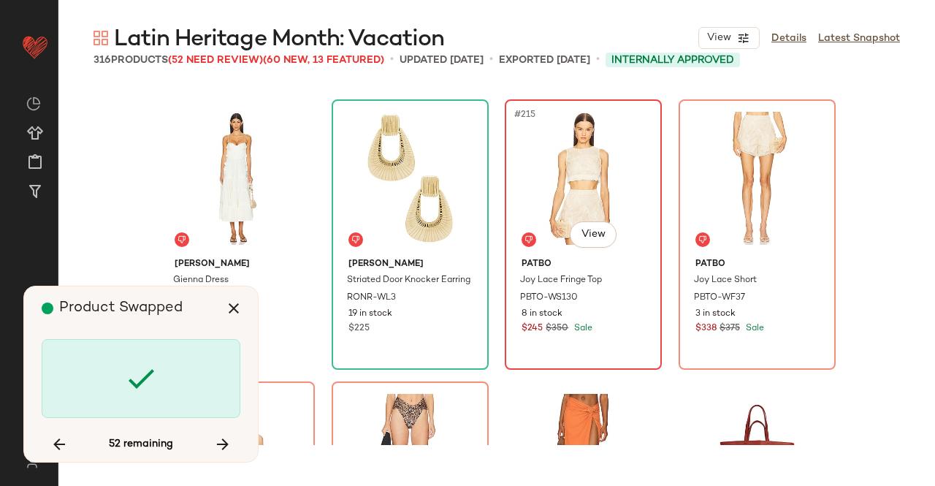
scroll to position [14943, 0]
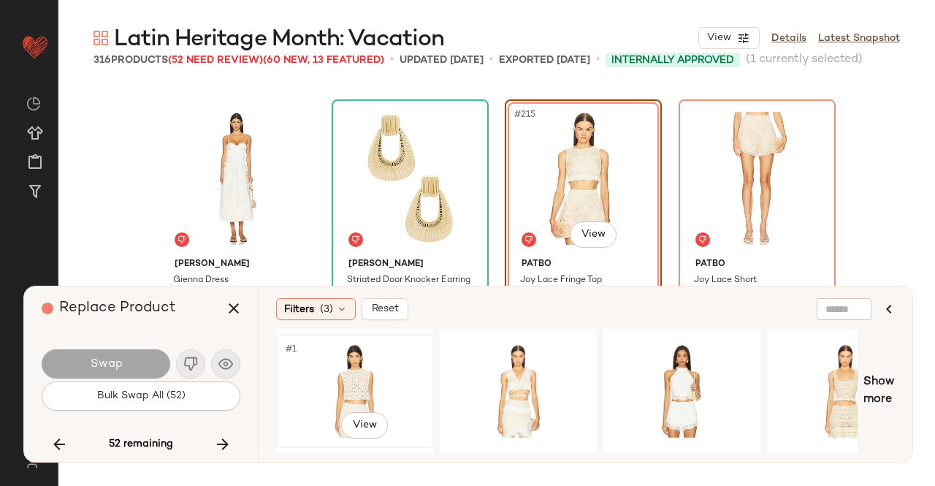
drag, startPoint x: 293, startPoint y: 392, endPoint x: 327, endPoint y: 363, distance: 45.1
click at [293, 393] on div "#1 View" at bounding box center [354, 391] width 147 height 104
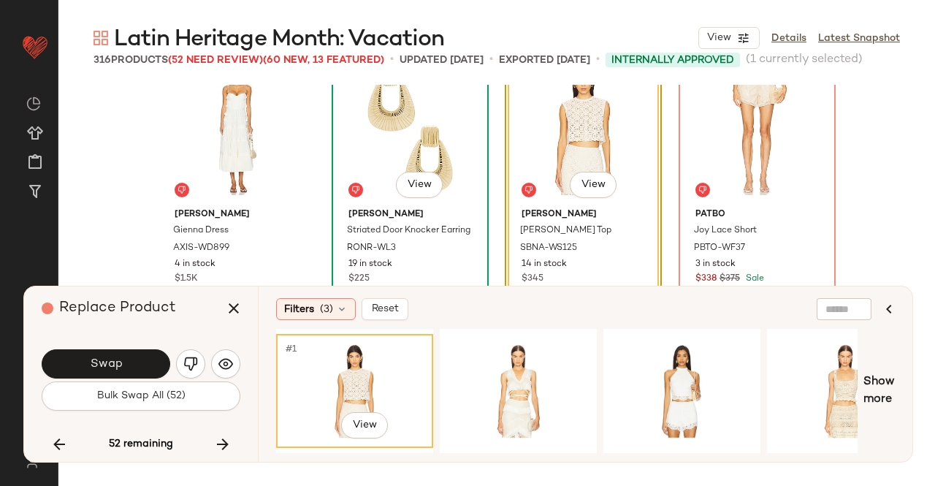
scroll to position [15016, 0]
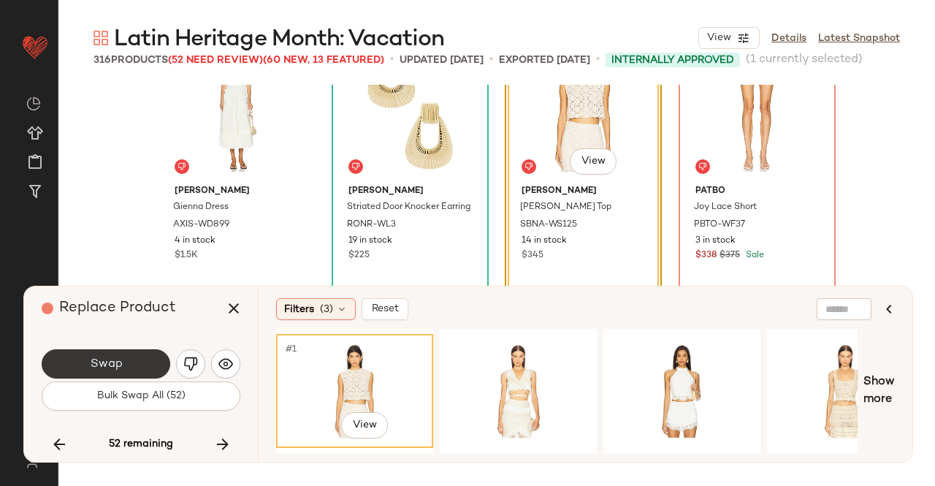
click at [123, 372] on button "Swap" at bounding box center [106, 363] width 129 height 29
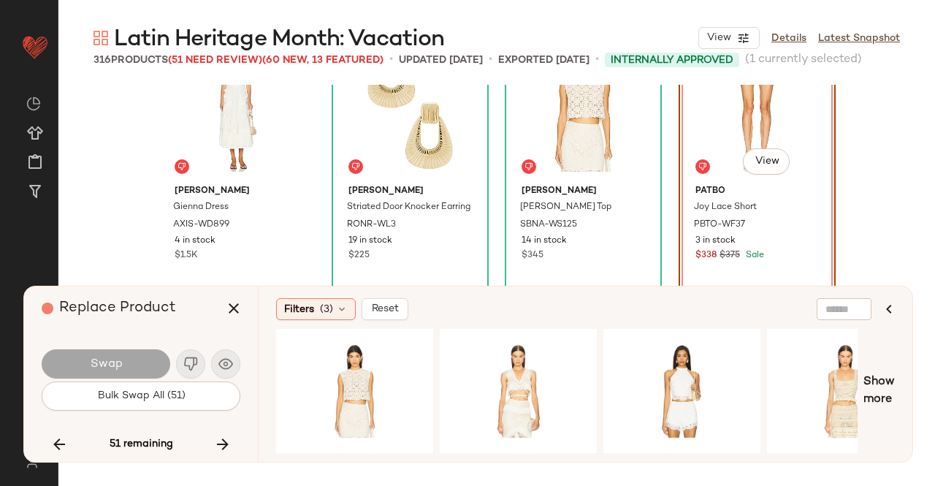
scroll to position [14943, 0]
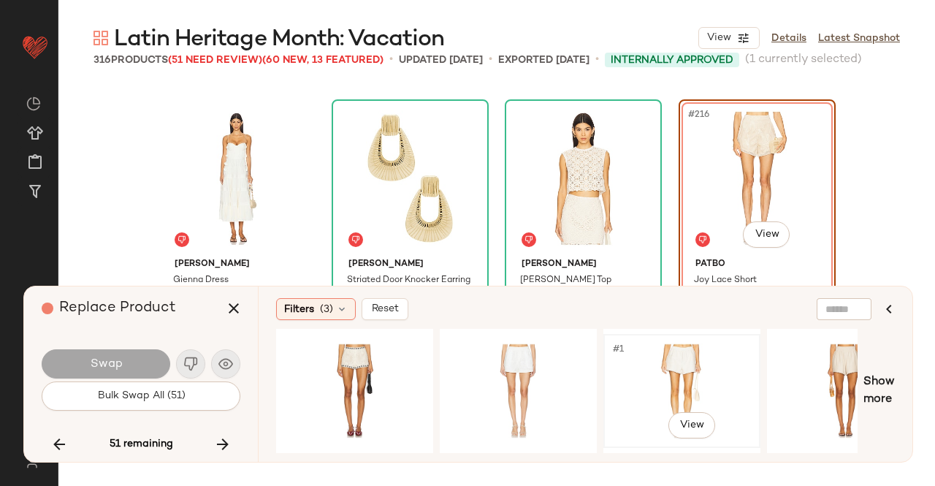
drag, startPoint x: 671, startPoint y: 385, endPoint x: 653, endPoint y: 387, distance: 17.7
click at [670, 385] on div "#1 View" at bounding box center [681, 391] width 147 height 104
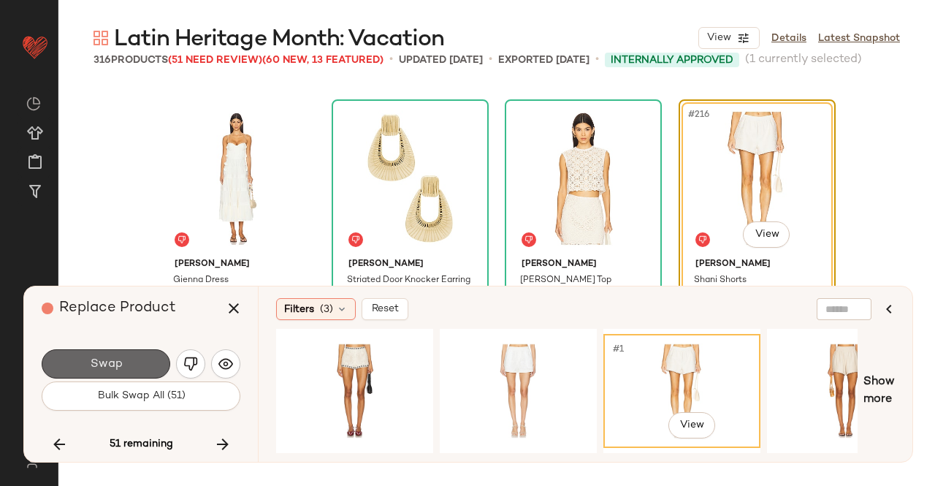
click at [162, 357] on button "Swap" at bounding box center [106, 363] width 129 height 29
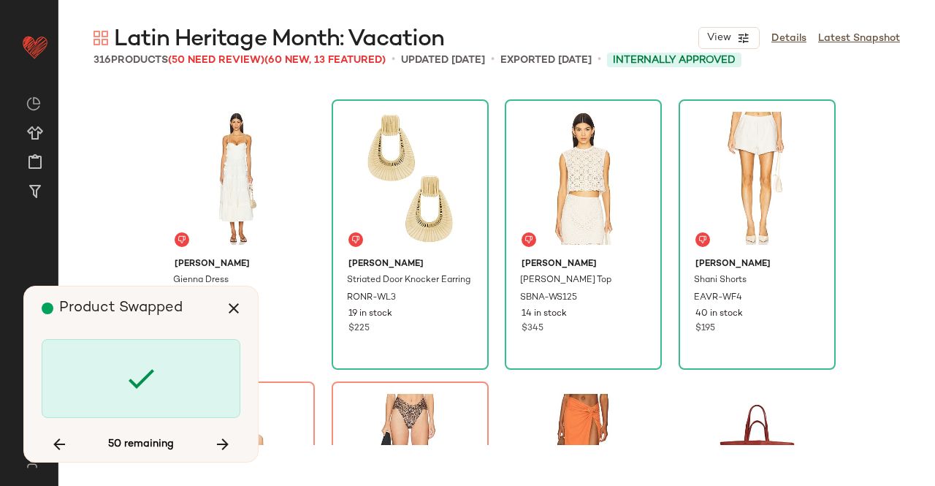
scroll to position [15225, 0]
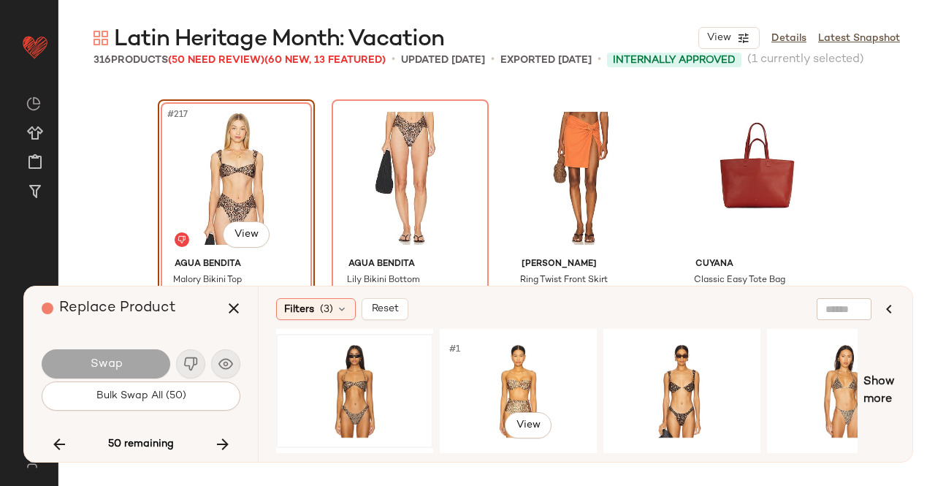
click at [364, 389] on div at bounding box center [354, 391] width 147 height 104
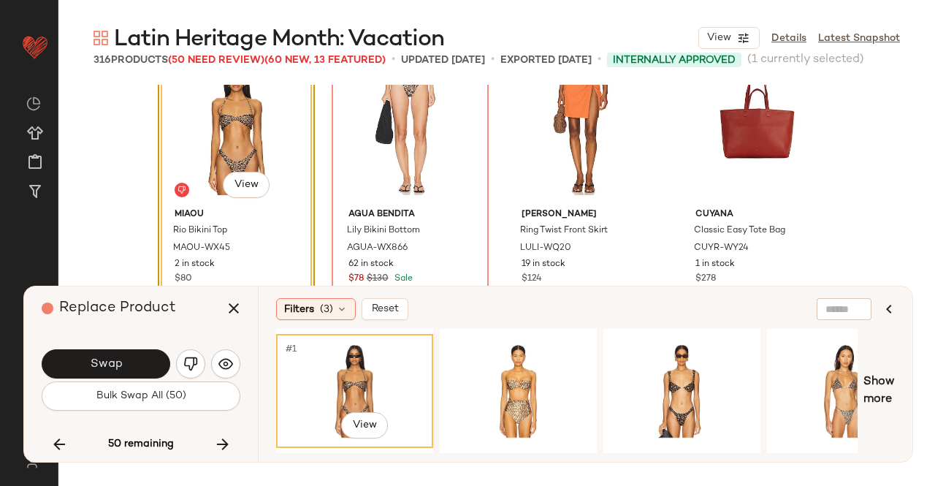
scroll to position [15298, 0]
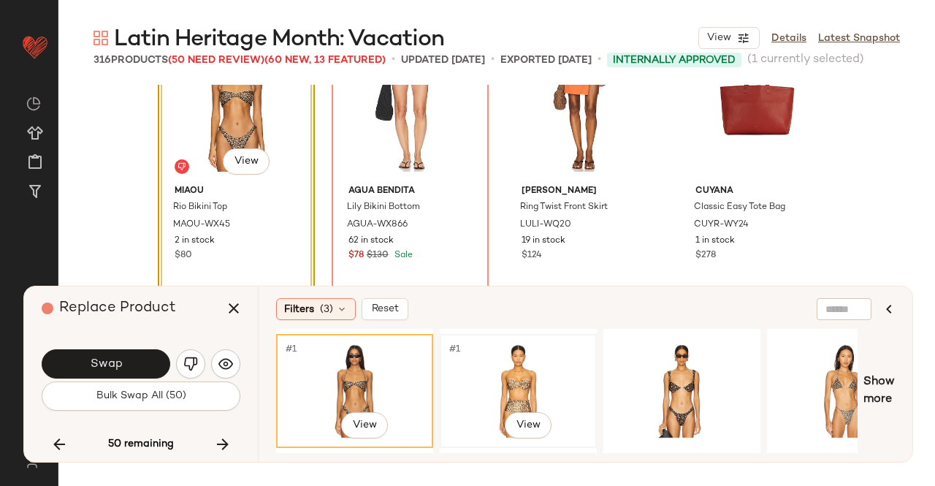
click at [473, 366] on div "#1 View" at bounding box center [518, 391] width 147 height 104
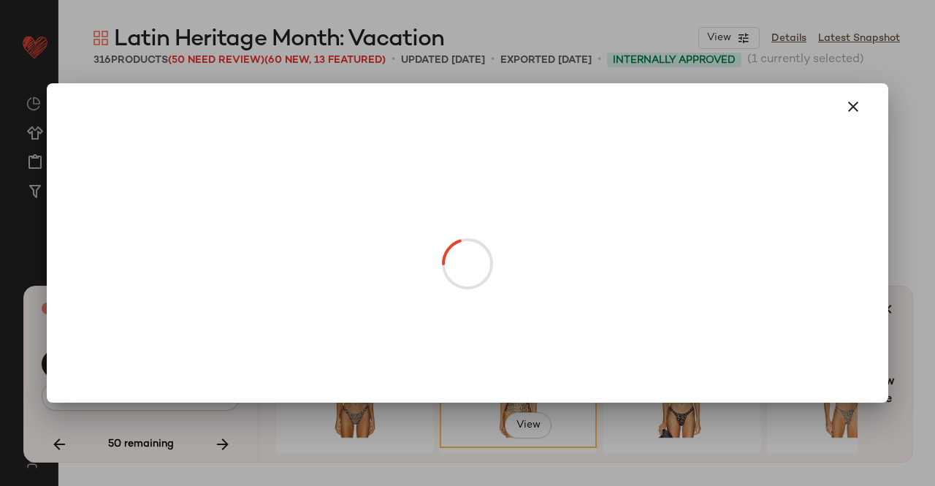
click at [243, 169] on body "Revolve ** Dashboard All Products Global Clipboards (24) Curations (511) Kriste…" at bounding box center [467, 243] width 935 height 486
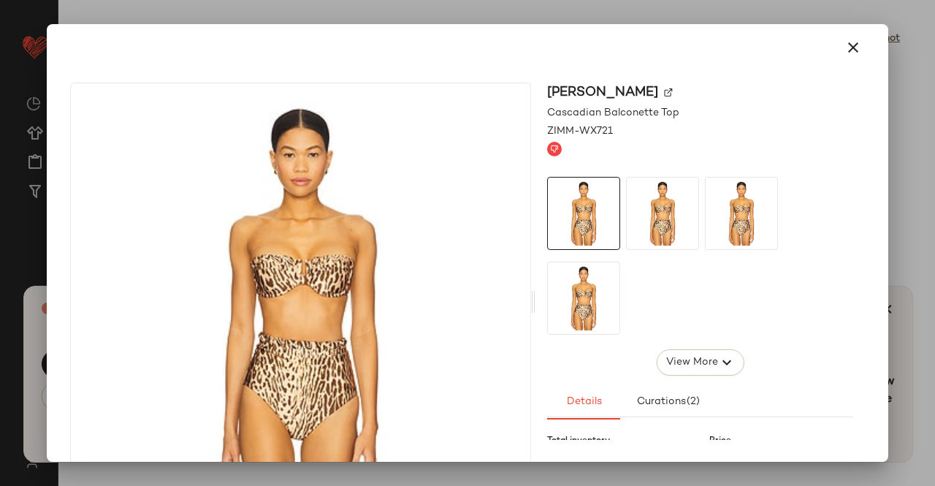
click at [664, 94] on img at bounding box center [668, 92] width 9 height 9
drag, startPoint x: 828, startPoint y: 42, endPoint x: 837, endPoint y: 44, distance: 9.0
click at [838, 42] on button "button" at bounding box center [853, 47] width 35 height 35
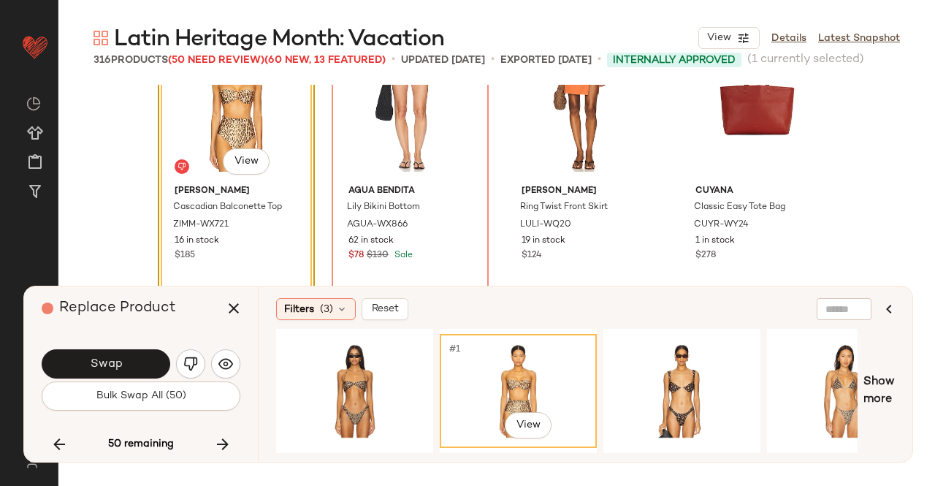
click at [229, 301] on icon "button" at bounding box center [234, 308] width 18 height 18
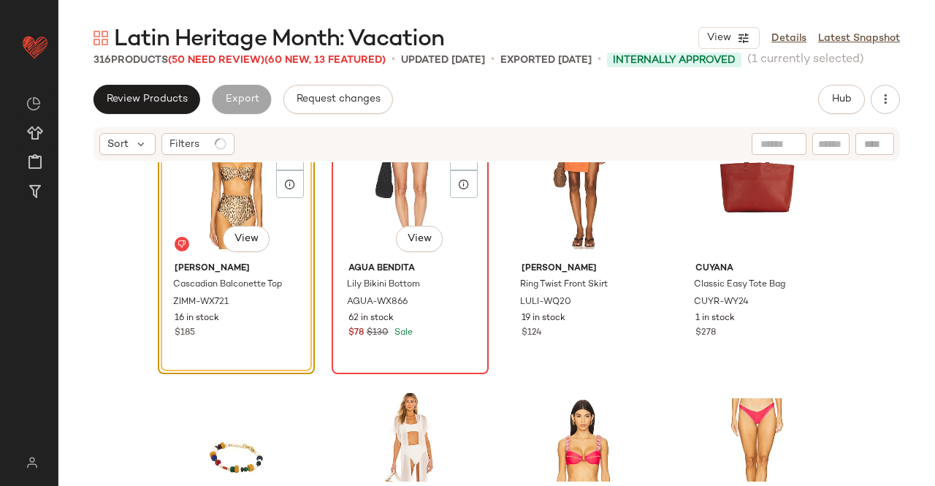
click at [394, 210] on div "#218 View" at bounding box center [410, 183] width 147 height 148
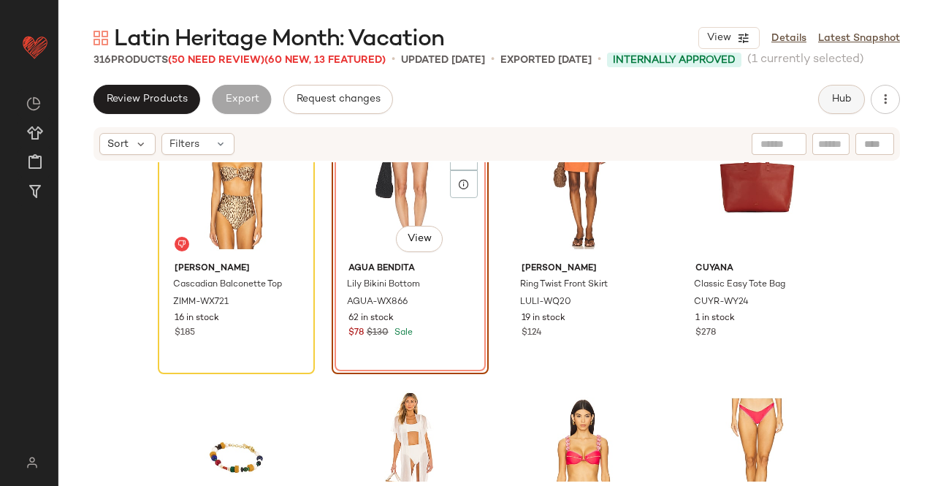
drag, startPoint x: 812, startPoint y: 102, endPoint x: 828, endPoint y: 102, distance: 16.8
click at [812, 102] on div "Review Products Export Request changes Hub" at bounding box center [496, 99] width 806 height 29
click at [828, 102] on button "Hub" at bounding box center [841, 99] width 47 height 29
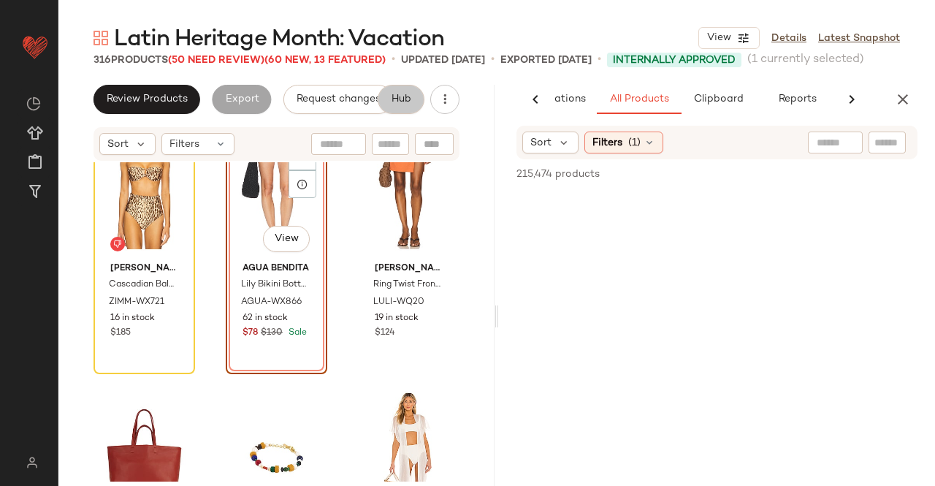
scroll to position [0, 92]
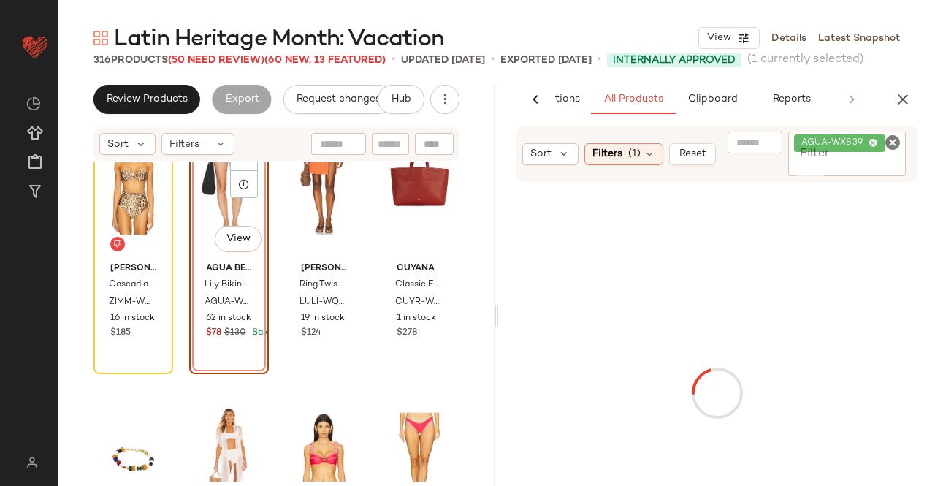
click at [873, 152] on div "AGUA-WX839" at bounding box center [847, 153] width 118 height 45
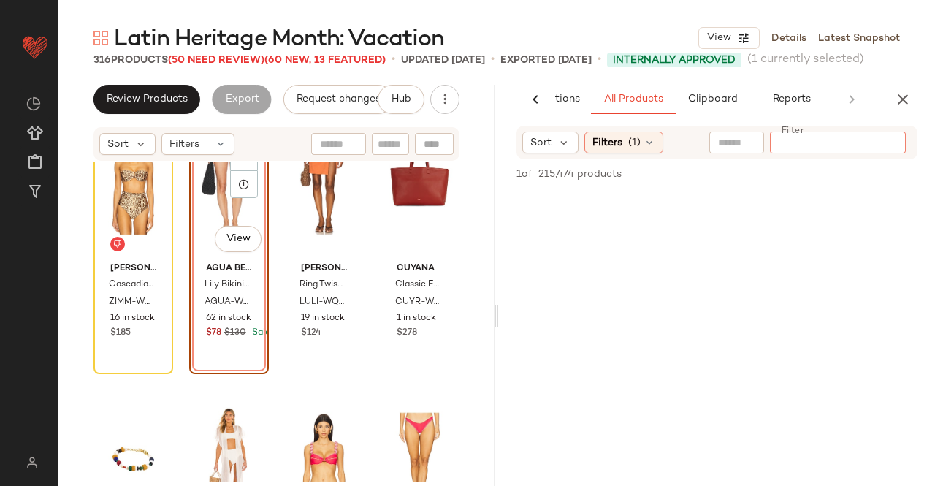
paste input "**********"
type input "**********"
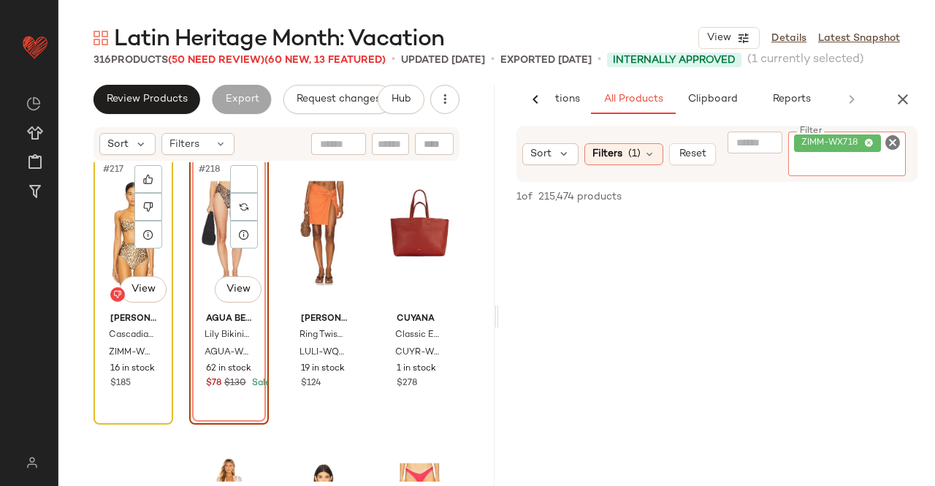
scroll to position [15225, 0]
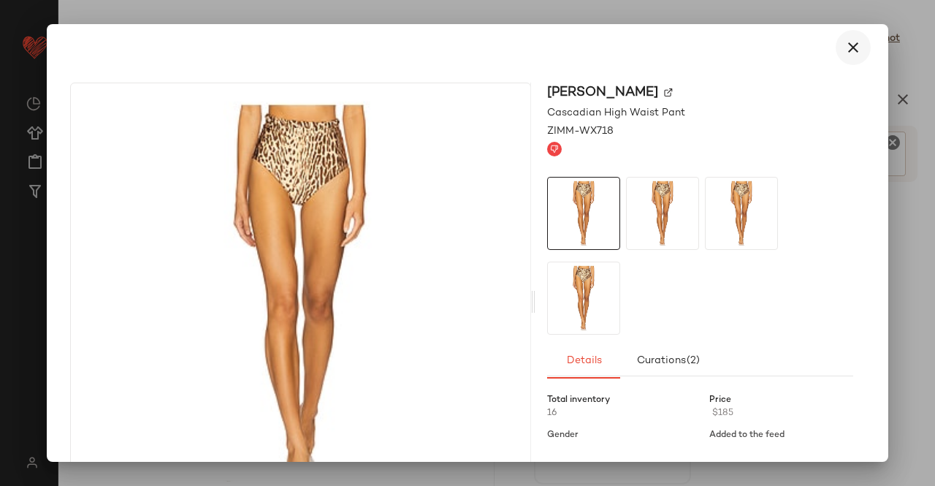
drag, startPoint x: 625, startPoint y: 336, endPoint x: 854, endPoint y: 56, distance: 361.3
click at [928, 106] on div at bounding box center [467, 243] width 935 height 486
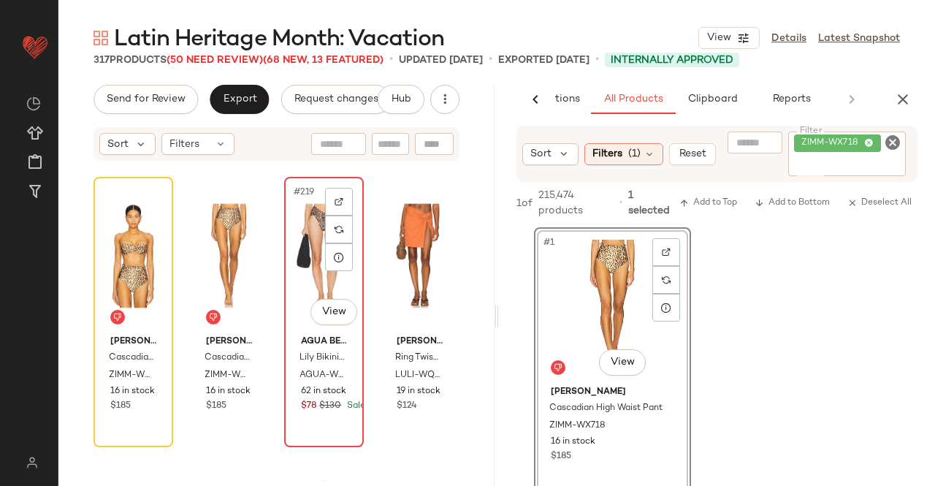
click at [297, 261] on div "#219 View" at bounding box center [323, 256] width 69 height 148
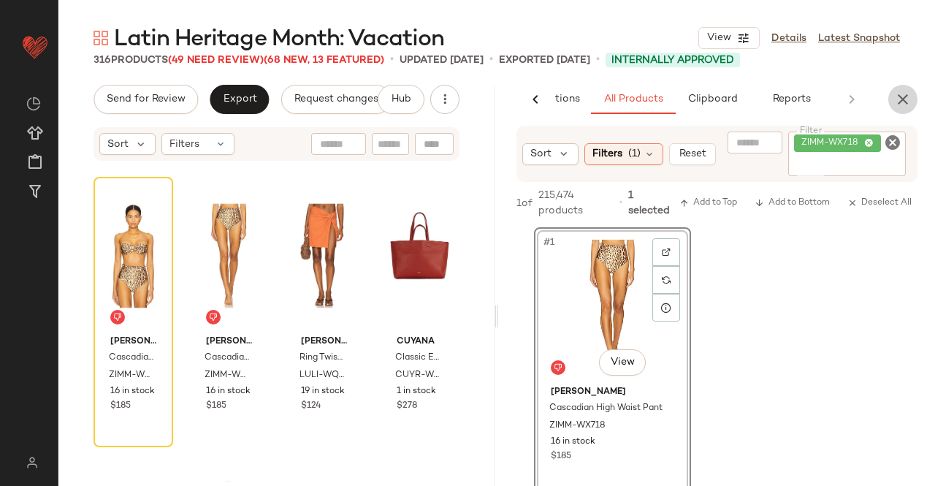
click at [898, 93] on button "button" at bounding box center [902, 99] width 29 height 29
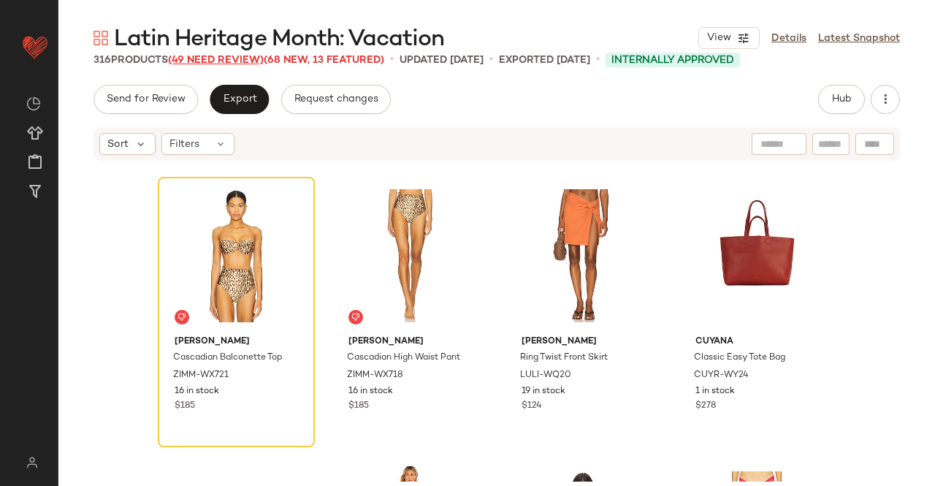
click at [226, 61] on span "(49 Need Review)" at bounding box center [216, 60] width 96 height 11
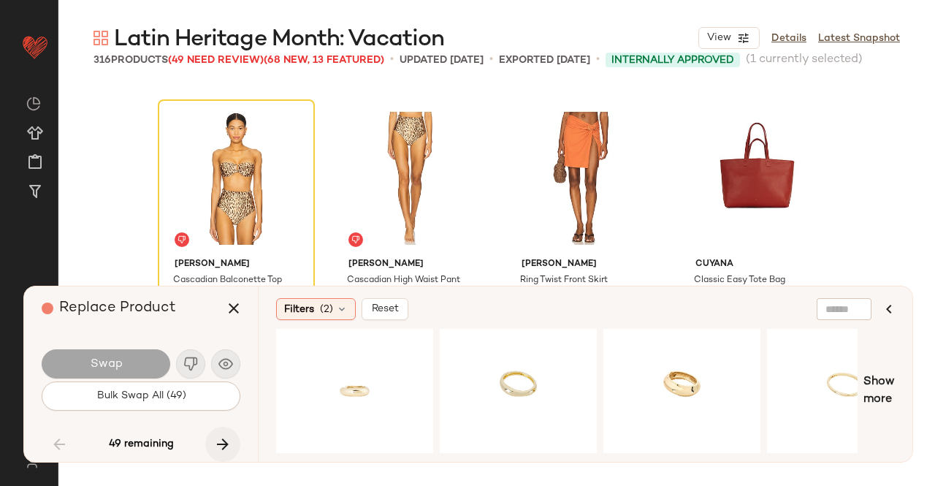
click at [216, 449] on icon "button" at bounding box center [223, 444] width 18 height 18
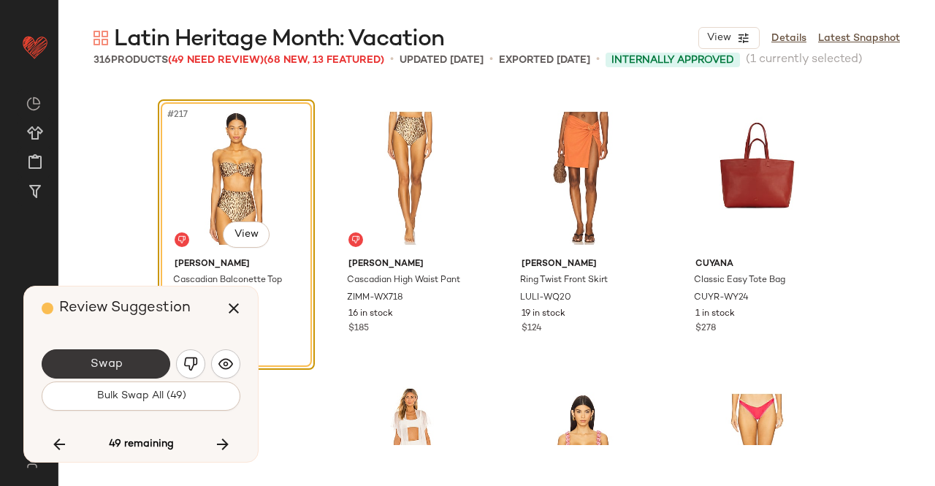
click at [110, 366] on span "Swap" at bounding box center [105, 364] width 33 height 14
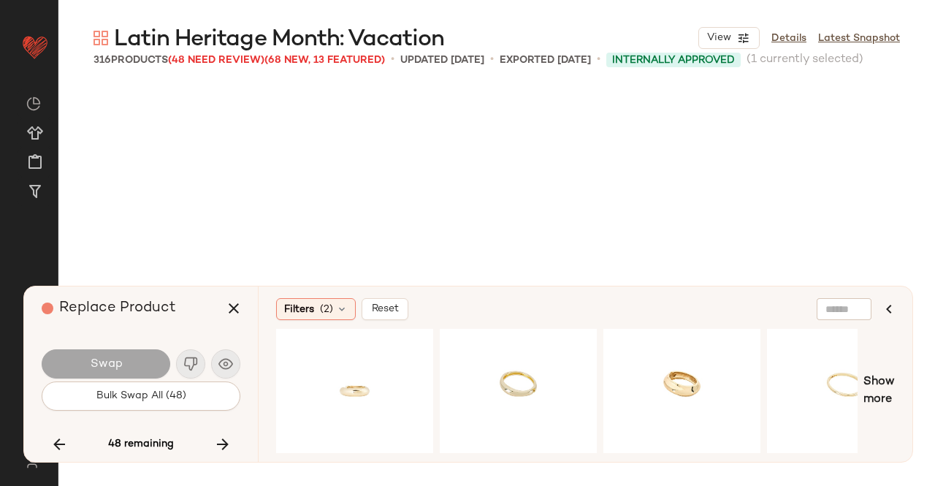
scroll to position [15789, 0]
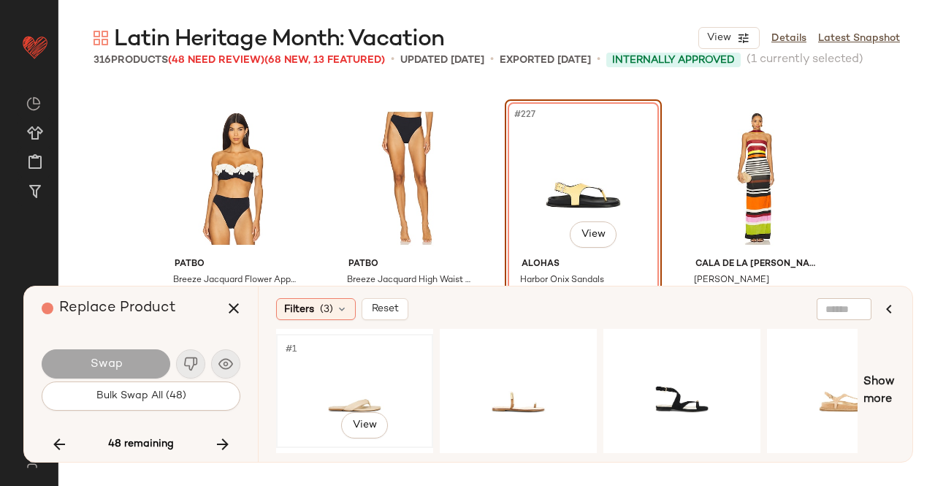
click at [367, 381] on div "#1 View" at bounding box center [354, 391] width 147 height 104
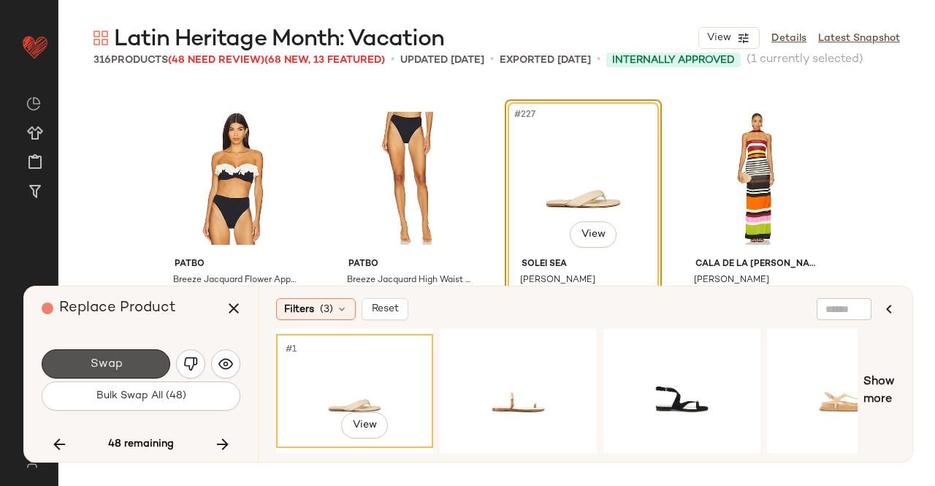
click at [111, 351] on button "Swap" at bounding box center [106, 363] width 129 height 29
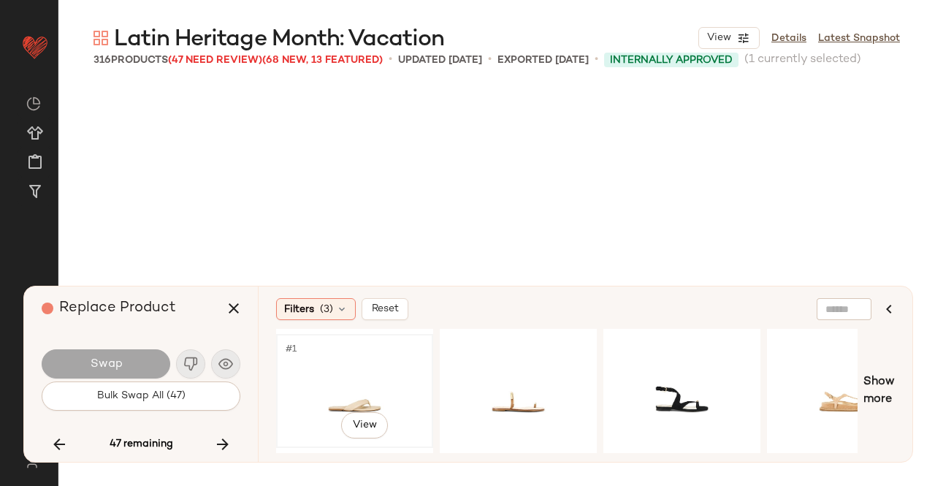
scroll to position [16071, 0]
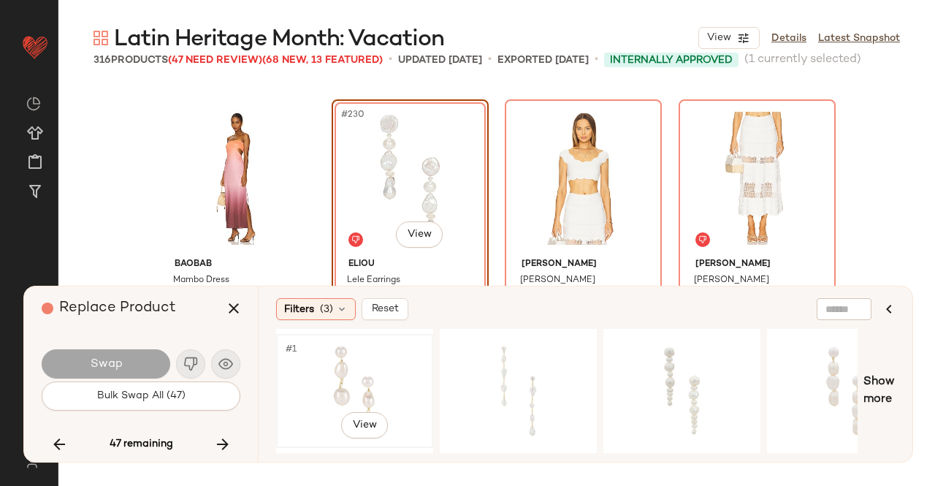
click at [341, 381] on div "#1 View" at bounding box center [354, 391] width 147 height 104
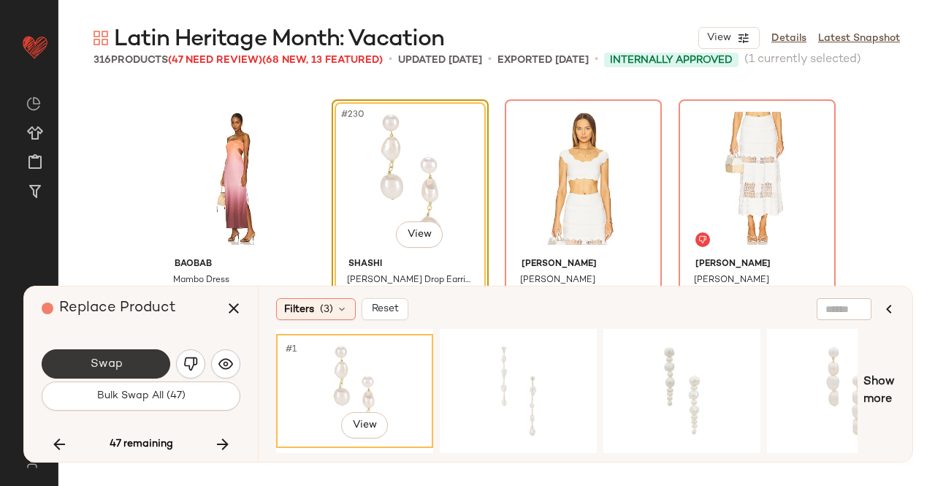
click at [118, 364] on span "Swap" at bounding box center [105, 364] width 33 height 14
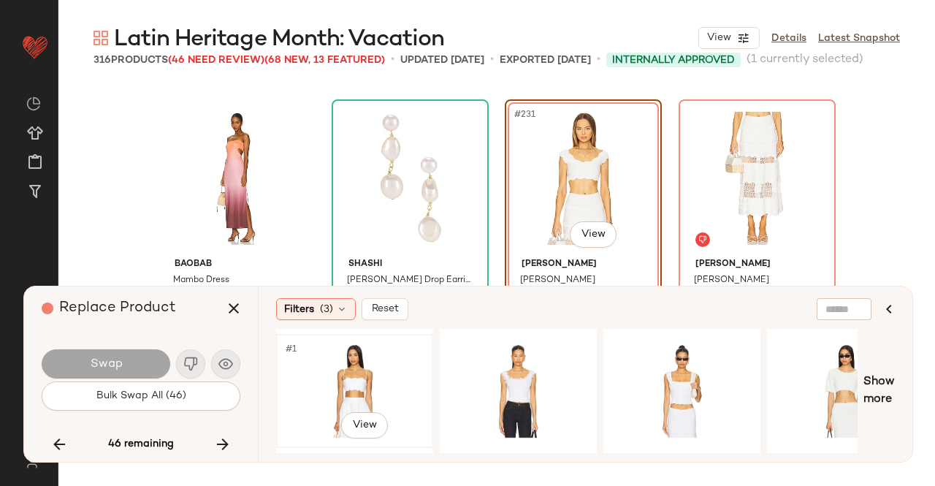
click at [390, 370] on div "#1 View" at bounding box center [354, 391] width 147 height 104
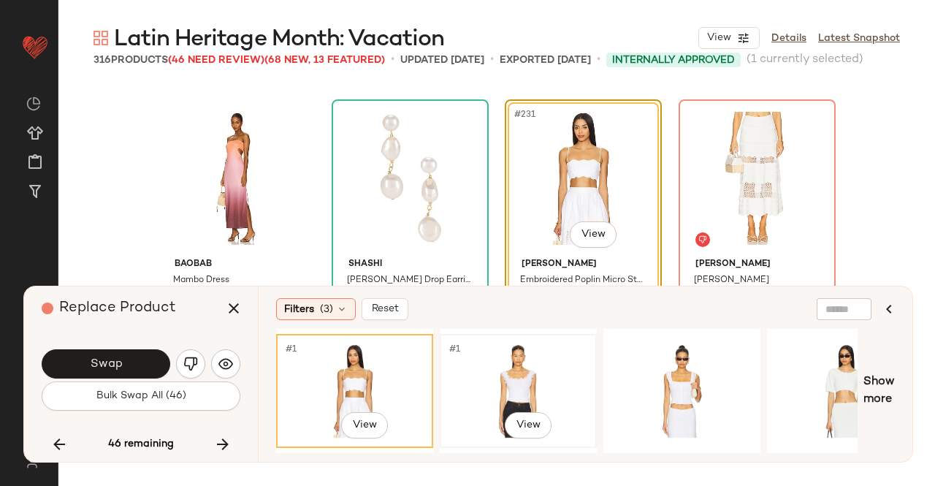
drag, startPoint x: 519, startPoint y: 373, endPoint x: 508, endPoint y: 363, distance: 14.5
click at [519, 373] on div "#1 View" at bounding box center [518, 391] width 147 height 104
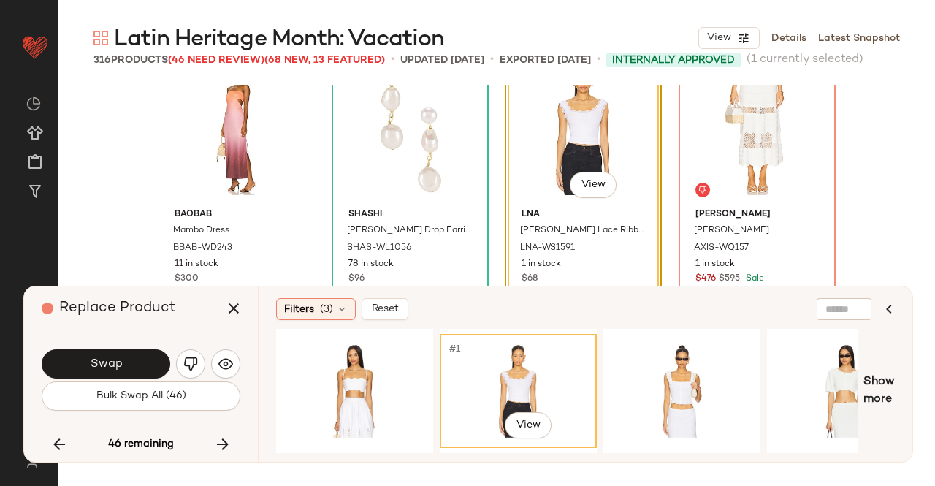
scroll to position [16144, 0]
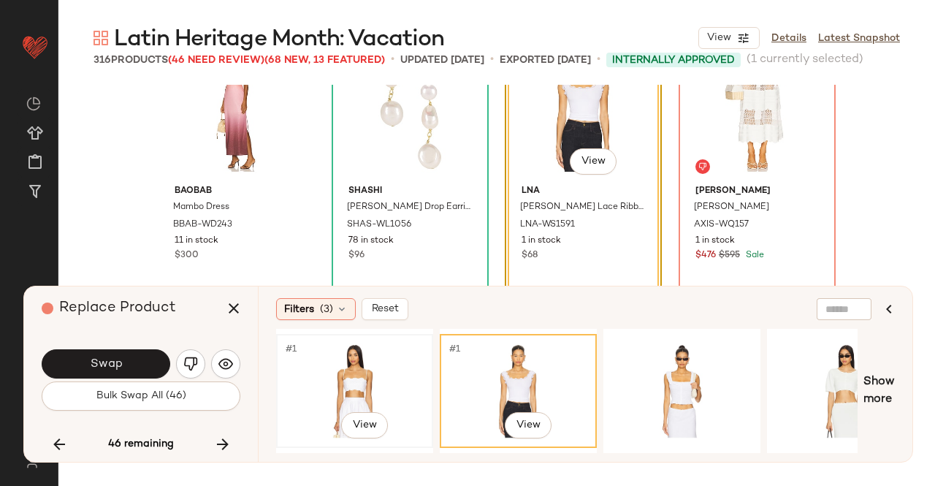
click at [368, 394] on div "#1 View" at bounding box center [354, 391] width 147 height 104
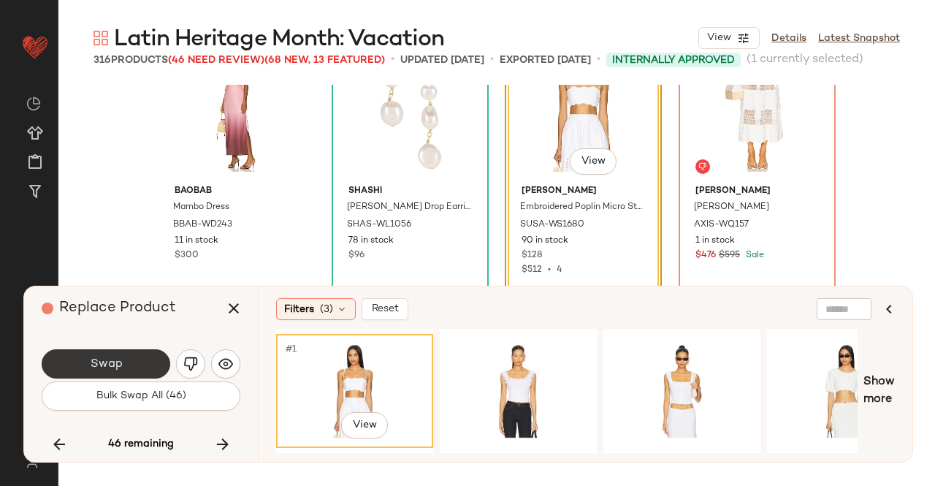
click at [153, 356] on button "Swap" at bounding box center [106, 363] width 129 height 29
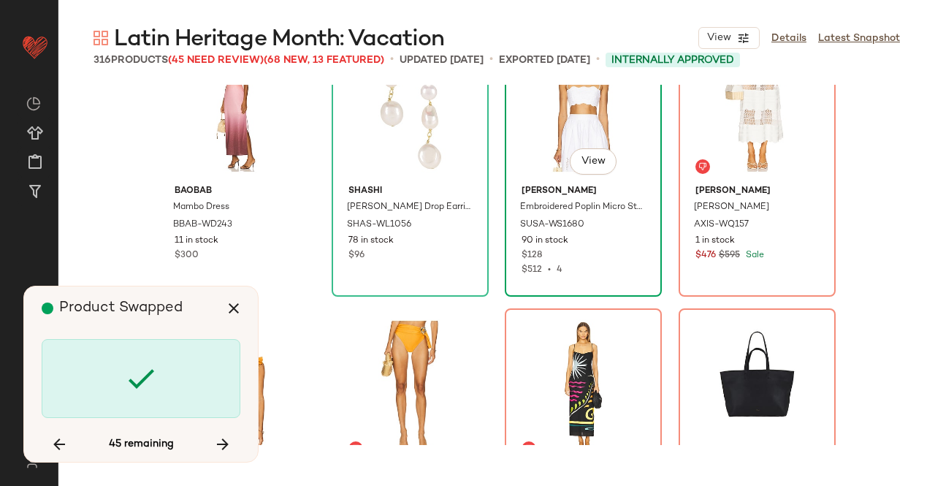
scroll to position [16071, 0]
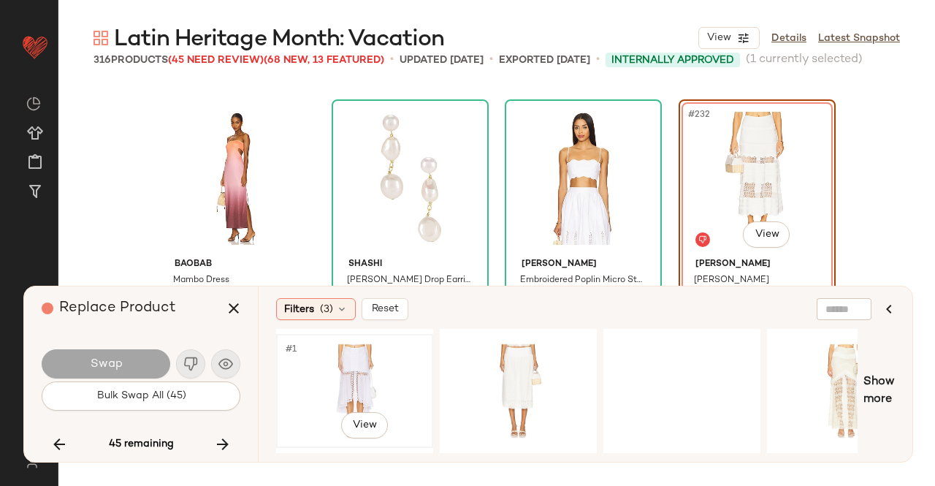
click at [343, 378] on div "#1 View" at bounding box center [354, 391] width 147 height 104
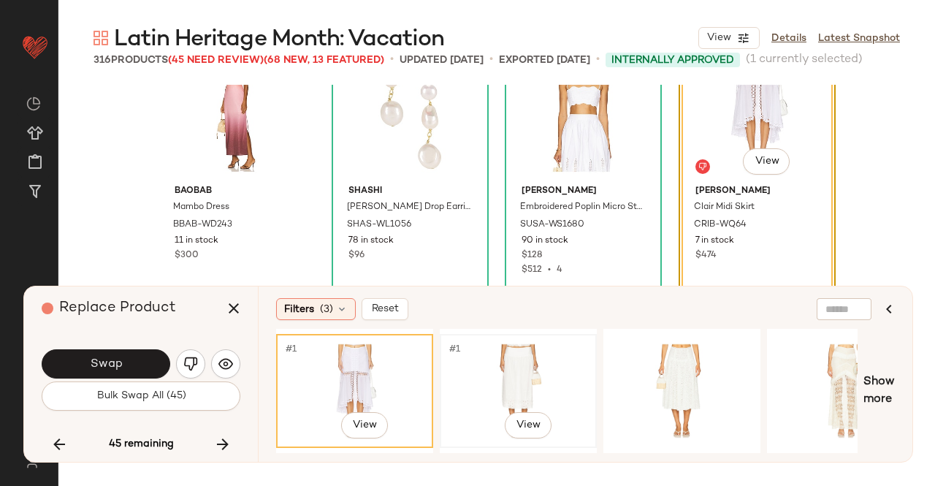
click at [486, 405] on div "#1 View" at bounding box center [518, 391] width 147 height 104
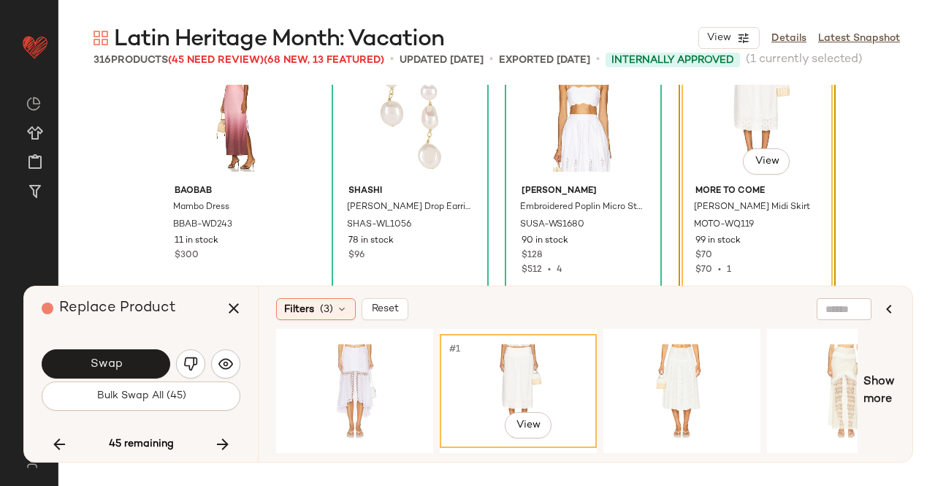
scroll to position [16071, 0]
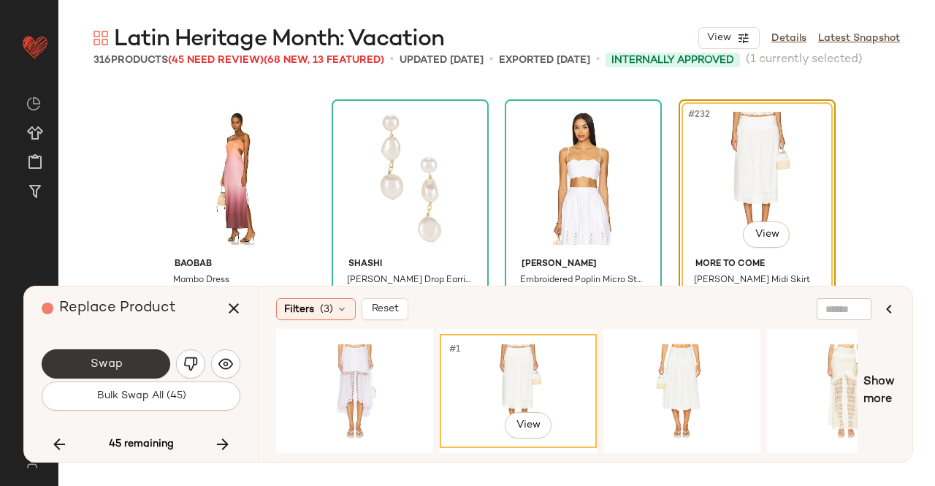
click at [153, 372] on button "Swap" at bounding box center [106, 363] width 129 height 29
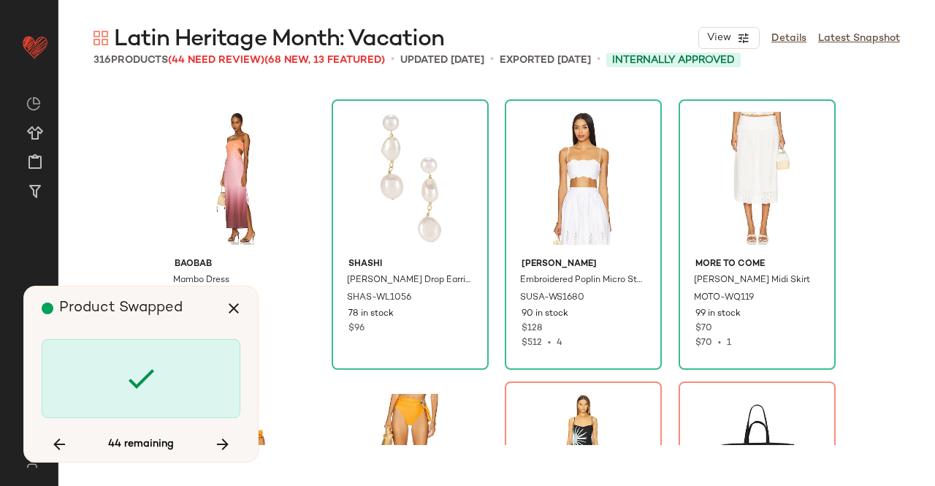
scroll to position [16353, 0]
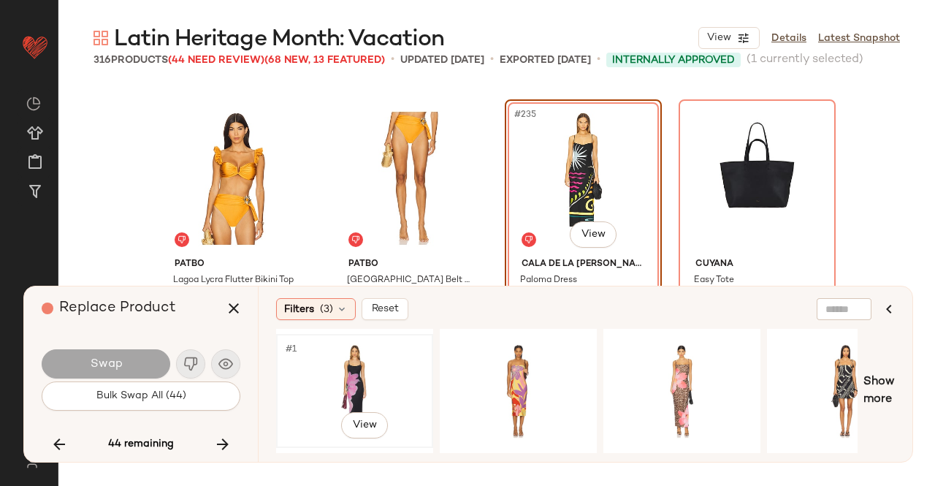
click at [352, 351] on div "#1 View" at bounding box center [354, 391] width 147 height 104
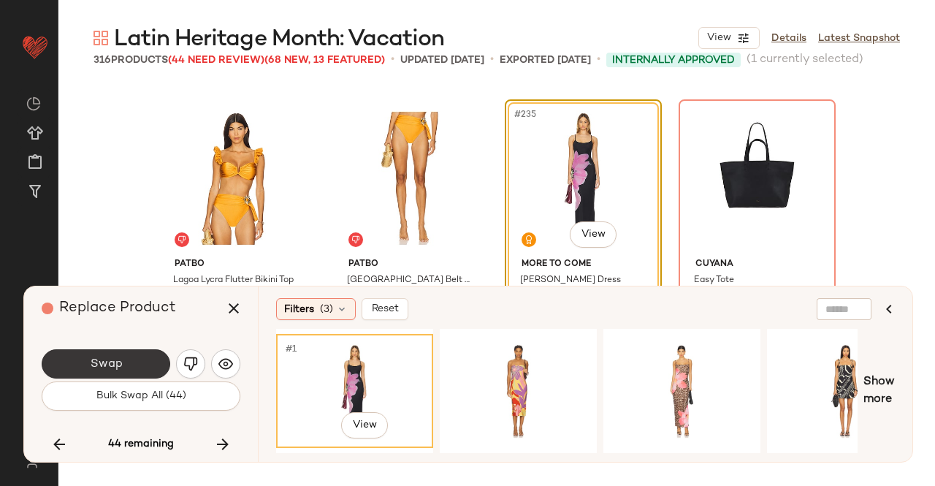
click at [120, 358] on span "Swap" at bounding box center [105, 364] width 33 height 14
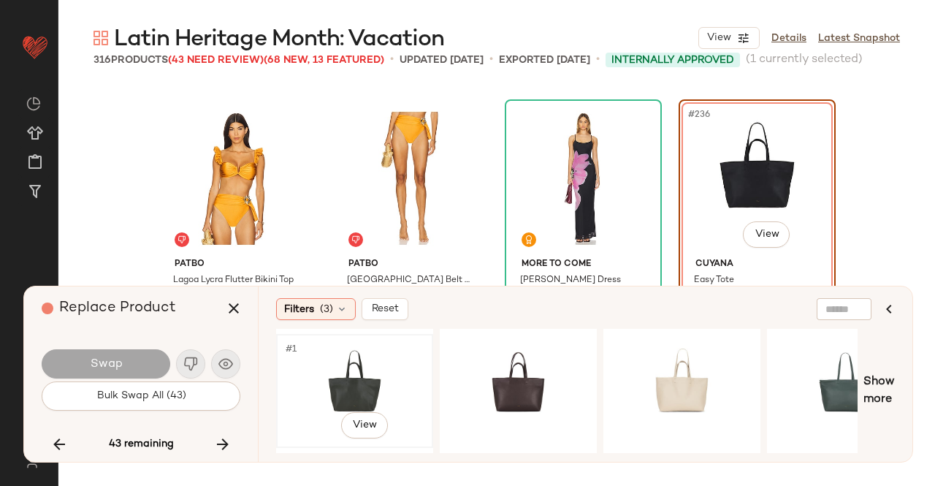
click at [368, 363] on div "#1 View" at bounding box center [354, 391] width 147 height 104
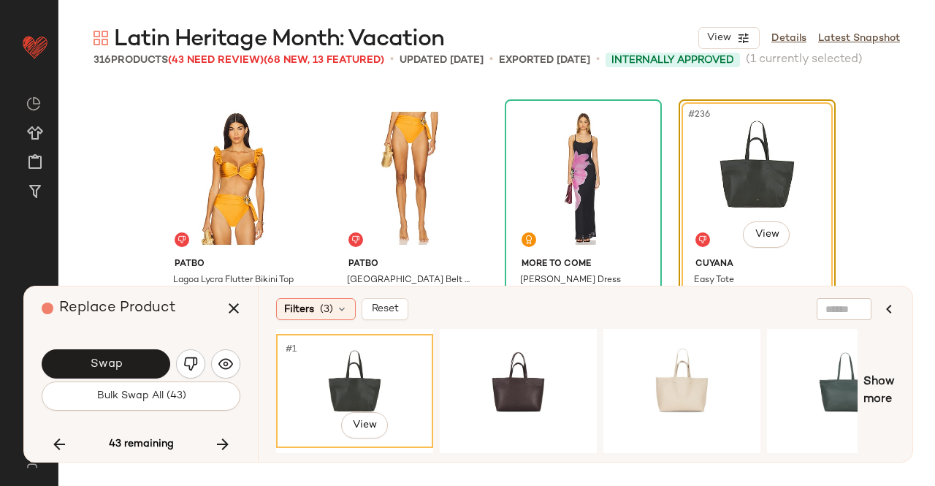
drag, startPoint x: 117, startPoint y: 360, endPoint x: 108, endPoint y: 321, distance: 39.7
click at [117, 359] on span "Swap" at bounding box center [105, 364] width 33 height 14
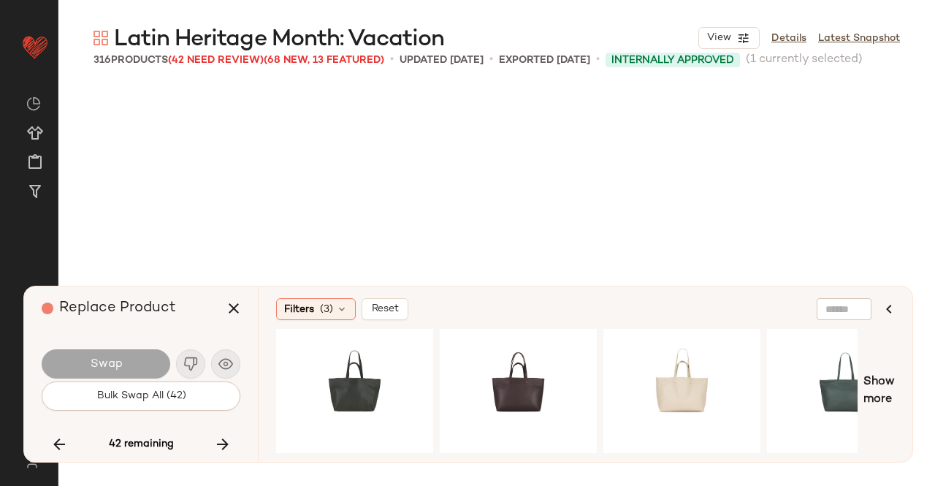
scroll to position [16635, 0]
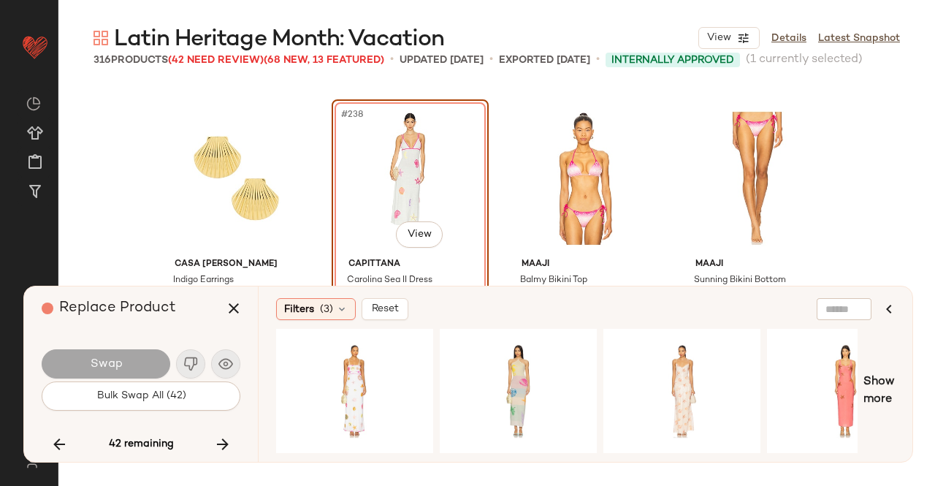
click at [516, 50] on div "Latin Heritage Month: Vacation View Details Latest Snapshot" at bounding box center [496, 37] width 877 height 29
drag, startPoint x: 345, startPoint y: 378, endPoint x: 196, endPoint y: 378, distance: 149.7
click at [341, 378] on div "#1 View" at bounding box center [354, 391] width 147 height 104
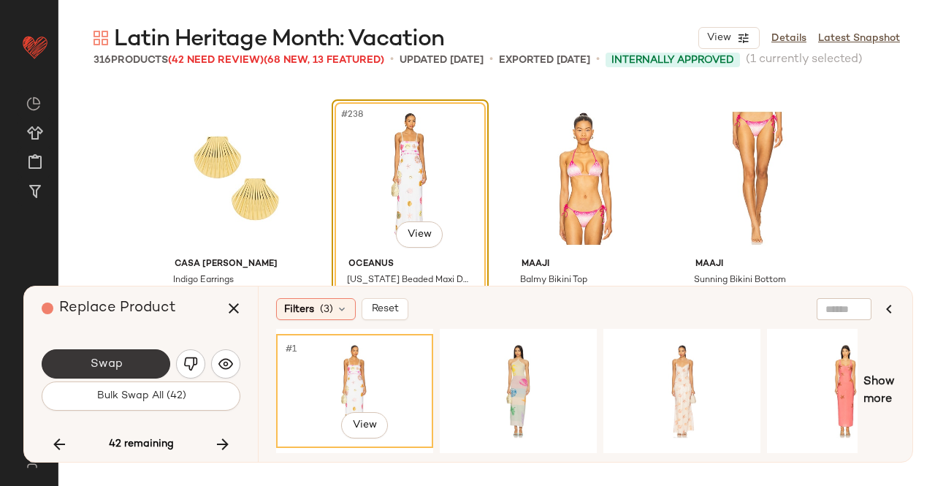
click at [111, 375] on button "Swap" at bounding box center [106, 363] width 129 height 29
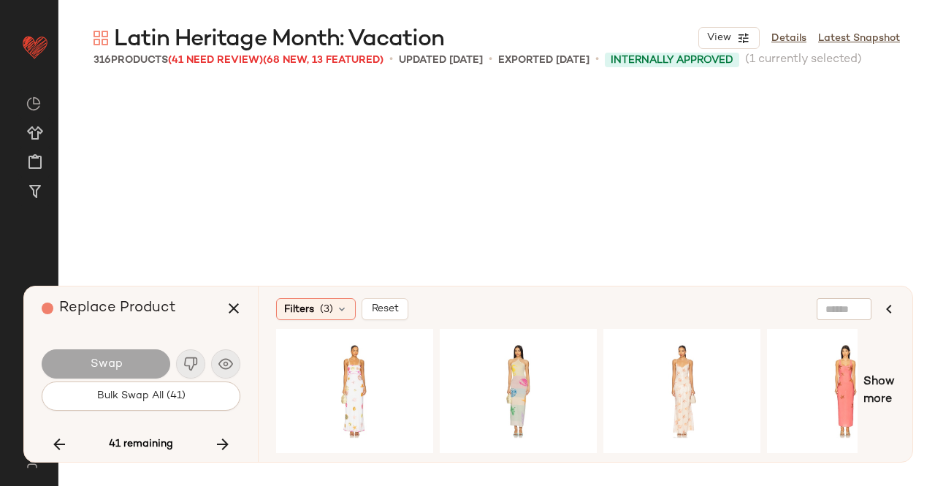
scroll to position [16917, 0]
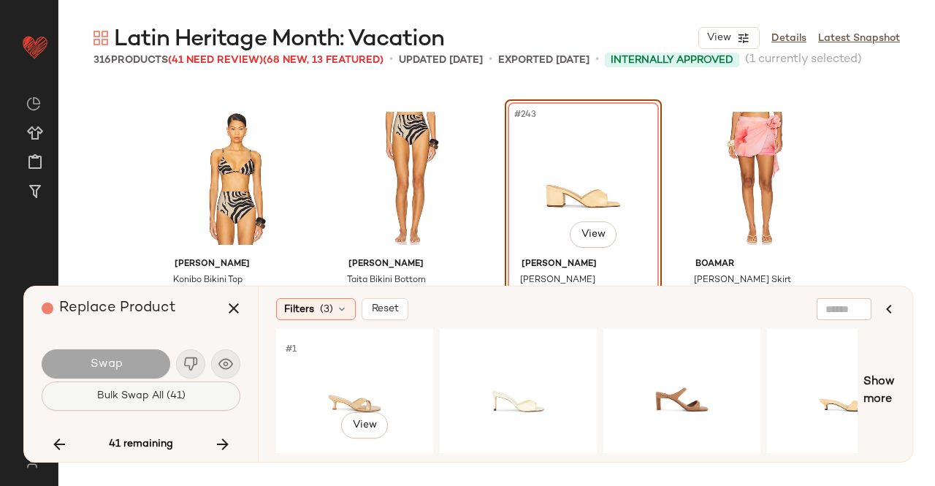
drag, startPoint x: 343, startPoint y: 376, endPoint x: 202, endPoint y: 381, distance: 140.3
click at [343, 377] on div "#1 View" at bounding box center [354, 391] width 147 height 104
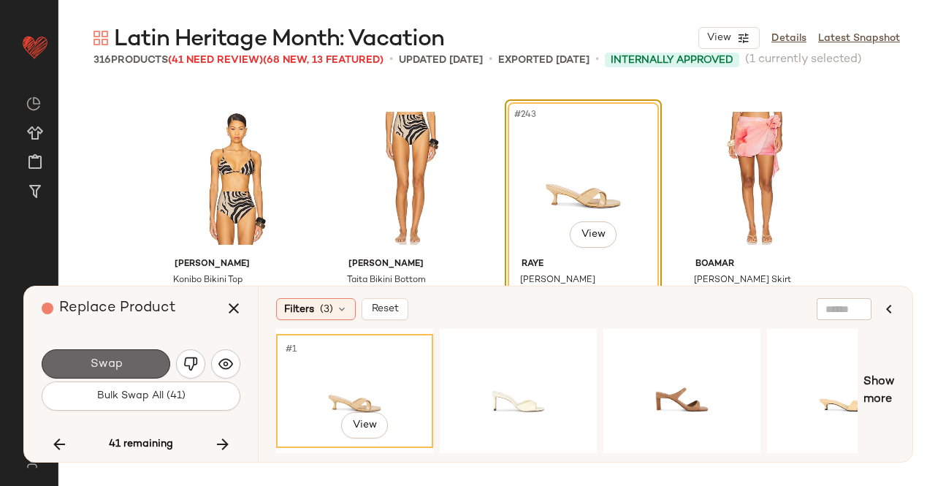
click at [134, 359] on button "Swap" at bounding box center [106, 363] width 129 height 29
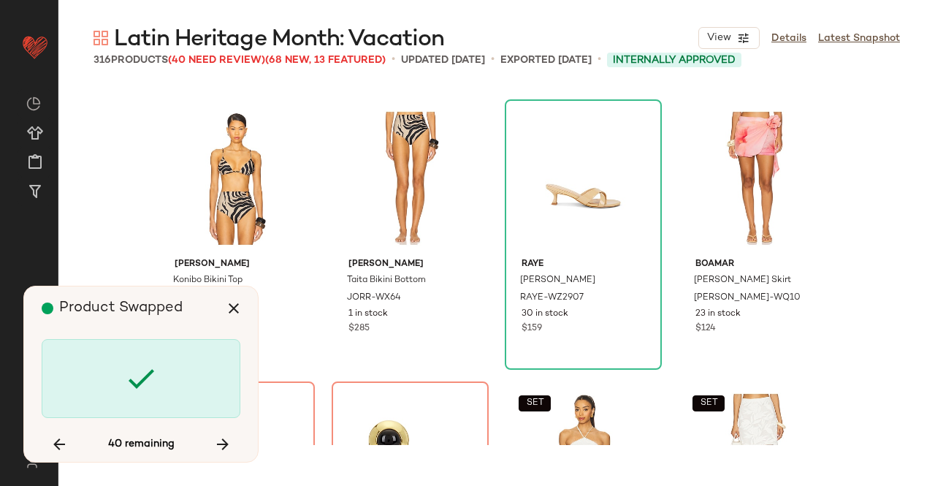
scroll to position [17199, 0]
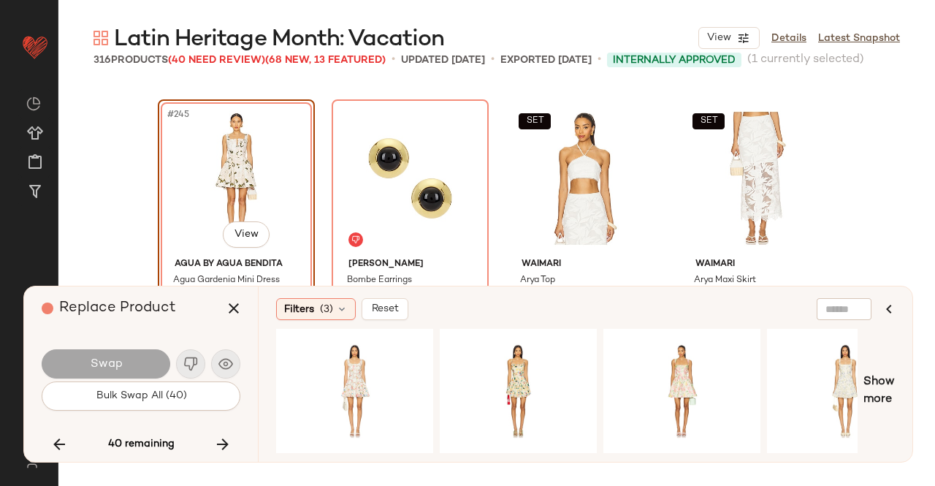
click at [549, 15] on main "Latin Heritage Month: Vacation View Details Latest Snapshot 316 Products (40 Ne…" at bounding box center [467, 243] width 935 height 486
drag, startPoint x: 383, startPoint y: 400, endPoint x: 367, endPoint y: 401, distance: 16.1
click at [383, 401] on div "#1 View" at bounding box center [354, 391] width 147 height 104
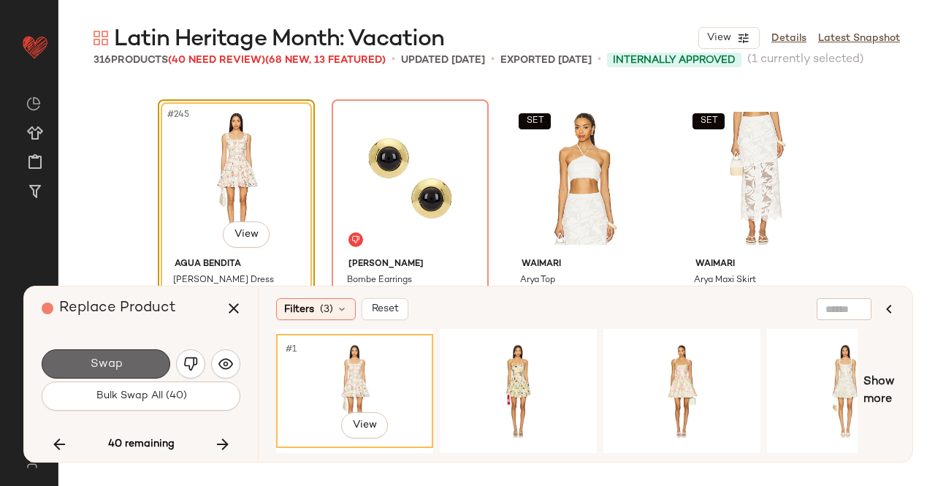
click at [133, 365] on button "Swap" at bounding box center [106, 363] width 129 height 29
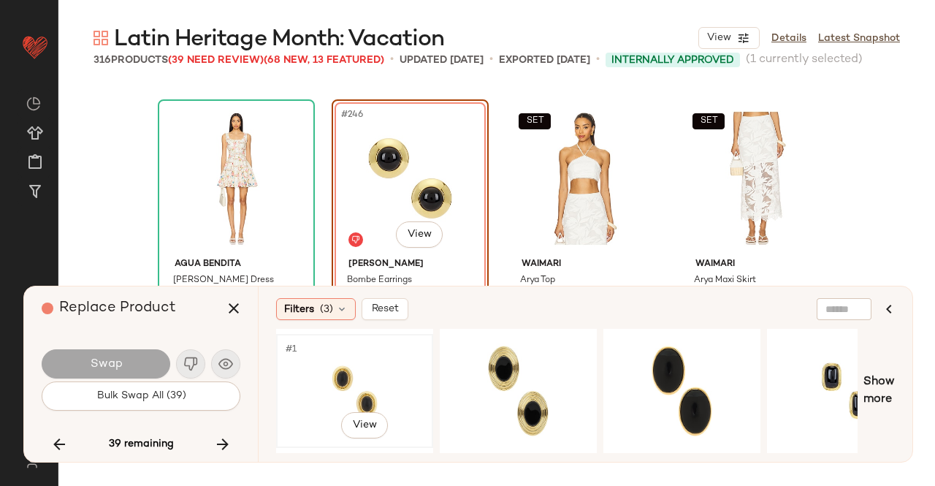
click at [327, 370] on div "#1 View" at bounding box center [354, 391] width 147 height 104
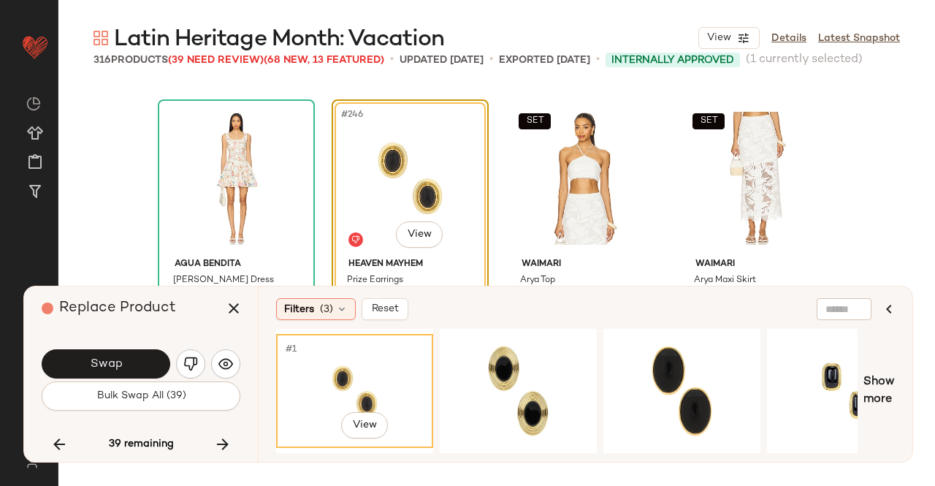
click at [117, 367] on span "Swap" at bounding box center [105, 364] width 33 height 14
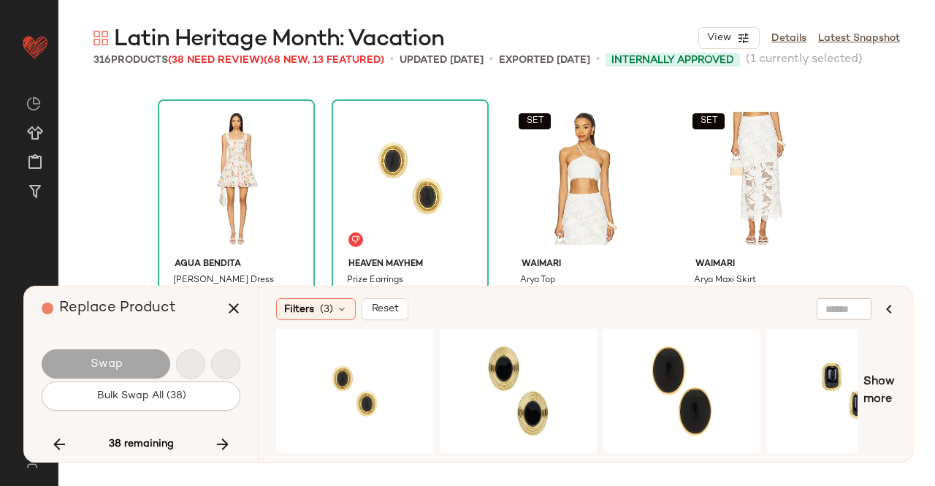
scroll to position [17481, 0]
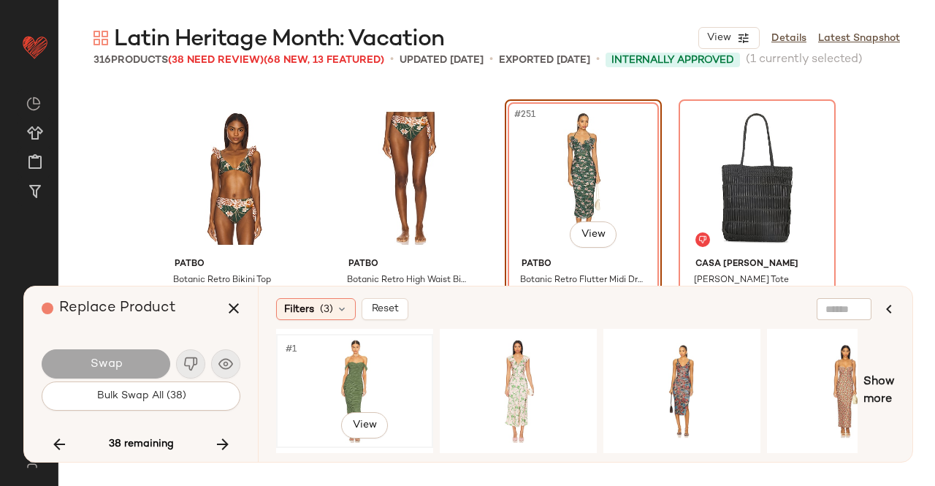
click at [367, 366] on div "#1 View" at bounding box center [354, 391] width 147 height 104
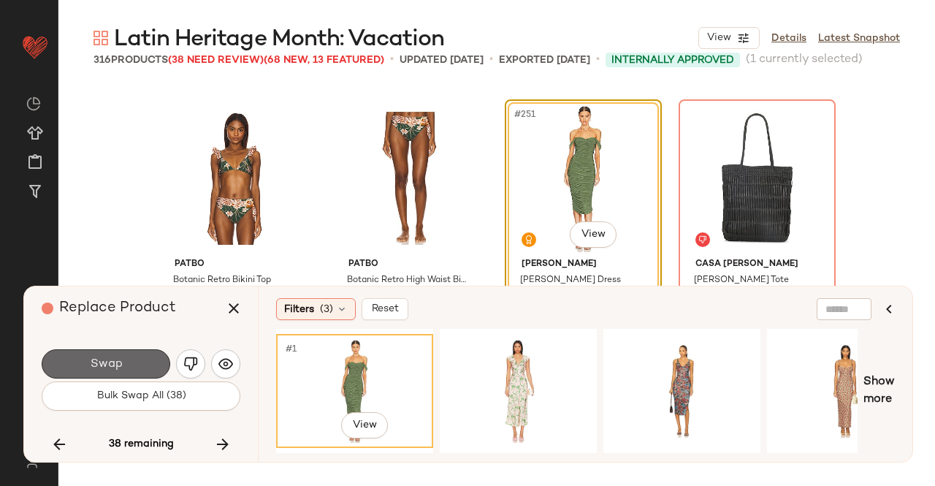
click at [131, 364] on button "Swap" at bounding box center [106, 363] width 129 height 29
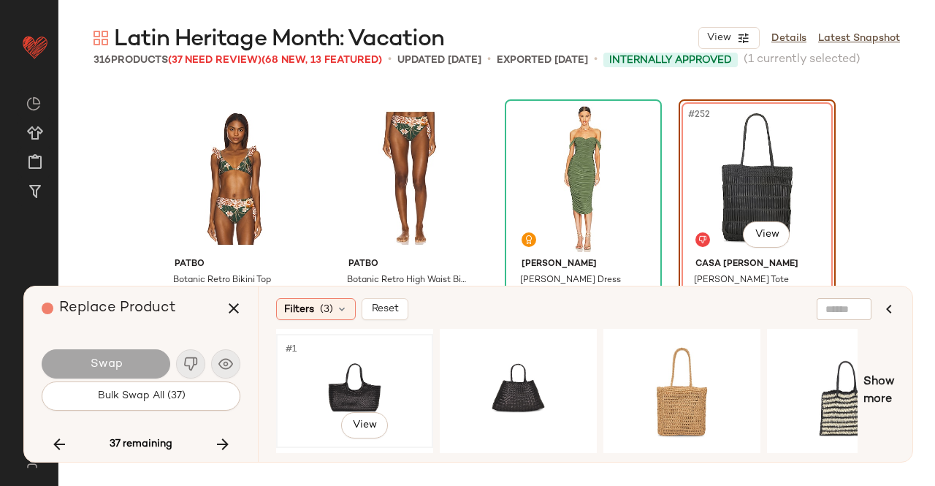
drag, startPoint x: 374, startPoint y: 388, endPoint x: 327, endPoint y: 385, distance: 46.8
click at [360, 388] on div "#1 View" at bounding box center [354, 391] width 147 height 104
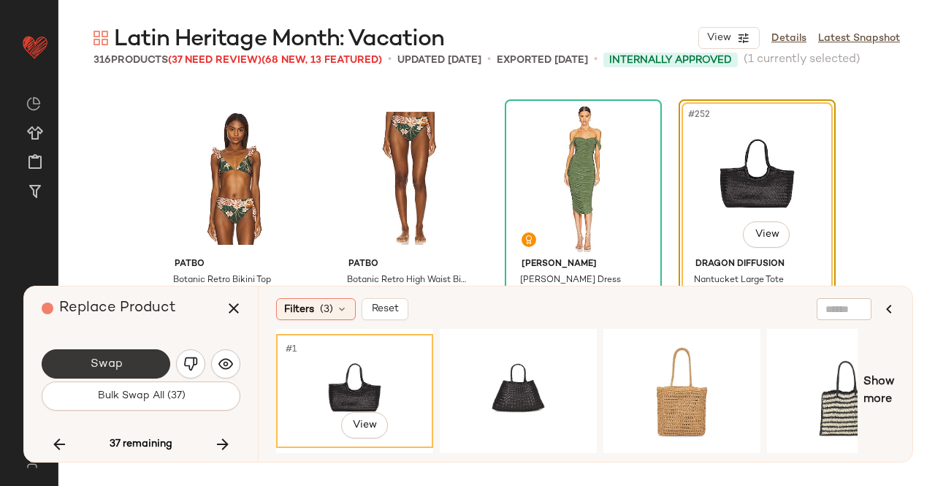
click at [126, 356] on button "Swap" at bounding box center [106, 363] width 129 height 29
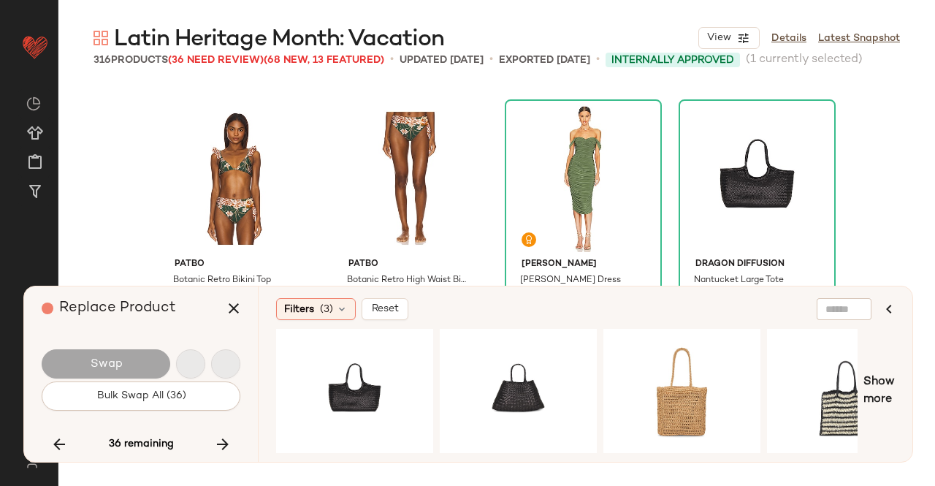
scroll to position [18044, 0]
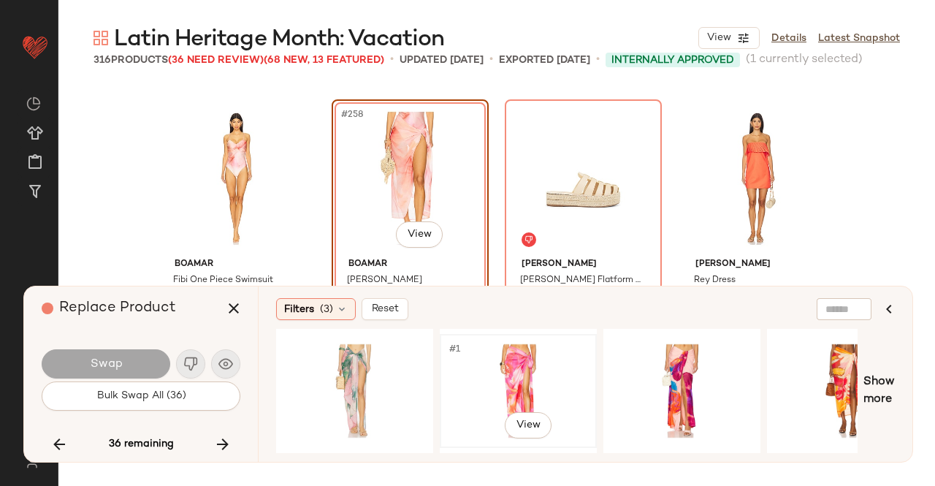
click at [467, 368] on div "#1 View" at bounding box center [518, 391] width 147 height 104
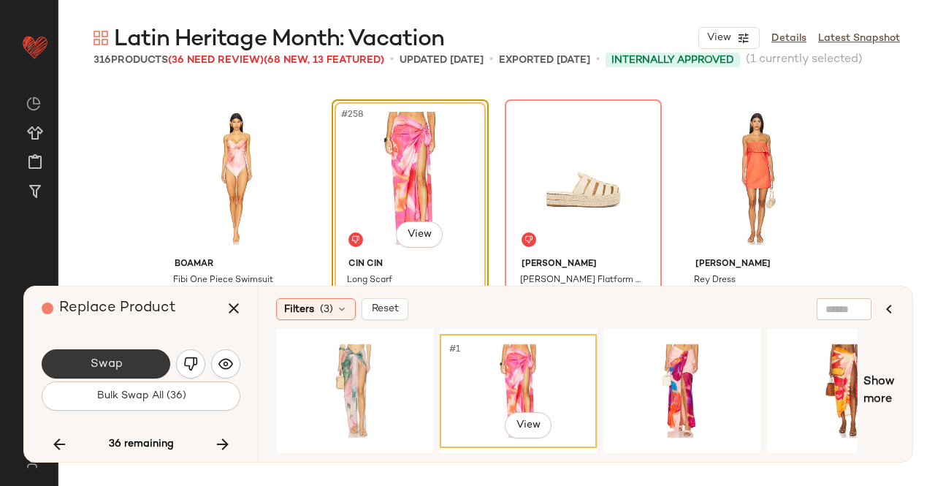
click at [95, 370] on span "Swap" at bounding box center [105, 364] width 33 height 14
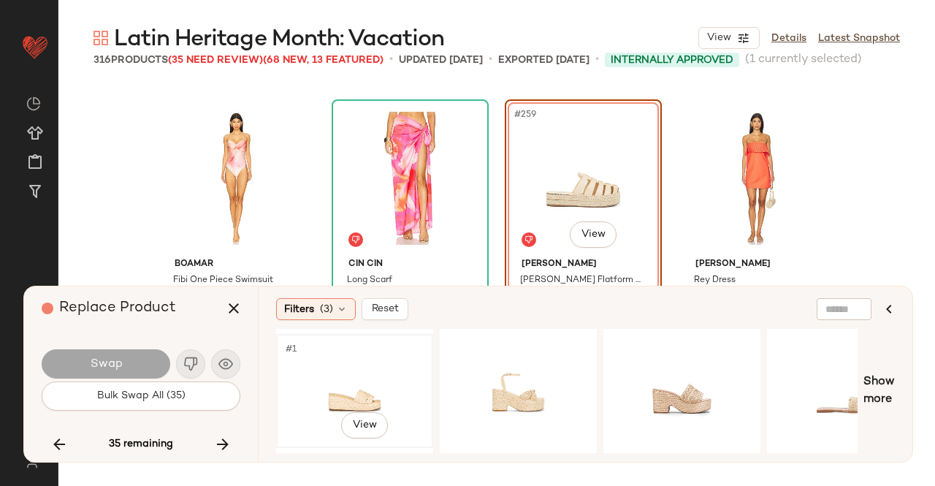
click at [362, 376] on div "#1 View" at bounding box center [354, 391] width 147 height 104
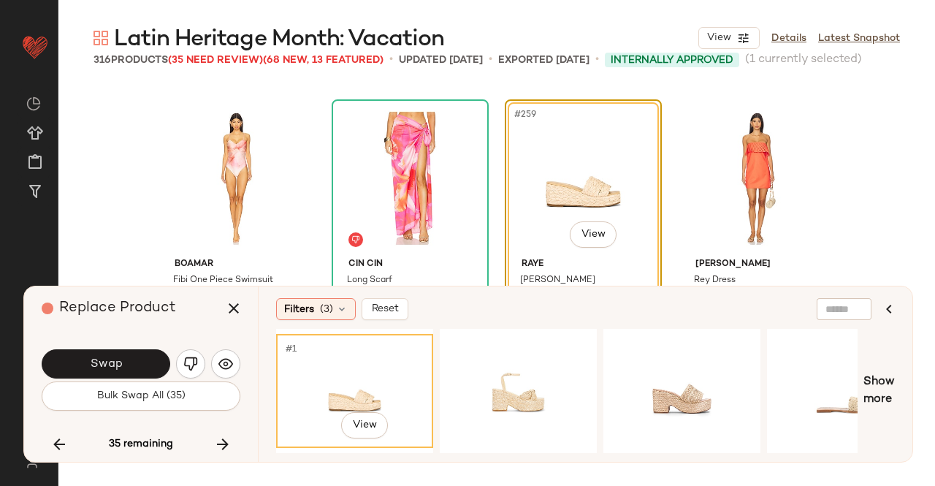
drag, startPoint x: 132, startPoint y: 362, endPoint x: 419, endPoint y: 480, distance: 310.2
click at [132, 362] on button "Swap" at bounding box center [106, 363] width 129 height 29
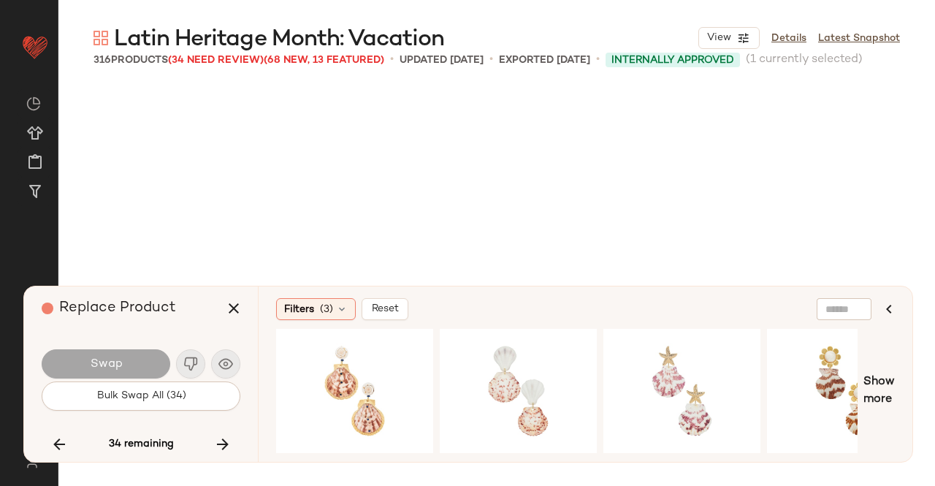
scroll to position [18326, 0]
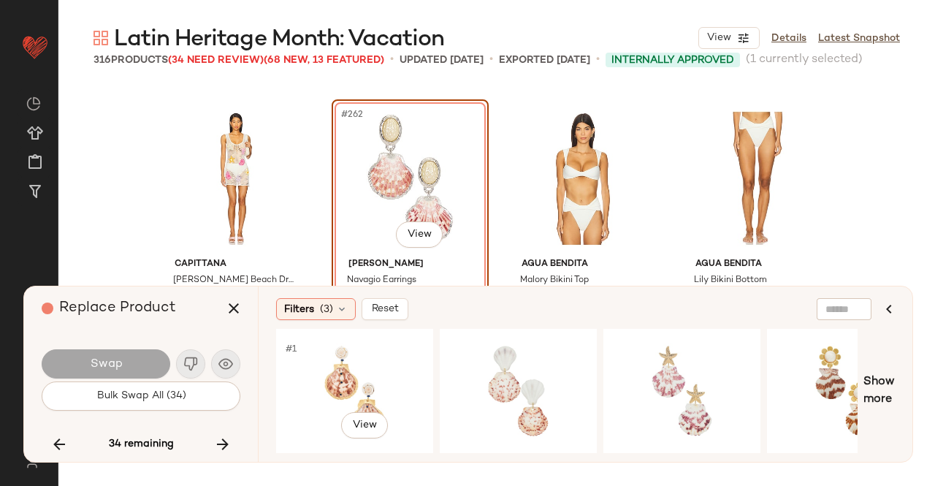
drag, startPoint x: 333, startPoint y: 399, endPoint x: 121, endPoint y: 354, distance: 216.6
click at [332, 399] on div "#1 View" at bounding box center [354, 391] width 147 height 104
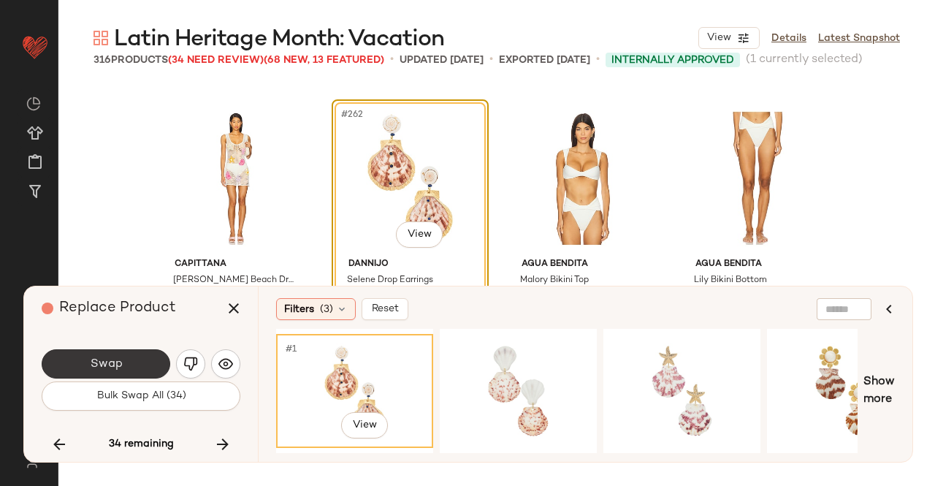
click at [110, 351] on button "Swap" at bounding box center [106, 363] width 129 height 29
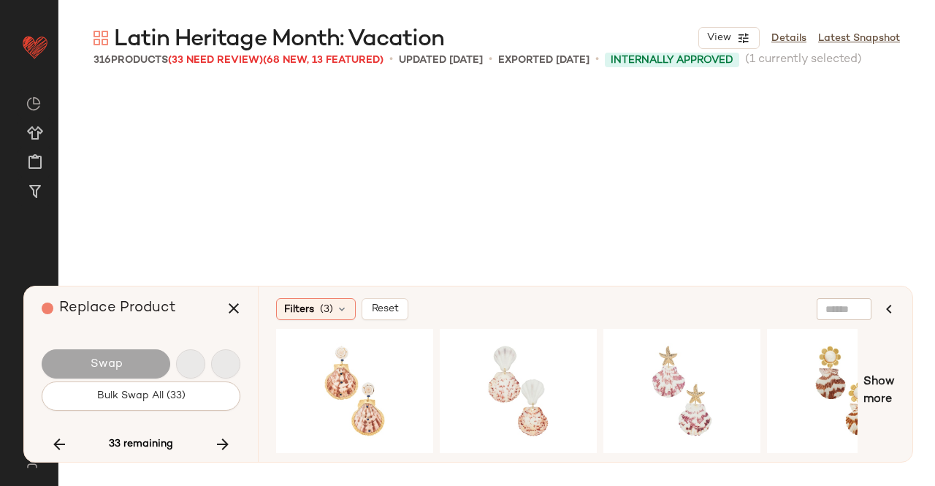
scroll to position [18608, 0]
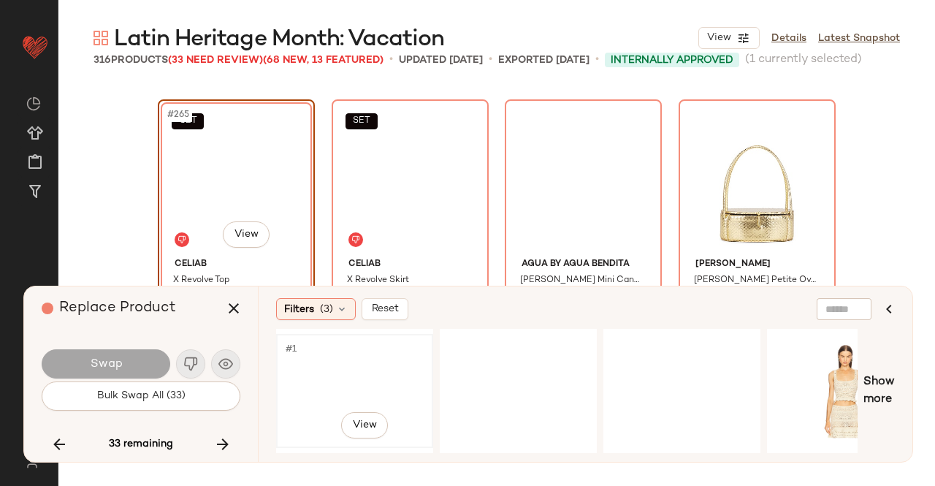
click at [386, 376] on div "#1 View" at bounding box center [354, 391] width 147 height 104
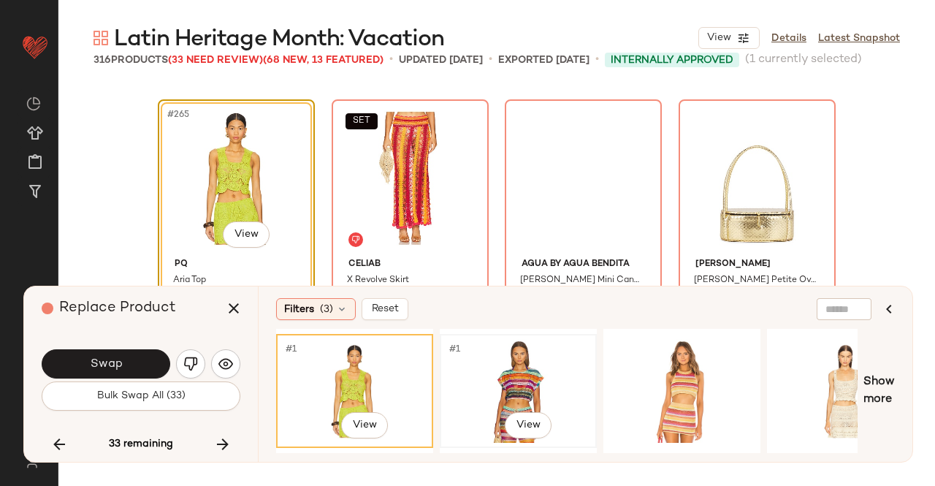
click at [486, 372] on div "#1 View" at bounding box center [518, 391] width 147 height 104
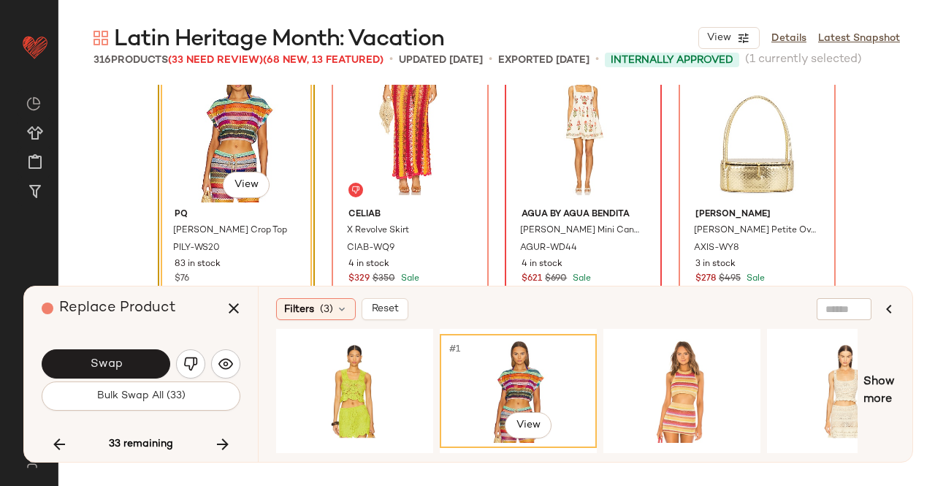
scroll to position [18681, 0]
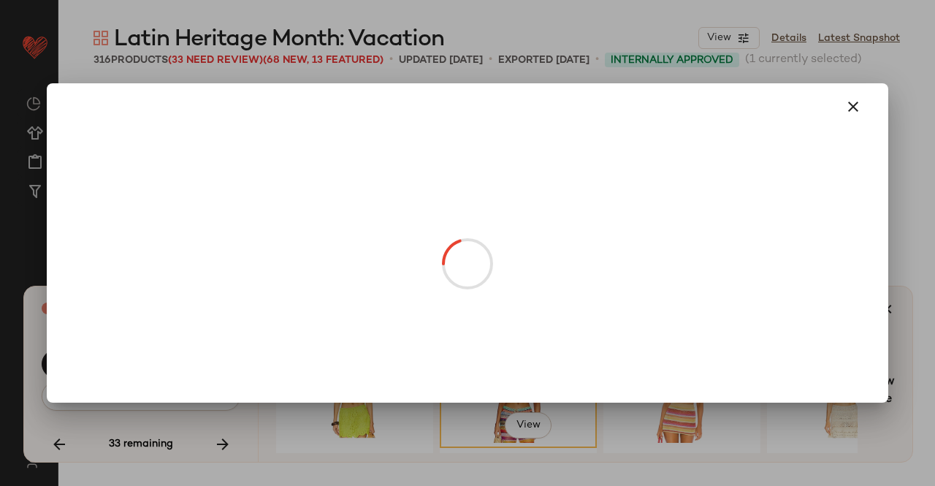
click at [238, 161] on body "Revolve ** Dashboard All Products Global Clipboards (24) Curations (511) Kriste…" at bounding box center [467, 243] width 935 height 486
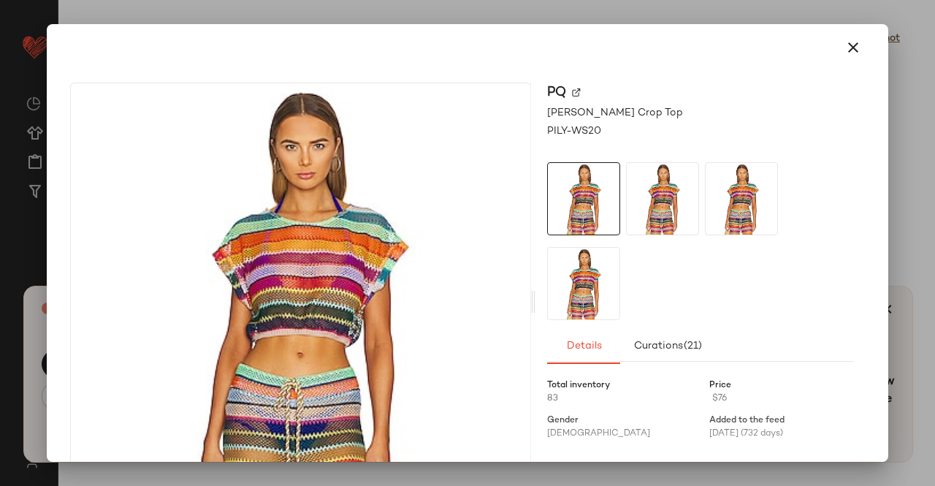
click at [572, 92] on img at bounding box center [576, 92] width 9 height 9
click at [848, 42] on icon "button" at bounding box center [853, 48] width 18 height 18
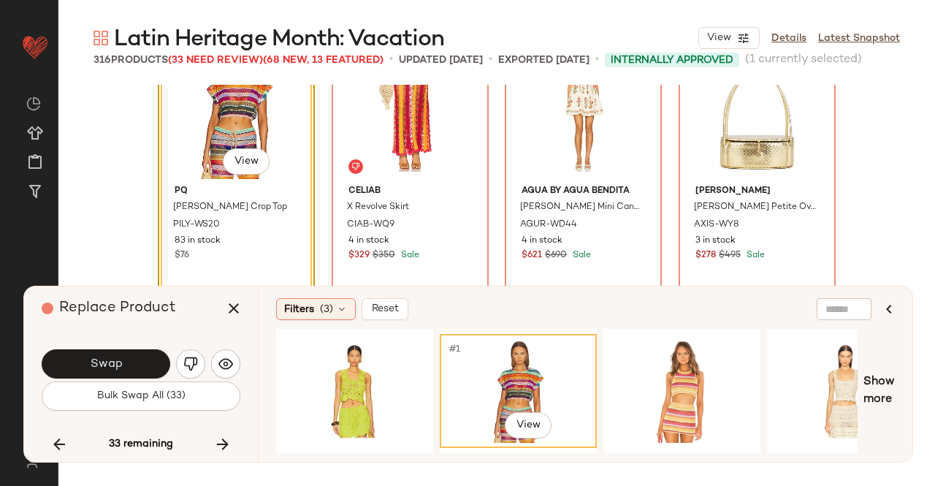
click at [250, 316] on div "Replace Product" at bounding box center [147, 308] width 210 height 44
click at [237, 318] on button "button" at bounding box center [233, 308] width 35 height 35
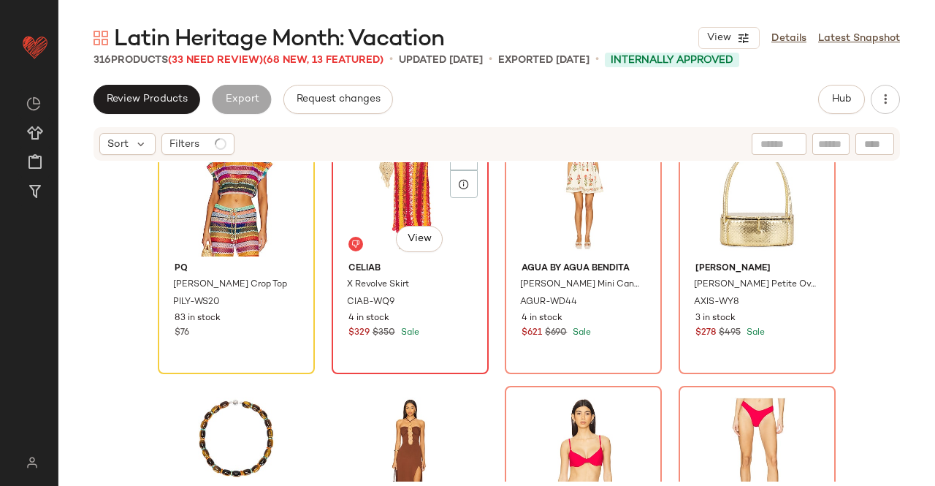
click at [373, 196] on div "SET #266 View" at bounding box center [410, 183] width 147 height 148
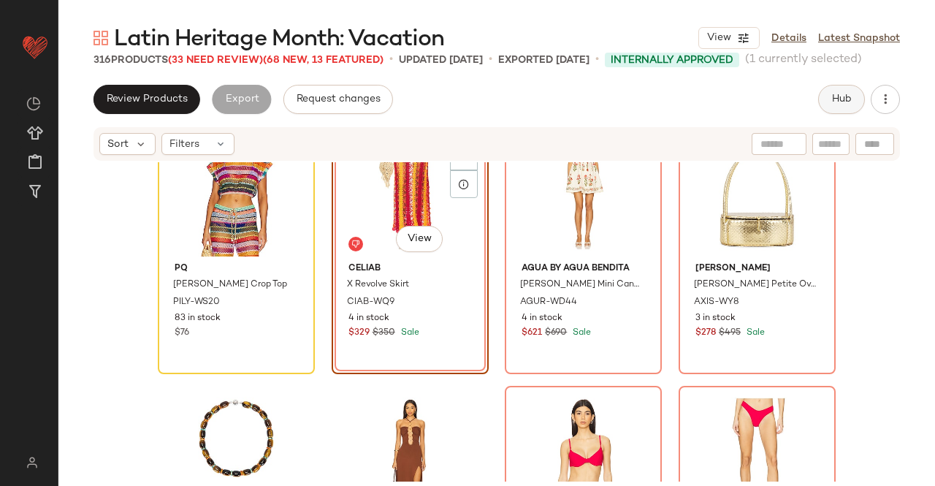
click at [827, 107] on button "Hub" at bounding box center [841, 99] width 47 height 29
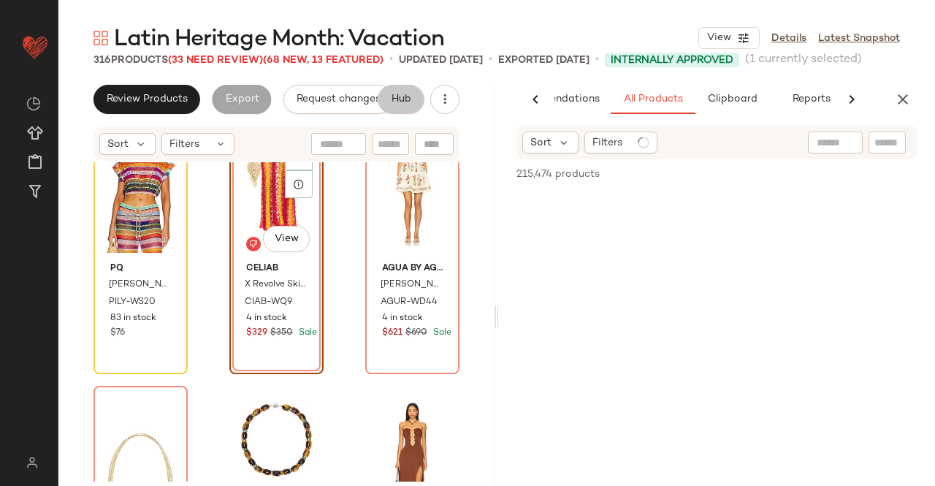
scroll to position [0, 92]
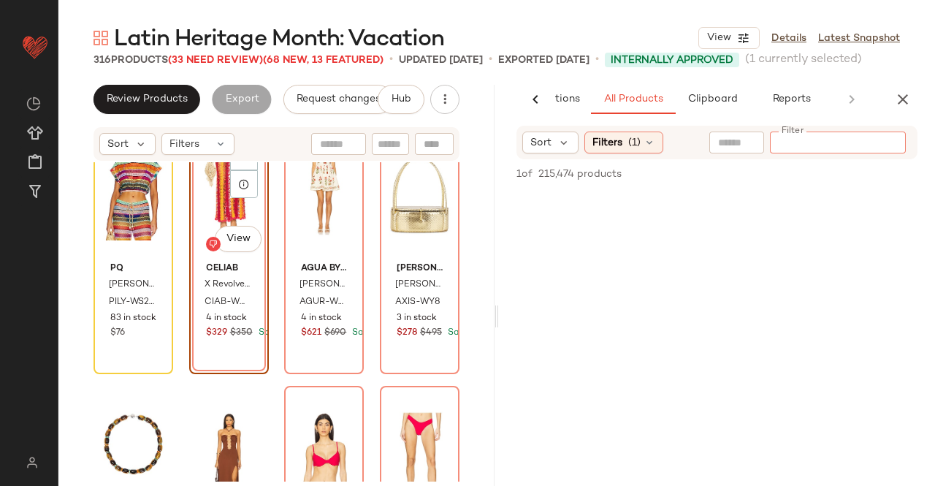
paste input "*********"
type input "*********"
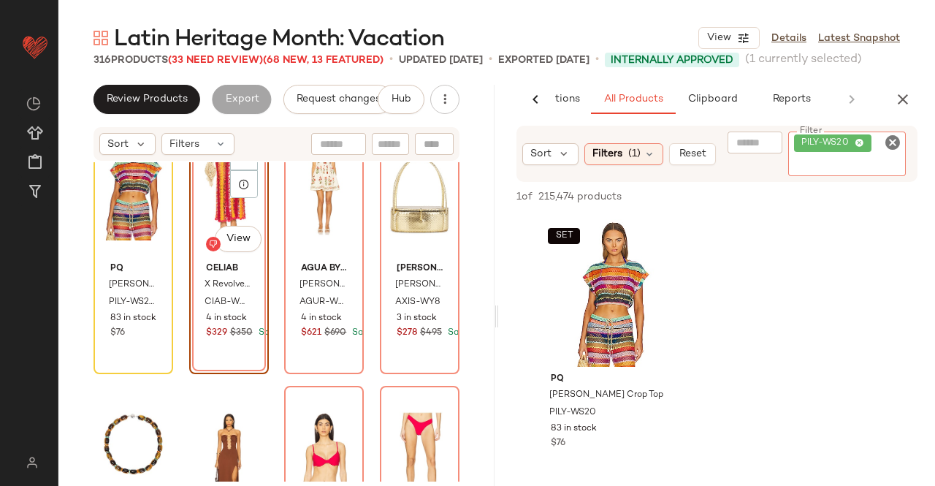
click at [226, 214] on div "SET #266 View" at bounding box center [228, 183] width 69 height 148
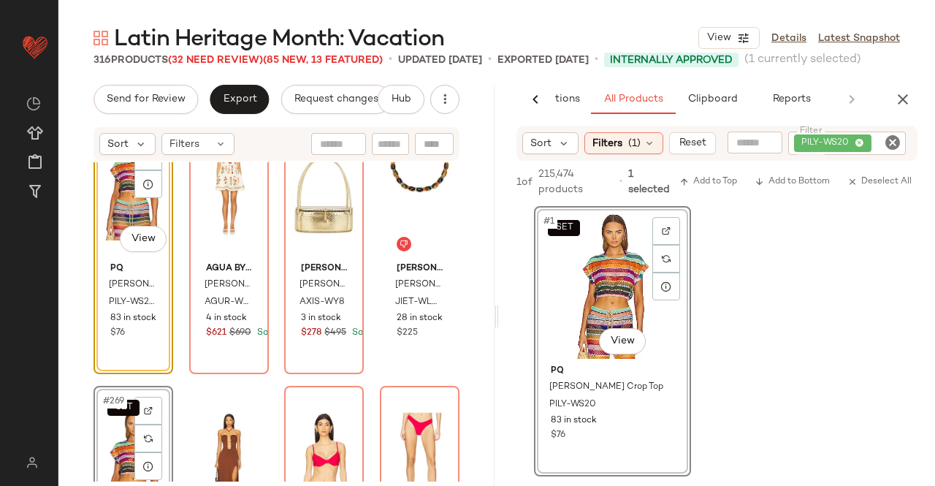
click at [121, 436] on div "SET #269 View" at bounding box center [133, 465] width 69 height 148
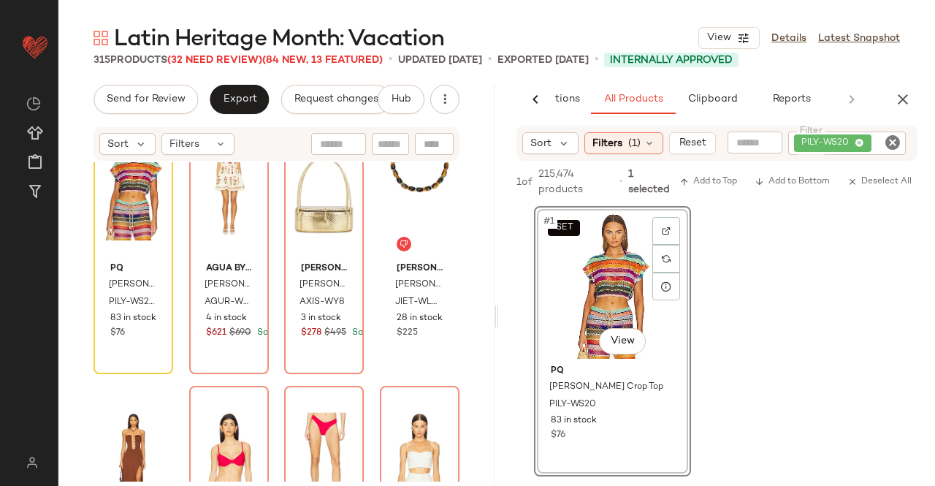
click at [891, 148] on icon "Clear Filter" at bounding box center [893, 143] width 18 height 18
paste input "*********"
type input "*********"
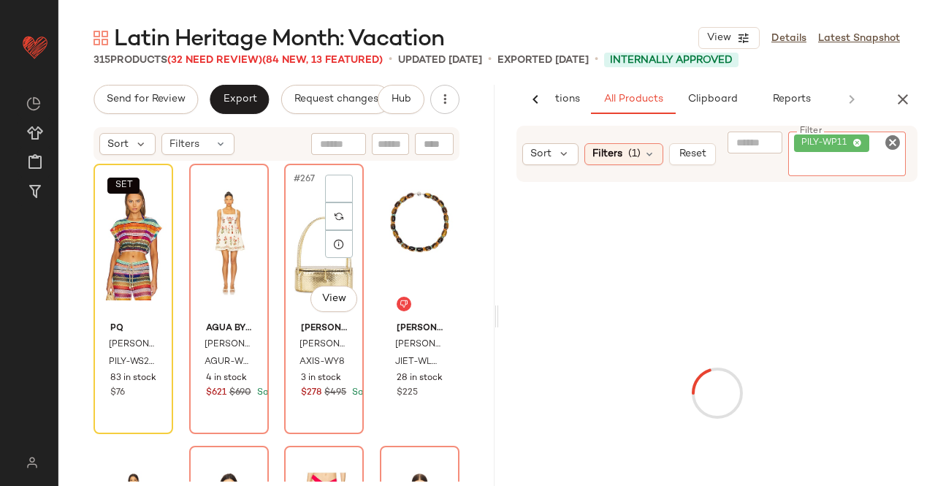
scroll to position [18608, 0]
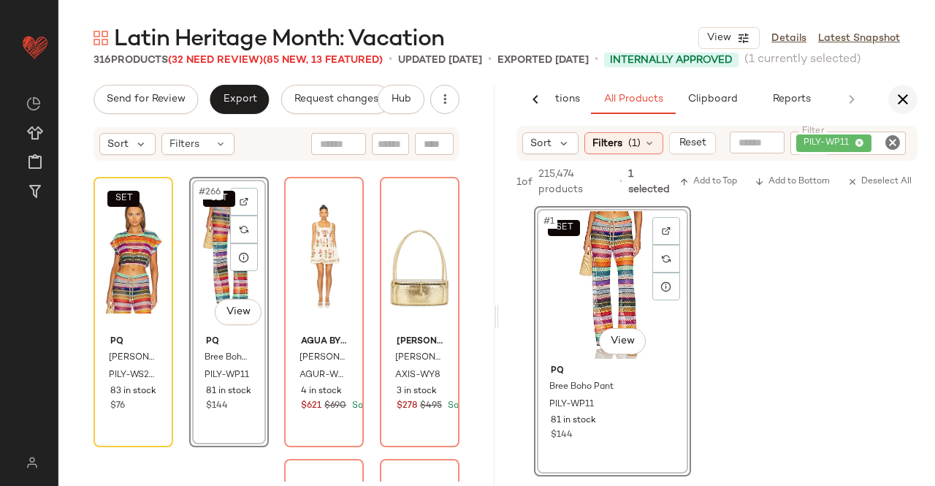
click at [900, 93] on icon "button" at bounding box center [903, 100] width 18 height 18
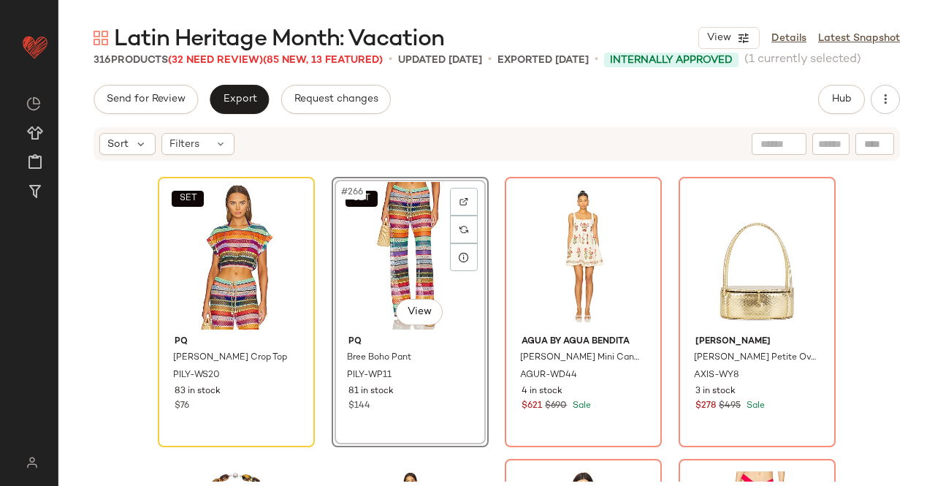
click at [209, 66] on div "316 Products (32 Need Review) (85 New, 13 Featured)" at bounding box center [237, 60] width 289 height 15
click at [213, 61] on span "(32 Need Review)" at bounding box center [215, 60] width 95 height 11
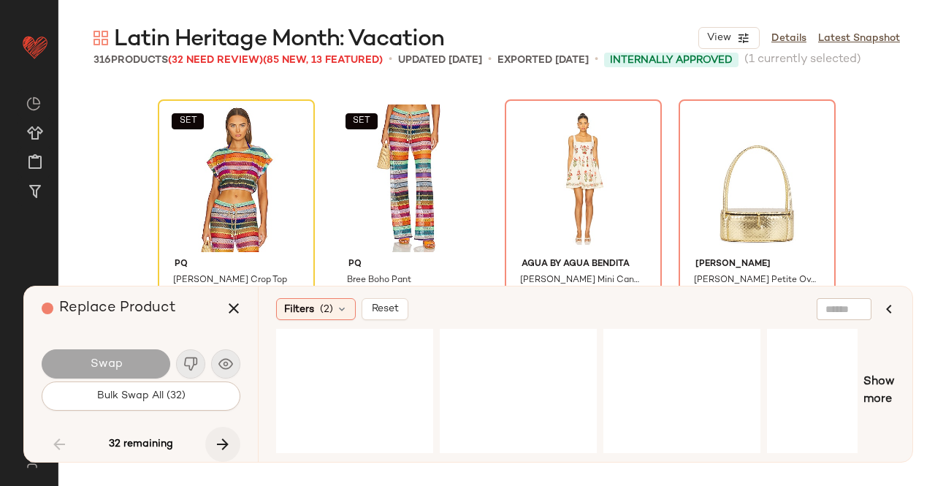
click at [230, 440] on icon "button" at bounding box center [223, 444] width 18 height 18
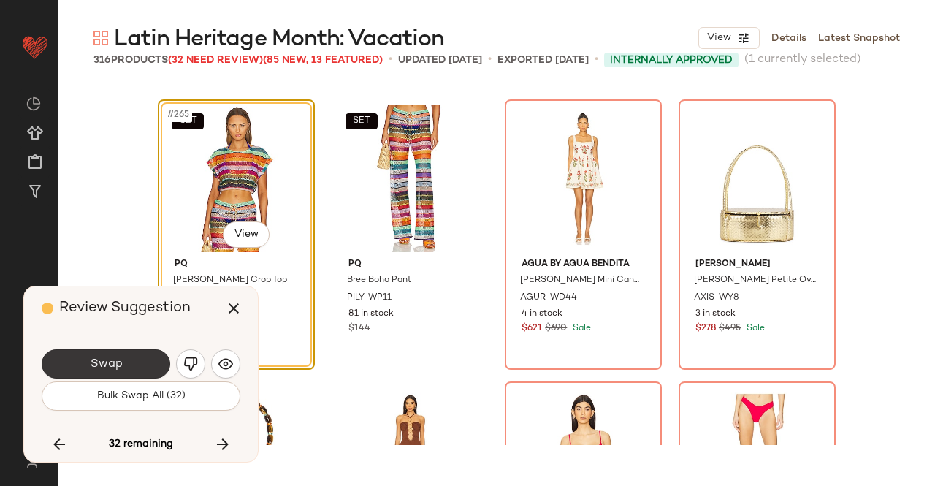
click at [77, 369] on button "Swap" at bounding box center [106, 363] width 129 height 29
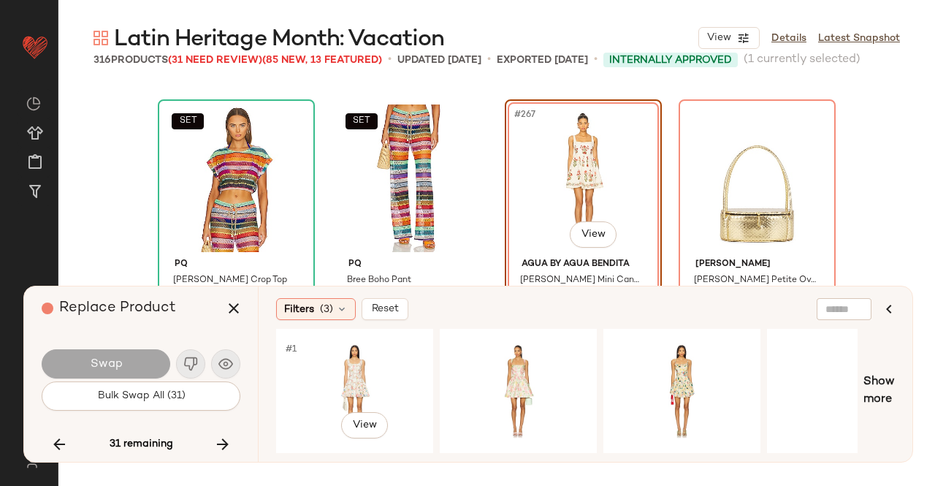
click at [363, 364] on div "#1 View" at bounding box center [354, 391] width 147 height 104
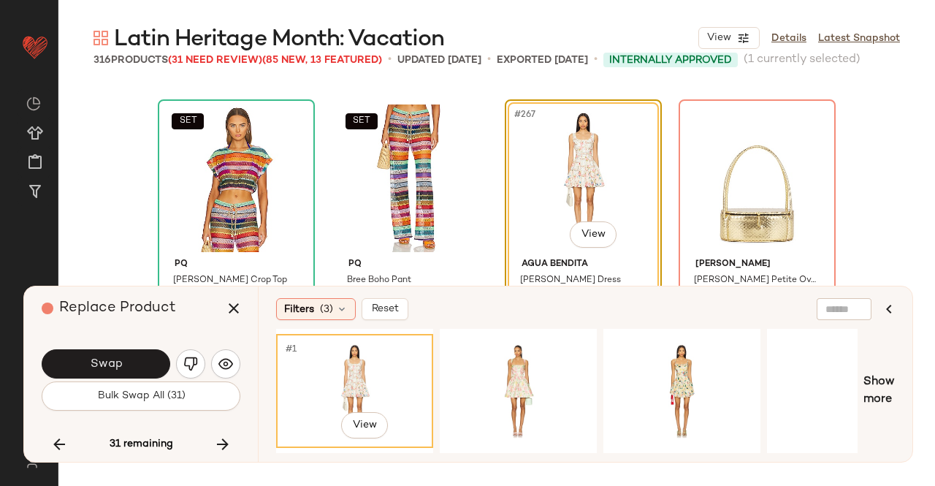
click at [92, 364] on span "Swap" at bounding box center [105, 364] width 33 height 14
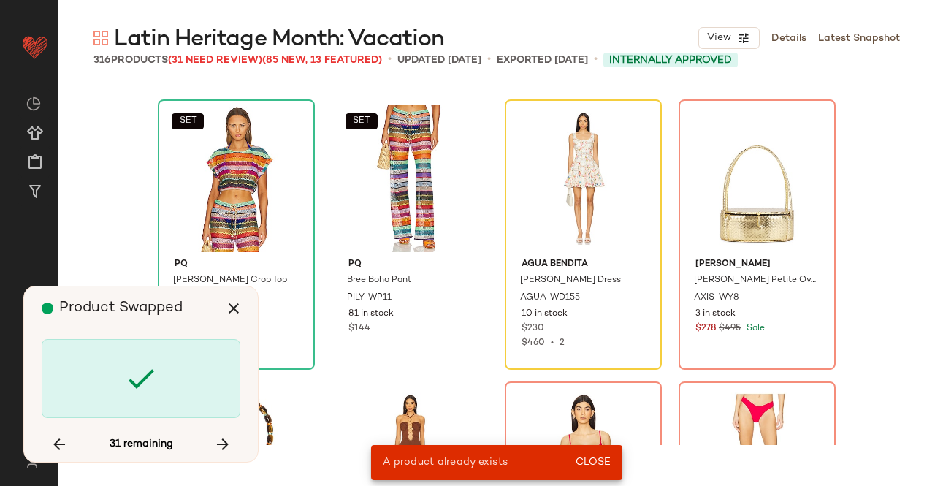
click at [182, 362] on div at bounding box center [141, 378] width 199 height 79
click at [178, 371] on div at bounding box center [141, 378] width 199 height 79
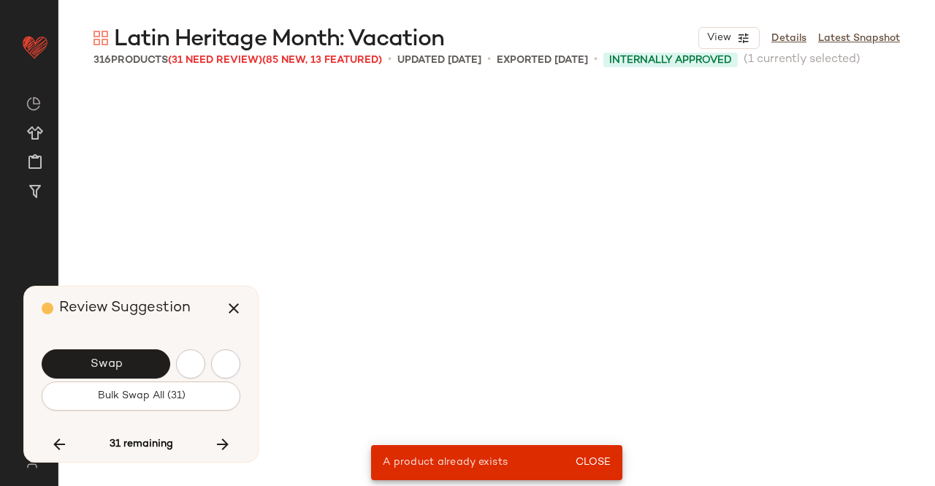
scroll to position [17199, 0]
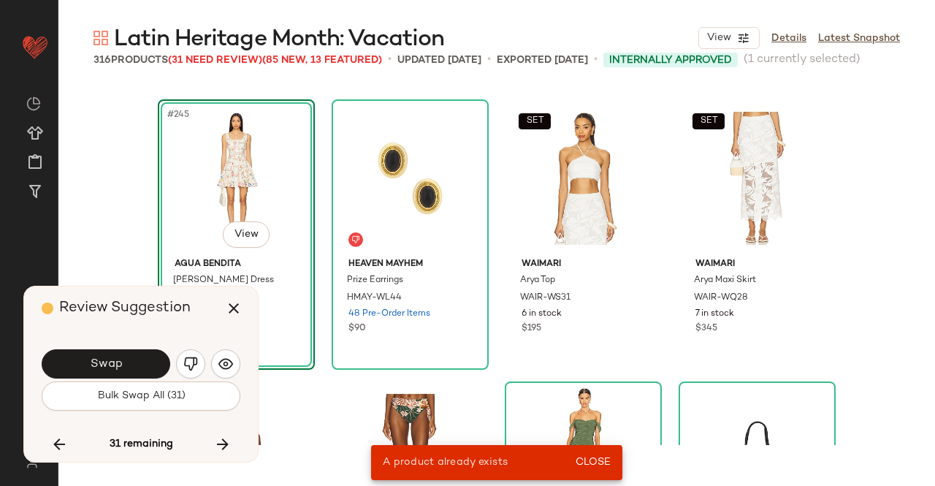
click at [184, 367] on img "button" at bounding box center [190, 363] width 15 height 15
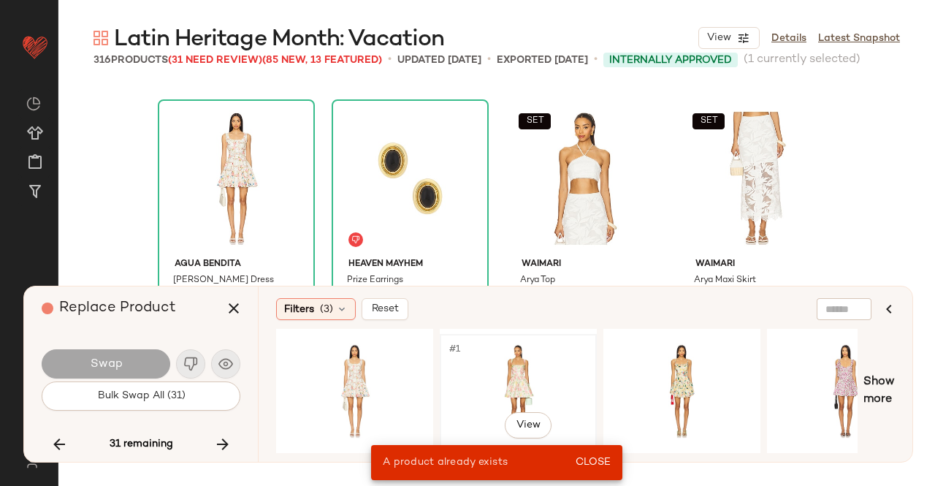
click at [481, 369] on div "#1 View" at bounding box center [518, 391] width 147 height 104
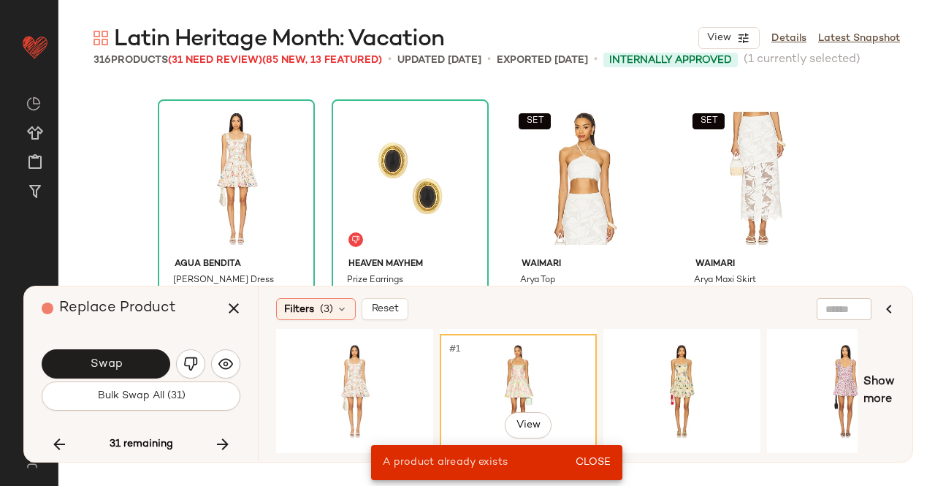
click at [95, 356] on button "Swap" at bounding box center [106, 363] width 129 height 29
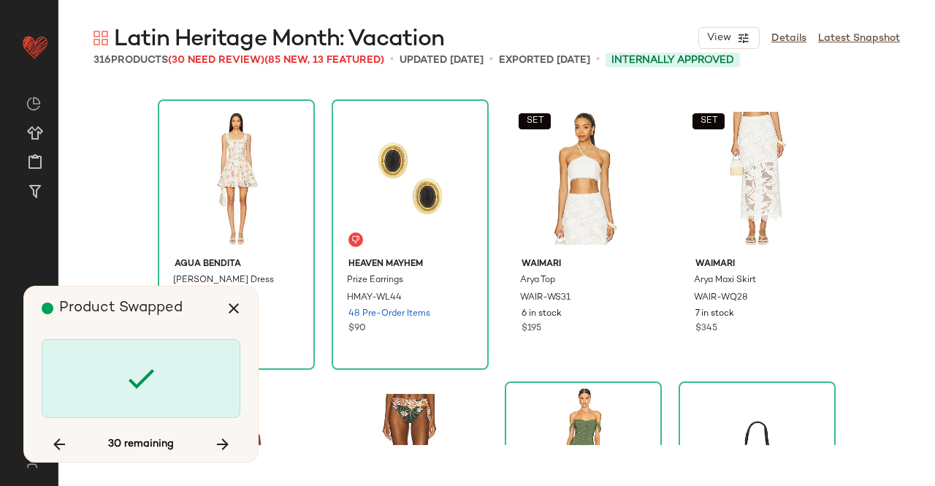
scroll to position [18608, 0]
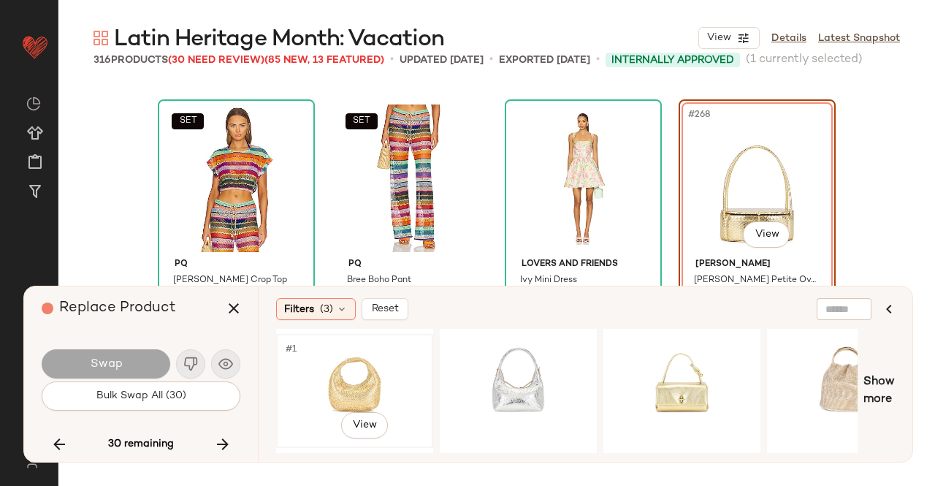
click at [307, 357] on div "#1 View" at bounding box center [354, 391] width 147 height 104
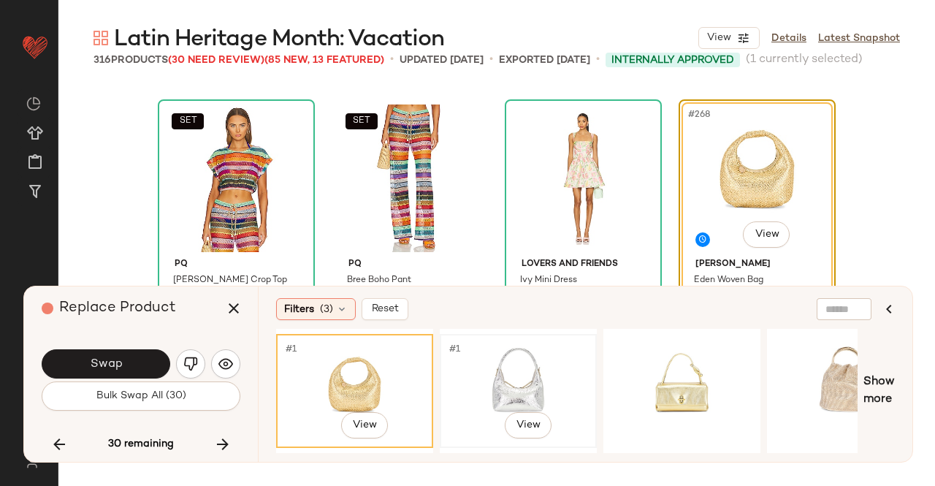
click at [497, 358] on div "#1 View" at bounding box center [518, 391] width 147 height 104
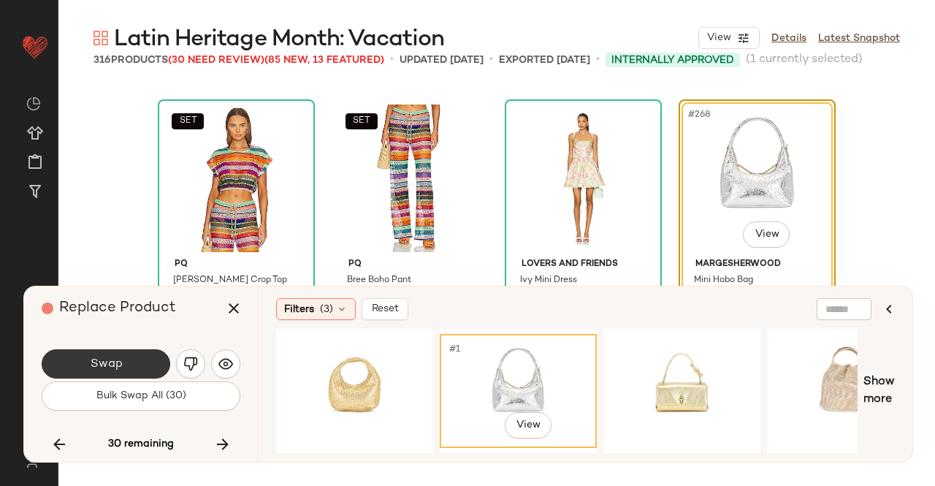
click at [140, 364] on button "Swap" at bounding box center [106, 363] width 129 height 29
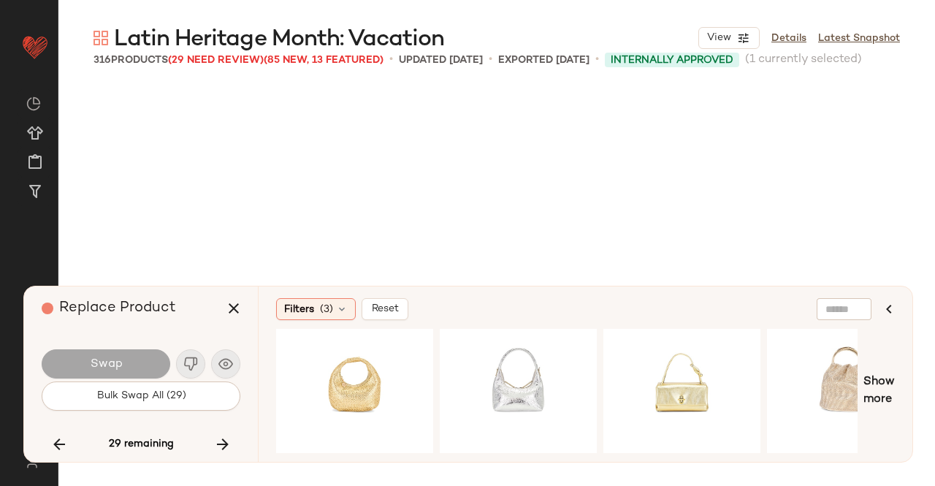
scroll to position [18890, 0]
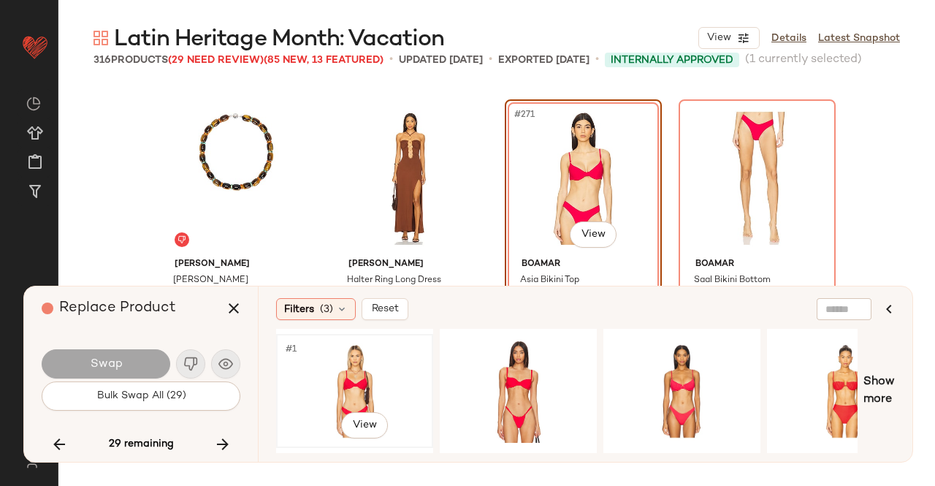
click at [353, 360] on div "#1 View" at bounding box center [354, 391] width 147 height 104
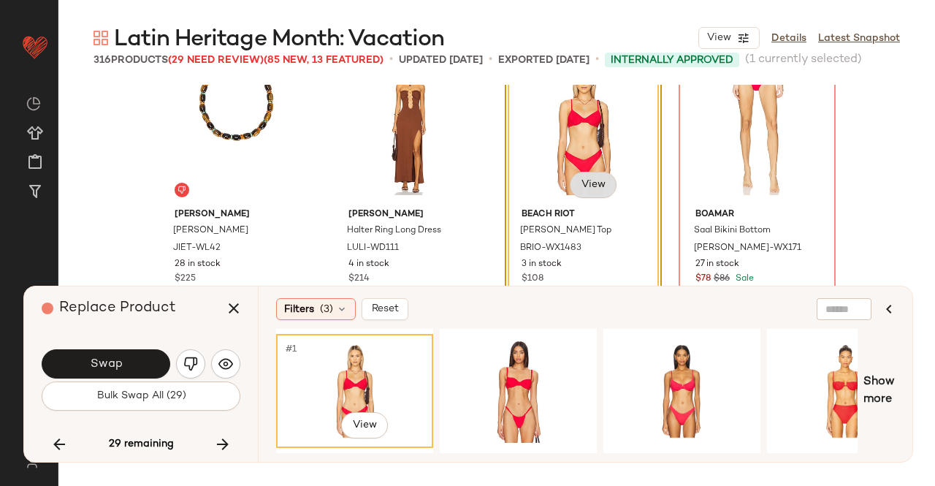
scroll to position [18963, 0]
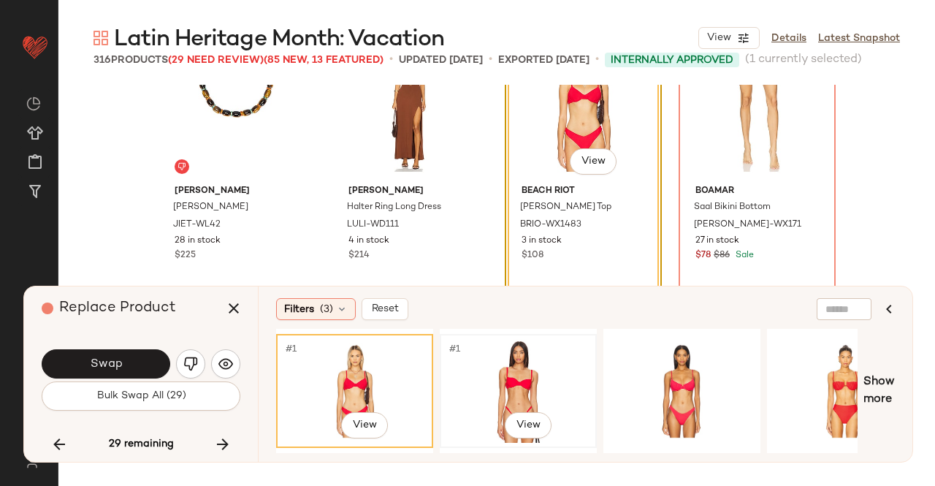
click at [481, 373] on div "#1 View" at bounding box center [518, 391] width 147 height 104
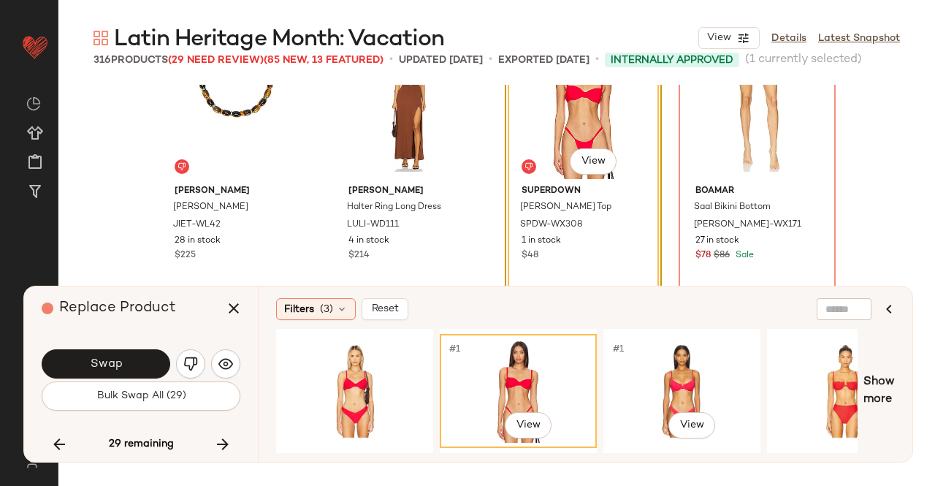
drag, startPoint x: 687, startPoint y: 373, endPoint x: 568, endPoint y: 354, distance: 120.7
click at [687, 373] on div "#1 View" at bounding box center [681, 391] width 147 height 104
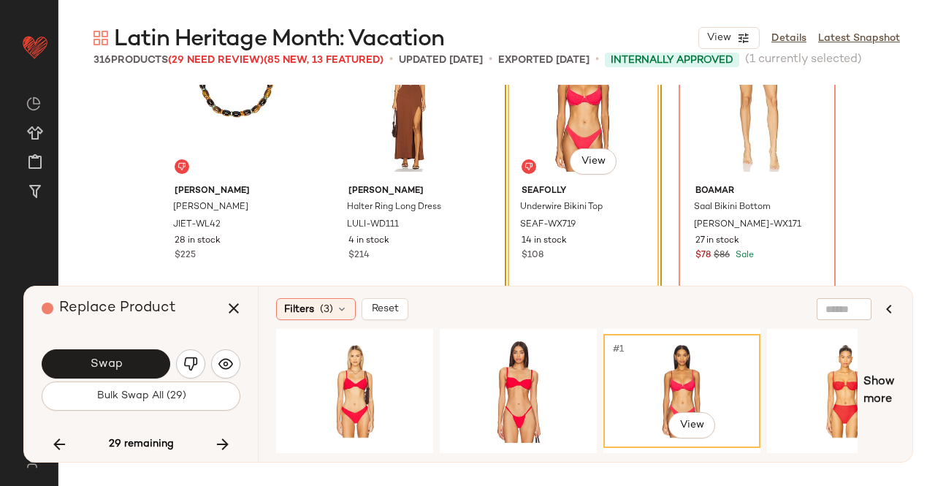
click at [132, 360] on button "Swap" at bounding box center [106, 363] width 129 height 29
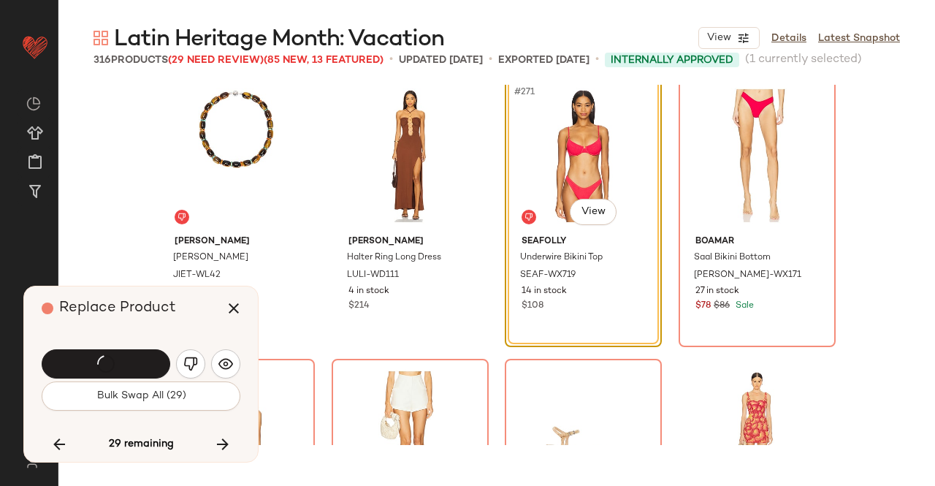
scroll to position [18890, 0]
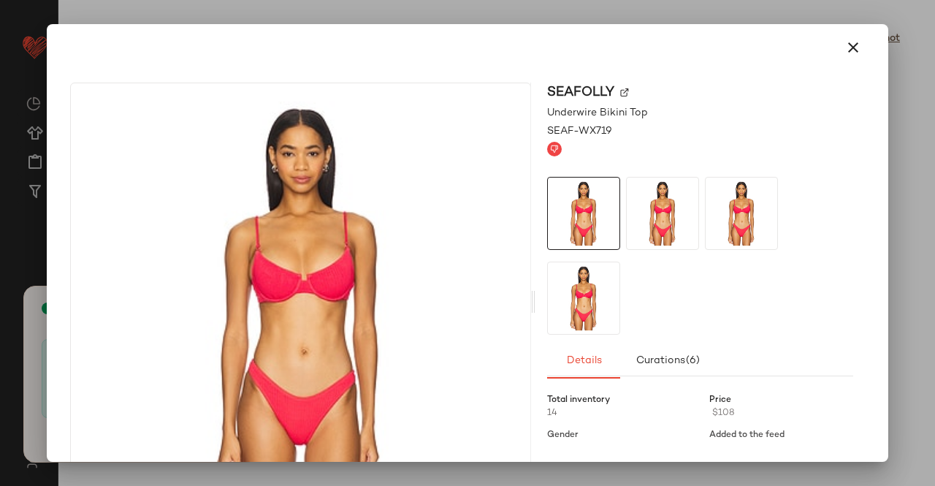
click at [875, 131] on div "Seafolly Underwire Bikini Top SEAF-WX719 Details Curations (6) Total inventory …" at bounding box center [467, 243] width 841 height 438
click at [891, 221] on div at bounding box center [467, 243] width 935 height 486
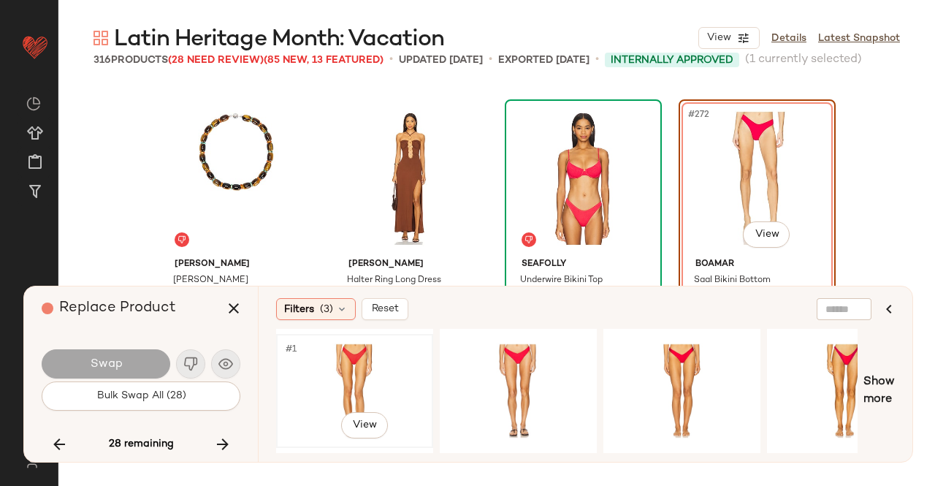
click at [367, 372] on div "#1 View" at bounding box center [354, 391] width 147 height 104
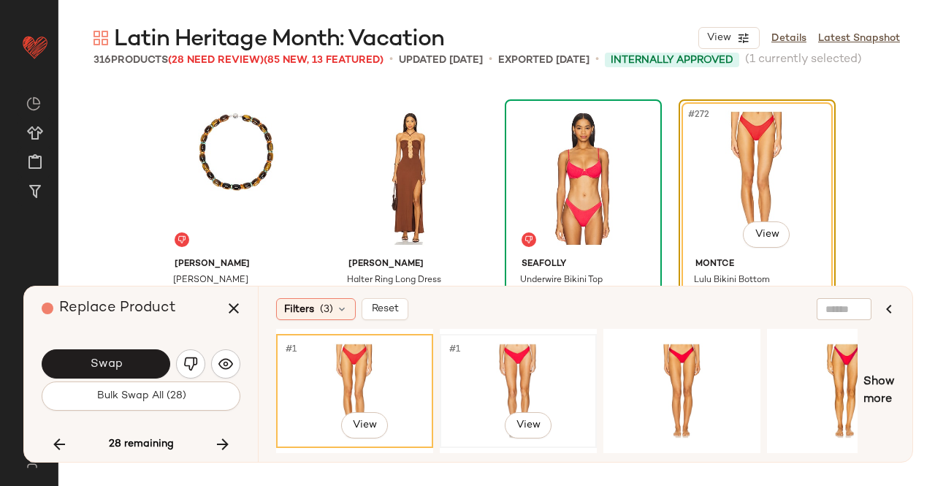
click at [551, 379] on div "#1 View" at bounding box center [518, 391] width 147 height 104
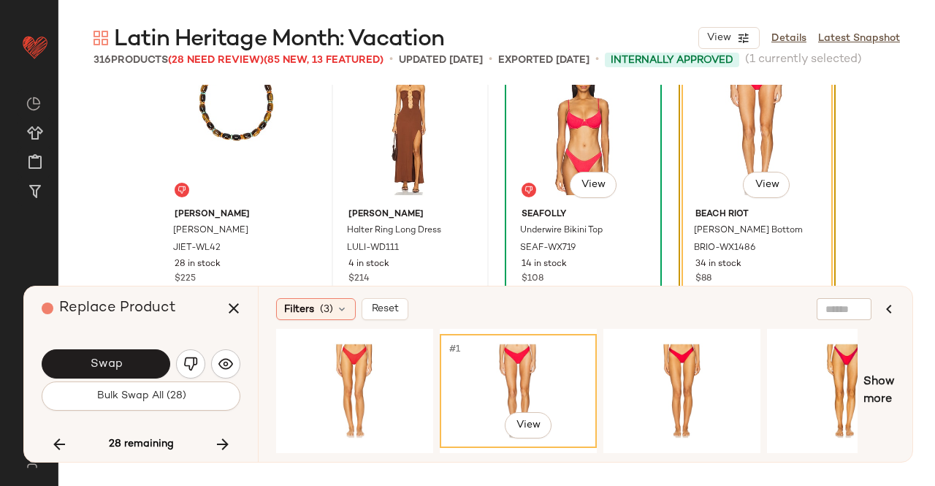
scroll to position [18963, 0]
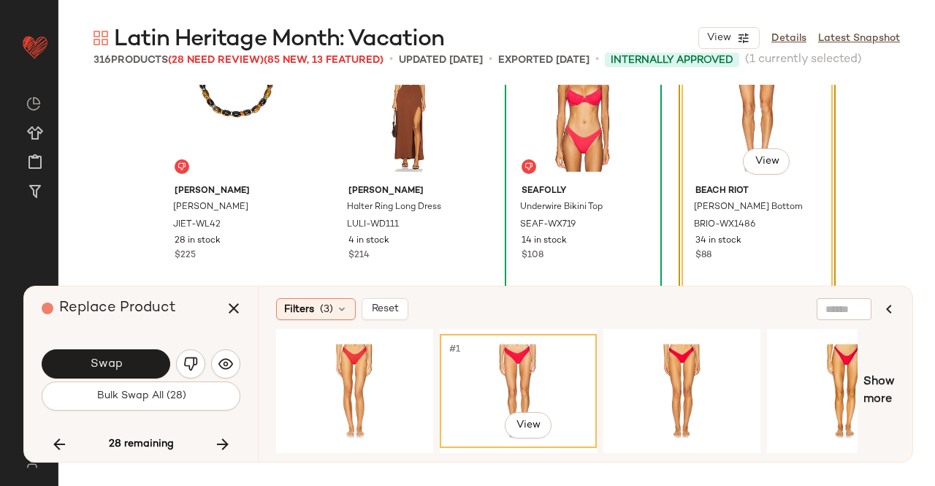
click at [96, 366] on span "Swap" at bounding box center [105, 364] width 33 height 14
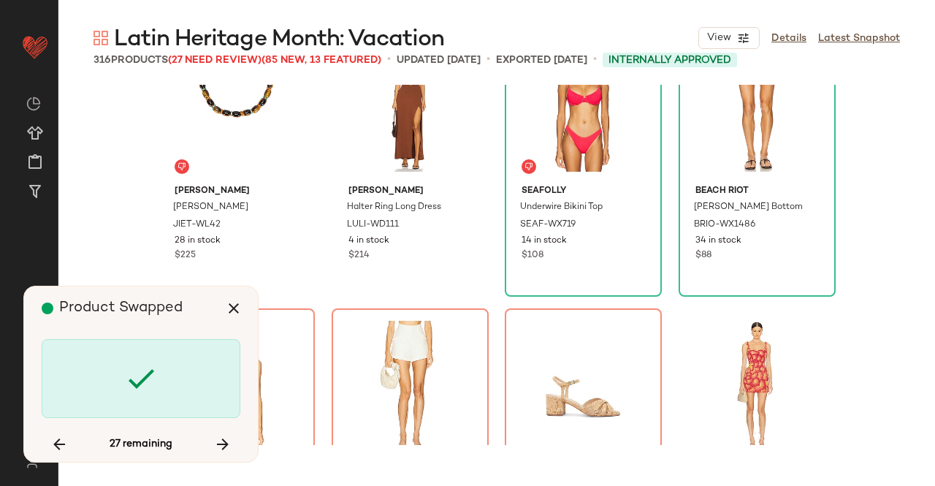
scroll to position [19172, 0]
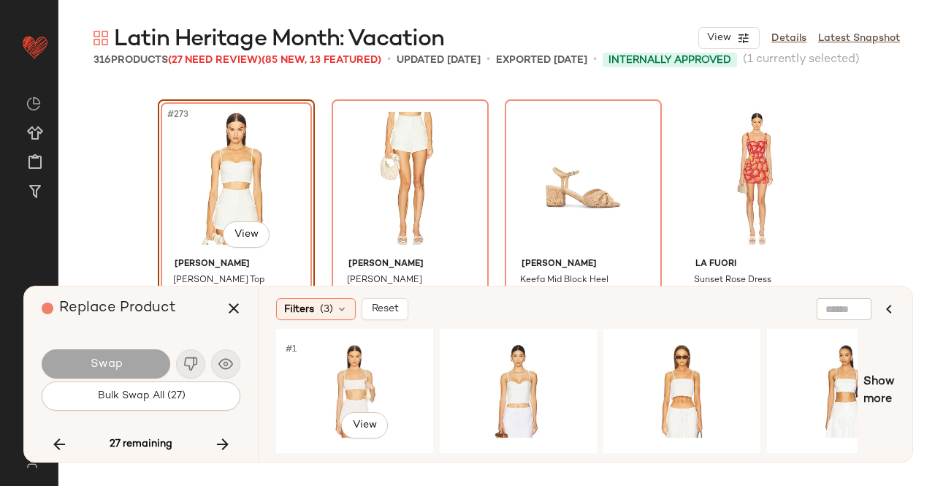
click at [364, 370] on div "#1 View" at bounding box center [354, 391] width 147 height 104
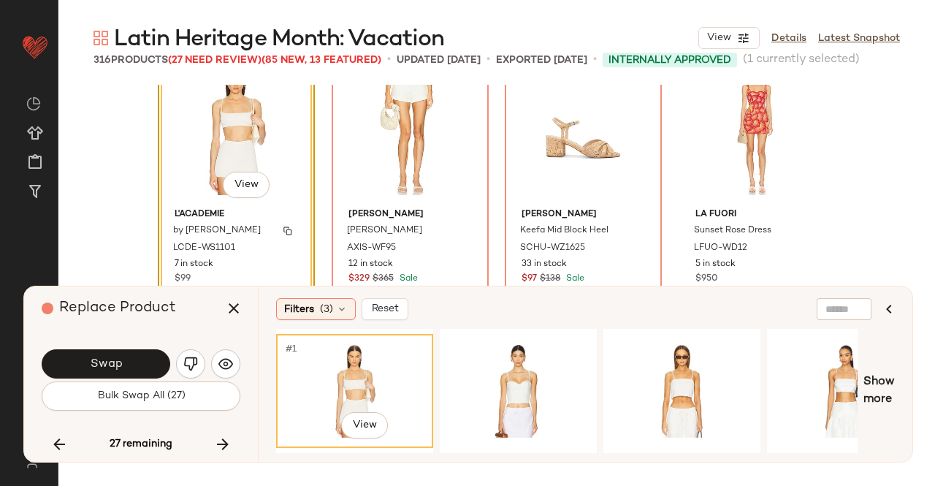
scroll to position [19245, 0]
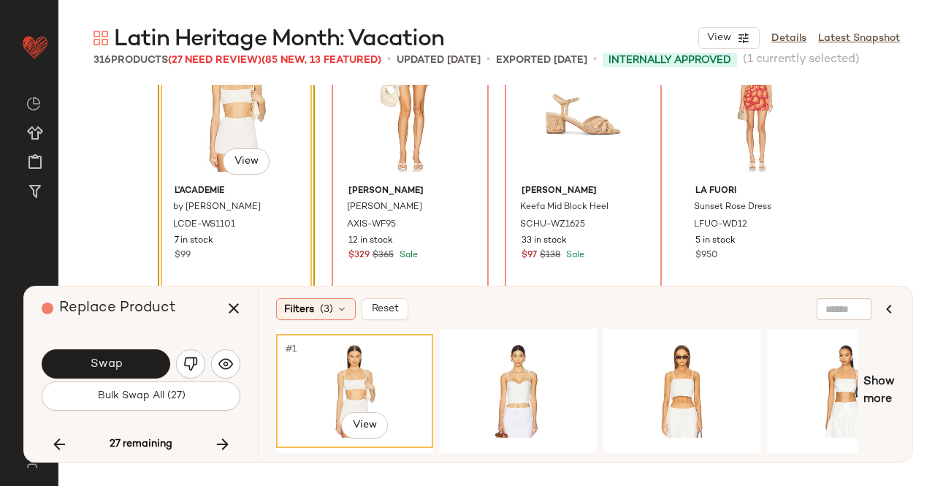
click at [136, 364] on button "Swap" at bounding box center [106, 363] width 129 height 29
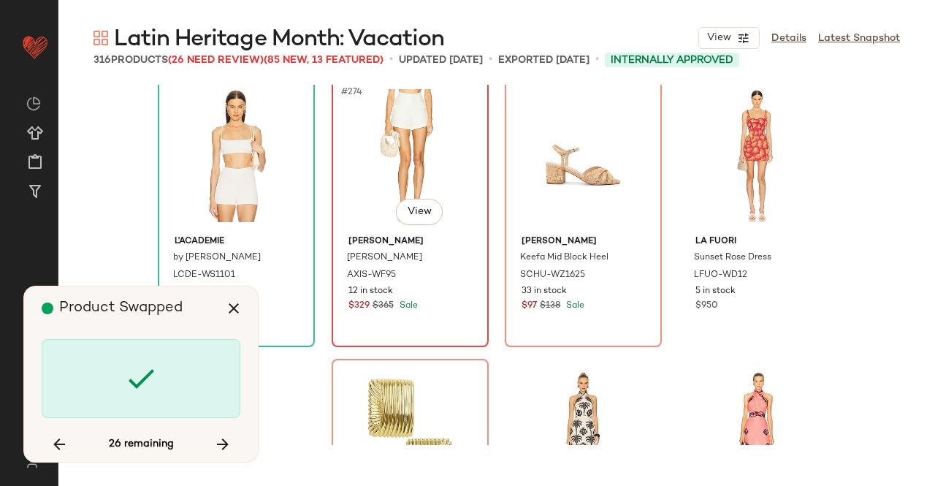
scroll to position [19172, 0]
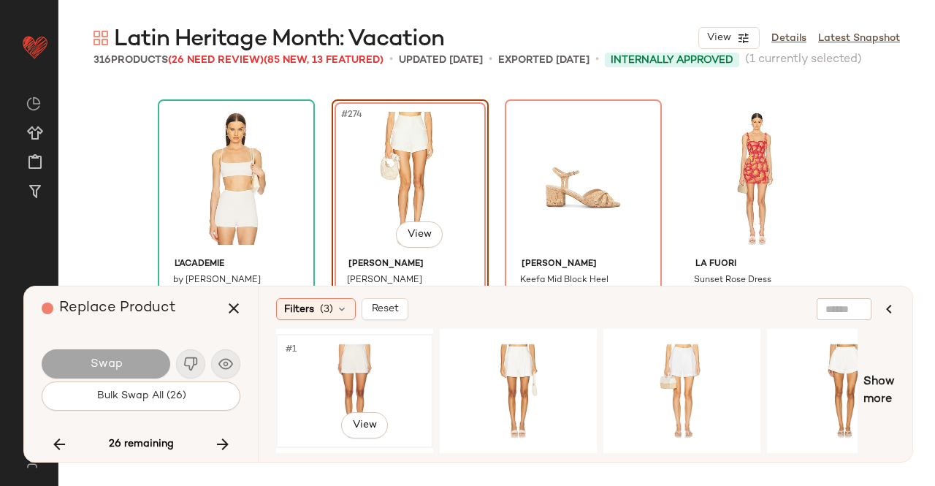
click at [393, 376] on div "#1 View" at bounding box center [354, 391] width 147 height 104
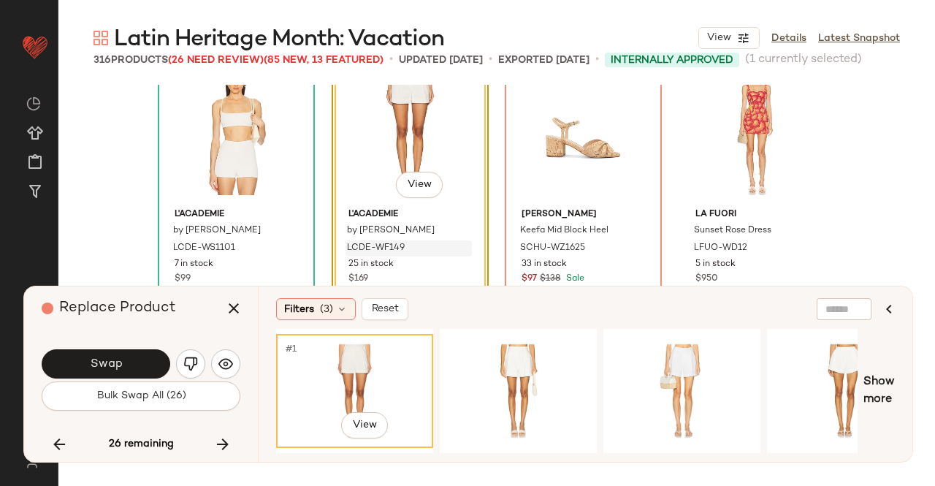
scroll to position [19245, 0]
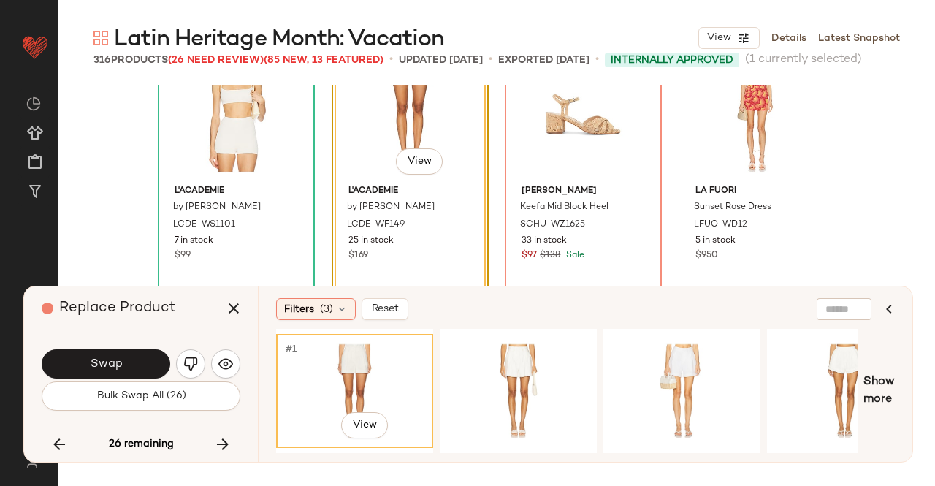
click at [143, 359] on button "Swap" at bounding box center [106, 363] width 129 height 29
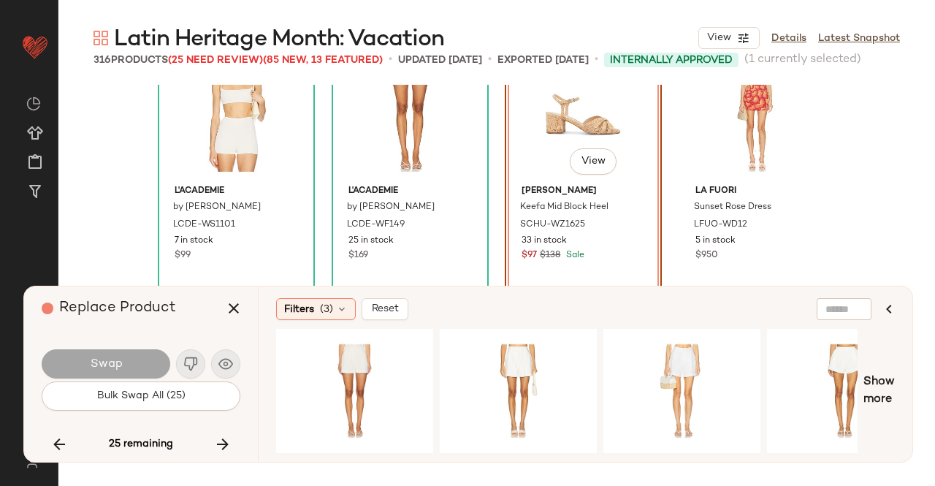
scroll to position [19172, 0]
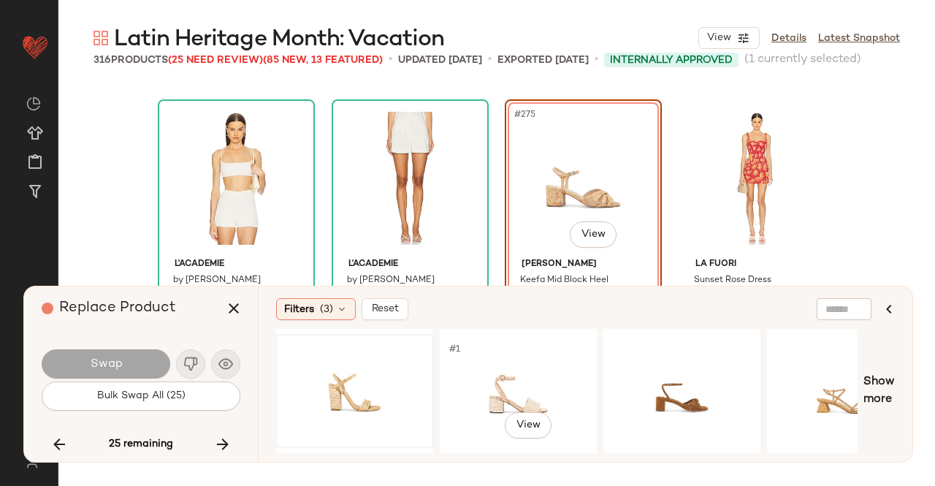
drag, startPoint x: 429, startPoint y: 379, endPoint x: 332, endPoint y: 375, distance: 97.9
click at [419, 379] on div at bounding box center [354, 391] width 157 height 114
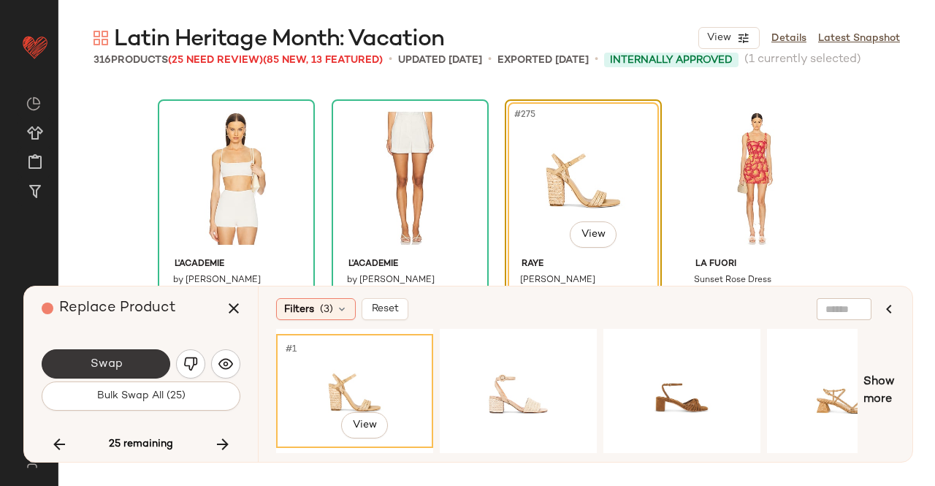
click at [142, 360] on button "Swap" at bounding box center [106, 363] width 129 height 29
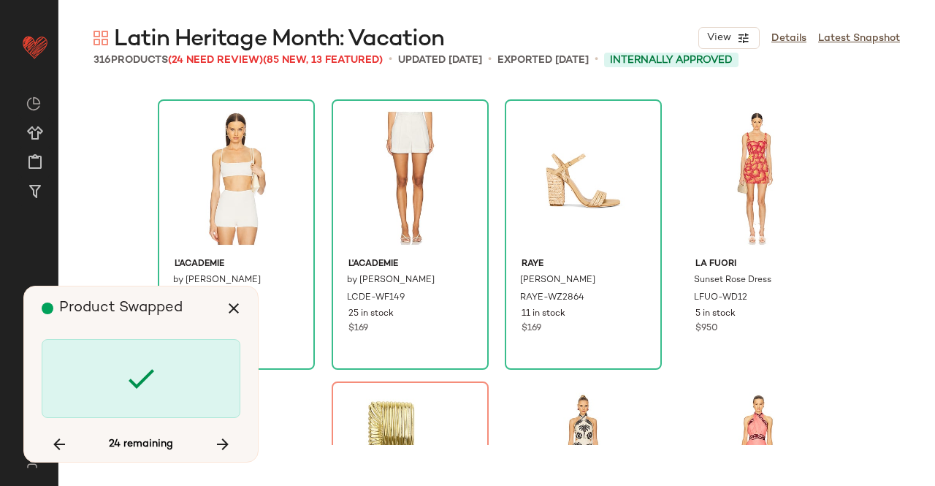
scroll to position [19454, 0]
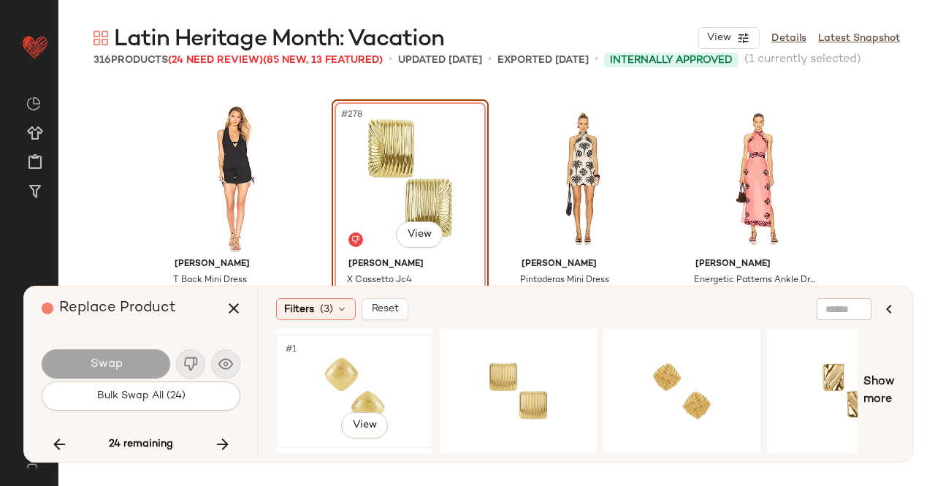
click at [315, 393] on div "#1 View" at bounding box center [354, 391] width 147 height 104
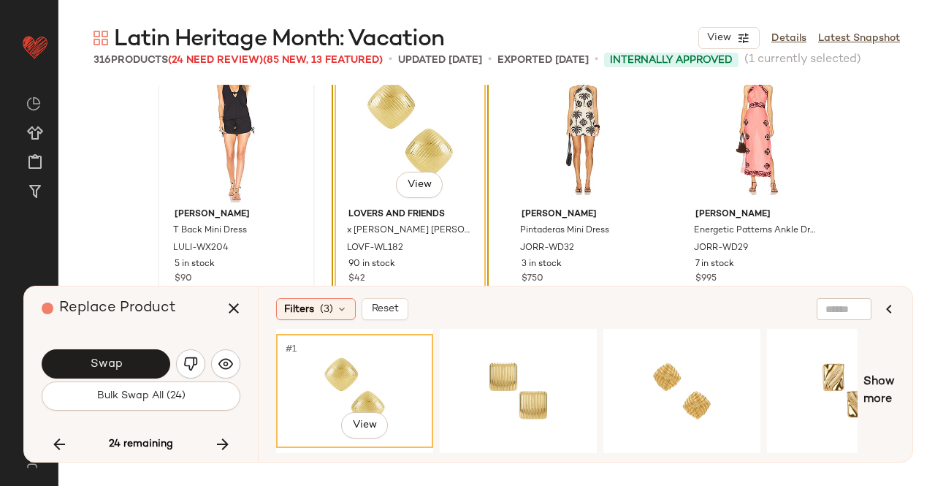
scroll to position [19527, 0]
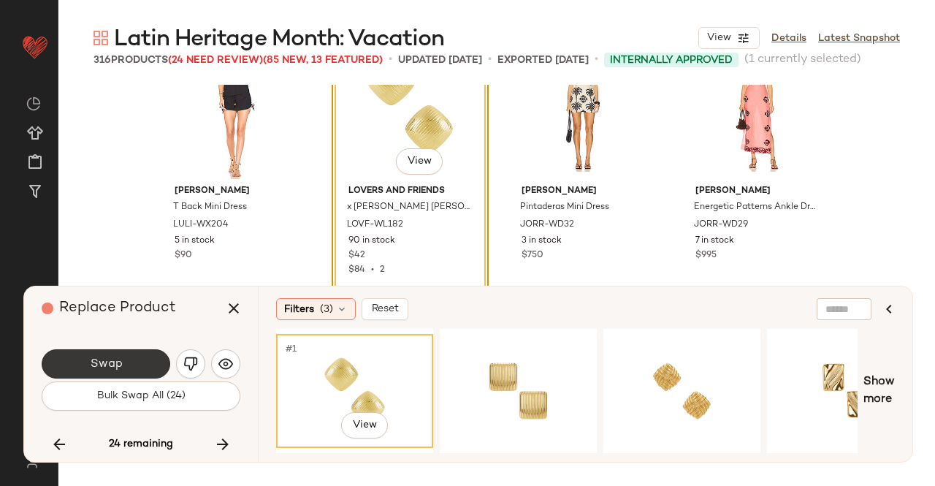
click at [126, 357] on button "Swap" at bounding box center [106, 363] width 129 height 29
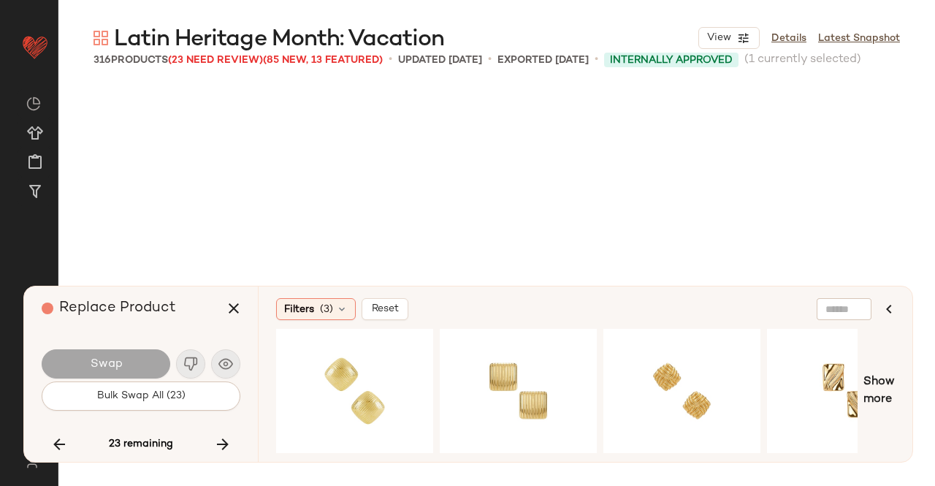
scroll to position [19736, 0]
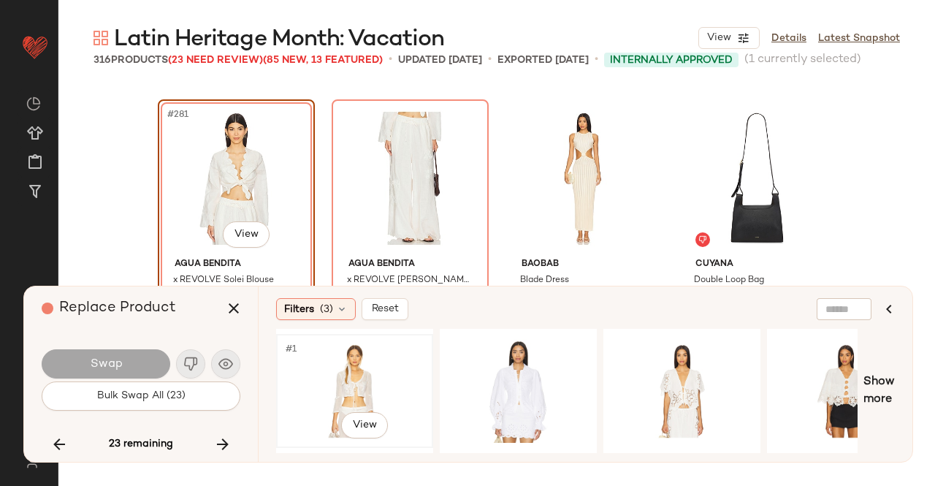
click at [375, 365] on div "#1 View" at bounding box center [354, 391] width 147 height 104
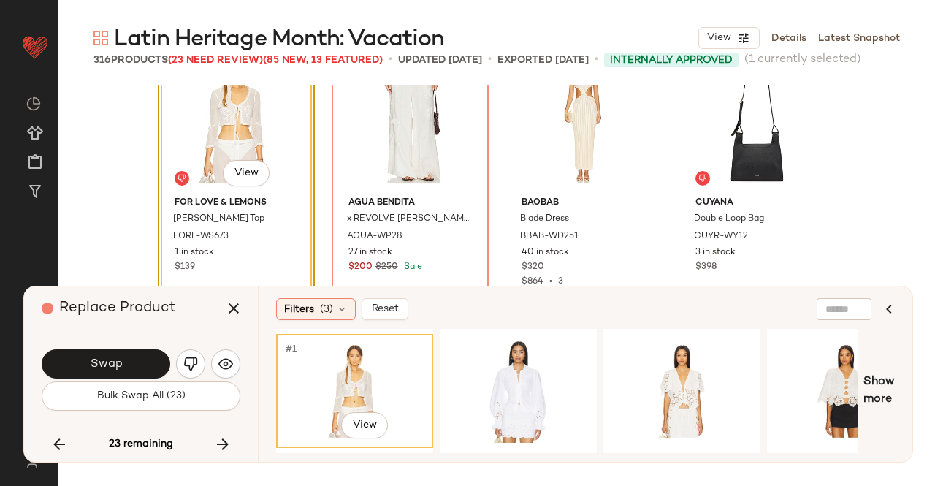
scroll to position [19882, 0]
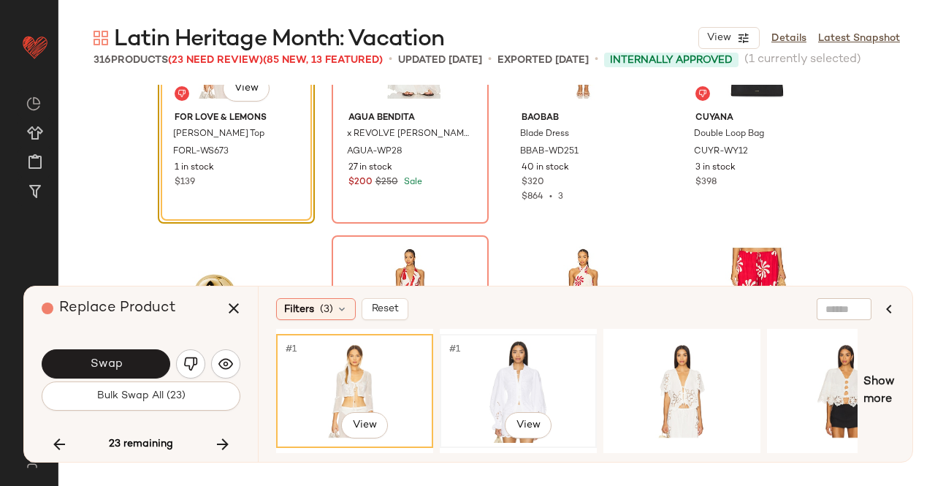
click at [505, 370] on div "#1 View" at bounding box center [518, 391] width 147 height 104
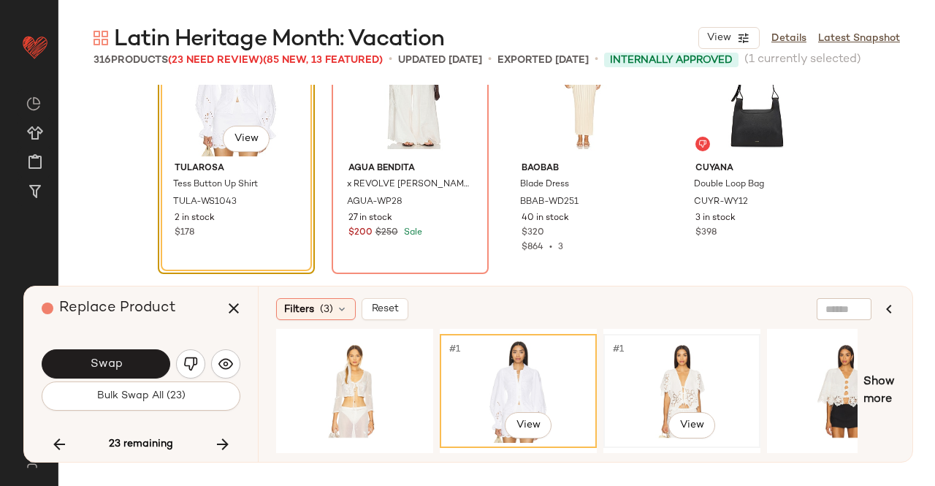
scroll to position [19809, 0]
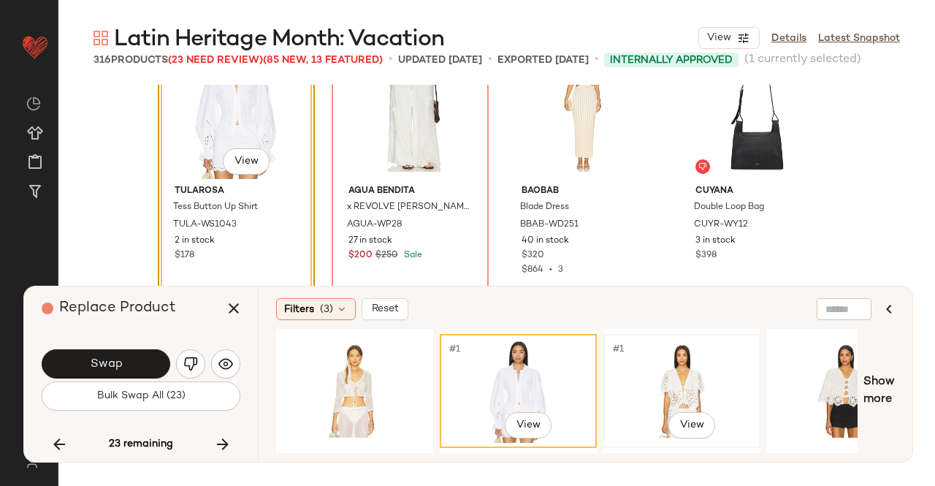
click at [719, 384] on div "#1 View" at bounding box center [681, 391] width 147 height 104
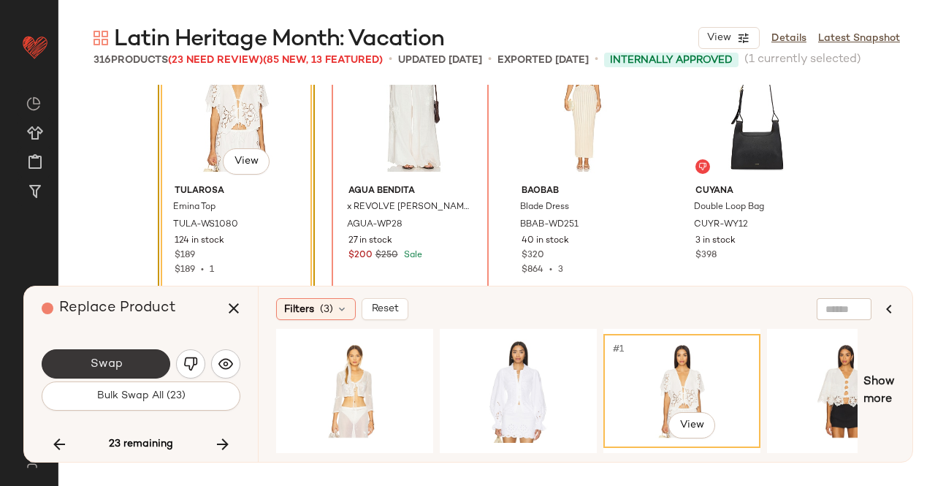
click at [113, 360] on span "Swap" at bounding box center [105, 364] width 33 height 14
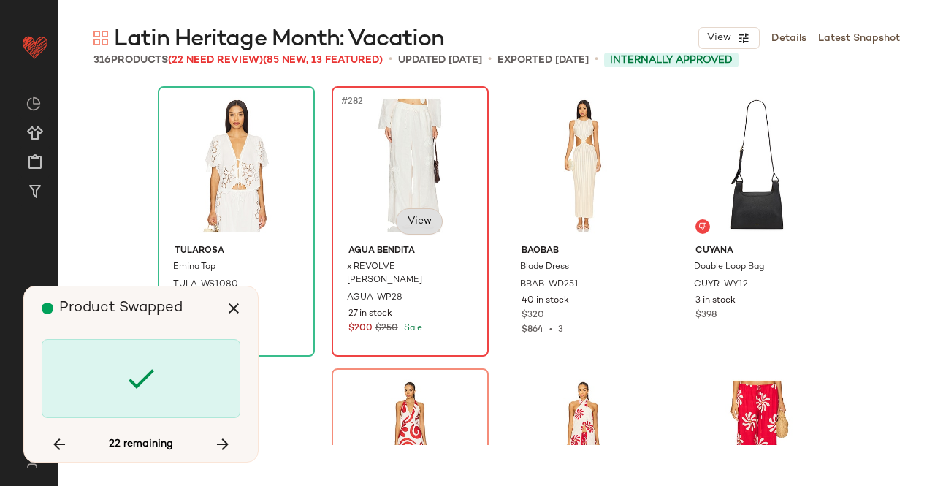
scroll to position [19736, 0]
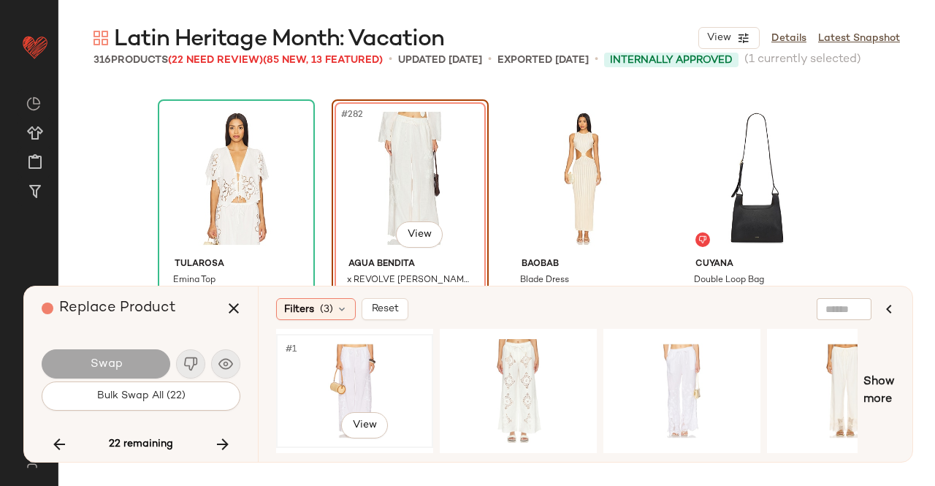
click at [396, 381] on div "#1 View" at bounding box center [354, 391] width 147 height 104
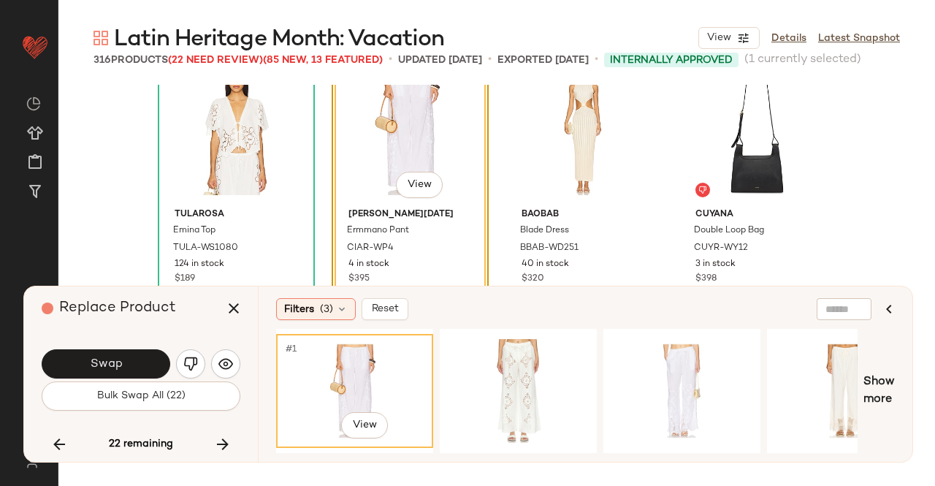
scroll to position [19809, 0]
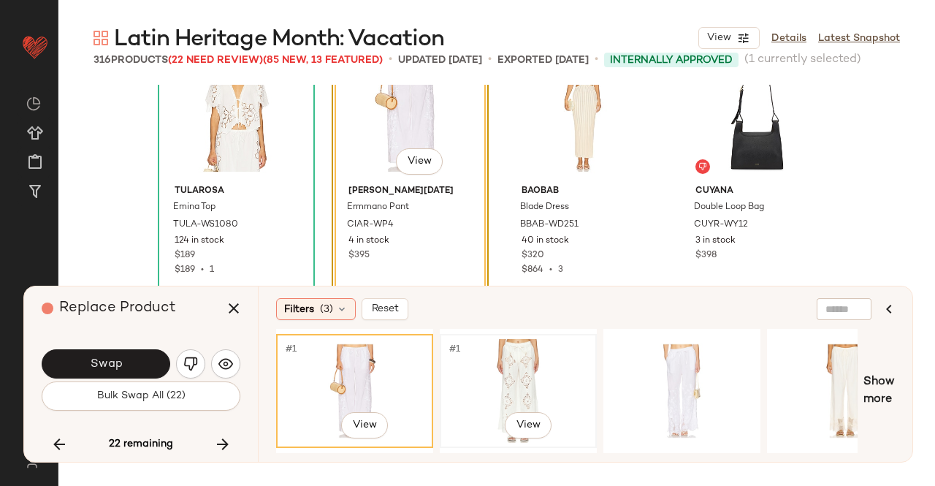
click at [509, 369] on div "#1 View" at bounding box center [518, 391] width 147 height 104
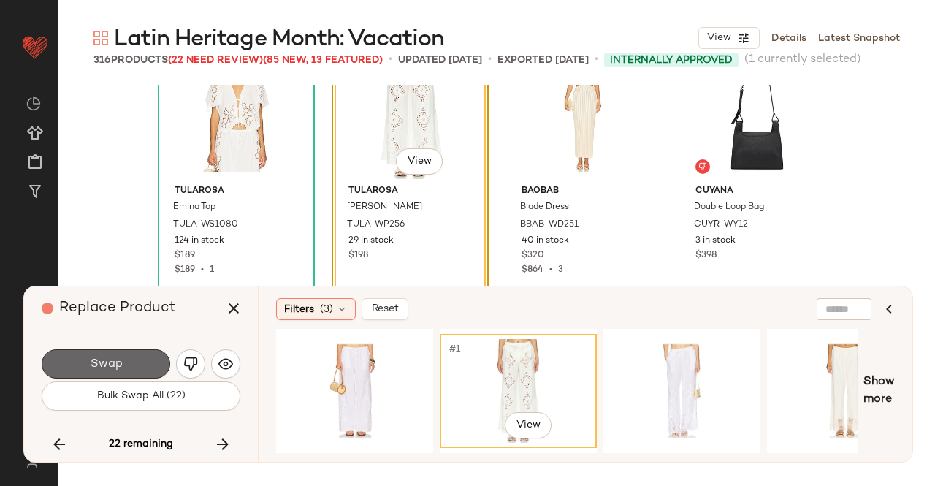
click at [136, 357] on button "Swap" at bounding box center [106, 363] width 129 height 29
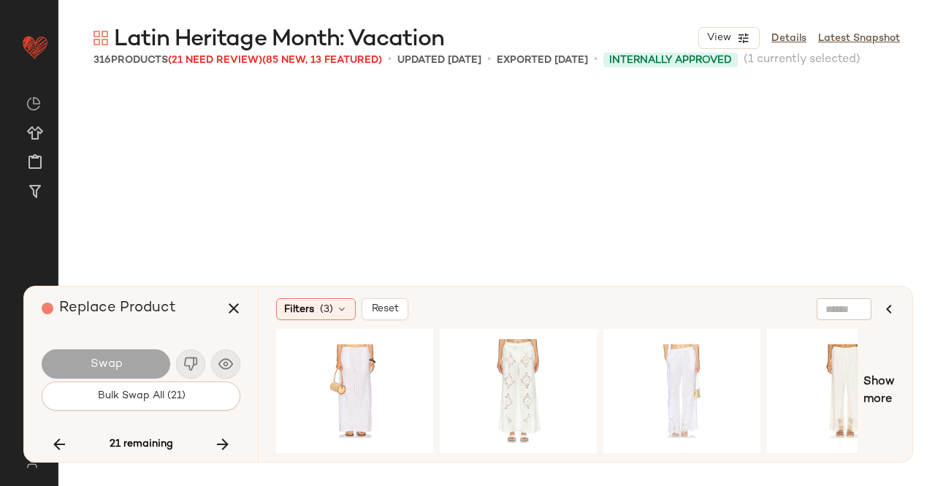
scroll to position [20018, 0]
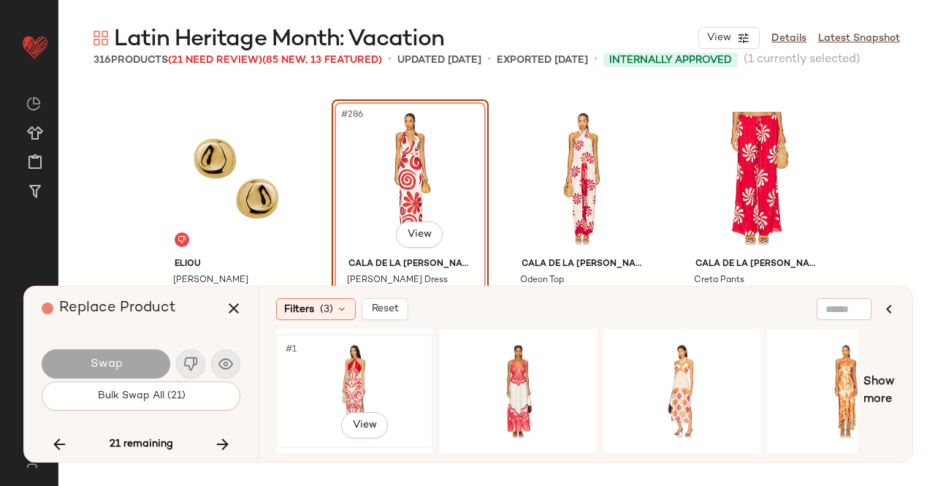
drag, startPoint x: 362, startPoint y: 383, endPoint x: 302, endPoint y: 359, distance: 65.2
click at [363, 383] on div "#1 View" at bounding box center [354, 391] width 147 height 104
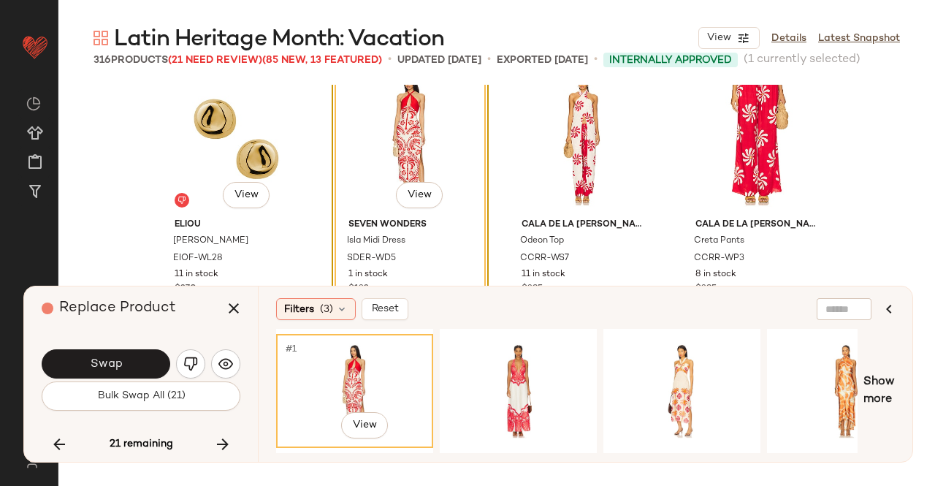
scroll to position [20091, 0]
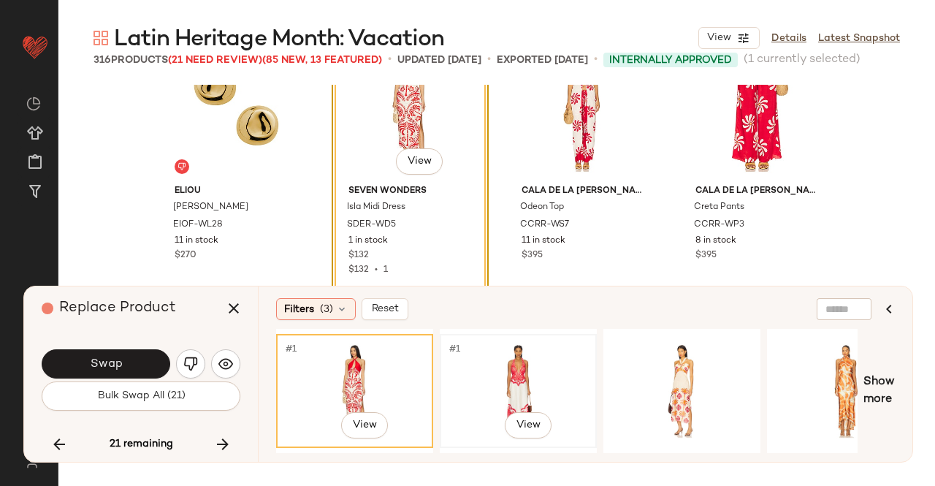
click at [532, 362] on div "#1 View" at bounding box center [518, 391] width 147 height 104
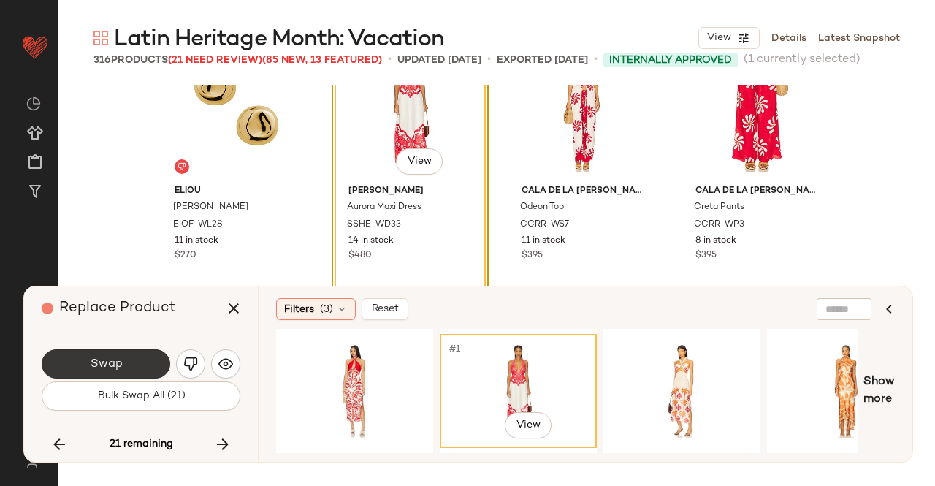
click at [129, 364] on button "Swap" at bounding box center [106, 363] width 129 height 29
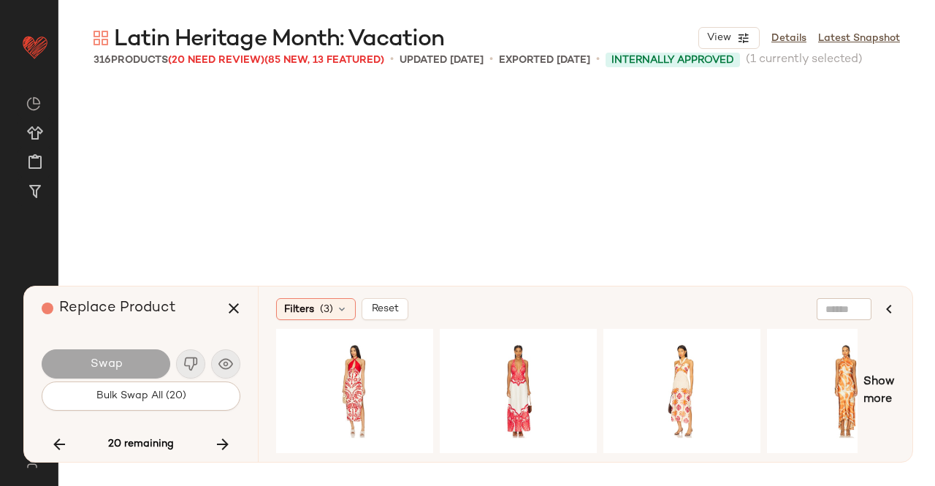
scroll to position [20300, 0]
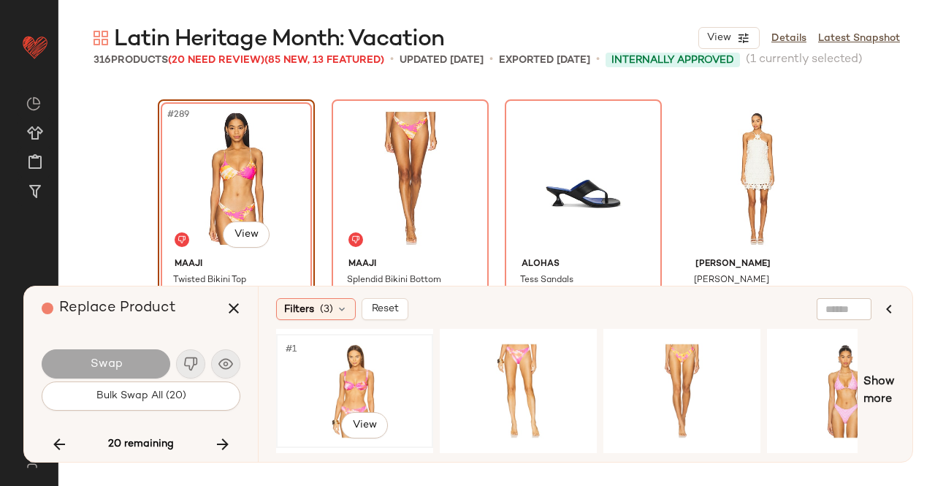
click at [349, 380] on div "#1 View" at bounding box center [354, 391] width 147 height 104
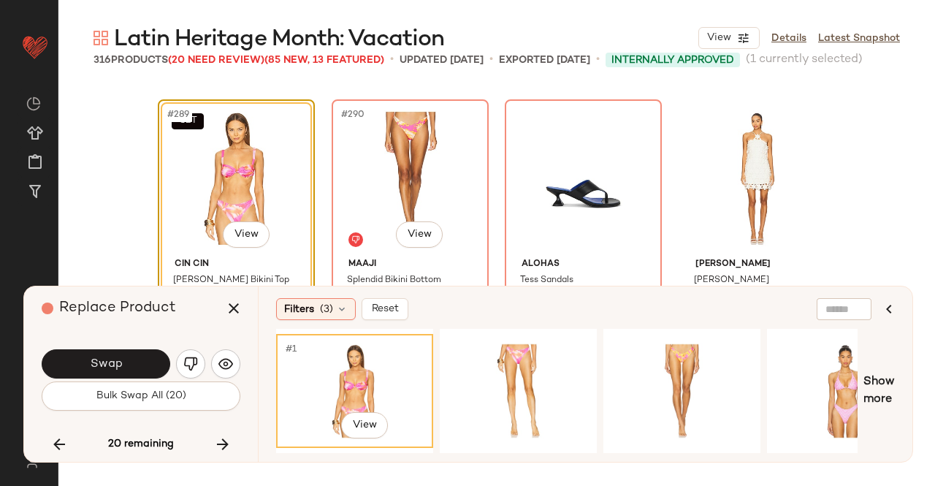
scroll to position [20373, 0]
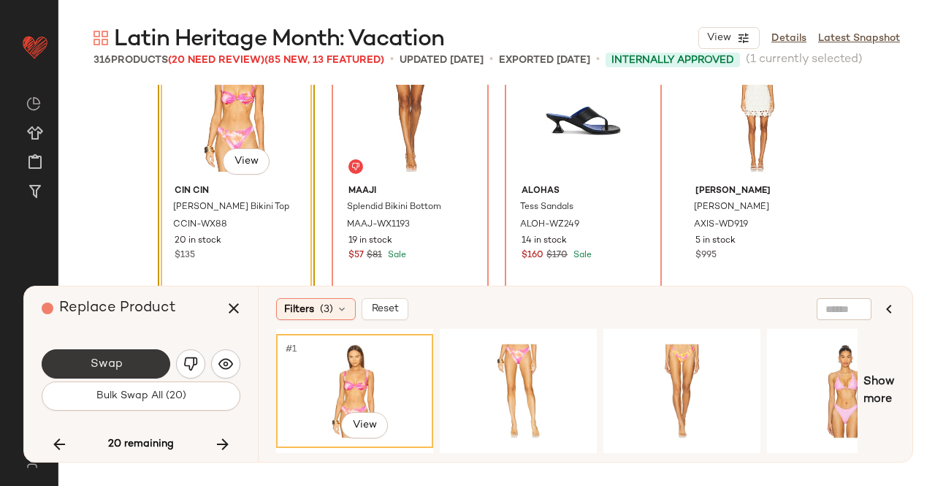
click at [132, 363] on button "Swap" at bounding box center [106, 363] width 129 height 29
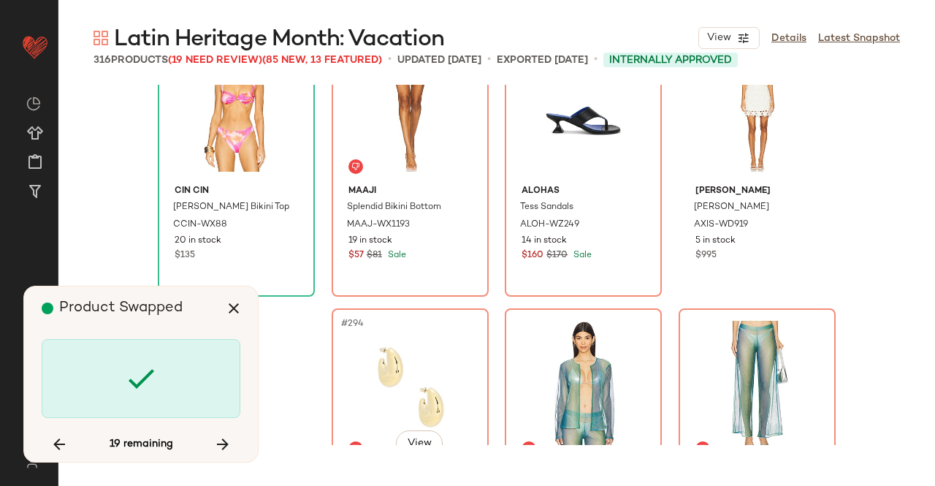
scroll to position [20300, 0]
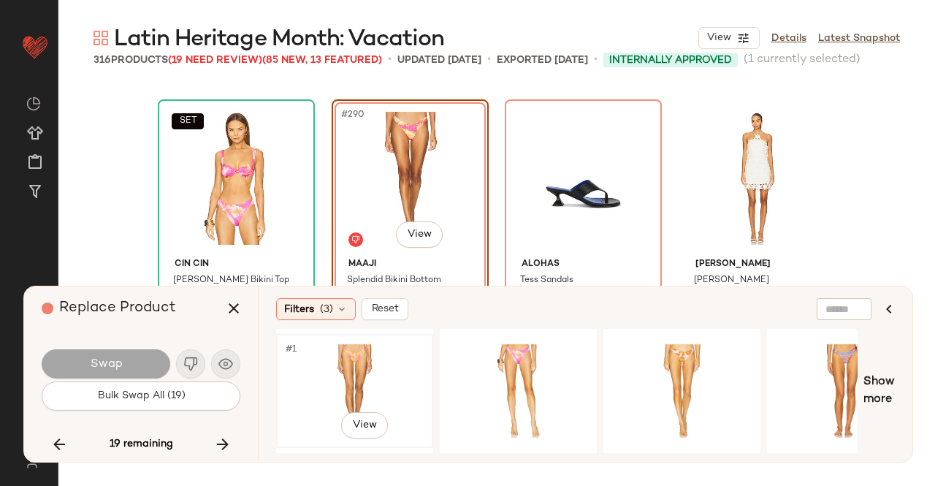
click at [397, 367] on div "#1 View" at bounding box center [354, 391] width 147 height 104
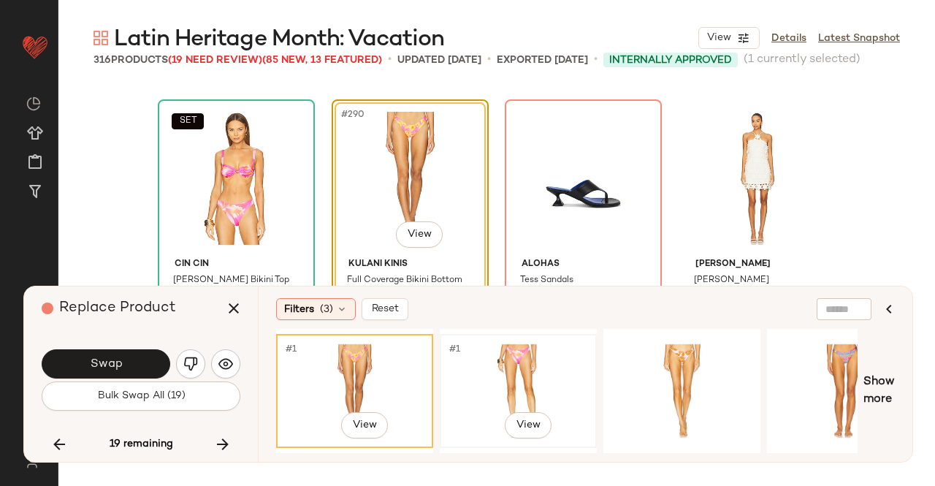
click at [504, 378] on div "#1 View" at bounding box center [518, 391] width 147 height 104
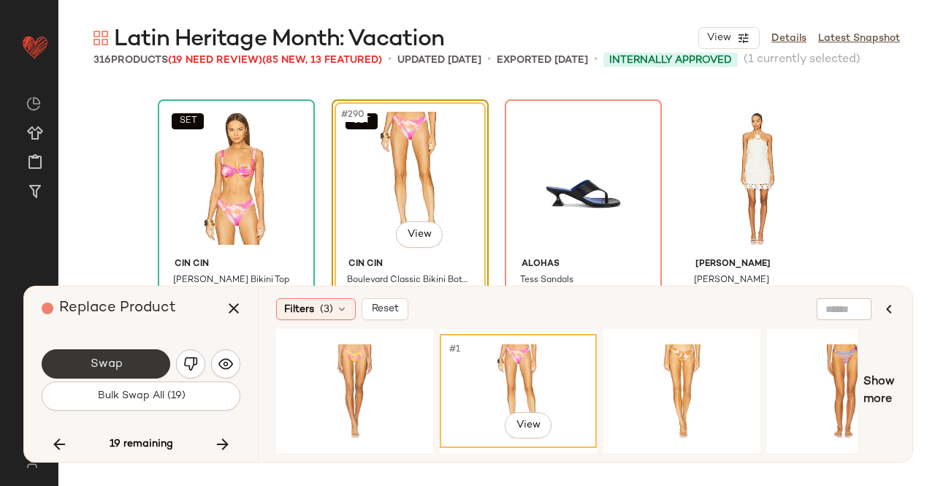
click at [120, 359] on span "Swap" at bounding box center [105, 364] width 33 height 14
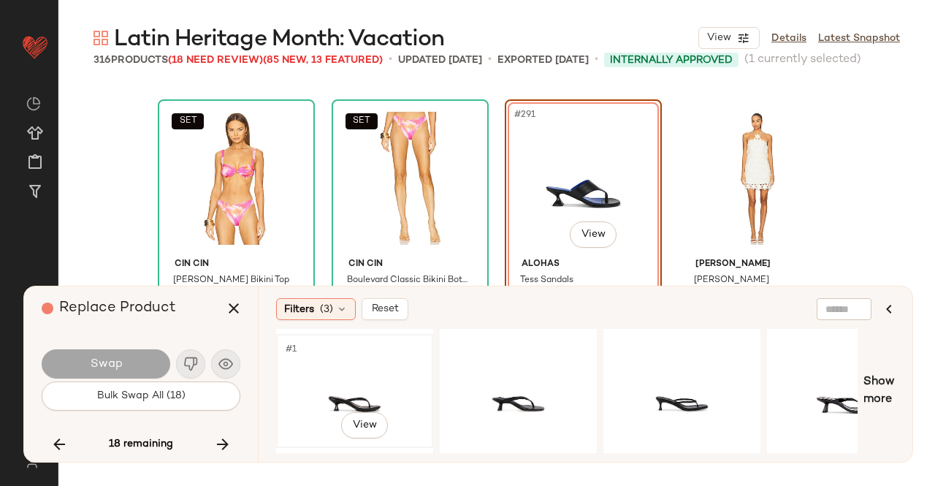
click at [343, 363] on div "#1 View" at bounding box center [354, 391] width 147 height 104
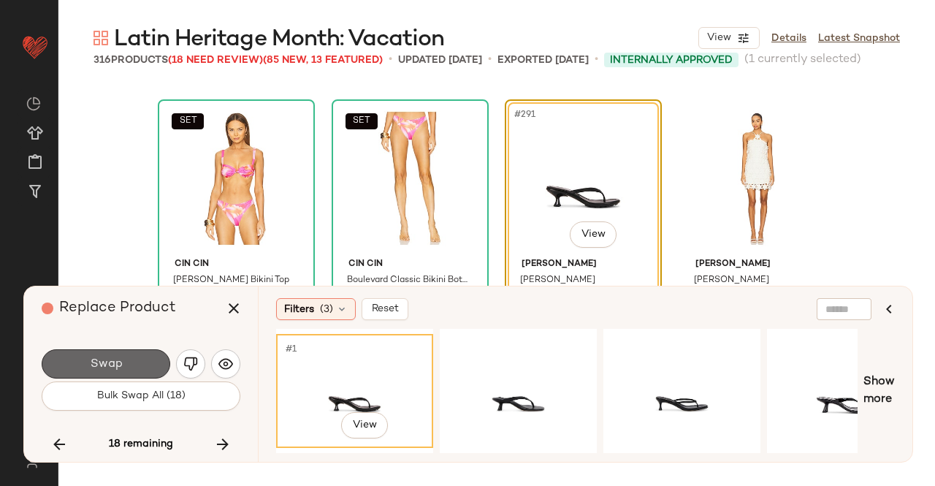
click at [108, 365] on span "Swap" at bounding box center [105, 364] width 33 height 14
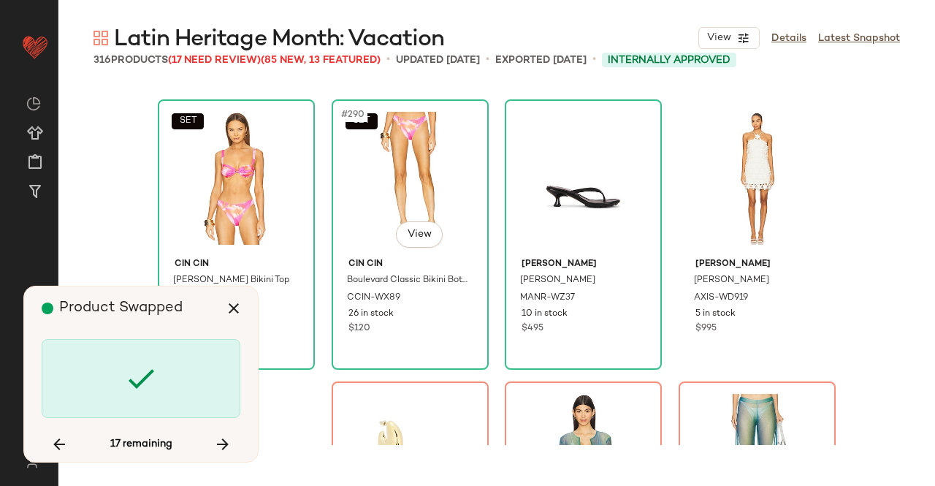
scroll to position [20582, 0]
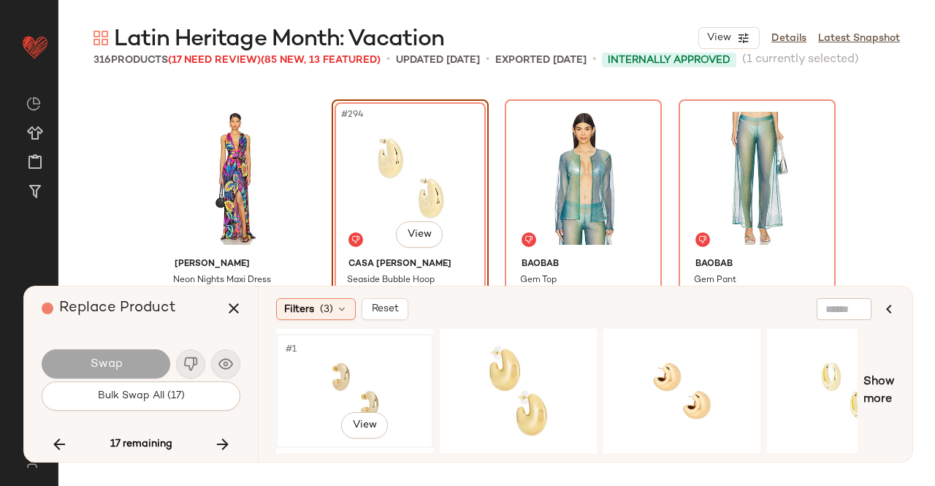
drag, startPoint x: 380, startPoint y: 365, endPoint x: 243, endPoint y: 363, distance: 137.3
click at [378, 366] on div "#1 View" at bounding box center [354, 391] width 147 height 104
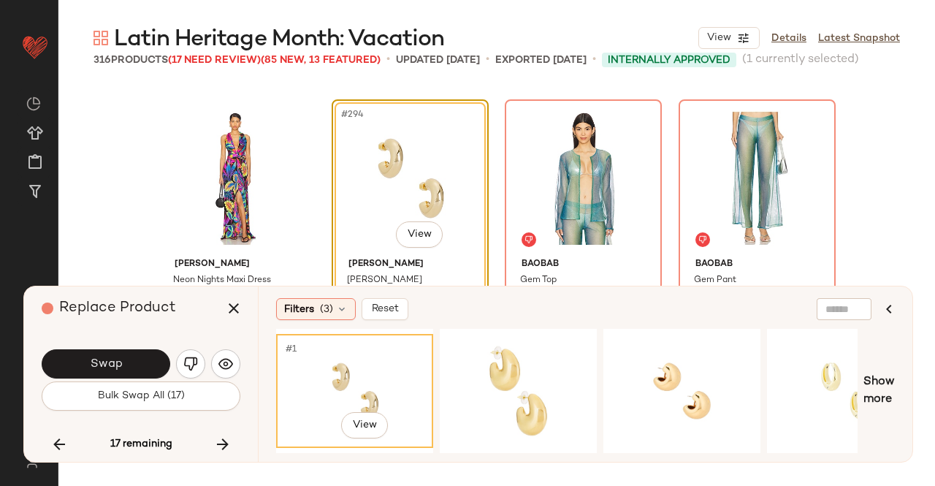
click at [150, 367] on button "Swap" at bounding box center [106, 363] width 129 height 29
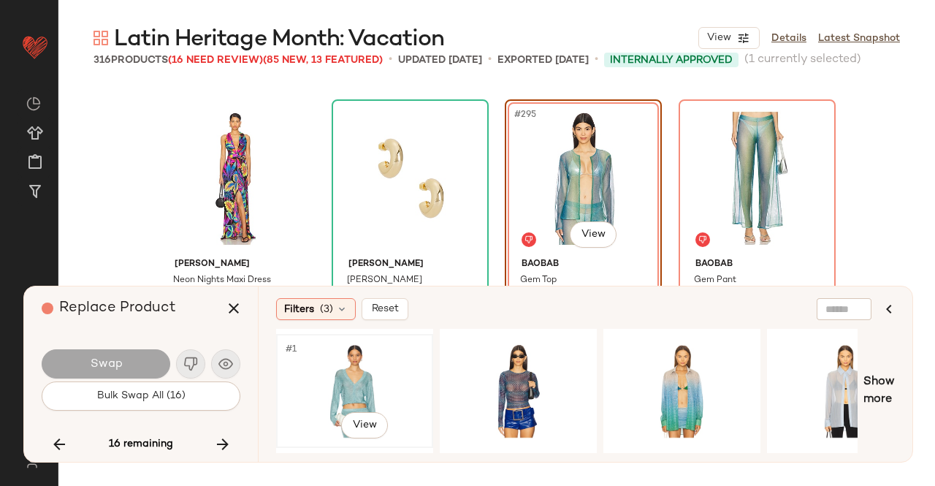
click at [352, 372] on div "#1 View" at bounding box center [354, 391] width 147 height 104
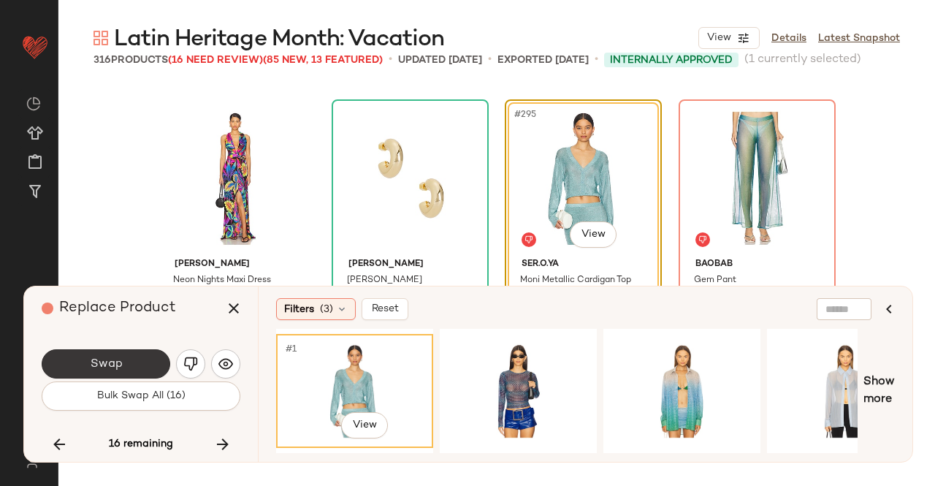
click at [132, 366] on button "Swap" at bounding box center [106, 363] width 129 height 29
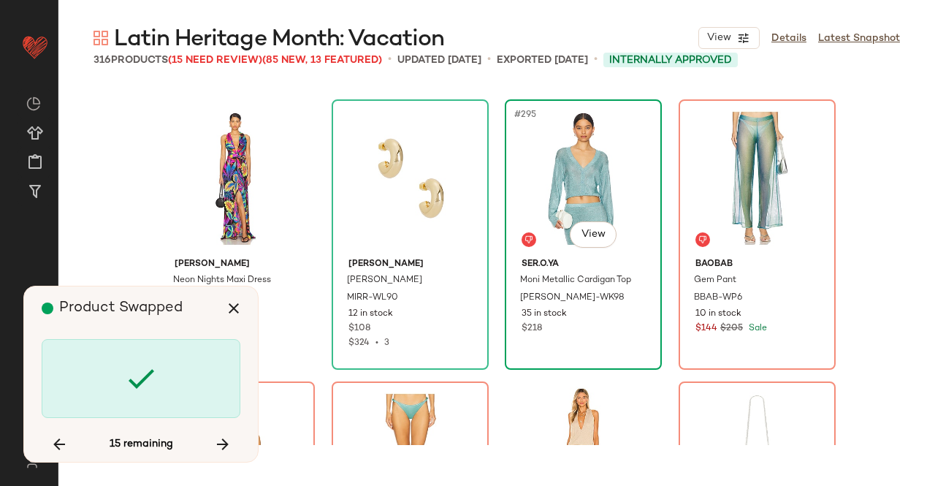
scroll to position [20655, 0]
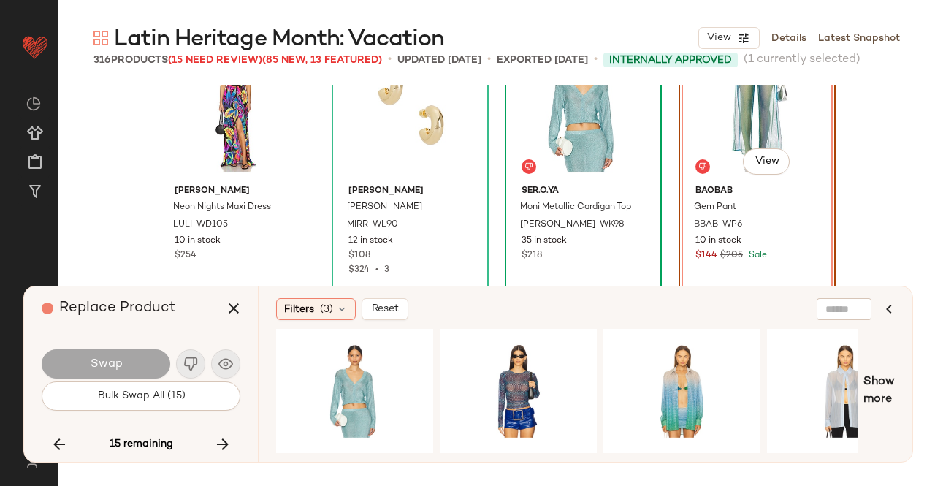
scroll to position [20582, 0]
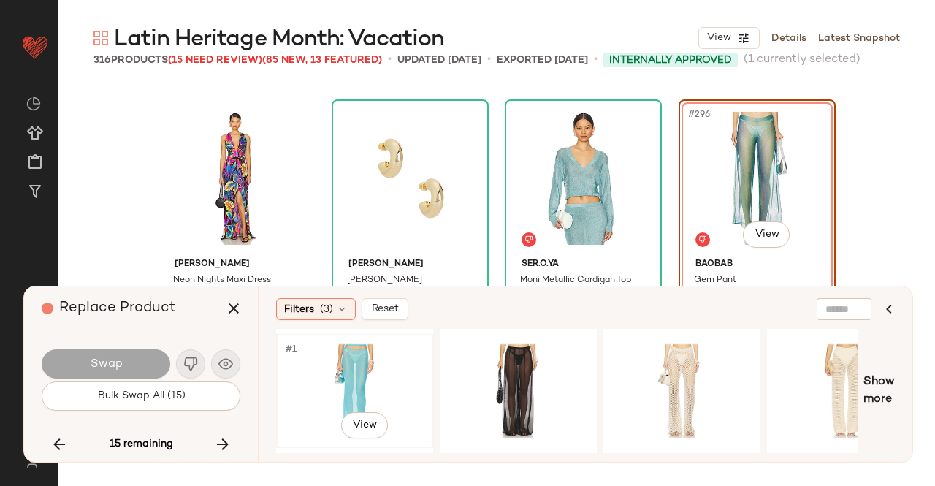
click at [348, 346] on div "#1 View" at bounding box center [354, 391] width 147 height 104
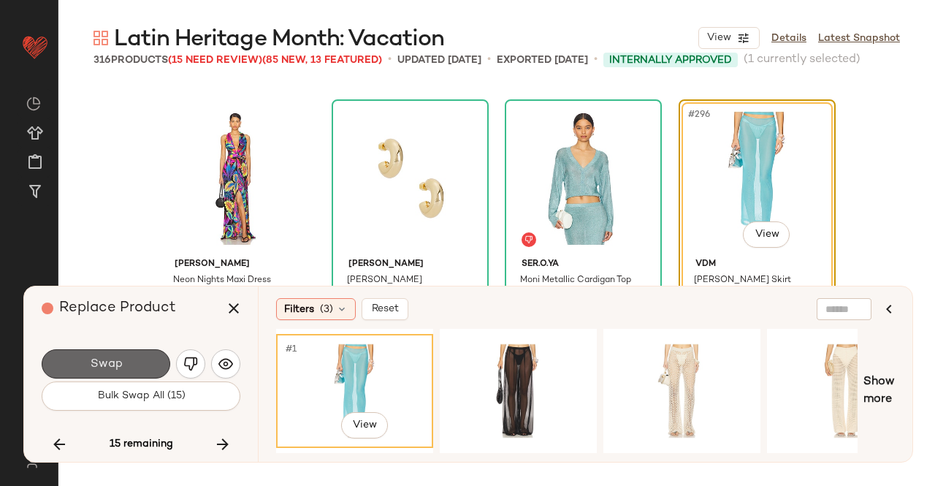
click at [136, 359] on button "Swap" at bounding box center [106, 363] width 129 height 29
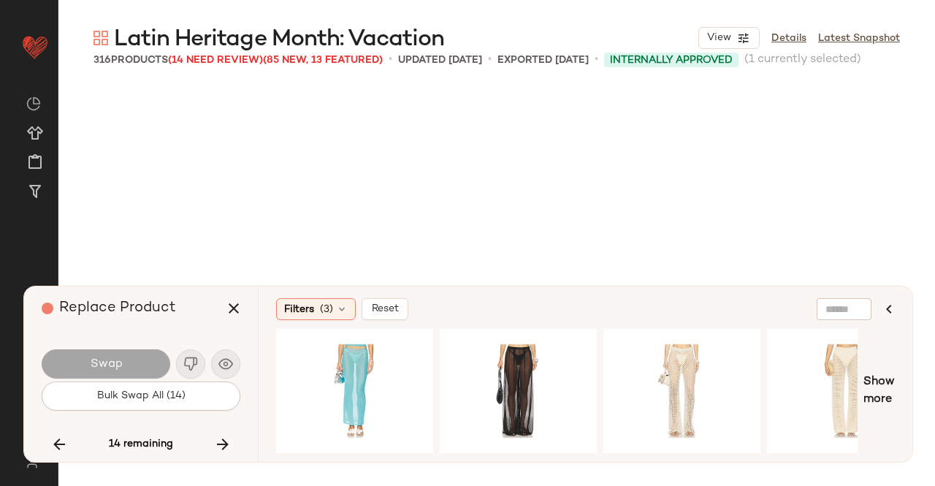
scroll to position [20864, 0]
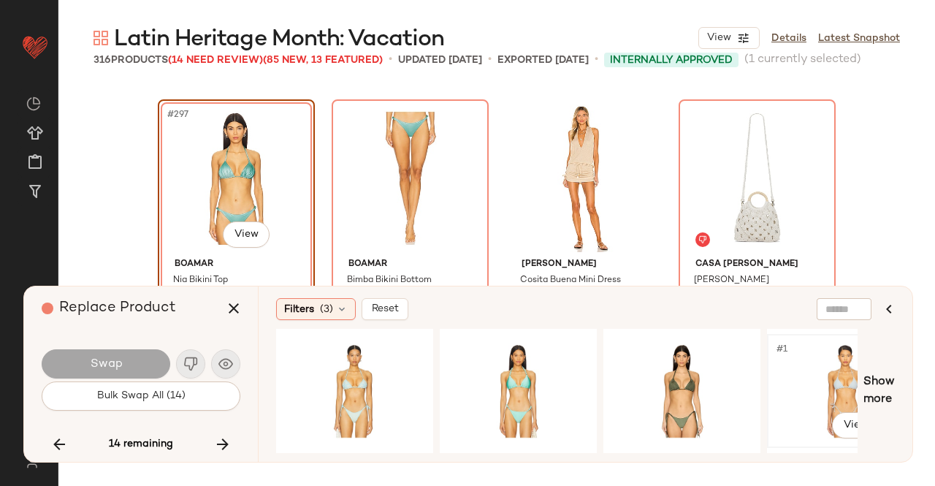
click at [814, 373] on div "#1 View" at bounding box center [845, 391] width 147 height 104
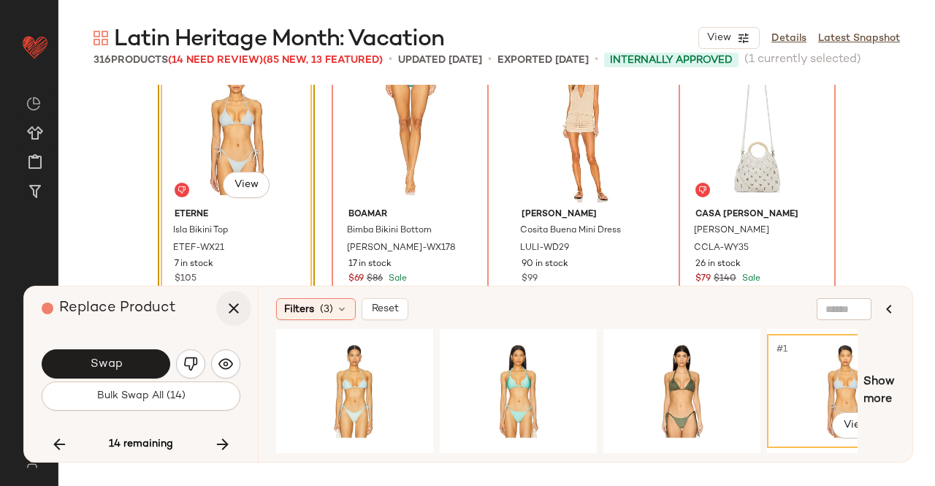
scroll to position [20937, 0]
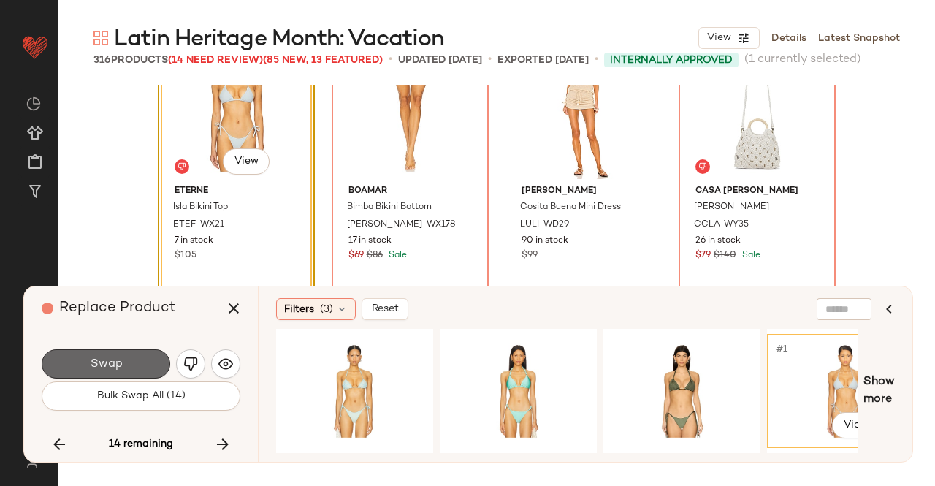
click at [86, 357] on button "Swap" at bounding box center [106, 363] width 129 height 29
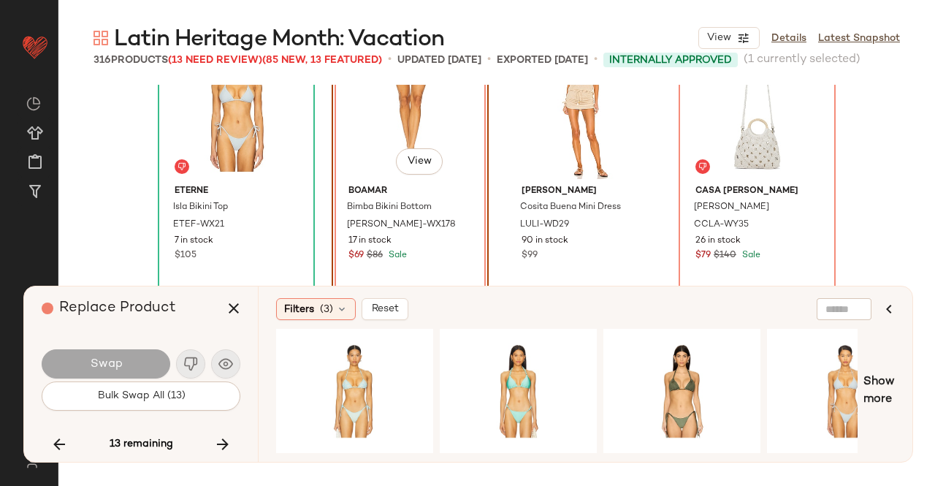
scroll to position [20864, 0]
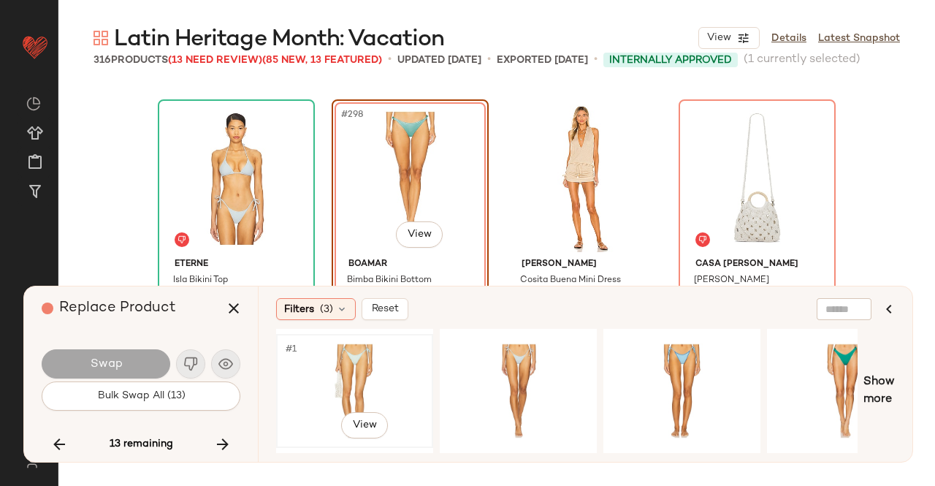
click at [375, 366] on div "#1 View" at bounding box center [354, 391] width 147 height 104
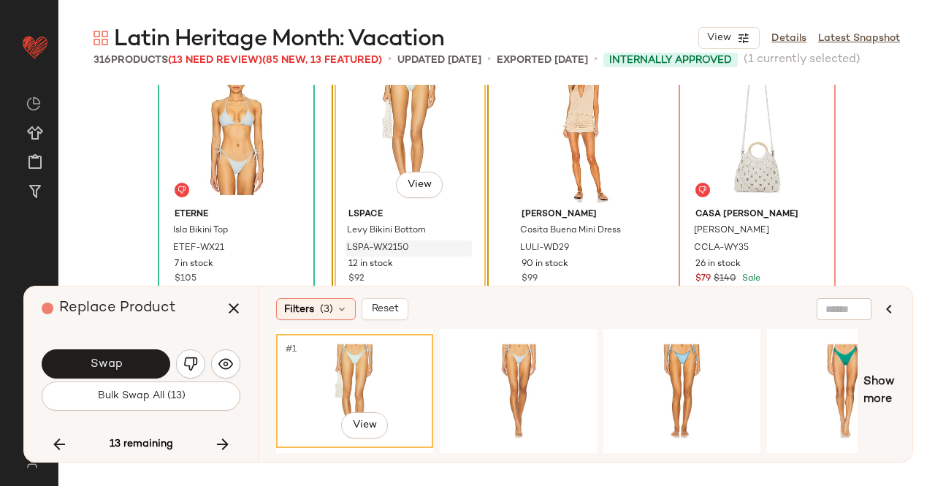
scroll to position [20937, 0]
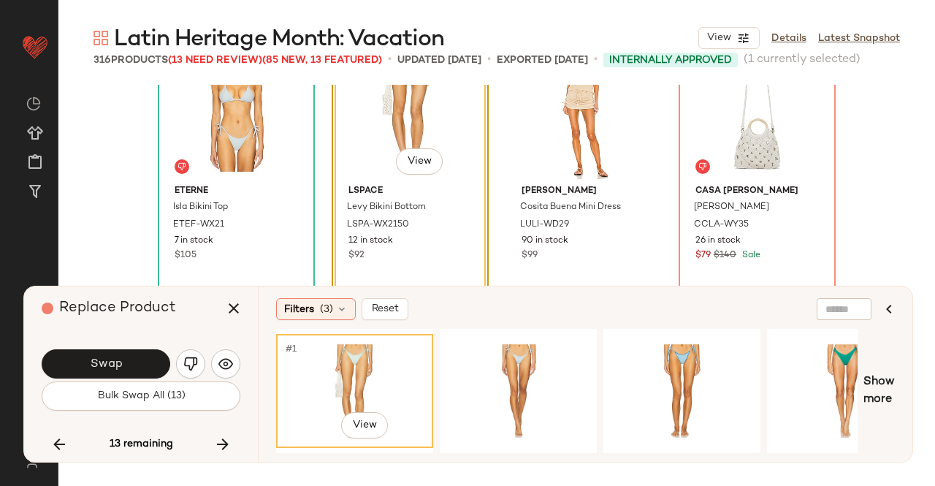
click at [142, 367] on button "Swap" at bounding box center [106, 363] width 129 height 29
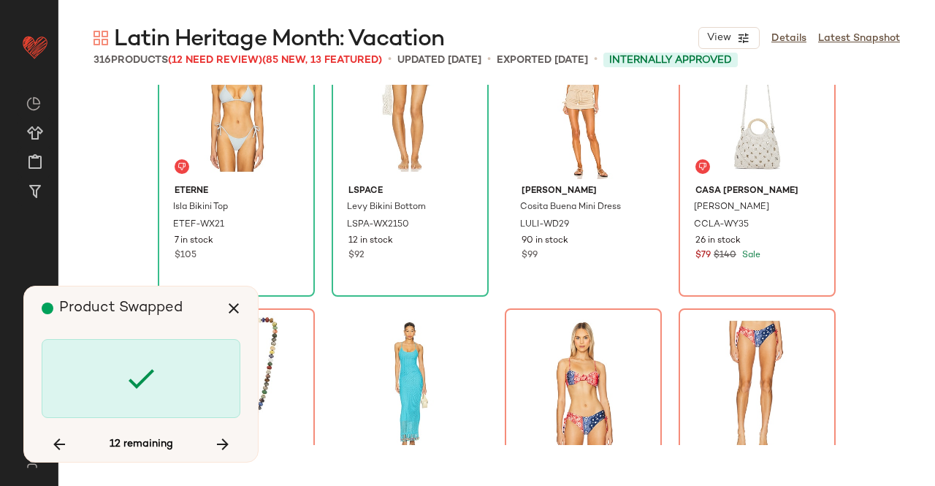
scroll to position [20864, 0]
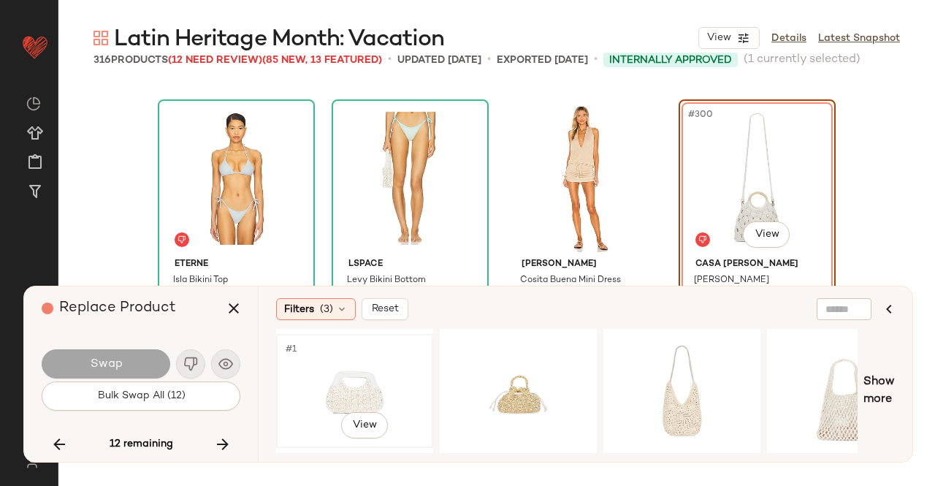
click at [351, 375] on div "#1 View" at bounding box center [354, 391] width 147 height 104
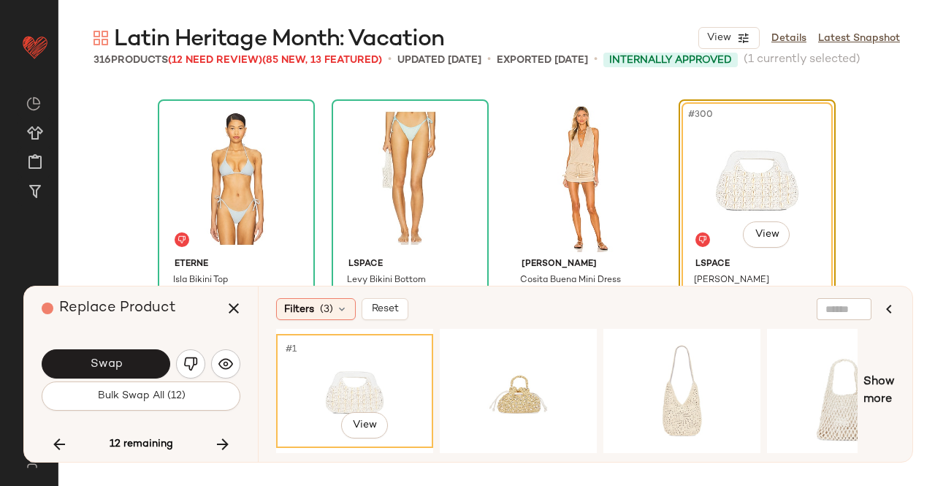
click at [147, 368] on button "Swap" at bounding box center [106, 363] width 129 height 29
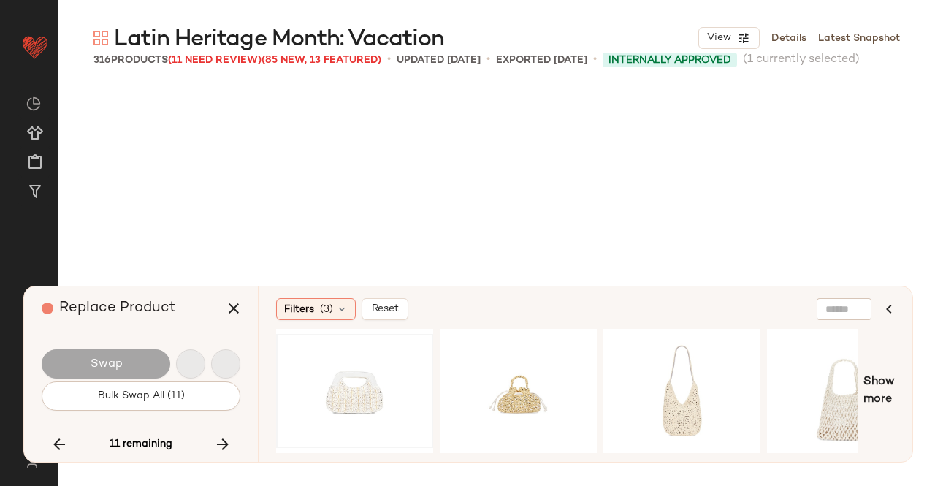
scroll to position [21146, 0]
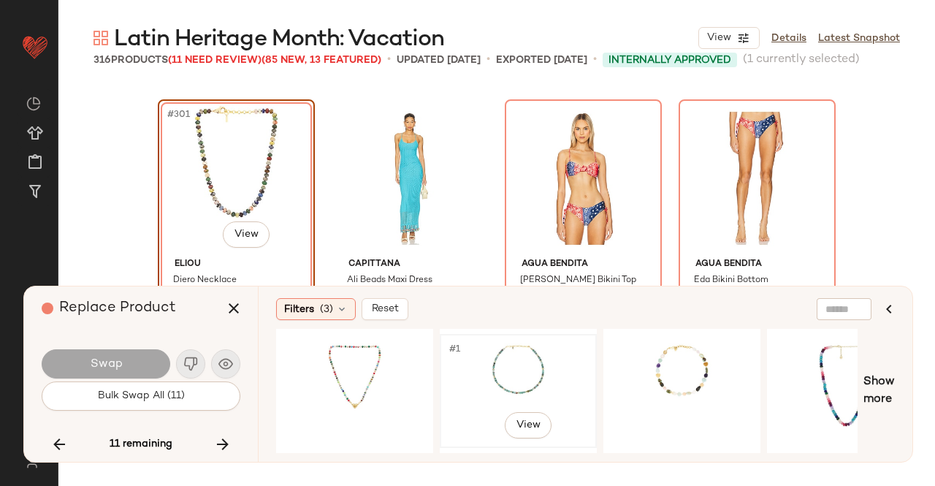
click at [532, 364] on div "#1 View" at bounding box center [518, 391] width 147 height 104
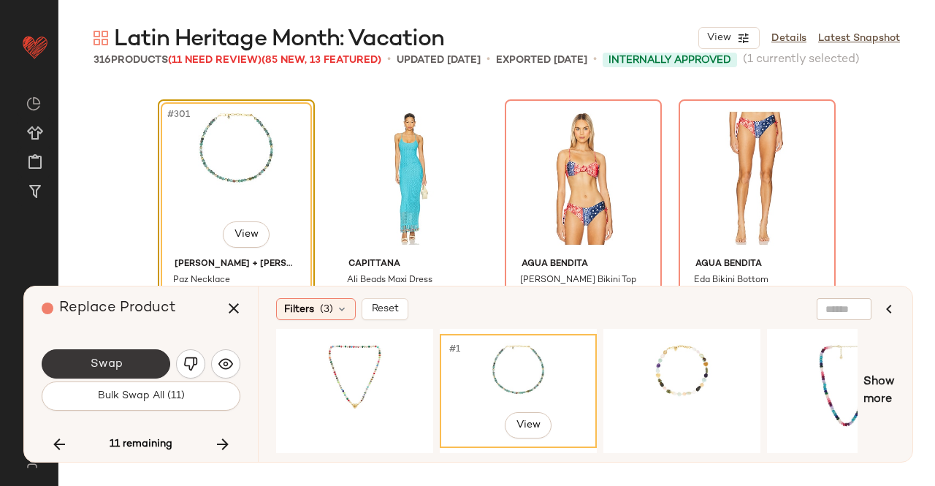
click at [139, 367] on button "Swap" at bounding box center [106, 363] width 129 height 29
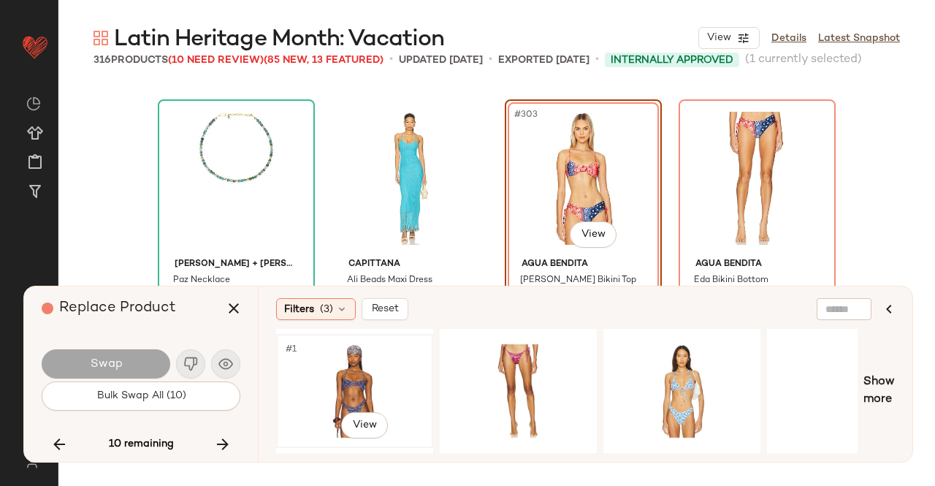
click at [364, 375] on div "#1 View" at bounding box center [354, 391] width 147 height 104
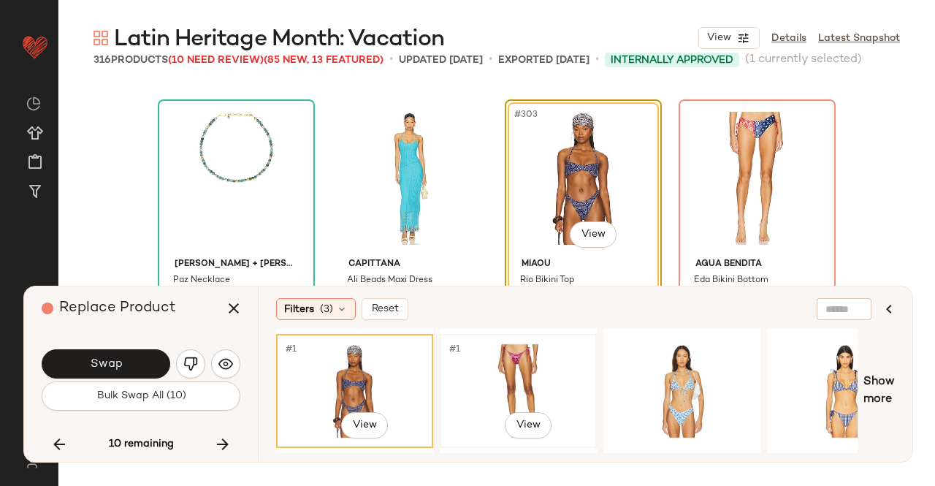
click at [530, 359] on div "#1 View" at bounding box center [518, 391] width 147 height 104
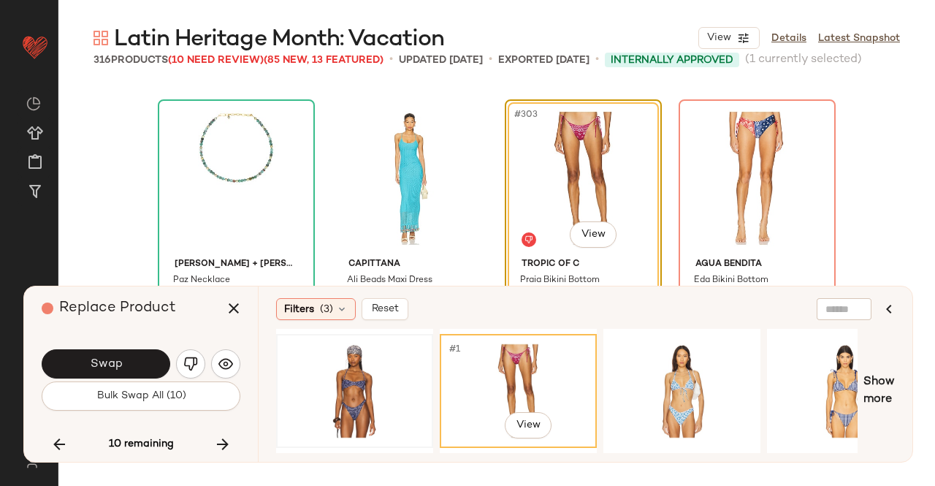
click at [405, 367] on div at bounding box center [354, 391] width 147 height 104
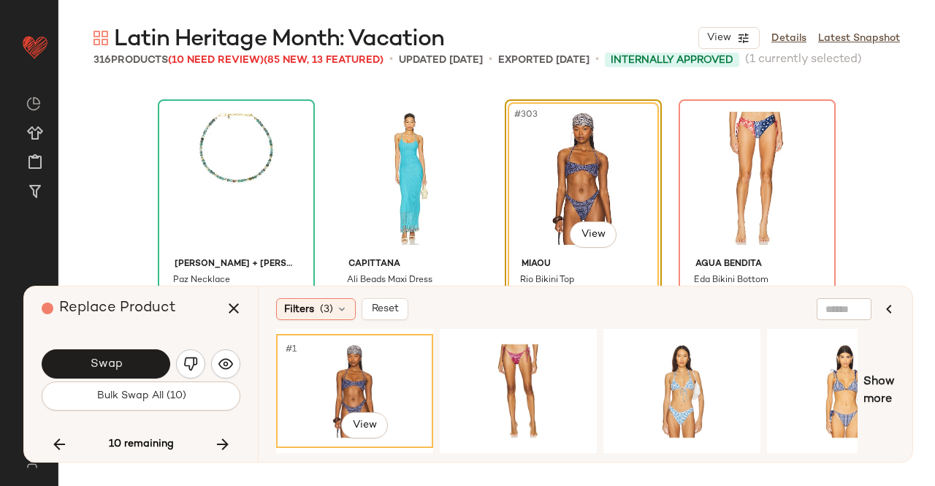
scroll to position [21219, 0]
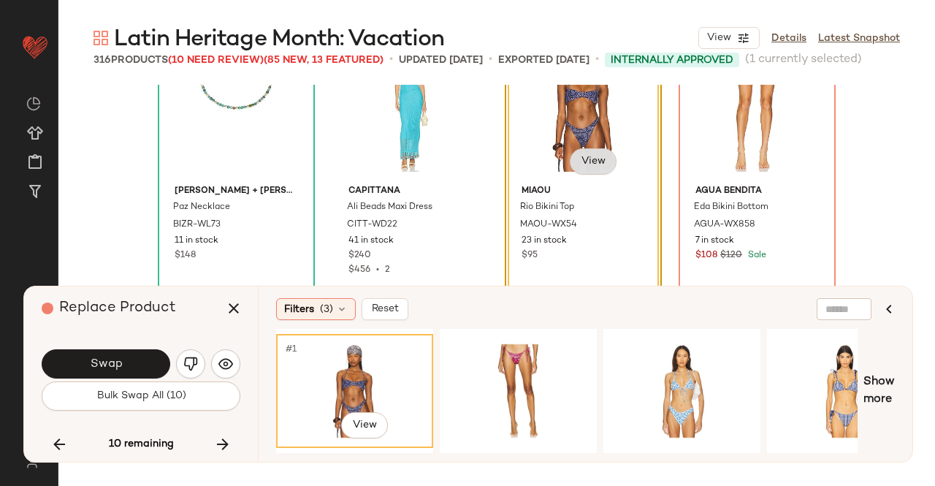
click at [588, 171] on body "Revolve ** Dashboard All Products Global Clipboards (24) Curations (511) Kriste…" at bounding box center [467, 243] width 935 height 486
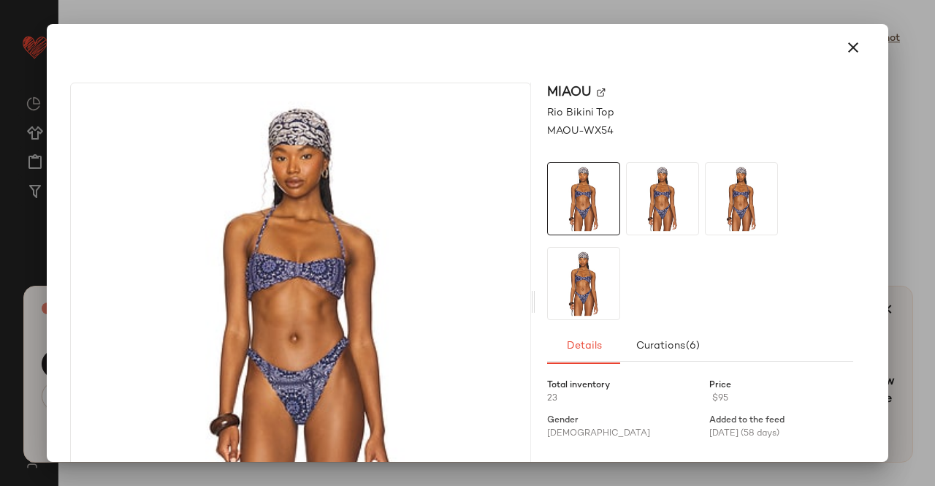
click at [597, 93] on img at bounding box center [601, 92] width 9 height 9
drag, startPoint x: 866, startPoint y: 53, endPoint x: 856, endPoint y: 51, distance: 10.5
click at [866, 53] on div at bounding box center [468, 47] width 830 height 47
click at [855, 50] on button "button" at bounding box center [853, 47] width 35 height 35
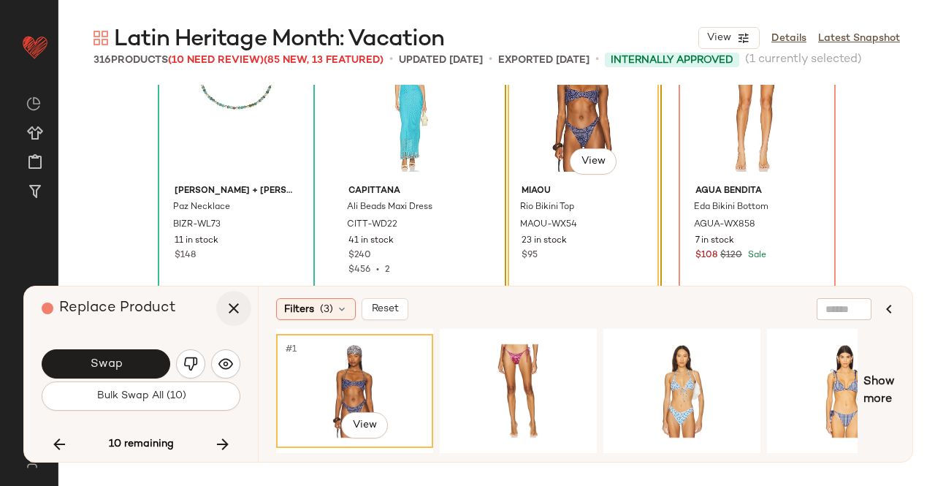
click at [237, 308] on icon "button" at bounding box center [234, 308] width 18 height 18
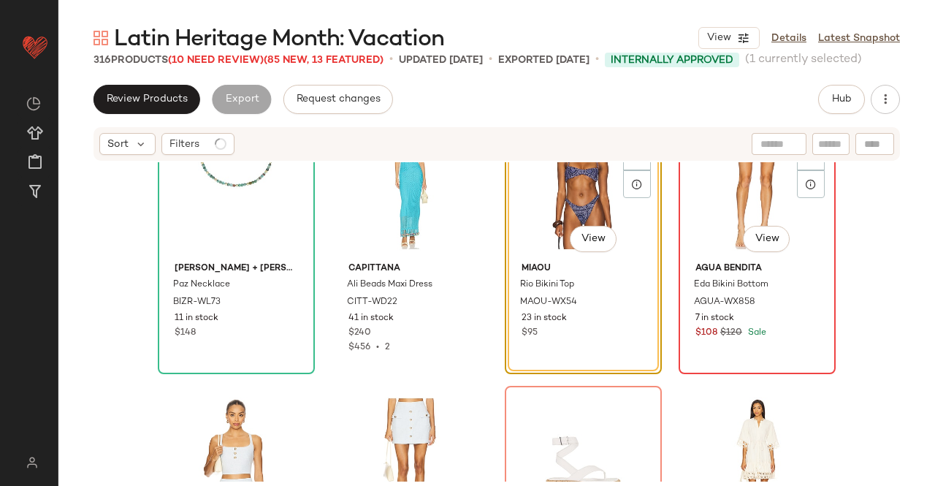
click at [721, 212] on div "#304 View" at bounding box center [757, 183] width 147 height 148
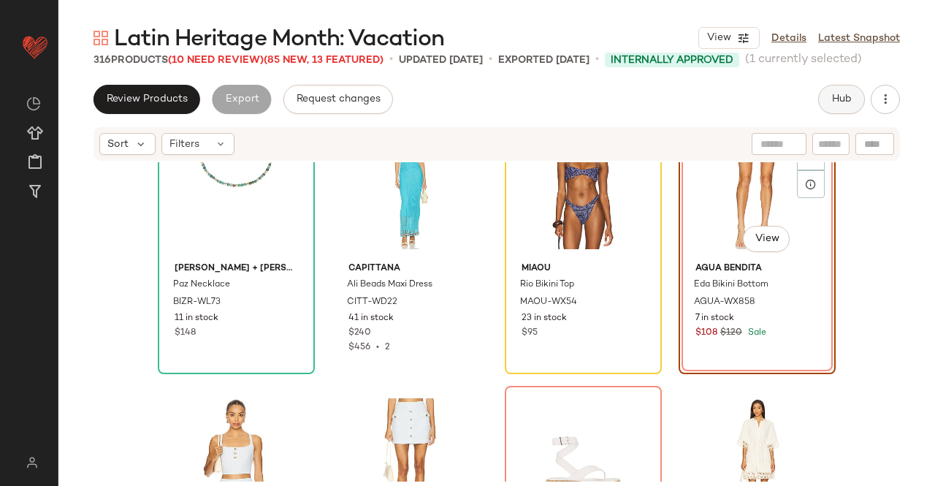
click at [841, 99] on span "Hub" at bounding box center [841, 99] width 20 height 12
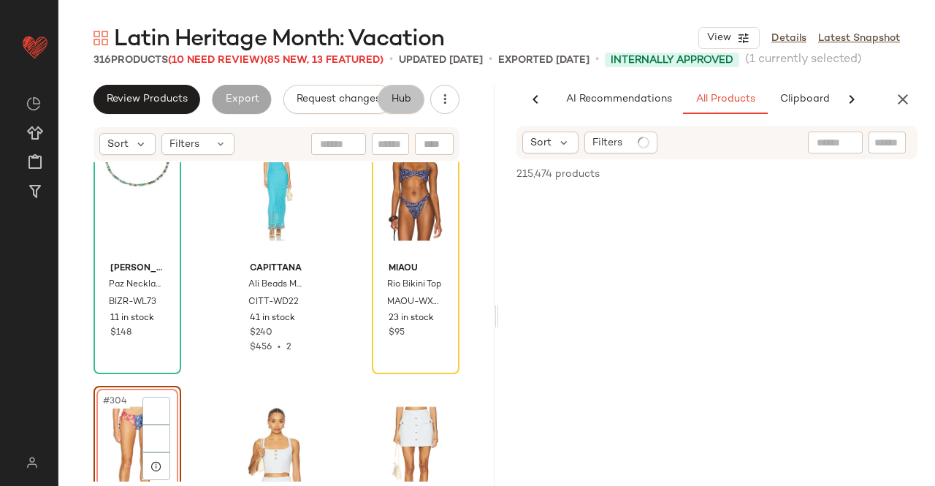
scroll to position [0, 92]
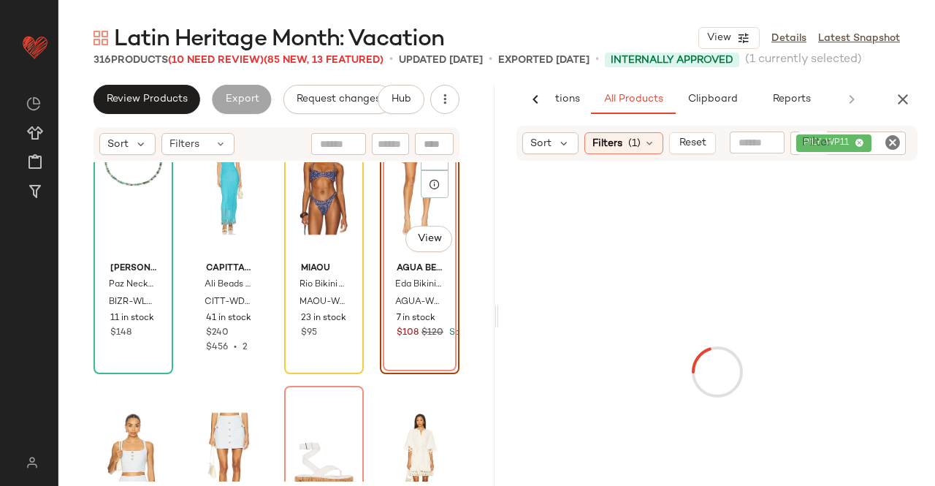
click at [876, 152] on div "PILY-WP11" at bounding box center [847, 142] width 115 height 23
paste input "*********"
type input "*********"
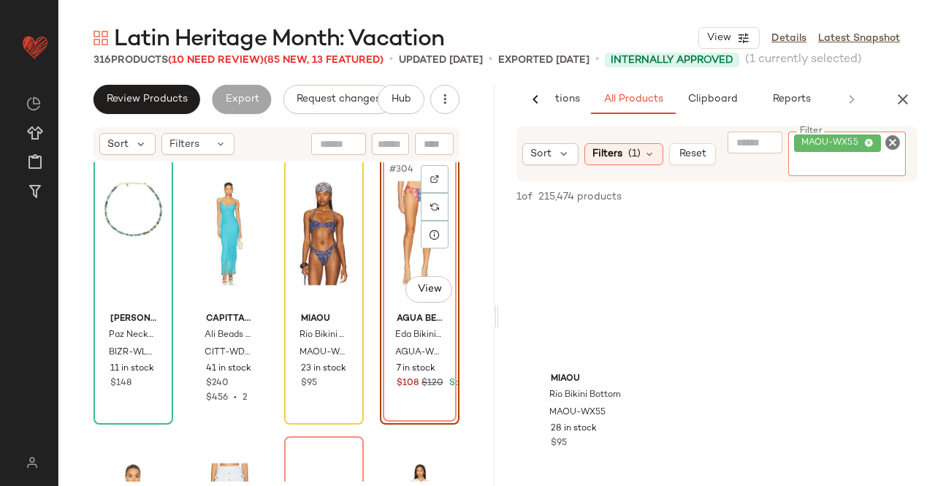
scroll to position [21146, 0]
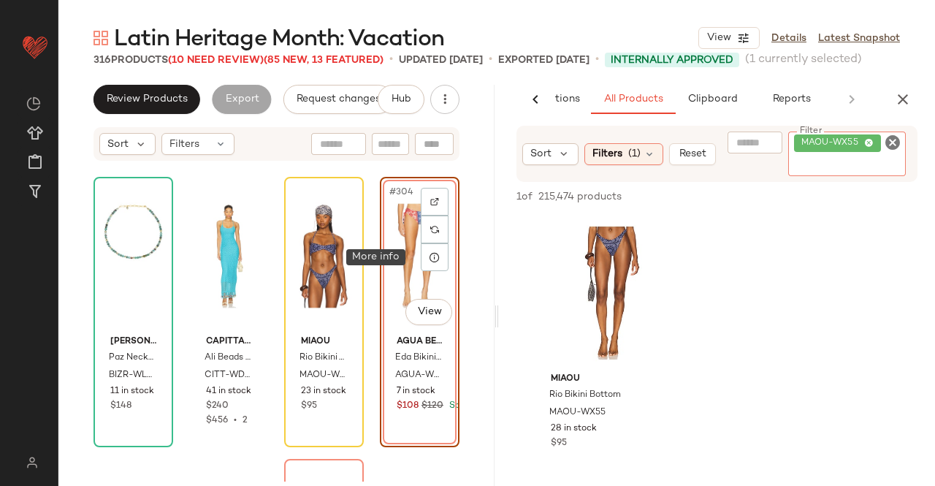
click at [408, 270] on div "#304 View" at bounding box center [419, 256] width 69 height 148
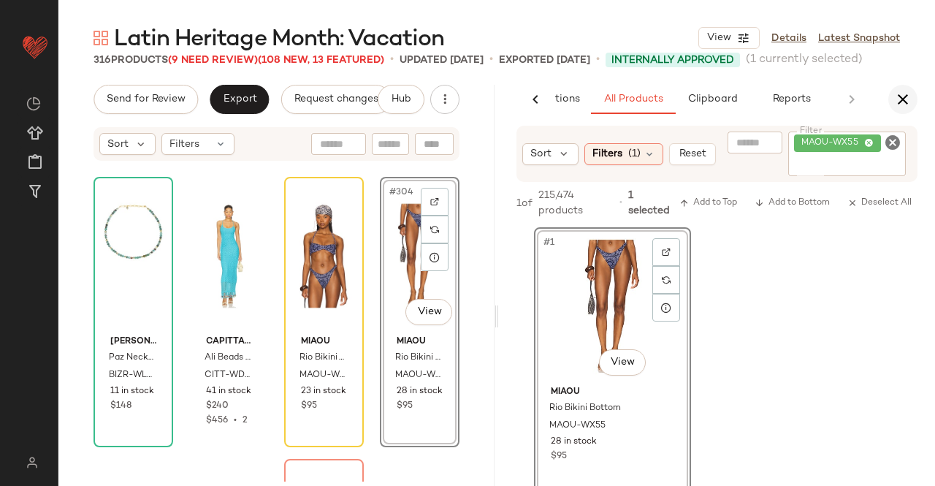
click at [914, 99] on button "button" at bounding box center [902, 99] width 29 height 29
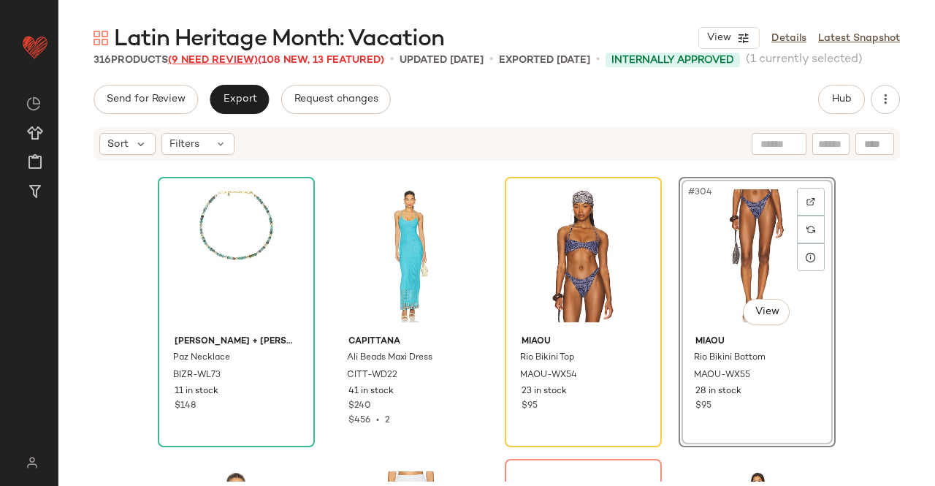
click at [199, 56] on span "(9 Need Review)" at bounding box center [213, 60] width 90 height 11
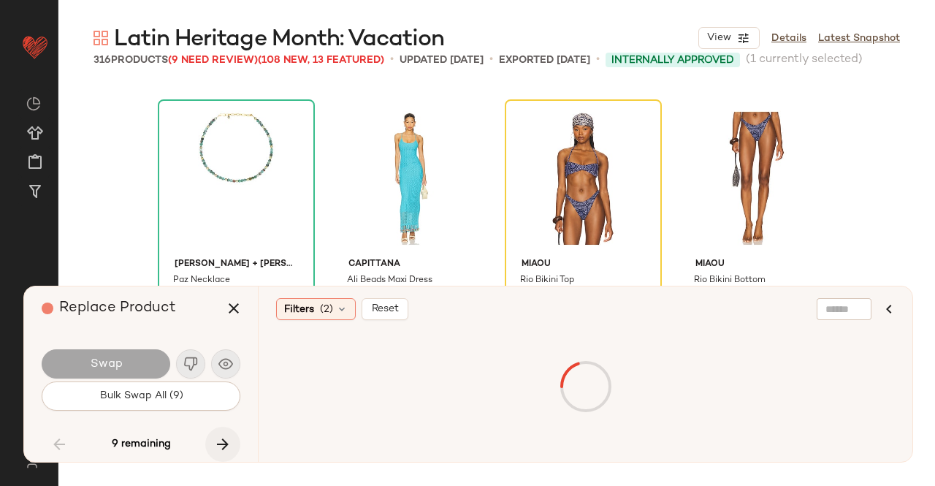
click at [222, 435] on icon "button" at bounding box center [223, 444] width 18 height 18
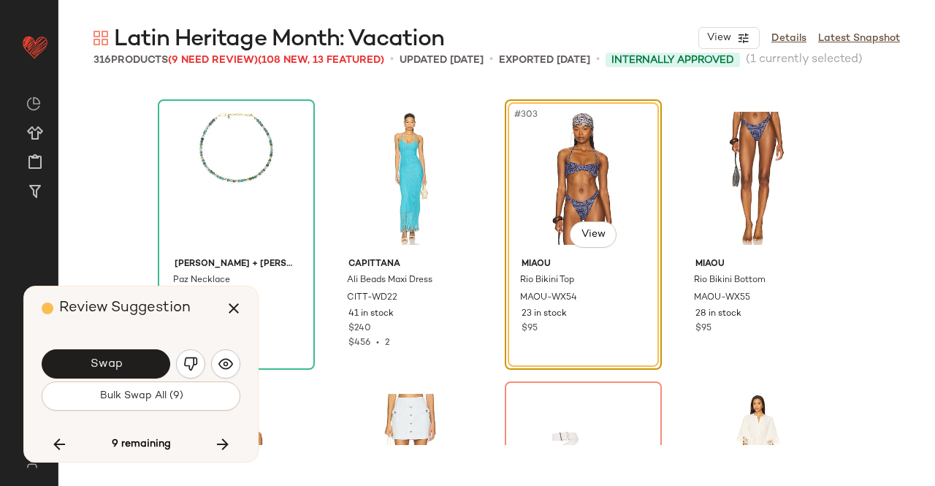
click at [121, 359] on span "Swap" at bounding box center [105, 364] width 33 height 14
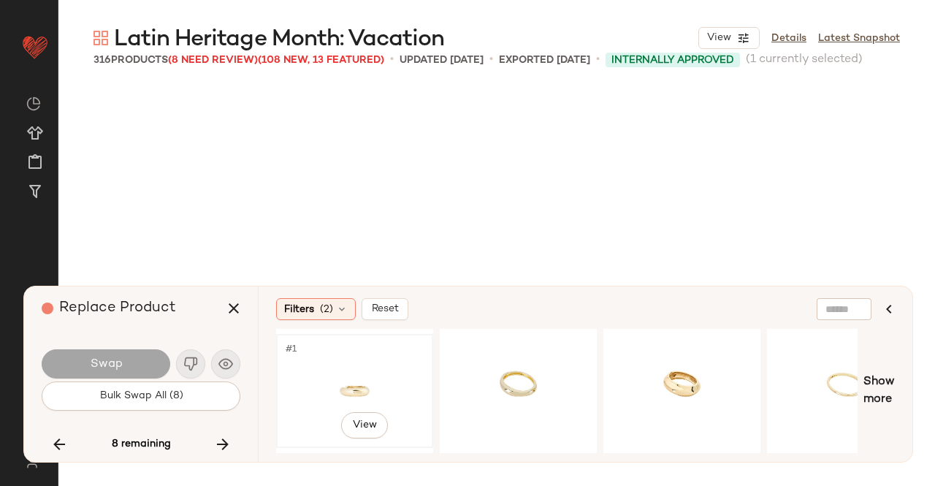
scroll to position [21428, 0]
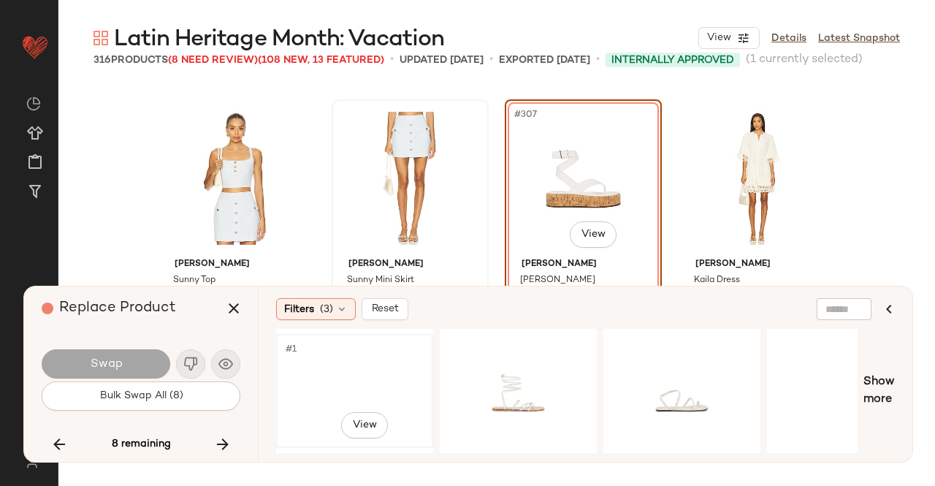
click at [384, 370] on div "#1 View" at bounding box center [354, 391] width 147 height 104
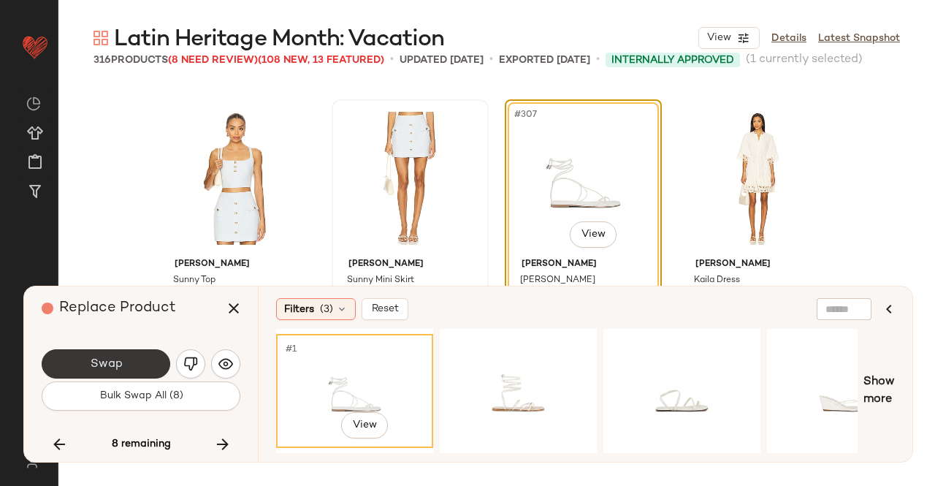
click at [139, 362] on button "Swap" at bounding box center [106, 363] width 129 height 29
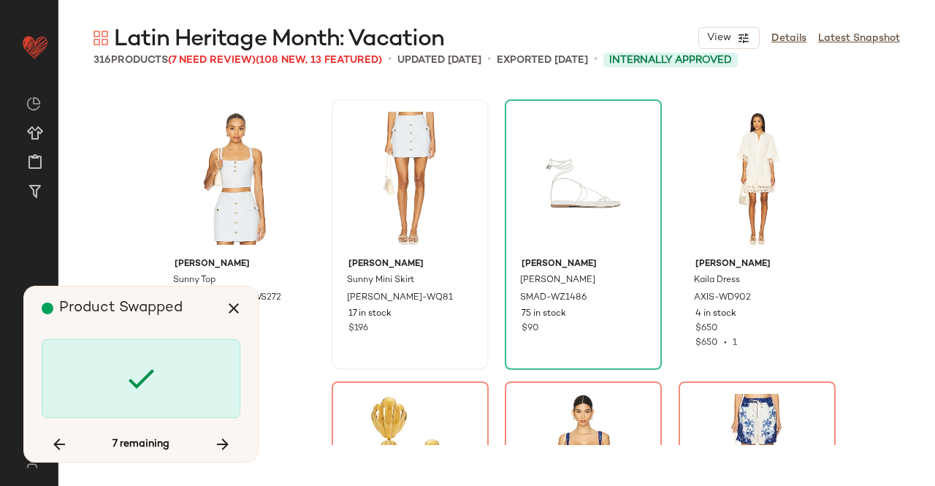
scroll to position [21710, 0]
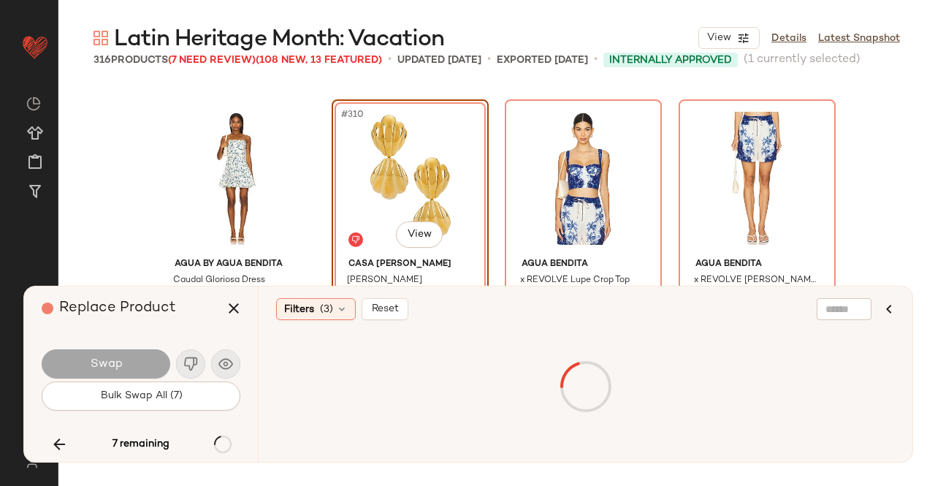
click at [345, 387] on div at bounding box center [585, 387] width 613 height 110
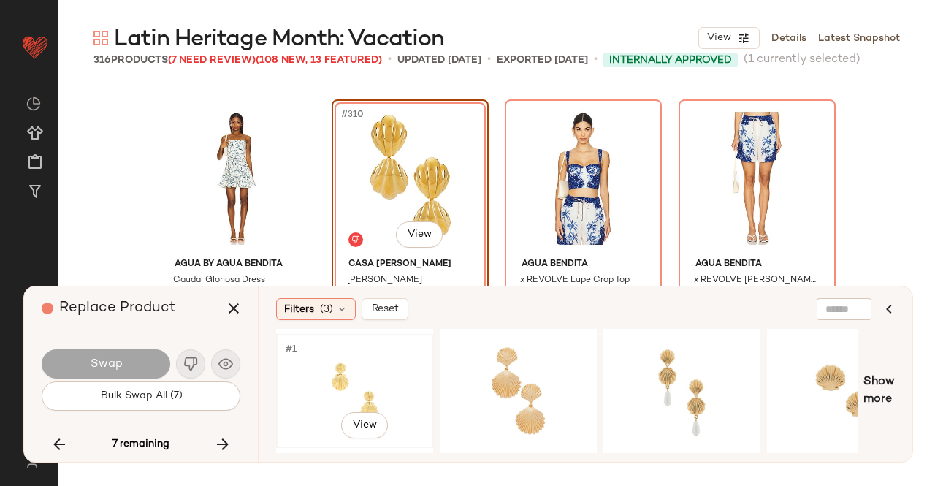
click at [371, 386] on div "#1 View" at bounding box center [354, 391] width 147 height 104
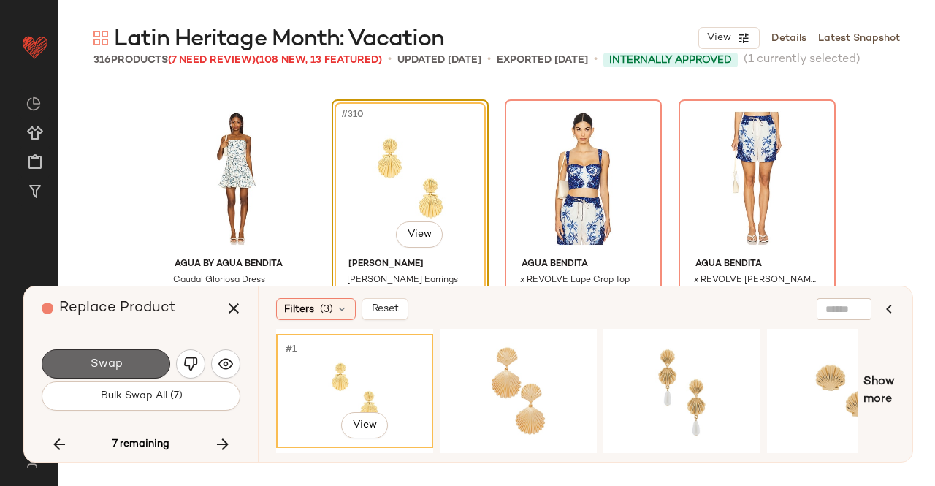
click at [95, 356] on button "Swap" at bounding box center [106, 363] width 129 height 29
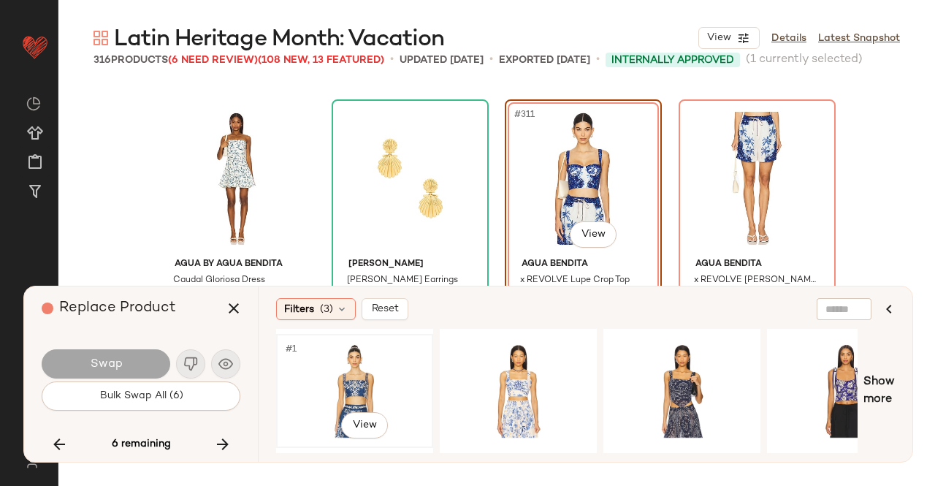
click at [384, 375] on div "#1 View" at bounding box center [354, 391] width 147 height 104
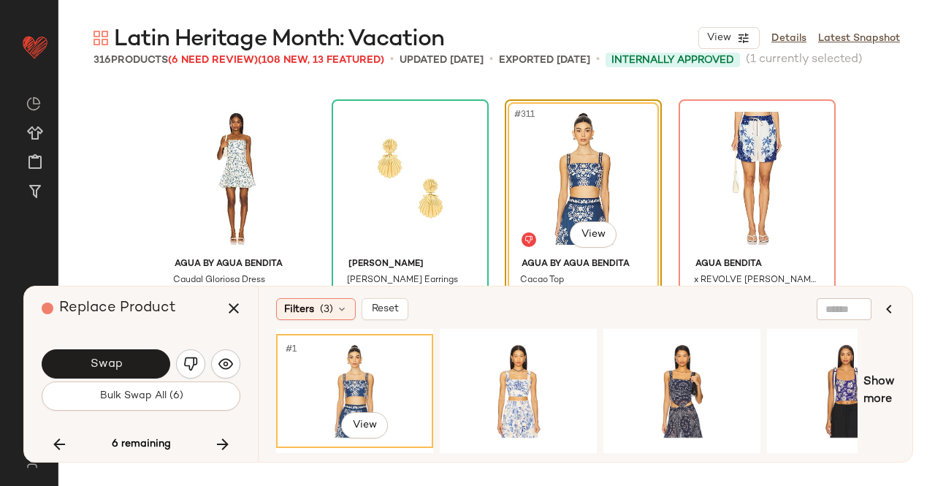
scroll to position [21783, 0]
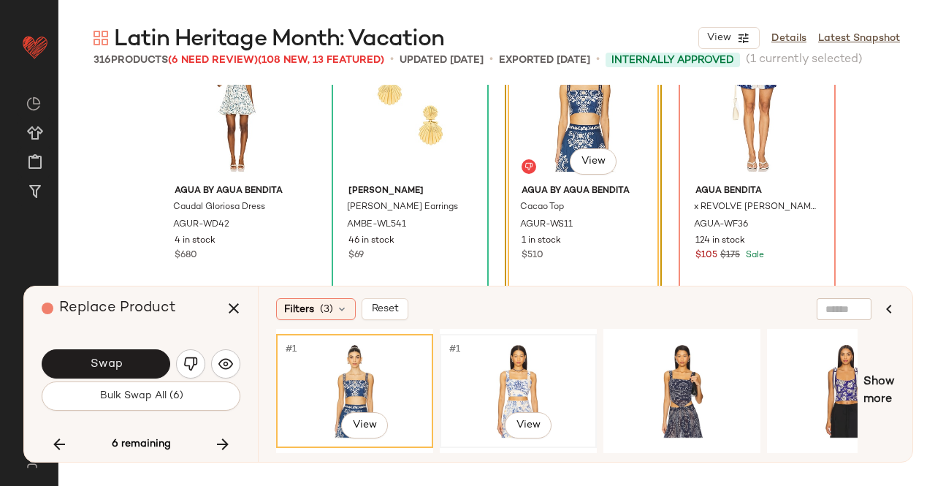
click at [481, 383] on div "#1 View" at bounding box center [518, 391] width 147 height 104
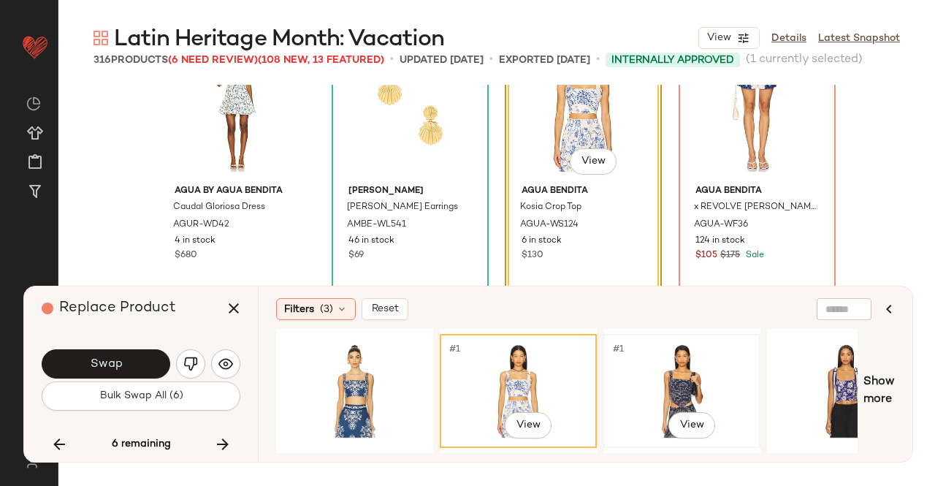
click at [725, 395] on div "#1 View" at bounding box center [681, 391] width 147 height 104
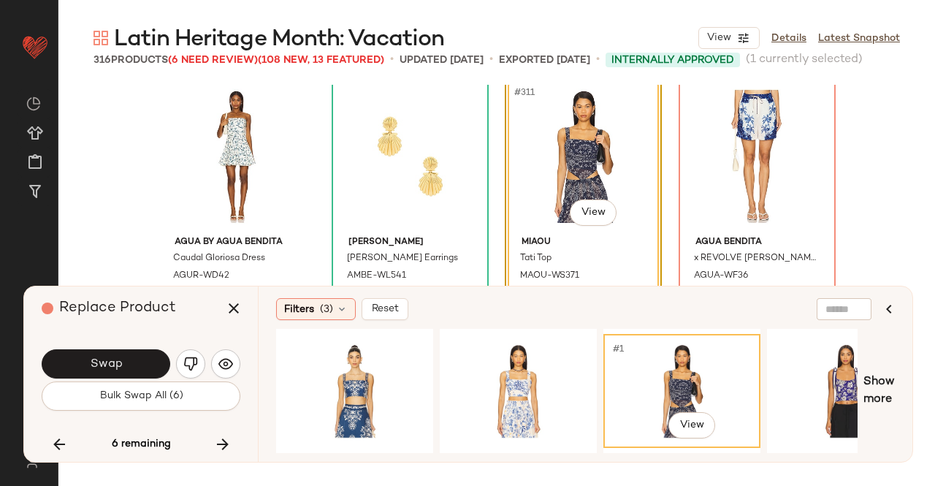
scroll to position [21710, 0]
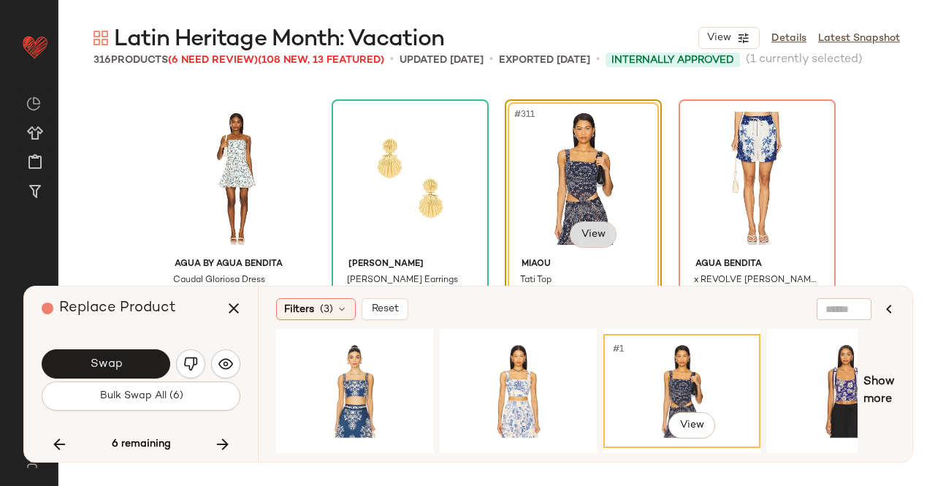
click at [587, 225] on body "Revolve ** Dashboard All Products Global Clipboards (24) Curations (511) Kriste…" at bounding box center [467, 243] width 935 height 486
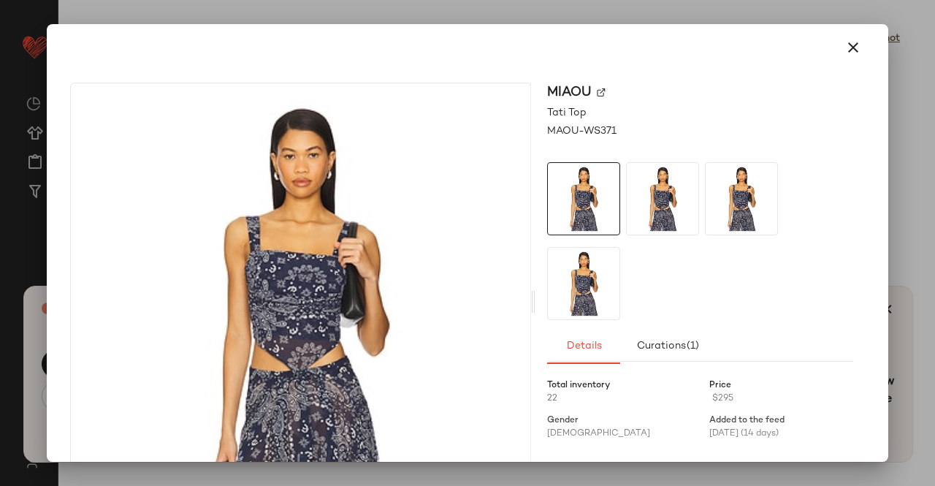
click at [592, 93] on div "Miaou" at bounding box center [700, 93] width 306 height 20
click at [597, 92] on img at bounding box center [601, 92] width 9 height 9
click at [844, 47] on icon "button" at bounding box center [853, 48] width 18 height 18
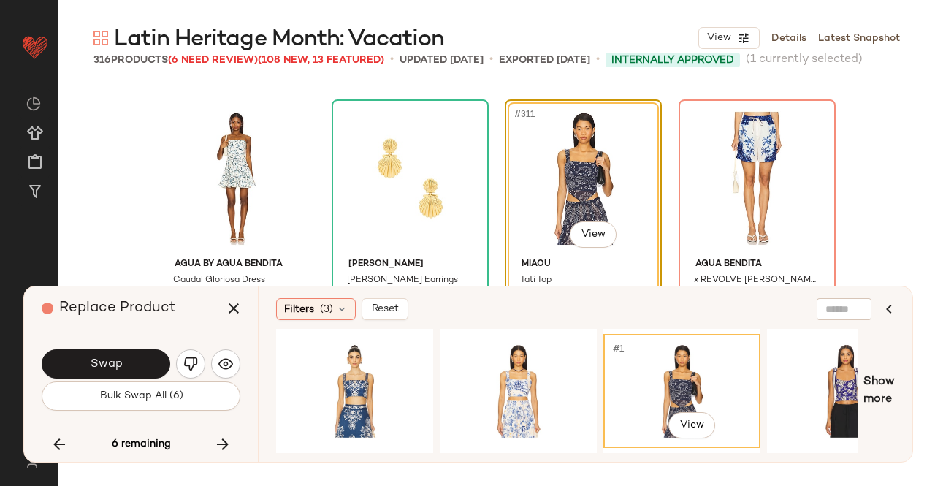
click at [137, 354] on button "Swap" at bounding box center [106, 363] width 129 height 29
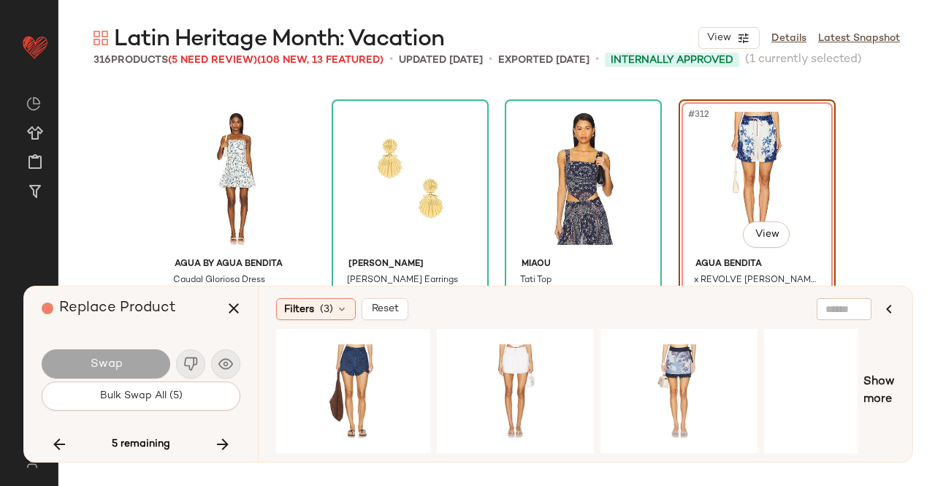
scroll to position [0, 1011]
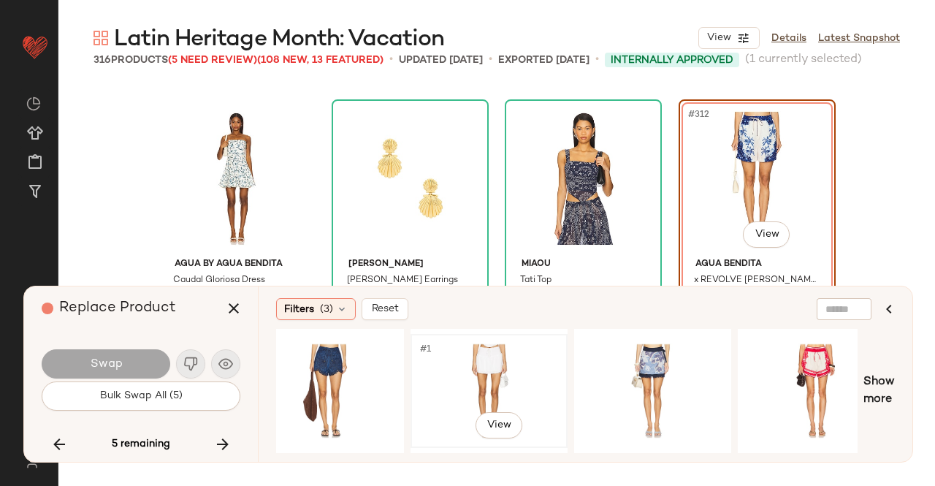
click at [505, 378] on div "#1 View" at bounding box center [489, 391] width 147 height 104
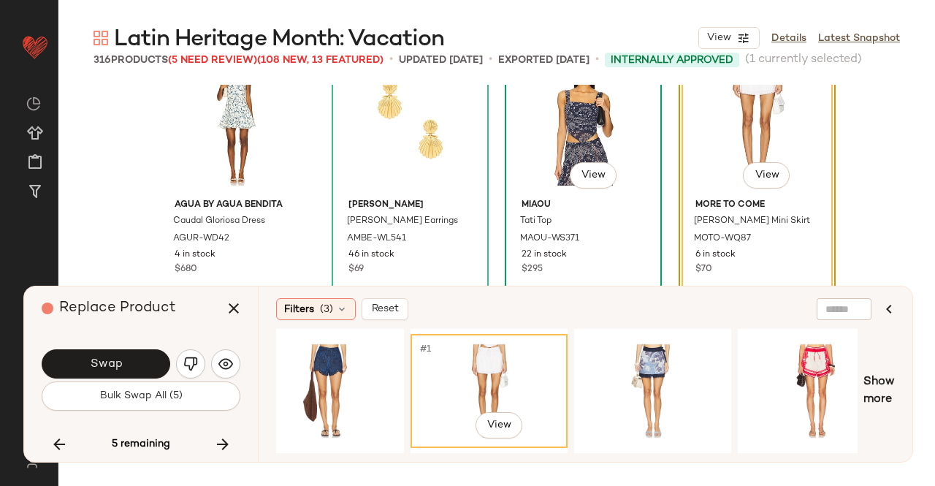
scroll to position [21783, 0]
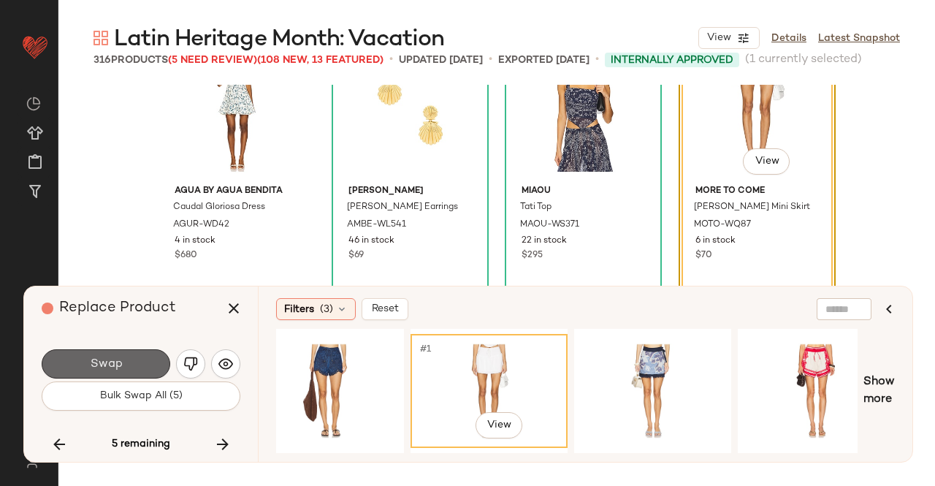
click at [106, 362] on span "Swap" at bounding box center [105, 364] width 33 height 14
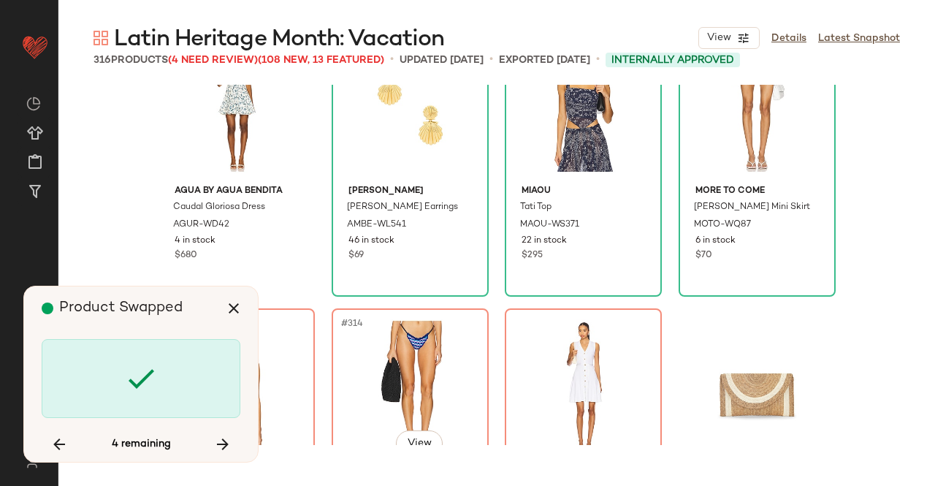
scroll to position [21916, 0]
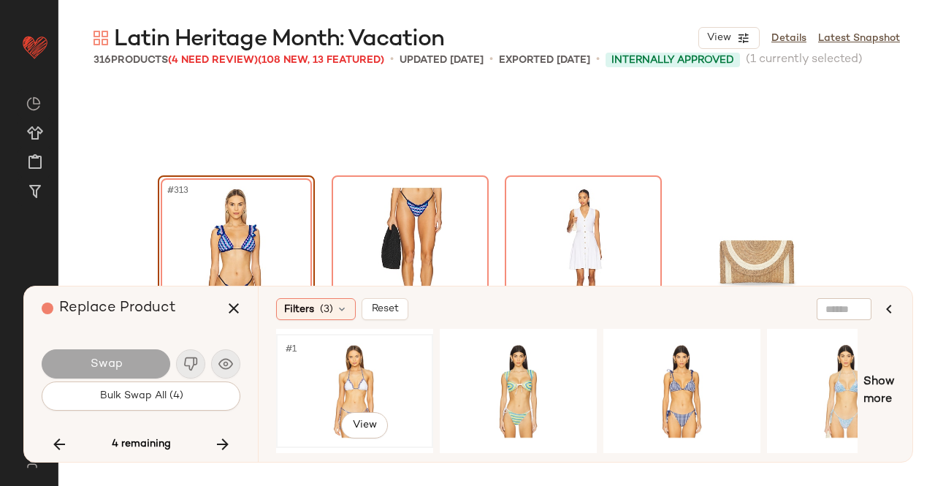
click at [371, 385] on div "#1 View" at bounding box center [354, 391] width 147 height 104
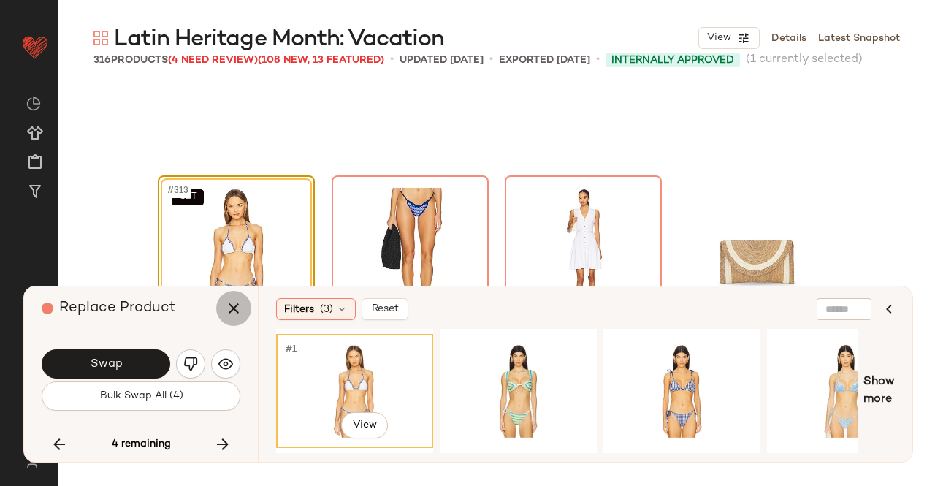
click at [249, 315] on button "button" at bounding box center [233, 308] width 35 height 35
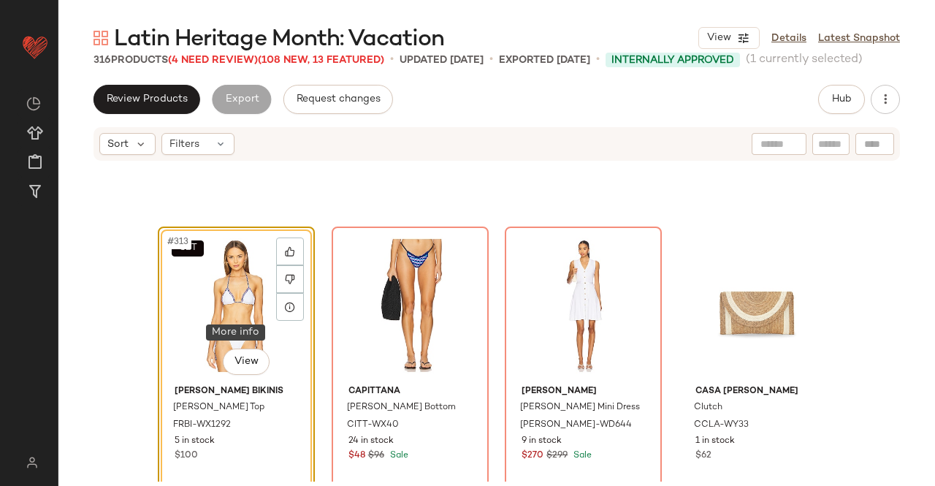
scroll to position [21957, 0]
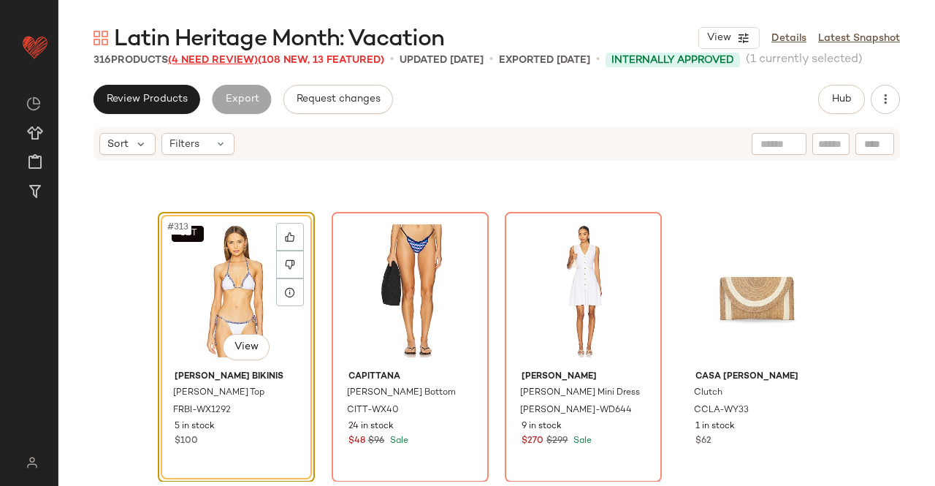
click at [209, 55] on div "Latin Heritage Month: Vacation View Details Latest Snapshot 316 Products (4 Nee…" at bounding box center [496, 254] width 877 height 462
click at [215, 59] on div "316 Products (4 Need Review) (108 New, 13 Featured)" at bounding box center [238, 60] width 291 height 15
click at [222, 58] on span "(4 Need Review)" at bounding box center [213, 60] width 90 height 11
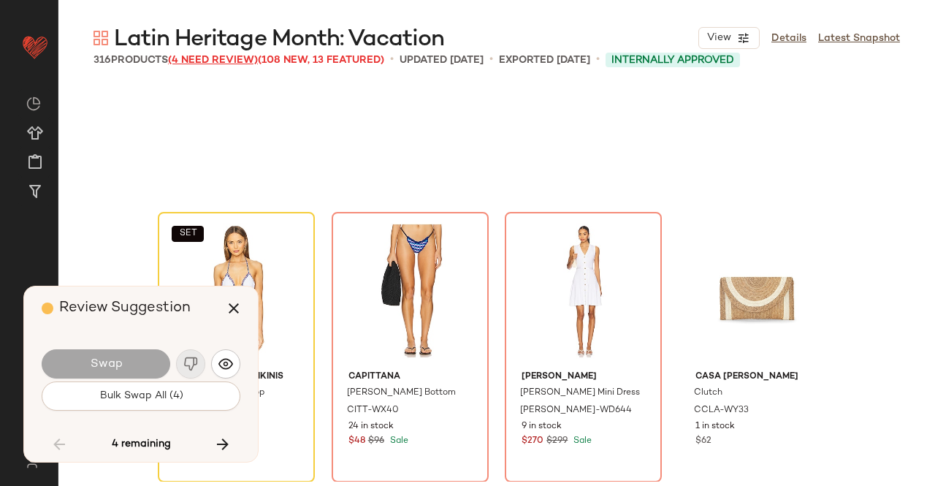
scroll to position [21916, 0]
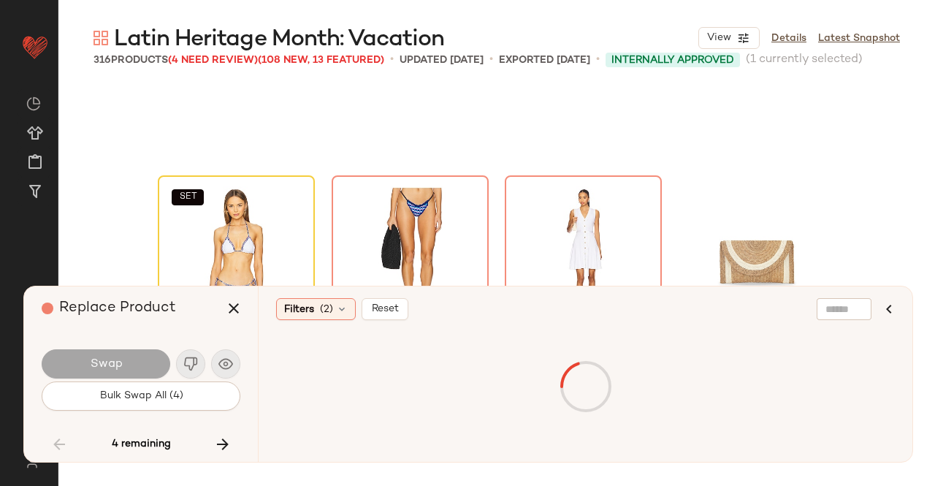
click at [329, 364] on div at bounding box center [585, 387] width 613 height 110
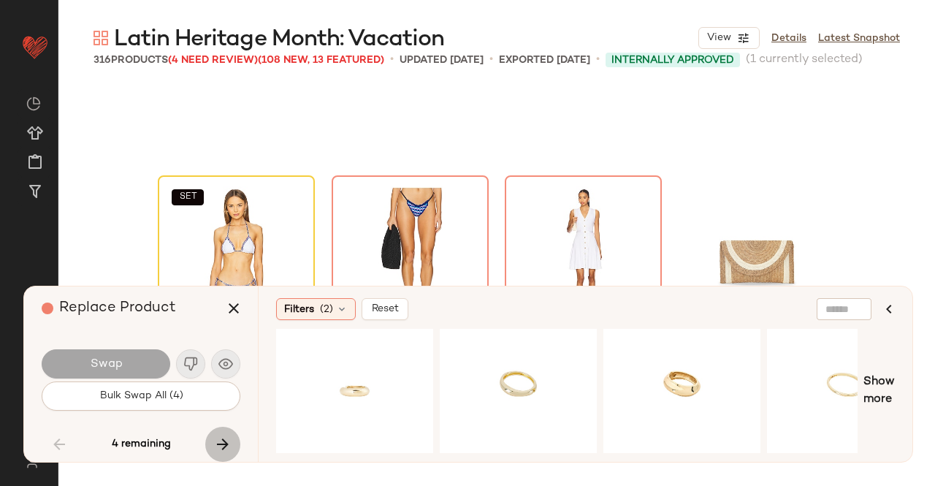
drag, startPoint x: 213, startPoint y: 449, endPoint x: 136, endPoint y: 376, distance: 106.4
click at [209, 443] on button "button" at bounding box center [222, 444] width 35 height 35
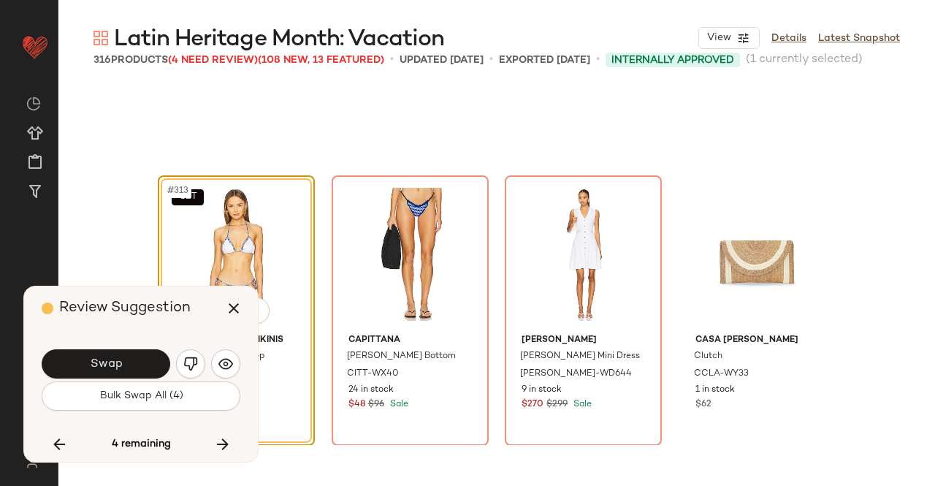
click at [126, 361] on button "Swap" at bounding box center [106, 363] width 129 height 29
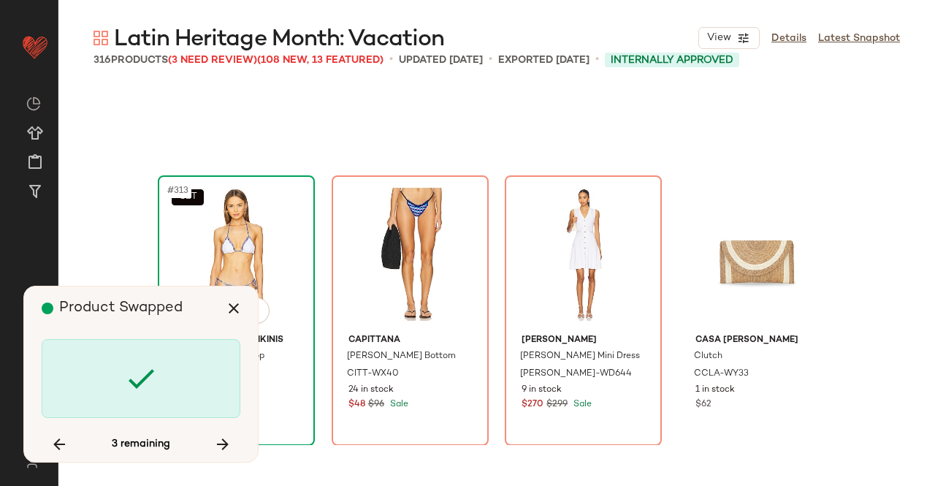
click at [271, 257] on div "SET #313 View" at bounding box center [236, 254] width 147 height 148
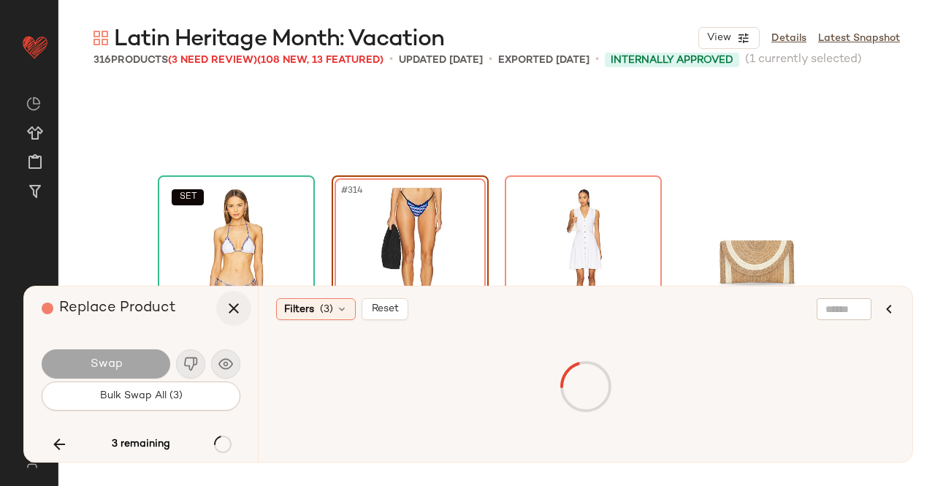
click at [229, 305] on icon "button" at bounding box center [234, 308] width 18 height 18
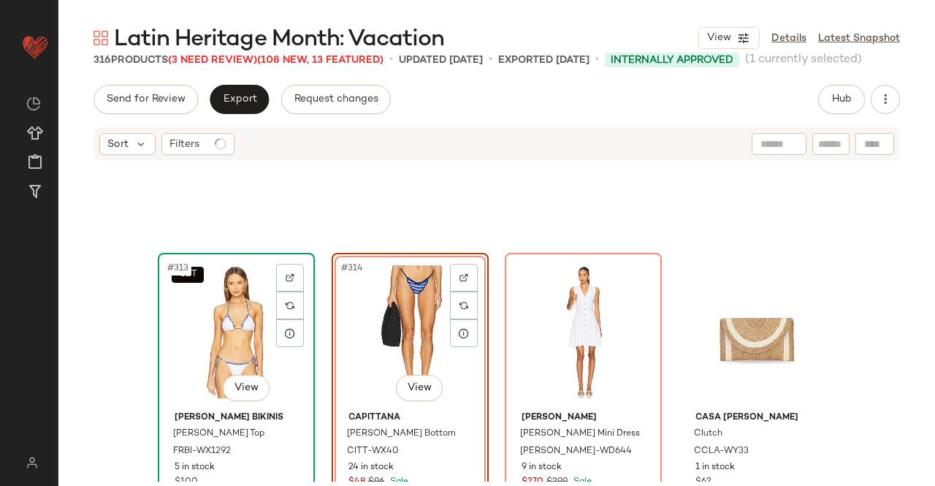
scroll to position [21957, 0]
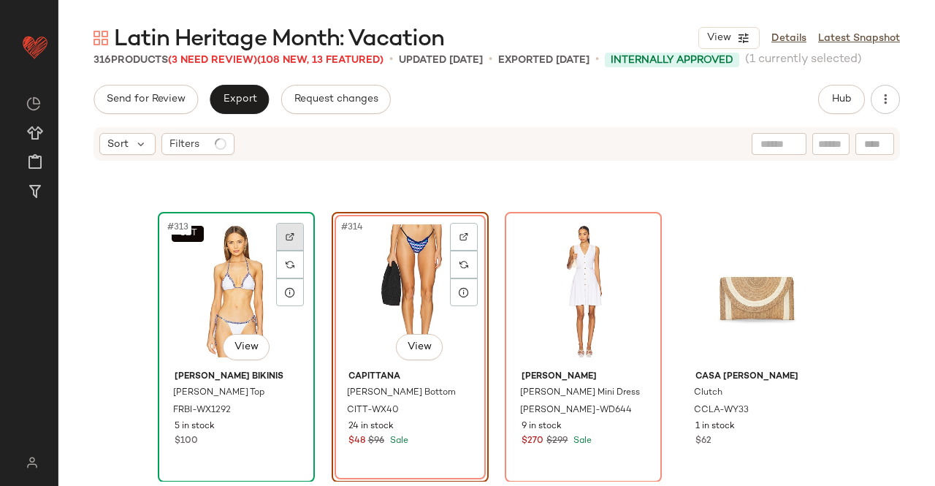
click at [289, 241] on div at bounding box center [290, 237] width 28 height 28
click at [841, 88] on button "Hub" at bounding box center [841, 99] width 47 height 29
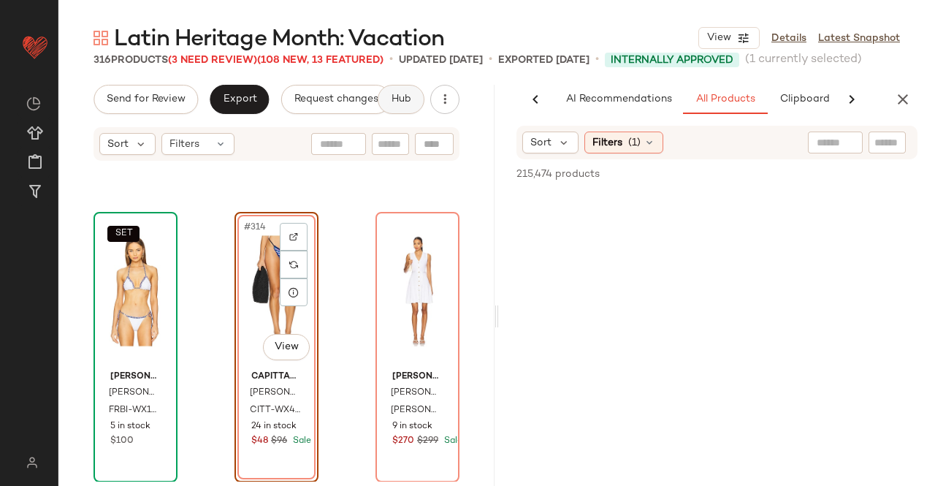
scroll to position [0, 92]
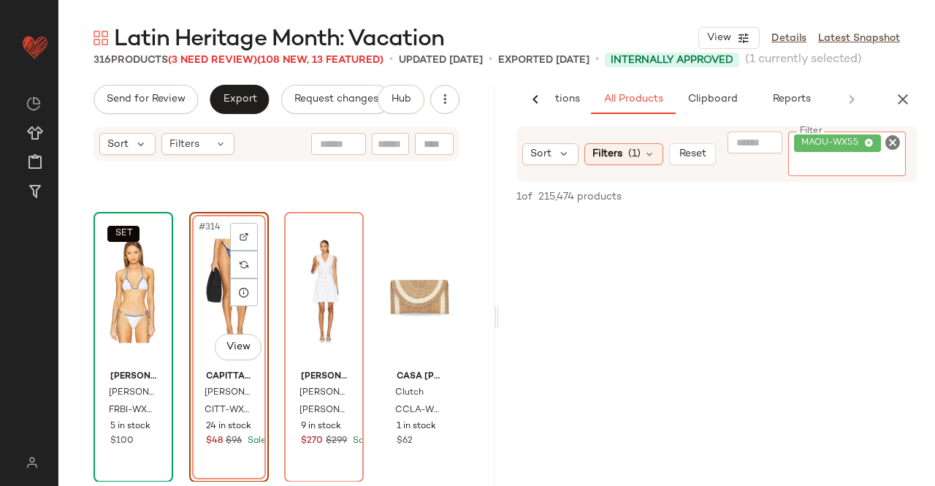
paste input "**********"
type input "**********"
click at [227, 317] on div "#314 View" at bounding box center [228, 291] width 69 height 148
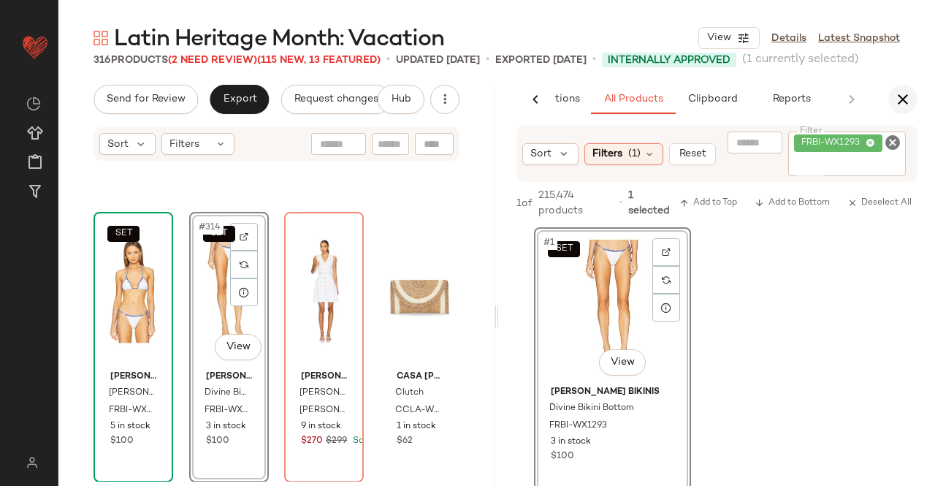
click at [900, 93] on icon "button" at bounding box center [903, 100] width 18 height 18
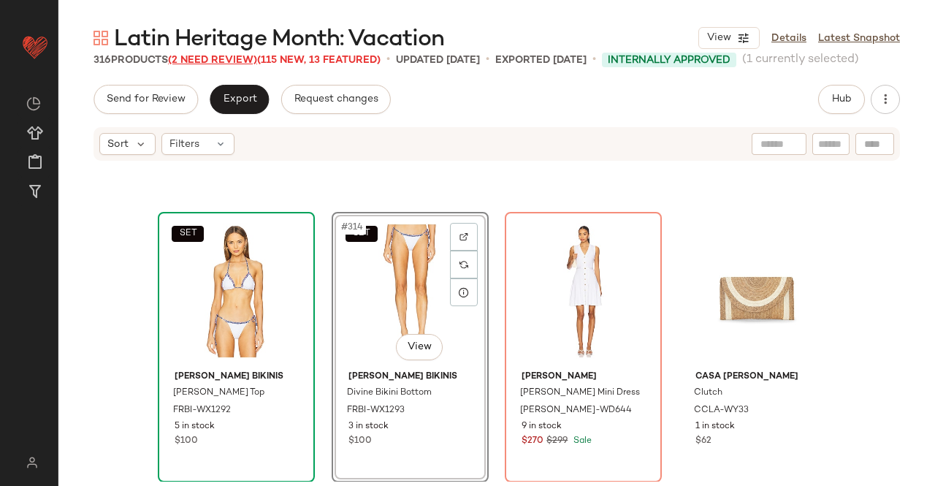
click at [218, 66] on span "(2 Need Review)" at bounding box center [212, 60] width 89 height 11
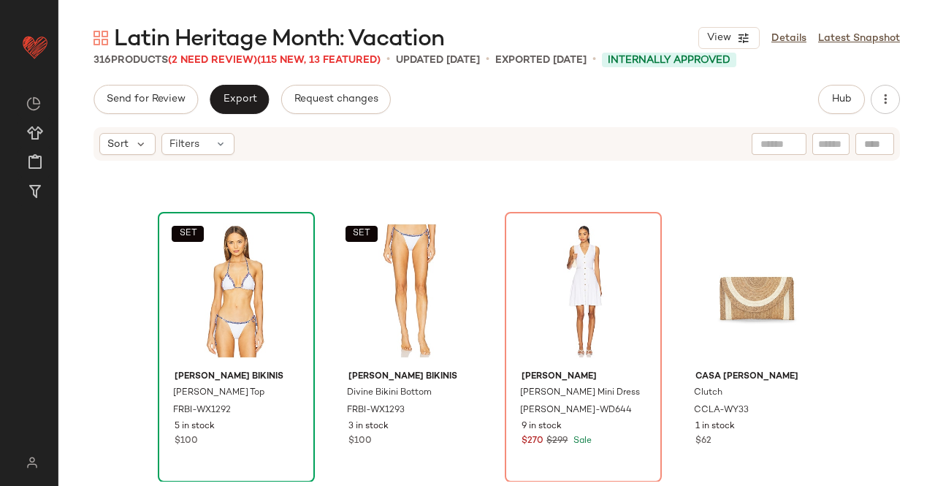
scroll to position [21916, 0]
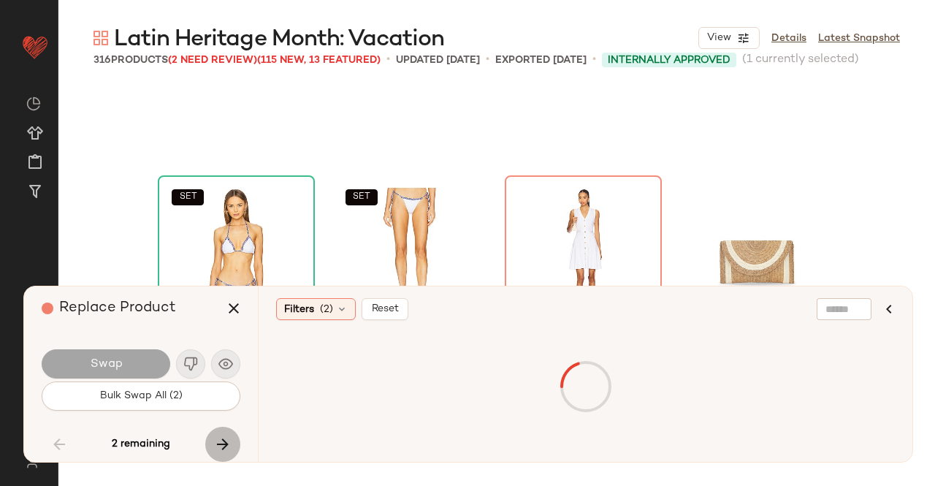
click at [224, 436] on icon "button" at bounding box center [223, 444] width 18 height 18
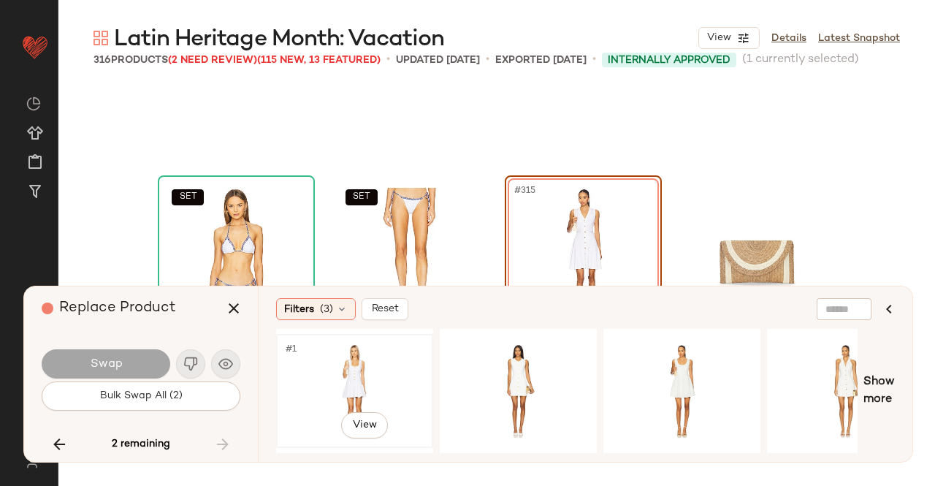
drag, startPoint x: 356, startPoint y: 367, endPoint x: 287, endPoint y: 367, distance: 69.4
click at [337, 367] on div "#1 View" at bounding box center [354, 391] width 147 height 104
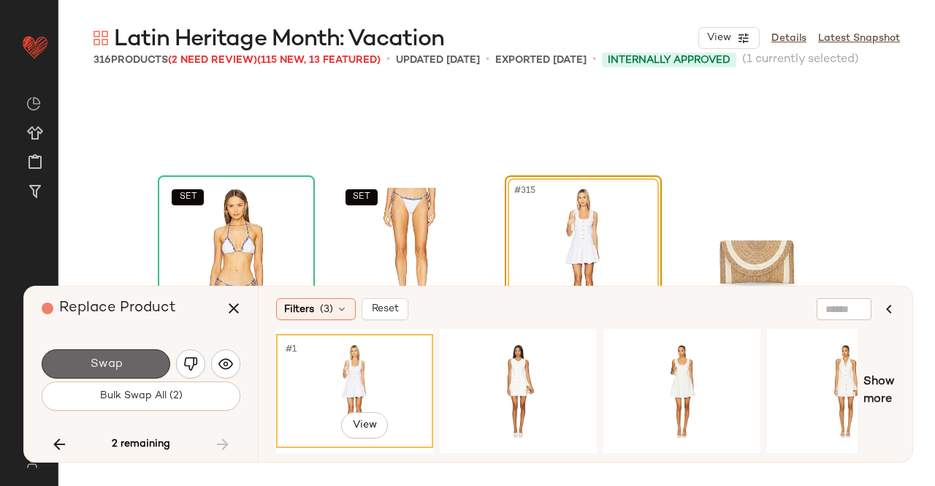
click at [89, 367] on span "Swap" at bounding box center [105, 364] width 33 height 14
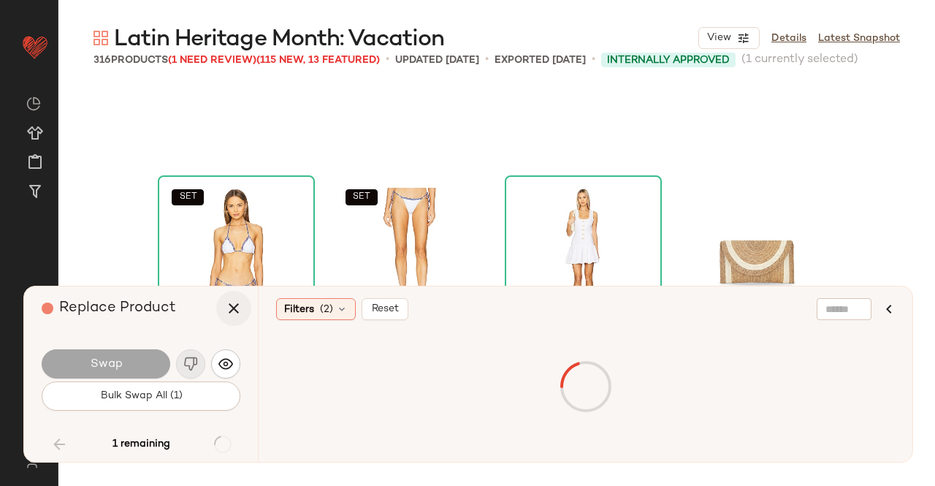
click at [234, 310] on icon "button" at bounding box center [234, 308] width 18 height 18
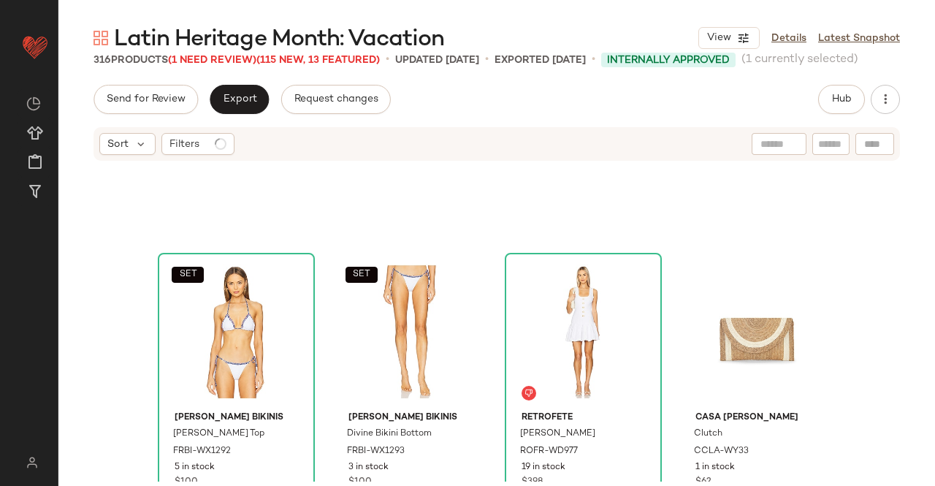
scroll to position [21957, 0]
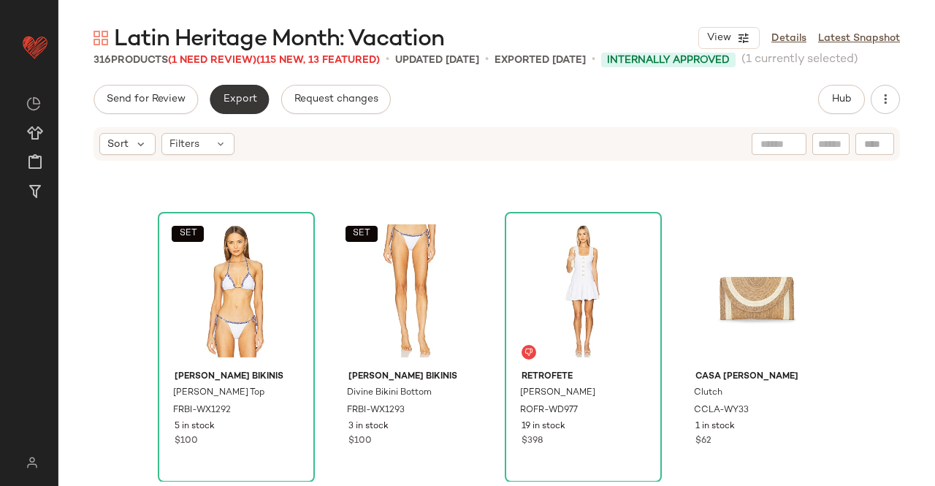
click at [254, 99] on button "Export" at bounding box center [239, 99] width 59 height 29
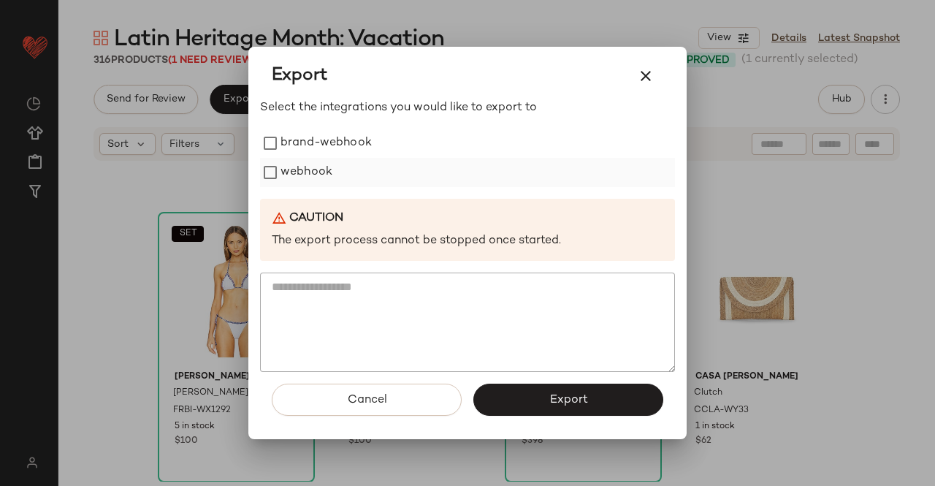
click at [321, 172] on label "webhook" at bounding box center [306, 172] width 52 height 29
click at [537, 402] on button "Export" at bounding box center [568, 399] width 190 height 32
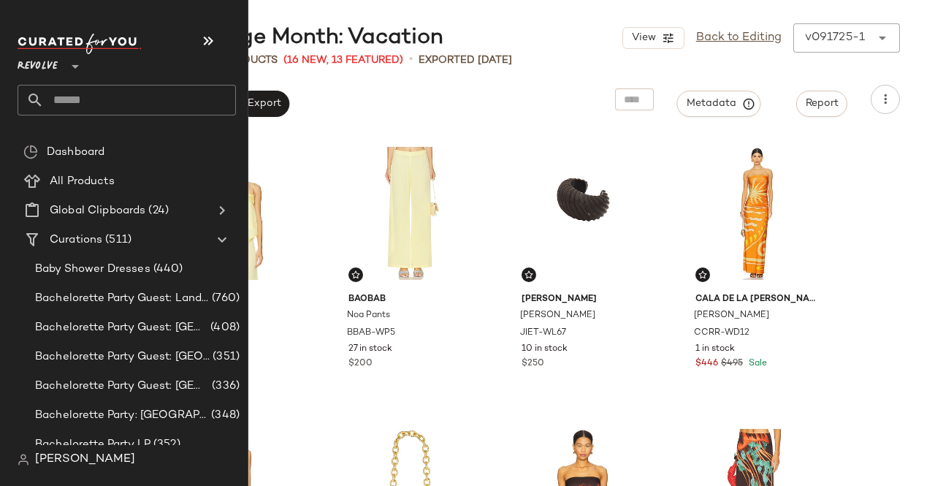
click at [85, 98] on input "text" at bounding box center [140, 100] width 192 height 31
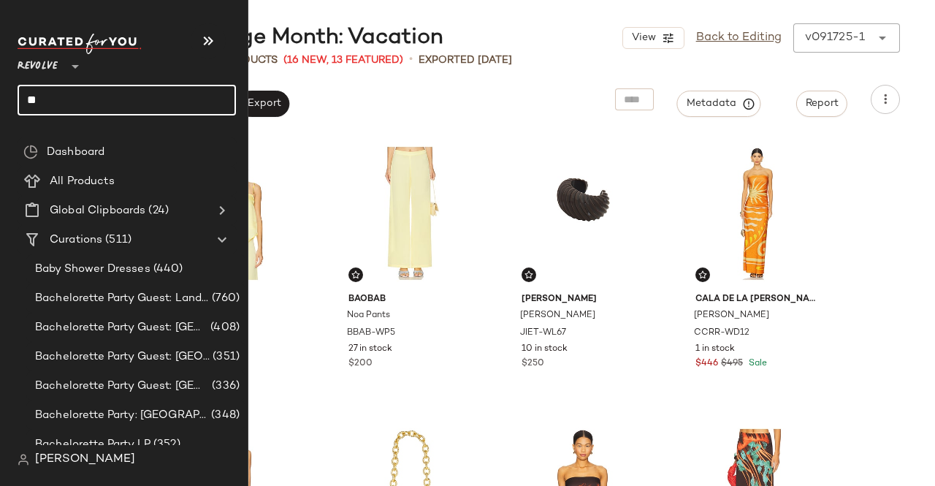
type input "*"
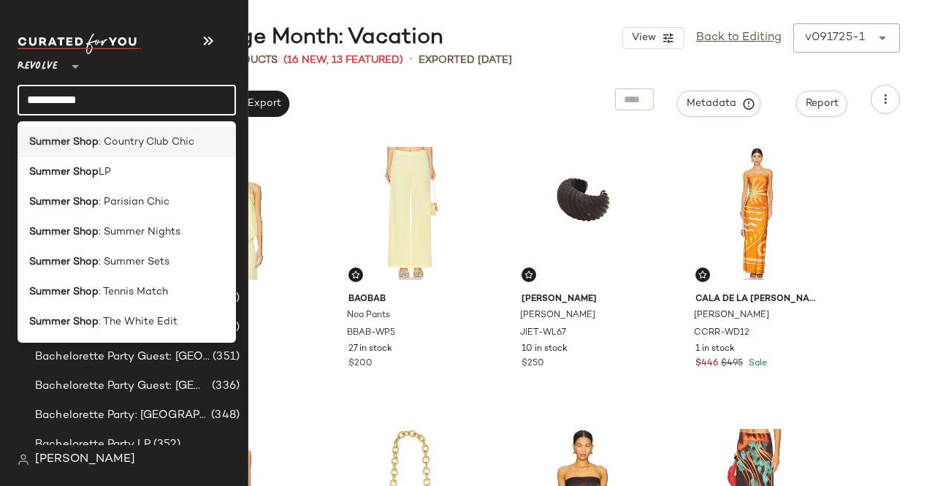
type input "**********"
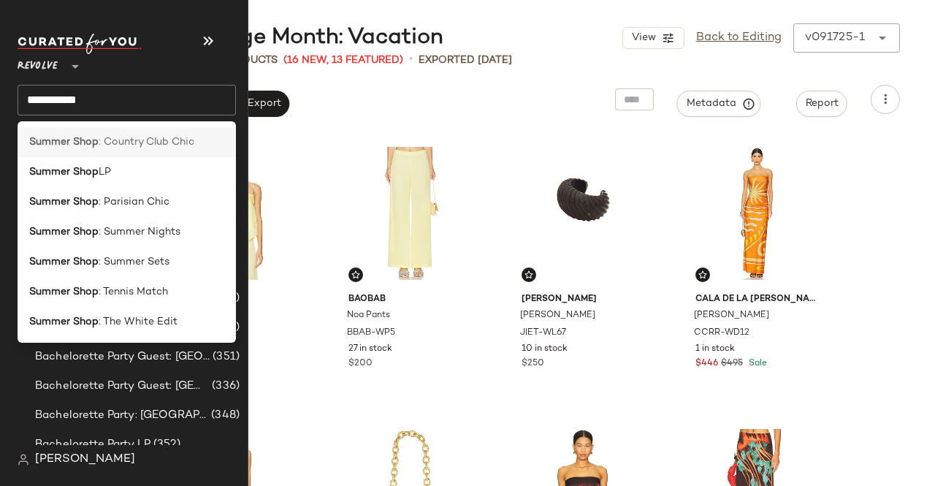
click at [110, 142] on span ": Country Club Chic" at bounding box center [147, 141] width 96 height 15
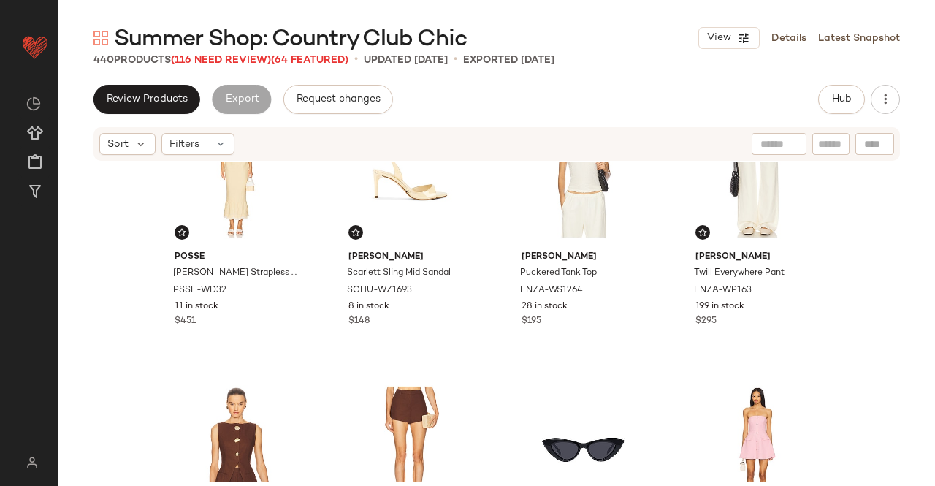
click at [240, 60] on span "(116 Need Review)" at bounding box center [221, 60] width 100 height 11
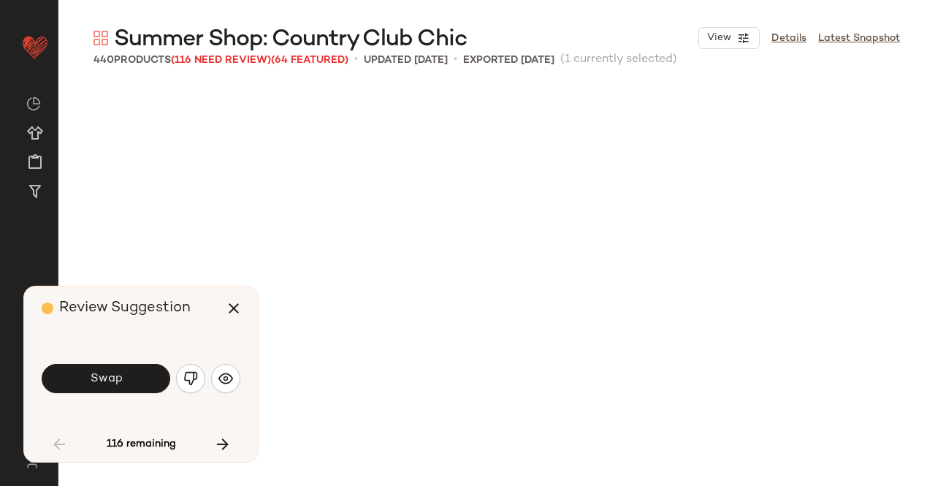
scroll to position [576, 0]
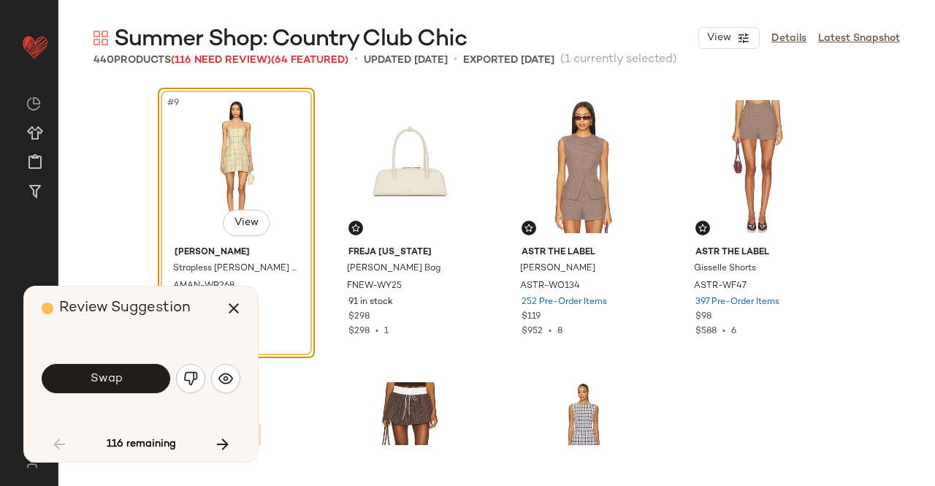
click at [110, 383] on span "Swap" at bounding box center [105, 379] width 33 height 14
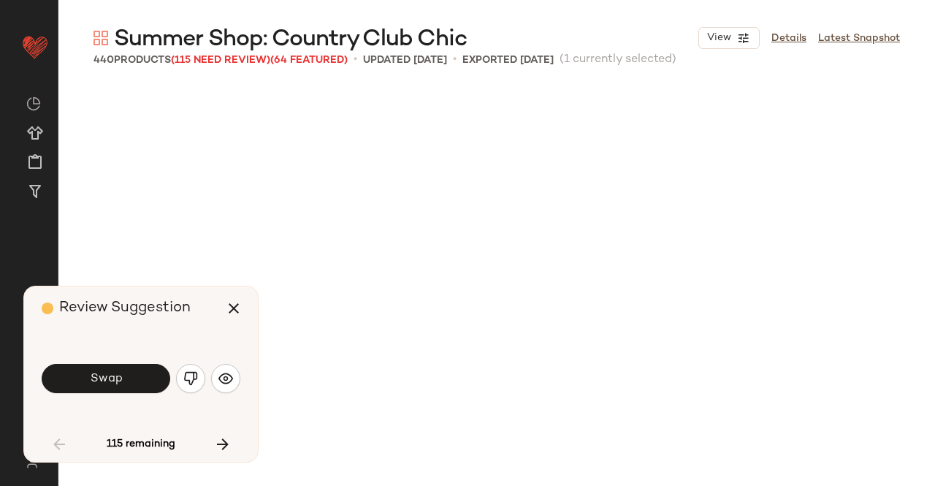
scroll to position [1128, 0]
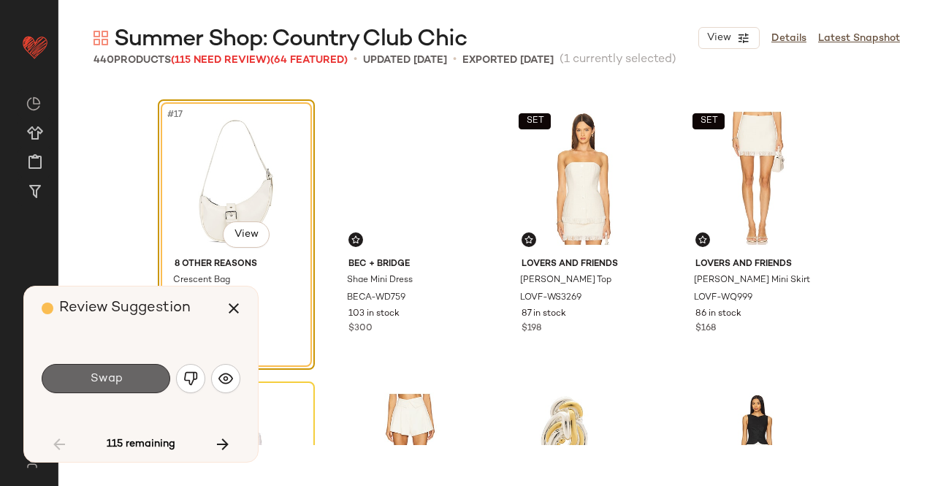
click at [130, 381] on button "Swap" at bounding box center [106, 378] width 129 height 29
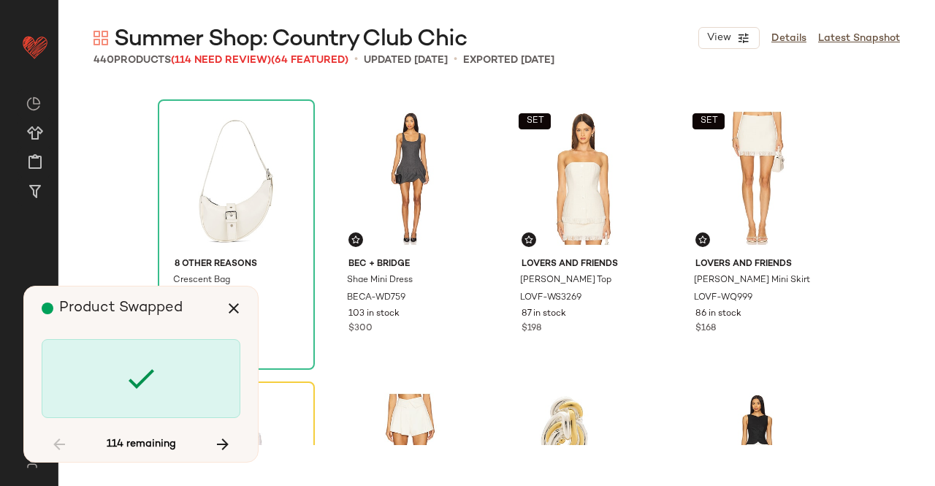
scroll to position [1410, 0]
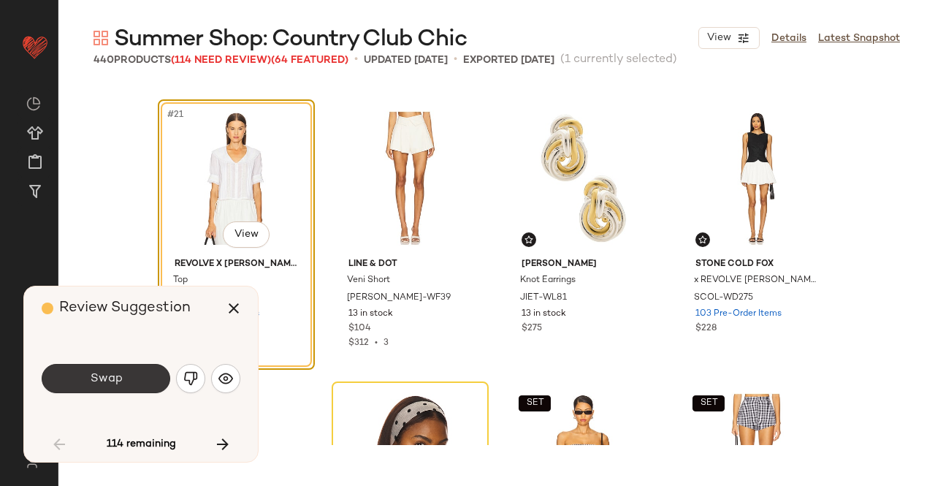
click at [131, 373] on button "Swap" at bounding box center [106, 378] width 129 height 29
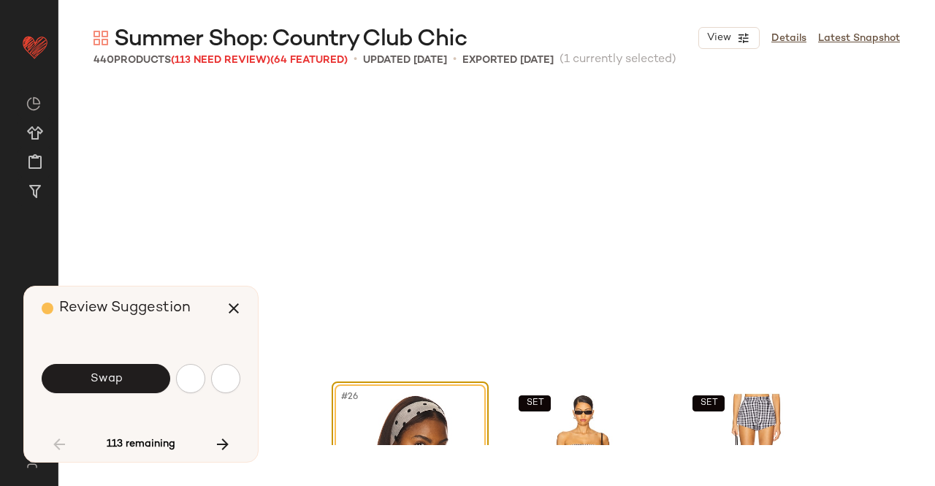
scroll to position [1692, 0]
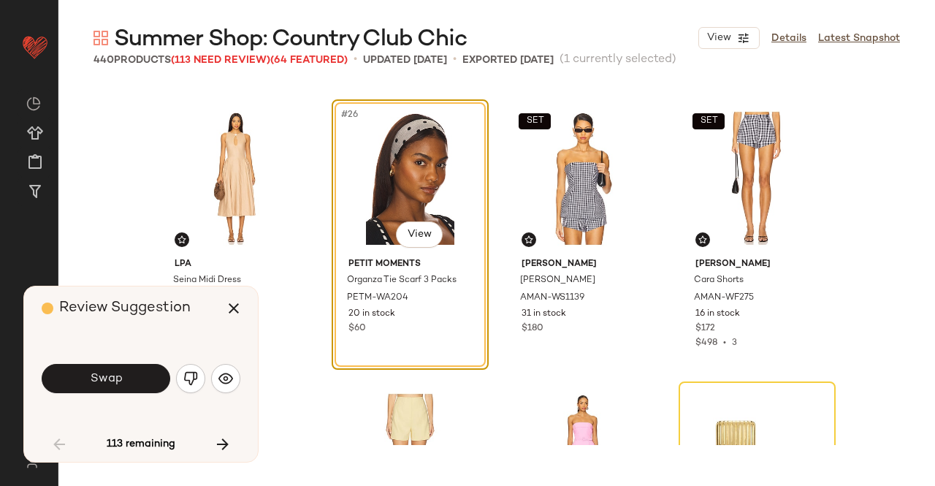
click at [130, 385] on button "Swap" at bounding box center [106, 378] width 129 height 29
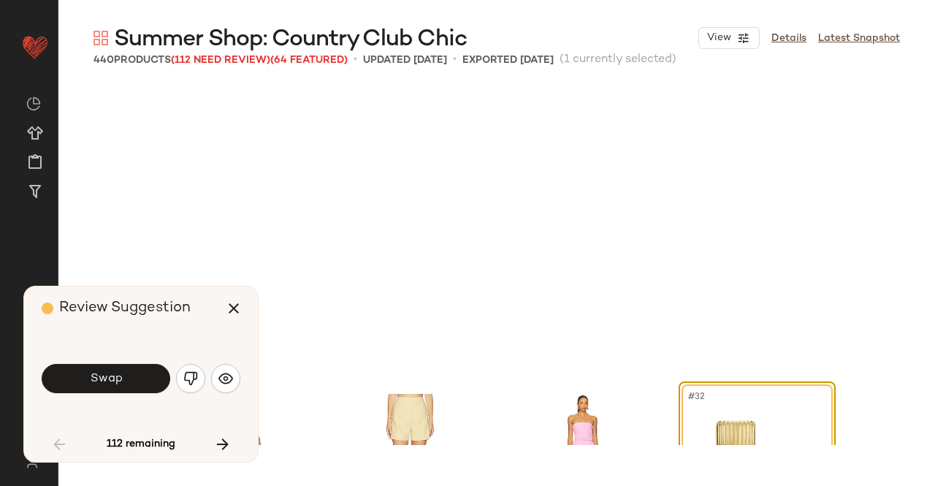
scroll to position [1974, 0]
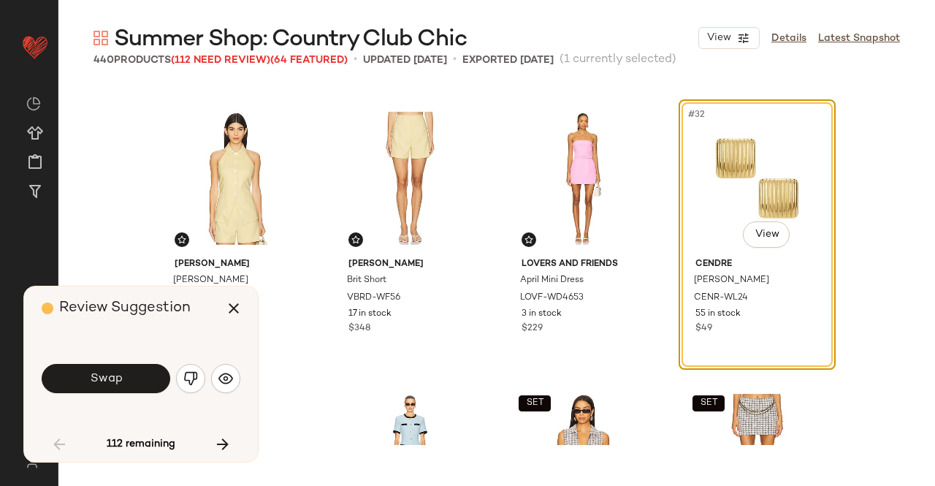
click at [130, 387] on button "Swap" at bounding box center [106, 378] width 129 height 29
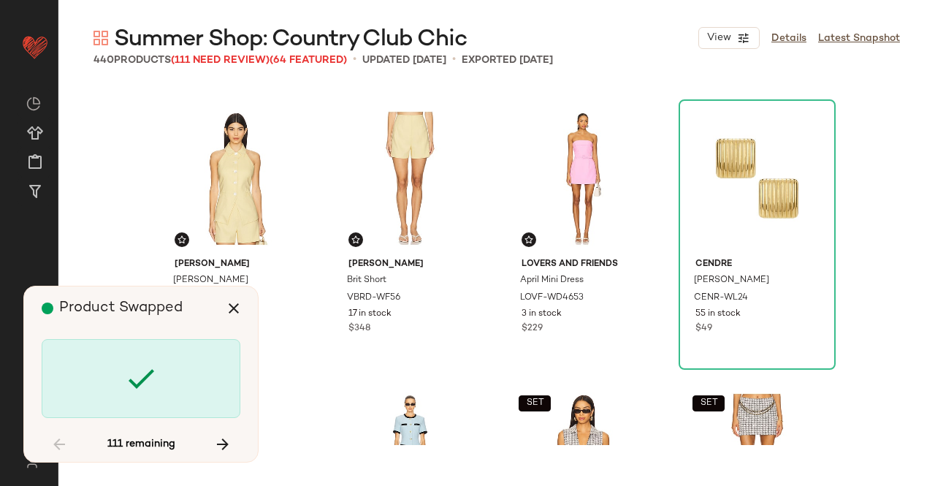
scroll to position [2537, 0]
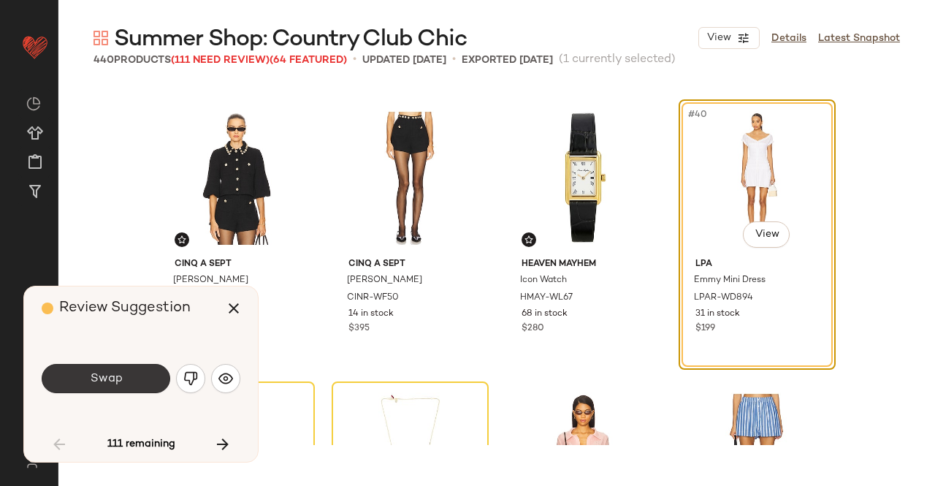
click at [142, 374] on button "Swap" at bounding box center [106, 378] width 129 height 29
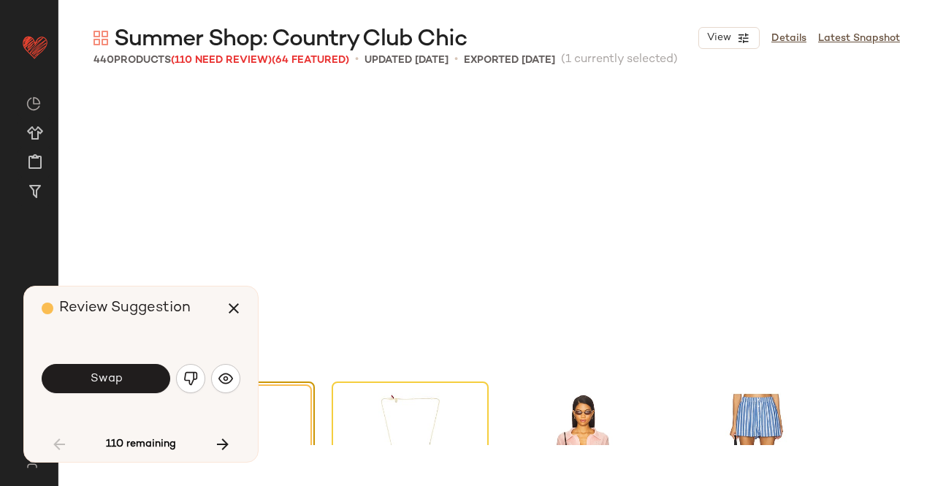
scroll to position [2819, 0]
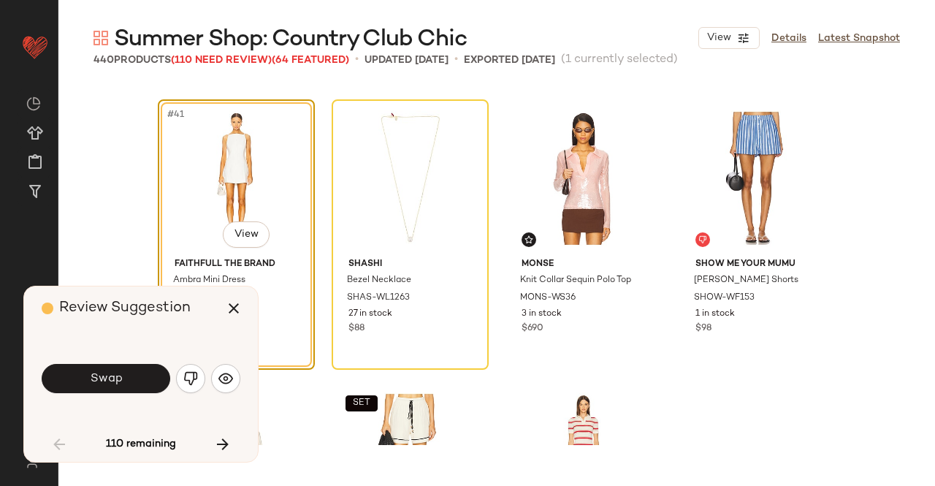
click at [142, 375] on button "Swap" at bounding box center [106, 378] width 129 height 29
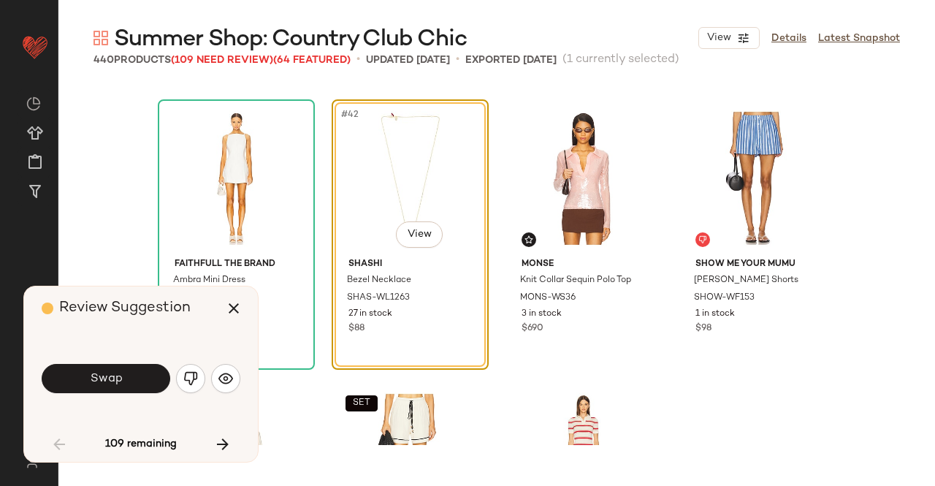
click at [142, 375] on button "Swap" at bounding box center [106, 378] width 129 height 29
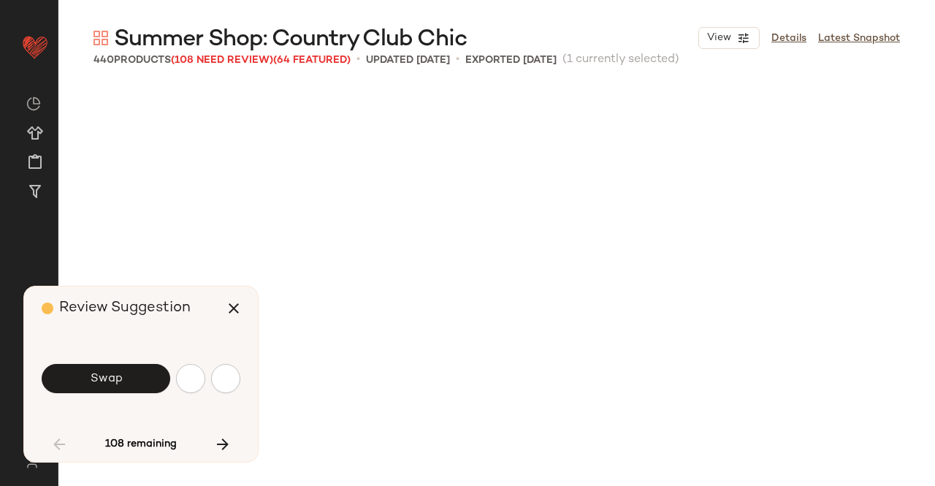
scroll to position [3665, 0]
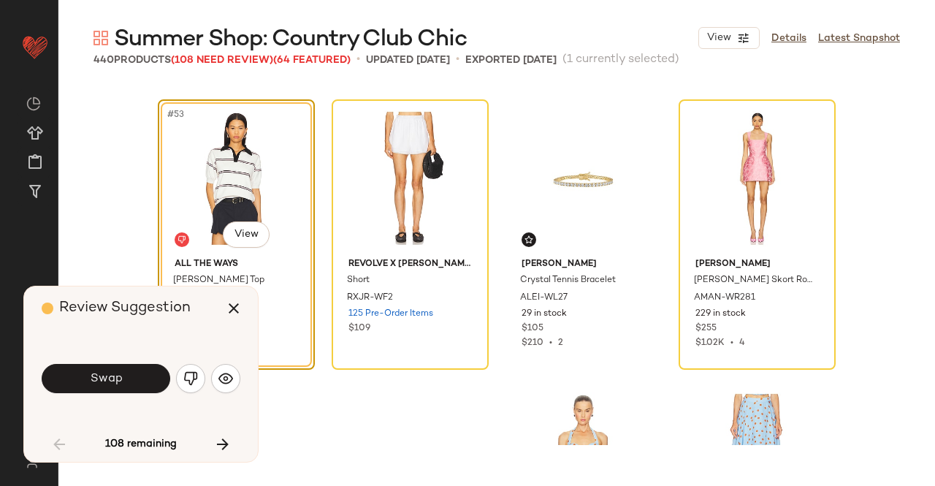
click at [142, 375] on button "Swap" at bounding box center [106, 378] width 129 height 29
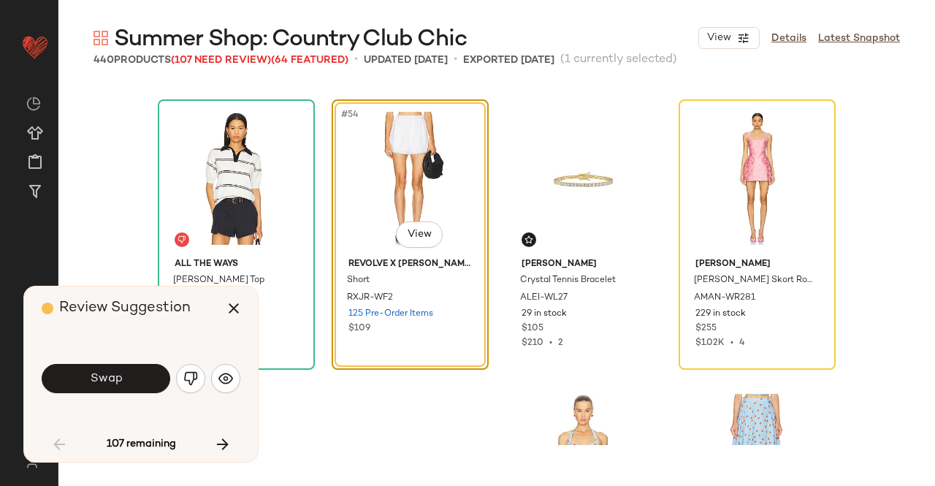
click at [143, 373] on button "Swap" at bounding box center [106, 378] width 129 height 29
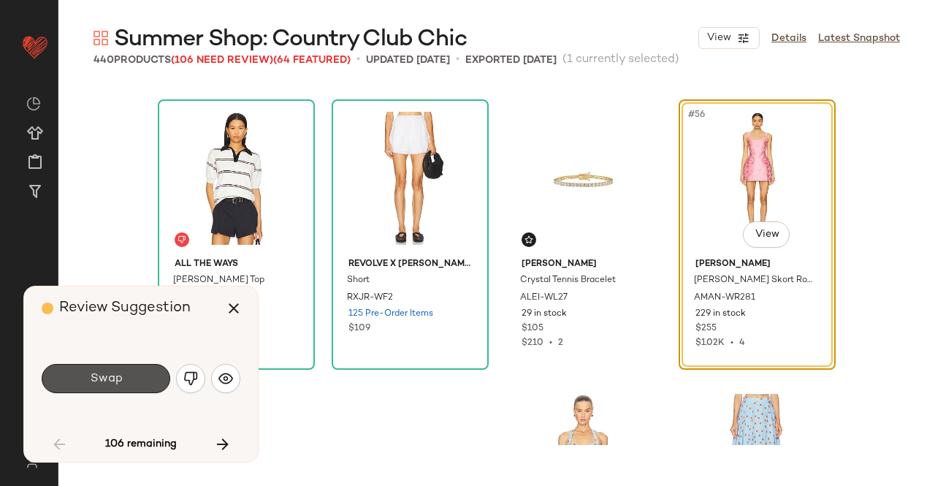
click at [142, 374] on button "Swap" at bounding box center [106, 378] width 129 height 29
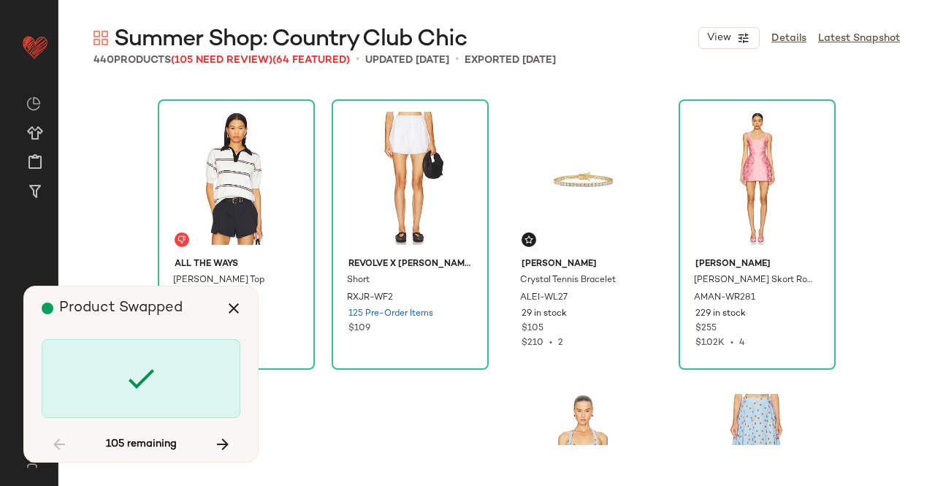
scroll to position [4229, 0]
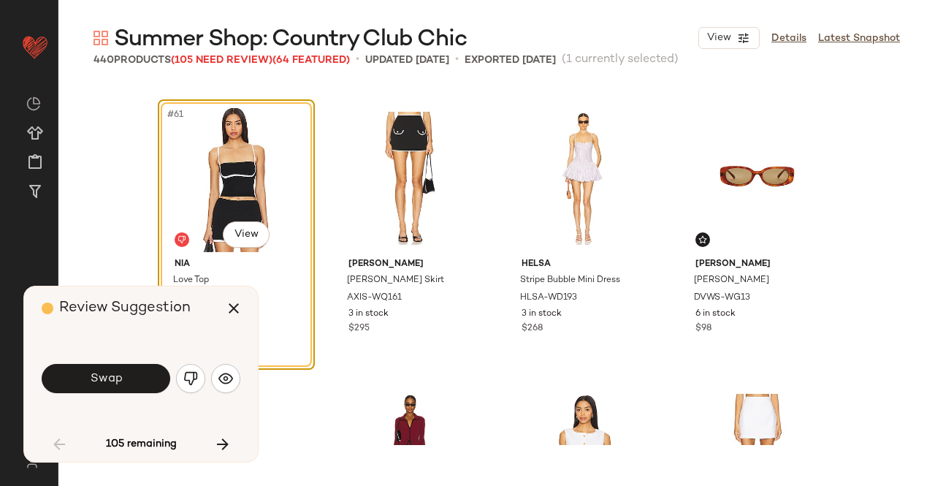
click at [142, 372] on button "Swap" at bounding box center [106, 378] width 129 height 29
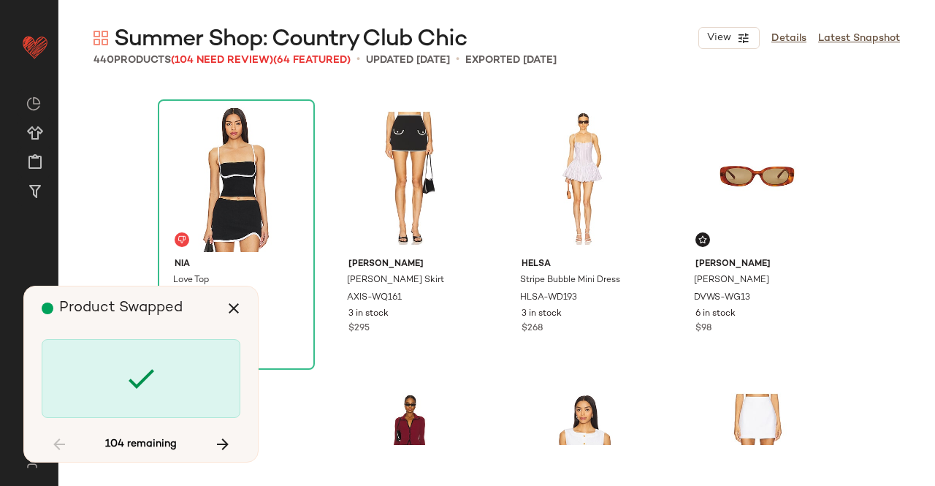
scroll to position [4793, 0]
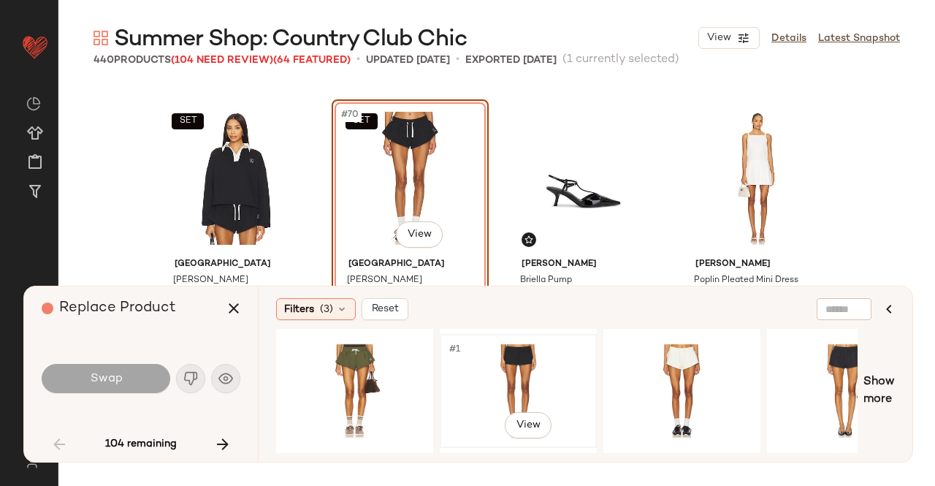
click at [543, 359] on div "#1 View" at bounding box center [518, 391] width 147 height 104
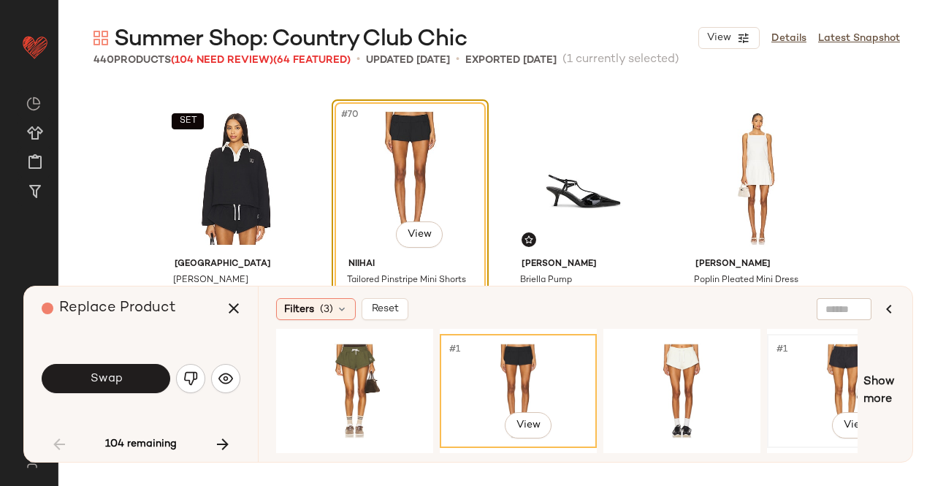
click at [809, 375] on div "#1 View" at bounding box center [845, 391] width 147 height 104
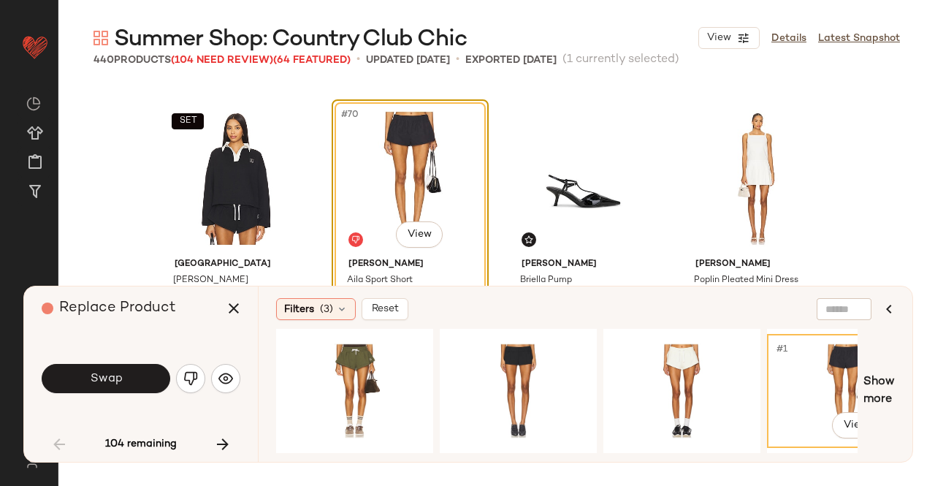
click at [108, 370] on button "Swap" at bounding box center [106, 378] width 129 height 29
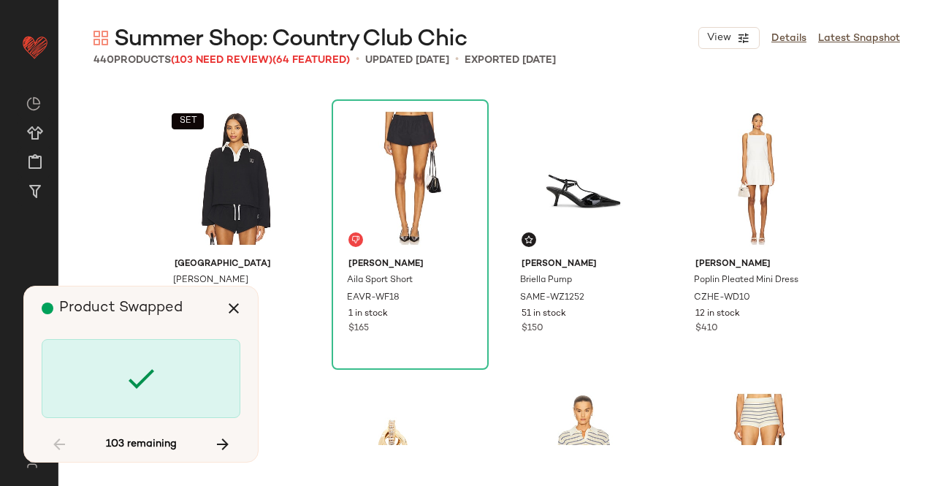
scroll to position [6485, 0]
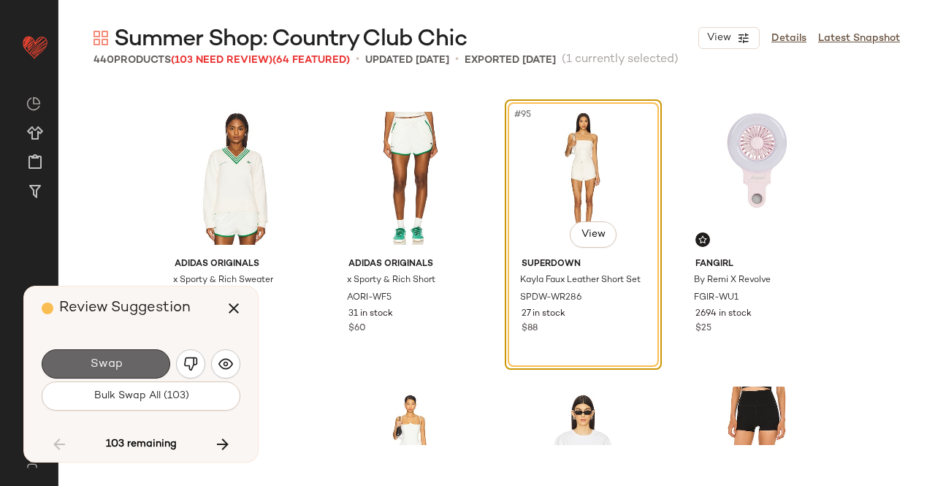
click at [106, 366] on span "Swap" at bounding box center [105, 364] width 33 height 14
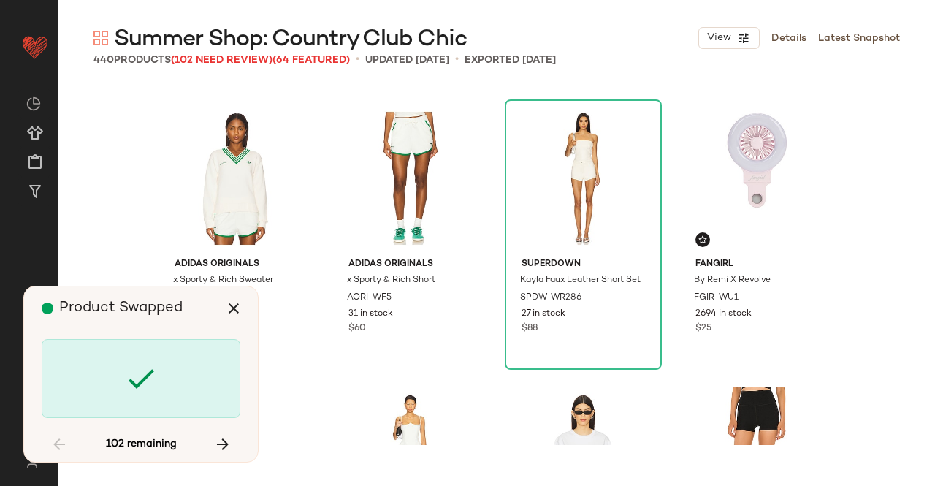
scroll to position [7049, 0]
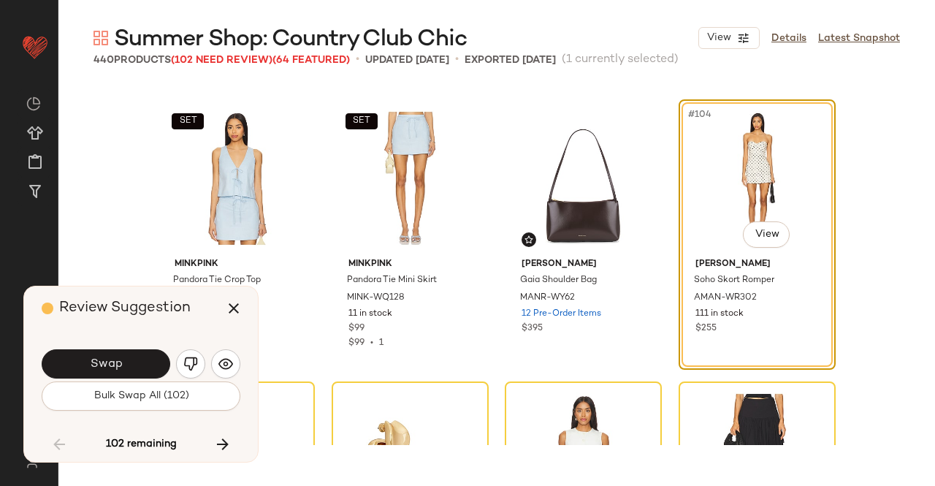
click at [106, 366] on span "Swap" at bounding box center [105, 364] width 33 height 14
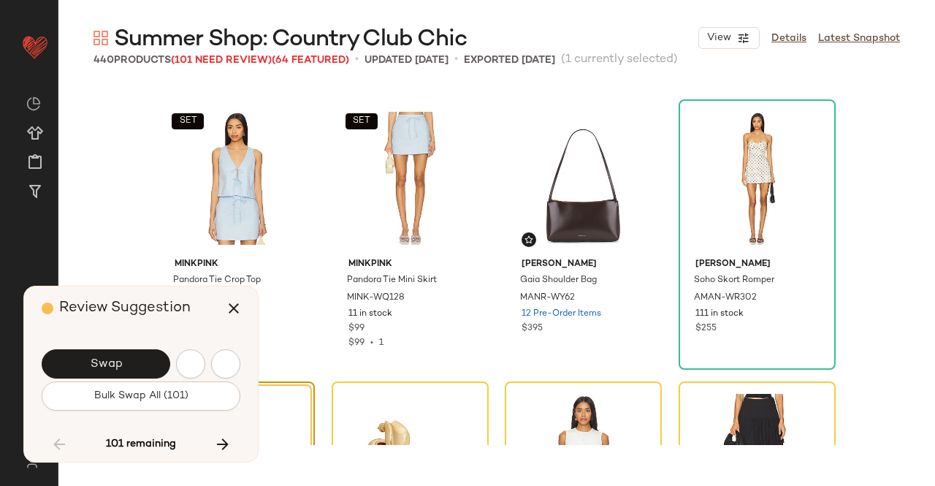
scroll to position [7331, 0]
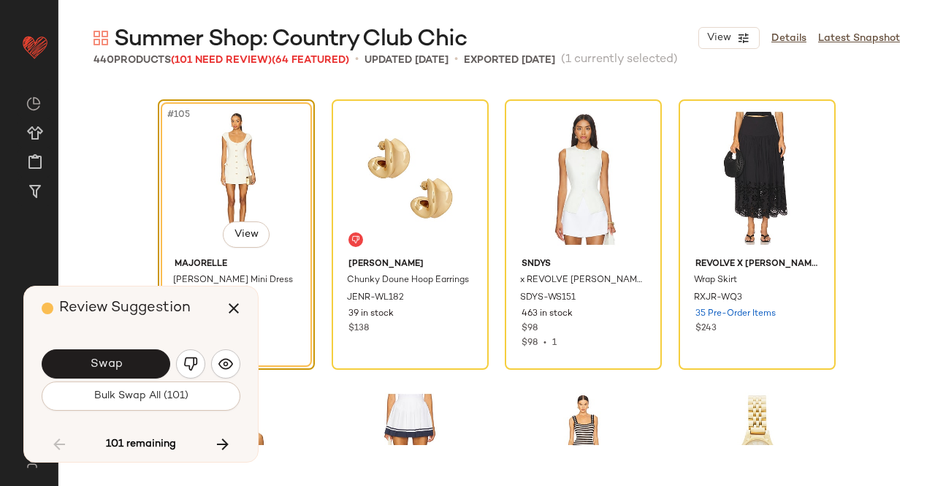
click at [116, 370] on span "Swap" at bounding box center [105, 364] width 33 height 14
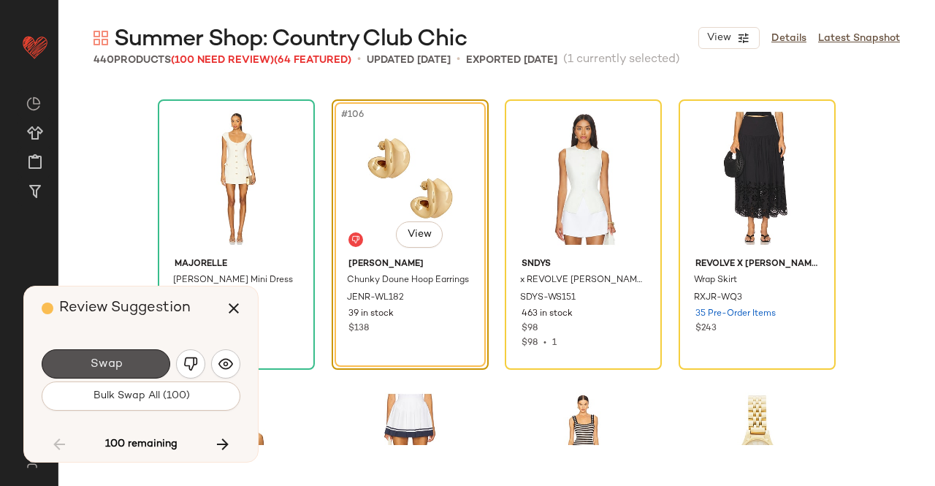
click at [127, 367] on button "Swap" at bounding box center [106, 363] width 129 height 29
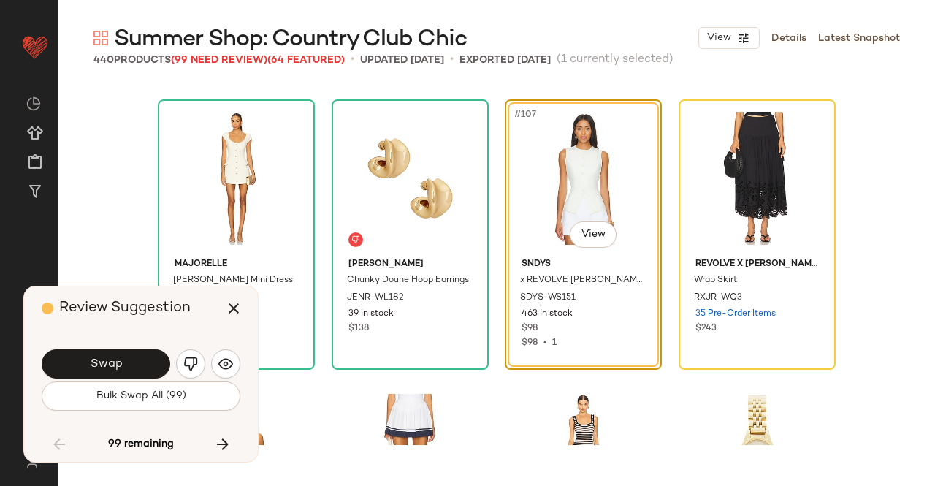
click at [127, 367] on button "Swap" at bounding box center [106, 363] width 129 height 29
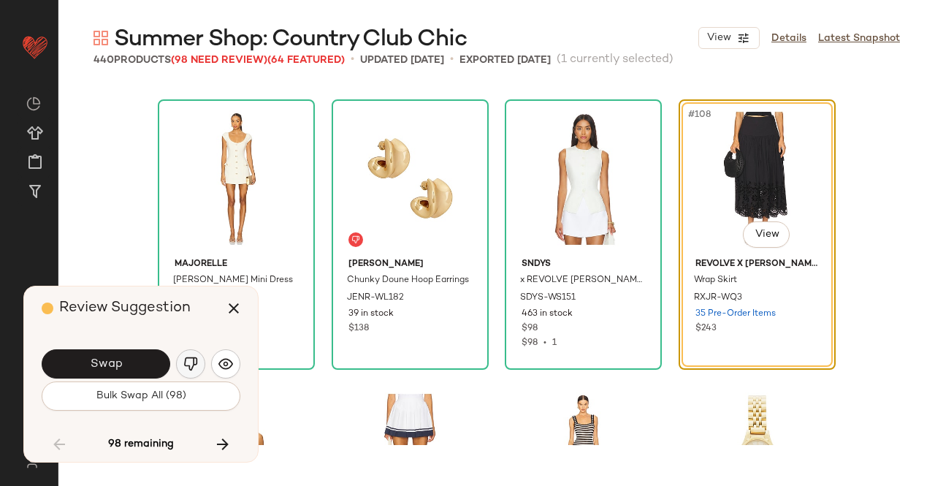
click at [176, 366] on button "button" at bounding box center [190, 363] width 29 height 29
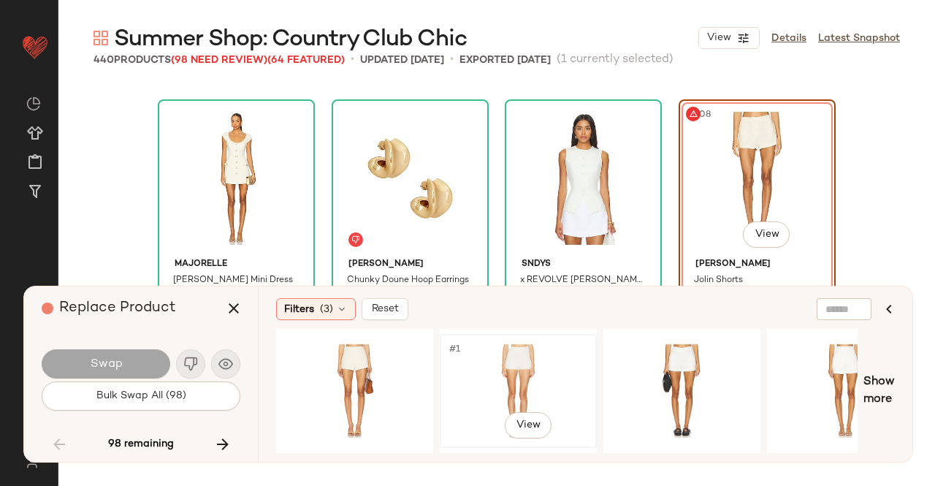
drag, startPoint x: 476, startPoint y: 372, endPoint x: 453, endPoint y: 374, distance: 22.7
click at [476, 373] on div "#1 View" at bounding box center [518, 391] width 147 height 104
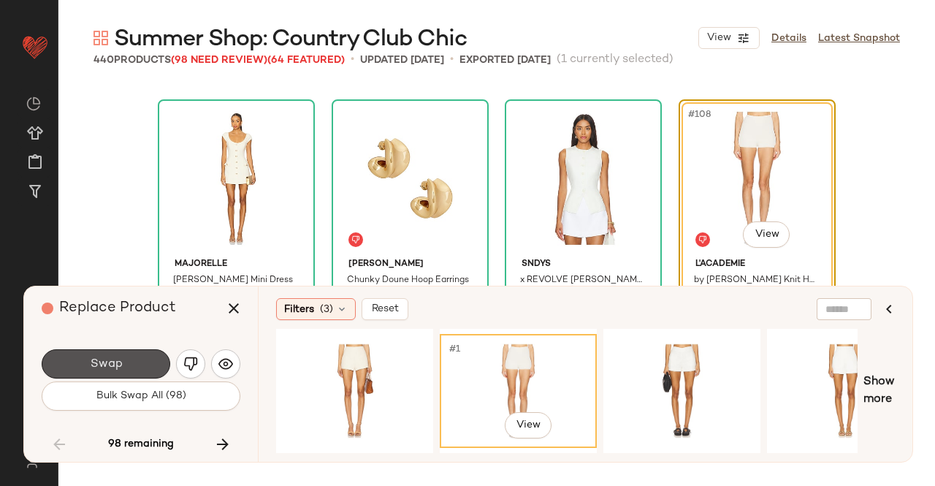
click at [96, 356] on button "Swap" at bounding box center [106, 363] width 129 height 29
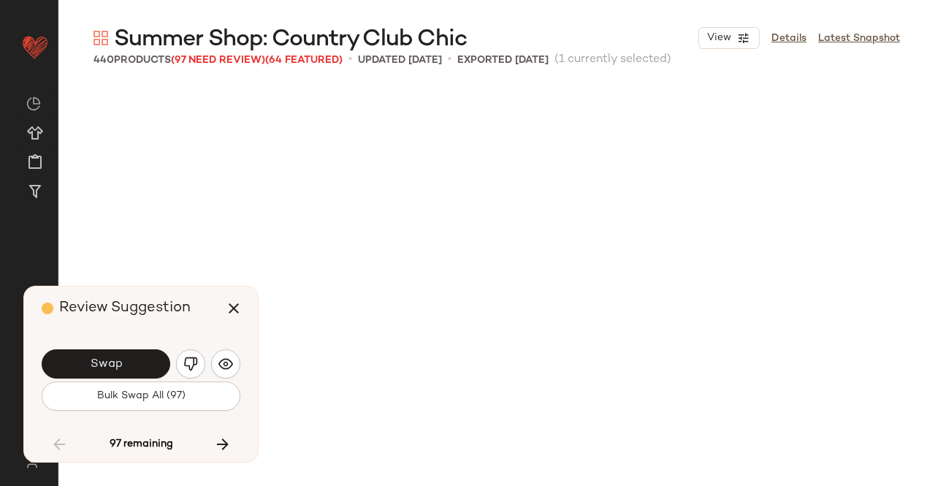
scroll to position [7894, 0]
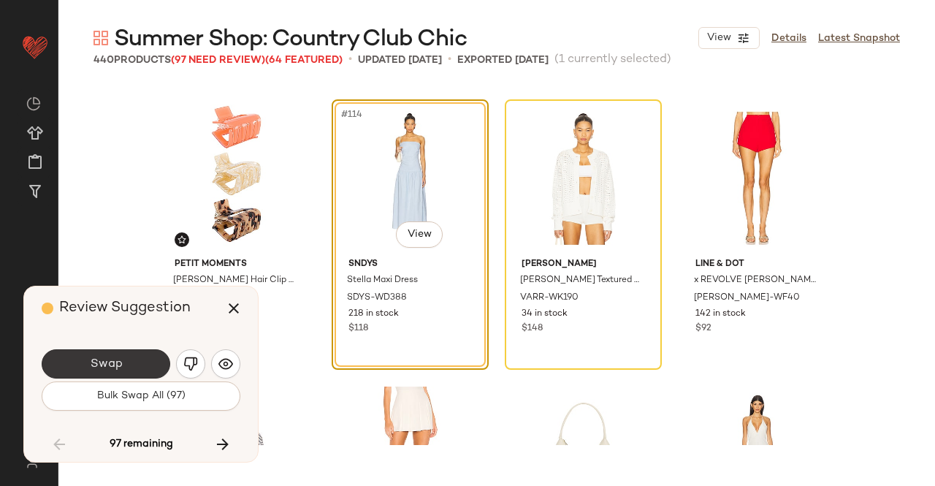
click at [96, 352] on button "Swap" at bounding box center [106, 363] width 129 height 29
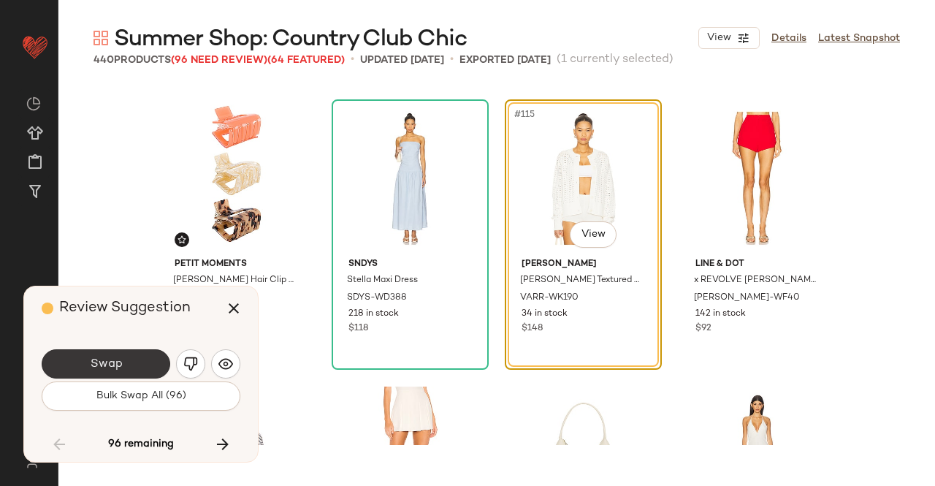
click at [143, 360] on button "Swap" at bounding box center [106, 363] width 129 height 29
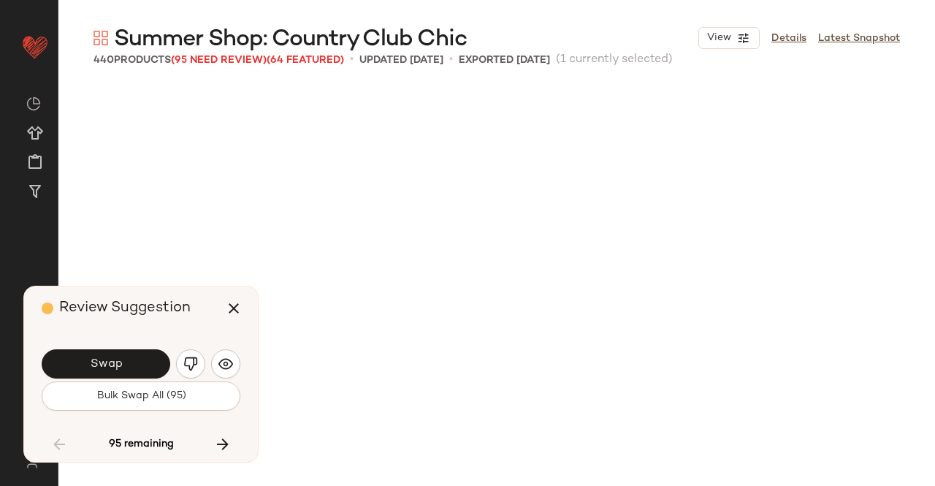
scroll to position [8458, 0]
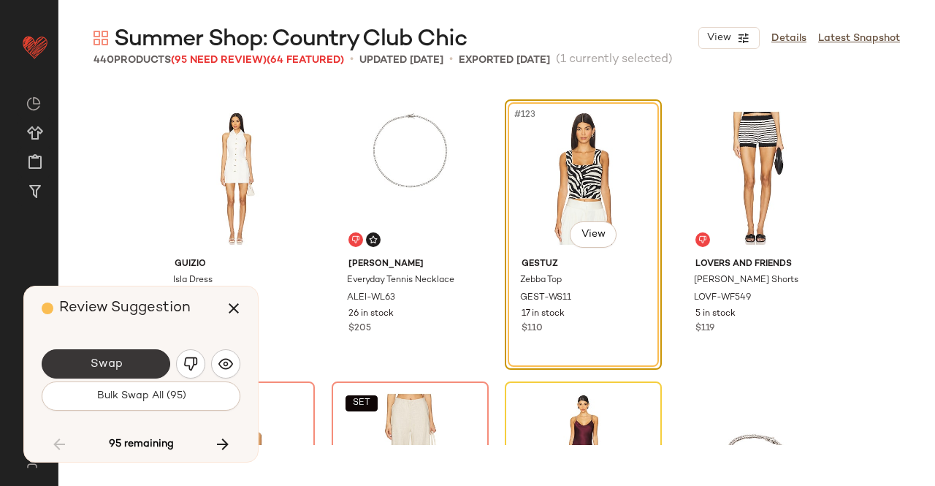
click at [136, 364] on button "Swap" at bounding box center [106, 363] width 129 height 29
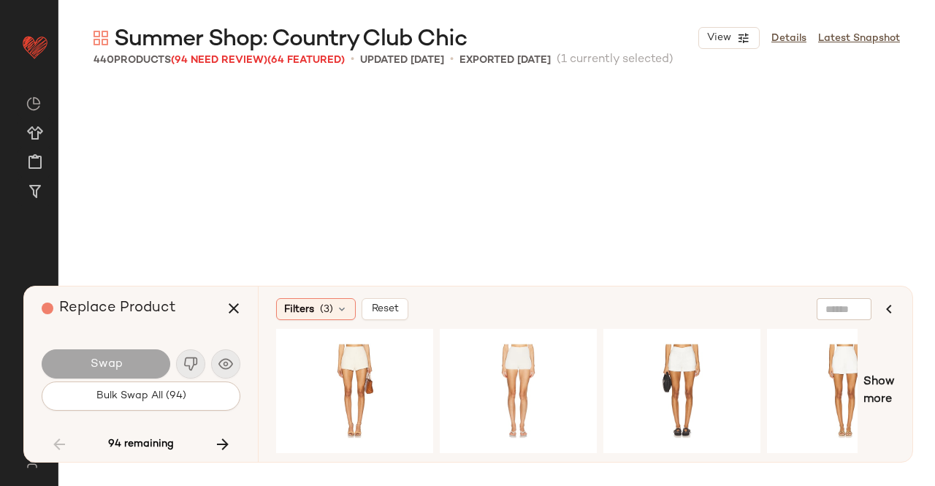
scroll to position [8740, 0]
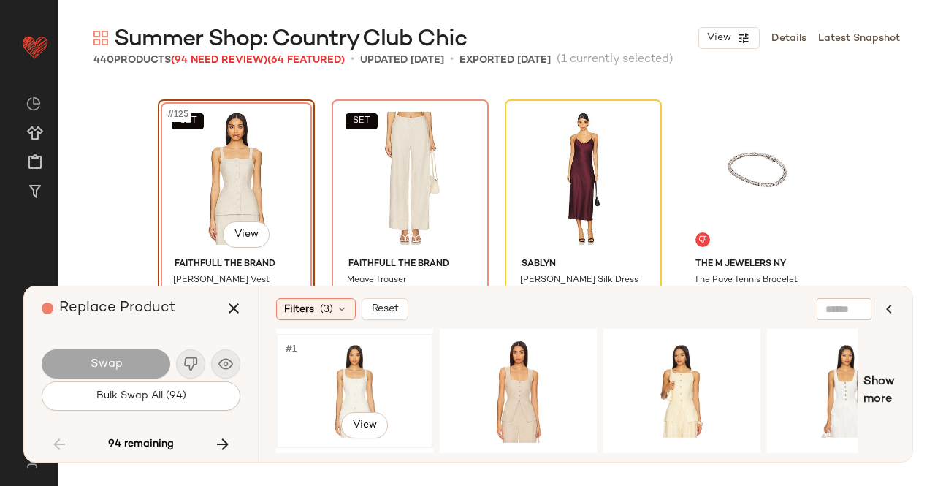
click at [368, 381] on div "#1 View" at bounding box center [354, 391] width 147 height 104
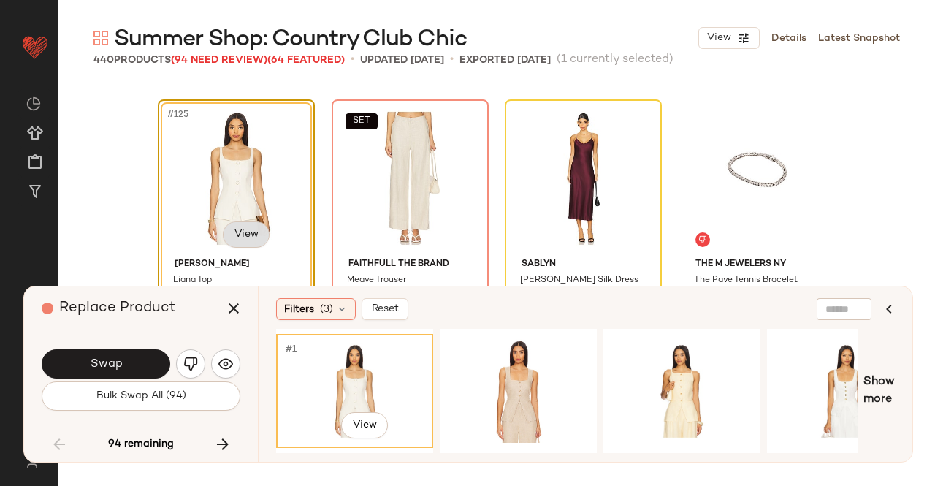
scroll to position [8813, 0]
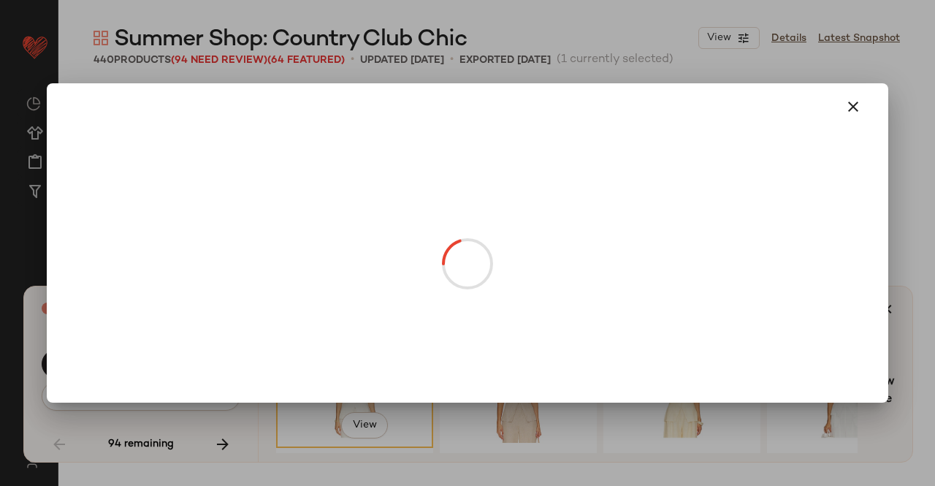
click at [243, 160] on body "Revolve ** Dashboard All Products Global Clipboards (24) Curations (511) [PERSO…" at bounding box center [467, 243] width 935 height 486
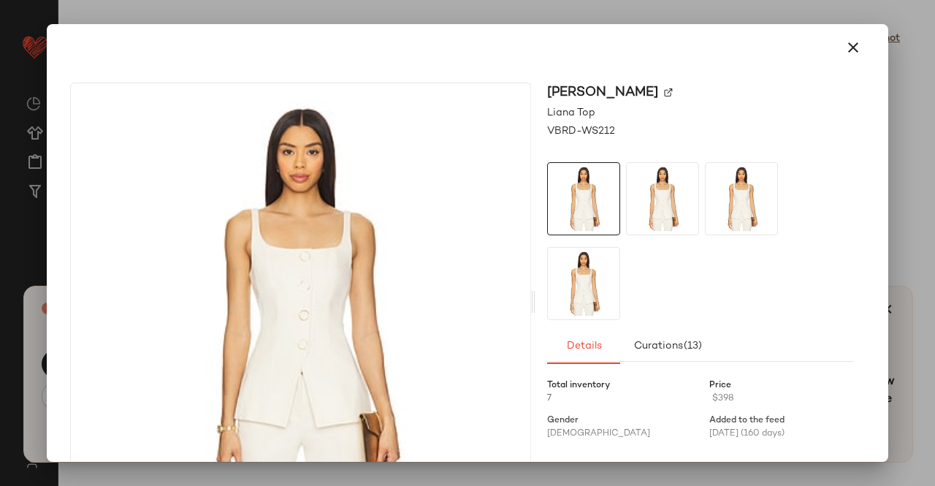
click at [934, 113] on div at bounding box center [467, 243] width 935 height 486
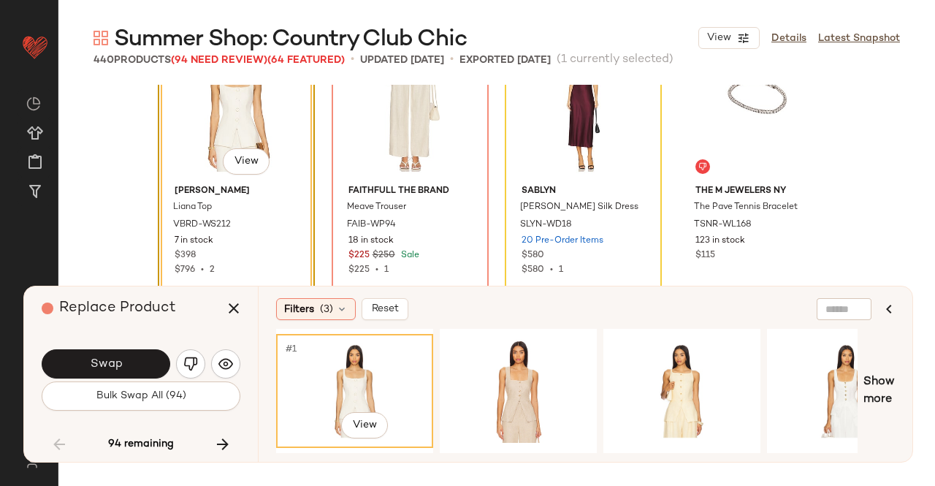
click at [91, 367] on span "Swap" at bounding box center [105, 364] width 33 height 14
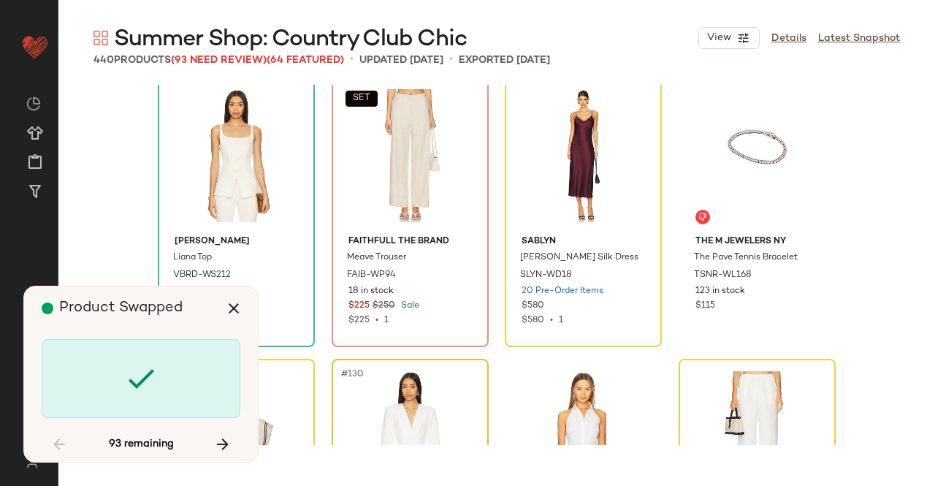
scroll to position [8740, 0]
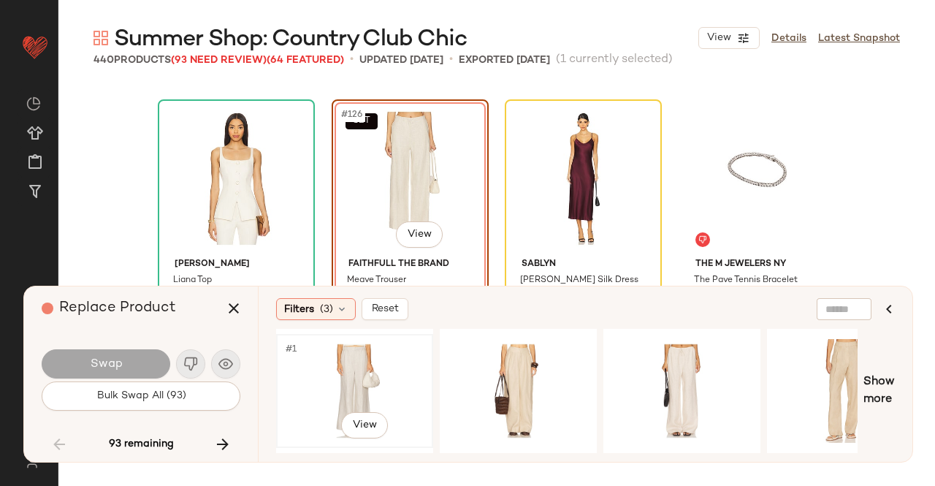
click at [373, 378] on div "#1 View" at bounding box center [354, 391] width 147 height 104
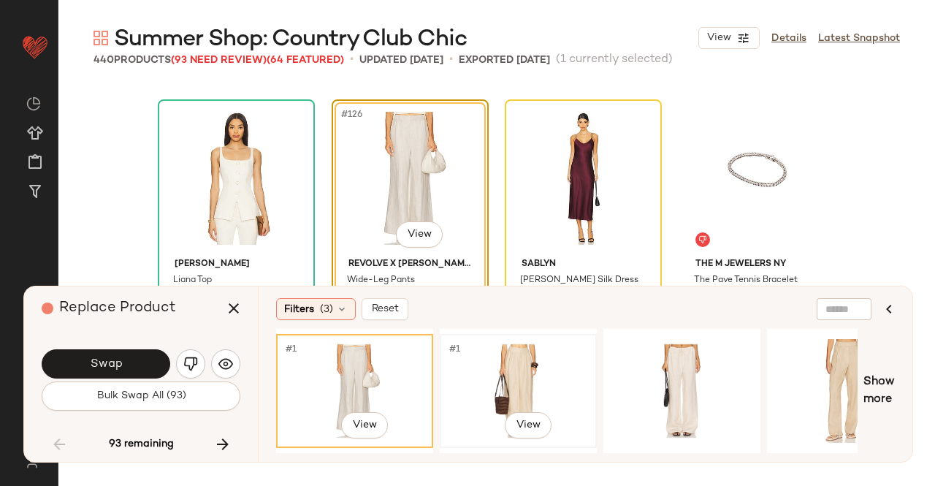
click at [519, 369] on div "#1 View" at bounding box center [518, 391] width 147 height 104
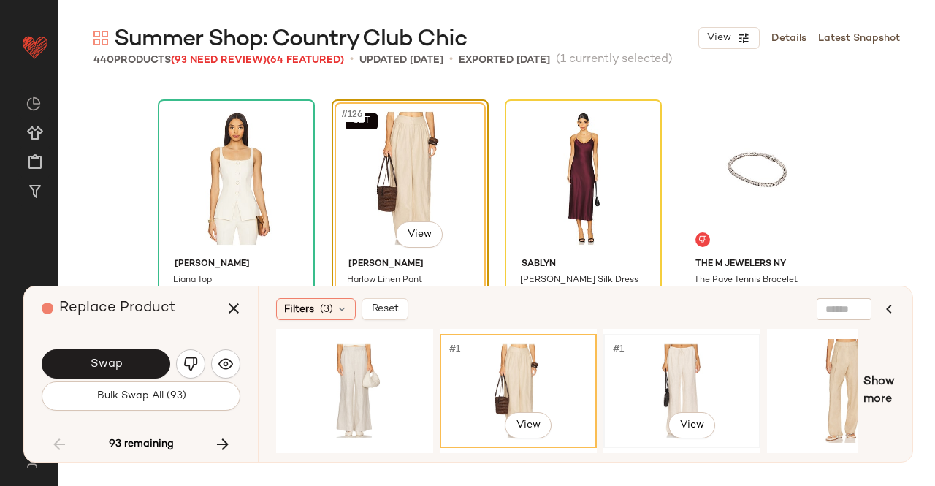
click at [687, 377] on div "#1 View" at bounding box center [681, 391] width 147 height 104
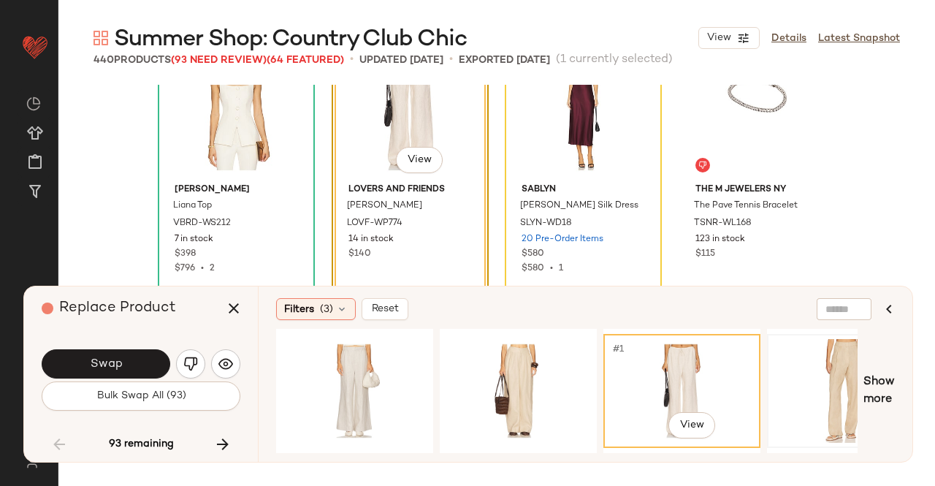
scroll to position [8886, 0]
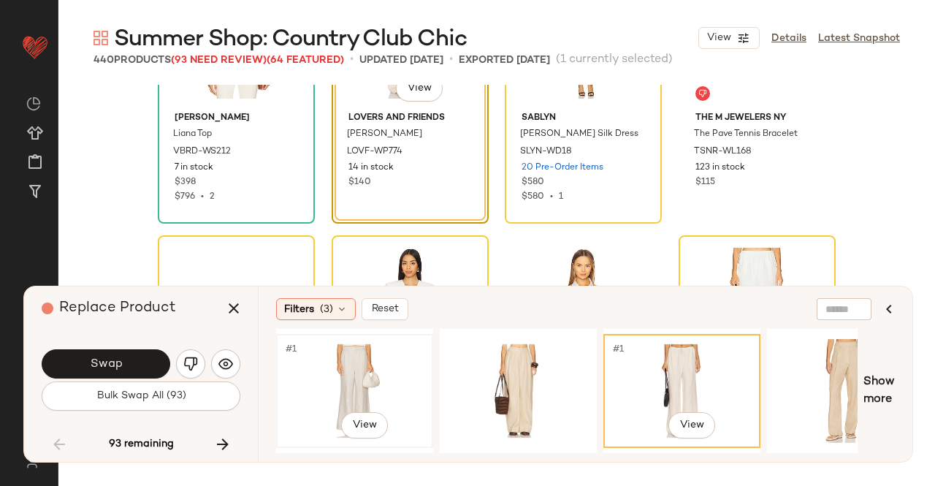
click at [342, 361] on div "#1 View" at bounding box center [354, 391] width 147 height 104
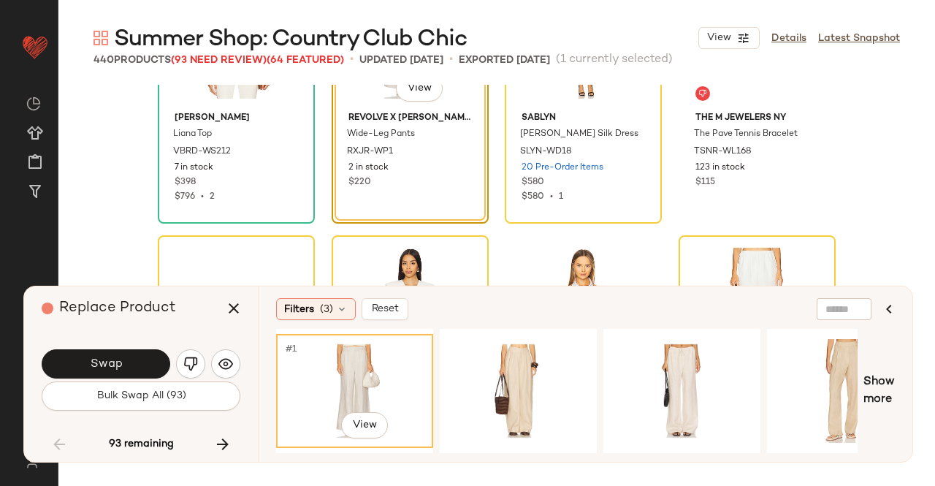
drag, startPoint x: 400, startPoint y: 444, endPoint x: 419, endPoint y: 448, distance: 20.1
click at [419, 448] on div "#1 View" at bounding box center [566, 391] width 581 height 124
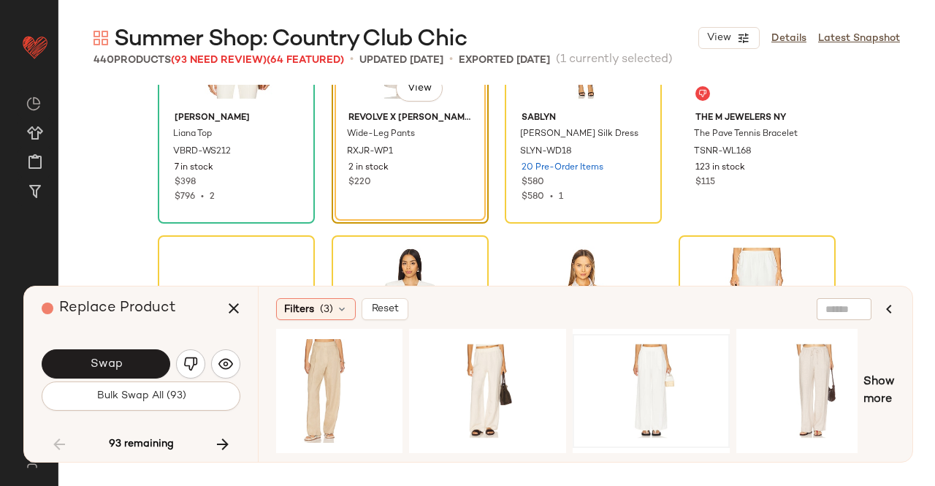
scroll to position [0, 551]
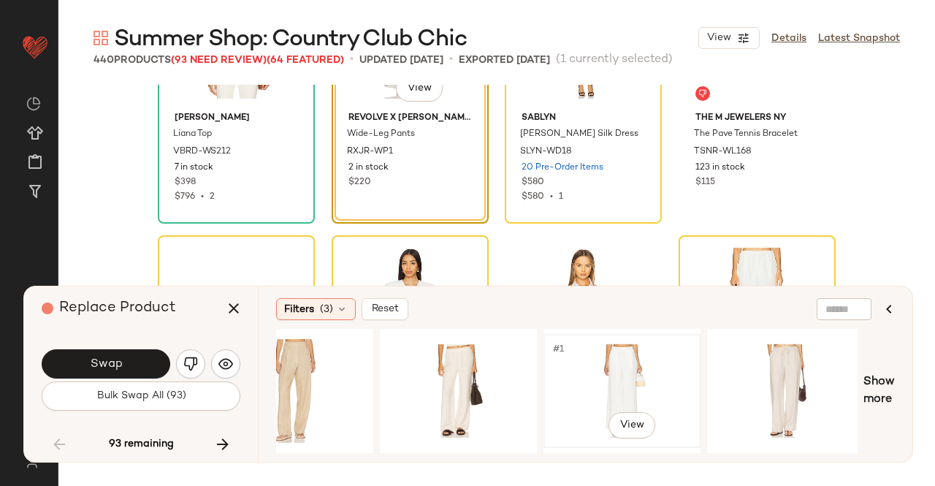
click at [624, 393] on div "#1 View" at bounding box center [622, 391] width 147 height 104
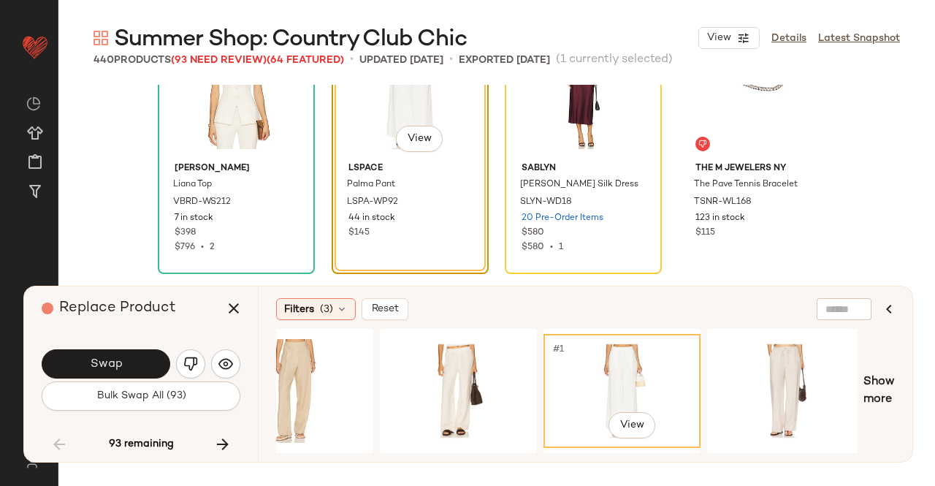
scroll to position [8813, 0]
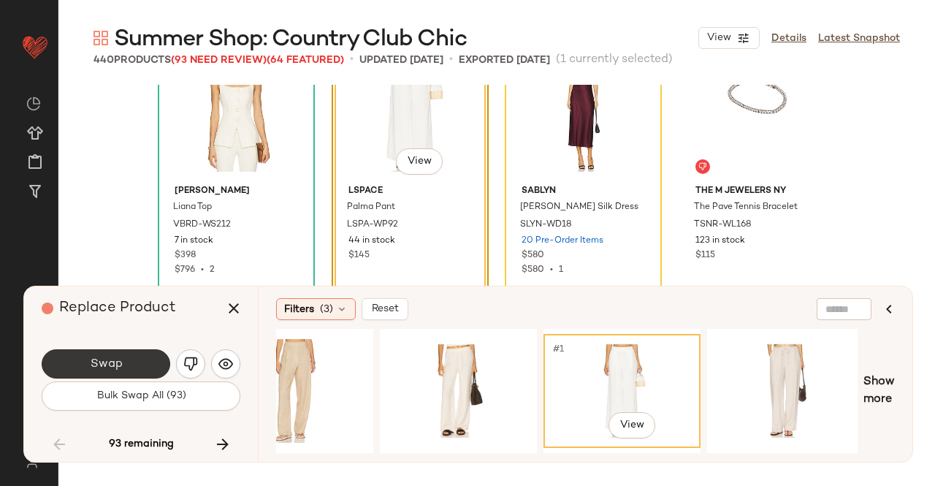
click at [131, 357] on button "Swap" at bounding box center [106, 363] width 129 height 29
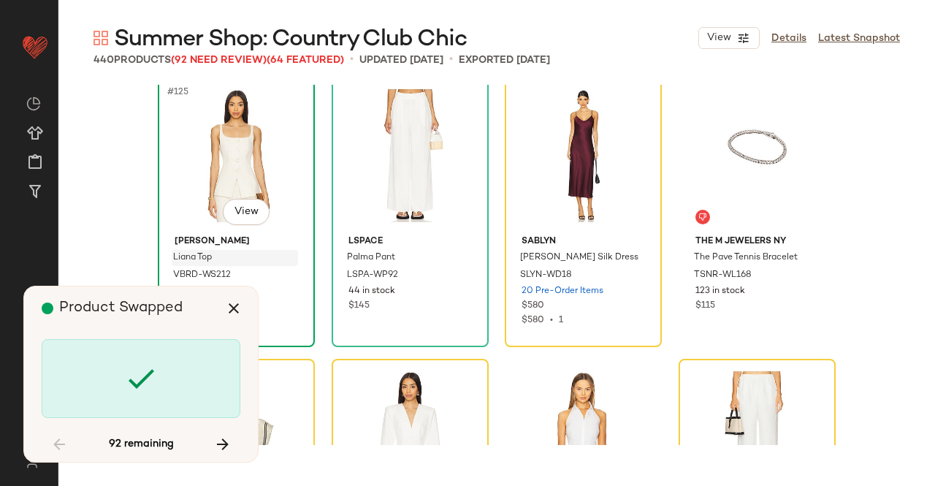
scroll to position [8740, 0]
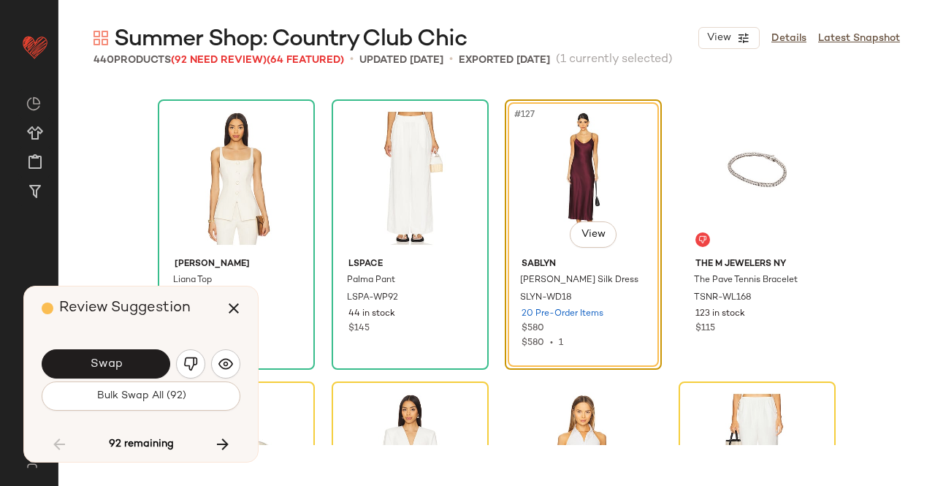
click at [126, 364] on button "Swap" at bounding box center [106, 363] width 129 height 29
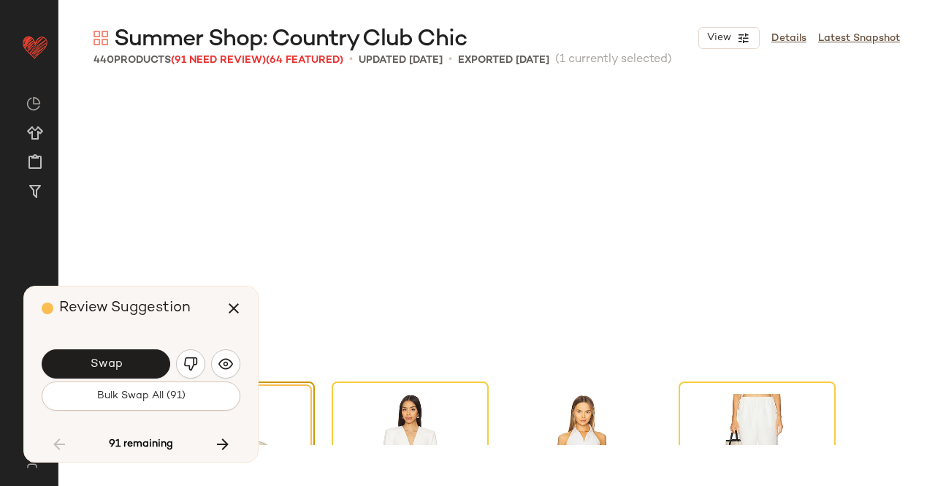
scroll to position [9022, 0]
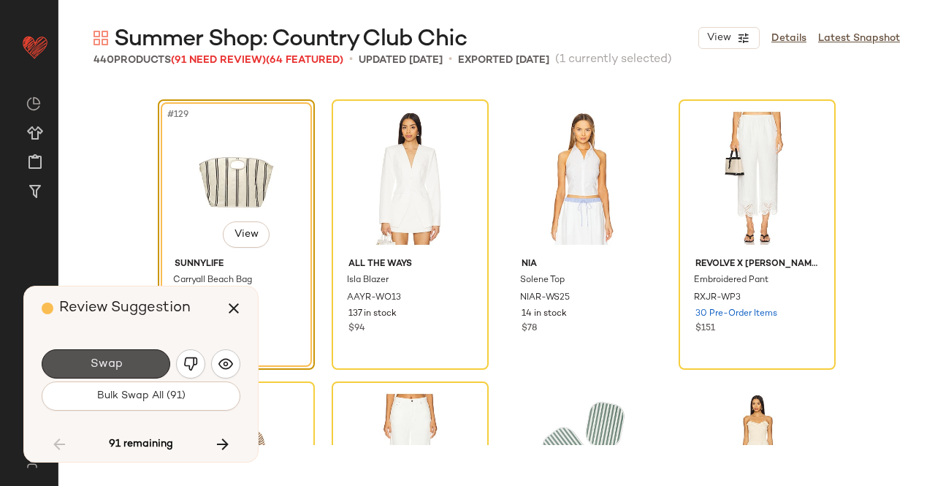
click at [129, 362] on button "Swap" at bounding box center [106, 363] width 129 height 29
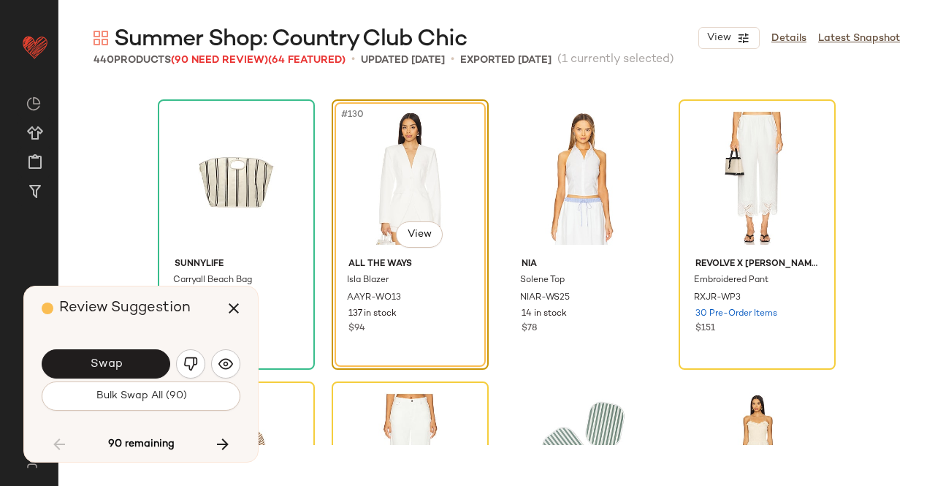
click at [129, 362] on button "Swap" at bounding box center [106, 363] width 129 height 29
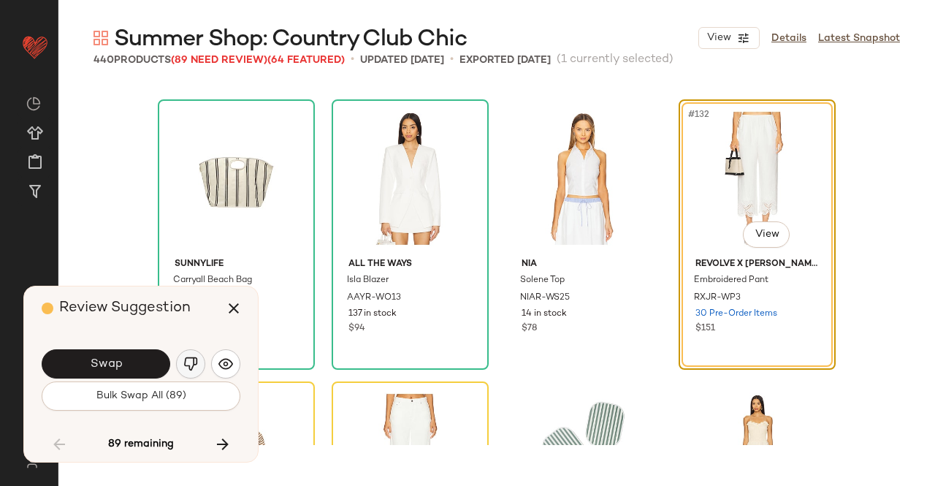
click at [196, 363] on img "button" at bounding box center [190, 363] width 15 height 15
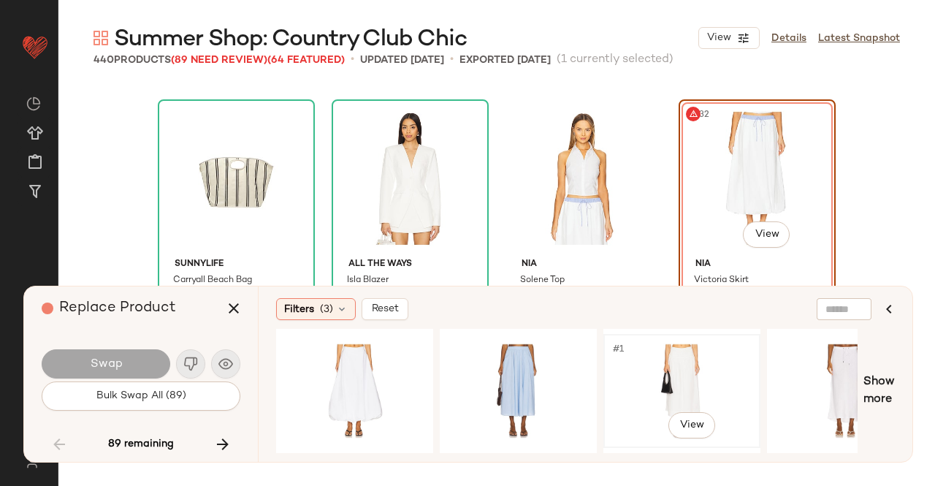
click at [668, 378] on div "#1 View" at bounding box center [681, 391] width 147 height 104
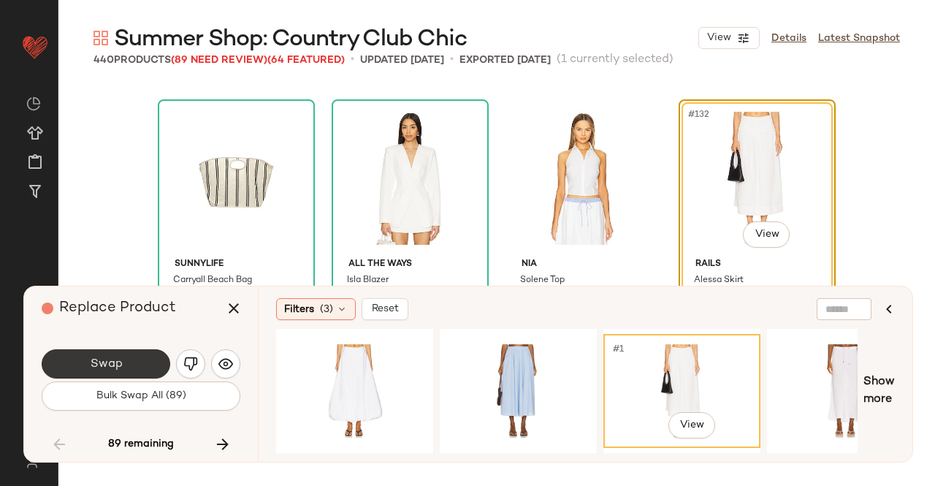
click at [93, 354] on button "Swap" at bounding box center [106, 363] width 129 height 29
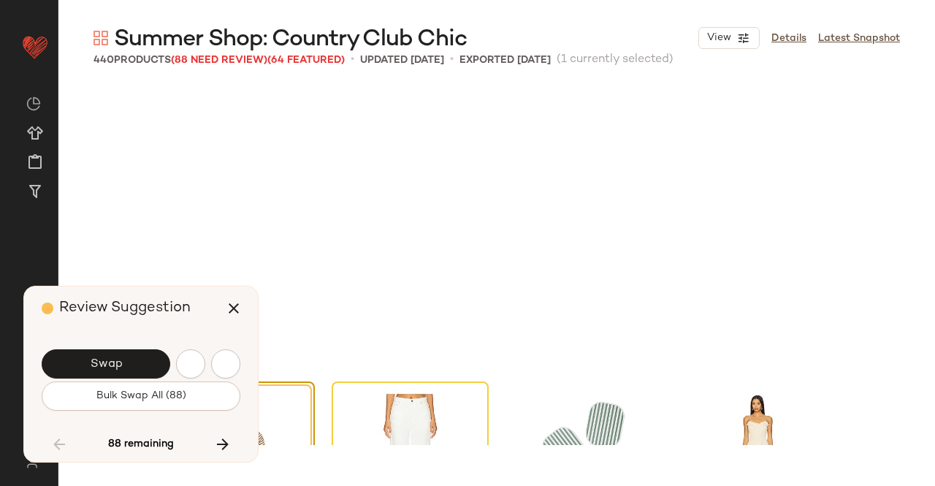
scroll to position [9304, 0]
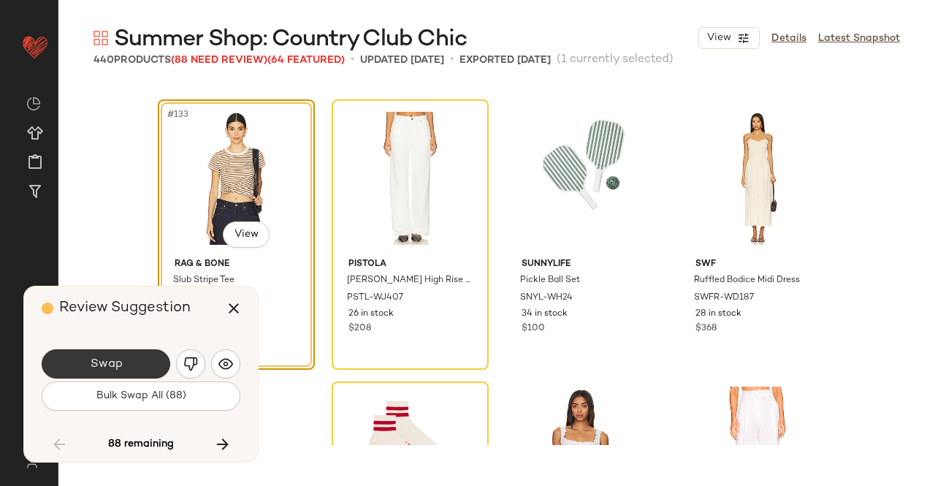
click at [138, 351] on button "Swap" at bounding box center [106, 363] width 129 height 29
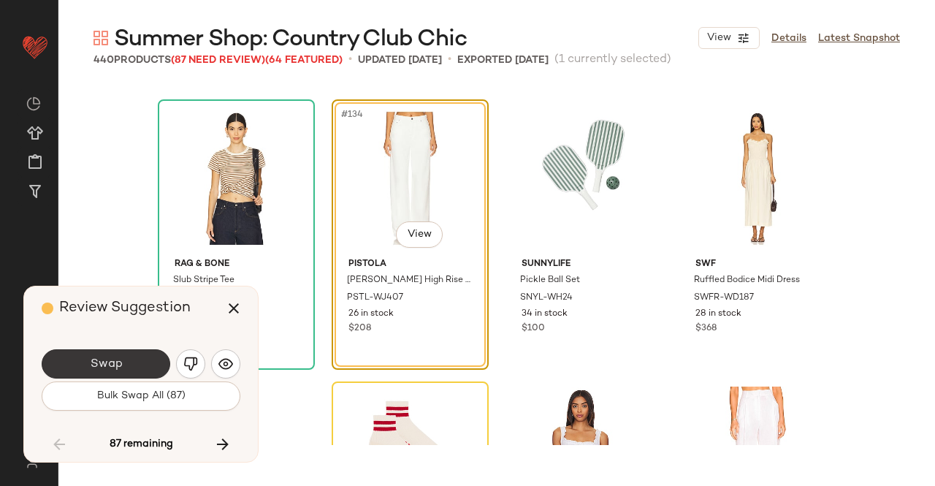
click at [131, 369] on button "Swap" at bounding box center [106, 363] width 129 height 29
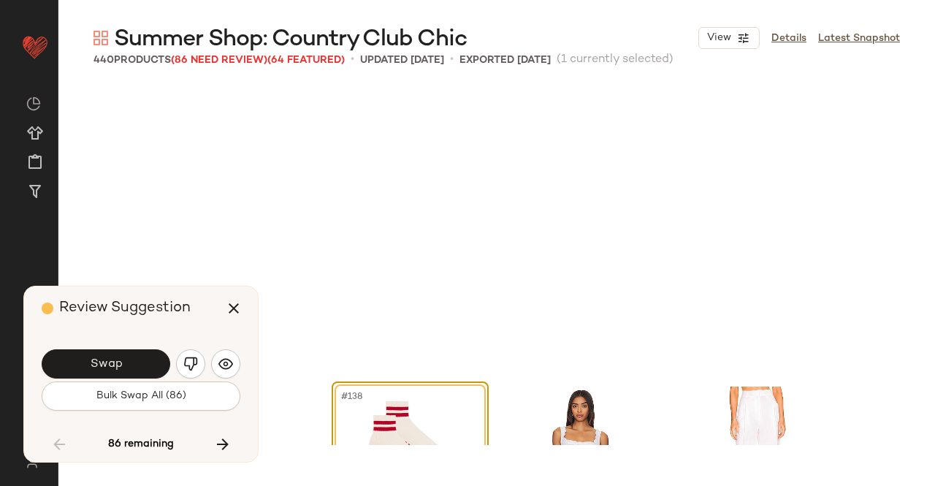
scroll to position [9586, 0]
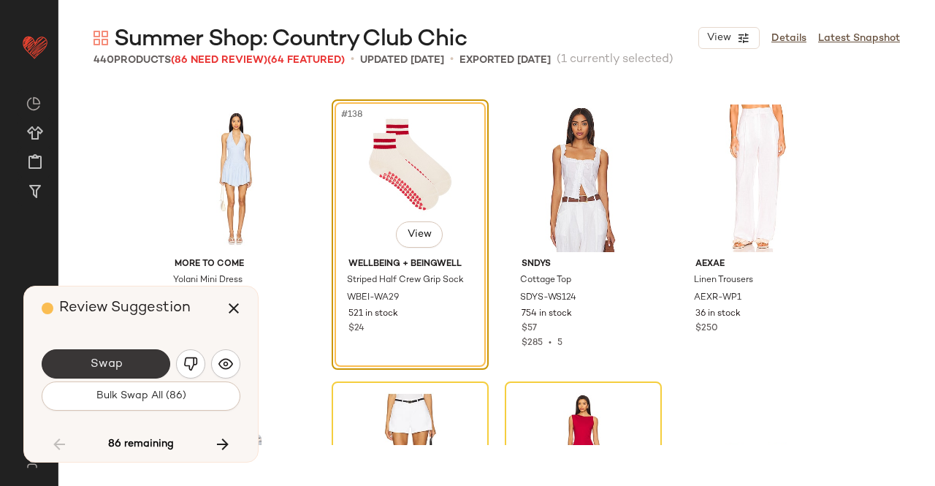
click at [72, 358] on button "Swap" at bounding box center [106, 363] width 129 height 29
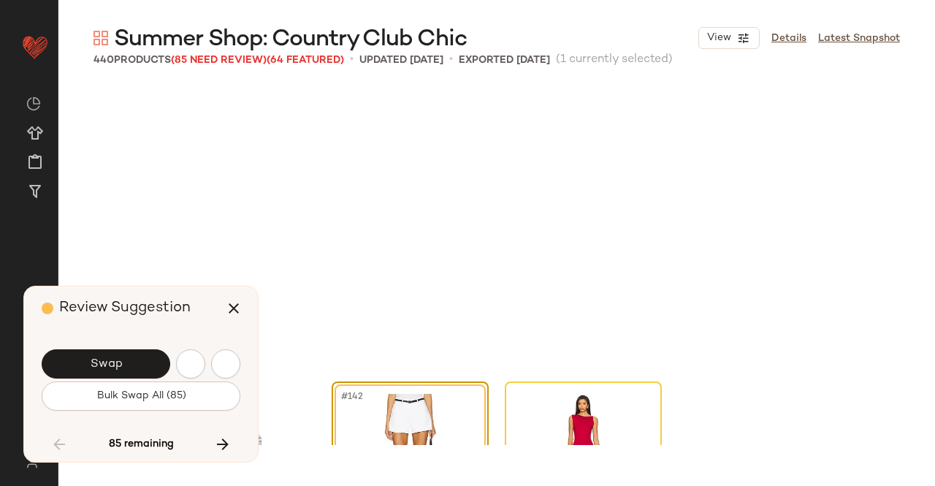
scroll to position [9868, 0]
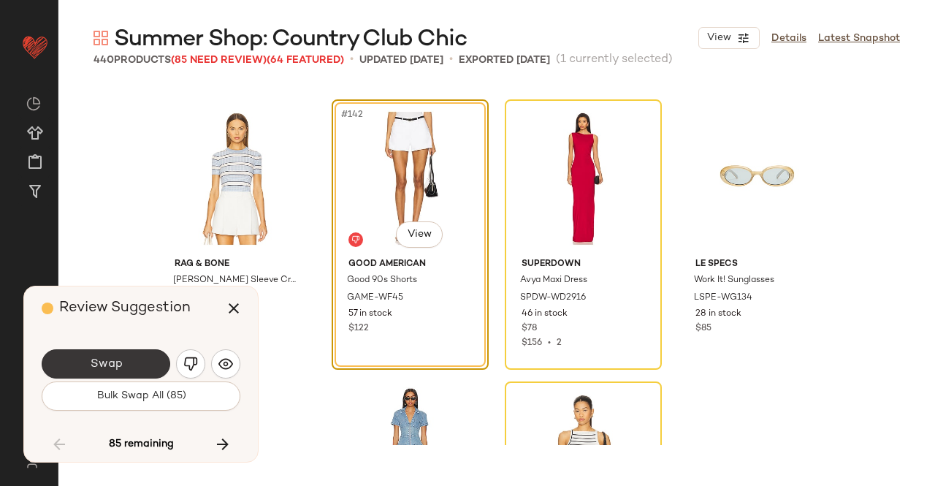
click at [151, 371] on button "Swap" at bounding box center [106, 363] width 129 height 29
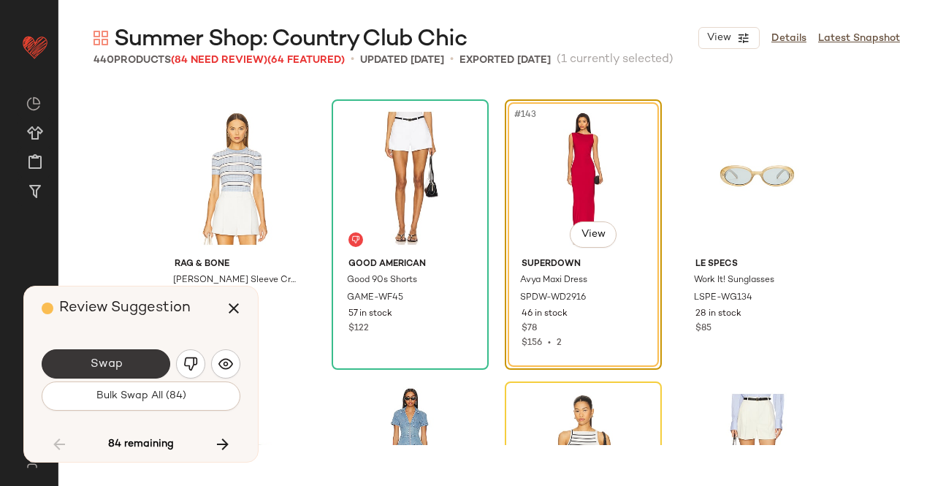
click at [137, 367] on button "Swap" at bounding box center [106, 363] width 129 height 29
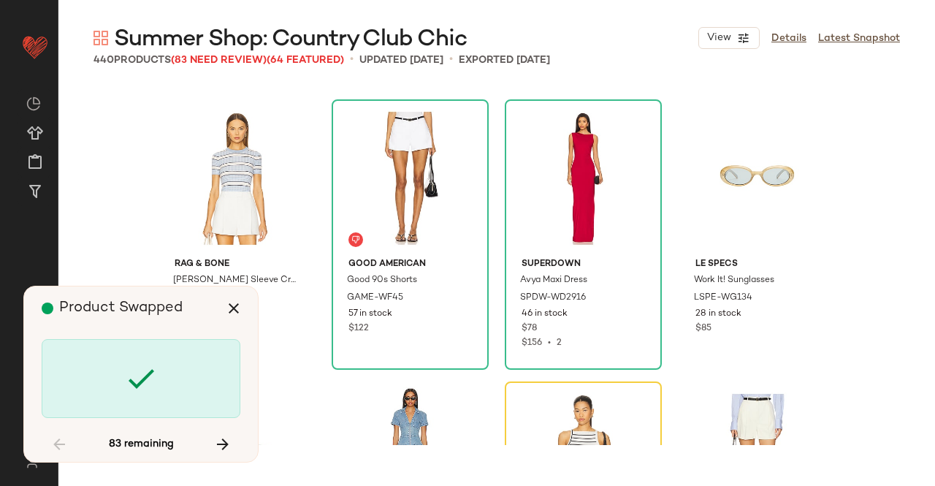
scroll to position [10150, 0]
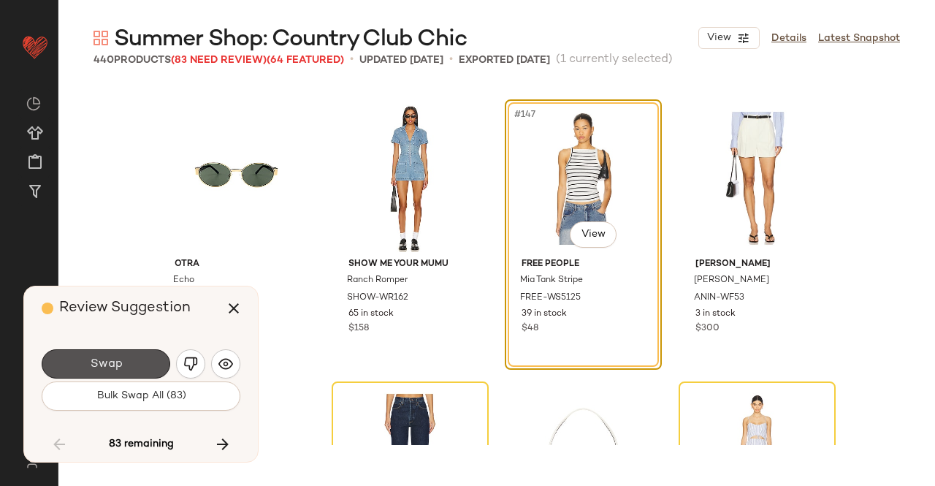
click at [137, 367] on button "Swap" at bounding box center [106, 363] width 129 height 29
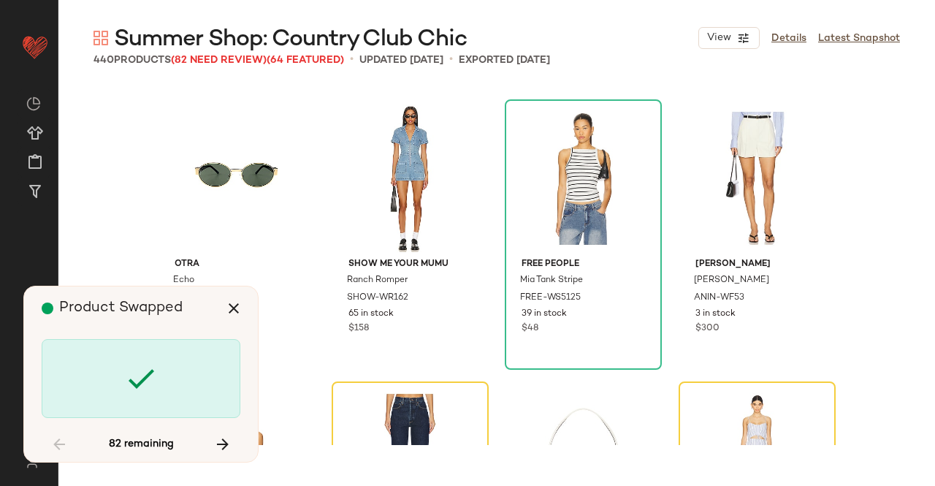
scroll to position [10432, 0]
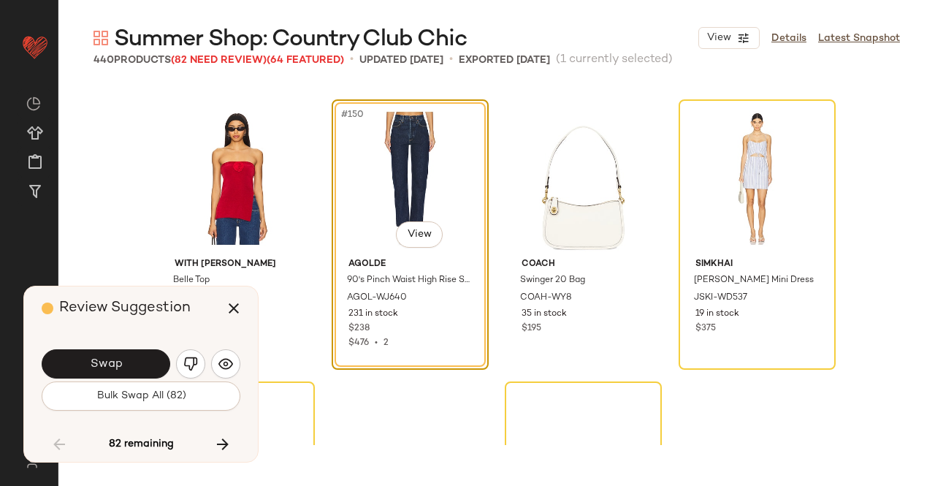
click at [129, 370] on button "Swap" at bounding box center [106, 363] width 129 height 29
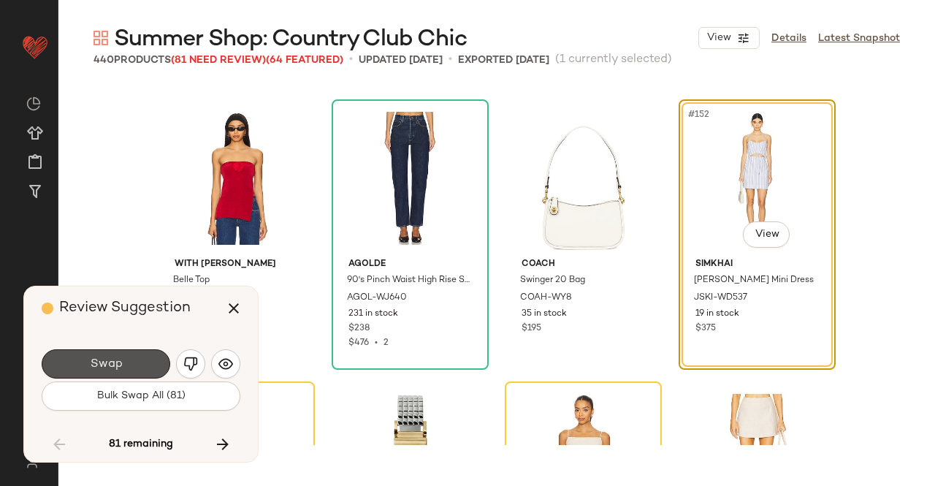
click at [137, 359] on button "Swap" at bounding box center [106, 363] width 129 height 29
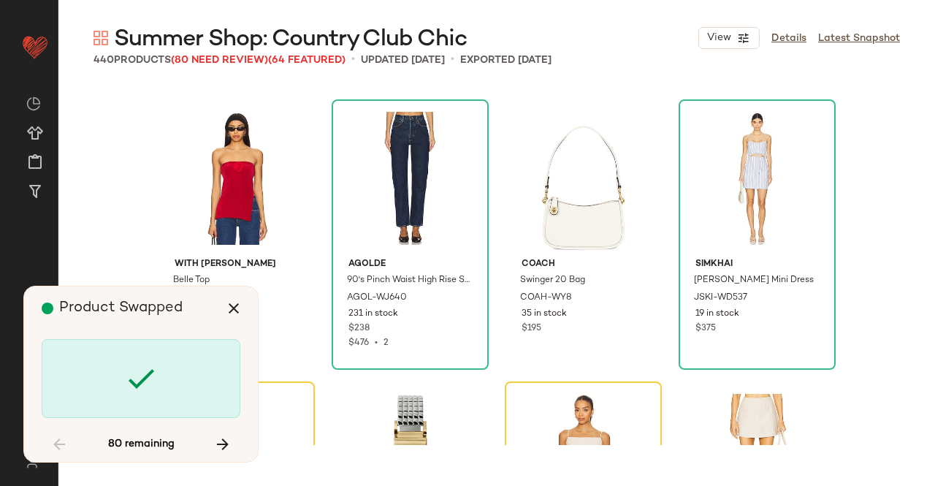
scroll to position [10714, 0]
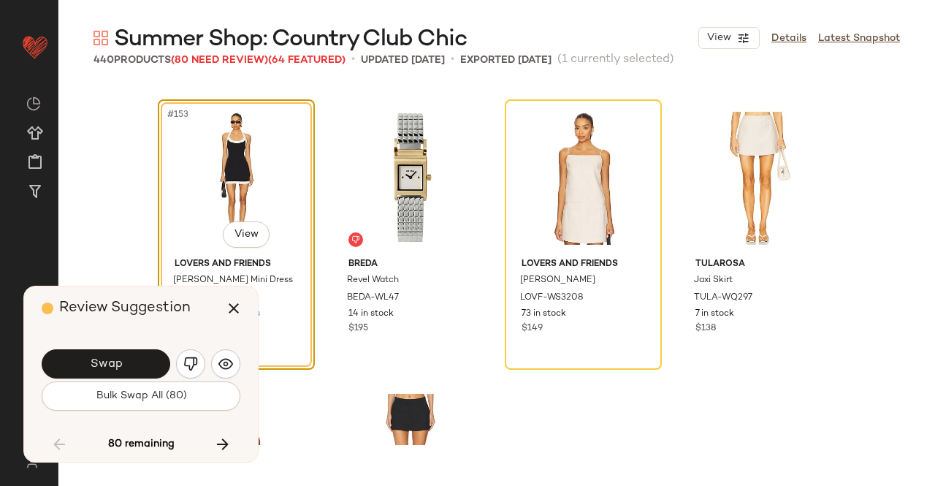
click at [134, 363] on button "Swap" at bounding box center [106, 363] width 129 height 29
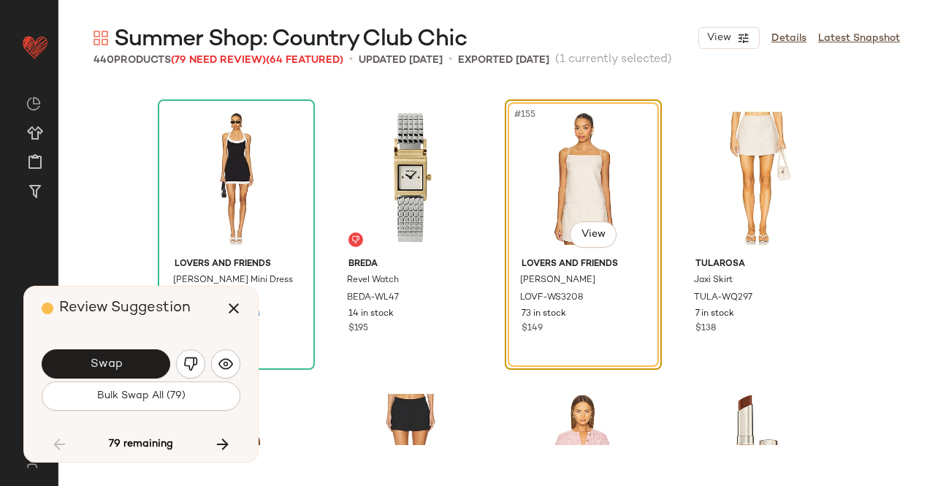
click at [133, 367] on button "Swap" at bounding box center [106, 363] width 129 height 29
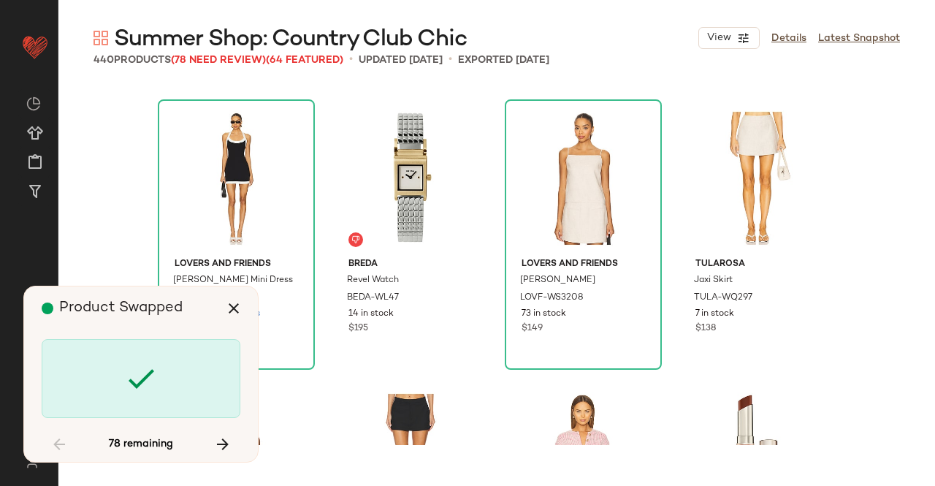
scroll to position [11278, 0]
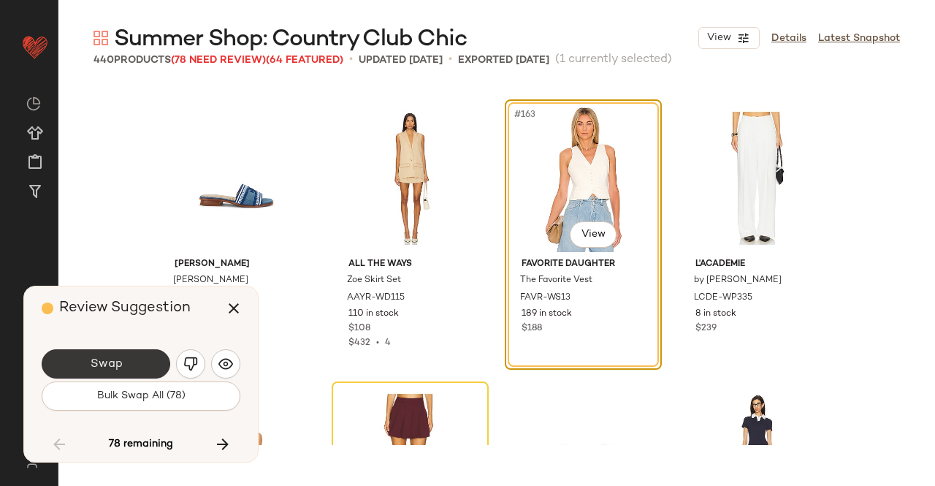
click at [140, 368] on button "Swap" at bounding box center [106, 363] width 129 height 29
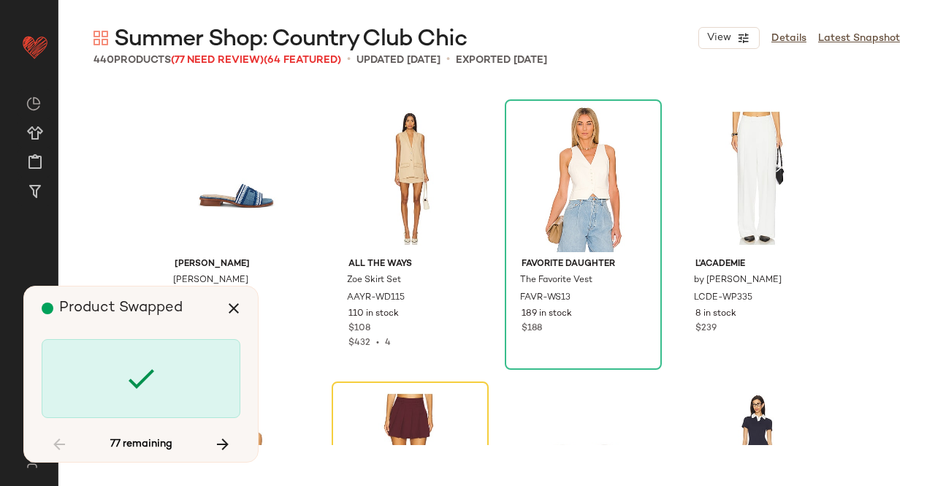
scroll to position [11560, 0]
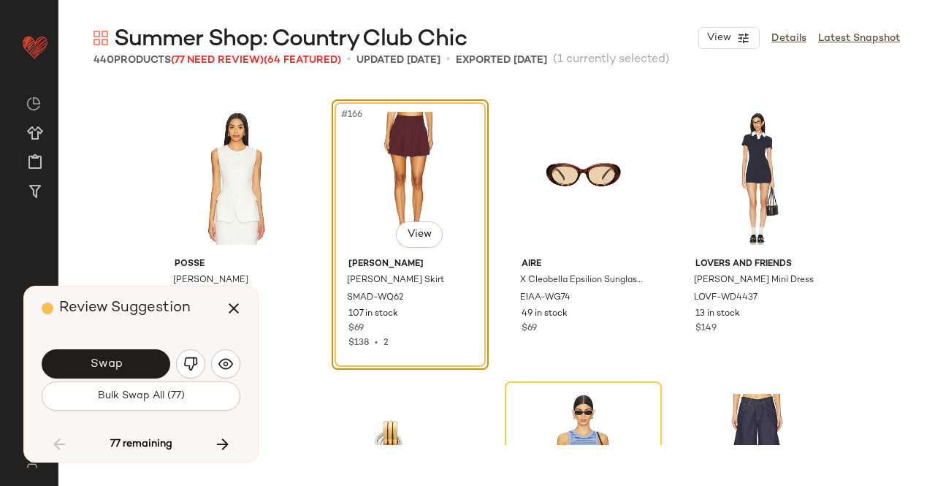
click at [134, 369] on button "Swap" at bounding box center [106, 363] width 129 height 29
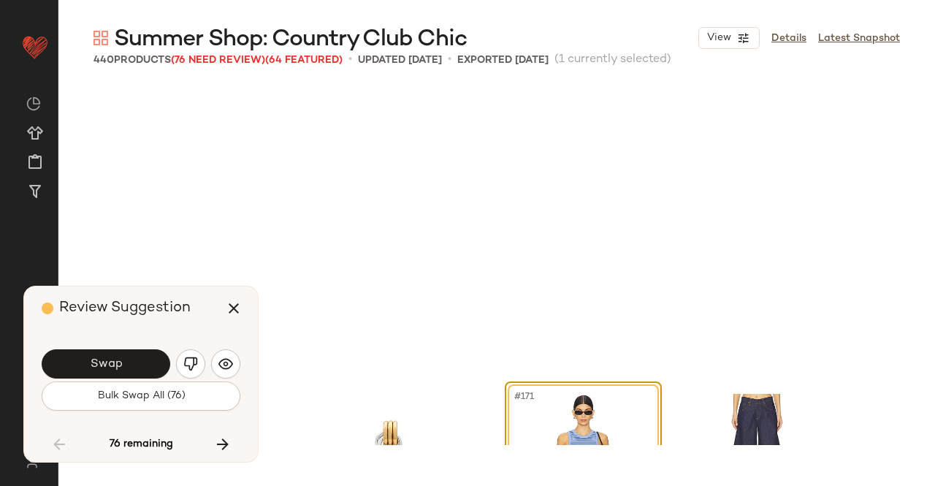
scroll to position [11842, 0]
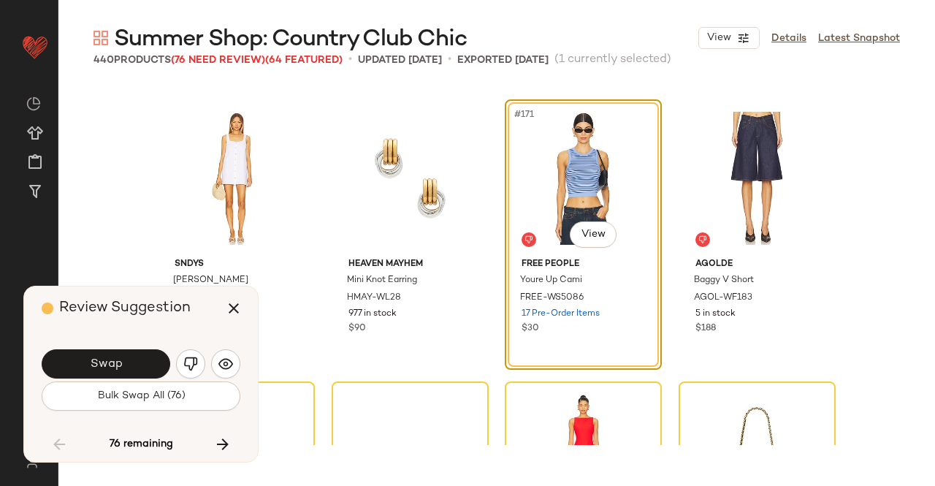
click at [134, 369] on button "Swap" at bounding box center [106, 363] width 129 height 29
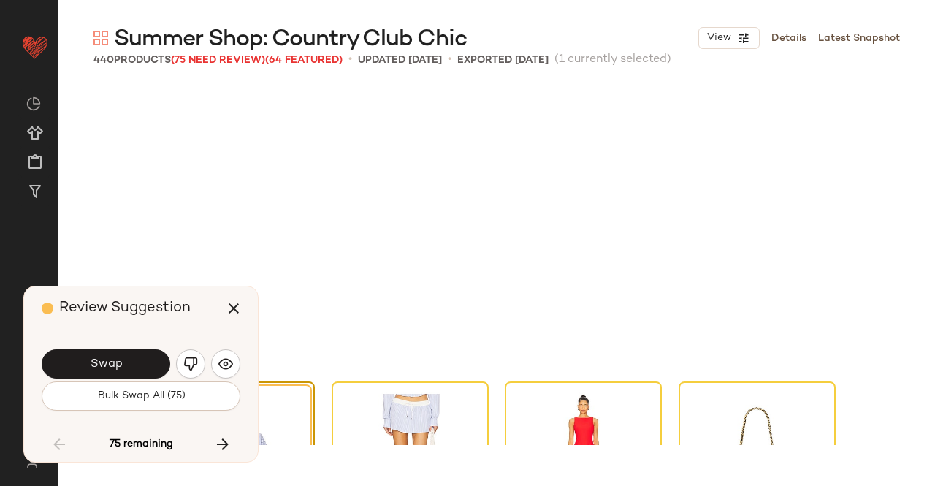
scroll to position [12124, 0]
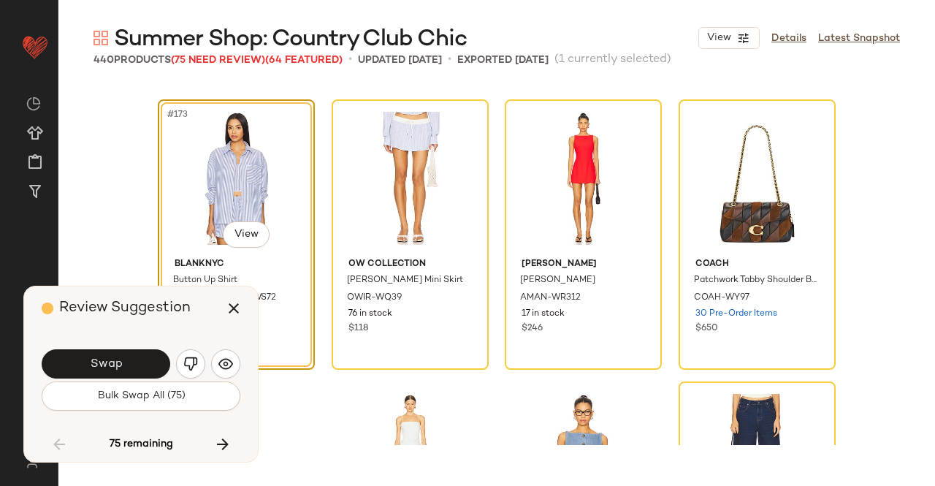
click at [134, 369] on button "Swap" at bounding box center [106, 363] width 129 height 29
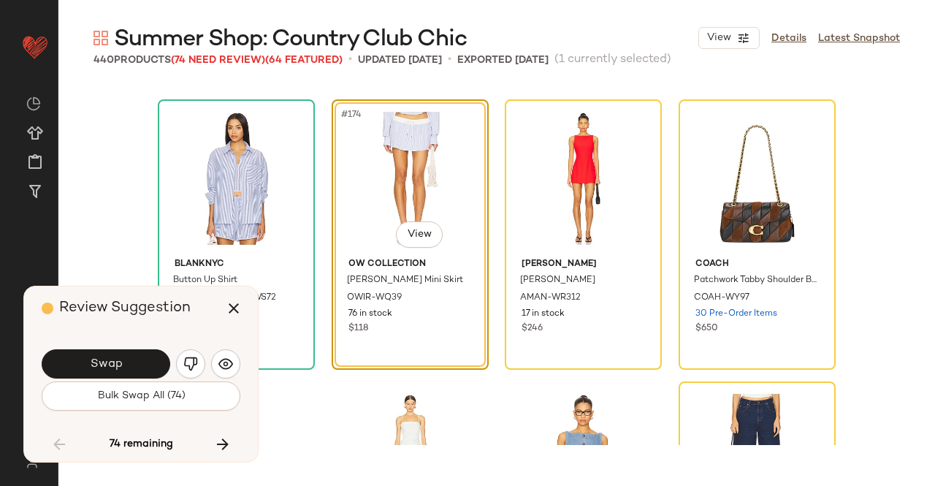
click at [186, 364] on img "button" at bounding box center [190, 363] width 15 height 15
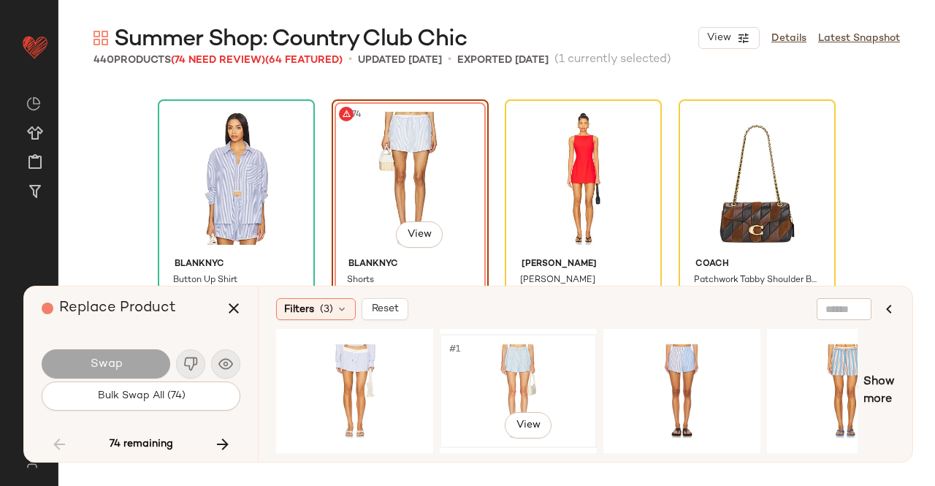
click at [502, 374] on div "#1 View" at bounding box center [518, 391] width 147 height 104
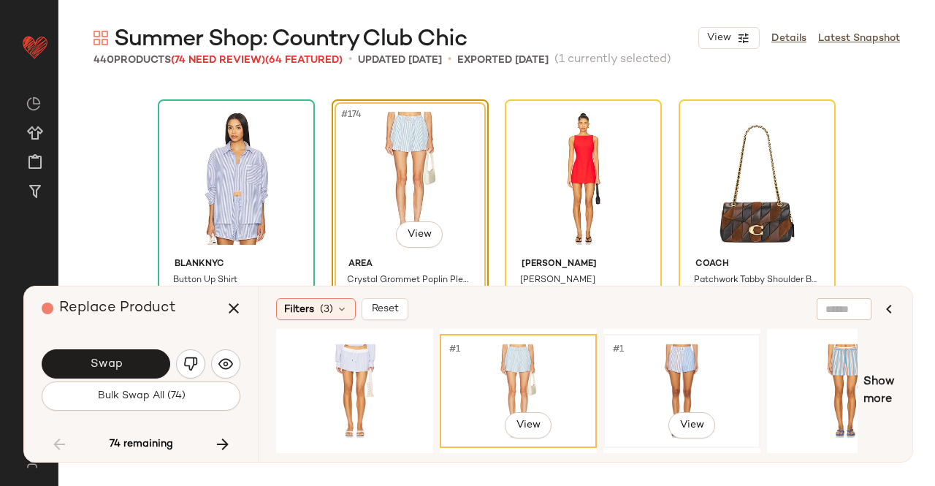
click at [653, 367] on div "#1 View" at bounding box center [681, 391] width 147 height 104
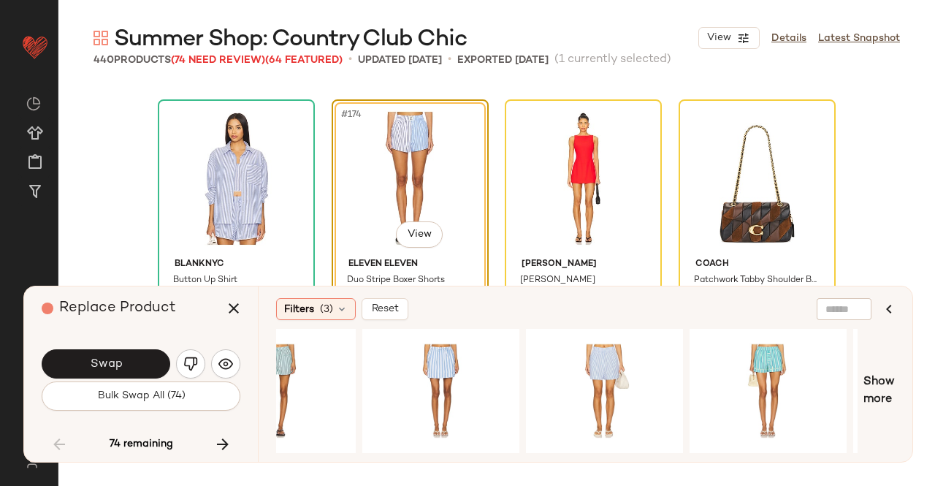
scroll to position [0, 732]
click at [573, 386] on div "#1 View" at bounding box center [604, 391] width 147 height 104
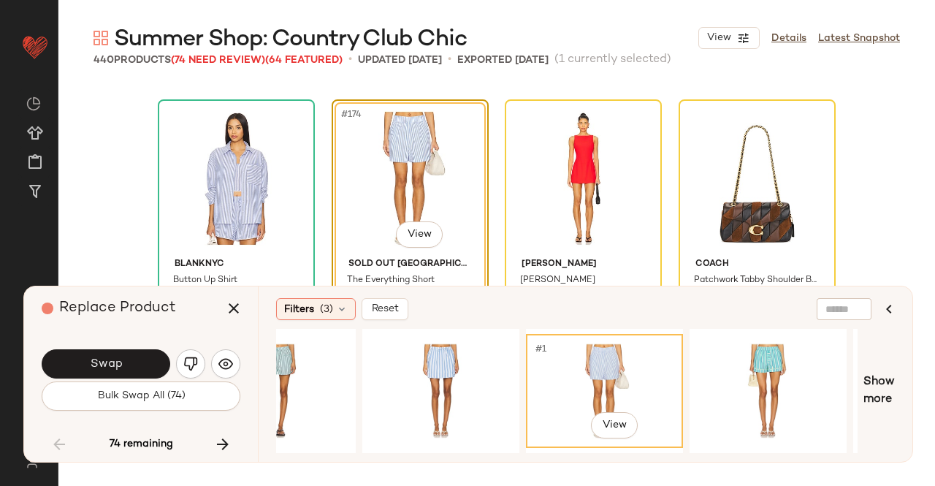
scroll to position [12197, 0]
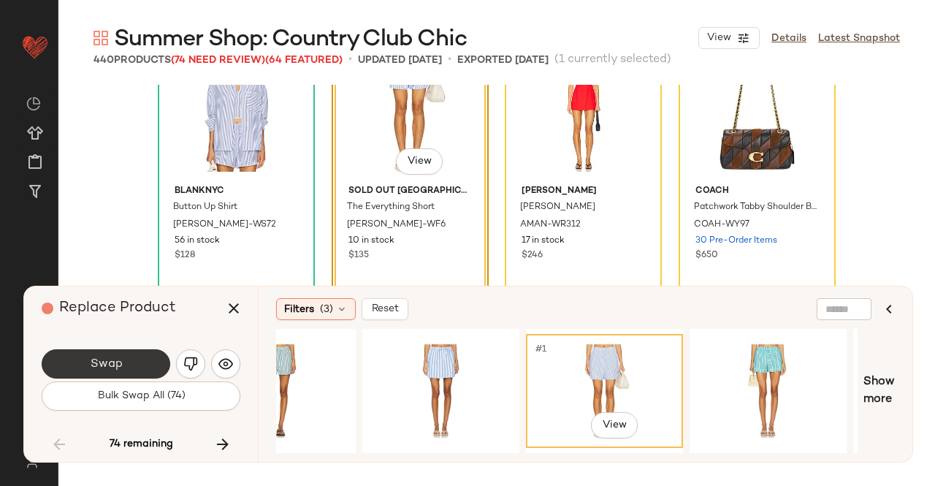
click at [150, 364] on button "Swap" at bounding box center [106, 363] width 129 height 29
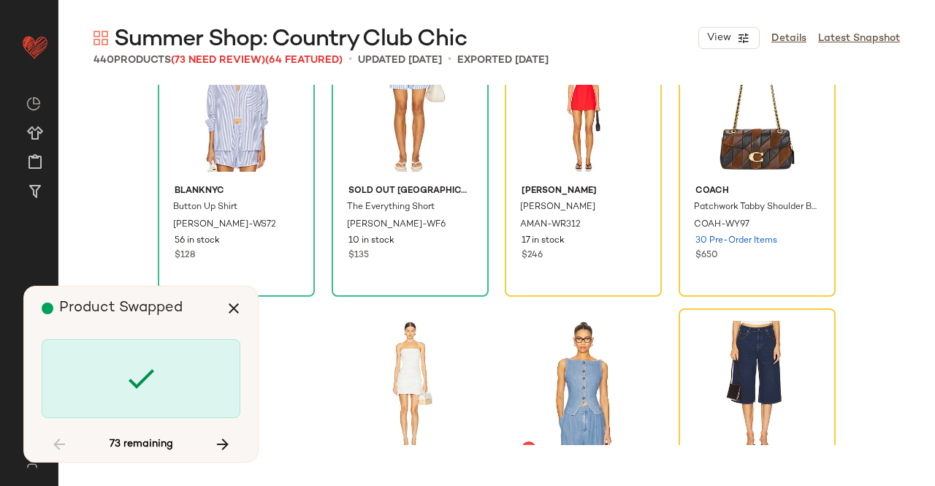
scroll to position [12124, 0]
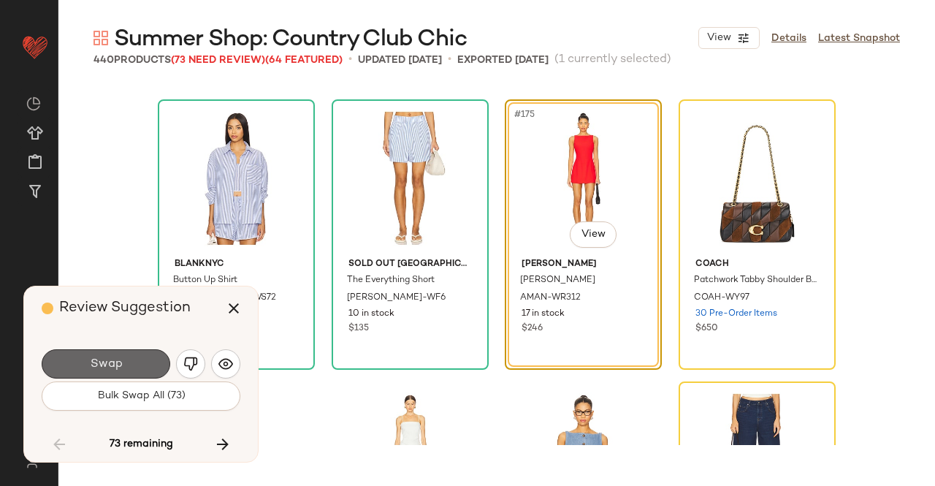
click at [137, 354] on button "Swap" at bounding box center [106, 363] width 129 height 29
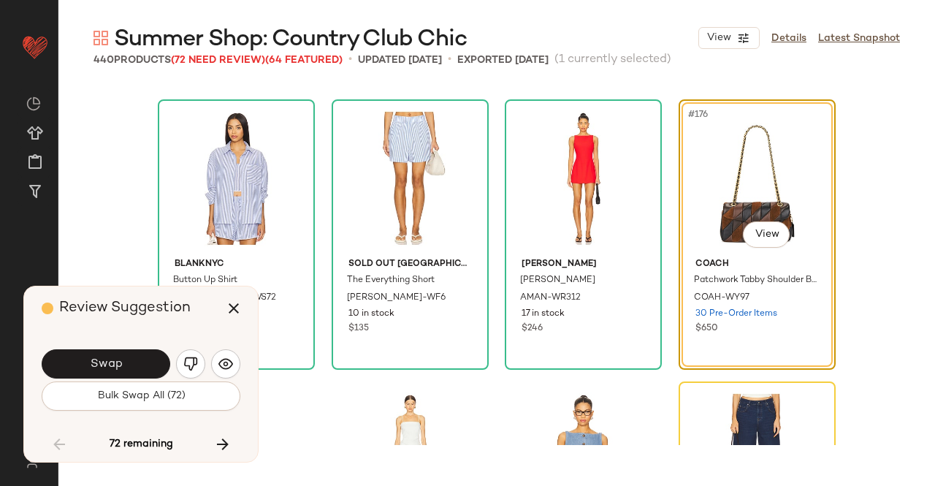
click at [123, 360] on button "Swap" at bounding box center [106, 363] width 129 height 29
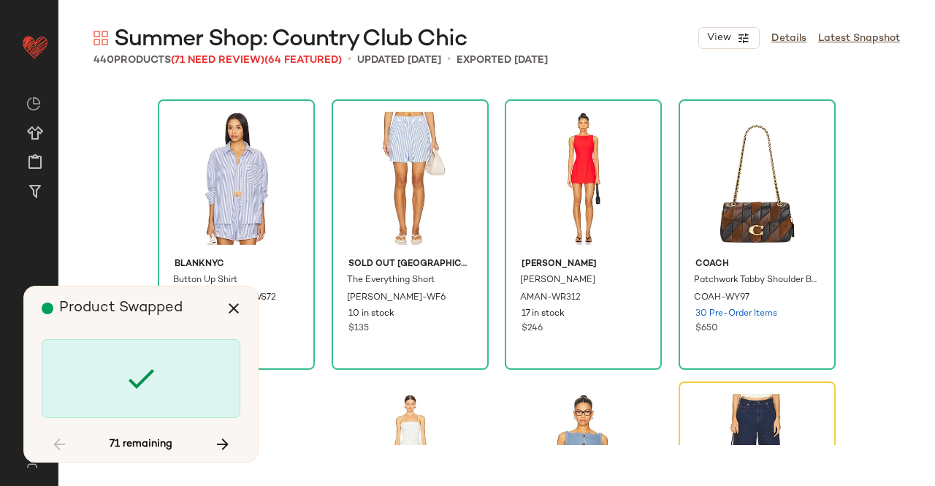
scroll to position [12406, 0]
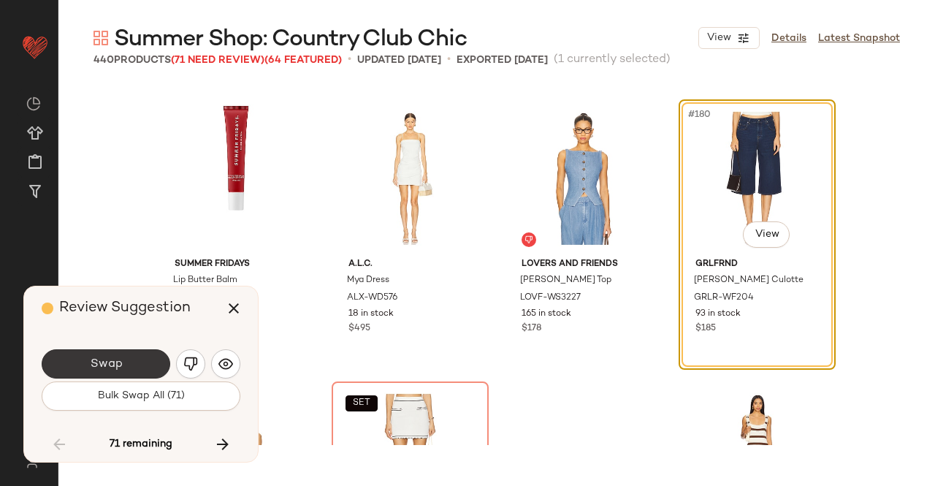
click at [140, 357] on button "Swap" at bounding box center [106, 363] width 129 height 29
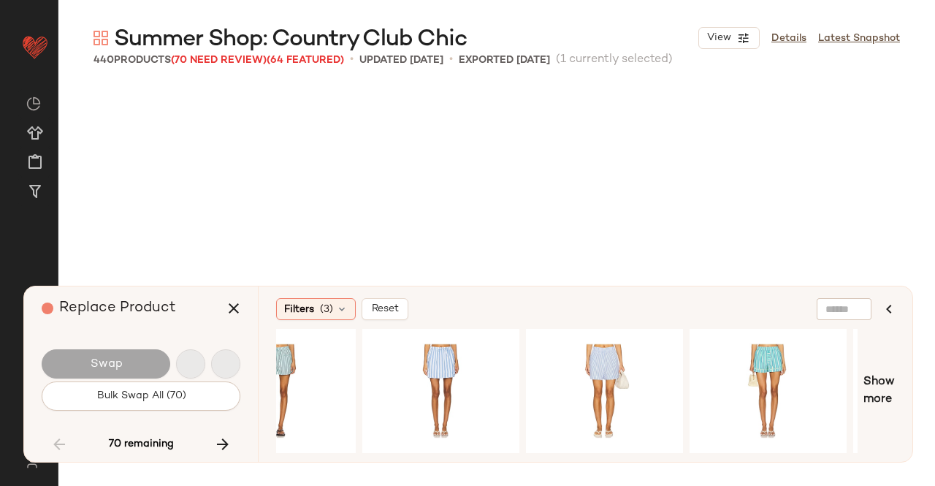
scroll to position [12687, 0]
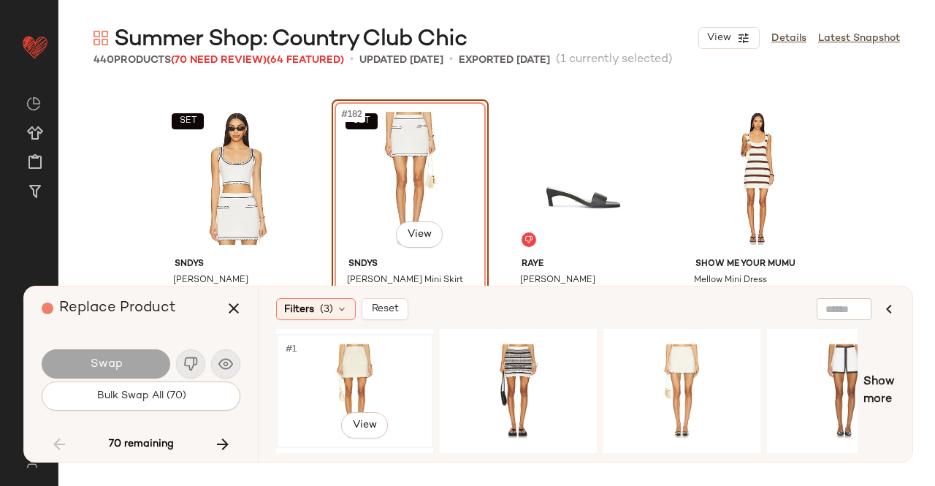
click at [378, 378] on div "#1 View" at bounding box center [354, 391] width 147 height 104
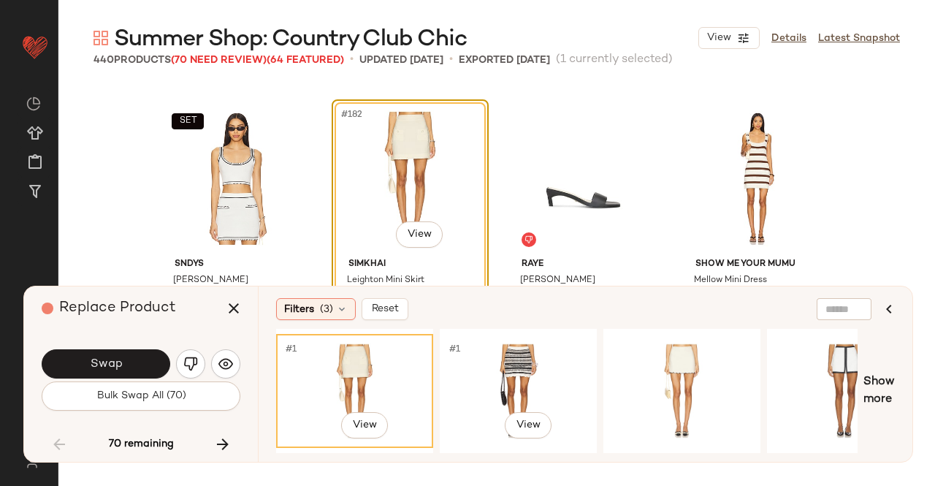
drag, startPoint x: 502, startPoint y: 362, endPoint x: 399, endPoint y: 353, distance: 103.4
click at [503, 362] on div "#1 View" at bounding box center [518, 391] width 147 height 104
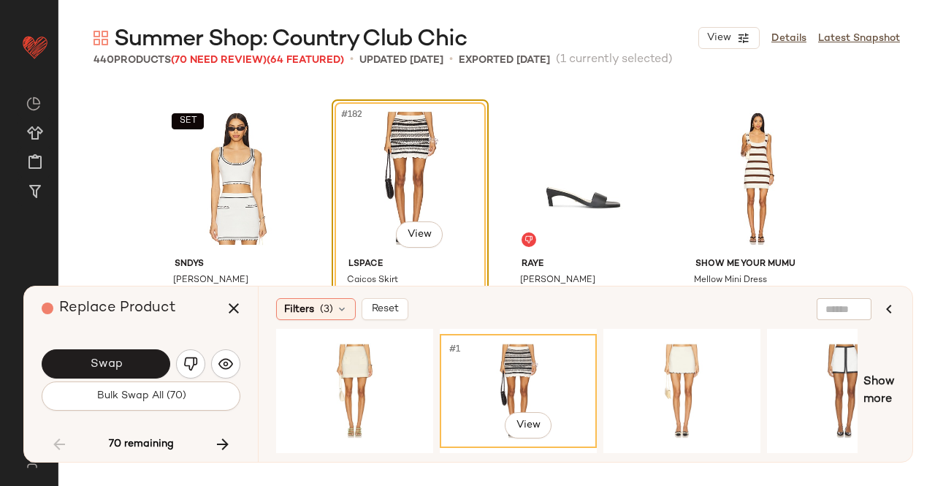
click at [215, 319] on div "Replace Product" at bounding box center [147, 308] width 210 height 44
click at [225, 316] on icon "button" at bounding box center [234, 308] width 18 height 18
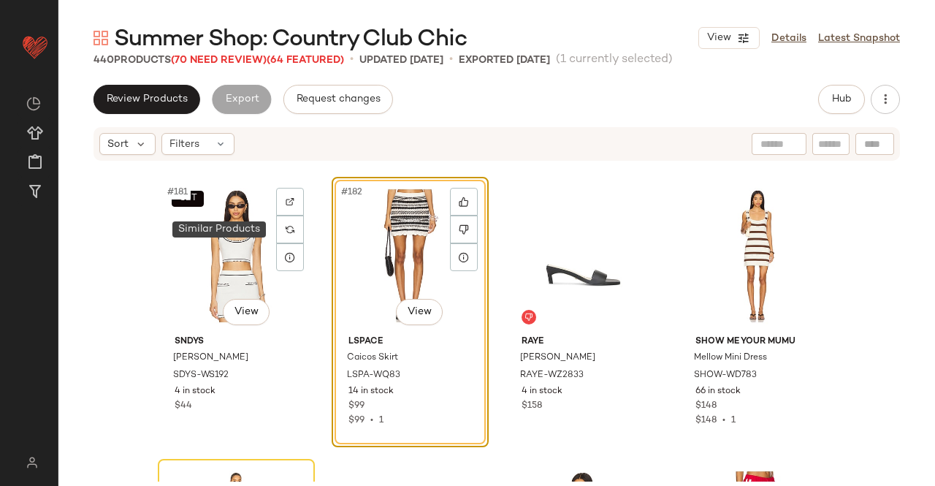
click at [286, 229] on img at bounding box center [290, 229] width 9 height 9
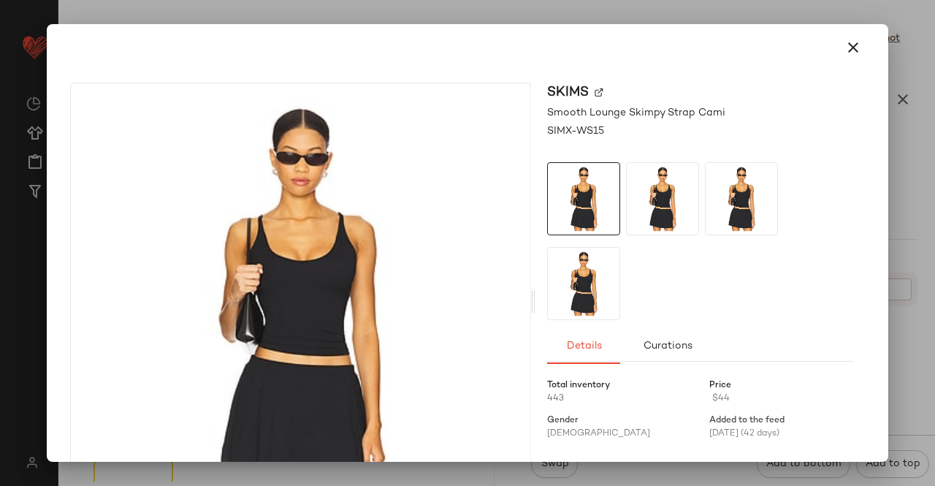
drag, startPoint x: 934, startPoint y: 182, endPoint x: 869, endPoint y: 236, distance: 84.5
click at [934, 182] on div at bounding box center [467, 243] width 935 height 486
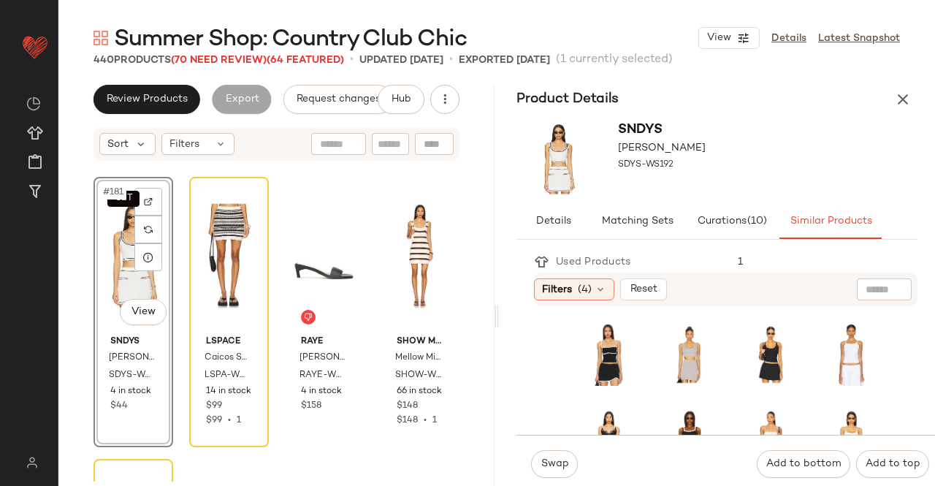
click at [744, 383] on div "#3 View" at bounding box center [770, 354] width 52 height 63
click at [552, 463] on span "Swap" at bounding box center [554, 464] width 28 height 12
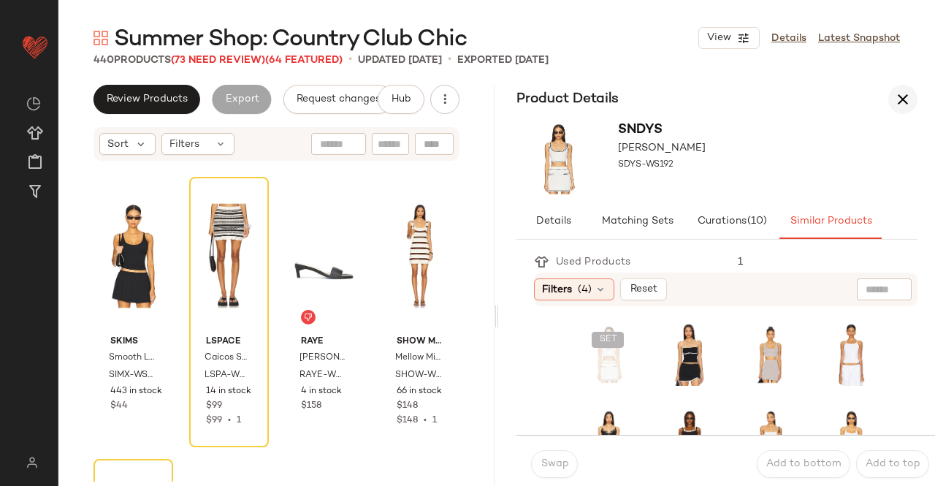
click at [902, 99] on icon "button" at bounding box center [903, 100] width 18 height 18
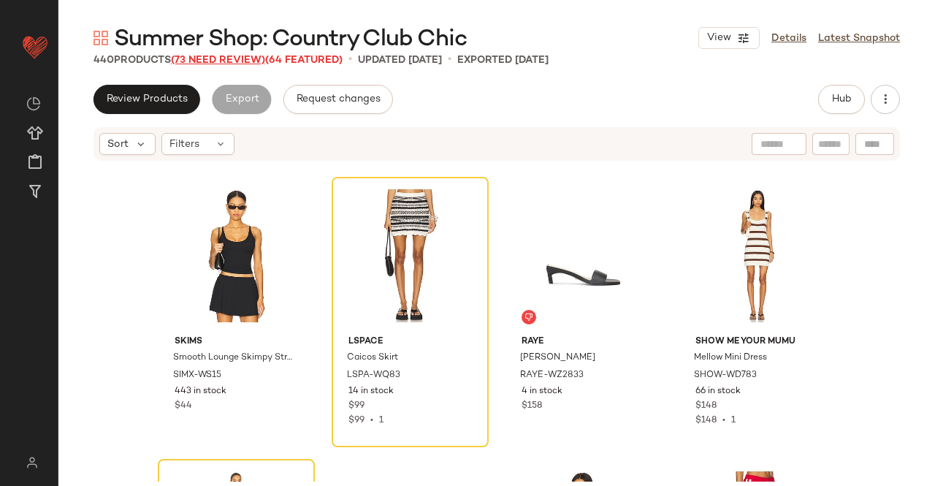
click at [224, 62] on span "(73 Need Review)" at bounding box center [218, 60] width 94 height 11
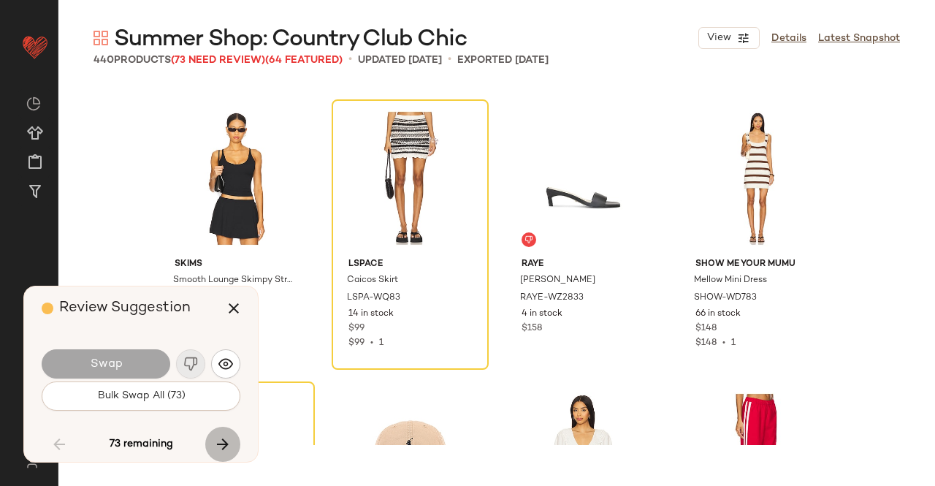
click at [217, 445] on icon "button" at bounding box center [223, 444] width 18 height 18
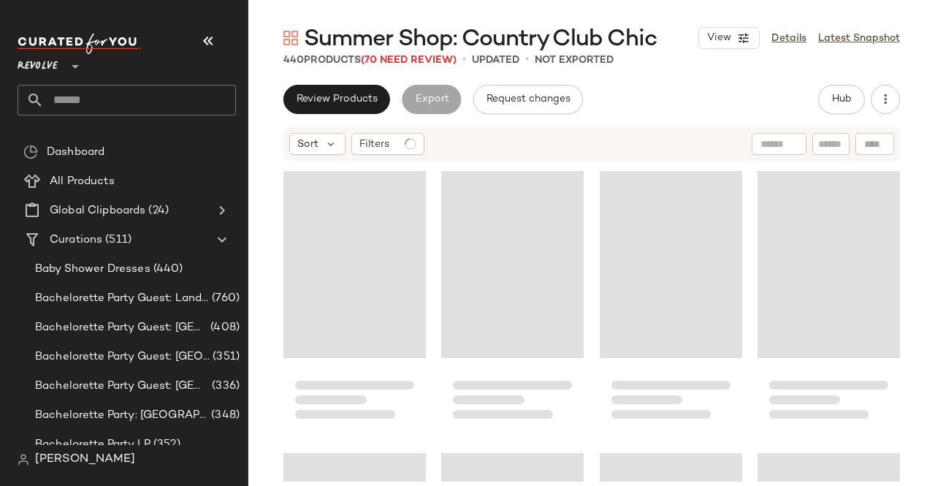
click at [202, 36] on icon "button" at bounding box center [208, 41] width 18 height 18
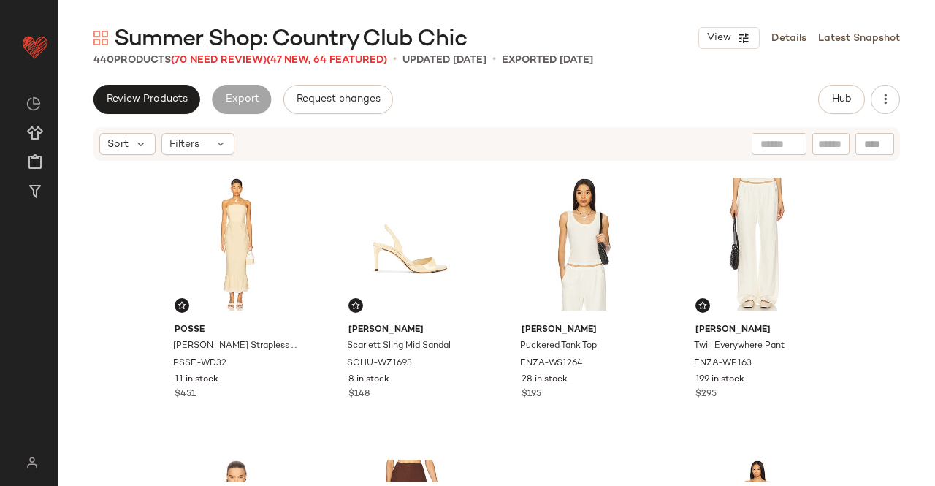
click at [210, 68] on div "Summer Shop: Country Club Chic View Details Latest Snapshot 440 Products (70 Ne…" at bounding box center [496, 254] width 877 height 462
click at [224, 61] on span "(70 Need Review)" at bounding box center [219, 60] width 96 height 11
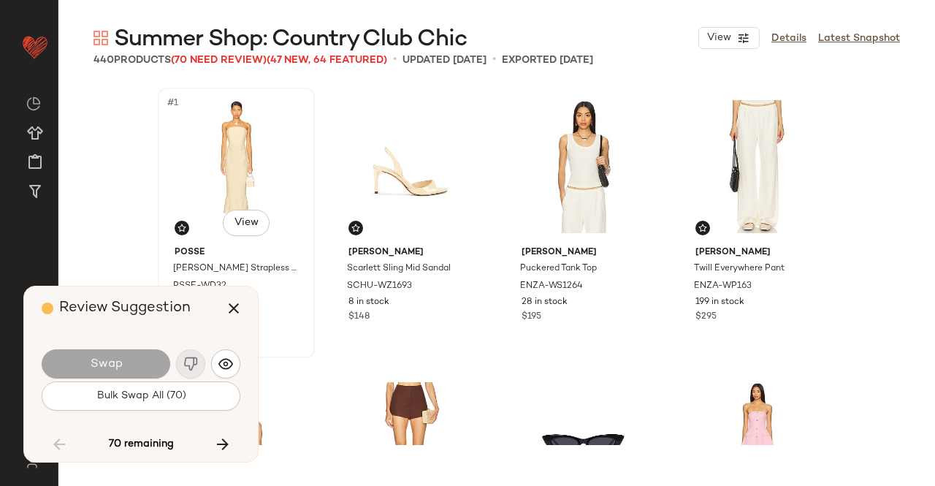
scroll to position [12687, 0]
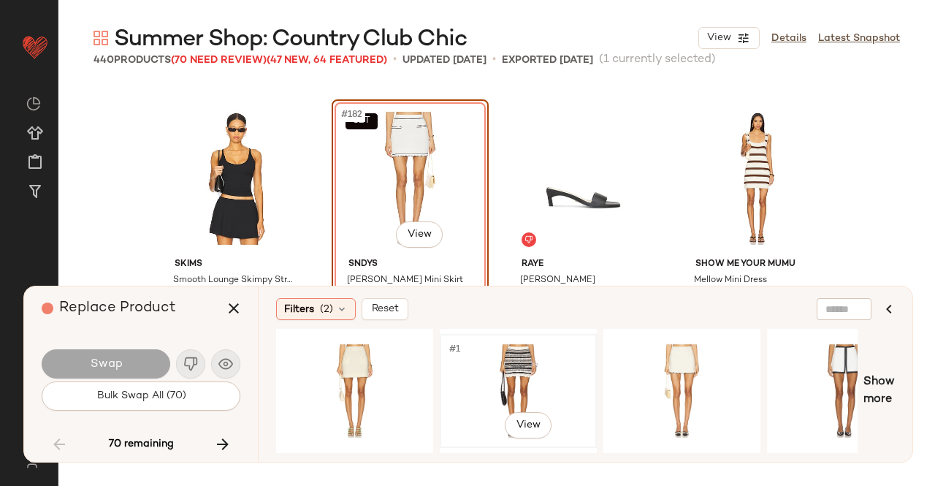
click at [467, 378] on div "#1 View" at bounding box center [518, 391] width 147 height 104
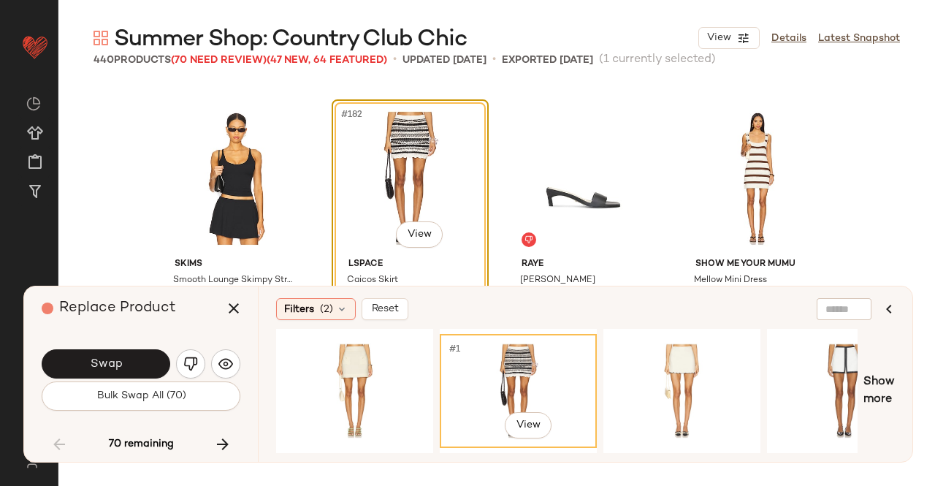
click at [145, 354] on button "Swap" at bounding box center [106, 363] width 129 height 29
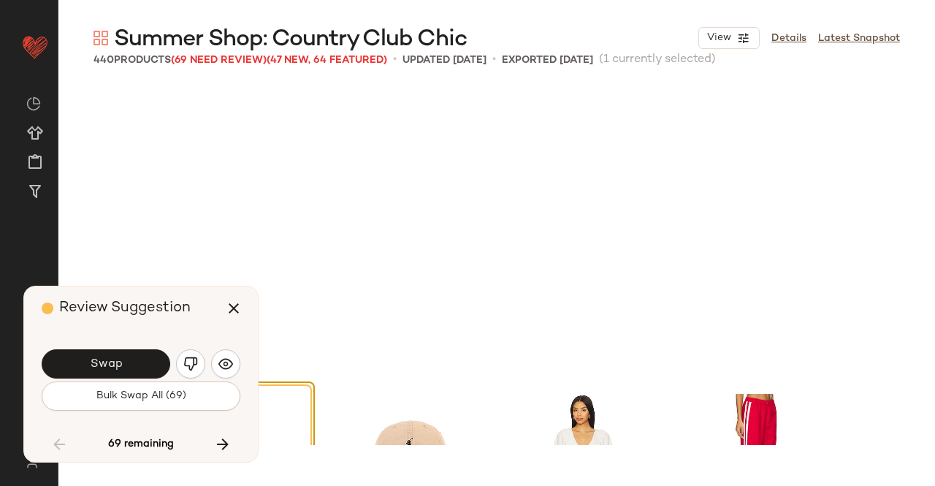
scroll to position [12969, 0]
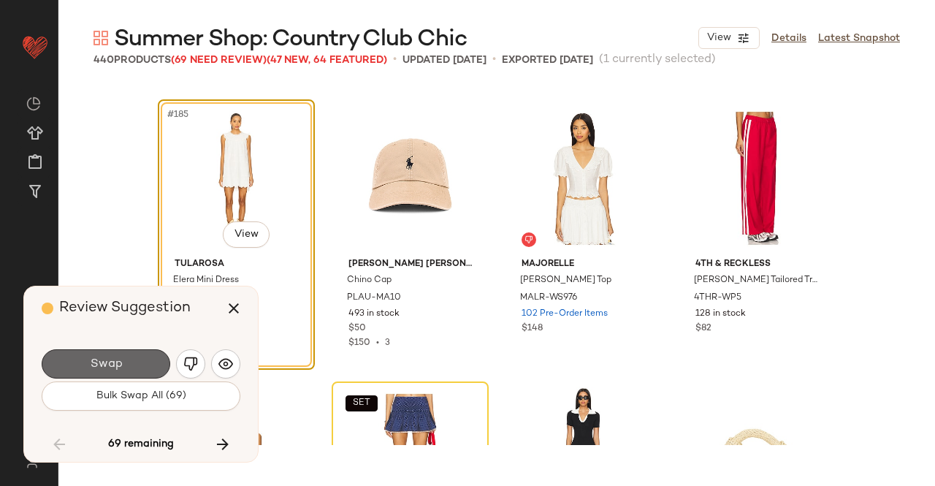
click at [126, 354] on button "Swap" at bounding box center [106, 363] width 129 height 29
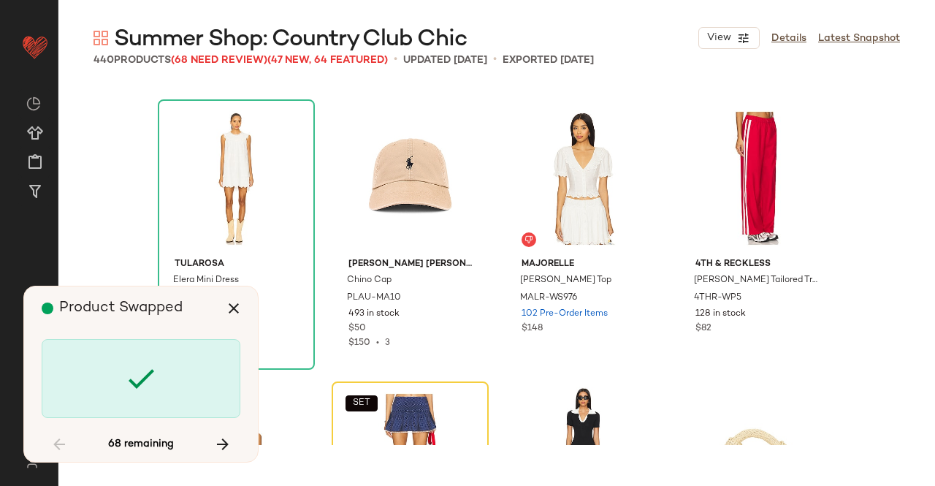
scroll to position [13251, 0]
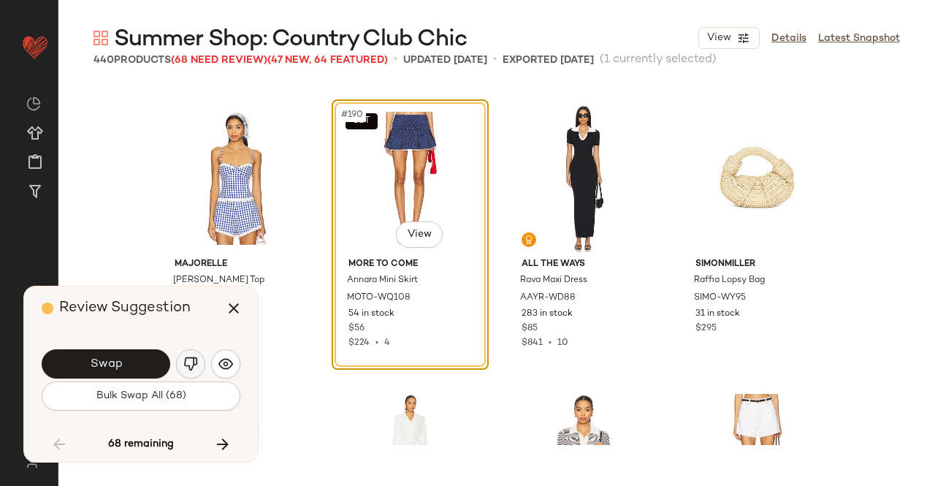
click at [190, 362] on img "button" at bounding box center [190, 363] width 15 height 15
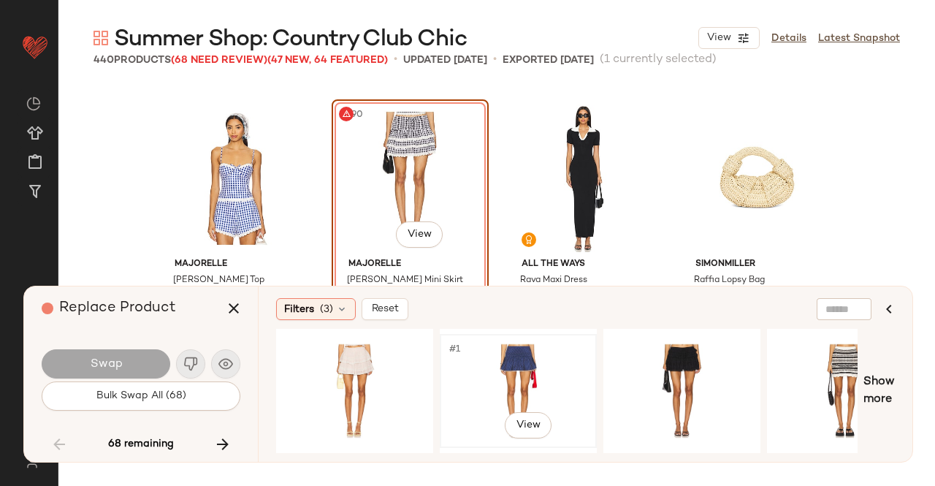
click at [542, 356] on div "#1 View" at bounding box center [518, 391] width 147 height 104
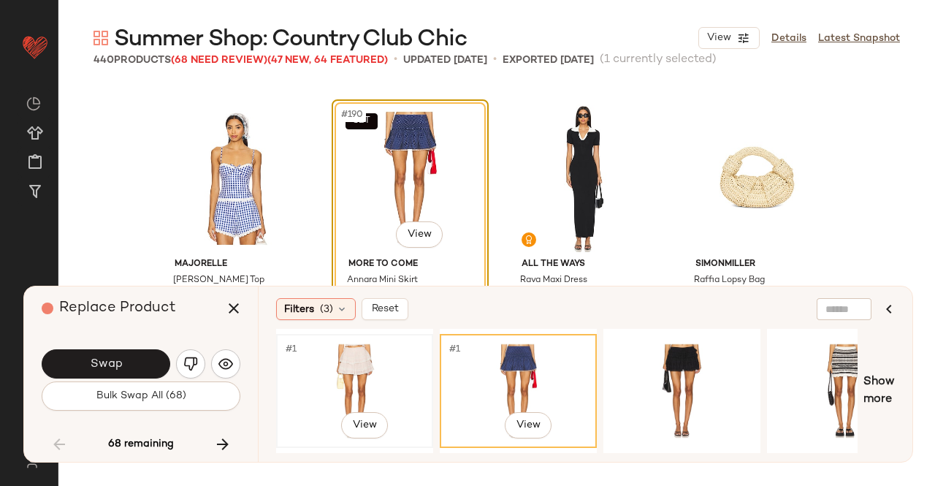
click at [396, 360] on div "#1 View" at bounding box center [354, 391] width 147 height 104
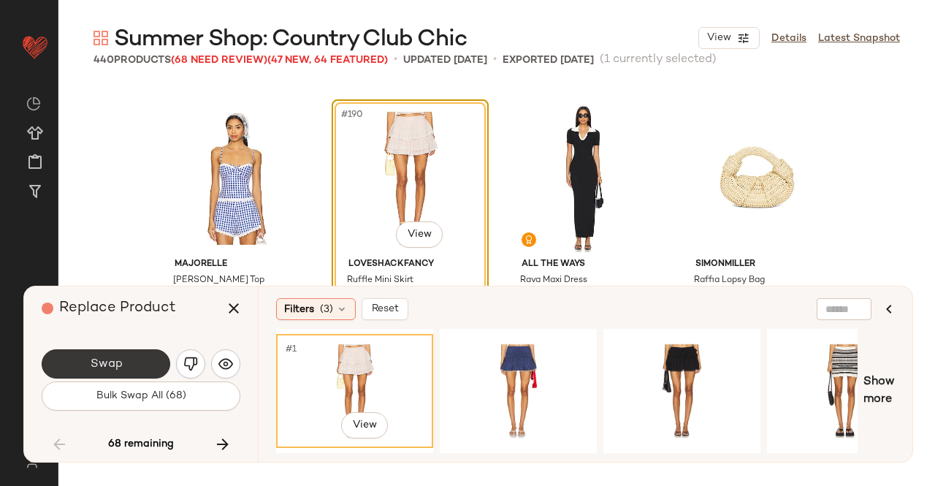
click at [164, 359] on button "Swap" at bounding box center [106, 363] width 129 height 29
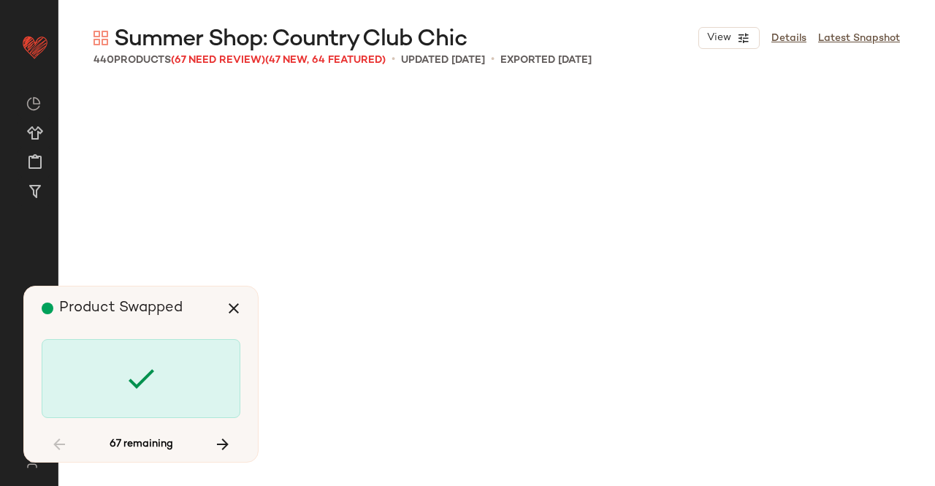
scroll to position [14661, 0]
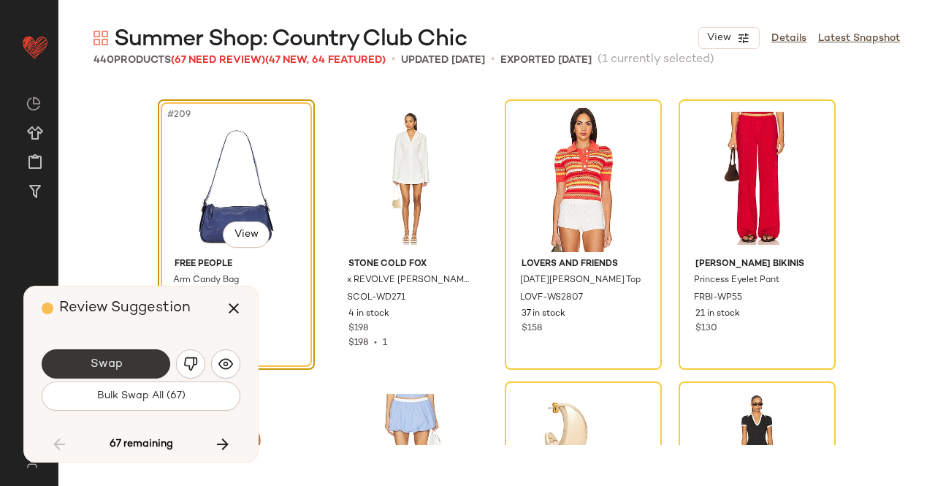
click at [124, 365] on button "Swap" at bounding box center [106, 363] width 129 height 29
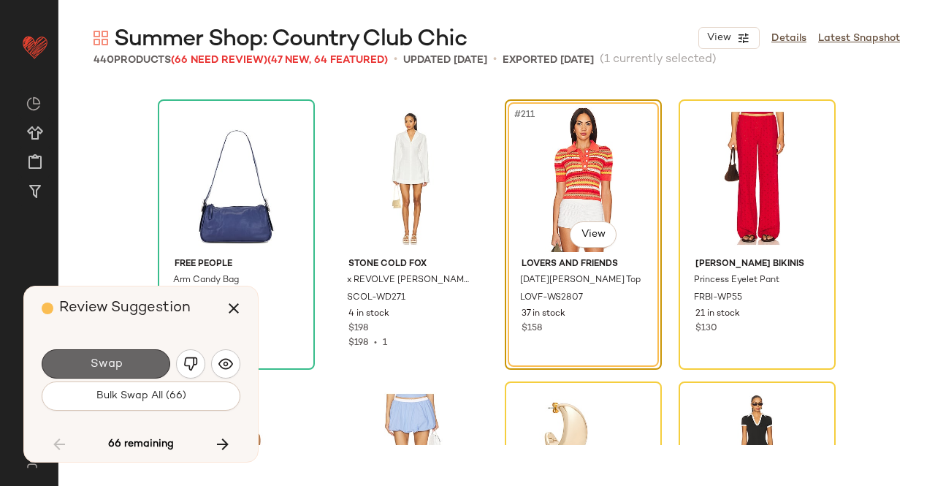
click at [117, 366] on span "Swap" at bounding box center [105, 364] width 33 height 14
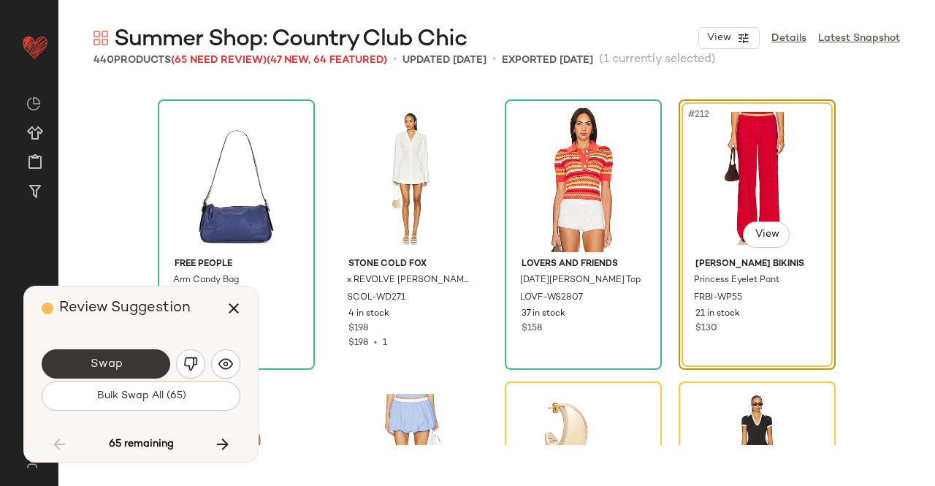
click at [120, 366] on span "Swap" at bounding box center [105, 364] width 33 height 14
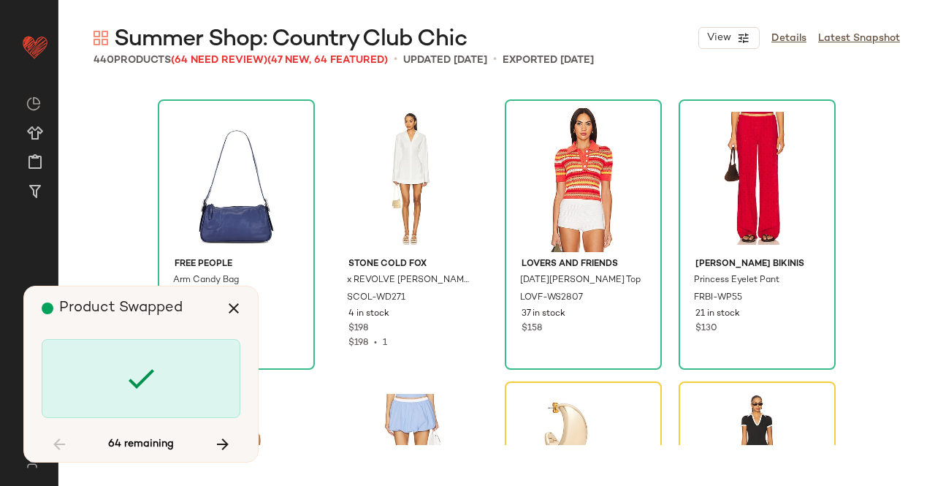
scroll to position [14943, 0]
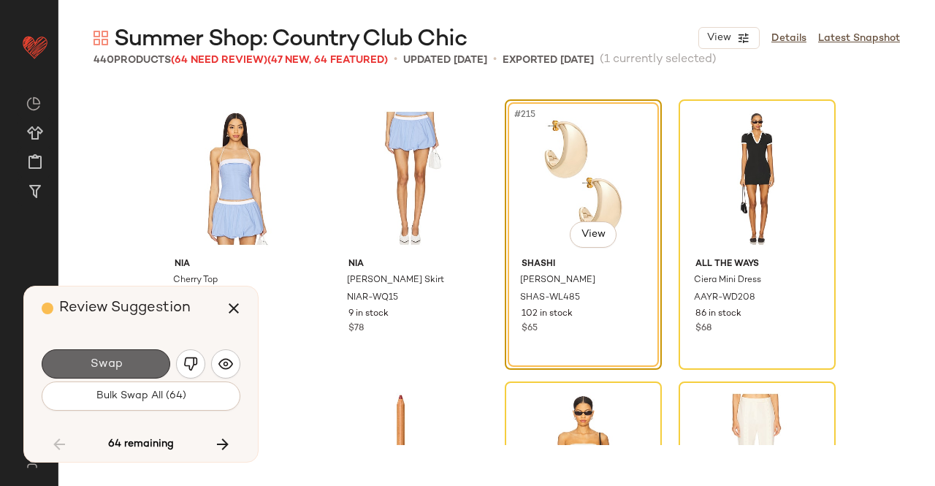
click at [119, 364] on span "Swap" at bounding box center [105, 364] width 33 height 14
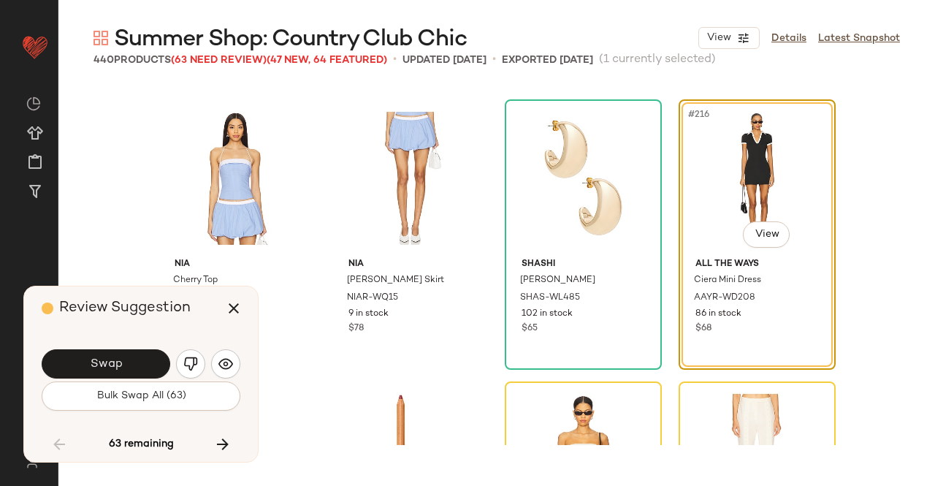
click at [119, 364] on span "Swap" at bounding box center [105, 364] width 33 height 14
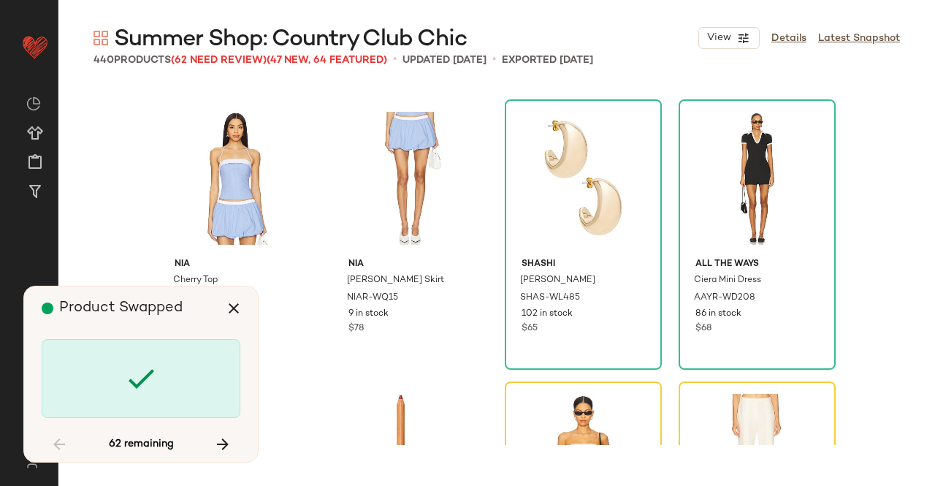
scroll to position [15225, 0]
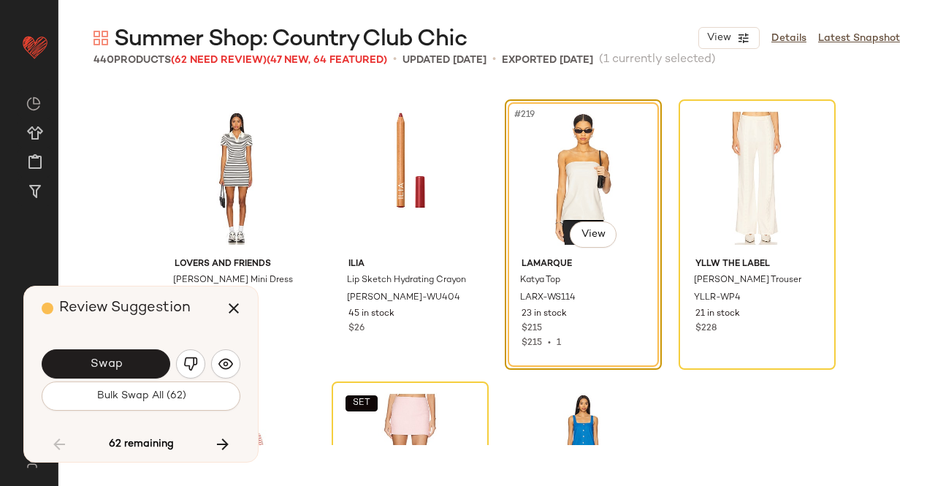
click at [124, 354] on button "Swap" at bounding box center [106, 363] width 129 height 29
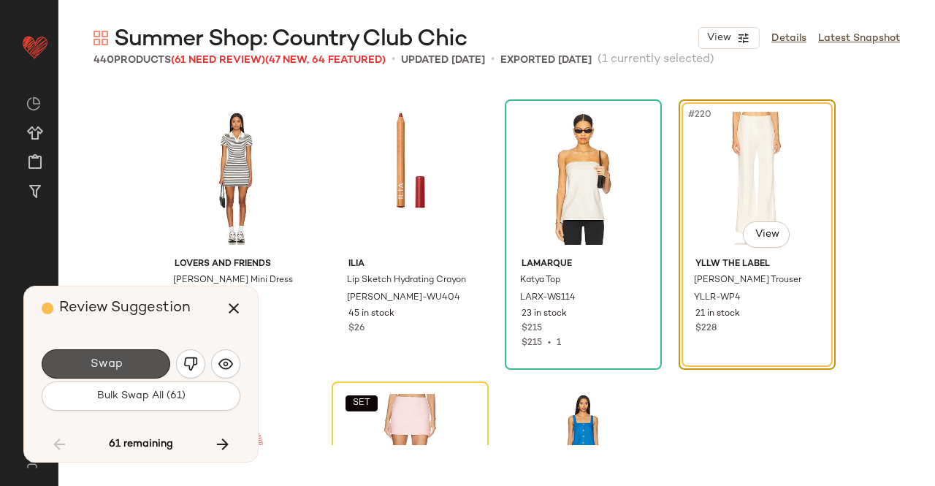
click at [124, 354] on button "Swap" at bounding box center [106, 363] width 129 height 29
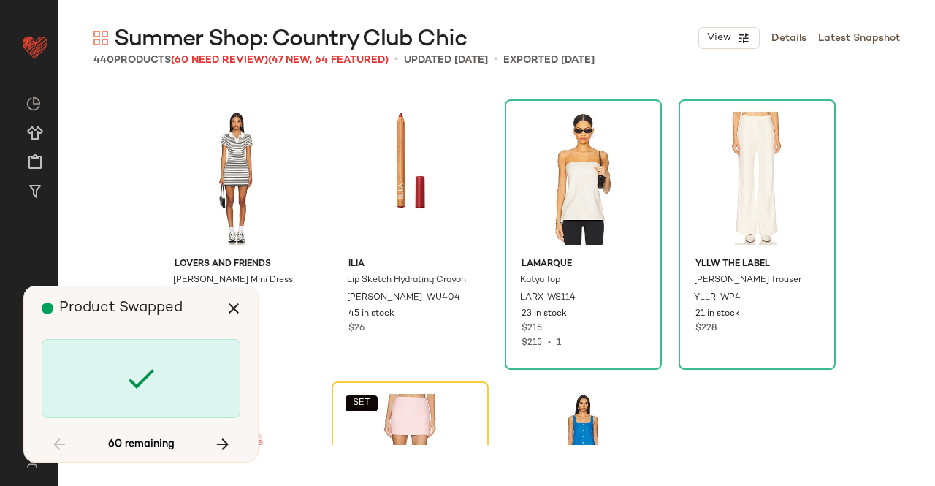
scroll to position [15507, 0]
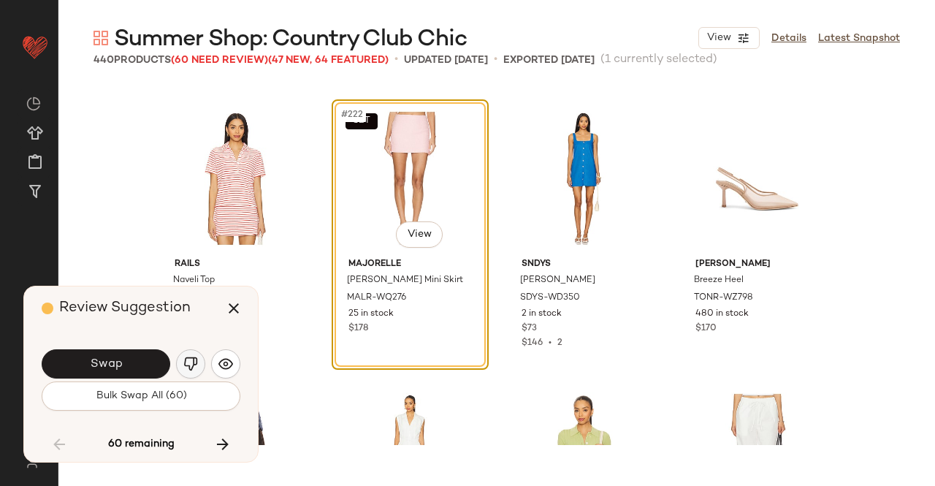
click at [196, 356] on button "button" at bounding box center [190, 363] width 29 height 29
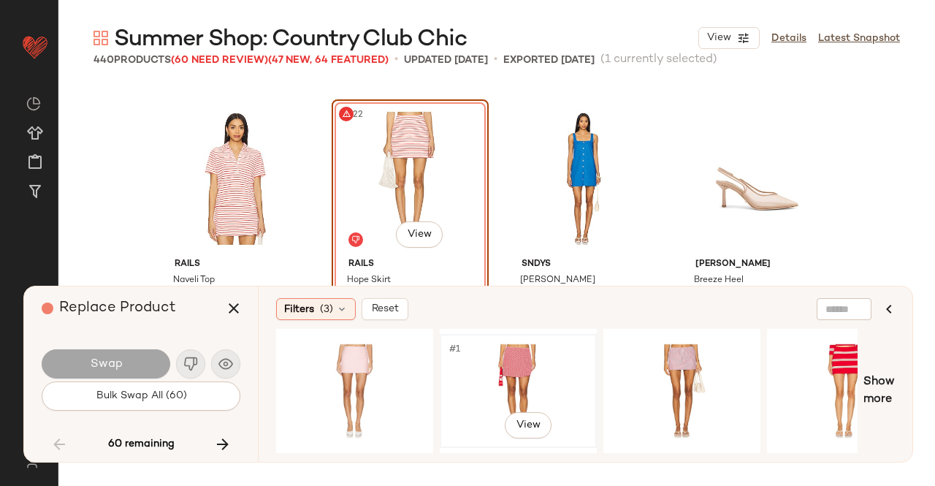
click at [530, 381] on div "#1 View" at bounding box center [518, 391] width 147 height 104
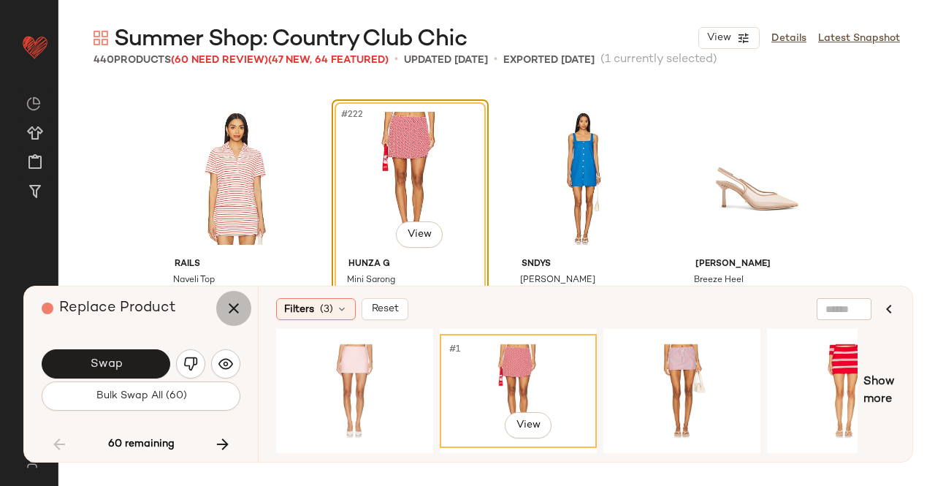
click at [229, 309] on icon "button" at bounding box center [234, 308] width 18 height 18
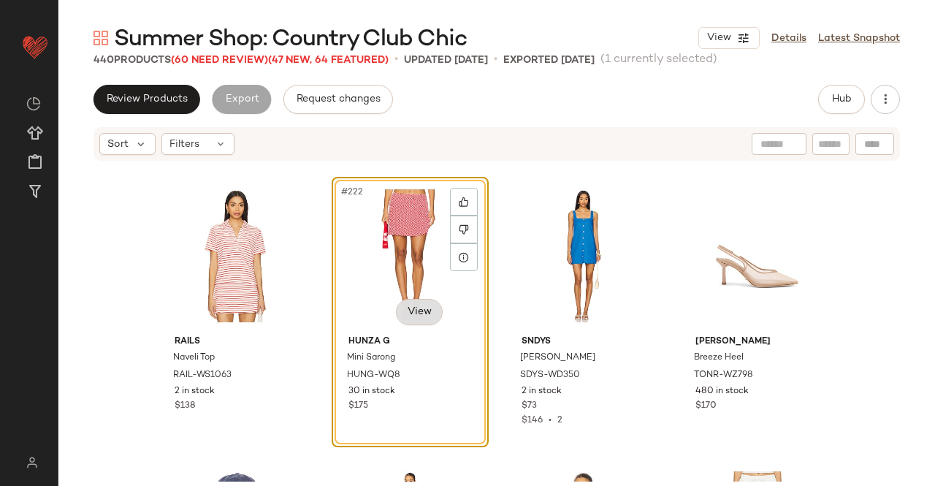
click at [414, 315] on body "Revolve ** Dashboard All Products Global Clipboards (24) Curations (511) Kriste…" at bounding box center [467, 243] width 935 height 486
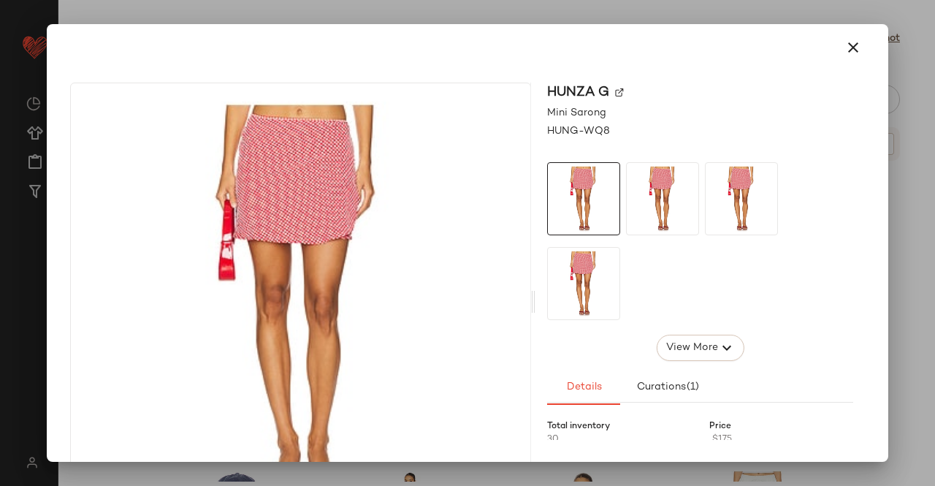
click at [615, 93] on img at bounding box center [619, 92] width 9 height 9
click at [844, 43] on icon "button" at bounding box center [853, 48] width 18 height 18
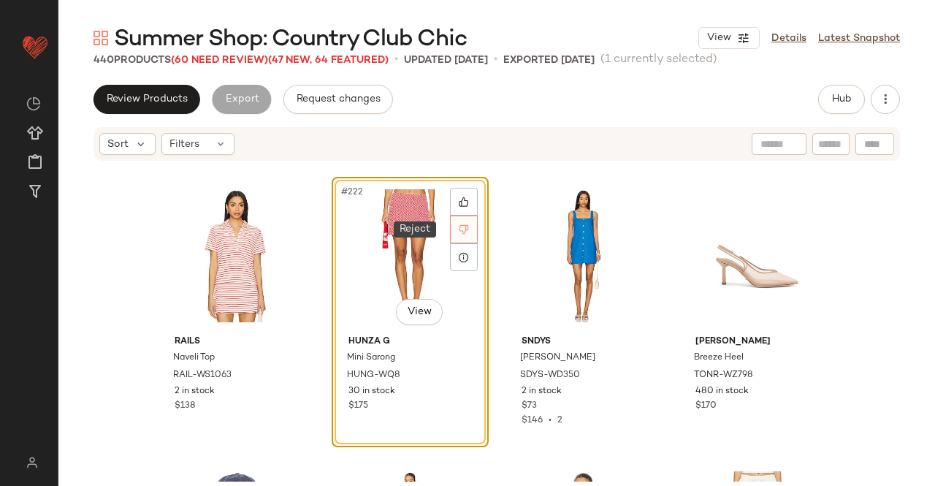
click at [459, 234] on div at bounding box center [464, 229] width 28 height 28
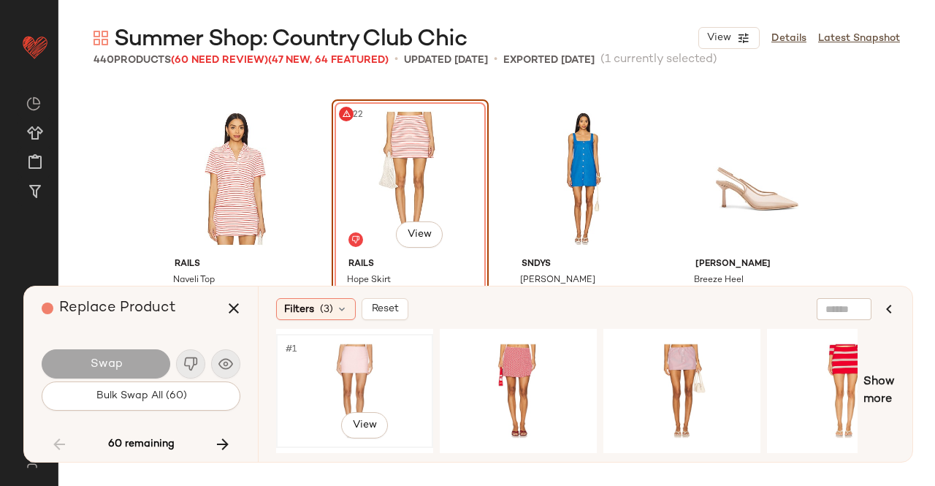
click at [370, 397] on div "#1 View" at bounding box center [354, 391] width 147 height 104
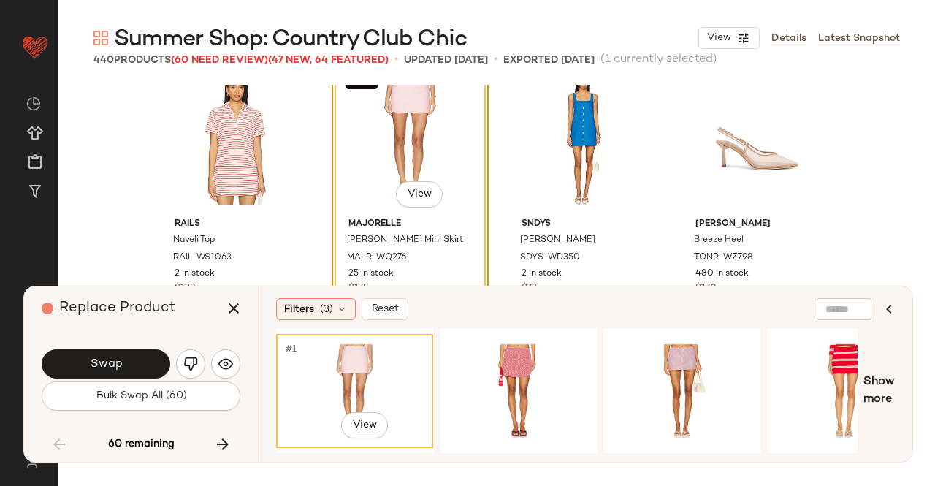
scroll to position [15580, 0]
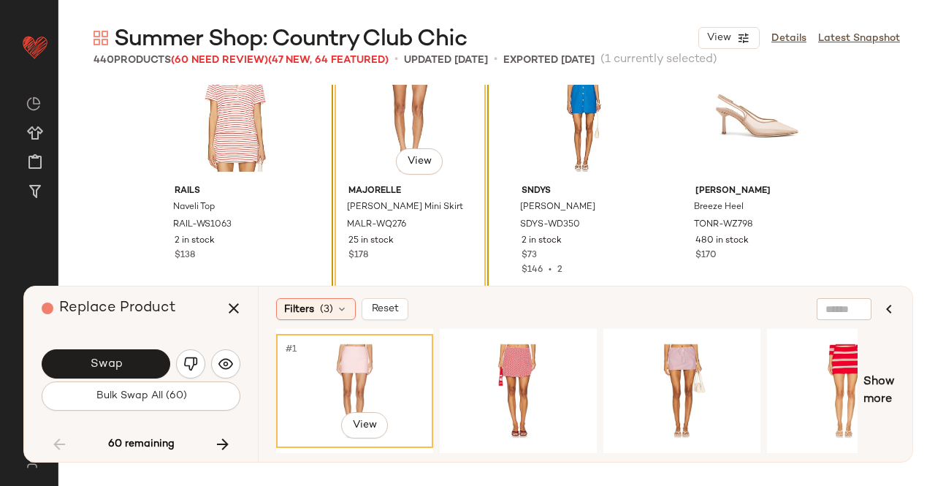
click at [421, 172] on body "Revolve ** Dashboard All Products Global Clipboards (24) Curations (511) Kriste…" at bounding box center [467, 243] width 935 height 486
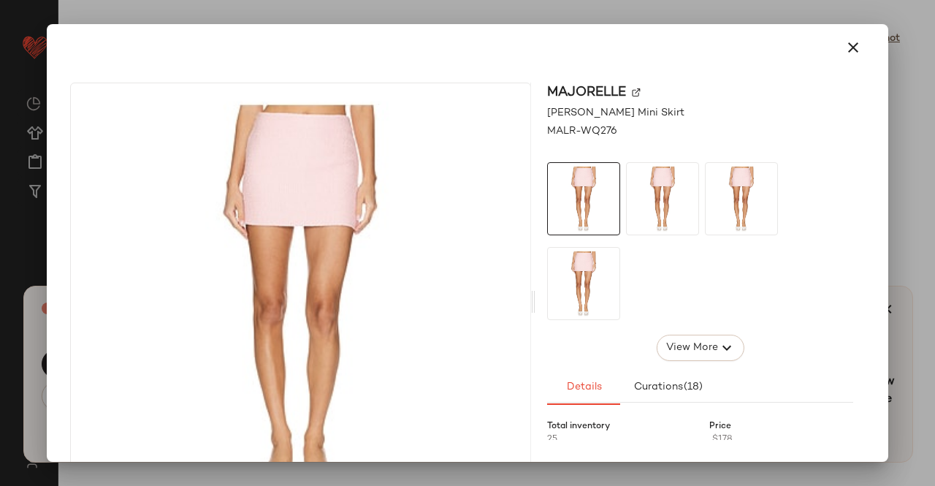
click at [633, 92] on img at bounding box center [636, 92] width 9 height 9
click at [844, 40] on icon "button" at bounding box center [853, 48] width 18 height 18
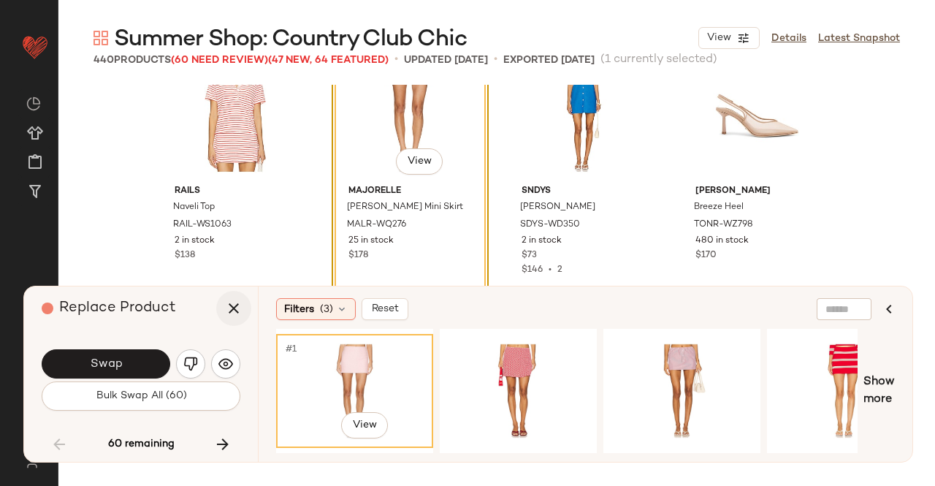
click at [243, 307] on button "button" at bounding box center [233, 308] width 35 height 35
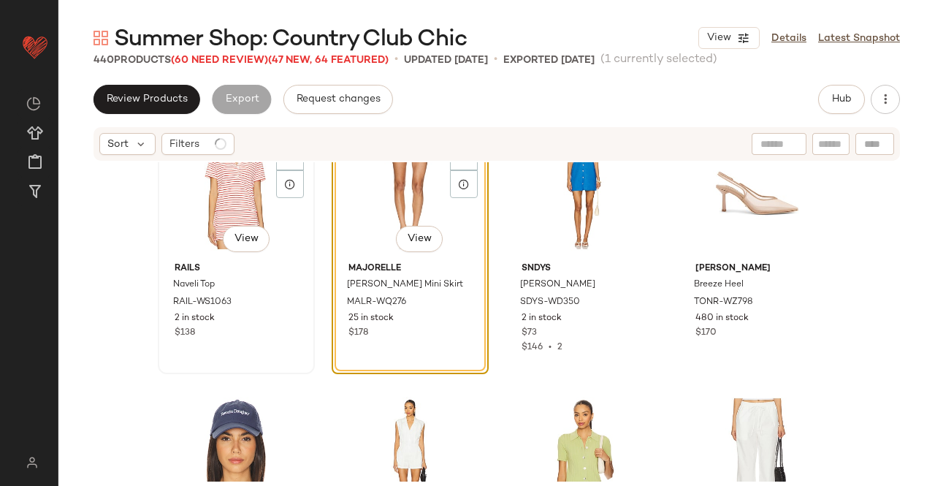
click at [223, 187] on div "#221 View" at bounding box center [236, 183] width 147 height 148
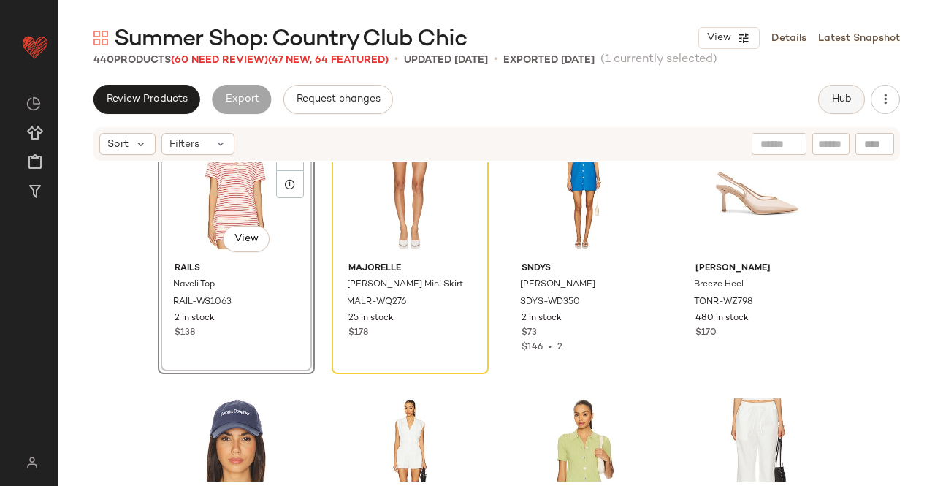
click at [852, 91] on button "Hub" at bounding box center [841, 99] width 47 height 29
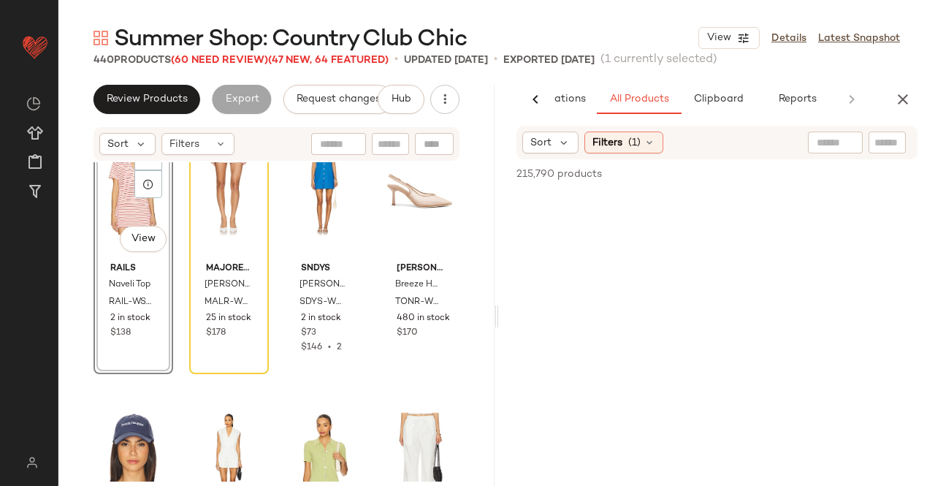
scroll to position [0, 92]
click at [860, 149] on div at bounding box center [835, 142] width 55 height 22
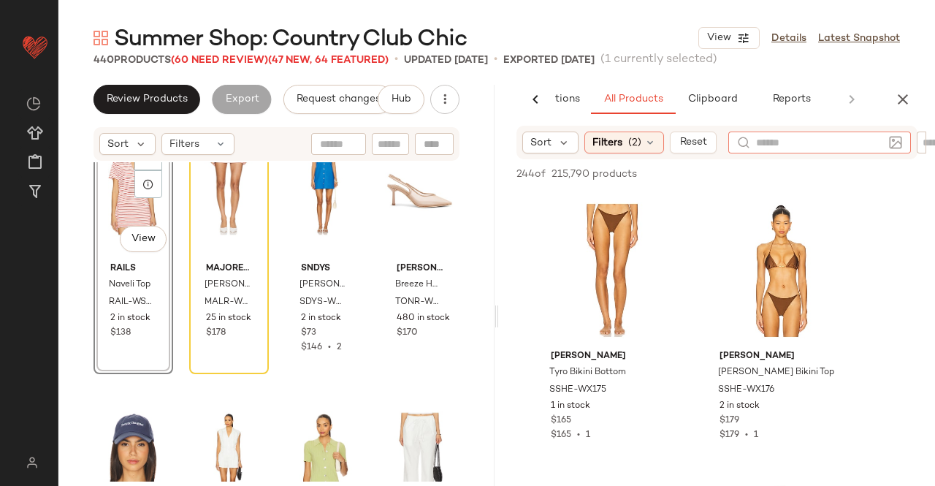
click at [925, 148] on div "Sort Filters (2) Reset" at bounding box center [717, 143] width 436 height 34
click at [925, 148] on div "Sort Filters (2) Reset Filter Filter" at bounding box center [717, 143] width 436 height 34
click at [884, 142] on input "text" at bounding box center [887, 142] width 26 height 15
paste input "**********"
type input "**********"
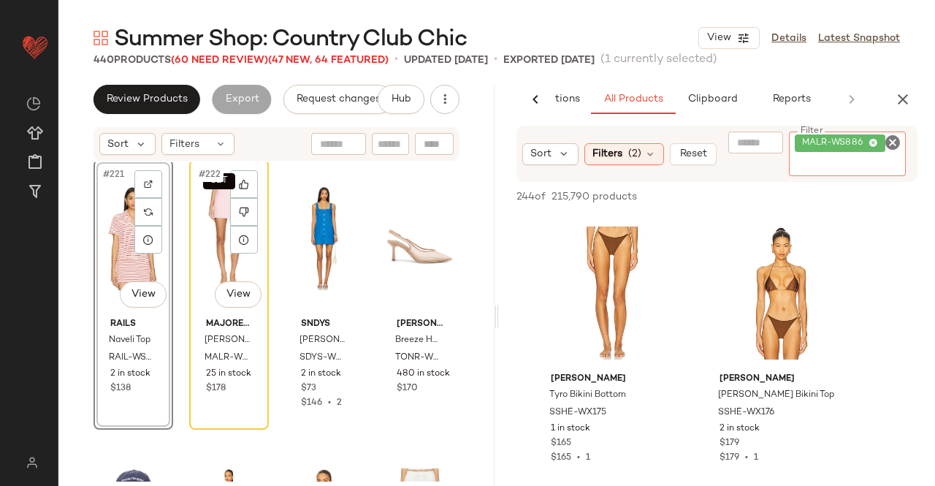
scroll to position [15434, 0]
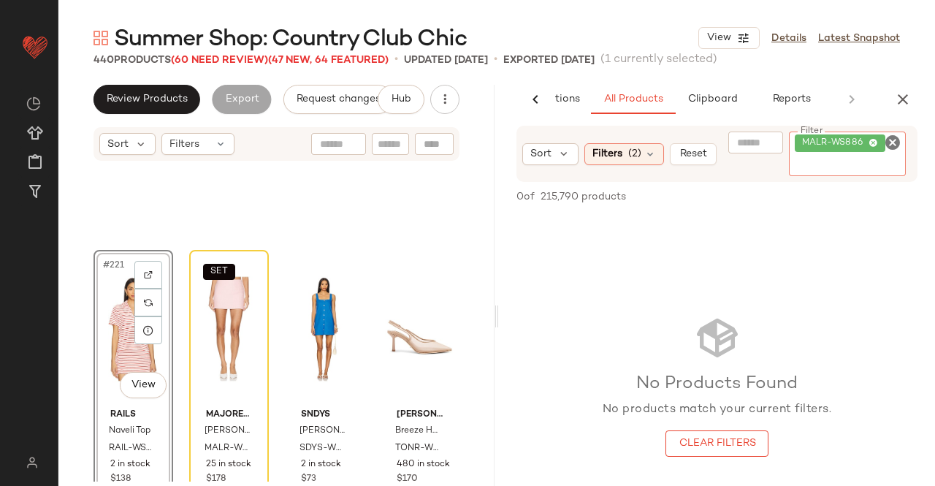
click at [117, 329] on div "#221 View" at bounding box center [133, 329] width 69 height 148
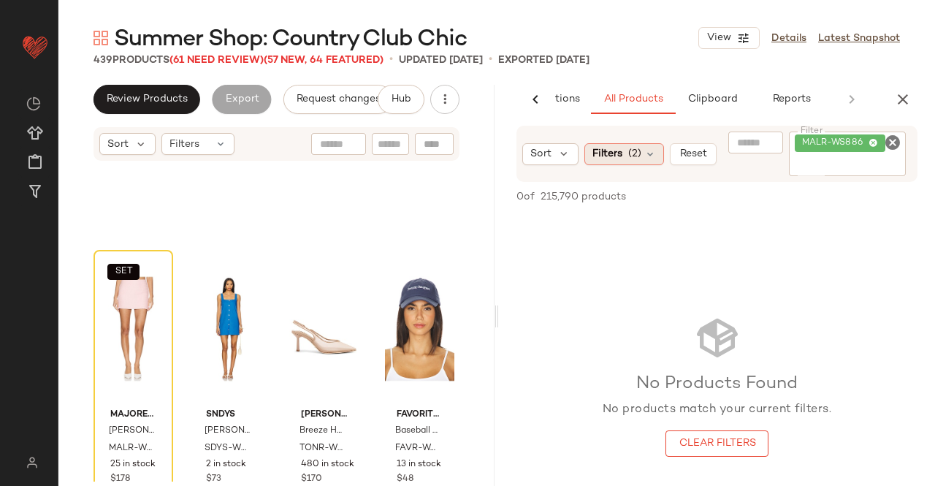
click at [609, 156] on span "Filters" at bounding box center [607, 153] width 30 height 15
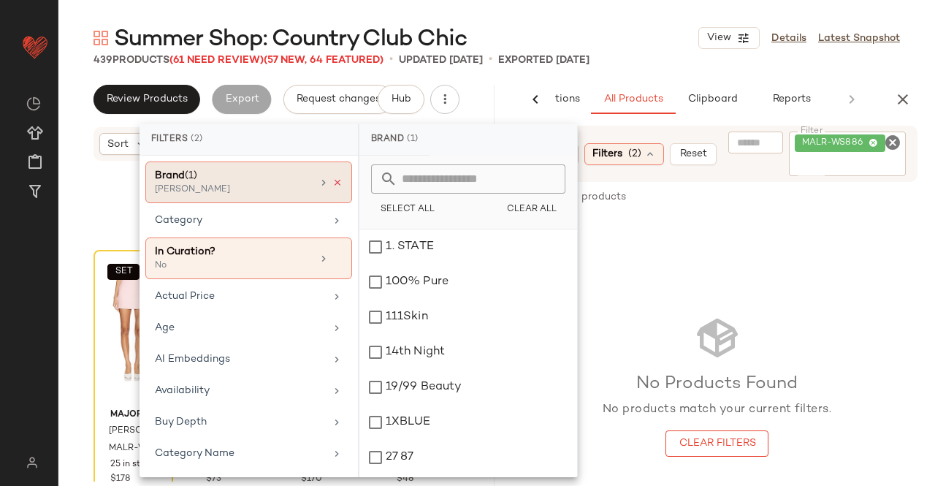
click at [332, 186] on icon at bounding box center [337, 182] width 10 height 10
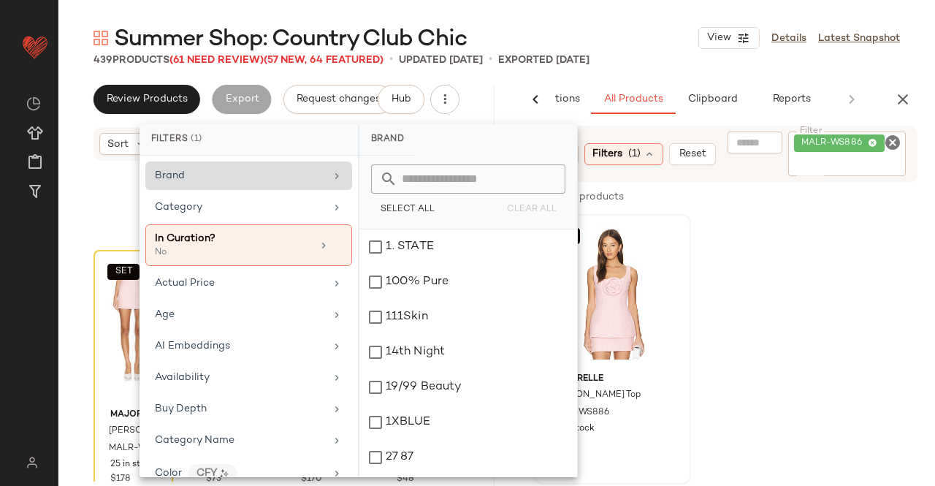
drag, startPoint x: 934, startPoint y: 299, endPoint x: 638, endPoint y: 313, distance: 296.2
click at [933, 299] on div "SET MAJORELLE Danna Top MALR-WS886 19 in stock $198" at bounding box center [717, 385] width 436 height 343
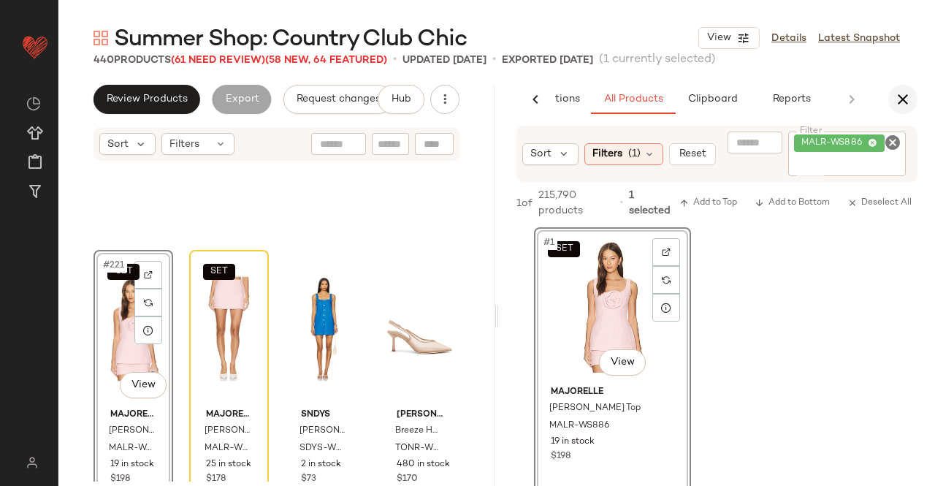
click at [903, 99] on icon "button" at bounding box center [903, 100] width 18 height 18
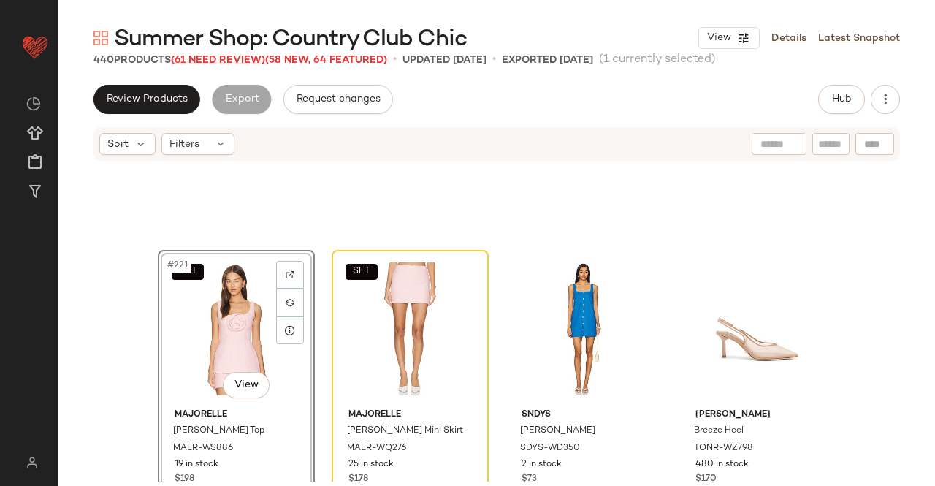
click at [212, 65] on span "(61 Need Review)" at bounding box center [218, 60] width 94 height 11
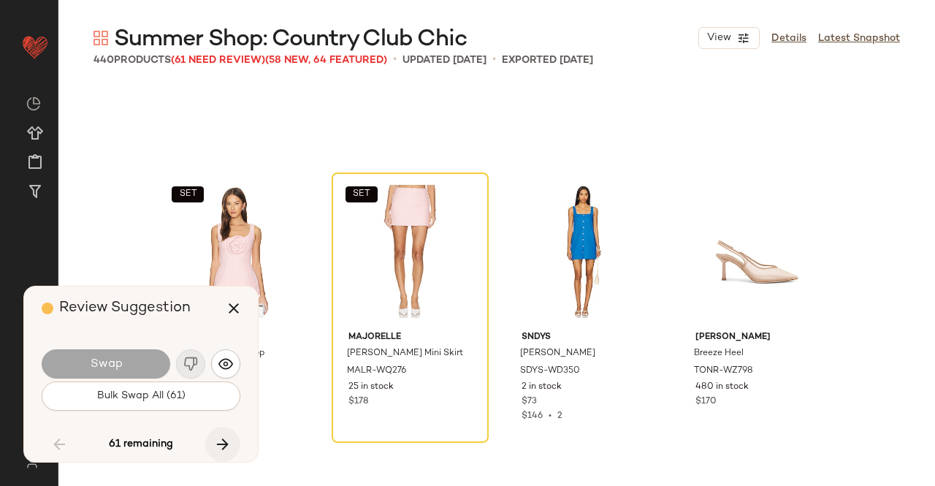
click at [222, 441] on icon "button" at bounding box center [223, 444] width 18 height 18
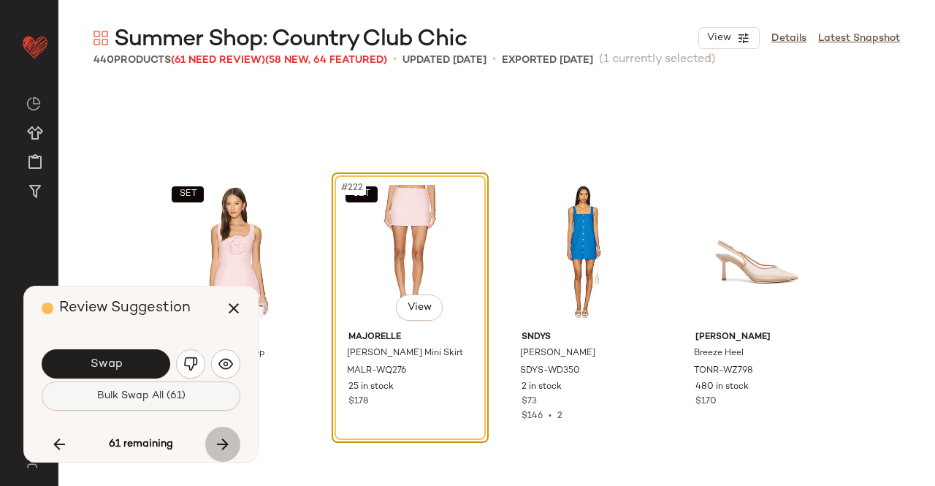
scroll to position [15507, 0]
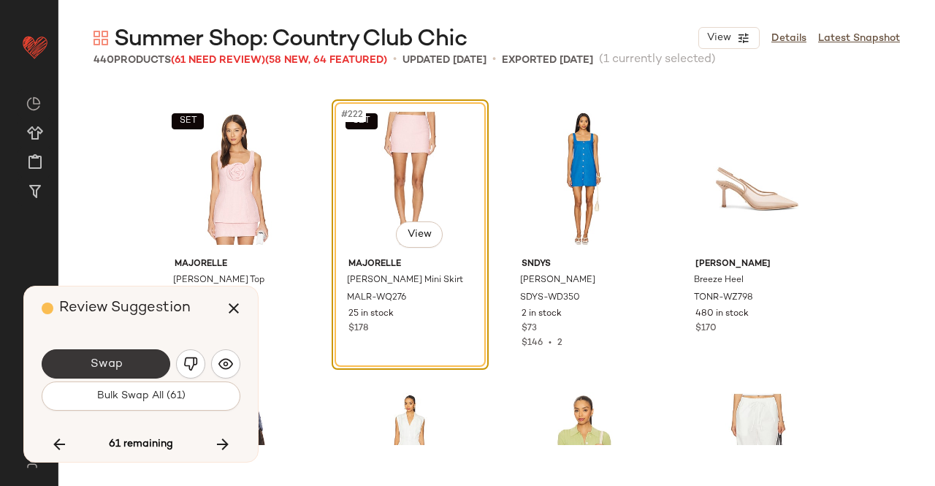
click at [129, 360] on button "Swap" at bounding box center [106, 363] width 129 height 29
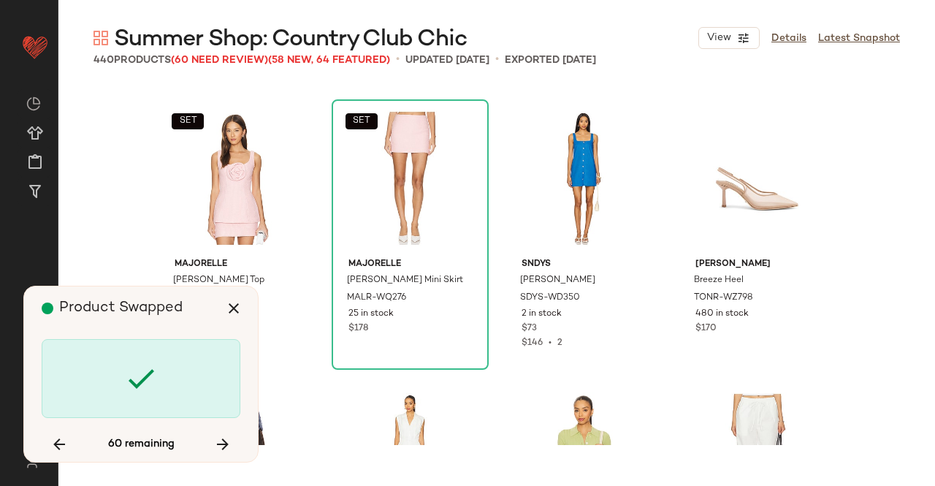
scroll to position [16353, 0]
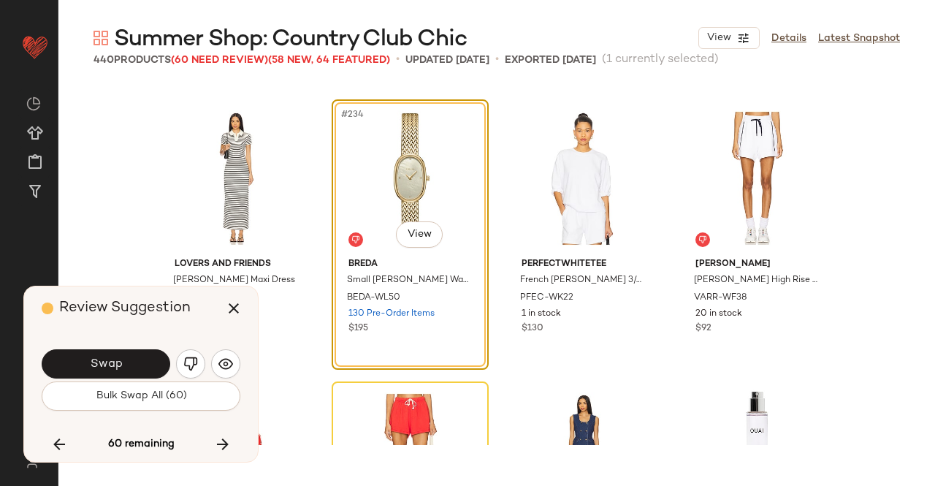
click at [123, 359] on button "Swap" at bounding box center [106, 363] width 129 height 29
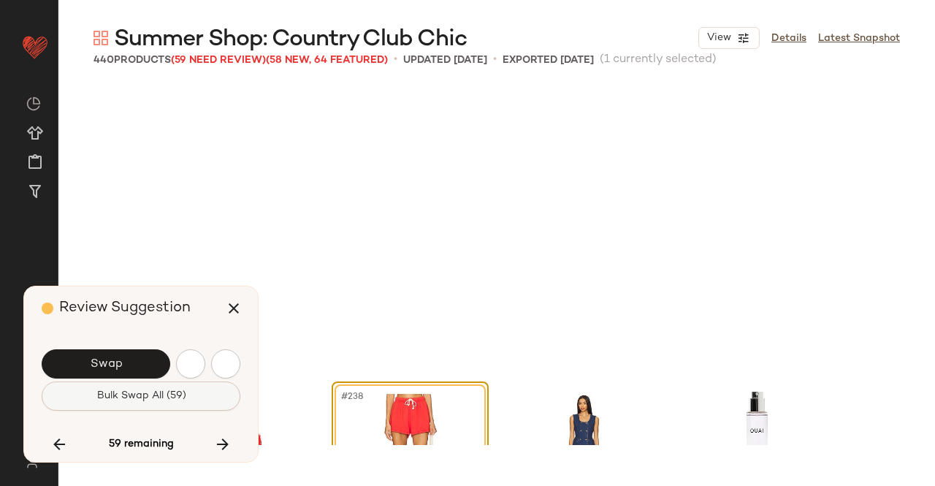
scroll to position [16635, 0]
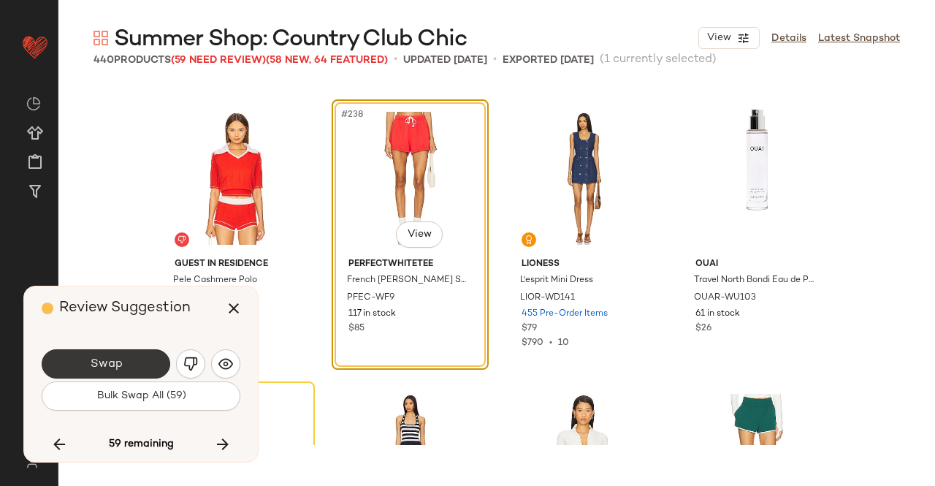
click at [123, 357] on button "Swap" at bounding box center [106, 363] width 129 height 29
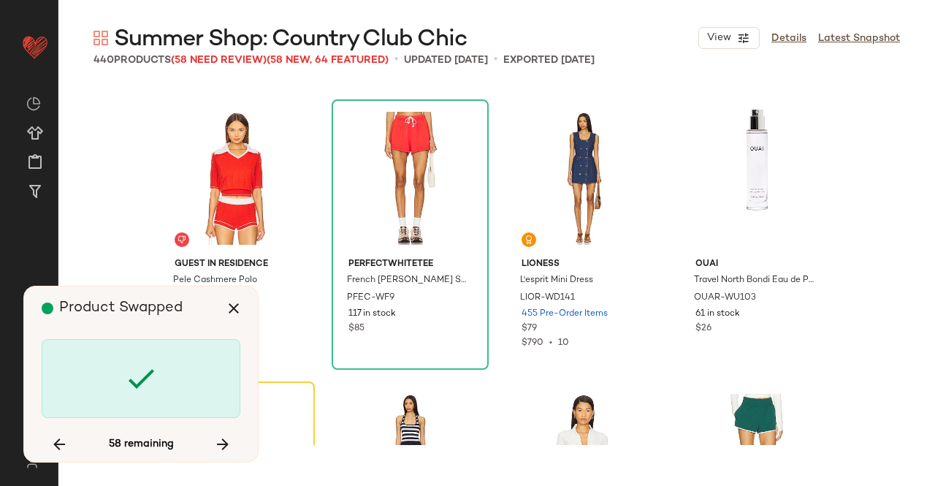
scroll to position [16917, 0]
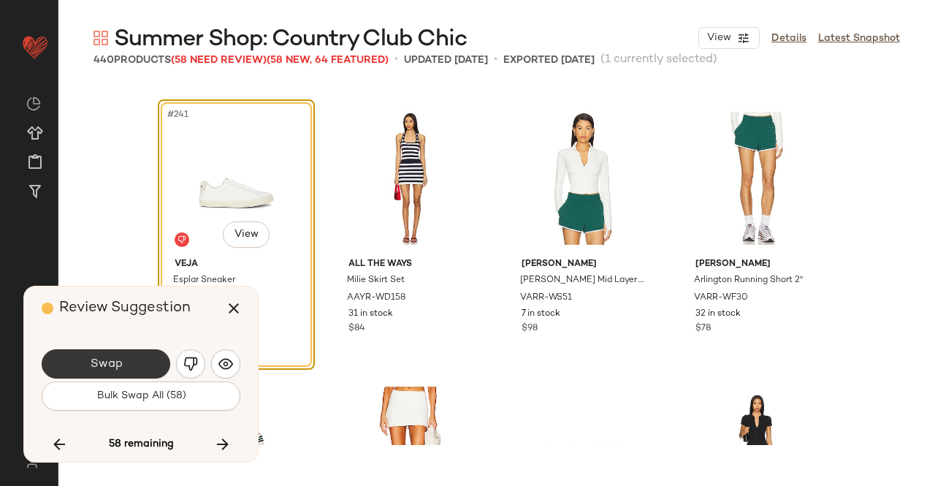
click at [124, 356] on button "Swap" at bounding box center [106, 363] width 129 height 29
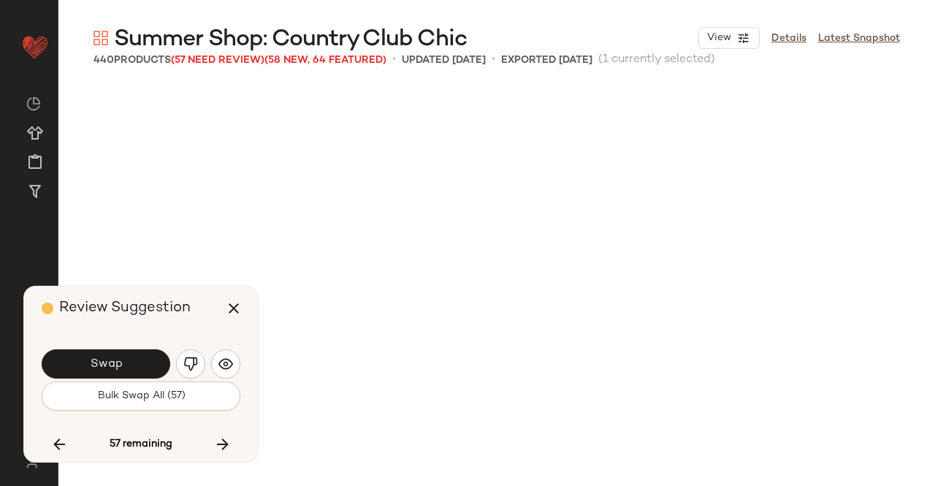
scroll to position [17481, 0]
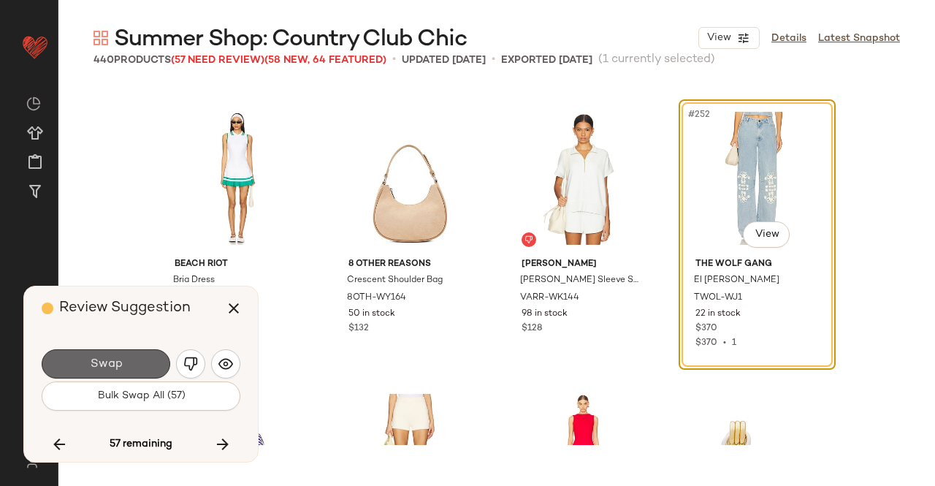
click at [101, 359] on span "Swap" at bounding box center [105, 364] width 33 height 14
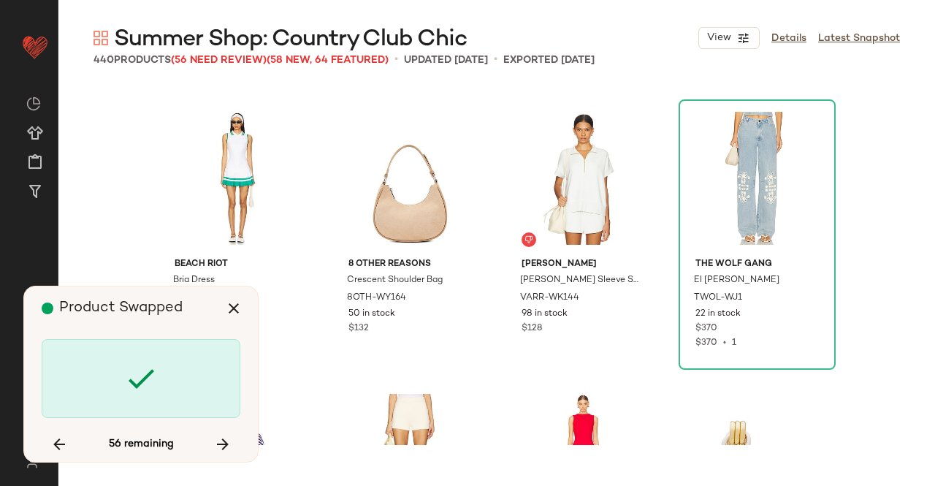
scroll to position [18044, 0]
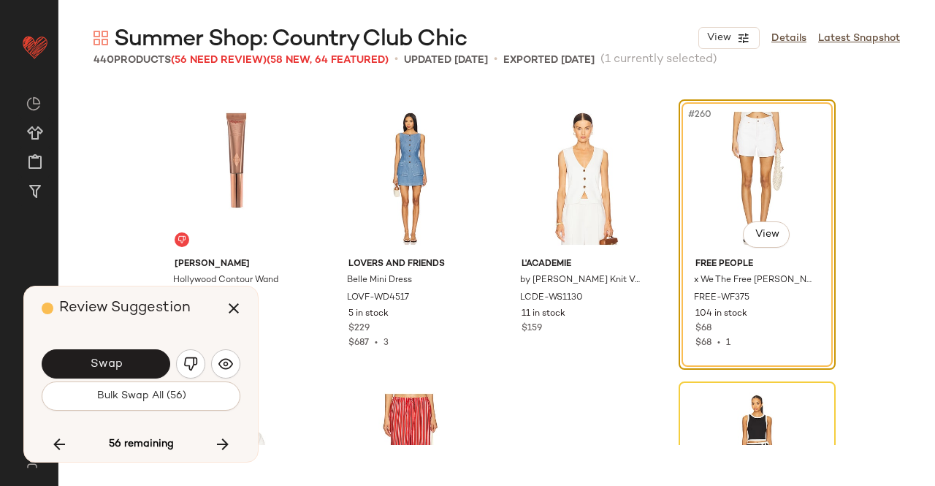
click at [133, 364] on button "Swap" at bounding box center [106, 363] width 129 height 29
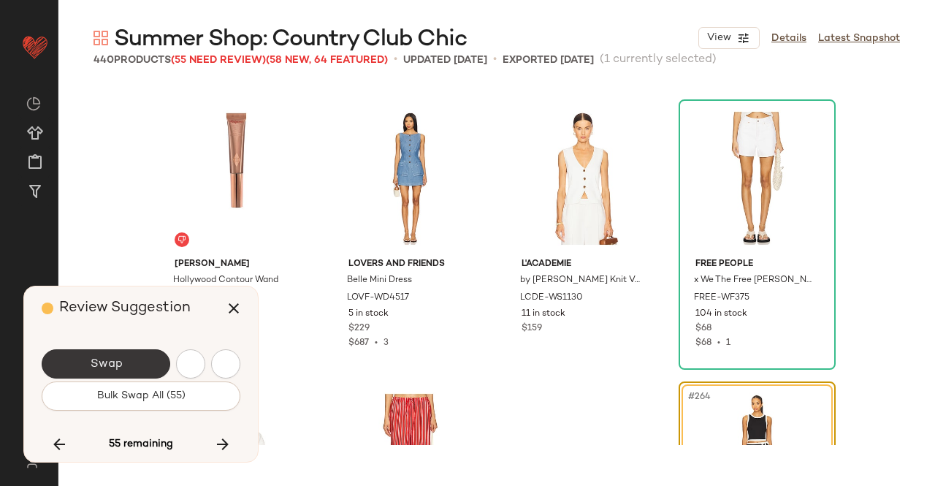
scroll to position [18326, 0]
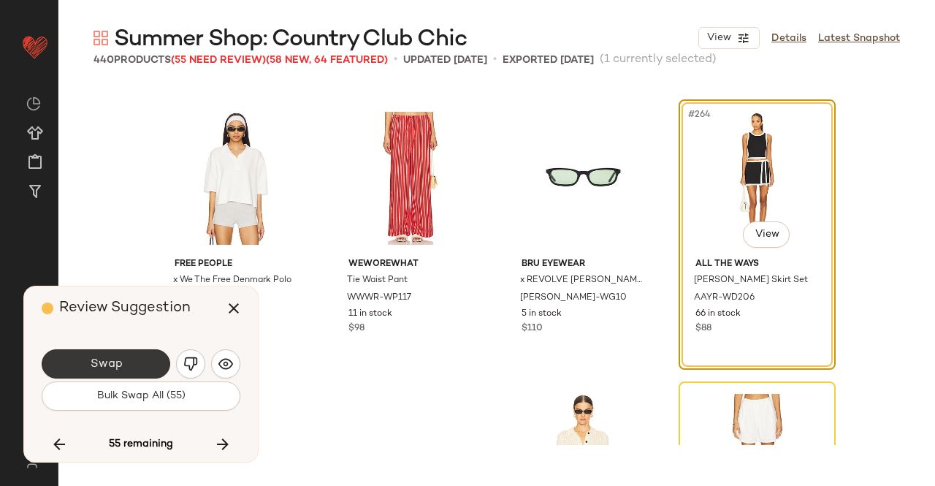
click at [85, 356] on button "Swap" at bounding box center [106, 363] width 129 height 29
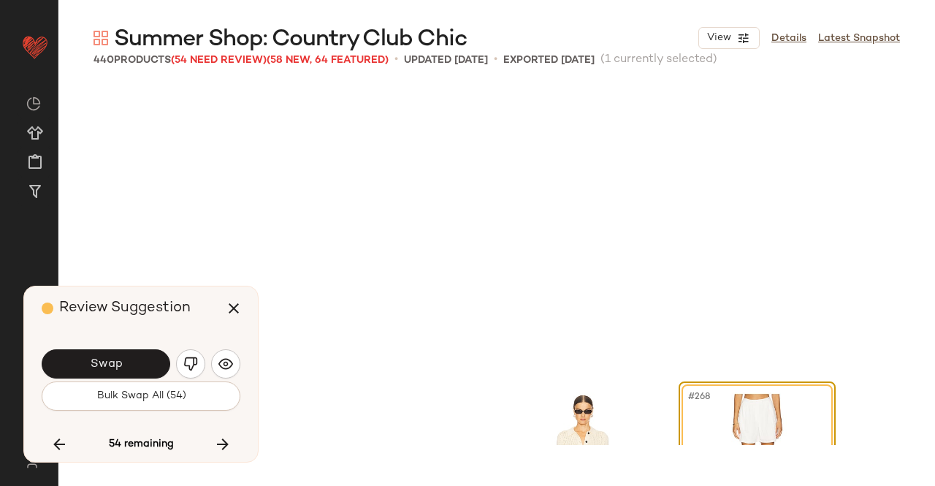
scroll to position [18608, 0]
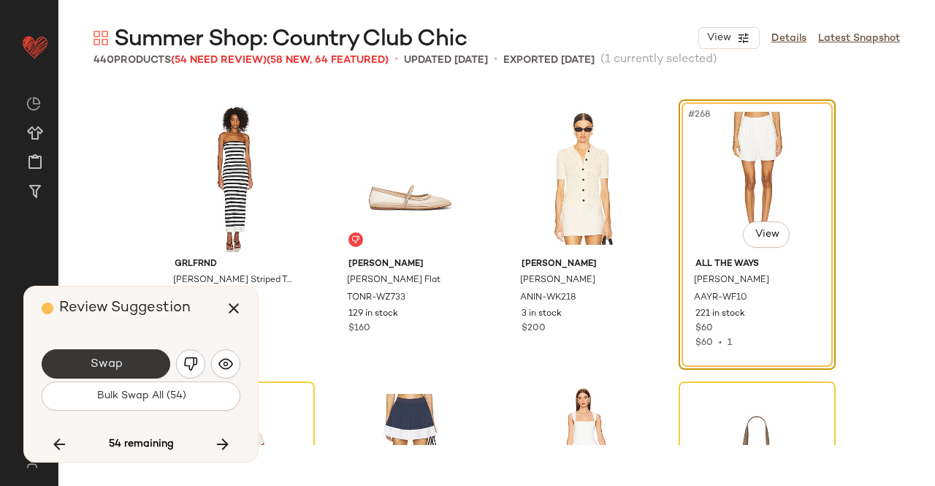
click at [131, 360] on button "Swap" at bounding box center [106, 363] width 129 height 29
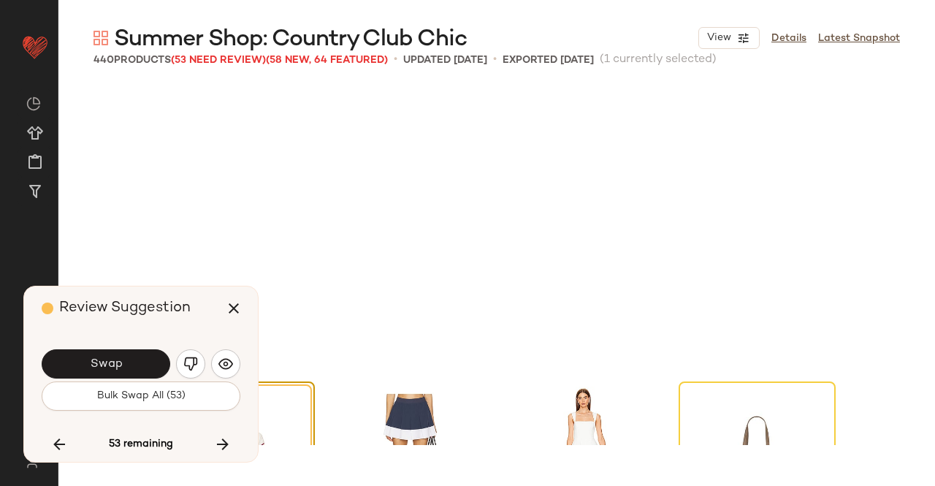
scroll to position [18890, 0]
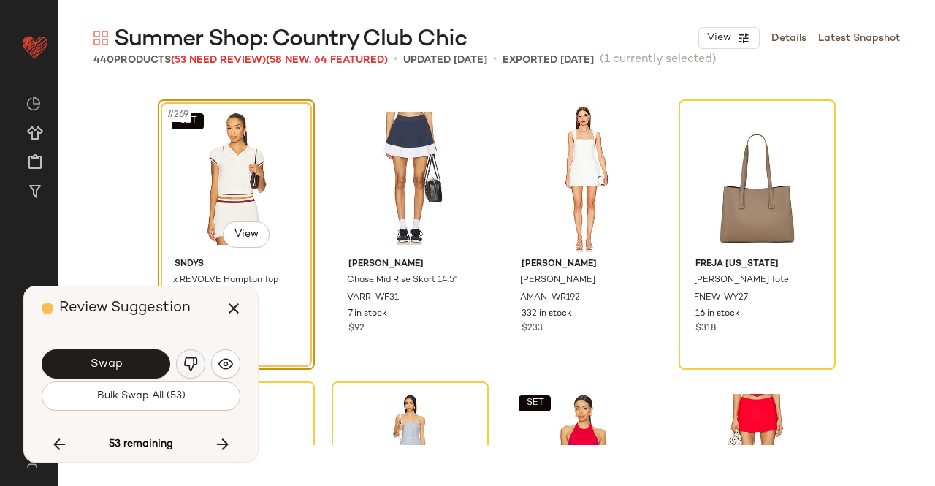
click at [180, 370] on button "button" at bounding box center [190, 363] width 29 height 29
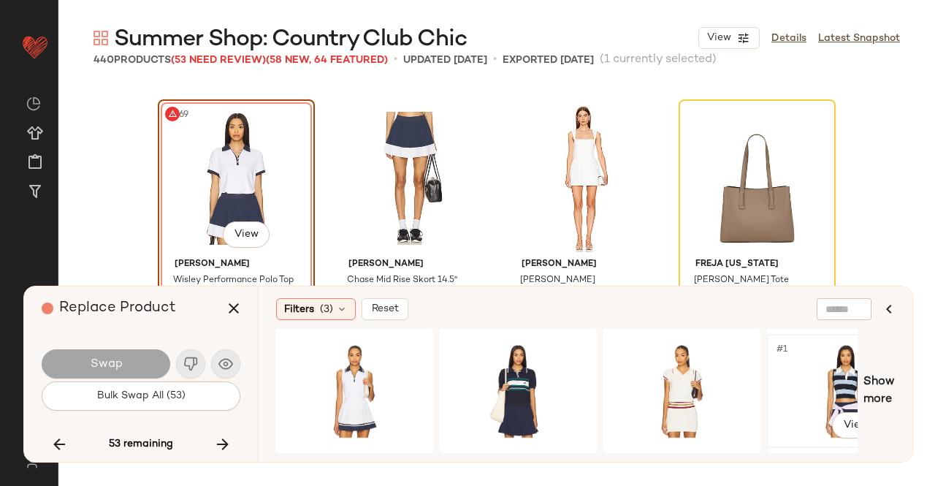
drag, startPoint x: 819, startPoint y: 381, endPoint x: 709, endPoint y: 376, distance: 109.7
click at [818, 381] on div "#1 View" at bounding box center [845, 391] width 147 height 104
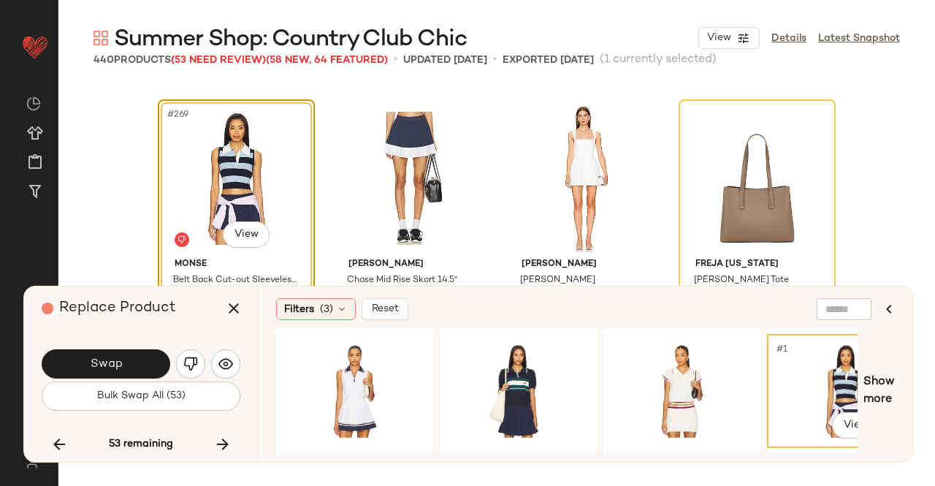
click at [106, 367] on span "Swap" at bounding box center [105, 364] width 33 height 14
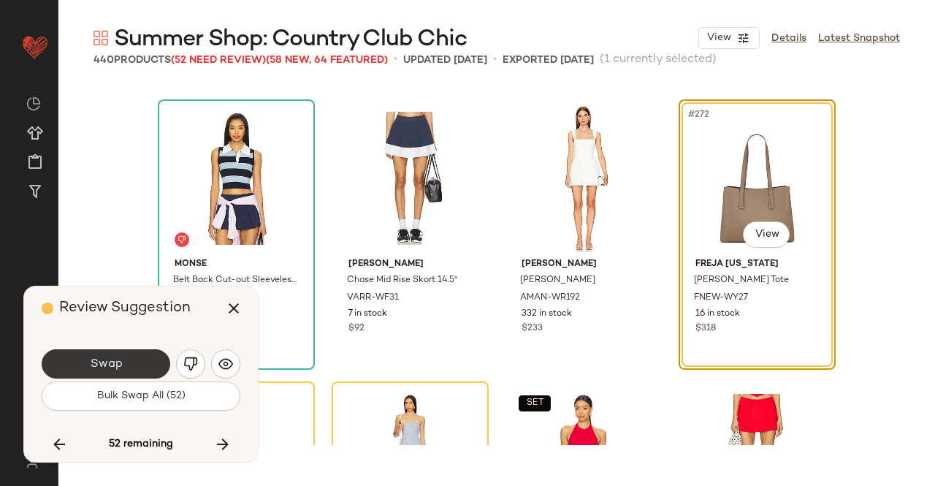
click at [131, 356] on button "Swap" at bounding box center [106, 363] width 129 height 29
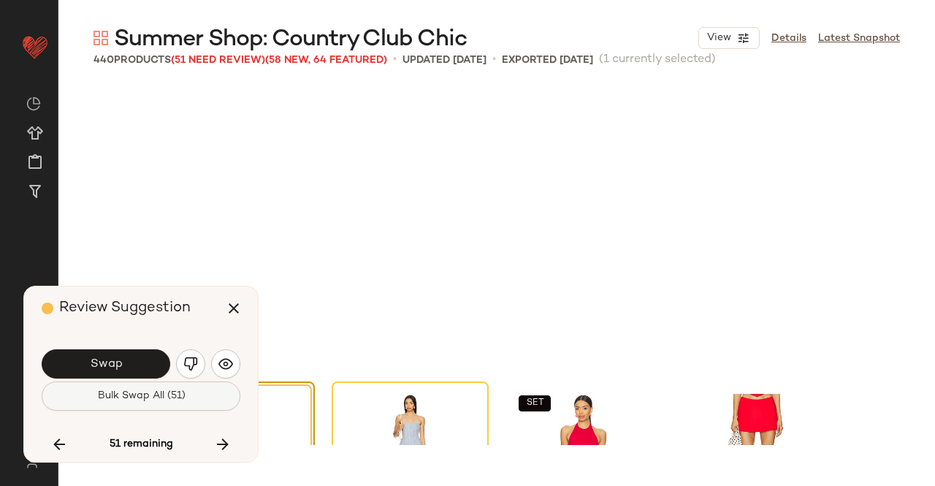
scroll to position [19172, 0]
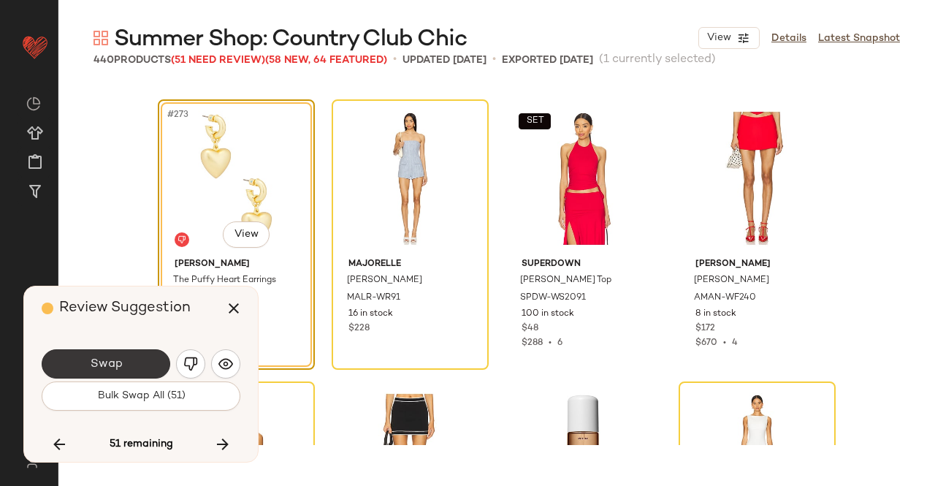
click at [121, 360] on button "Swap" at bounding box center [106, 363] width 129 height 29
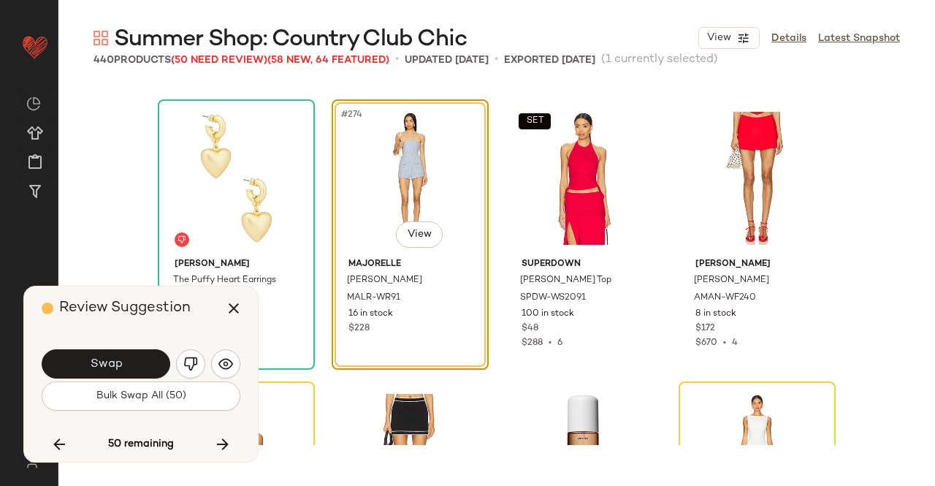
click at [130, 359] on button "Swap" at bounding box center [106, 363] width 129 height 29
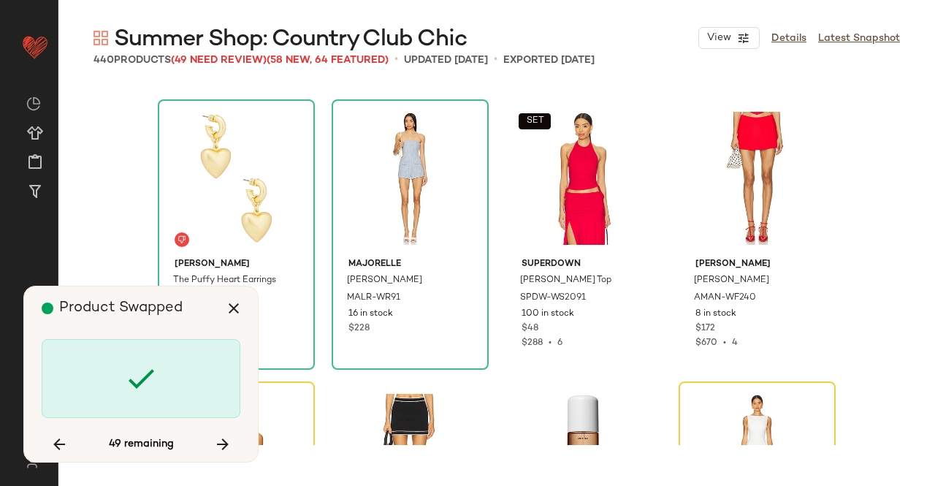
scroll to position [19454, 0]
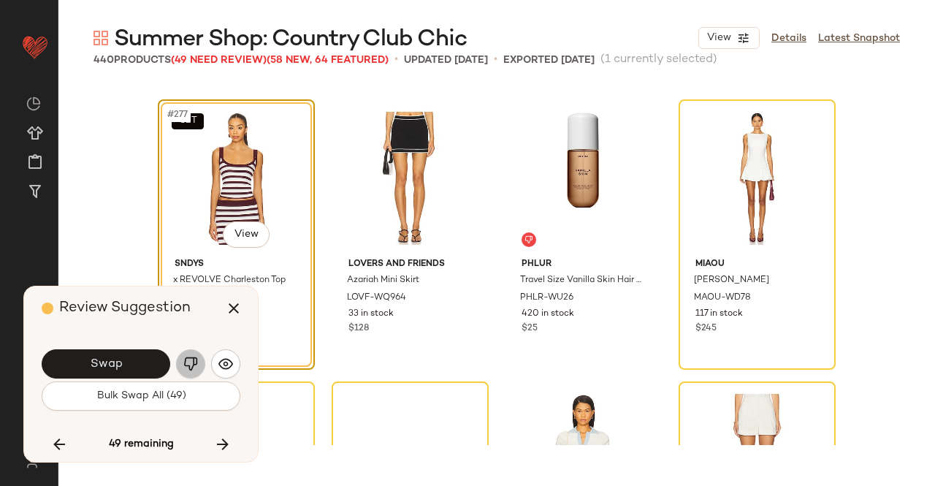
click at [185, 362] on img "button" at bounding box center [190, 363] width 15 height 15
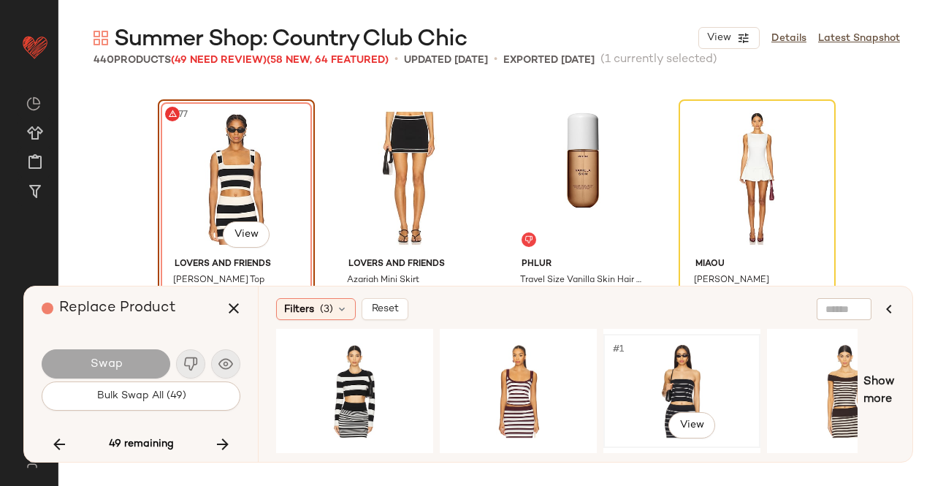
click at [662, 367] on div "#1 View" at bounding box center [681, 391] width 147 height 104
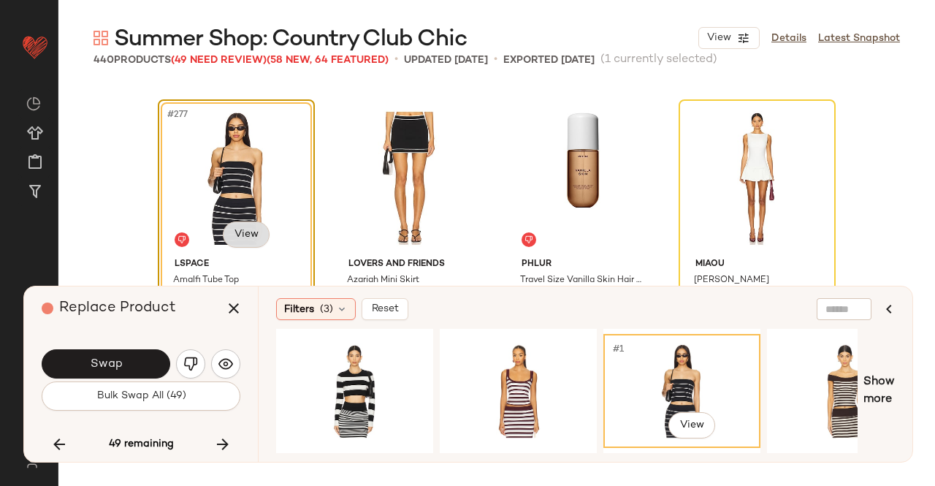
click at [235, 228] on body "Revolve ** Dashboard All Products Global Clipboards (24) Curations (511) Kriste…" at bounding box center [467, 243] width 935 height 486
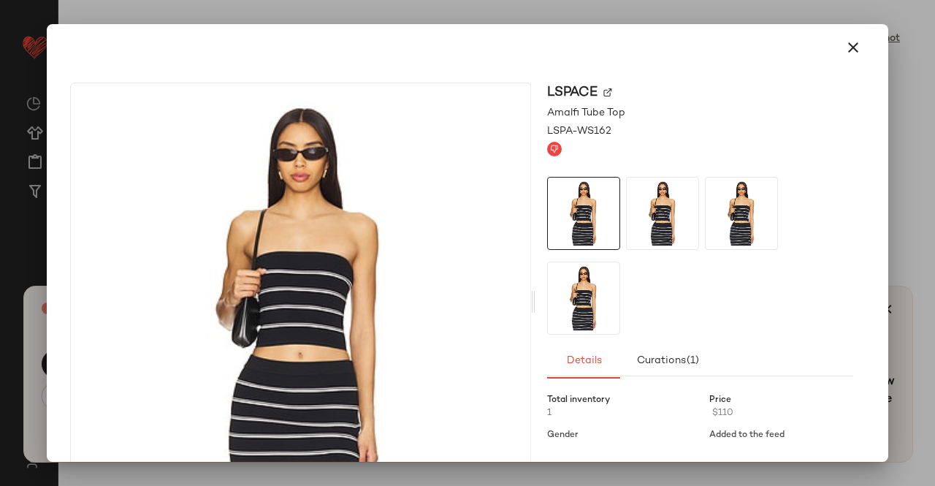
click at [605, 95] on img at bounding box center [607, 92] width 9 height 9
click at [848, 46] on icon "button" at bounding box center [853, 48] width 18 height 18
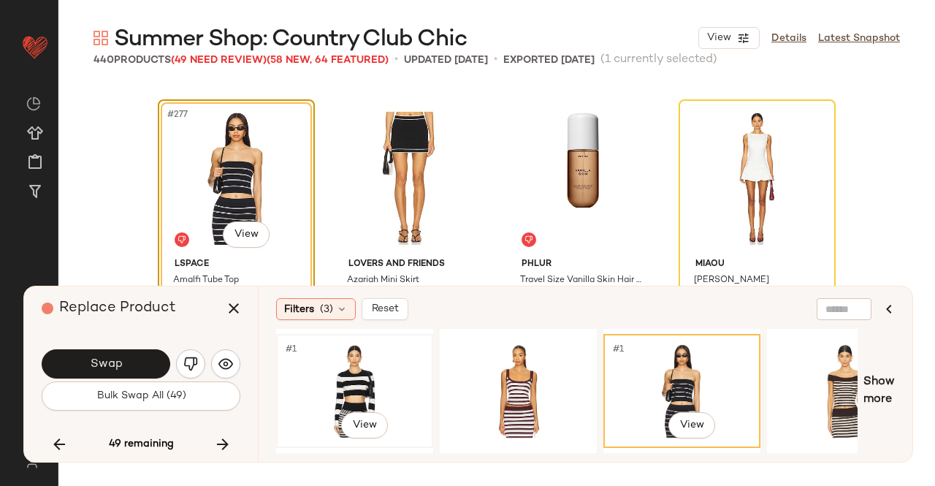
click at [367, 378] on div "#1 View" at bounding box center [354, 391] width 147 height 104
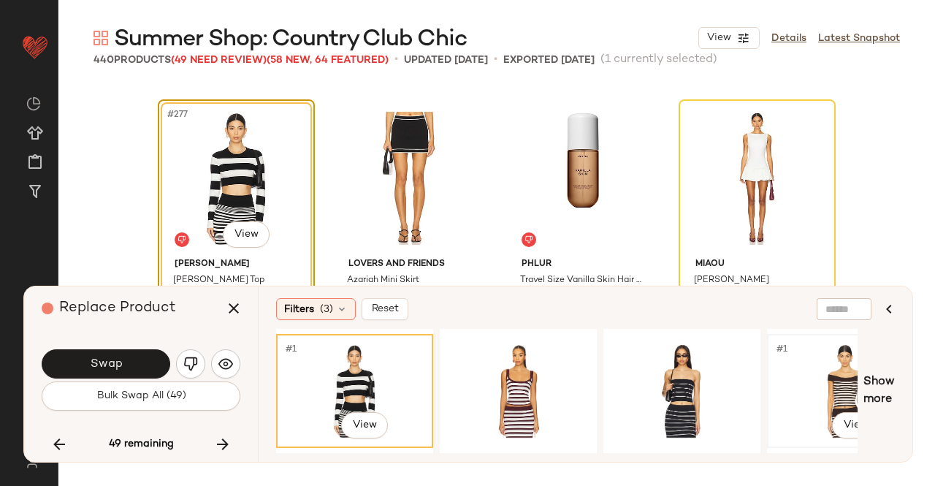
click at [831, 394] on div "#1 View" at bounding box center [845, 391] width 147 height 104
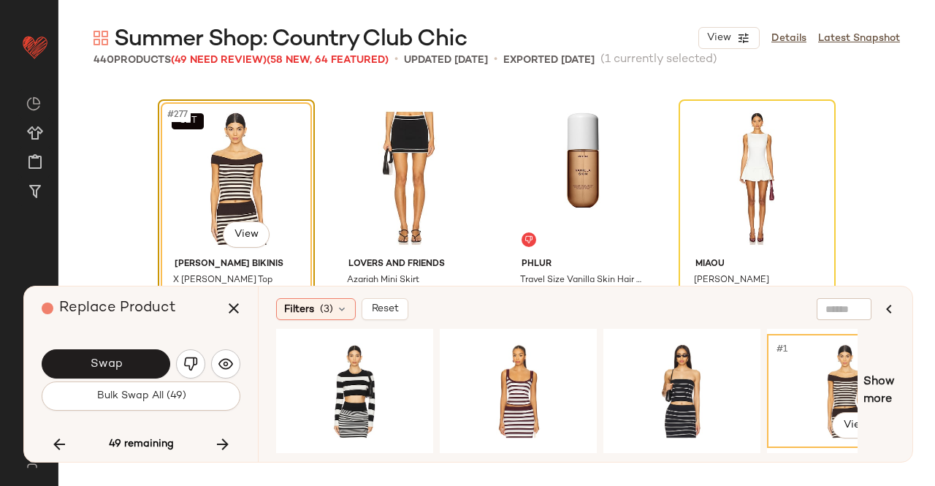
scroll to position [19527, 0]
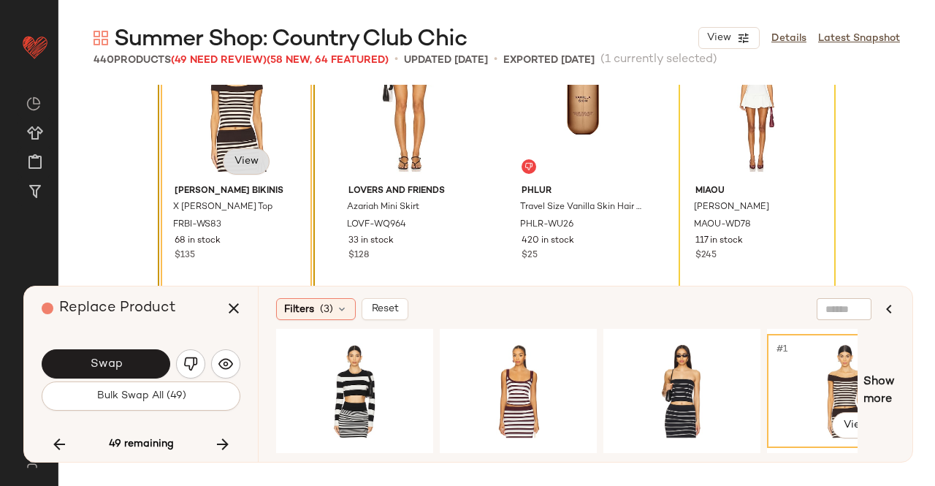
click at [243, 156] on body "Revolve ** Dashboard All Products Global Clipboards (24) Curations (511) Kriste…" at bounding box center [467, 243] width 935 height 486
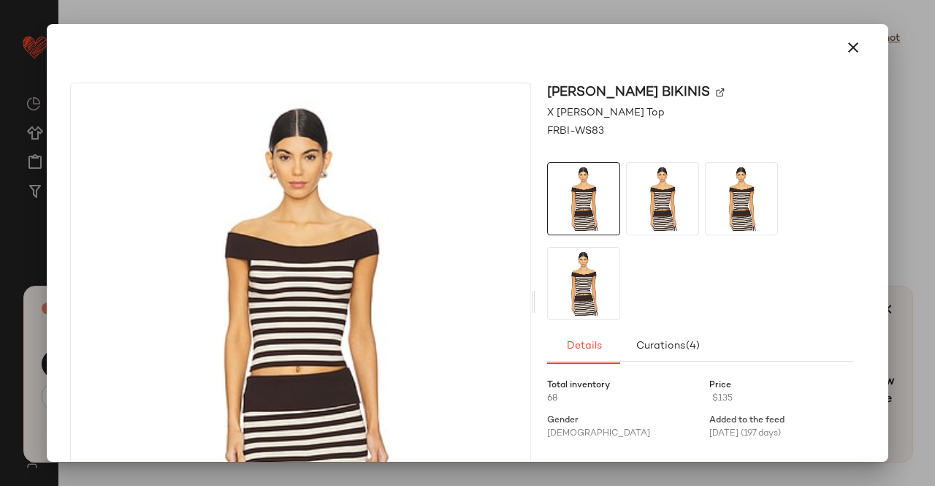
click at [716, 91] on img at bounding box center [720, 92] width 9 height 9
click at [844, 40] on icon "button" at bounding box center [853, 48] width 18 height 18
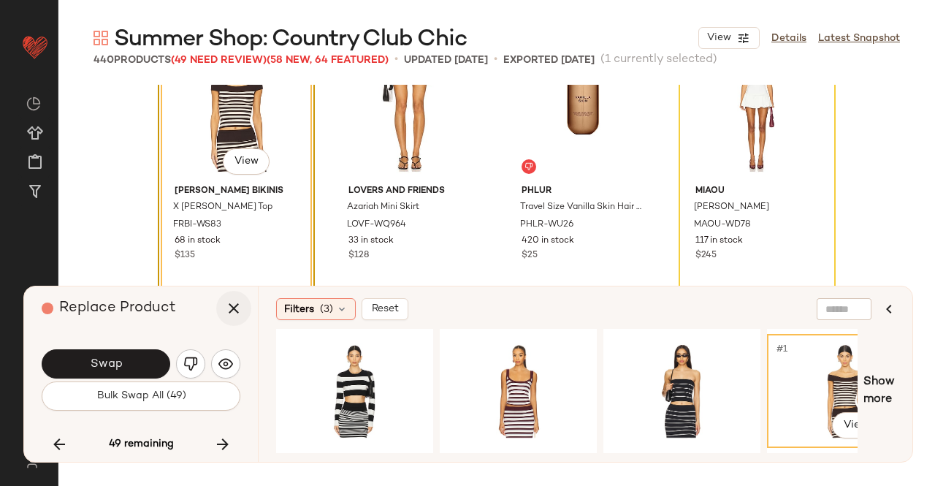
click at [248, 304] on button "button" at bounding box center [233, 308] width 35 height 35
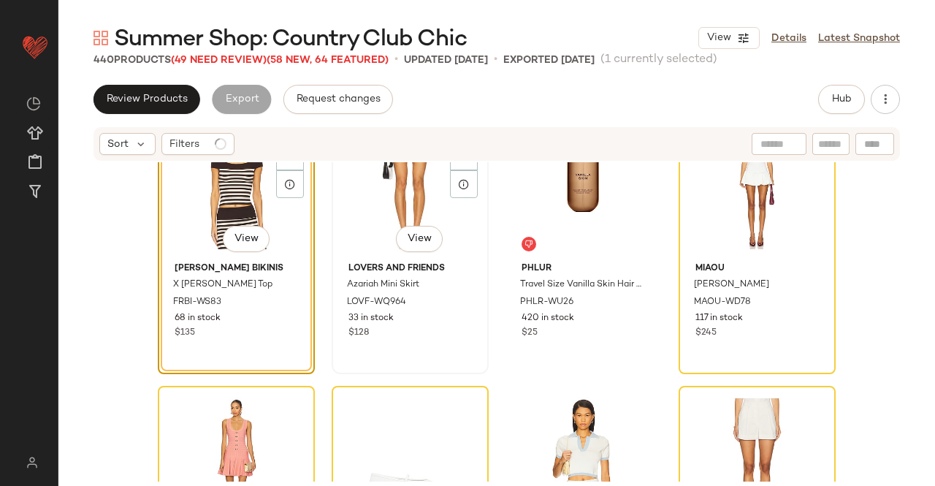
click at [372, 187] on div "#278 View" at bounding box center [410, 183] width 147 height 148
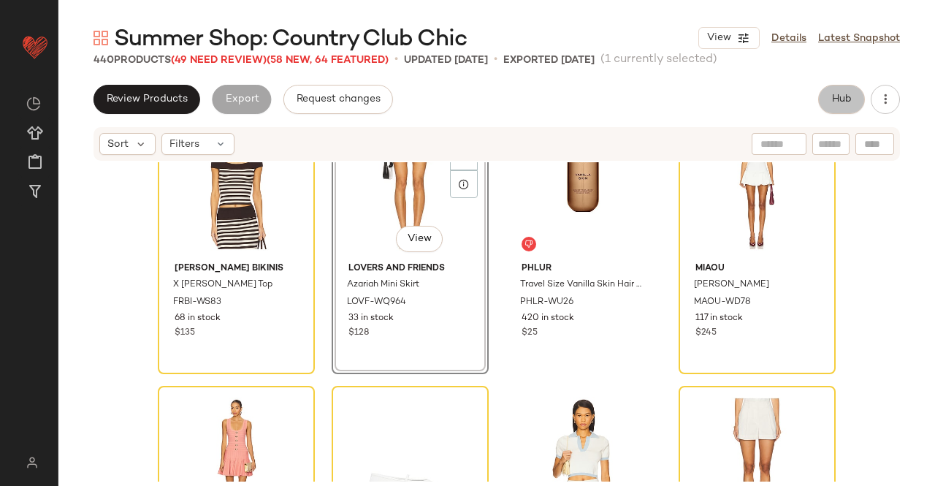
click at [843, 98] on span "Hub" at bounding box center [841, 99] width 20 height 12
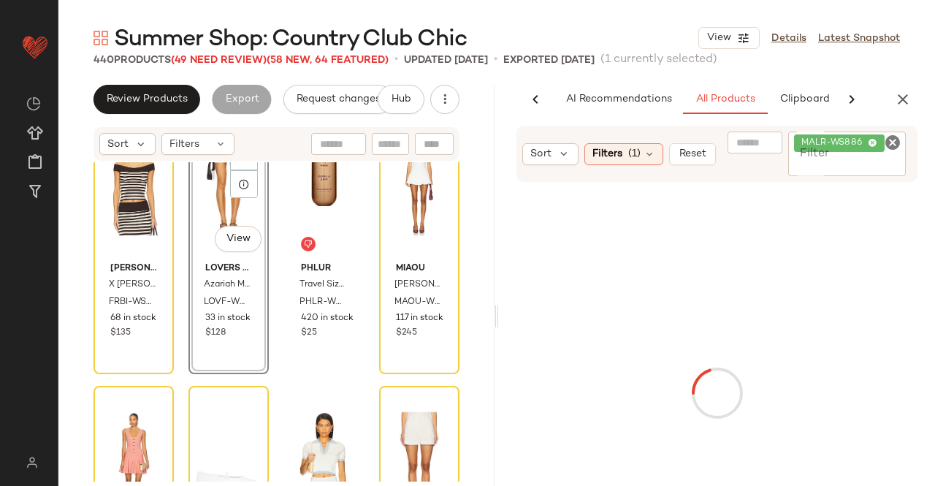
scroll to position [0, 92]
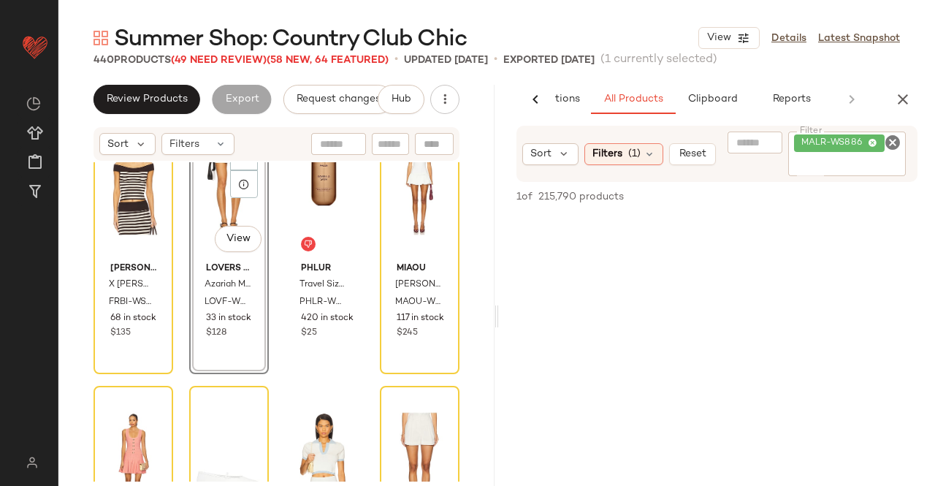
click at [869, 148] on div "MALR-WS886" at bounding box center [839, 143] width 76 height 13
paste input "*********"
type input "*********"
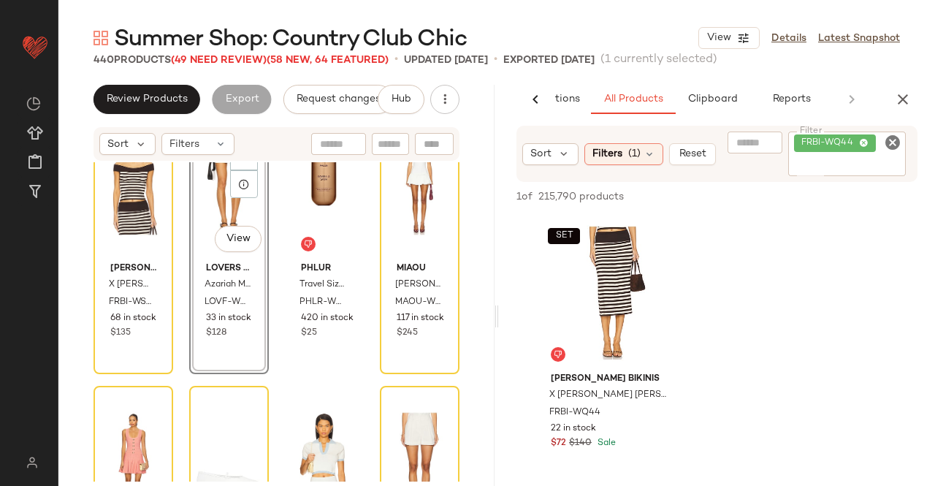
click at [199, 205] on div "#278 View" at bounding box center [228, 183] width 69 height 148
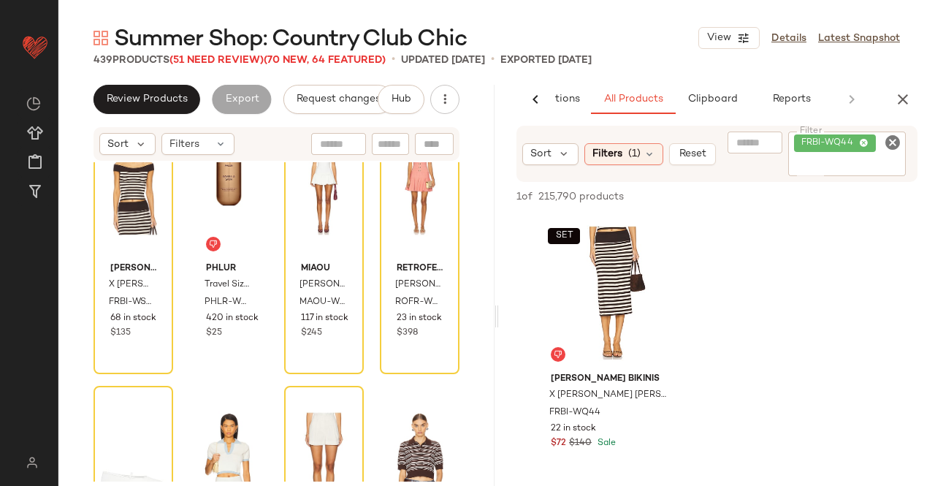
click at [847, 163] on input "Filter" at bounding box center [847, 165] width 107 height 15
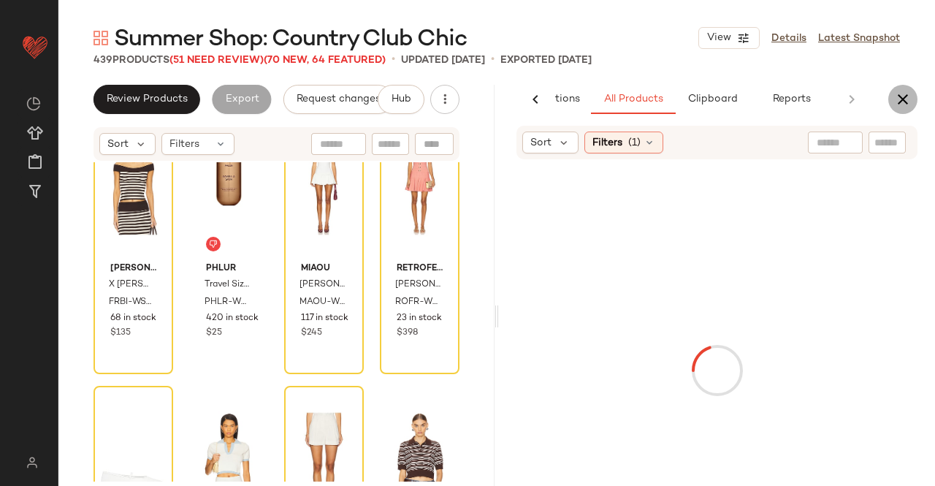
click at [893, 88] on button "button" at bounding box center [902, 99] width 29 height 29
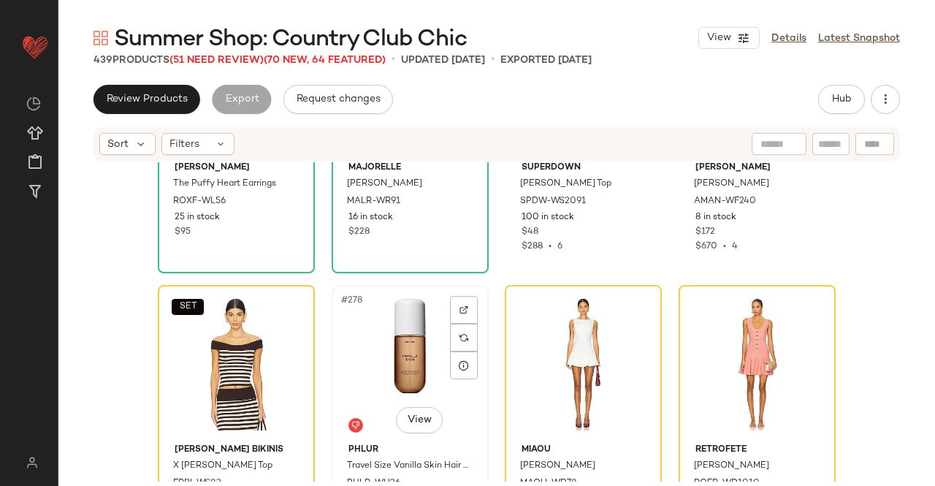
scroll to position [19454, 0]
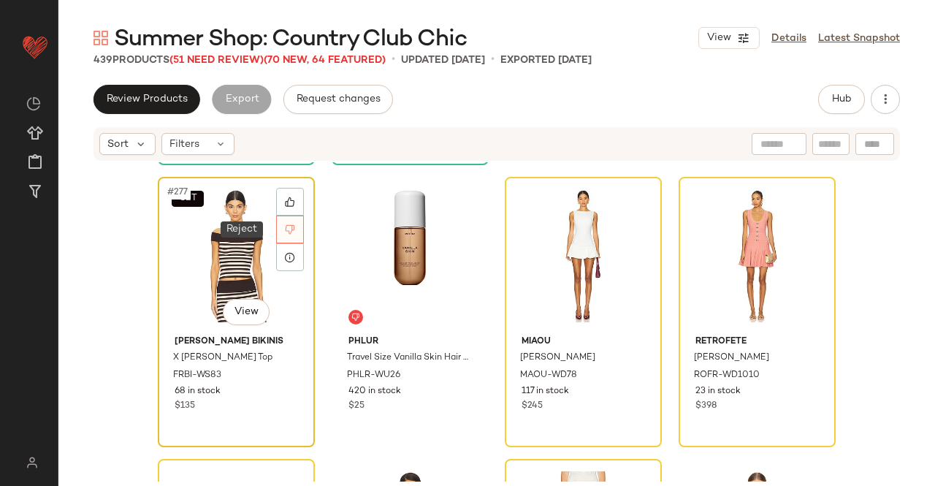
click at [286, 229] on icon at bounding box center [290, 229] width 10 height 10
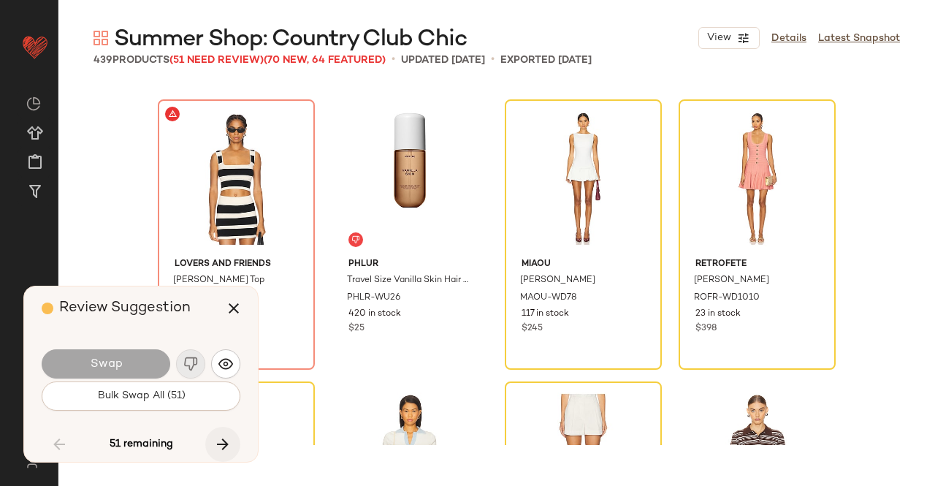
click at [227, 438] on icon "button" at bounding box center [223, 444] width 18 height 18
click at [227, 304] on icon "button" at bounding box center [234, 308] width 18 height 18
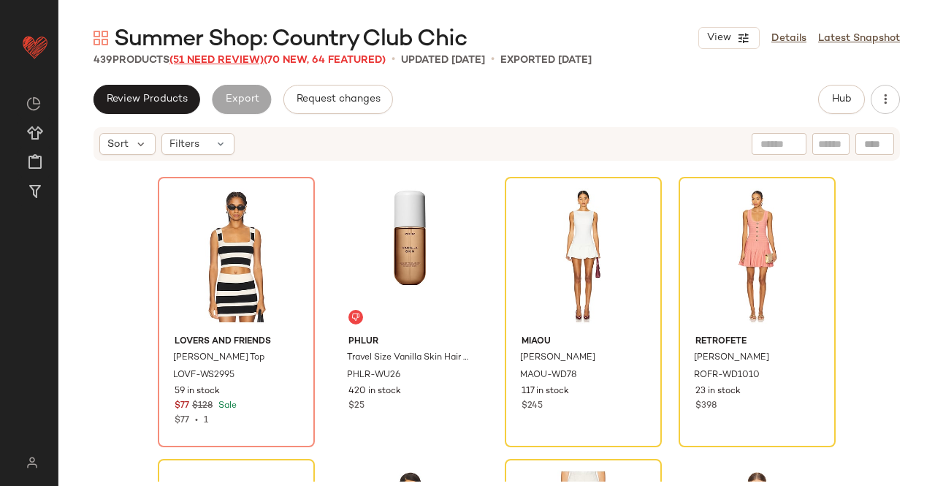
click at [207, 57] on span "(51 Need Review)" at bounding box center [216, 60] width 94 height 11
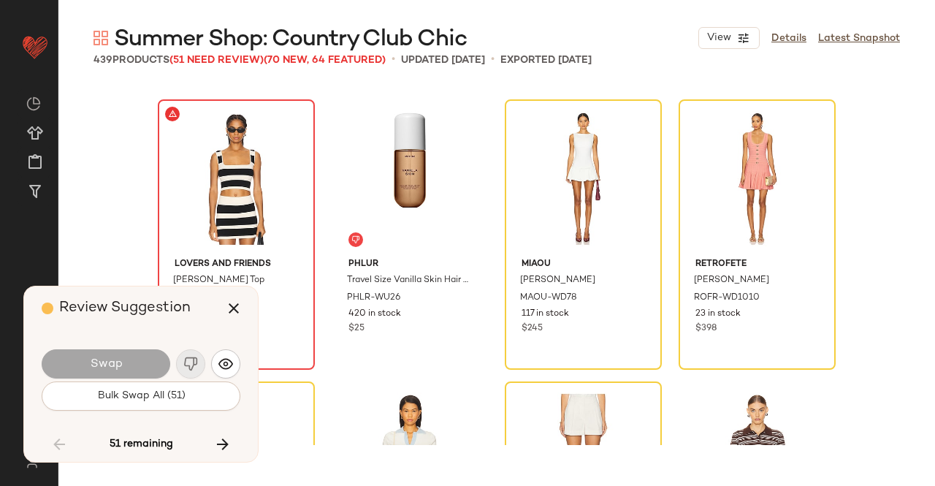
drag, startPoint x: 238, startPoint y: 305, endPoint x: 213, endPoint y: 224, distance: 84.3
click at [237, 300] on icon "button" at bounding box center [234, 308] width 18 height 18
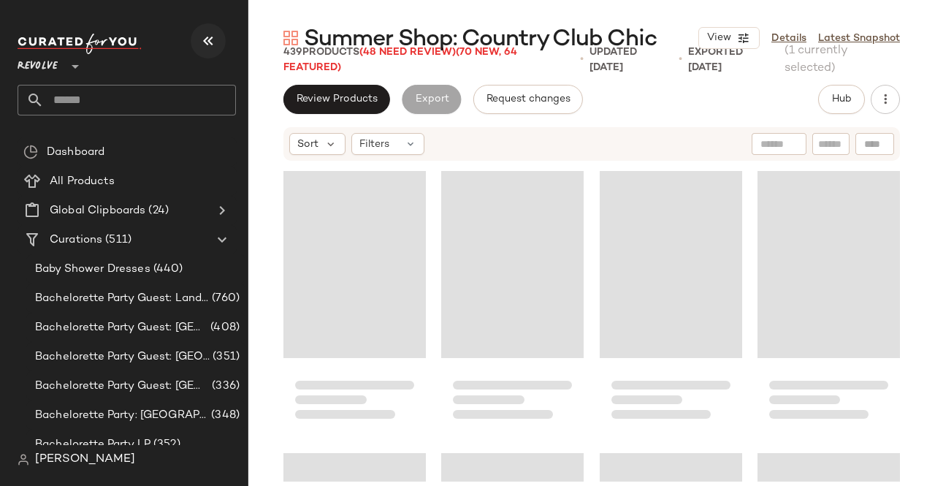
click at [221, 40] on button "button" at bounding box center [208, 40] width 35 height 35
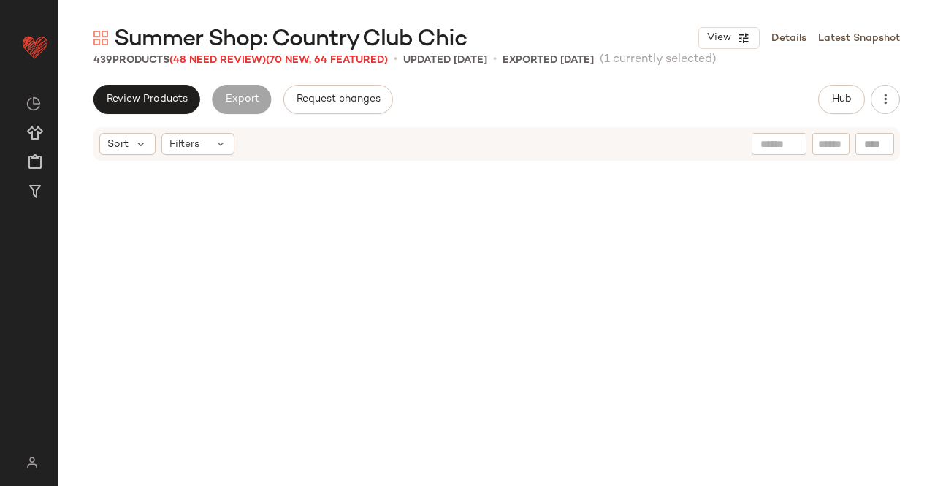
scroll to position [19454, 0]
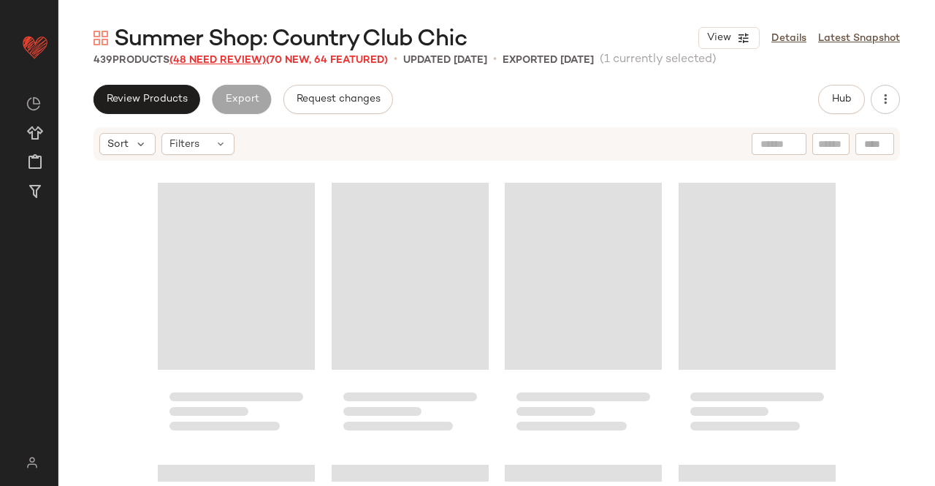
click at [240, 58] on span "(48 Need Review)" at bounding box center [217, 60] width 96 height 11
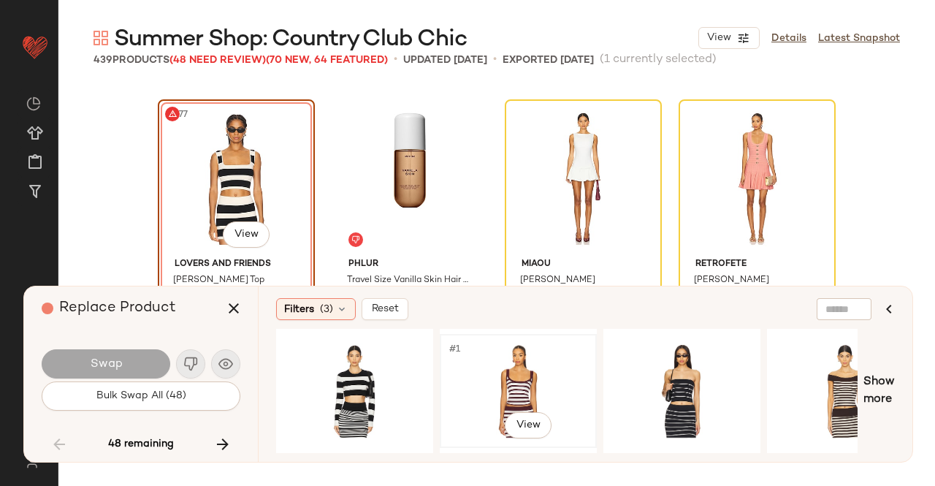
drag, startPoint x: 541, startPoint y: 385, endPoint x: 445, endPoint y: 366, distance: 97.6
click at [541, 385] on div "#1 View" at bounding box center [518, 391] width 147 height 104
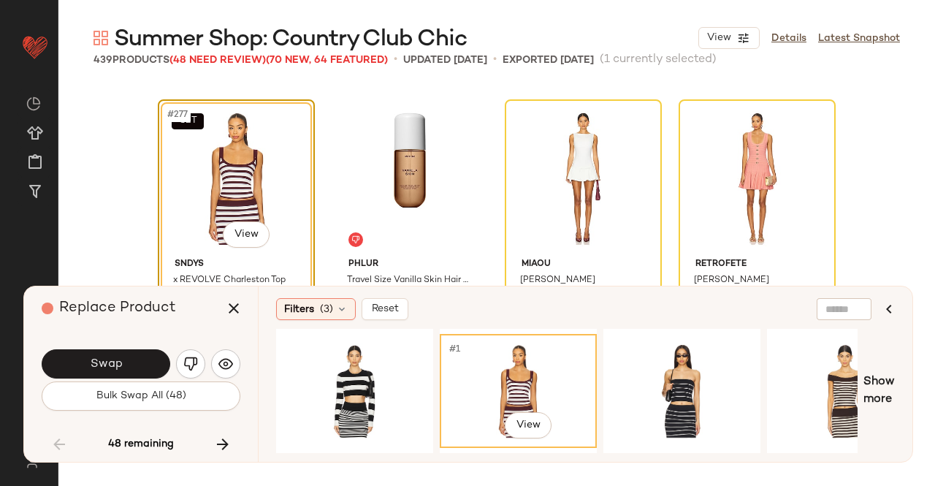
scroll to position [19527, 0]
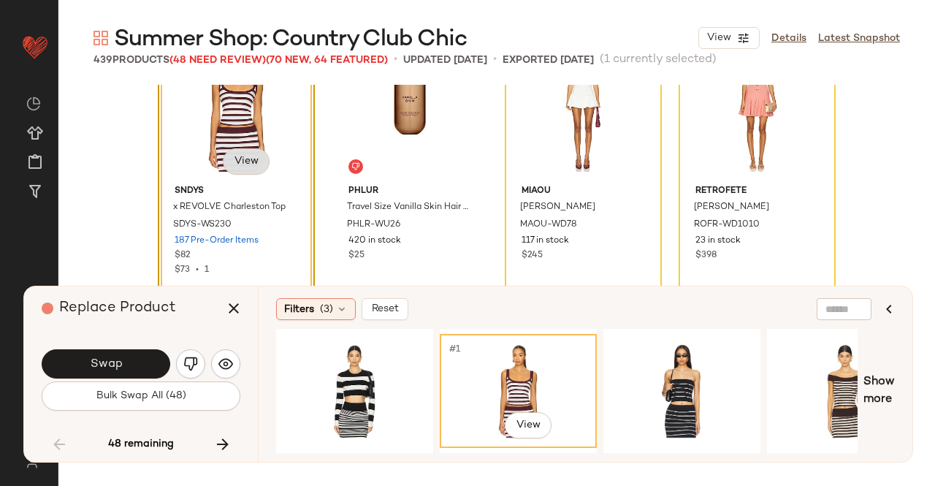
click at [251, 156] on body "Revolve ** Dashboard All Products Global Clipboards (24) Curations (511) Kriste…" at bounding box center [467, 243] width 935 height 486
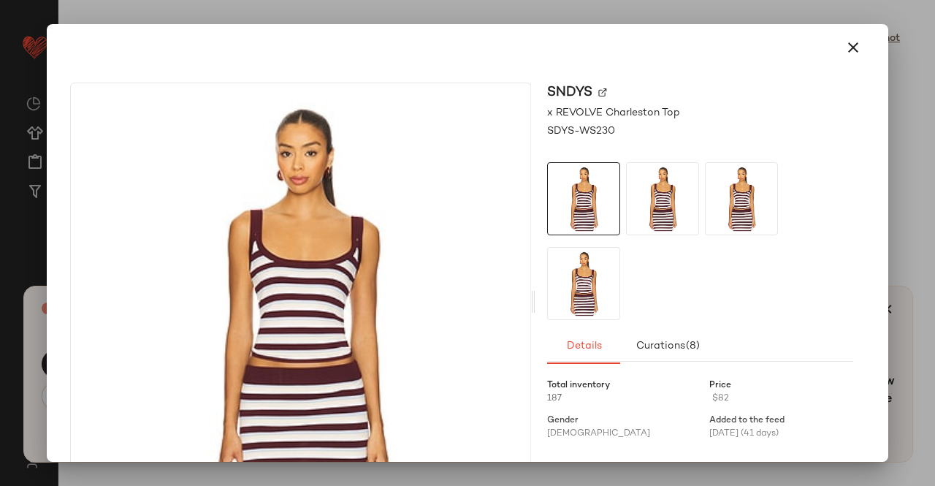
click at [598, 93] on img at bounding box center [602, 92] width 9 height 9
click at [868, 53] on div at bounding box center [468, 47] width 830 height 47
click at [859, 34] on div at bounding box center [467, 47] width 806 height 35
click at [844, 47] on icon "button" at bounding box center [853, 48] width 18 height 18
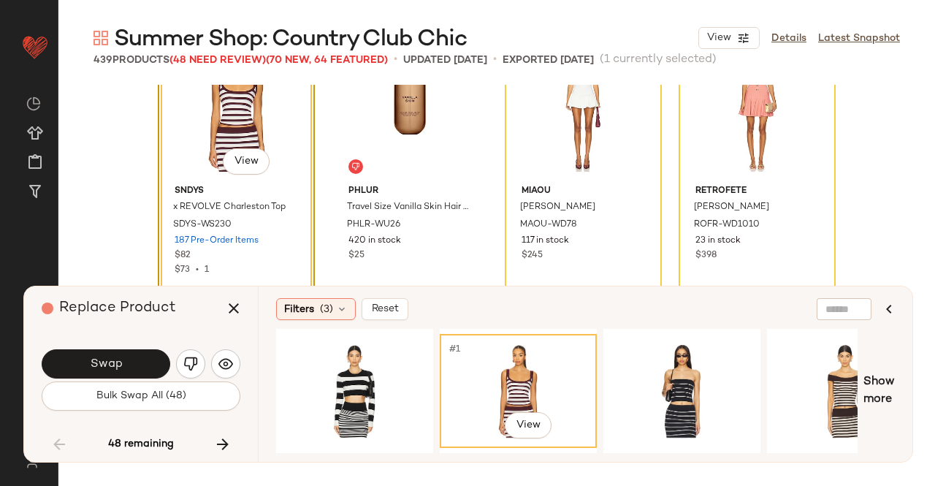
click at [250, 300] on div "Replace Product" at bounding box center [147, 308] width 210 height 44
click at [241, 305] on icon "button" at bounding box center [234, 308] width 18 height 18
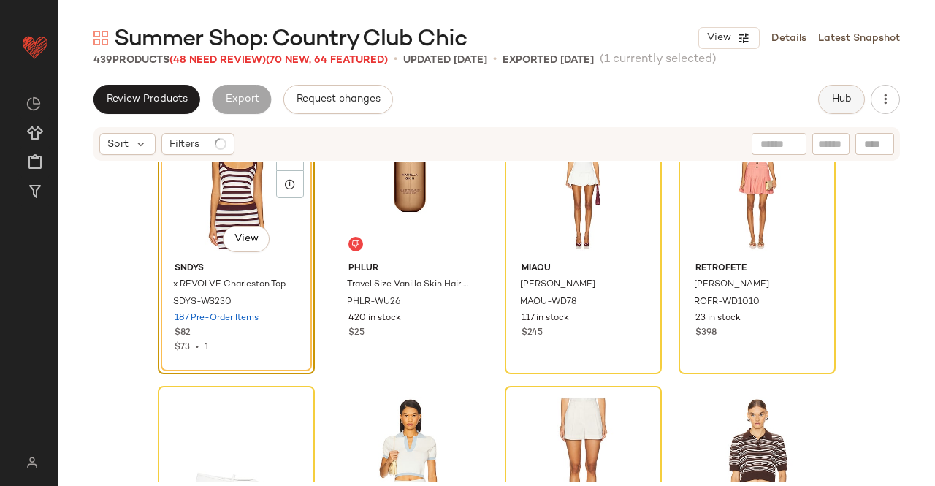
click at [839, 99] on span "Hub" at bounding box center [841, 99] width 20 height 12
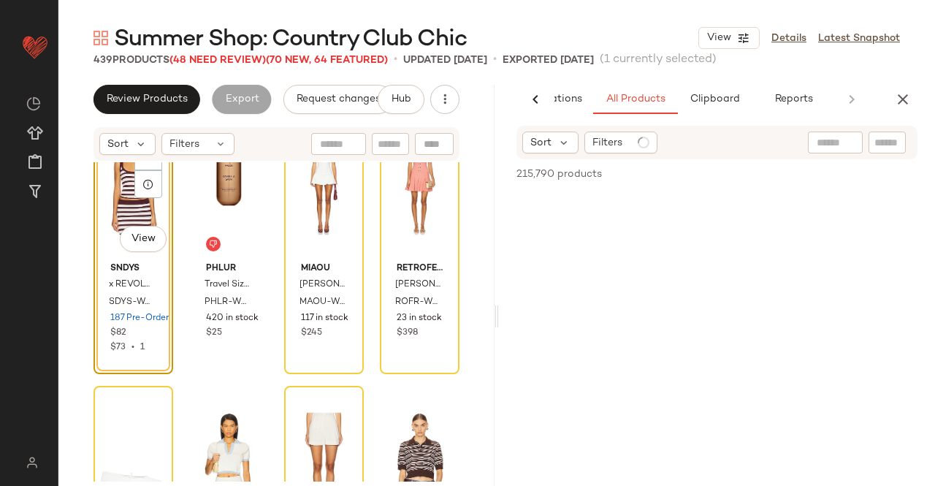
scroll to position [0, 92]
click at [863, 142] on div at bounding box center [860, 142] width 104 height 22
click at [872, 144] on div at bounding box center [886, 142] width 37 height 22
paste input "*********"
type input "*********"
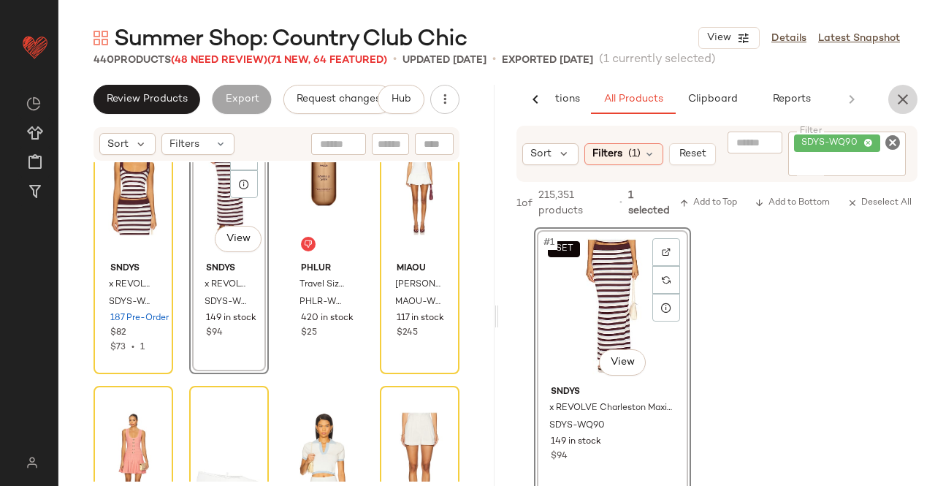
drag, startPoint x: 900, startPoint y: 90, endPoint x: 827, endPoint y: 102, distance: 74.0
click at [900, 90] on button "button" at bounding box center [902, 99] width 29 height 29
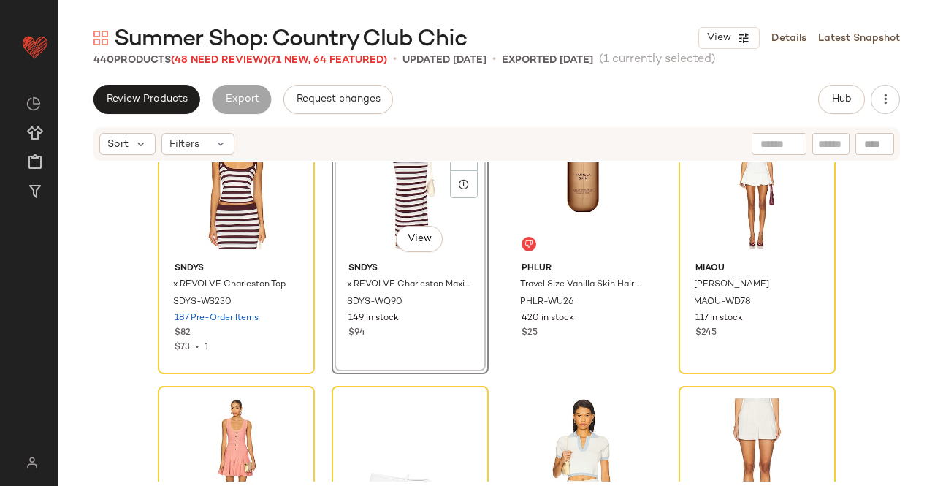
click at [233, 52] on span "Summer Shop: Country Club Chic" at bounding box center [290, 39] width 353 height 29
click at [233, 56] on span "(48 Need Review)" at bounding box center [219, 60] width 96 height 11
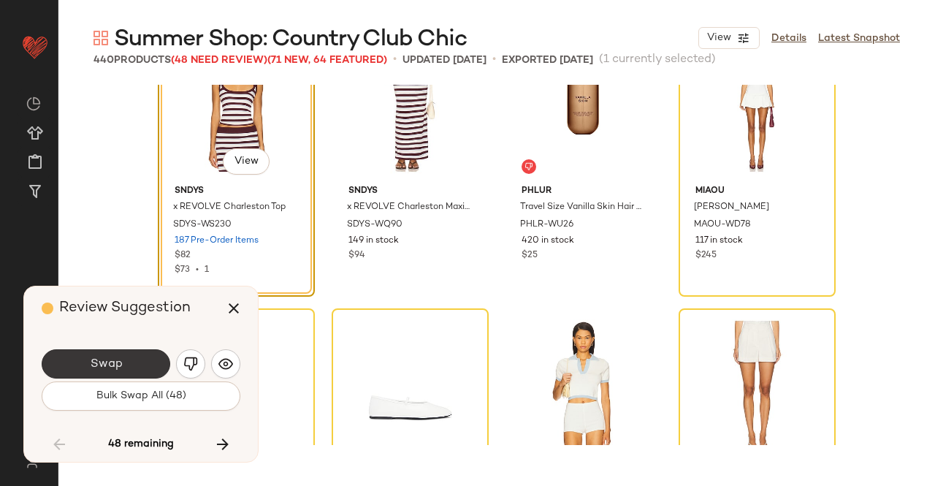
scroll to position [19454, 0]
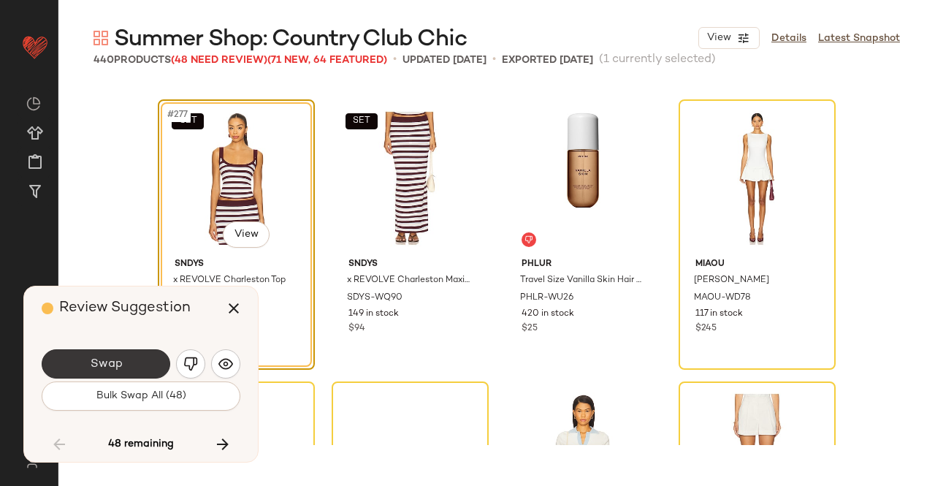
click at [104, 360] on span "Swap" at bounding box center [105, 364] width 33 height 14
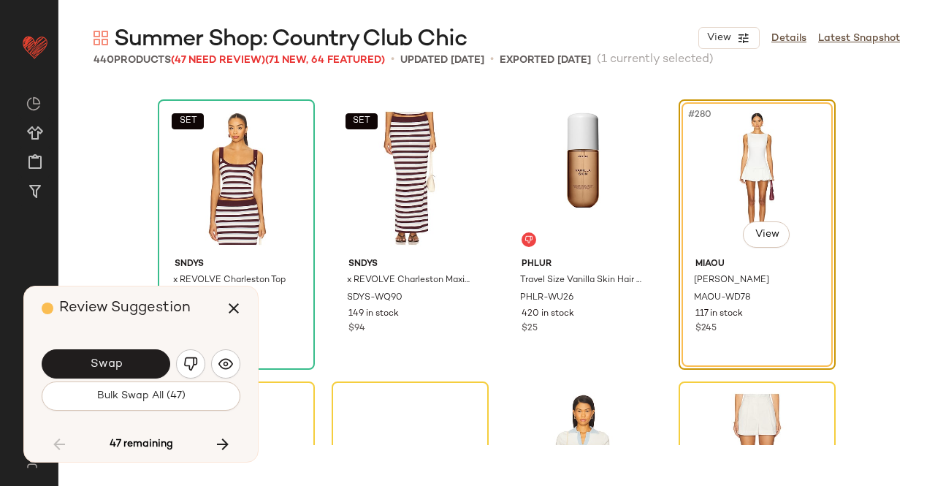
click at [140, 370] on button "Swap" at bounding box center [106, 363] width 129 height 29
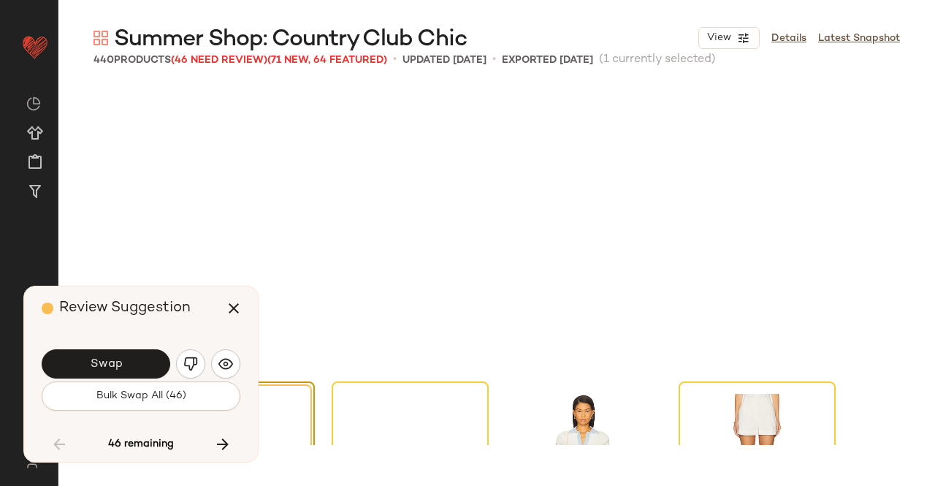
scroll to position [19736, 0]
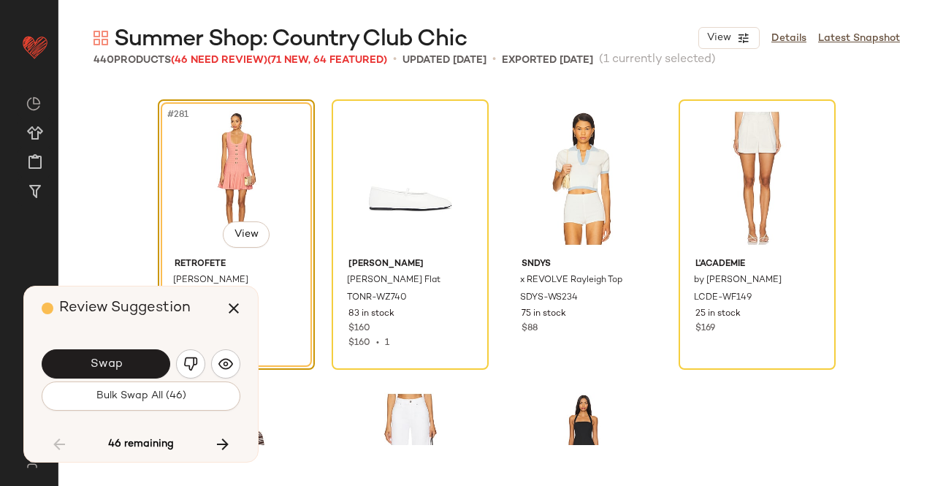
click at [146, 354] on button "Swap" at bounding box center [106, 363] width 129 height 29
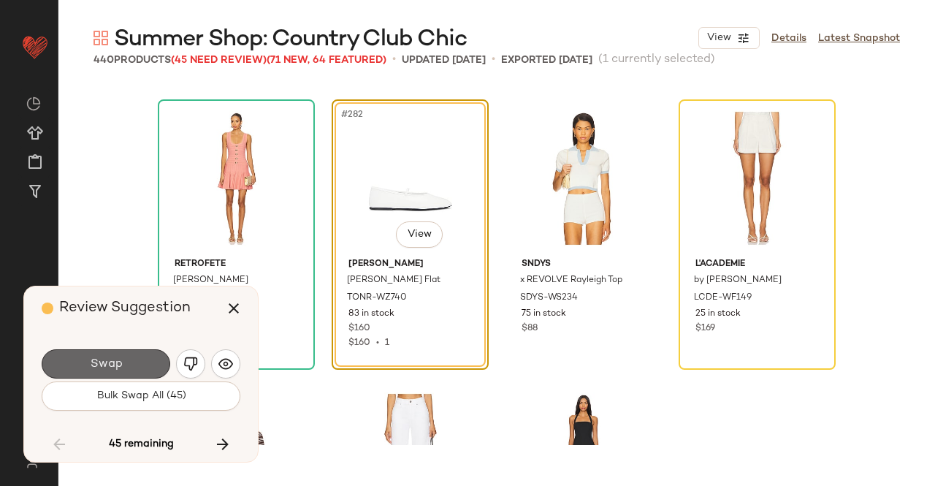
click at [136, 369] on button "Swap" at bounding box center [106, 363] width 129 height 29
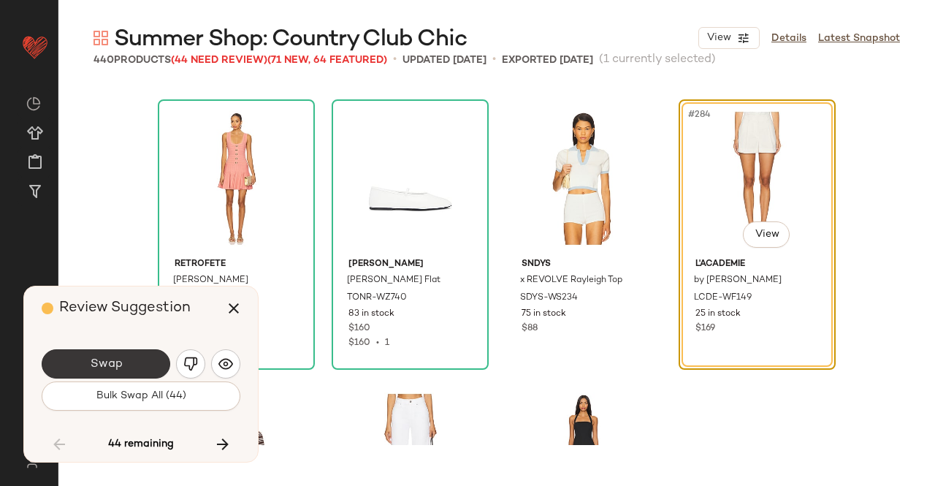
click at [133, 358] on button "Swap" at bounding box center [106, 363] width 129 height 29
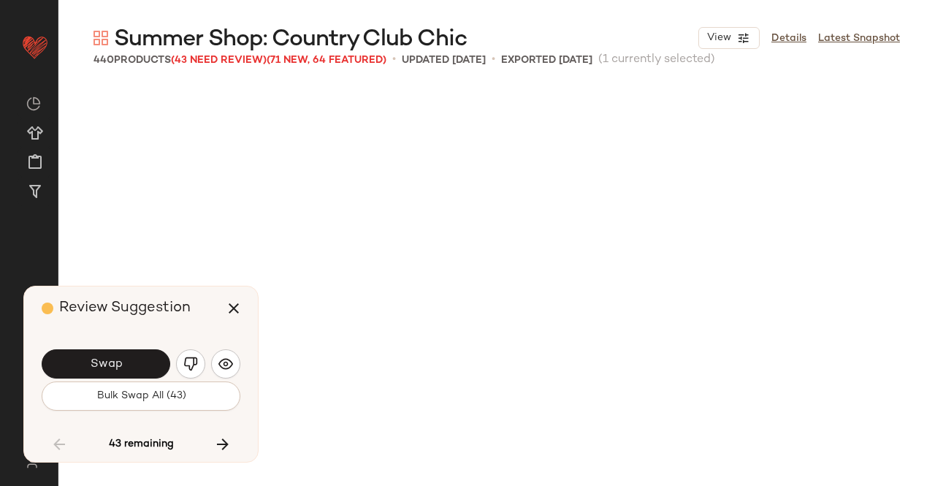
scroll to position [20300, 0]
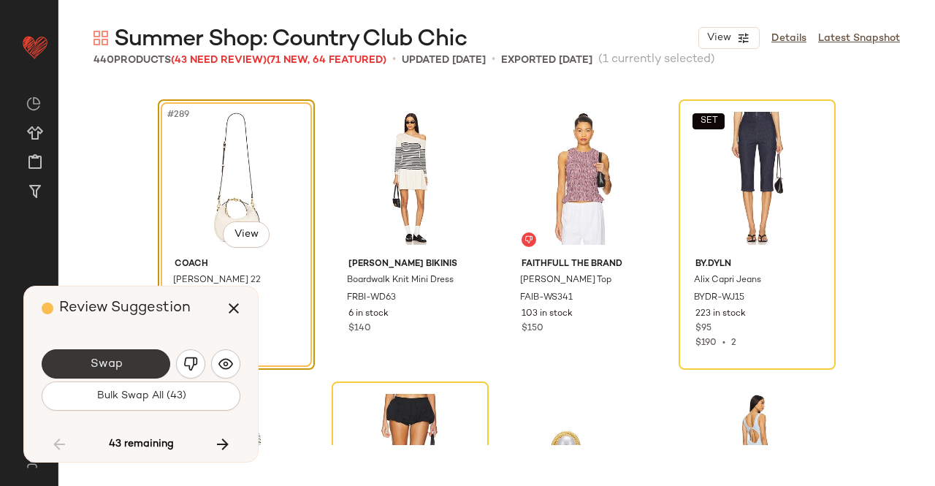
click at [134, 358] on button "Swap" at bounding box center [106, 363] width 129 height 29
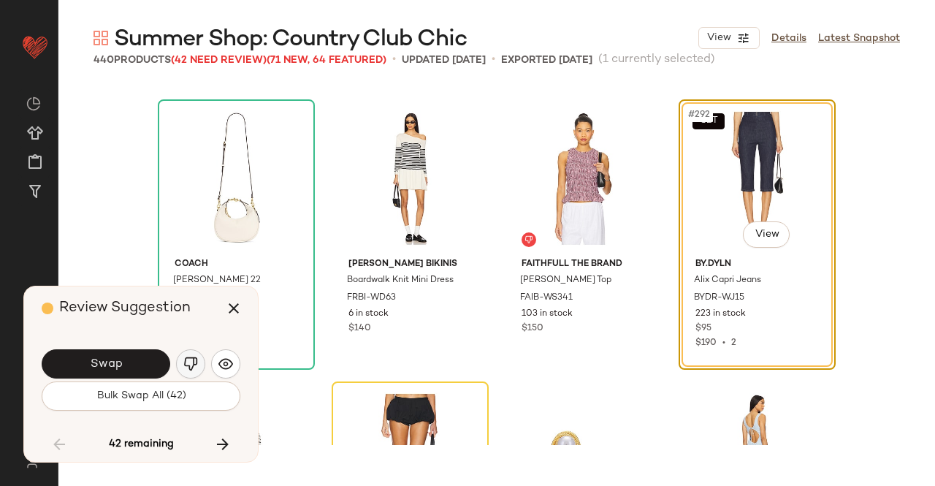
click at [184, 364] on img "button" at bounding box center [190, 363] width 15 height 15
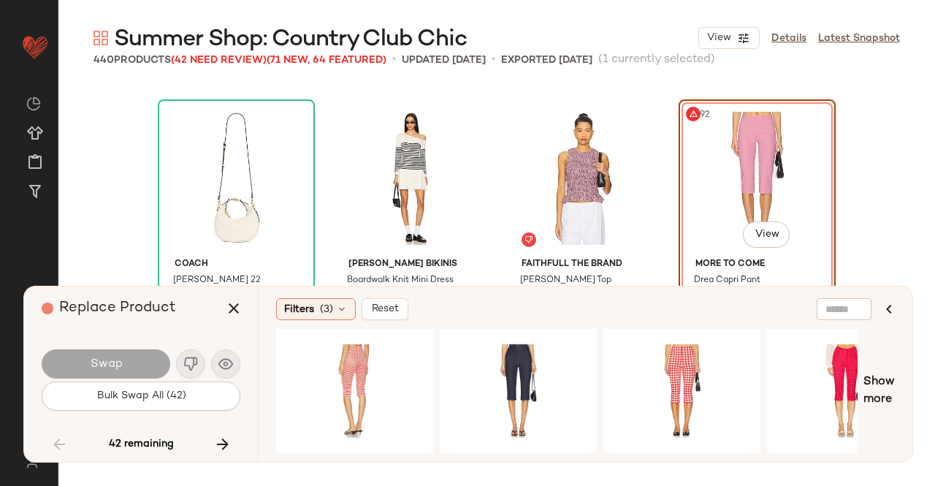
drag, startPoint x: 597, startPoint y: 370, endPoint x: 561, endPoint y: 370, distance: 36.5
click at [597, 370] on div at bounding box center [566, 391] width 581 height 124
click at [560, 370] on div "#1 View" at bounding box center [518, 391] width 147 height 104
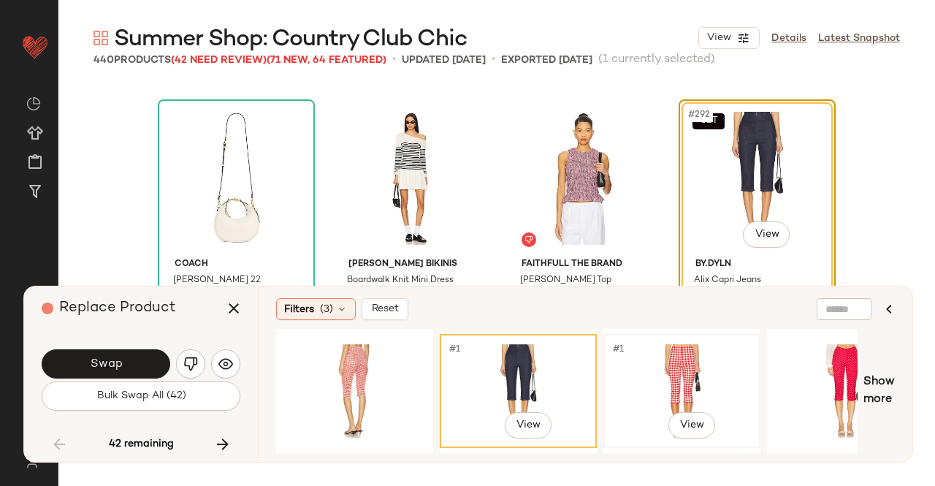
click at [684, 365] on div "#1 View" at bounding box center [681, 391] width 147 height 104
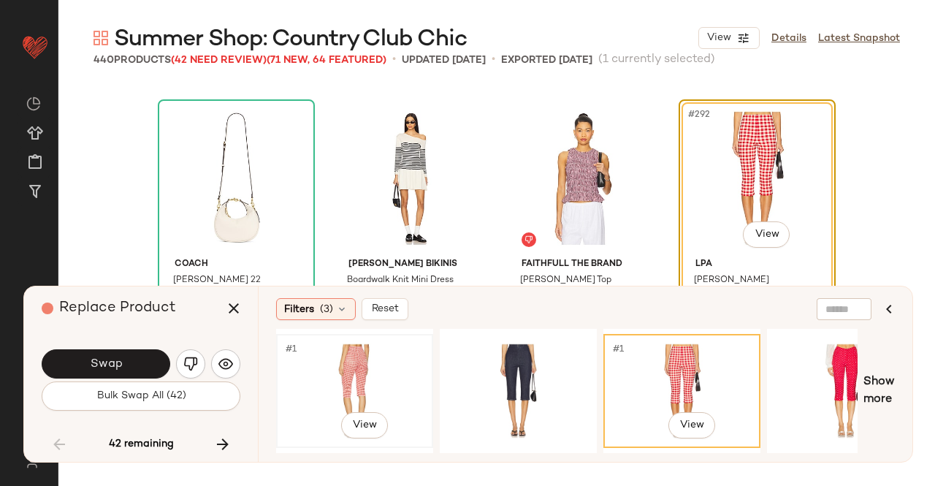
click at [400, 358] on div "#1 View" at bounding box center [354, 391] width 147 height 104
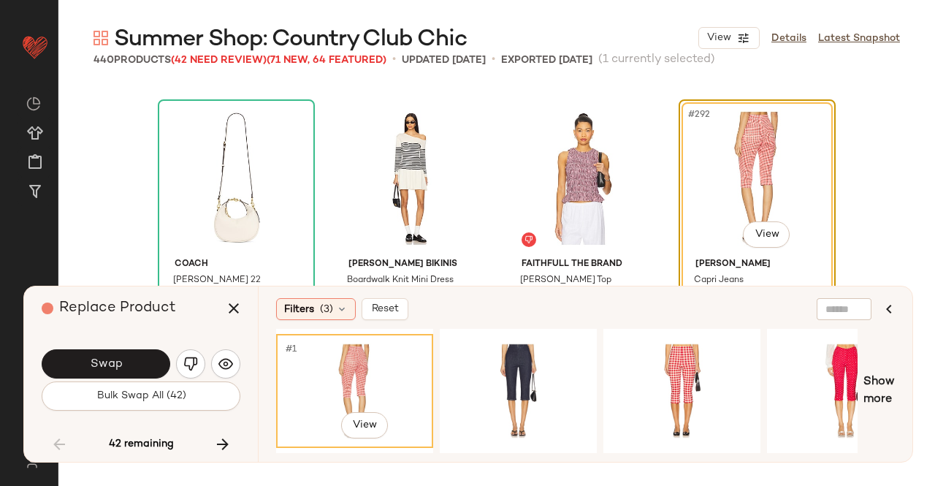
drag, startPoint x: 370, startPoint y: 445, endPoint x: 400, endPoint y: 448, distance: 30.8
click at [410, 444] on div "#1 View" at bounding box center [354, 391] width 157 height 124
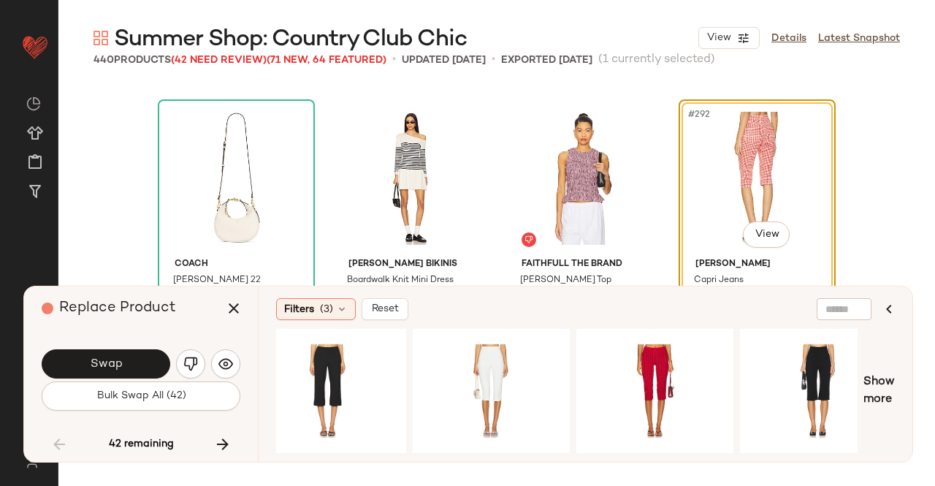
scroll to position [0, 619]
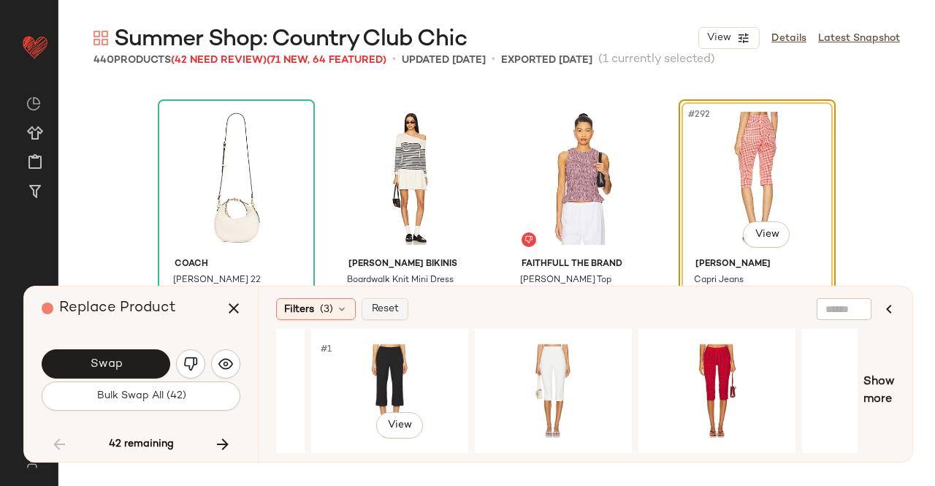
drag, startPoint x: 336, startPoint y: 341, endPoint x: 406, endPoint y: 305, distance: 78.7
click at [336, 341] on div "#1 View" at bounding box center [389, 391] width 147 height 104
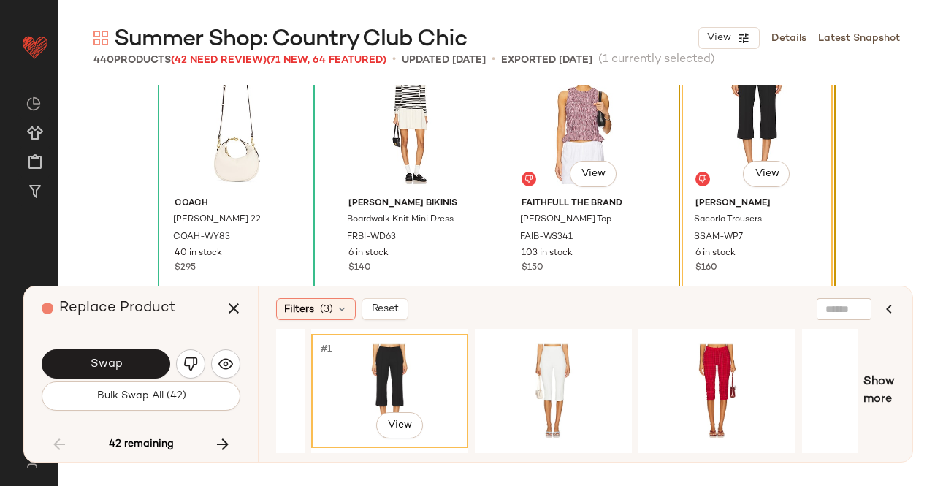
scroll to position [20446, 0]
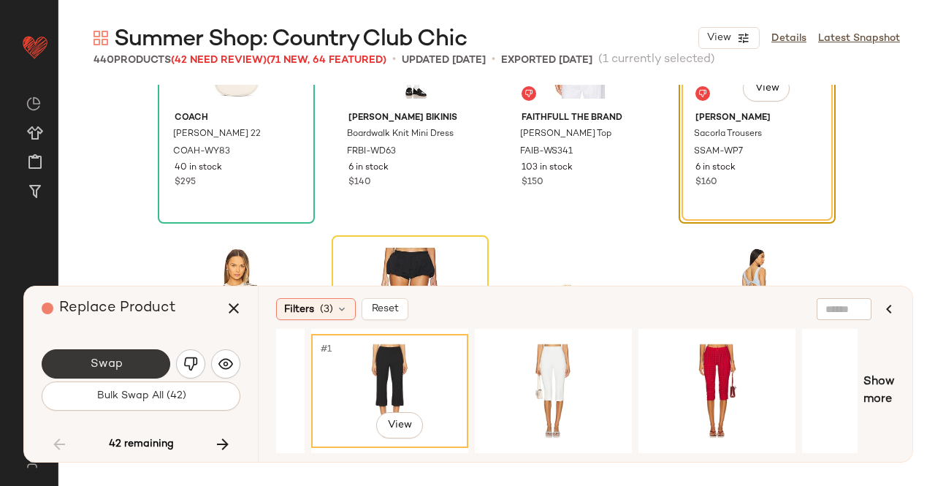
click at [131, 360] on button "Swap" at bounding box center [106, 363] width 129 height 29
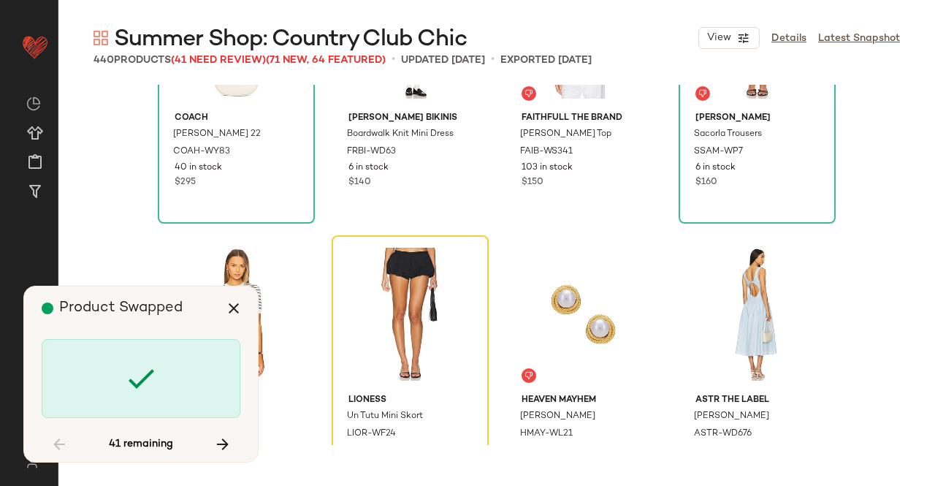
scroll to position [20582, 0]
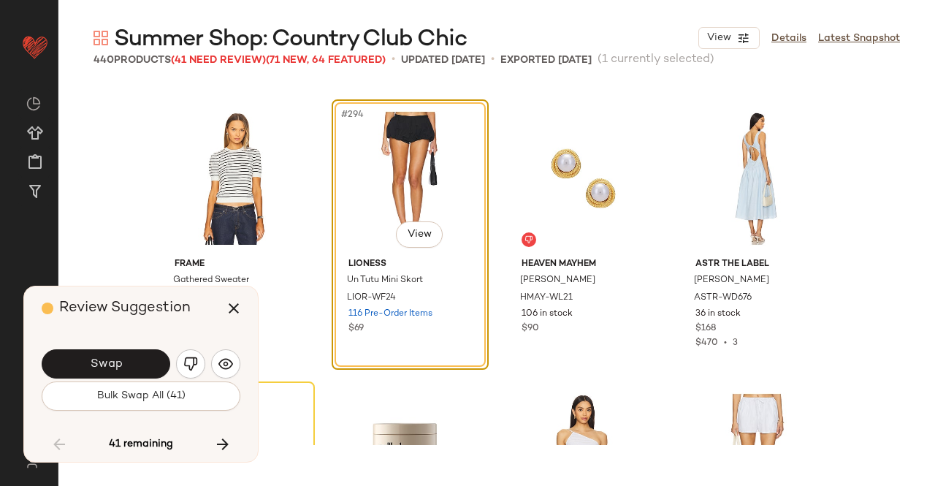
click at [161, 375] on button "Swap" at bounding box center [106, 363] width 129 height 29
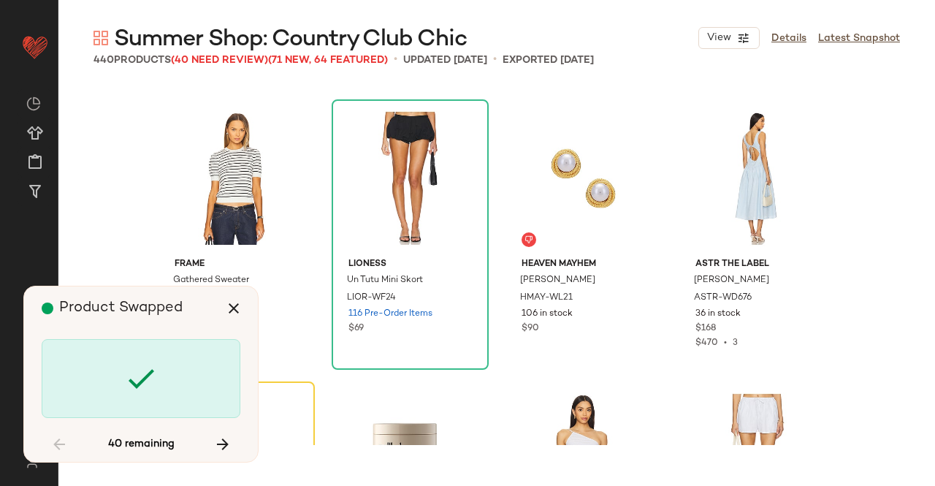
scroll to position [20864, 0]
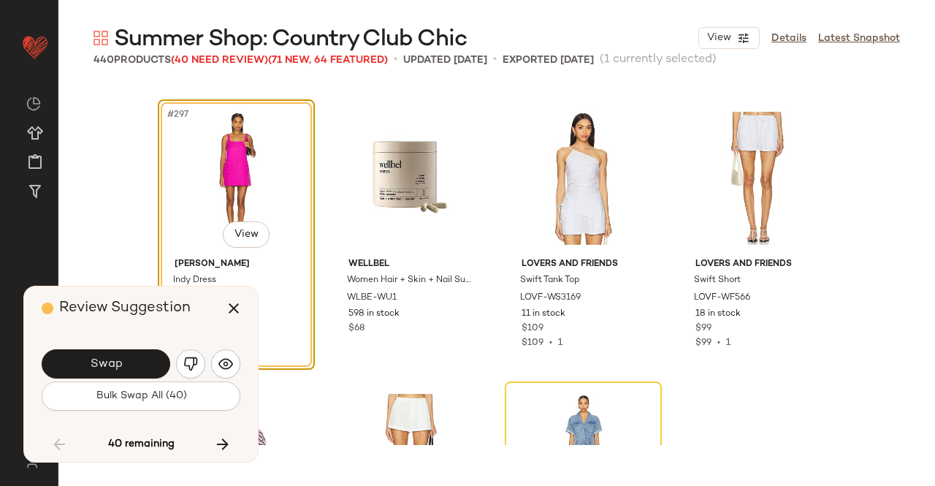
click at [167, 356] on button "Swap" at bounding box center [106, 363] width 129 height 29
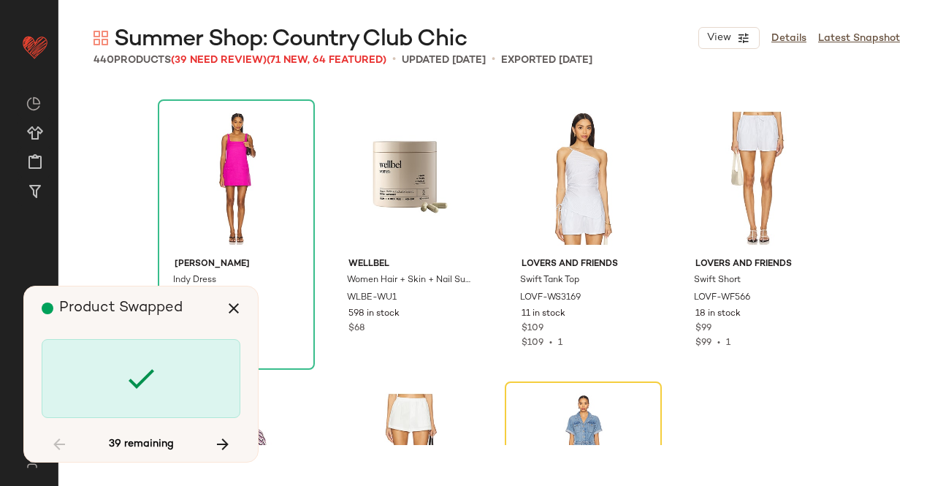
scroll to position [21146, 0]
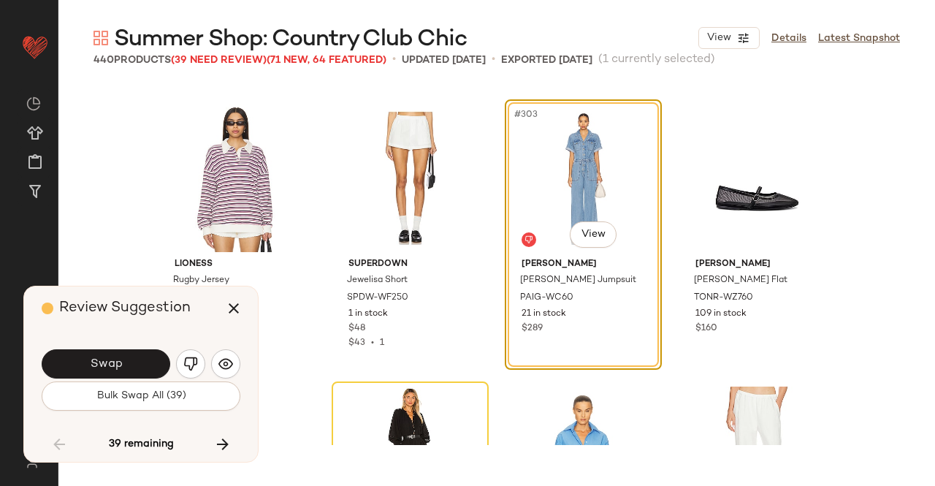
click at [167, 356] on button "Swap" at bounding box center [106, 363] width 129 height 29
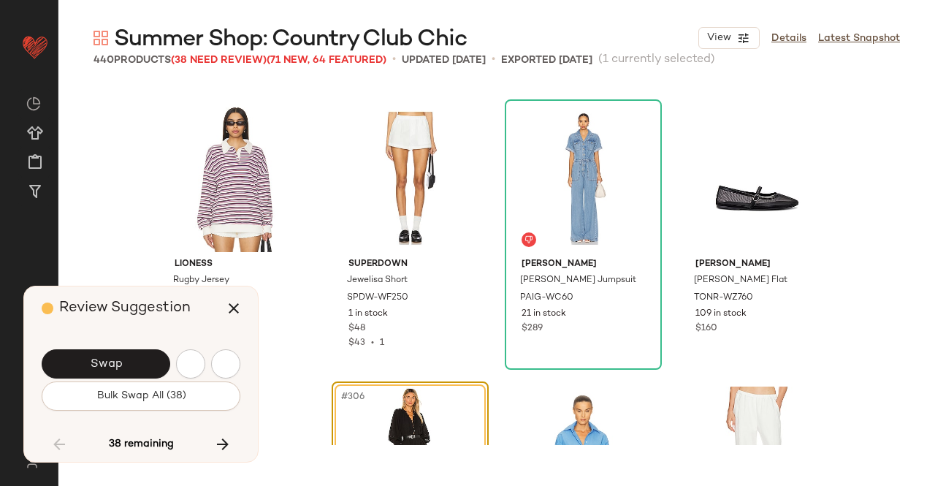
scroll to position [21428, 0]
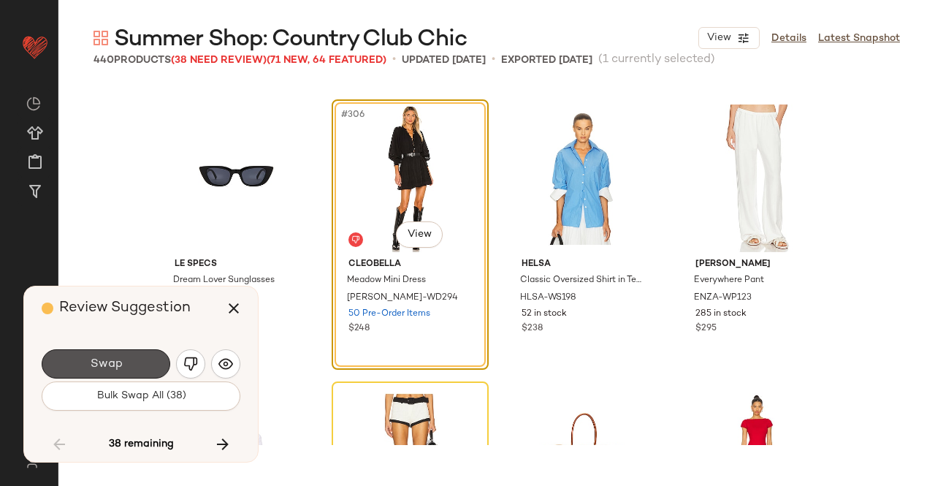
click at [167, 356] on button "Swap" at bounding box center [106, 363] width 129 height 29
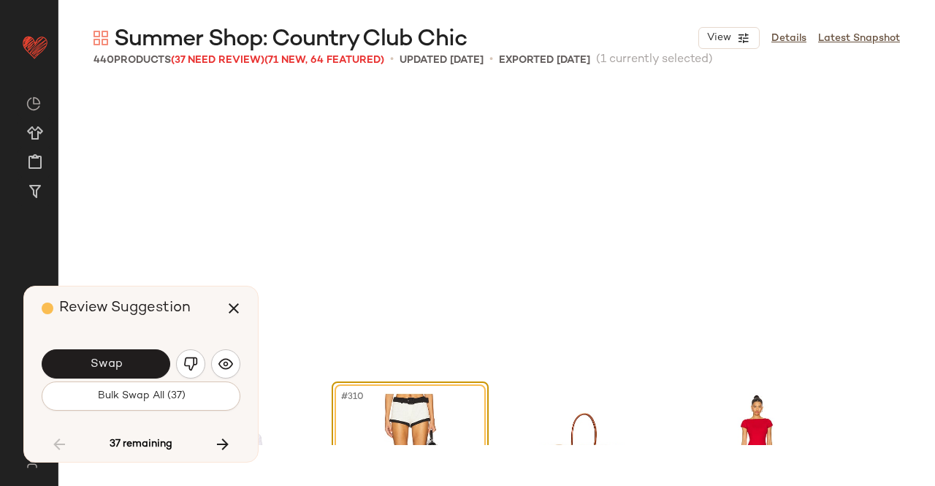
scroll to position [21710, 0]
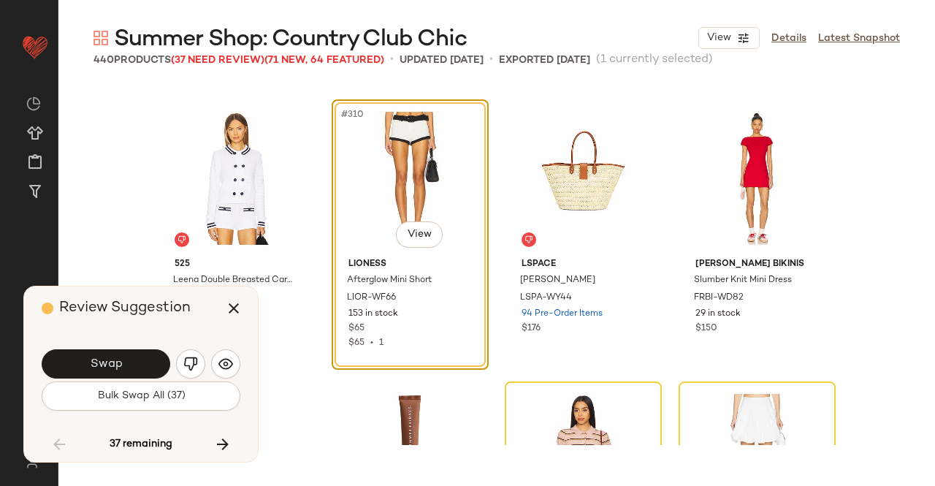
click at [167, 356] on button "Swap" at bounding box center [106, 363] width 129 height 29
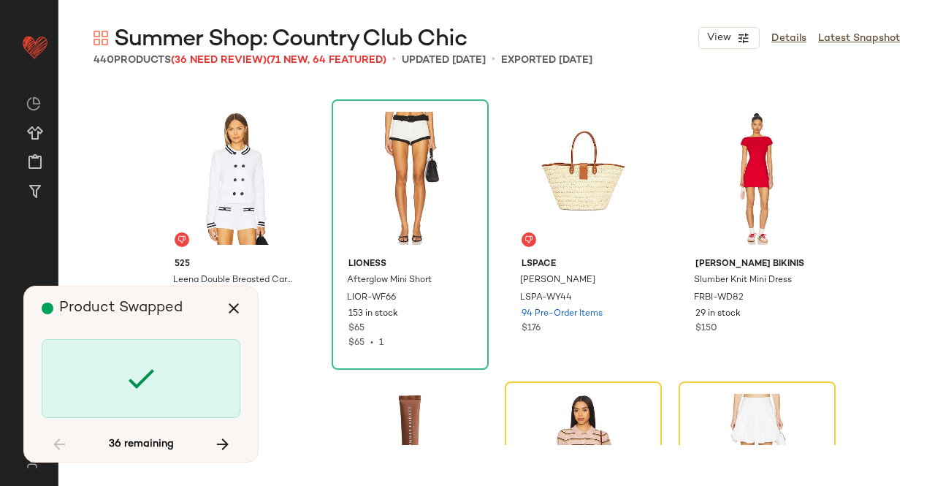
scroll to position [21992, 0]
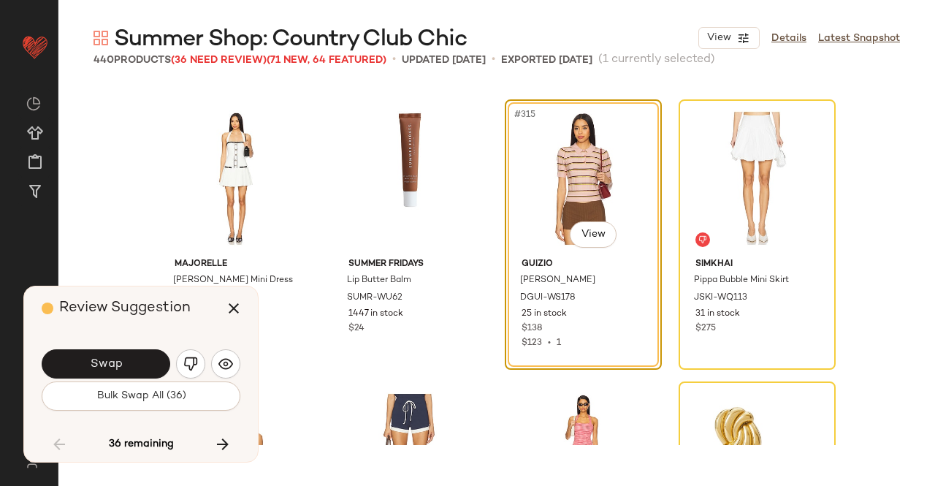
click at [167, 356] on button "Swap" at bounding box center [106, 363] width 129 height 29
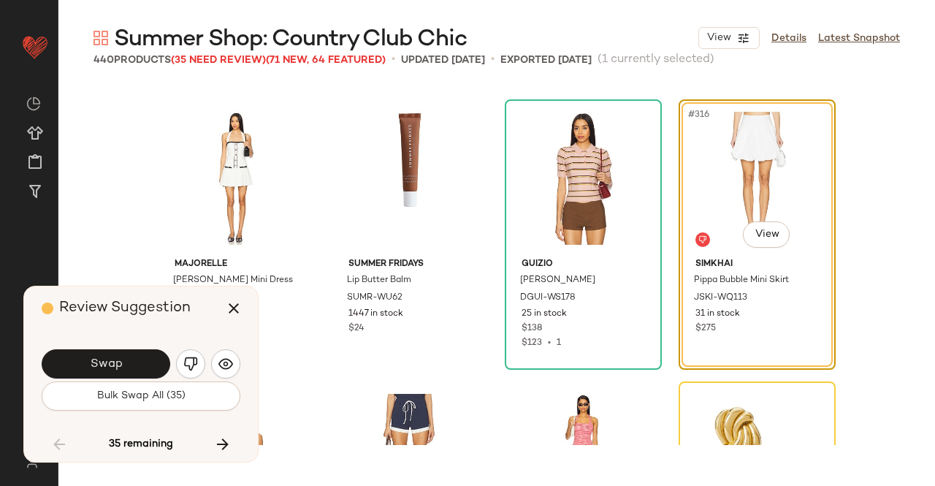
click at [167, 356] on button "Swap" at bounding box center [106, 363] width 129 height 29
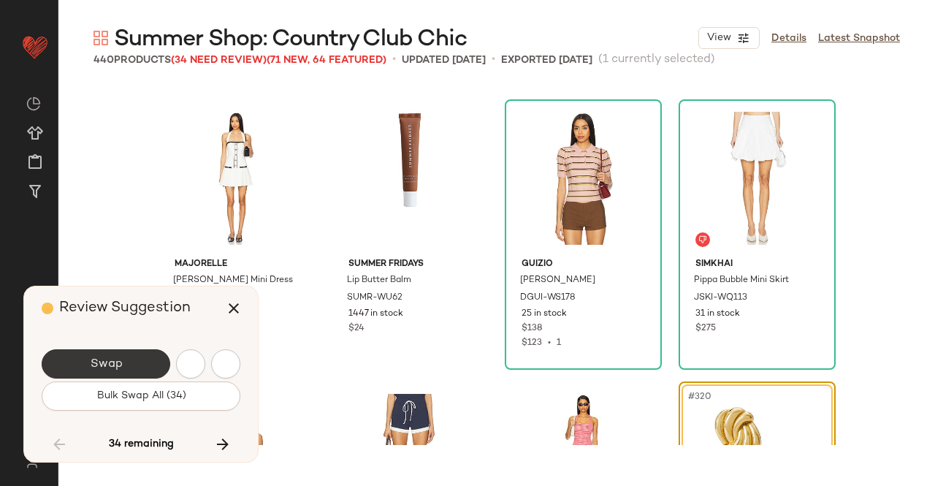
scroll to position [22274, 0]
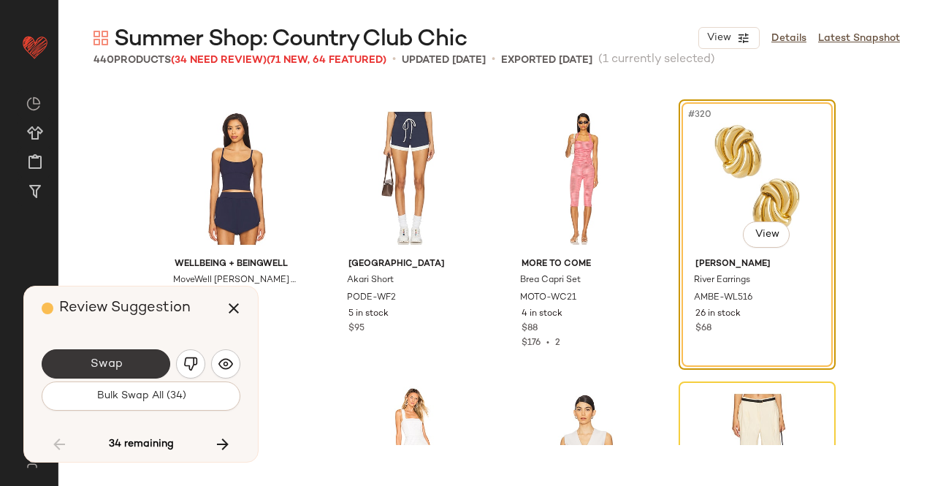
click at [146, 367] on button "Swap" at bounding box center [106, 363] width 129 height 29
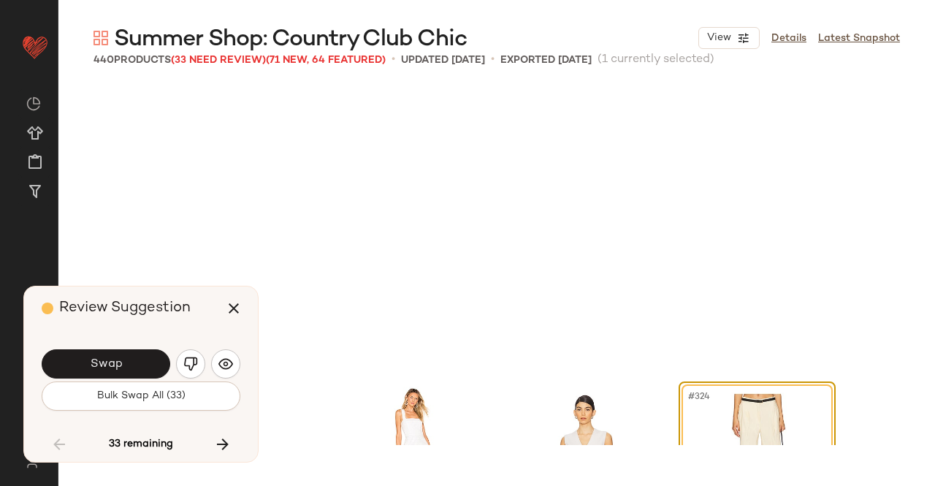
scroll to position [22556, 0]
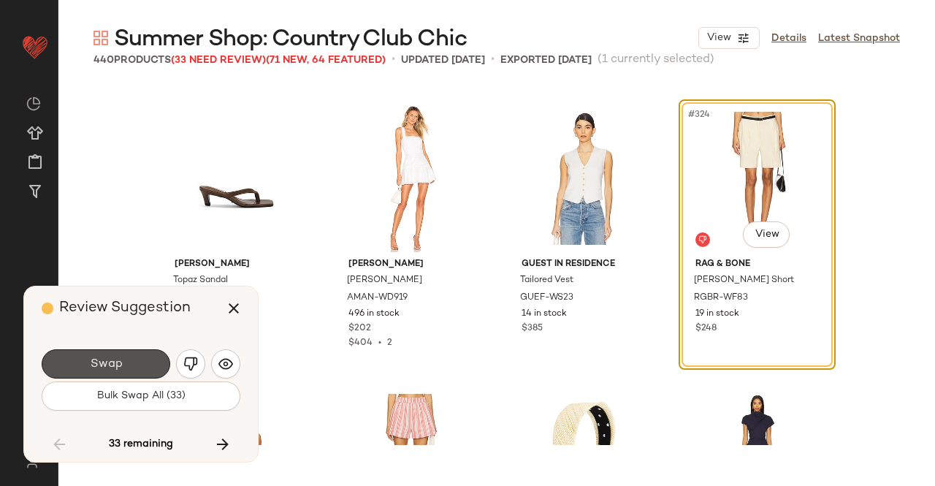
click at [146, 367] on button "Swap" at bounding box center [106, 363] width 129 height 29
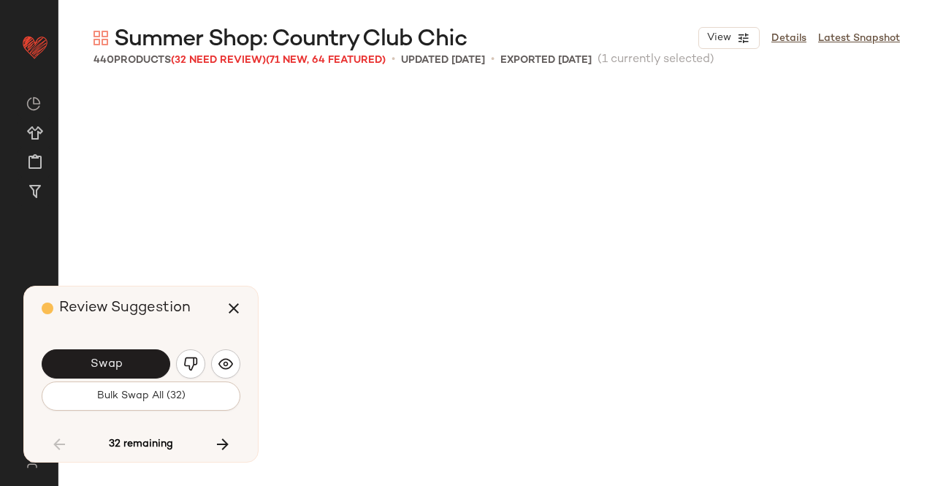
scroll to position [23119, 0]
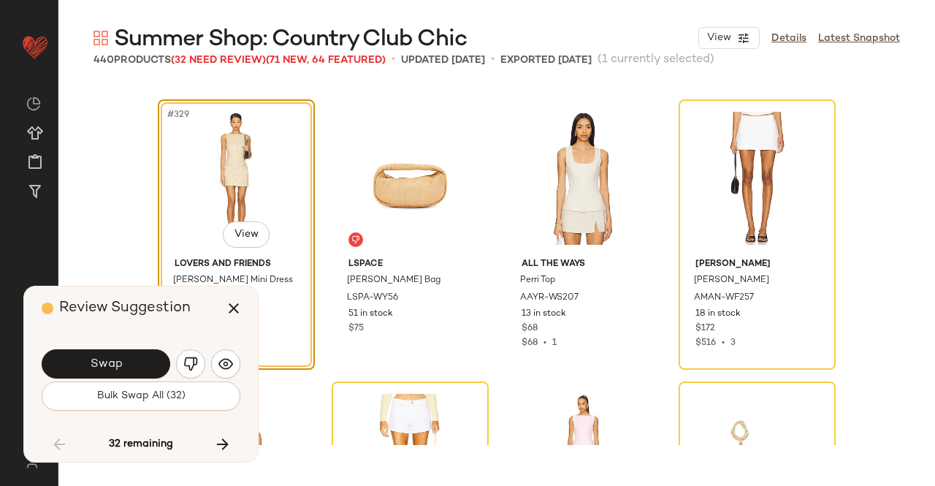
click at [146, 367] on button "Swap" at bounding box center [106, 363] width 129 height 29
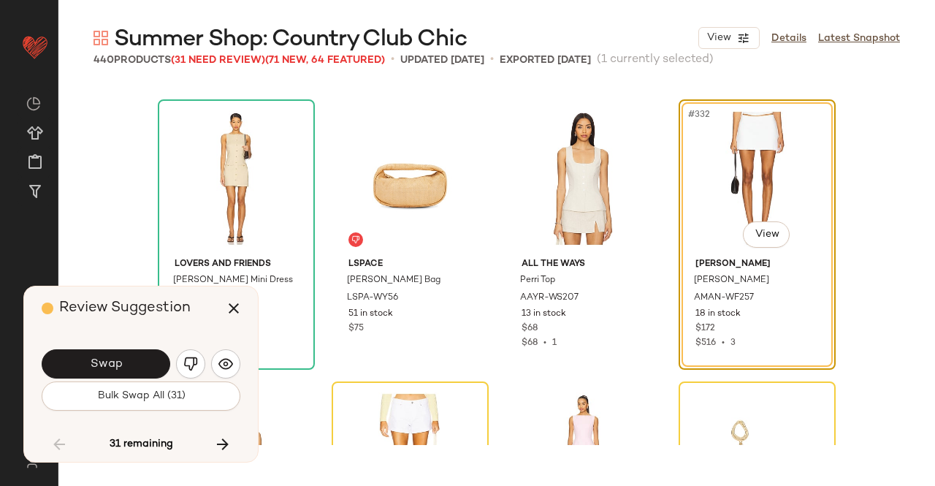
click at [146, 367] on button "Swap" at bounding box center [106, 363] width 129 height 29
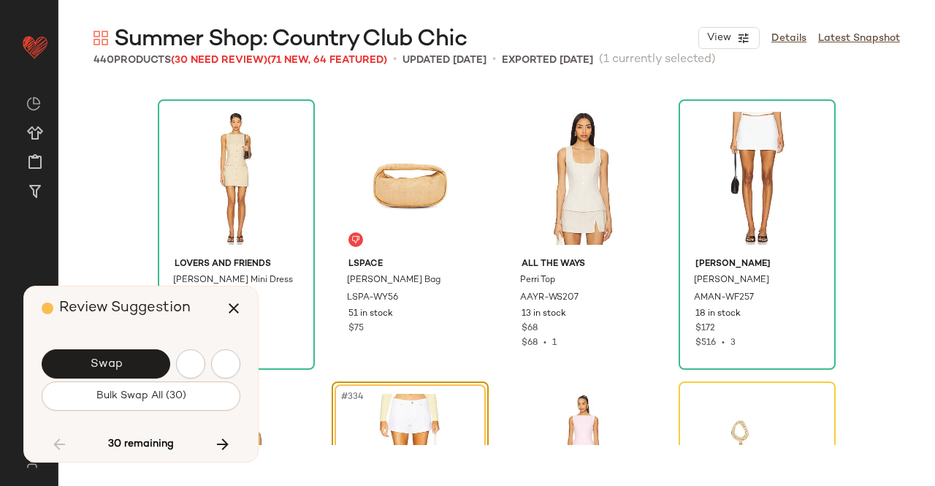
scroll to position [23401, 0]
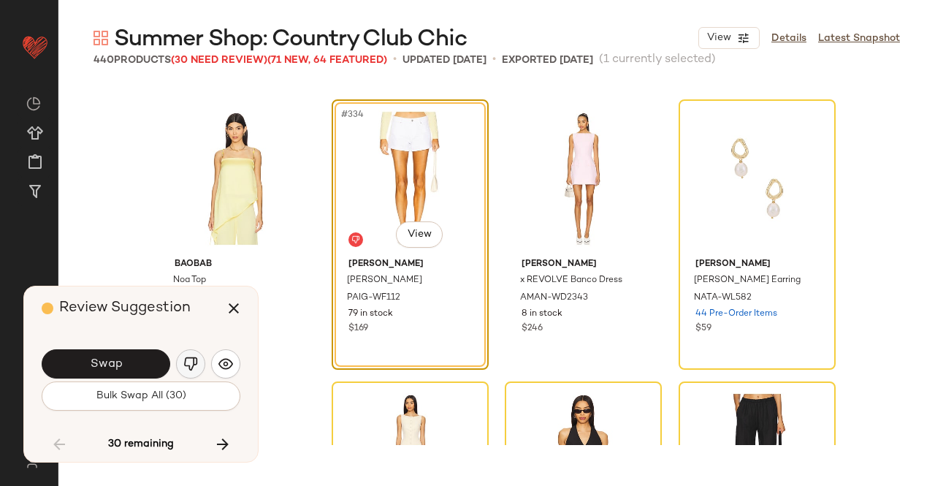
click at [186, 367] on img "button" at bounding box center [190, 363] width 15 height 15
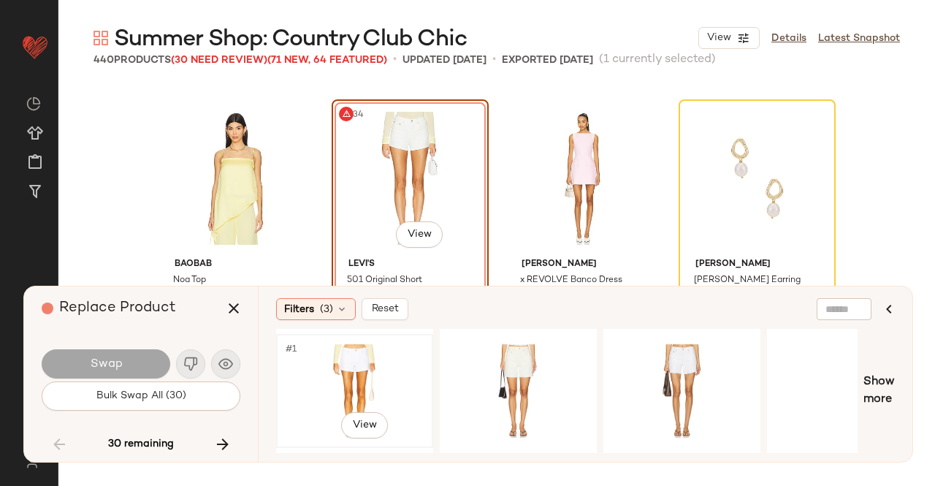
click at [384, 378] on div "#1 View" at bounding box center [354, 391] width 147 height 104
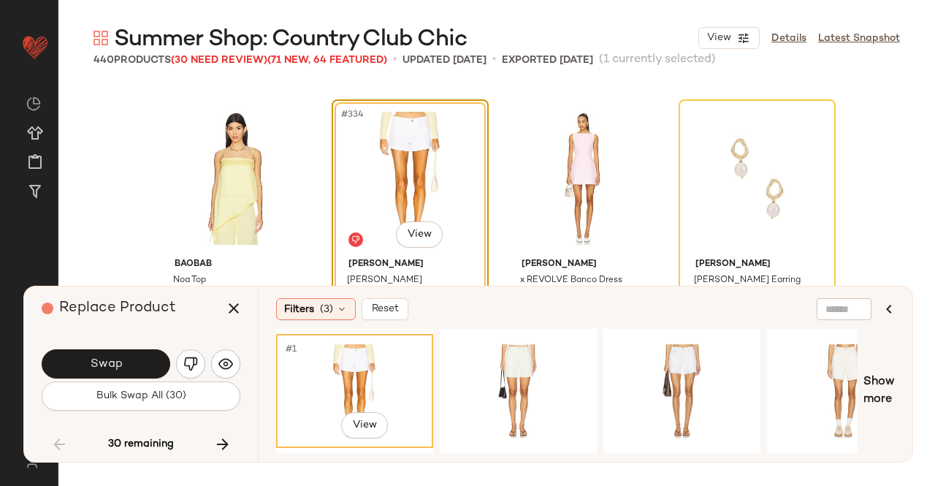
click at [108, 361] on span "Swap" at bounding box center [105, 364] width 33 height 14
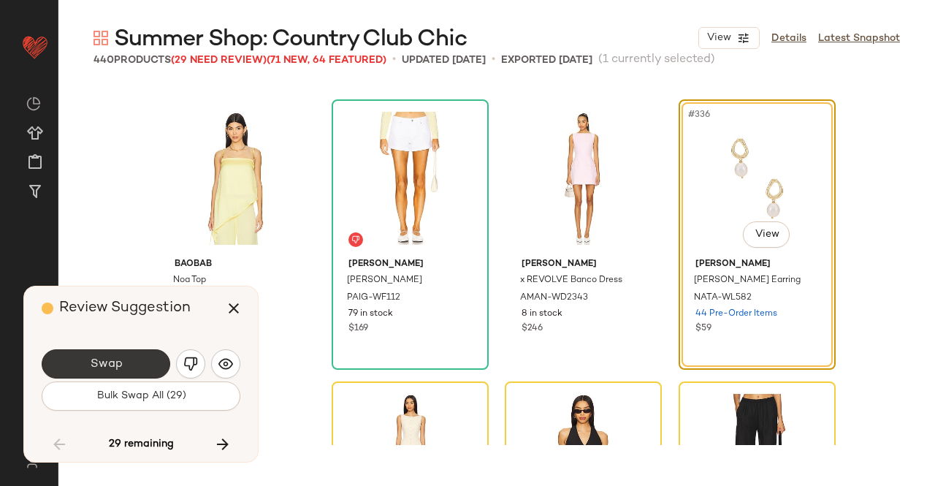
click at [152, 354] on button "Swap" at bounding box center [106, 363] width 129 height 29
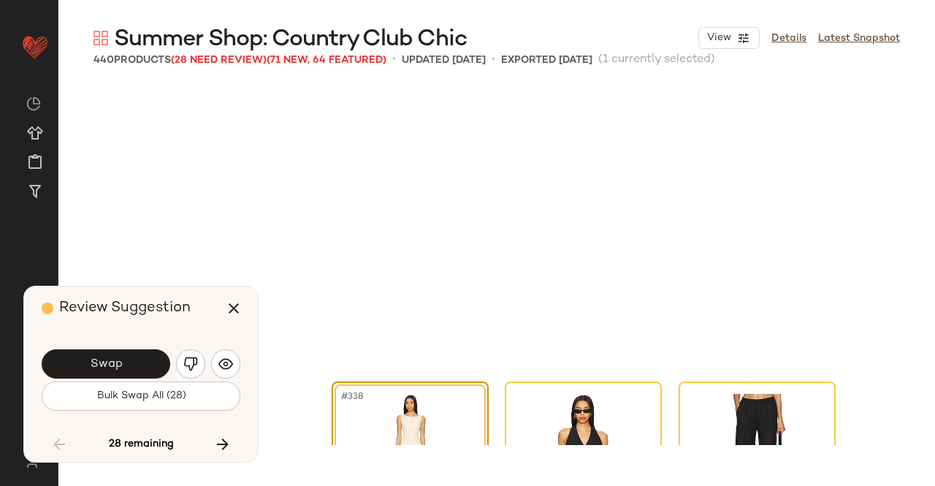
scroll to position [23683, 0]
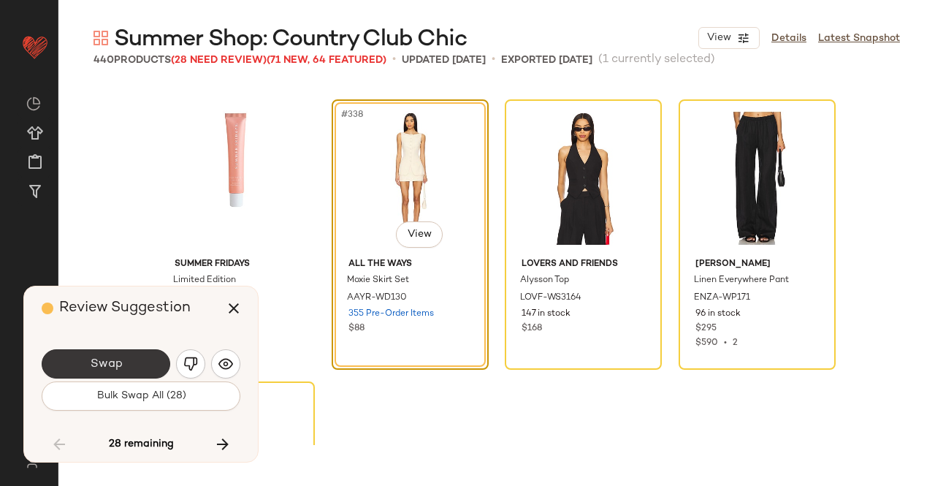
click at [133, 370] on button "Swap" at bounding box center [106, 363] width 129 height 29
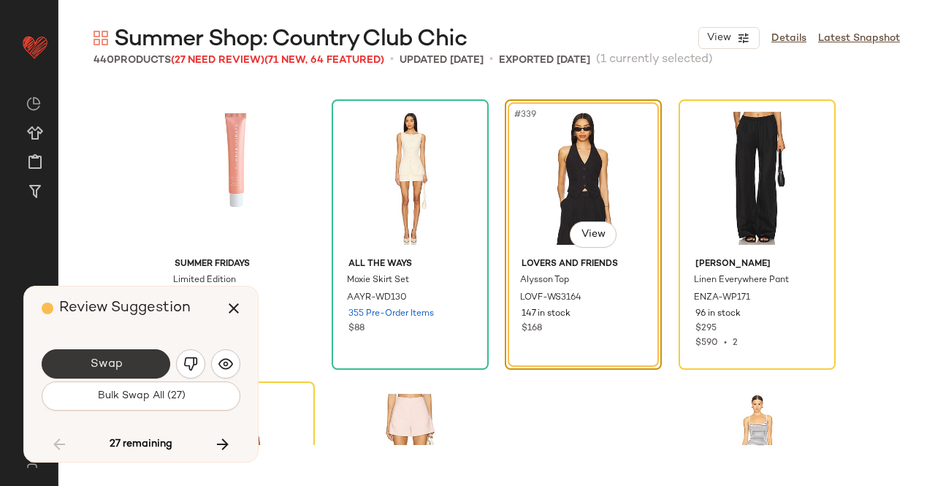
click at [131, 366] on button "Swap" at bounding box center [106, 363] width 129 height 29
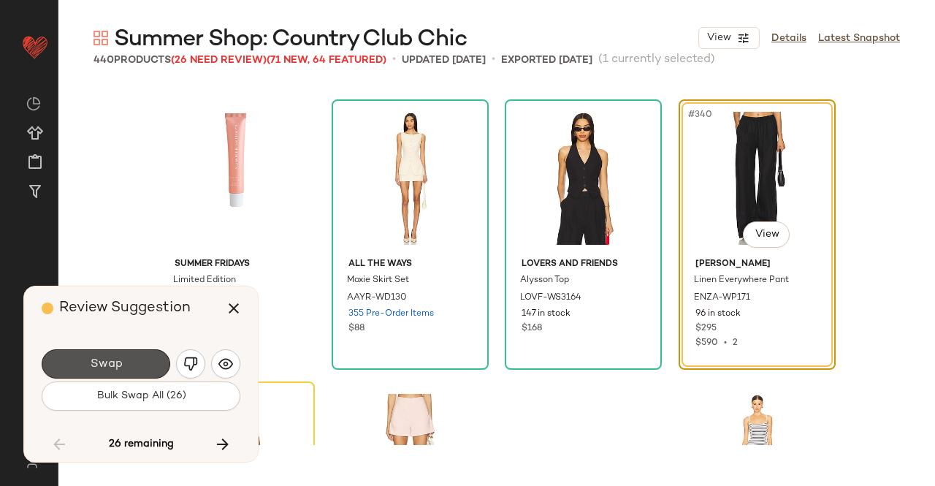
drag, startPoint x: 131, startPoint y: 367, endPoint x: 155, endPoint y: 334, distance: 40.9
click at [131, 369] on button "Swap" at bounding box center [106, 363] width 129 height 29
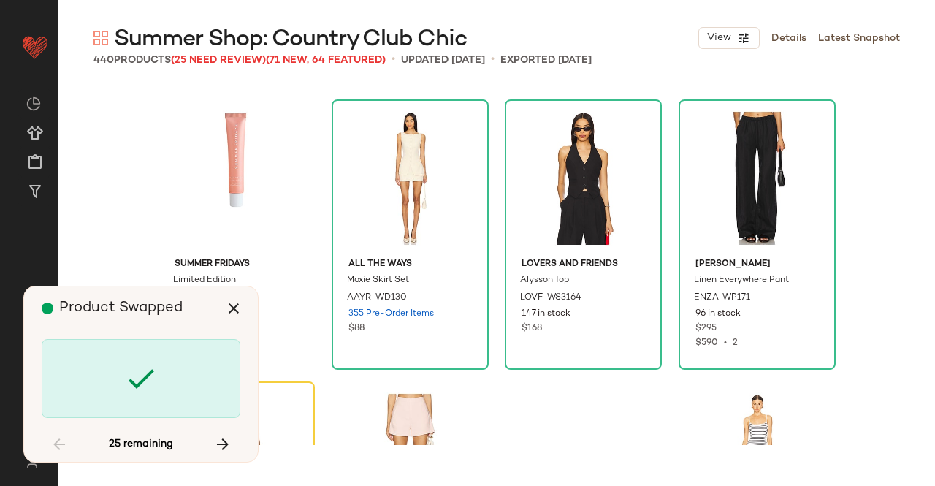
scroll to position [23965, 0]
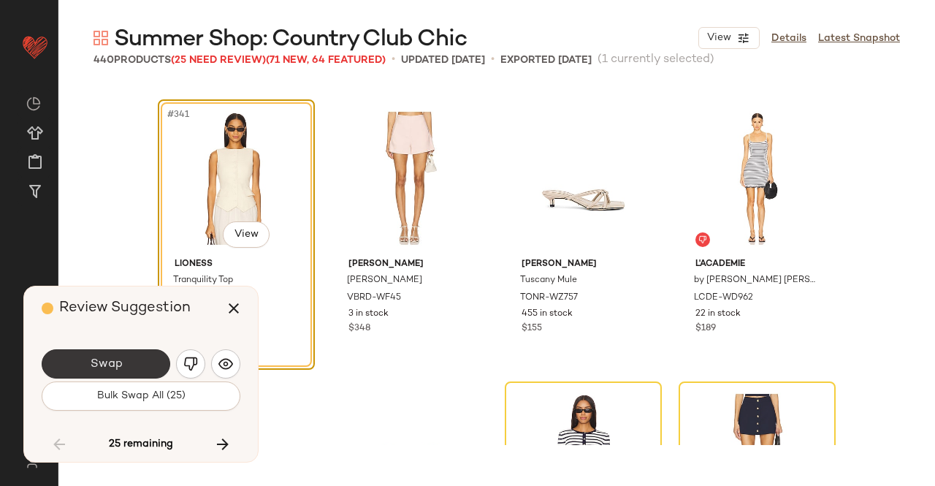
click at [134, 370] on button "Swap" at bounding box center [106, 363] width 129 height 29
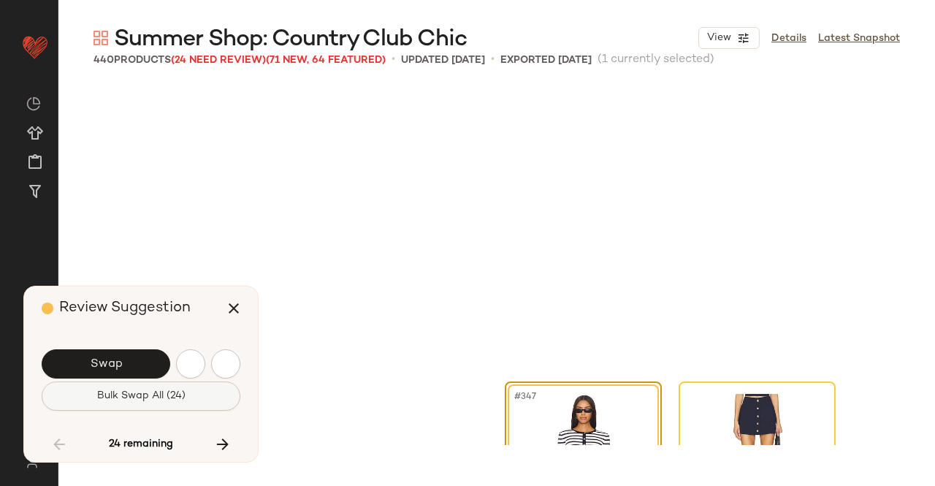
scroll to position [24247, 0]
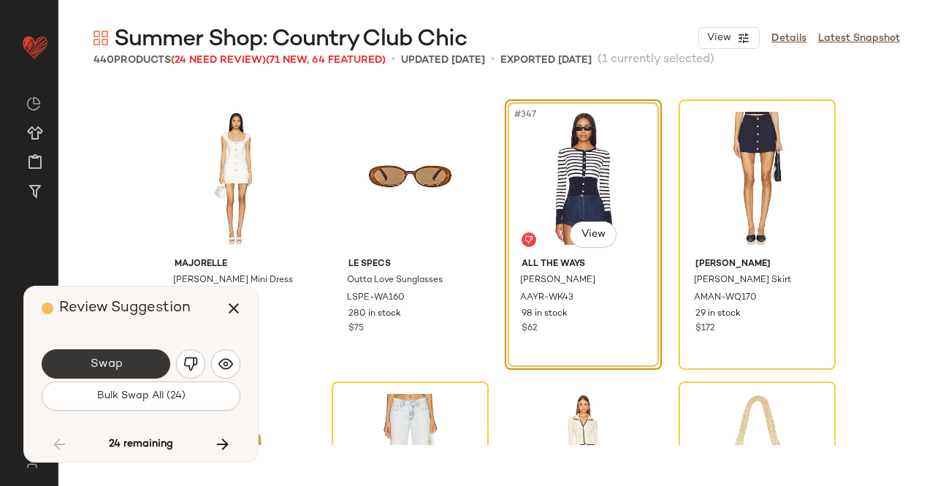
click at [137, 370] on button "Swap" at bounding box center [106, 363] width 129 height 29
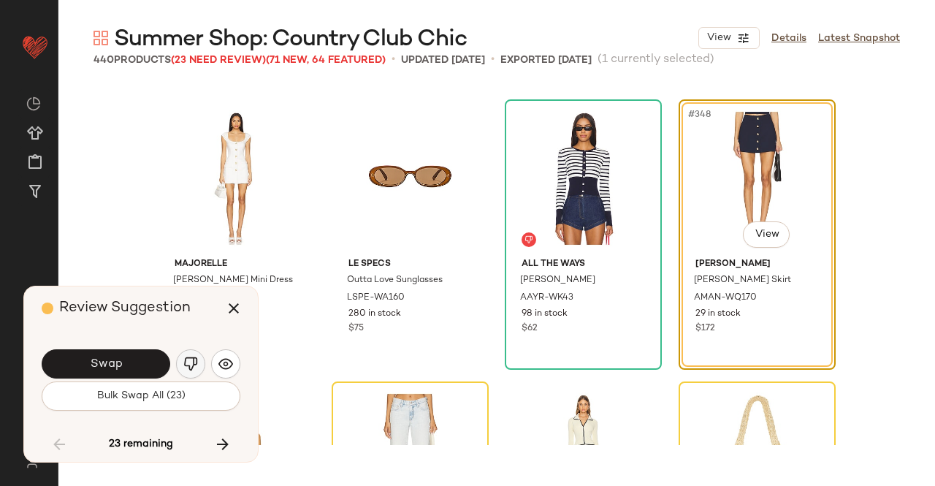
click at [186, 367] on img "button" at bounding box center [190, 363] width 15 height 15
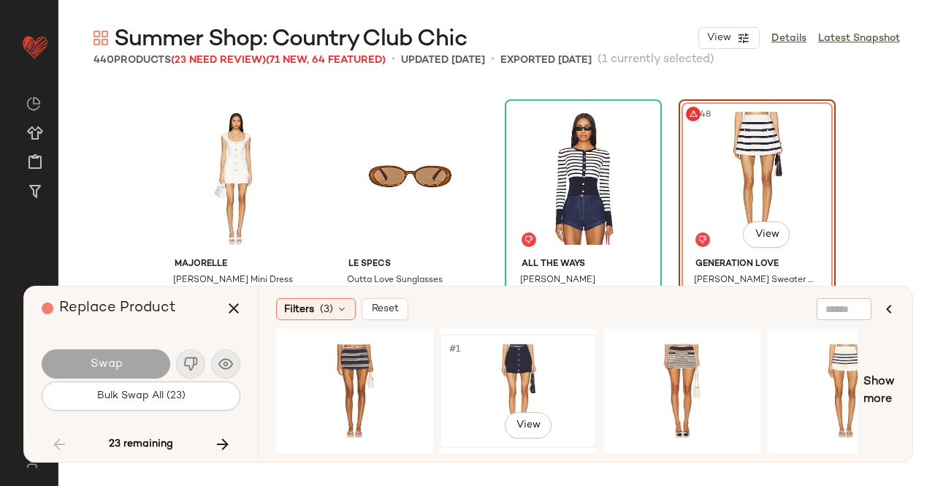
click at [504, 375] on div "#1 View" at bounding box center [518, 391] width 147 height 104
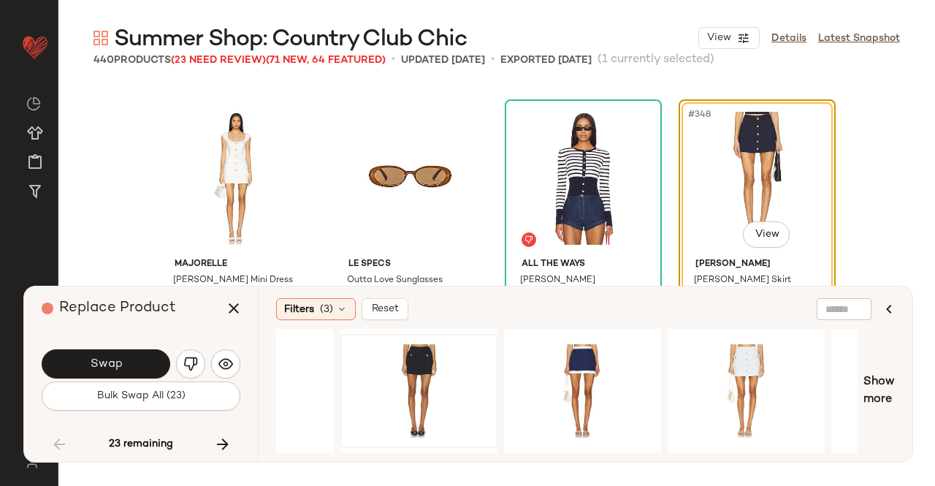
scroll to position [0, 889]
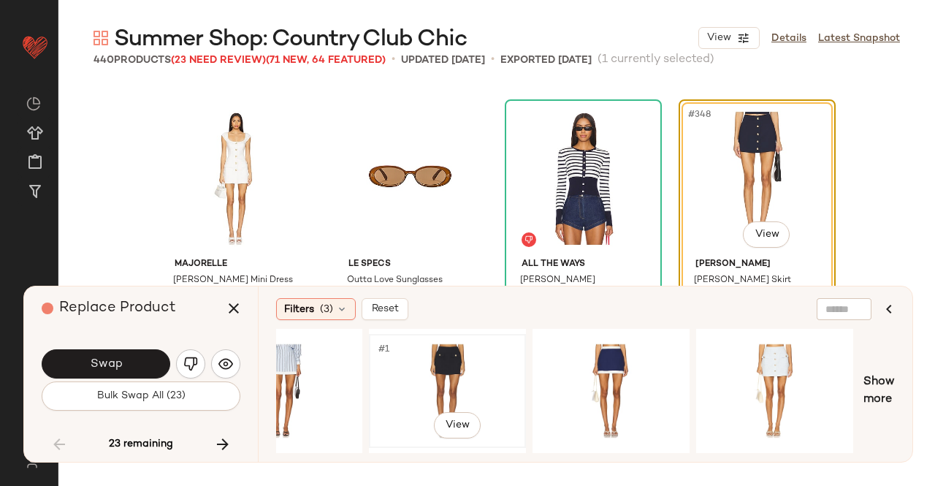
click at [451, 359] on div "#1 View" at bounding box center [447, 391] width 147 height 104
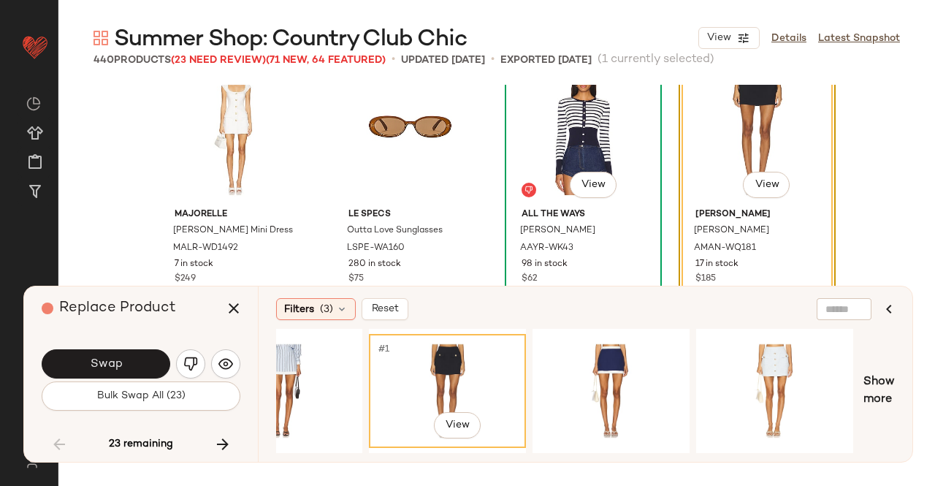
scroll to position [24320, 0]
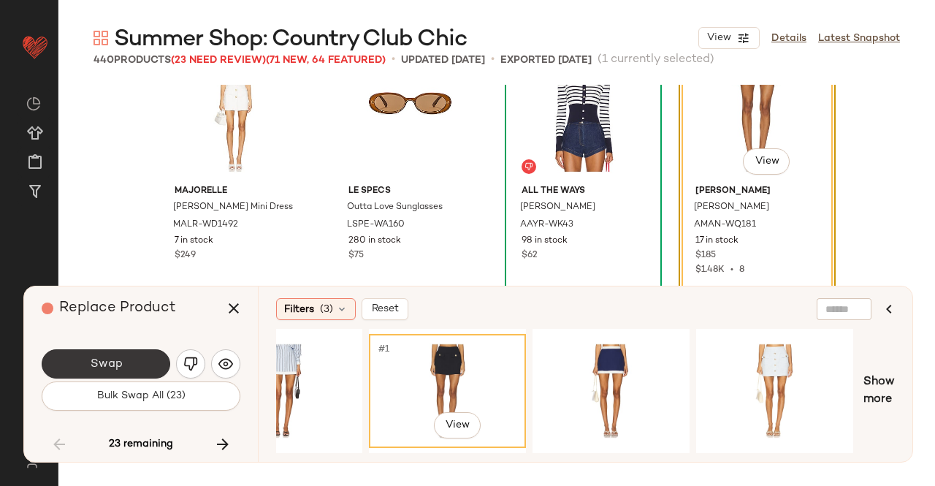
click at [123, 373] on button "Swap" at bounding box center [106, 363] width 129 height 29
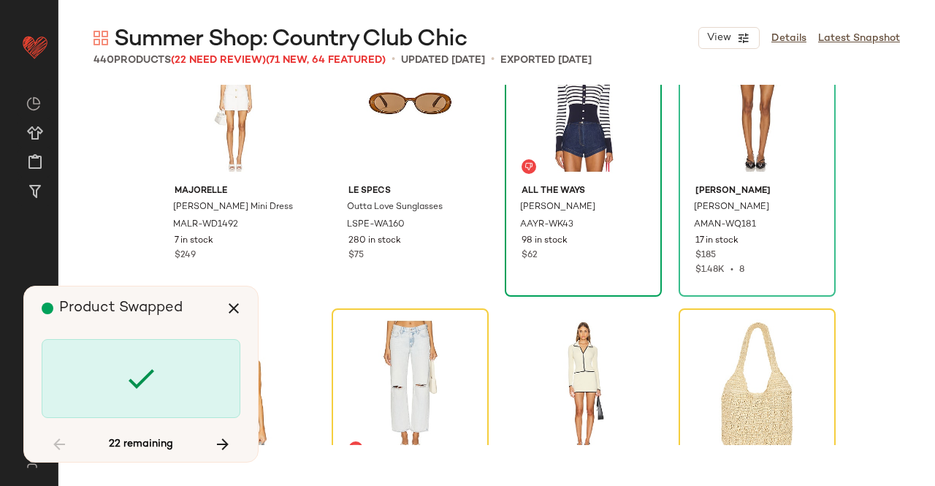
scroll to position [24529, 0]
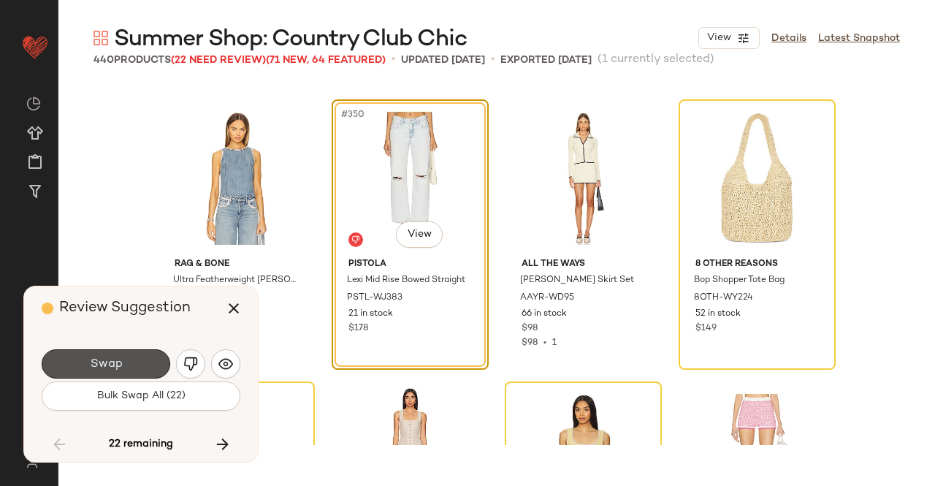
click at [123, 360] on button "Swap" at bounding box center [106, 363] width 129 height 29
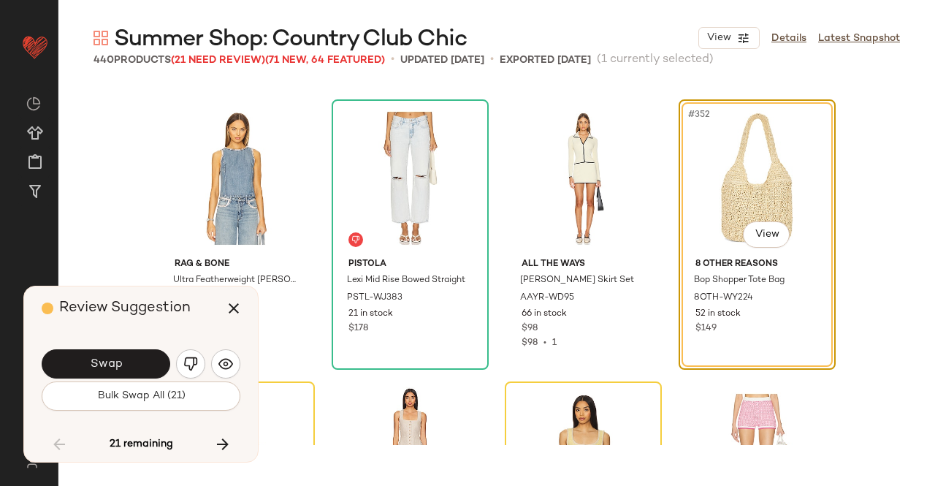
click at [123, 361] on button "Swap" at bounding box center [106, 363] width 129 height 29
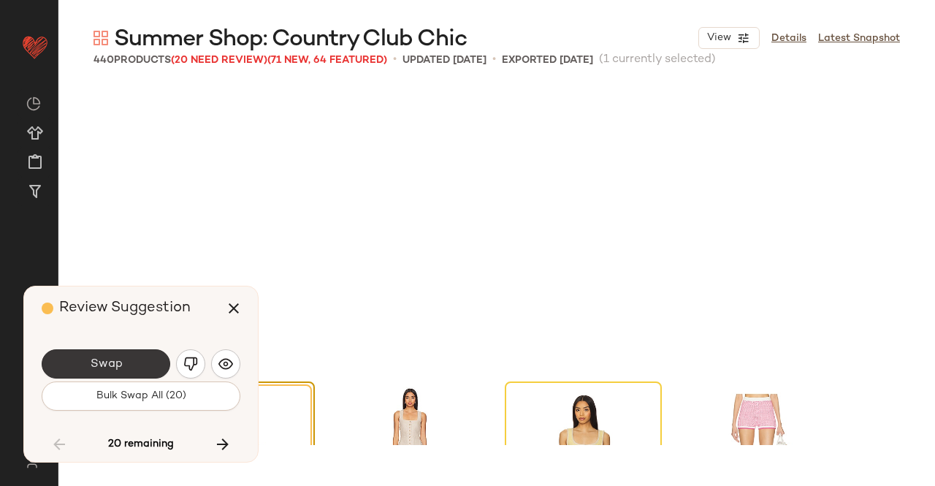
scroll to position [24811, 0]
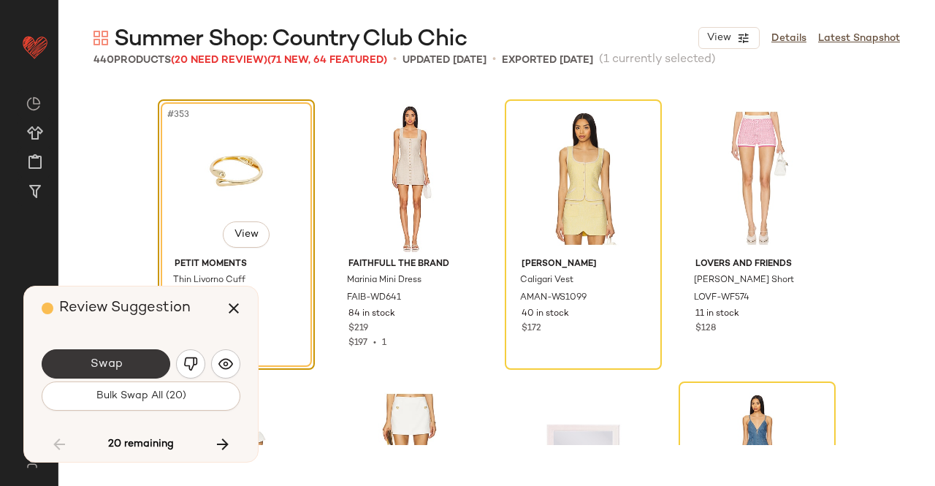
click at [129, 368] on button "Swap" at bounding box center [106, 363] width 129 height 29
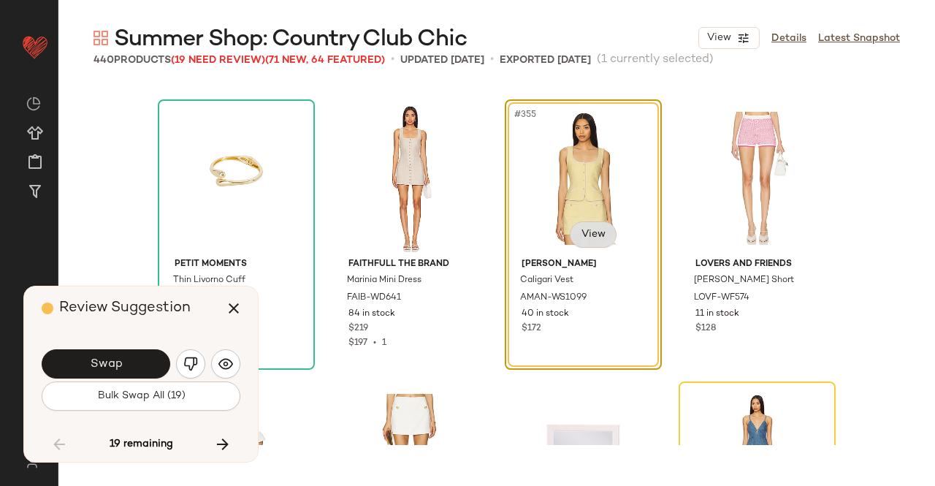
click at [593, 226] on body "Revolve ** Dashboard All Products Global Clipboards (24) Curations (511) Kriste…" at bounding box center [467, 243] width 935 height 486
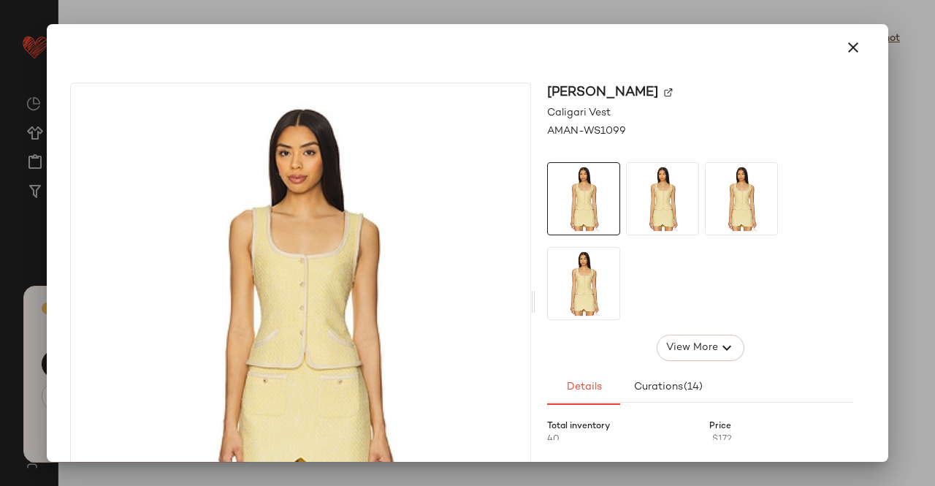
click at [673, 88] on img at bounding box center [668, 92] width 9 height 9
click at [849, 39] on icon "button" at bounding box center [853, 48] width 18 height 18
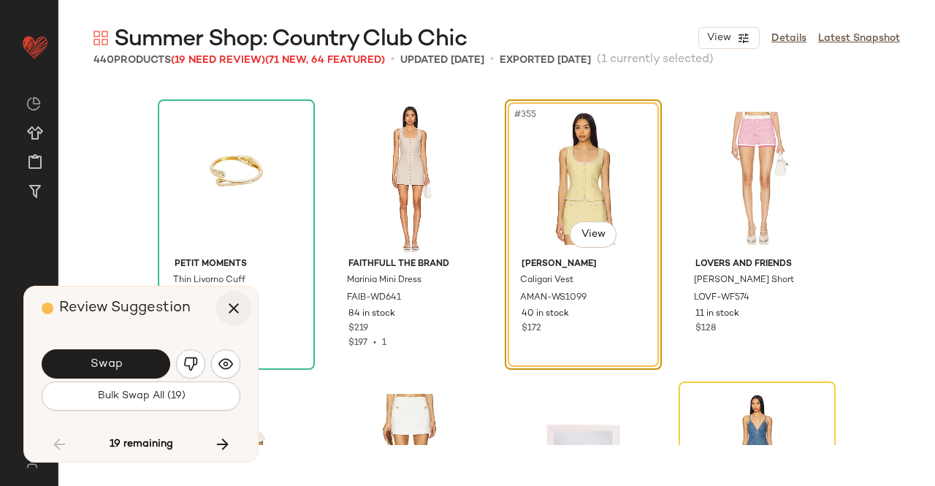
click at [245, 309] on button "button" at bounding box center [233, 308] width 35 height 35
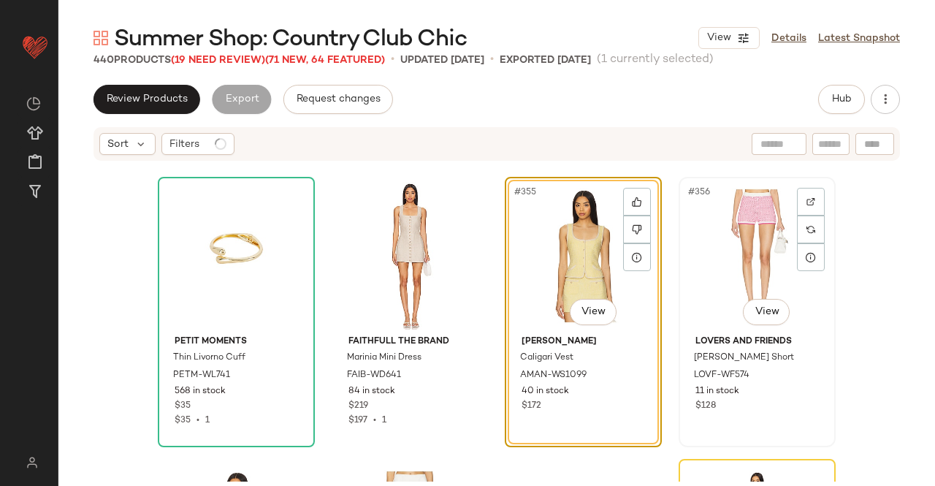
click at [722, 256] on div "#356 View" at bounding box center [757, 256] width 147 height 148
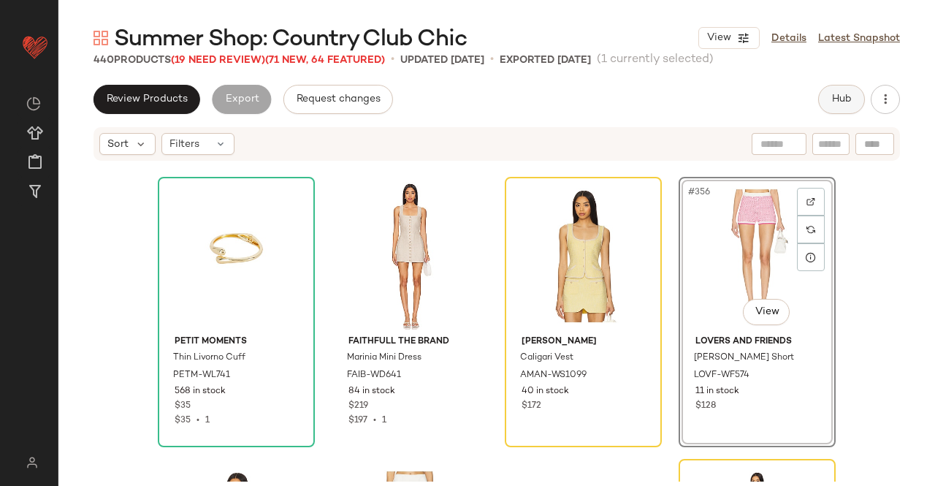
click at [843, 97] on span "Hub" at bounding box center [841, 99] width 20 height 12
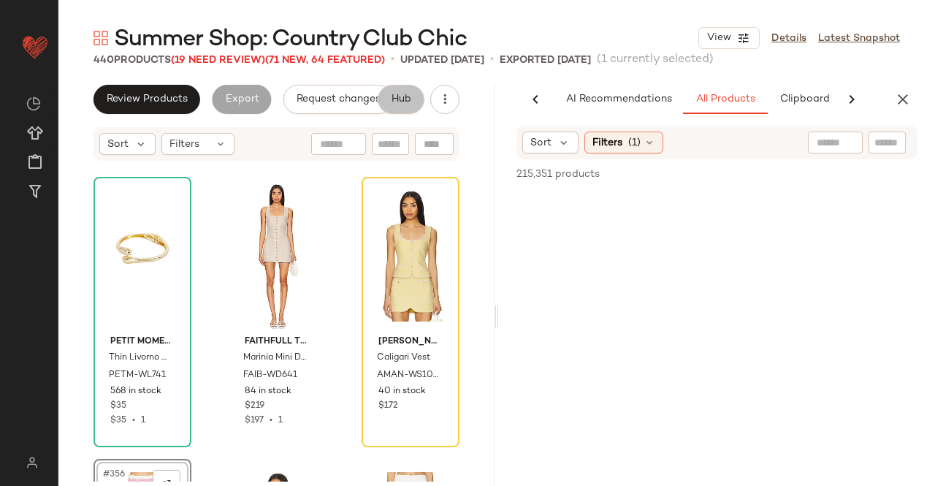
scroll to position [0, 92]
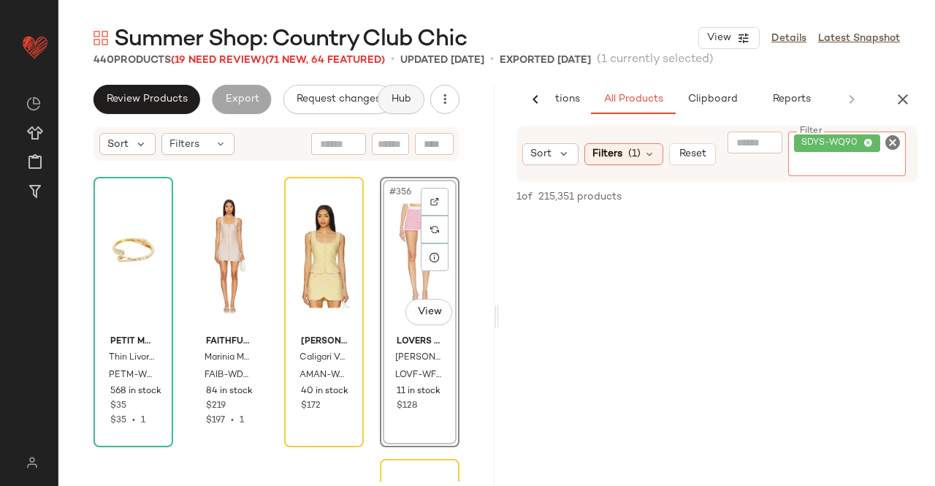
click at [866, 148] on div "SDYS-WQ90" at bounding box center [837, 143] width 72 height 13
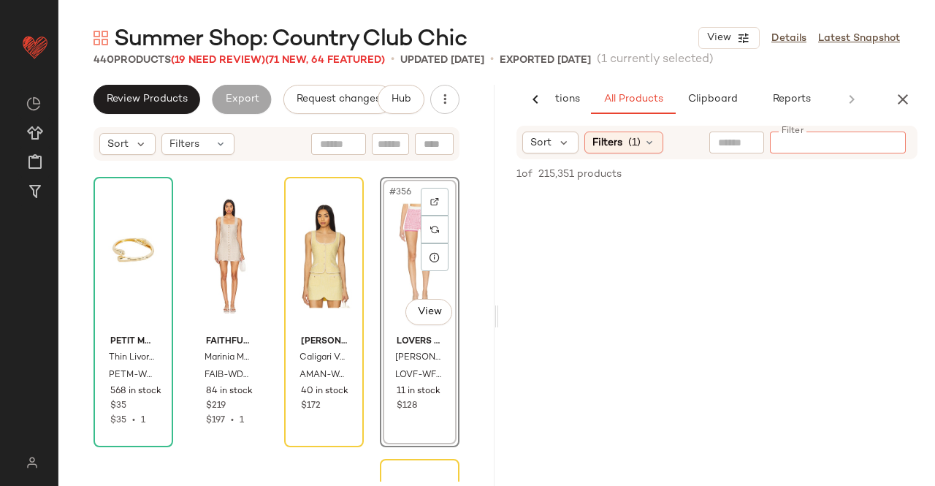
paste input "**********"
type input "**********"
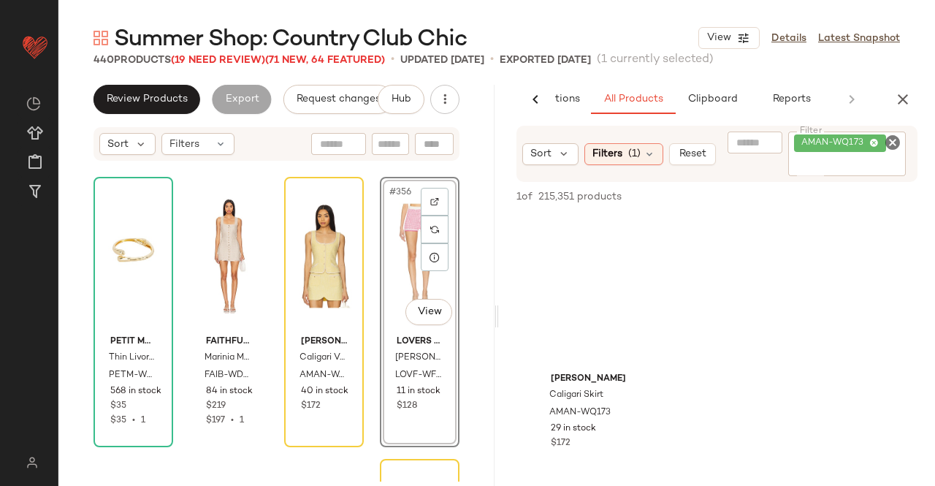
click at [410, 252] on div "#356 View" at bounding box center [419, 256] width 69 height 148
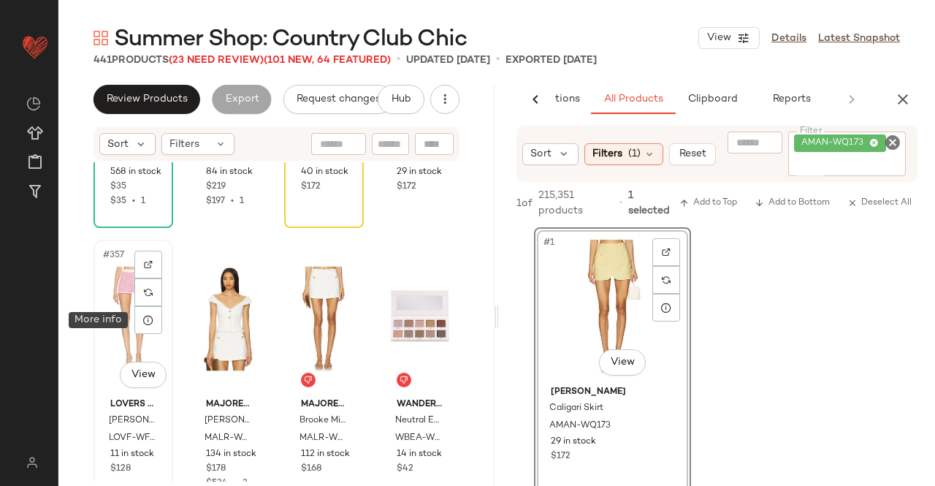
drag, startPoint x: 589, startPoint y: 299, endPoint x: 167, endPoint y: 318, distance: 423.3
click at [148, 316] on icon at bounding box center [148, 320] width 12 height 12
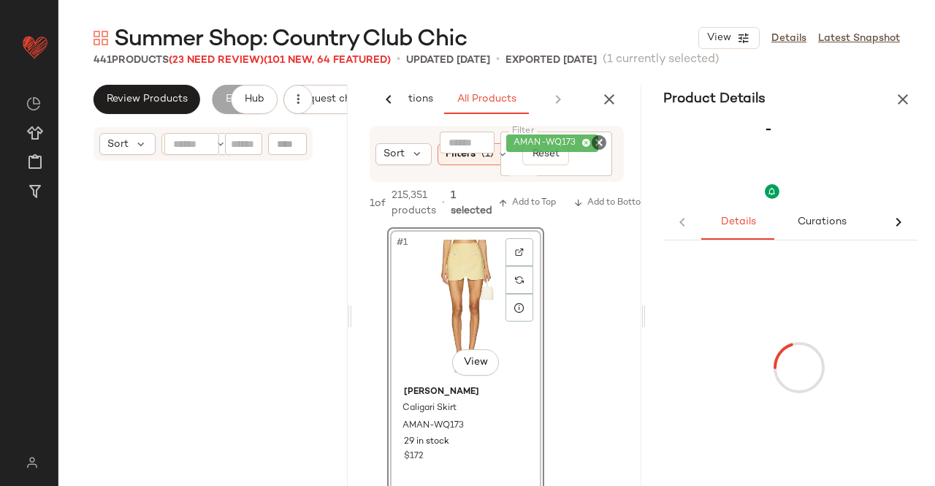
scroll to position [7456, 0]
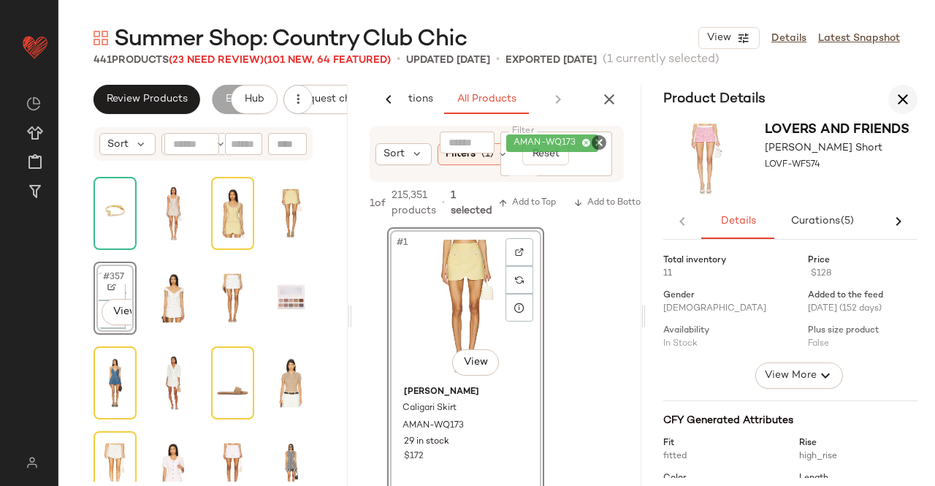
click at [900, 113] on div "Product Details Lovers and Friends Lena Knit Short LOVF-WF574 Details Curations…" at bounding box center [790, 316] width 289 height 462
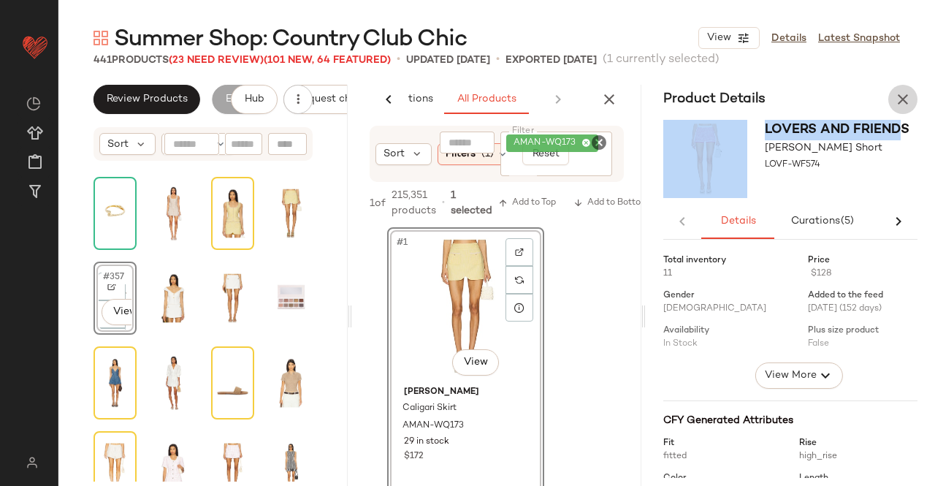
click at [897, 107] on icon "button" at bounding box center [903, 100] width 18 height 18
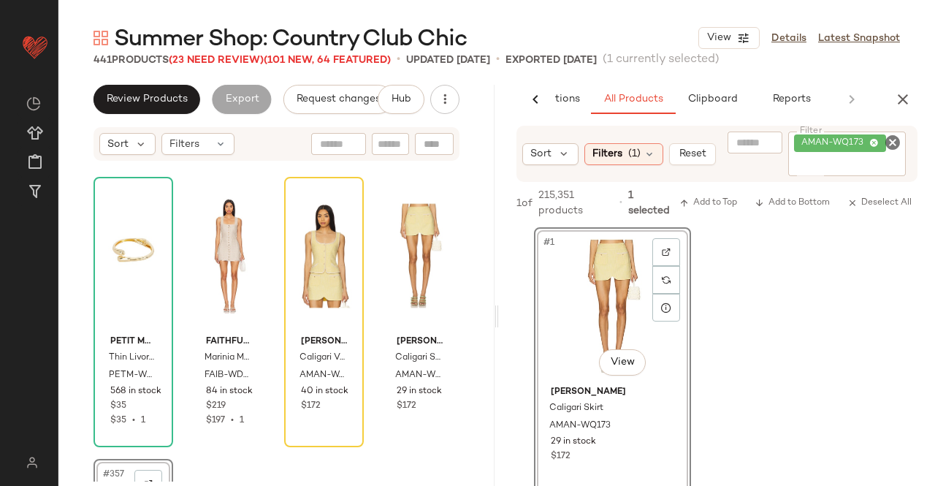
scroll to position [10283, 0]
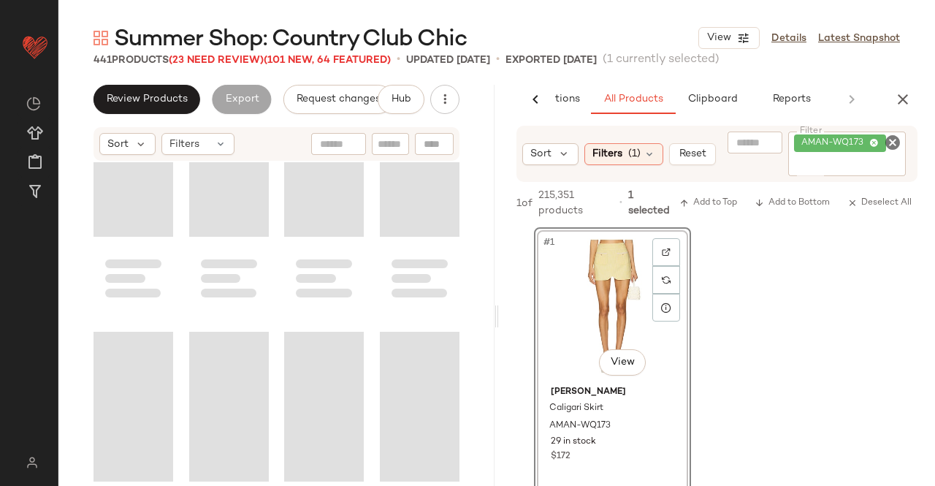
drag, startPoint x: 894, startPoint y: 96, endPoint x: 671, endPoint y: 221, distance: 256.0
click at [895, 96] on icon "button" at bounding box center [903, 100] width 18 height 18
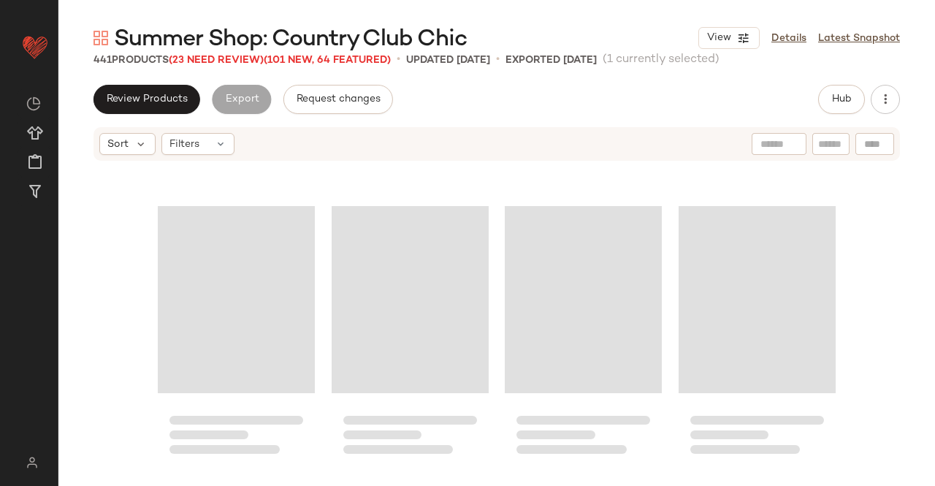
scroll to position [9479, 0]
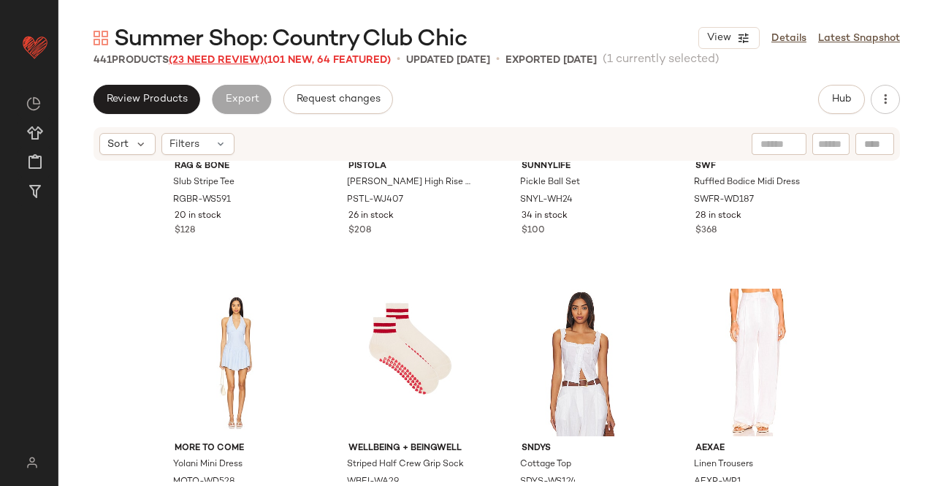
click at [228, 67] on div "Summer Shop: Country Club Chic View Details Latest Snapshot 441 Products (23 Ne…" at bounding box center [496, 254] width 877 height 462
click at [232, 65] on span "(23 Need Review)" at bounding box center [216, 60] width 95 height 11
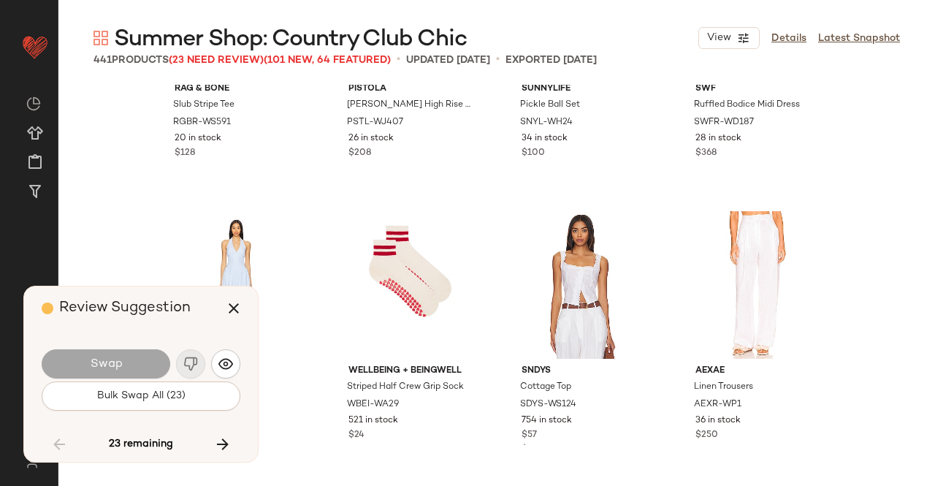
click at [221, 432] on button "button" at bounding box center [222, 444] width 35 height 35
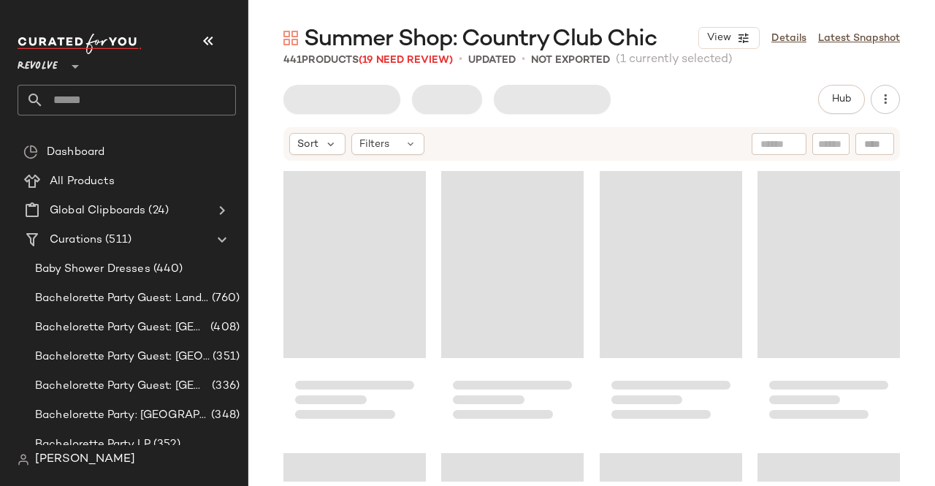
click at [222, 42] on button "button" at bounding box center [208, 40] width 35 height 35
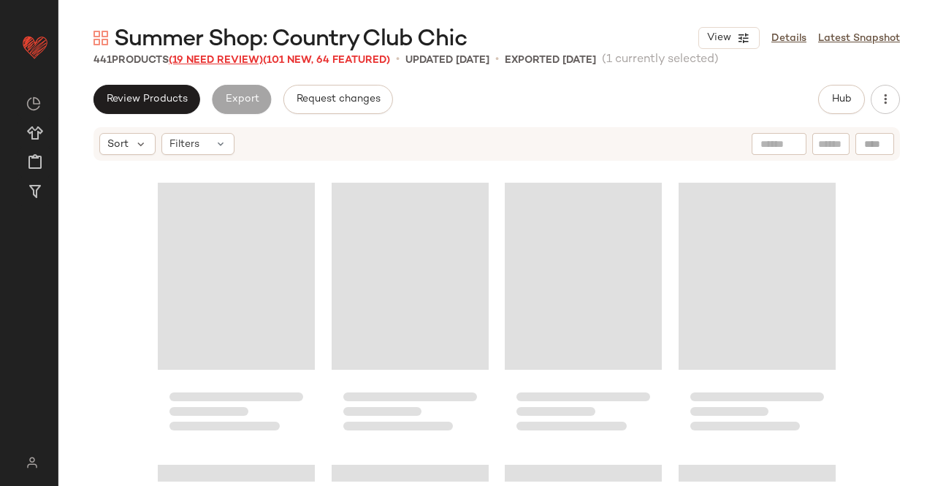
click at [263, 61] on span "(19 Need Review)" at bounding box center [216, 60] width 94 height 11
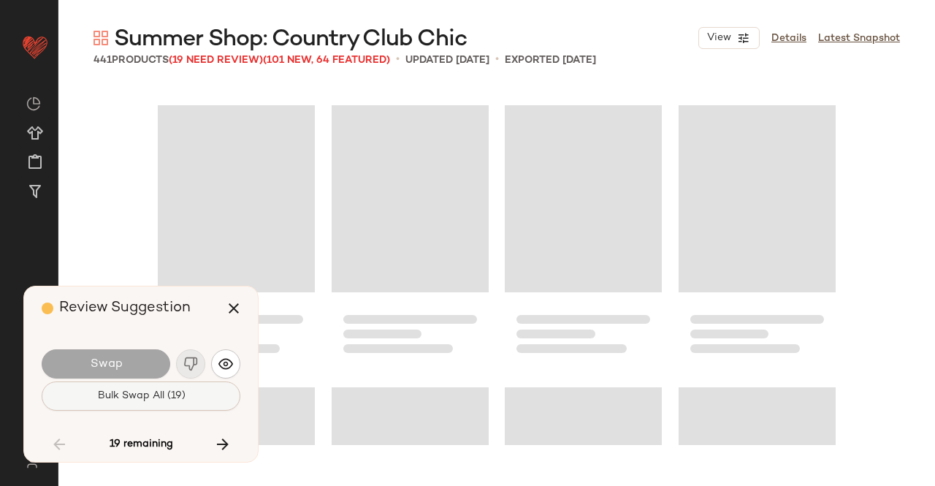
scroll to position [24811, 0]
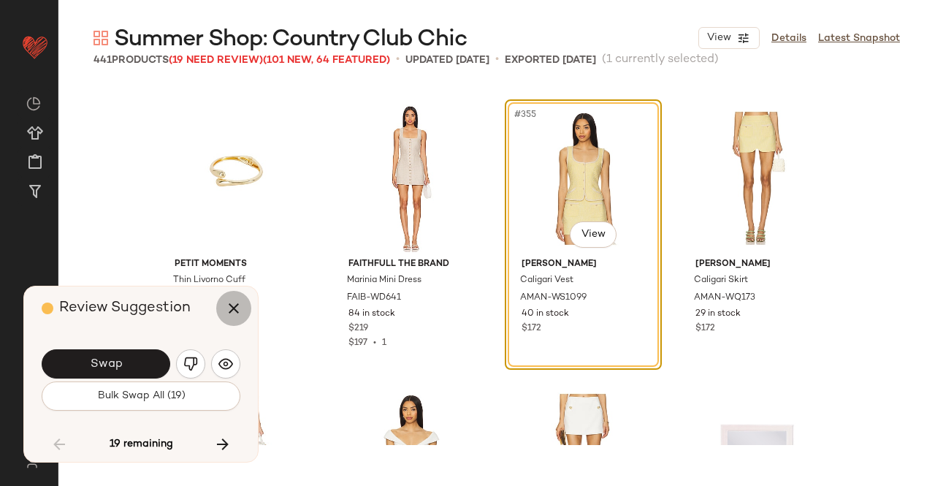
drag, startPoint x: 224, startPoint y: 294, endPoint x: 234, endPoint y: 305, distance: 14.5
click at [225, 294] on button "button" at bounding box center [233, 308] width 35 height 35
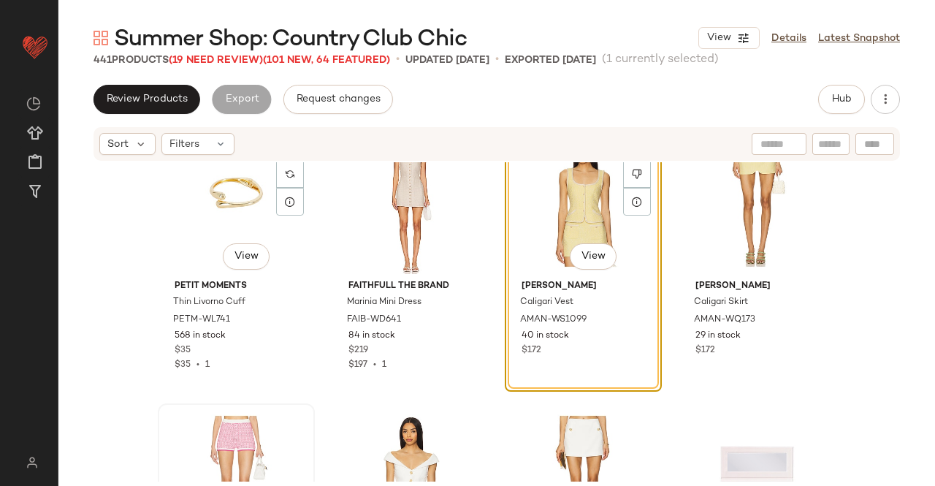
scroll to position [24957, 0]
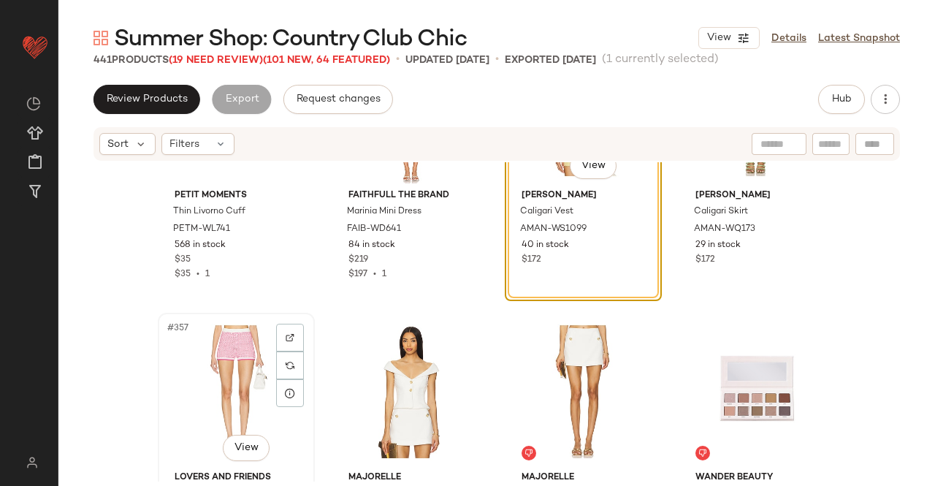
click at [215, 363] on div "#357 View" at bounding box center [236, 392] width 147 height 148
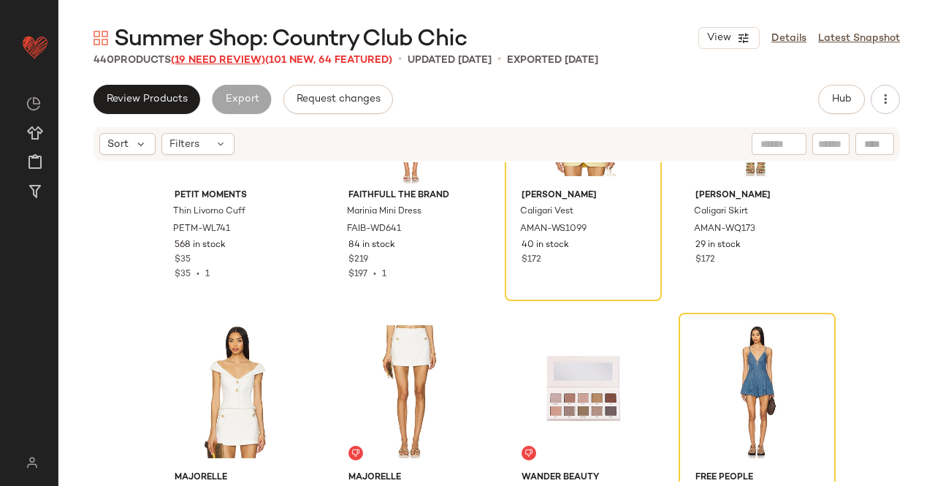
click at [236, 59] on span "(19 Need Review)" at bounding box center [218, 60] width 94 height 11
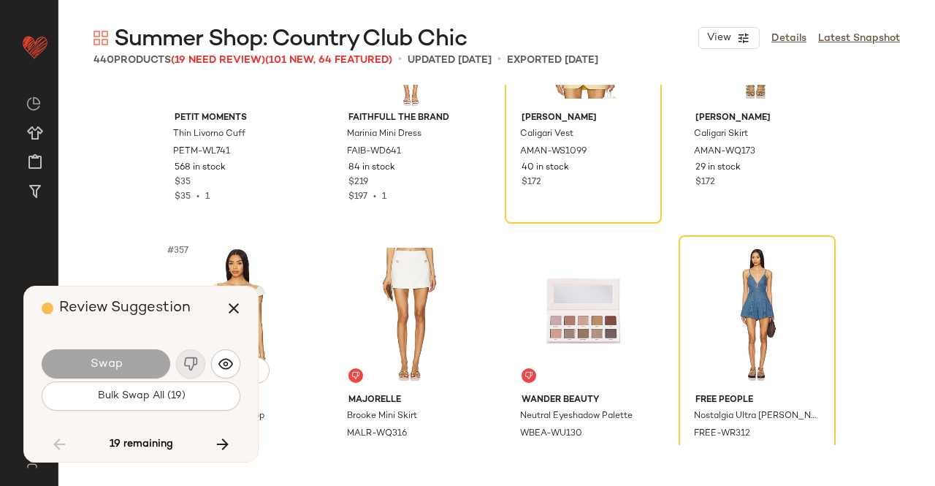
scroll to position [24811, 0]
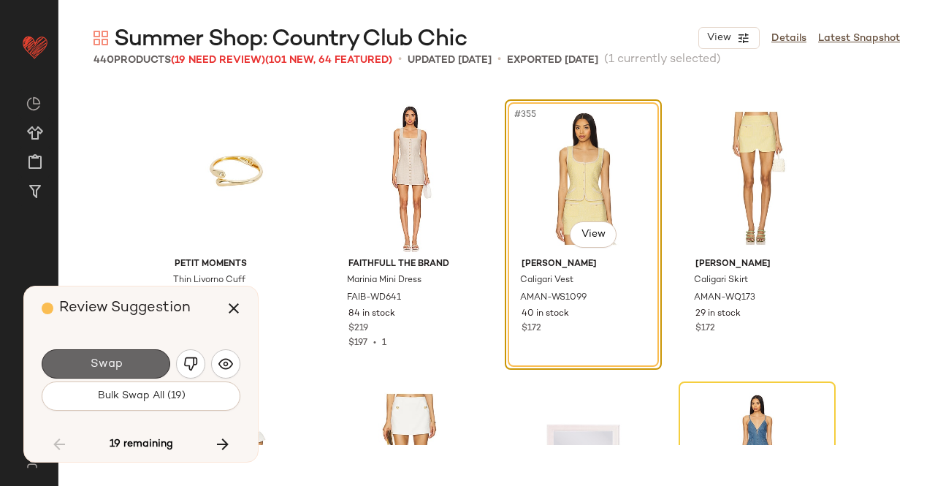
click at [139, 360] on button "Swap" at bounding box center [106, 363] width 129 height 29
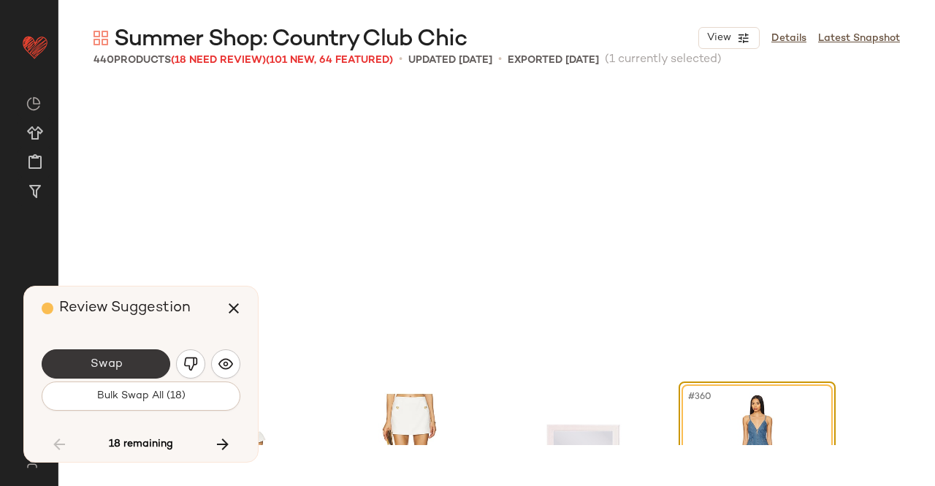
scroll to position [25093, 0]
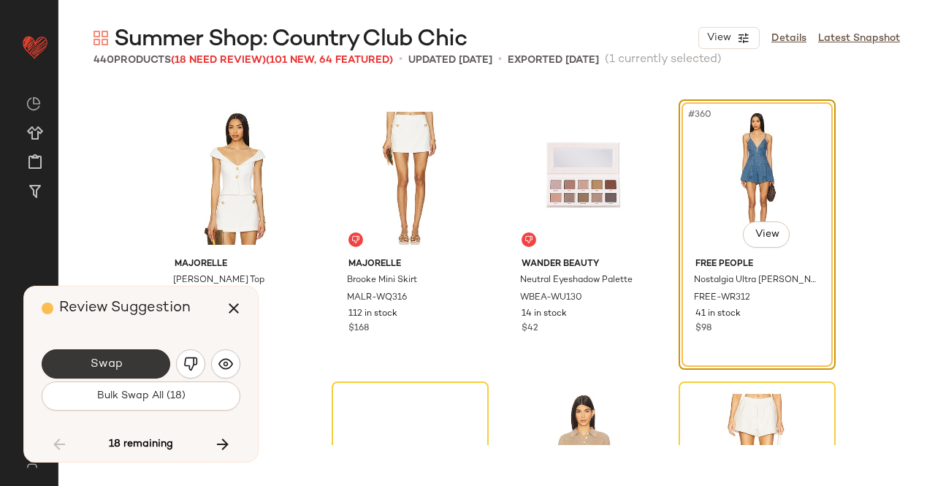
click at [131, 366] on button "Swap" at bounding box center [106, 363] width 129 height 29
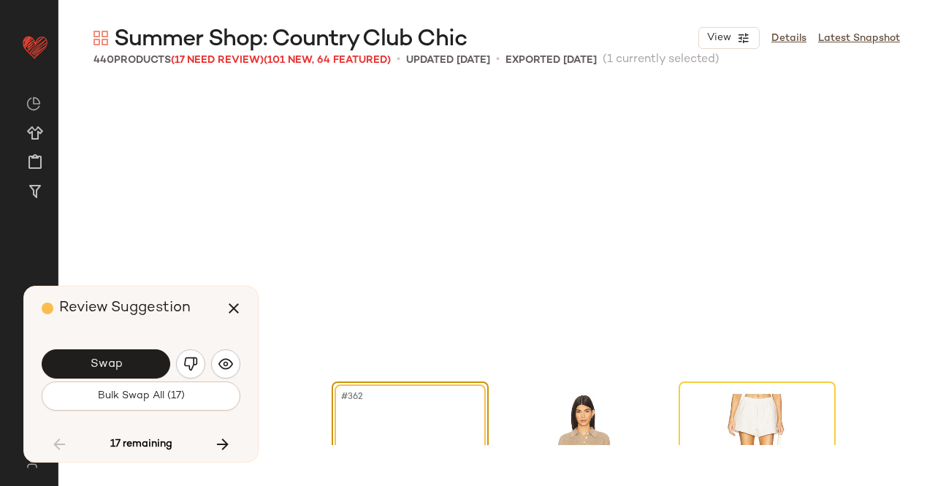
scroll to position [25375, 0]
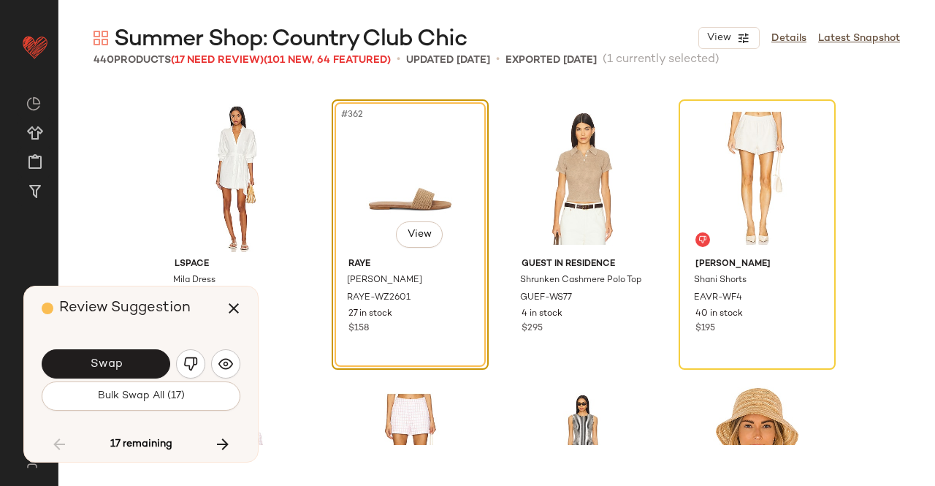
click at [131, 366] on button "Swap" at bounding box center [106, 363] width 129 height 29
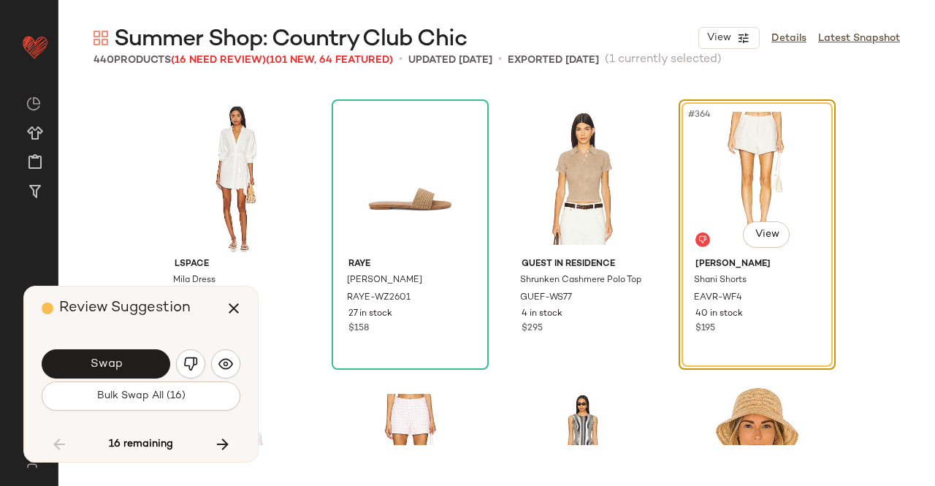
click at [130, 367] on button "Swap" at bounding box center [106, 363] width 129 height 29
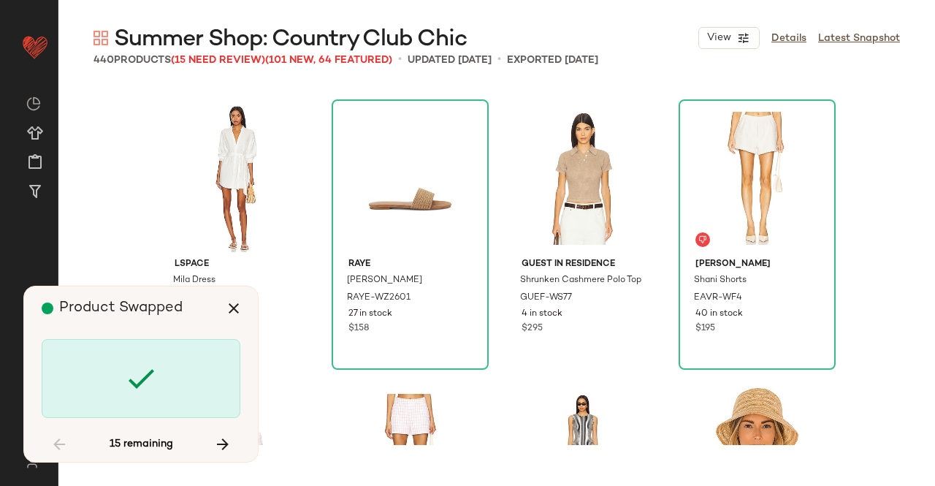
scroll to position [25939, 0]
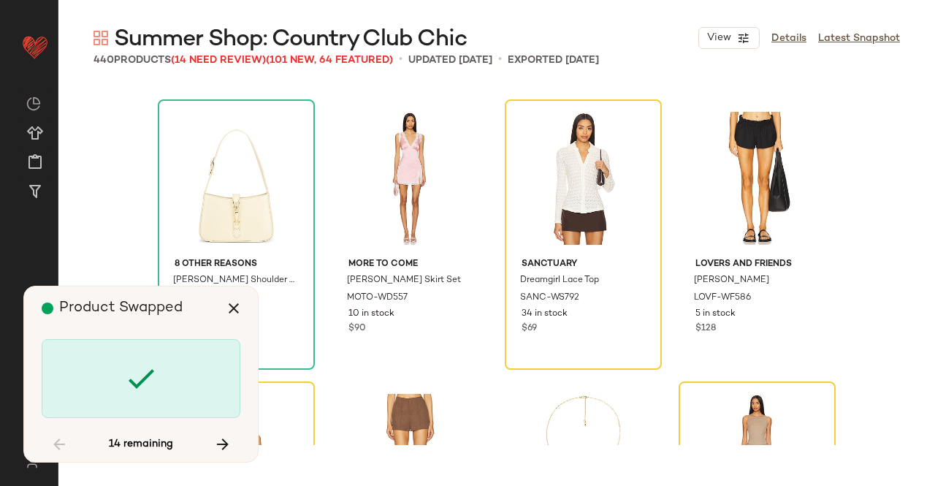
click at [130, 367] on icon at bounding box center [140, 378] width 35 height 35
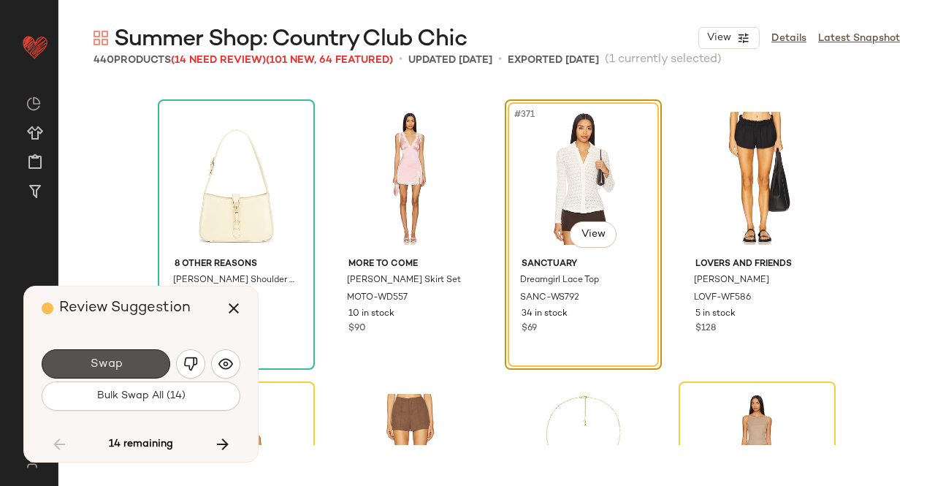
click at [130, 367] on button "Swap" at bounding box center [106, 363] width 129 height 29
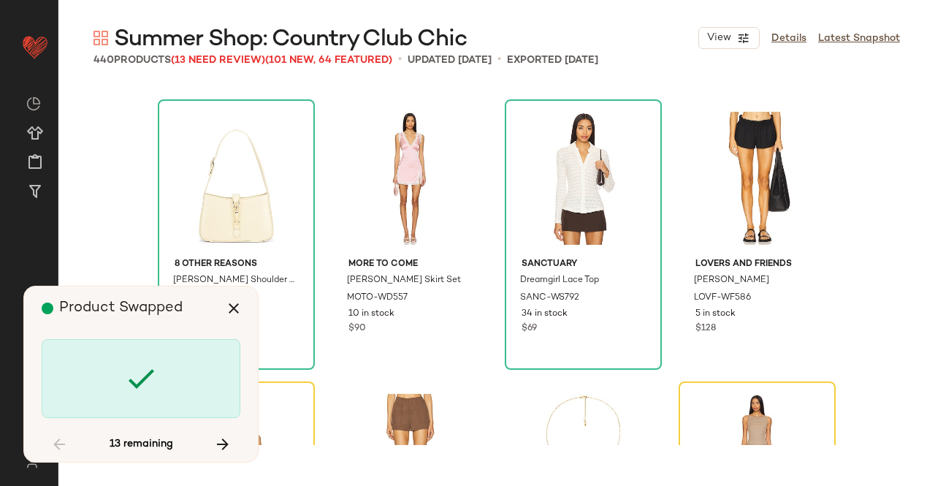
scroll to position [26221, 0]
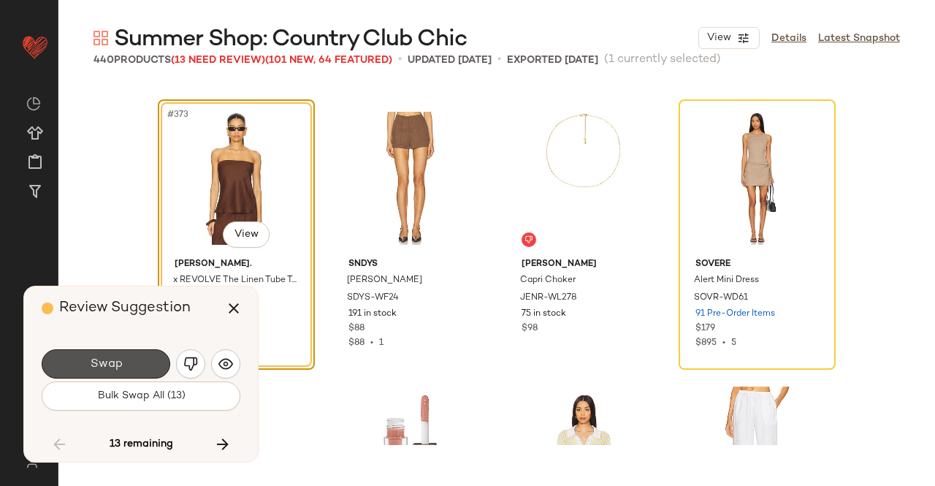
click at [130, 367] on button "Swap" at bounding box center [106, 363] width 129 height 29
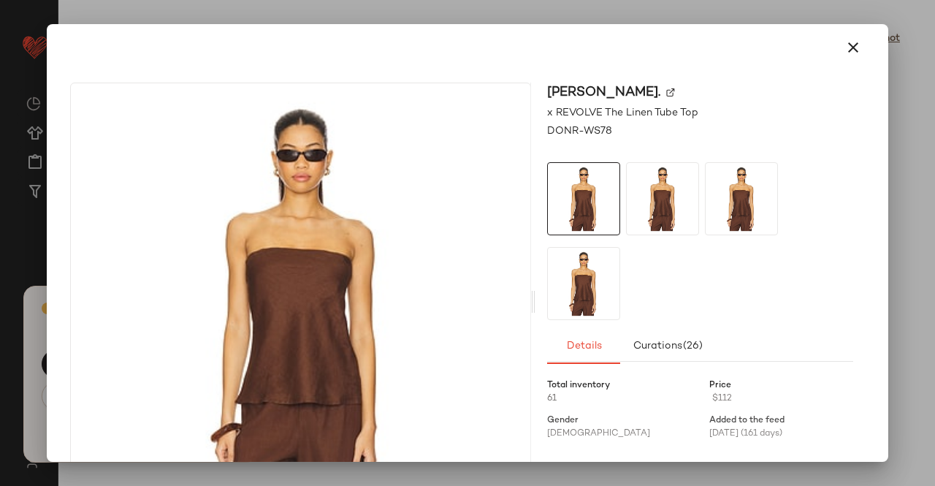
click at [598, 88] on div "[PERSON_NAME]." at bounding box center [700, 93] width 306 height 20
click at [666, 91] on img at bounding box center [670, 92] width 9 height 9
click at [856, 42] on div at bounding box center [468, 47] width 830 height 47
click at [855, 43] on button "button" at bounding box center [853, 47] width 35 height 35
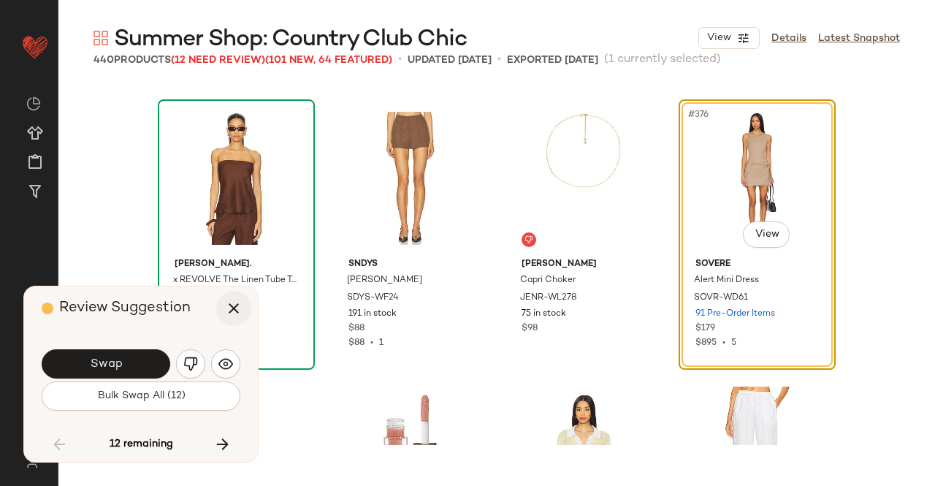
click at [234, 309] on icon "button" at bounding box center [234, 308] width 18 height 18
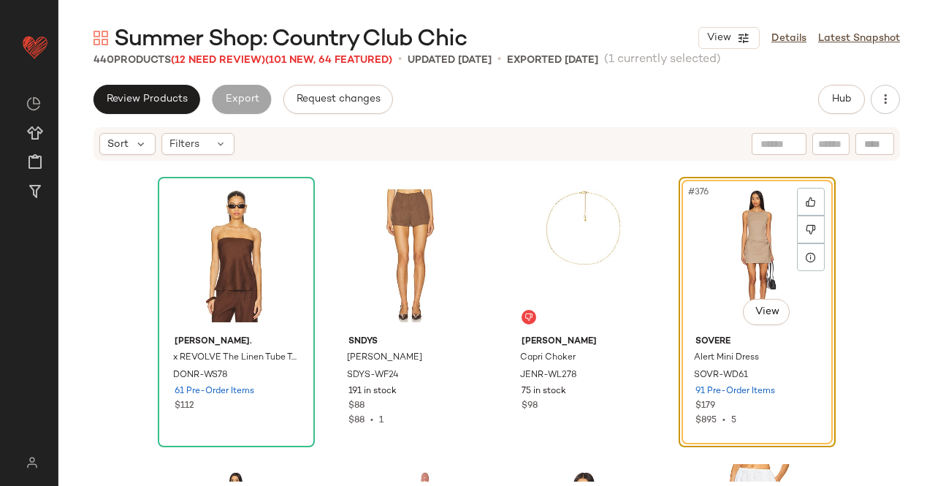
click at [817, 81] on div "Summer Shop: Country Club Chic View Details Latest Snapshot 440 Products (12 Ne…" at bounding box center [496, 254] width 877 height 462
click at [837, 88] on button "Hub" at bounding box center [841, 99] width 47 height 29
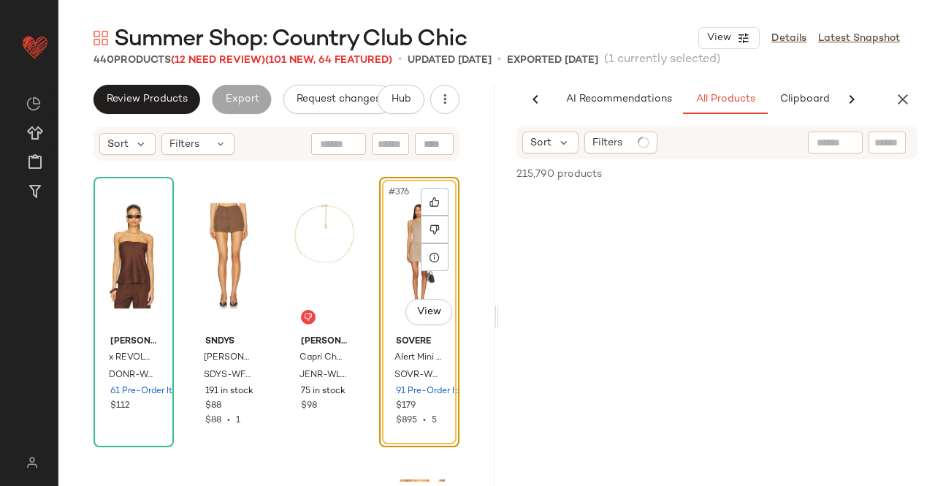
scroll to position [0, 92]
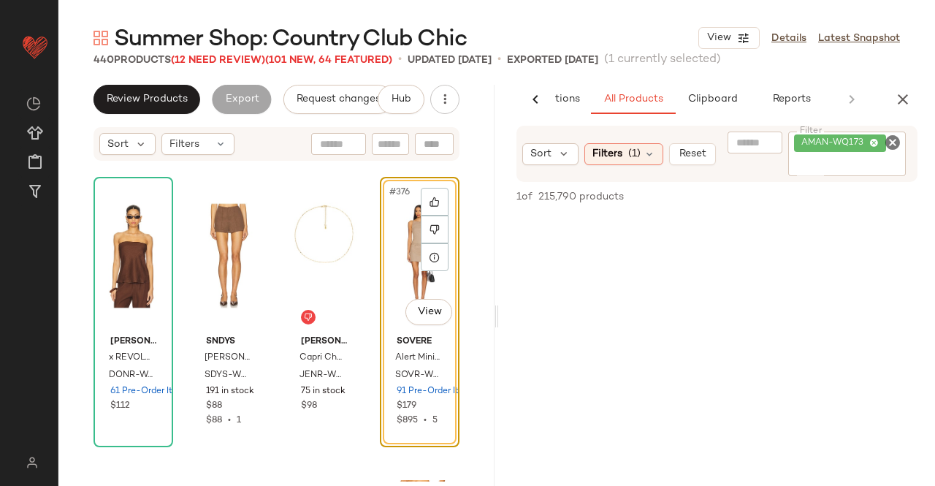
click at [888, 154] on div "AMAN-WQ173" at bounding box center [847, 153] width 118 height 45
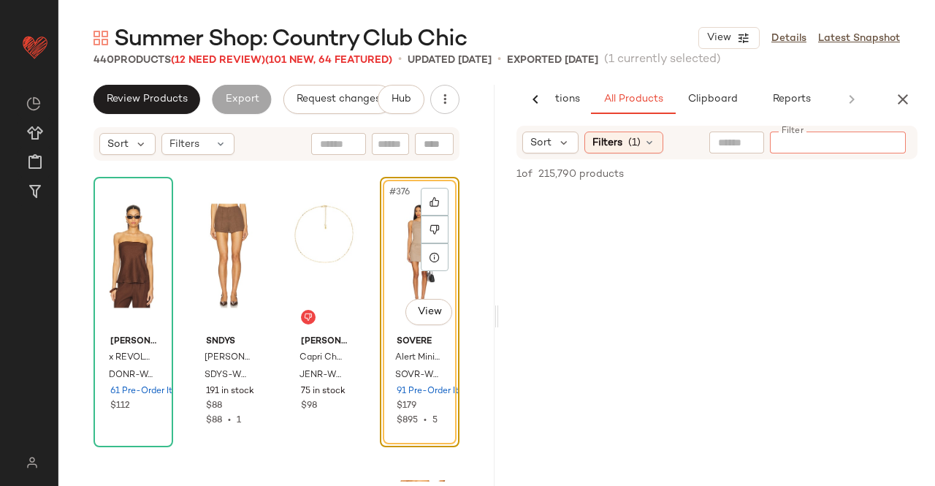
paste input "*********"
type input "*********"
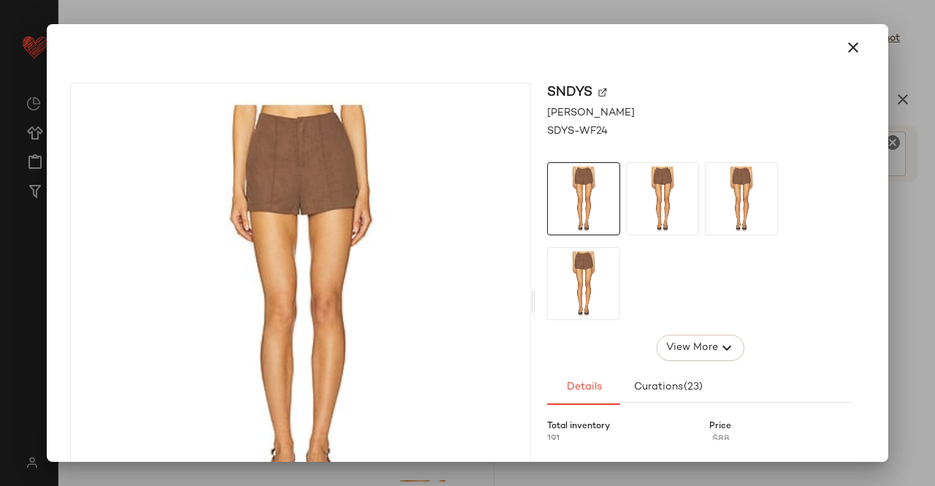
click at [931, 87] on div at bounding box center [467, 243] width 935 height 486
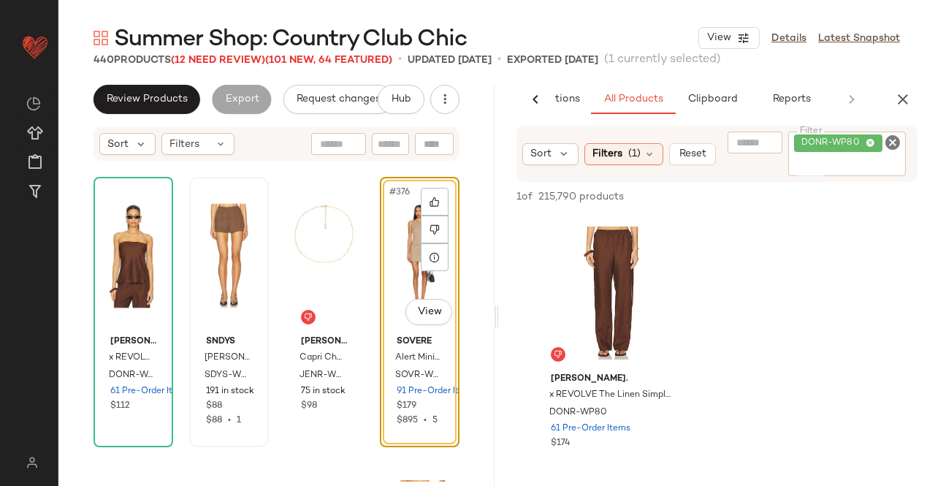
click at [205, 274] on div at bounding box center [228, 256] width 69 height 148
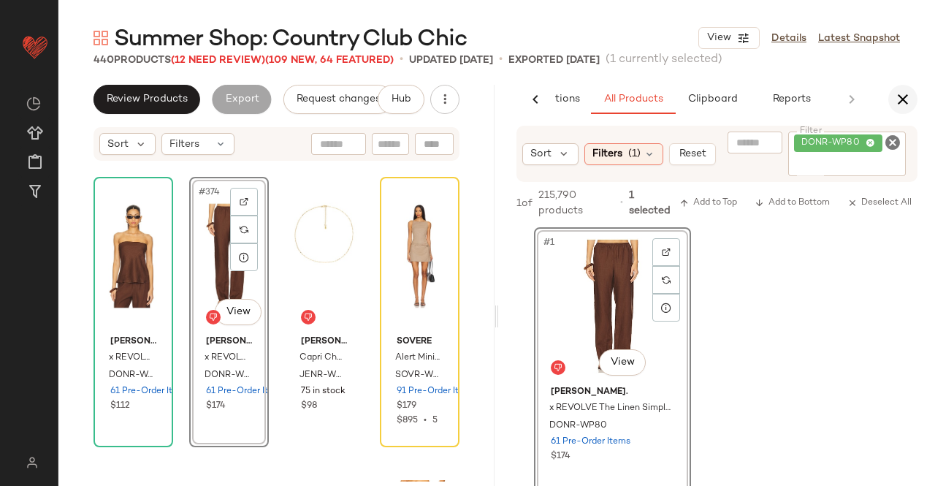
click at [900, 92] on icon "button" at bounding box center [903, 100] width 18 height 18
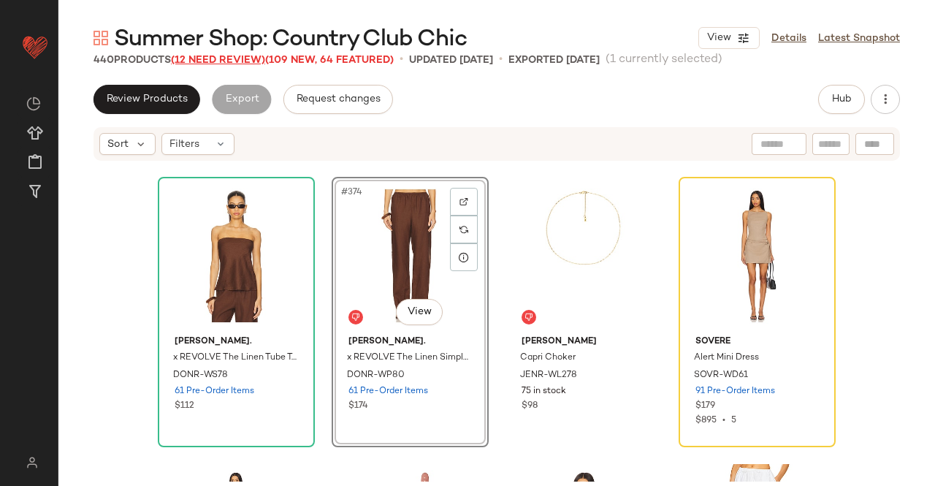
click at [224, 55] on span "(12 Need Review)" at bounding box center [218, 60] width 94 height 11
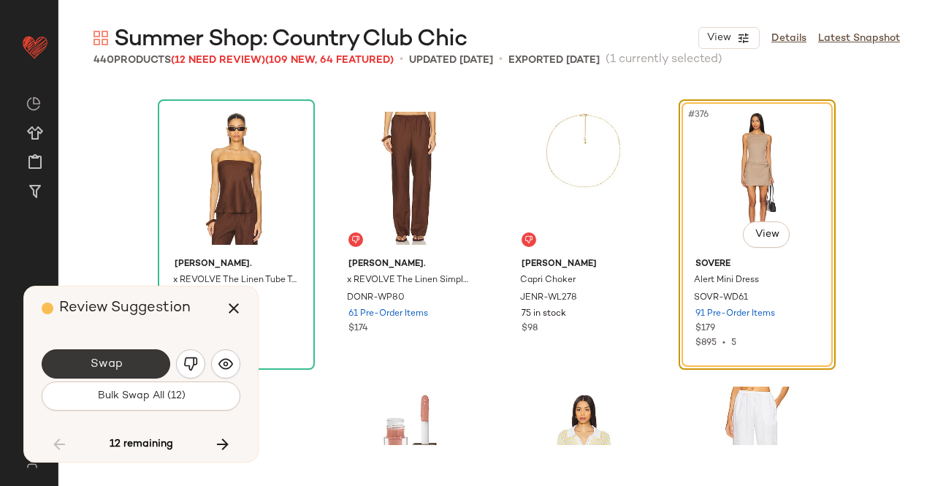
drag, startPoint x: 137, startPoint y: 345, endPoint x: 147, endPoint y: 356, distance: 15.5
click at [136, 351] on div "Swap Bulk Swap All (12)" at bounding box center [141, 378] width 199 height 79
click at [155, 359] on button "Swap" at bounding box center [106, 363] width 129 height 29
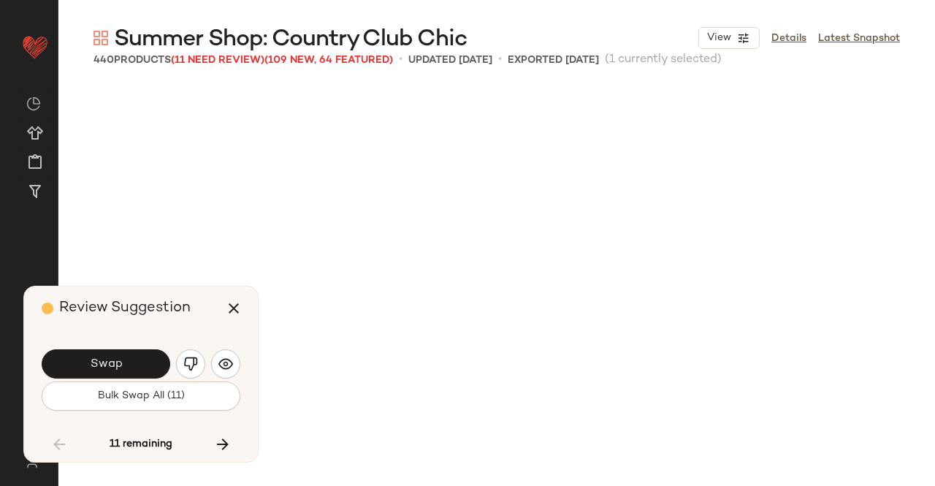
scroll to position [27067, 0]
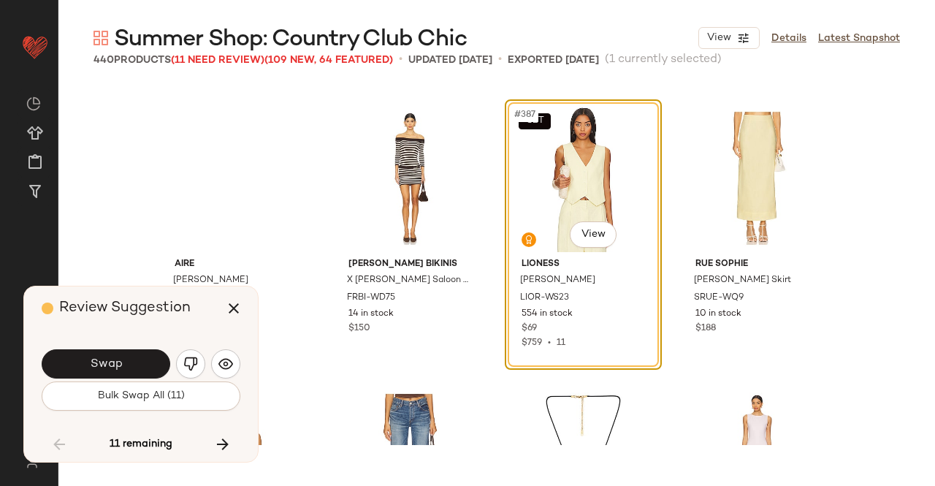
click at [135, 370] on button "Swap" at bounding box center [106, 363] width 129 height 29
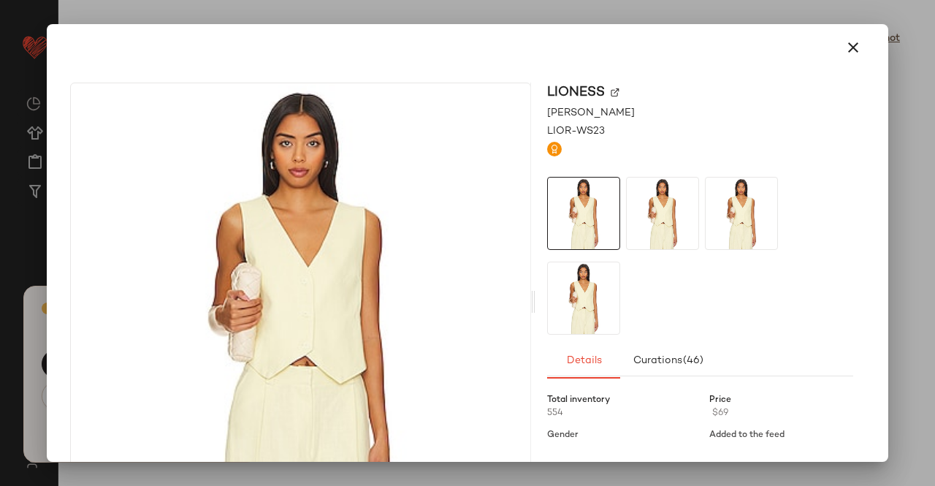
scroll to position [27631, 0]
click at [613, 92] on img at bounding box center [615, 92] width 9 height 9
click at [836, 55] on button "button" at bounding box center [853, 47] width 35 height 35
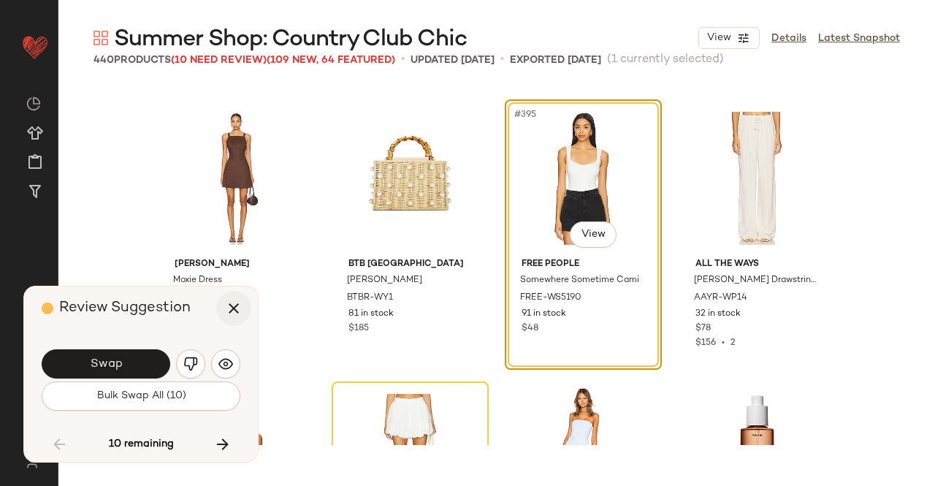
click at [229, 310] on icon "button" at bounding box center [234, 308] width 18 height 18
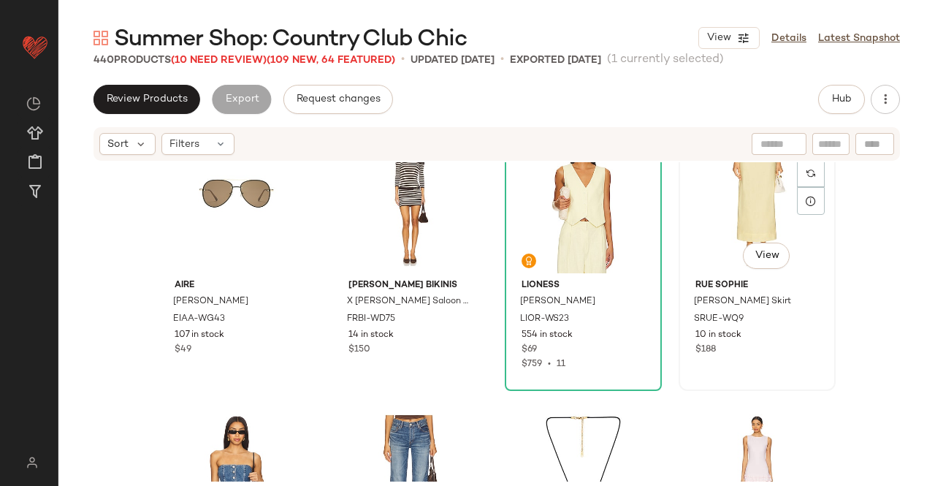
scroll to position [27046, 0]
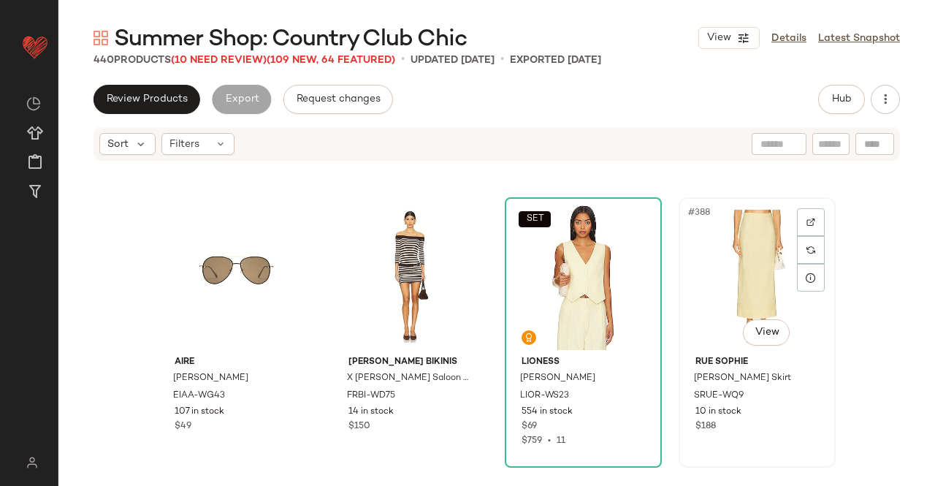
click at [725, 259] on div "#388 View" at bounding box center [757, 276] width 147 height 148
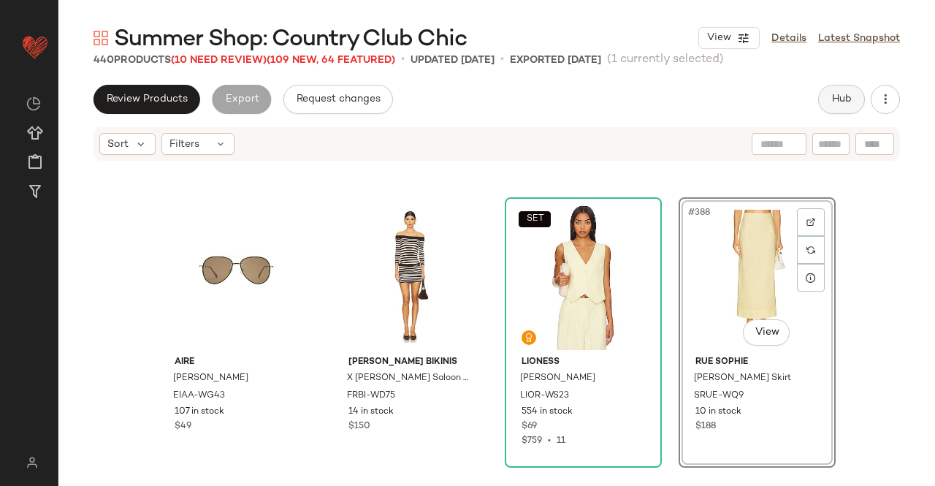
click at [836, 104] on span "Hub" at bounding box center [841, 99] width 20 height 12
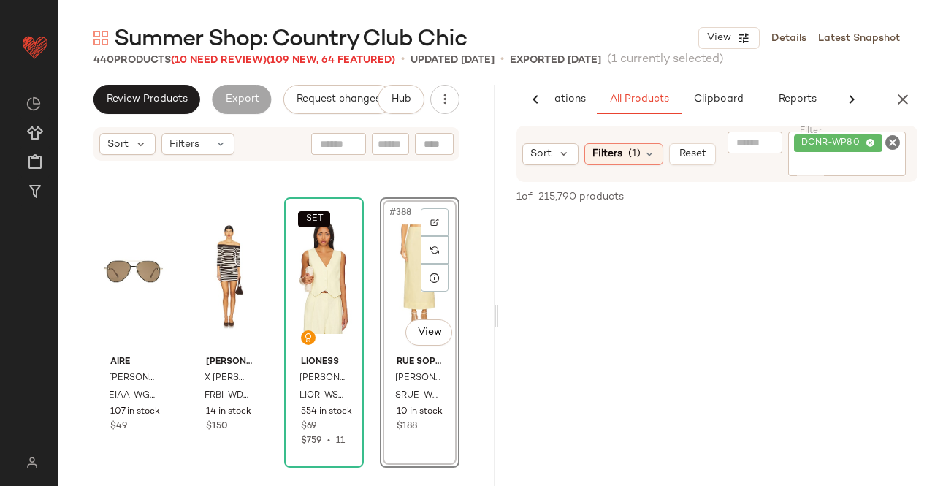
scroll to position [0, 92]
click at [845, 156] on div "DONR-WP80" at bounding box center [847, 153] width 118 height 45
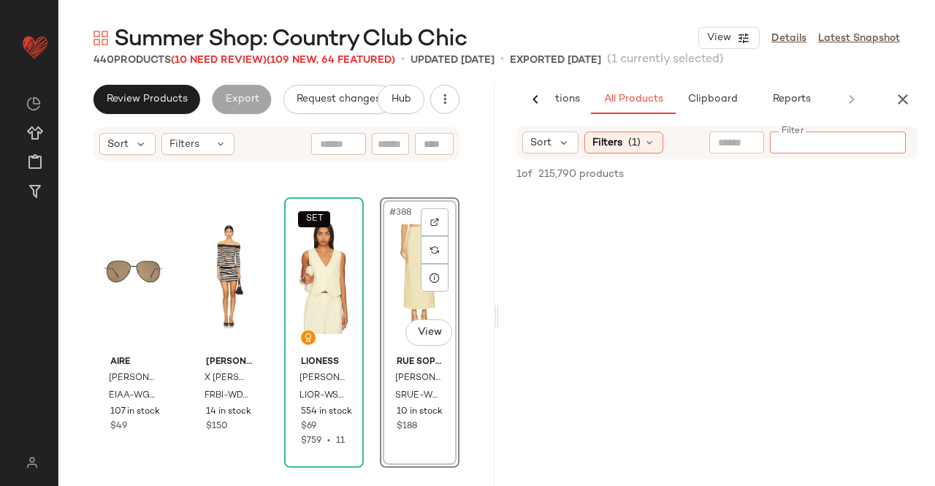
paste input "*********"
type input "*********"
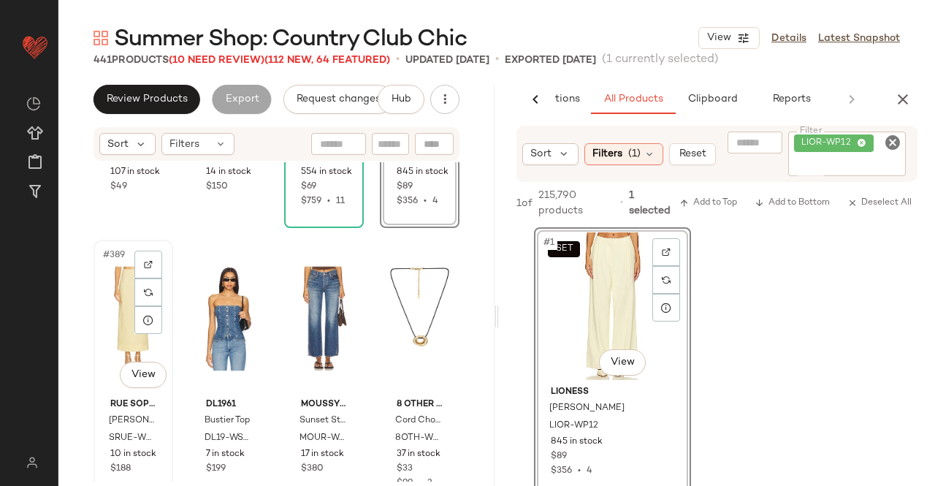
scroll to position [27338, 0]
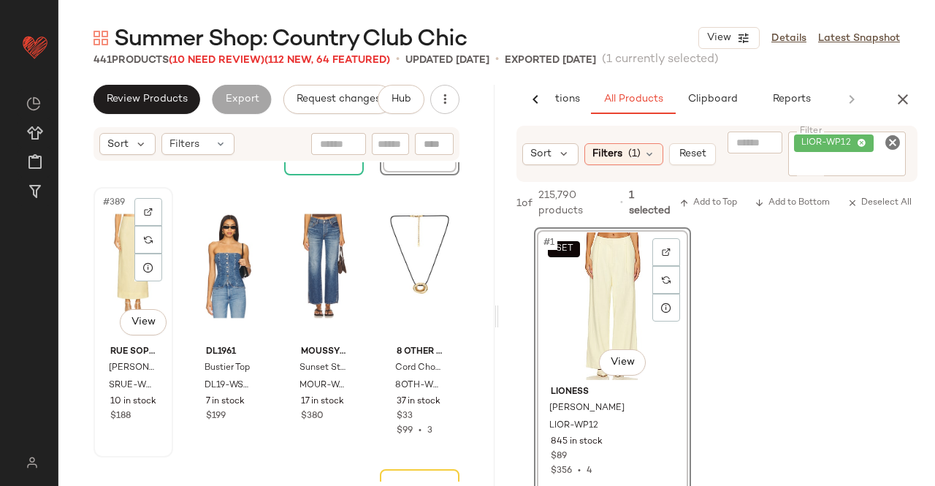
click at [117, 302] on div "#389 View" at bounding box center [133, 266] width 69 height 148
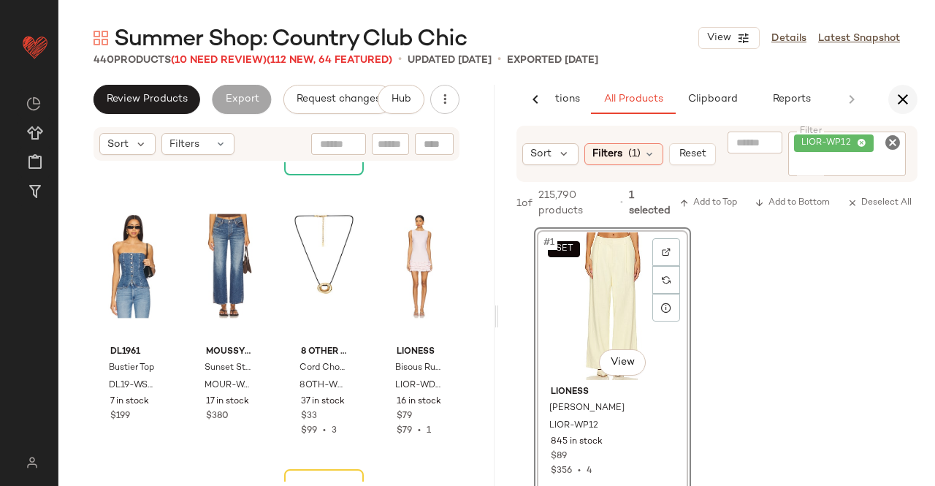
click at [910, 96] on icon "button" at bounding box center [903, 100] width 18 height 18
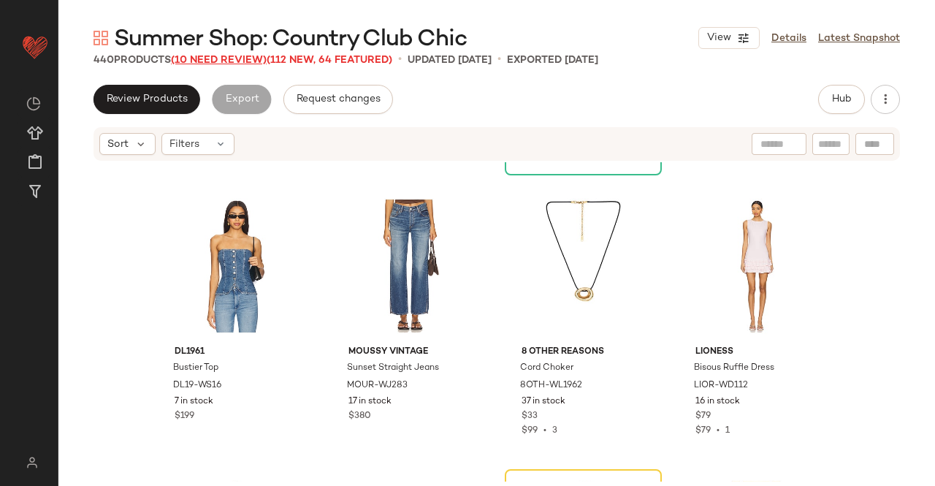
click at [208, 65] on span "(10 Need Review)" at bounding box center [219, 60] width 96 height 11
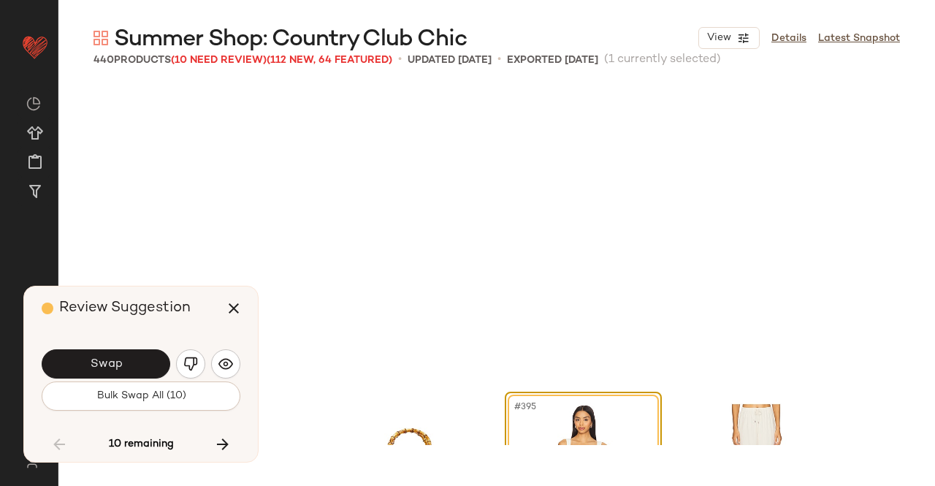
scroll to position [27631, 0]
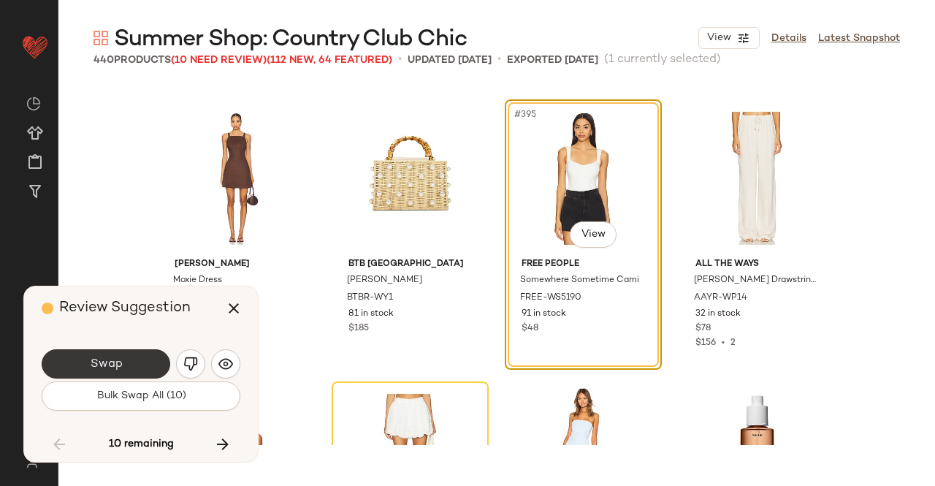
click at [144, 360] on button "Swap" at bounding box center [106, 363] width 129 height 29
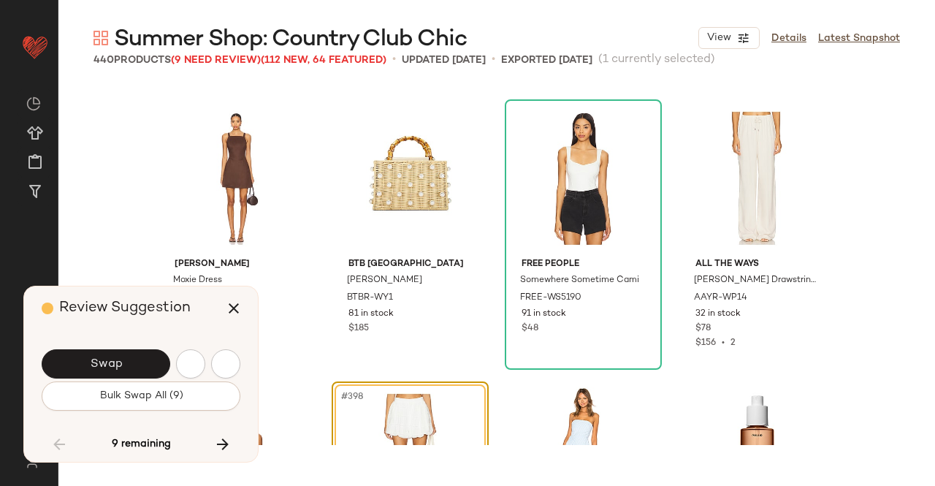
scroll to position [27912, 0]
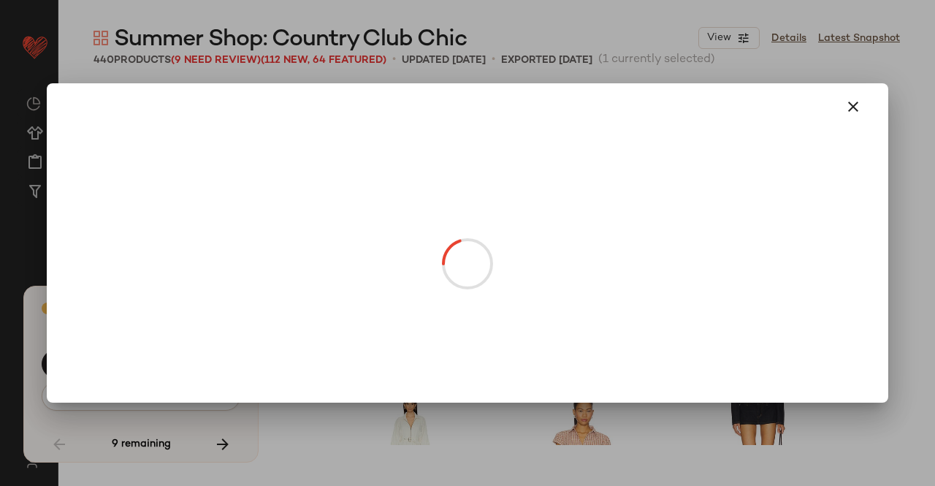
click at [425, 224] on body "Revolve ** Dashboard All Products Global Clipboards (24) Curations (511) [PERSO…" at bounding box center [467, 243] width 935 height 486
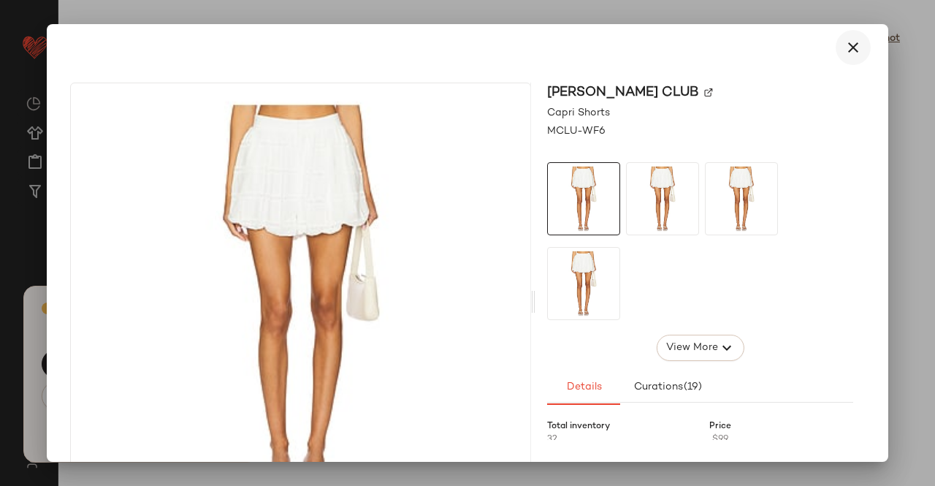
click at [847, 42] on icon "button" at bounding box center [853, 48] width 18 height 18
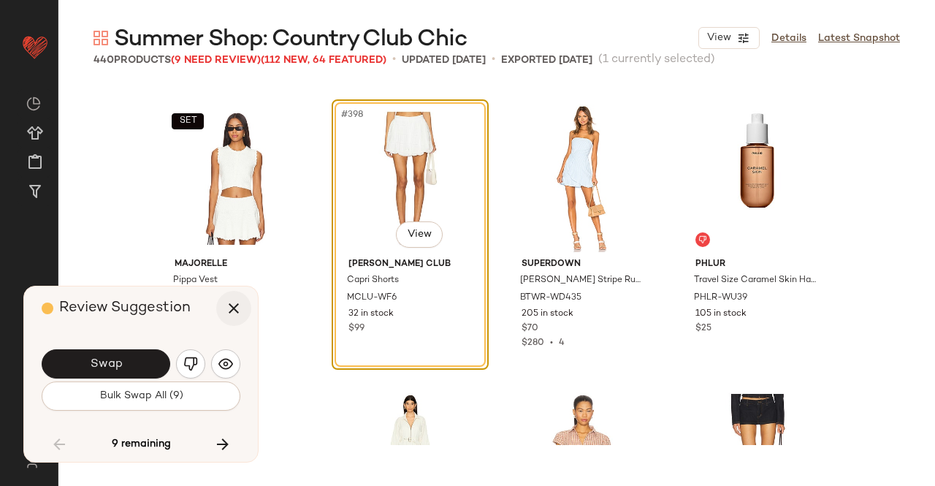
click at [236, 317] on icon "button" at bounding box center [234, 308] width 18 height 18
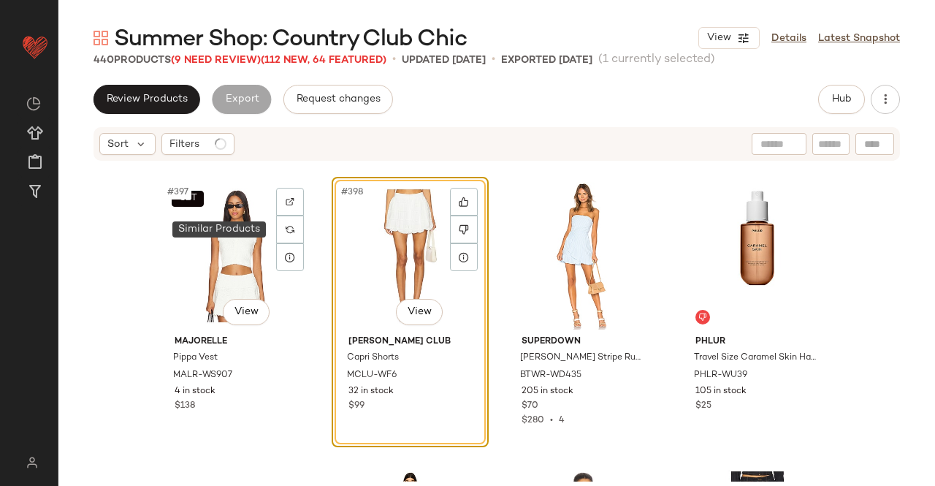
click at [286, 230] on img at bounding box center [290, 229] width 9 height 9
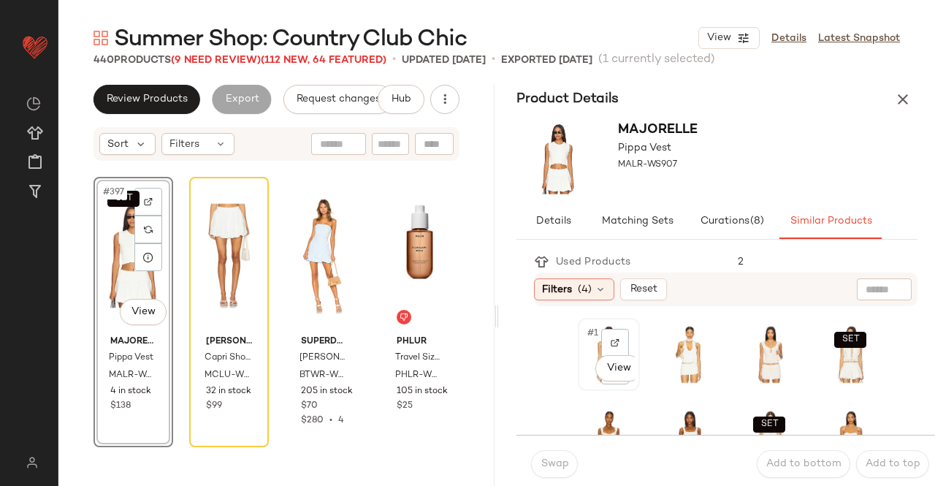
click at [588, 383] on div "#1 View" at bounding box center [609, 354] width 52 height 63
click at [567, 465] on span "Swap" at bounding box center [554, 464] width 28 height 12
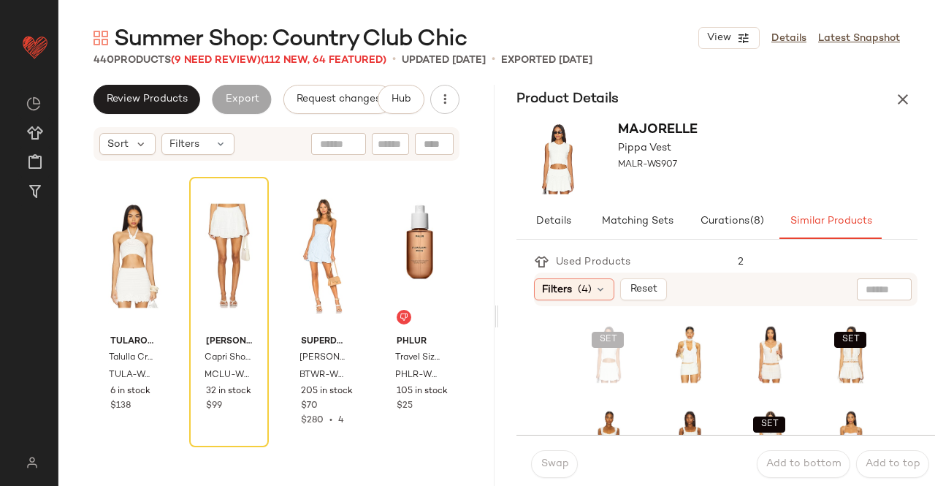
click at [901, 99] on icon "button" at bounding box center [903, 100] width 18 height 18
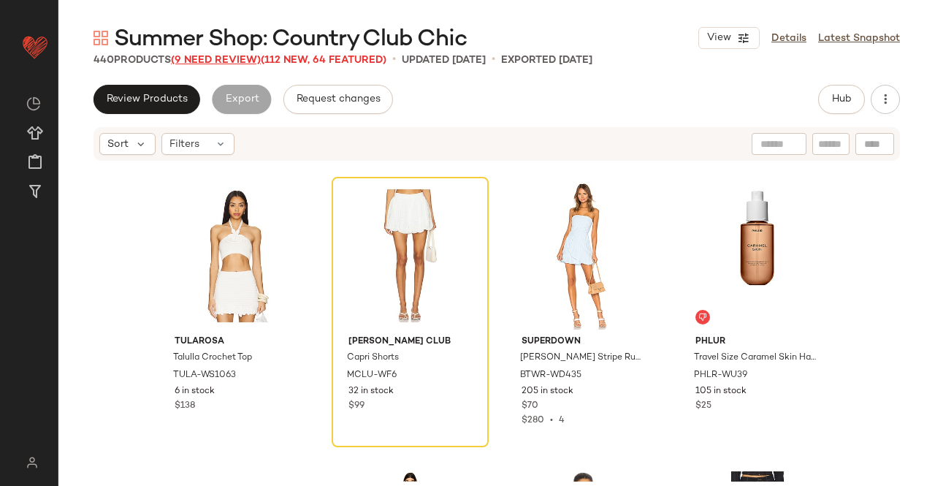
click at [219, 55] on span "(9 Need Review)" at bounding box center [216, 60] width 90 height 11
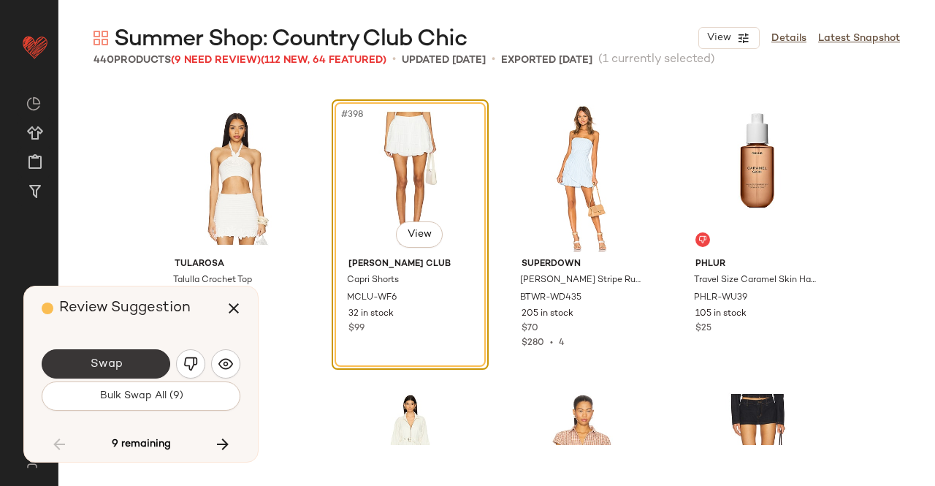
click at [125, 367] on button "Swap" at bounding box center [106, 363] width 129 height 29
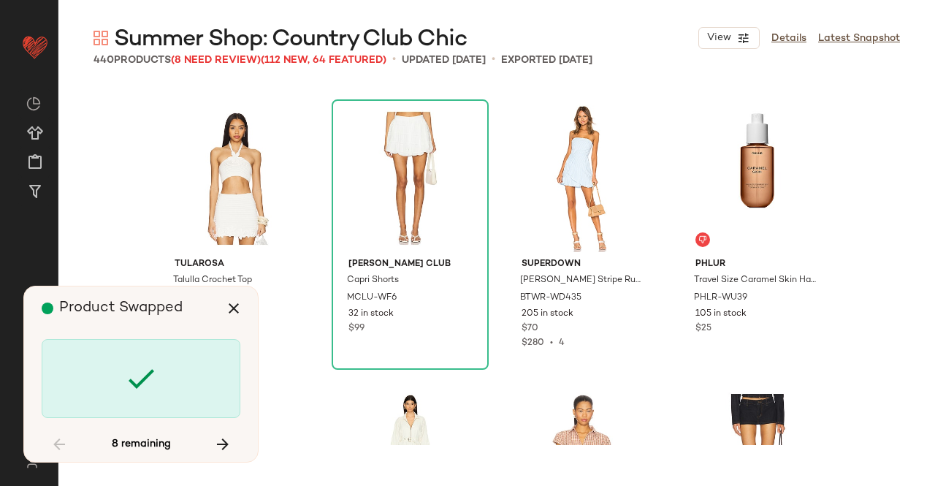
scroll to position [29322, 0]
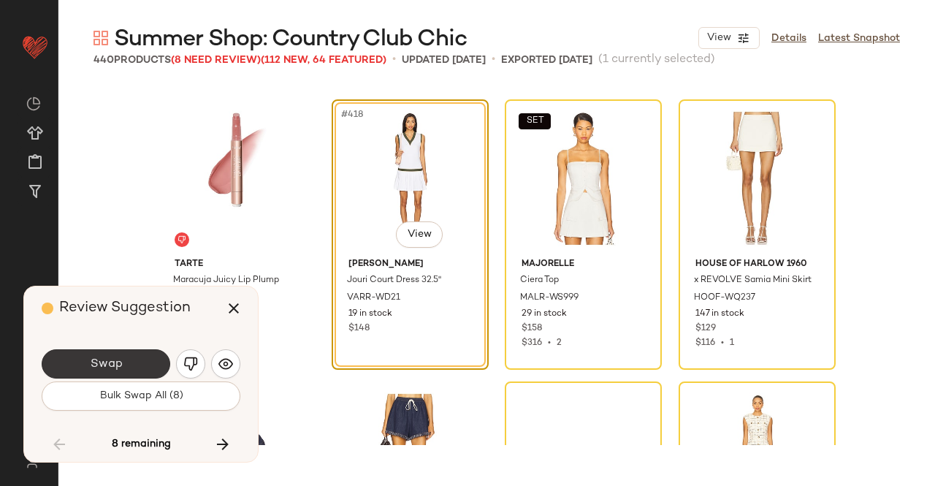
click at [146, 354] on button "Swap" at bounding box center [106, 363] width 129 height 29
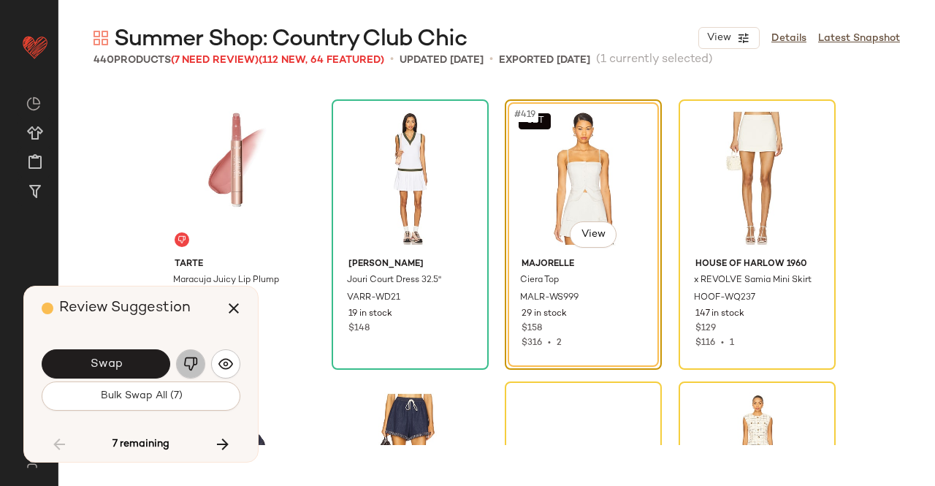
click at [204, 363] on button "button" at bounding box center [190, 363] width 29 height 29
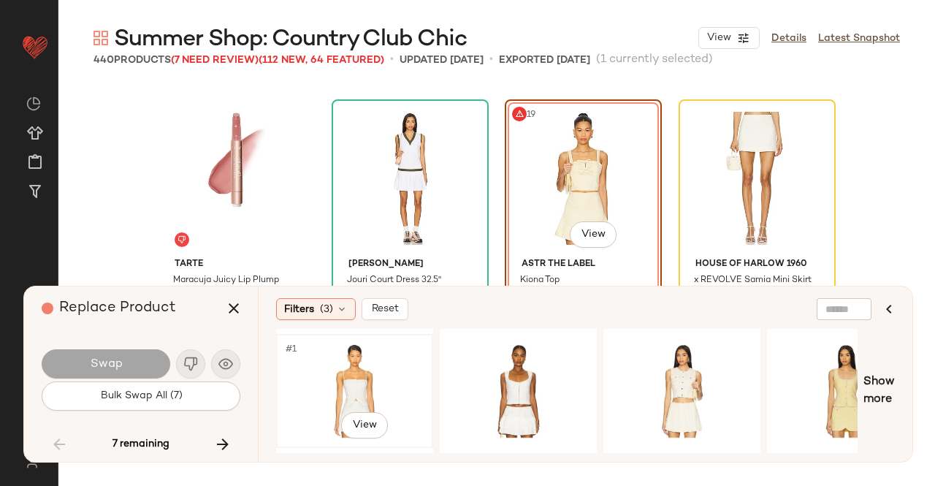
click at [356, 381] on div "#1 View" at bounding box center [354, 391] width 147 height 104
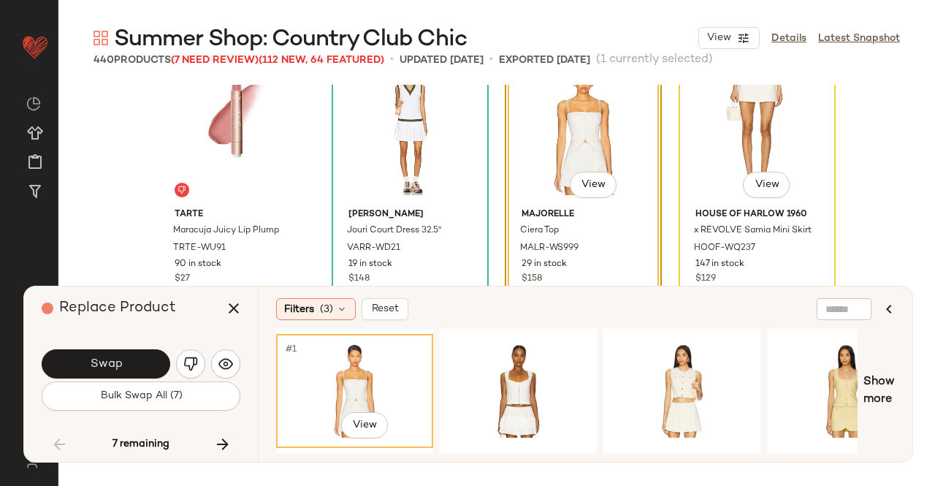
scroll to position [29395, 0]
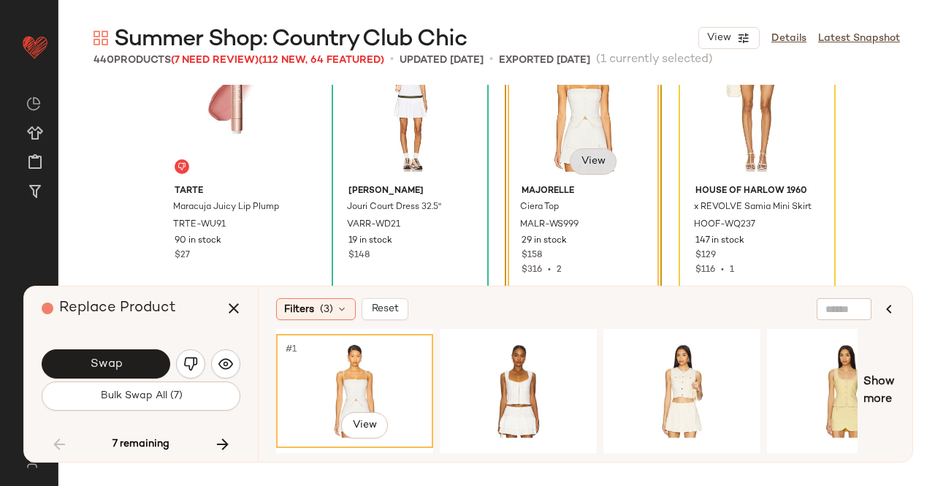
click at [584, 161] on body "Revolve ** Dashboard All Products Global Clipboards (24) Curations (511) [PERSO…" at bounding box center [467, 243] width 935 height 486
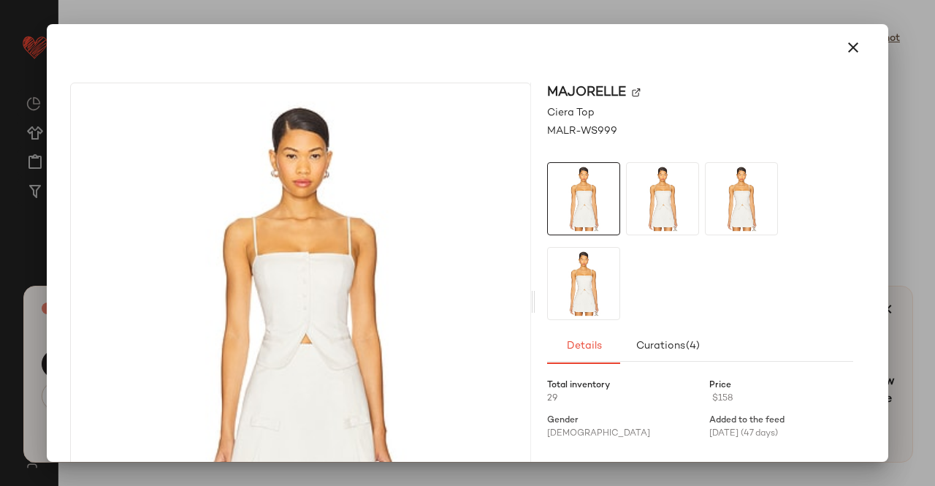
click at [634, 92] on img at bounding box center [636, 92] width 9 height 9
drag, startPoint x: 829, startPoint y: 40, endPoint x: 815, endPoint y: 83, distance: 44.6
click at [836, 40] on button "button" at bounding box center [853, 47] width 35 height 35
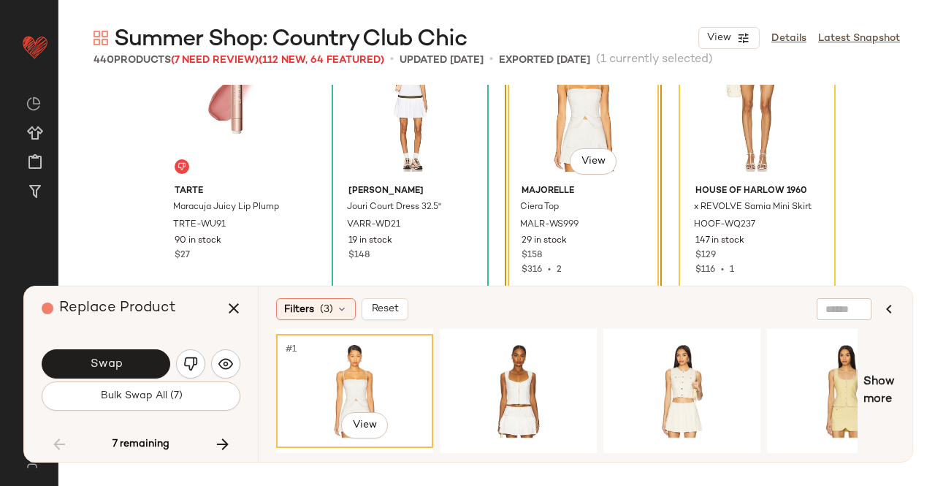
drag, startPoint x: 229, startPoint y: 305, endPoint x: 267, endPoint y: 286, distance: 41.5
click at [229, 305] on icon "button" at bounding box center [234, 308] width 18 height 18
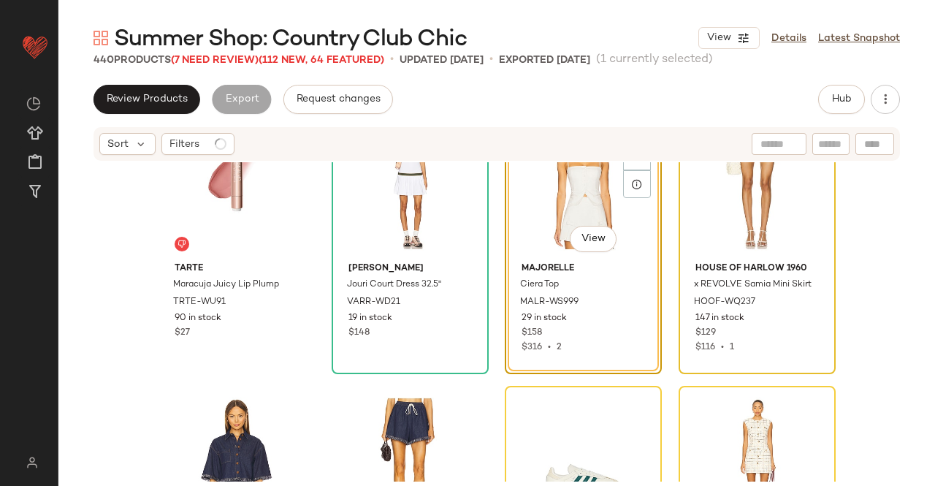
click at [703, 177] on div at bounding box center [757, 183] width 147 height 148
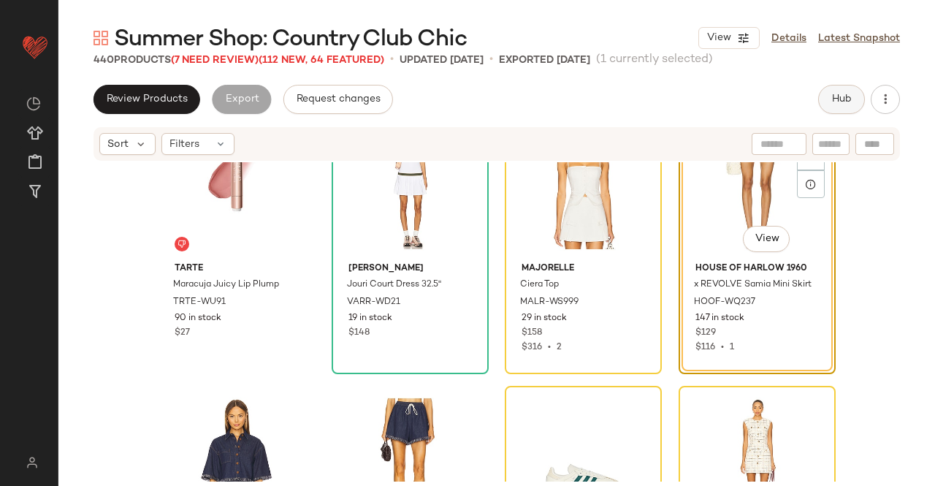
click at [858, 99] on button "Hub" at bounding box center [841, 99] width 47 height 29
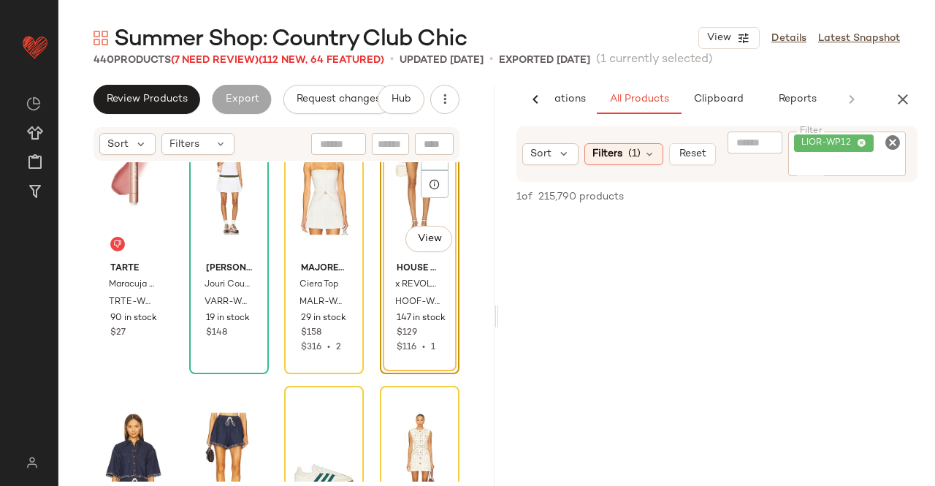
scroll to position [0, 92]
click at [852, 156] on div "LIOR-WP12" at bounding box center [847, 153] width 118 height 45
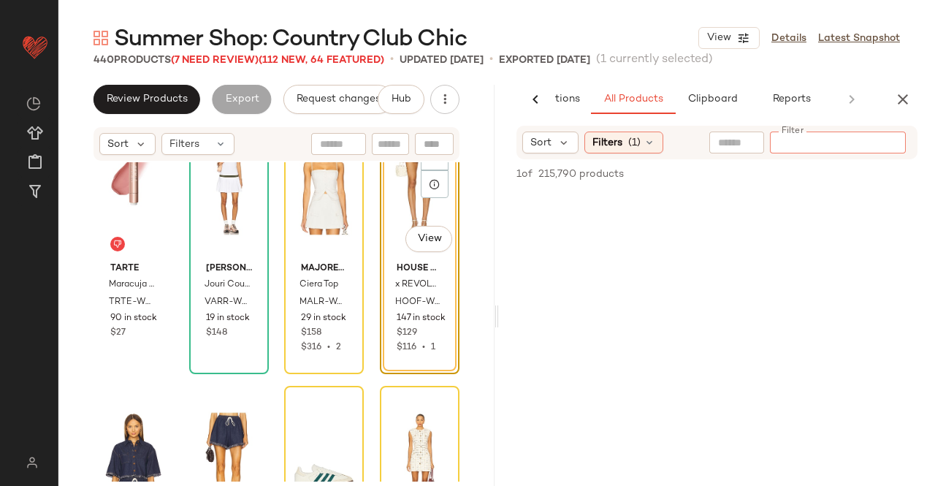
paste input "**********"
type input "**********"
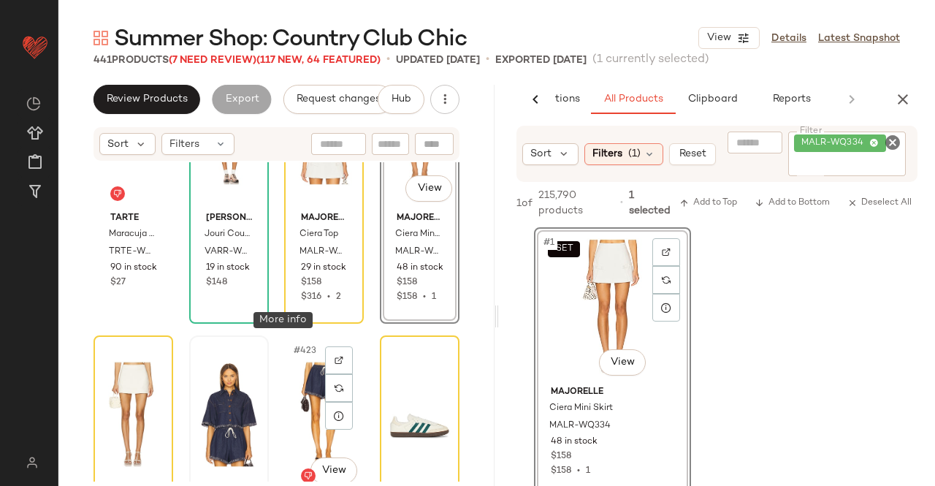
scroll to position [29541, 0]
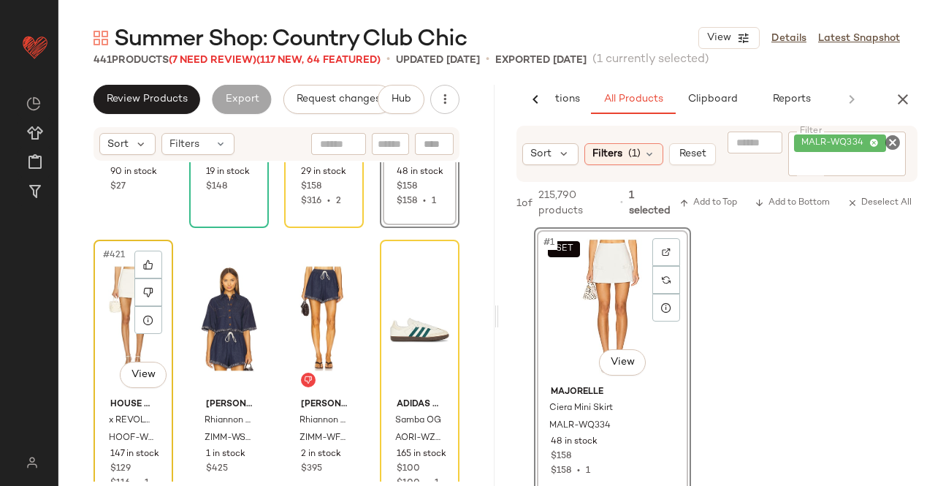
click at [129, 324] on div "#421 View" at bounding box center [133, 319] width 69 height 148
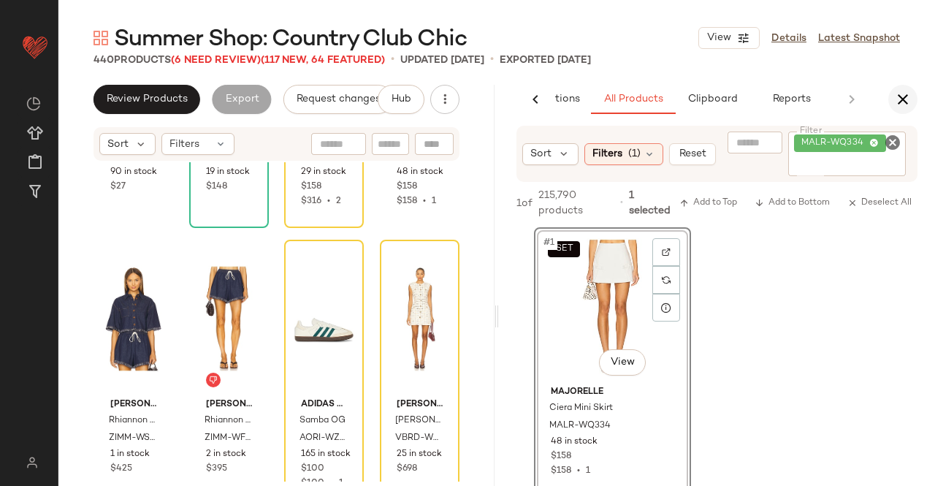
click at [909, 97] on icon "button" at bounding box center [903, 100] width 18 height 18
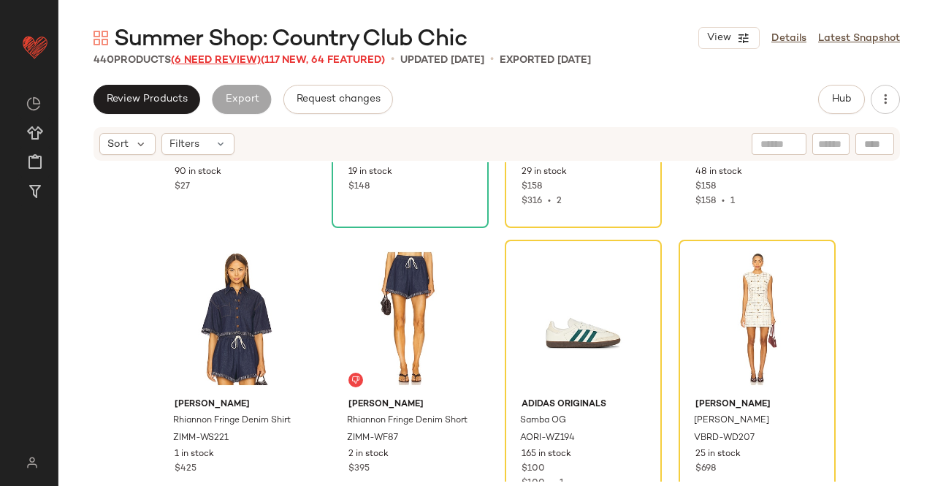
click at [205, 59] on span "(6 Need Review)" at bounding box center [216, 60] width 90 height 11
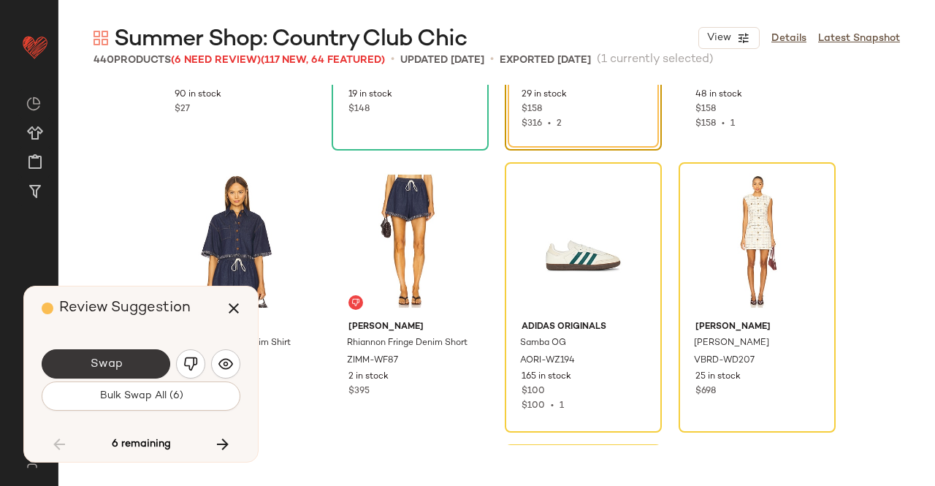
scroll to position [29322, 0]
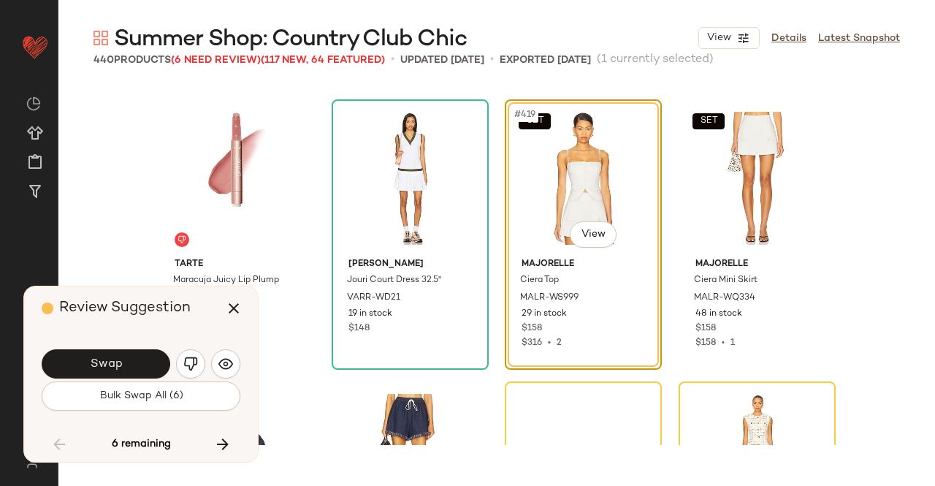
click at [139, 360] on button "Swap" at bounding box center [106, 363] width 129 height 29
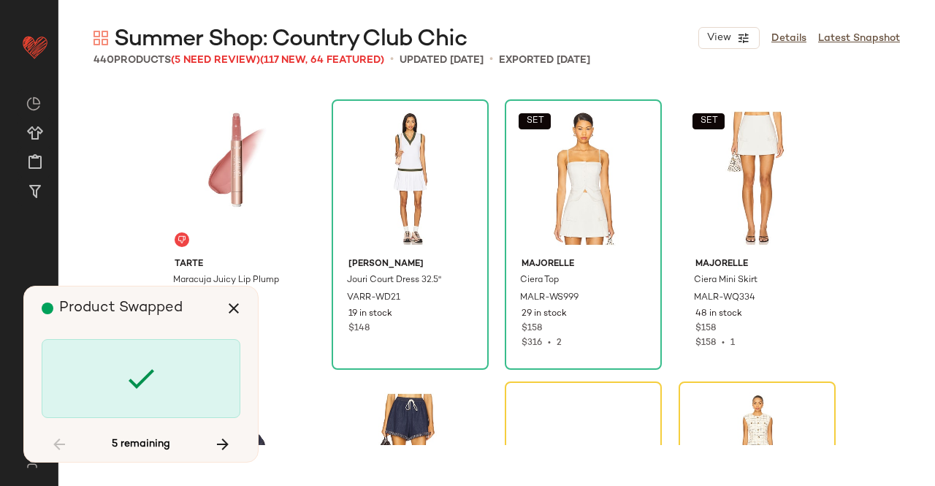
scroll to position [29604, 0]
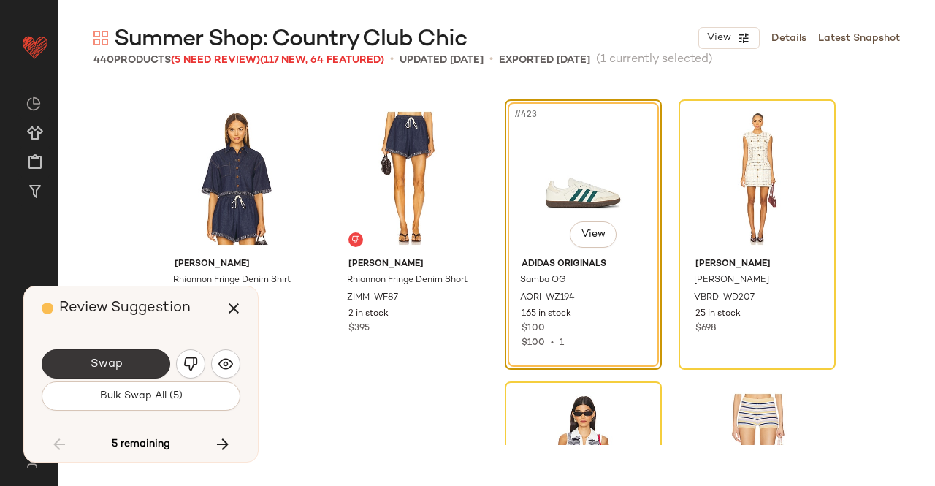
click at [136, 366] on button "Swap" at bounding box center [106, 363] width 129 height 29
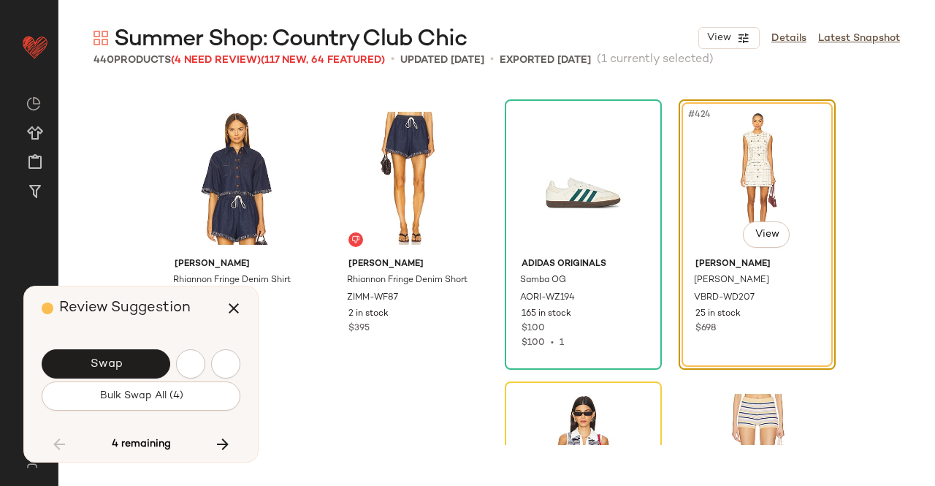
click at [129, 364] on button "Swap" at bounding box center [106, 363] width 129 height 29
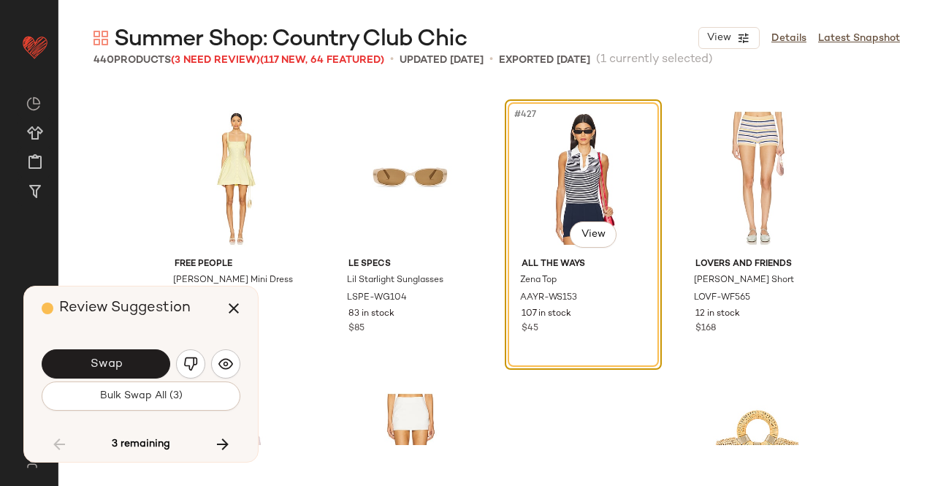
scroll to position [29740, 0]
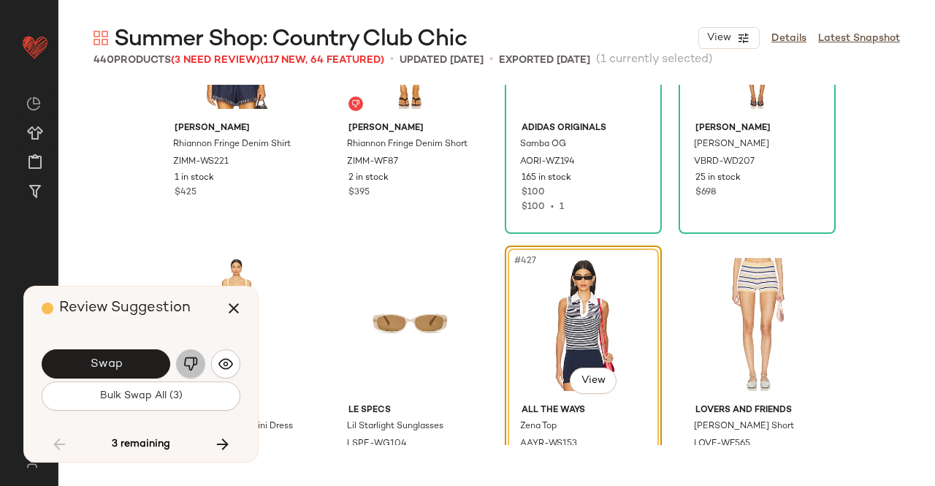
click at [197, 367] on button "button" at bounding box center [190, 363] width 29 height 29
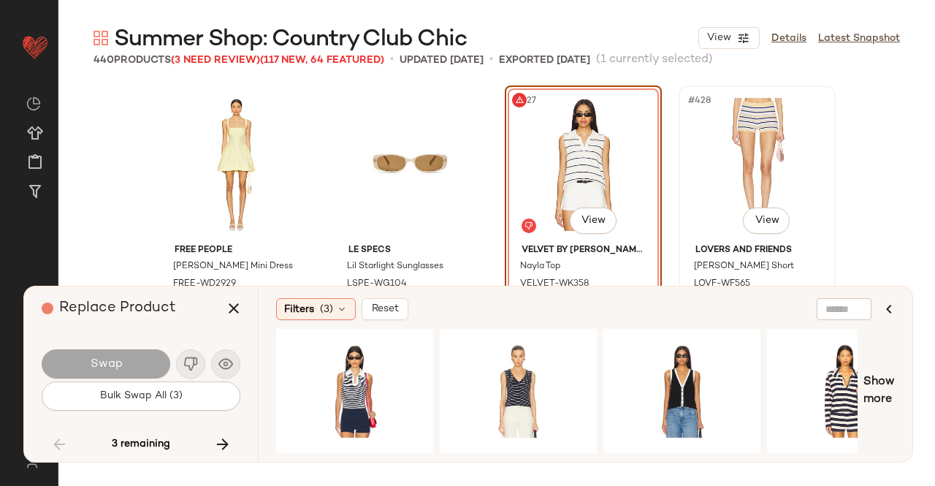
scroll to position [29886, 0]
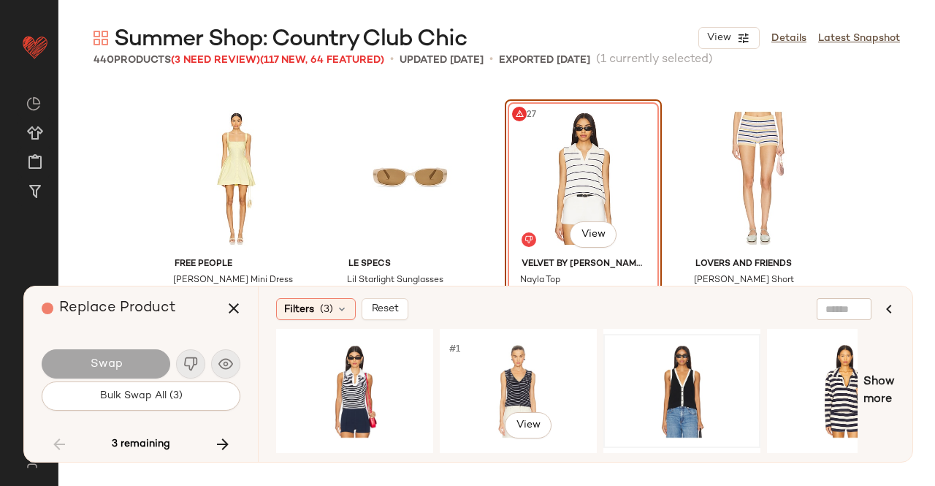
click at [668, 376] on div at bounding box center [681, 391] width 147 height 104
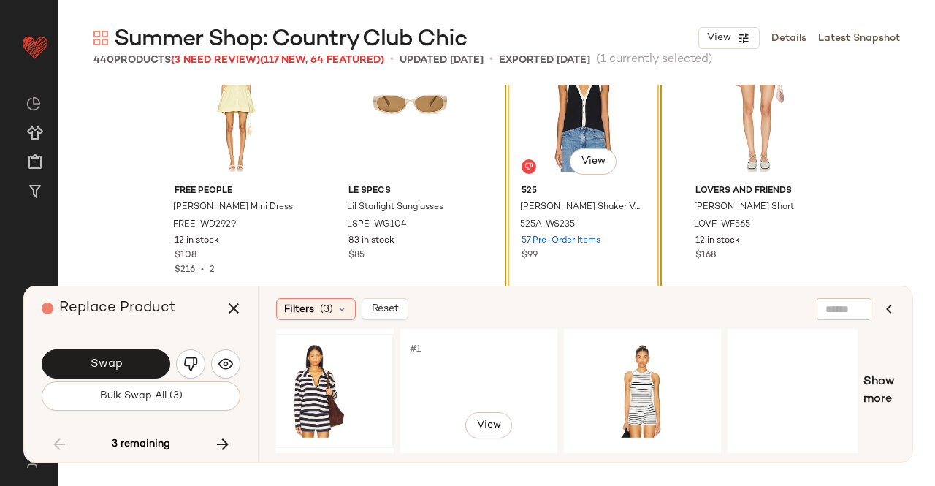
scroll to position [0, 527]
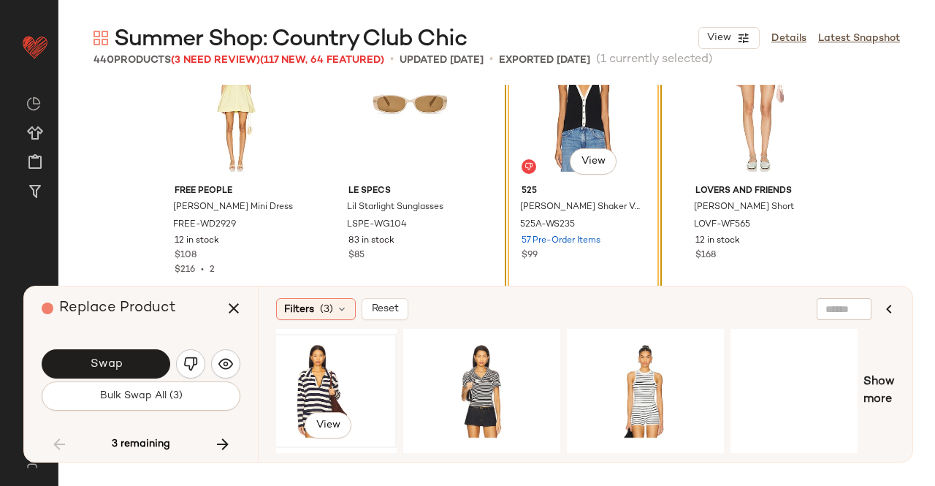
click at [278, 382] on div "#1 View" at bounding box center [318, 391] width 147 height 104
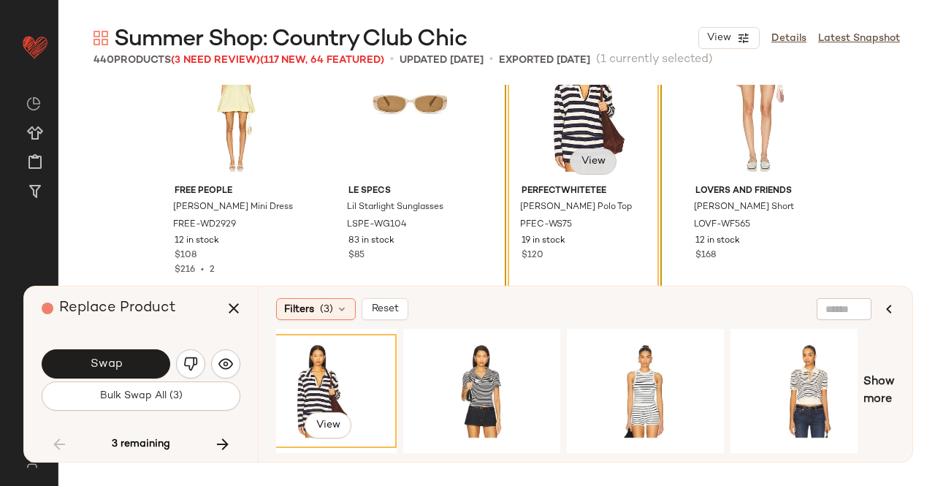
click at [590, 167] on body "Revolve ** Dashboard All Products Global Clipboards (24) Curations (511) [PERSO…" at bounding box center [467, 243] width 935 height 486
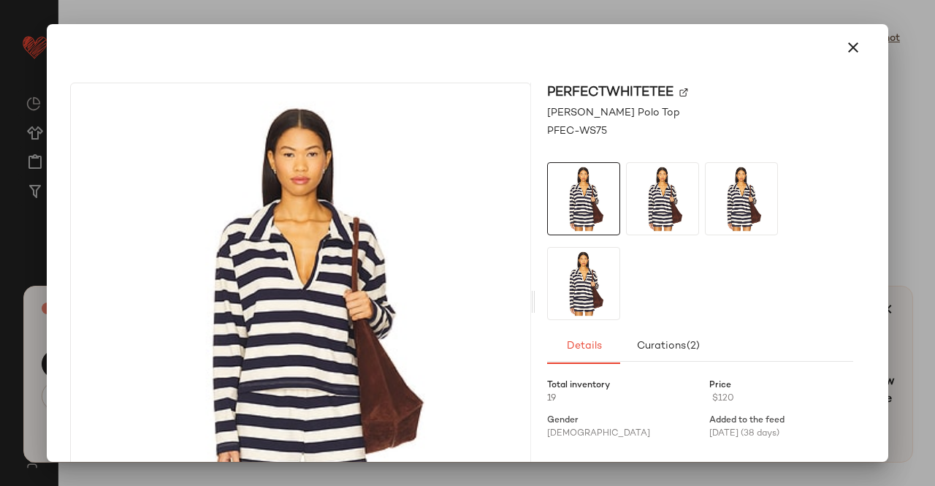
click at [679, 91] on img at bounding box center [683, 92] width 9 height 9
click at [934, 171] on div at bounding box center [467, 243] width 935 height 486
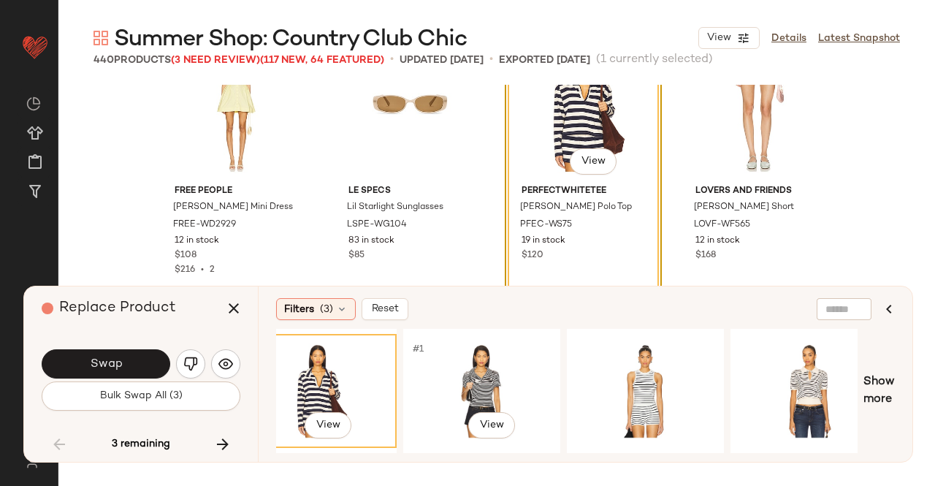
drag, startPoint x: 517, startPoint y: 442, endPoint x: 503, endPoint y: 452, distance: 17.8
click at [518, 443] on div "#1 View" at bounding box center [481, 391] width 157 height 114
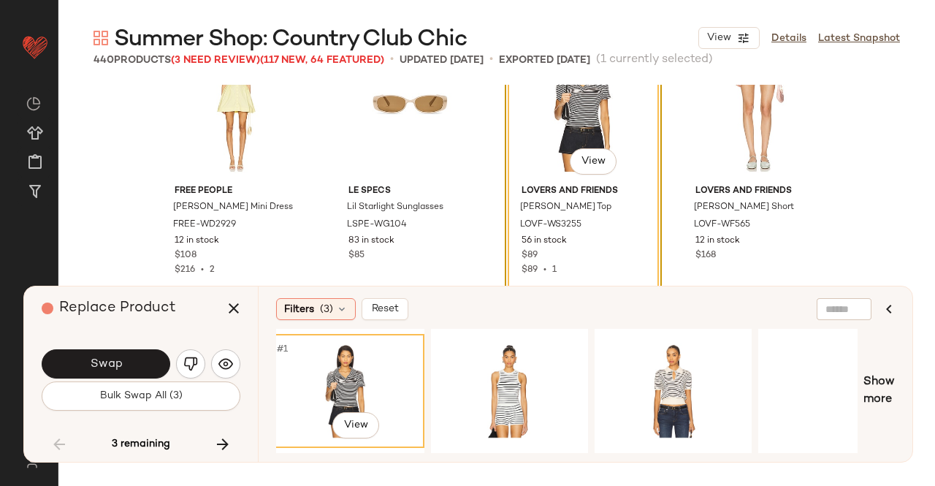
scroll to position [0, 672]
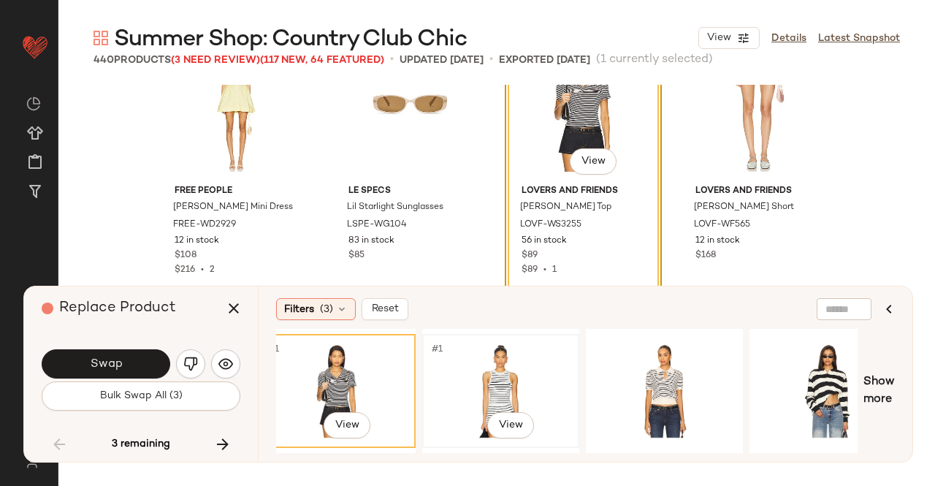
click at [521, 386] on div "#1 View" at bounding box center [500, 391] width 147 height 104
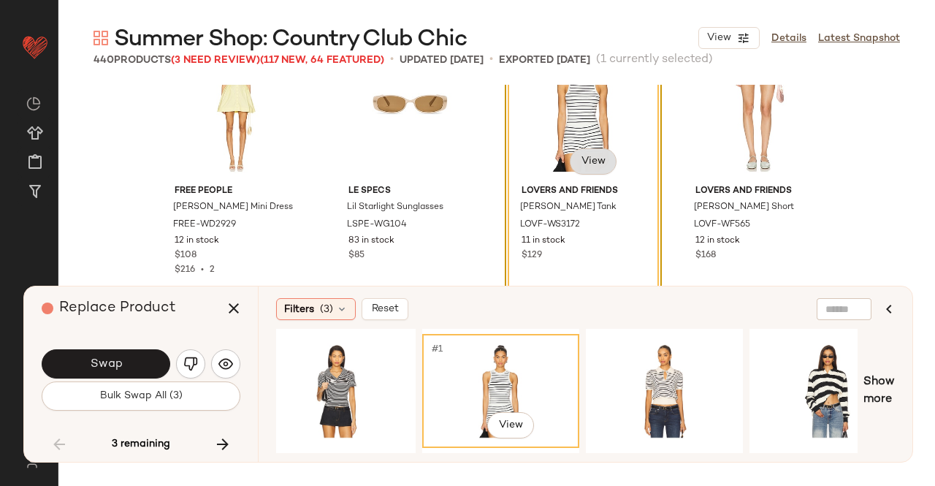
click at [587, 170] on body "Revolve ** Dashboard All Products Global Clipboards (24) Curations (511) [PERSO…" at bounding box center [467, 243] width 935 height 486
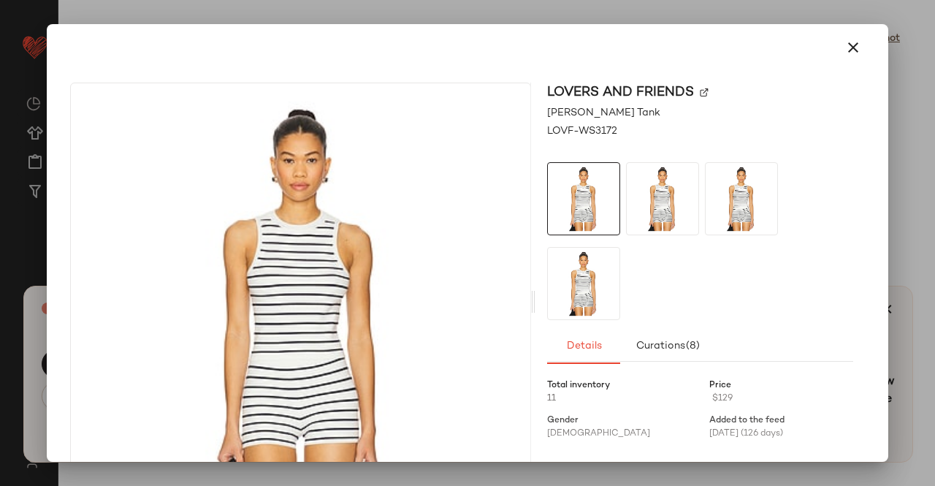
click at [700, 94] on img at bounding box center [704, 92] width 9 height 9
click at [917, 302] on div at bounding box center [467, 243] width 935 height 486
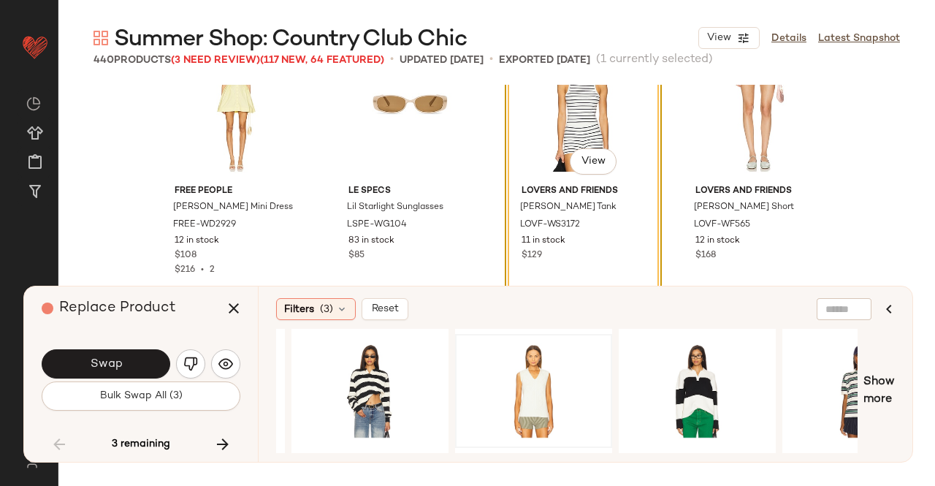
scroll to position [0, 1136]
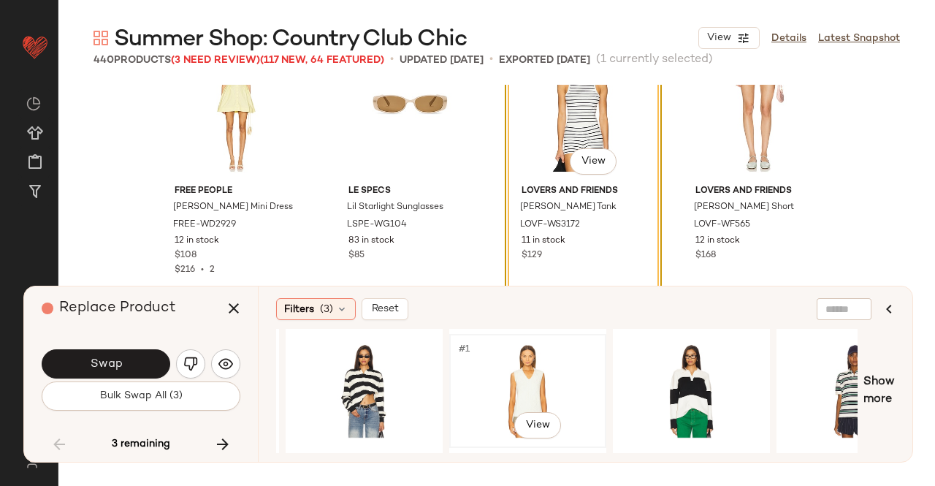
click at [554, 389] on div "#1 View" at bounding box center [527, 391] width 147 height 104
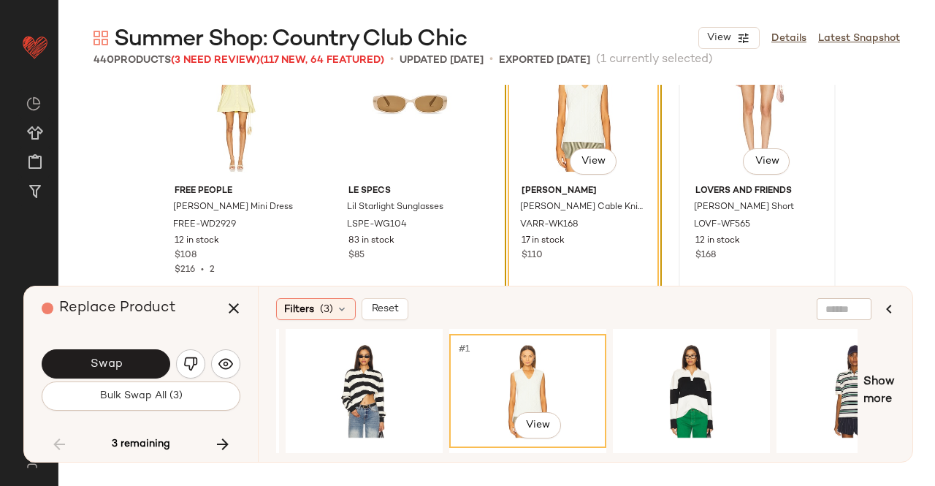
scroll to position [29886, 0]
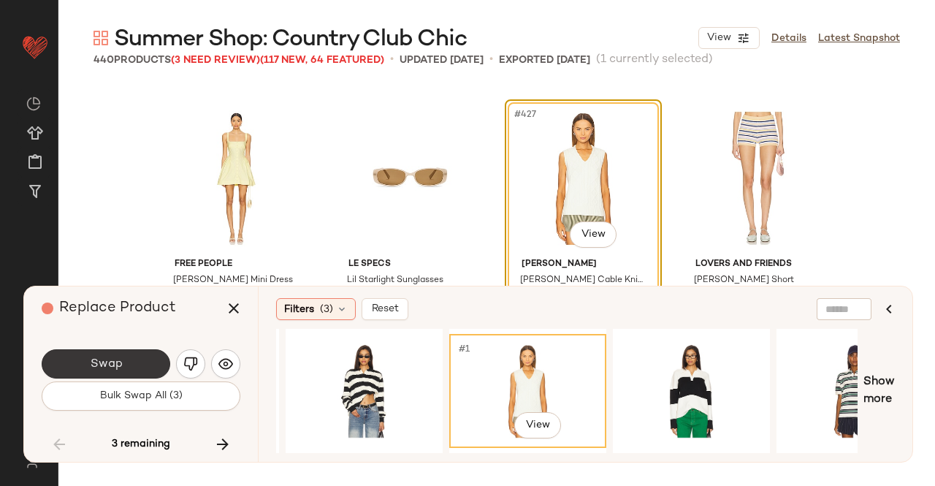
click at [112, 363] on span "Swap" at bounding box center [105, 364] width 33 height 14
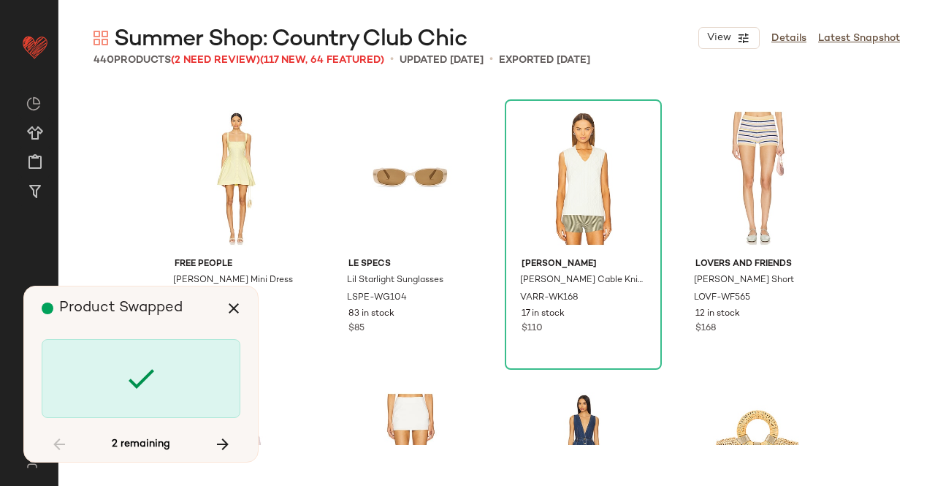
scroll to position [30656, 0]
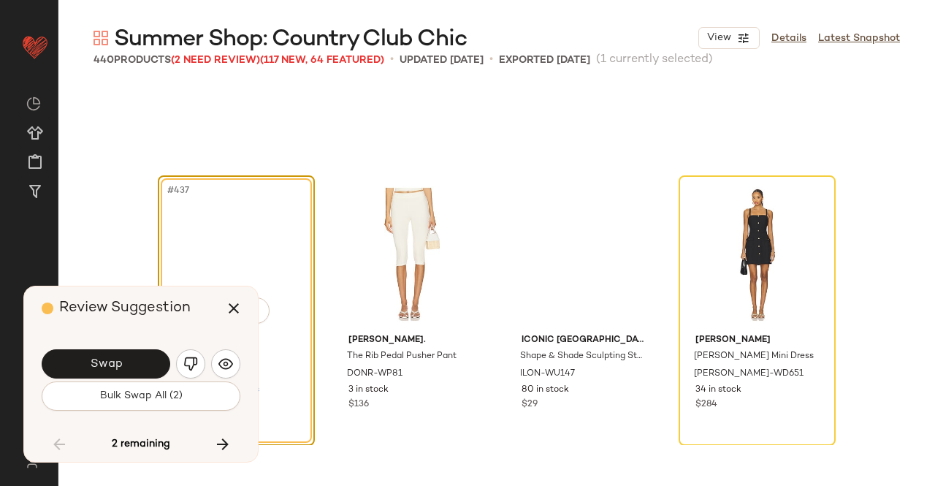
click at [133, 370] on button "Swap" at bounding box center [106, 363] width 129 height 29
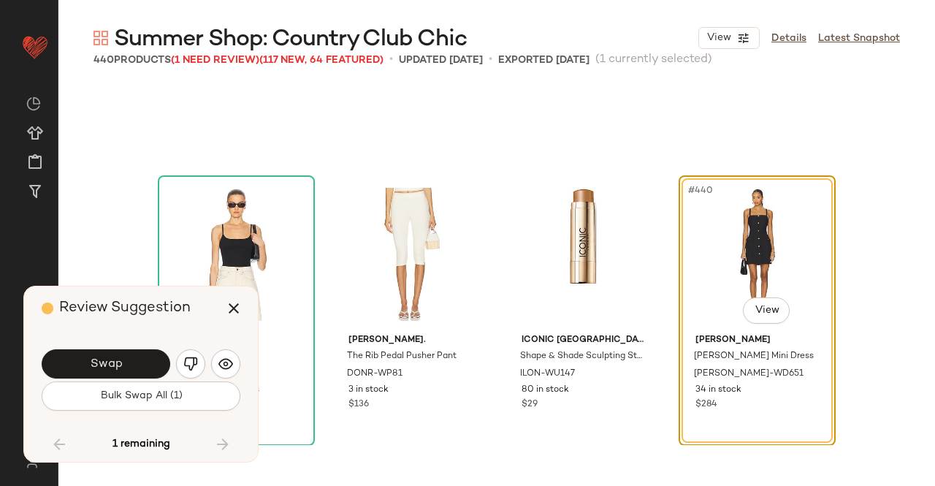
click at [121, 362] on span "Swap" at bounding box center [105, 364] width 33 height 14
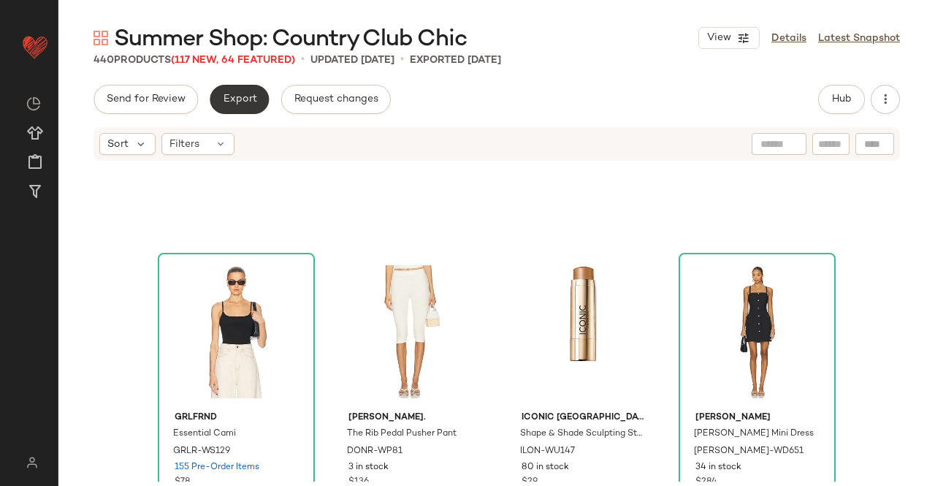
click at [222, 96] on span "Export" at bounding box center [239, 99] width 34 height 12
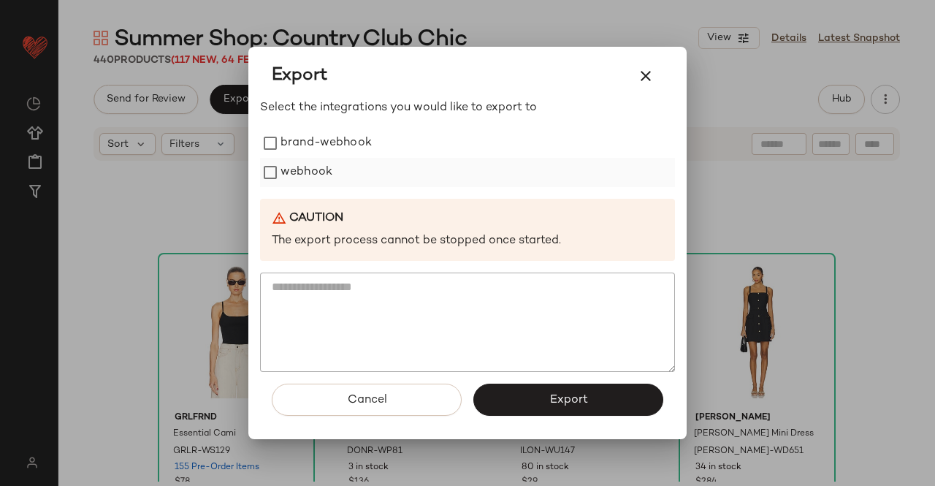
click at [323, 185] on label "webhook" at bounding box center [306, 172] width 52 height 29
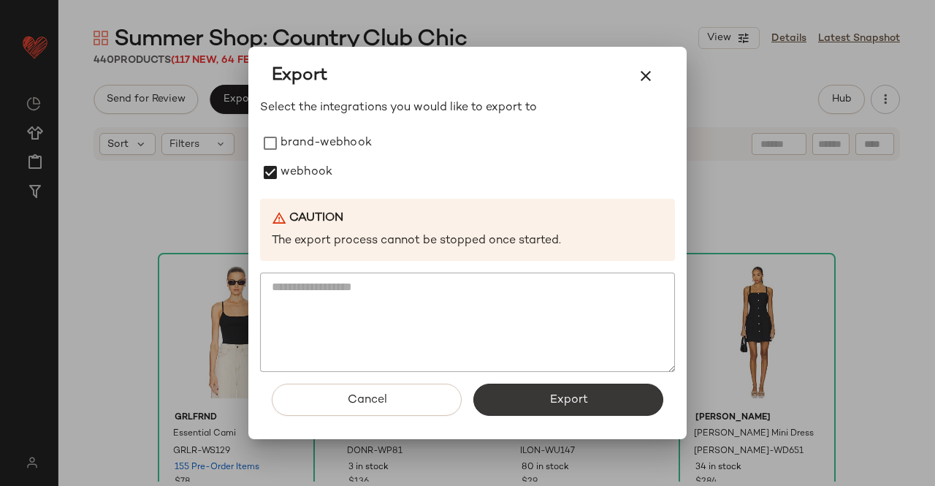
click at [574, 400] on span "Export" at bounding box center [568, 400] width 39 height 14
